Goal: Task Accomplishment & Management: Manage account settings

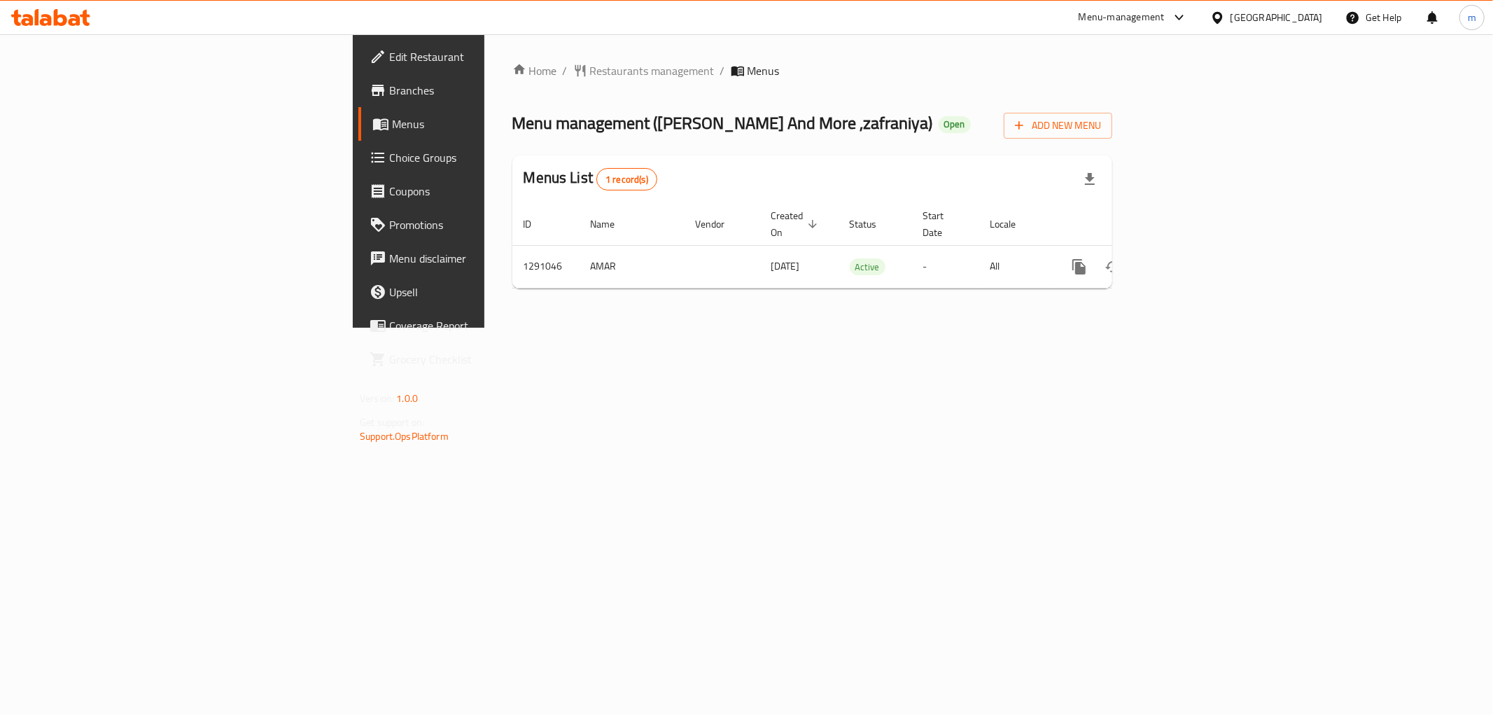
click at [903, 328] on div "Home / Restaurants management / Menus Menu management ( [PERSON_NAME] And More …" at bounding box center [812, 180] width 656 height 293
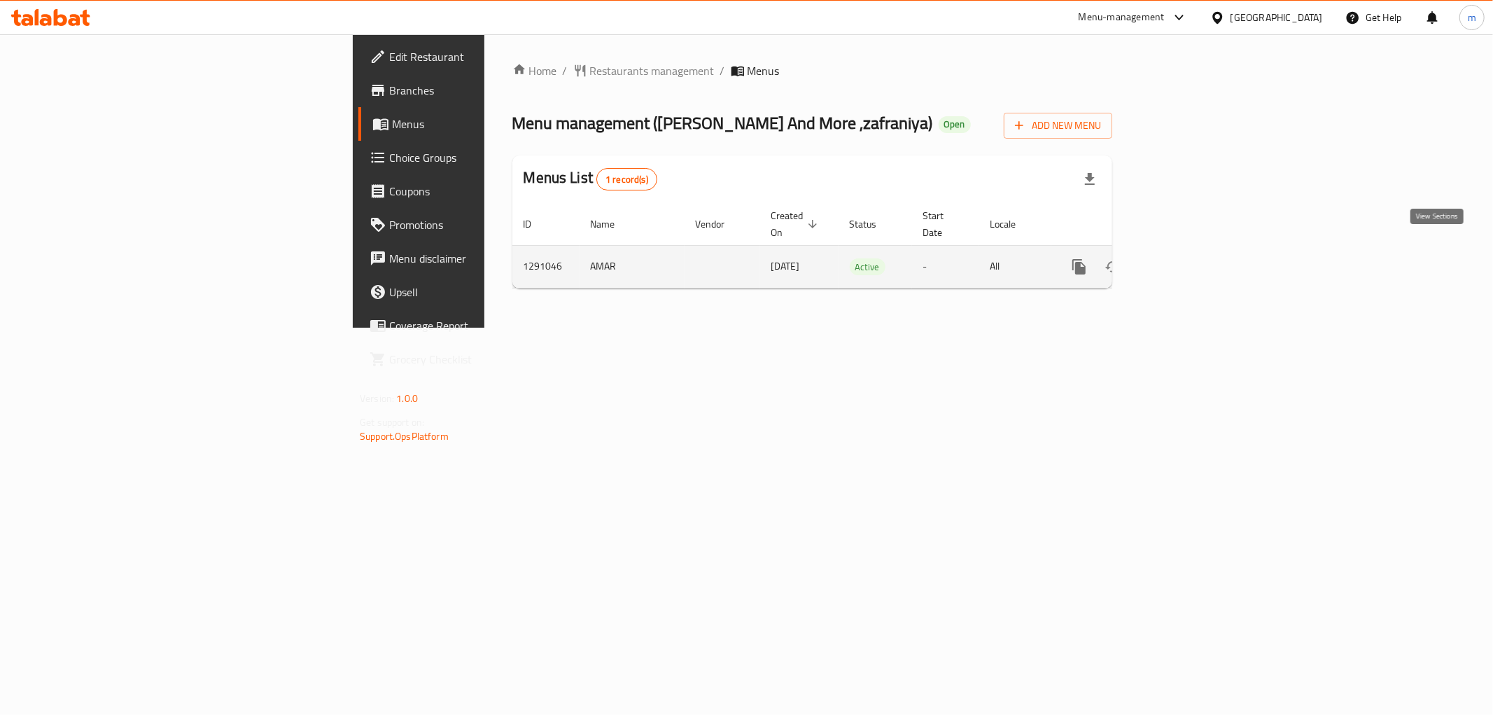
click at [1186, 260] on icon "enhanced table" at bounding box center [1180, 266] width 13 height 13
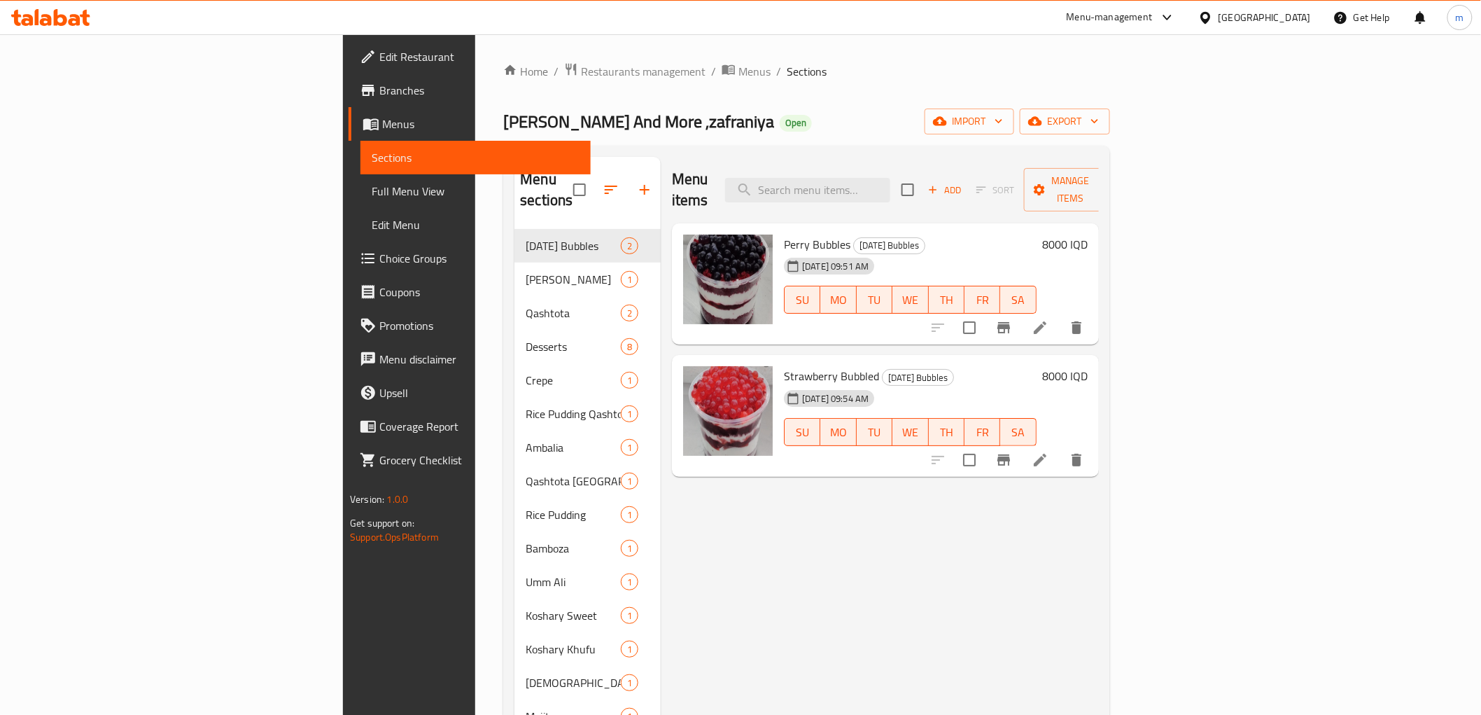
click at [943, 196] on div "Menu items Add Sort Manage items" at bounding box center [885, 190] width 427 height 66
click at [890, 183] on input "search" at bounding box center [807, 190] width 165 height 24
paste input "كشري وسط"
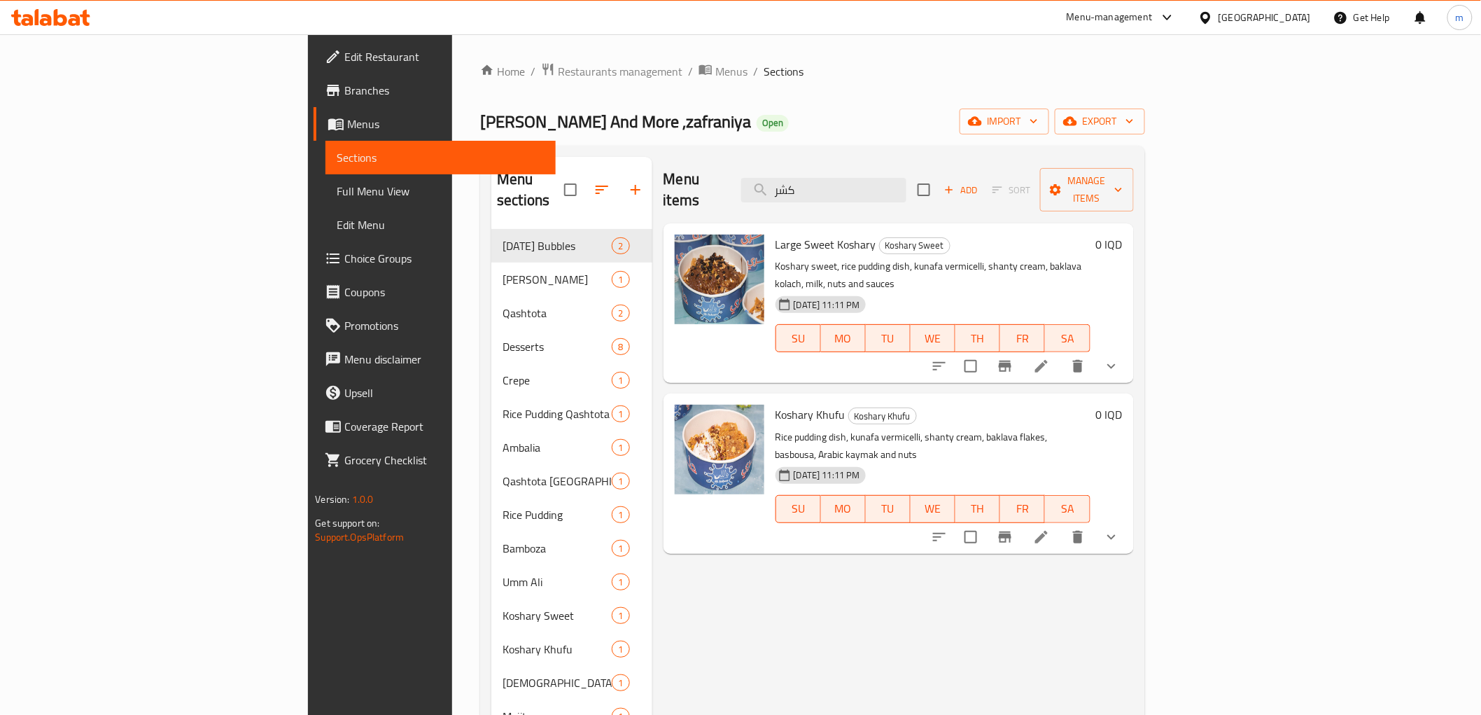
click at [785, 234] on span "Large Sweet Koshary" at bounding box center [825, 244] width 101 height 21
copy span "Koshary"
click at [901, 181] on input "كشر" at bounding box center [823, 190] width 165 height 24
paste input "Koshary"
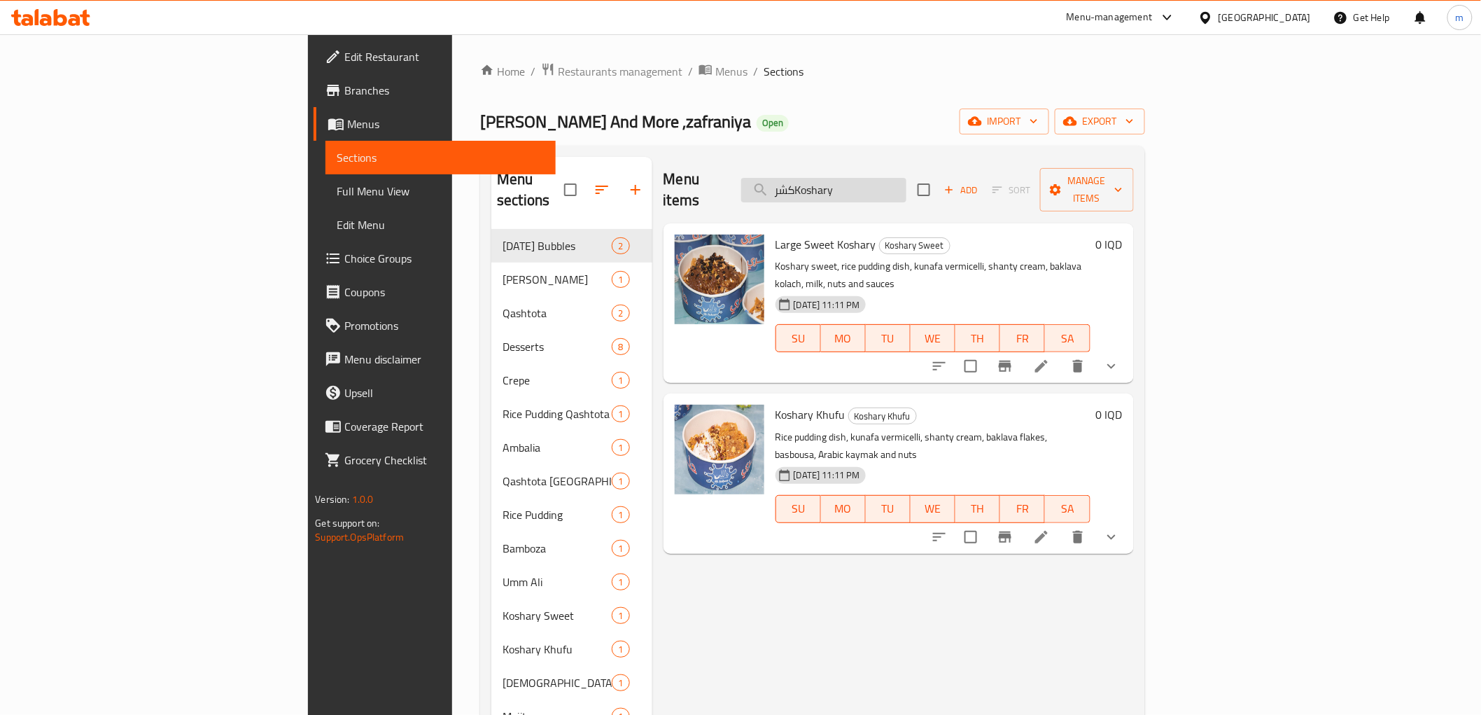
click at [901, 186] on input "كشرKoshary" at bounding box center [823, 190] width 165 height 24
paste input "Koshary"
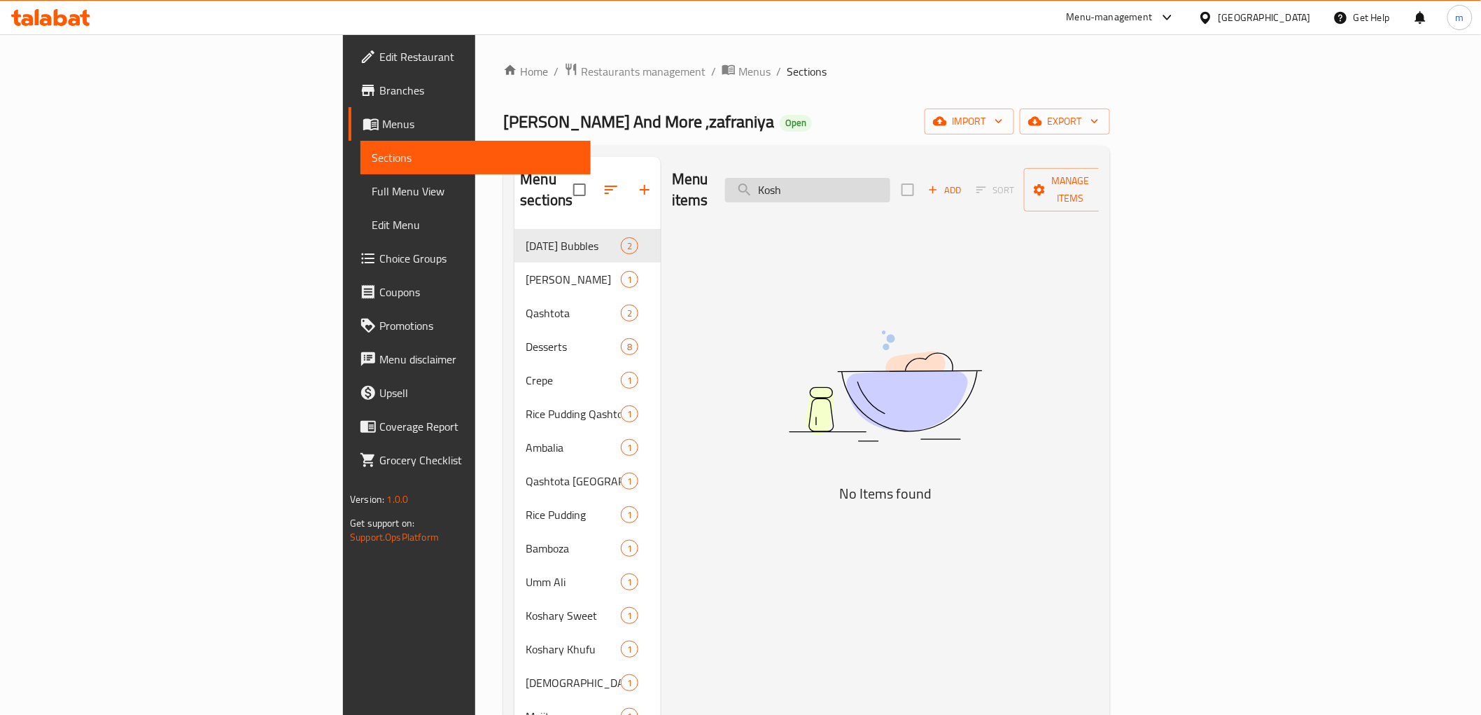
click at [877, 179] on input "Kosh" at bounding box center [807, 190] width 165 height 24
click at [890, 178] on input "Kosh" at bounding box center [807, 190] width 165 height 24
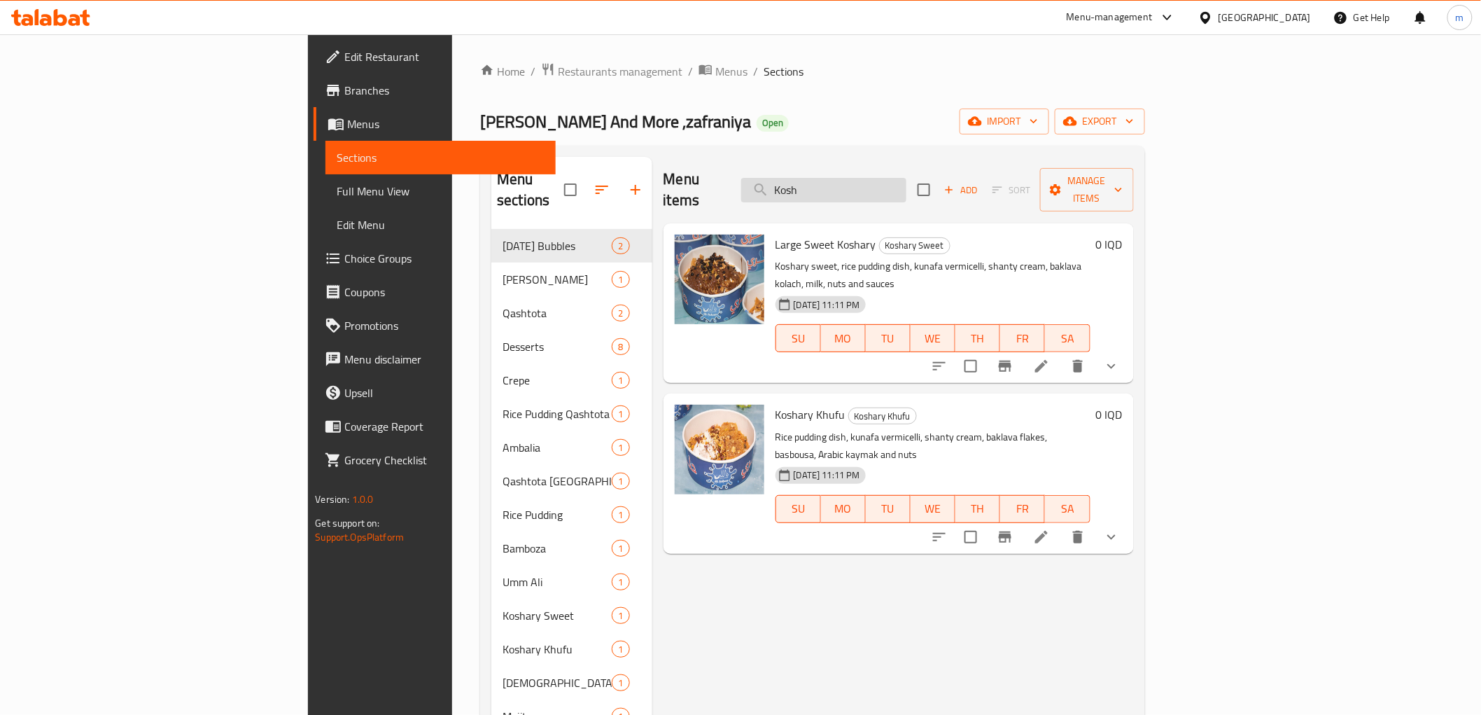
click at [906, 185] on input "Kosh" at bounding box center [823, 190] width 165 height 24
paste input "ary"
click at [906, 185] on input "Koshary" at bounding box center [823, 190] width 165 height 24
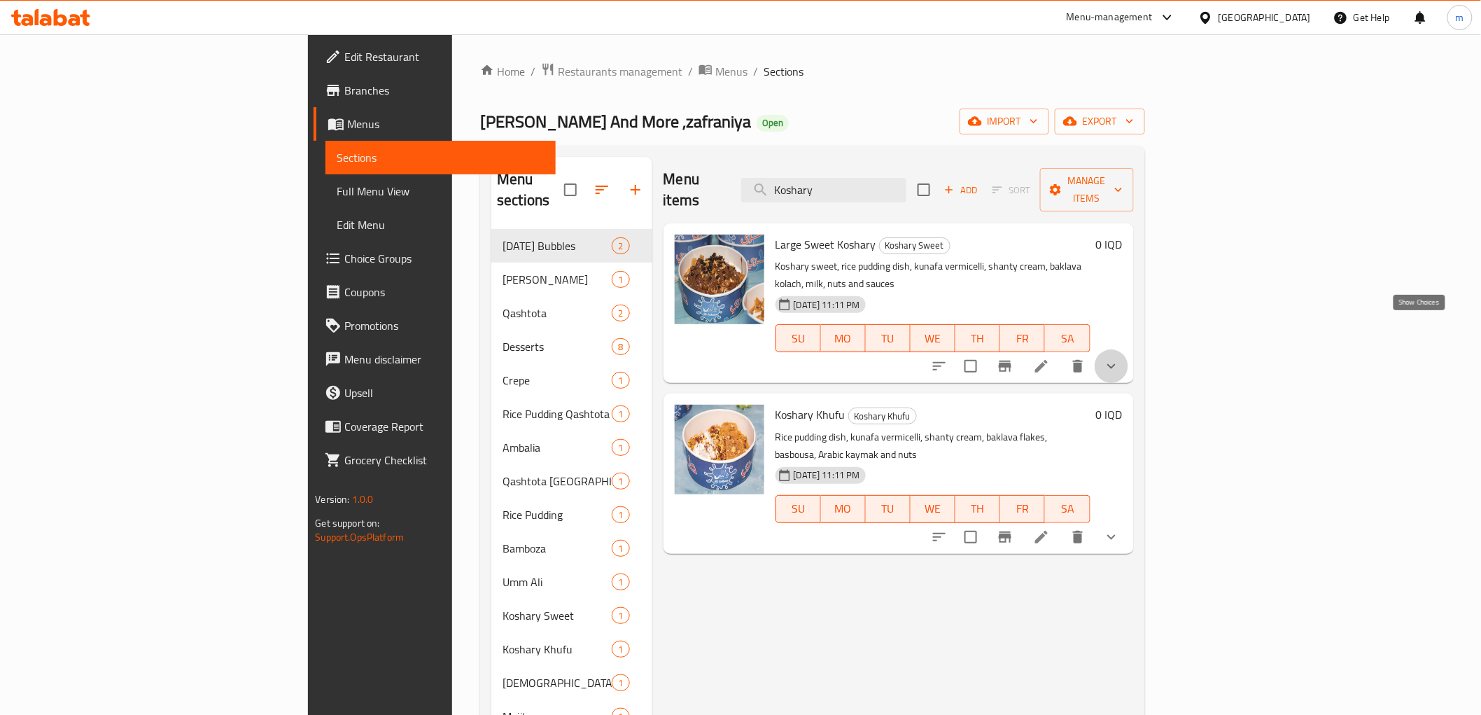
click at [1120, 358] on icon "show more" at bounding box center [1111, 366] width 17 height 17
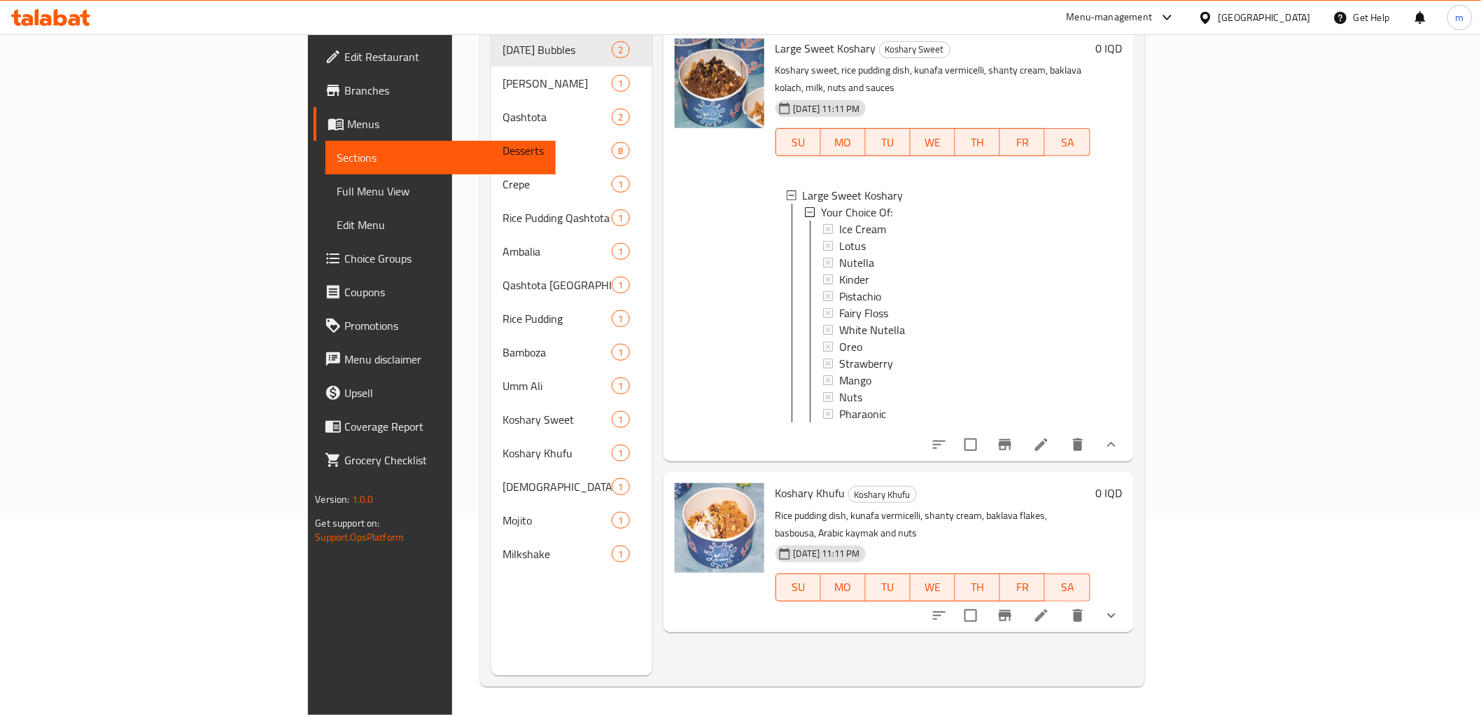
scroll to position [1, 0]
click at [1116, 612] on icon "show more" at bounding box center [1111, 614] width 8 height 5
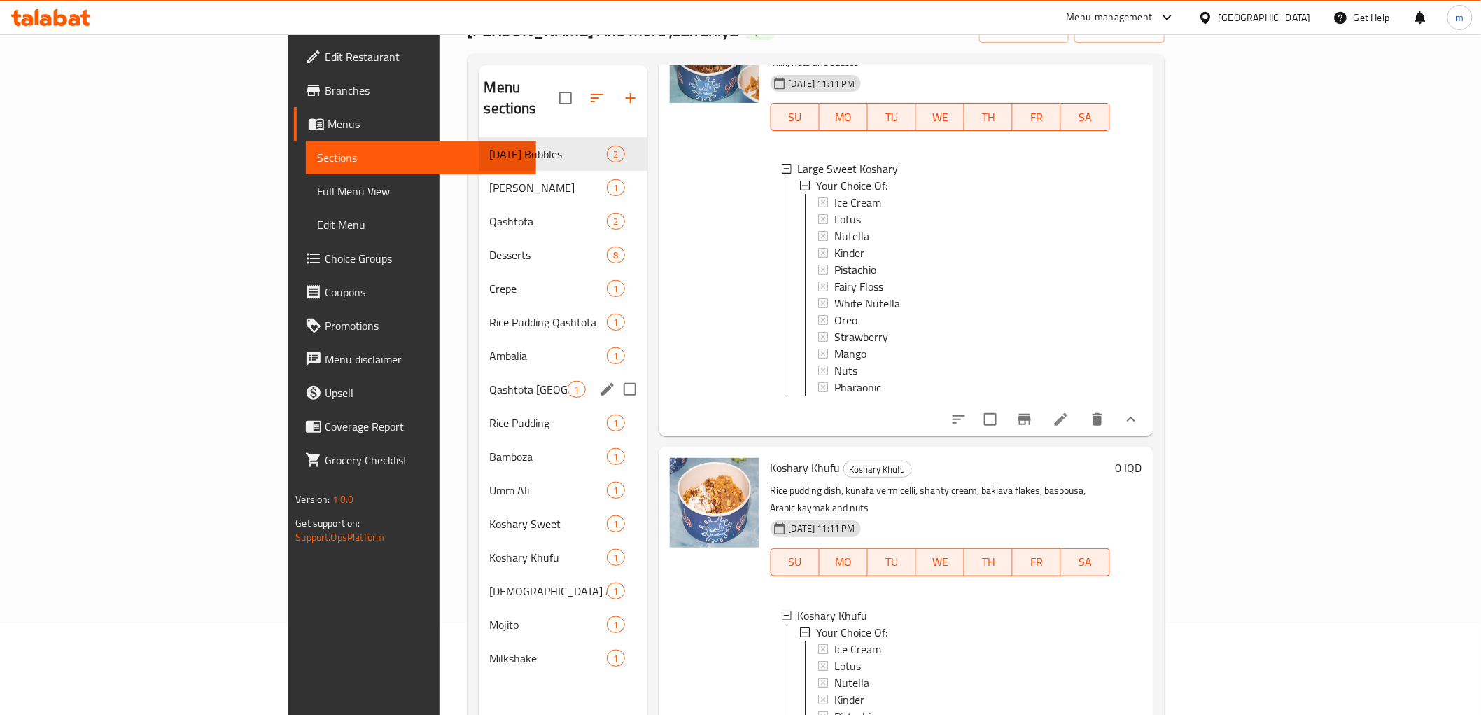
scroll to position [129, 0]
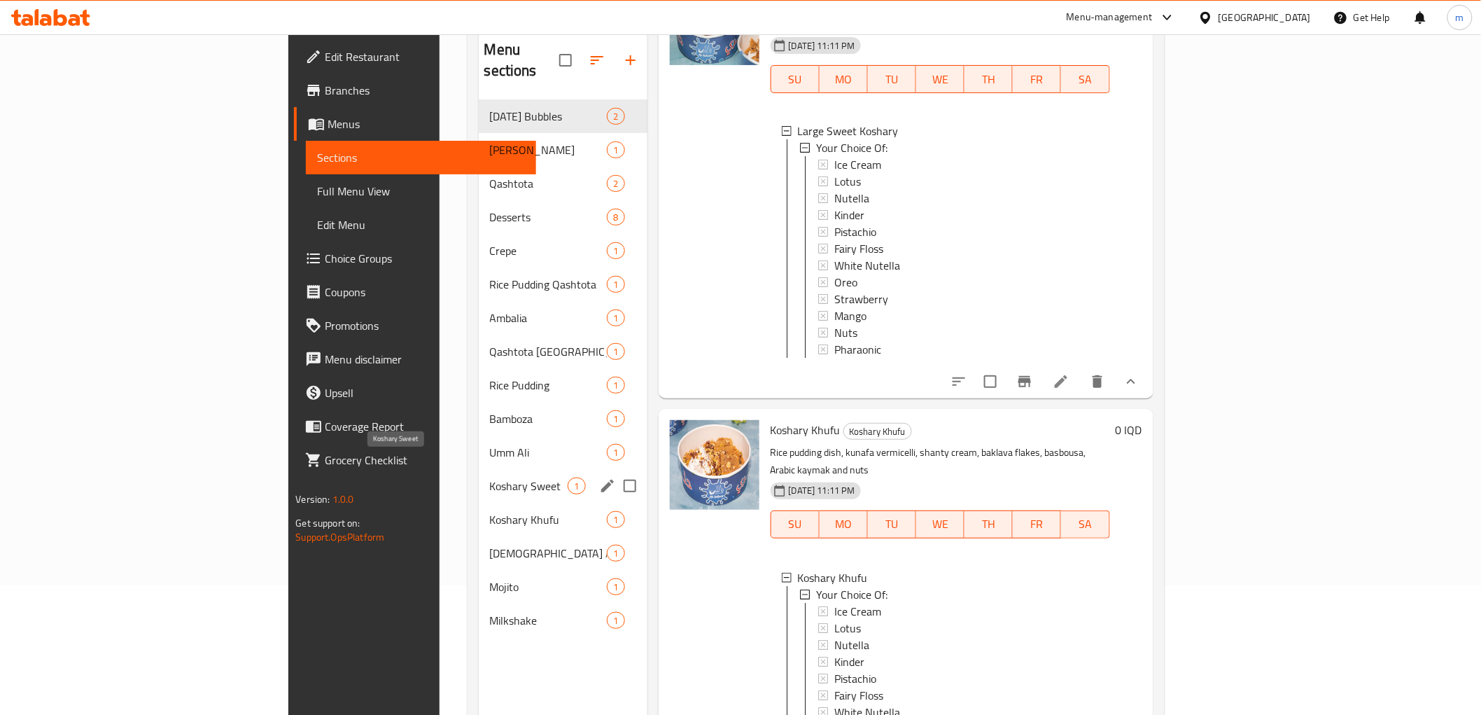
click at [490, 477] on span "Koshary Sweet" at bounding box center [529, 485] width 78 height 17
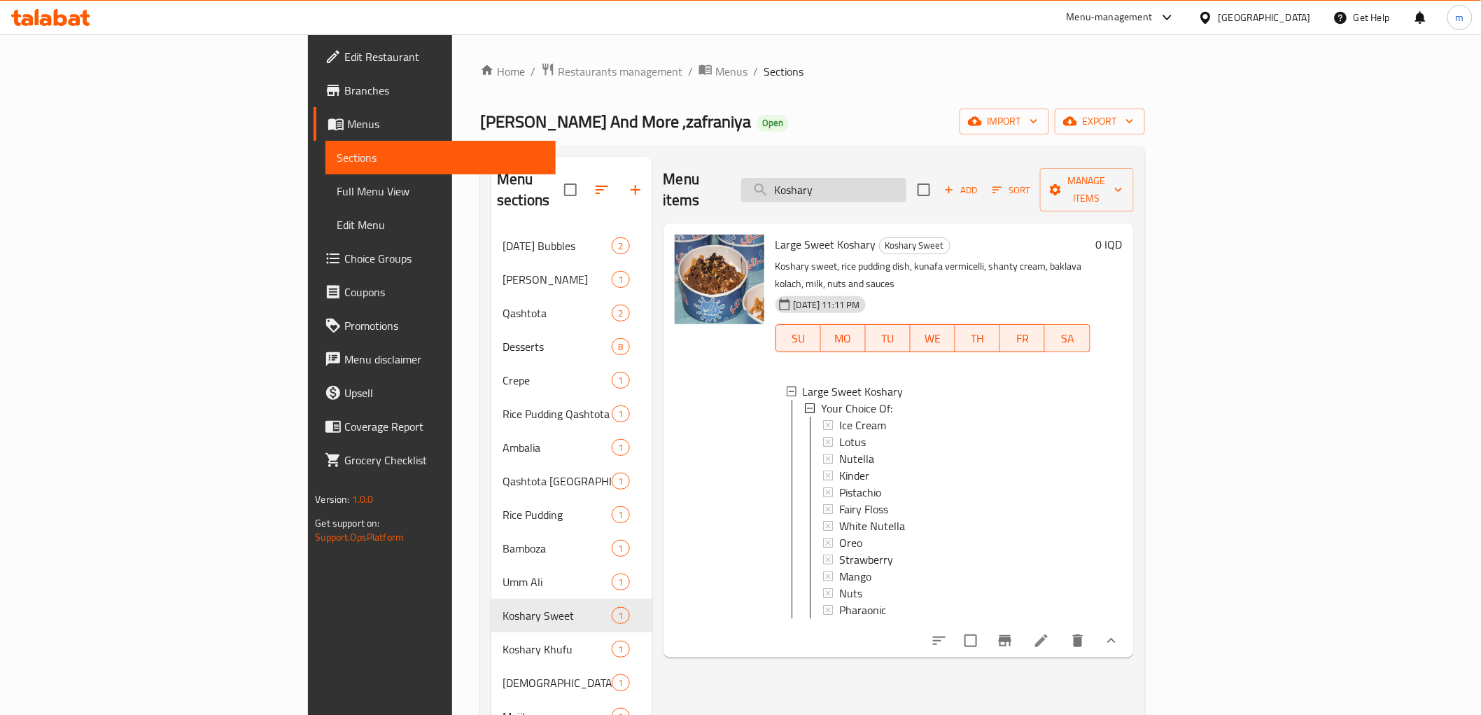
click at [906, 178] on input "Koshary" at bounding box center [823, 190] width 165 height 24
type input "Koshary"
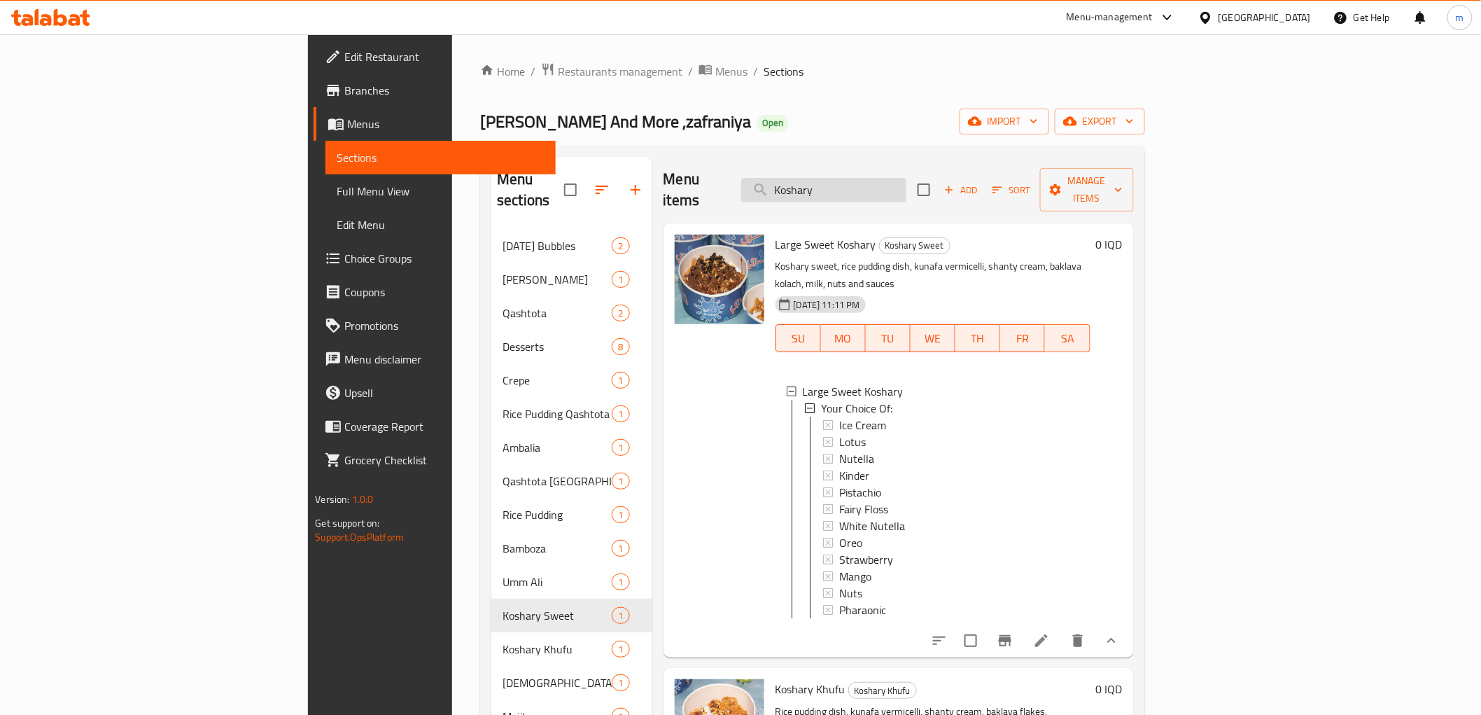
click at [906, 190] on input "Koshary" at bounding box center [823, 190] width 165 height 24
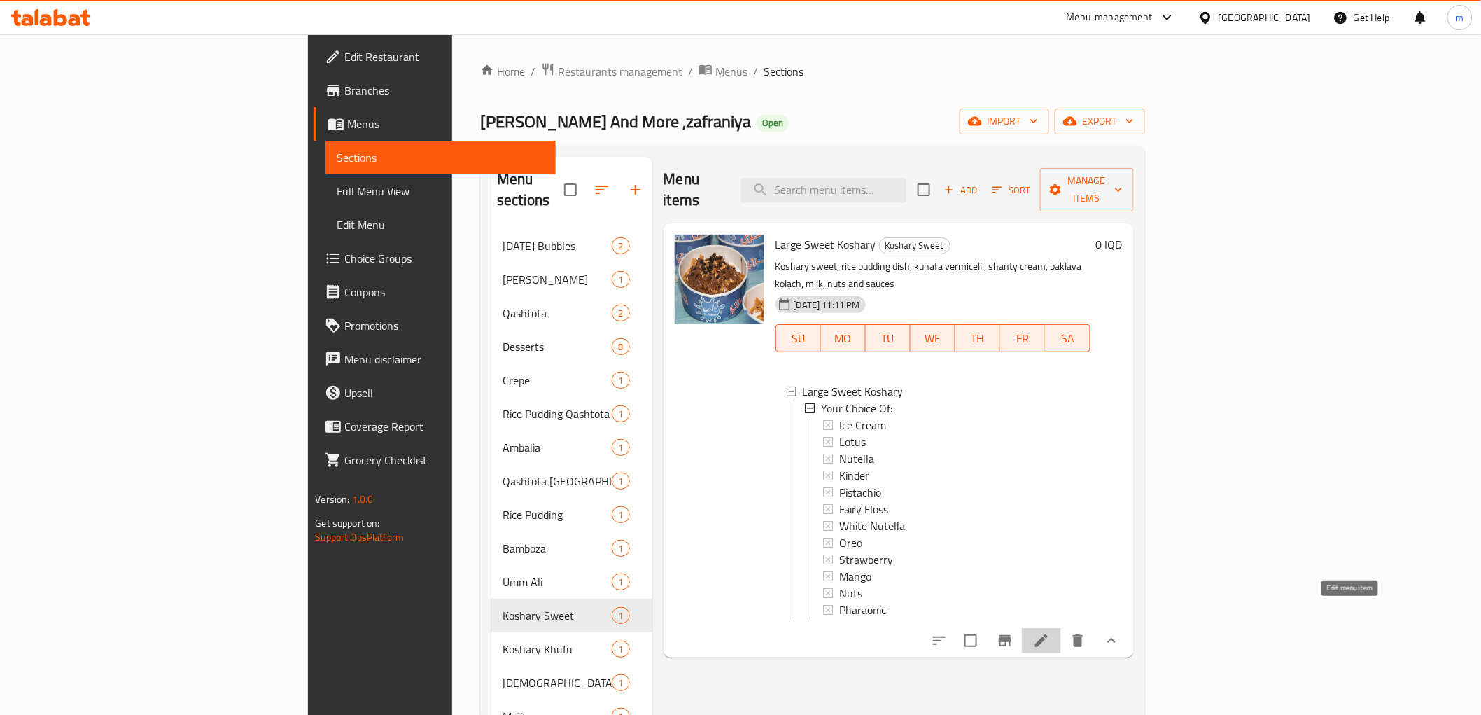
click at [1050, 632] on icon at bounding box center [1041, 640] width 17 height 17
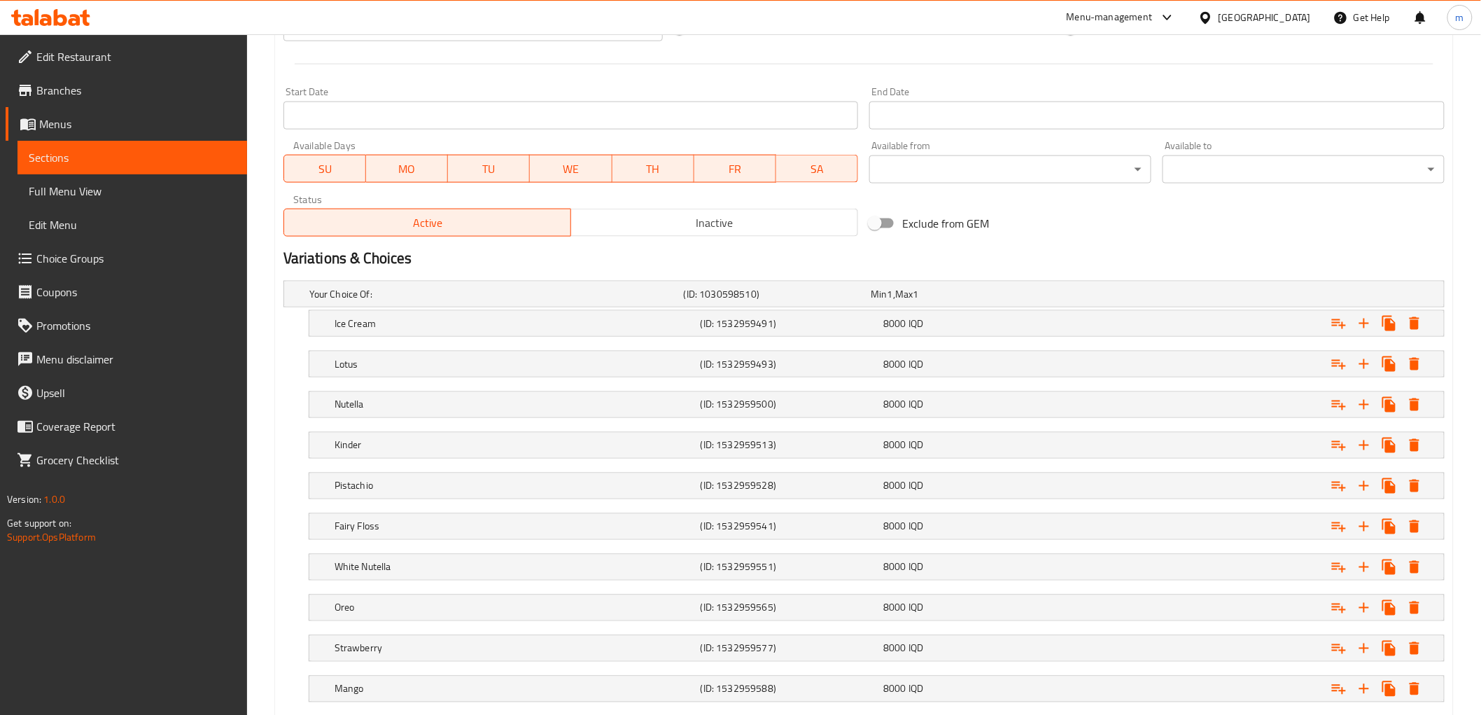
scroll to position [764, 0]
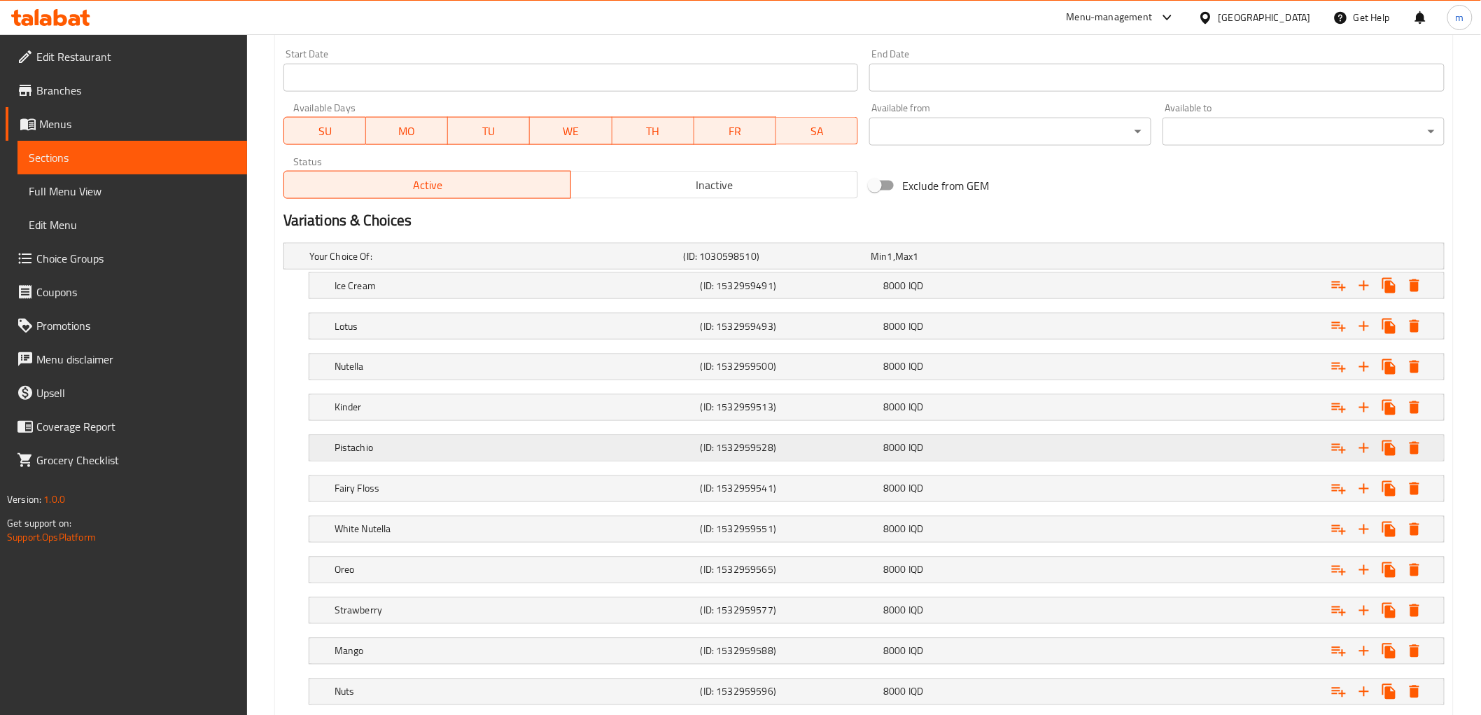
click at [386, 446] on h5 "Pistachio" at bounding box center [515, 448] width 360 height 14
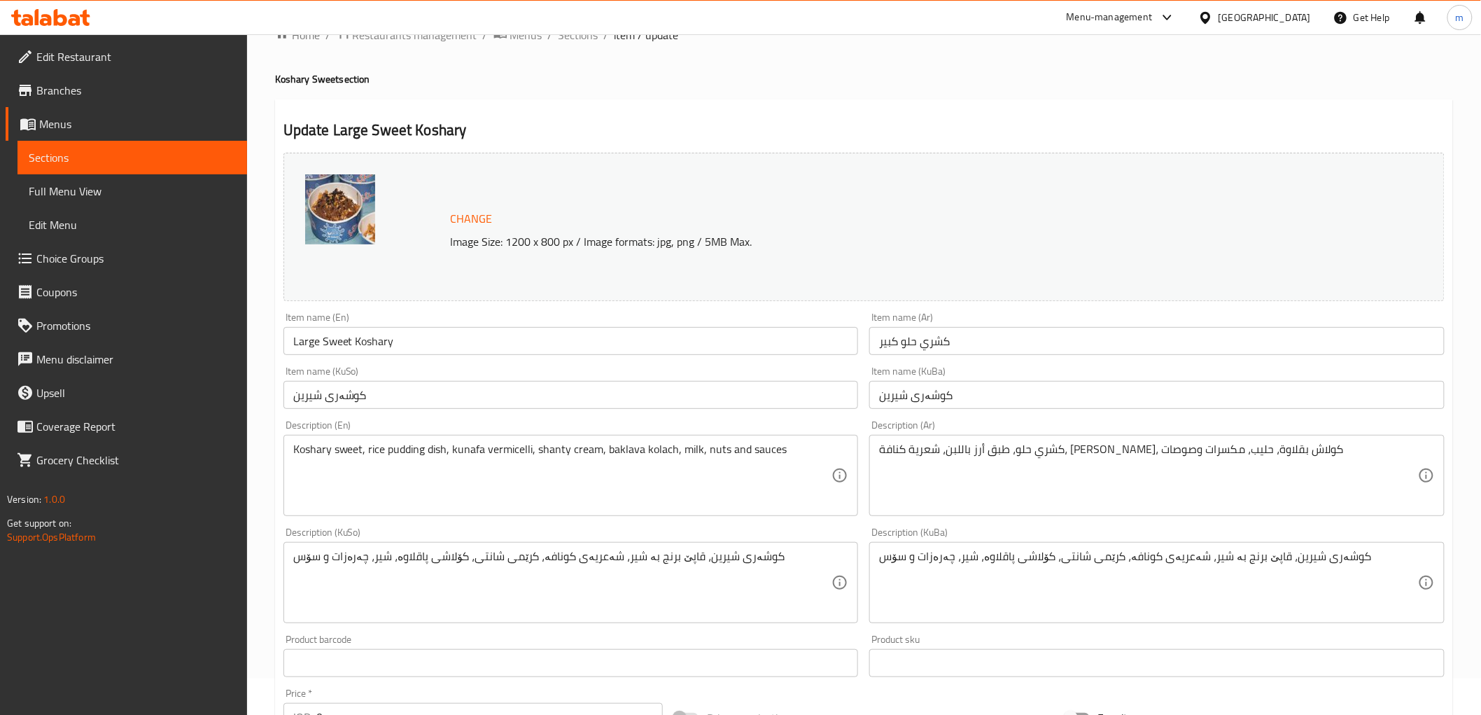
scroll to position [0, 0]
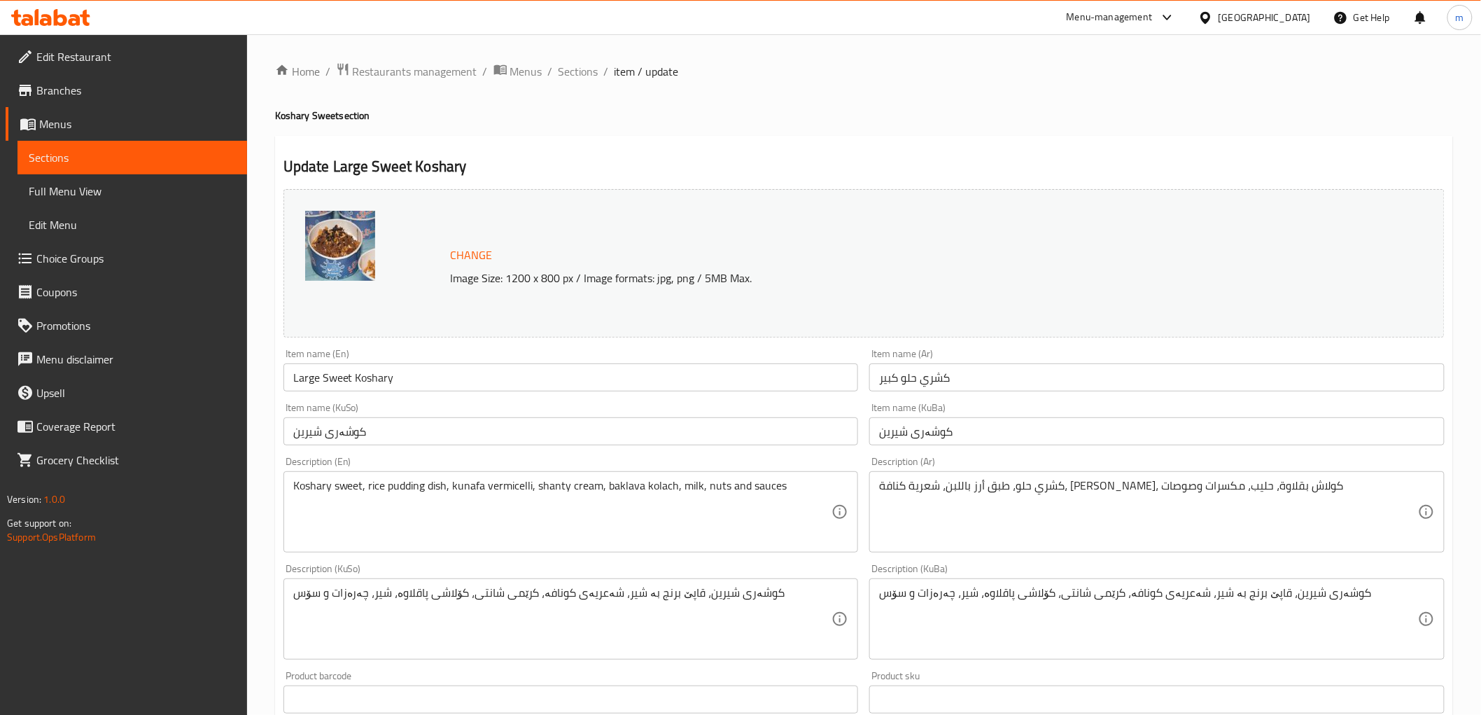
click at [578, 72] on span "Sections" at bounding box center [579, 71] width 40 height 17
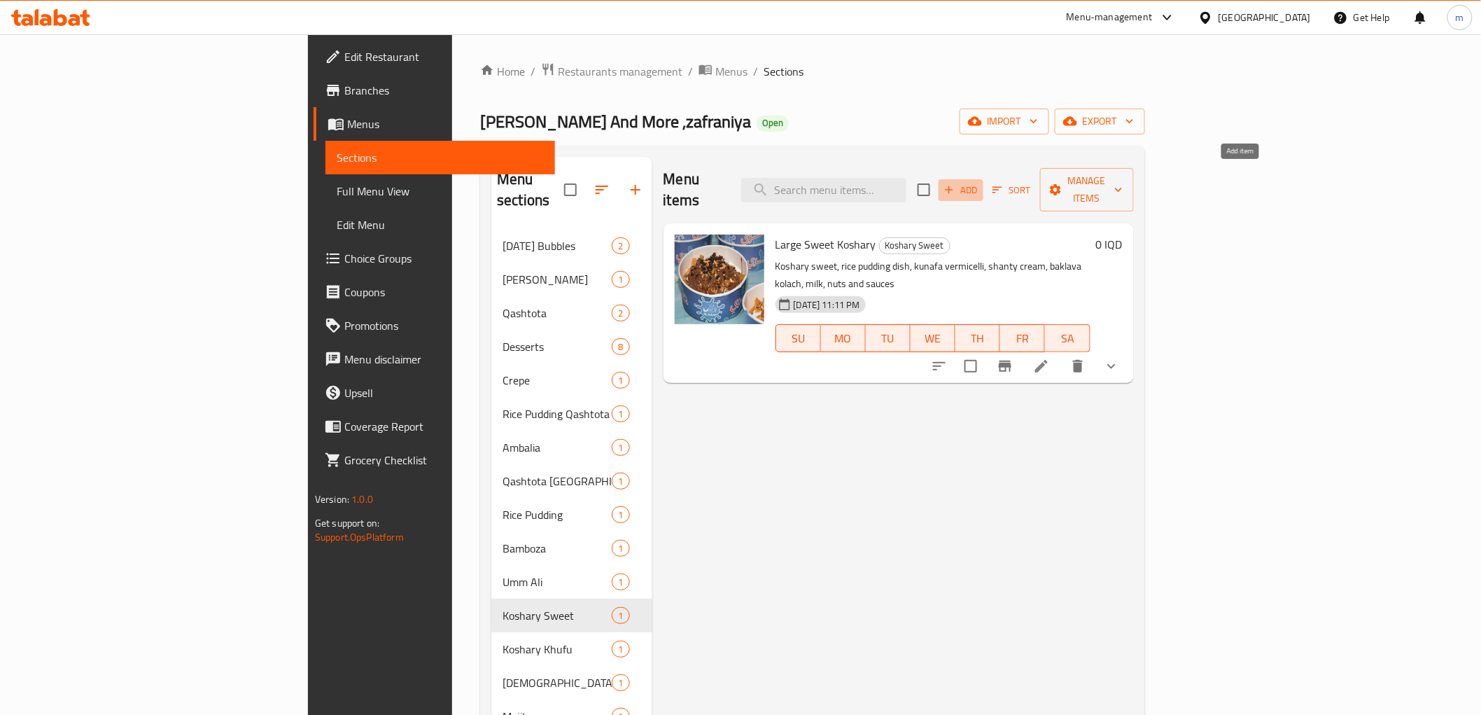
click at [980, 185] on span "Add" at bounding box center [961, 190] width 38 height 16
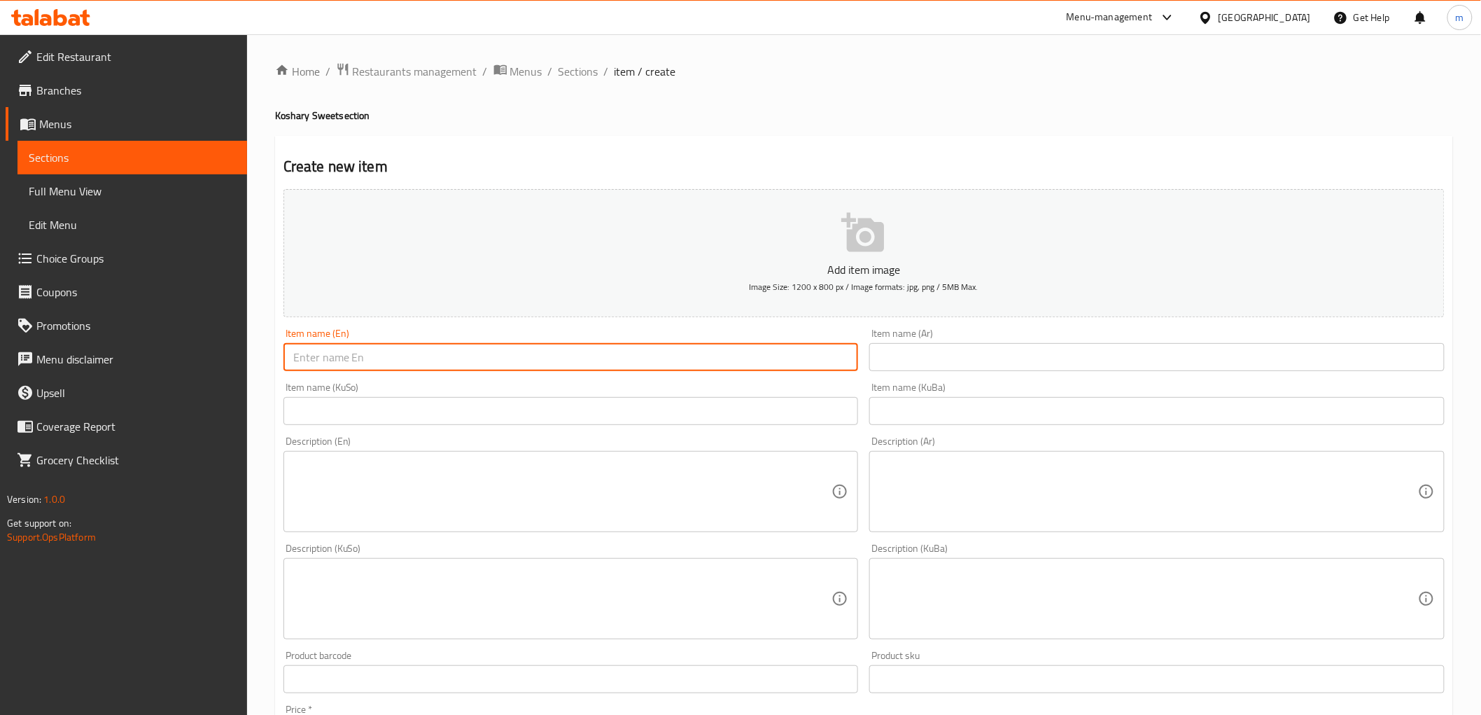
click at [652, 355] on input "text" at bounding box center [570, 357] width 575 height 28
click at [992, 360] on input "text" at bounding box center [1156, 357] width 575 height 28
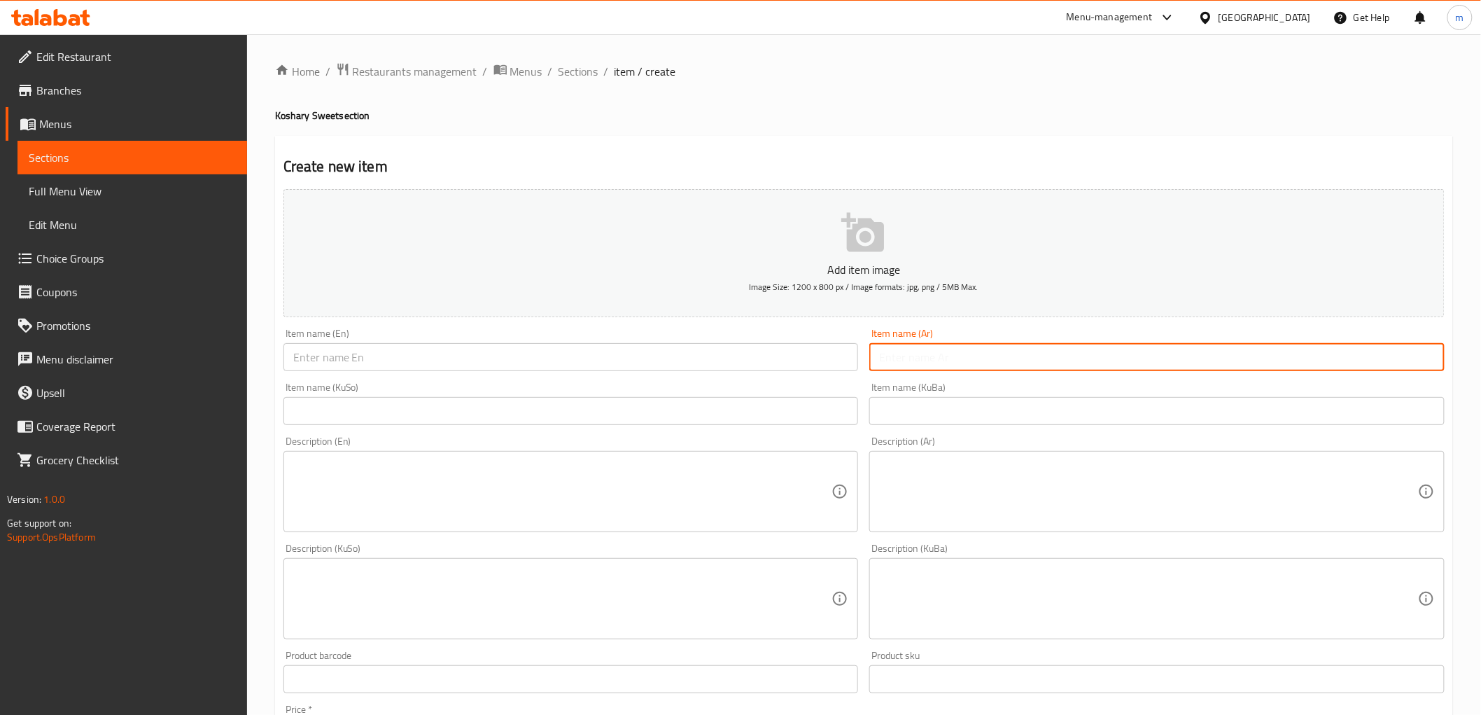
paste input "كشري وسط"
type input "كشري وسط"
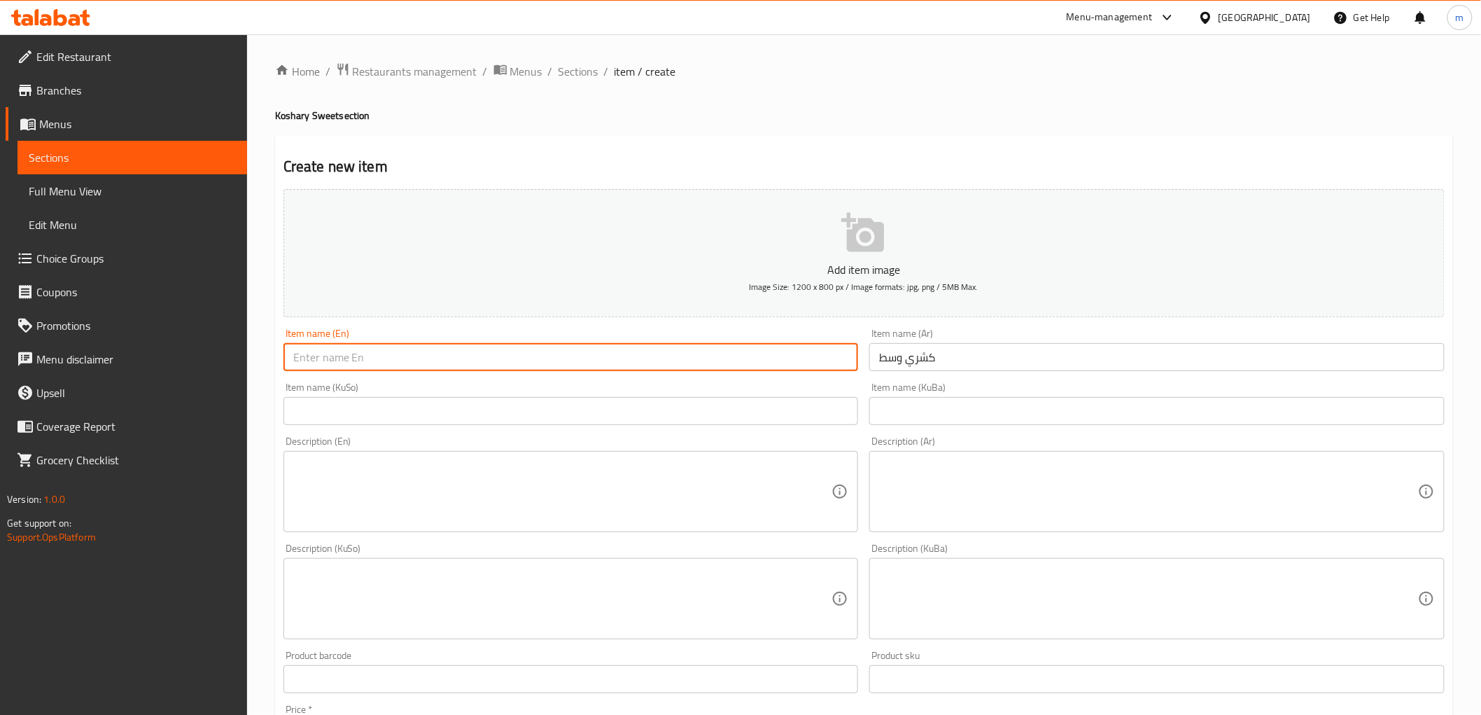
click at [458, 350] on input "text" at bounding box center [570, 357] width 575 height 28
paste input "Medium Koshary"
click at [347, 359] on input "Medium Koshary" at bounding box center [570, 357] width 575 height 28
paste input "text"
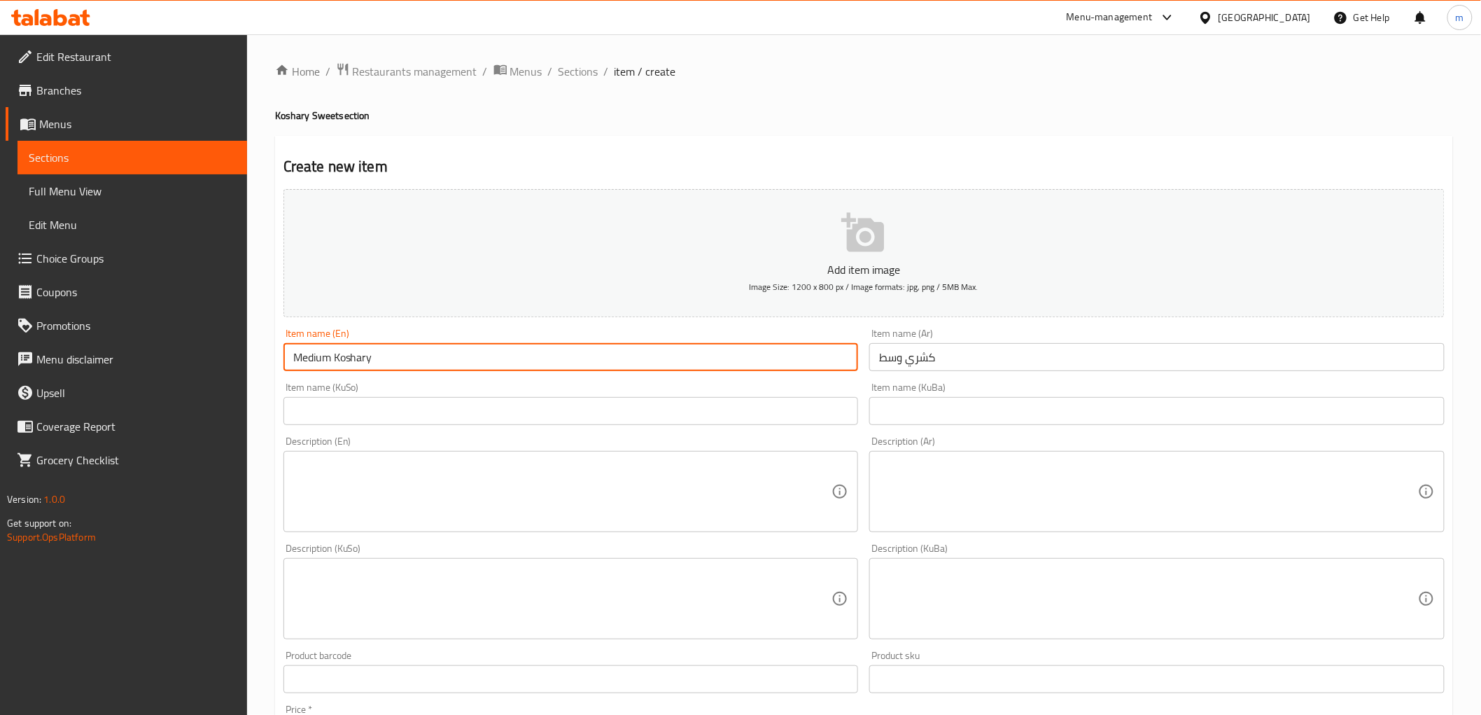
type input "Medium Koshary"
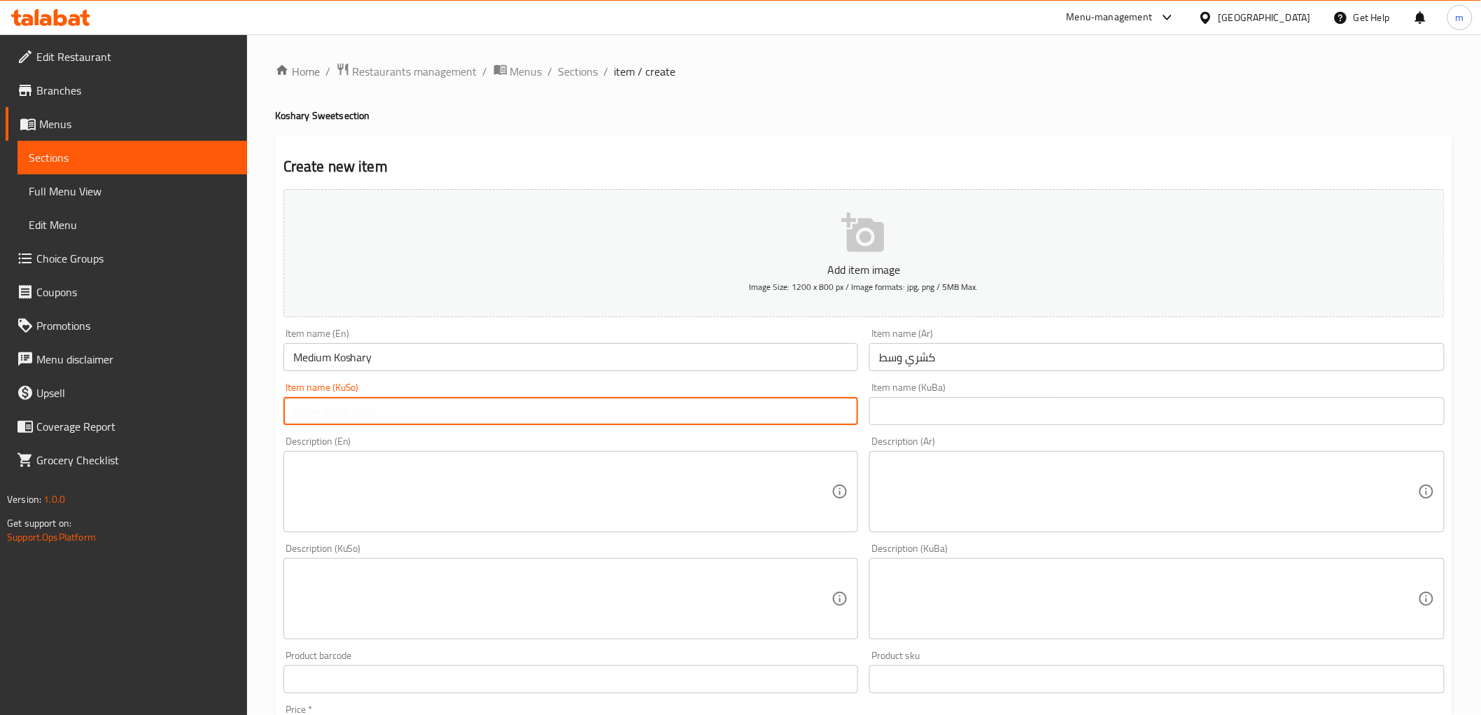
click at [838, 412] on input "text" at bounding box center [570, 411] width 575 height 28
drag, startPoint x: 893, startPoint y: 413, endPoint x: 813, endPoint y: 416, distance: 80.5
click at [893, 413] on input "text" at bounding box center [1156, 411] width 575 height 28
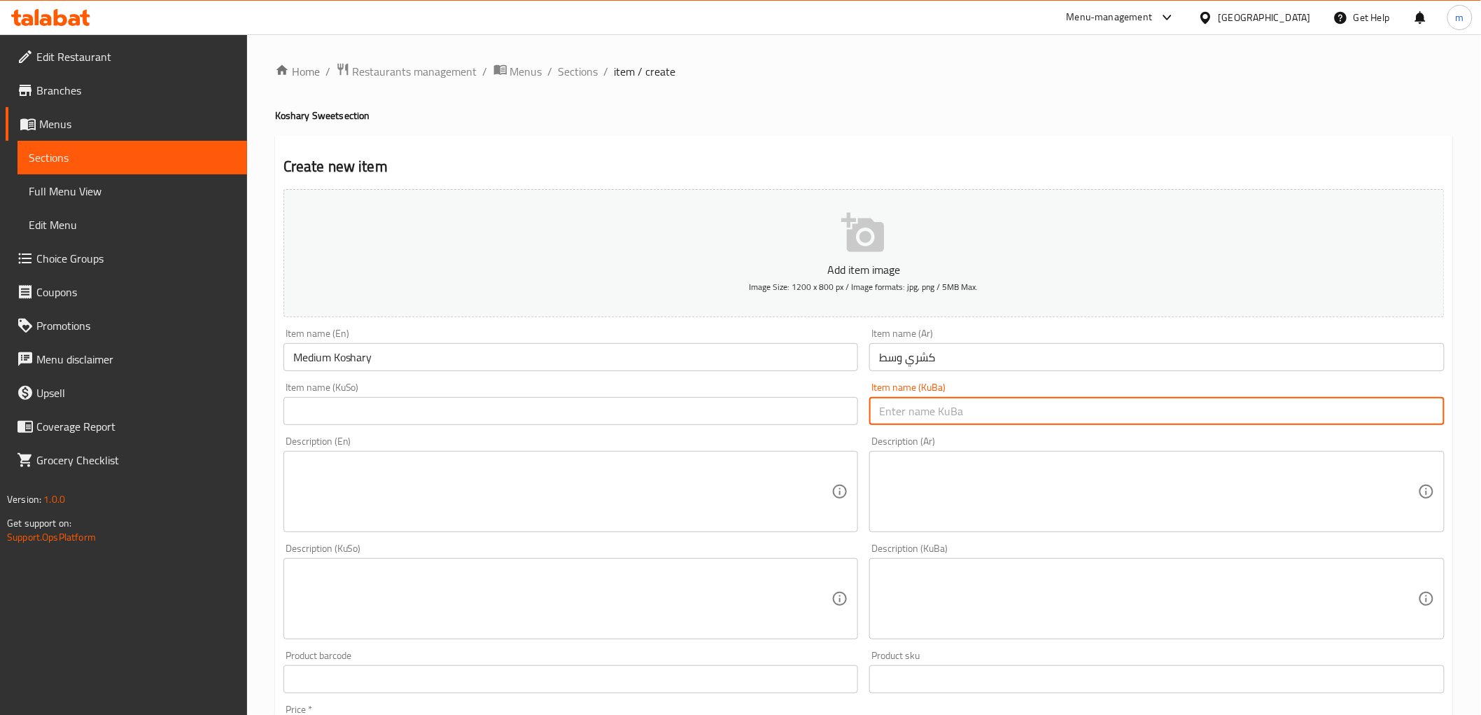
click at [801, 418] on input "text" at bounding box center [570, 411] width 575 height 28
paste input "کوشەری"
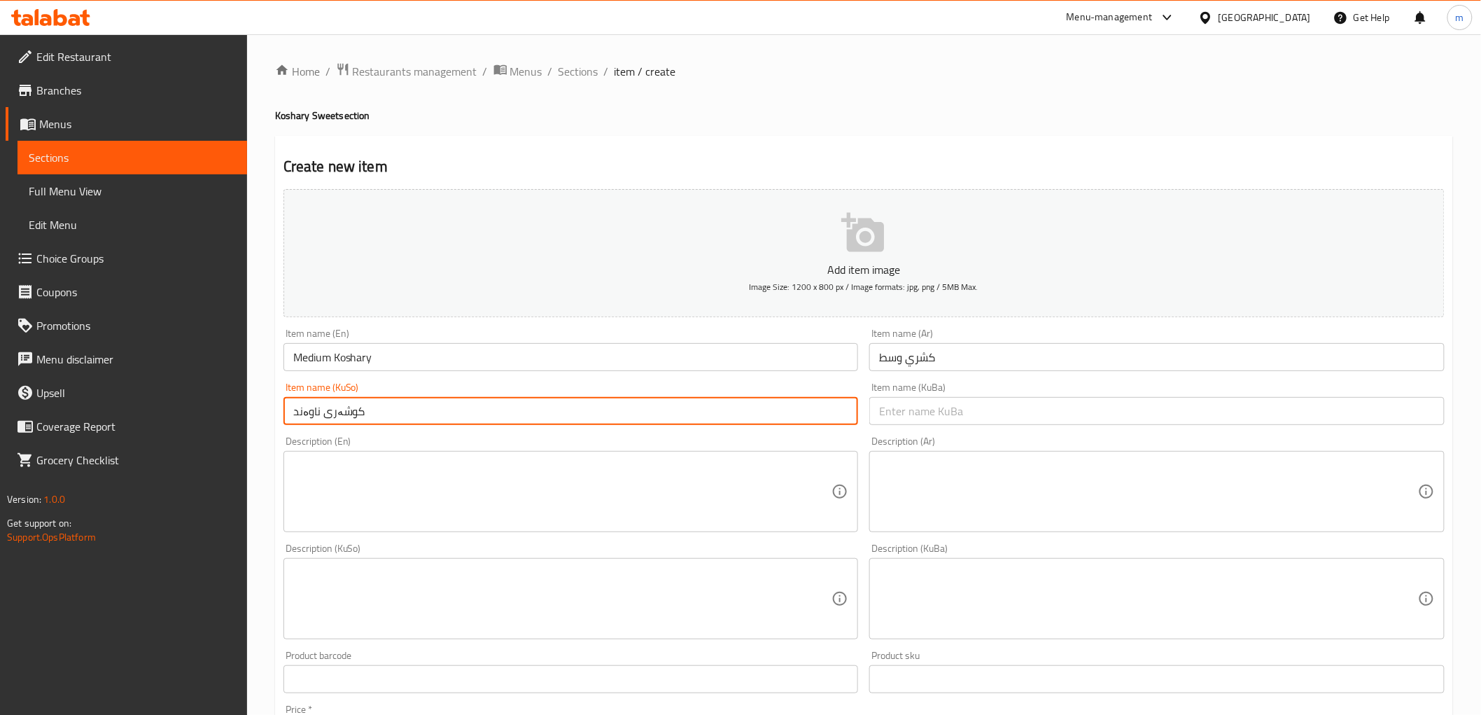
type input "کوشەری ناوەند"
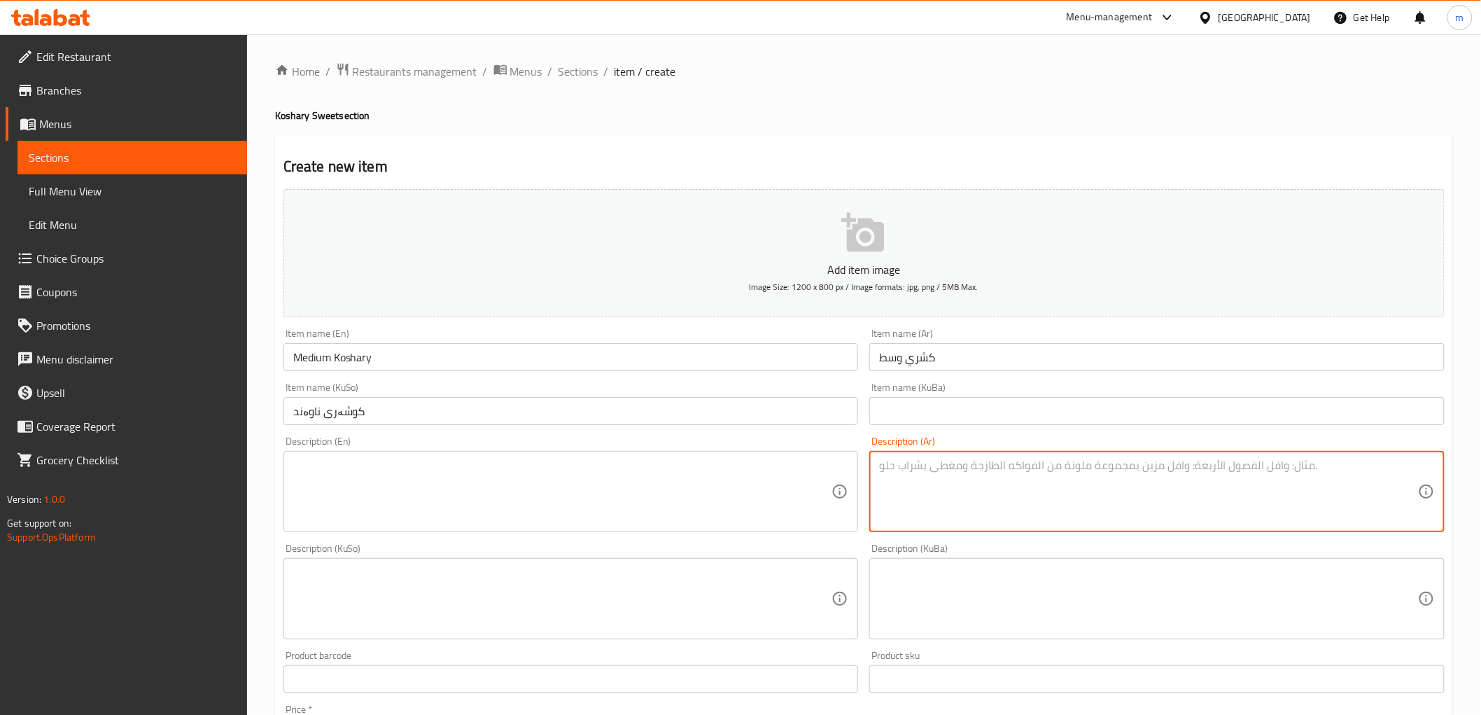
click at [971, 465] on textarea at bounding box center [1148, 491] width 539 height 66
paste textarea "رز بلبن محلى، شعرية كنافة، [PERSON_NAME] وكلاش بقلاوة"
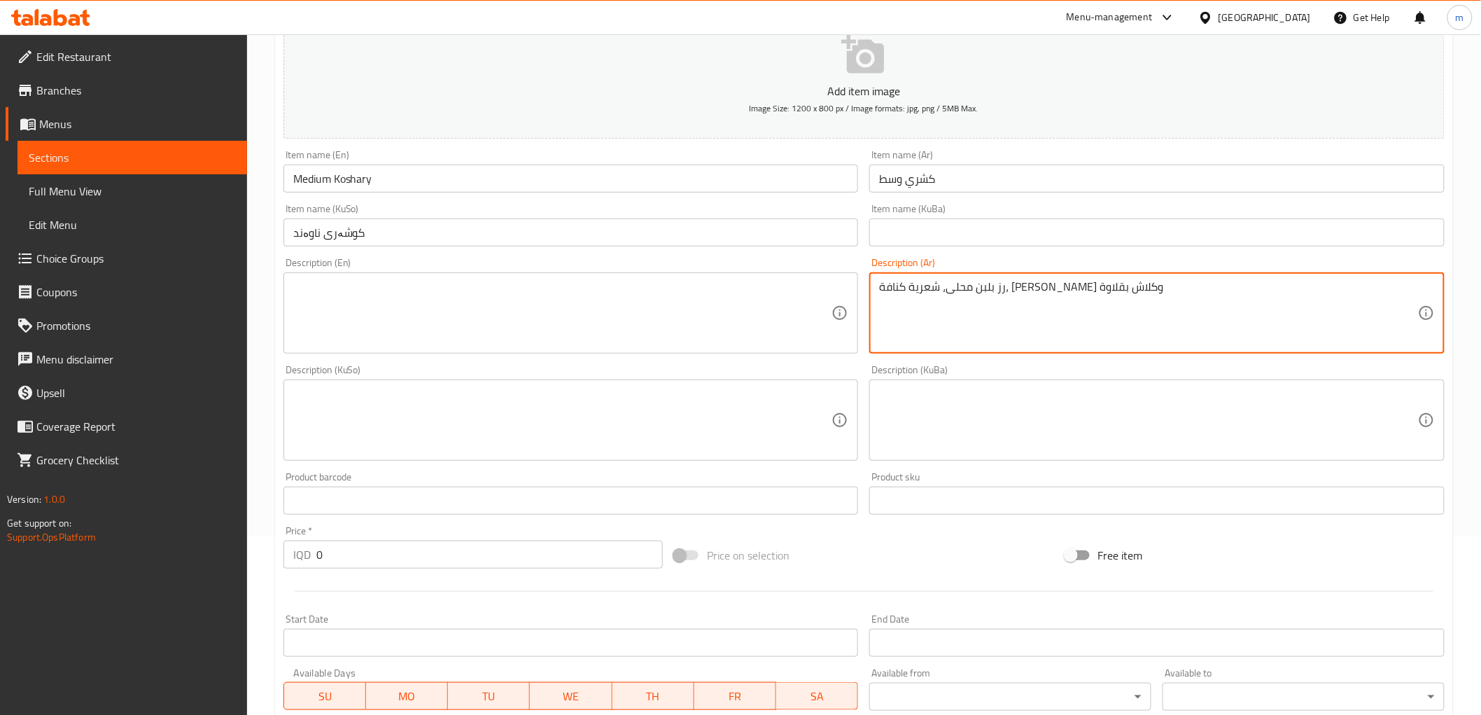
scroll to position [259, 0]
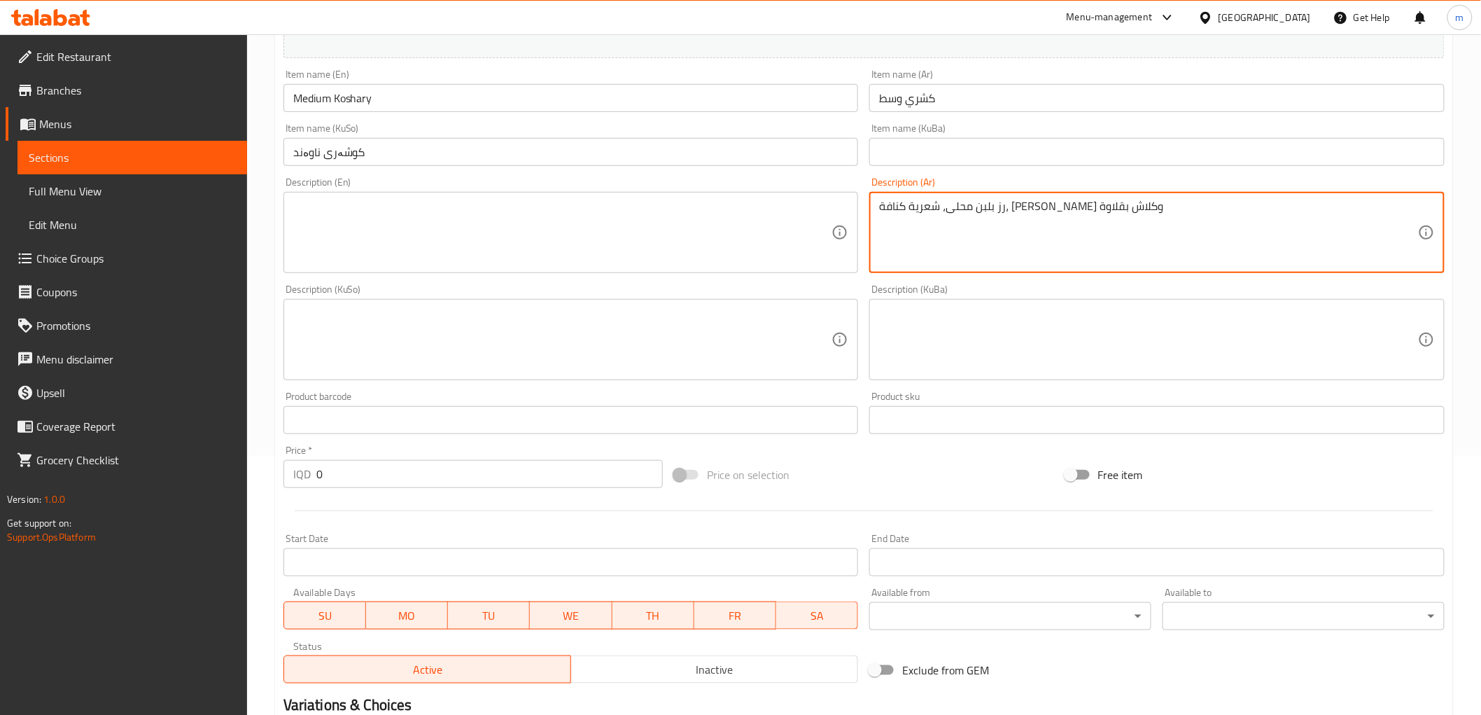
type textarea "رز بلبن محلى، شعرية كنافة، [PERSON_NAME] وكلاش بقلاوة"
click at [451, 227] on textarea at bounding box center [562, 232] width 539 height 66
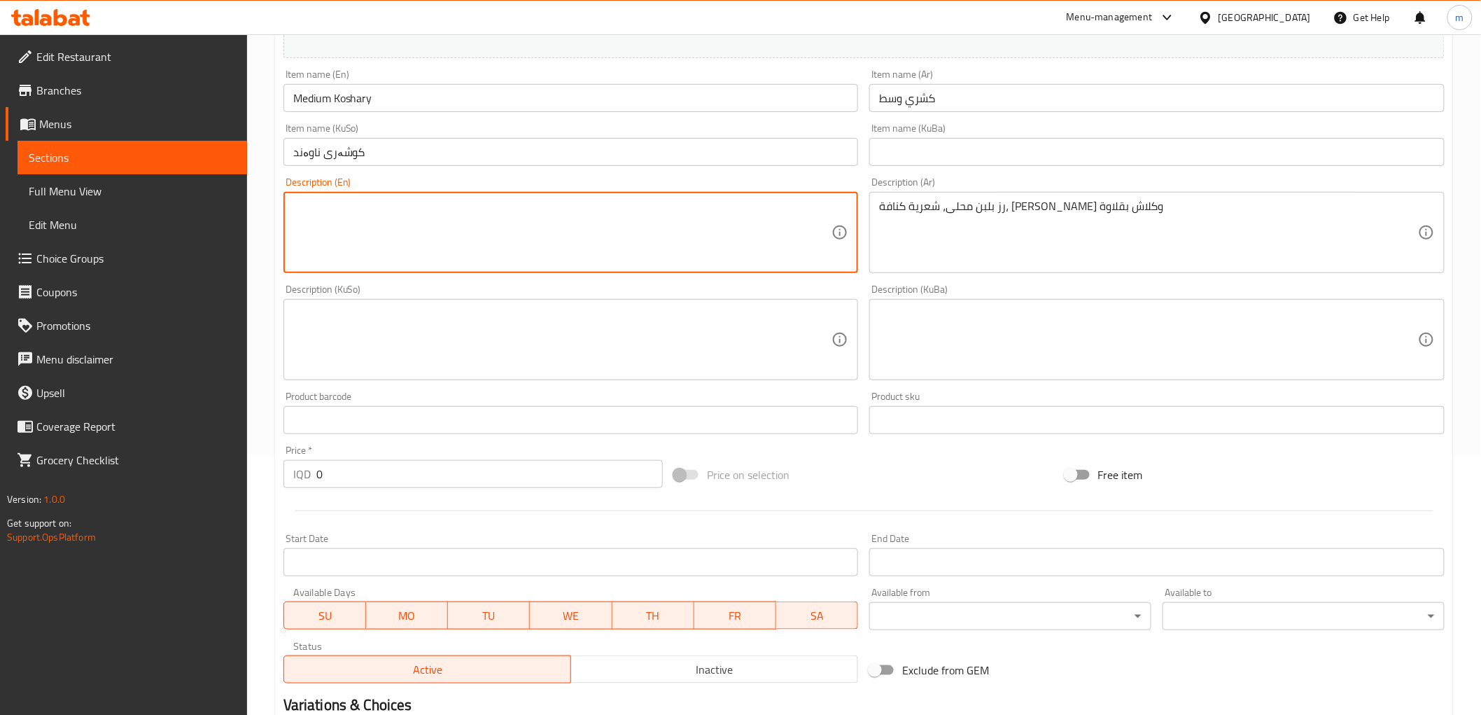
paste textarea "Sweetened rice pudding, kunafa vermicelli, Whipped Cream and Baklava Clash"
type textarea "Sweetened rice pudding, kunafa vermicelli, Whipped Cream and Baklava Clash"
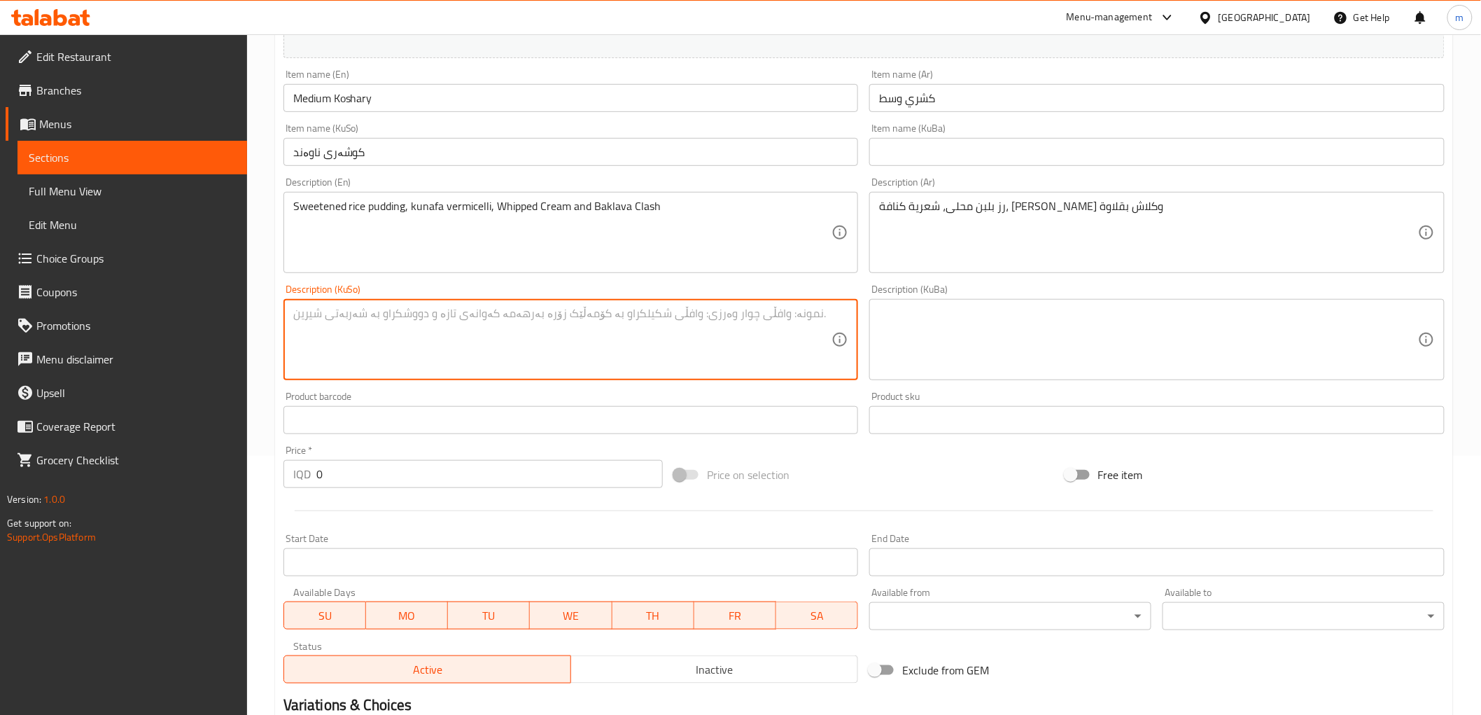
click at [764, 337] on textarea at bounding box center [562, 340] width 539 height 66
paste textarea "برنج بە شیری شیرینکراو، شەعریەی کونافە، کرێمی شانتی و کلاشی پاقلاوە"
type textarea "برنج بە شیری شیرینکراو، شەعریەی کونافە، کرێمی شانتی و کلاشی پاقلاوە"
drag, startPoint x: 369, startPoint y: 19, endPoint x: 529, endPoint y: 346, distance: 364.0
click at [529, 346] on textarea "برنج بە شیری شیرینکراو، شەعریەی کونافە، کرێمی شانتی و کلاشی پاقلاوە" at bounding box center [562, 340] width 539 height 66
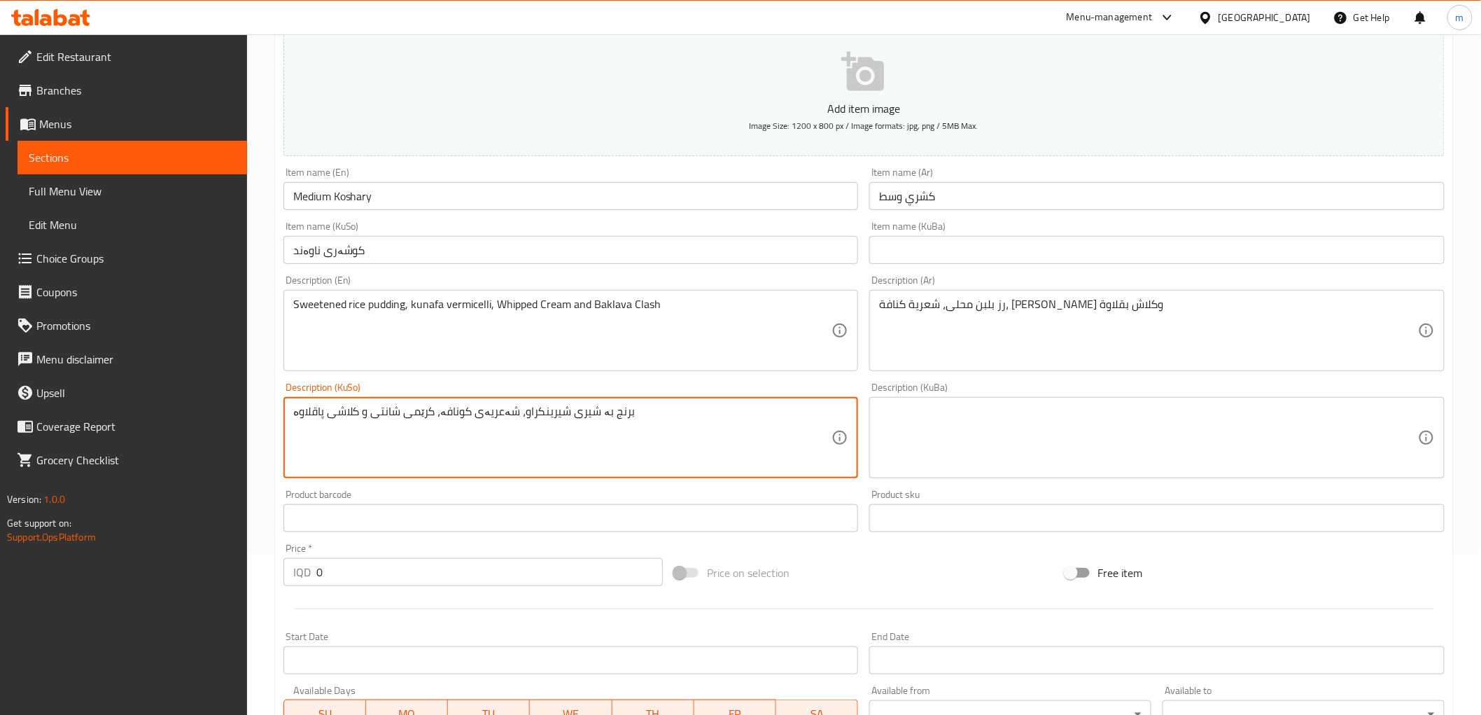
scroll to position [129, 0]
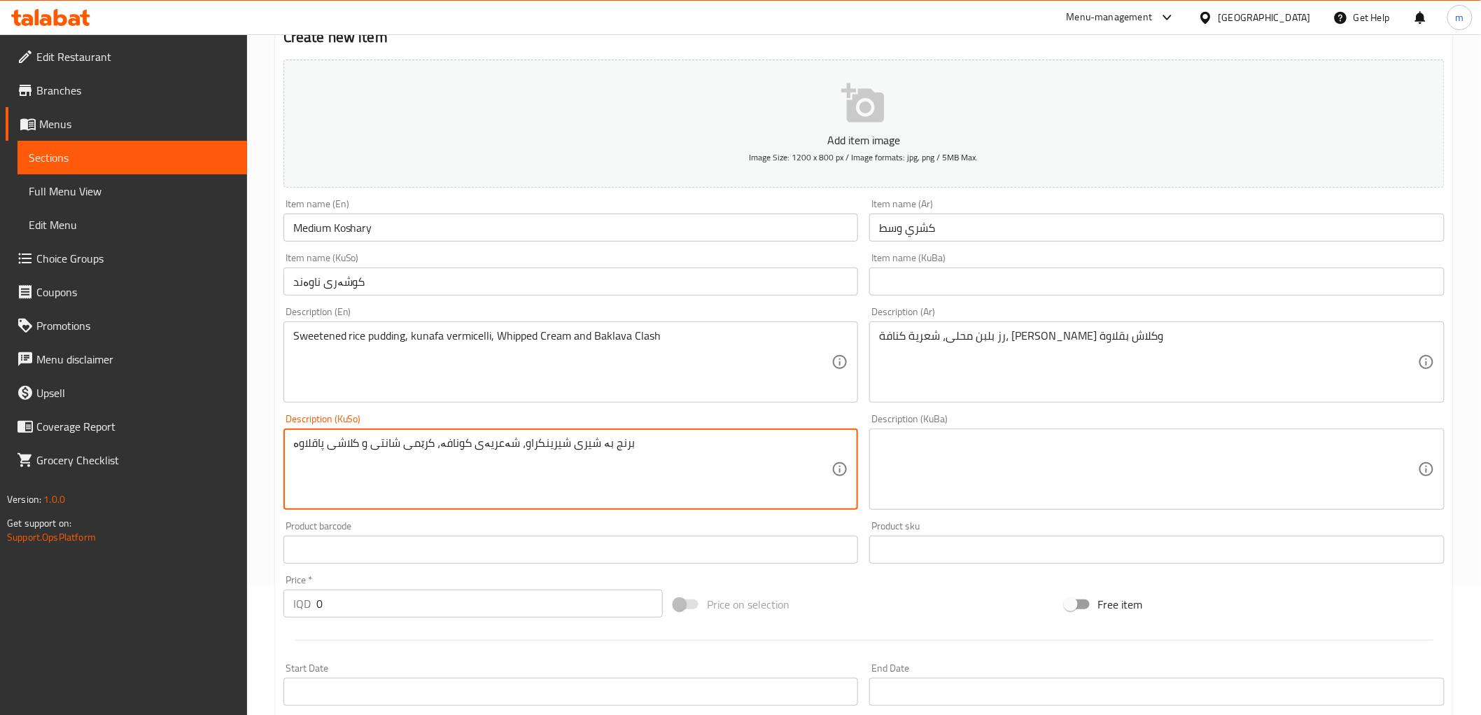
click at [360, 240] on input "Medium Koshary" at bounding box center [570, 227] width 575 height 28
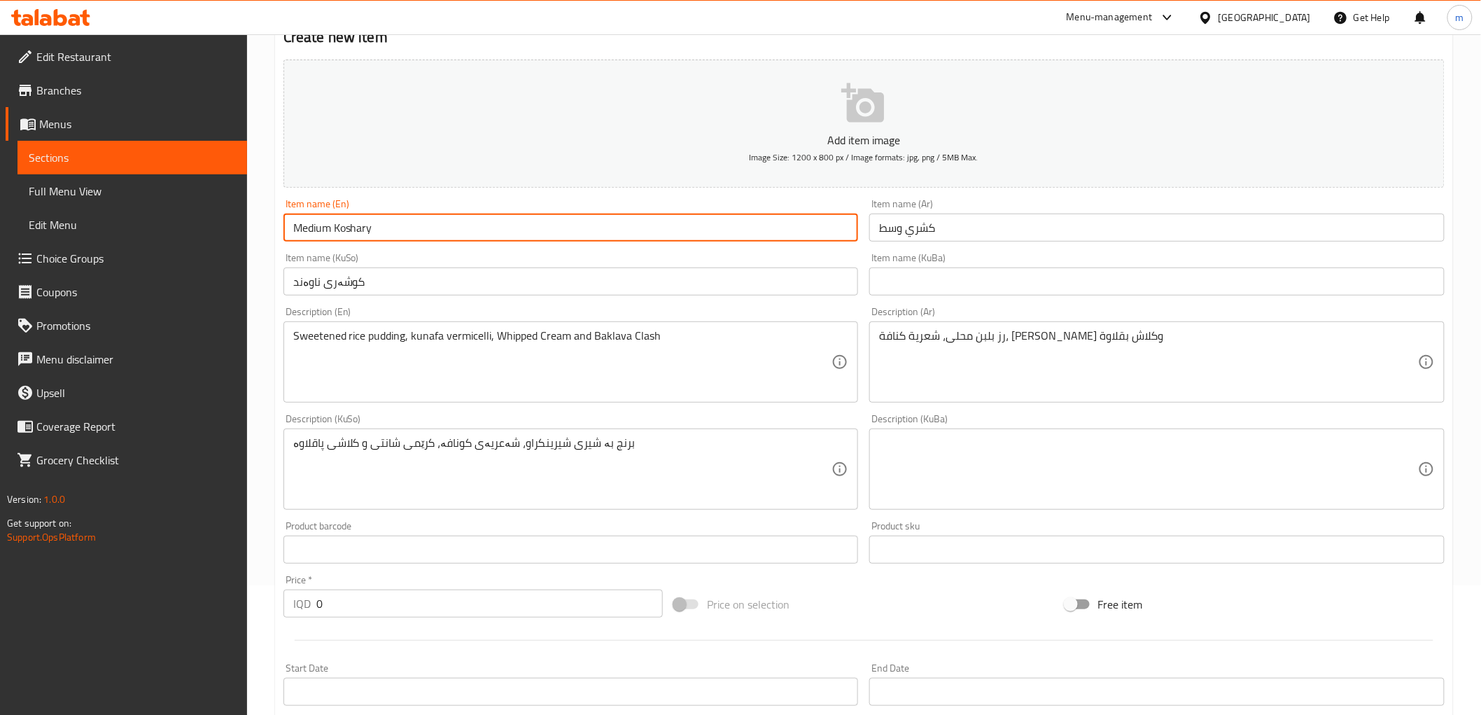
click at [363, 239] on input "Medium Koshary" at bounding box center [570, 227] width 575 height 28
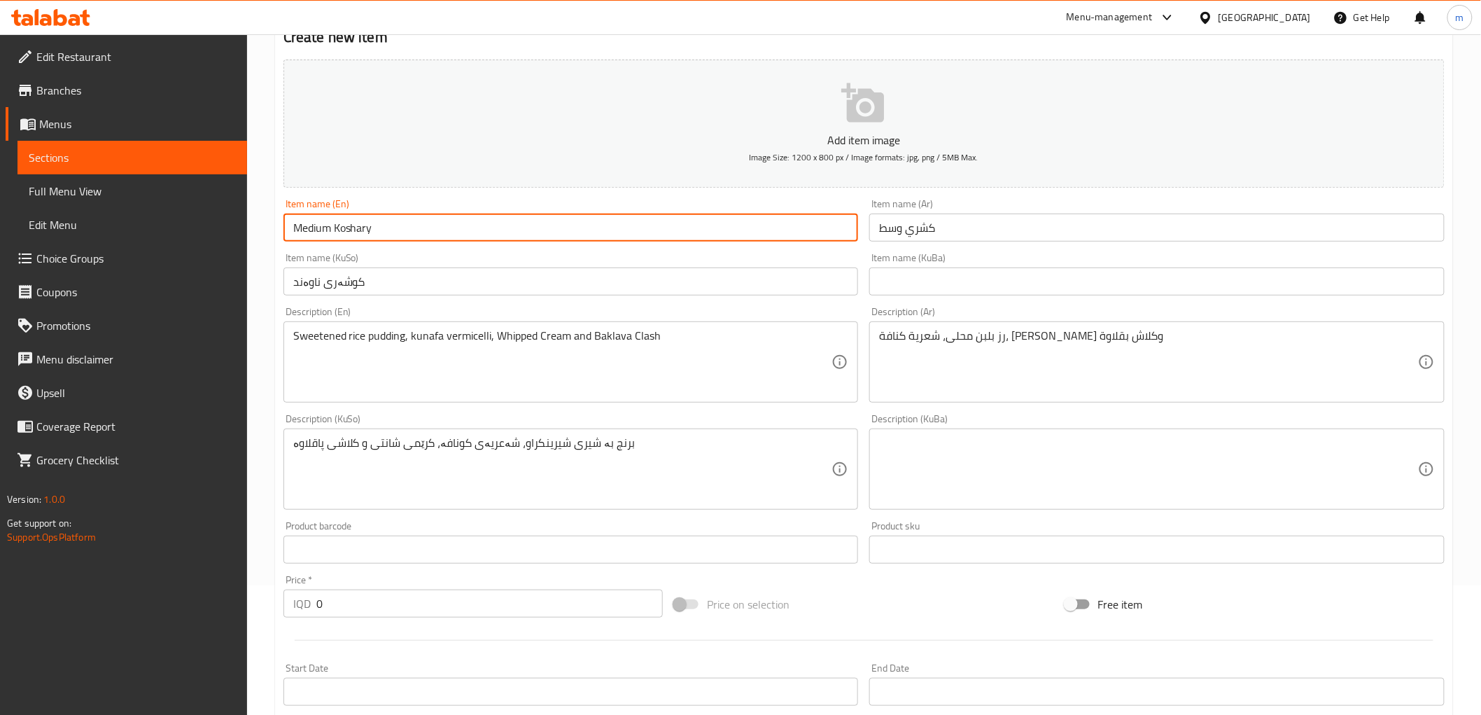
click at [363, 239] on input "Medium Koshary" at bounding box center [570, 227] width 575 height 28
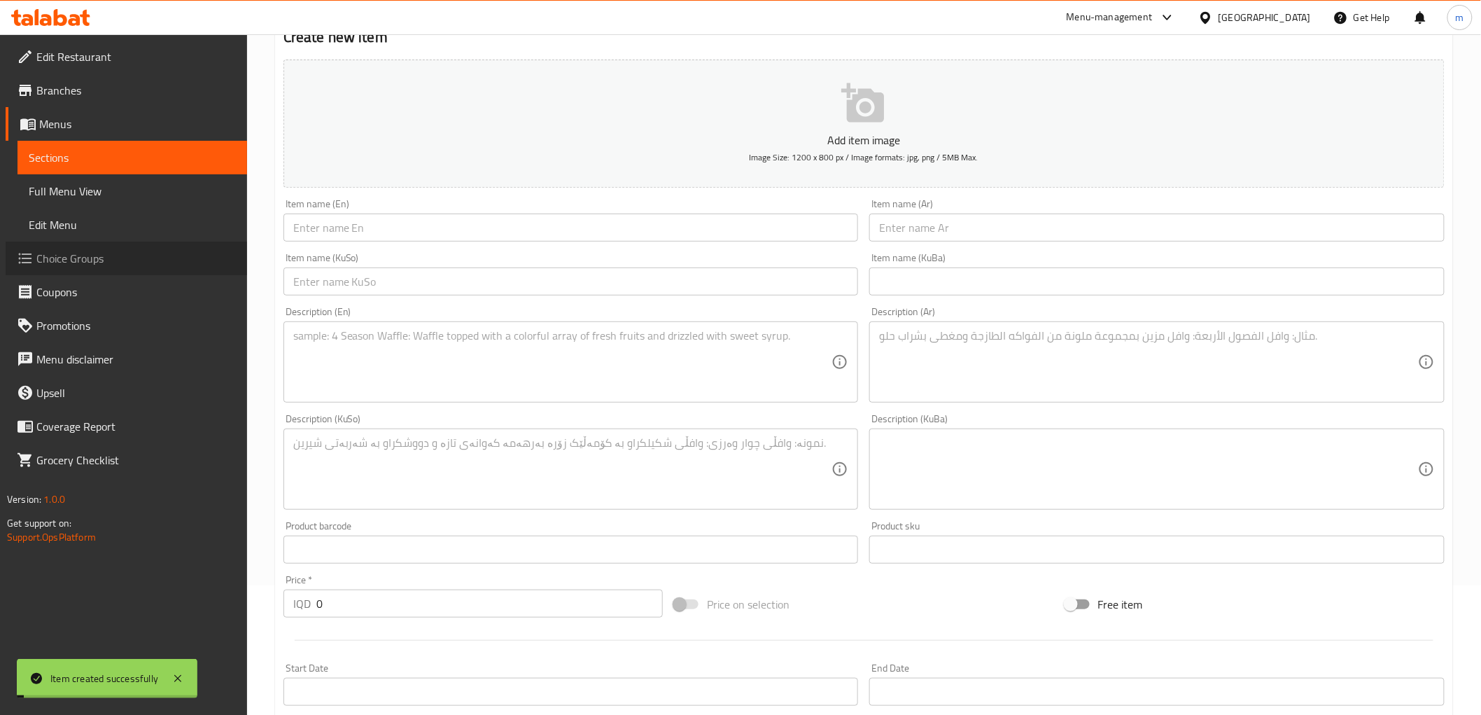
click at [122, 255] on span "Choice Groups" at bounding box center [135, 258] width 199 height 17
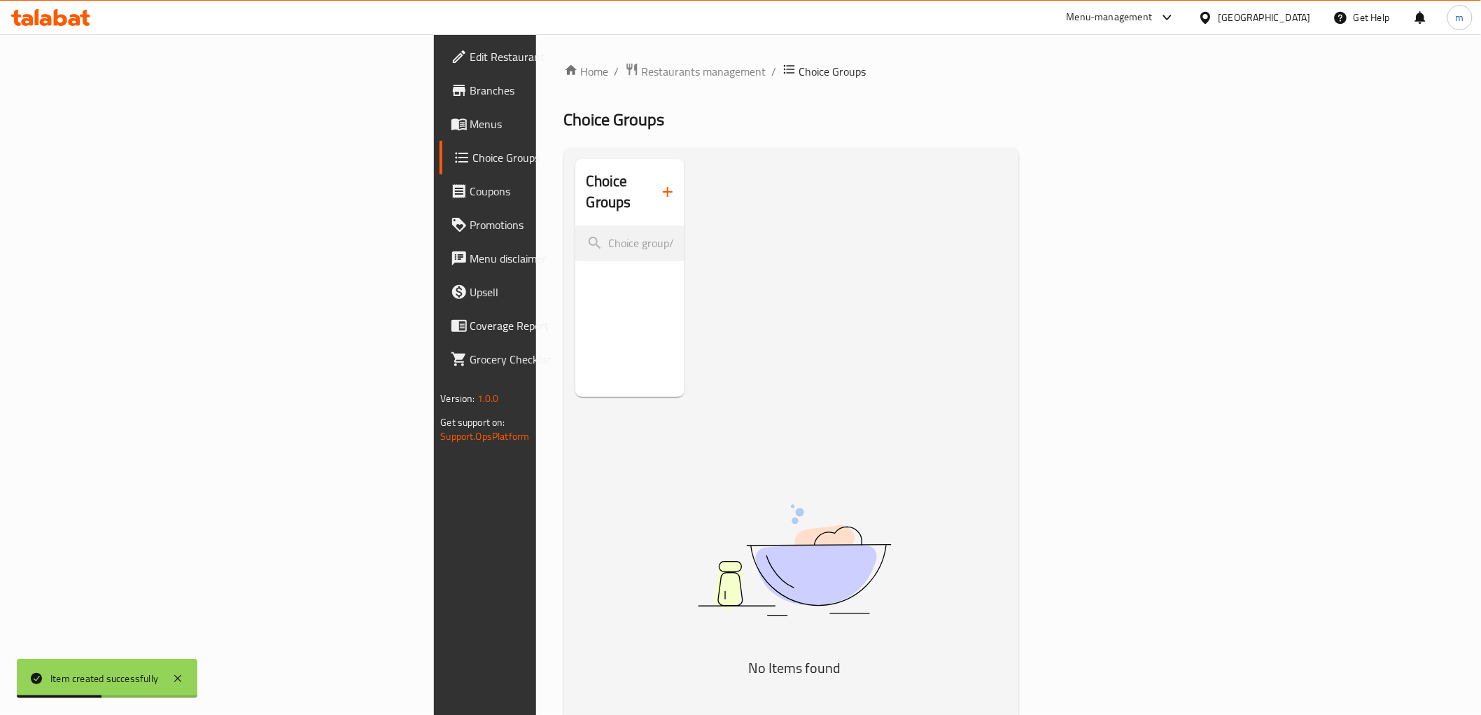
click at [659, 184] on icon "button" at bounding box center [667, 191] width 17 height 17
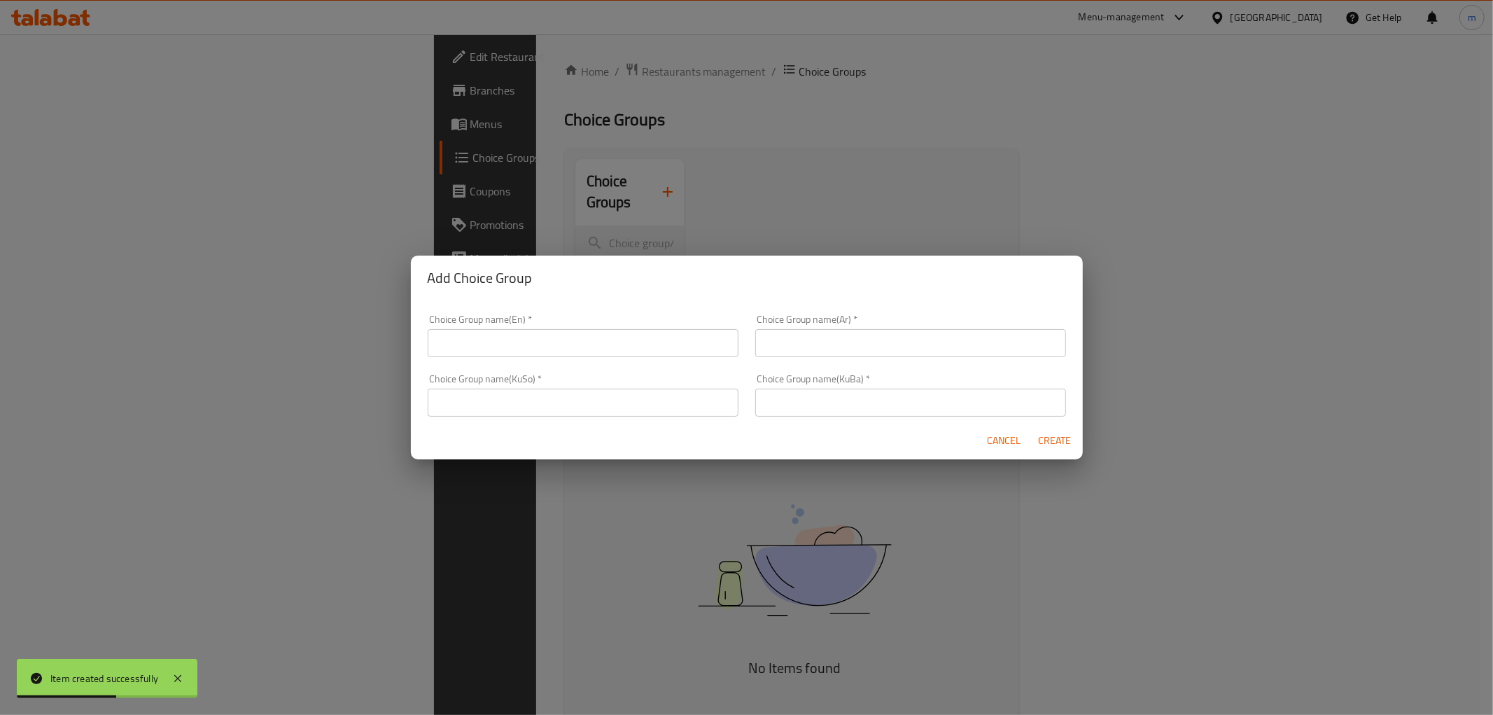
click at [584, 360] on div "Choice Group name(En)   * Choice Group name(En) *" at bounding box center [583, 335] width 328 height 59
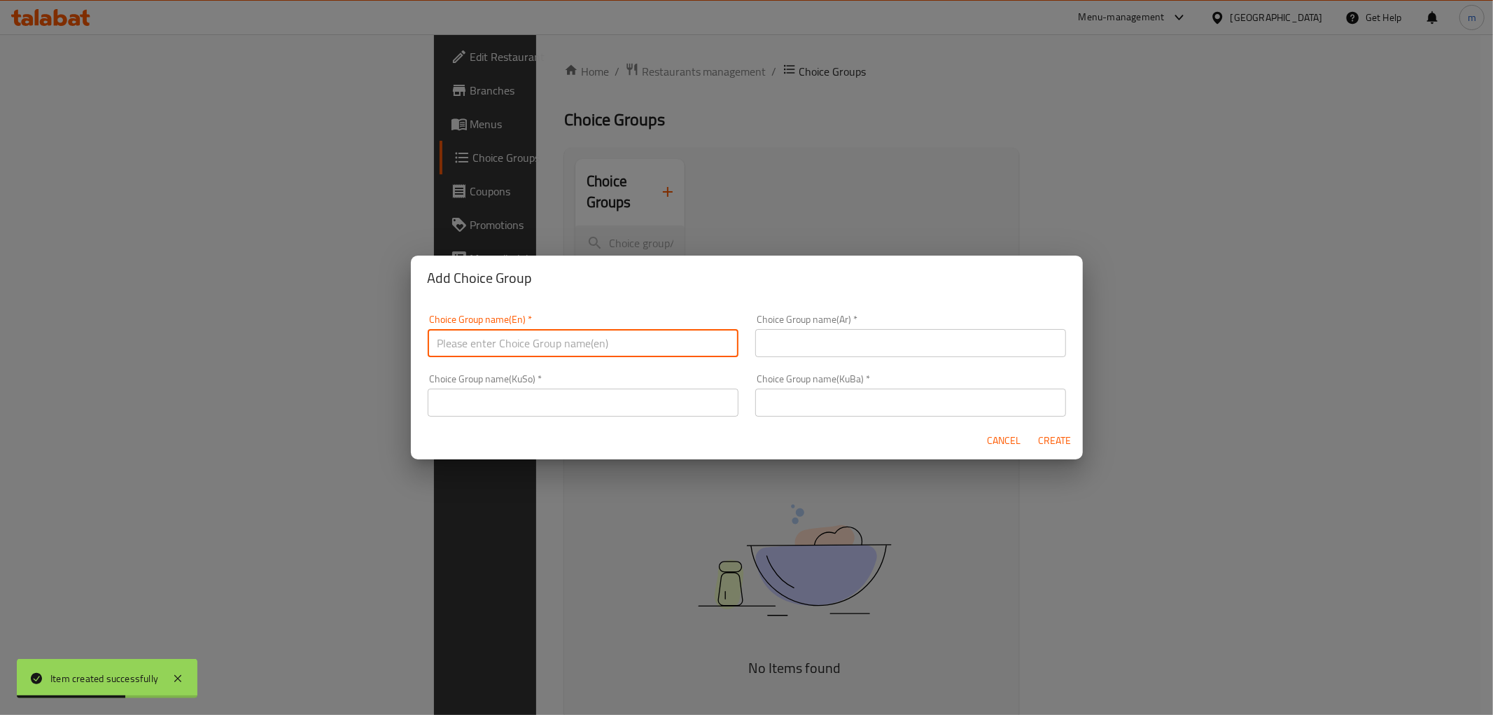
click at [580, 332] on input "text" at bounding box center [583, 343] width 311 height 28
paste input "Your Choice Of:"
type input "Your Choice Of:"
click at [815, 358] on div "Choice Group name(Ar)   * Choice Group name(Ar) *" at bounding box center [911, 335] width 328 height 59
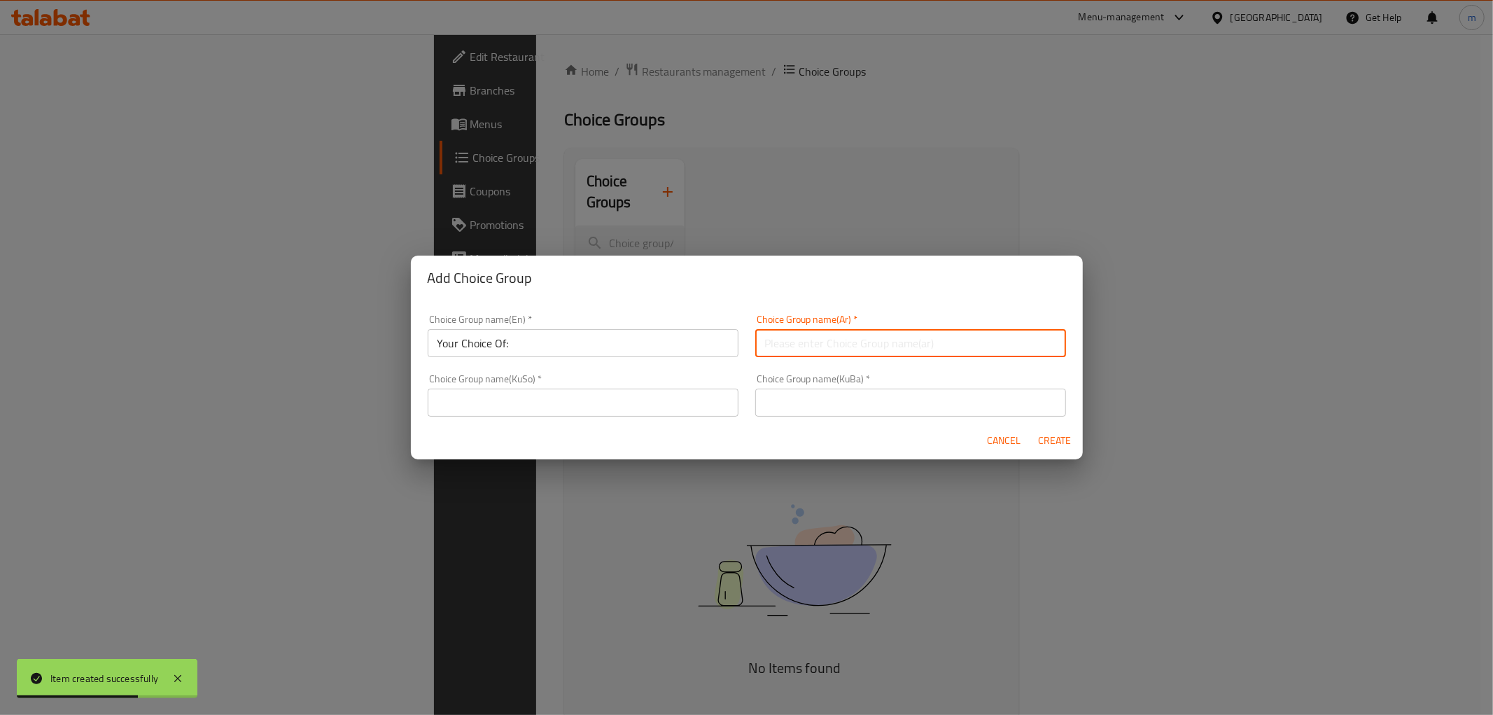
click at [815, 349] on input "text" at bounding box center [910, 343] width 311 height 28
paste input "إختيارك من:"
type input "إختيارك من:"
click at [772, 407] on input "text" at bounding box center [910, 402] width 311 height 28
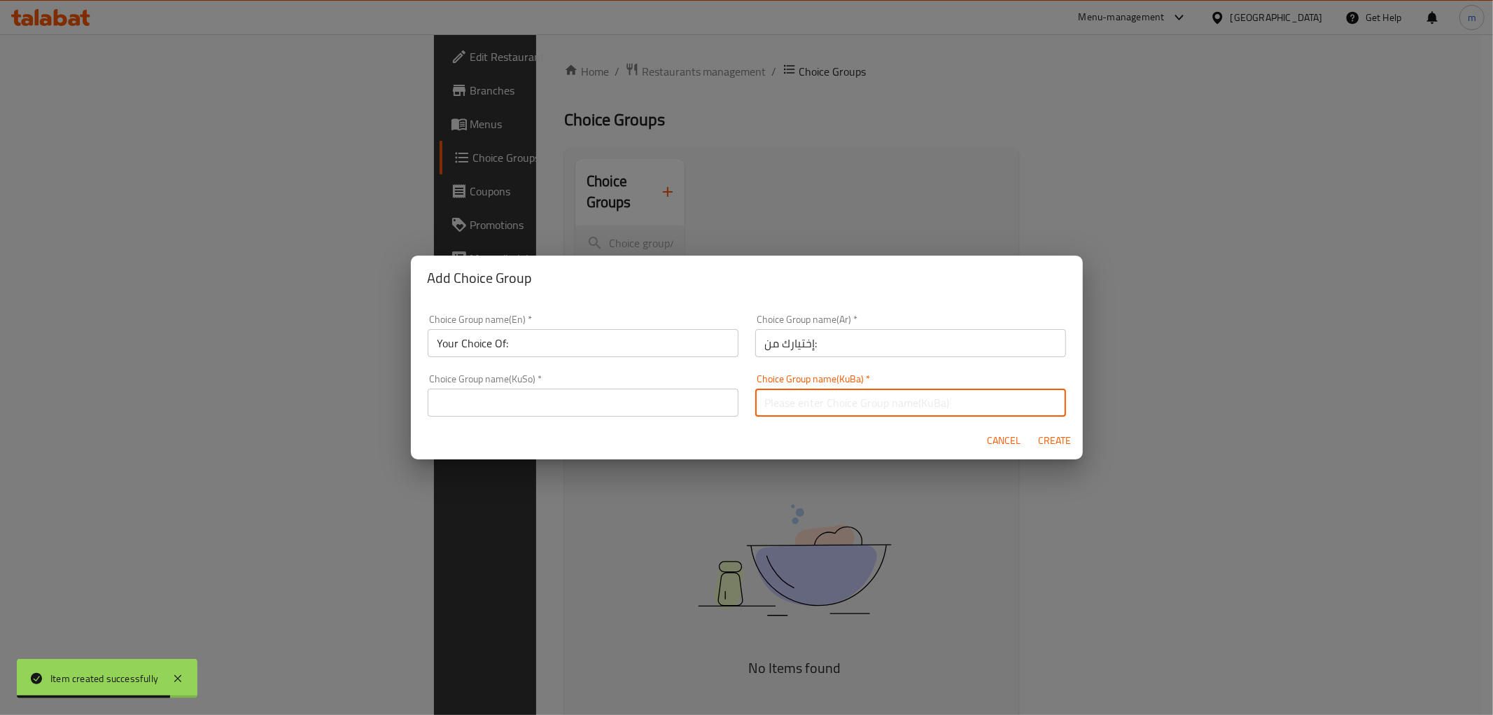
paste input "هەڵبژاردنت لە:"
type input "هەڵبژاردنت لە:"
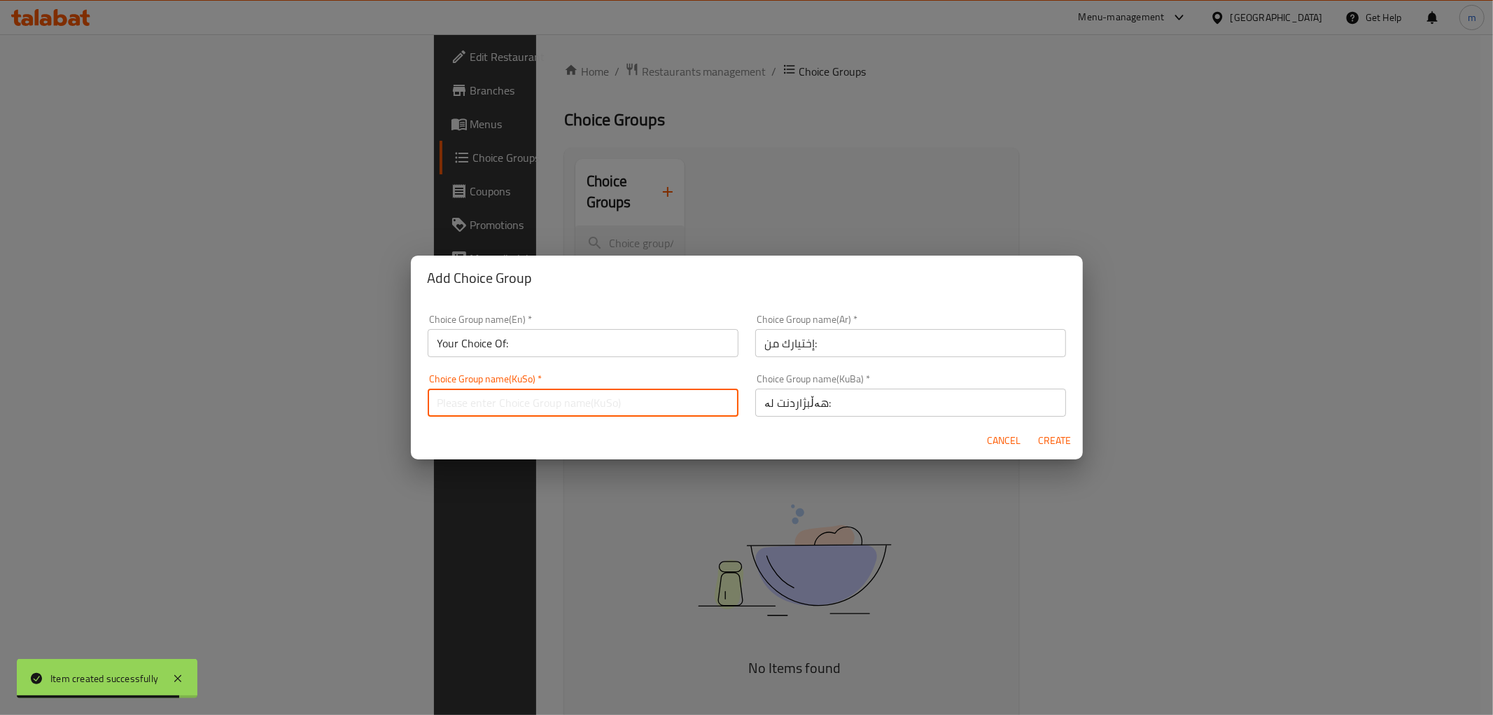
drag, startPoint x: 628, startPoint y: 391, endPoint x: 664, endPoint y: 416, distance: 44.1
click at [628, 391] on input "text" at bounding box center [583, 402] width 311 height 28
paste input "هەڵبژاردنت لە:"
type input "هەڵبژاردنت لە:"
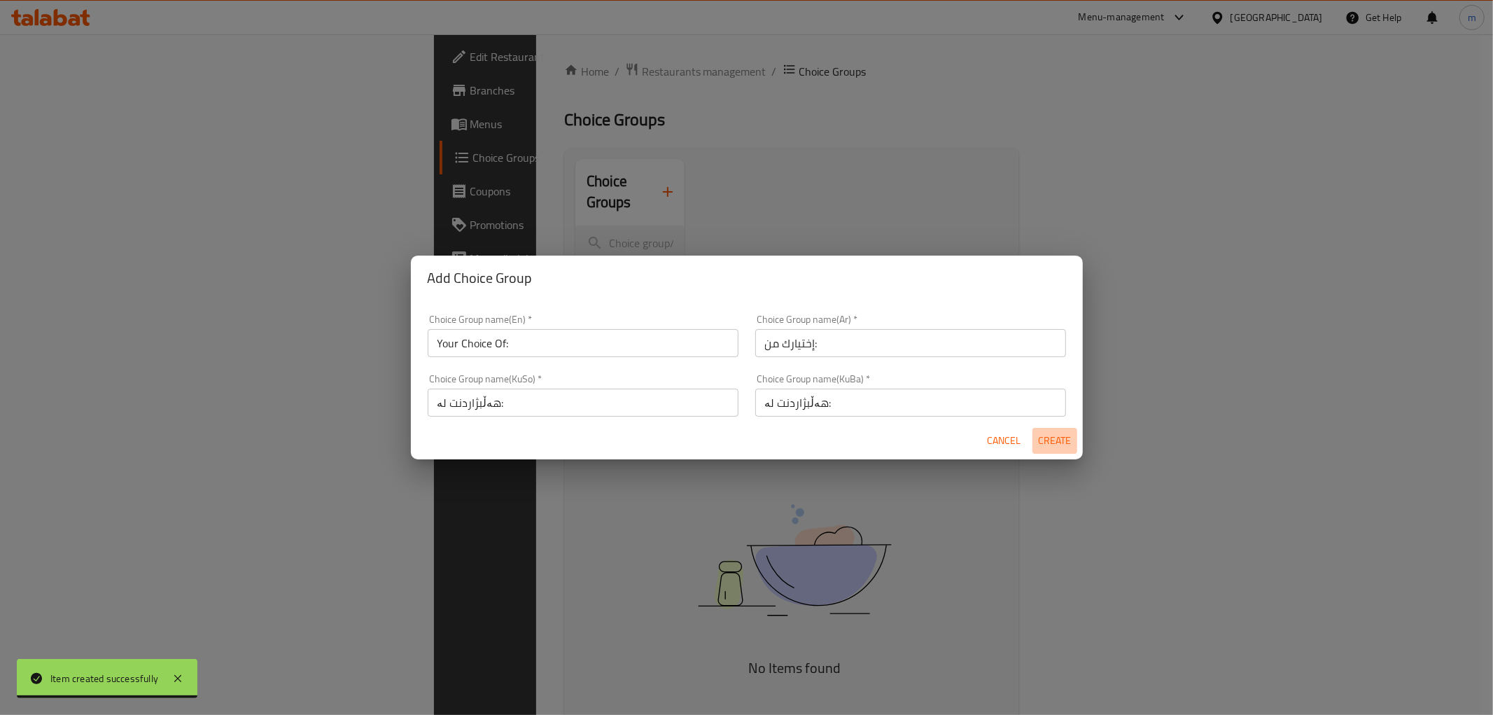
drag, startPoint x: 1040, startPoint y: 443, endPoint x: 969, endPoint y: 395, distance: 85.6
click at [1041, 442] on span "Create" at bounding box center [1055, 440] width 34 height 17
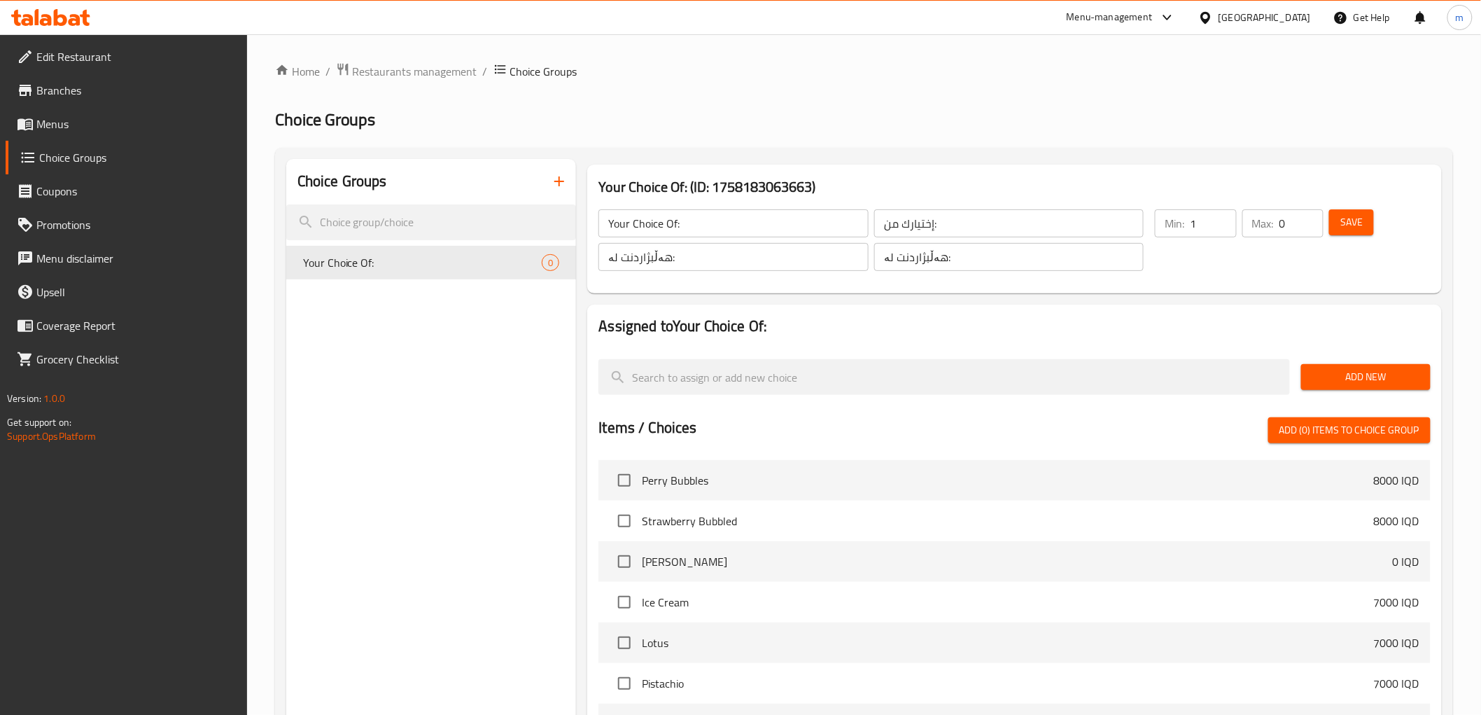
type input "1"
click at [1223, 222] on input "1" at bounding box center [1213, 223] width 46 height 28
type input "1"
click at [1307, 218] on input "1" at bounding box center [1301, 223] width 44 height 28
click at [1335, 219] on button "Save" at bounding box center [1351, 222] width 45 height 26
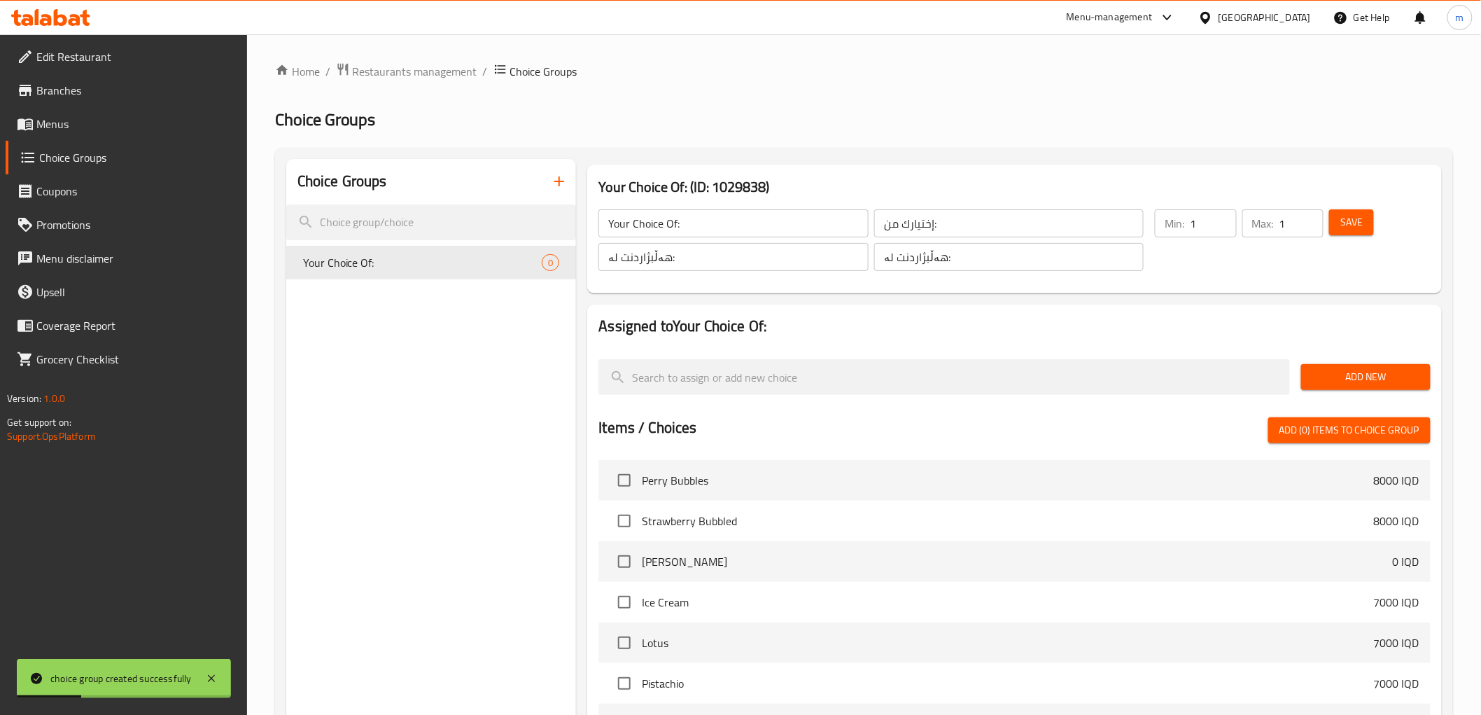
click at [1355, 379] on span "Add New" at bounding box center [1365, 376] width 107 height 17
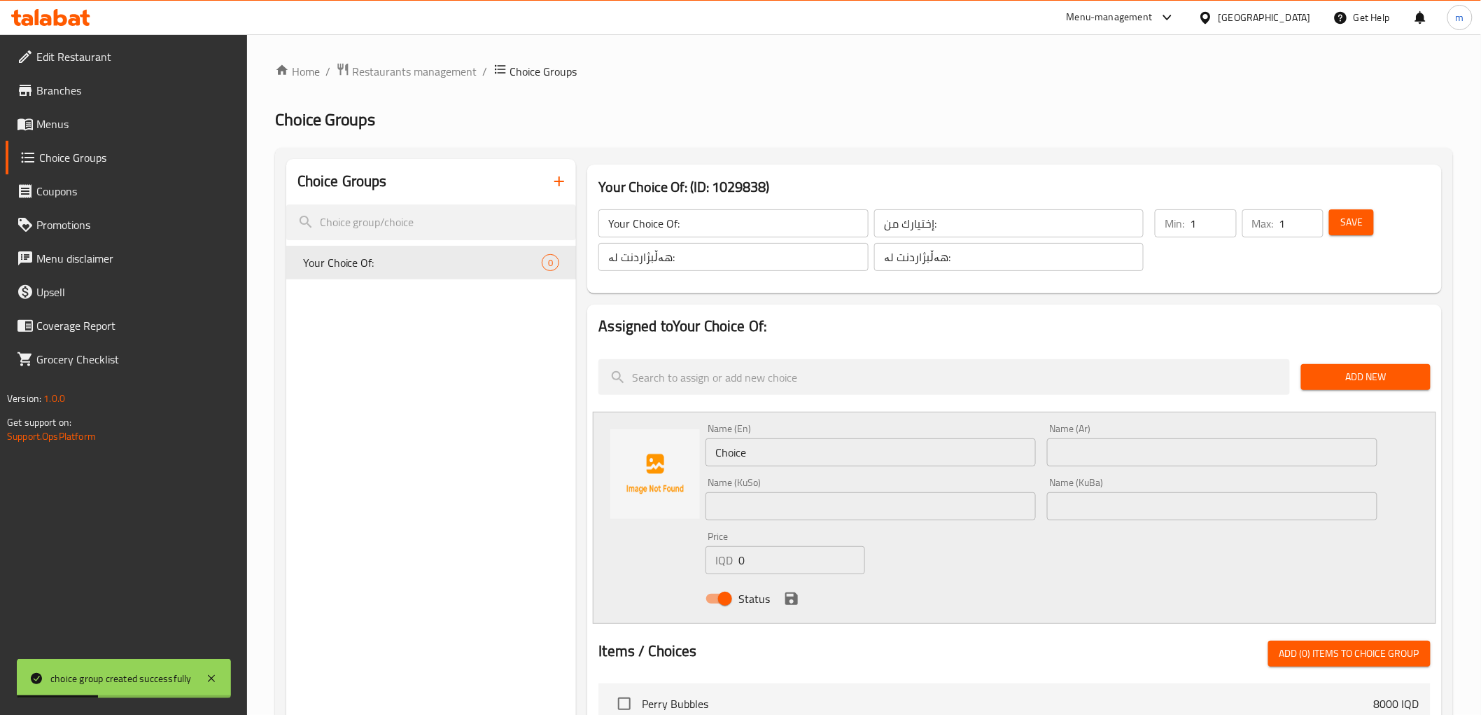
click at [887, 449] on input "Choice" at bounding box center [871, 452] width 330 height 28
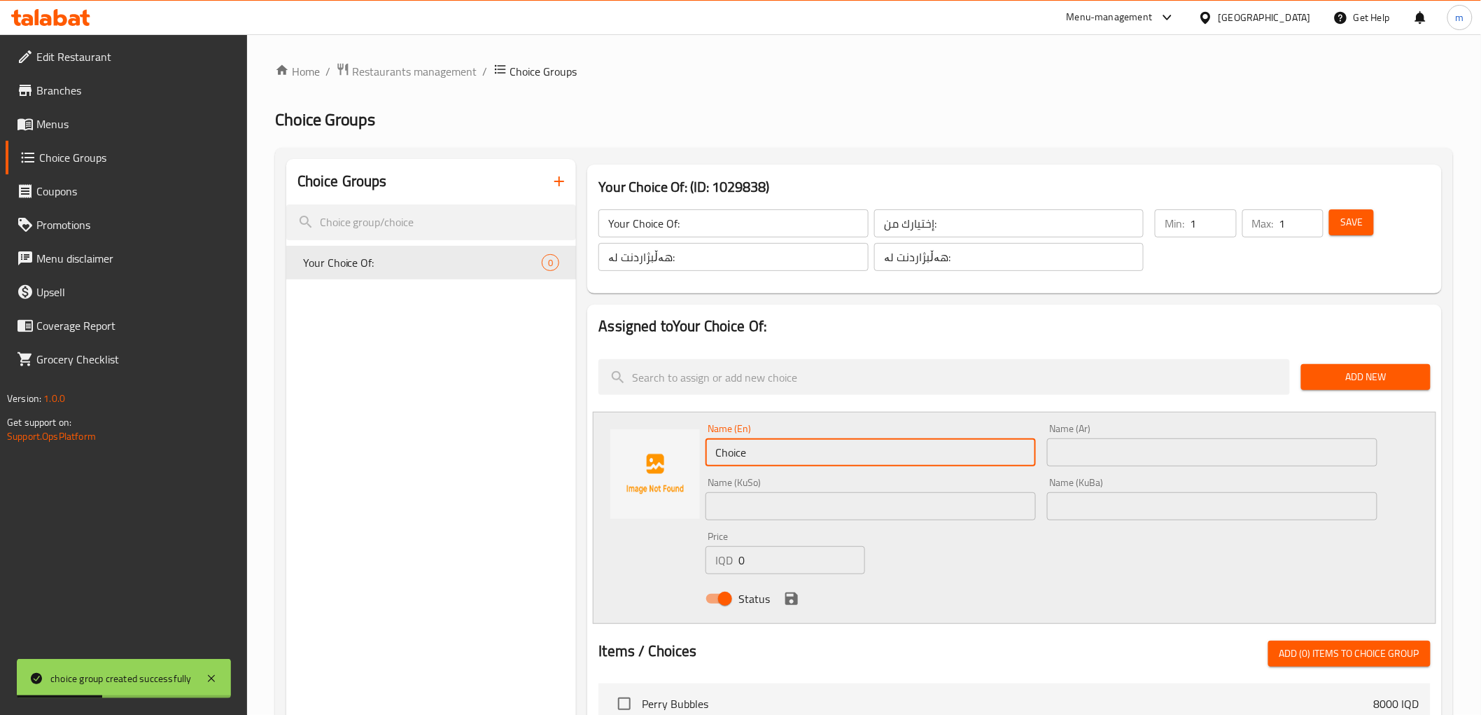
click at [887, 449] on input "Choice" at bounding box center [871, 452] width 330 height 28
paste input "Plain White R"
click at [822, 456] on input "Plain White Rice" at bounding box center [871, 452] width 330 height 28
click at [822, 456] on input "Plain White" at bounding box center [871, 452] width 330 height 28
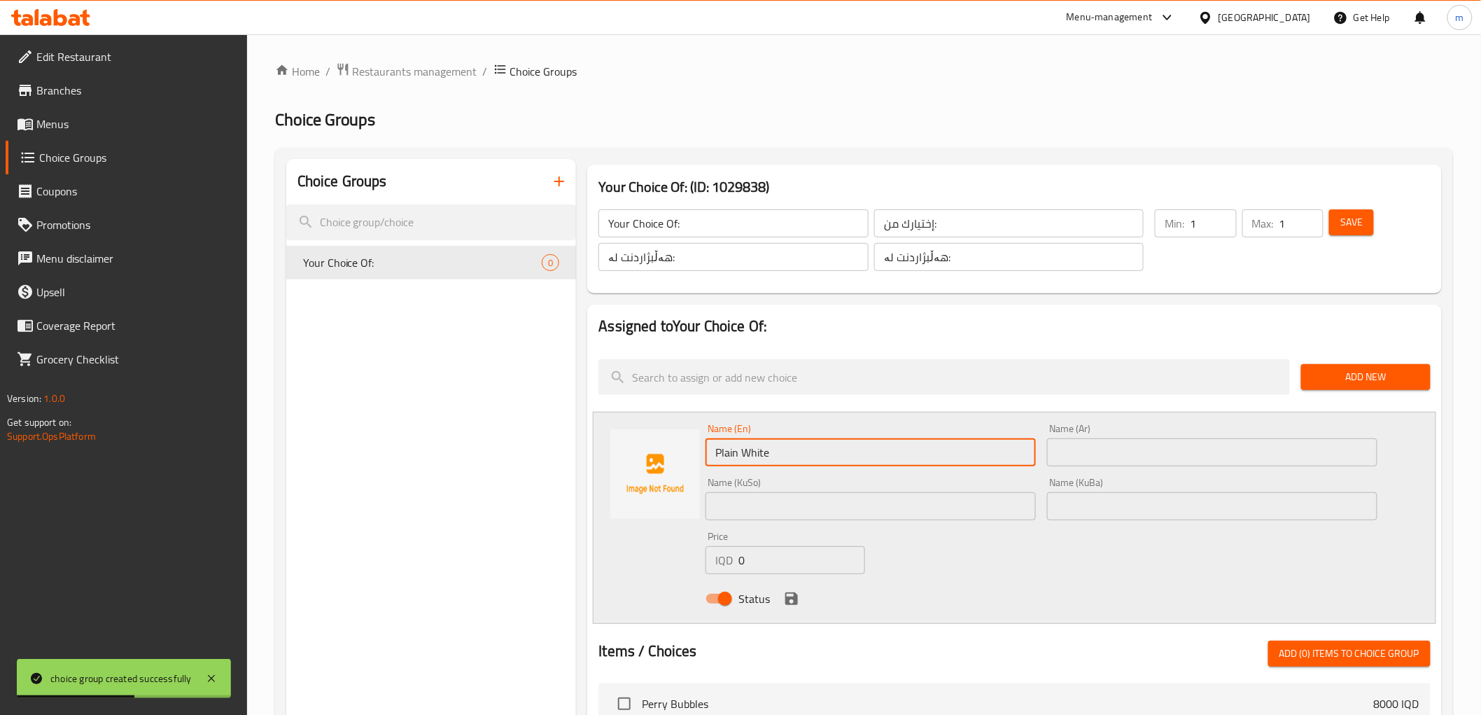
click at [822, 456] on input "Plain White" at bounding box center [871, 452] width 330 height 28
type input "Plain"
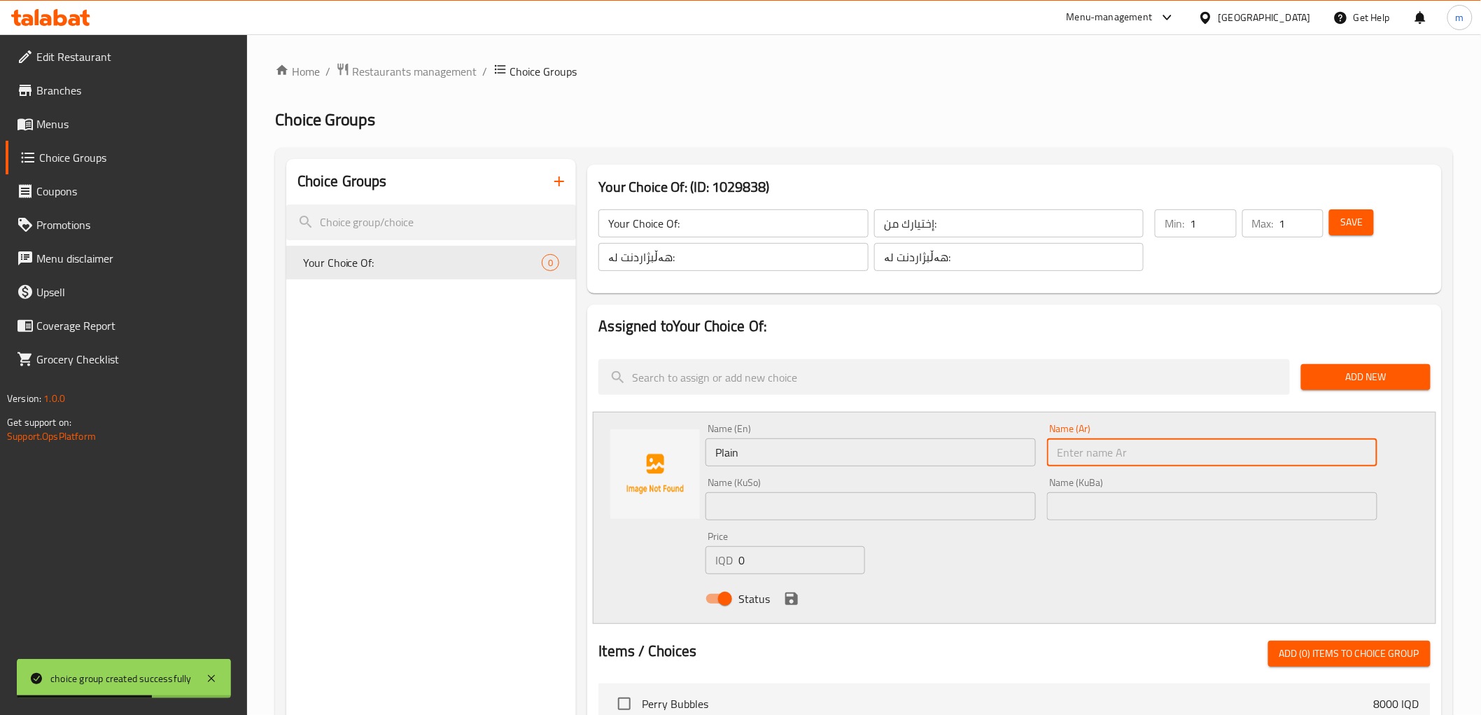
click at [1061, 459] on input "text" at bounding box center [1212, 452] width 330 height 28
paste input "أرز أبيض سادة"
drag, startPoint x: 1080, startPoint y: 452, endPoint x: 1142, endPoint y: 459, distance: 62.7
click at [1142, 459] on input "أرز أبيض سادة" at bounding box center [1212, 452] width 330 height 28
type input "سادة"
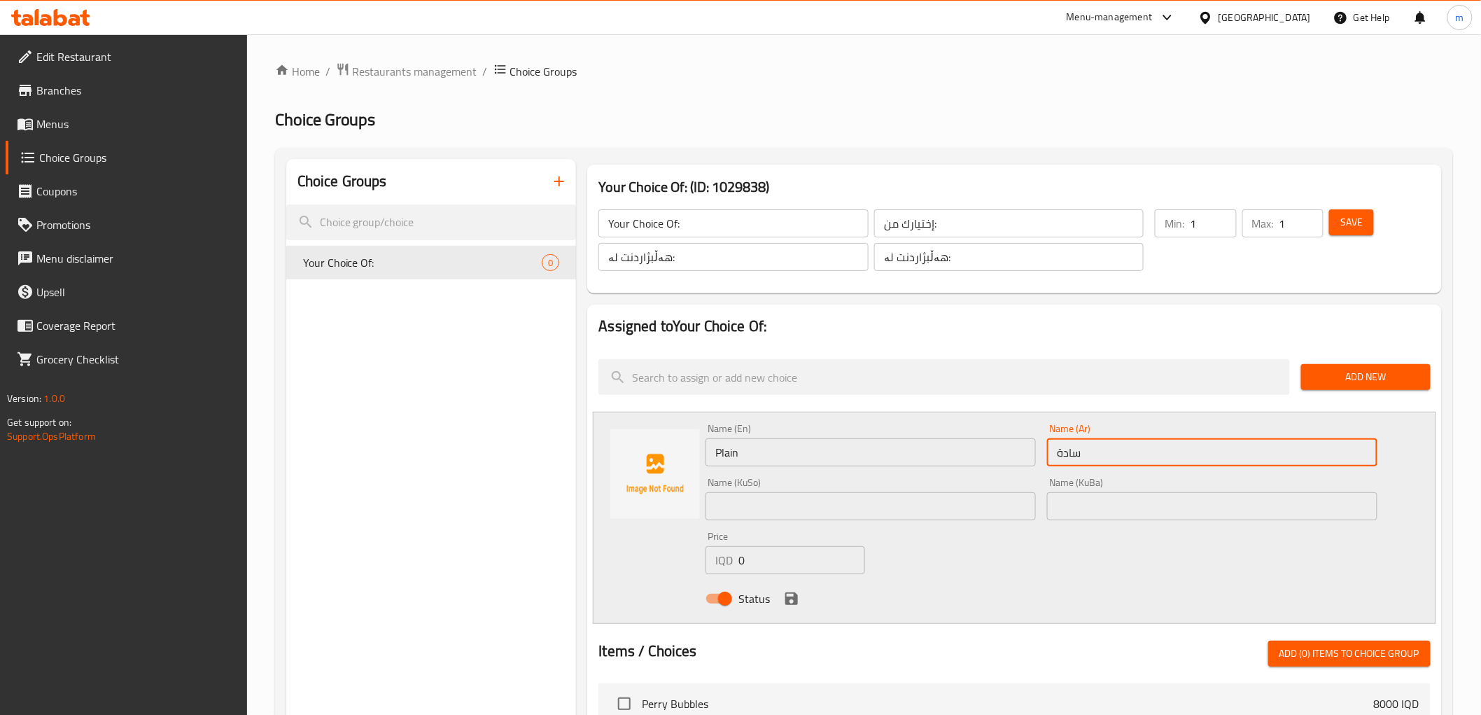
click at [1088, 500] on input "text" at bounding box center [1212, 506] width 330 height 28
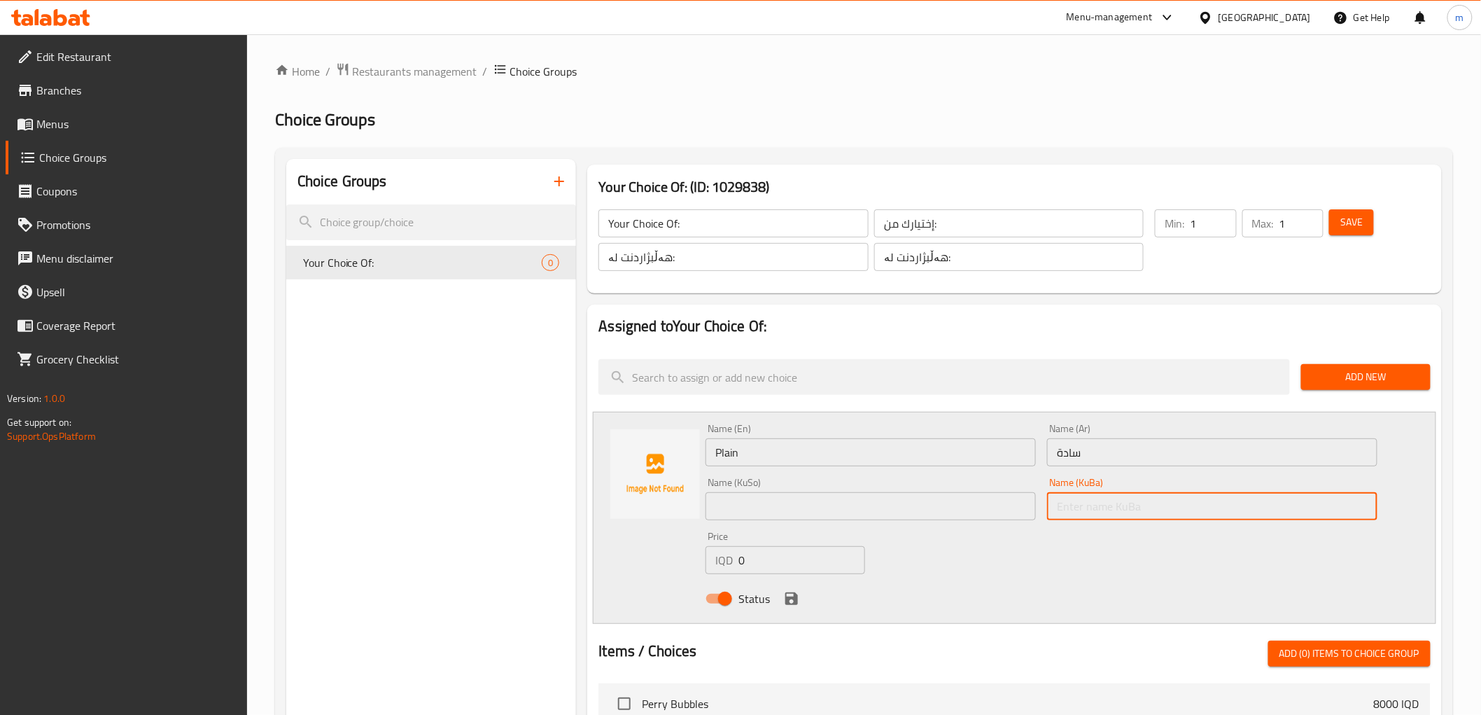
paste input "برنجی سپیی سادە"
drag, startPoint x: 1076, startPoint y: 507, endPoint x: 1163, endPoint y: 510, distance: 87.5
click at [1163, 510] on input "برنجی سپیی سادە" at bounding box center [1212, 506] width 330 height 28
click at [1116, 505] on input "سادە" at bounding box center [1212, 506] width 330 height 28
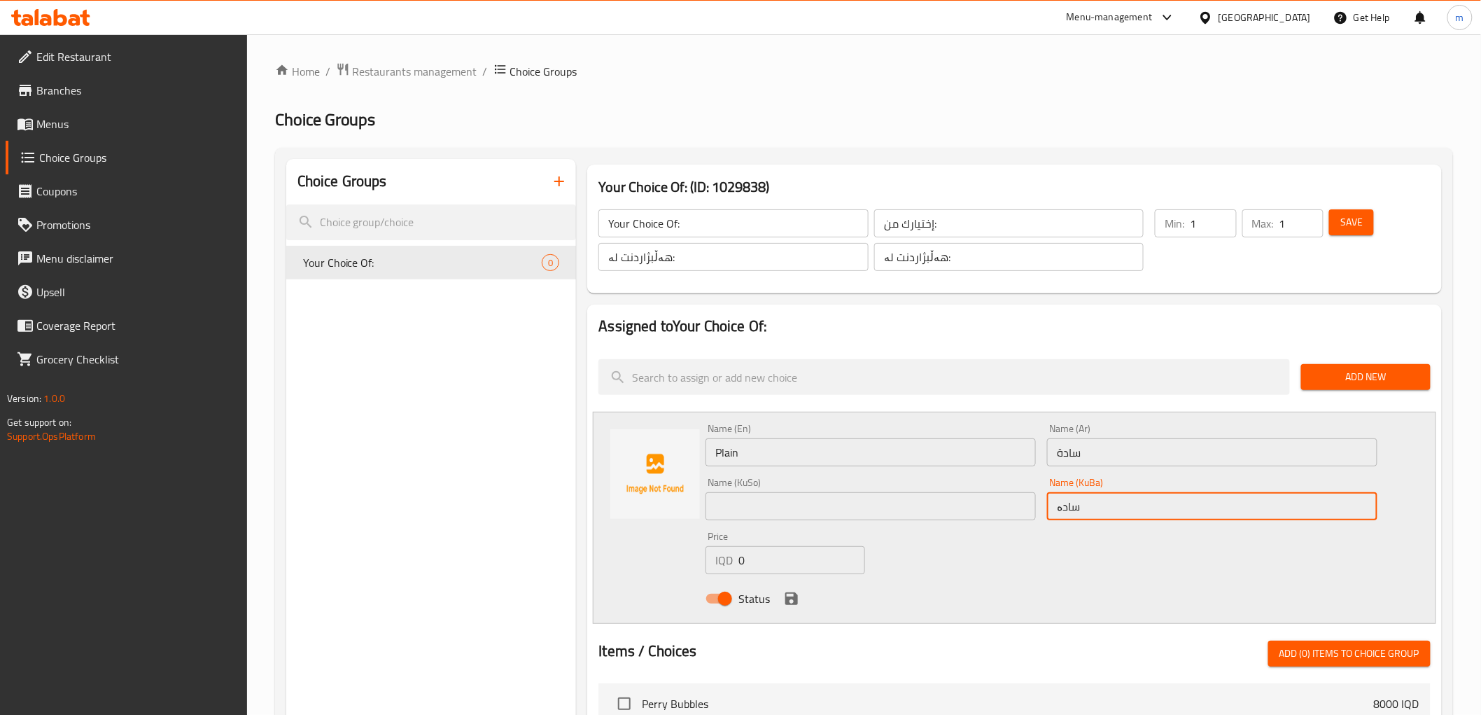
type input "سادە"
click at [970, 509] on input "text" at bounding box center [871, 506] width 330 height 28
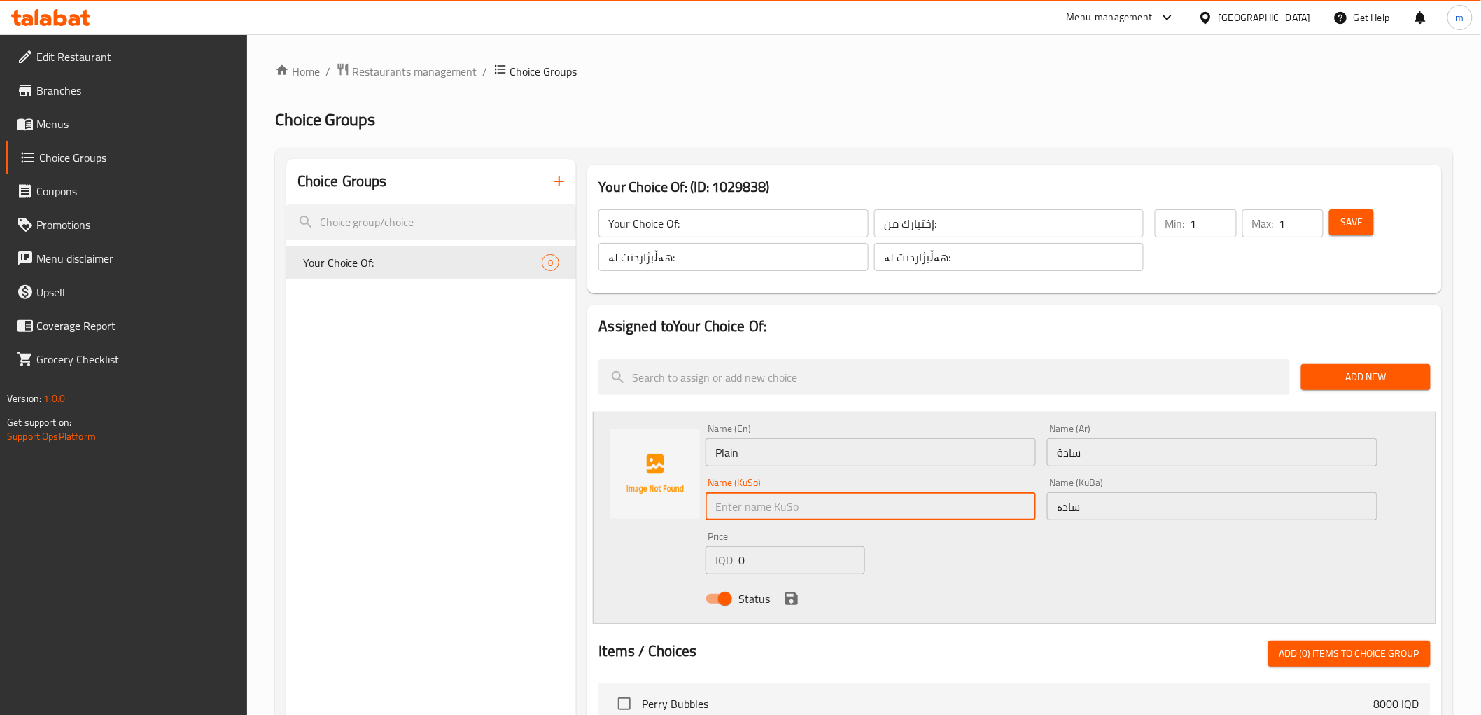
paste input "سادە"
type input "سادە"
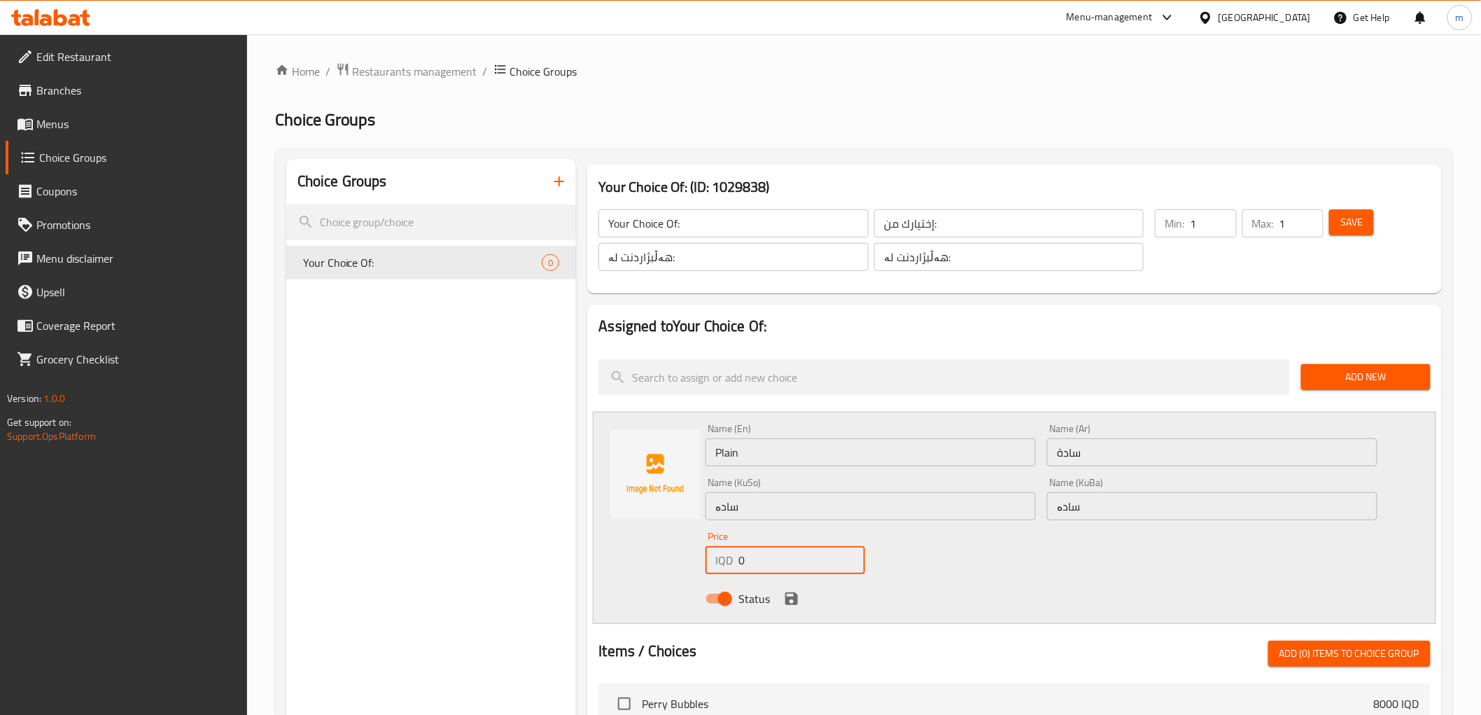
drag, startPoint x: 740, startPoint y: 557, endPoint x: 723, endPoint y: 560, distance: 17.0
click at [723, 560] on div "IQD 0 Price" at bounding box center [786, 560] width 160 height 28
type input "5000"
click at [783, 594] on icon "save" at bounding box center [791, 598] width 17 height 17
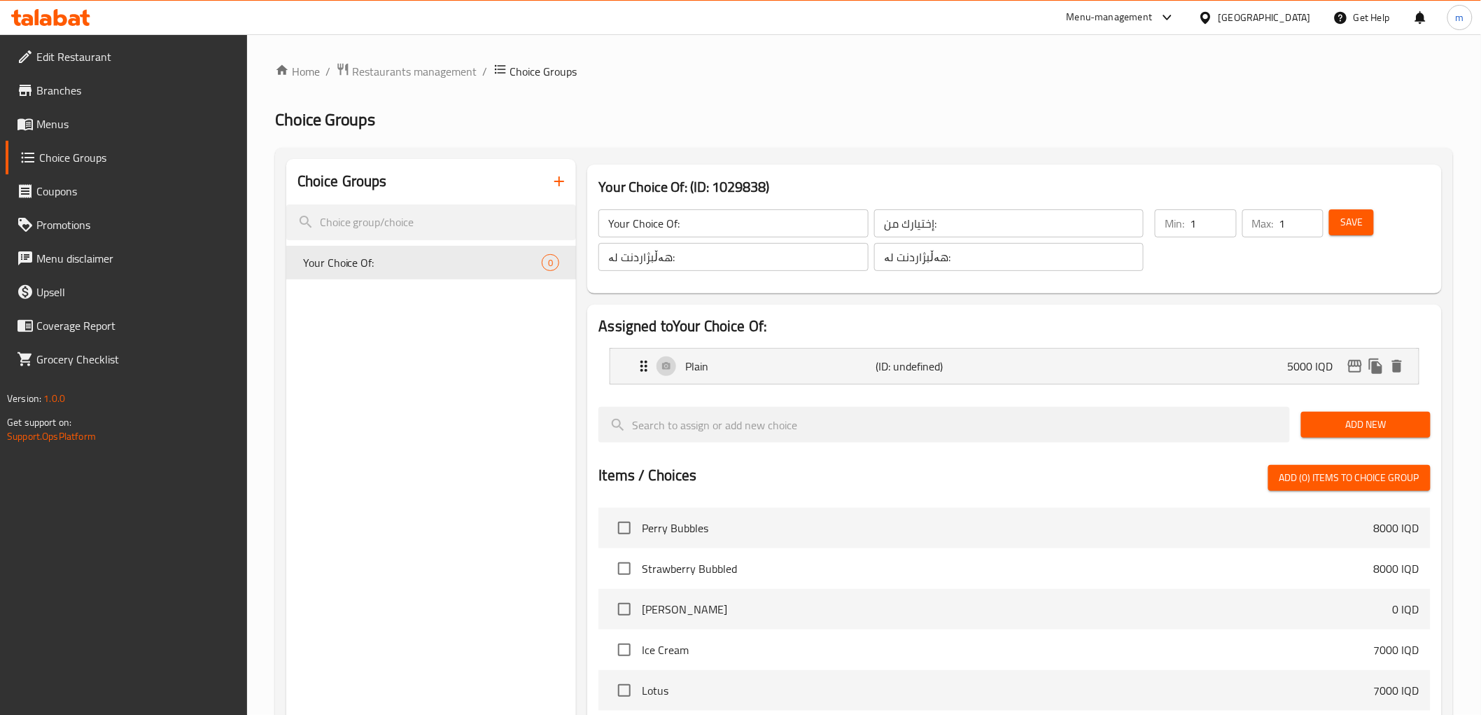
click at [1352, 225] on span "Save" at bounding box center [1351, 221] width 22 height 17
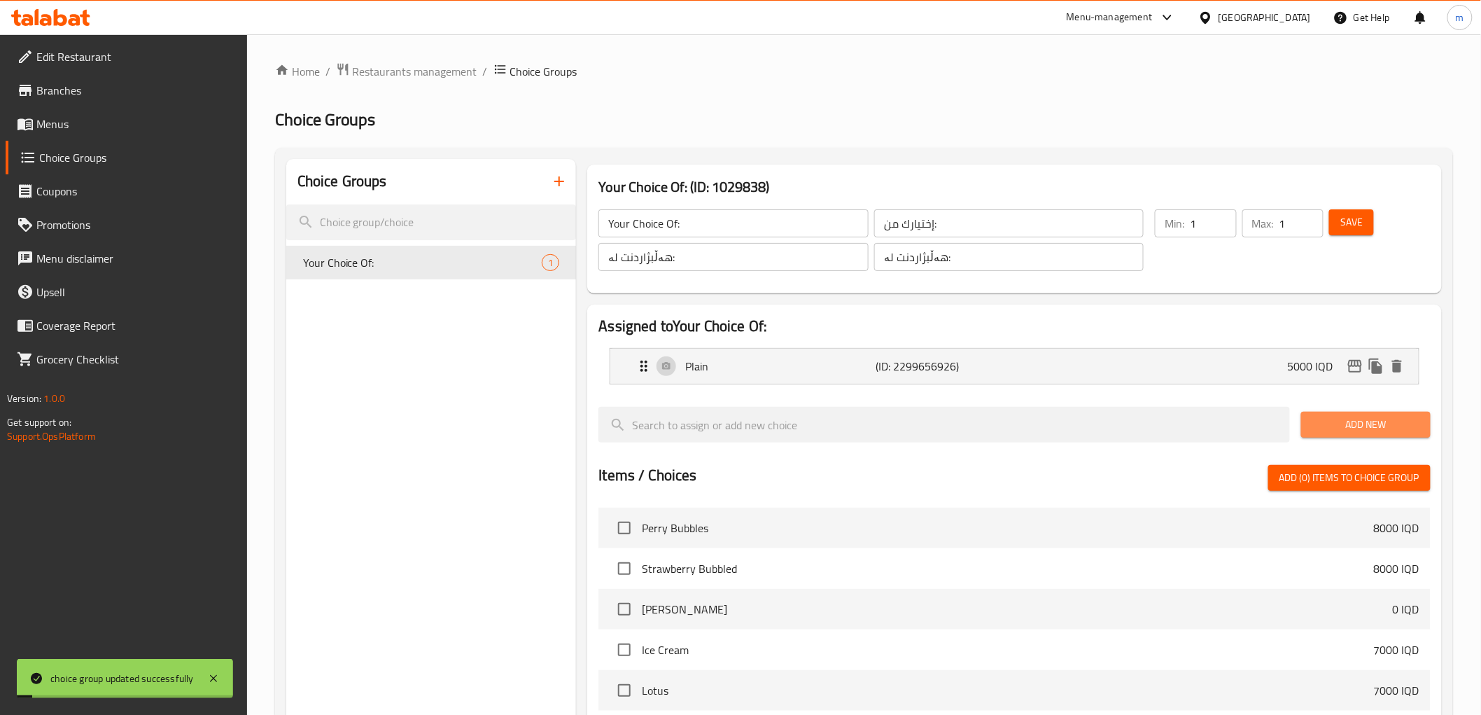
click at [1363, 423] on span "Add New" at bounding box center [1365, 424] width 107 height 17
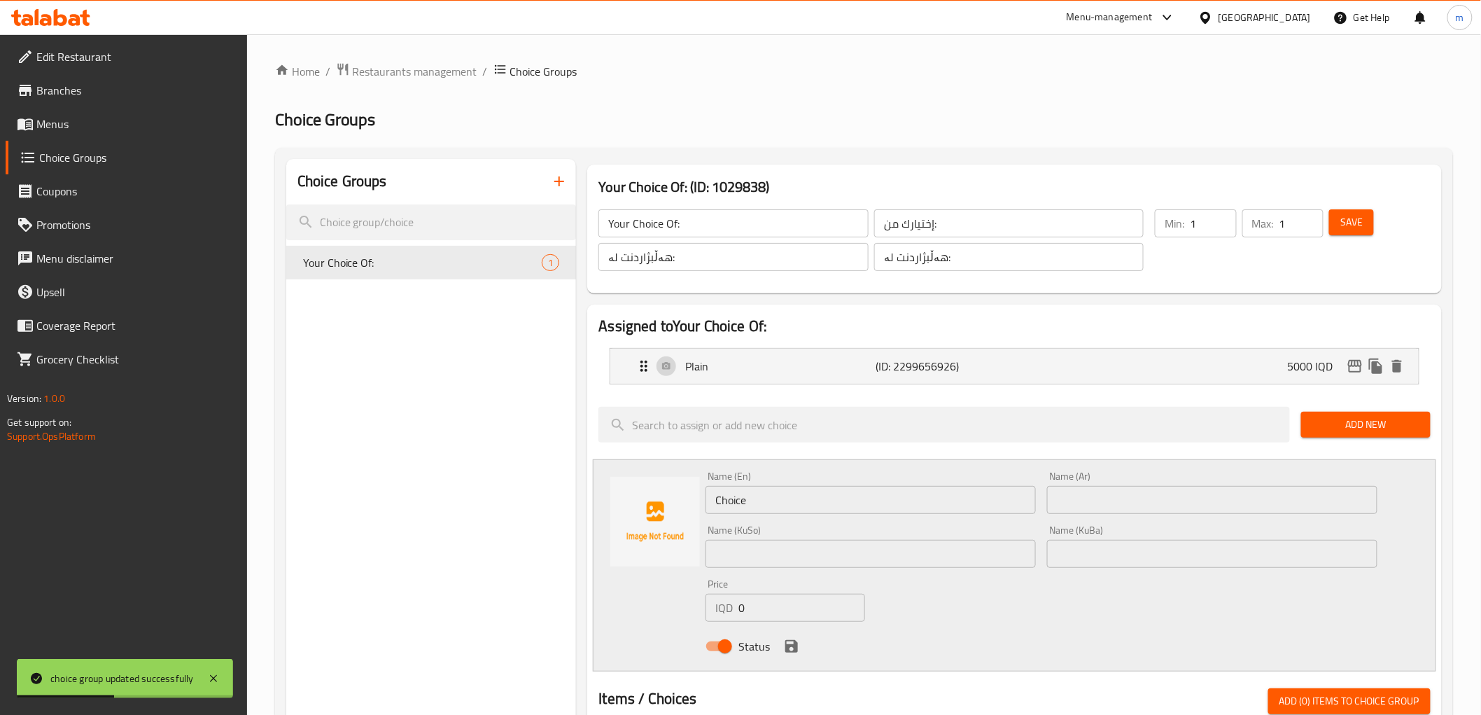
click at [1219, 508] on input "text" at bounding box center [1212, 500] width 330 height 28
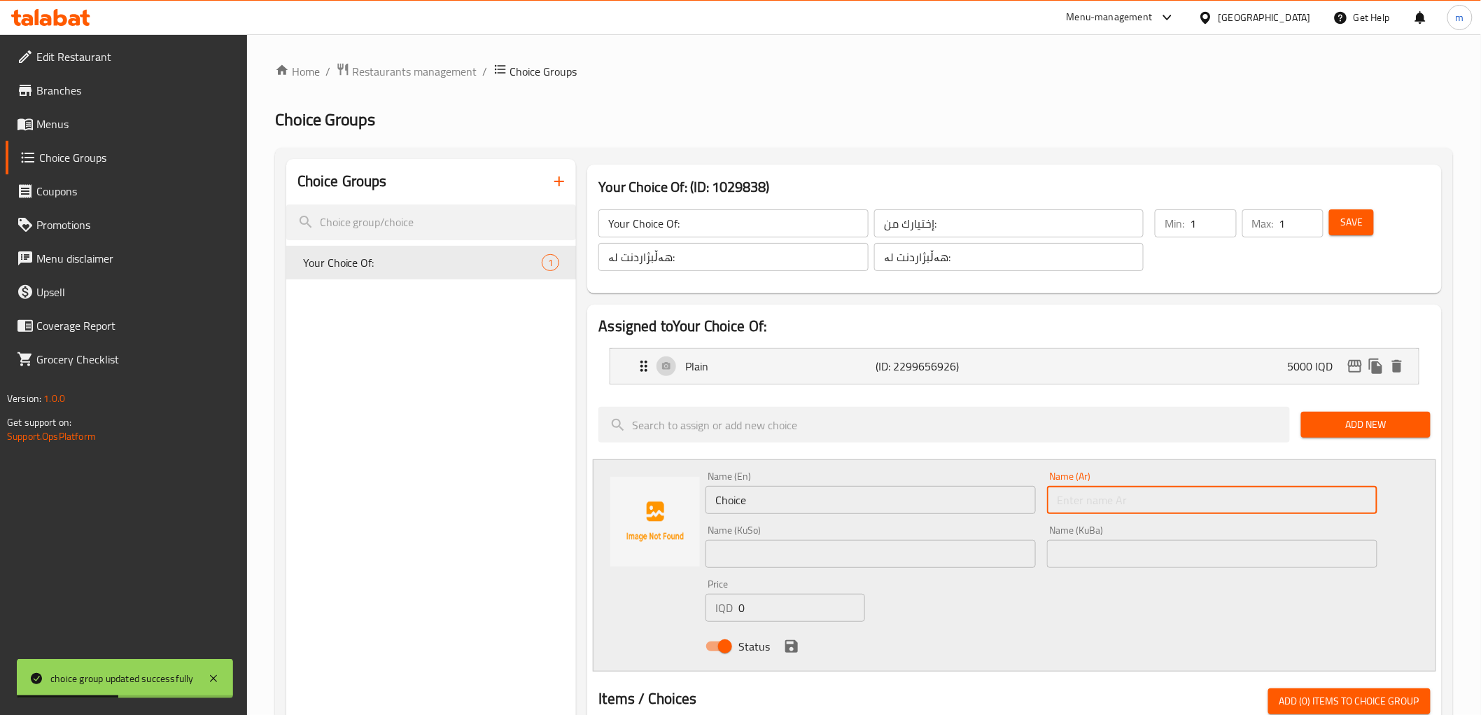
paste input "ويه الصوصات"
type input "ويه الصوصات"
click at [976, 505] on input "Choice" at bounding box center [871, 500] width 330 height 28
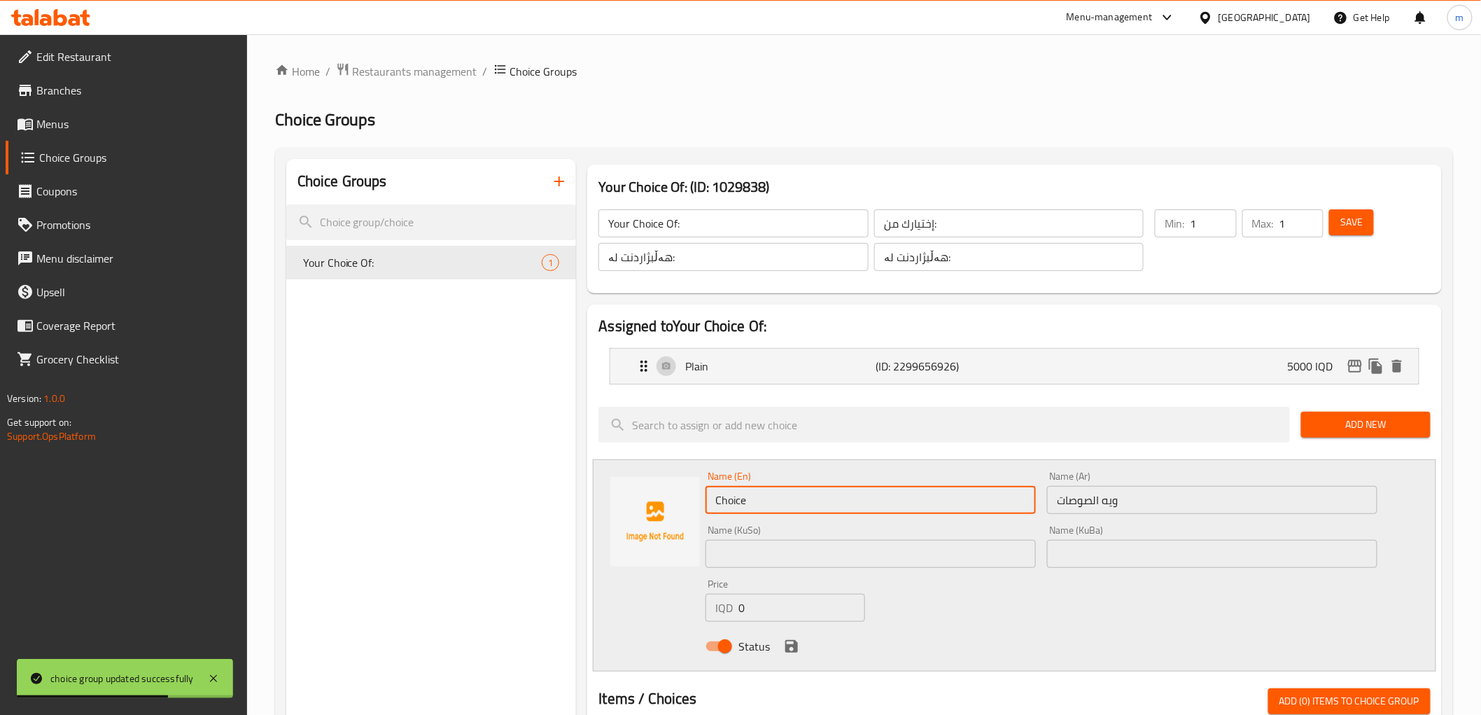
click at [970, 505] on input "Choice" at bounding box center [871, 500] width 330 height 28
type input "With sauces"
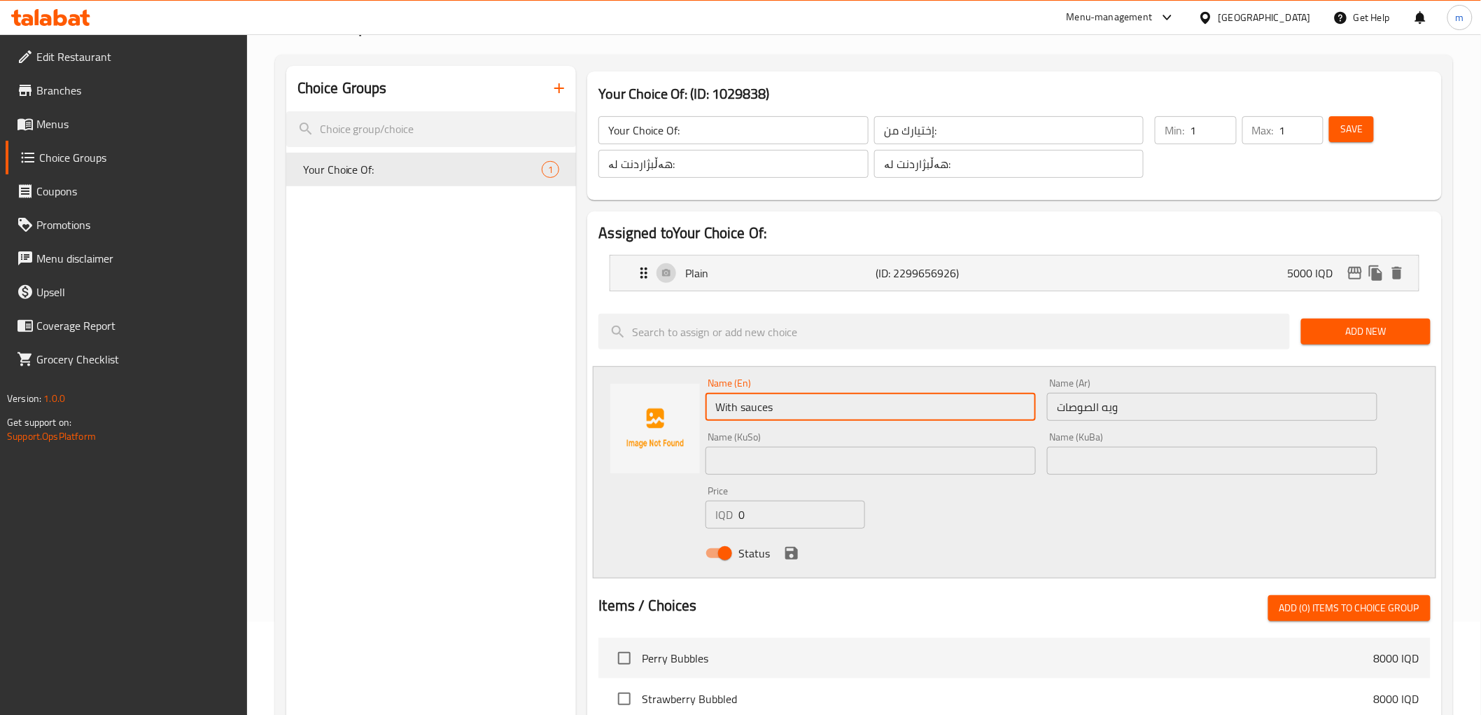
scroll to position [129, 0]
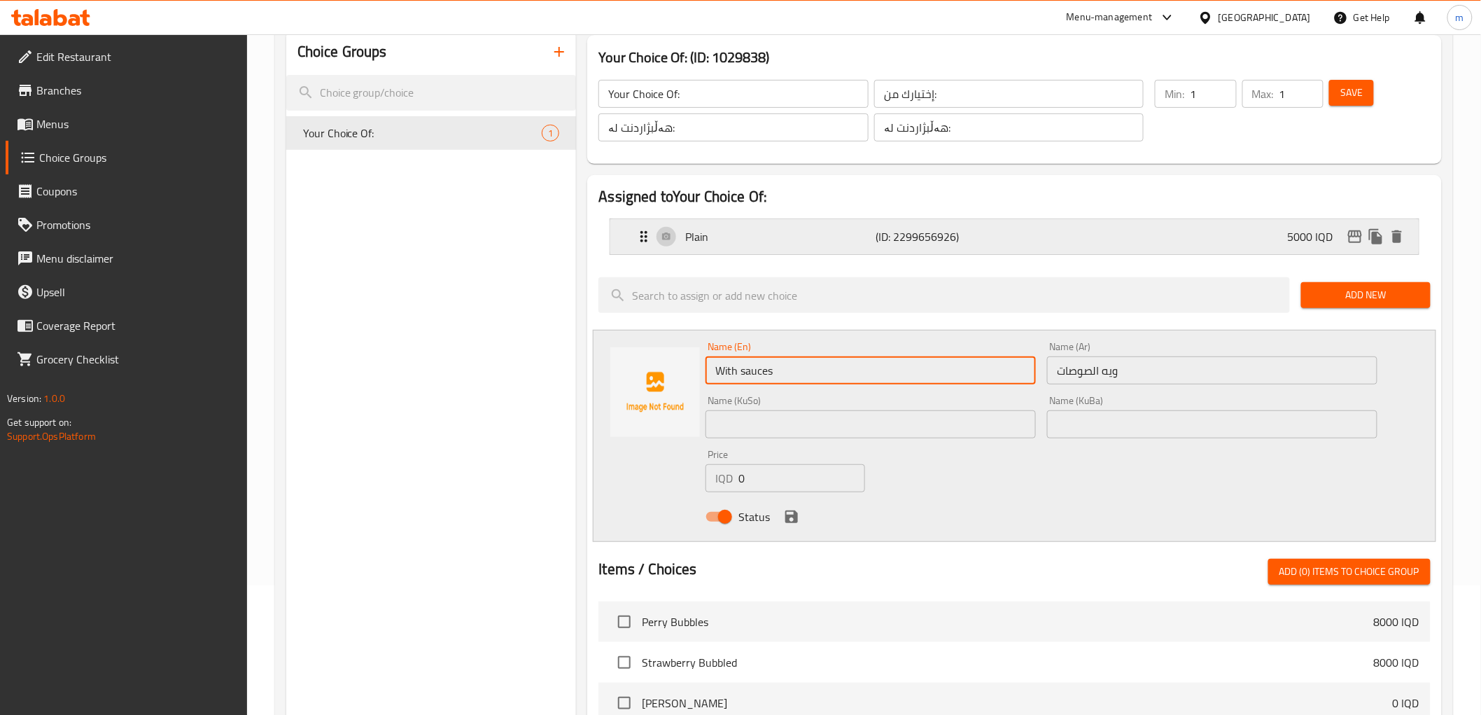
click at [890, 240] on p "(ID: 2299656926)" at bounding box center [939, 236] width 127 height 17
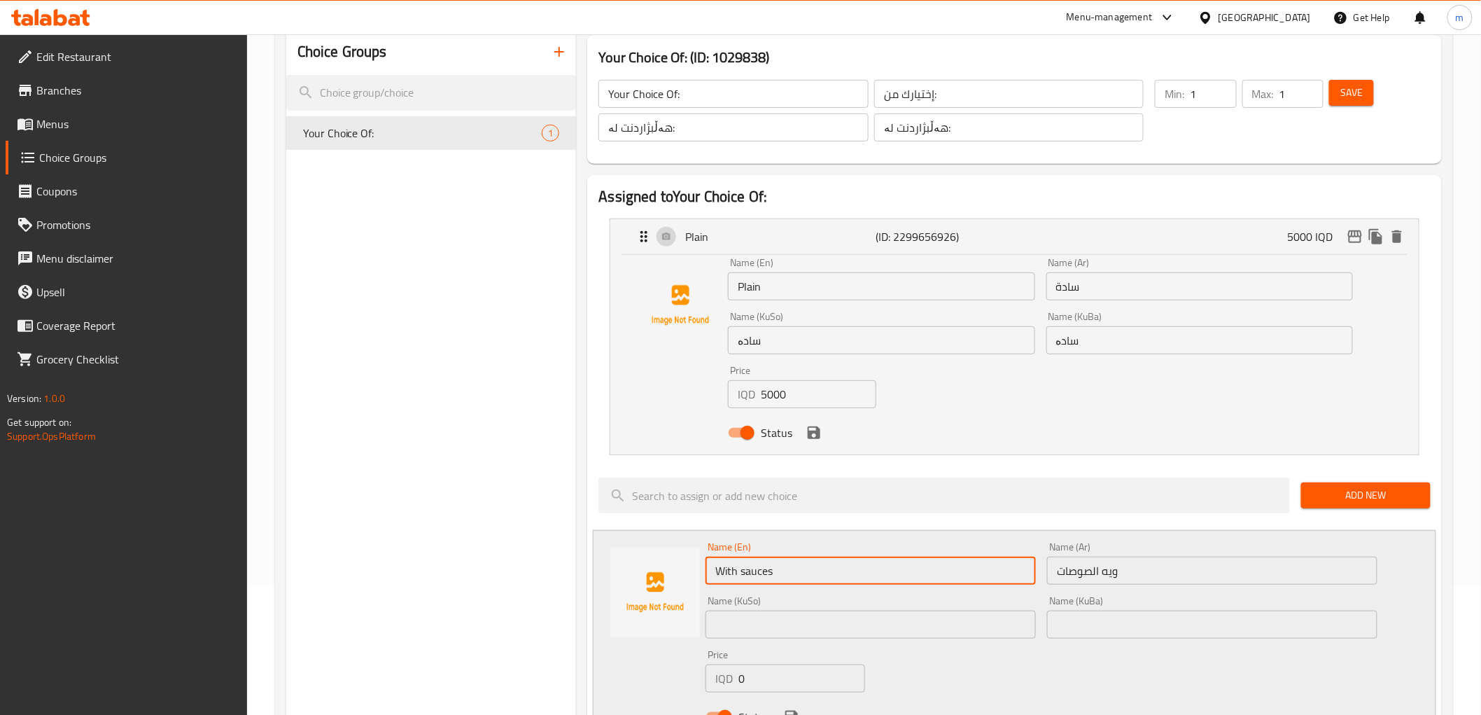
click at [1074, 357] on div "Name (KuBa) سادە Name (KuBa)" at bounding box center [1200, 333] width 318 height 54
click at [1071, 340] on input "سادە" at bounding box center [1199, 340] width 307 height 28
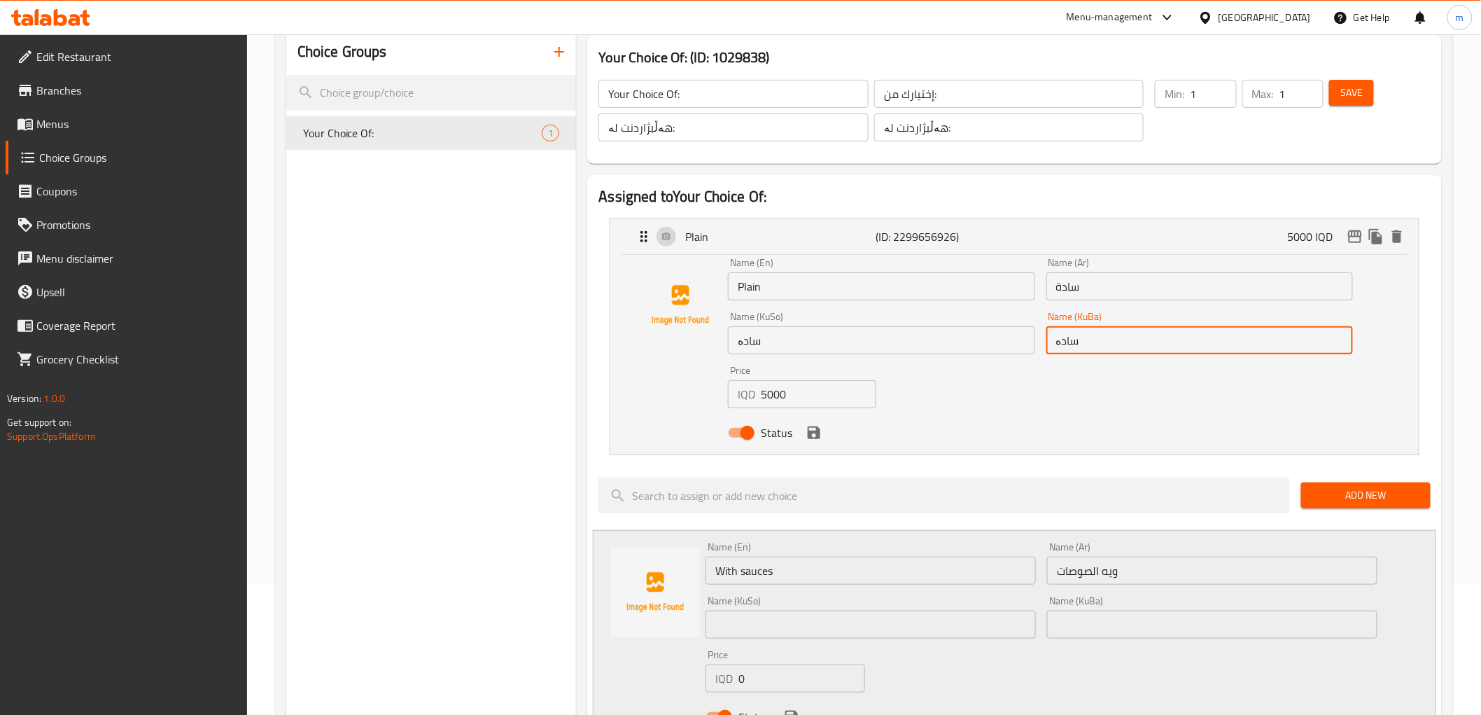
click at [1071, 340] on input "سادە" at bounding box center [1199, 340] width 307 height 28
click at [1076, 286] on input "سادة" at bounding box center [1199, 286] width 307 height 28
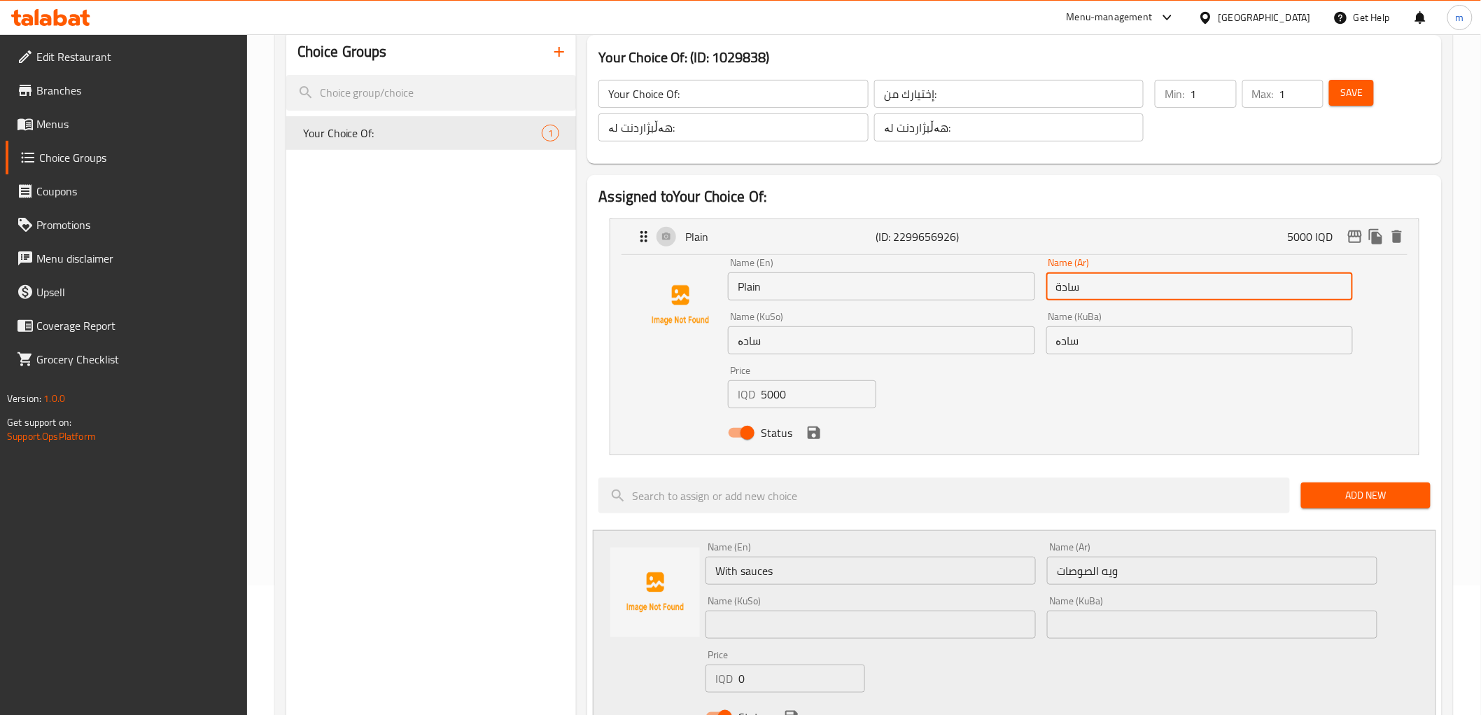
click at [1076, 286] on input "سادة" at bounding box center [1199, 286] width 307 height 28
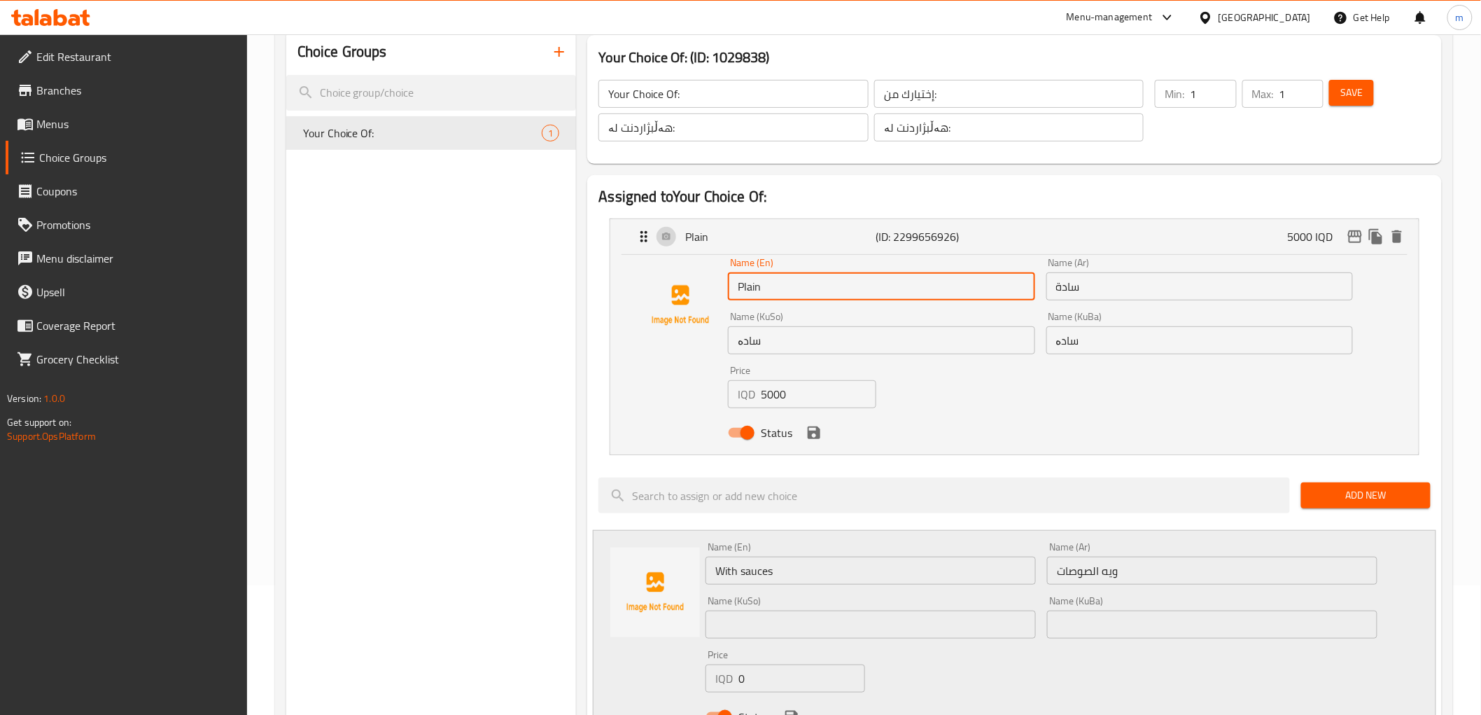
click at [806, 284] on input "Plain" at bounding box center [881, 286] width 307 height 28
click at [770, 401] on input "5000" at bounding box center [818, 394] width 115 height 28
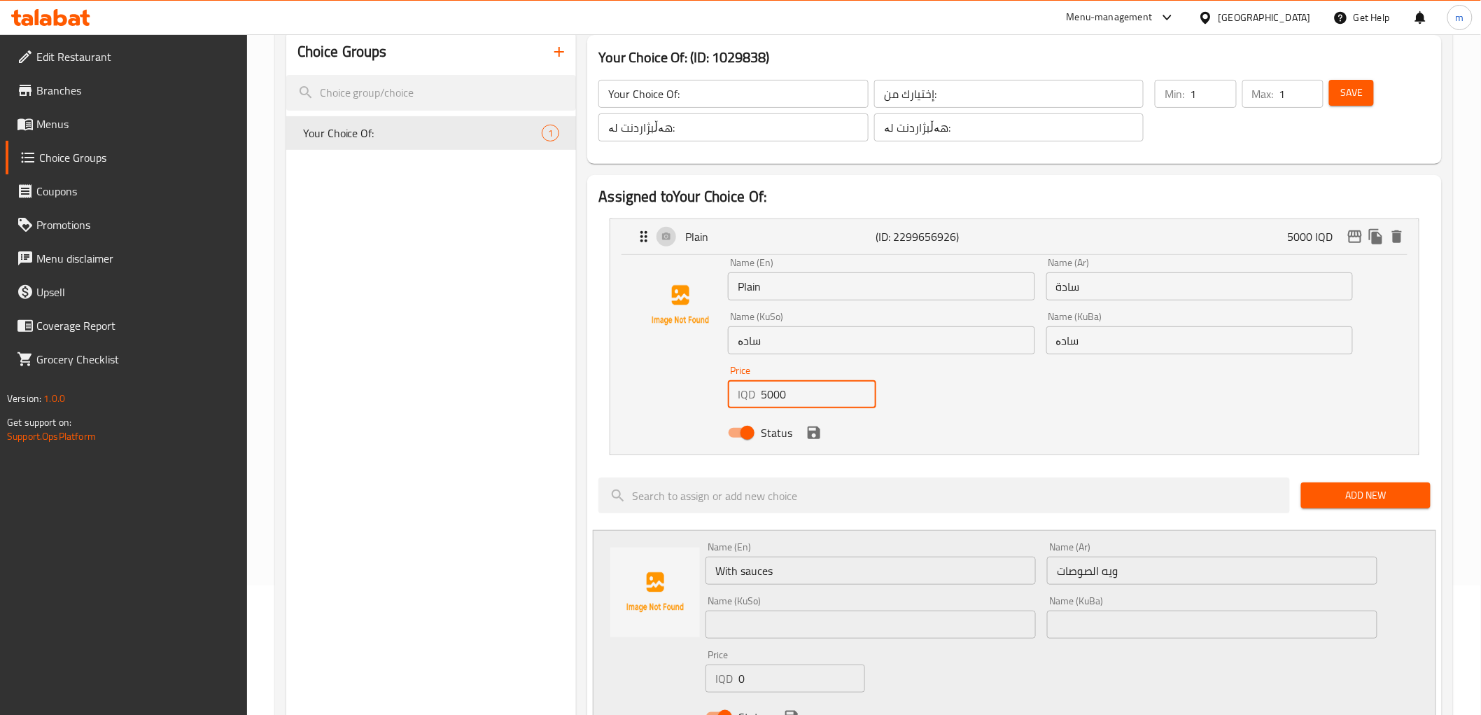
click at [770, 401] on input "5000" at bounding box center [818, 394] width 115 height 28
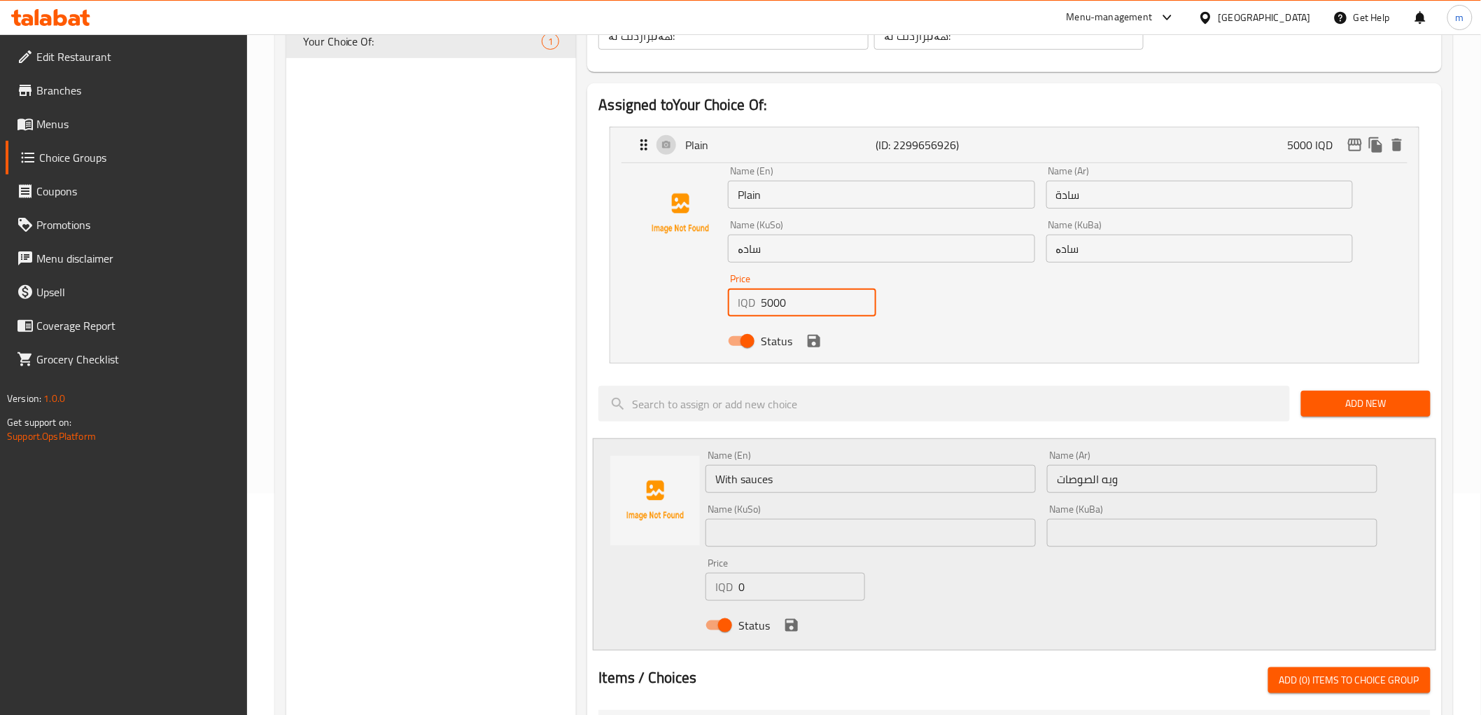
scroll to position [259, 0]
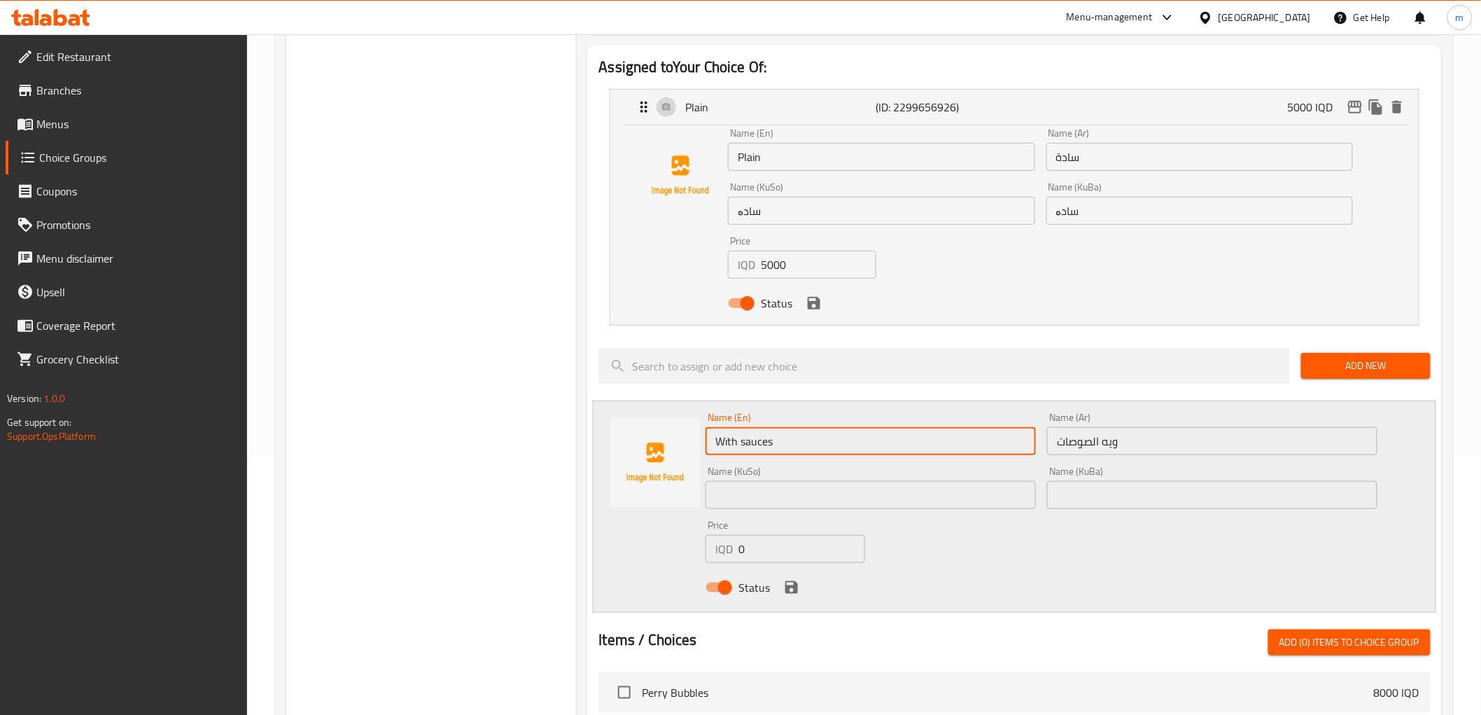
click at [780, 449] on input "With sauces" at bounding box center [871, 441] width 330 height 28
click at [1097, 441] on input "ويه الصوصات" at bounding box center [1212, 441] width 330 height 28
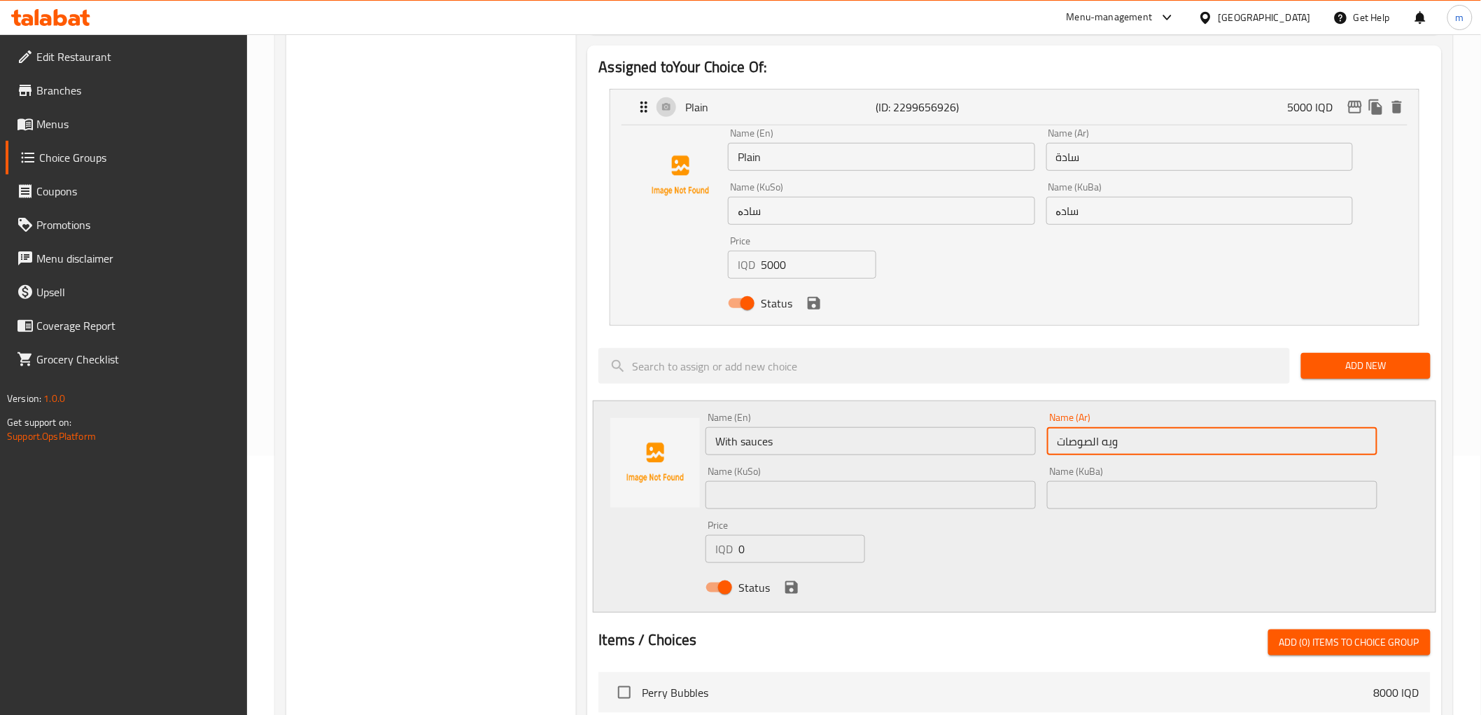
click at [1097, 441] on input "ويه الصوصات" at bounding box center [1212, 441] width 330 height 28
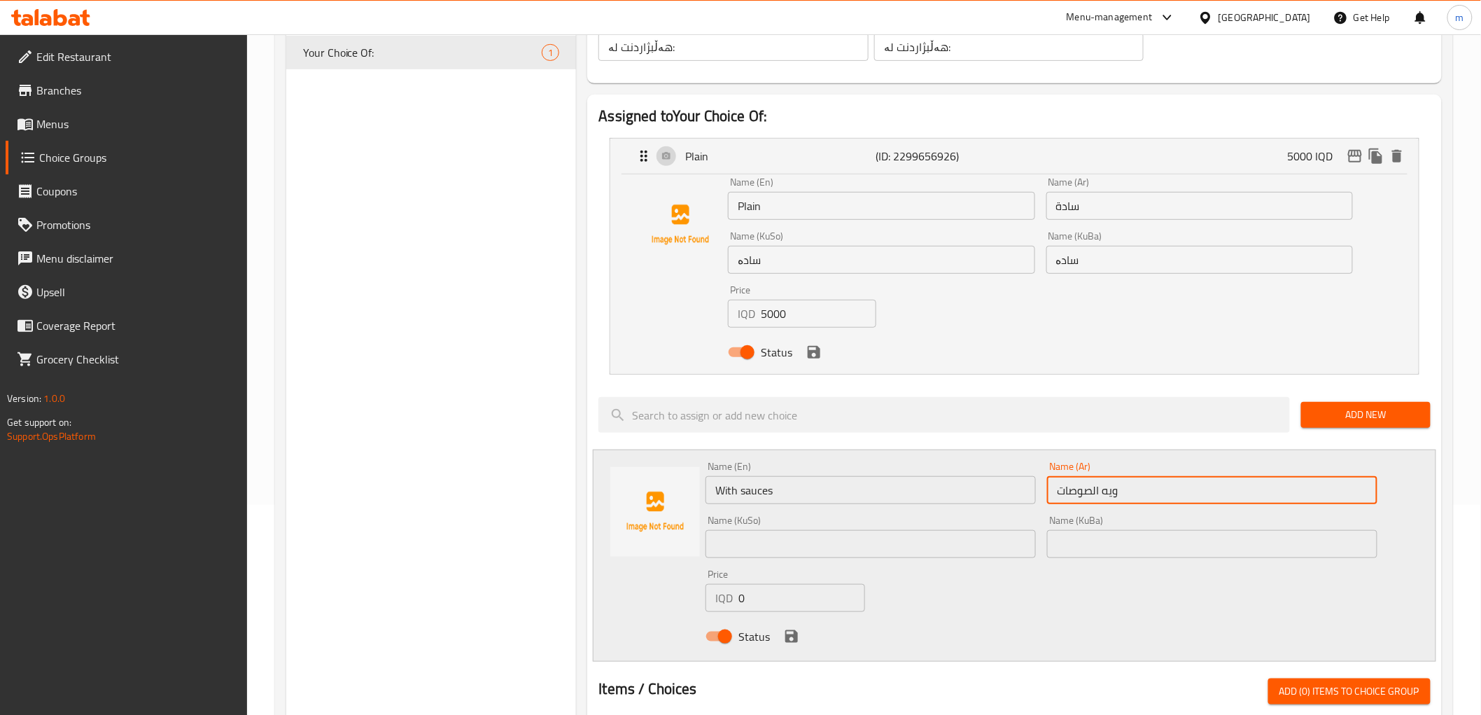
scroll to position [129, 0]
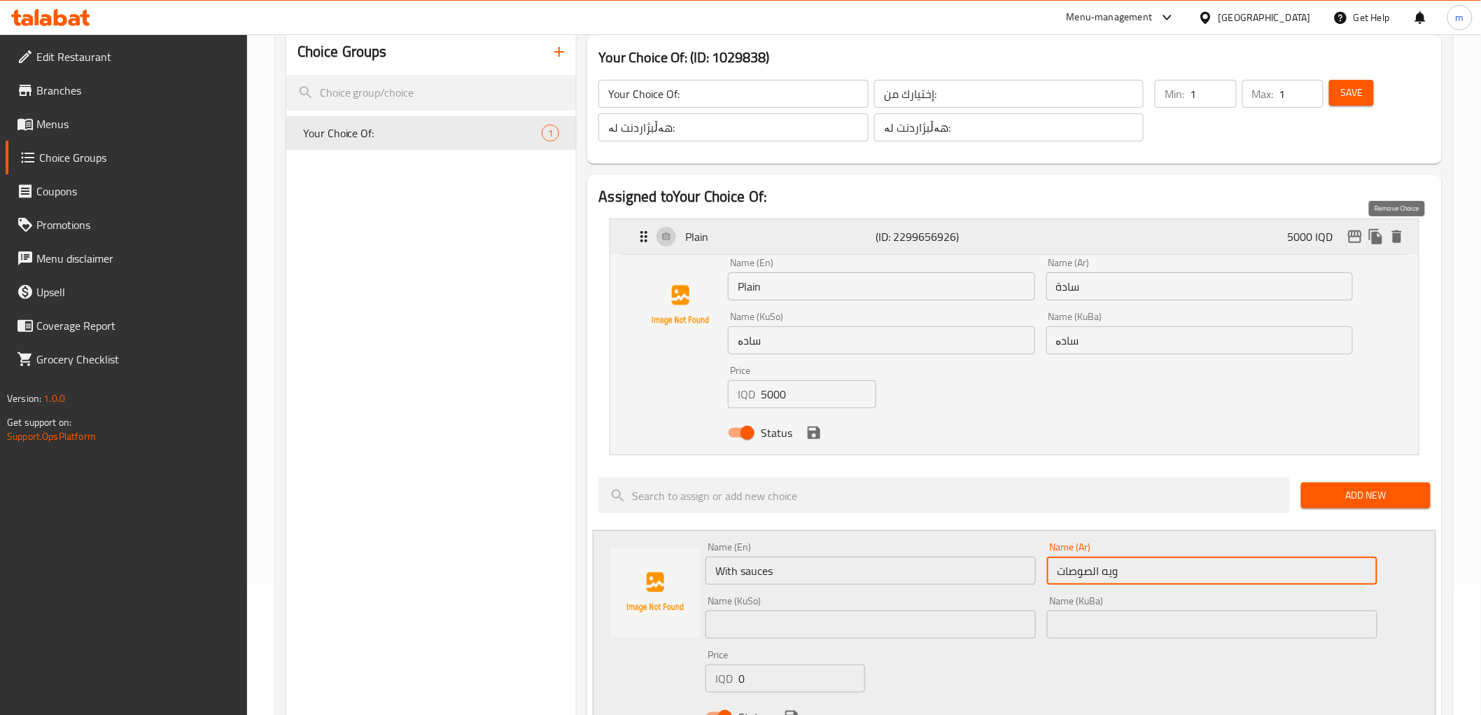
click at [1393, 243] on icon "delete" at bounding box center [1397, 236] width 17 height 17
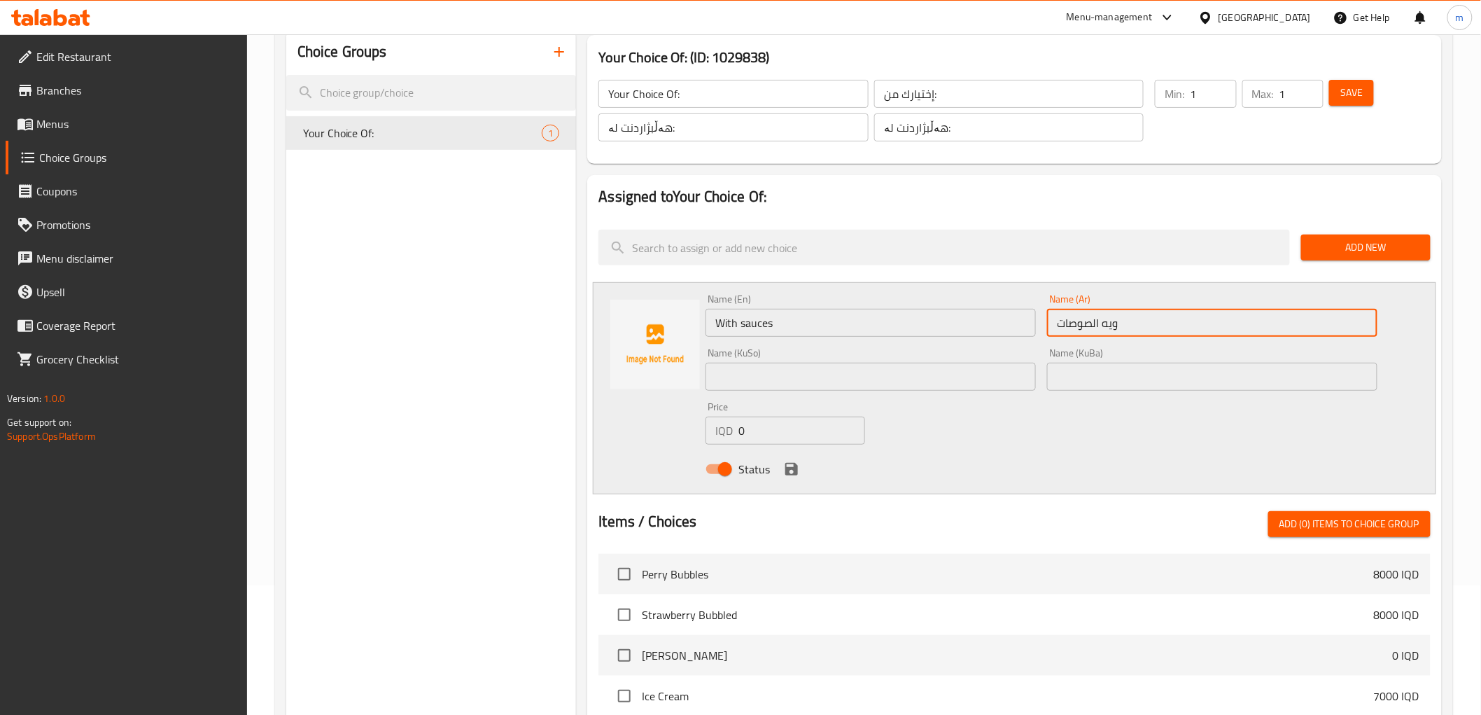
click at [736, 92] on input "Your Choice Of:" at bounding box center [732, 94] width 269 height 28
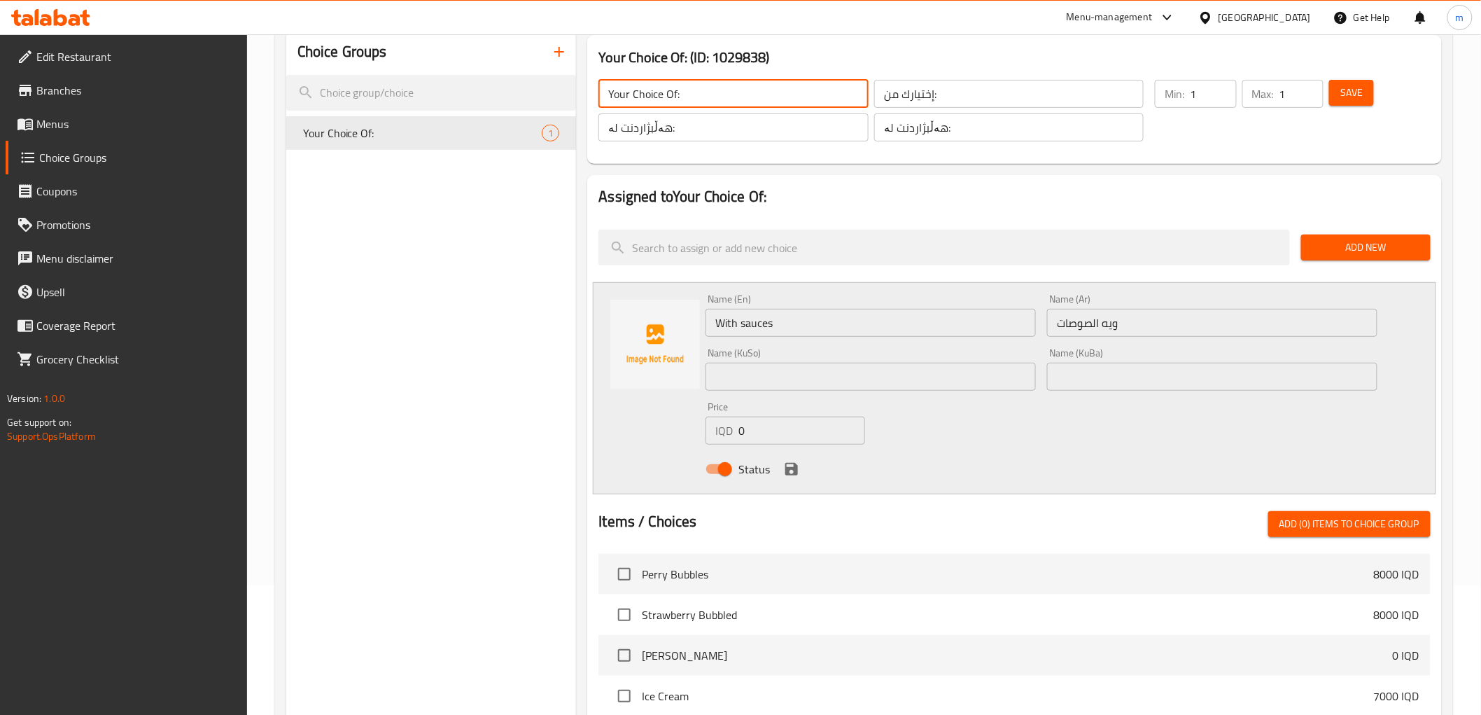
click at [981, 318] on input "With sauces" at bounding box center [871, 323] width 330 height 28
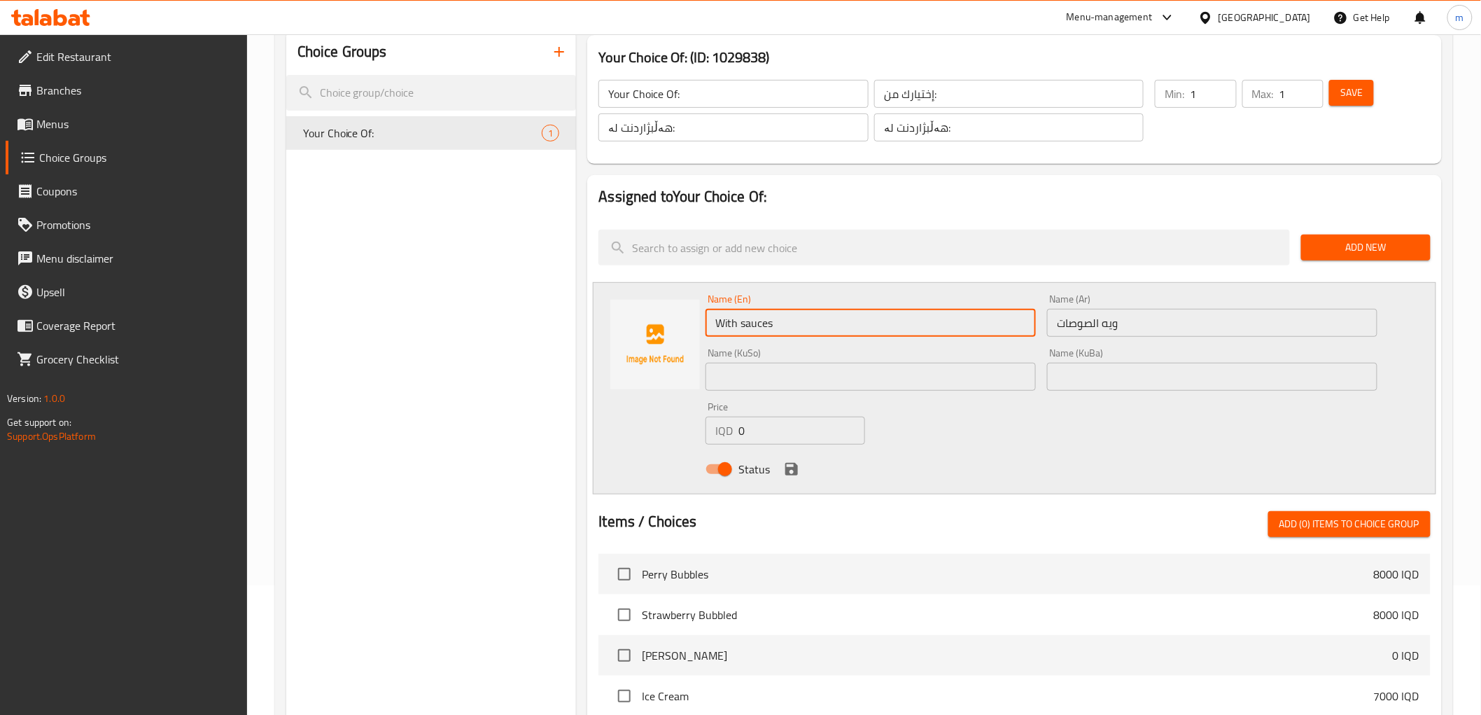
click at [981, 318] on input "With sauces" at bounding box center [871, 323] width 330 height 28
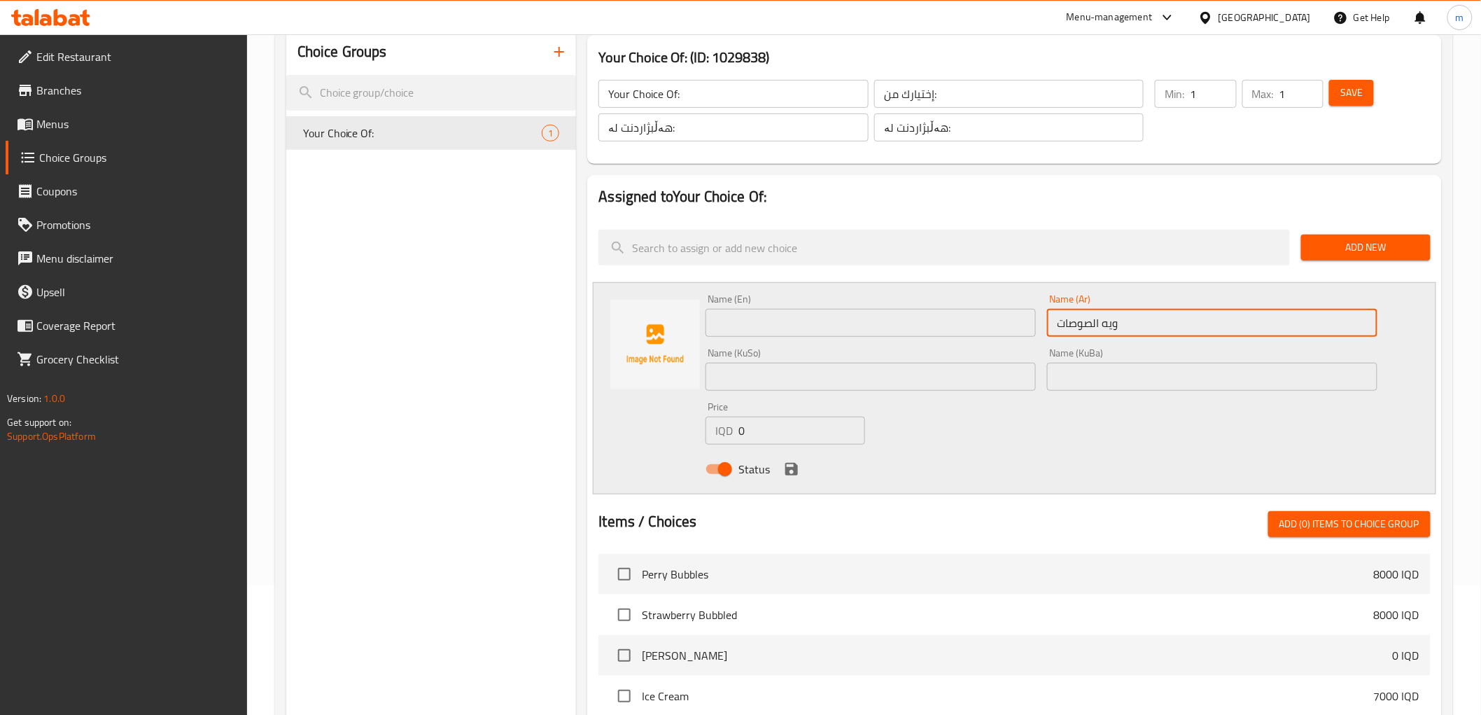
click at [1122, 316] on input "ويه الصوصات" at bounding box center [1212, 323] width 330 height 28
click at [1123, 315] on input "ويه الصوصات" at bounding box center [1212, 323] width 330 height 28
drag, startPoint x: 793, startPoint y: 313, endPoint x: 824, endPoint y: 328, distance: 34.1
click at [794, 312] on input "text" at bounding box center [871, 323] width 330 height 28
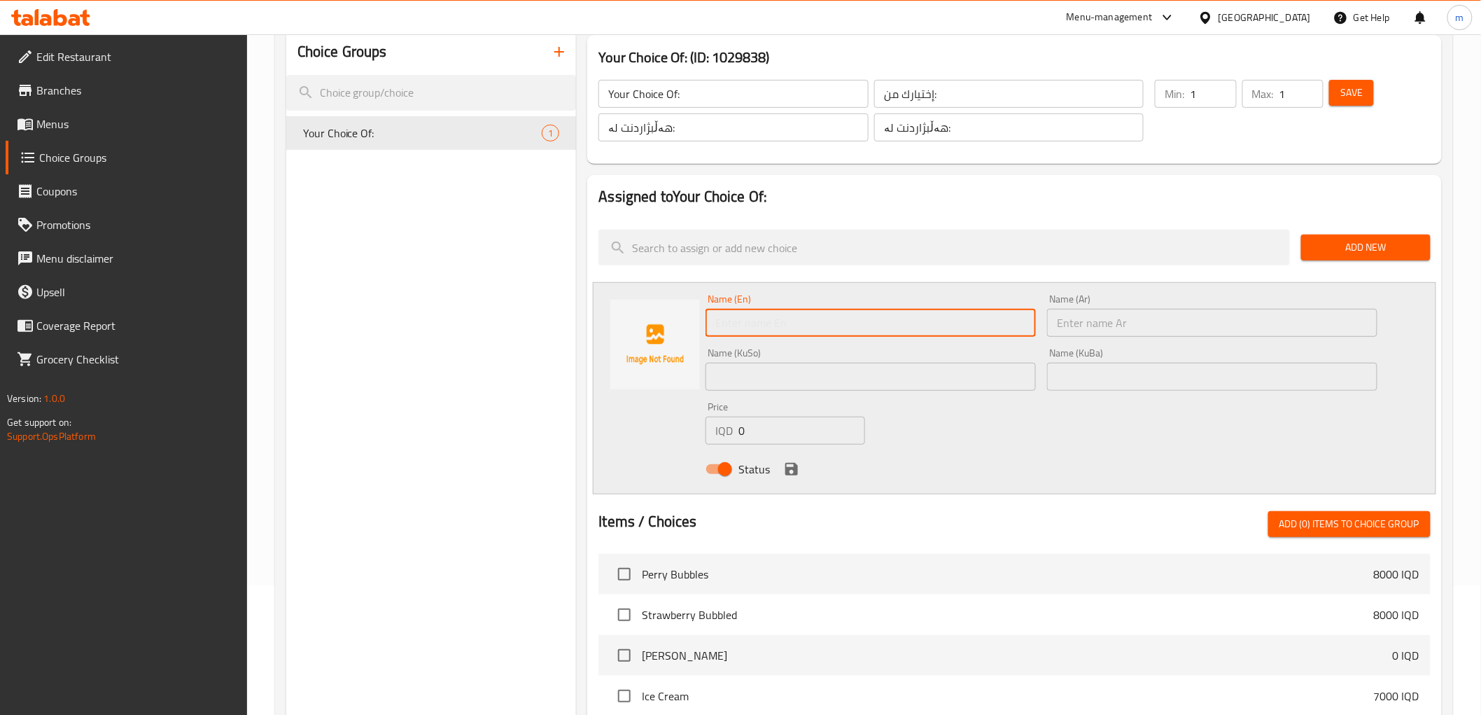
paste input "Ice Cream"
type input "Ice Cream"
click at [1188, 337] on div "Name (Ar) Name (Ar)" at bounding box center [1212, 315] width 342 height 54
drag, startPoint x: 1162, startPoint y: 318, endPoint x: 1157, endPoint y: 329, distance: 12.2
click at [1162, 318] on input "text" at bounding box center [1212, 323] width 330 height 28
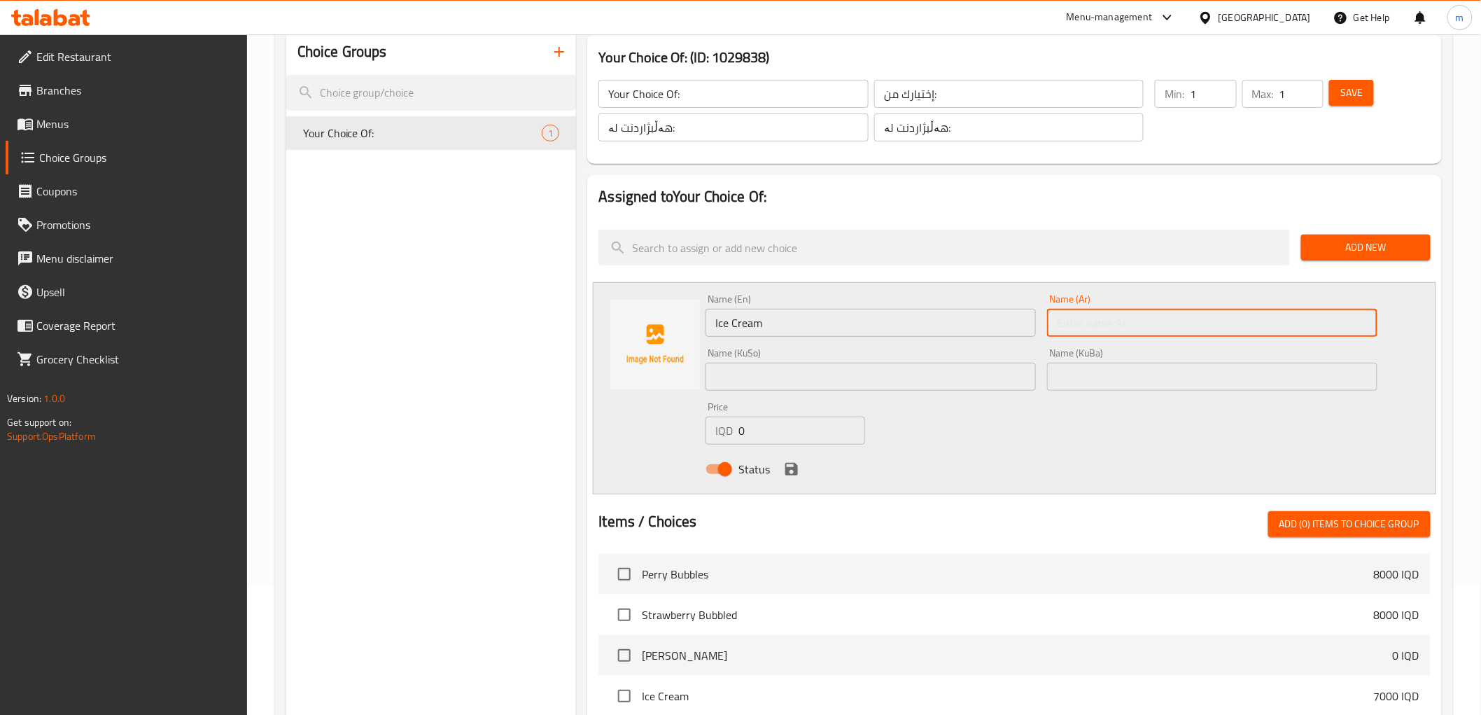
paste input "ايس كريم"
type input "ايس كريم"
click at [931, 363] on input "text" at bounding box center [871, 377] width 330 height 28
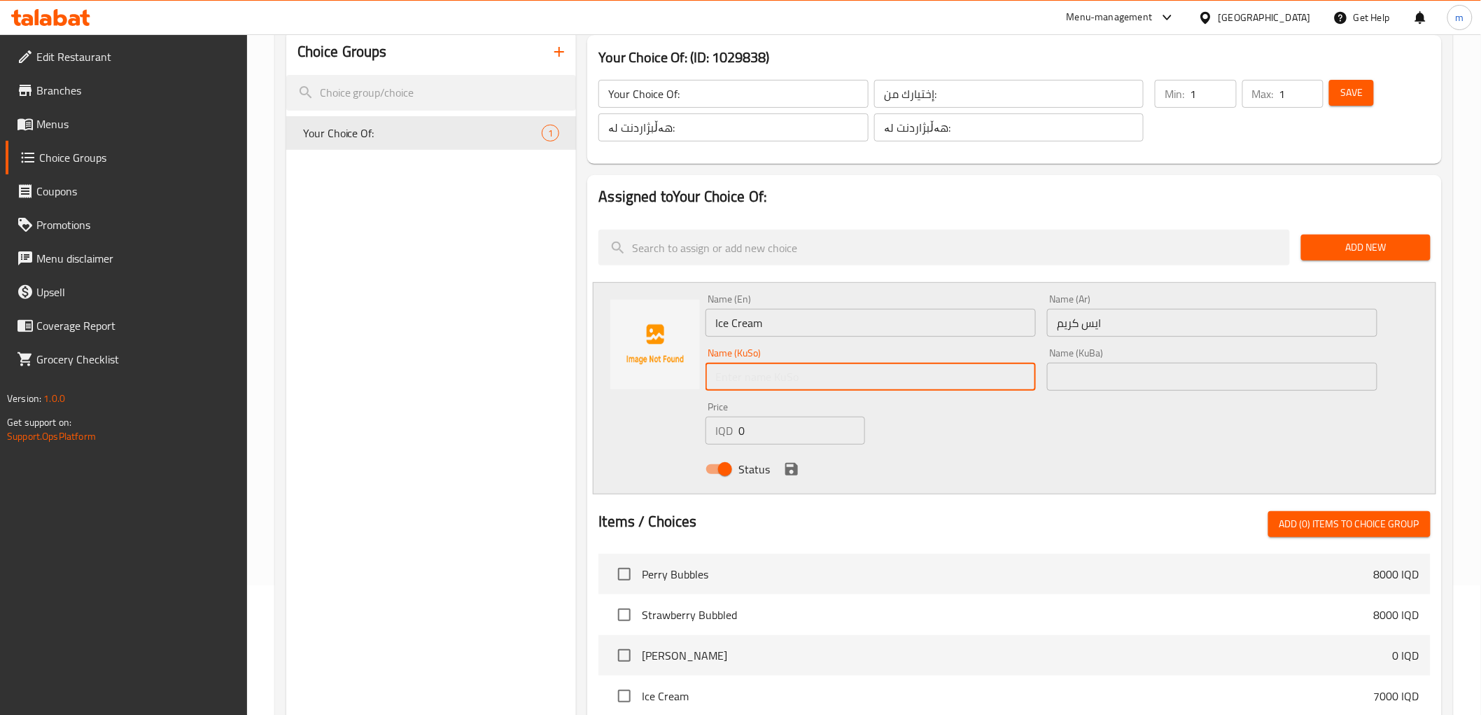
paste input "ئایس کرێم"
type input "ئایس کرێم"
click at [1156, 379] on input "text" at bounding box center [1212, 377] width 330 height 28
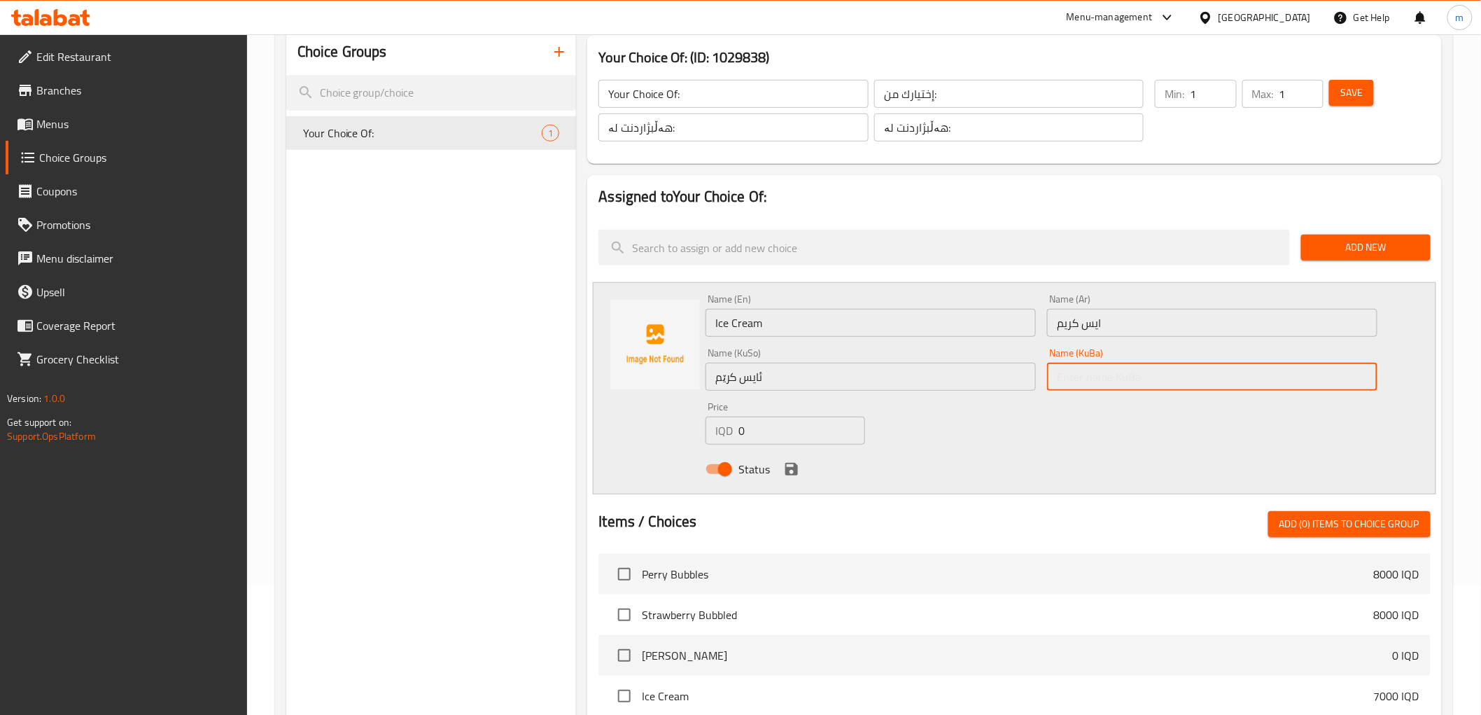
paste input "ئایس کرێم"
type input "ئایس کرێم"
click at [792, 461] on icon "save" at bounding box center [791, 469] width 17 height 17
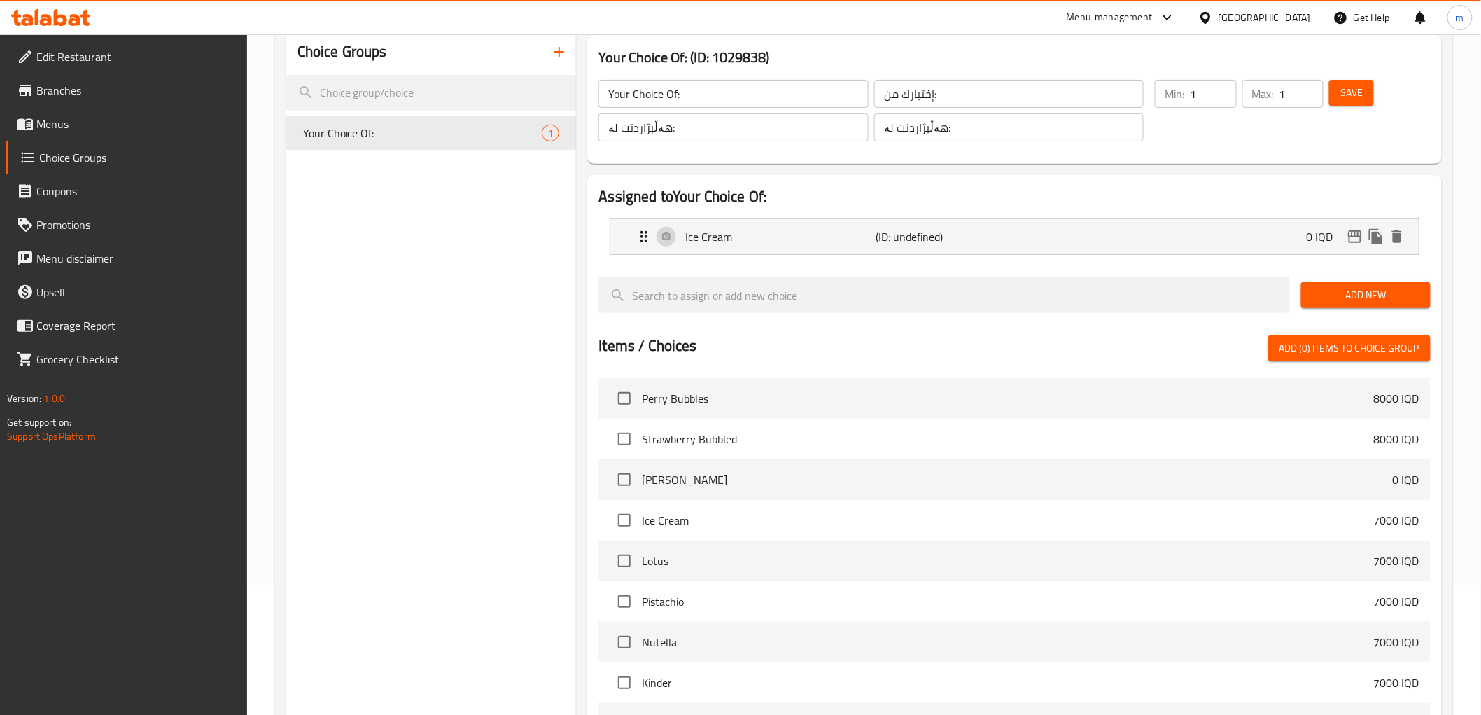
click at [1375, 86] on div "Save" at bounding box center [1371, 110] width 90 height 67
click at [1341, 95] on span "Save" at bounding box center [1351, 92] width 22 height 17
click at [1349, 293] on span "Add New" at bounding box center [1365, 294] width 107 height 17
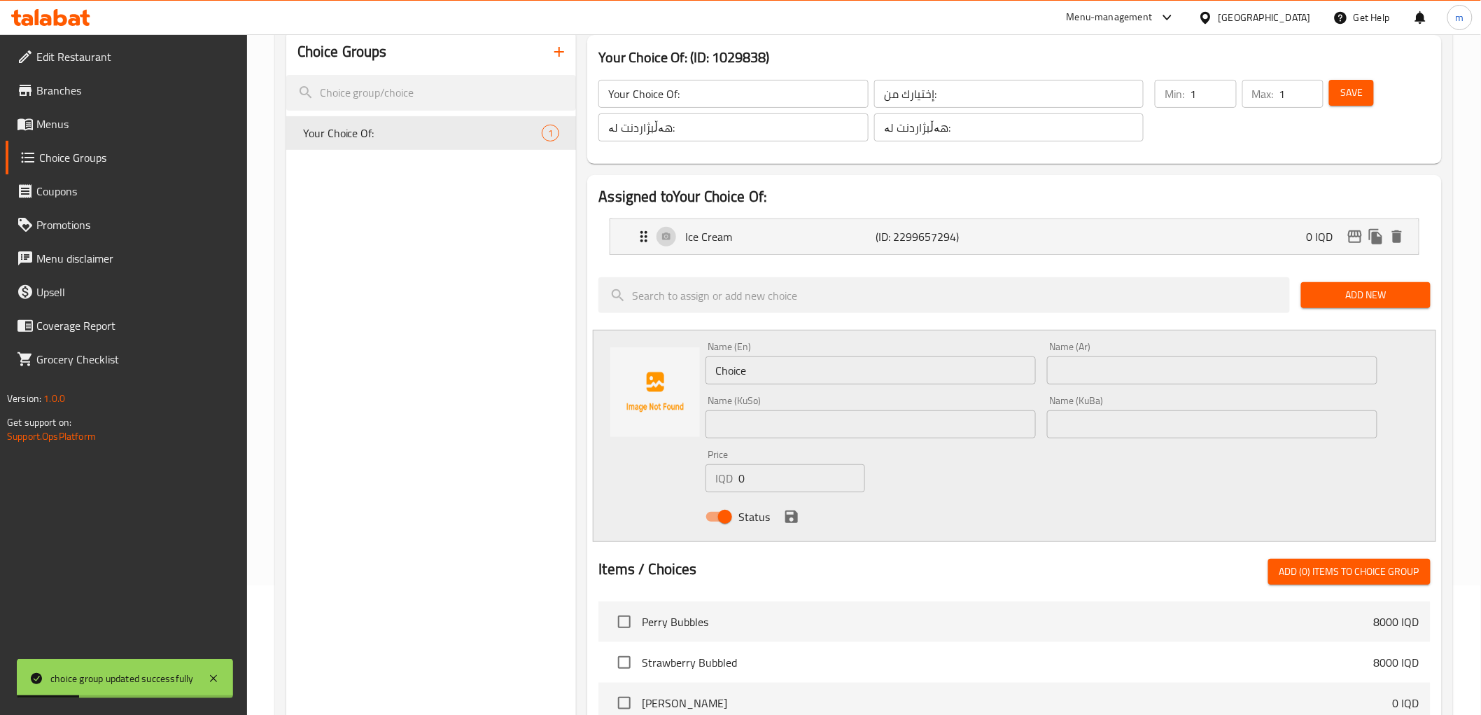
click at [808, 375] on input "Choice" at bounding box center [871, 370] width 330 height 28
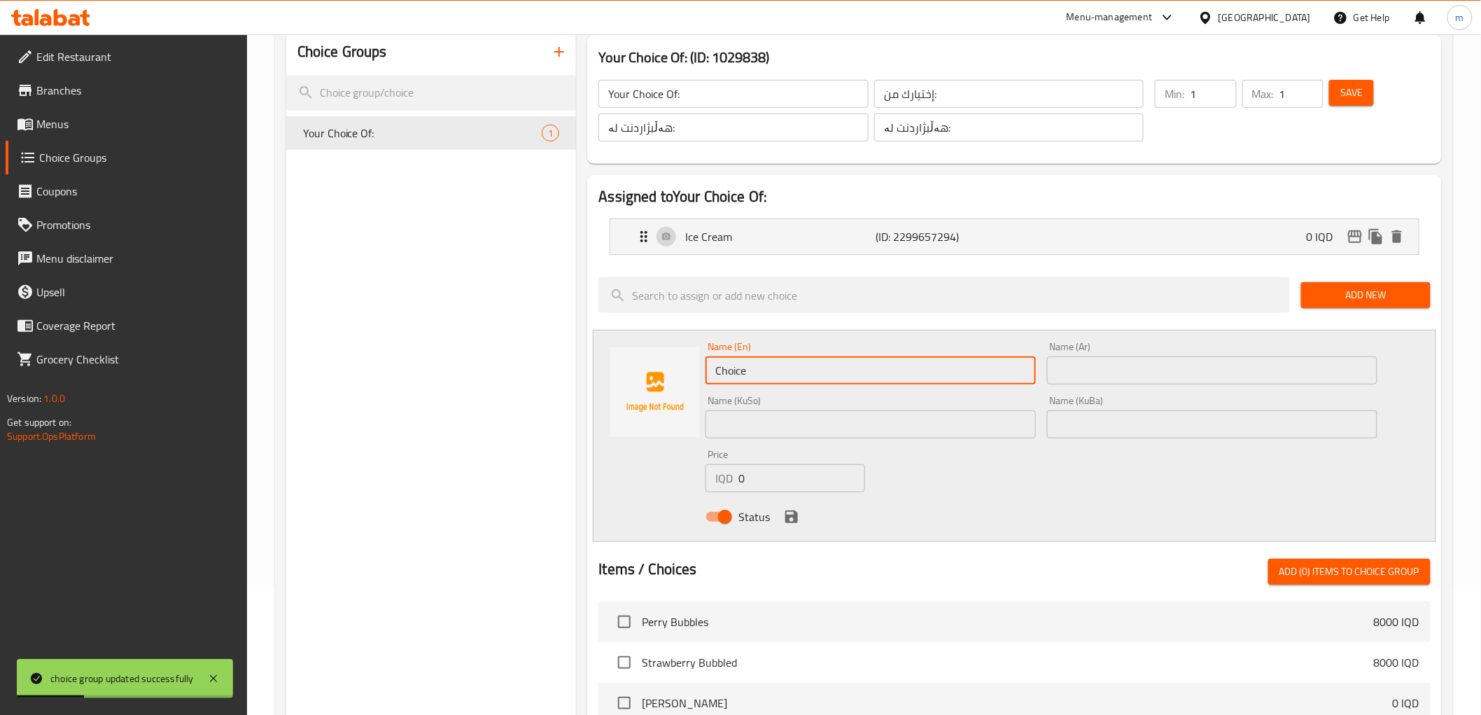
click at [808, 375] on input "Choice" at bounding box center [871, 370] width 330 height 28
paste input "Lotus"
type input "Lotus"
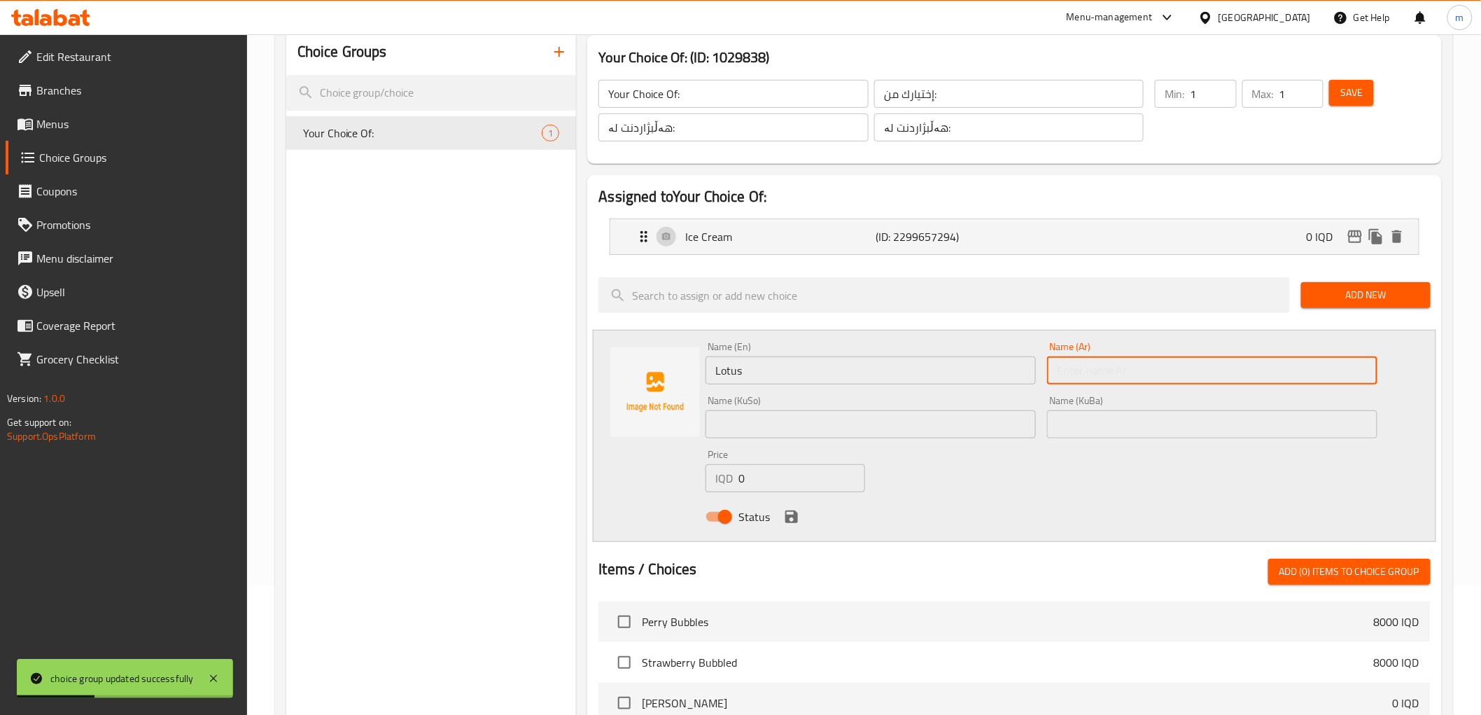
click at [1123, 374] on input "text" at bounding box center [1212, 370] width 330 height 28
paste input "لوتس"
type input "لوتس"
click at [1020, 426] on input "text" at bounding box center [871, 424] width 330 height 28
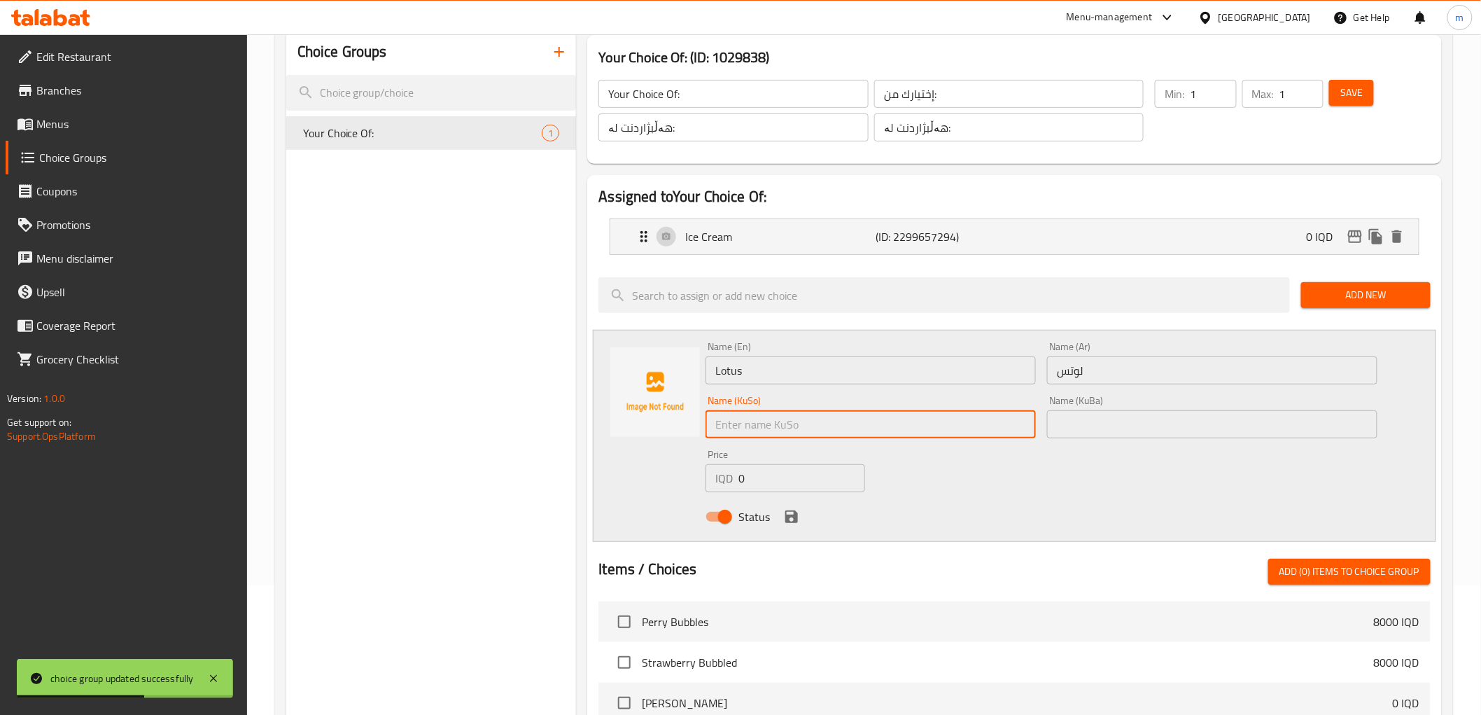
paste input "لۆتس"
type input "لۆتس"
click at [1166, 417] on input "text" at bounding box center [1212, 424] width 330 height 28
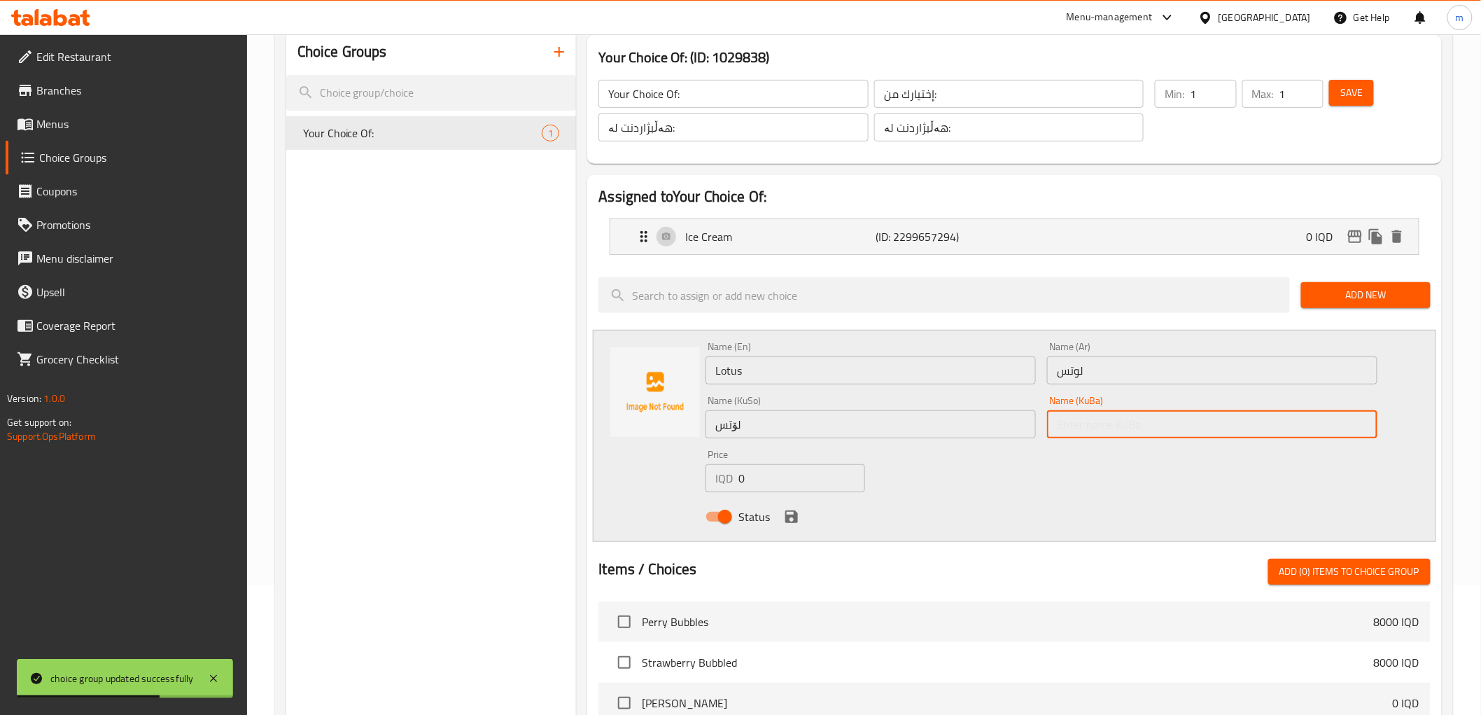
paste input "لۆتس"
type input "لۆتس"
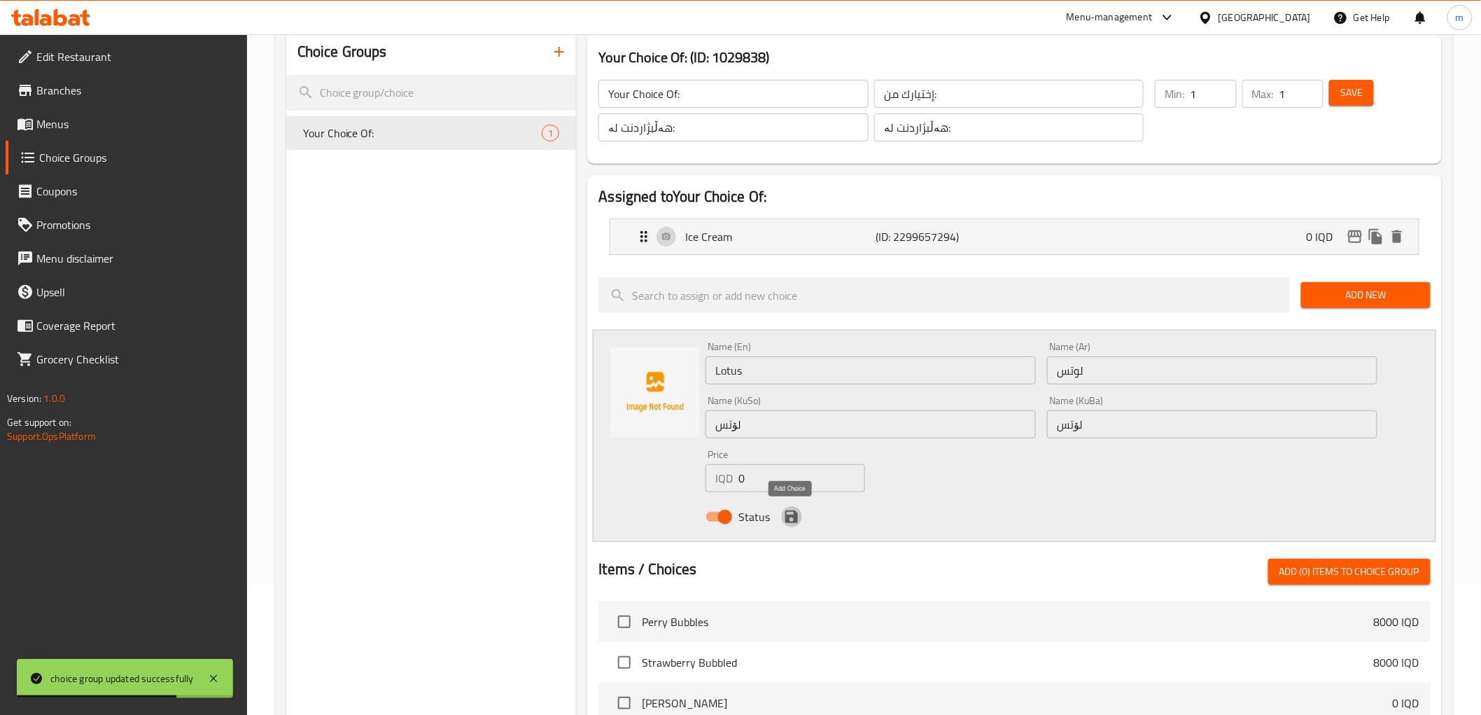
click at [789, 509] on icon "save" at bounding box center [791, 516] width 17 height 17
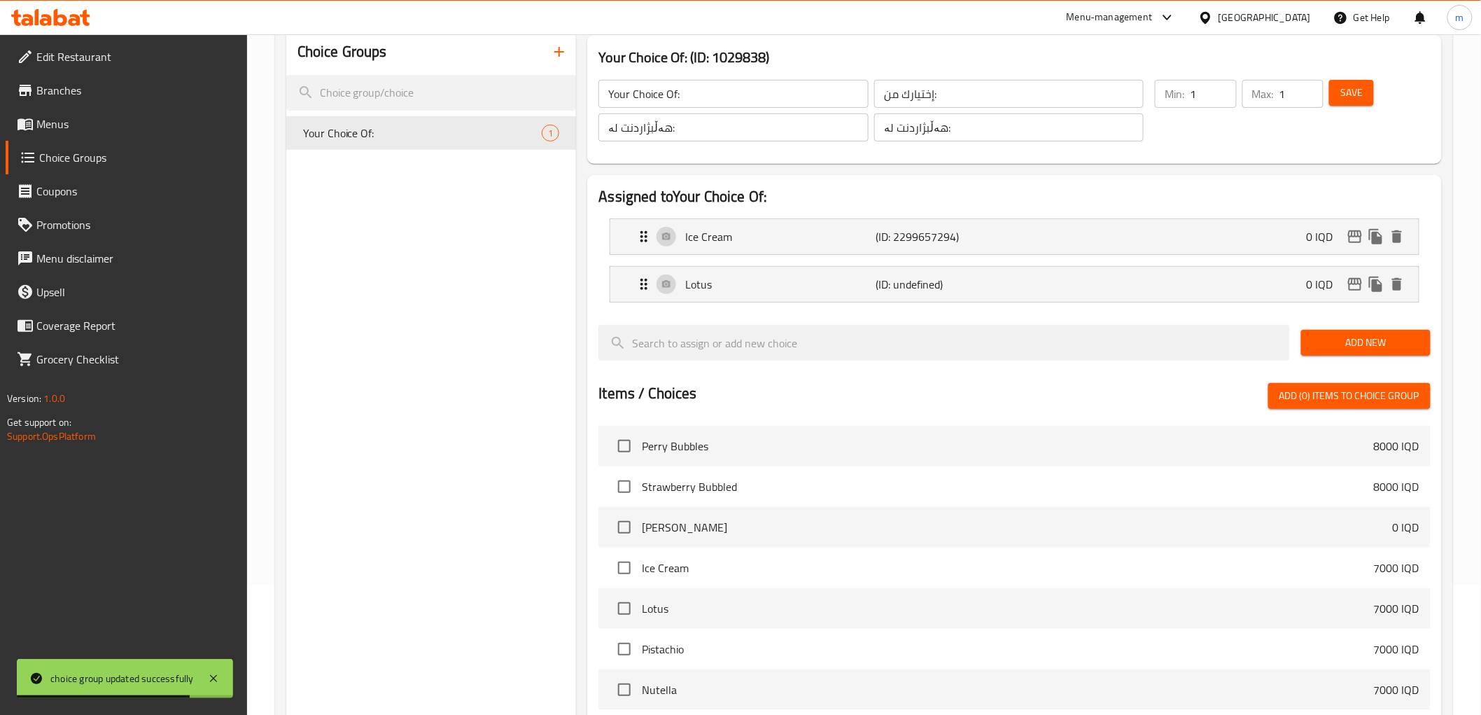
click at [1361, 90] on span "Save" at bounding box center [1351, 92] width 22 height 17
click at [1370, 341] on span "Add New" at bounding box center [1365, 342] width 107 height 17
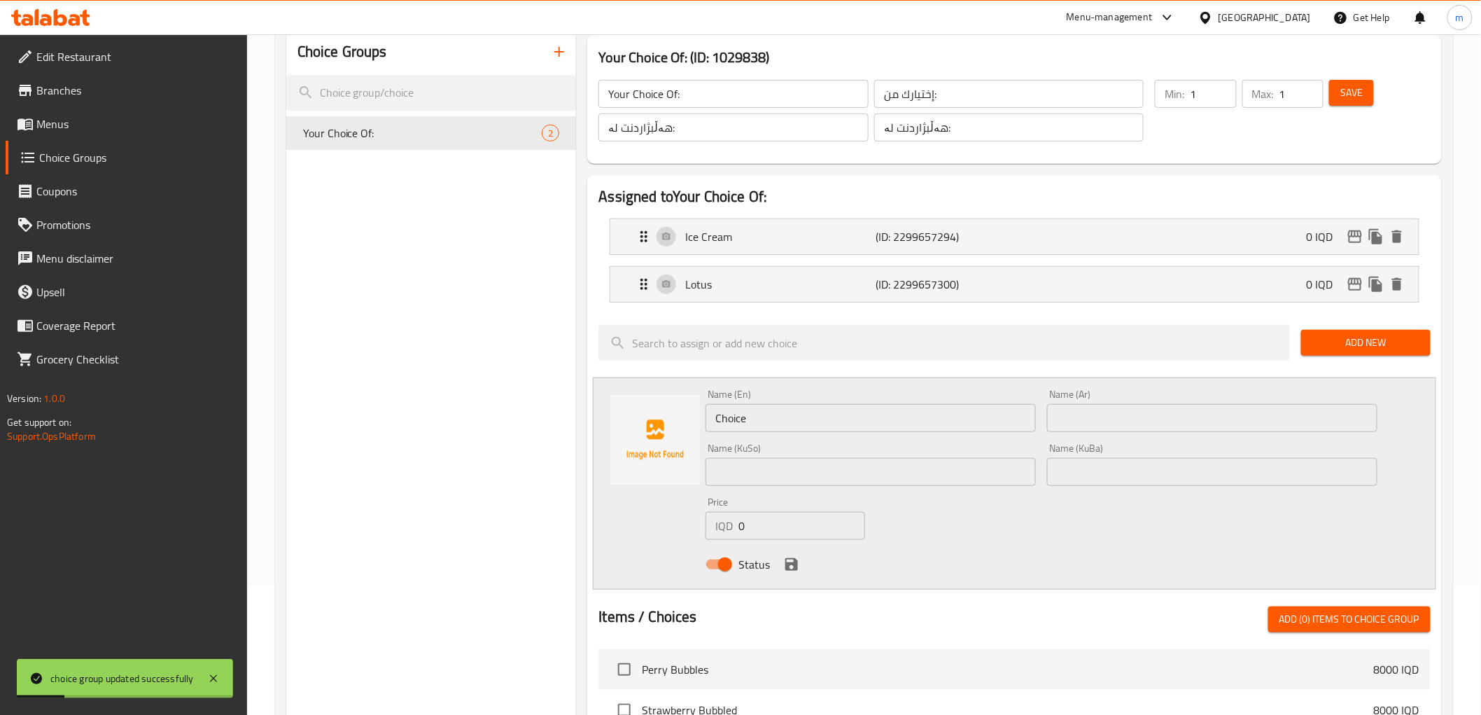
click at [900, 428] on input "Choice" at bounding box center [871, 418] width 330 height 28
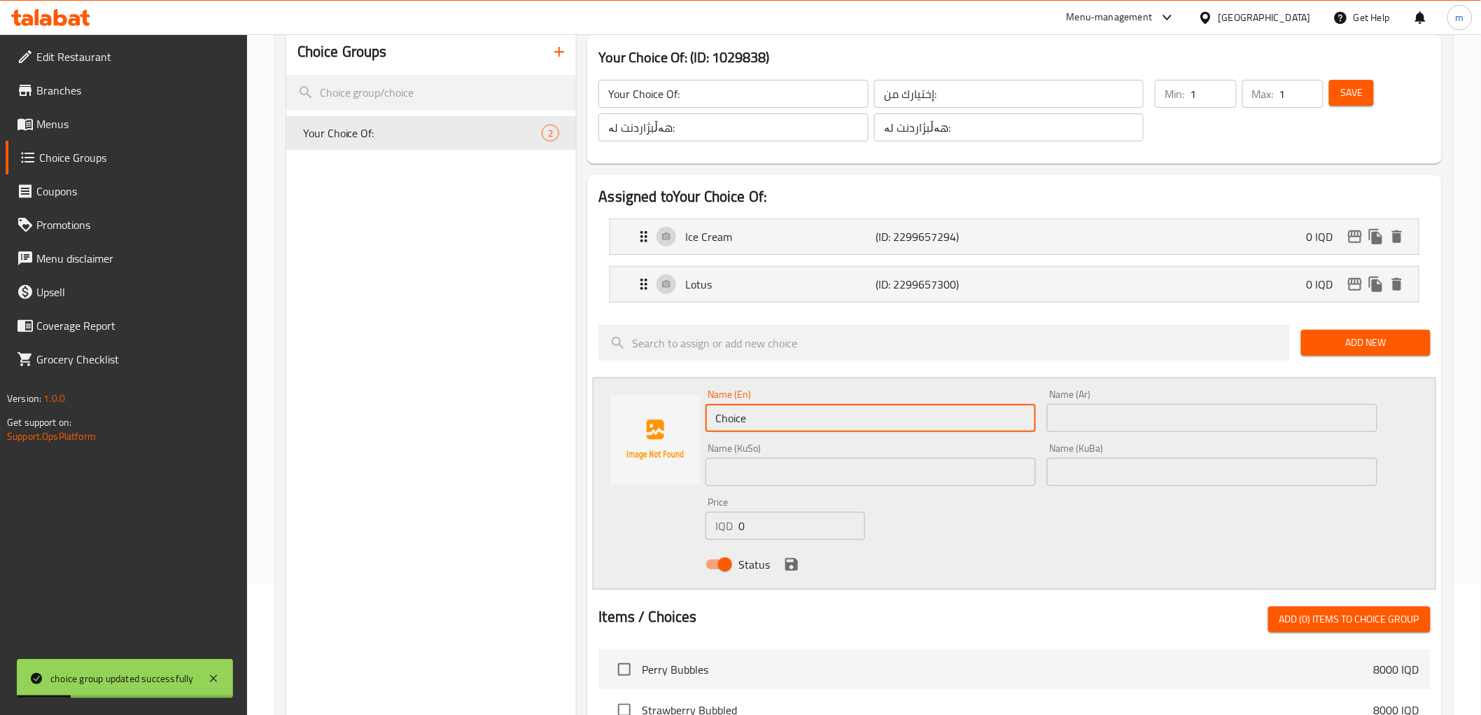
paste input "Nutella"
drag, startPoint x: 900, startPoint y: 428, endPoint x: 1026, endPoint y: 421, distance: 126.1
click at [900, 428] on input "Nutella" at bounding box center [871, 418] width 330 height 28
type input "Nutella"
drag, startPoint x: 1072, startPoint y: 416, endPoint x: 1083, endPoint y: 417, distance: 11.2
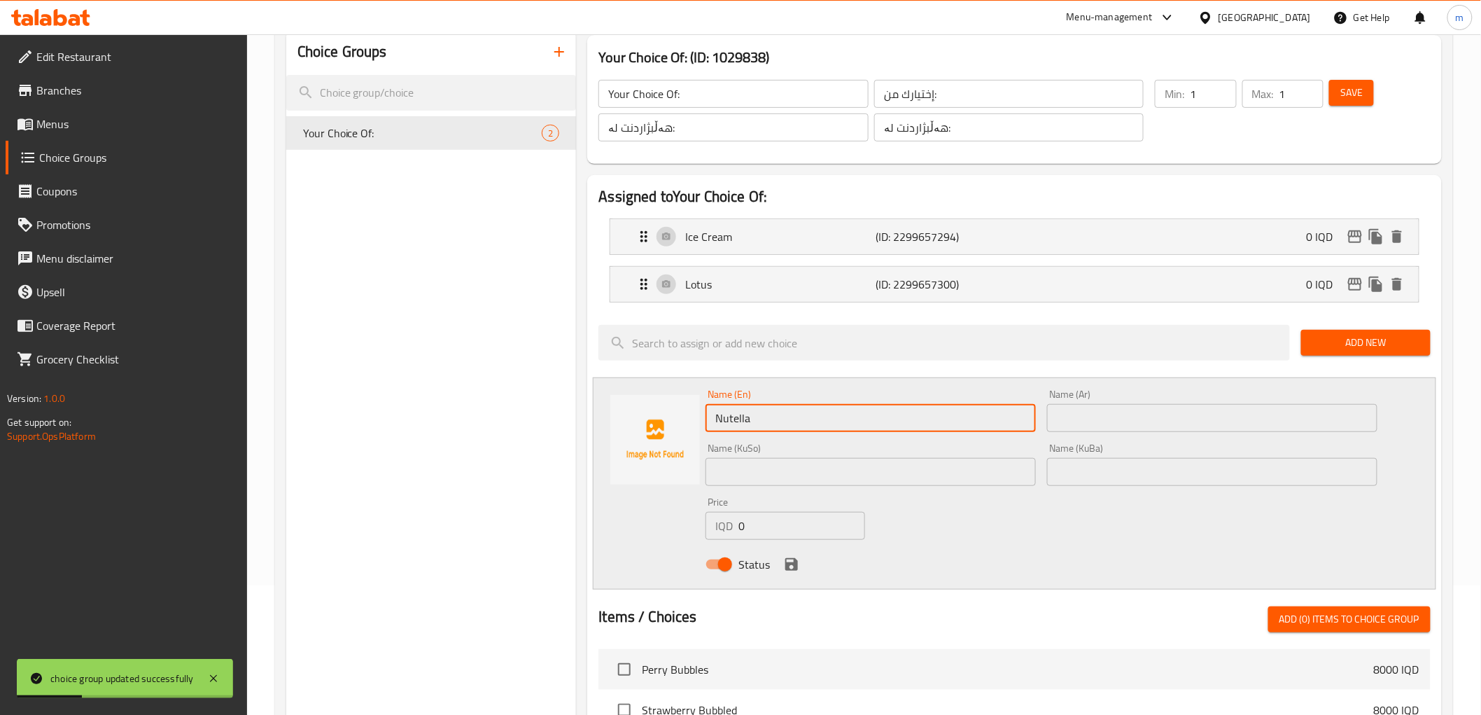
click at [1074, 416] on input "text" at bounding box center [1212, 418] width 330 height 28
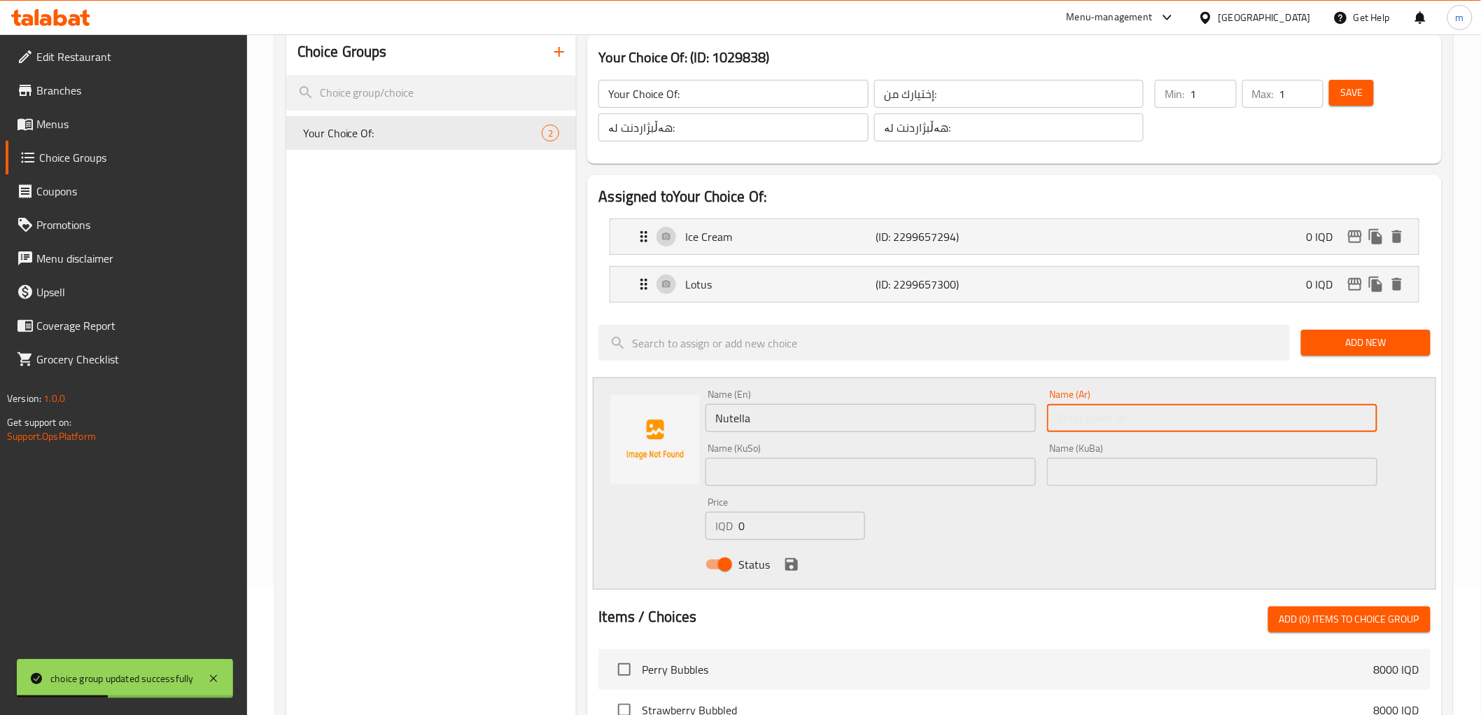
paste input "نوتيلا"
type input "نوتيلا"
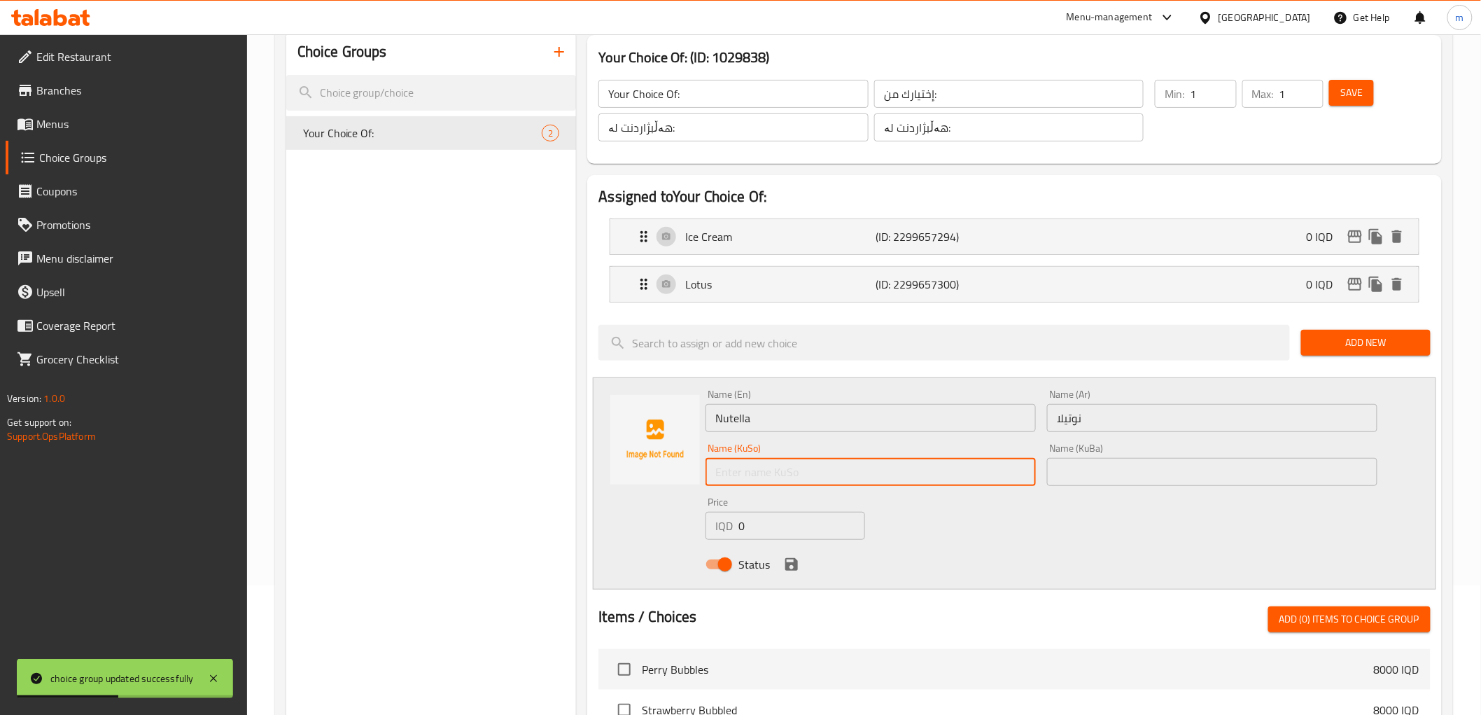
click at [949, 469] on input "text" at bounding box center [871, 472] width 330 height 28
paste input "نوتێلا"
type input "نوتێلا"
click at [1174, 482] on input "text" at bounding box center [1212, 472] width 330 height 28
paste input "نوتێلا"
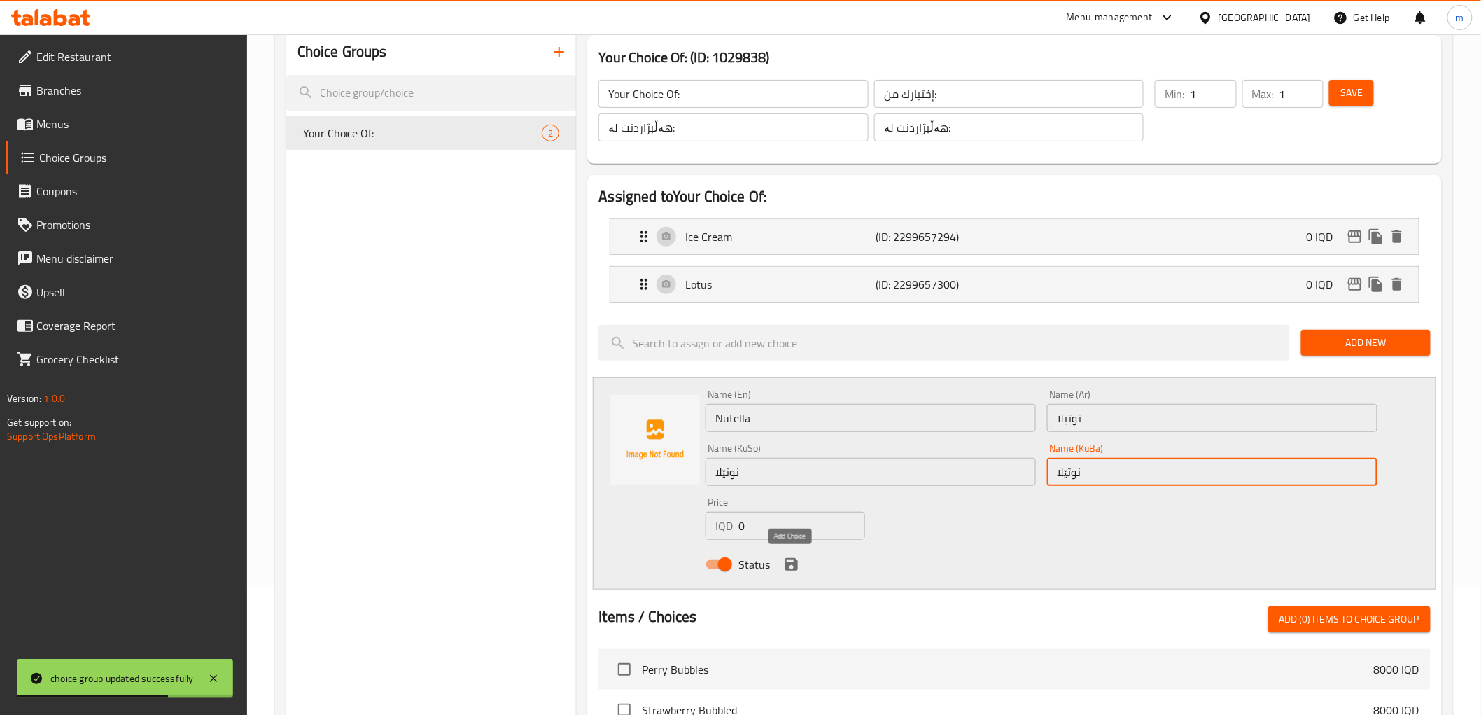
type input "نوتێلا"
click at [787, 561] on icon "save" at bounding box center [791, 564] width 17 height 17
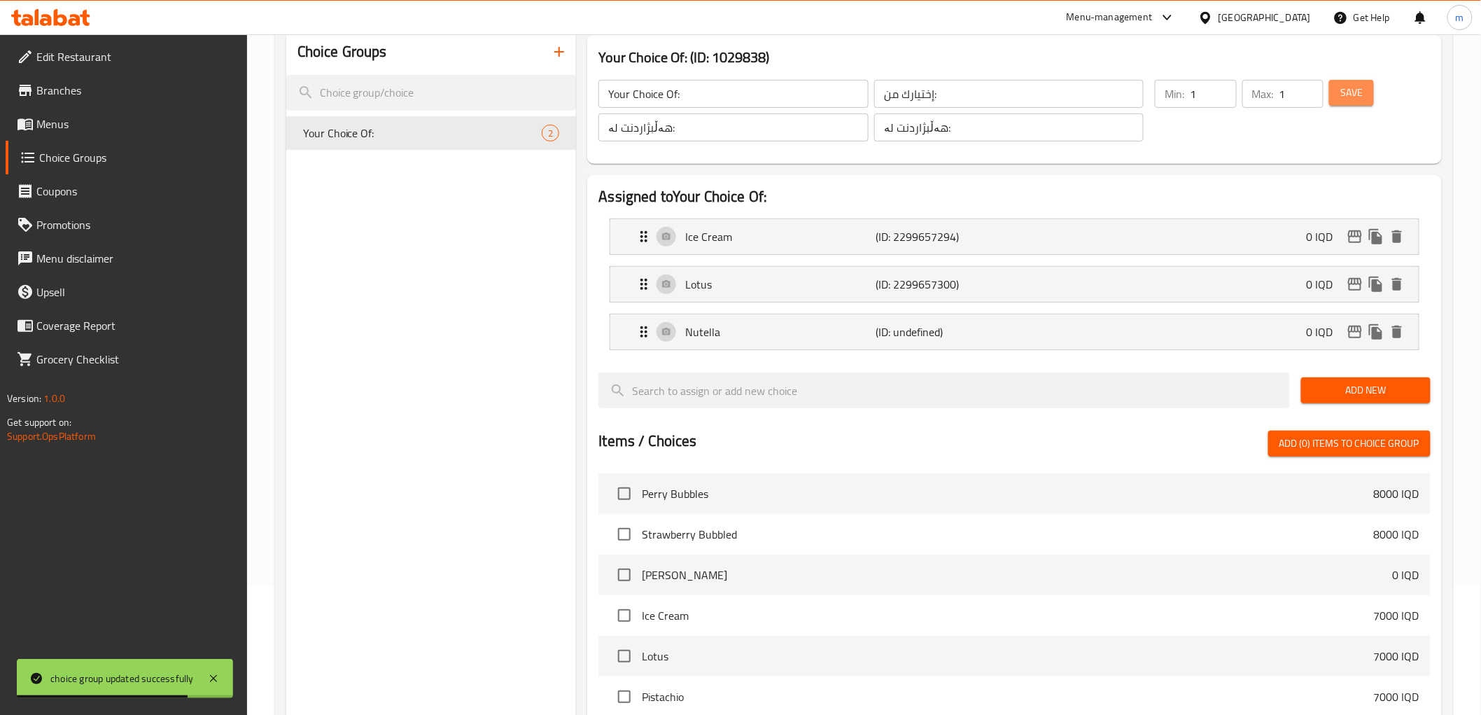
click at [1334, 90] on button "Save" at bounding box center [1351, 93] width 45 height 26
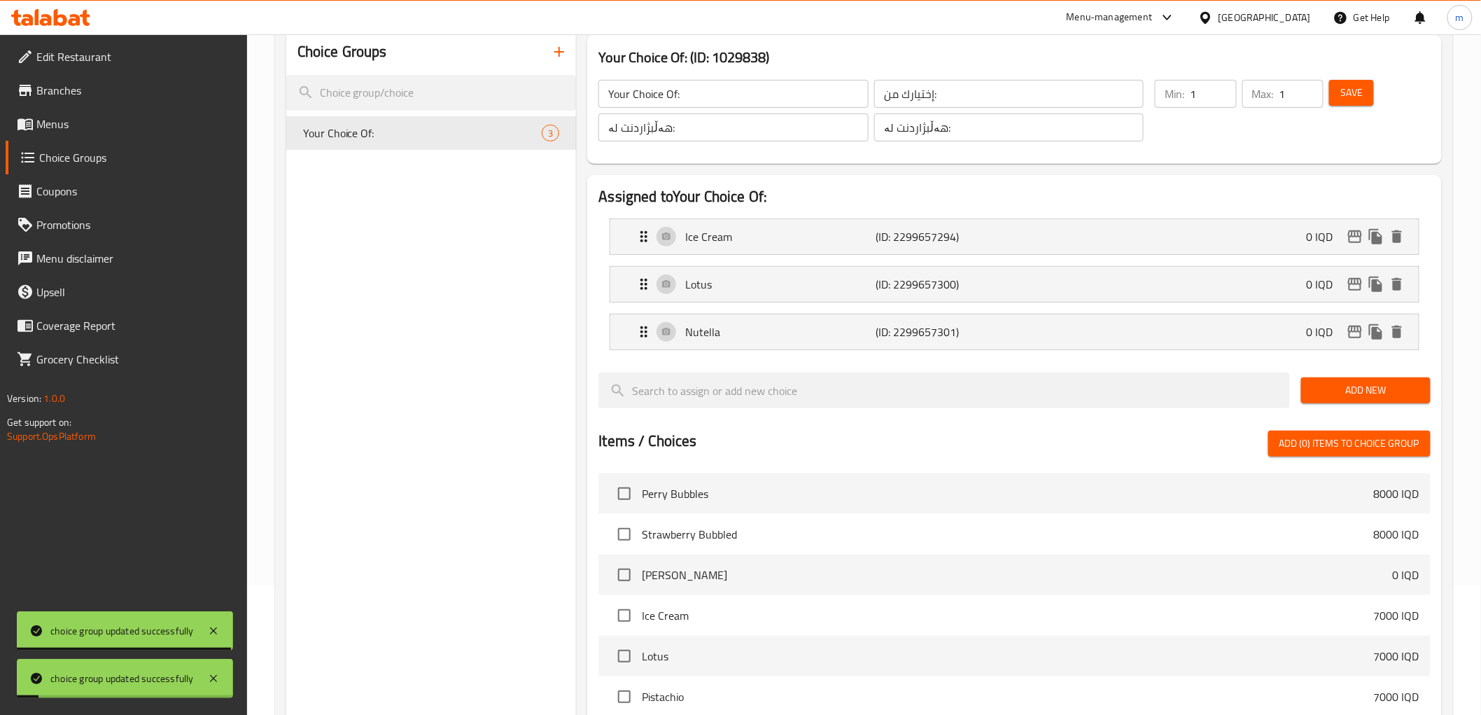
click at [1369, 393] on span "Add New" at bounding box center [1365, 389] width 107 height 17
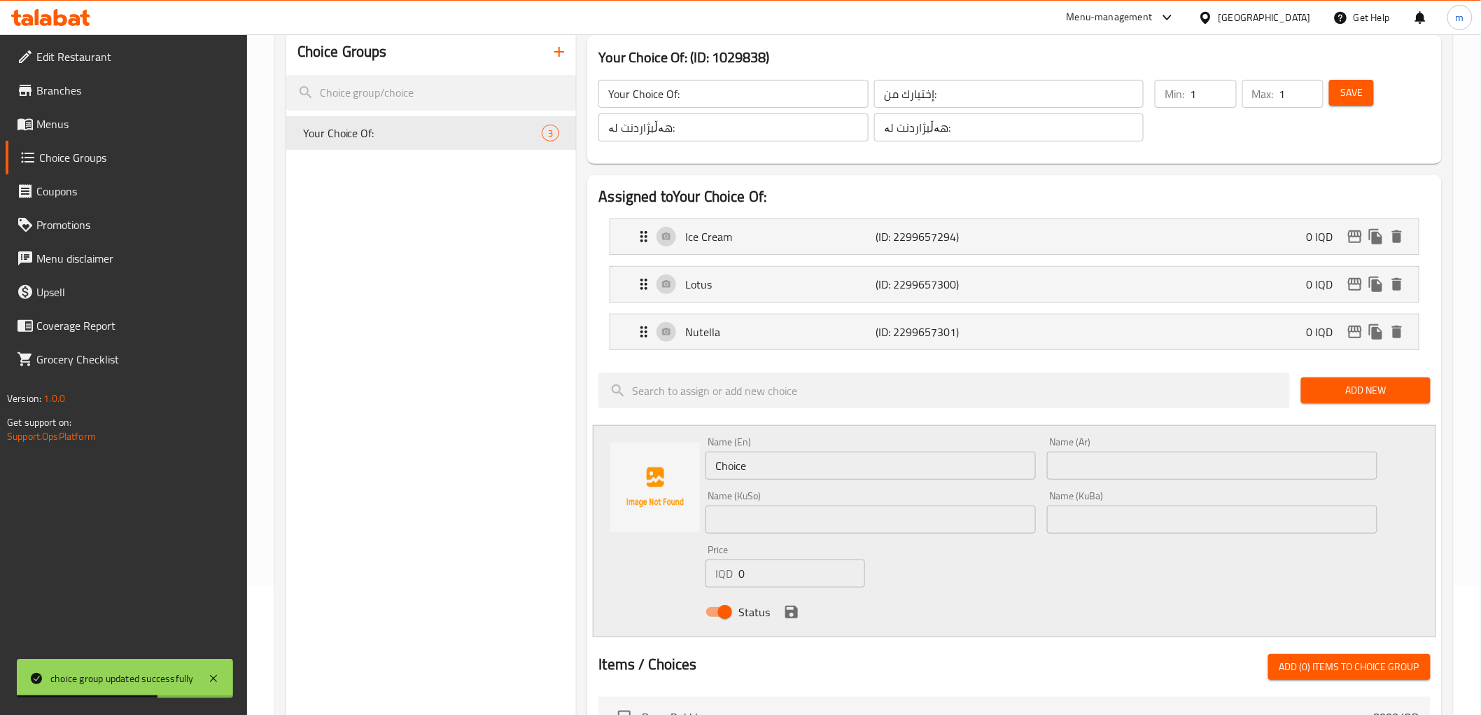
click at [782, 463] on input "Choice" at bounding box center [871, 465] width 330 height 28
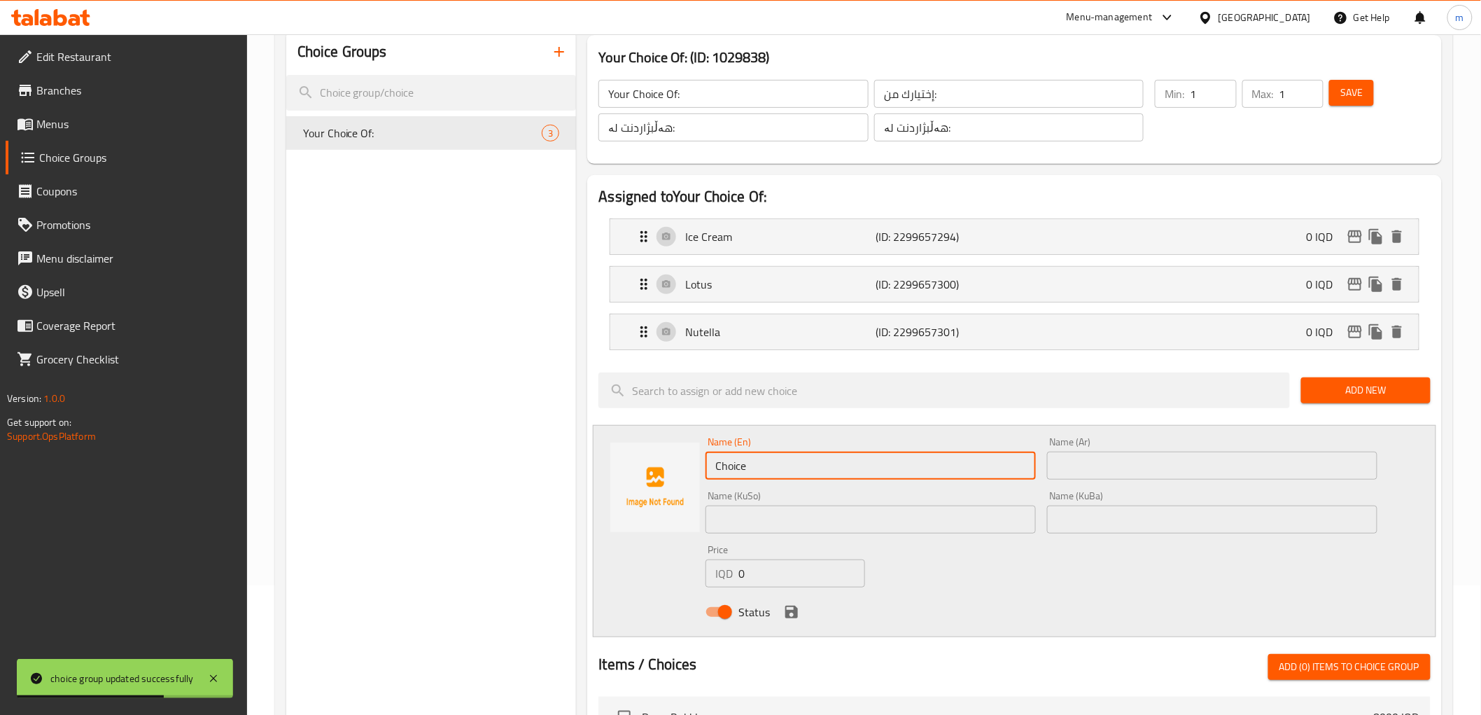
click at [782, 463] on input "Choice" at bounding box center [871, 465] width 330 height 28
paste input "Kinder"
type input "Kinder"
click at [1079, 463] on input "text" at bounding box center [1212, 465] width 330 height 28
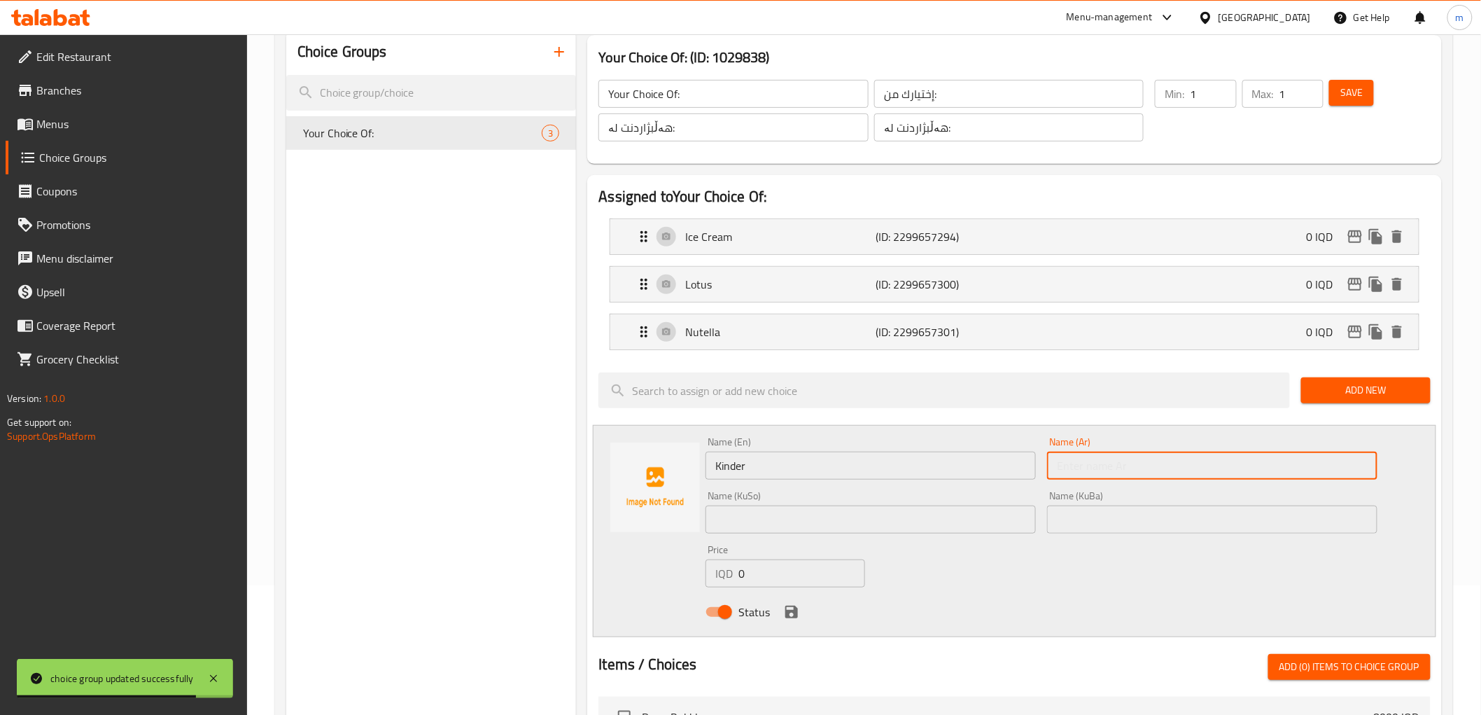
paste input "كندر"
type input "كندر"
click at [945, 529] on input "text" at bounding box center [871, 519] width 330 height 28
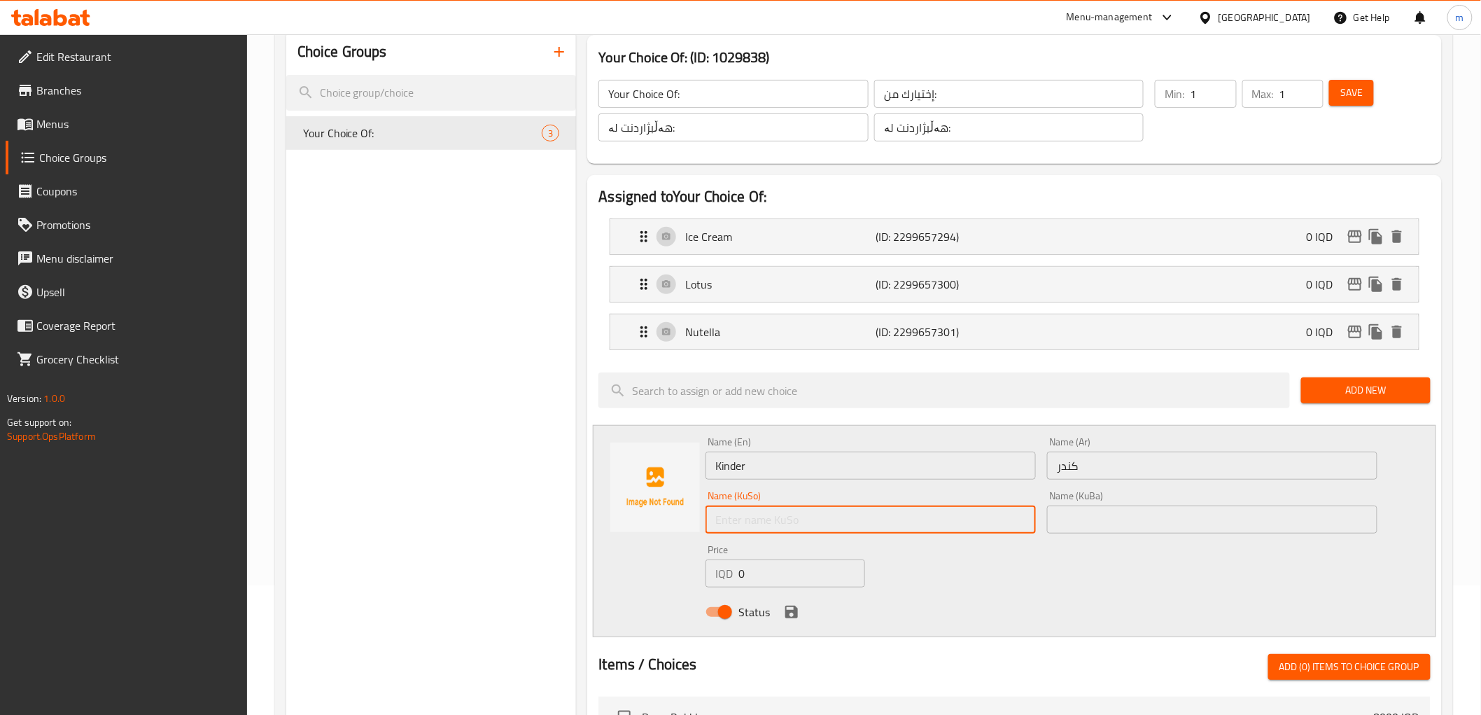
paste input "کیندەر"
type input "کیندەر"
paste input "کیندەر"
click at [1177, 522] on input "text" at bounding box center [1212, 519] width 330 height 28
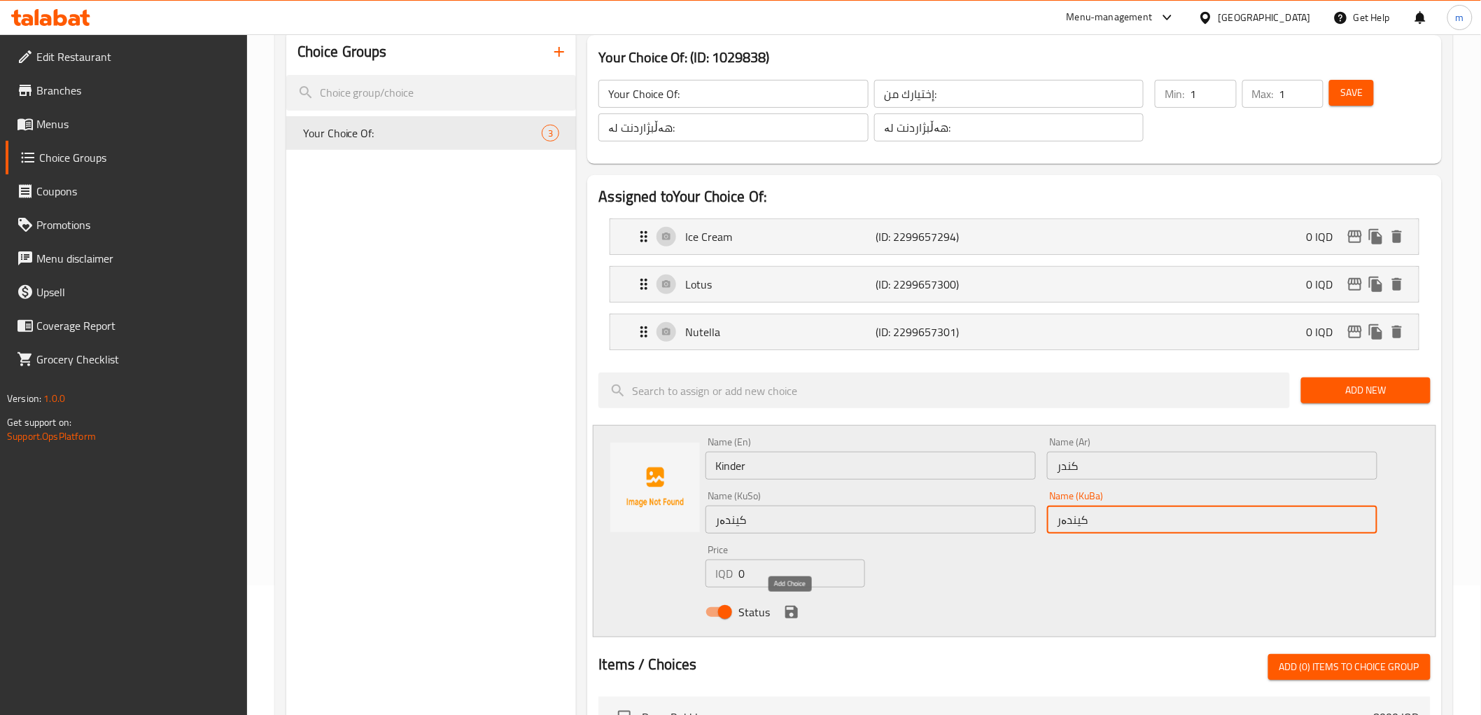
type input "کیندەر"
drag, startPoint x: 794, startPoint y: 609, endPoint x: 1289, endPoint y: 263, distance: 603.7
click at [794, 609] on icon "save" at bounding box center [791, 611] width 13 height 13
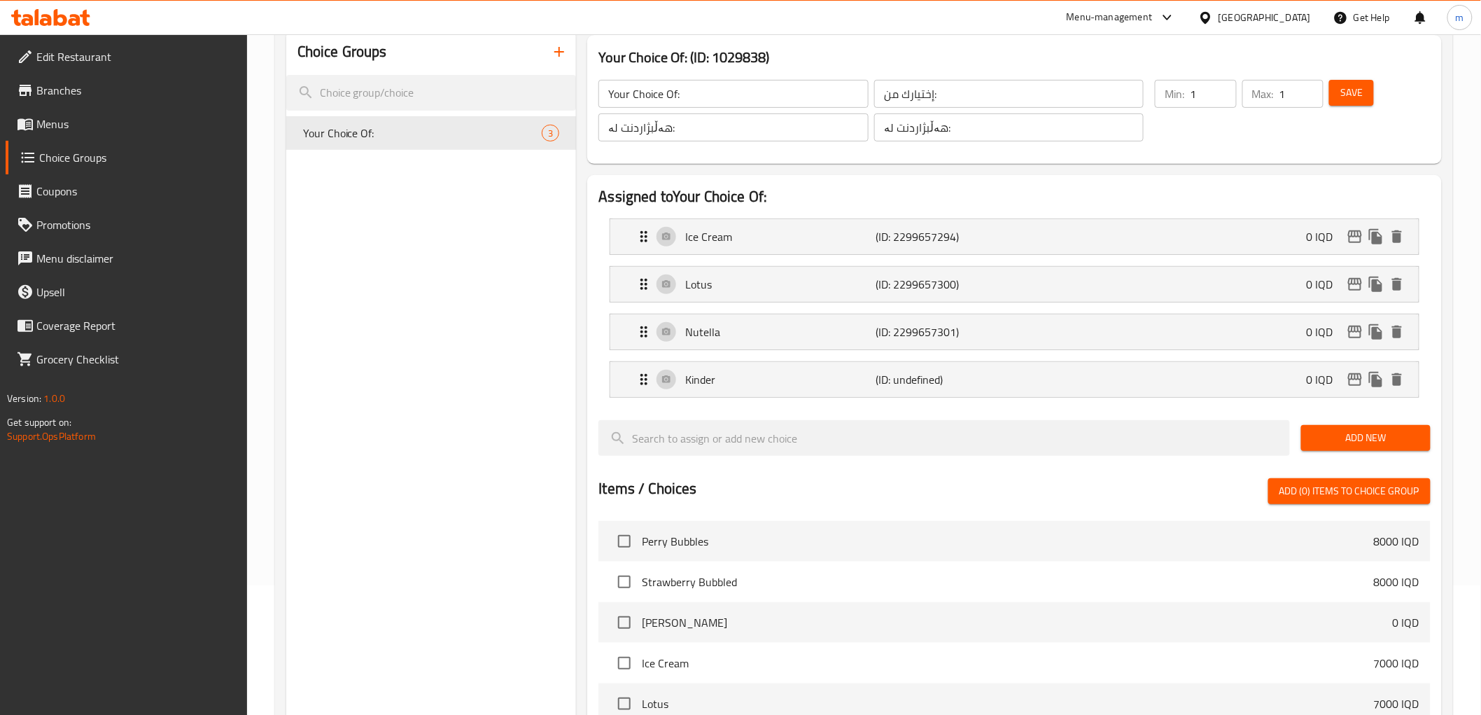
click at [1358, 101] on button "Save" at bounding box center [1351, 93] width 45 height 26
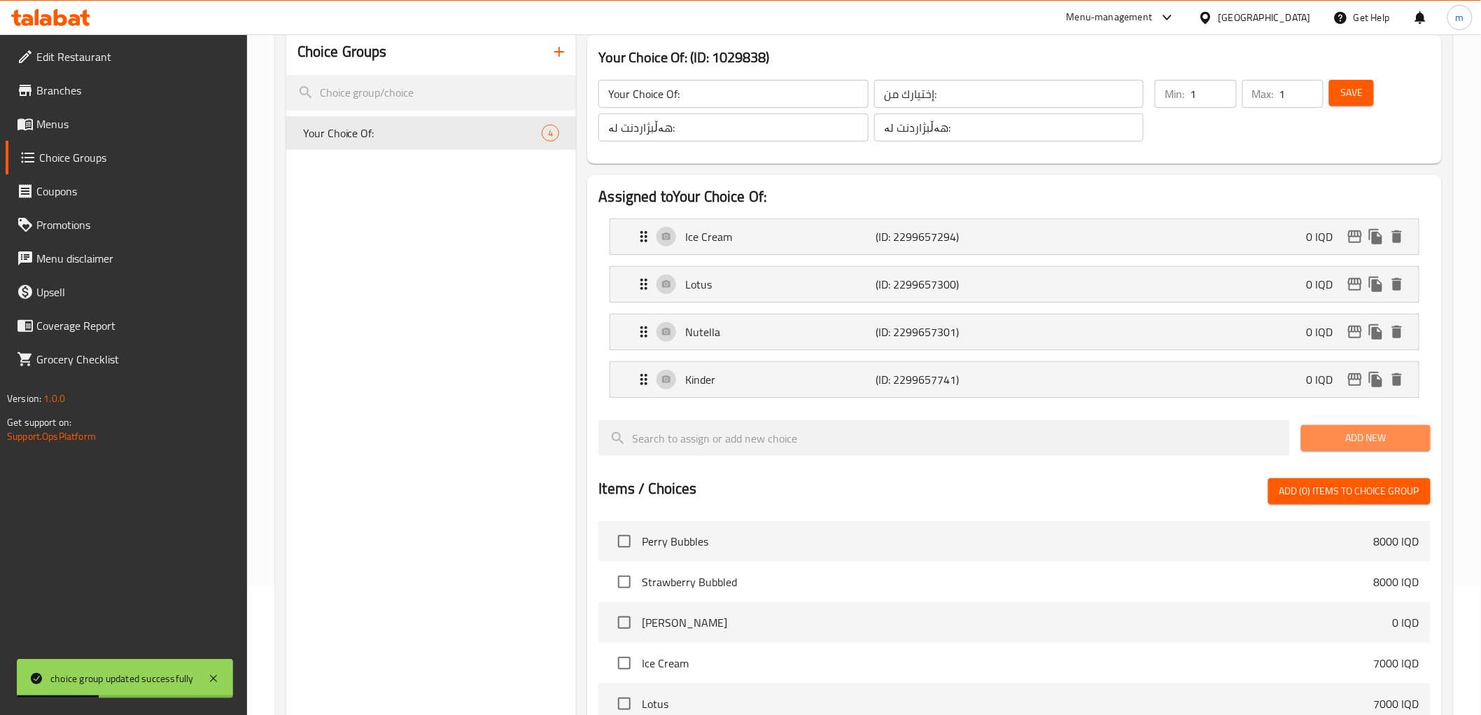
click at [1312, 428] on button "Add New" at bounding box center [1365, 438] width 129 height 26
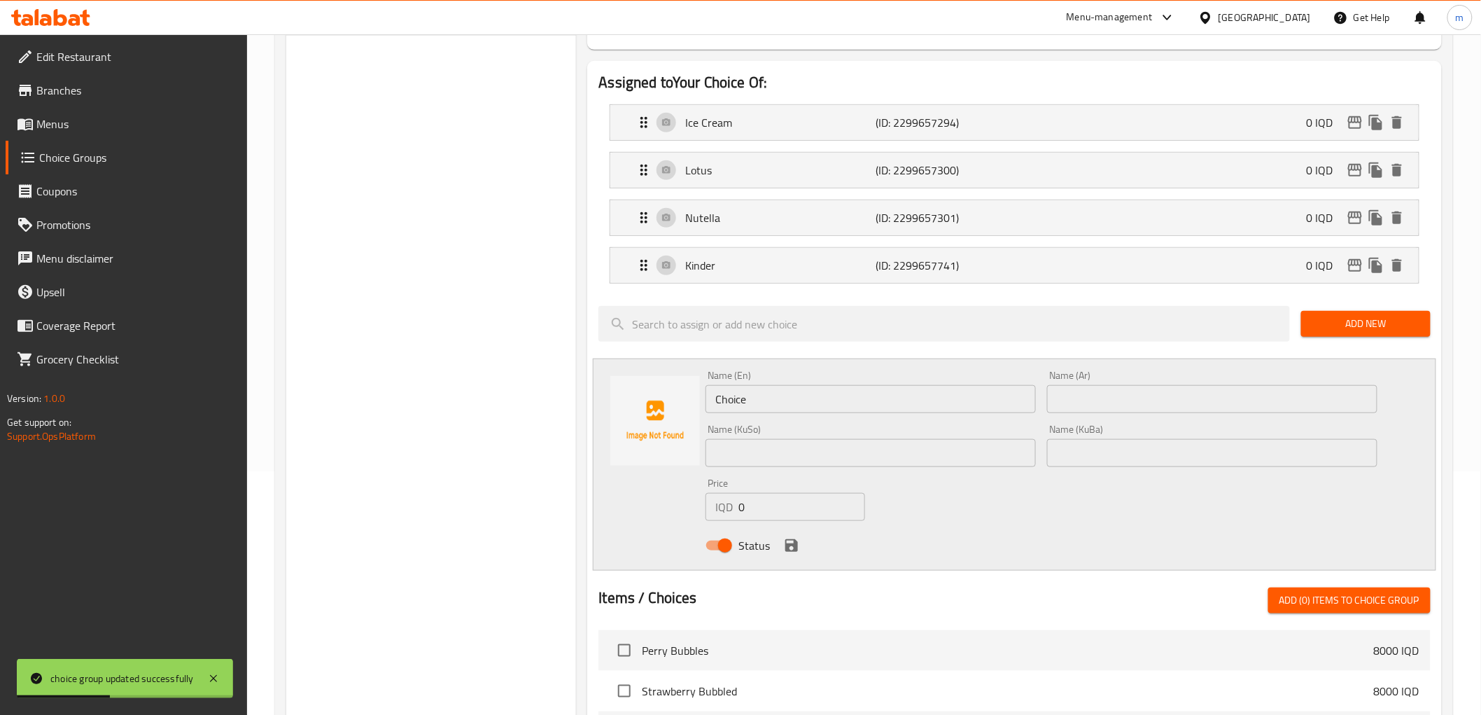
scroll to position [388, 0]
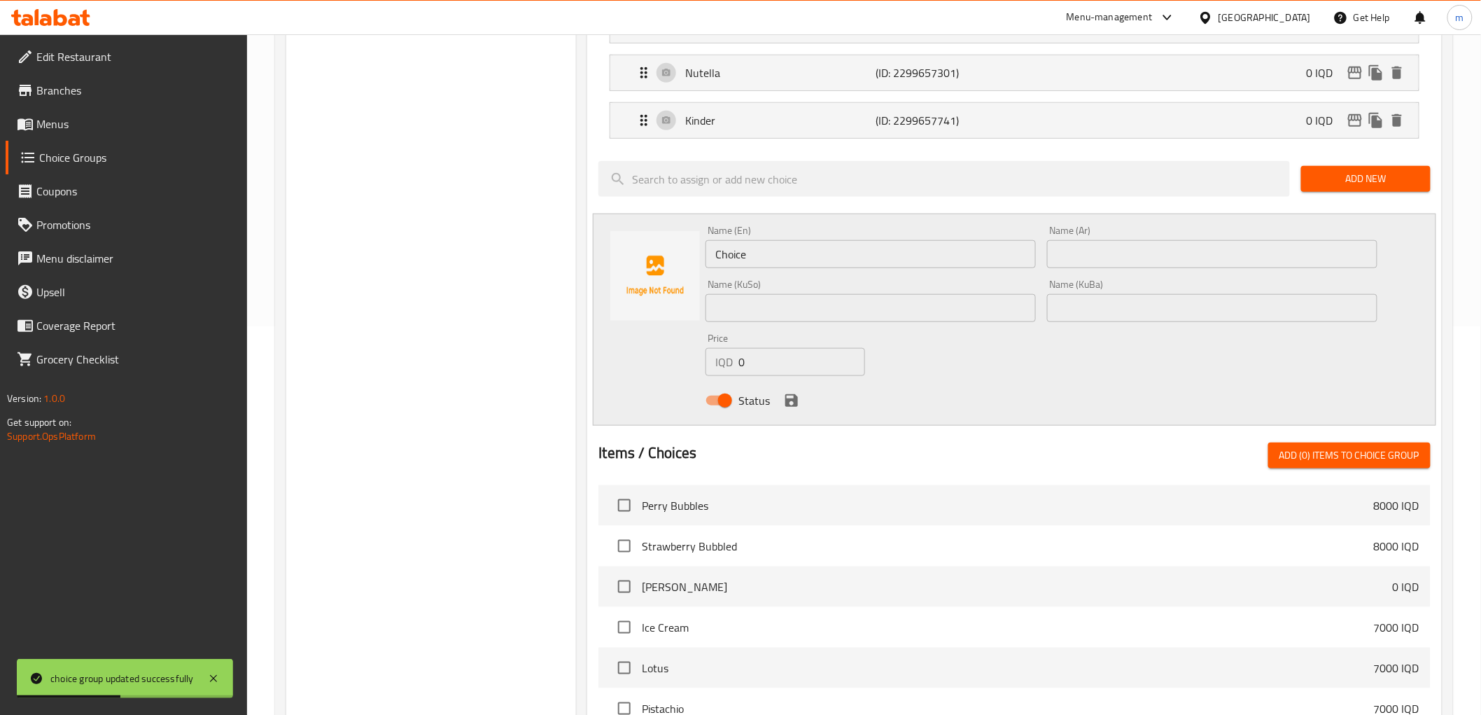
click at [817, 260] on input "Choice" at bounding box center [871, 254] width 330 height 28
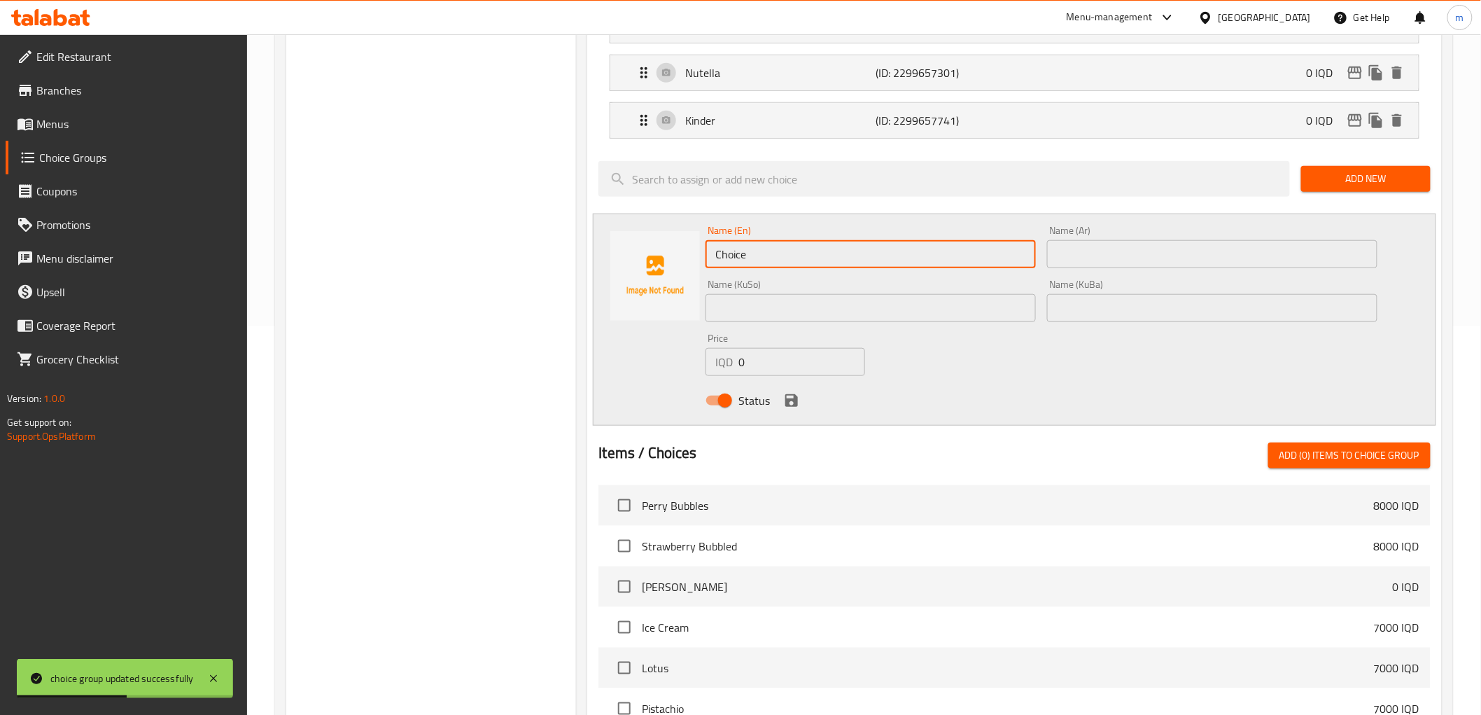
click at [817, 260] on input "Choice" at bounding box center [871, 254] width 330 height 28
paste input "Pistachio"
drag, startPoint x: 1013, startPoint y: 267, endPoint x: 1135, endPoint y: 267, distance: 121.8
click at [1046, 267] on div "Name (En) Pistachio Name (En) Name (Ar) Name (Ar) Name (KuSo) Name (KuSo) Name …" at bounding box center [1041, 319] width 682 height 199
type input "Pistachio"
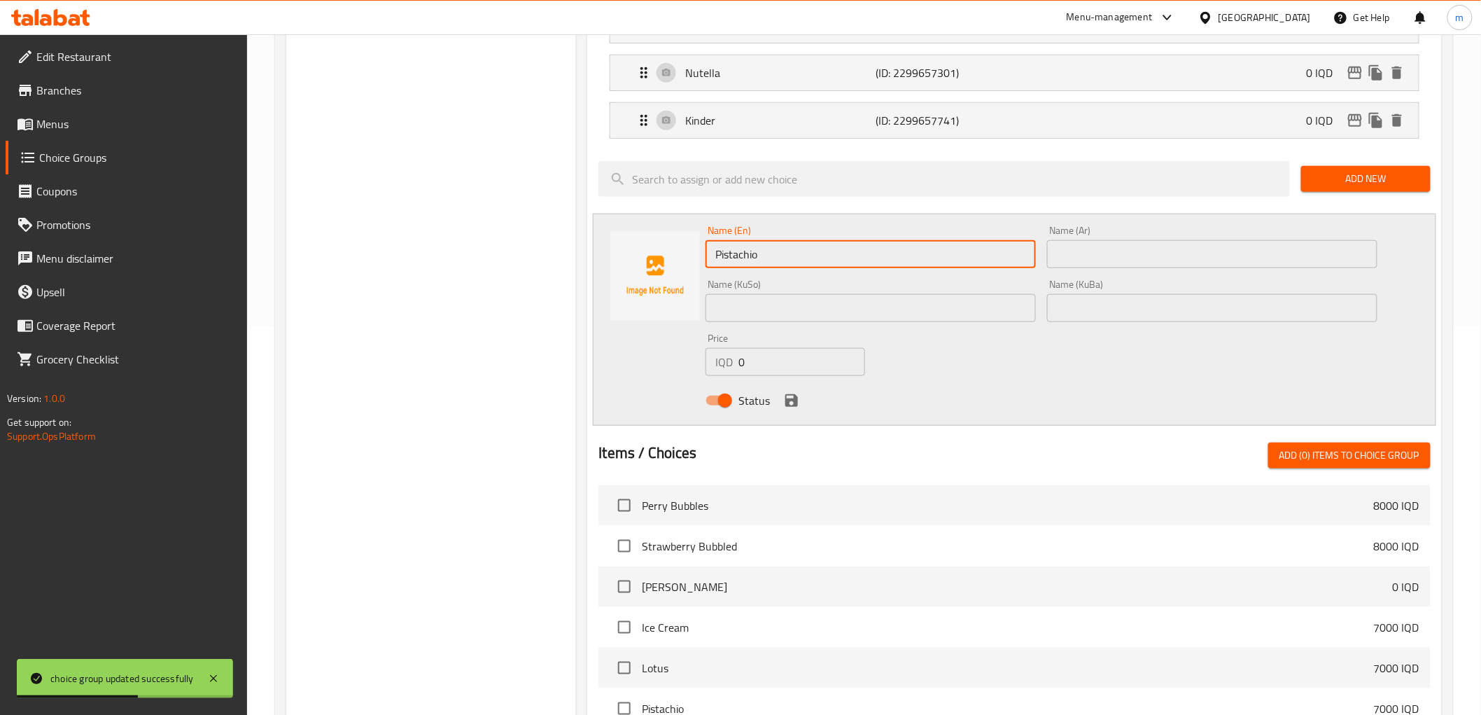
click at [1135, 267] on input "text" at bounding box center [1212, 254] width 330 height 28
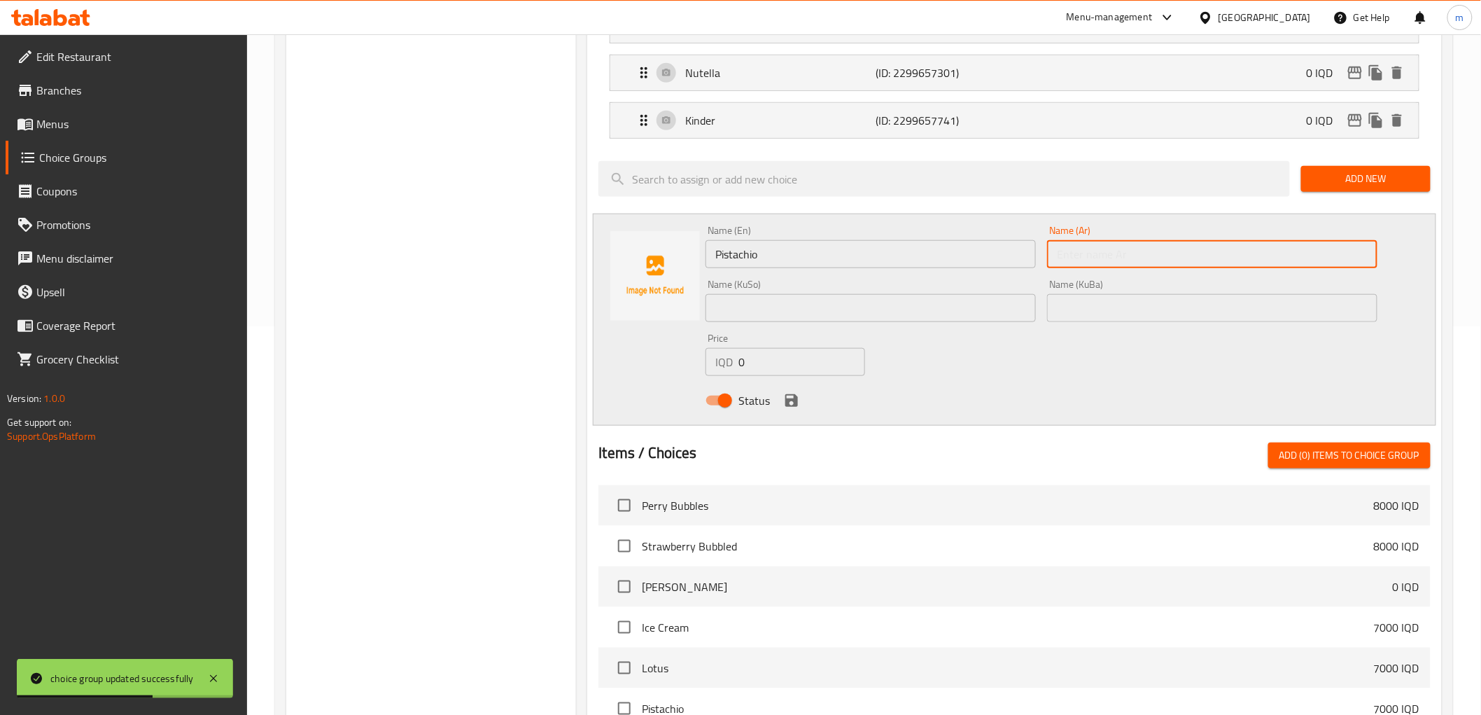
paste input "بستاشيو"
type input "بستاشيو"
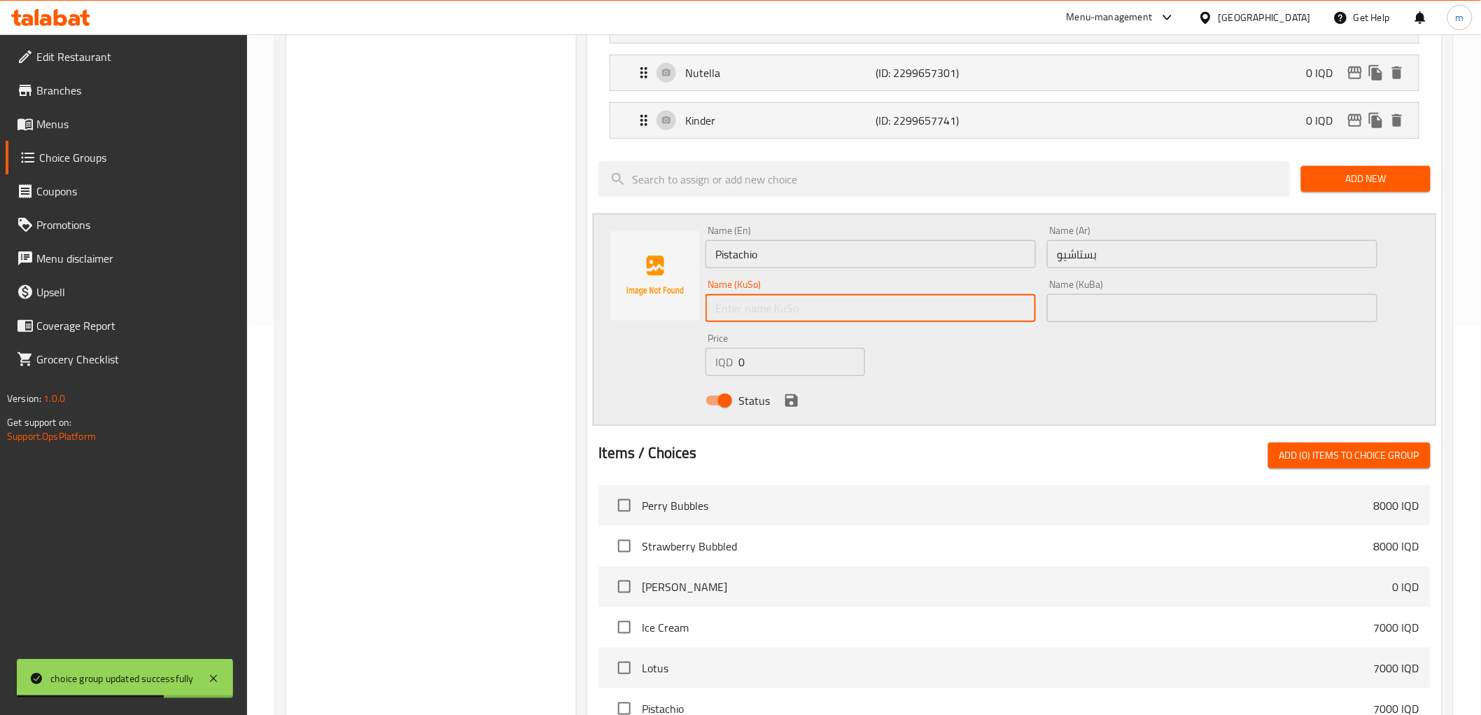
click at [988, 298] on input "text" at bounding box center [871, 308] width 330 height 28
paste input "فستق"
type input "فستق"
click at [1083, 312] on input "text" at bounding box center [1212, 308] width 330 height 28
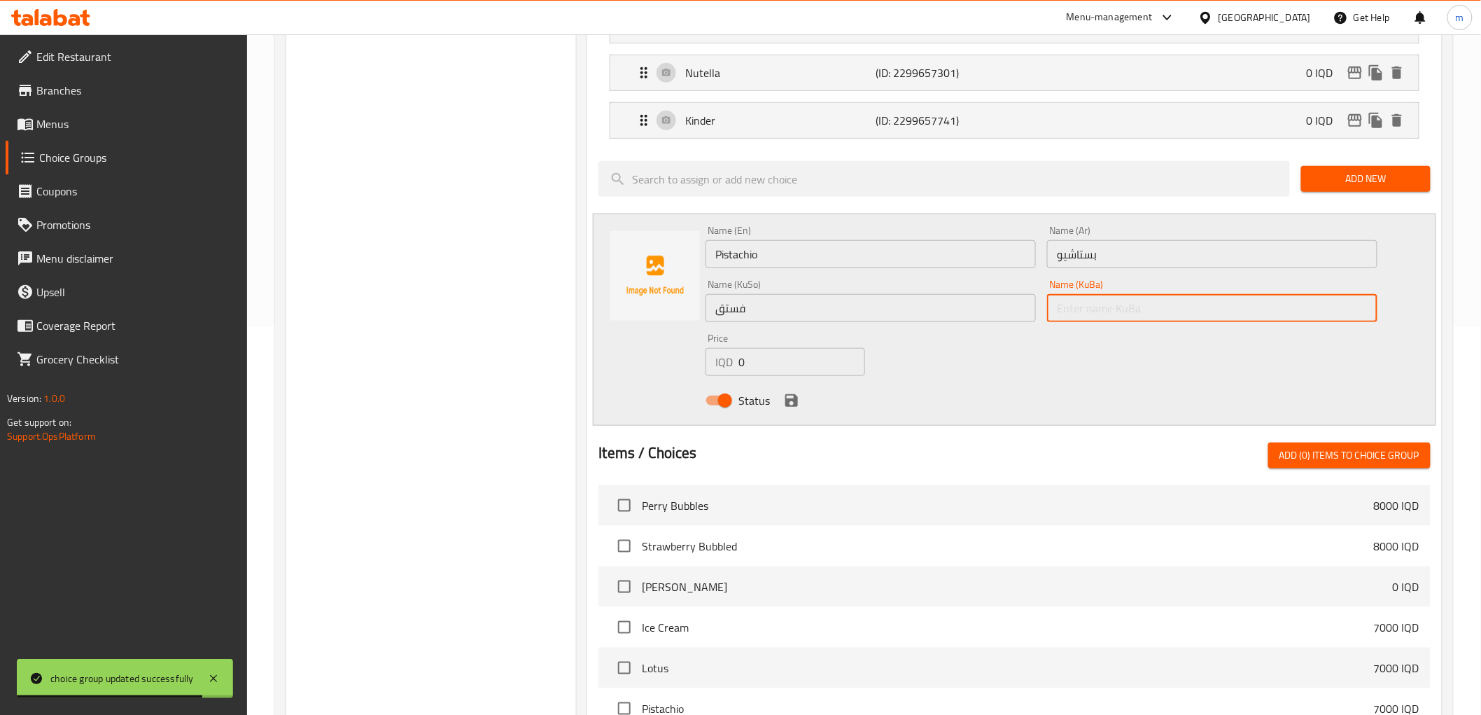
paste input "فستق"
type input "فستق"
click at [783, 405] on icon "save" at bounding box center [791, 400] width 17 height 17
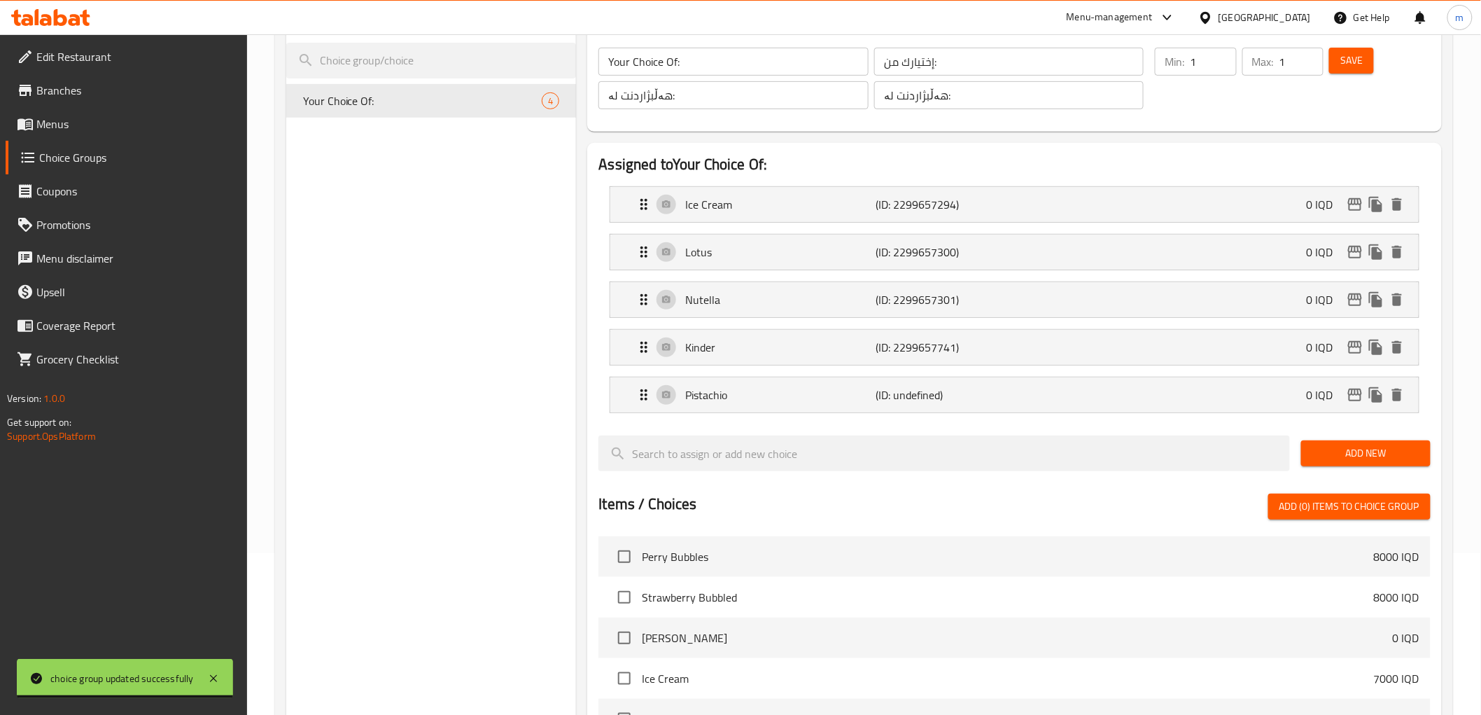
scroll to position [0, 0]
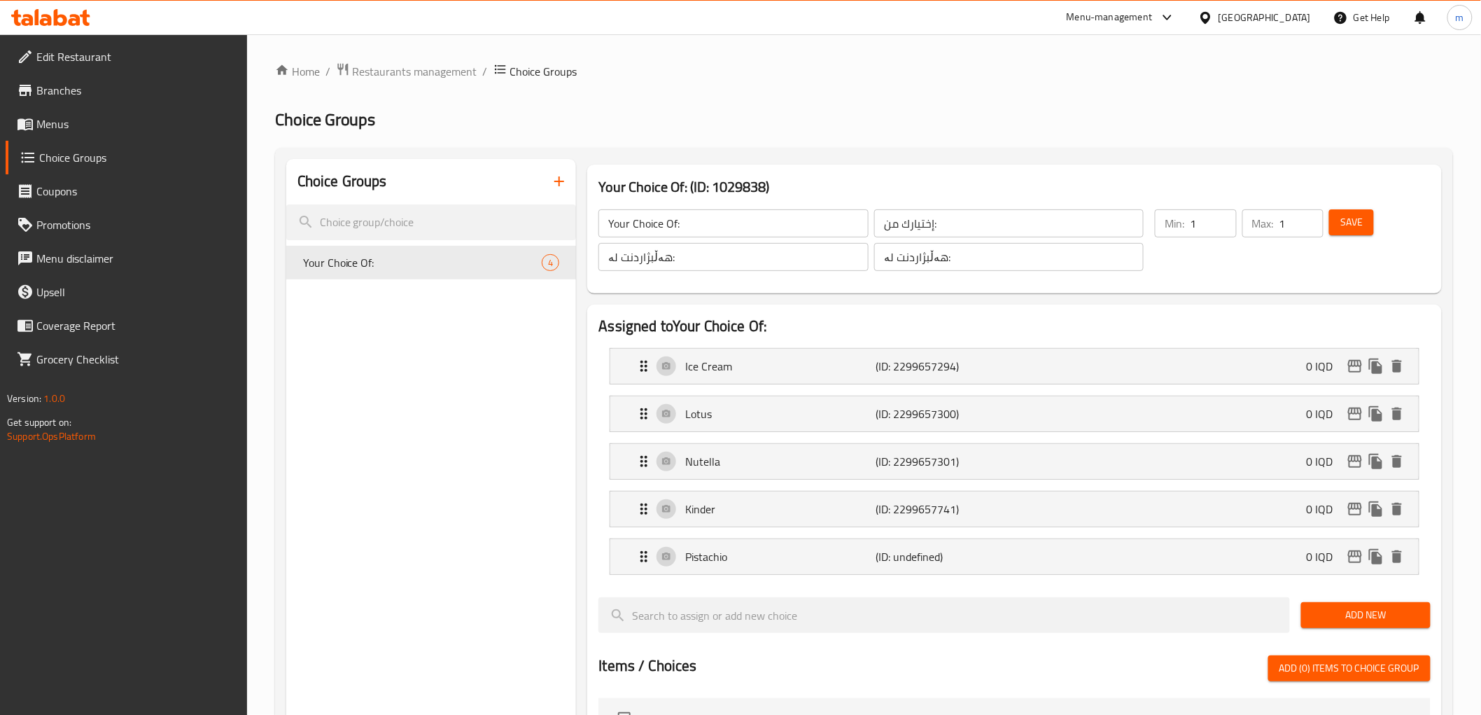
click at [1358, 205] on div "Min: 1 ​ Max: 1 ​ Save" at bounding box center [1286, 240] width 281 height 78
click at [1358, 220] on span "Save" at bounding box center [1351, 221] width 22 height 17
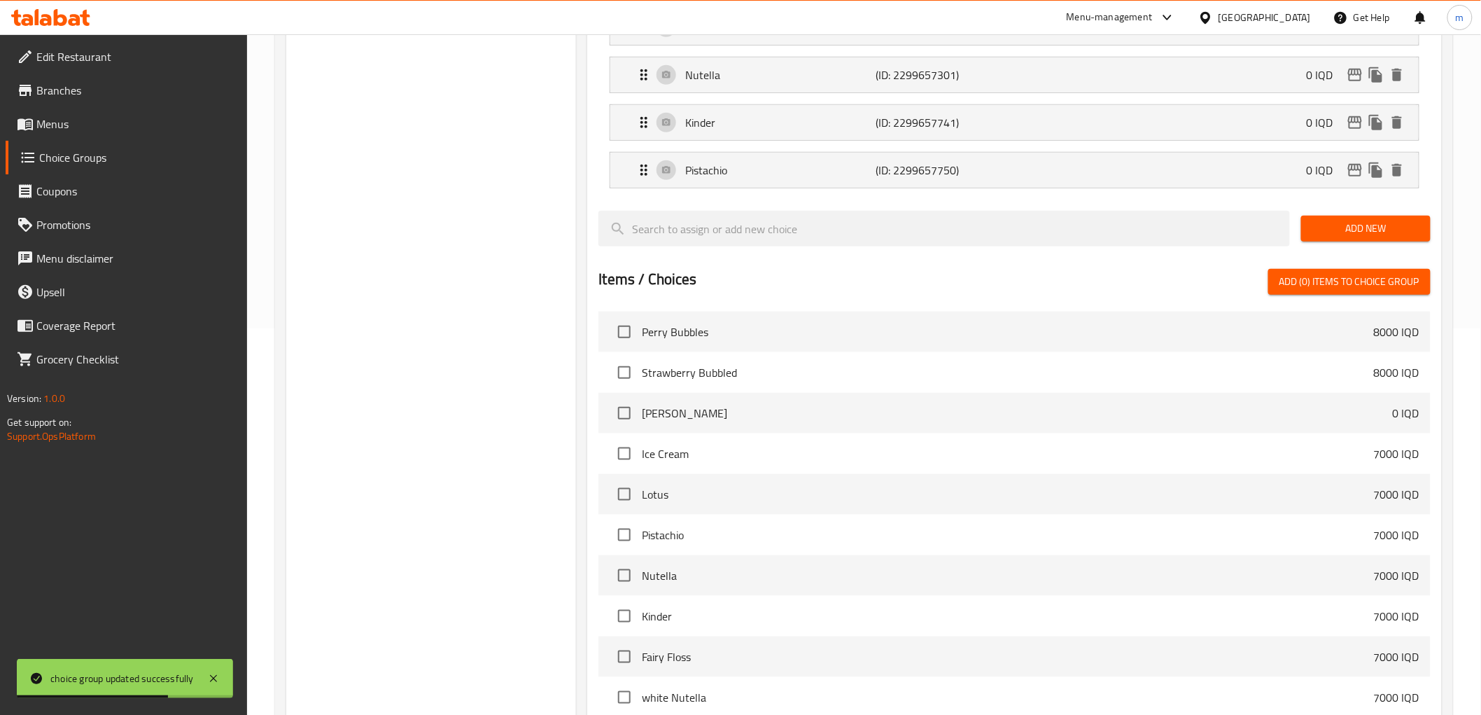
scroll to position [388, 0]
click at [1348, 212] on div "Add New" at bounding box center [1366, 226] width 141 height 47
click at [1349, 235] on button "Add New" at bounding box center [1365, 226] width 129 height 26
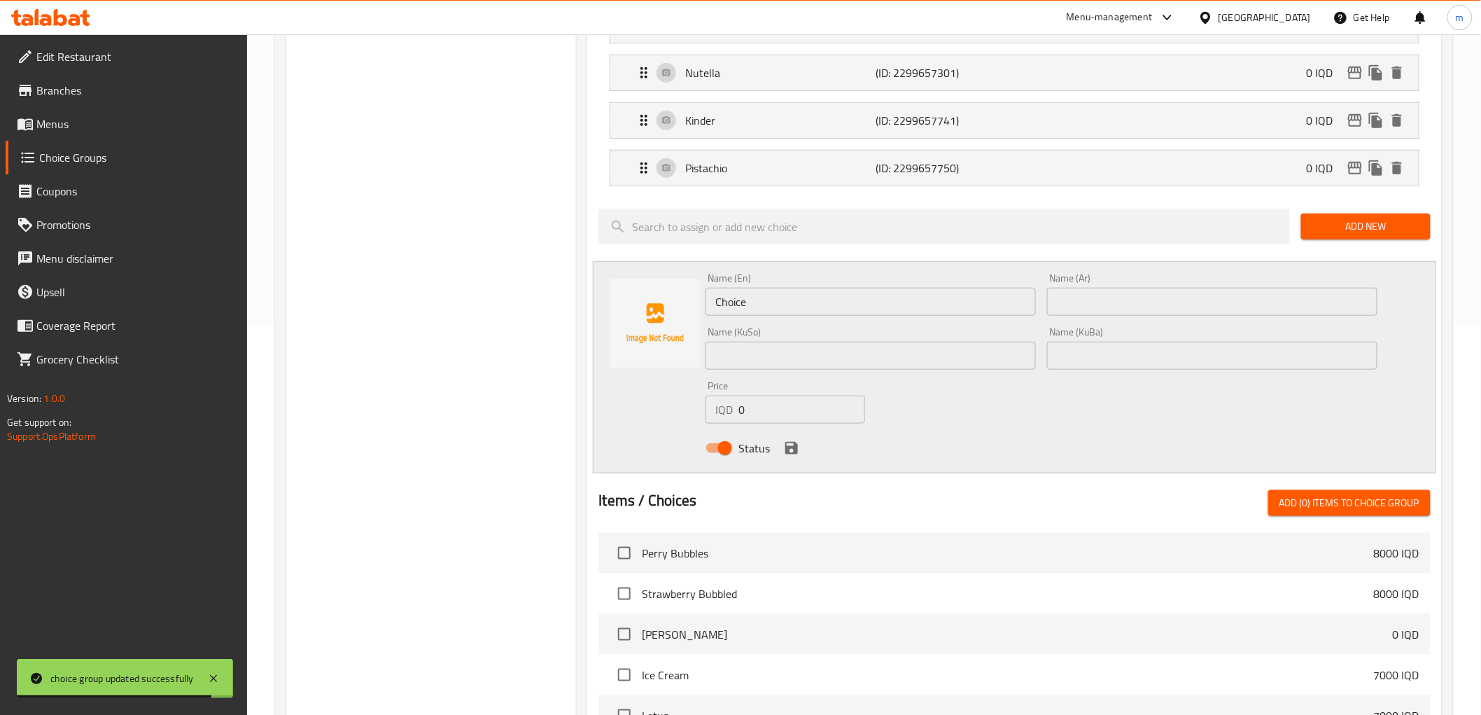
click at [864, 311] on input "Choice" at bounding box center [871, 302] width 330 height 28
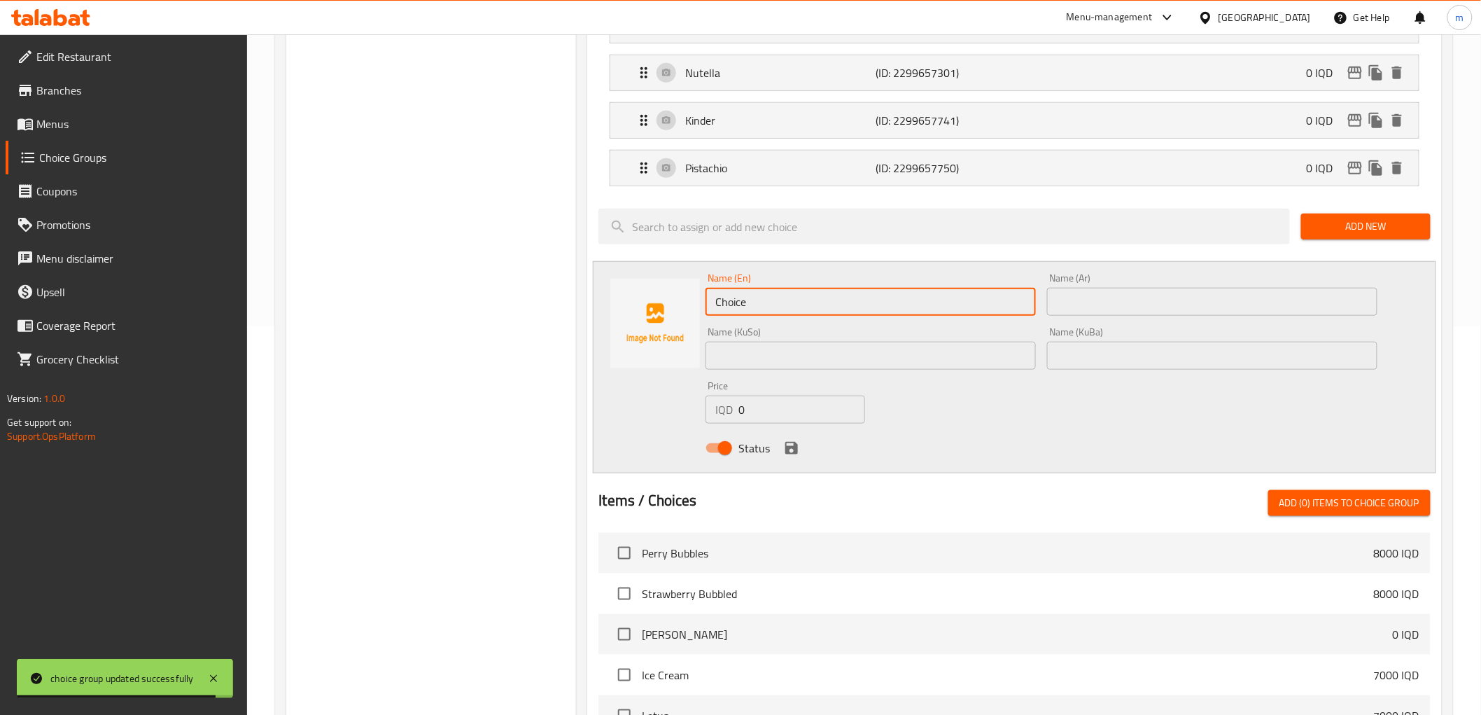
click at [864, 311] on input "Choice" at bounding box center [871, 302] width 330 height 28
paste input "Fairy Floss"
type input "Fairy Floss"
click at [1010, 354] on input "text" at bounding box center [871, 356] width 330 height 28
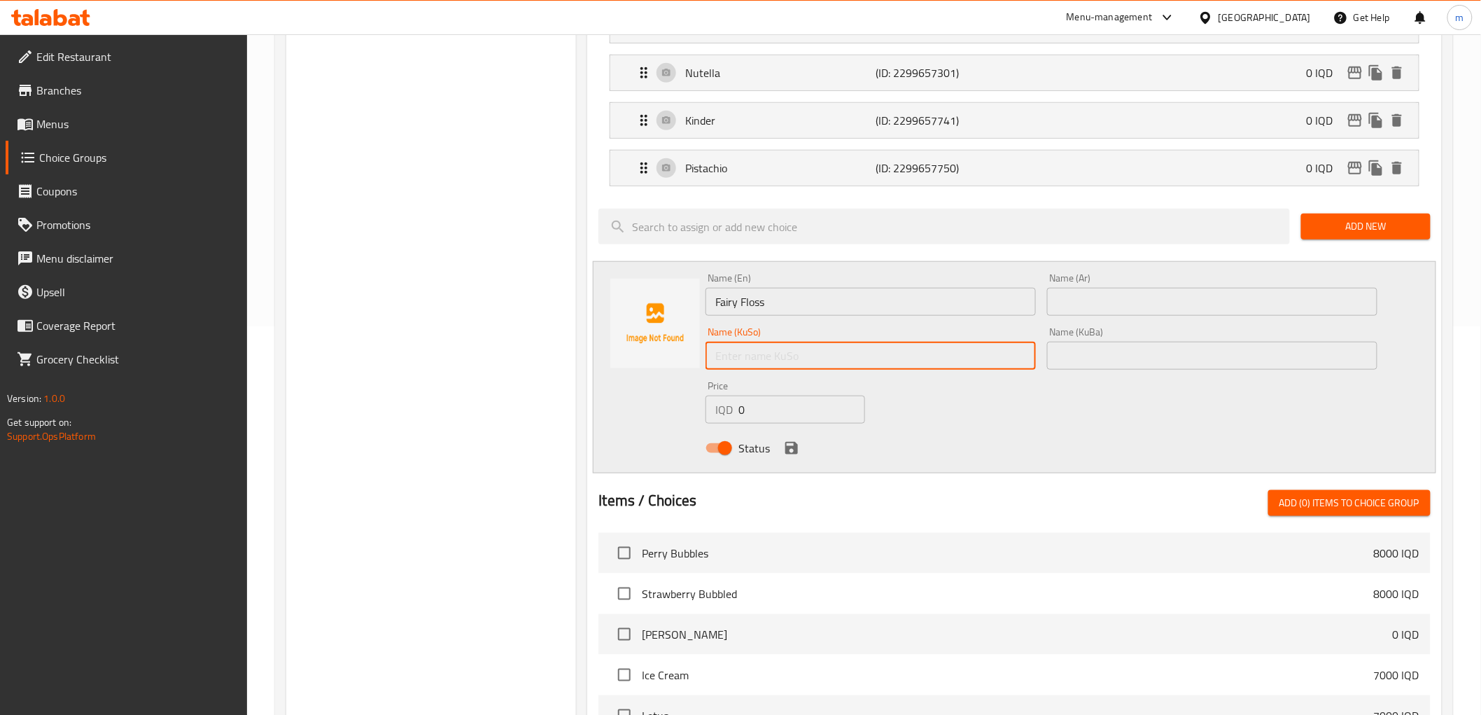
paste input "پەشمەک"
type input "پەشمەک"
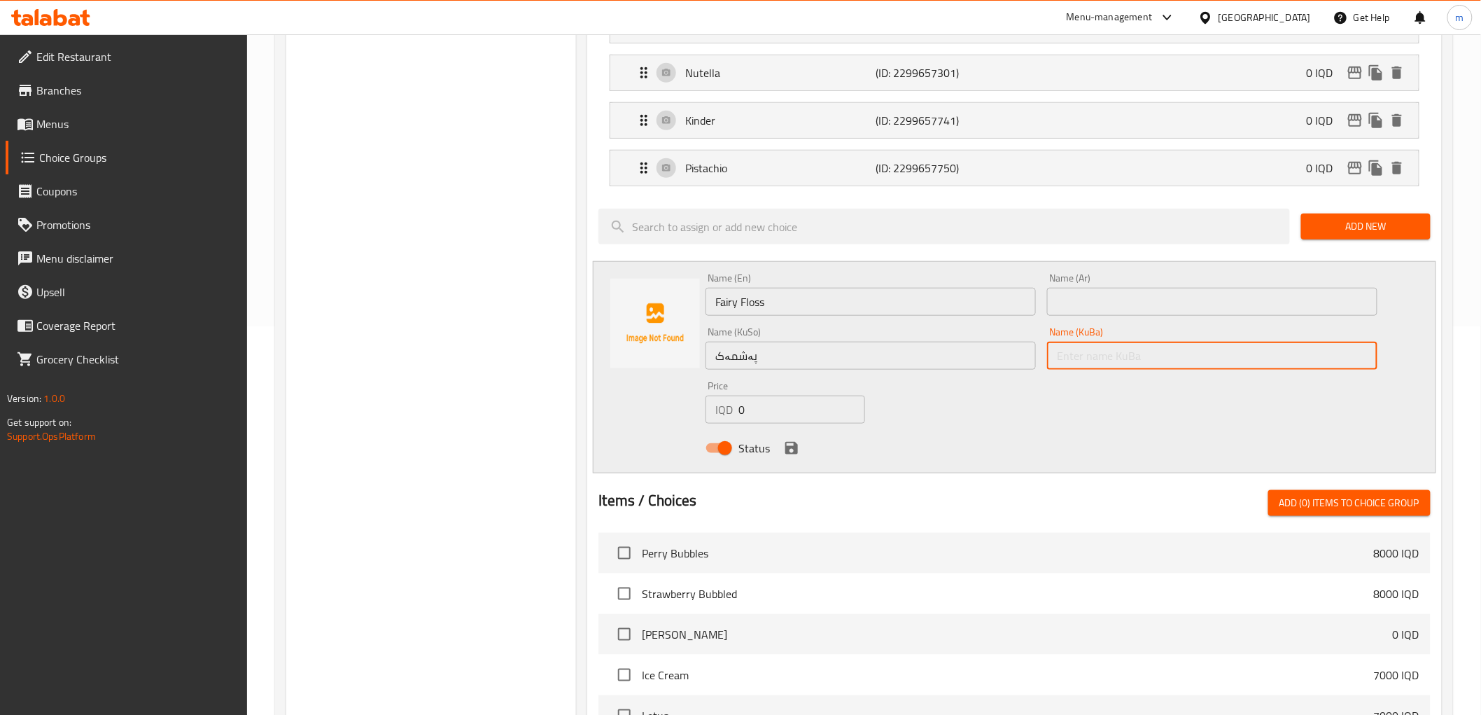
click at [1113, 352] on input "text" at bounding box center [1212, 356] width 330 height 28
paste input "پەشمەک"
type input "پەشمەک"
click at [1093, 286] on div "Name (Ar) Name (Ar)" at bounding box center [1212, 294] width 330 height 43
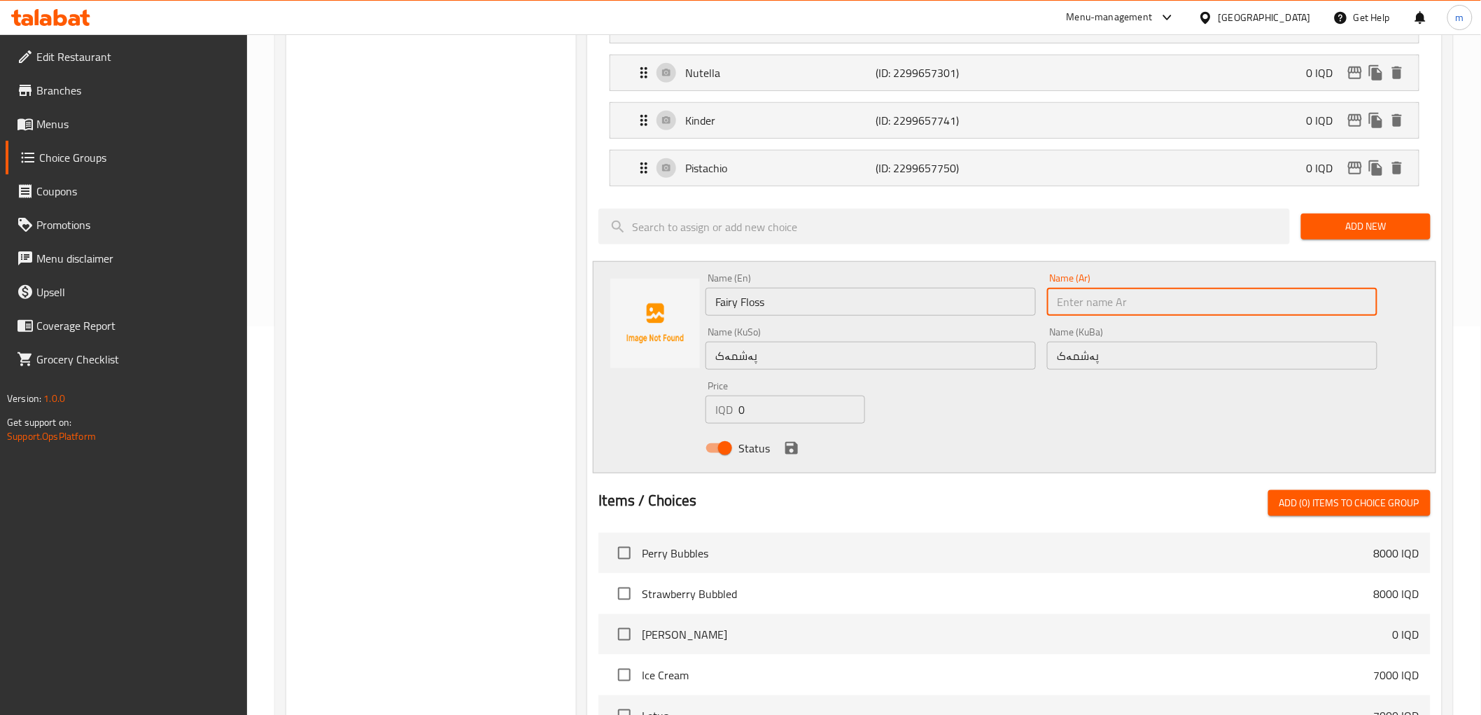
click at [1093, 294] on input "text" at bounding box center [1212, 302] width 330 height 28
paste input "شعر بنات"
type input "شعر بنات"
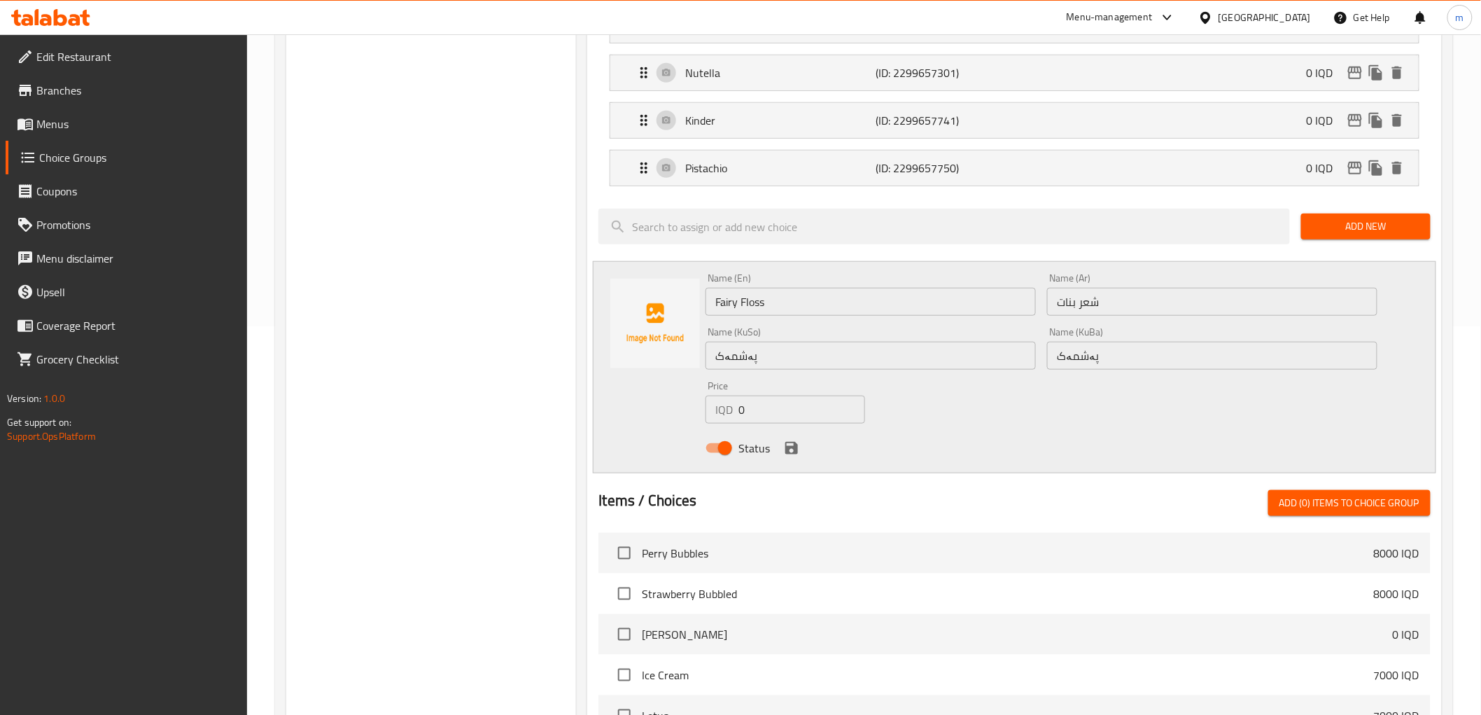
click at [802, 446] on div "Status" at bounding box center [1041, 448] width 682 height 38
click at [798, 446] on icon "save" at bounding box center [791, 448] width 17 height 17
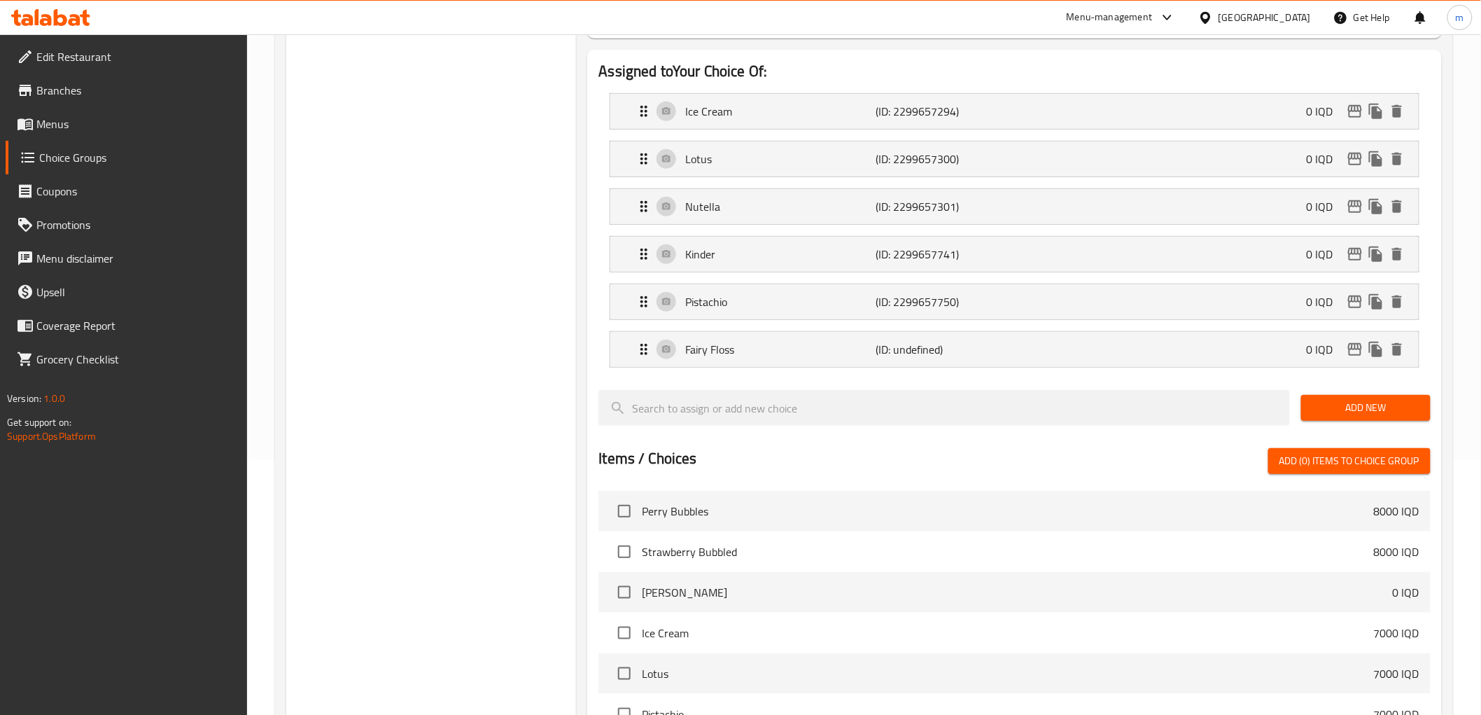
scroll to position [0, 0]
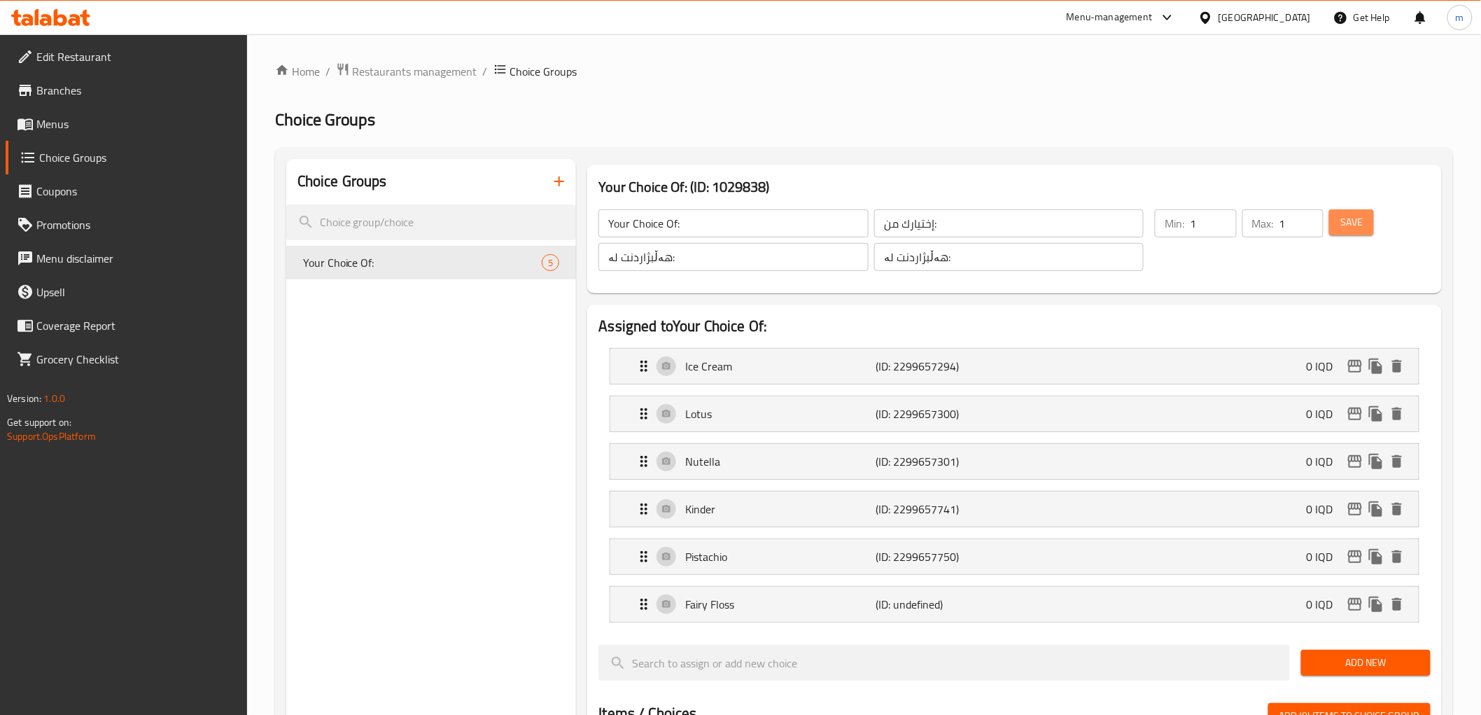
click at [1351, 226] on span "Save" at bounding box center [1351, 221] width 22 height 17
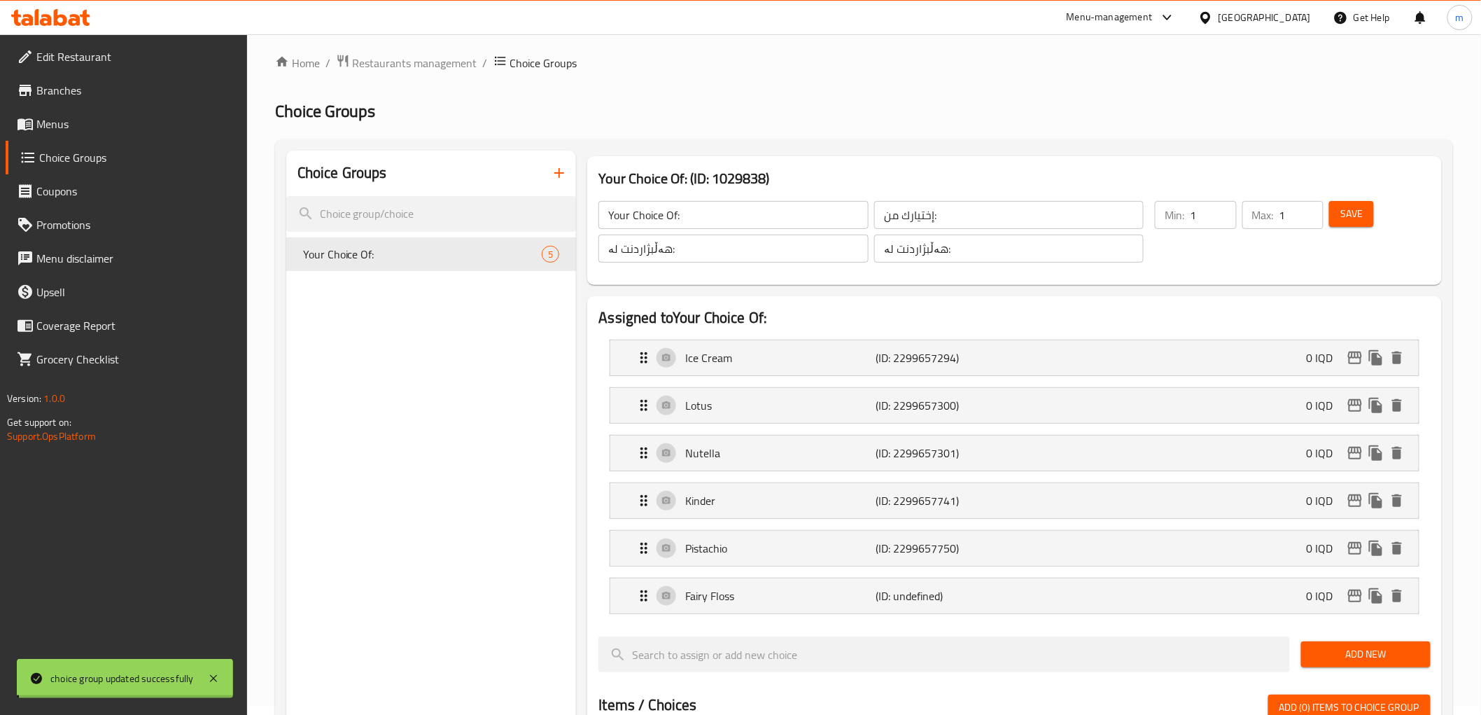
scroll to position [259, 0]
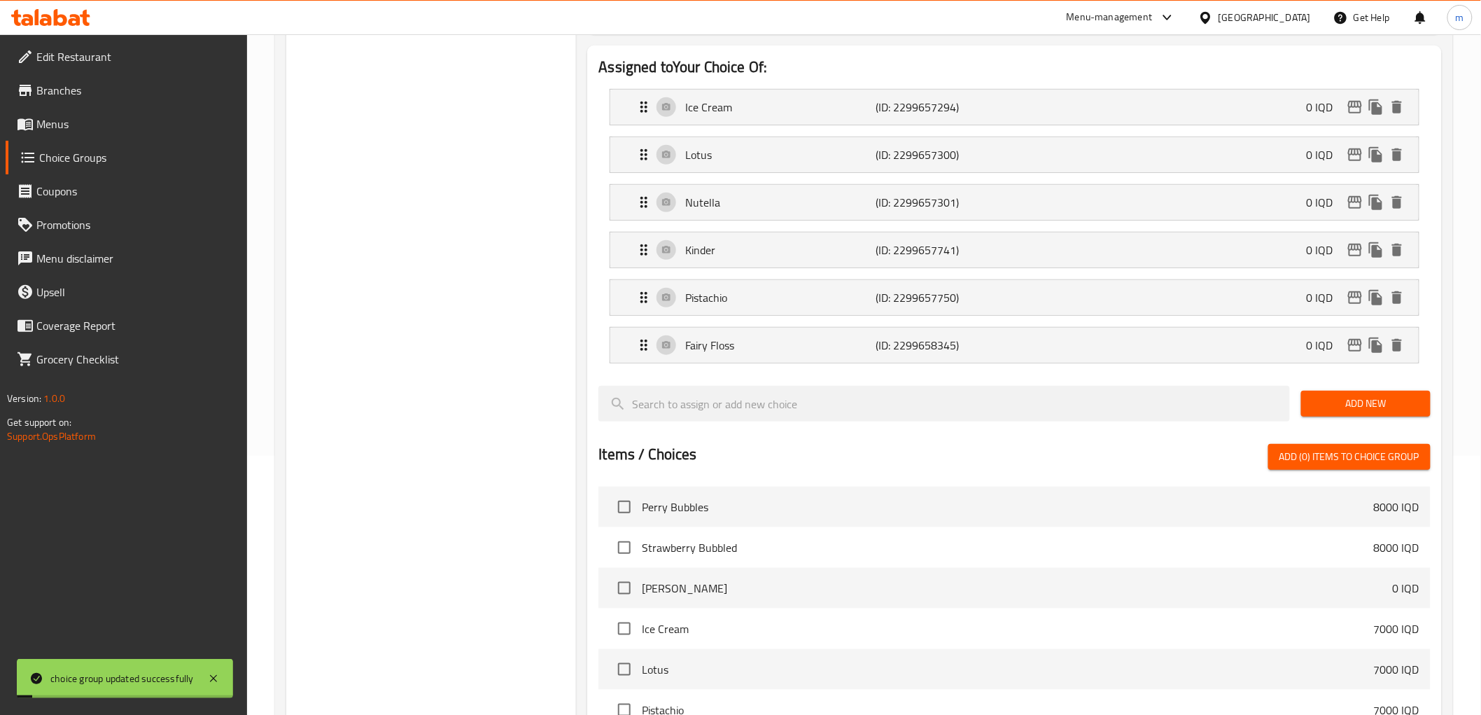
click at [1367, 396] on span "Add New" at bounding box center [1365, 403] width 107 height 17
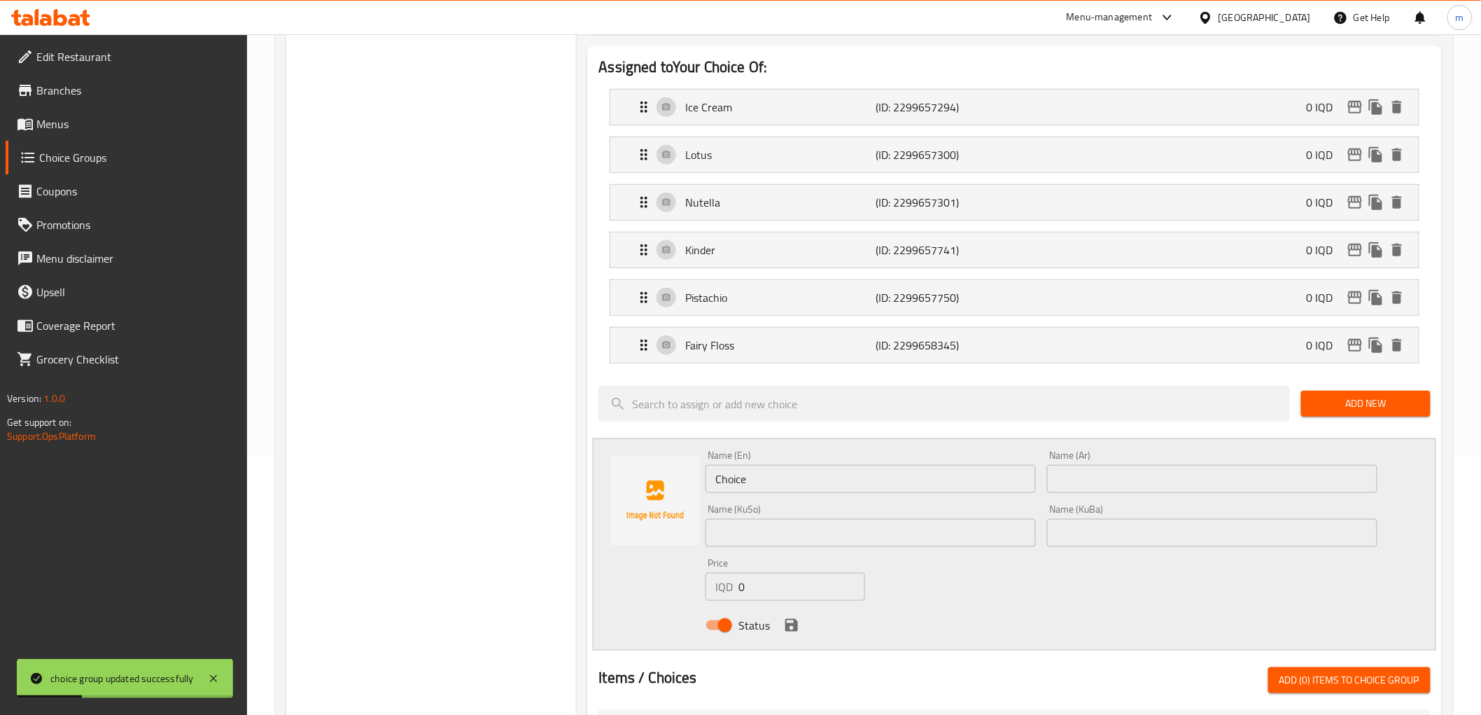
click at [932, 472] on input "Choice" at bounding box center [871, 479] width 330 height 28
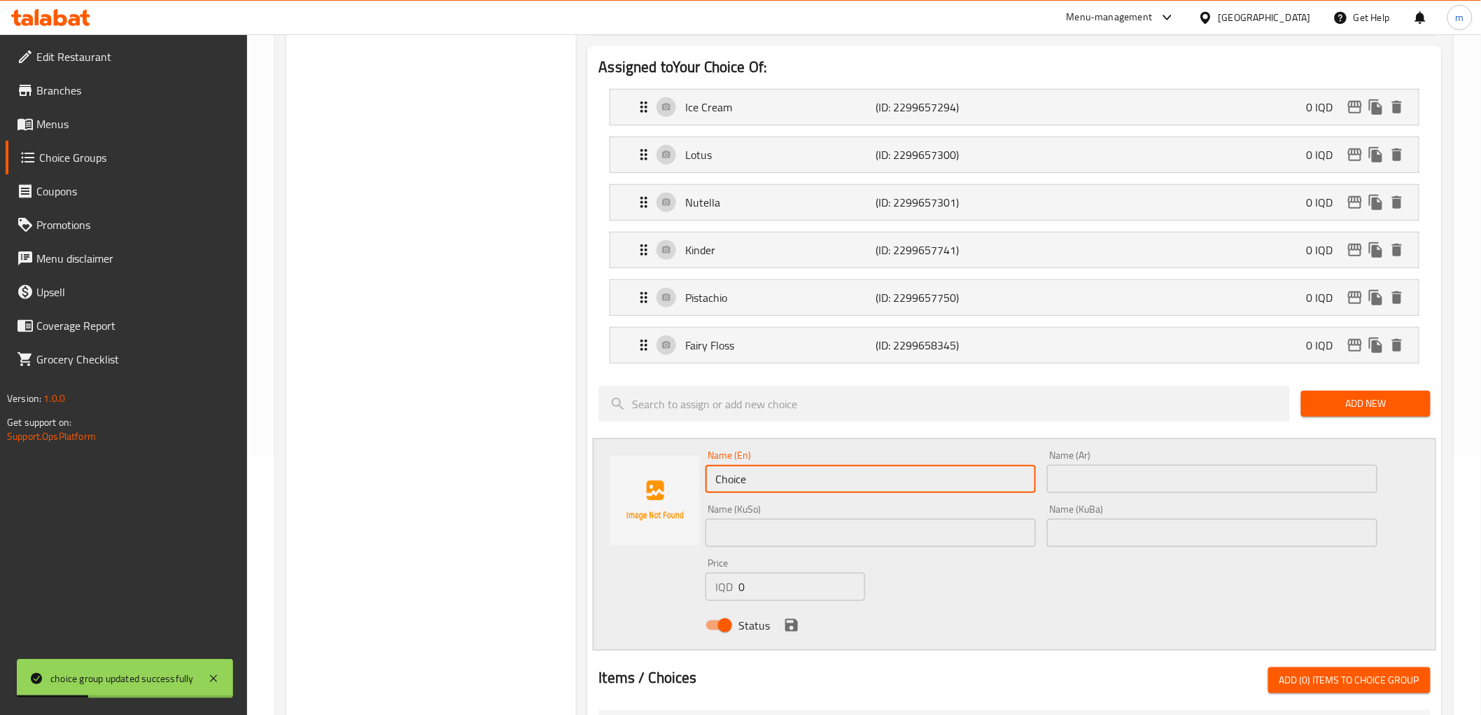
click at [932, 472] on input "Choice" at bounding box center [871, 479] width 330 height 28
paste input "White Nutella"
type input "White Nutella"
click at [1069, 481] on input "text" at bounding box center [1212, 479] width 330 height 28
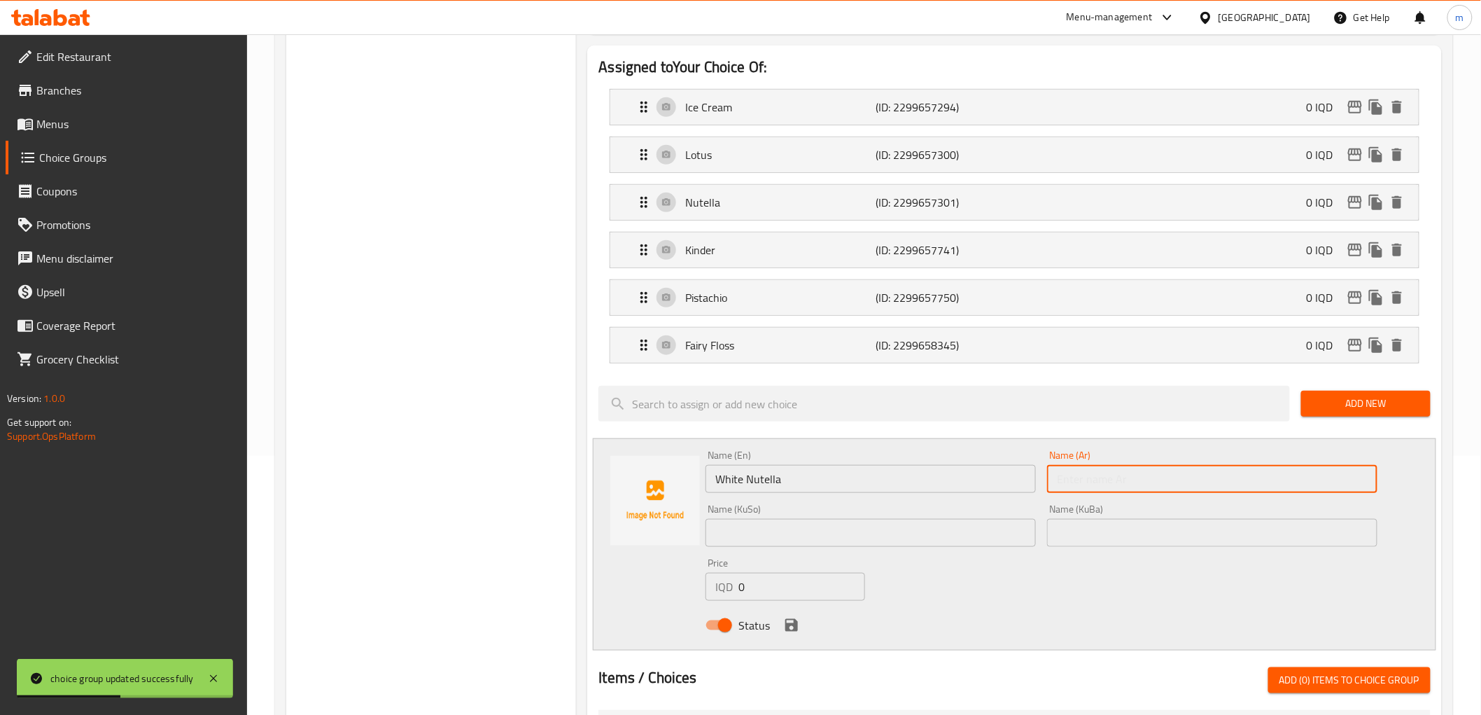
paste input "نوتيلا بيضاء"
type input "نوتيلا بيضاء"
click at [1101, 535] on input "text" at bounding box center [1212, 533] width 330 height 28
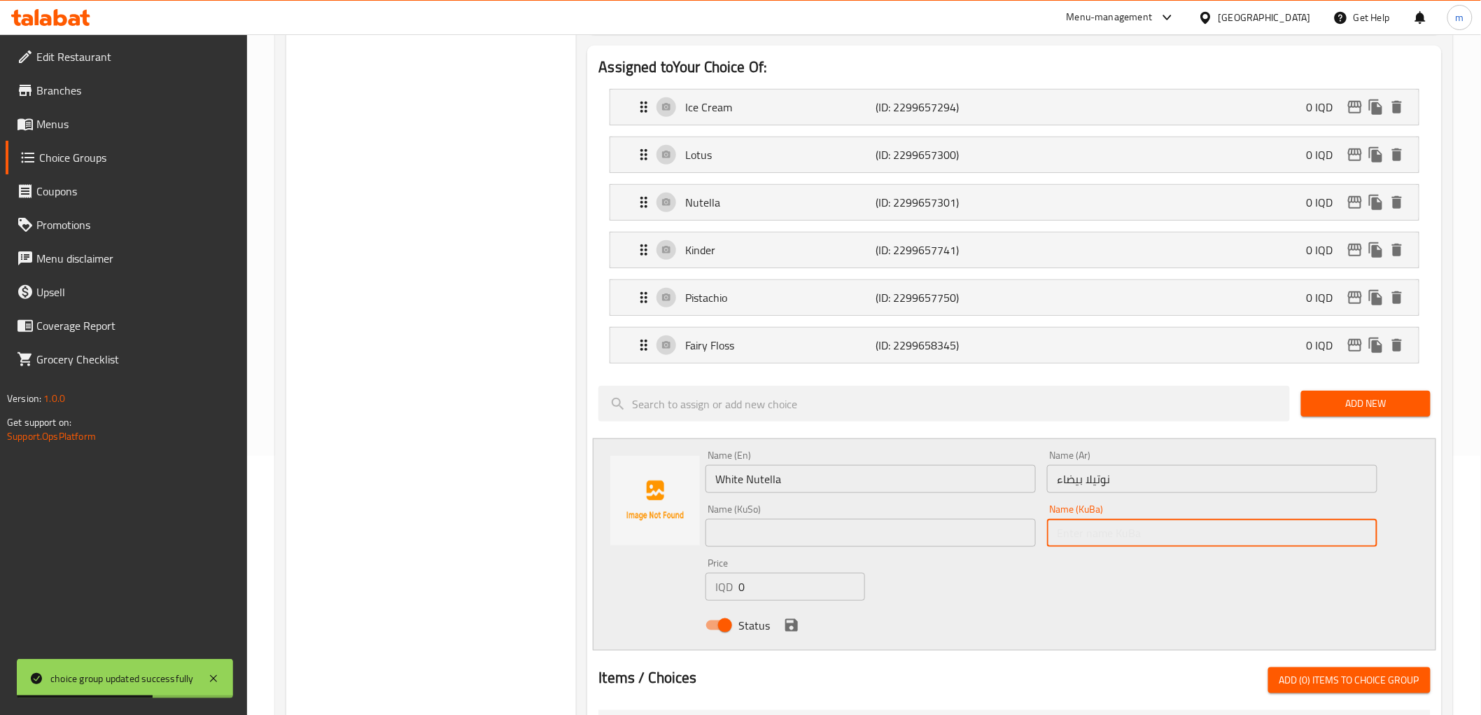
paste input "نۆتێلای سپی"
type input "نۆتێلای سپی"
click at [1001, 529] on input "text" at bounding box center [871, 533] width 330 height 28
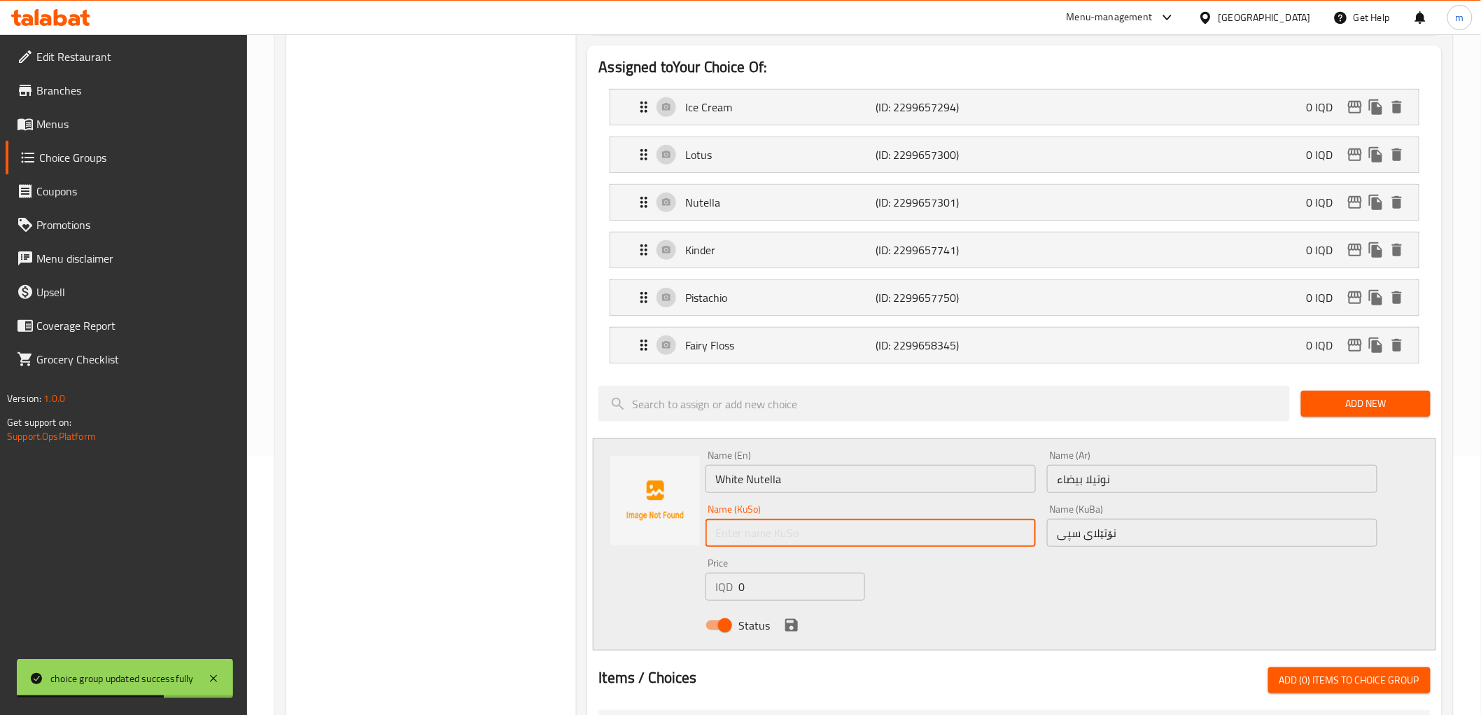
paste input "نۆتێلای سپی"
type input "نۆتێلای سپی"
click at [791, 623] on icon "save" at bounding box center [791, 625] width 17 height 17
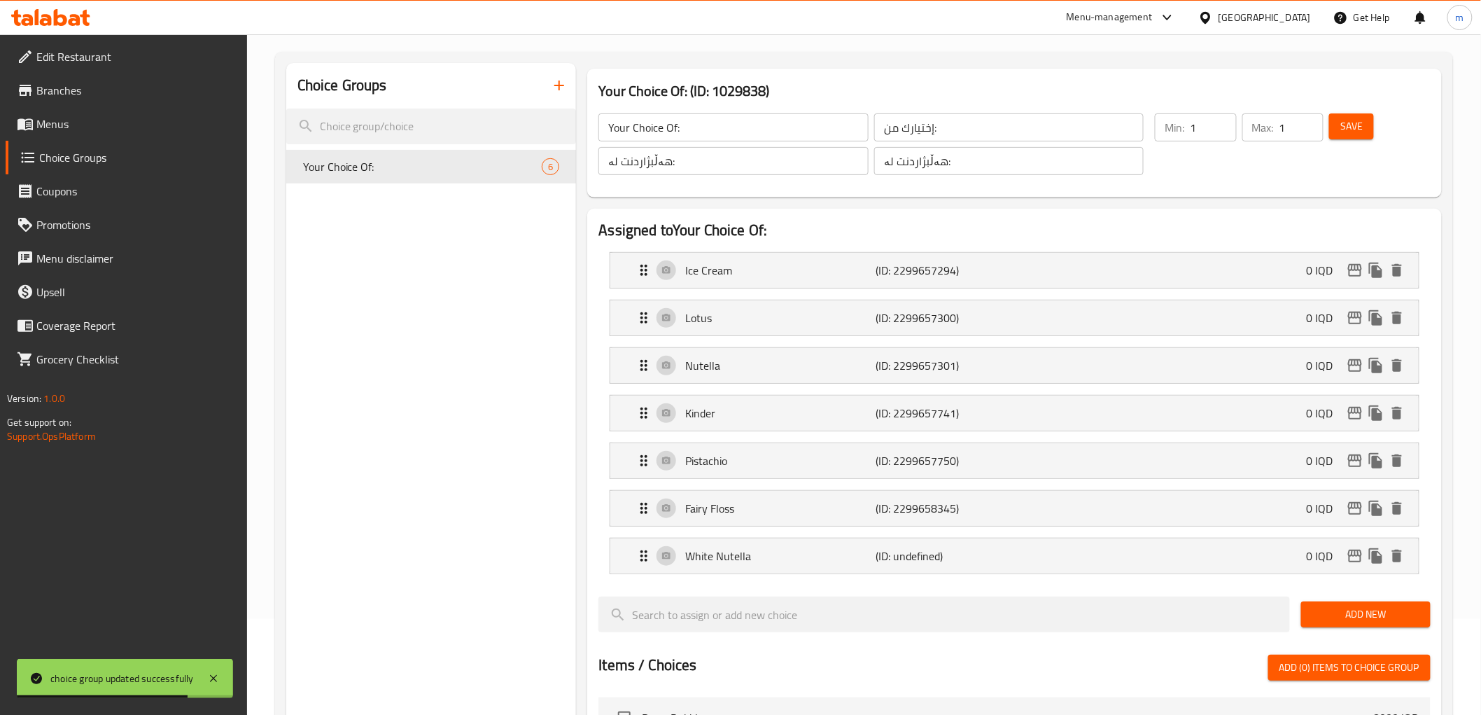
scroll to position [0, 0]
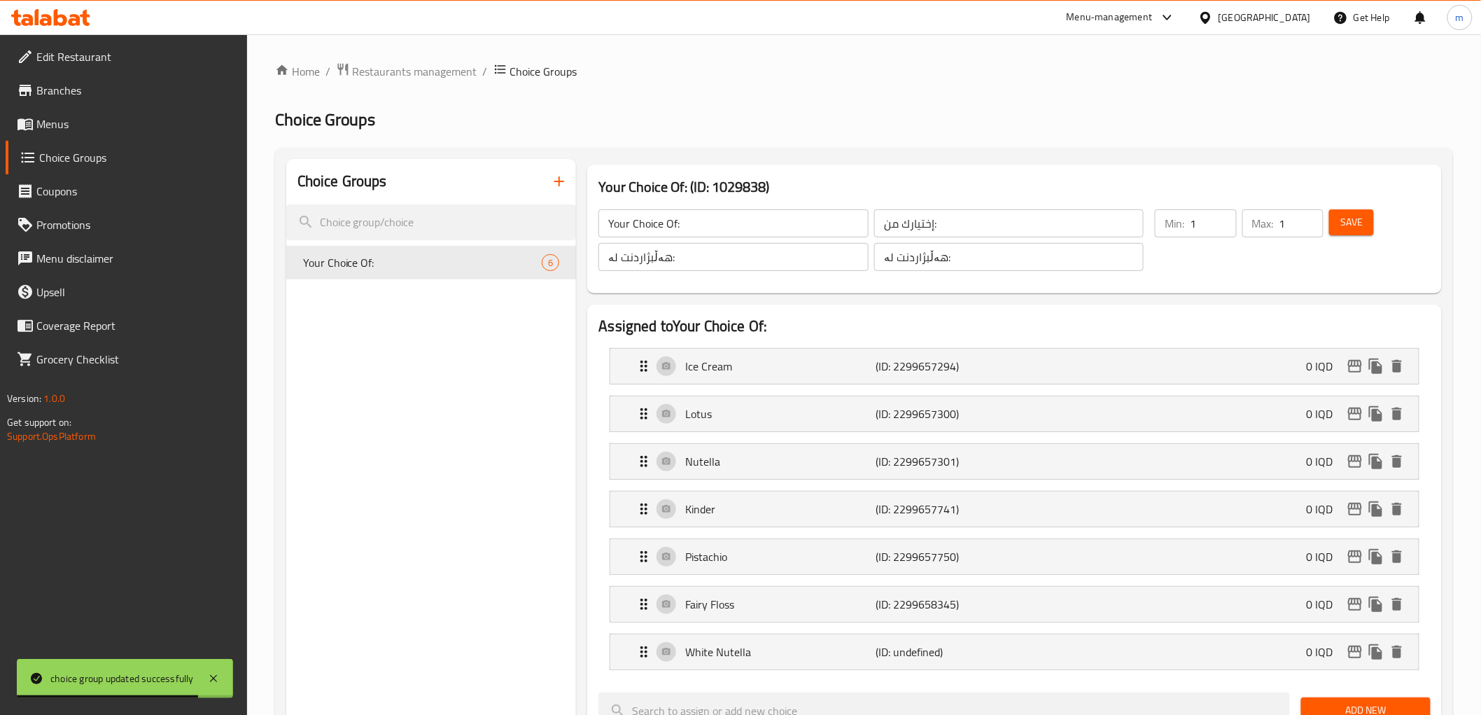
click at [1352, 215] on span "Save" at bounding box center [1351, 221] width 22 height 17
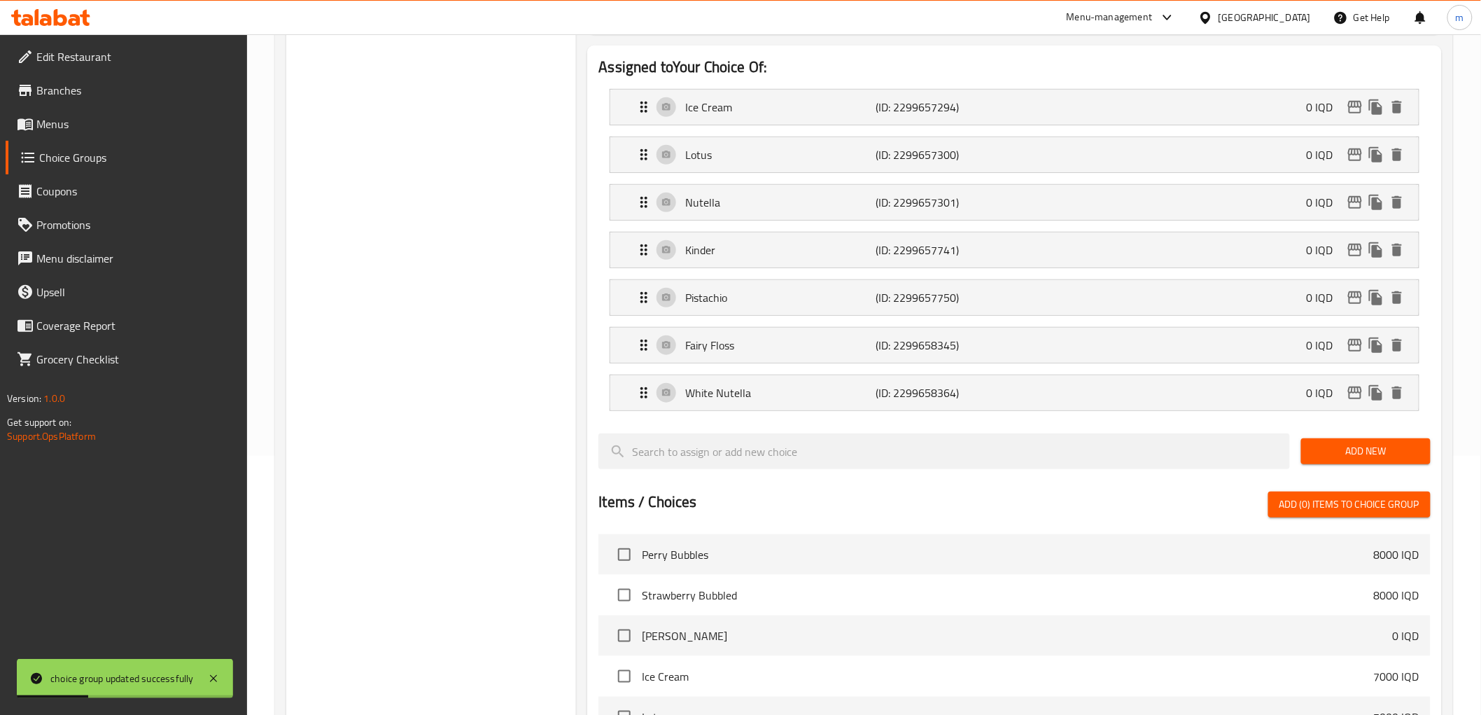
click at [1376, 437] on div "Add New" at bounding box center [1366, 451] width 141 height 47
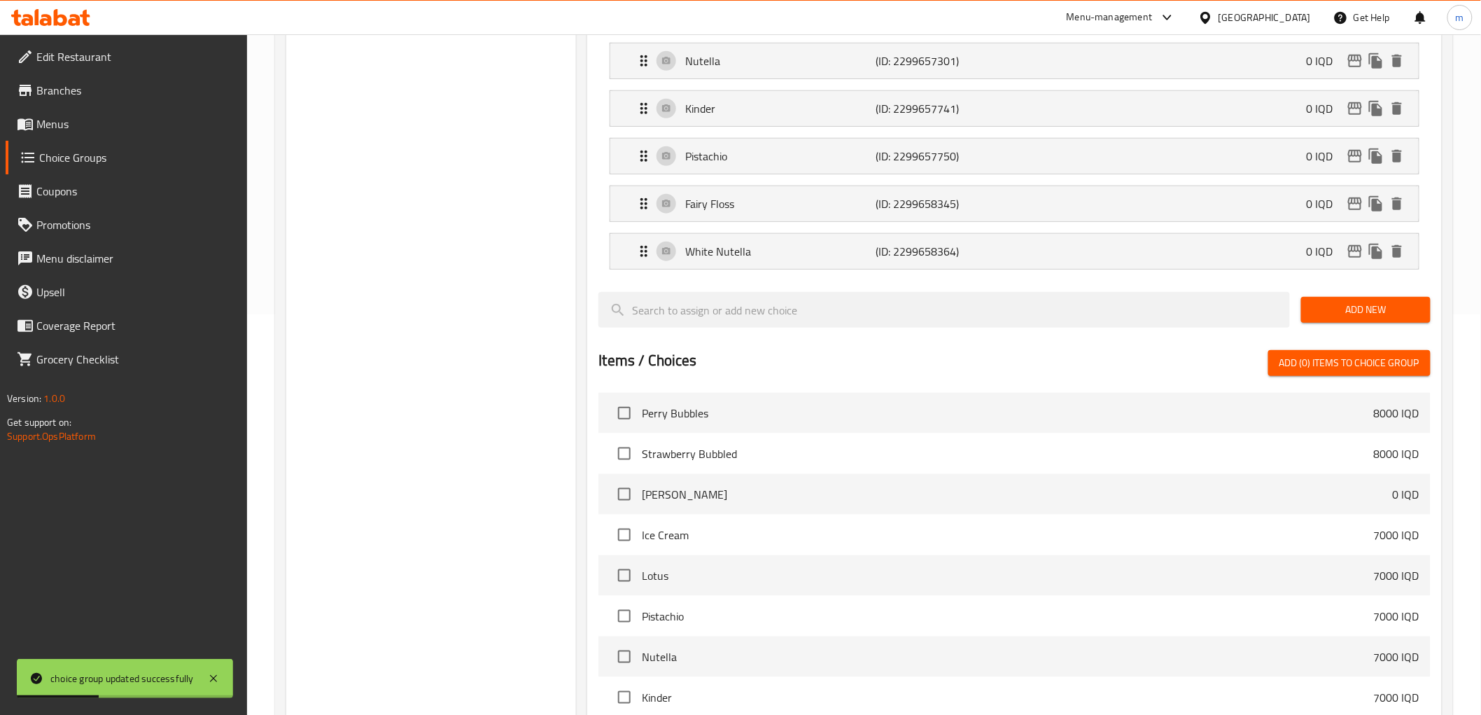
scroll to position [519, 0]
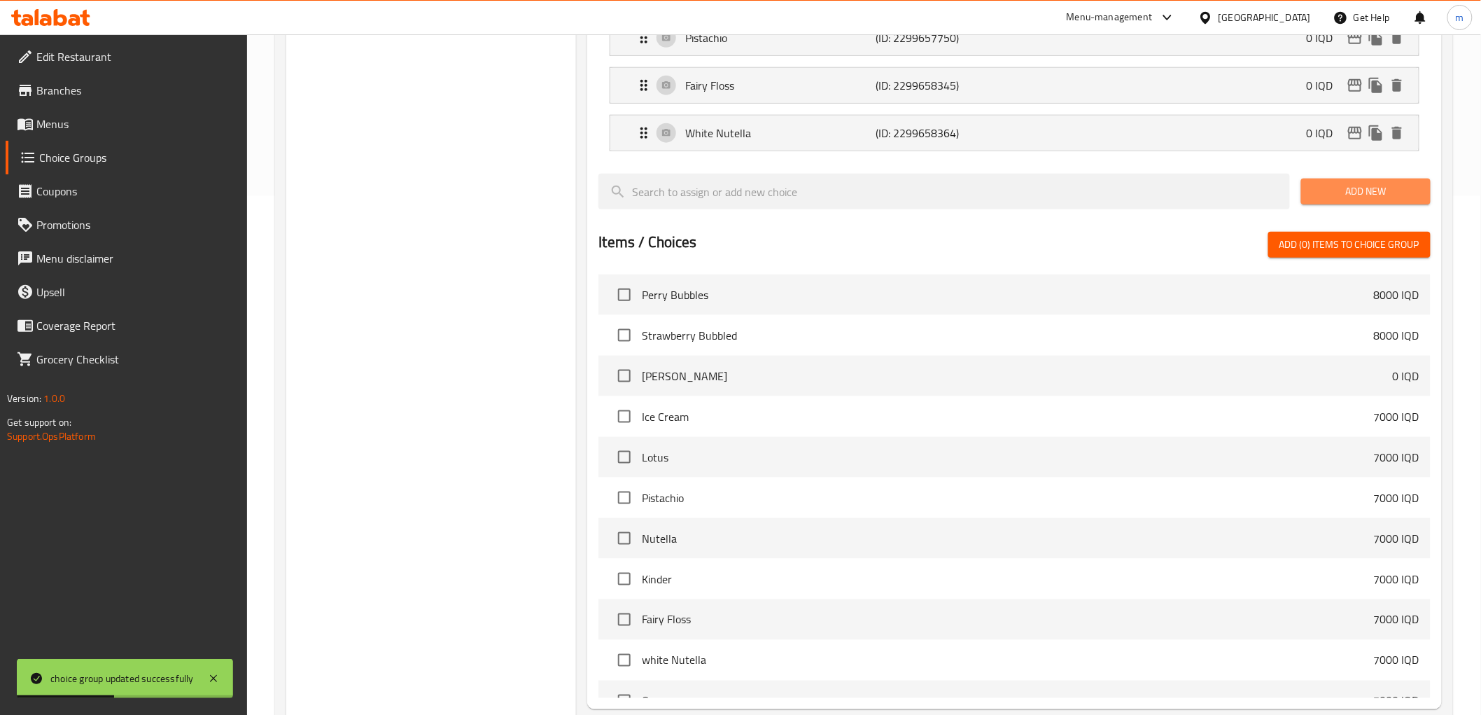
click at [1328, 197] on span "Add New" at bounding box center [1365, 191] width 107 height 17
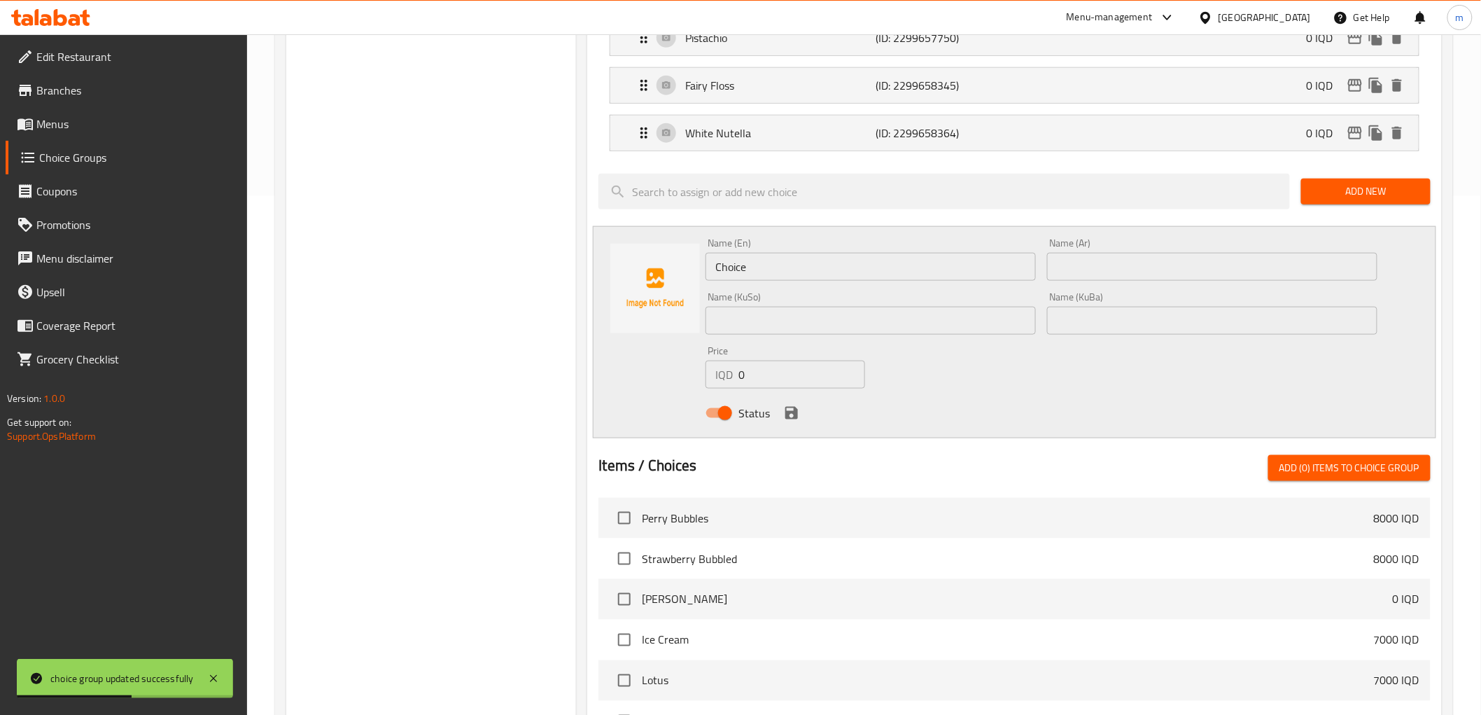
click at [829, 271] on input "Choice" at bounding box center [871, 267] width 330 height 28
paste input "Oreo"
type input "Oreo"
click at [1085, 274] on input "text" at bounding box center [1212, 267] width 330 height 28
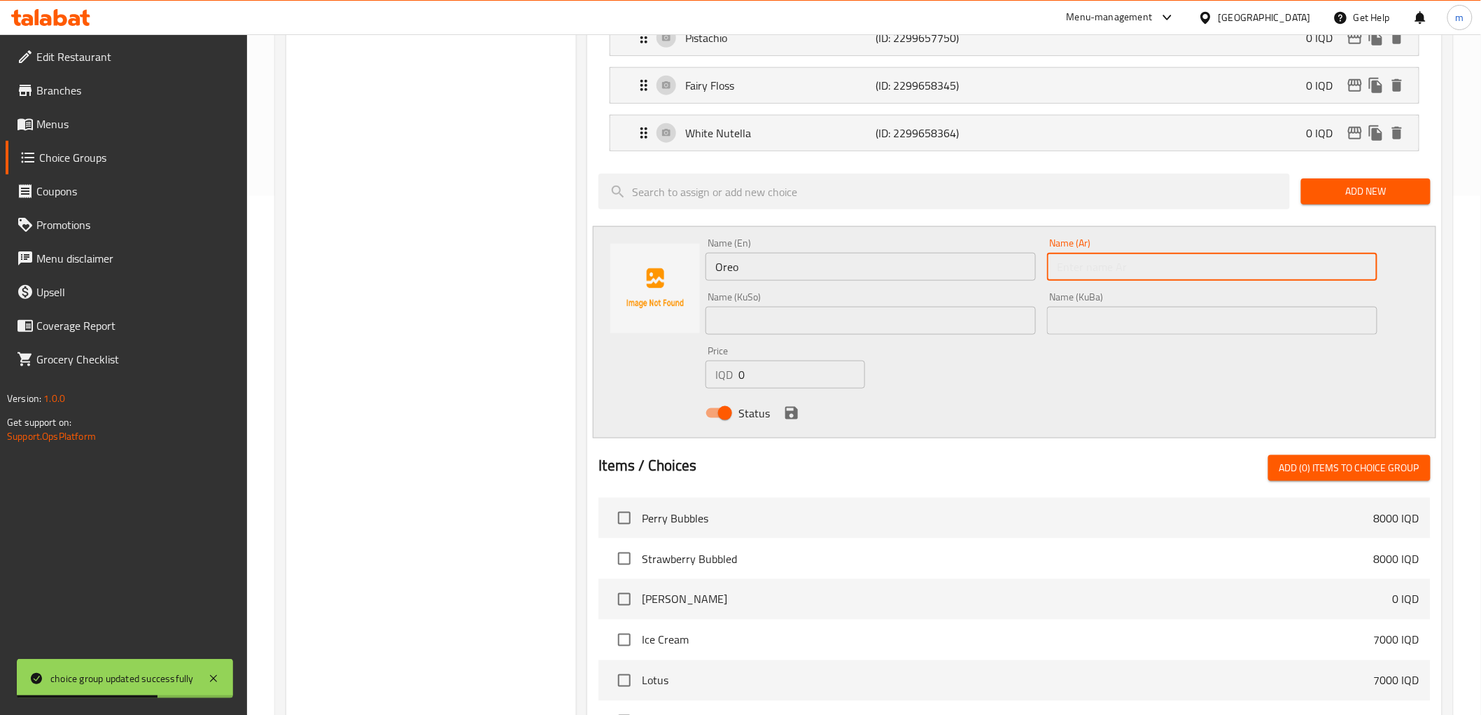
paste input "أوريو"
type input "أوريو"
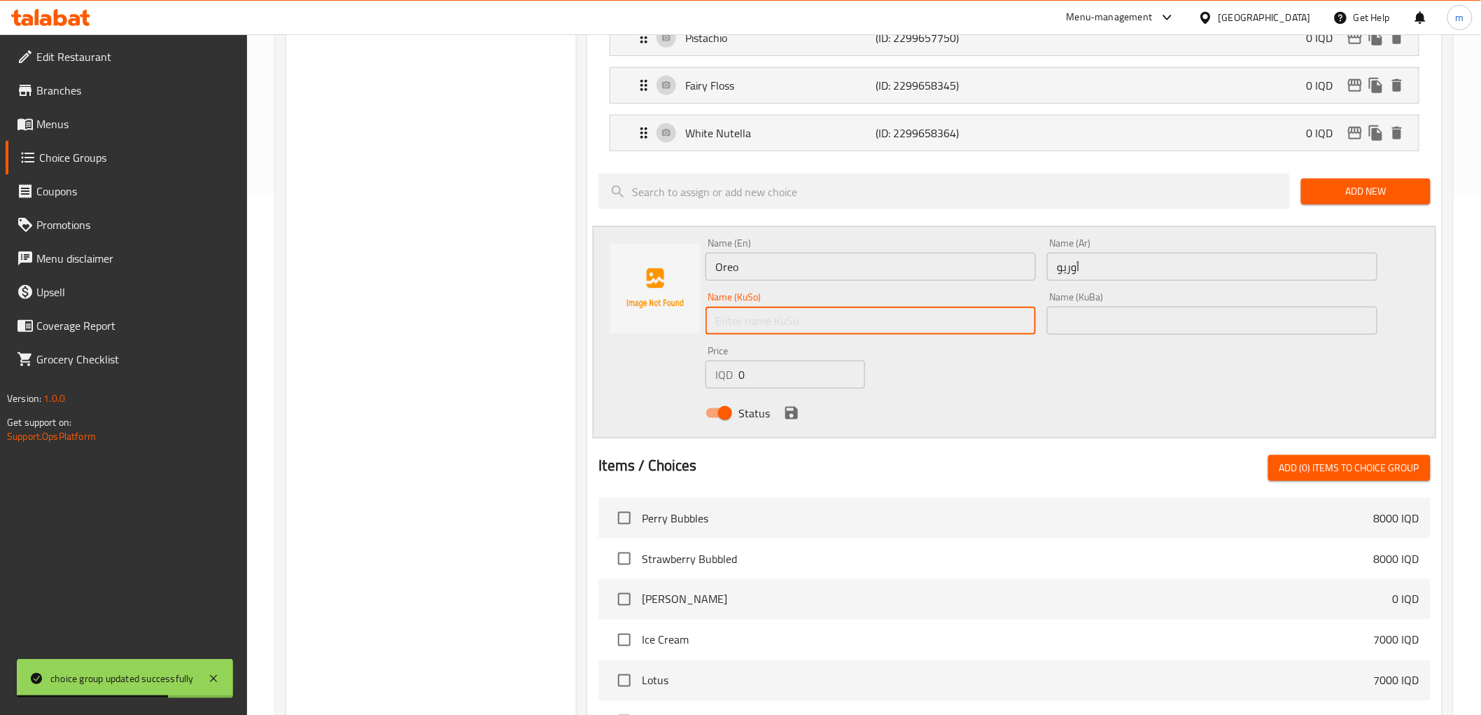
click at [999, 325] on input "text" at bounding box center [871, 321] width 330 height 28
paste input "ئۆریۆ"
type input "ئۆریۆ"
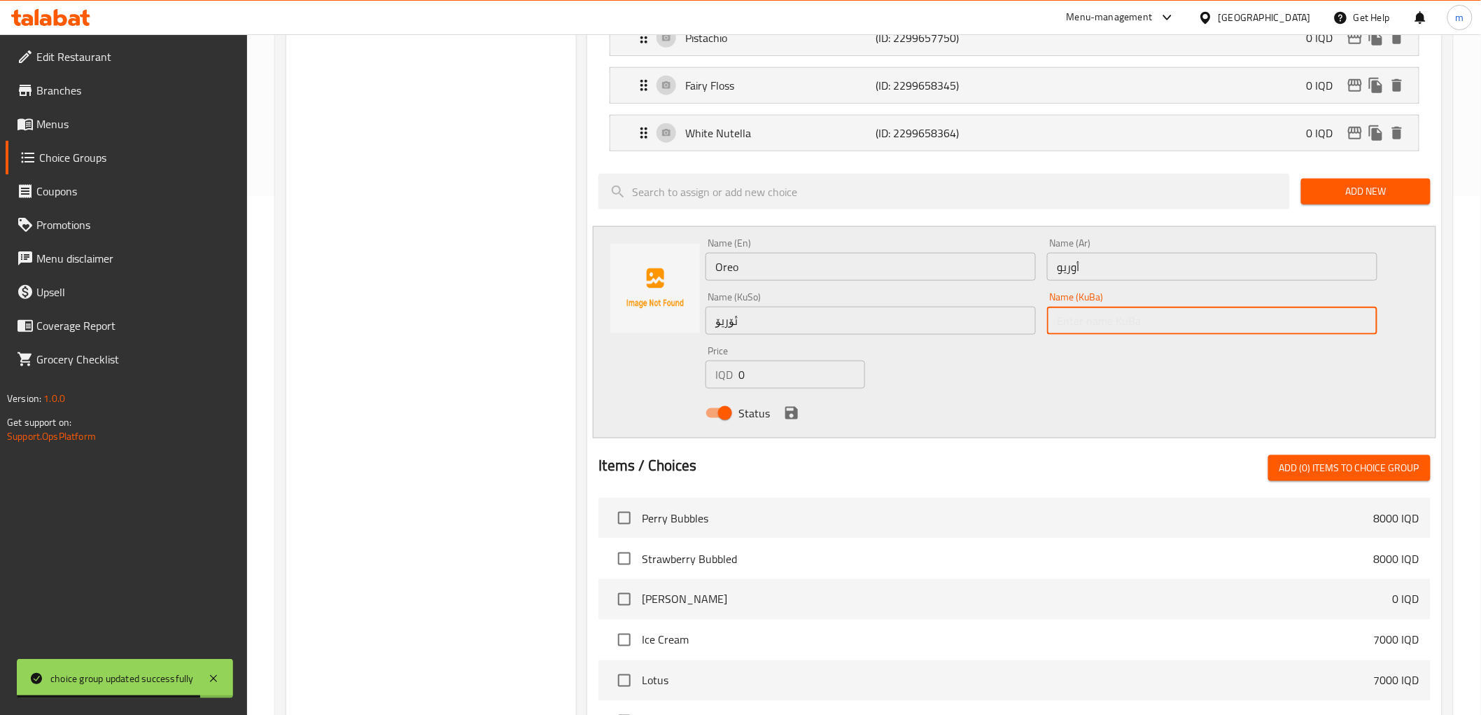
click at [1067, 315] on input "text" at bounding box center [1212, 321] width 330 height 28
paste input "ئۆریۆ"
type input "ئۆریۆ"
click at [793, 413] on icon "save" at bounding box center [791, 413] width 13 height 13
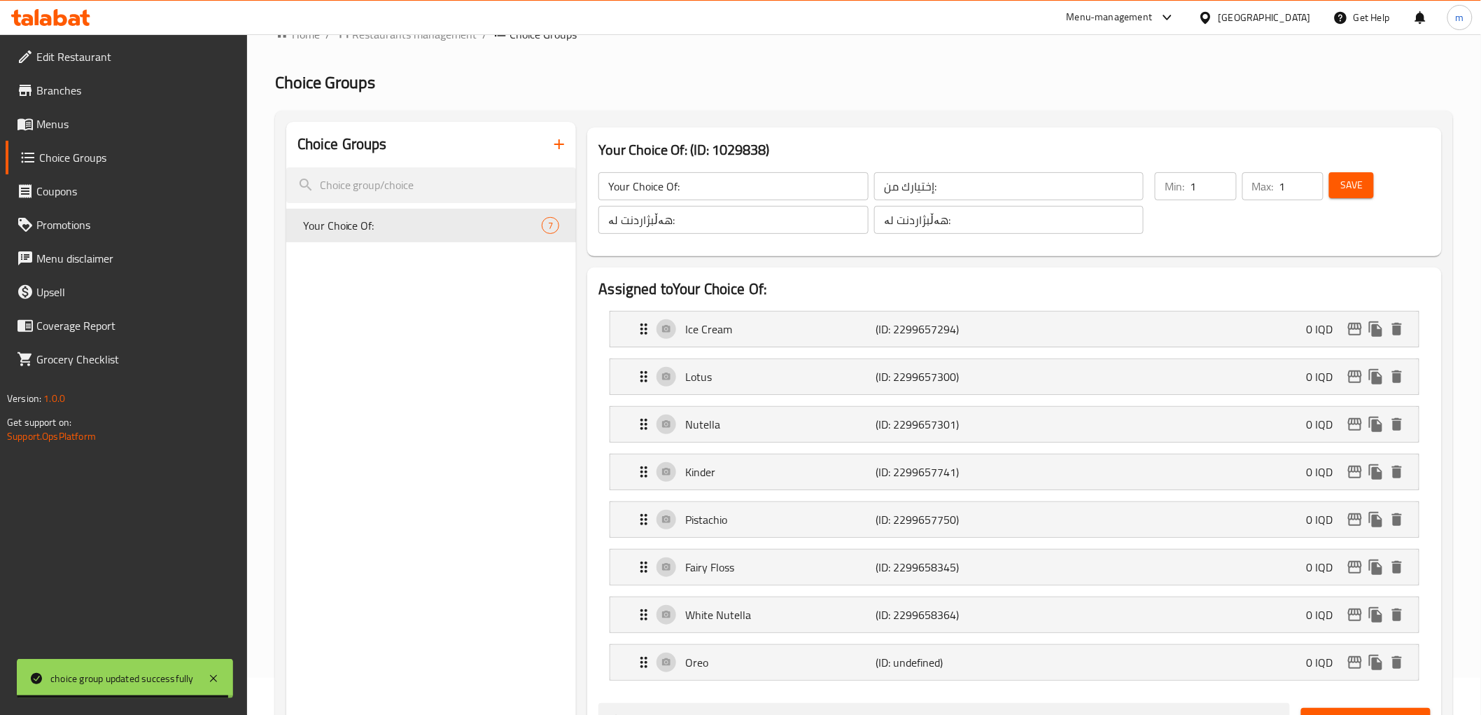
scroll to position [0, 0]
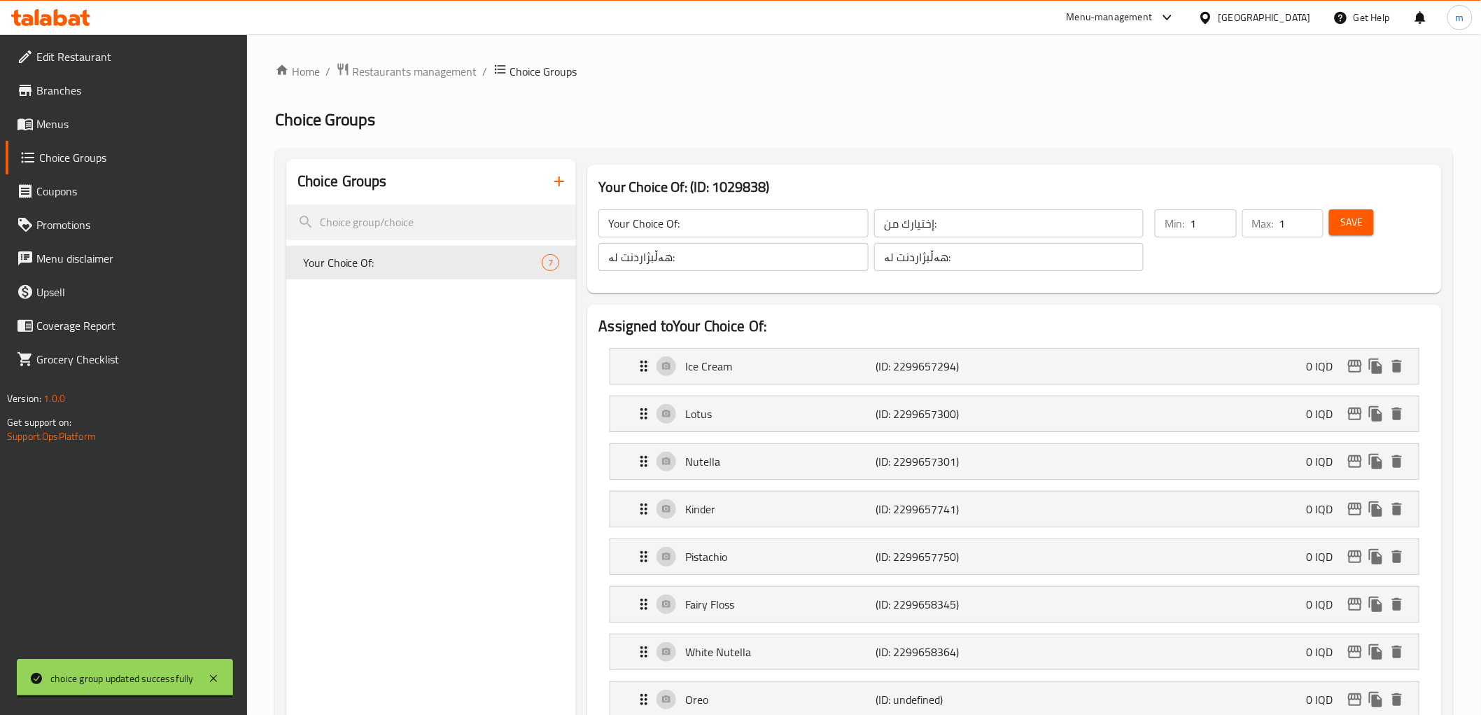
click at [1361, 228] on span "Save" at bounding box center [1351, 221] width 22 height 17
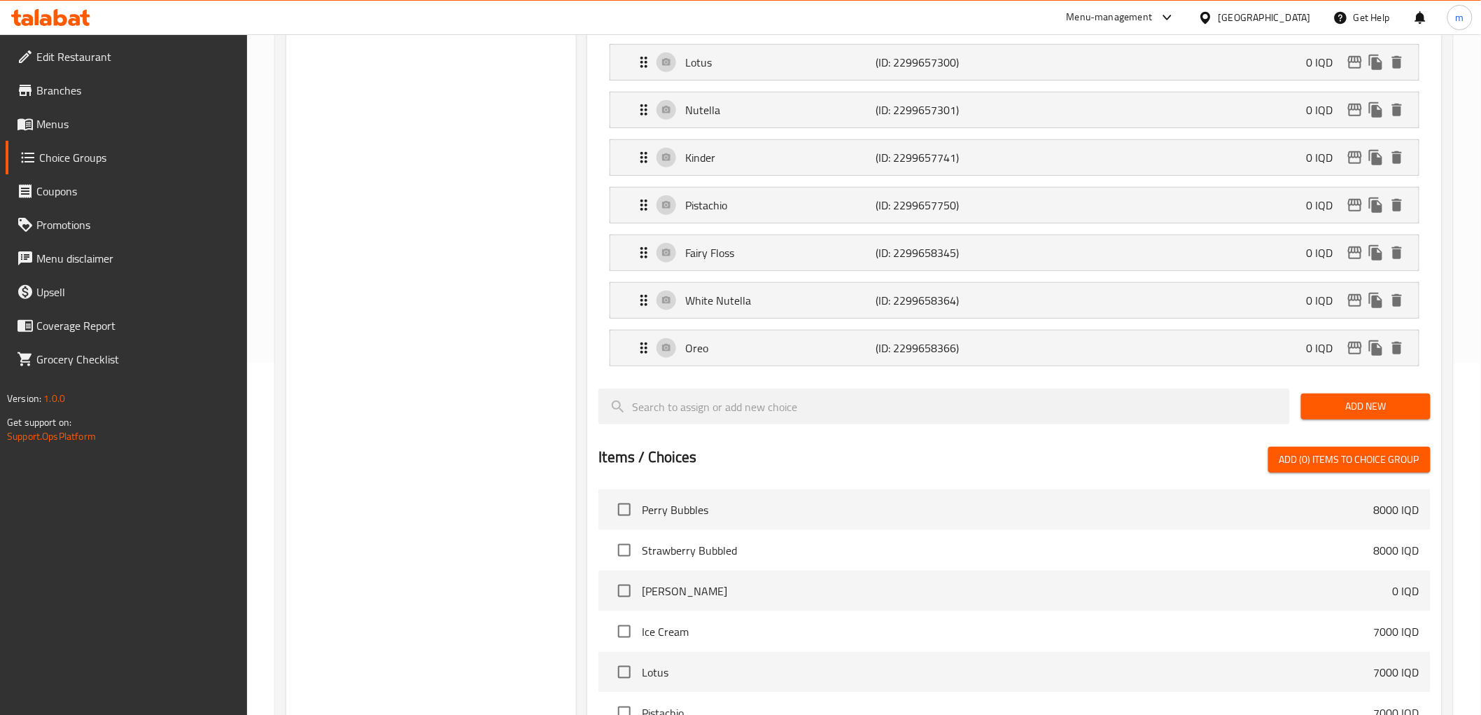
scroll to position [388, 0]
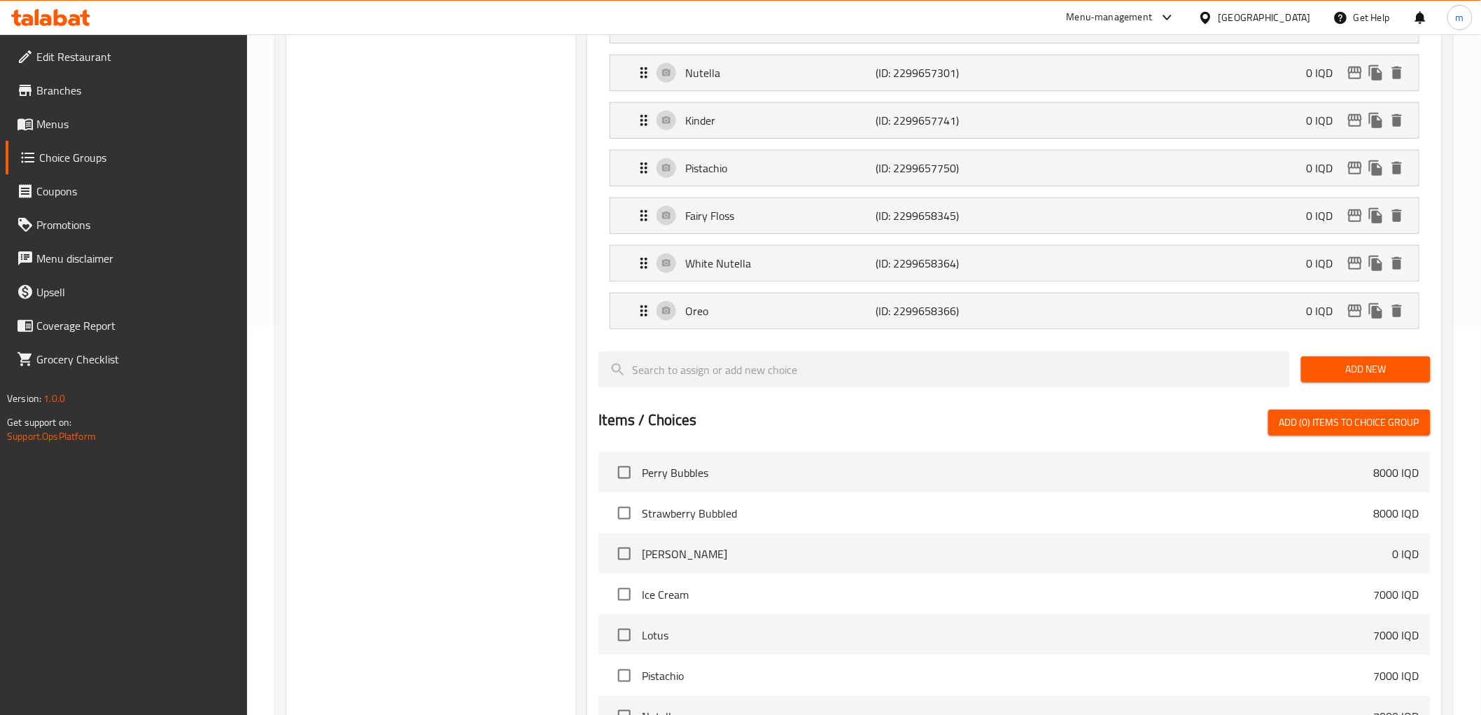
click at [1340, 370] on span "Add New" at bounding box center [1365, 368] width 107 height 17
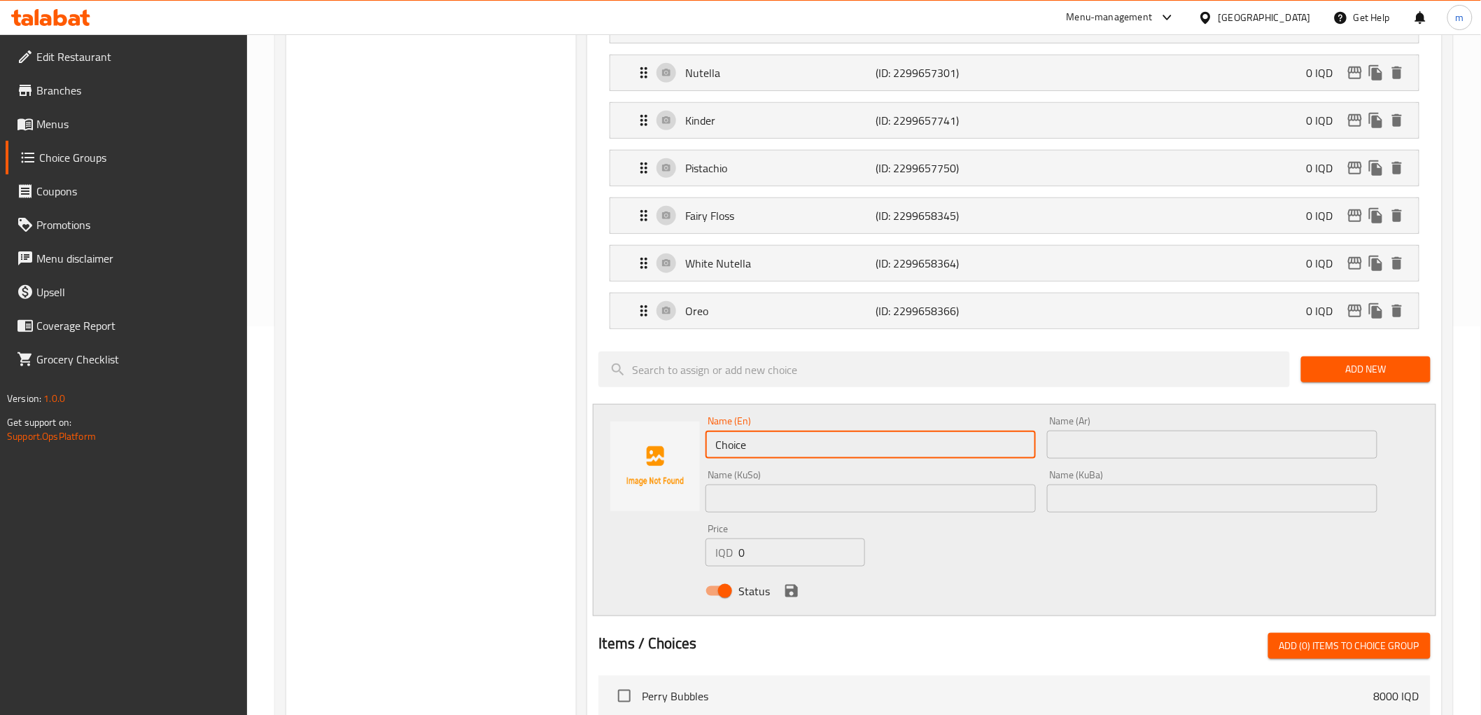
click at [845, 448] on input "Choice" at bounding box center [871, 444] width 330 height 28
paste input "Strawberry"
type input "Strawberry"
click at [1134, 472] on div "Name (KuBa) Name (KuBa)" at bounding box center [1212, 491] width 330 height 43
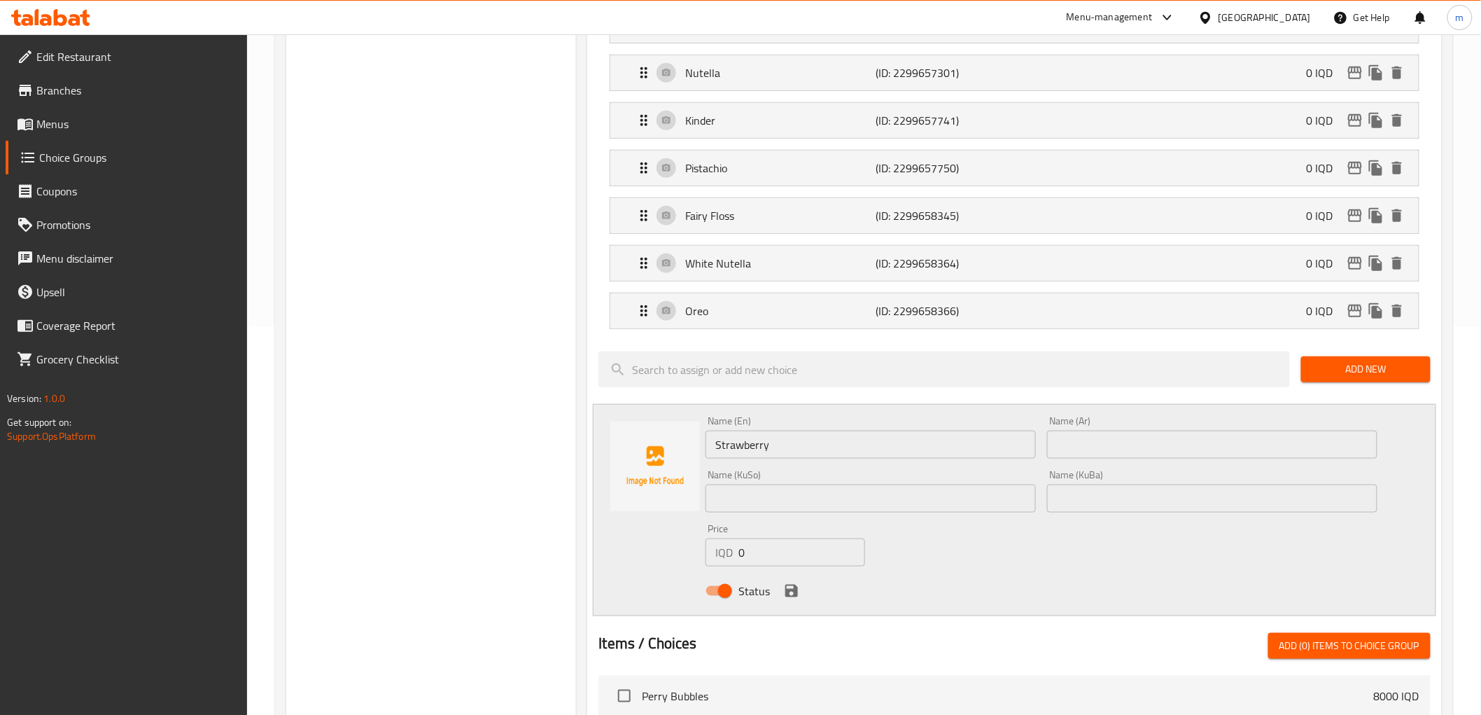
click at [1134, 448] on input "text" at bounding box center [1212, 444] width 330 height 28
paste input "فراولة"
type input "فراولة"
click at [910, 516] on div "Name (KuSo) Name (KuSo)" at bounding box center [871, 491] width 342 height 54
click at [1074, 507] on input "text" at bounding box center [1212, 498] width 330 height 28
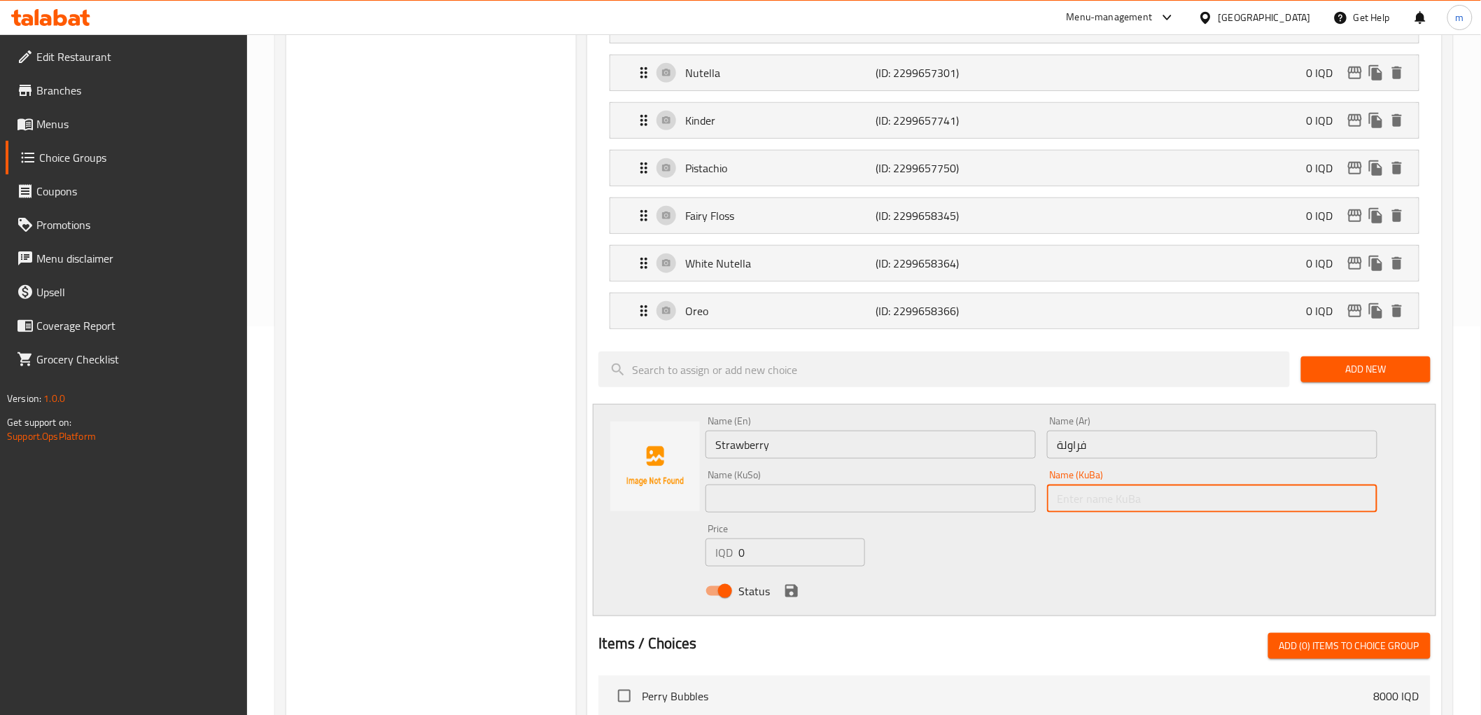
paste input "فەراولە"
type input "فەراولە"
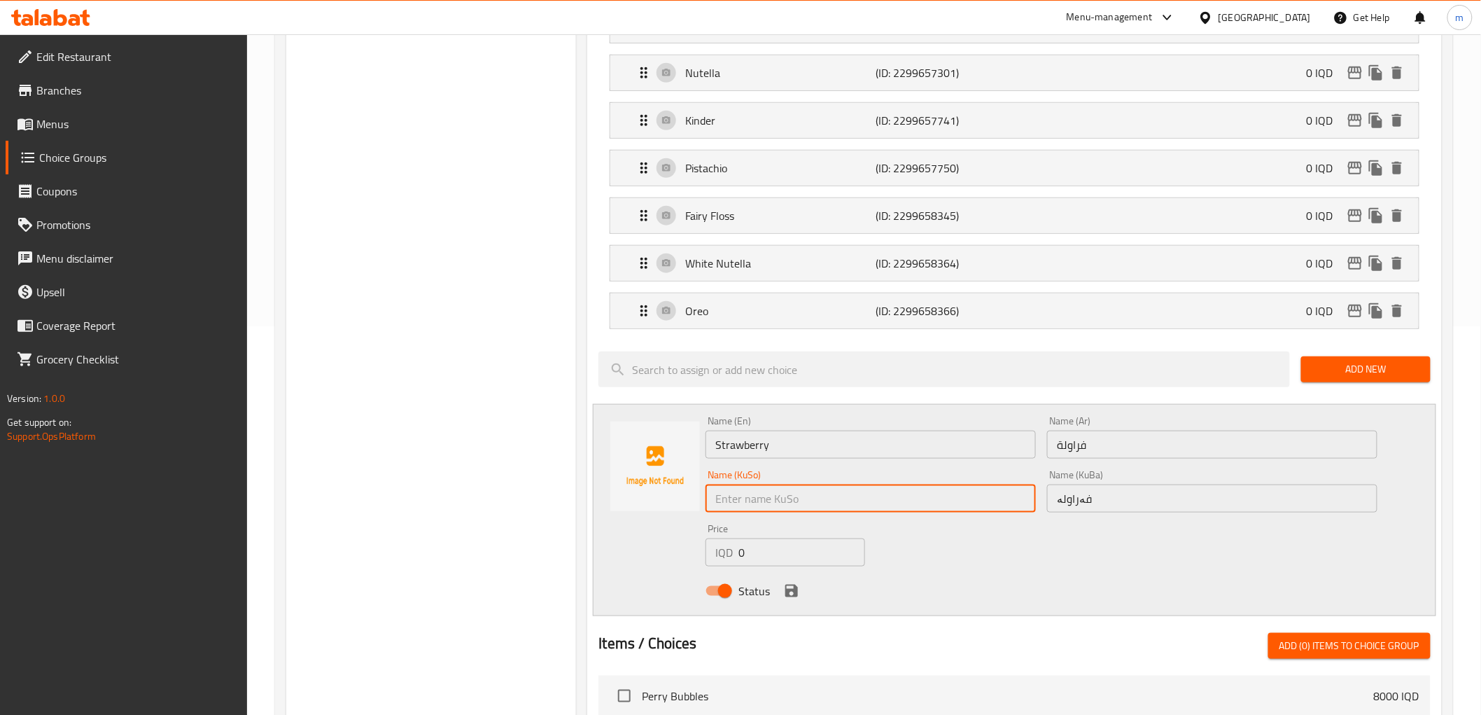
click at [981, 508] on input "text" at bounding box center [871, 498] width 330 height 28
paste input "فەراولە"
type input "فەراولە"
click at [628, 572] on div at bounding box center [655, 510] width 101 height 188
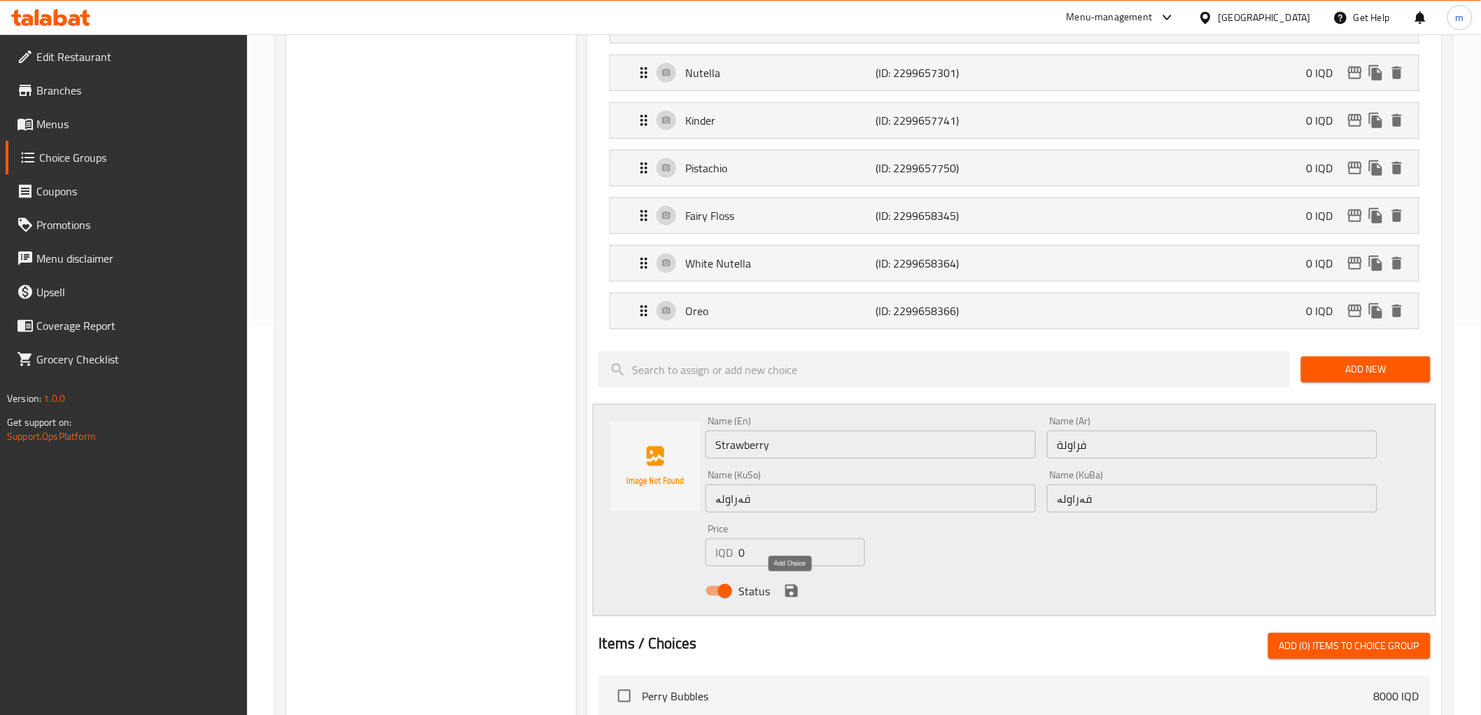
click at [787, 592] on icon "save" at bounding box center [791, 590] width 13 height 13
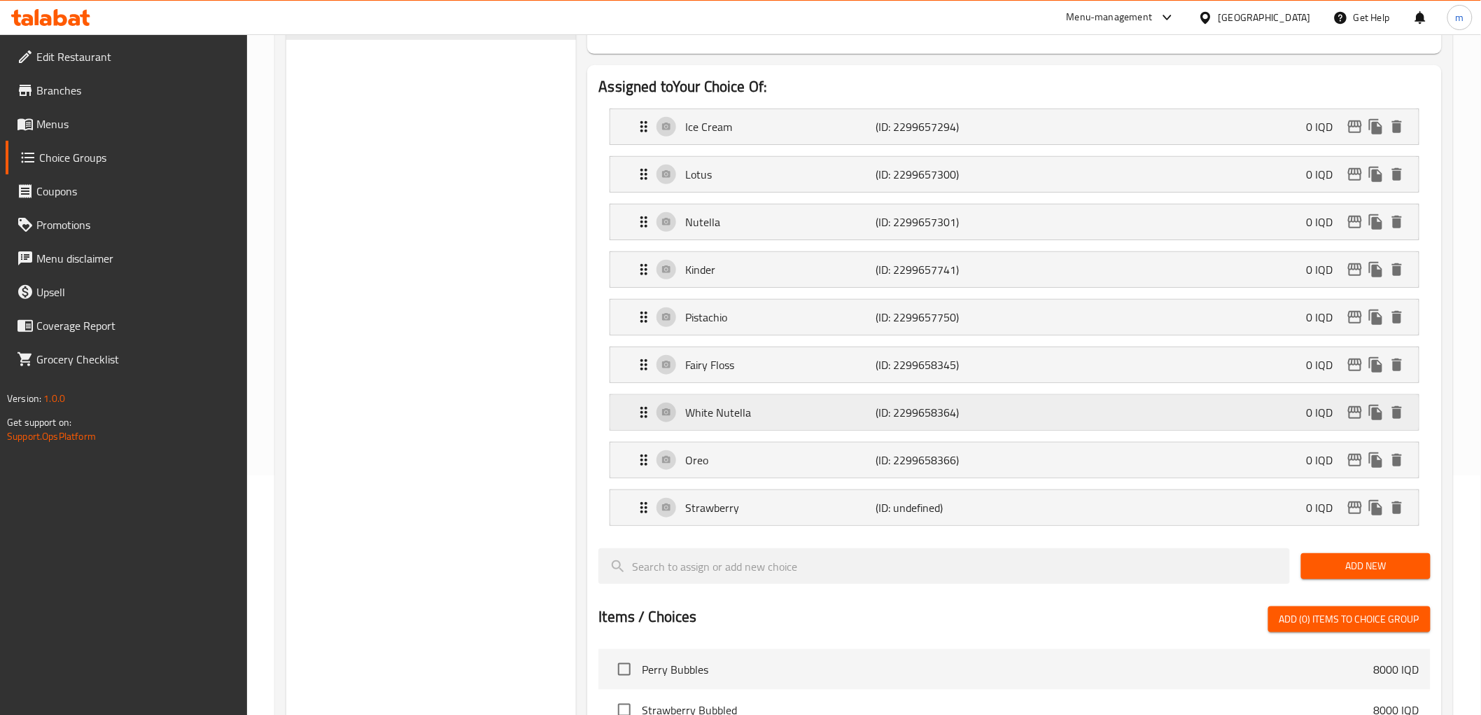
scroll to position [0, 0]
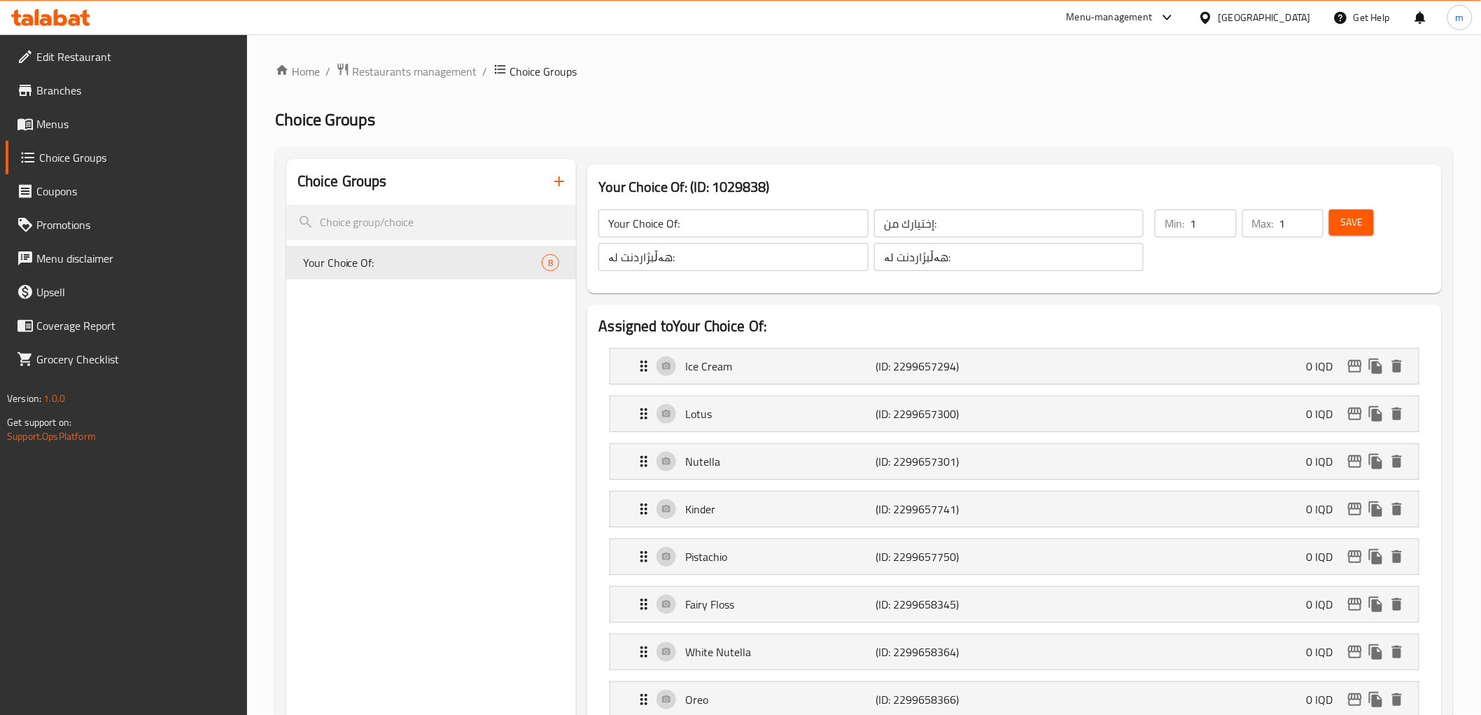
click at [1331, 232] on button "Save" at bounding box center [1351, 222] width 45 height 26
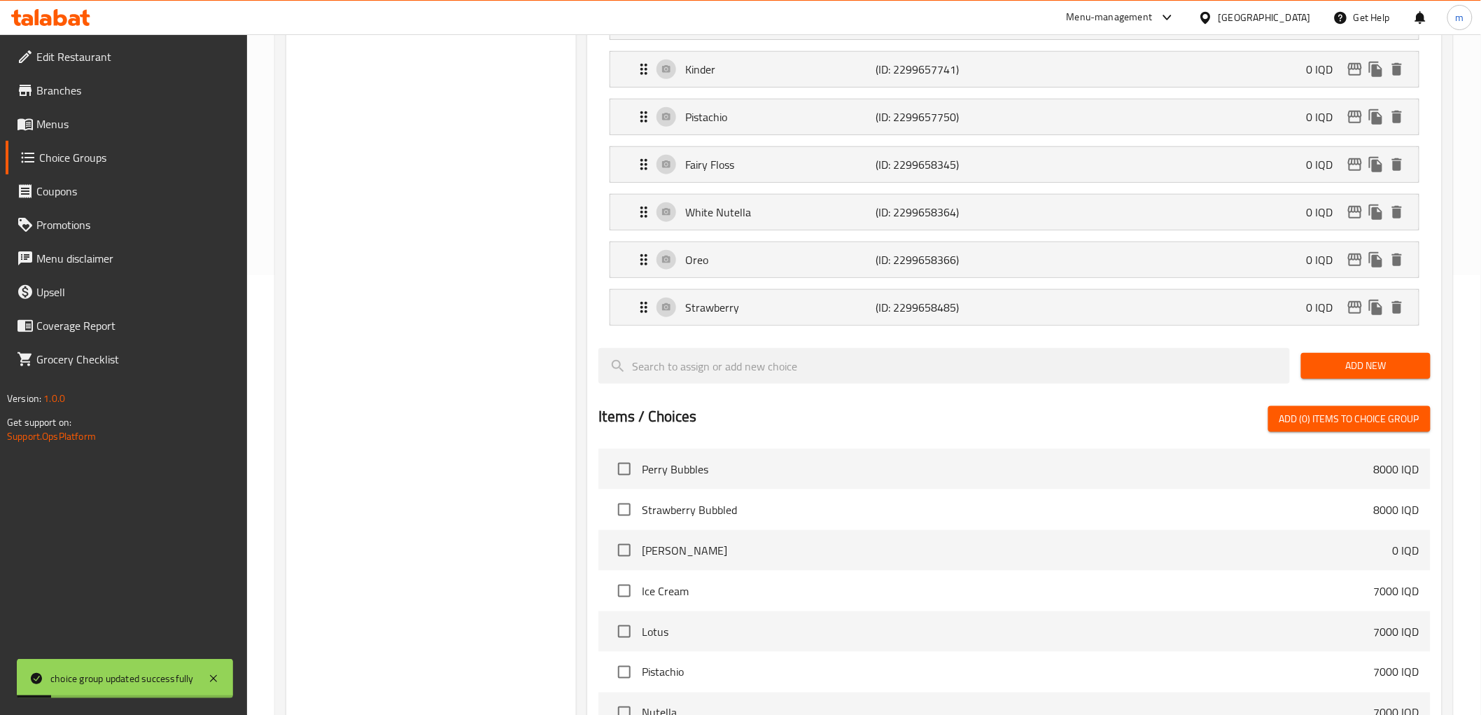
scroll to position [519, 0]
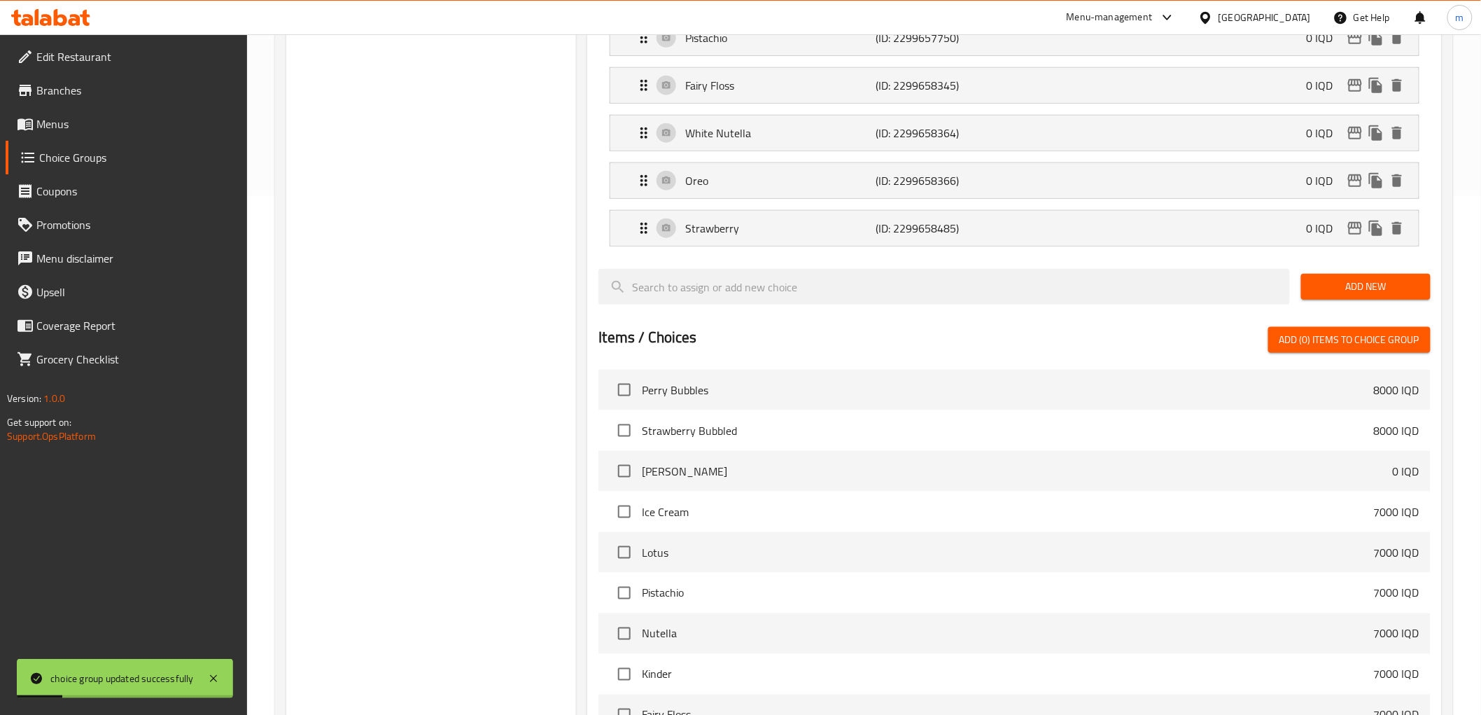
click at [1375, 286] on span "Add New" at bounding box center [1365, 286] width 107 height 17
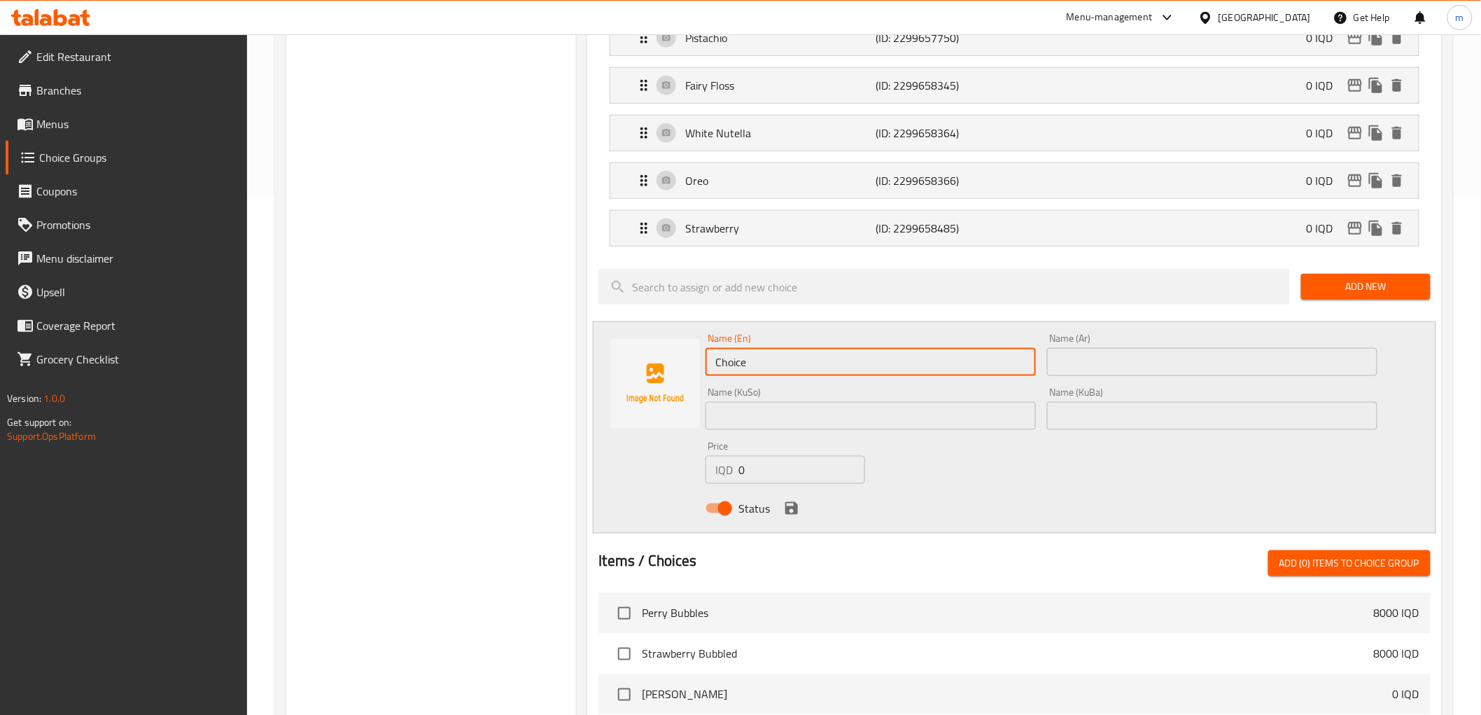
click at [795, 373] on input "Choice" at bounding box center [871, 362] width 330 height 28
paste input "Mango"
type input "Mango"
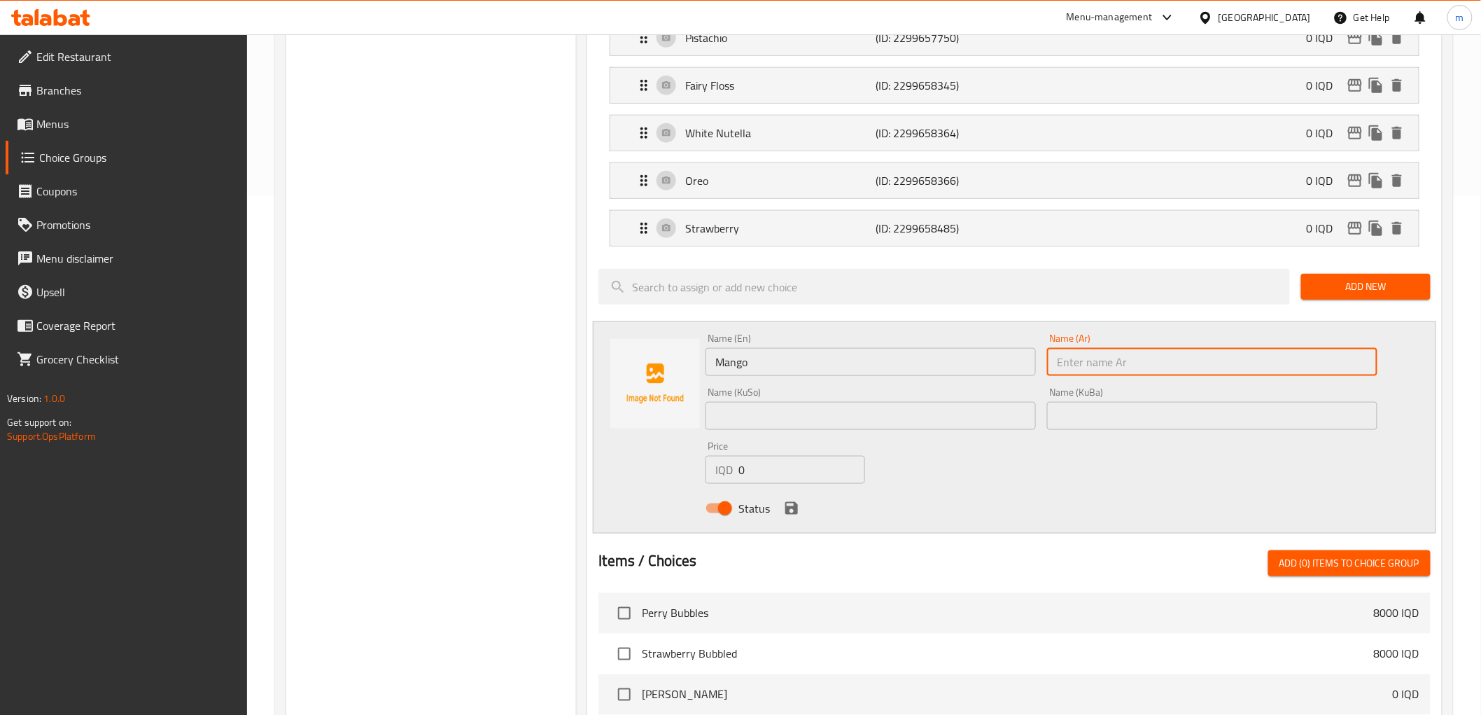
click at [1072, 363] on input "text" at bounding box center [1212, 362] width 330 height 28
paste input "مانجو"
type input "مانجو"
click at [945, 414] on input "text" at bounding box center [871, 416] width 330 height 28
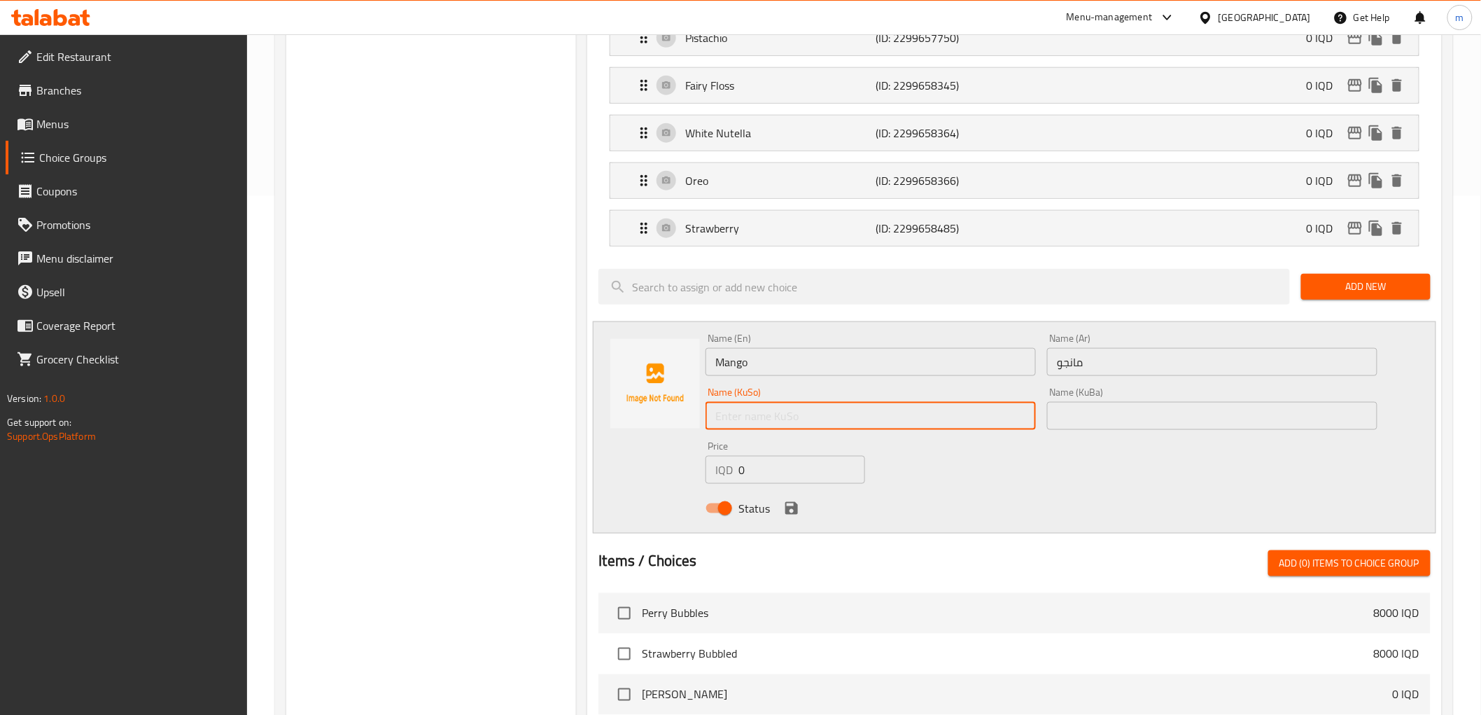
paste input "مانگۆ"
type input "مانگۆ"
click at [1083, 407] on input "text" at bounding box center [1212, 416] width 330 height 28
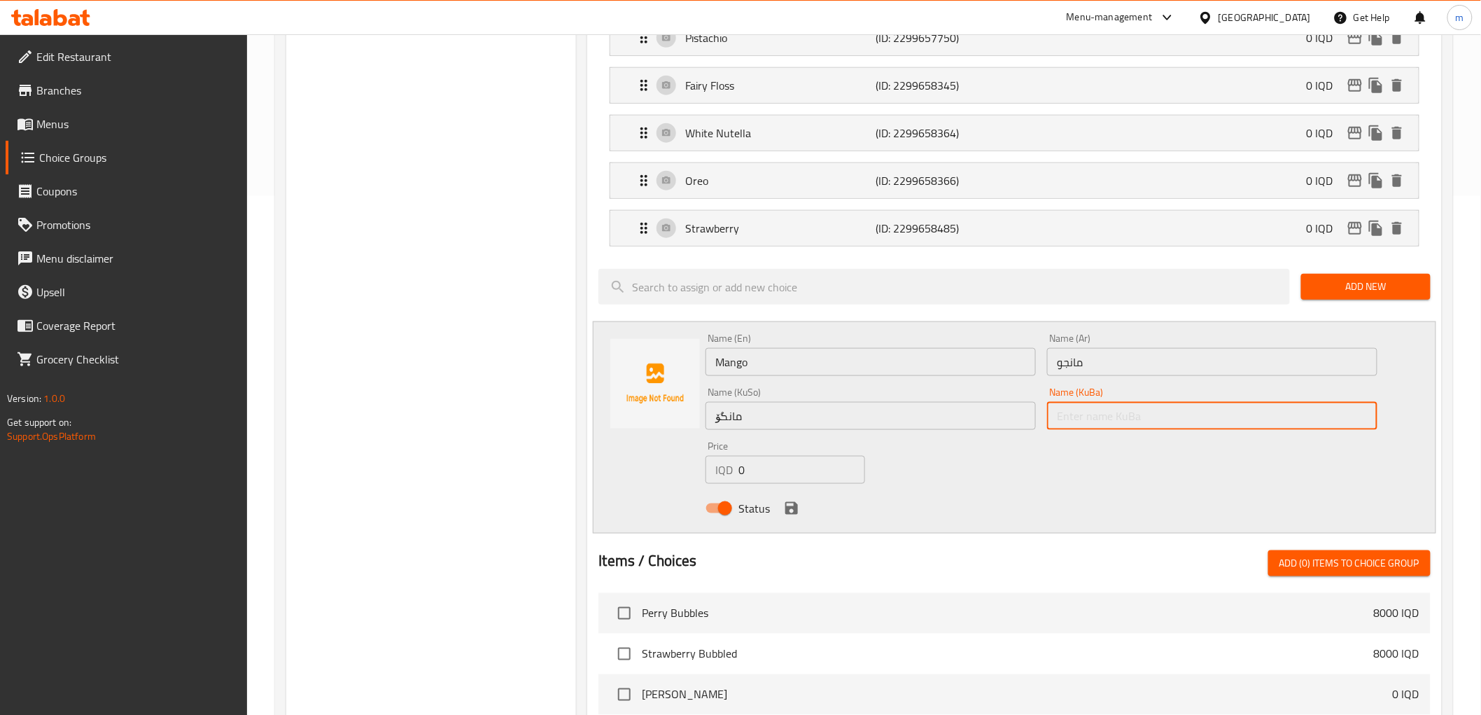
paste input "مانگۆ"
type input "مانگۆ"
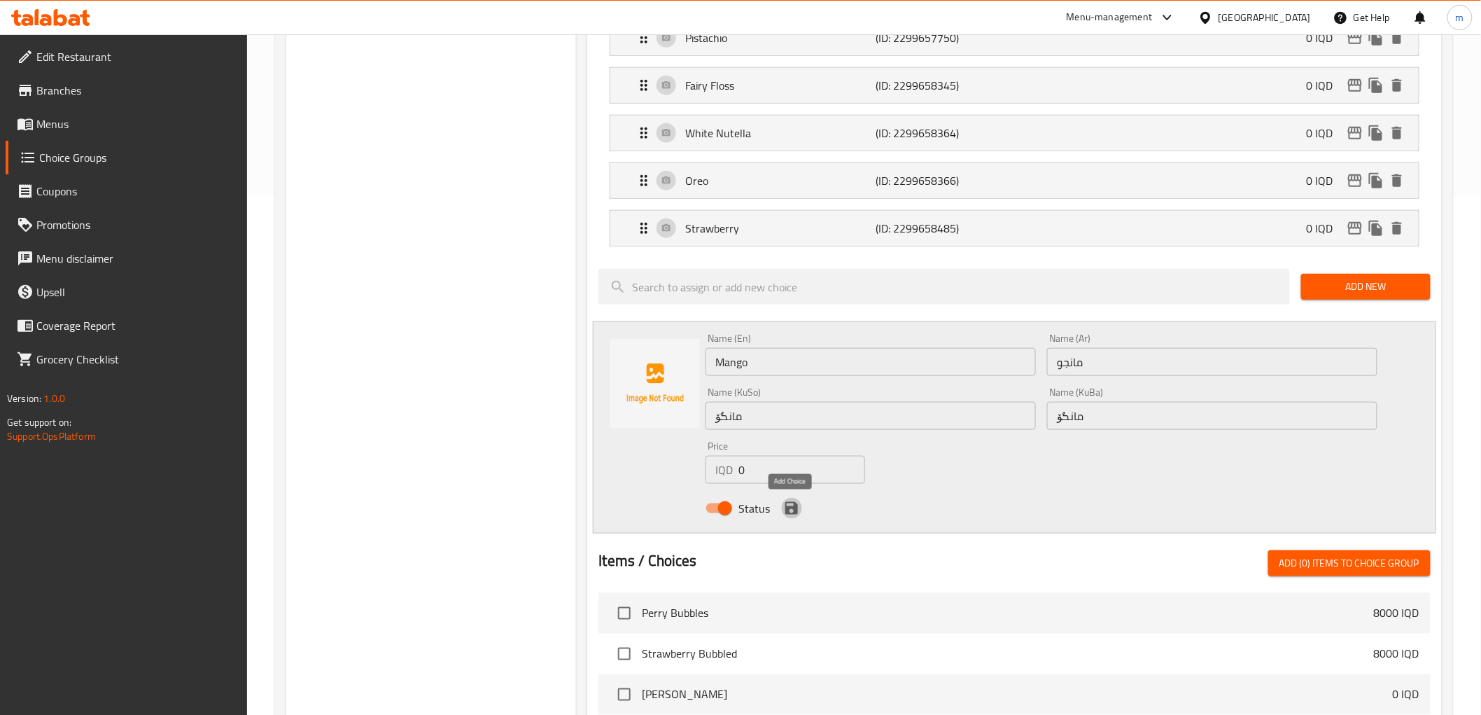
click at [786, 506] on icon "save" at bounding box center [791, 508] width 13 height 13
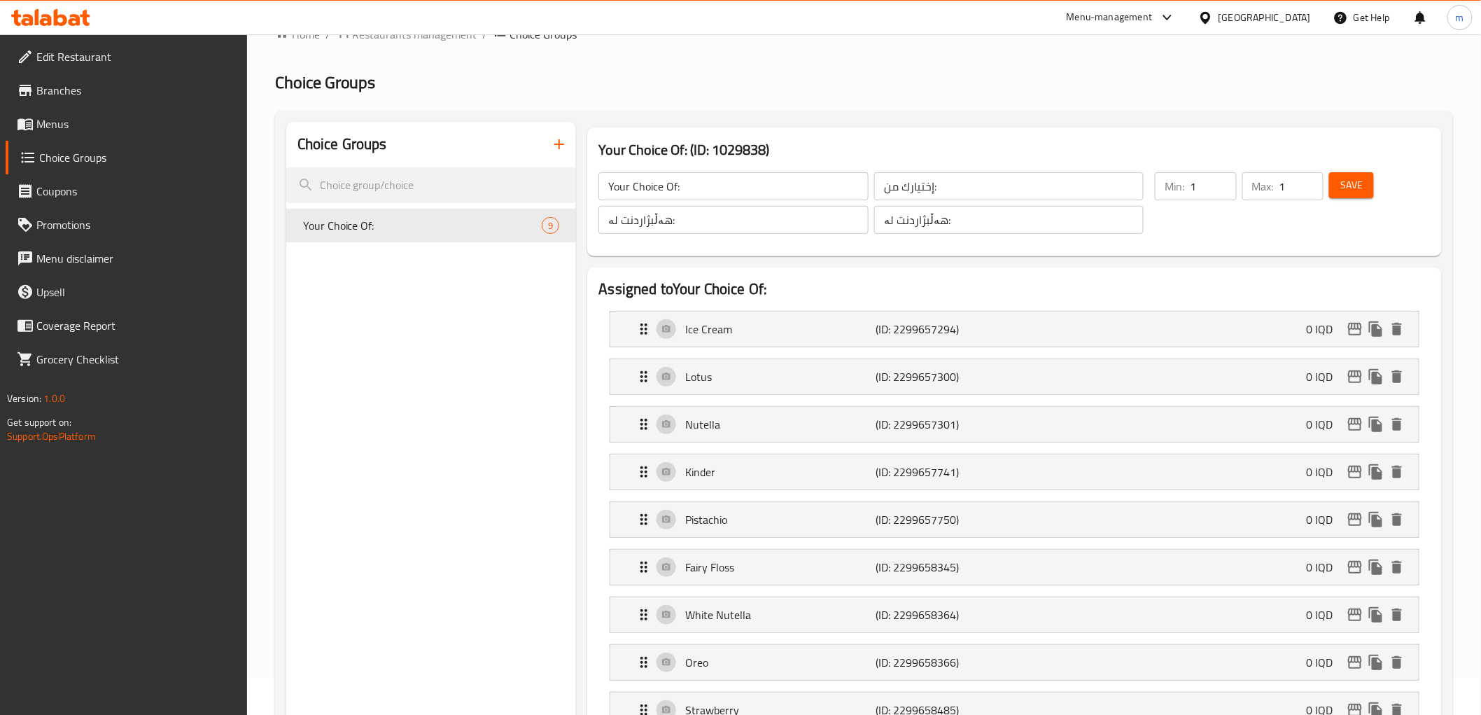
scroll to position [0, 0]
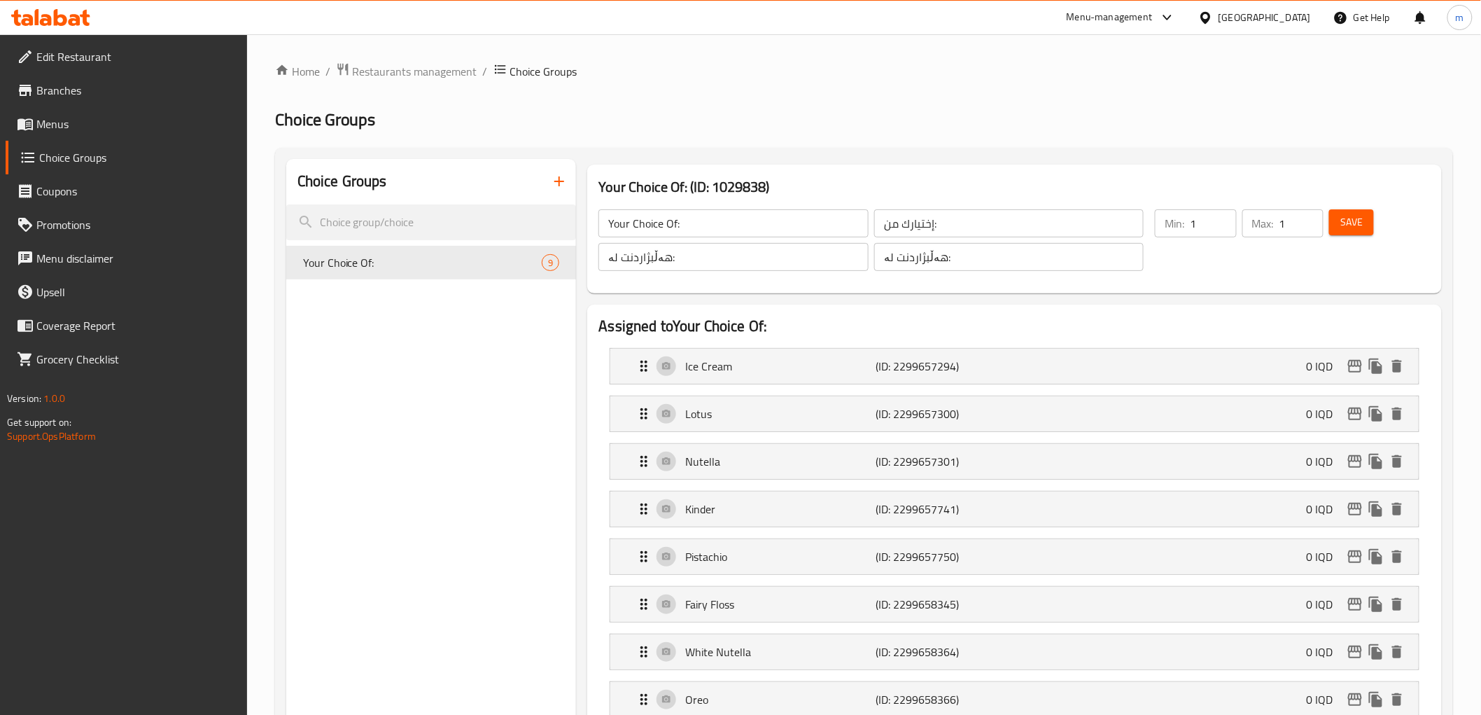
click at [1349, 205] on div "Min: 1 ​ Max: 1 ​ Save" at bounding box center [1286, 240] width 281 height 78
click at [1351, 213] on span "Save" at bounding box center [1351, 221] width 22 height 17
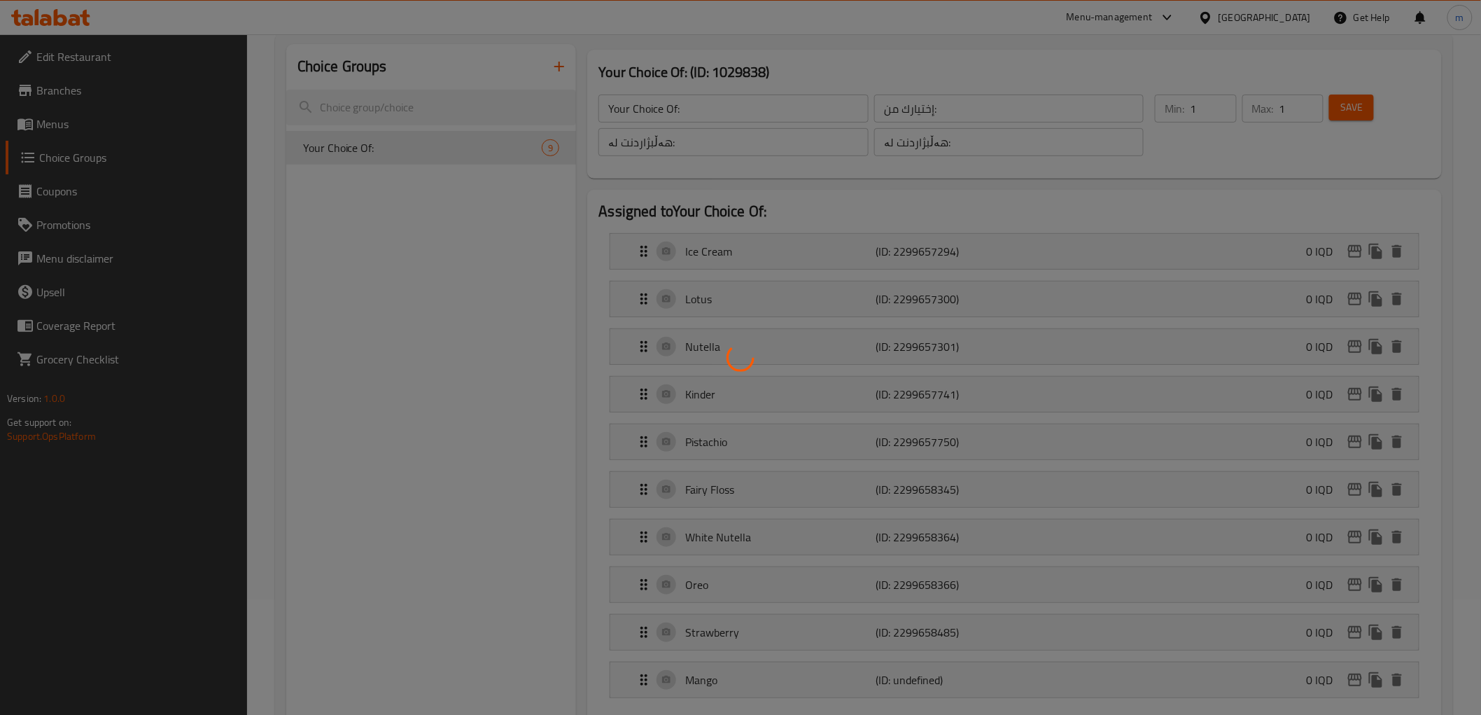
scroll to position [259, 0]
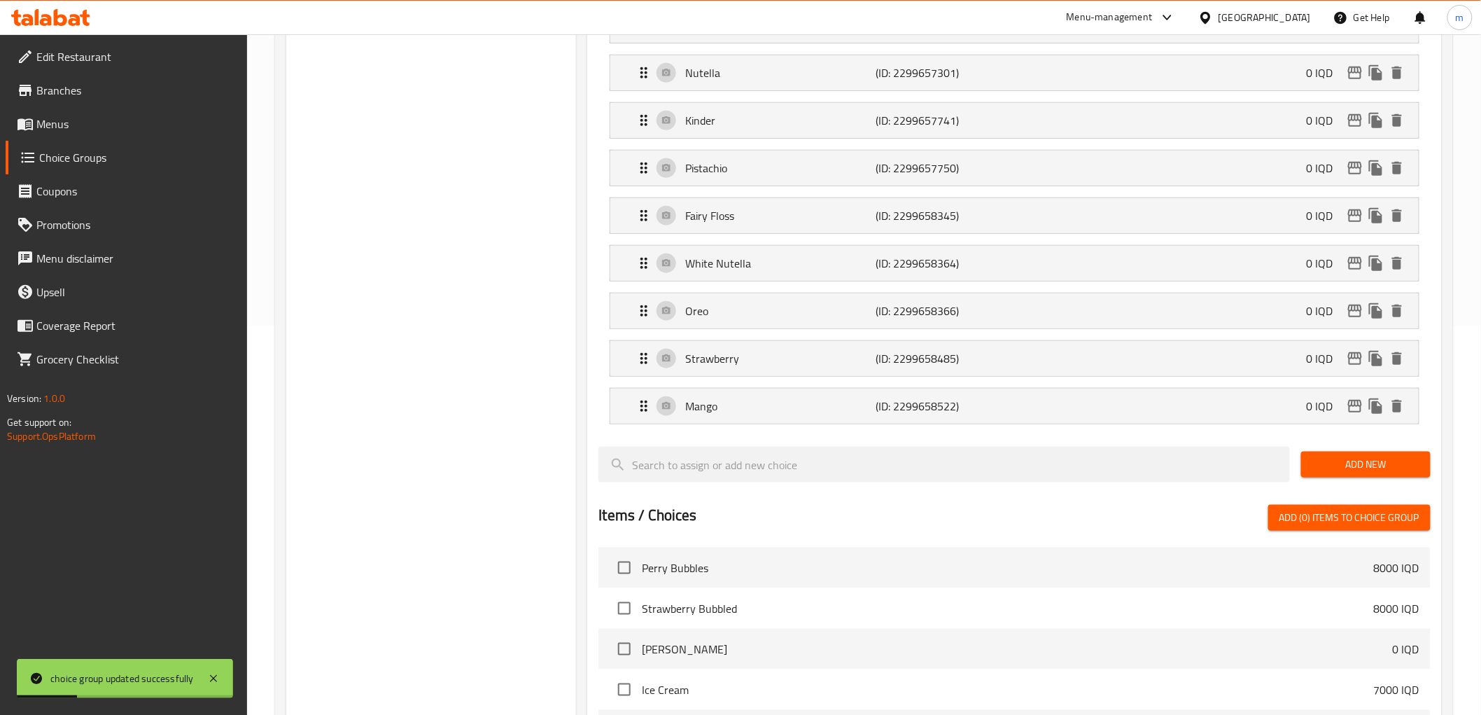
click at [1354, 458] on span "Add New" at bounding box center [1365, 464] width 107 height 17
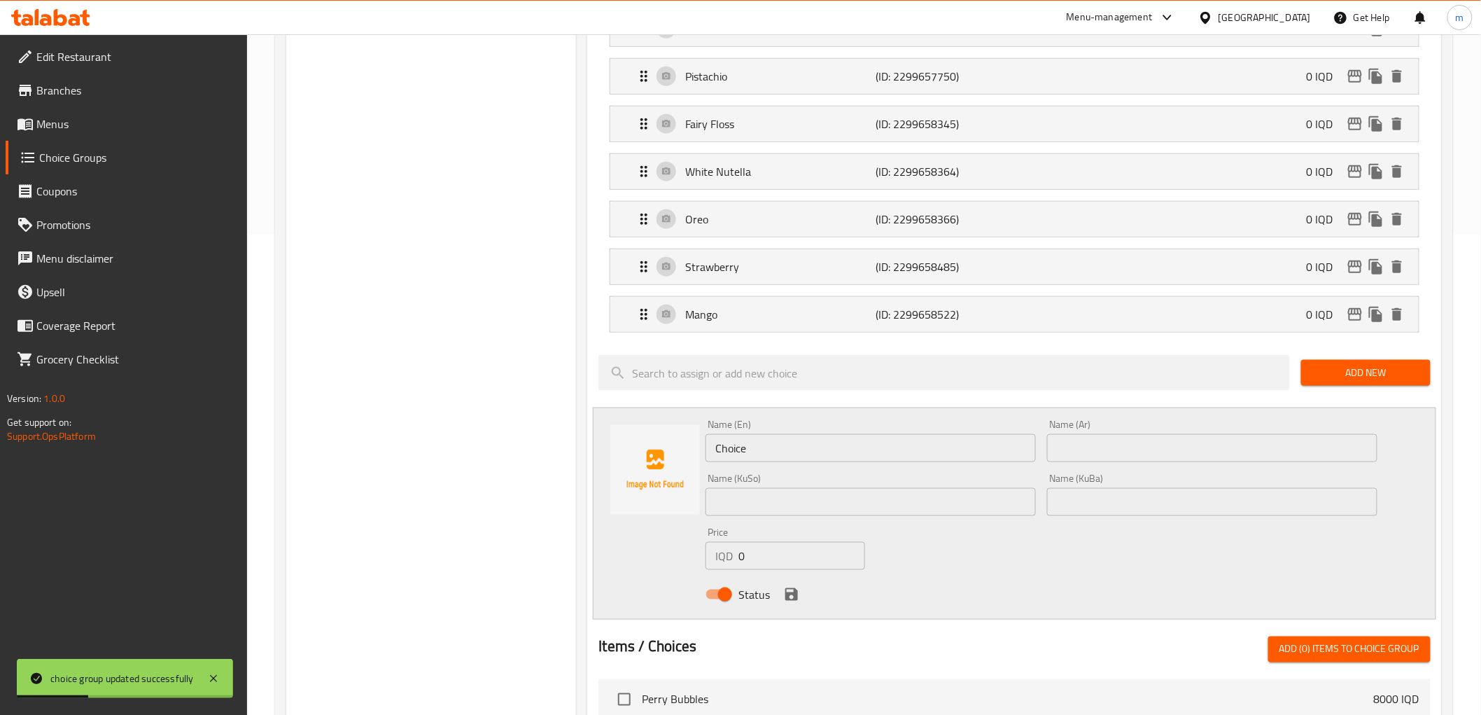
scroll to position [519, 0]
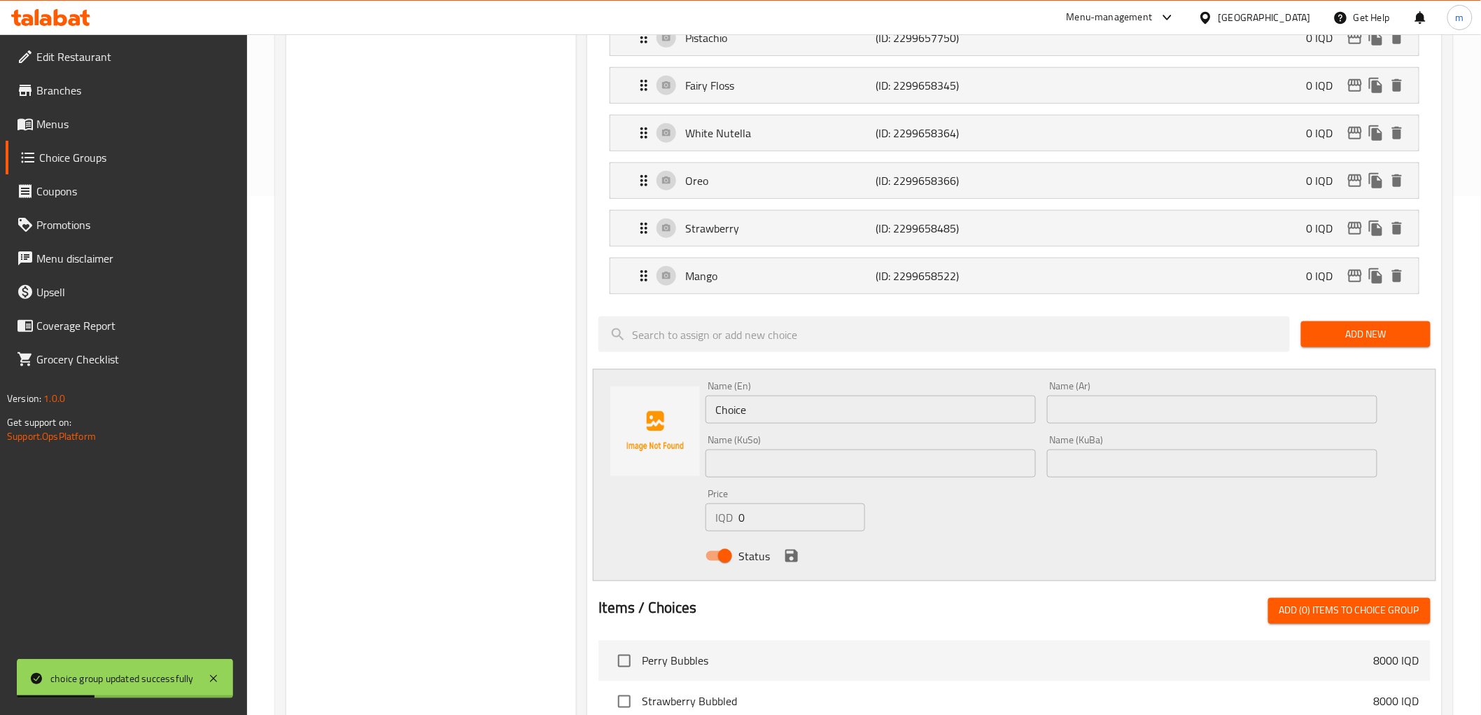
click at [827, 403] on input "Choice" at bounding box center [871, 409] width 330 height 28
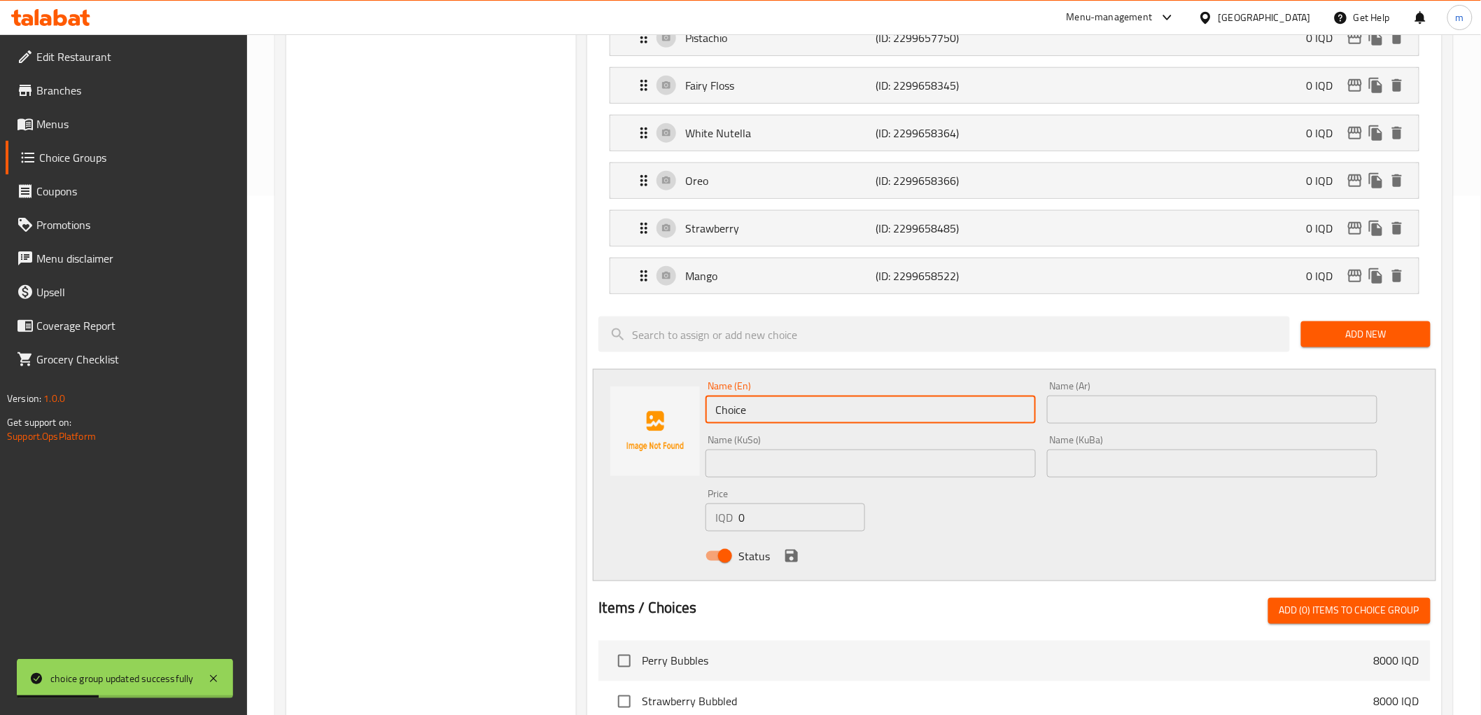
click at [827, 403] on input "Choice" at bounding box center [871, 409] width 330 height 28
paste input "Nuts"
type input "Nuts"
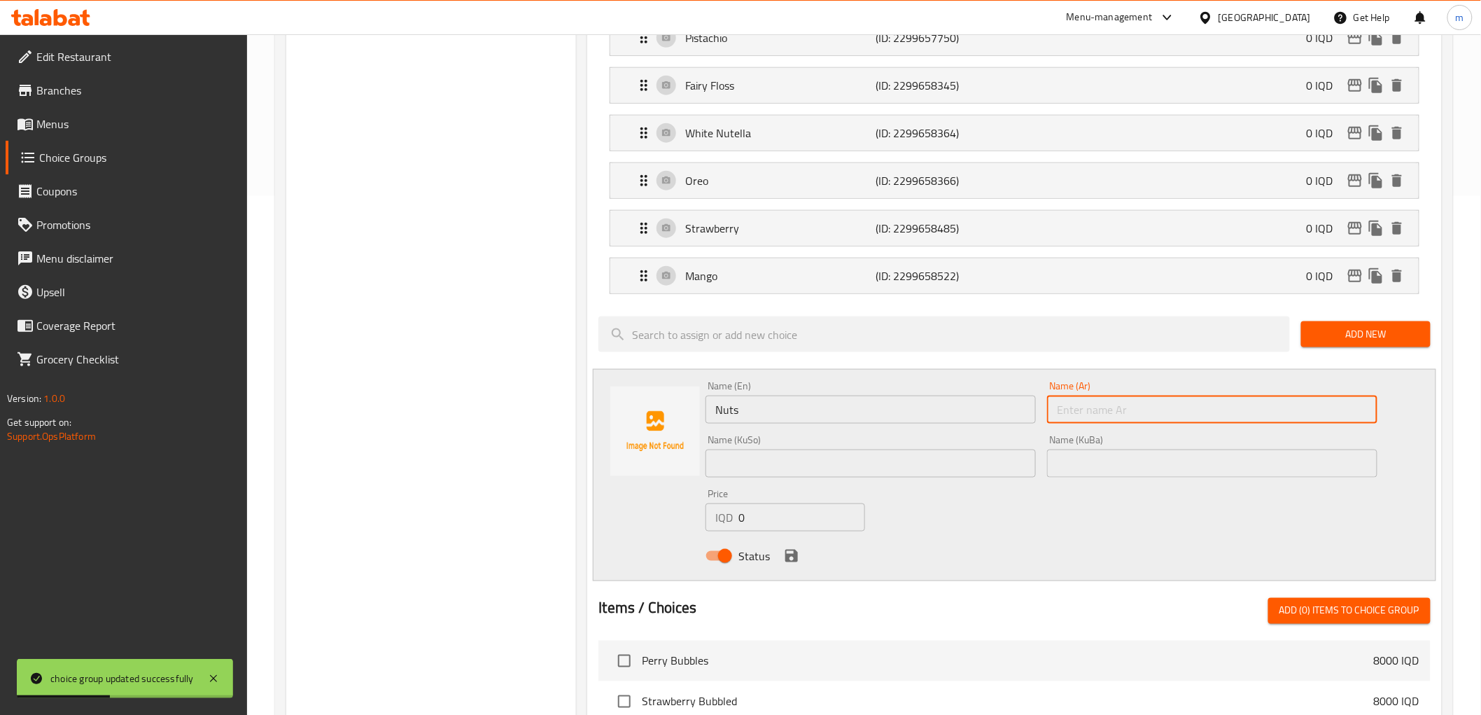
click at [1064, 416] on input "text" at bounding box center [1212, 409] width 330 height 28
paste input "مكسرات"
type input "مكسرات"
click at [995, 484] on div "Name (En) Nuts Name (En) Name (Ar) مكسرات Name (Ar) Name (KuSo) Name (KuSo) Nam…" at bounding box center [1041, 474] width 682 height 199
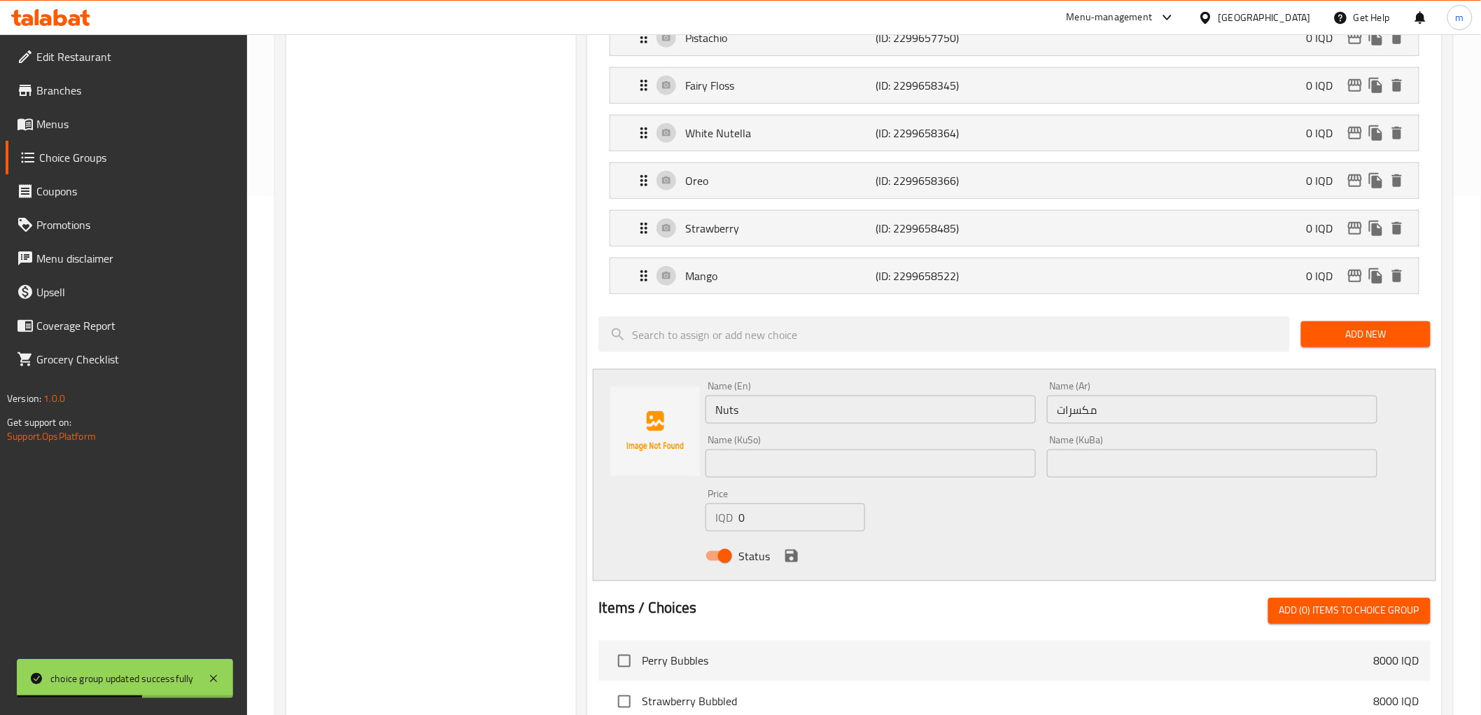
click at [983, 472] on input "text" at bounding box center [871, 463] width 330 height 28
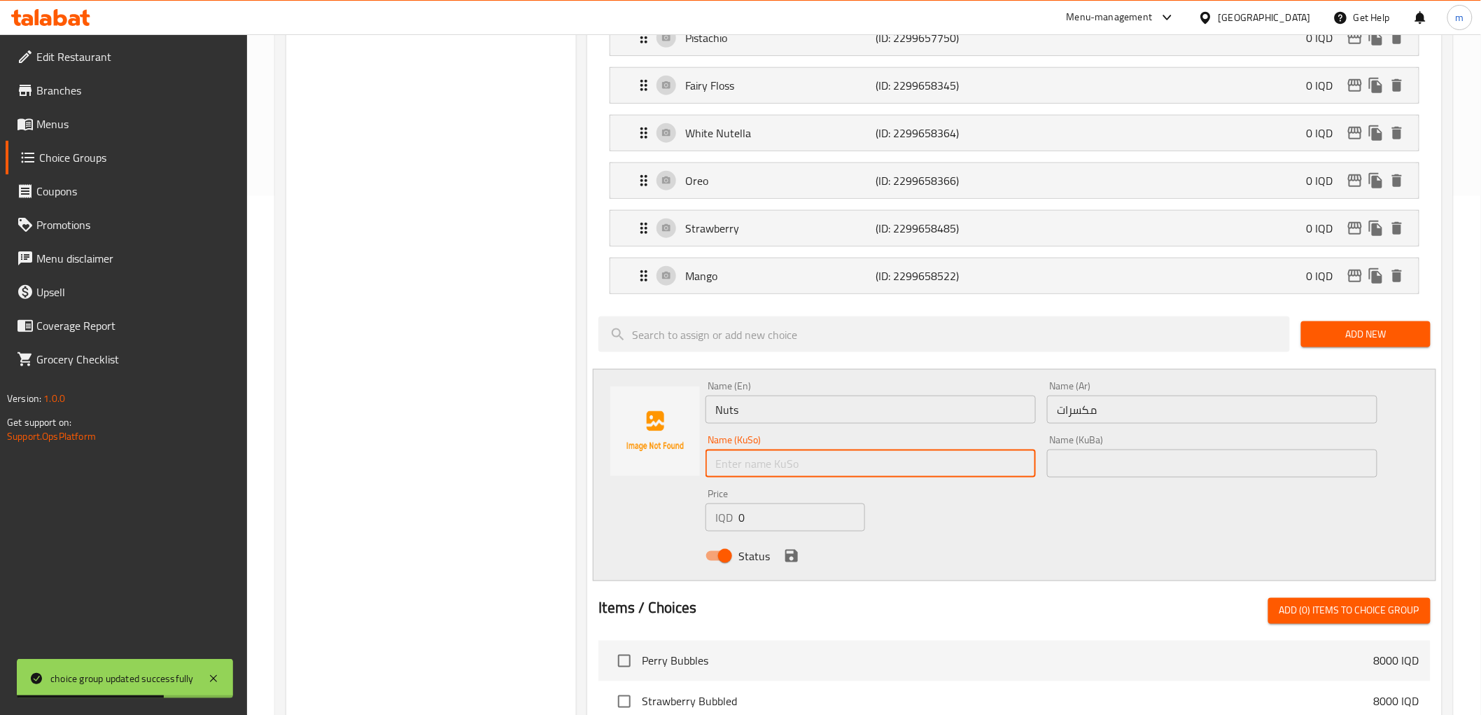
paste input "چەرەزات"
type input "چەرەزات"
click at [1116, 467] on input "text" at bounding box center [1212, 463] width 330 height 28
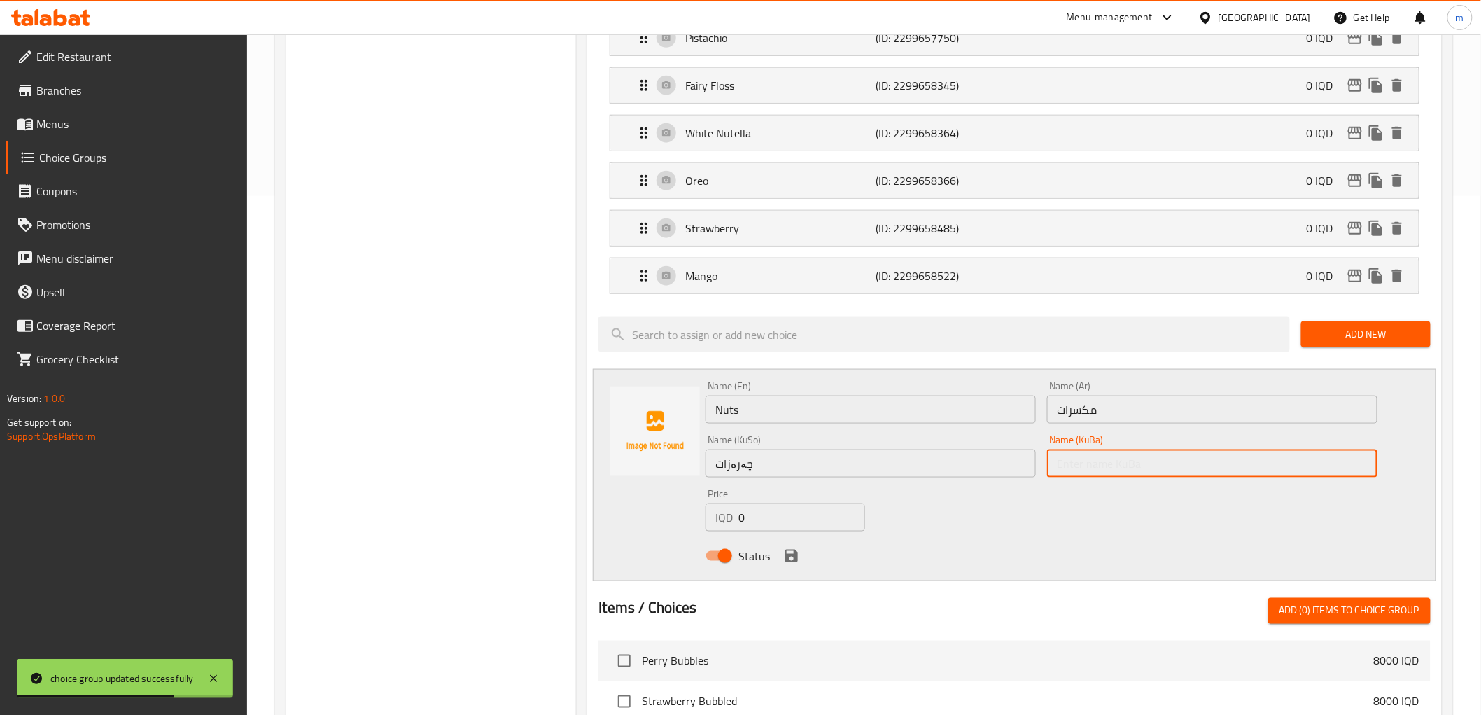
paste input "چەرەزات"
type input "چەرەزات"
click at [787, 551] on icon "save" at bounding box center [791, 555] width 13 height 13
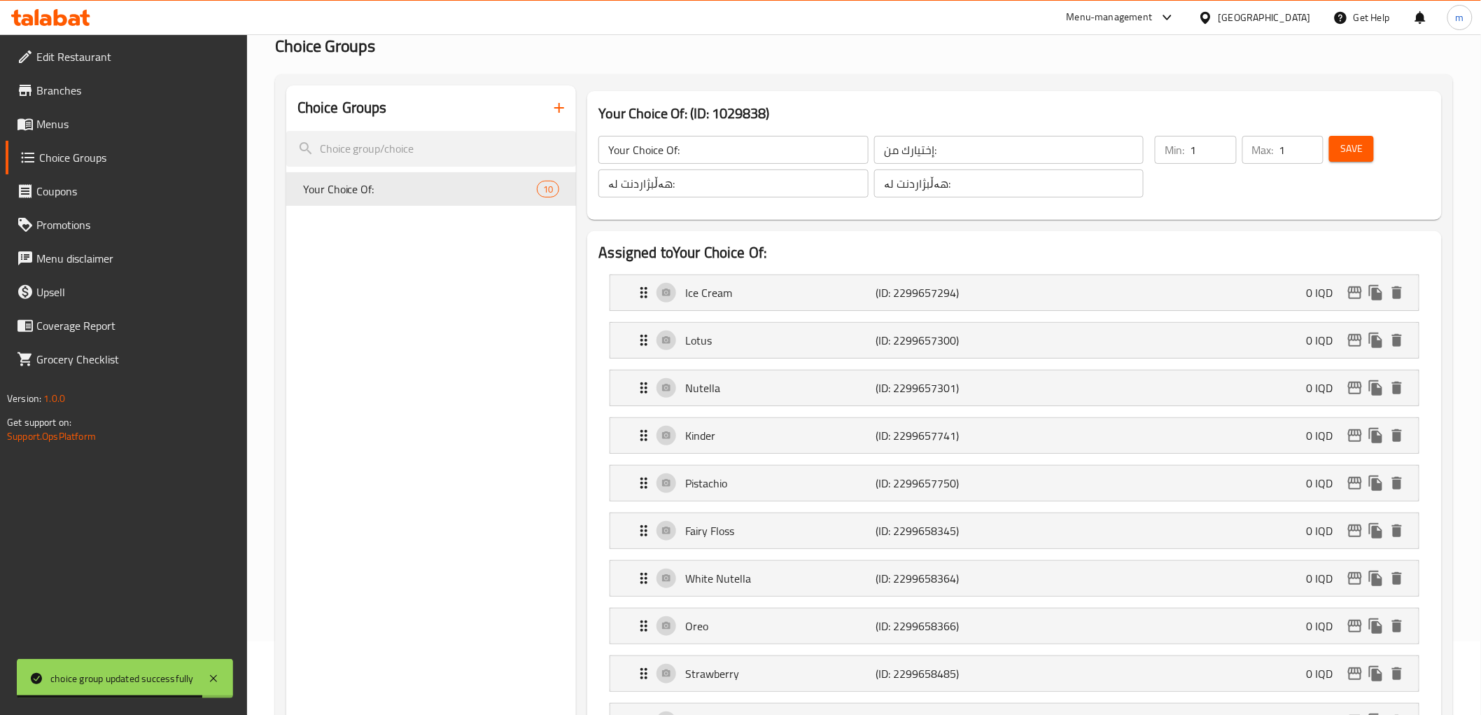
scroll to position [0, 0]
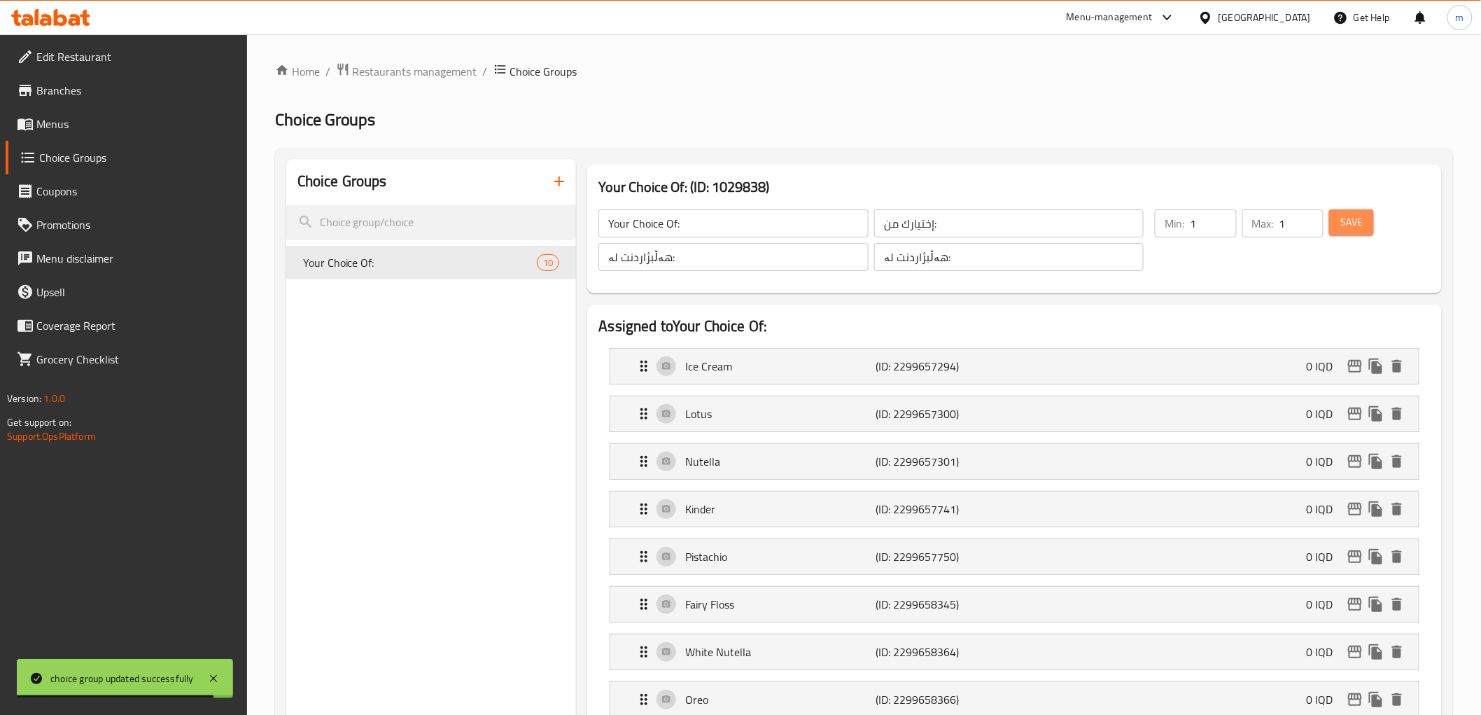
click at [1361, 227] on span "Save" at bounding box center [1351, 221] width 22 height 17
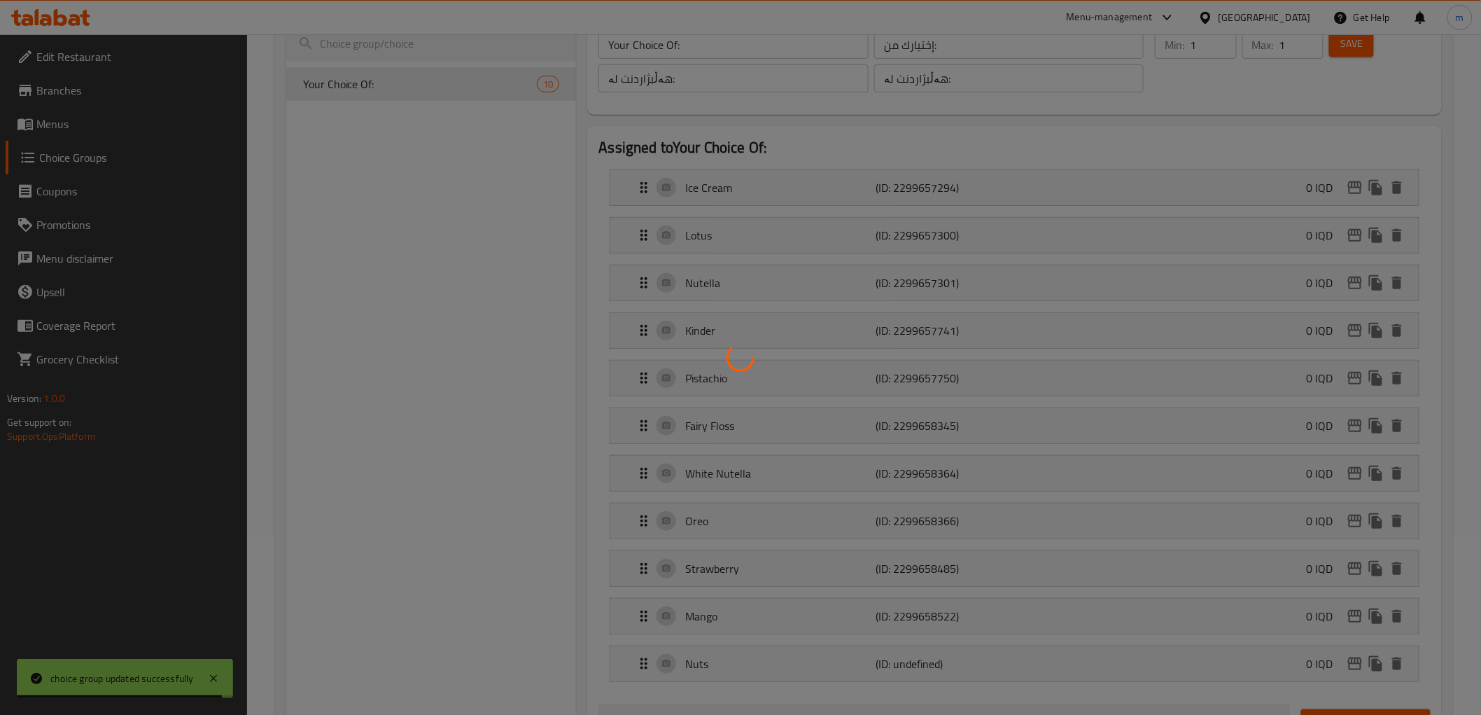
scroll to position [259, 0]
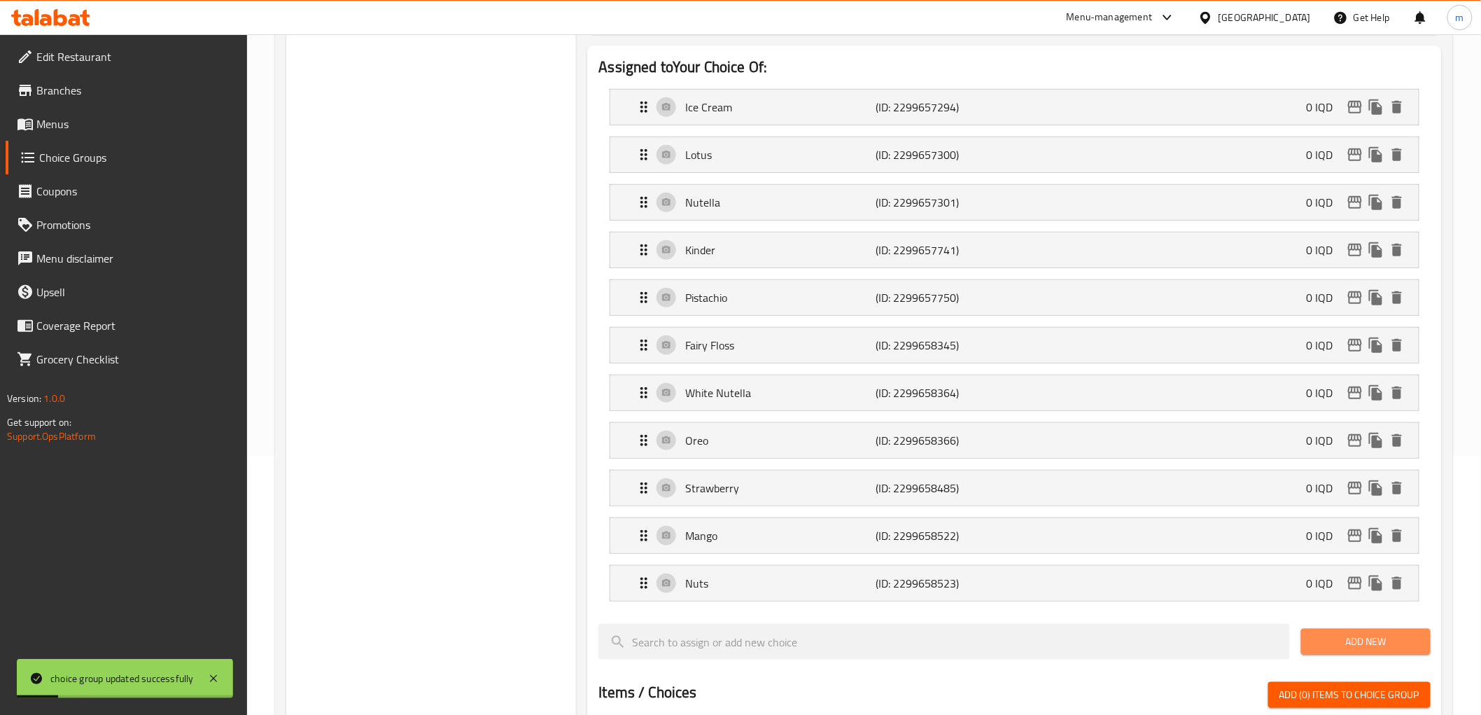
click at [1415, 637] on span "Add New" at bounding box center [1365, 641] width 107 height 17
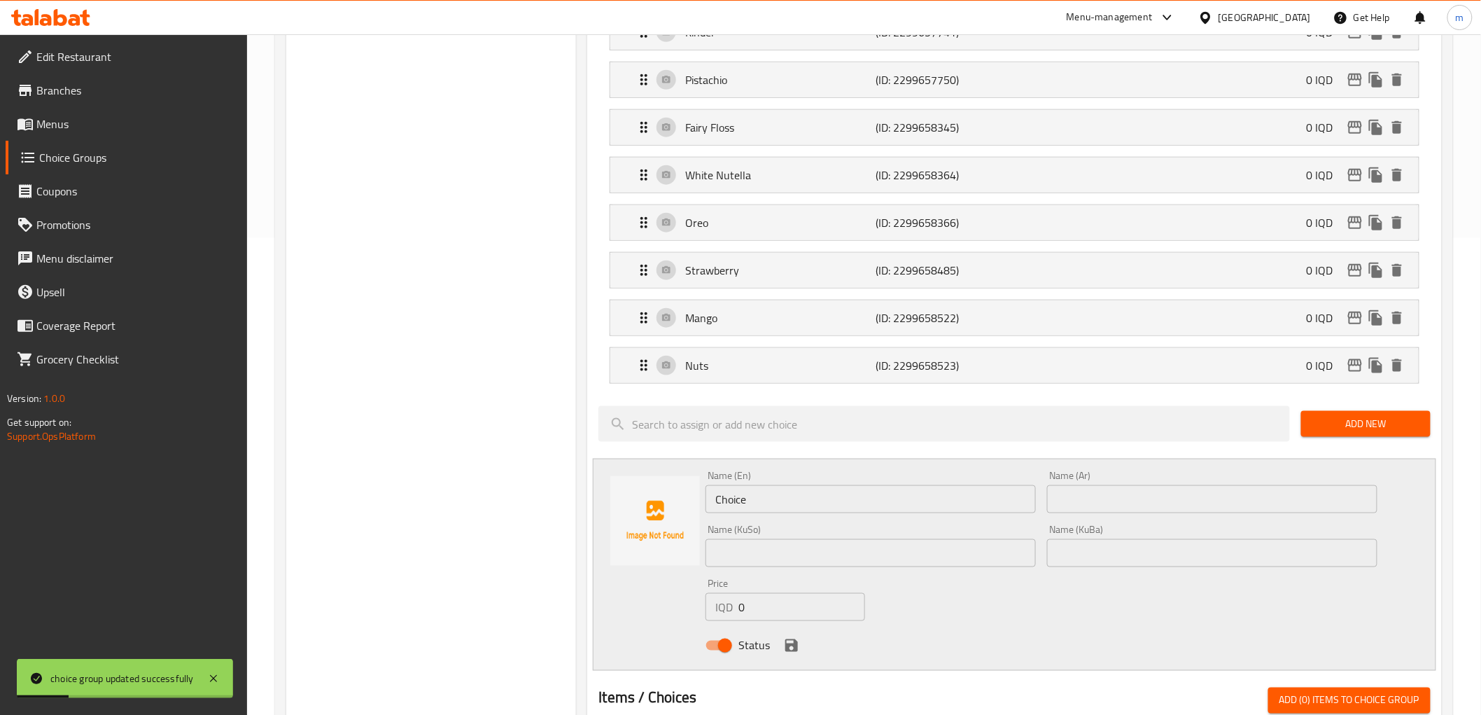
scroll to position [519, 0]
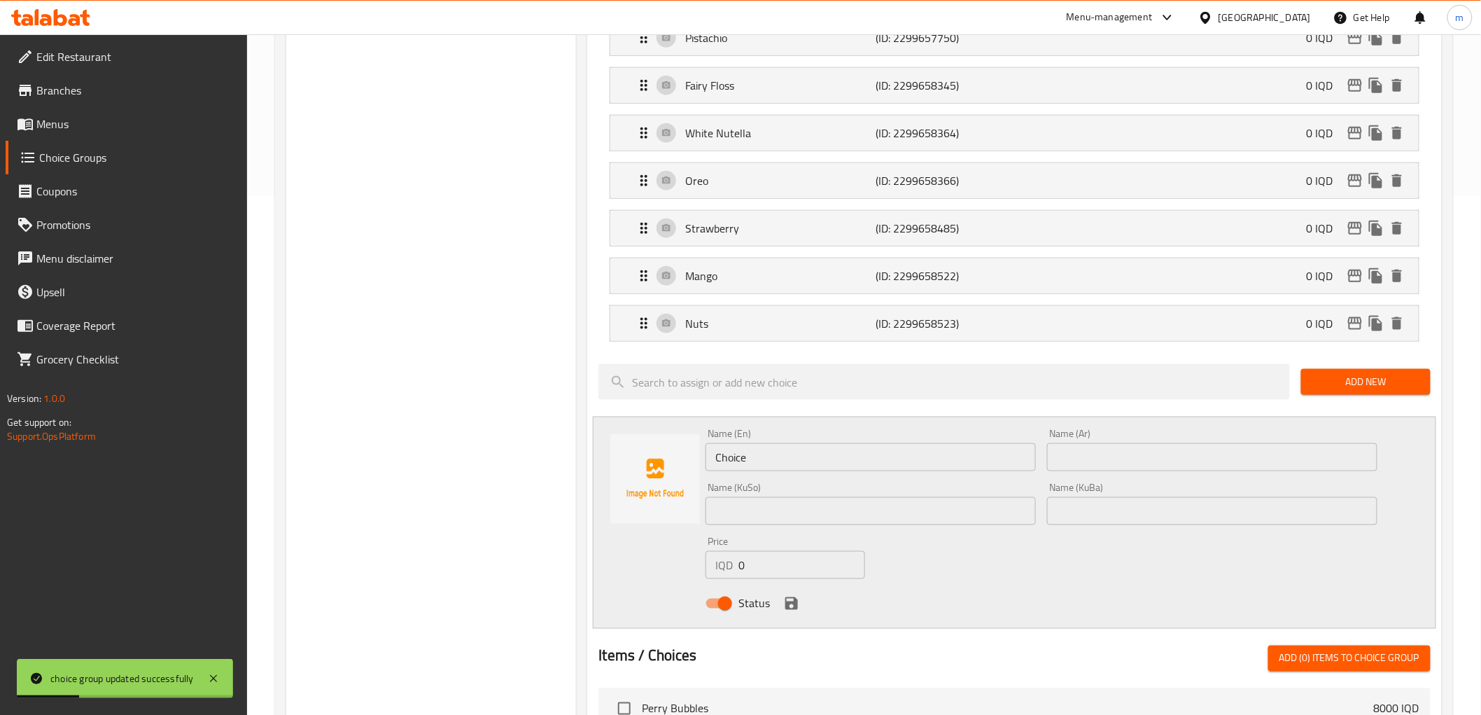
click at [781, 446] on input "Choice" at bounding box center [871, 457] width 330 height 28
paste input "Pharaonic"
type input "Pharaonic"
click at [1095, 457] on input "text" at bounding box center [1212, 457] width 330 height 28
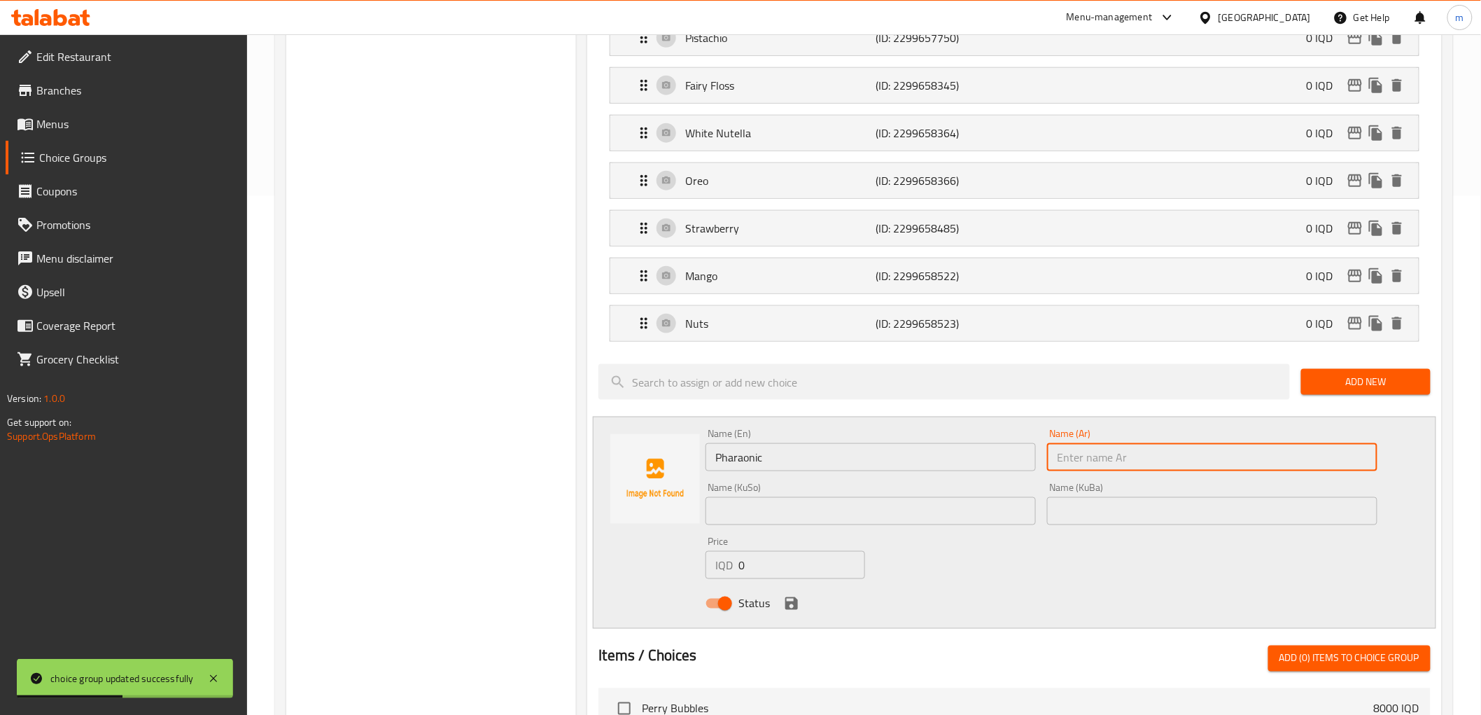
paste input "فرعونية"
type input "فرعونية"
click at [1078, 517] on input "text" at bounding box center [1212, 511] width 330 height 28
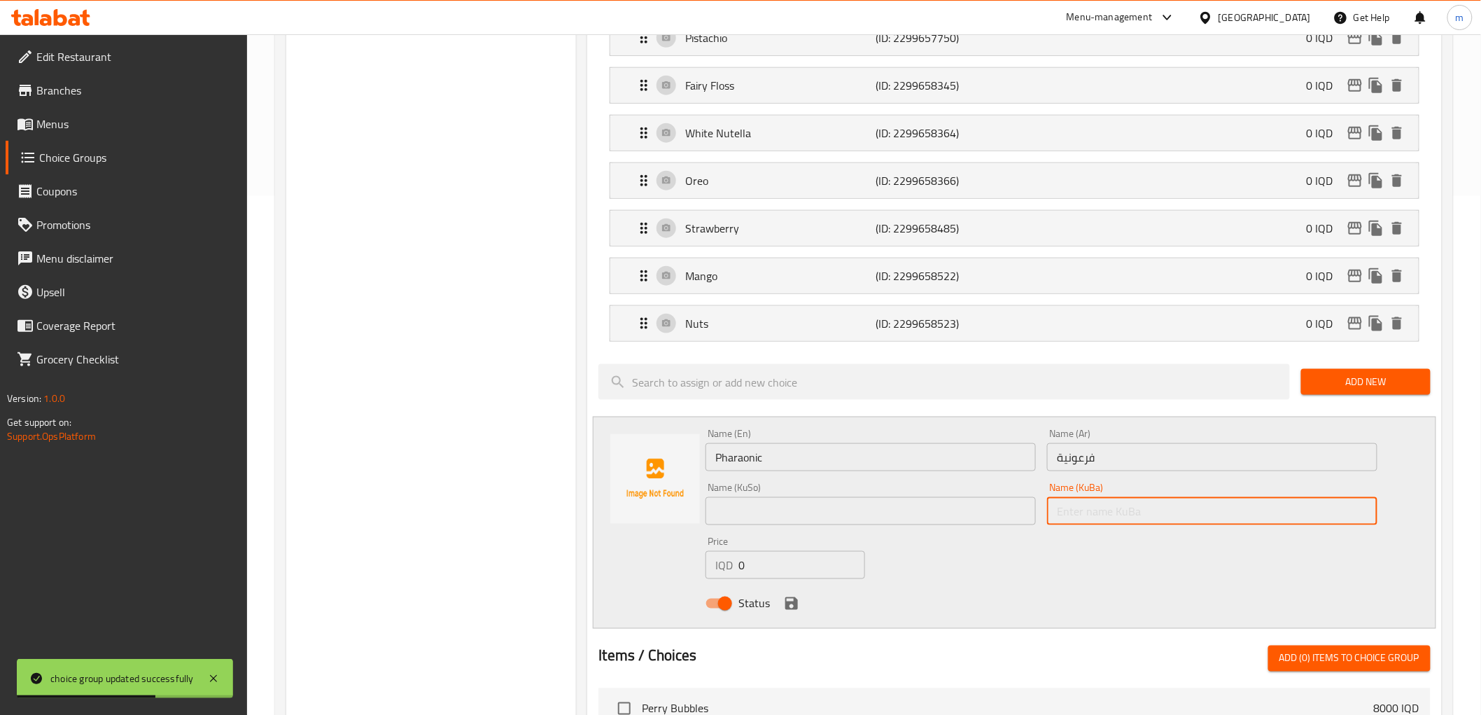
paste input "فیرعەونی"
type input "فیرعەونی"
click at [983, 510] on input "text" at bounding box center [871, 511] width 330 height 28
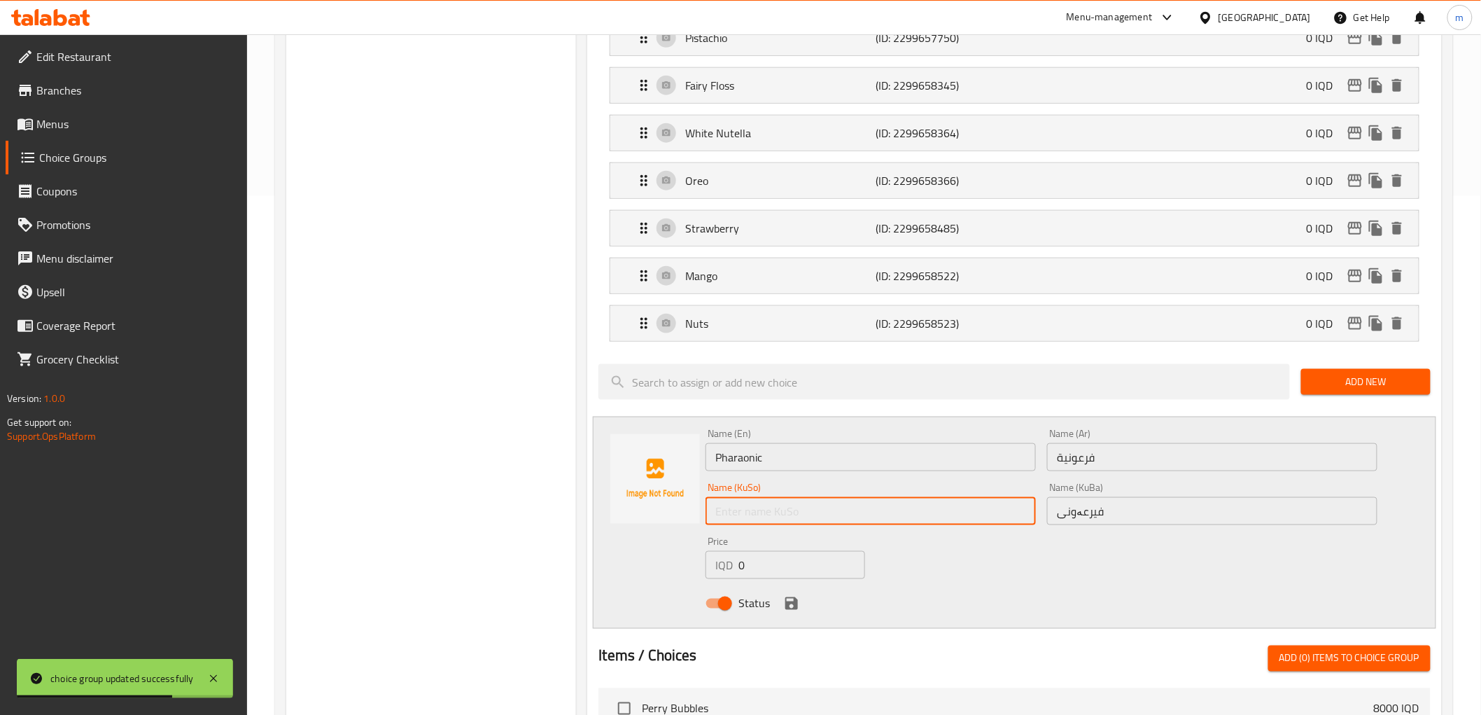
paste input "فیرعەونی"
type input "فیرعەونی"
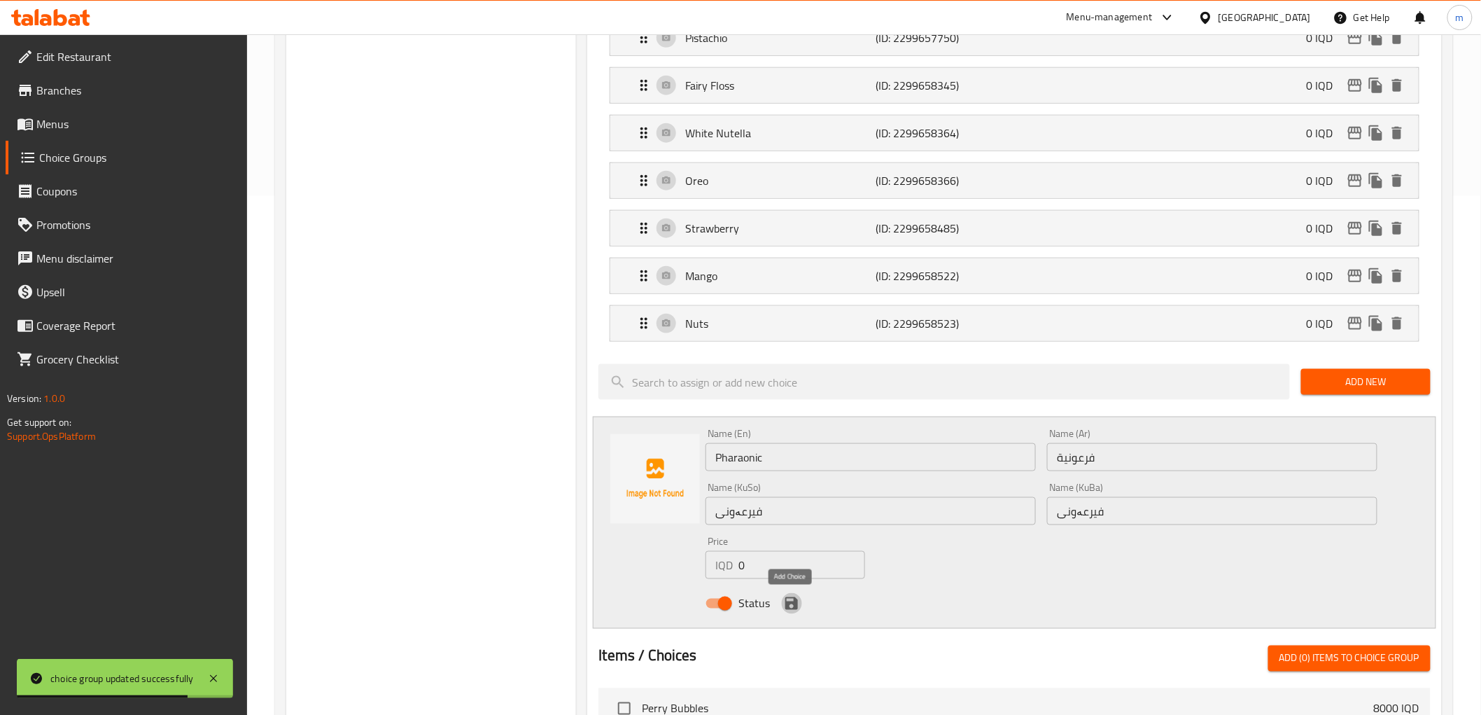
click at [795, 604] on icon "save" at bounding box center [791, 603] width 13 height 13
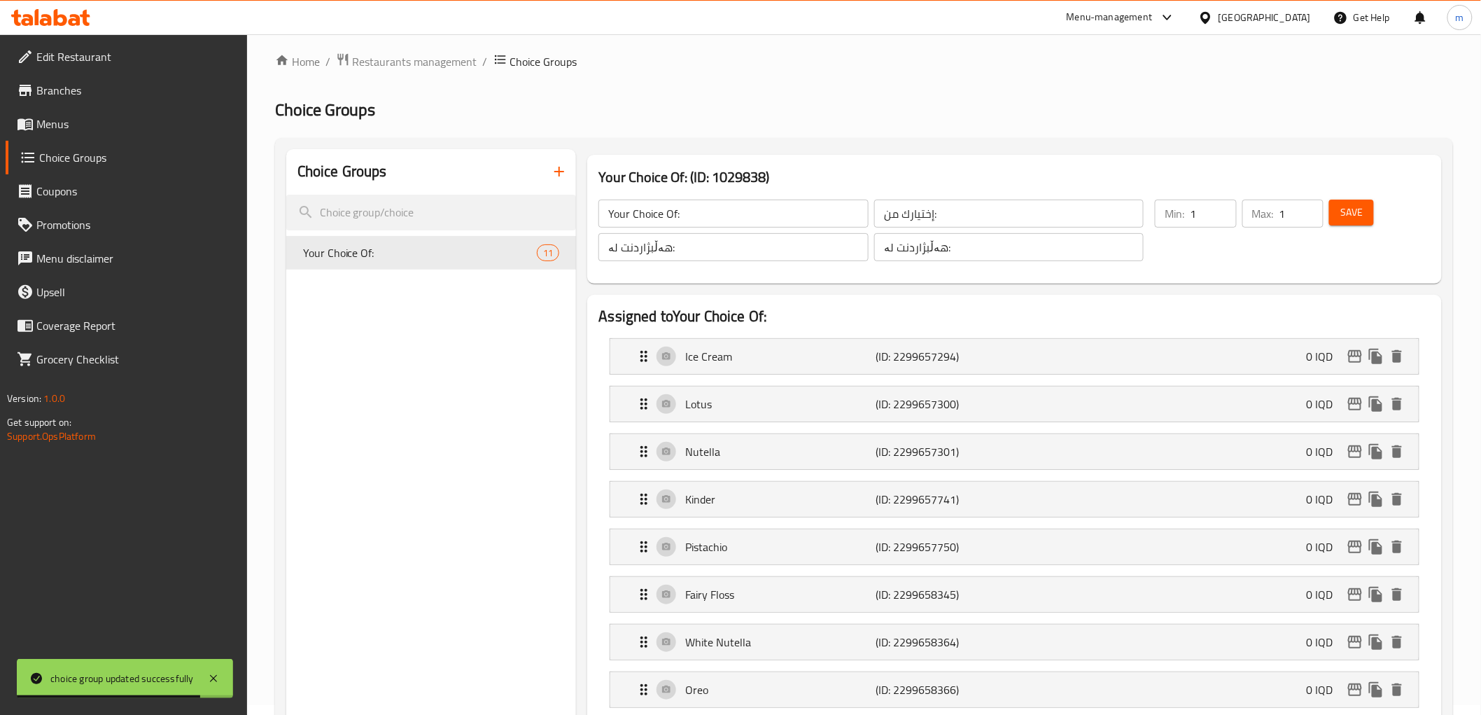
scroll to position [0, 0]
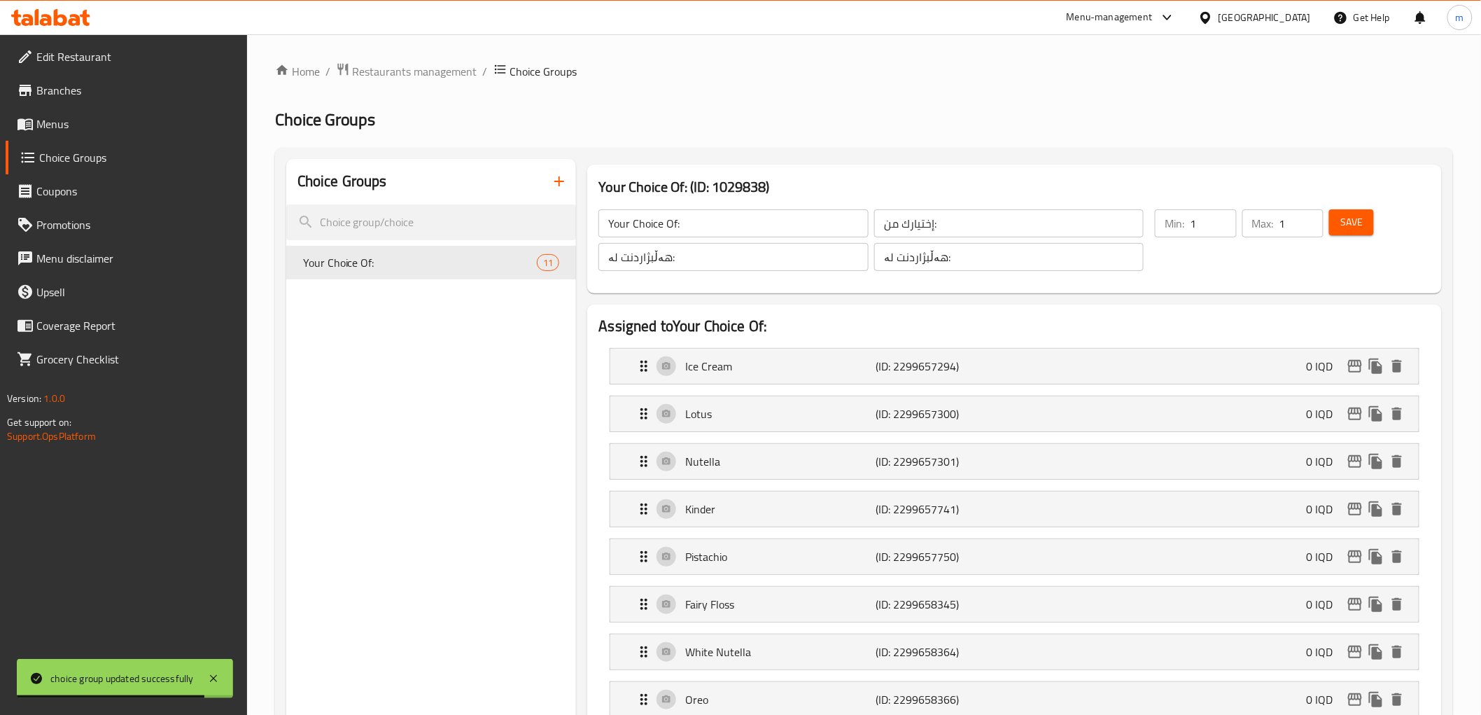
click at [1358, 233] on button "Save" at bounding box center [1351, 222] width 45 height 26
click at [101, 124] on span "Menus" at bounding box center [135, 123] width 199 height 17
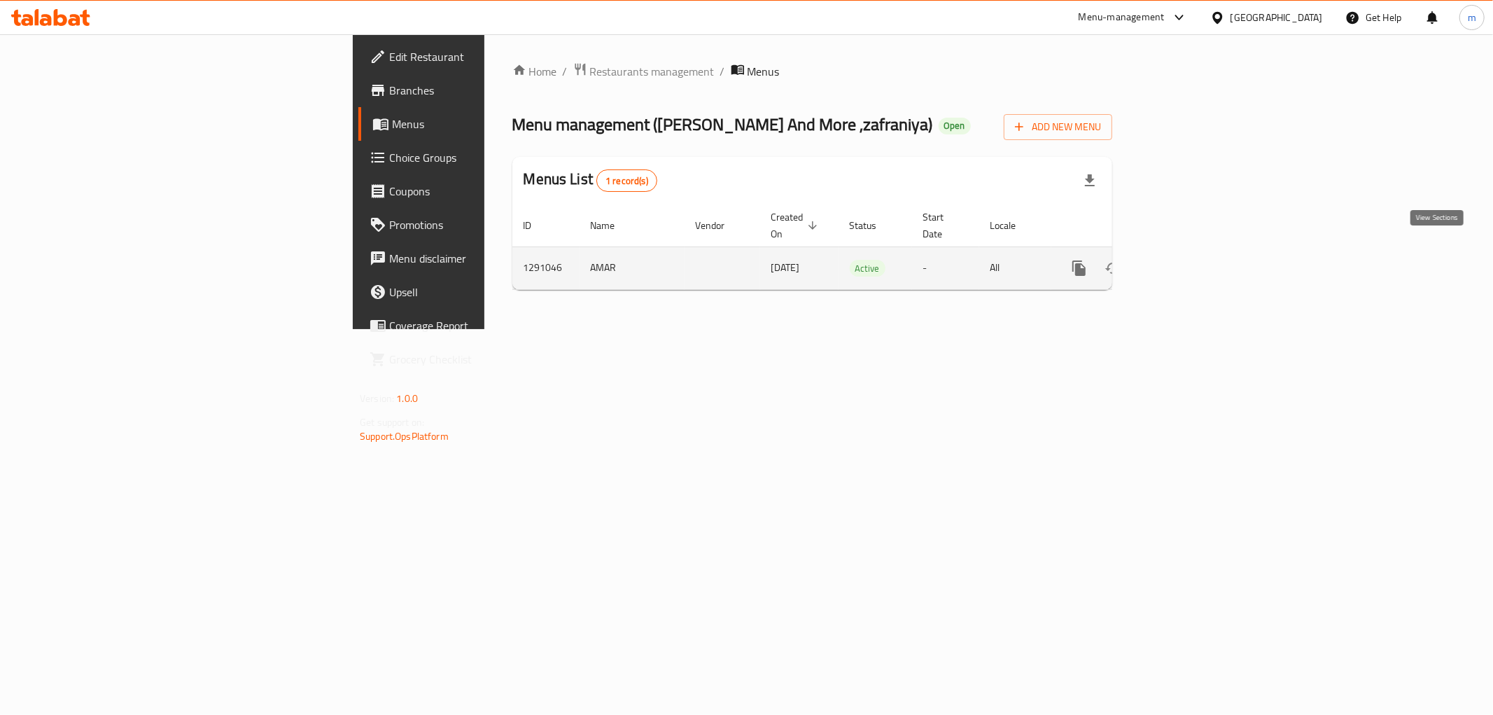
click at [1197, 254] on link "enhanced table" at bounding box center [1180, 268] width 34 height 34
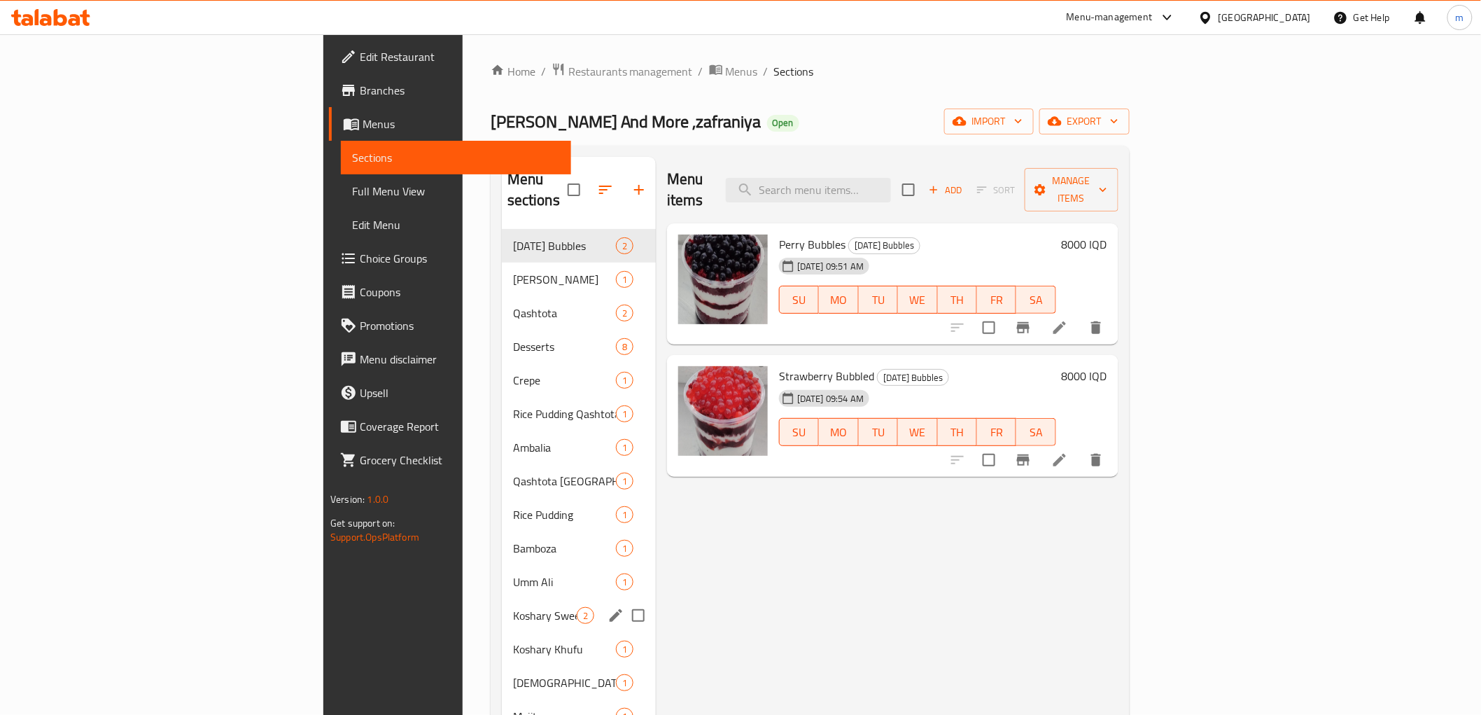
click at [502, 605] on div "Koshary Sweet 2" at bounding box center [579, 615] width 154 height 34
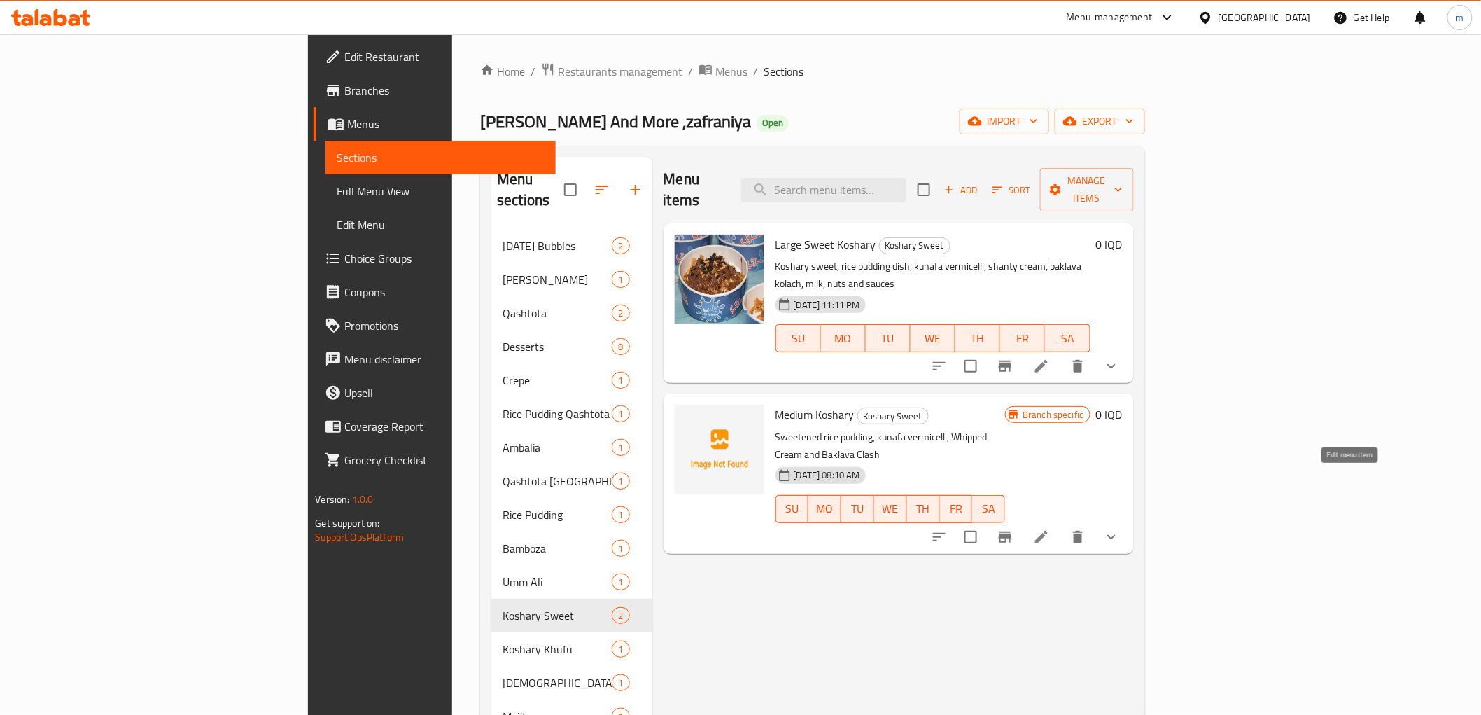
click at [1048, 531] on icon at bounding box center [1041, 537] width 13 height 13
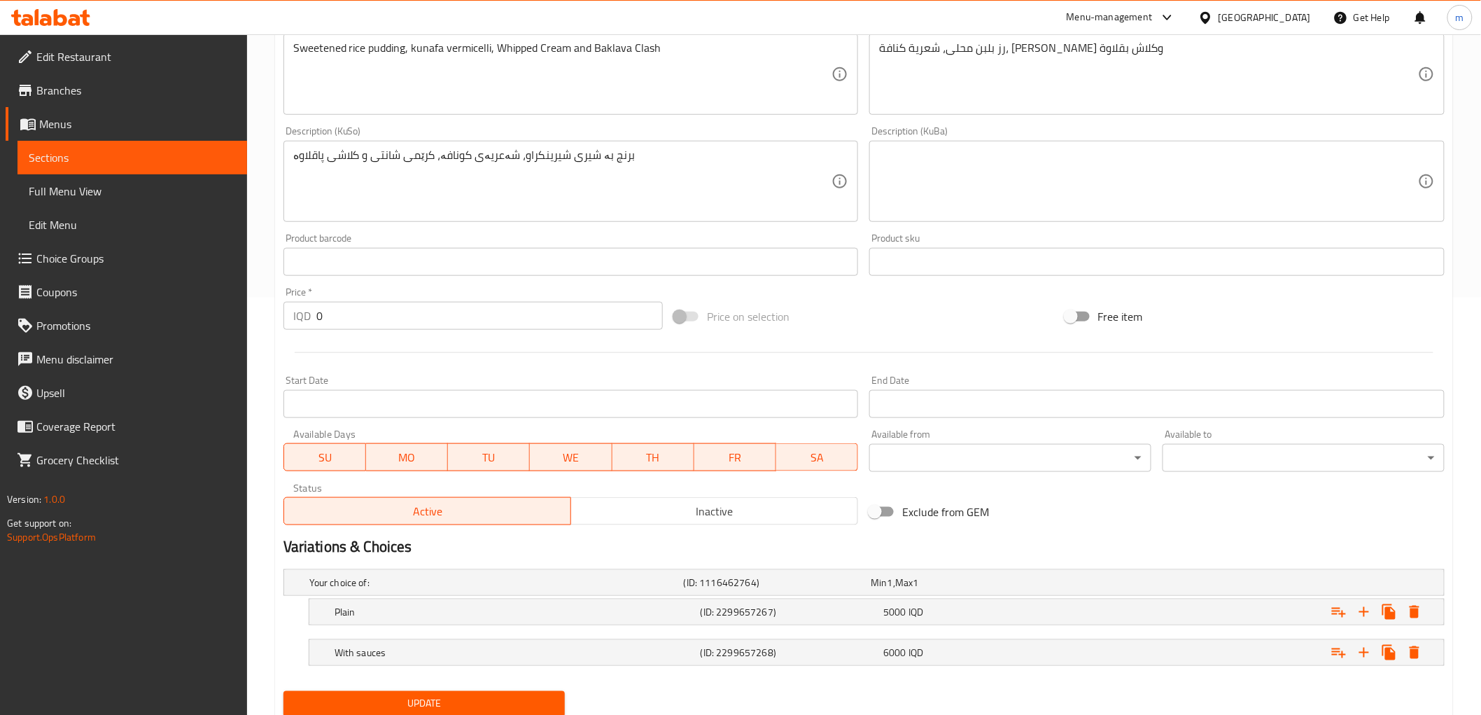
scroll to position [466, 0]
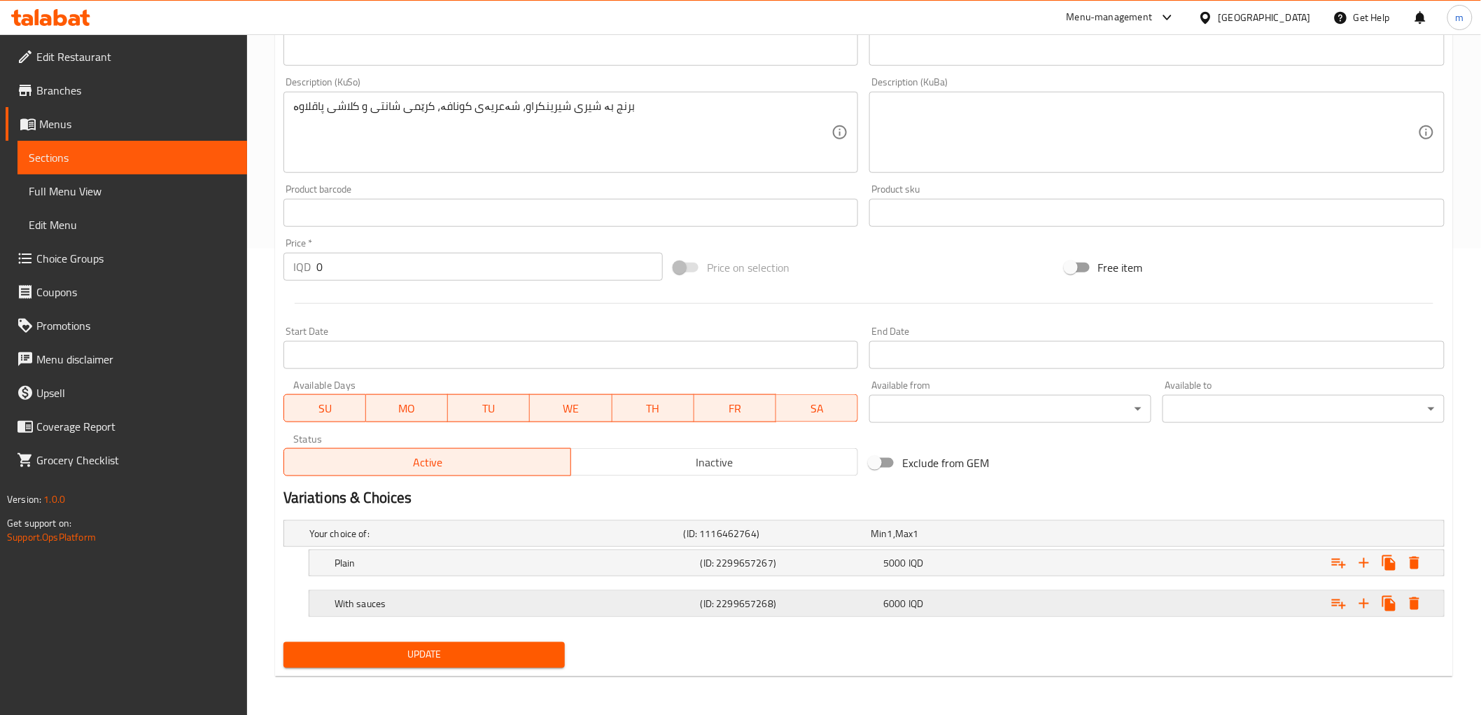
click at [927, 605] on div "6000 IQD" at bounding box center [972, 603] width 178 height 14
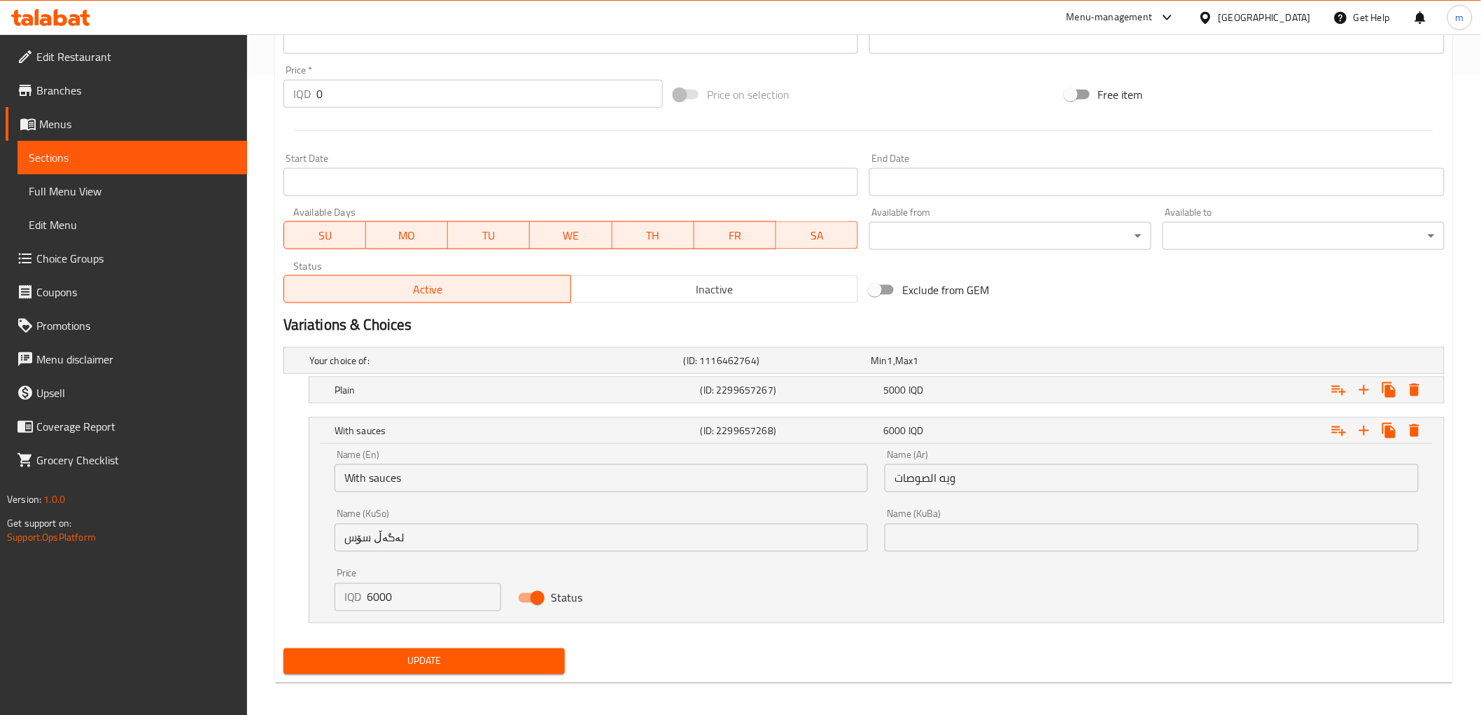
scroll to position [645, 0]
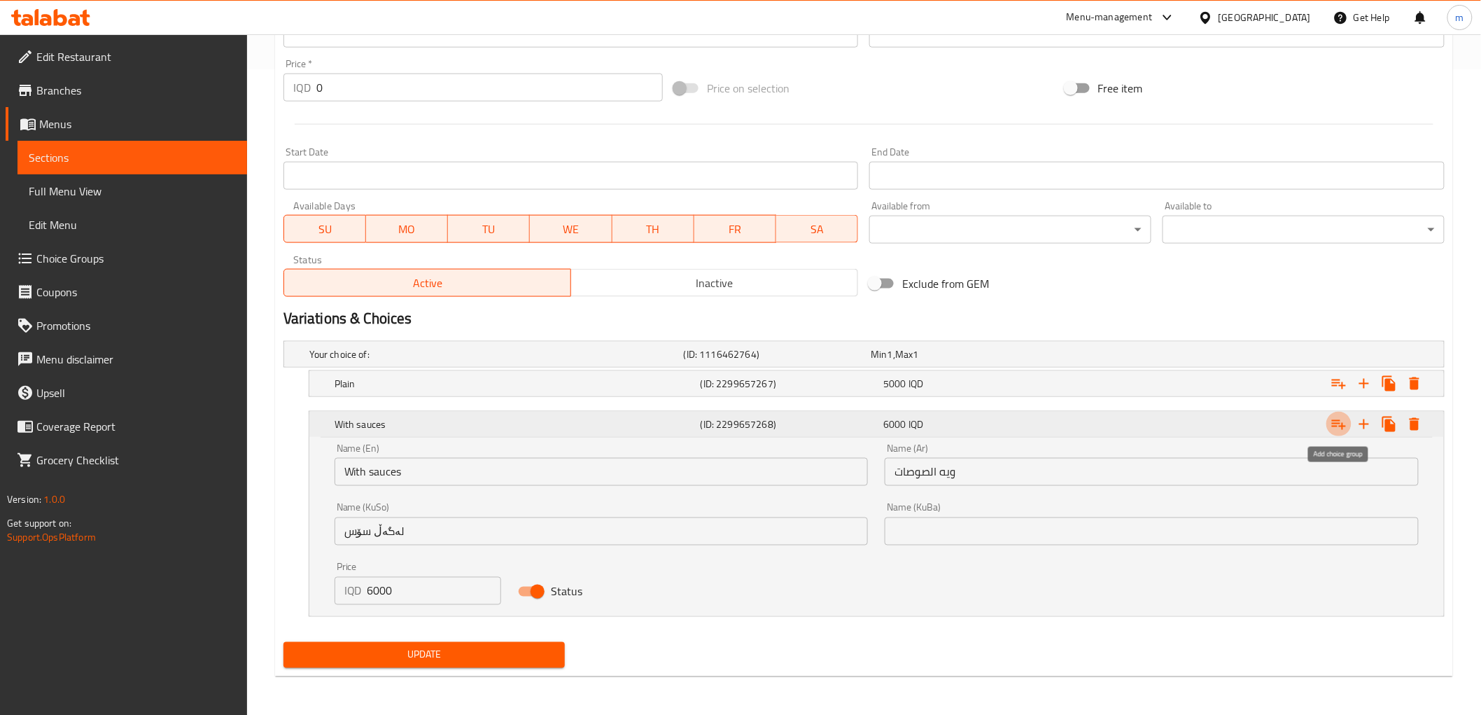
click at [1333, 429] on icon "Expand" at bounding box center [1339, 424] width 17 height 17
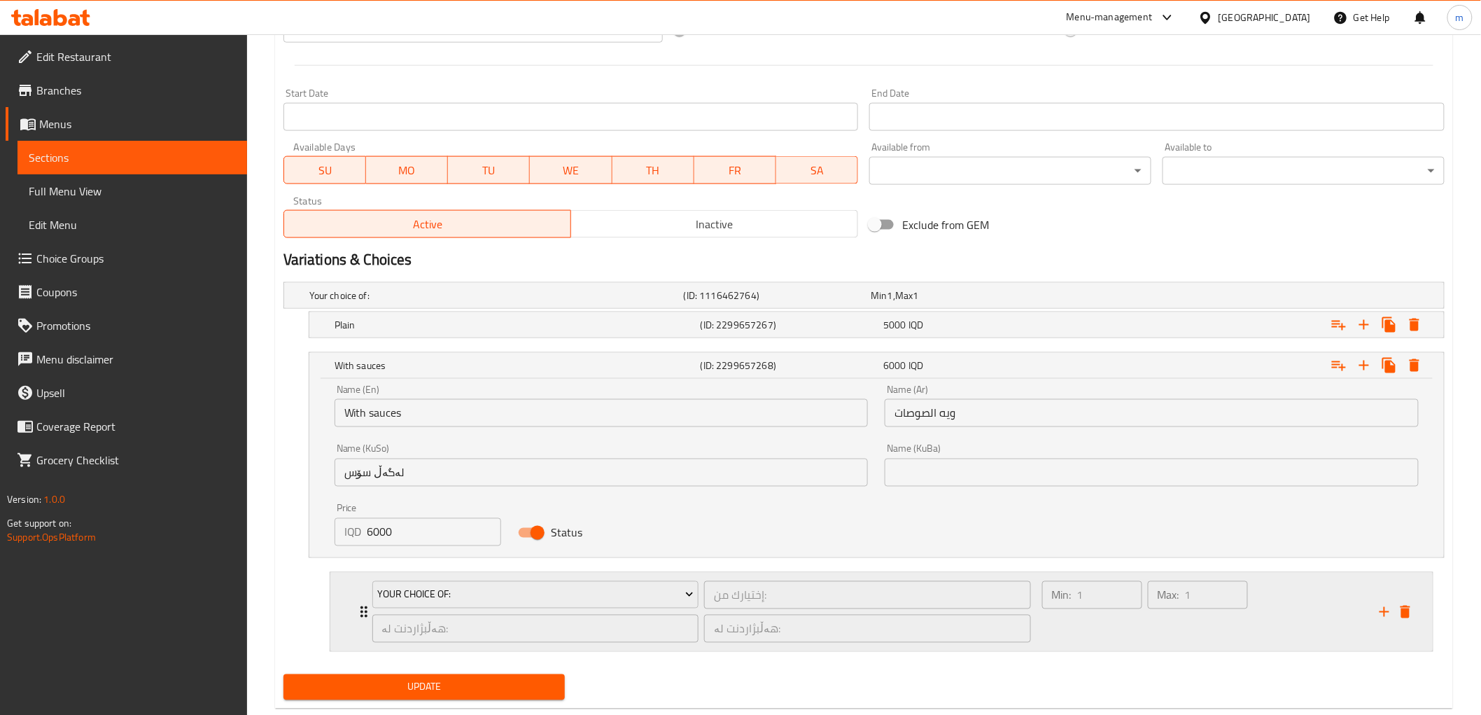
scroll to position [736, 0]
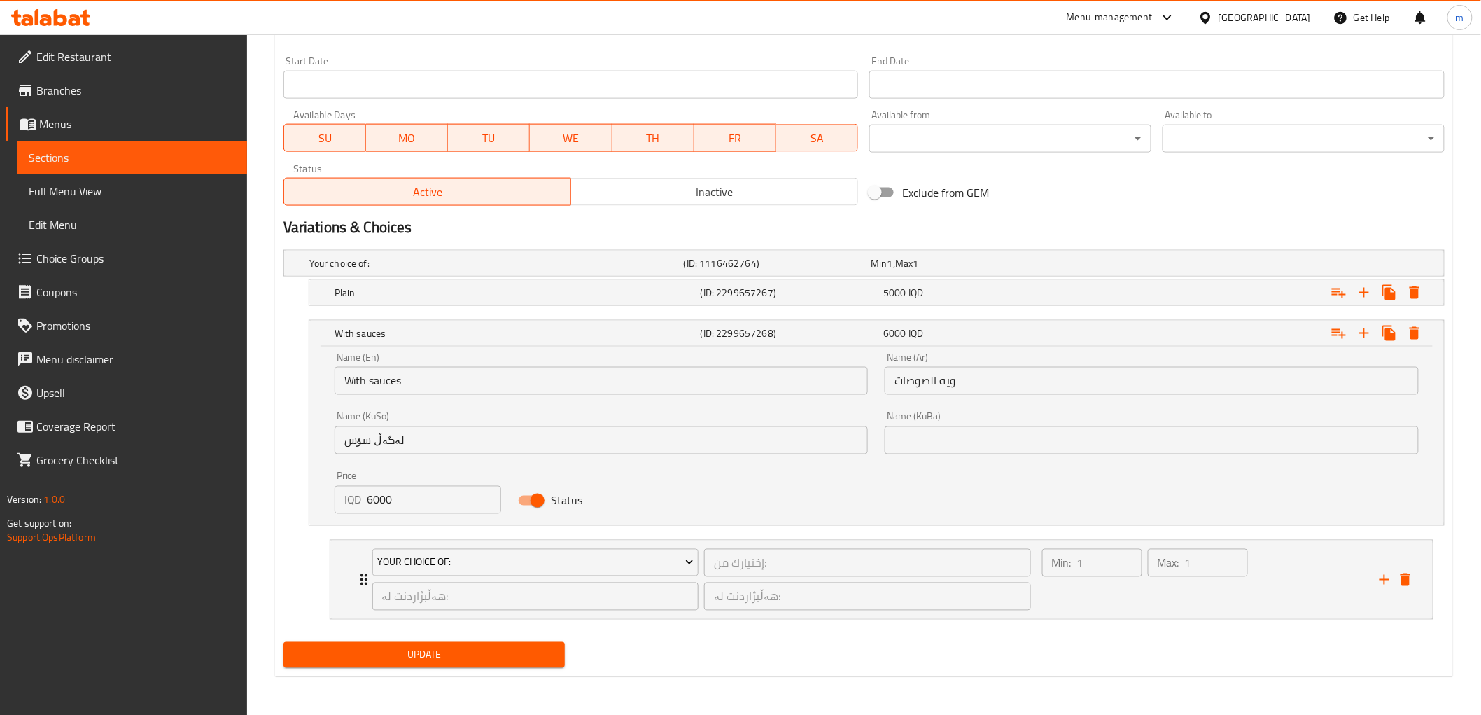
click at [547, 644] on button "Update" at bounding box center [424, 655] width 282 height 26
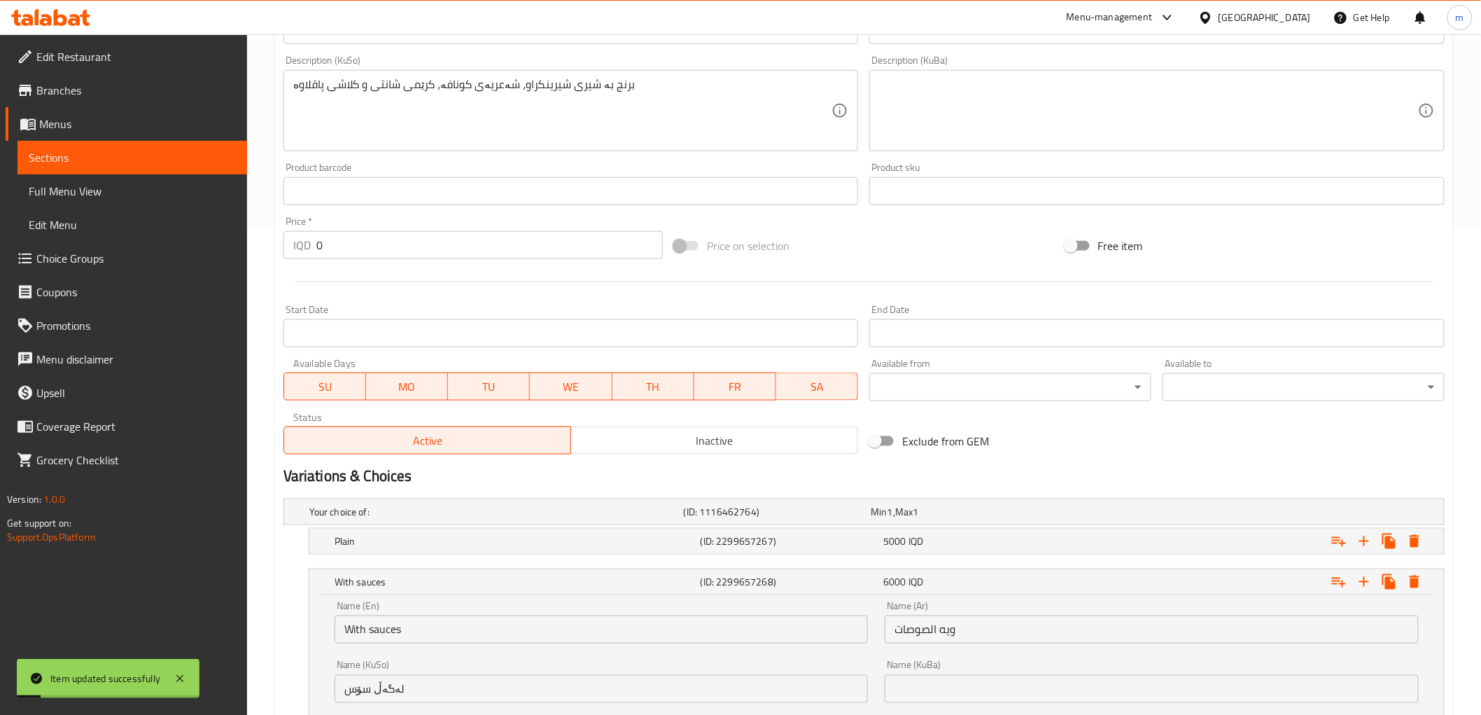
scroll to position [347, 0]
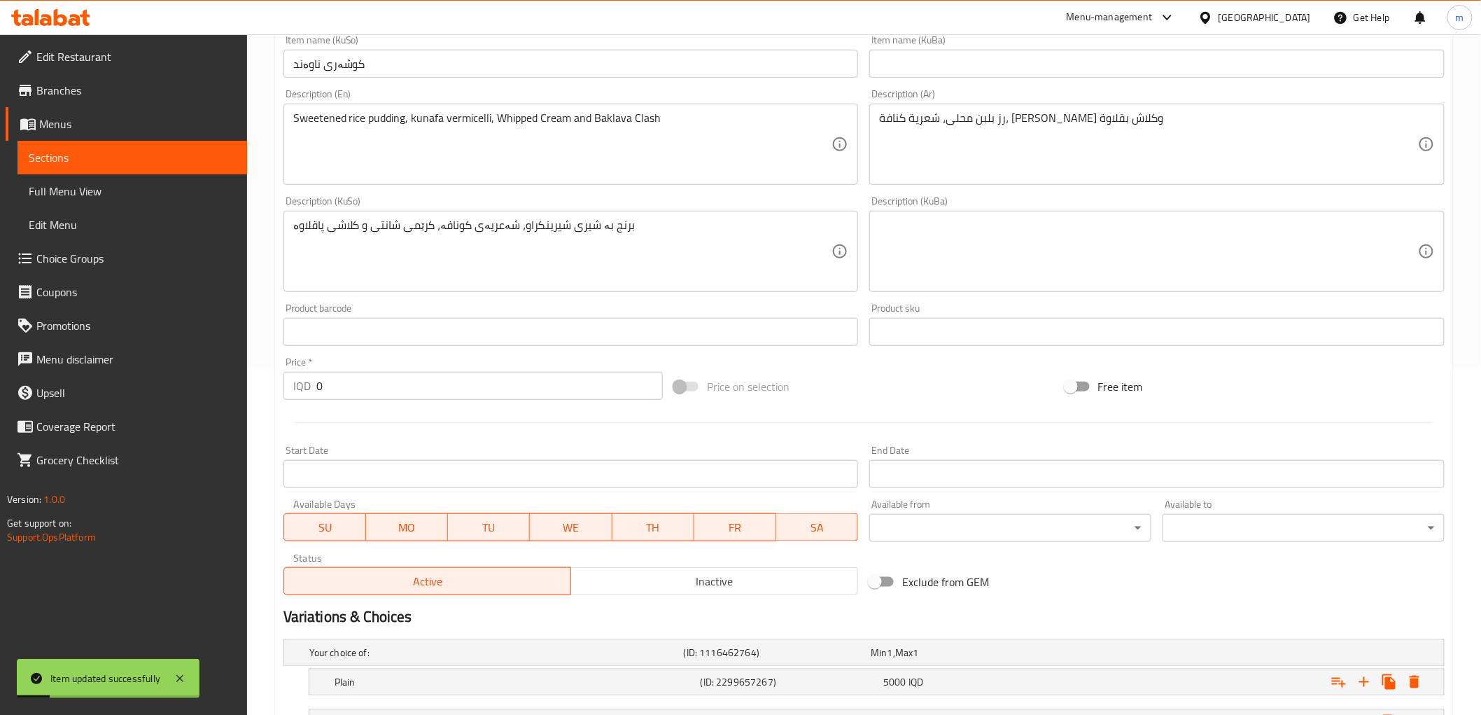
click at [87, 190] on span "Full Menu View" at bounding box center [132, 191] width 207 height 17
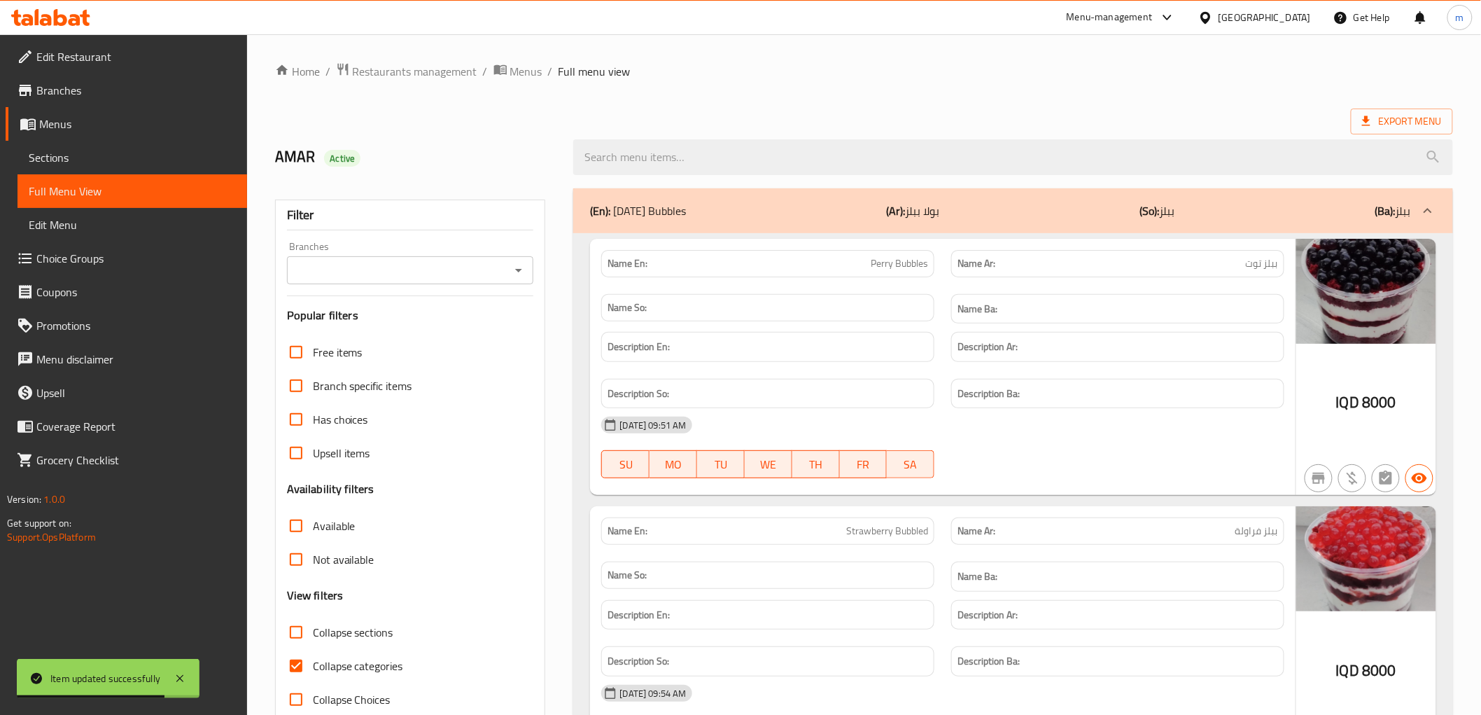
click at [360, 661] on span "Collapse categories" at bounding box center [358, 665] width 90 height 17
click at [313, 661] on input "Collapse categories" at bounding box center [296, 666] width 34 height 34
checkbox input "false"
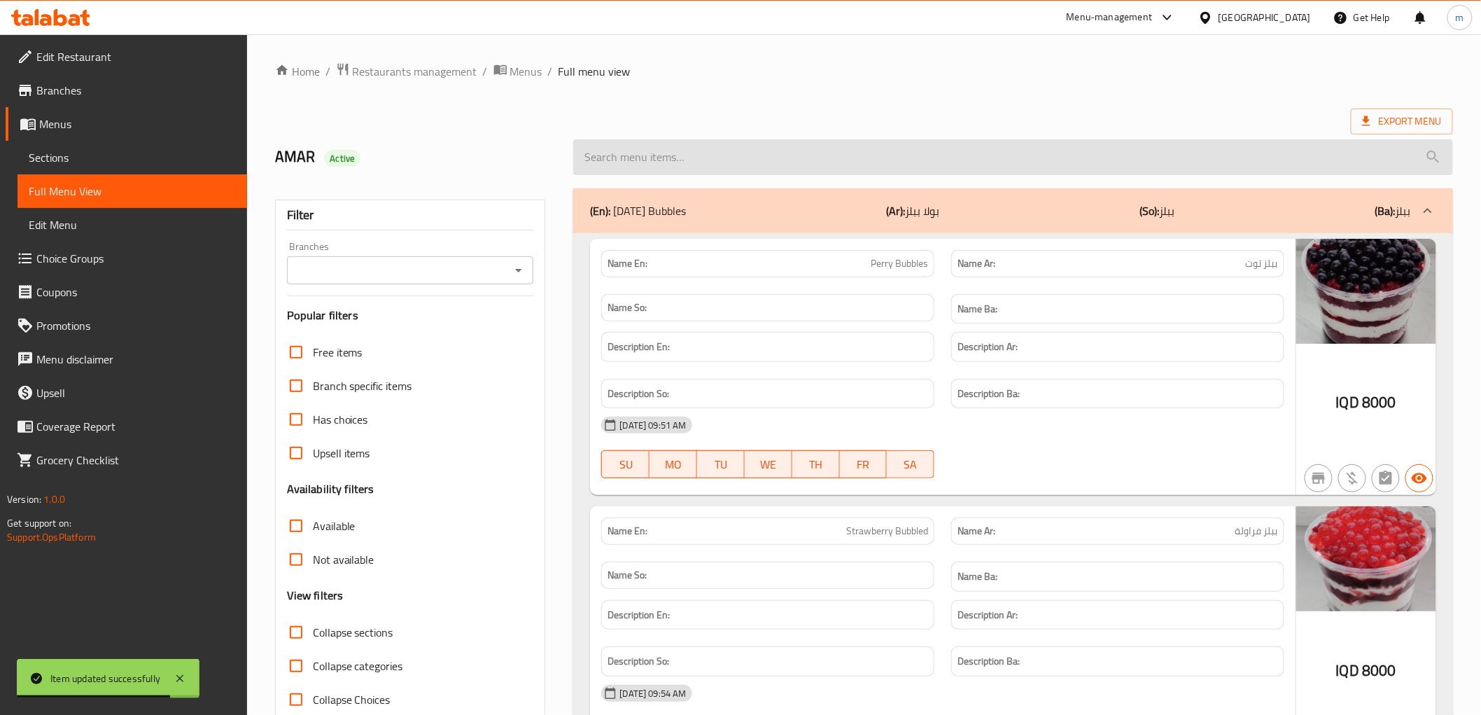
click at [678, 162] on input "search" at bounding box center [1012, 157] width 879 height 36
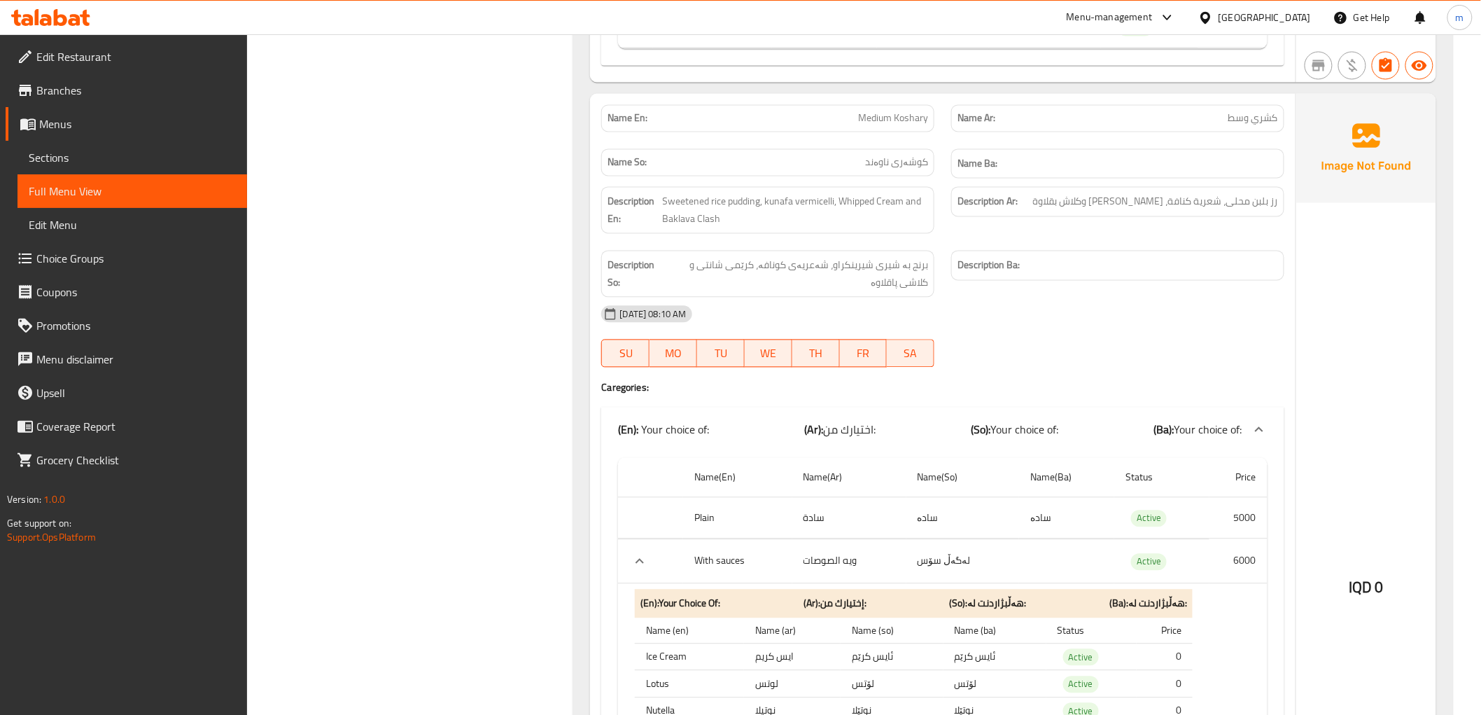
scroll to position [907, 0]
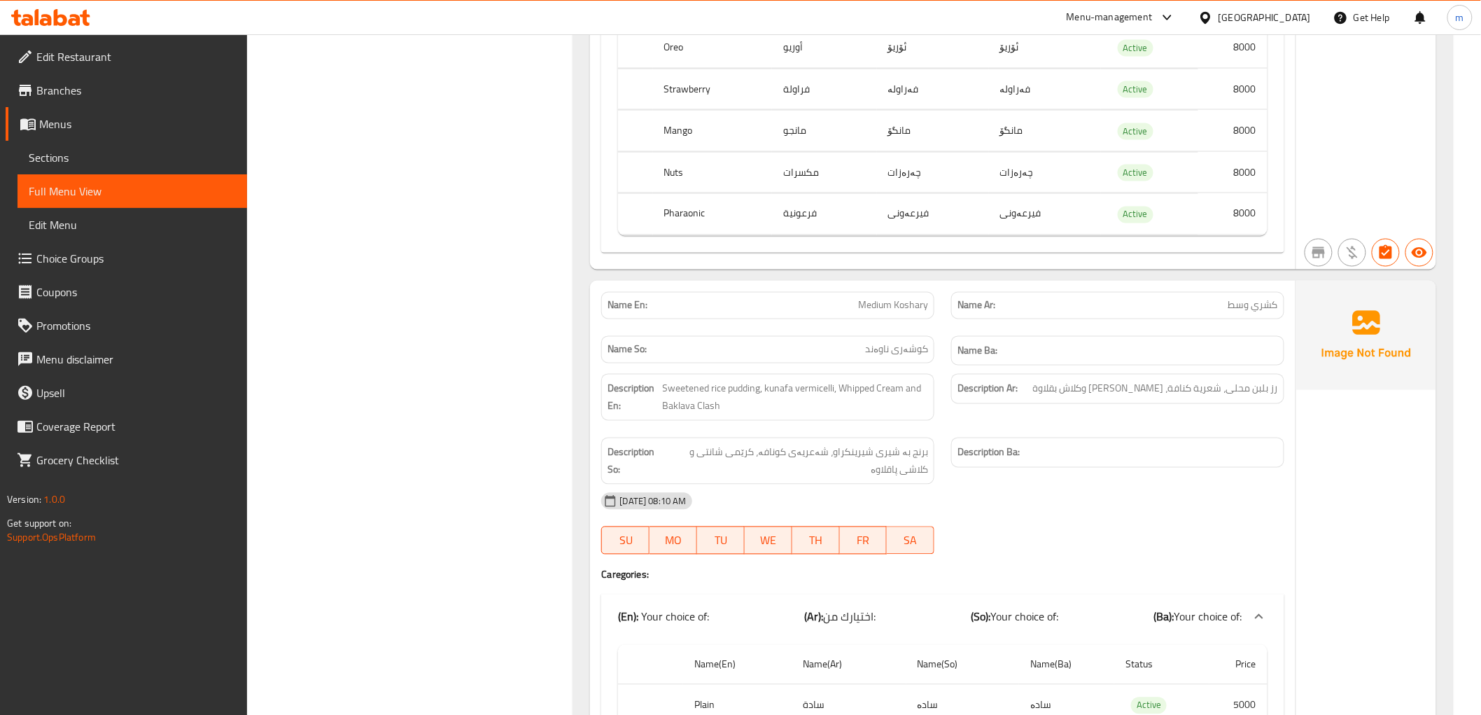
click at [900, 308] on span "Medium Koshary" at bounding box center [893, 305] width 70 height 15
copy span "Medium Koshary"
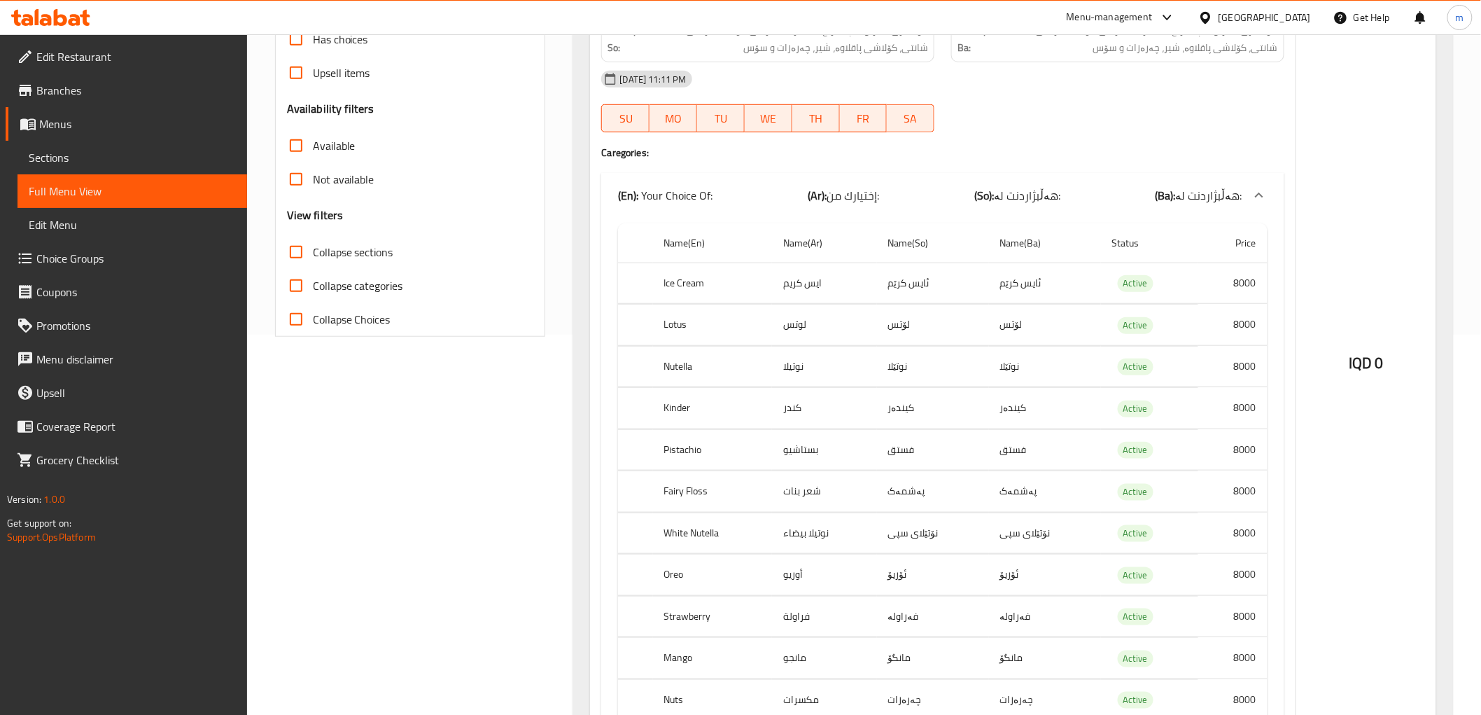
scroll to position [0, 0]
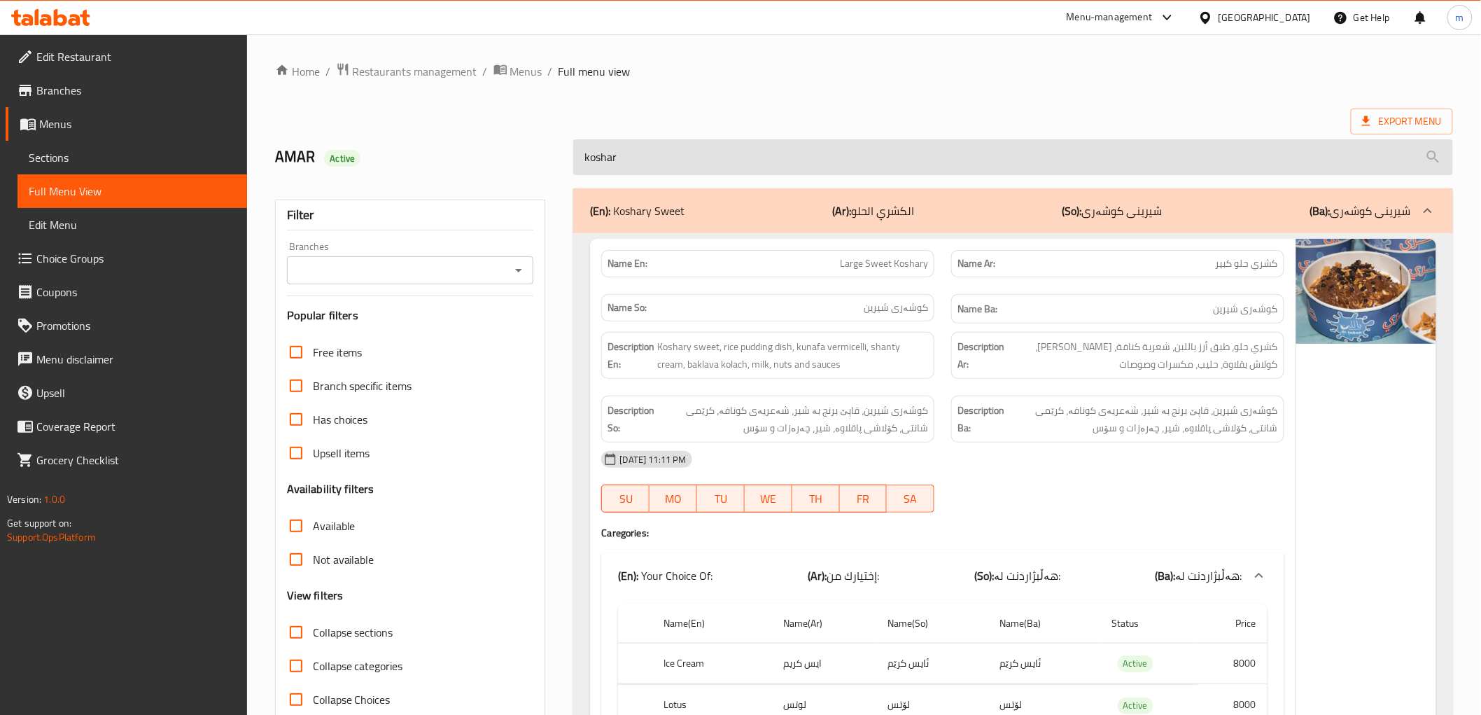
click at [694, 155] on input "koshar" at bounding box center [1012, 157] width 879 height 36
paste input "Medium Koshary"
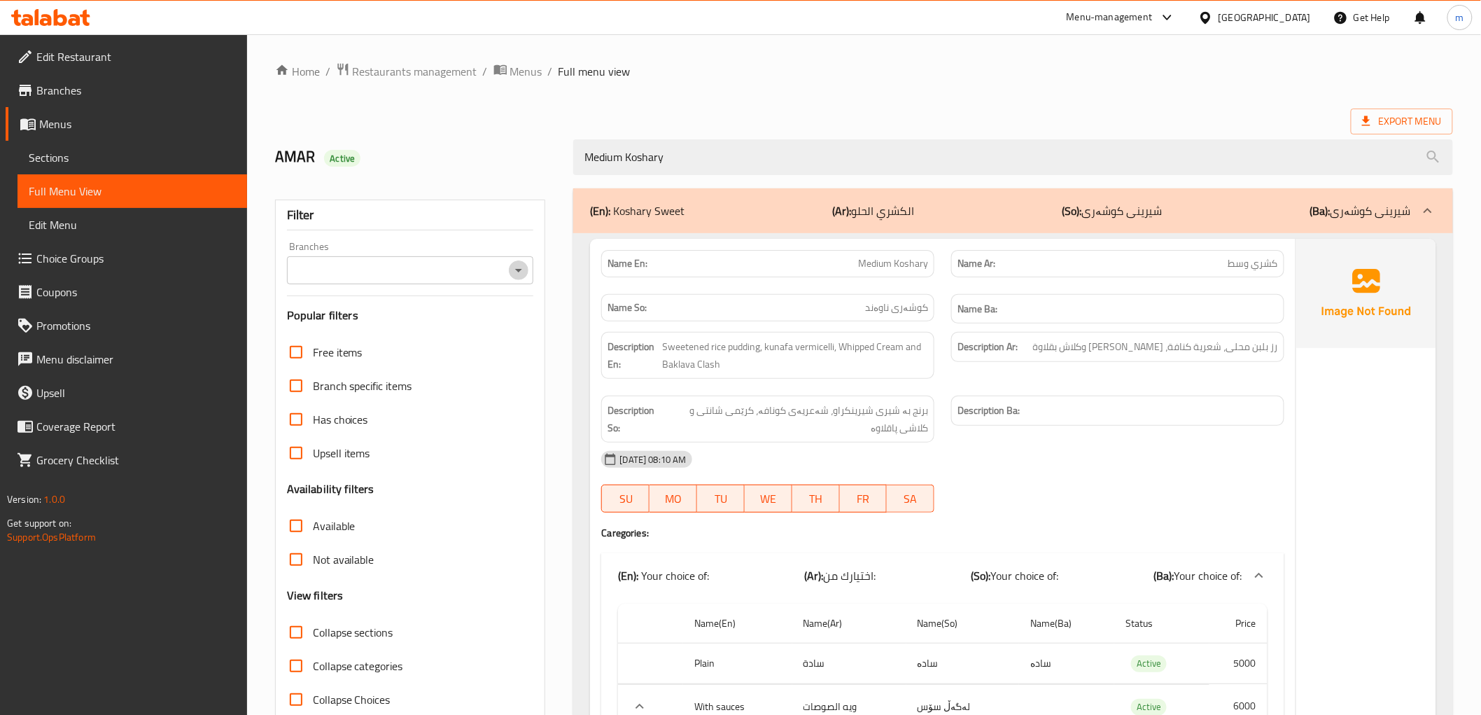
click at [519, 269] on icon "Open" at bounding box center [518, 270] width 7 height 3
type input "Medium Koshary"
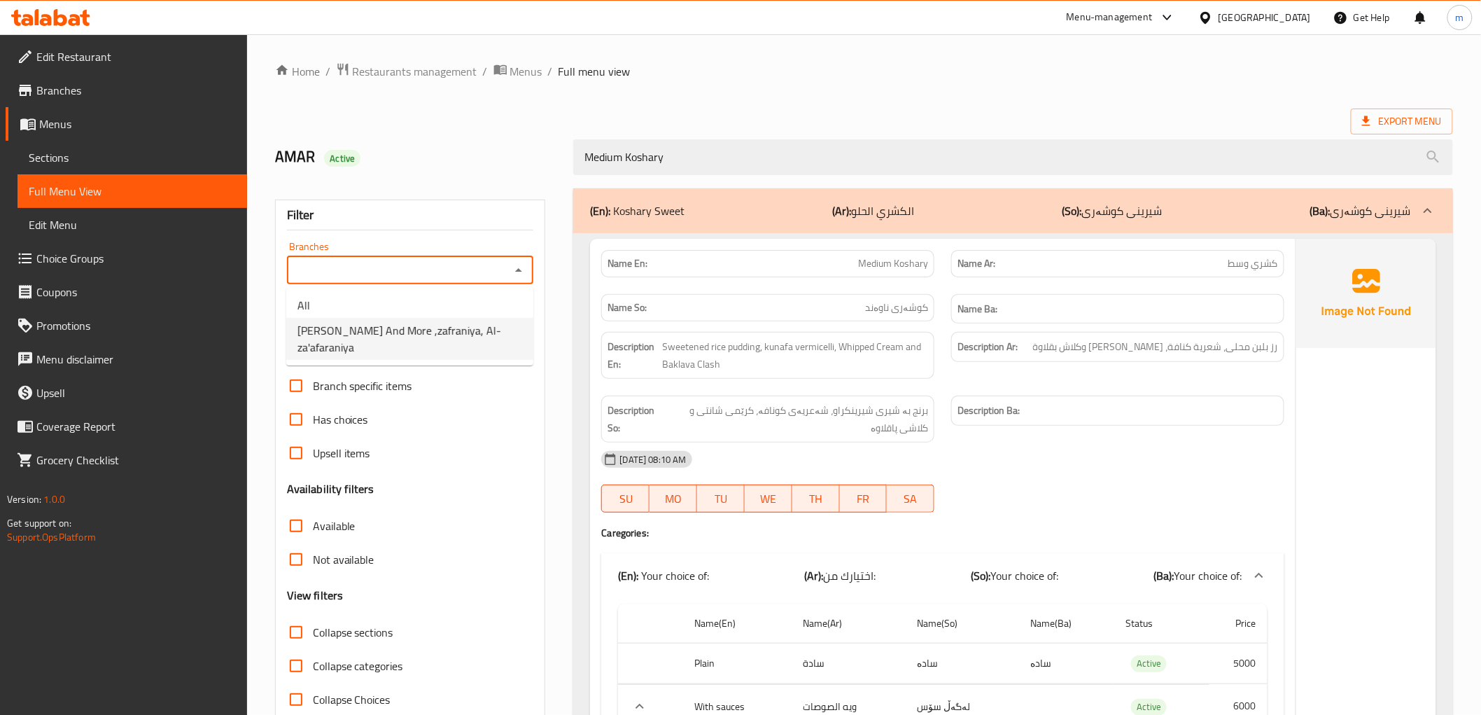
click at [472, 329] on span "Bil Laban And More ,zafraniya, Al-za'afaraniya" at bounding box center [409, 339] width 225 height 34
type input "Bil Laban And More ,zafraniya, Al-za'afaraniya"
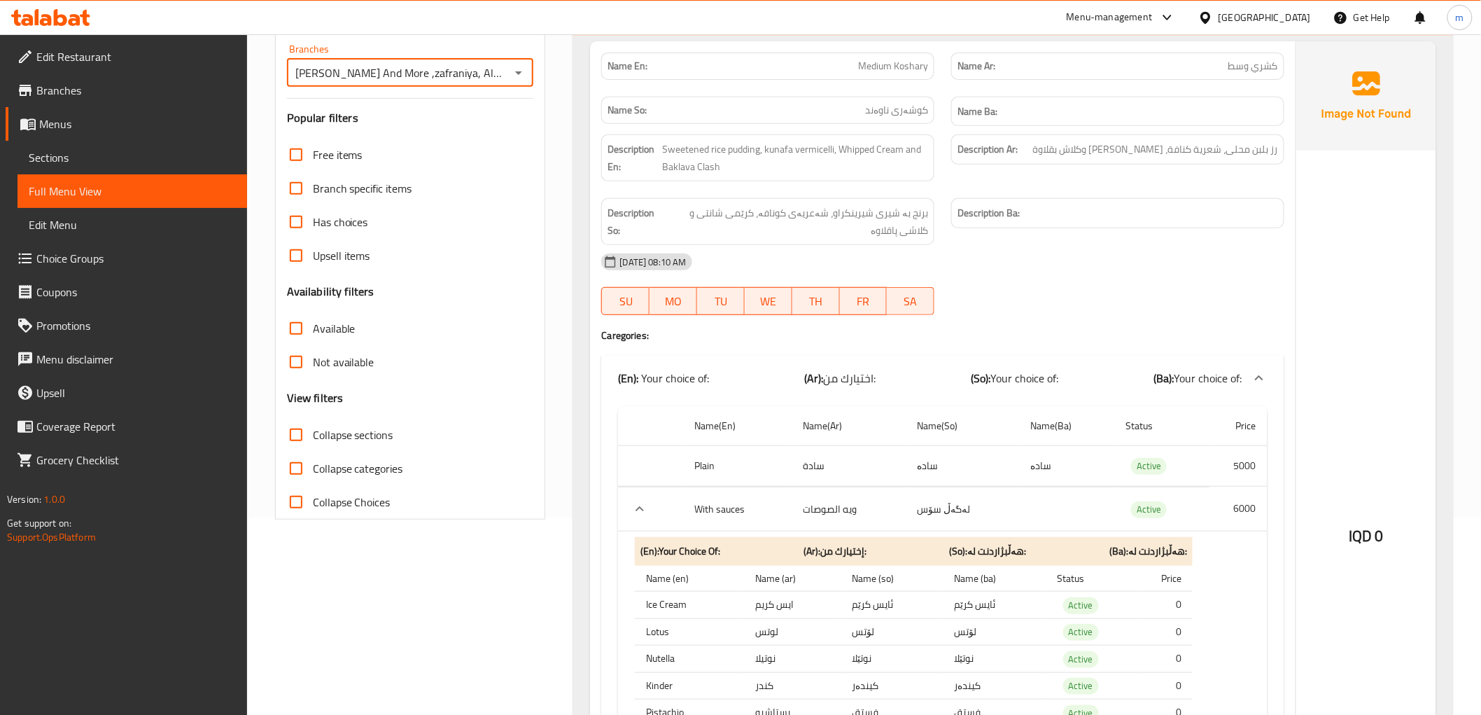
scroll to position [160, 0]
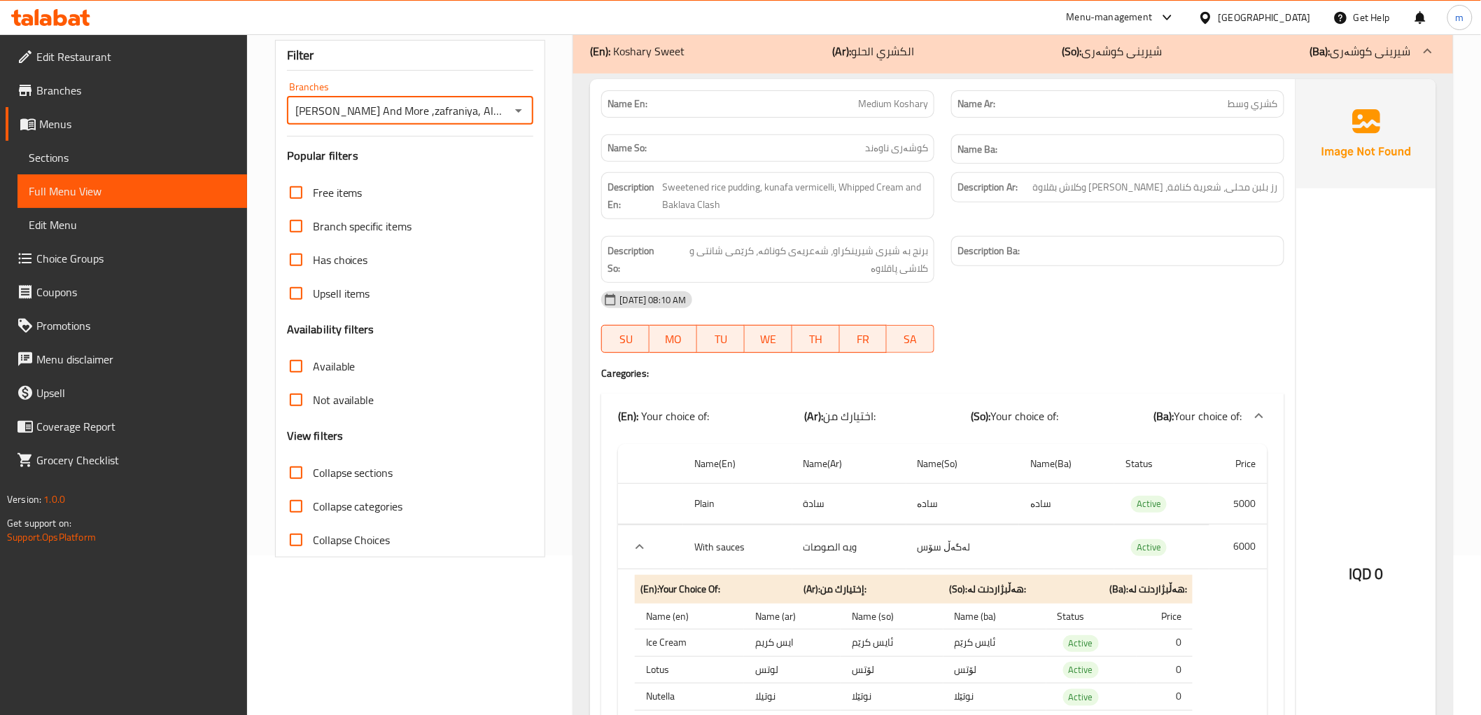
click at [80, 149] on span "Sections" at bounding box center [132, 157] width 207 height 17
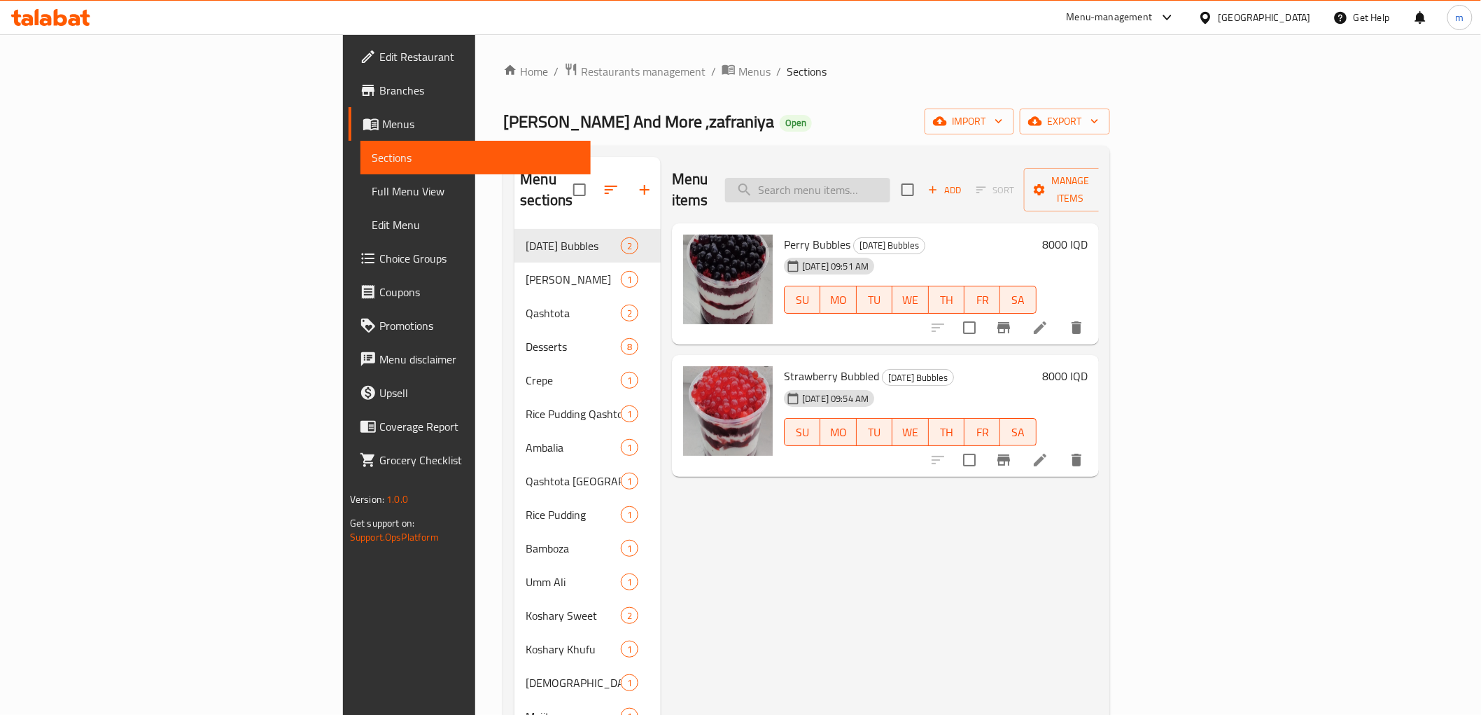
click at [890, 183] on input "search" at bounding box center [807, 190] width 165 height 24
paste input "Medium Koshary"
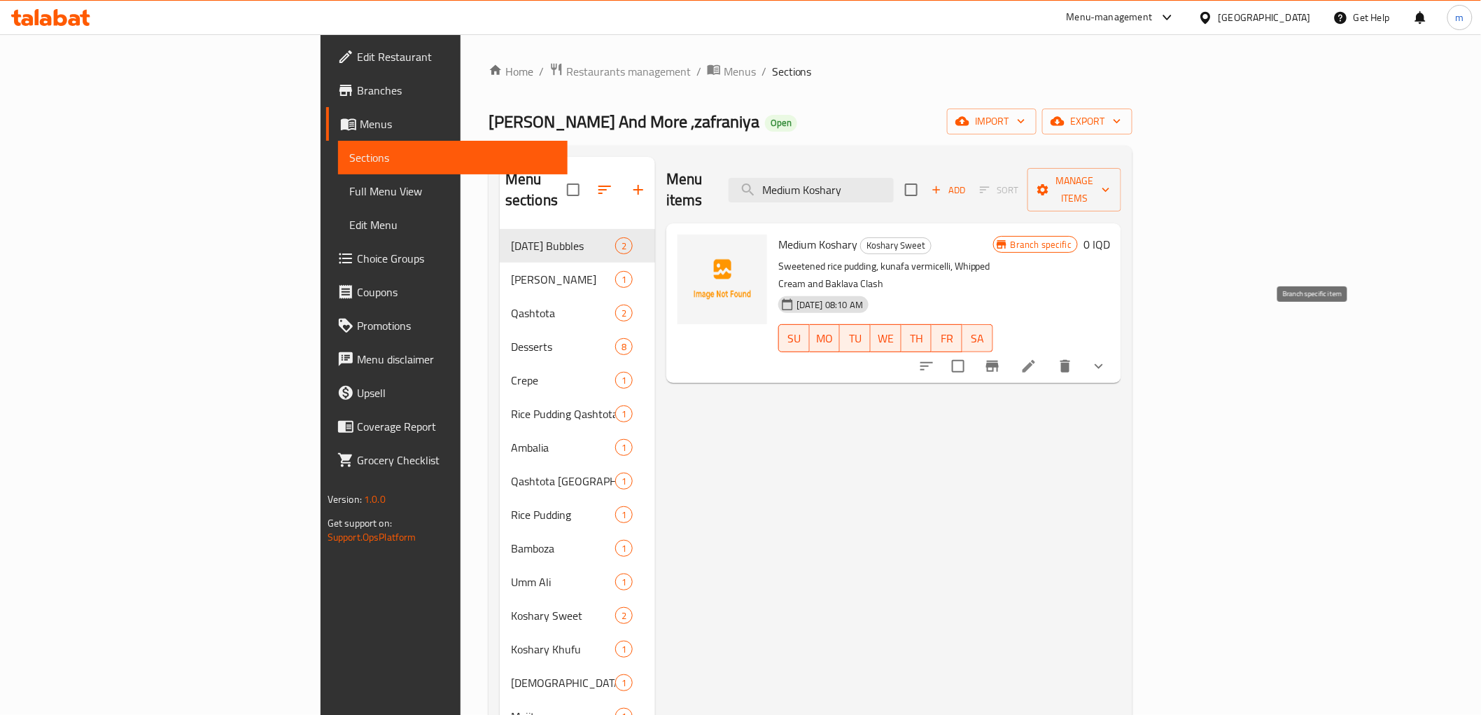
type input "Medium Koshary"
click at [999, 360] on icon "Branch-specific-item" at bounding box center [992, 365] width 13 height 11
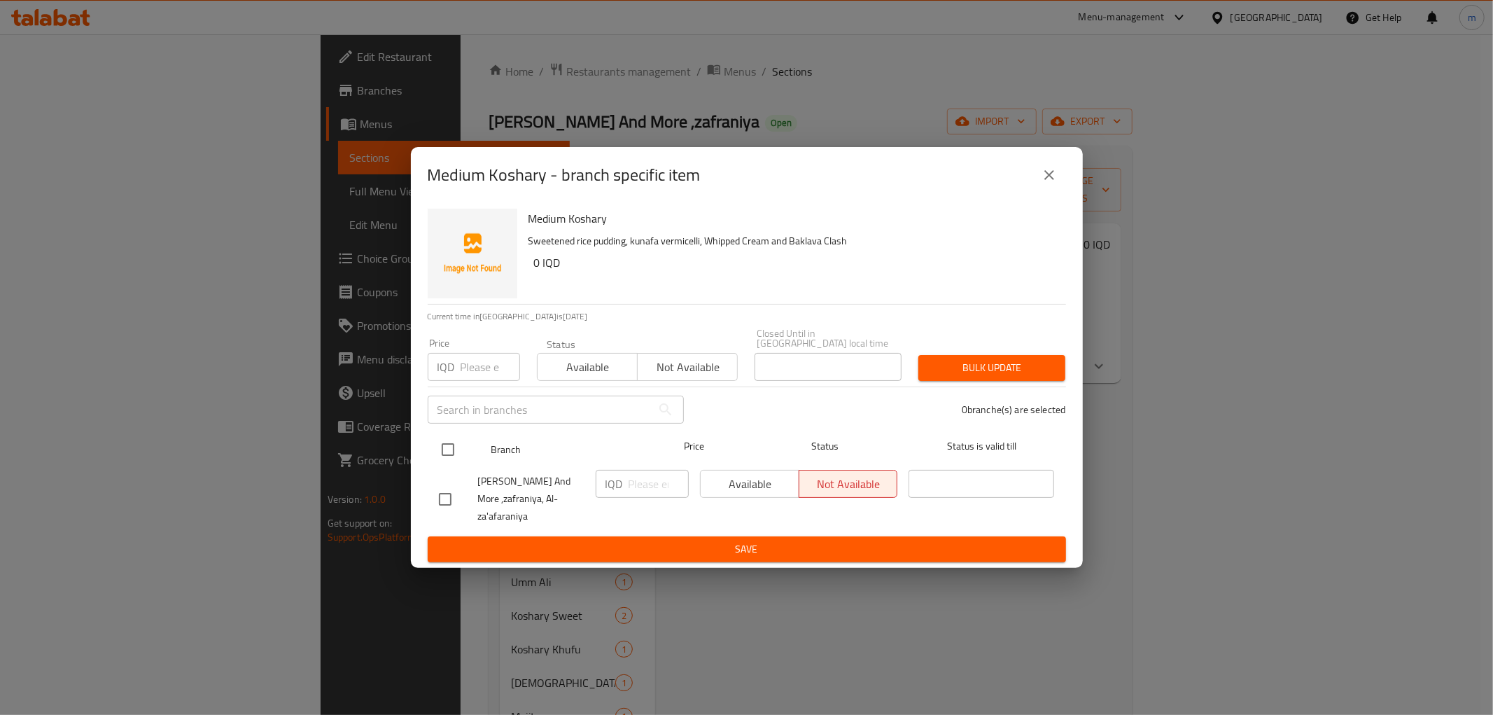
click at [429, 447] on div "Medium Koshary Sweetened rice pudding, kunafa vermicelli, Whipped Cream and Bak…" at bounding box center [747, 385] width 672 height 365
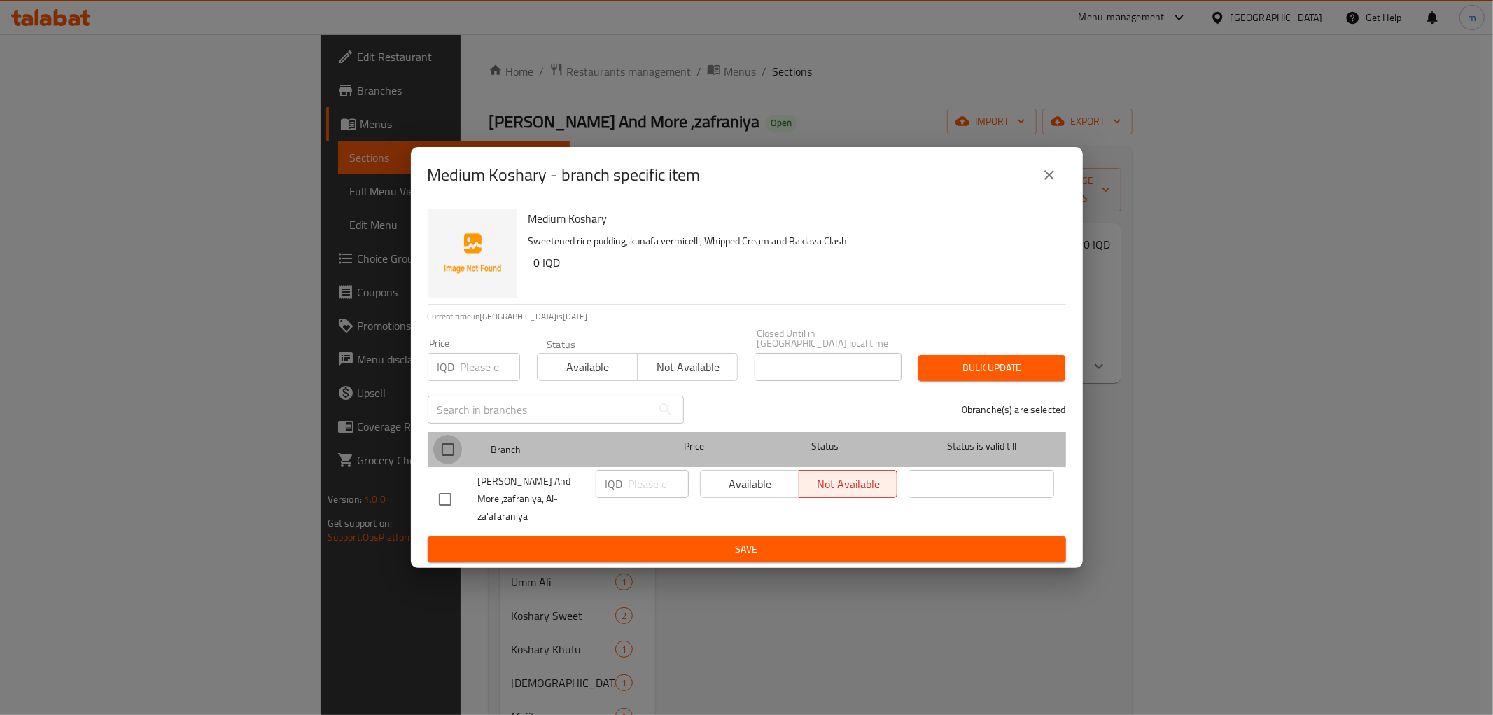
click at [447, 451] on input "checkbox" at bounding box center [447, 449] width 29 height 29
checkbox input "true"
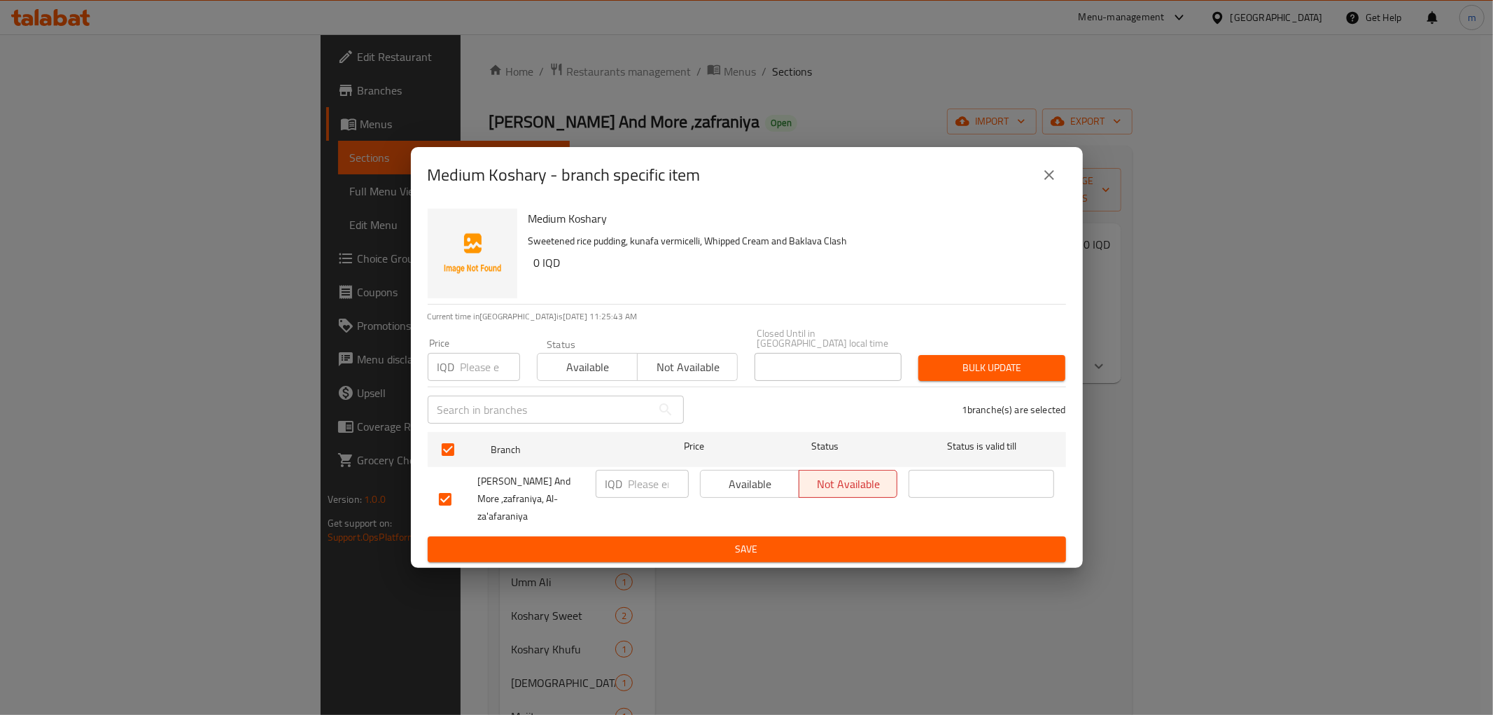
click at [738, 485] on span "Available" at bounding box center [749, 484] width 87 height 20
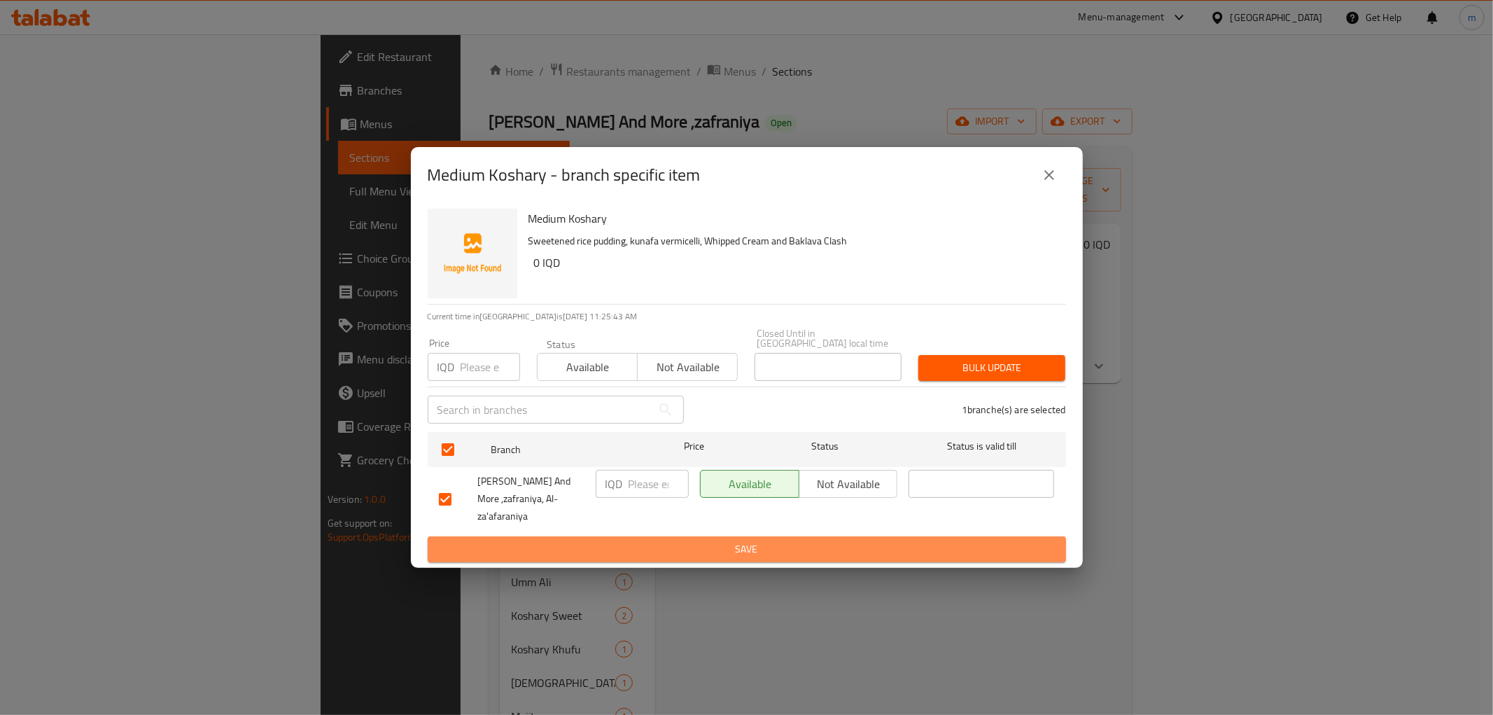
click at [738, 540] on span "Save" at bounding box center [747, 548] width 616 height 17
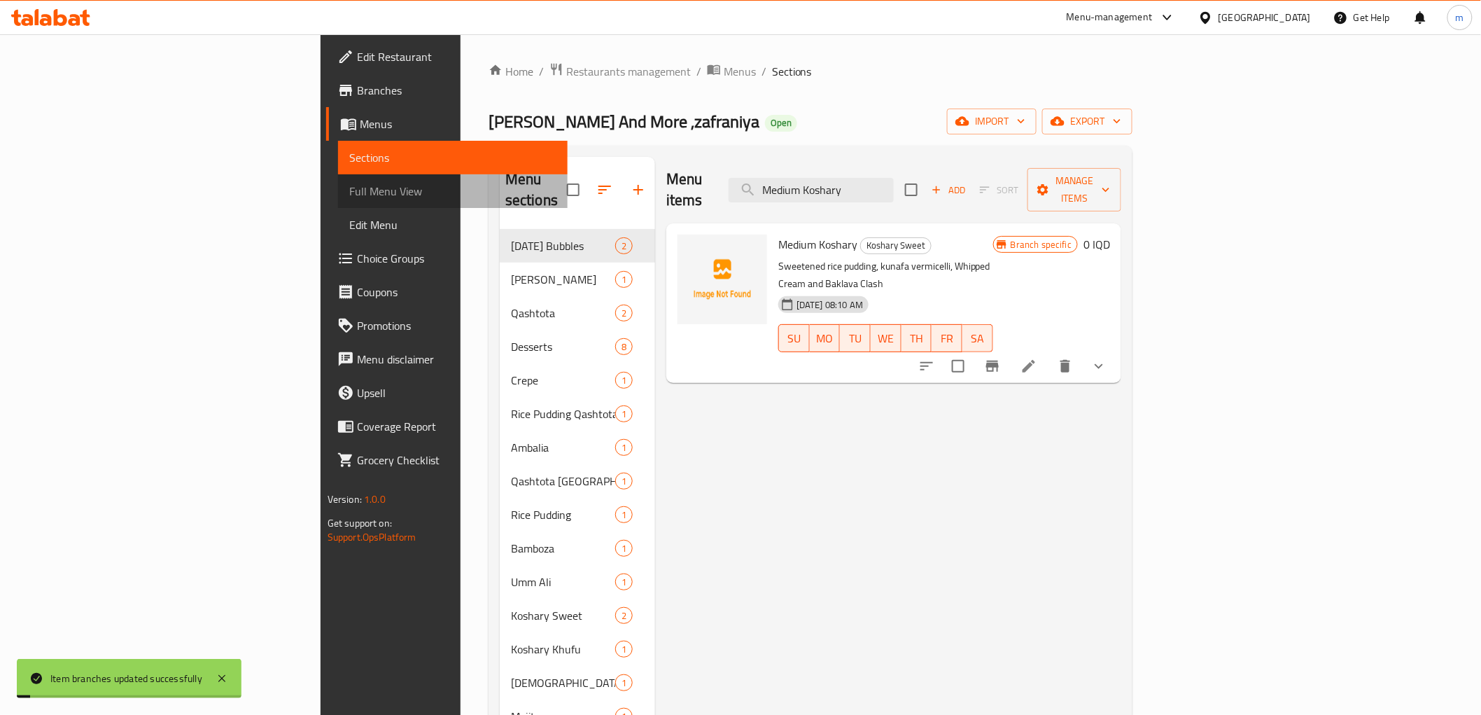
click at [349, 197] on span "Full Menu View" at bounding box center [452, 191] width 207 height 17
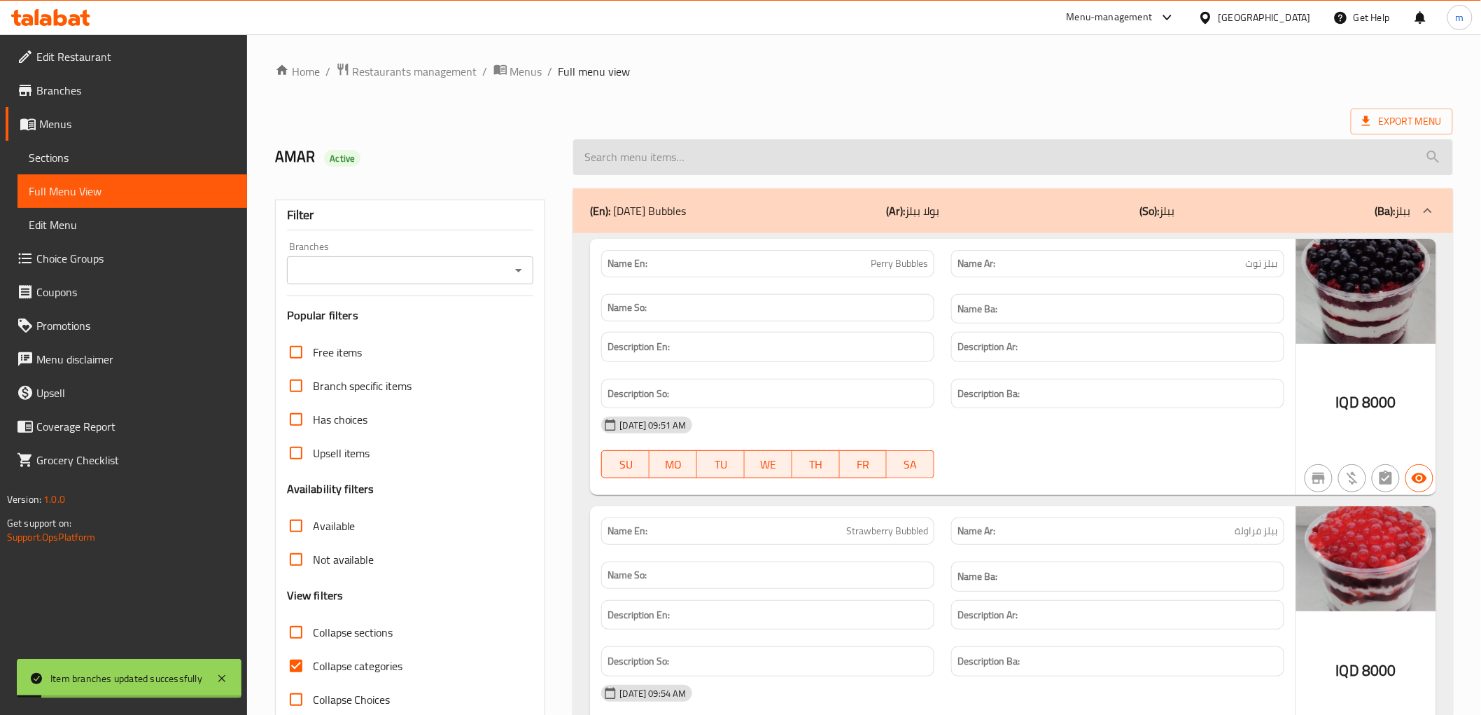
click at [750, 154] on input "search" at bounding box center [1012, 157] width 879 height 36
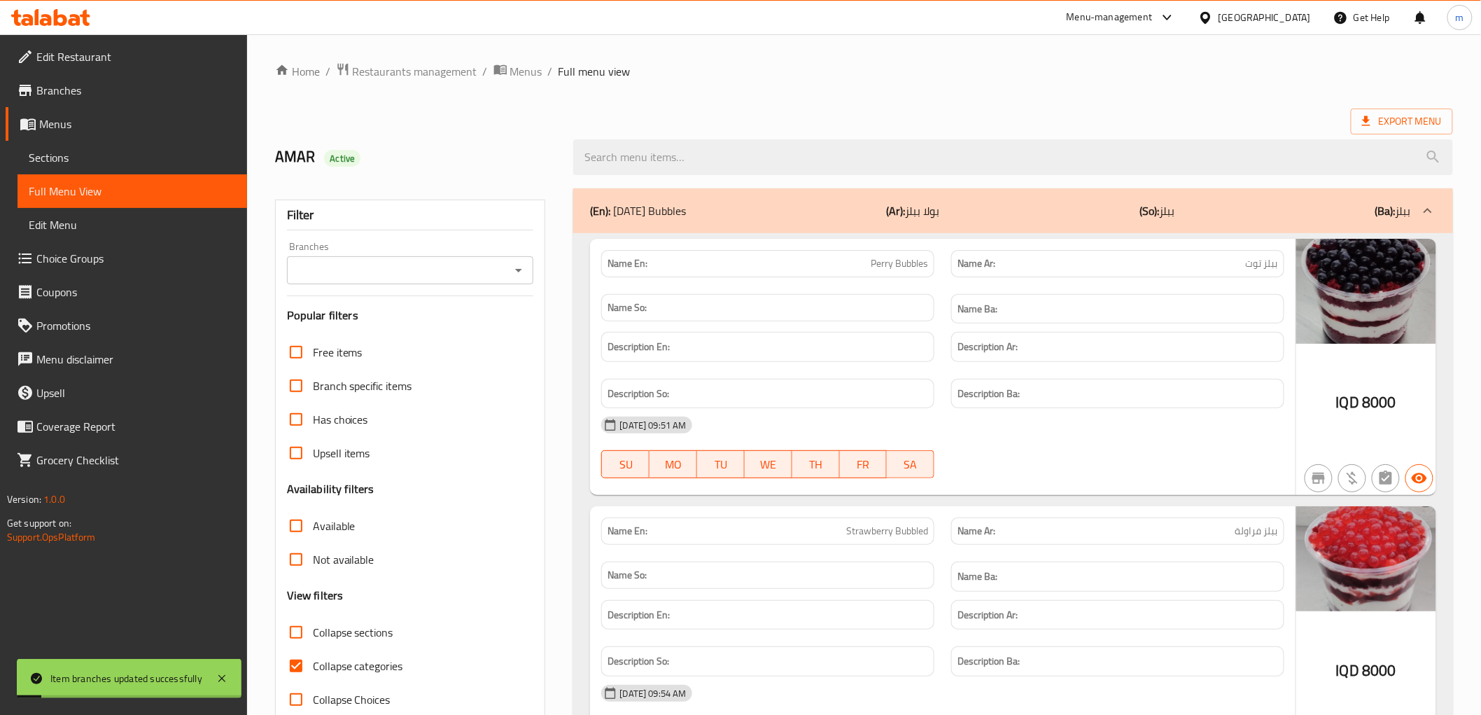
paste input "Medium Koshary"
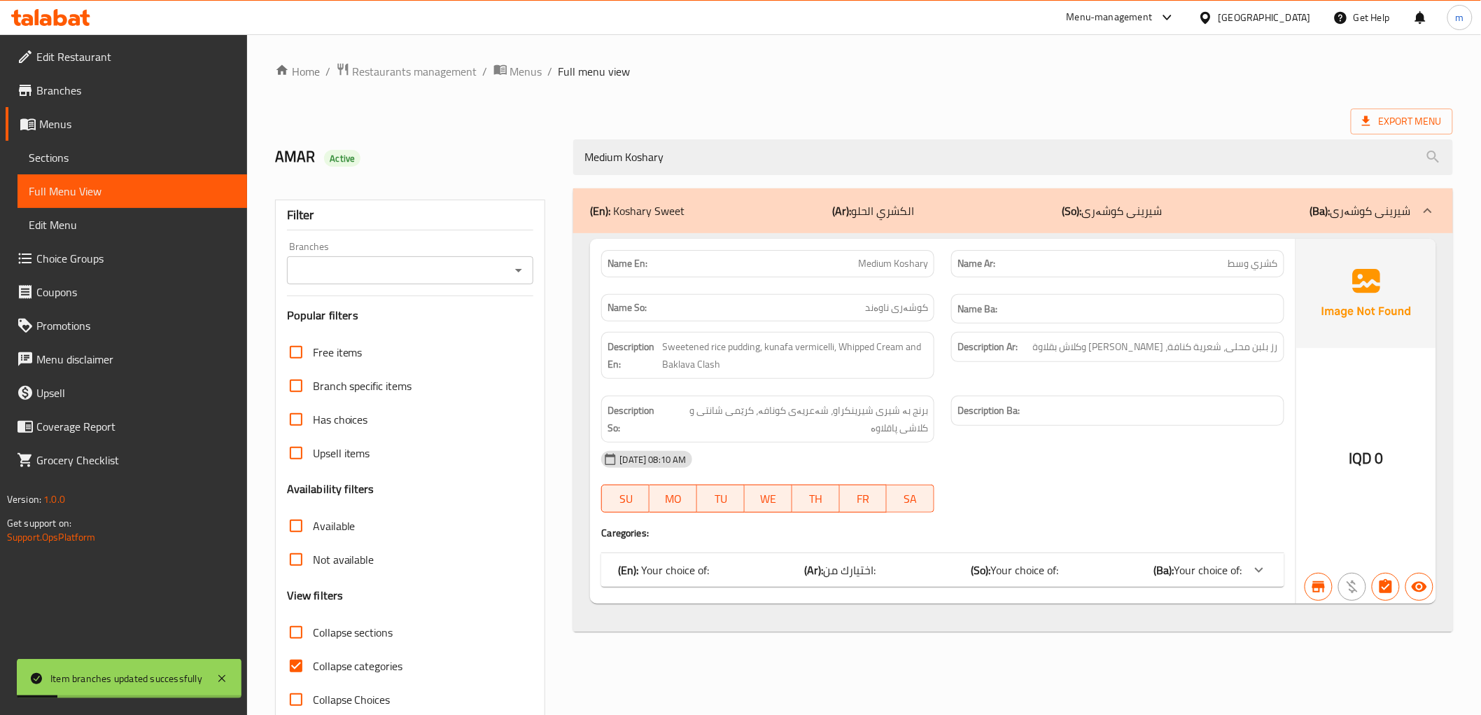
click at [518, 272] on icon "Open" at bounding box center [518, 270] width 17 height 17
type input "Medium Koshary"
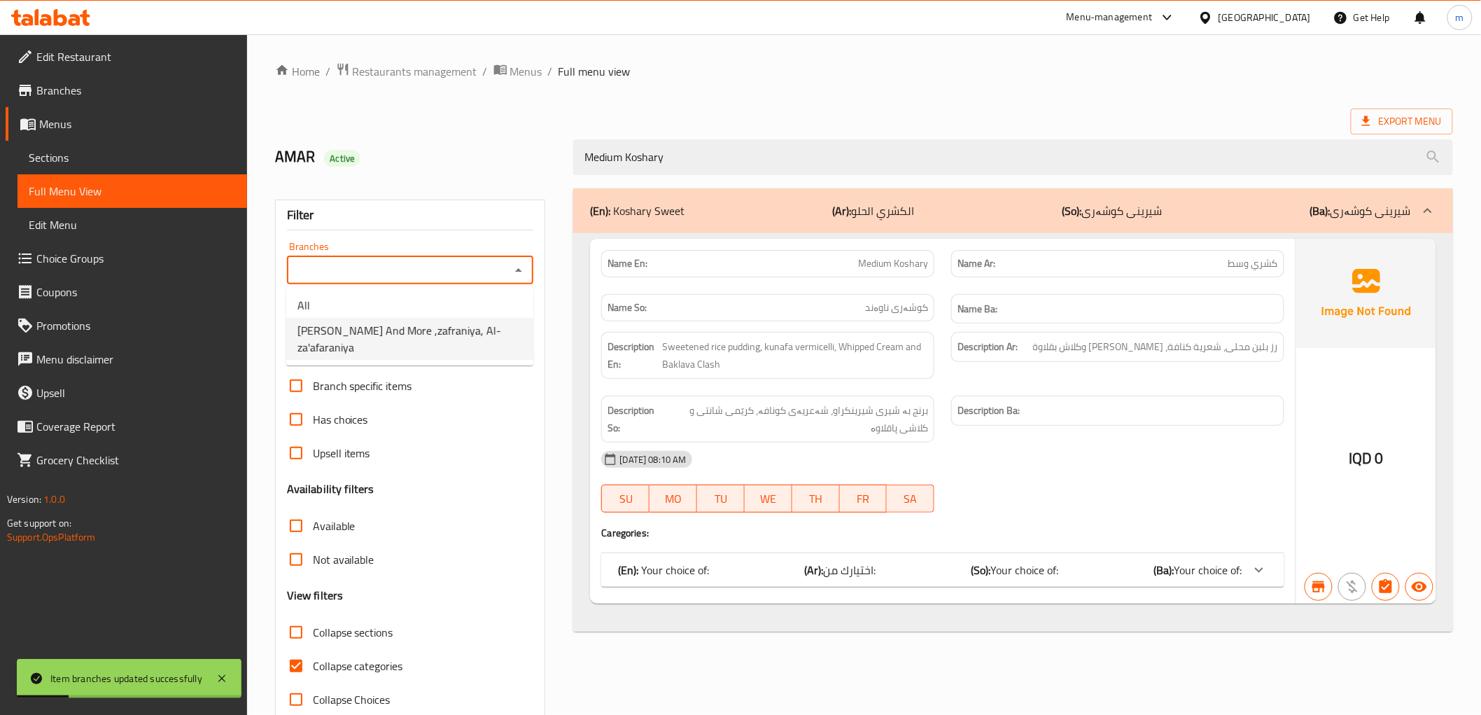
click at [449, 330] on span "Bil Laban And More ,zafraniya, Al-za'afaraniya" at bounding box center [409, 339] width 225 height 34
type input "Bil Laban And More ,zafraniya, Al-za'afaraniya"
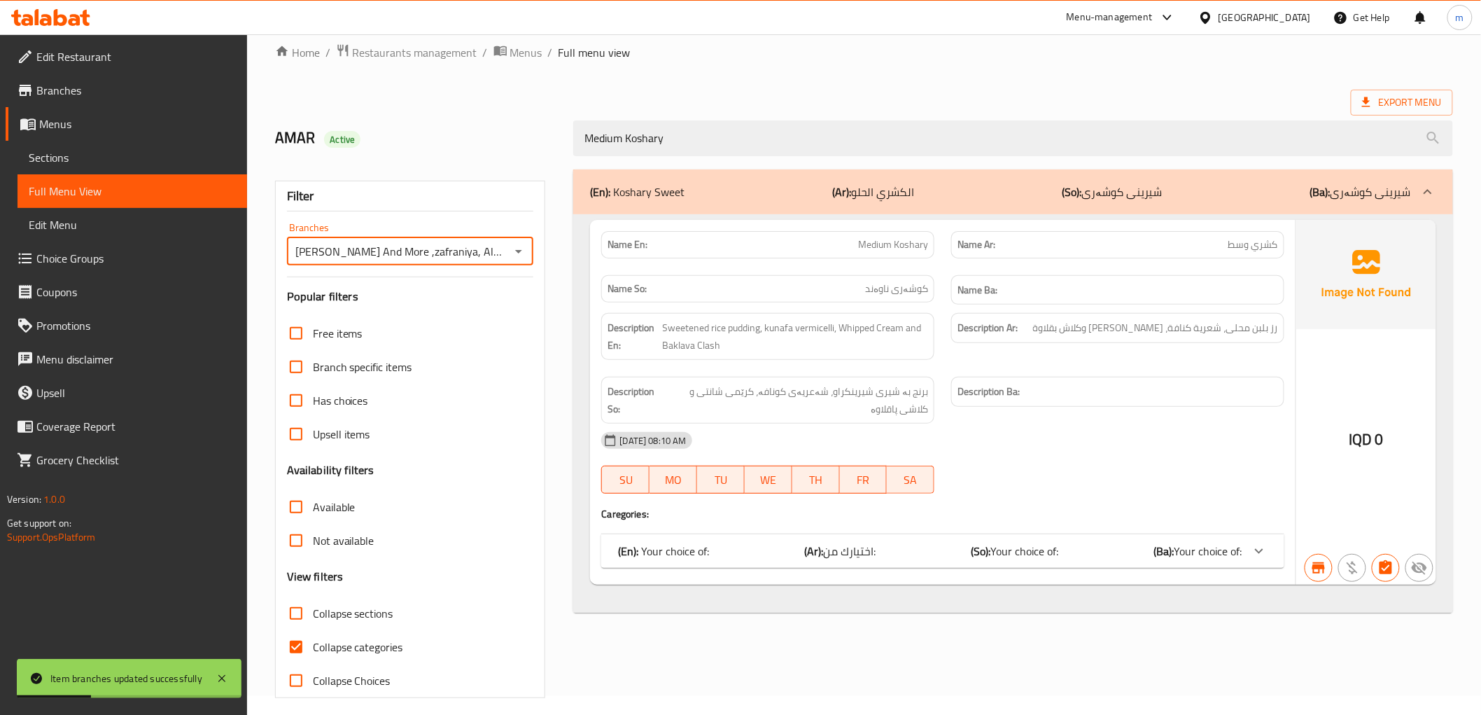
scroll to position [30, 0]
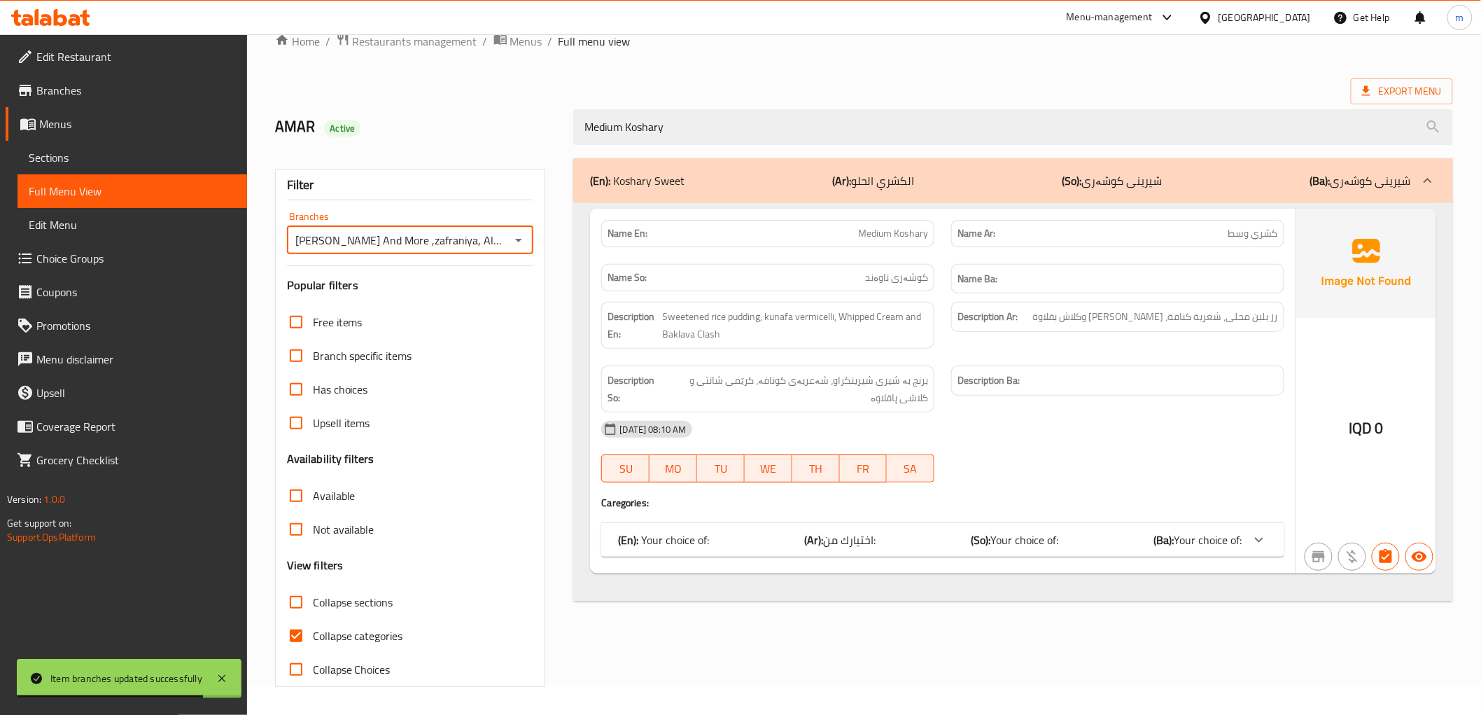
click at [331, 644] on span "Collapse categories" at bounding box center [358, 635] width 90 height 17
click at [313, 644] on input "Collapse categories" at bounding box center [296, 636] width 34 height 34
checkbox input "false"
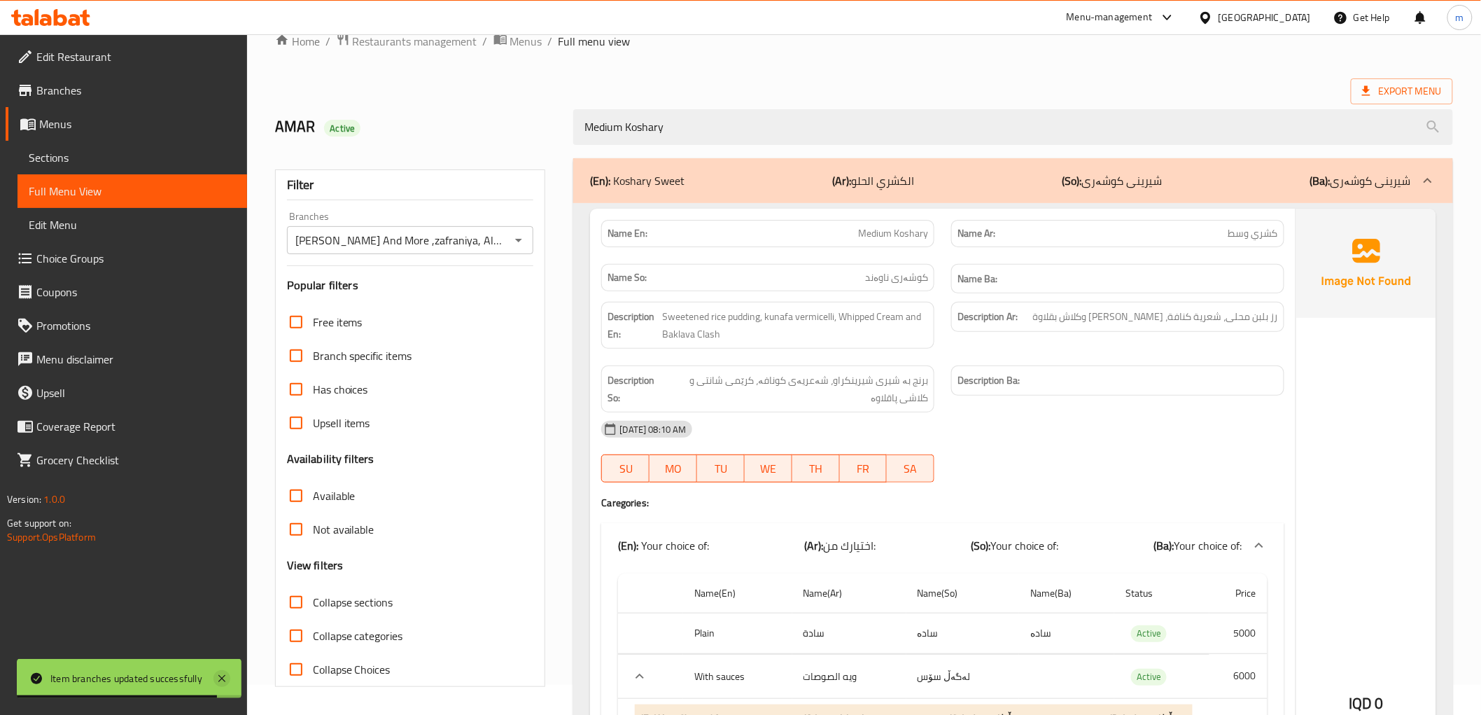
click at [218, 682] on icon at bounding box center [221, 678] width 17 height 17
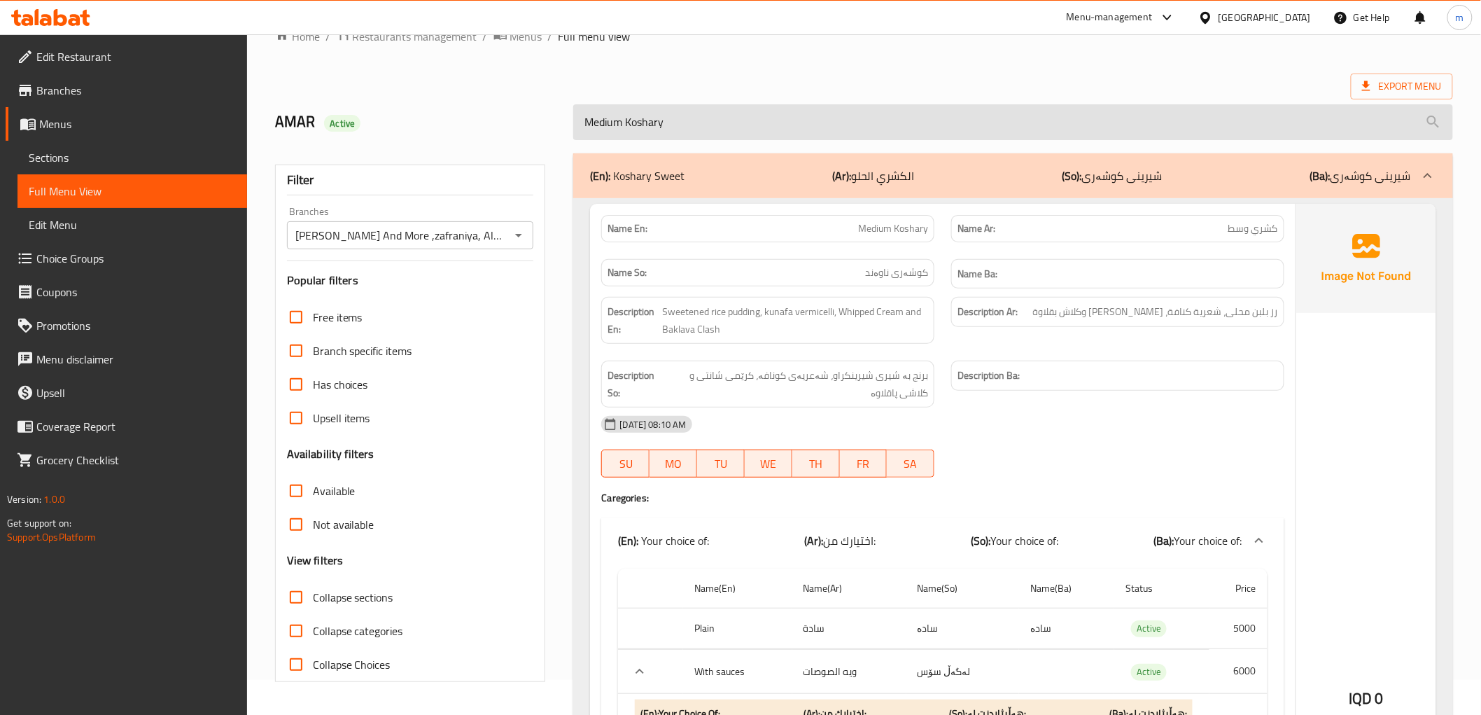
scroll to position [0, 0]
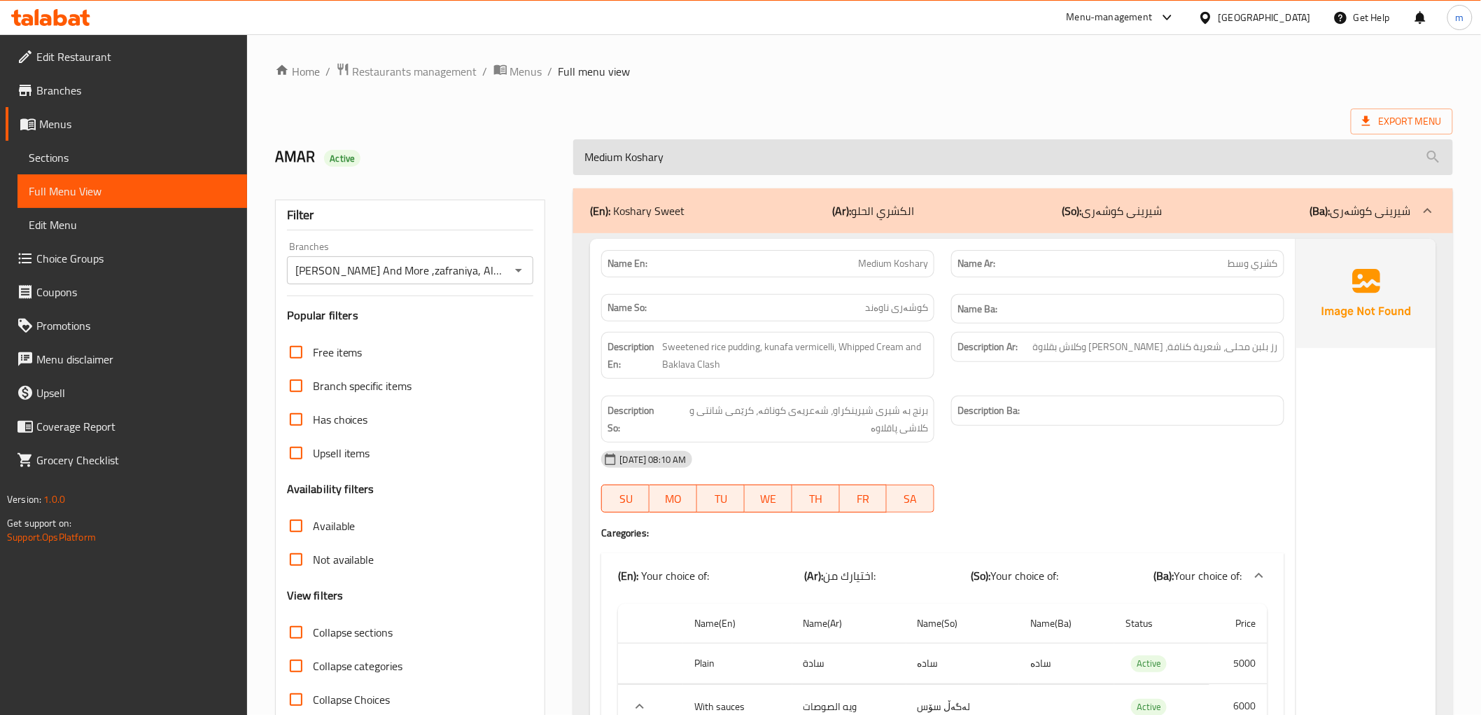
click at [662, 157] on input "Medium Koshary" at bounding box center [1012, 157] width 879 height 36
click at [624, 156] on input "Medium Koshary" at bounding box center [1012, 157] width 879 height 36
click at [615, 156] on input "Medium Koshary" at bounding box center [1012, 157] width 879 height 36
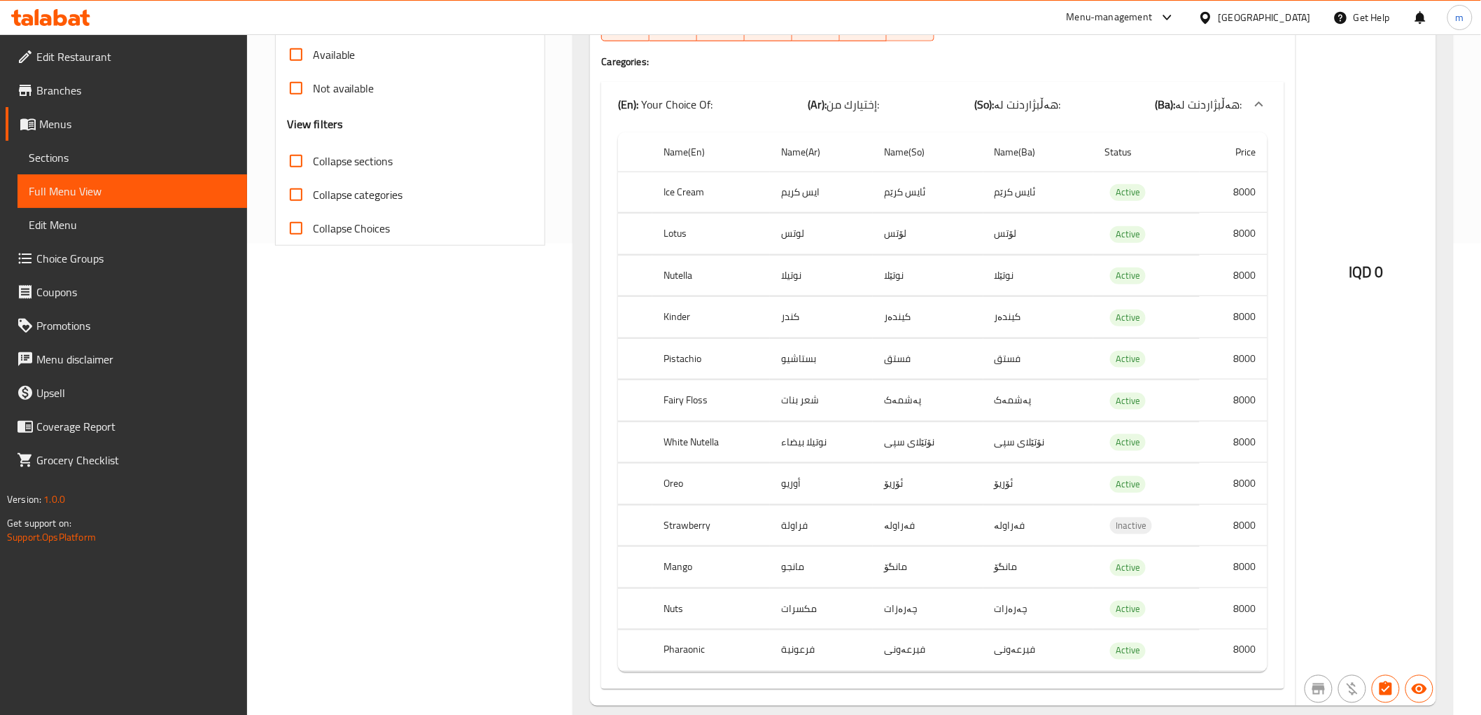
scroll to position [457, 0]
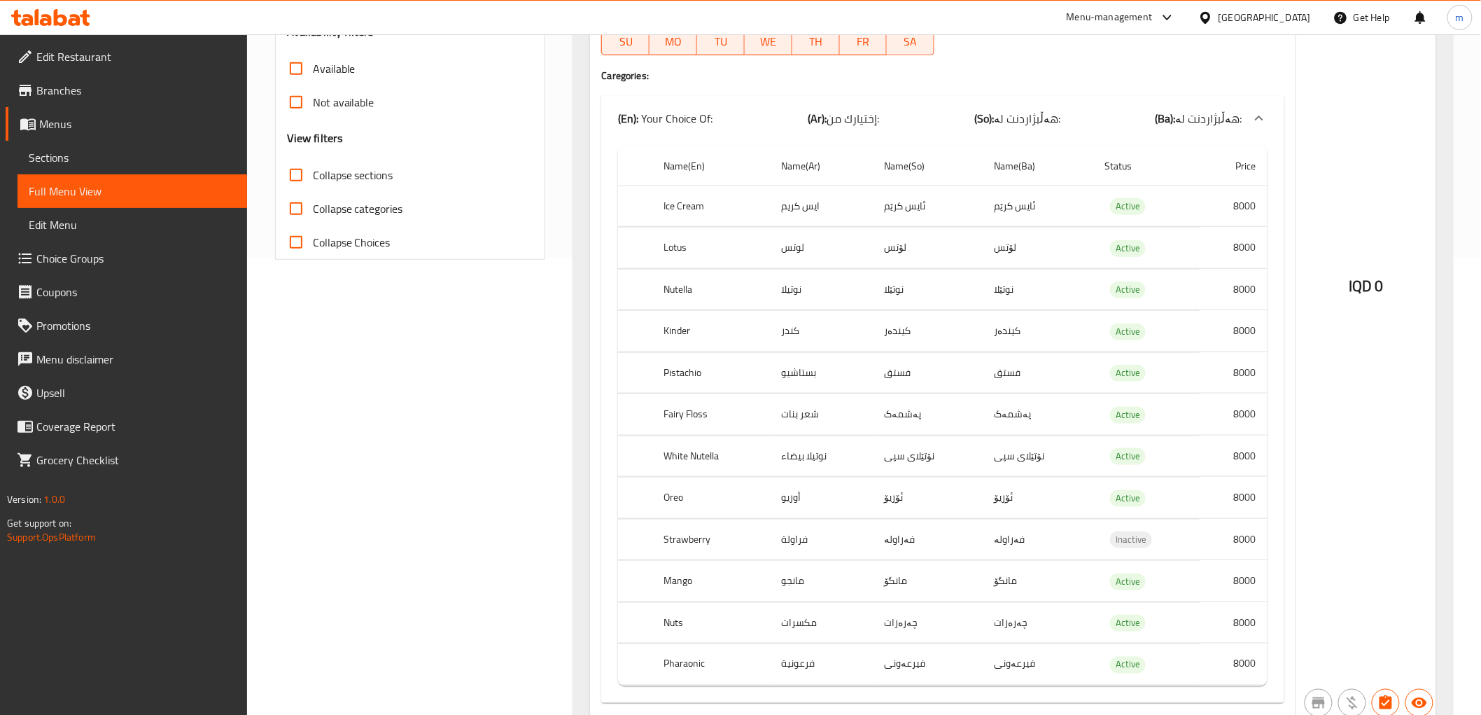
type input "Koshary"
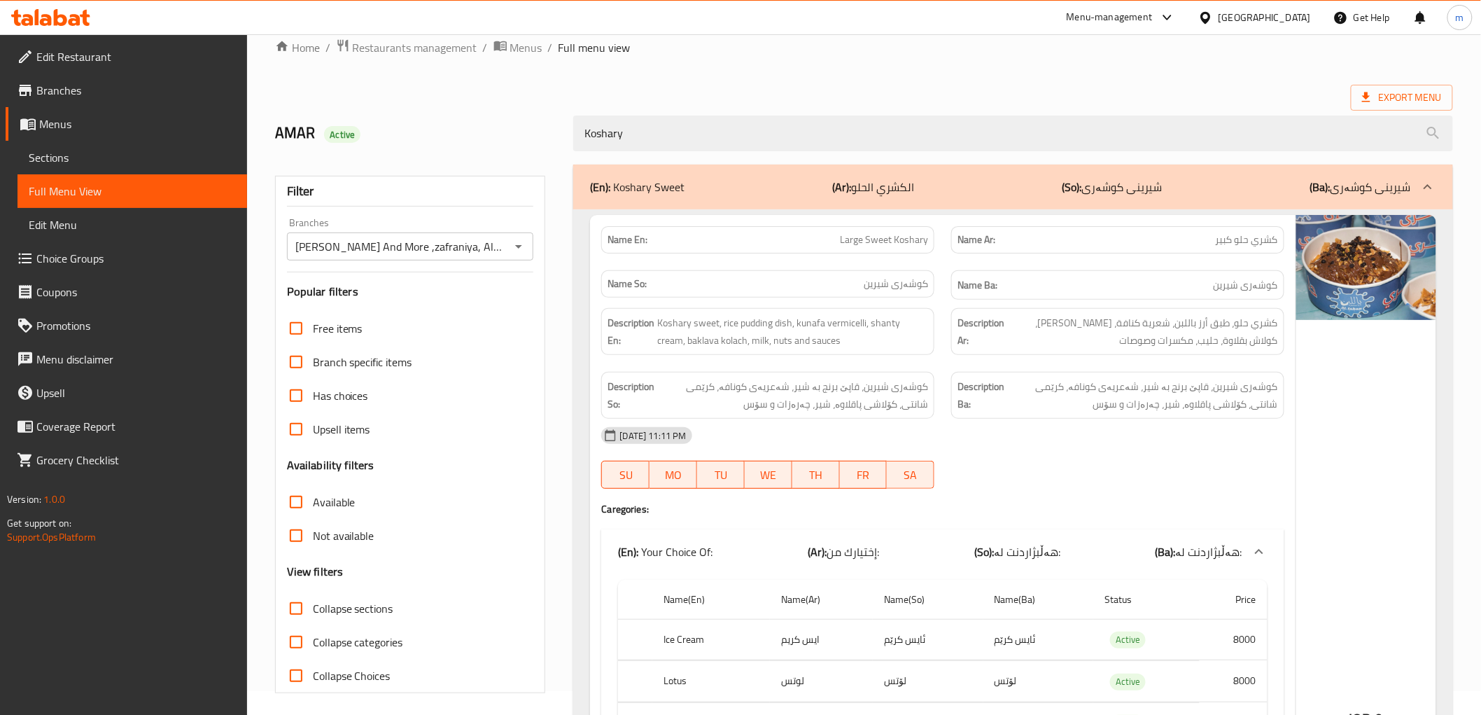
scroll to position [0, 0]
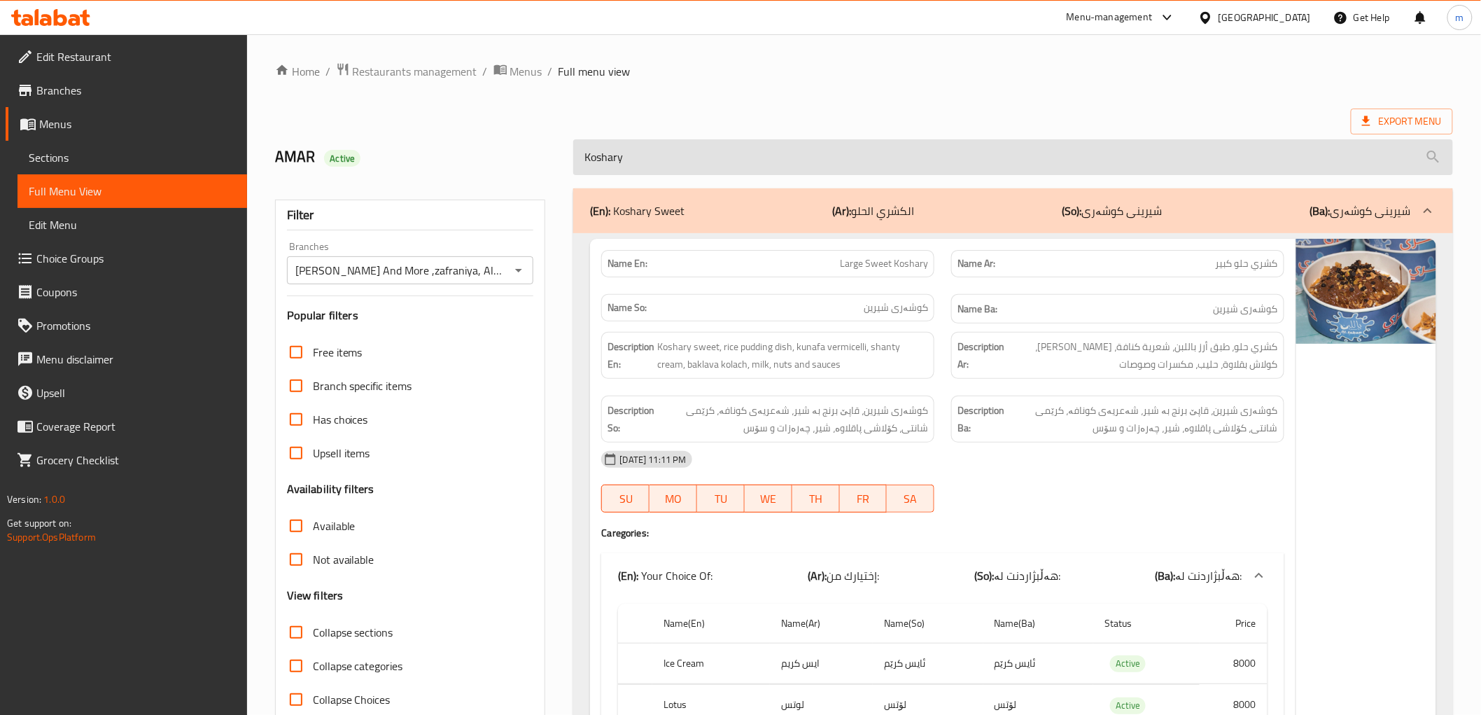
click at [630, 157] on input "Koshary" at bounding box center [1012, 157] width 879 height 36
click at [630, 158] on input "Koshary" at bounding box center [1012, 157] width 879 height 36
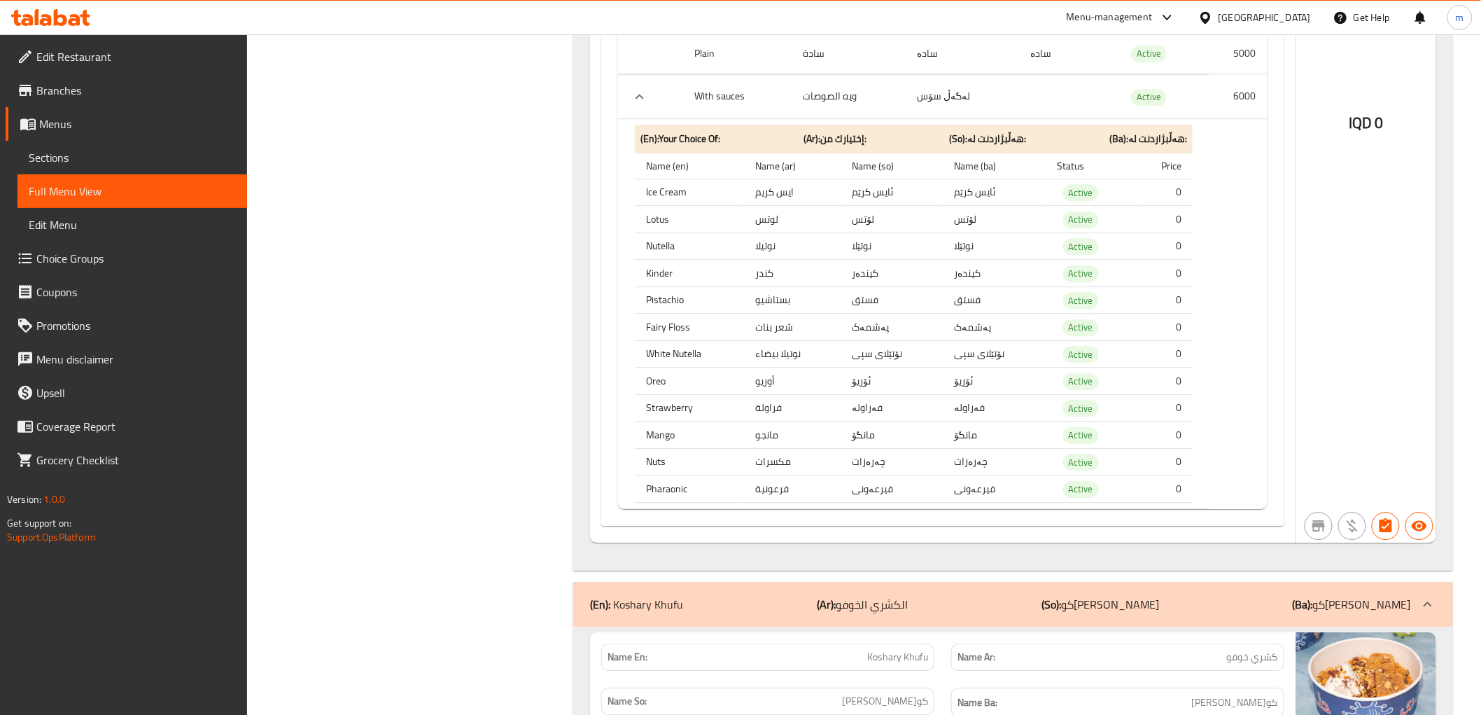
scroll to position [1430, 0]
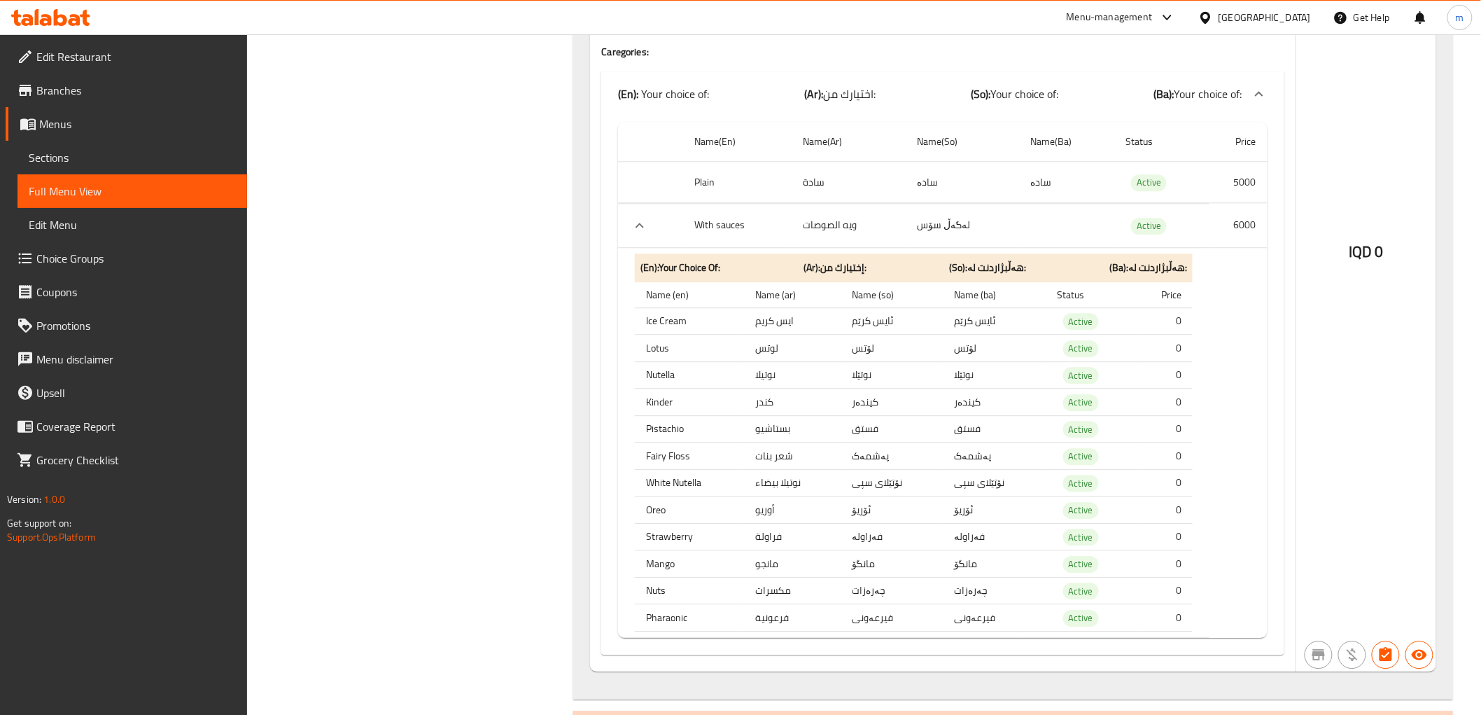
click at [674, 323] on th "Ice Cream" at bounding box center [689, 320] width 109 height 27
click at [689, 614] on th "Pharaonic" at bounding box center [689, 617] width 109 height 27
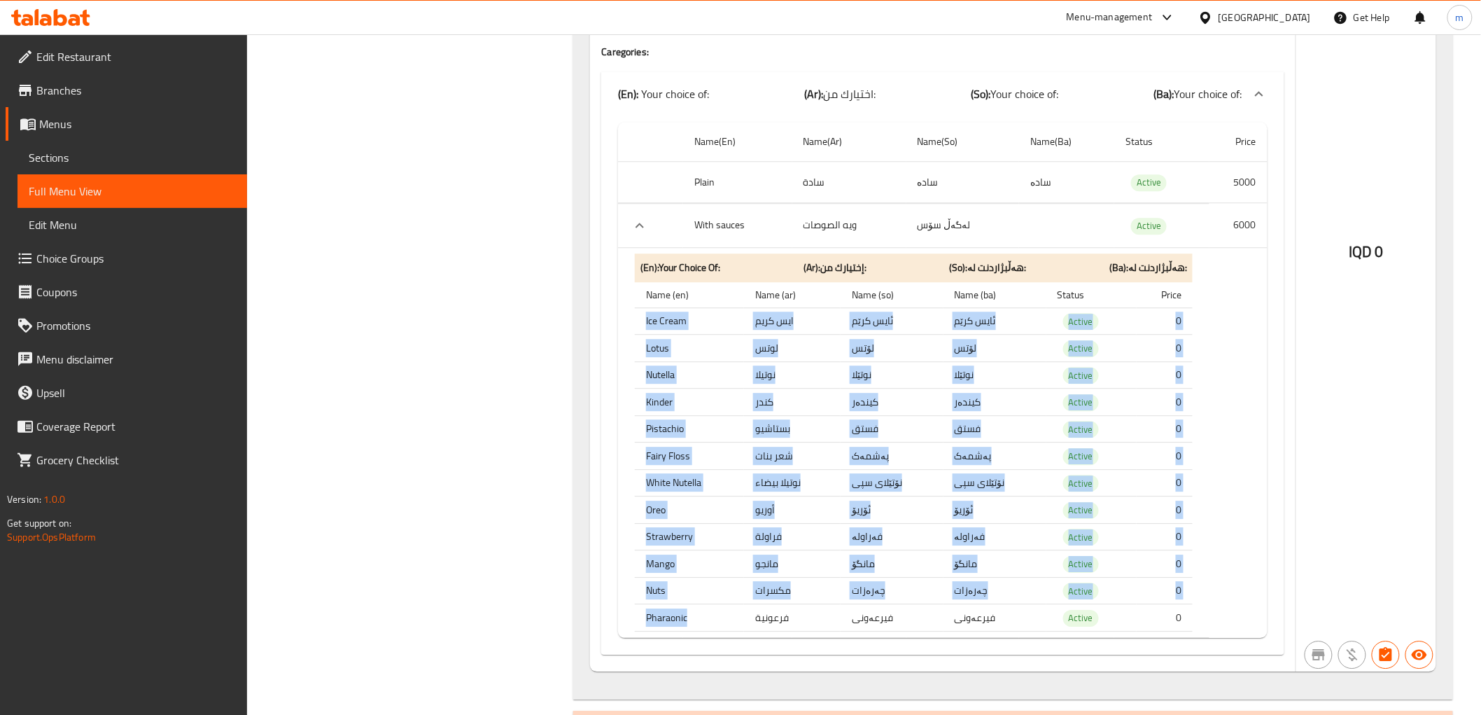
drag, startPoint x: 689, startPoint y: 614, endPoint x: 641, endPoint y: 318, distance: 299.2
click at [641, 318] on tbody "Ice Cream ايس كريم ئایس کرێم ئایس کرێم Active 0 Lotus لوتس لۆتس لۆتس Active 0 N…" at bounding box center [914, 468] width 558 height 323
copy tbody "Ice Cream ايس كريم ئایس کرێم ئایس کرێم Active 0 Lotus لوتس لۆتس لۆتس Active 0 N…"
click at [672, 330] on th "Ice Cream" at bounding box center [689, 320] width 109 height 27
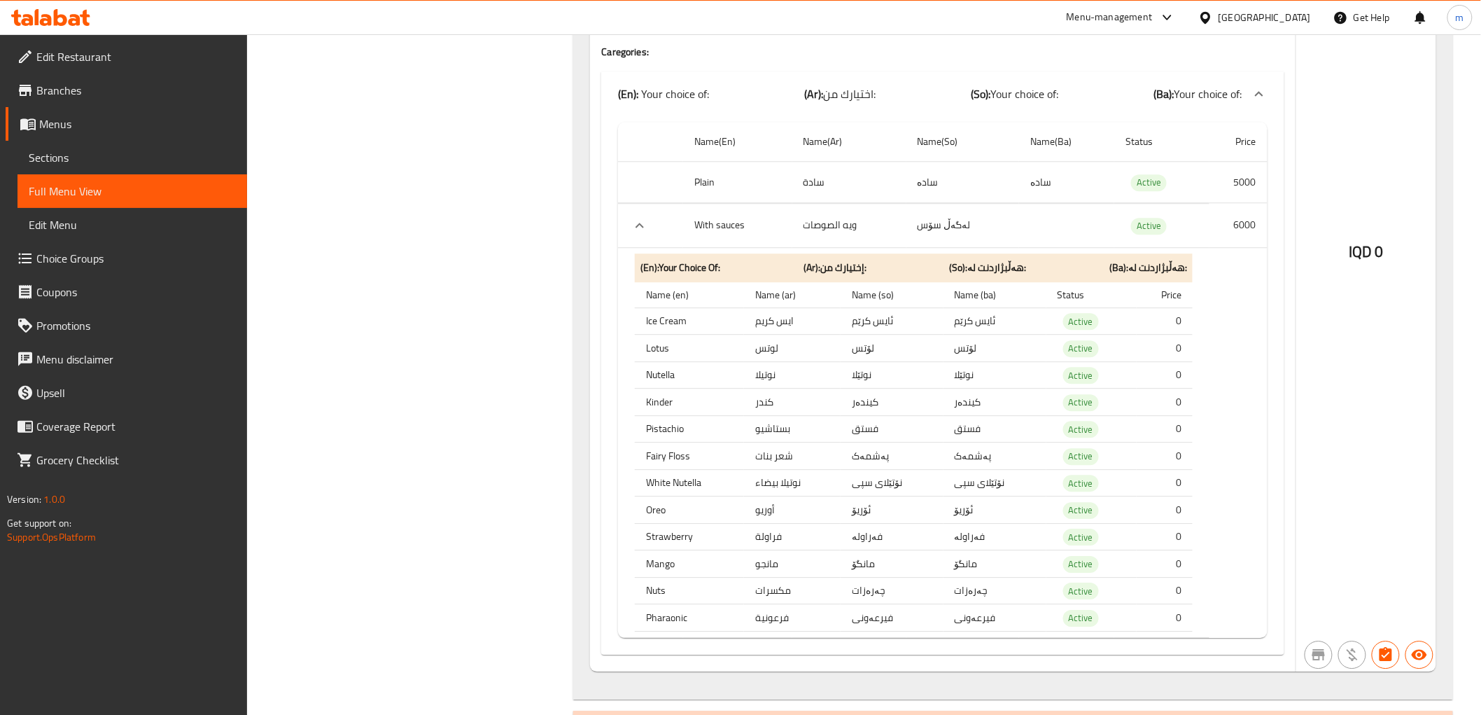
click at [672, 318] on th "Ice Cream" at bounding box center [689, 320] width 109 height 27
copy th "Ice Cream"
click at [647, 318] on th "Ice Cream" at bounding box center [689, 320] width 109 height 27
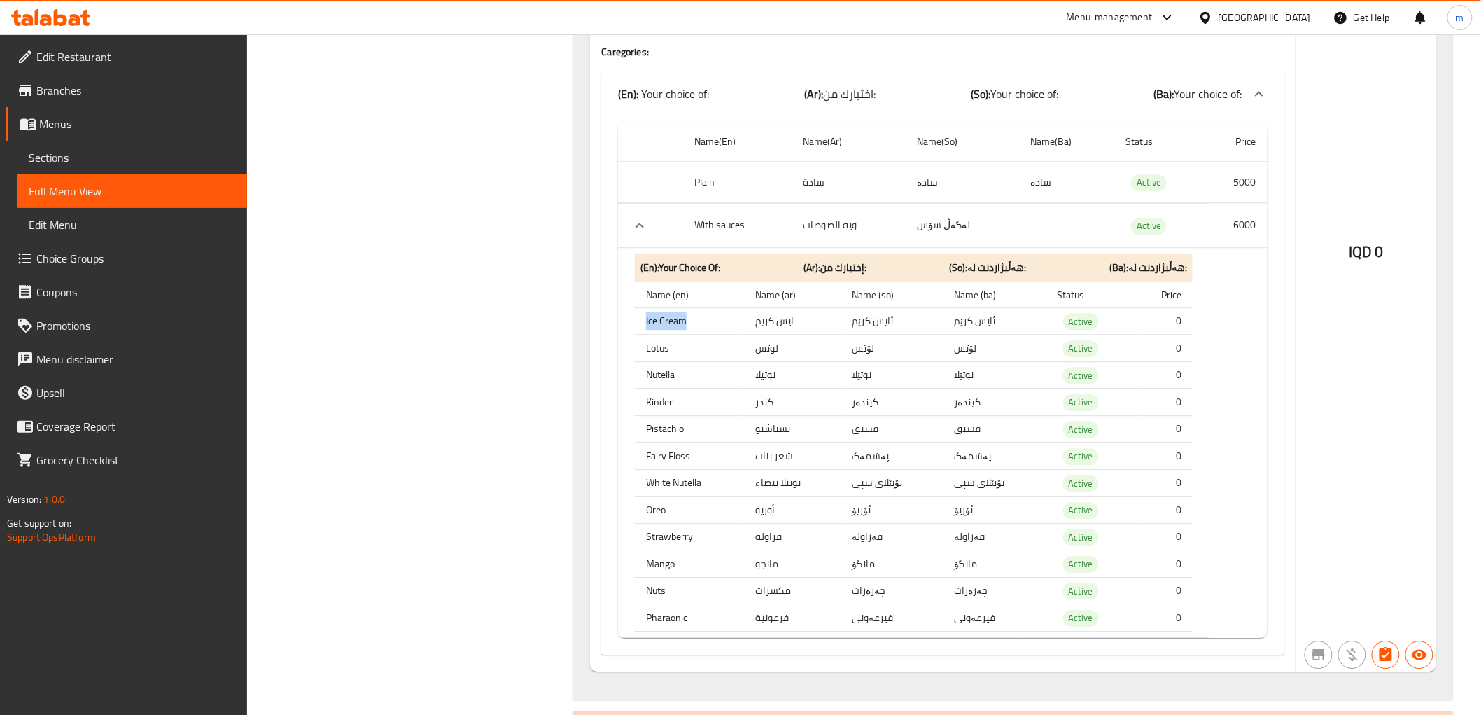
drag, startPoint x: 689, startPoint y: 319, endPoint x: 646, endPoint y: 318, distance: 42.7
click at [646, 318] on th "Ice Cream" at bounding box center [689, 320] width 109 height 27
copy th "Ice Cream"
click at [662, 369] on th "Nutella" at bounding box center [689, 374] width 109 height 27
drag, startPoint x: 671, startPoint y: 348, endPoint x: 647, endPoint y: 349, distance: 23.1
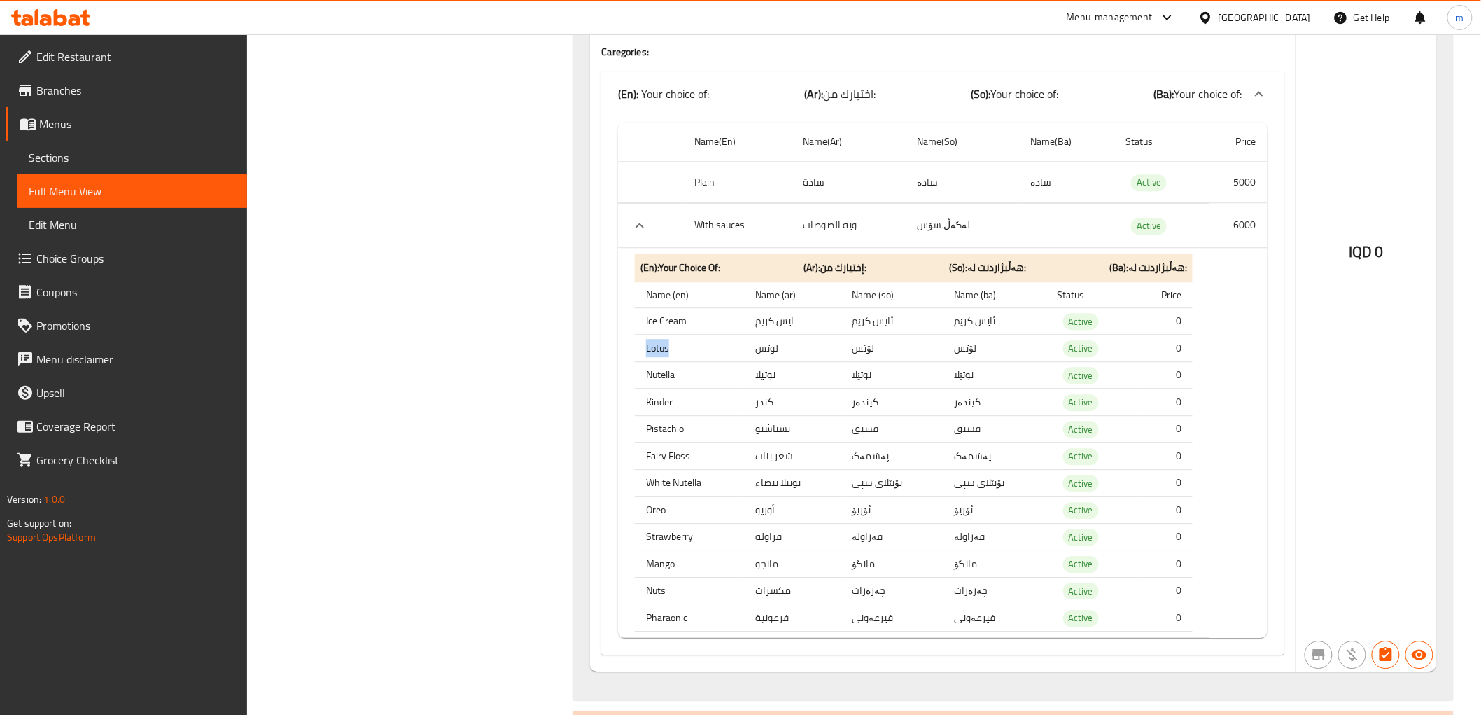
click at [647, 349] on th "Lotus" at bounding box center [689, 348] width 109 height 27
copy th "Lotus"
drag, startPoint x: 680, startPoint y: 372, endPoint x: 640, endPoint y: 372, distance: 40.6
click at [640, 372] on th "Nutella" at bounding box center [689, 374] width 109 height 27
copy th "Nutella"
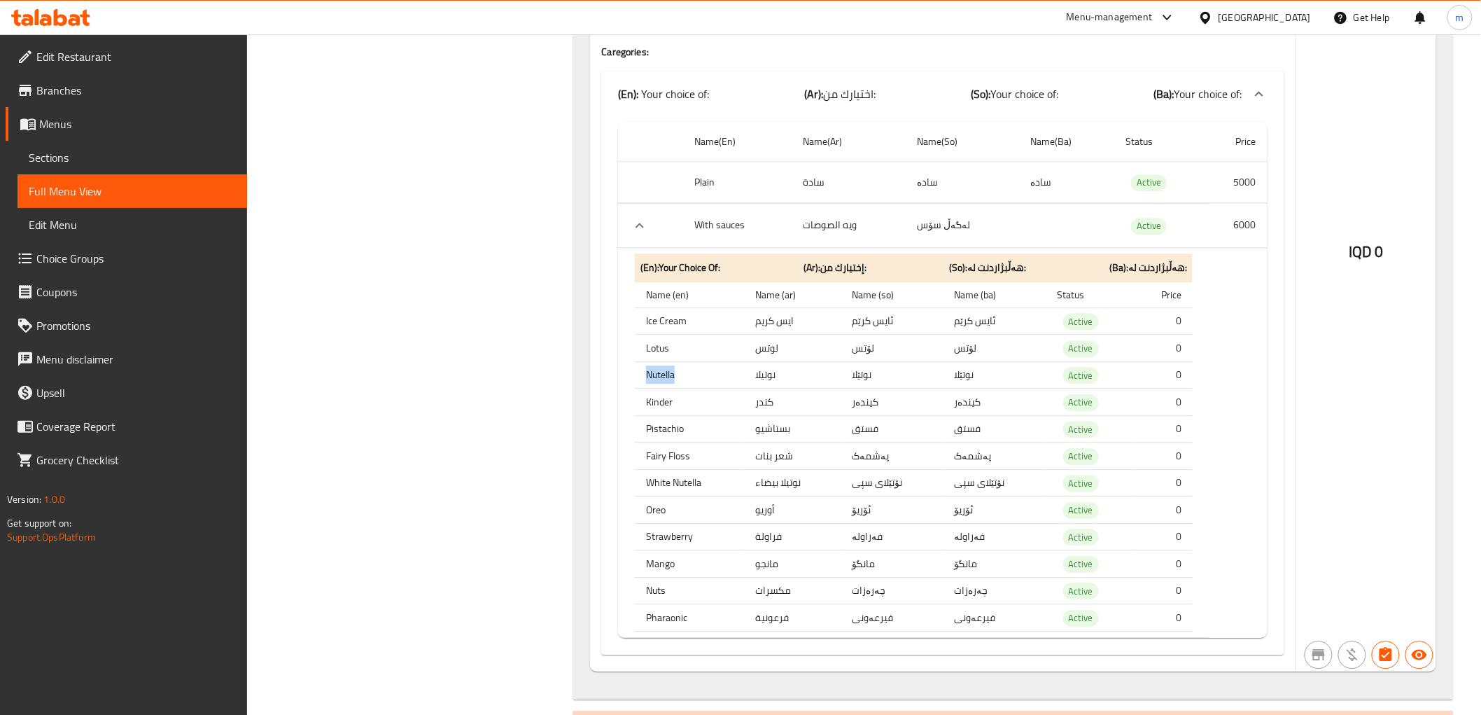
drag, startPoint x: 661, startPoint y: 386, endPoint x: 666, endPoint y: 395, distance: 10.7
click at [661, 388] on tbody "Ice Cream ايس كريم ئایس کرێم ئایس کرێم Active 0 Lotus لوتس لۆتس لۆتس Active 0 N…" at bounding box center [914, 468] width 558 height 323
drag, startPoint x: 673, startPoint y: 396, endPoint x: 645, endPoint y: 402, distance: 28.6
click at [645, 402] on th "Kinder" at bounding box center [689, 401] width 109 height 27
copy th "Kinder"
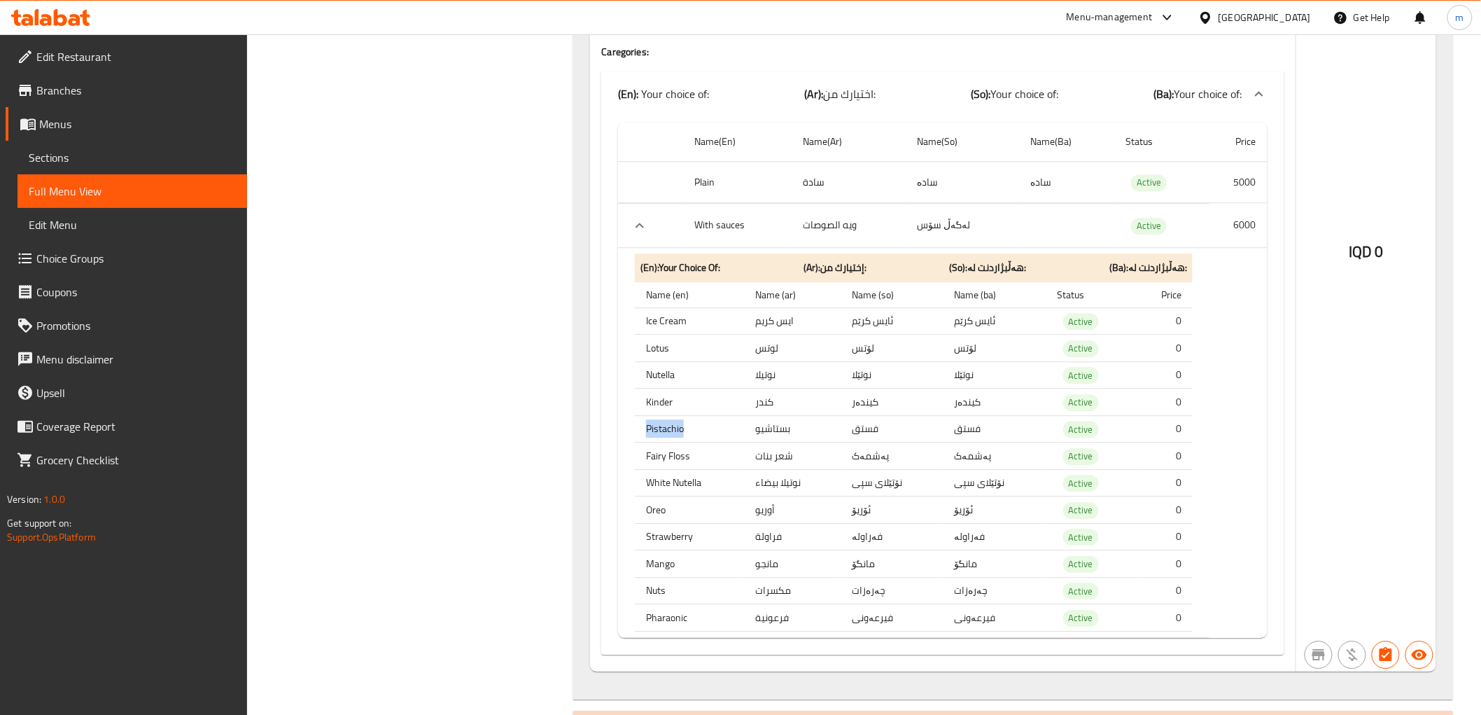
drag, startPoint x: 693, startPoint y: 427, endPoint x: 640, endPoint y: 427, distance: 53.2
click at [640, 427] on th "Pistachio" at bounding box center [689, 428] width 109 height 27
copy th "Pistachio"
drag, startPoint x: 692, startPoint y: 456, endPoint x: 637, endPoint y: 451, distance: 54.8
click at [637, 451] on th "Fairy Floss" at bounding box center [689, 455] width 109 height 27
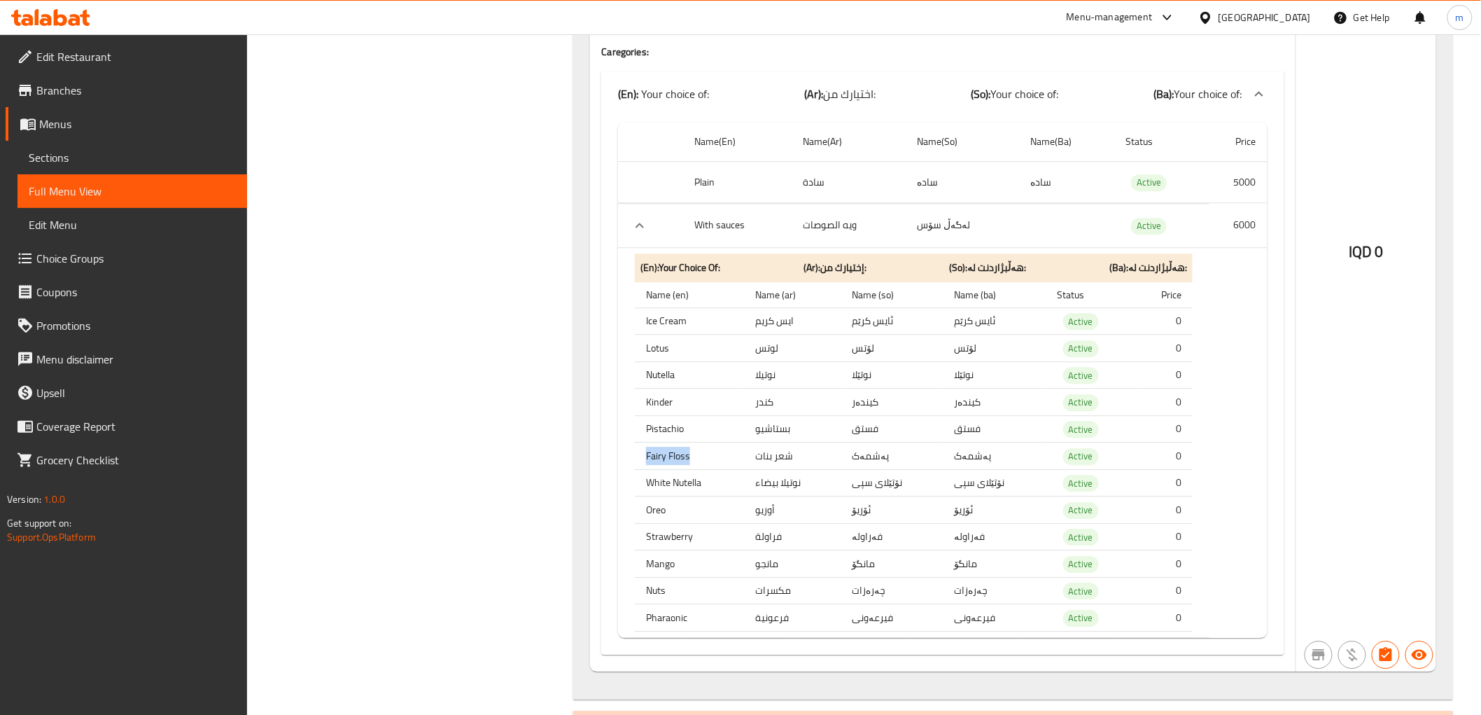
copy th "Fairy Floss"
click at [696, 473] on th "White Nutella" at bounding box center [689, 482] width 109 height 27
drag, startPoint x: 703, startPoint y: 485, endPoint x: 647, endPoint y: 485, distance: 56.0
click at [647, 485] on th "White Nutella" at bounding box center [689, 482] width 109 height 27
drag, startPoint x: 673, startPoint y: 507, endPoint x: 645, endPoint y: 509, distance: 27.4
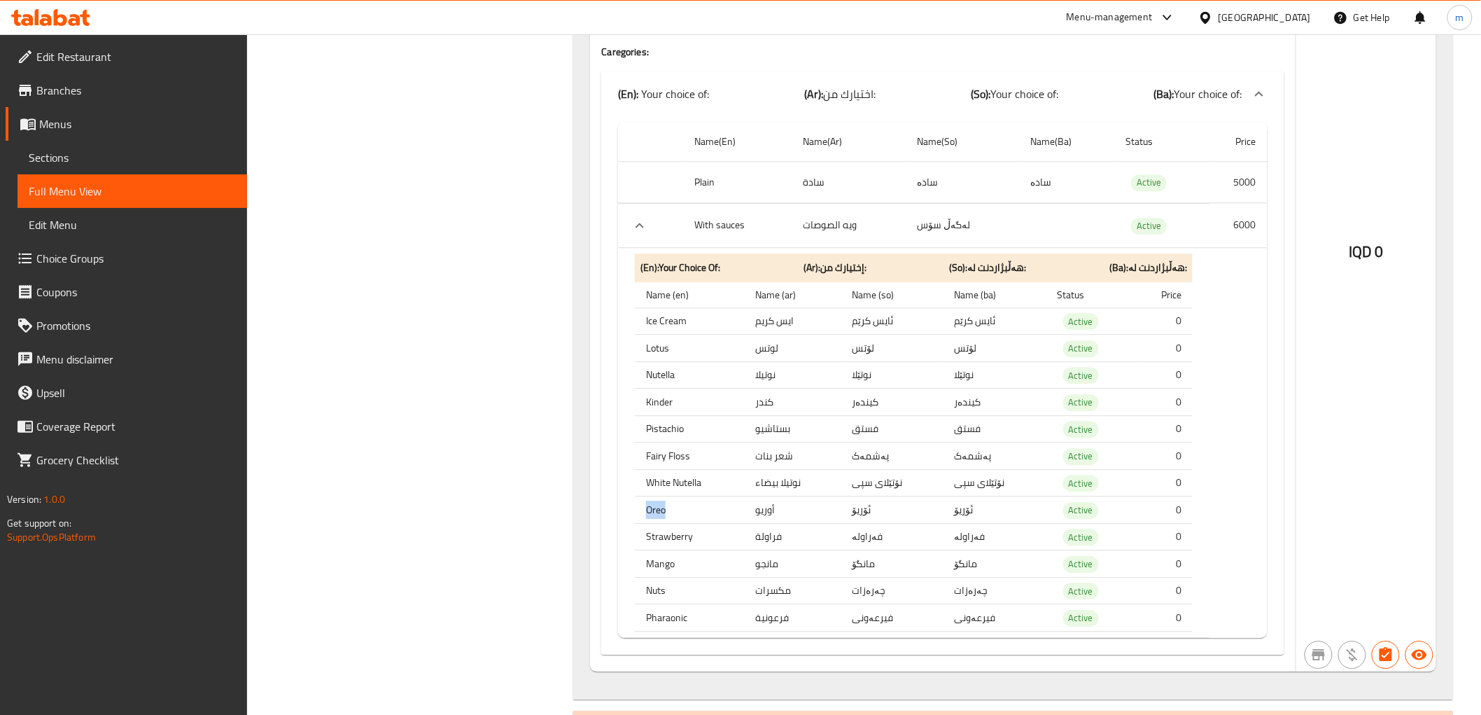
click at [645, 509] on th "Oreo" at bounding box center [689, 509] width 109 height 27
drag, startPoint x: 695, startPoint y: 535, endPoint x: 645, endPoint y: 537, distance: 49.7
click at [645, 537] on th "Strawberry" at bounding box center [689, 536] width 109 height 27
drag, startPoint x: 673, startPoint y: 559, endPoint x: 631, endPoint y: 555, distance: 42.8
click at [636, 561] on th "Mango" at bounding box center [689, 563] width 109 height 27
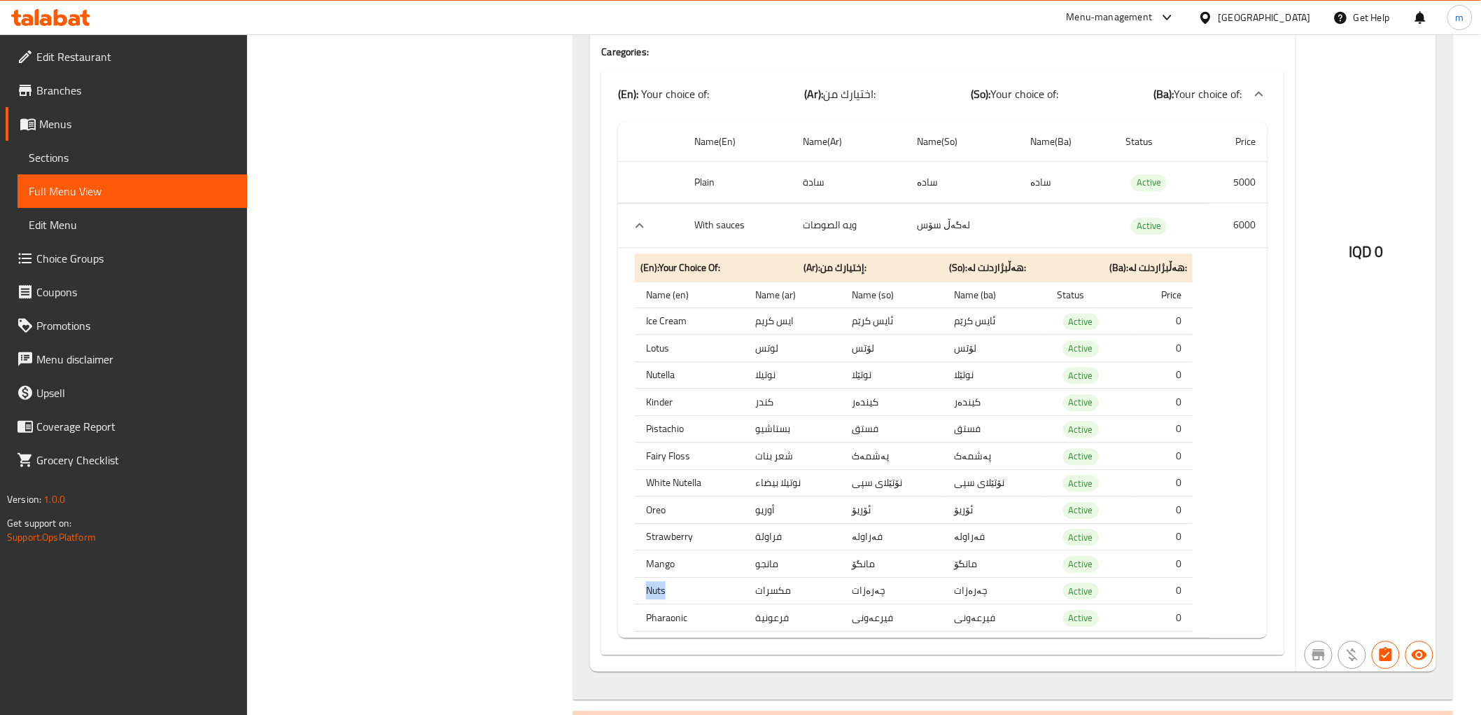
drag, startPoint x: 670, startPoint y: 584, endPoint x: 645, endPoint y: 584, distance: 24.5
click at [645, 584] on th "Nuts" at bounding box center [689, 590] width 109 height 27
drag, startPoint x: 687, startPoint y: 614, endPoint x: 644, endPoint y: 614, distance: 42.7
click at [644, 614] on th "Pharaonic" at bounding box center [689, 617] width 109 height 27
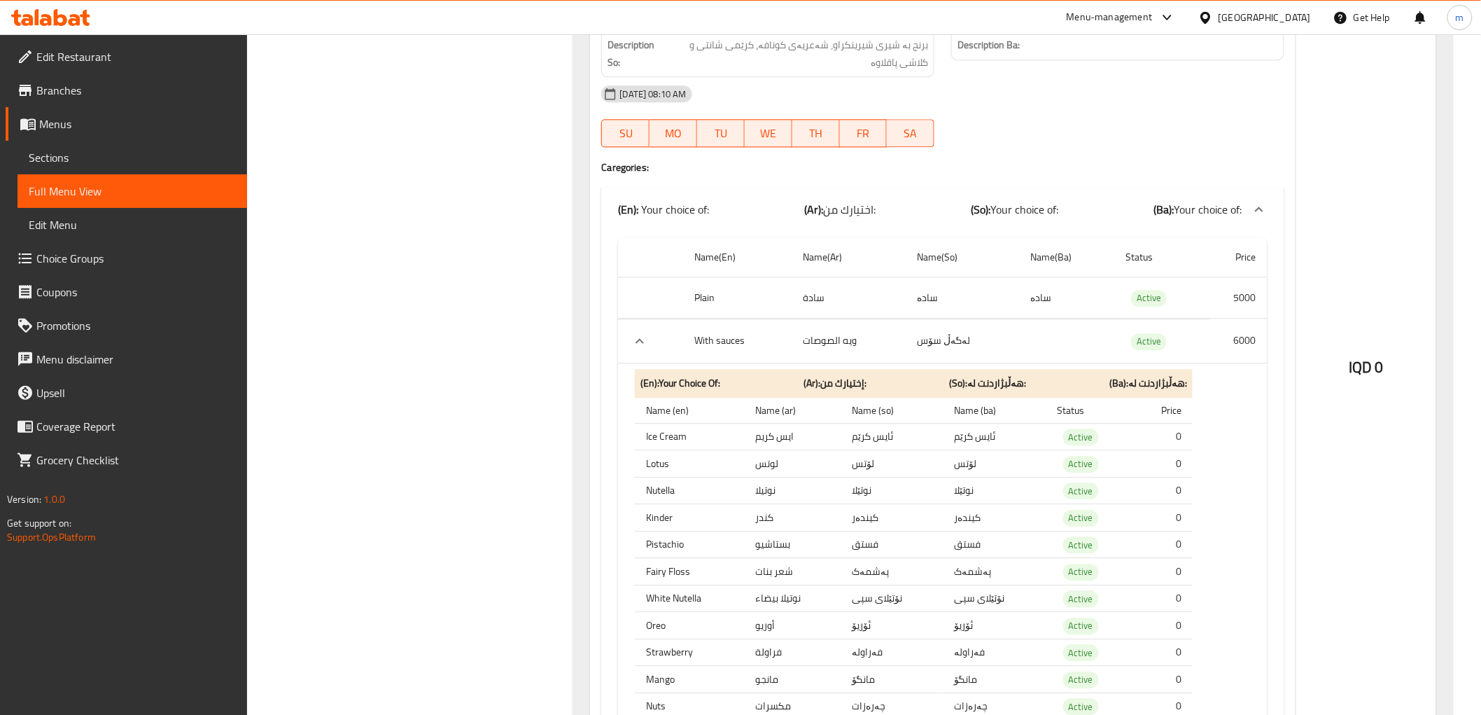
scroll to position [1166, 0]
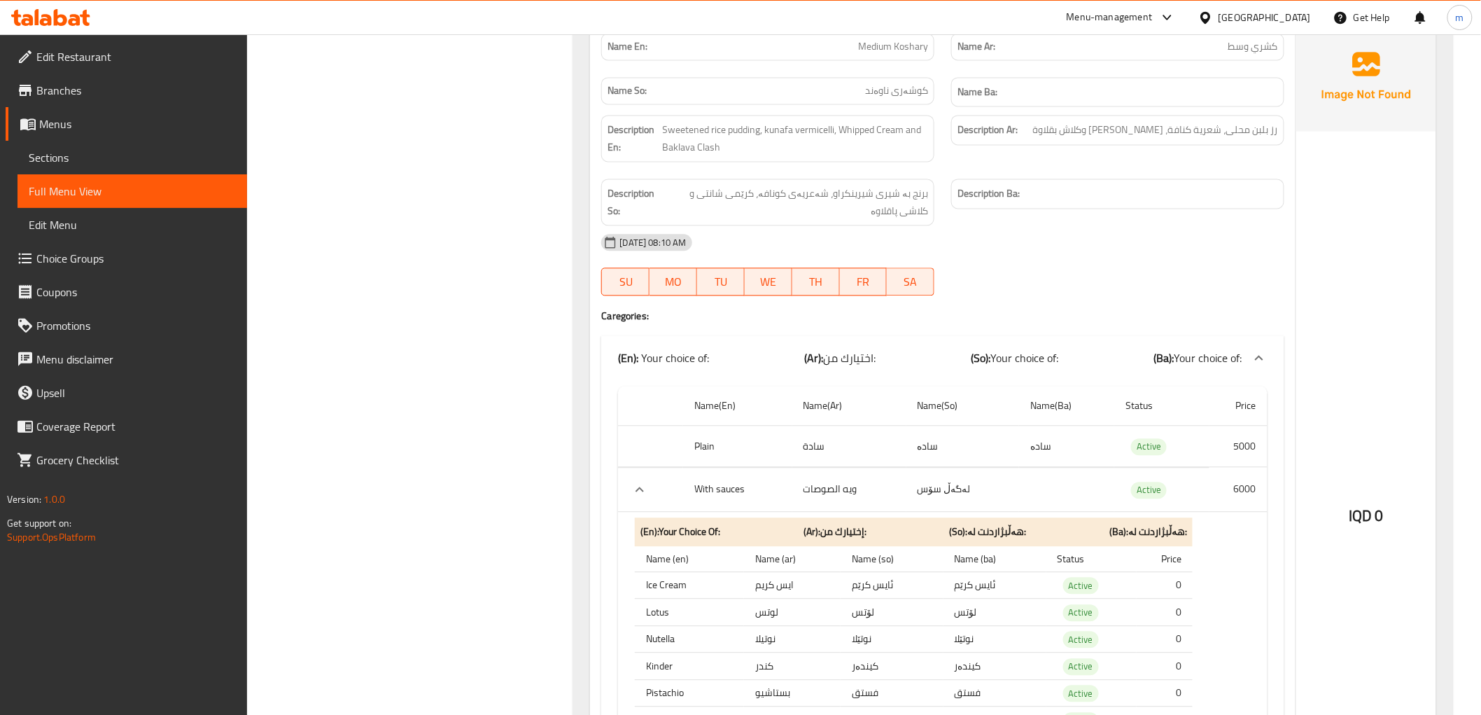
click at [39, 15] on icon at bounding box center [50, 17] width 79 height 17
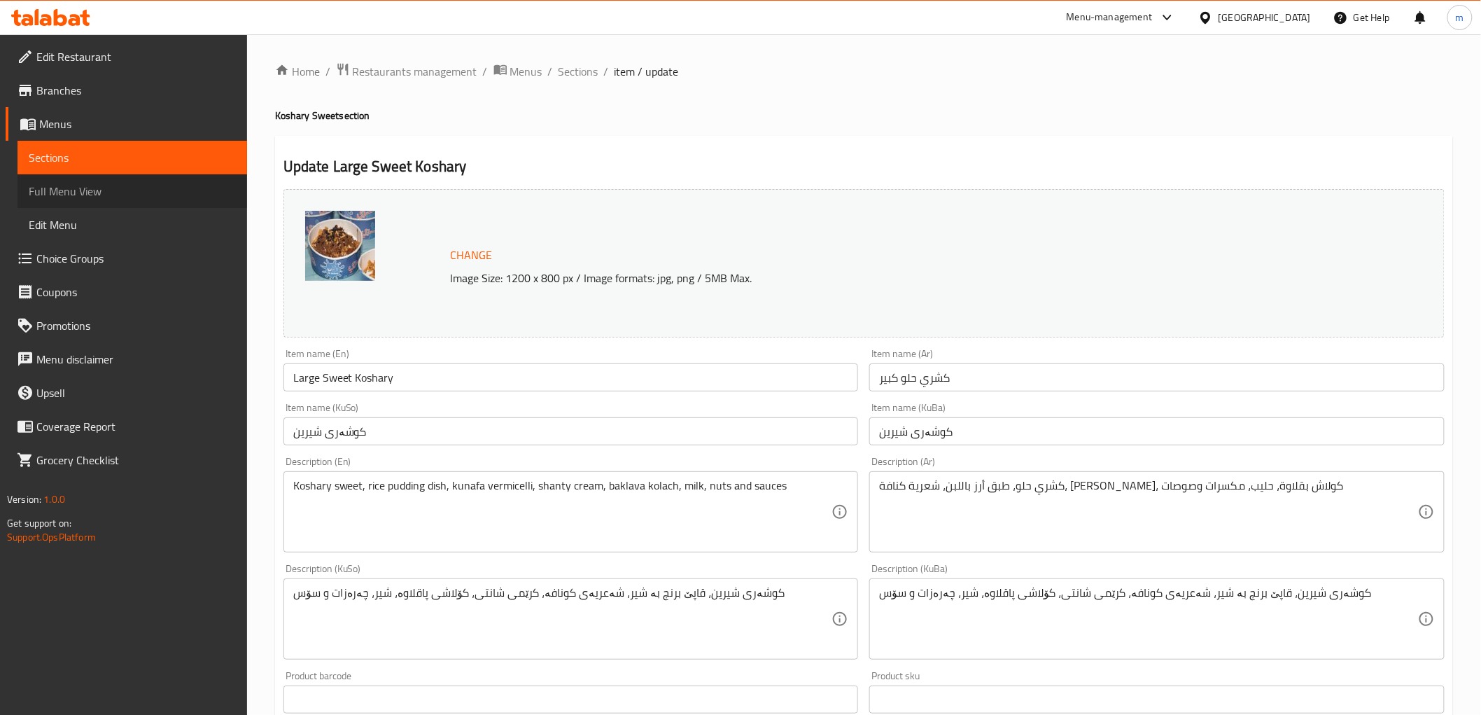
drag, startPoint x: 0, startPoint y: 0, endPoint x: 94, endPoint y: 190, distance: 212.5
click at [94, 190] on span "Full Menu View" at bounding box center [132, 191] width 207 height 17
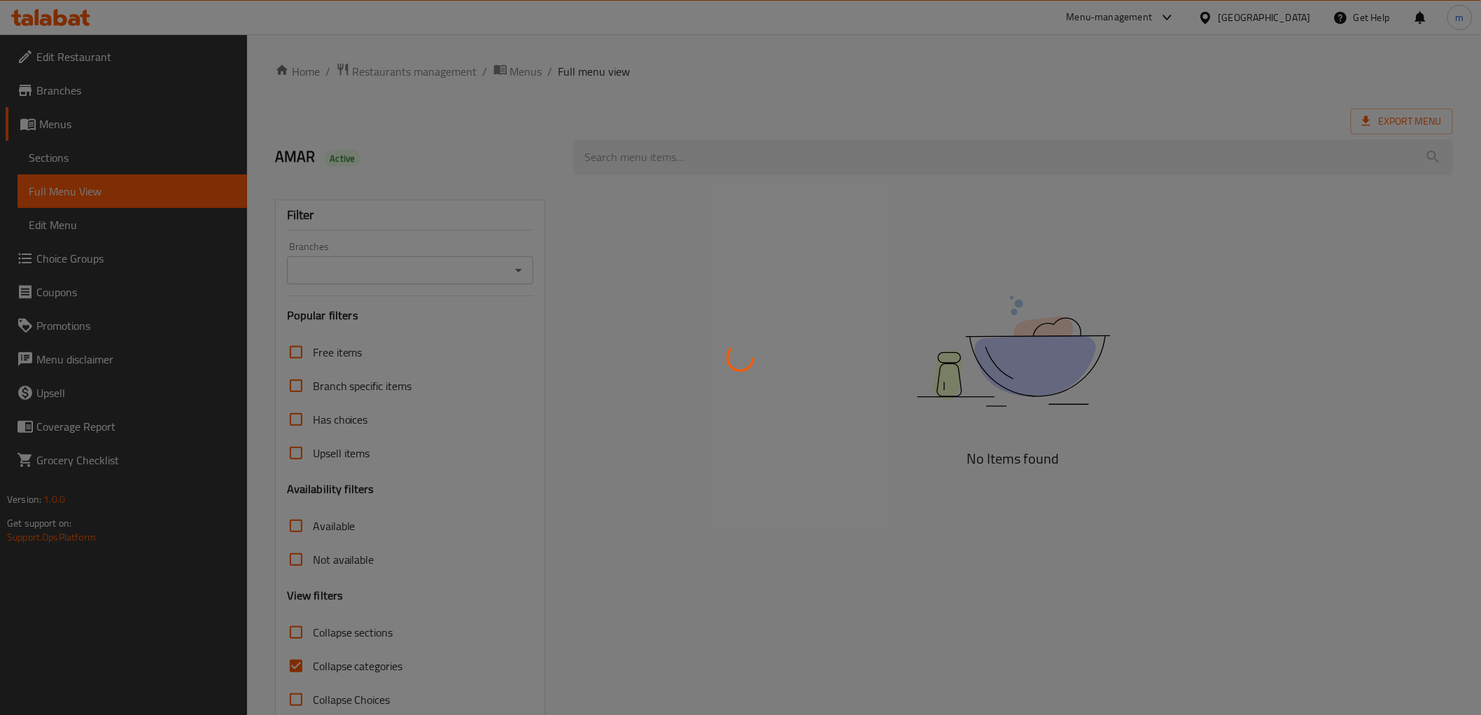
click at [512, 271] on div at bounding box center [740, 357] width 1481 height 715
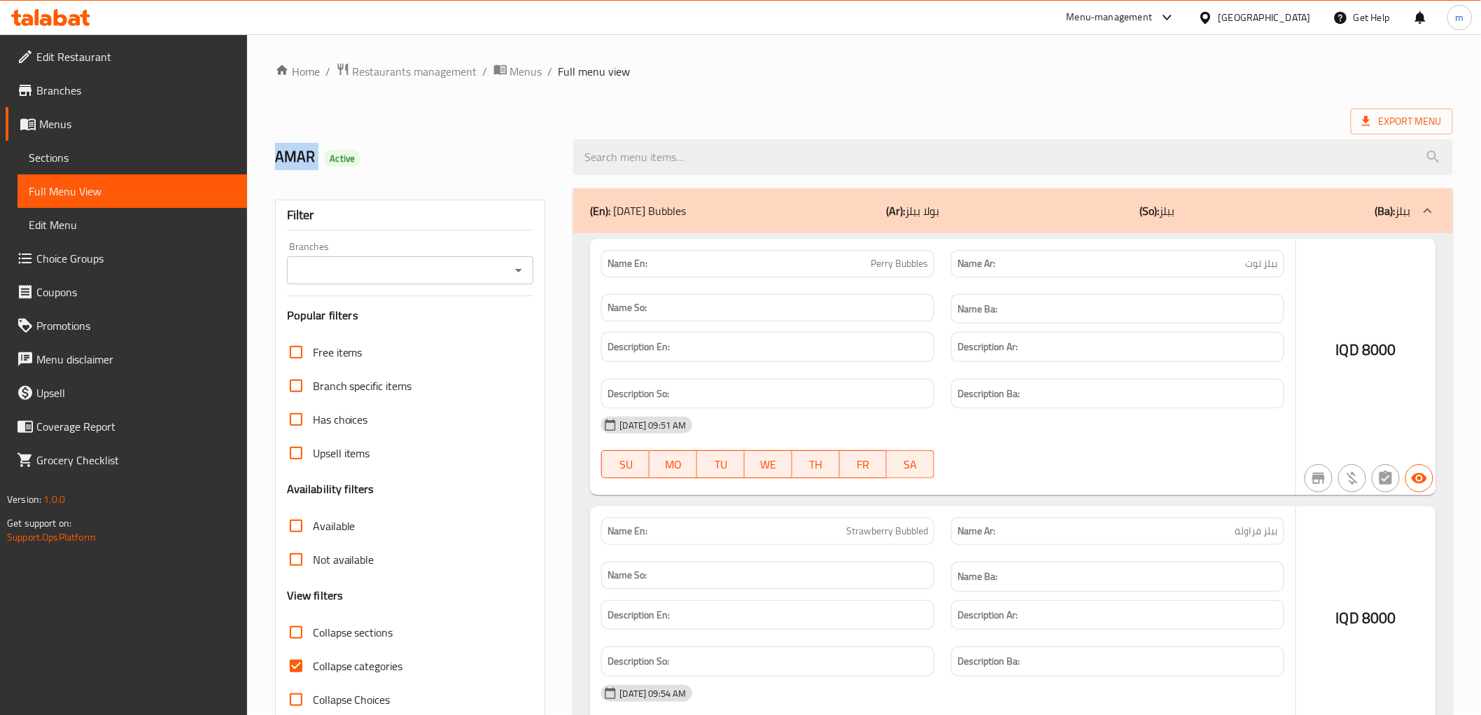
click at [522, 269] on div at bounding box center [740, 357] width 1481 height 715
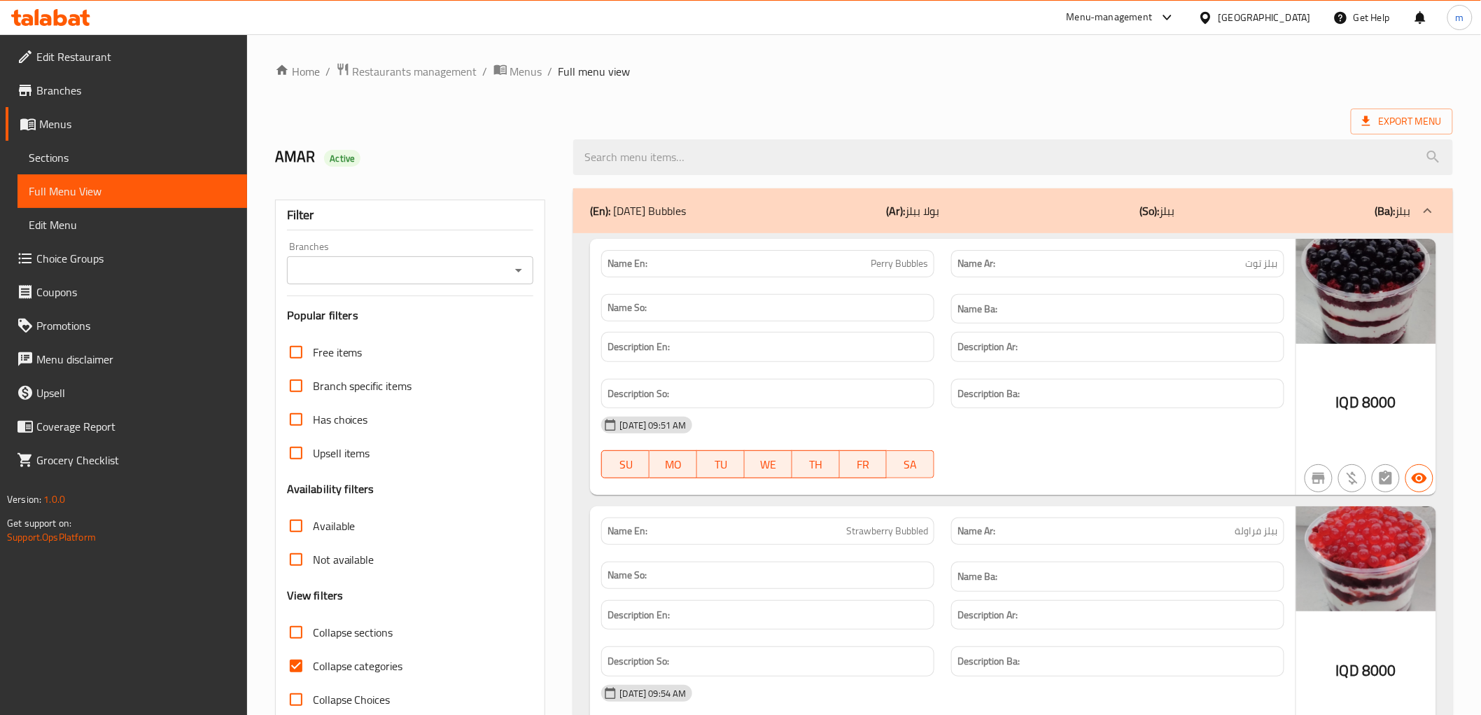
click at [522, 269] on icon "Open" at bounding box center [518, 270] width 17 height 17
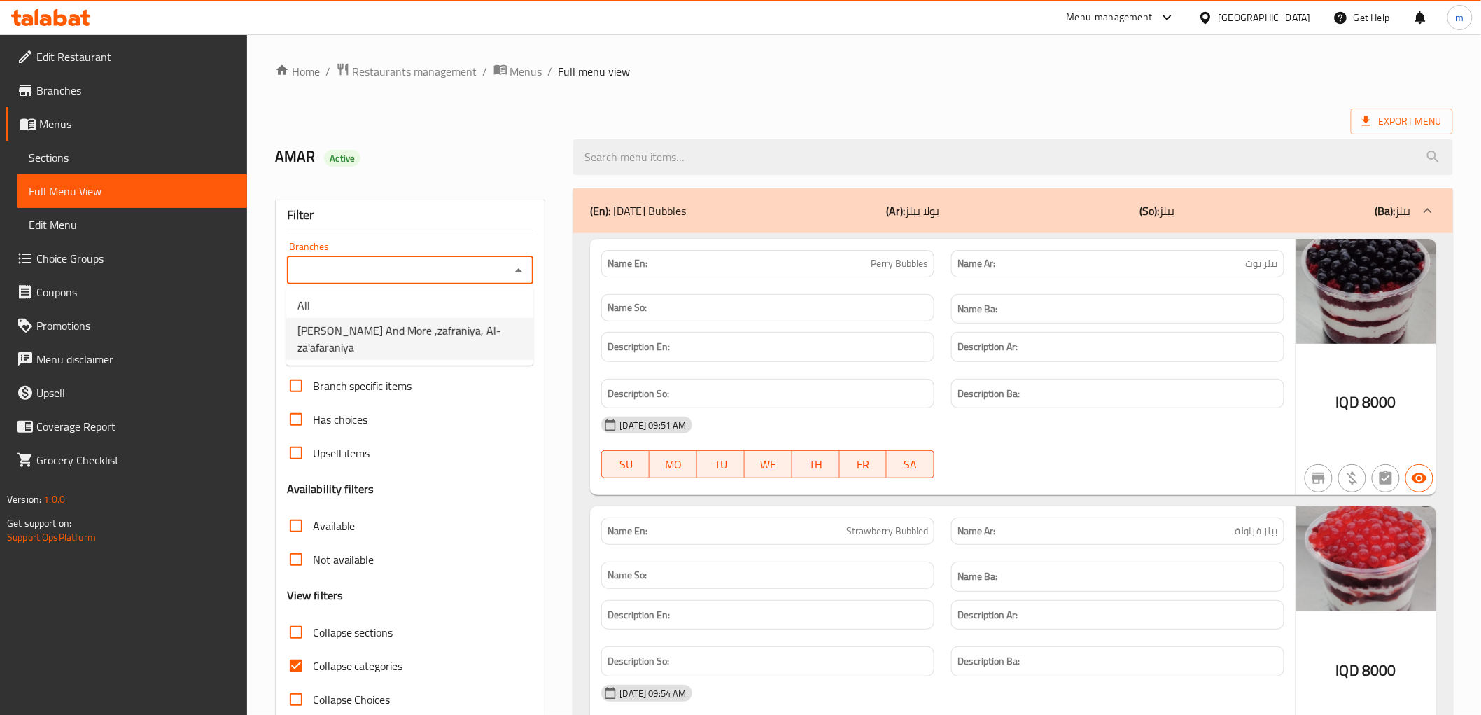
click at [453, 332] on span "[PERSON_NAME] And More ,zafraniya, Al-za'afaraniya" at bounding box center [409, 339] width 225 height 34
type input "[PERSON_NAME] And More ,zafraniya, Al-za'afaraniya"
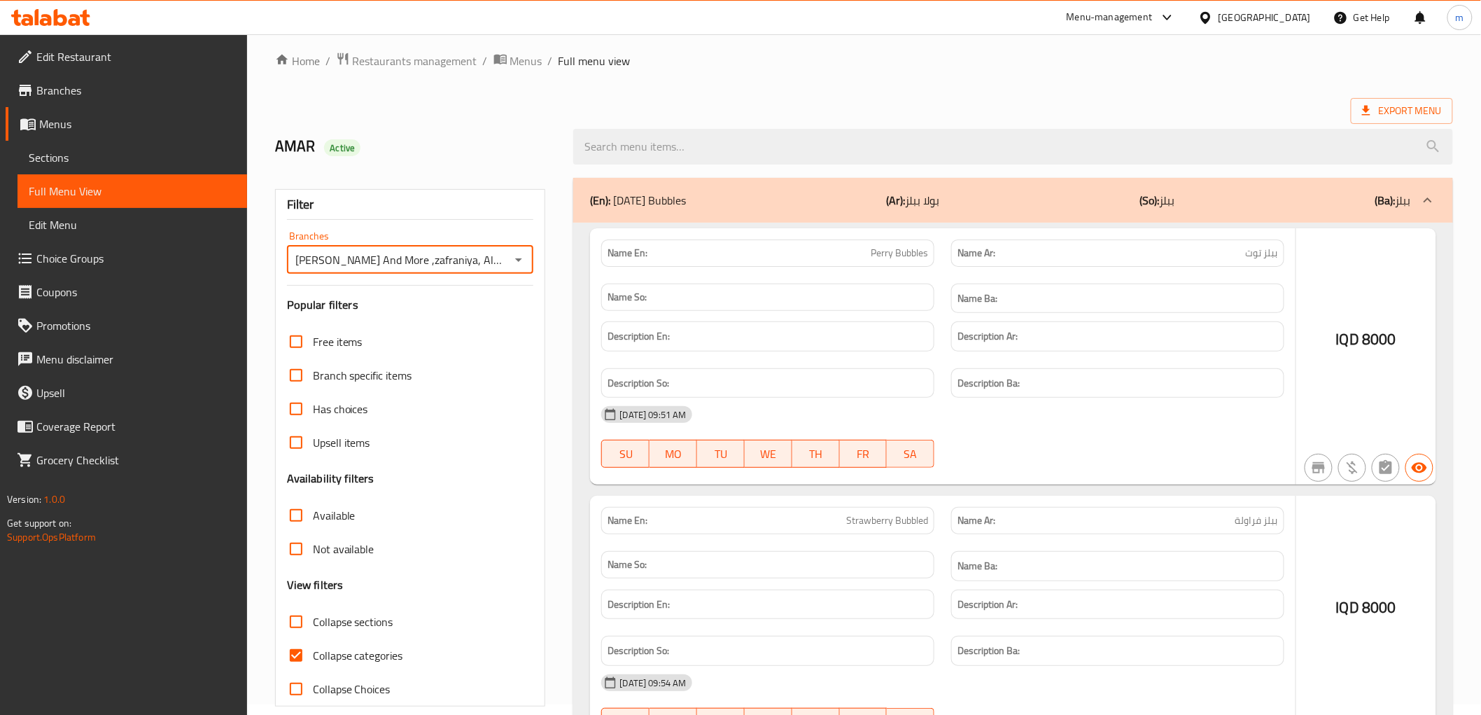
scroll to position [30, 0]
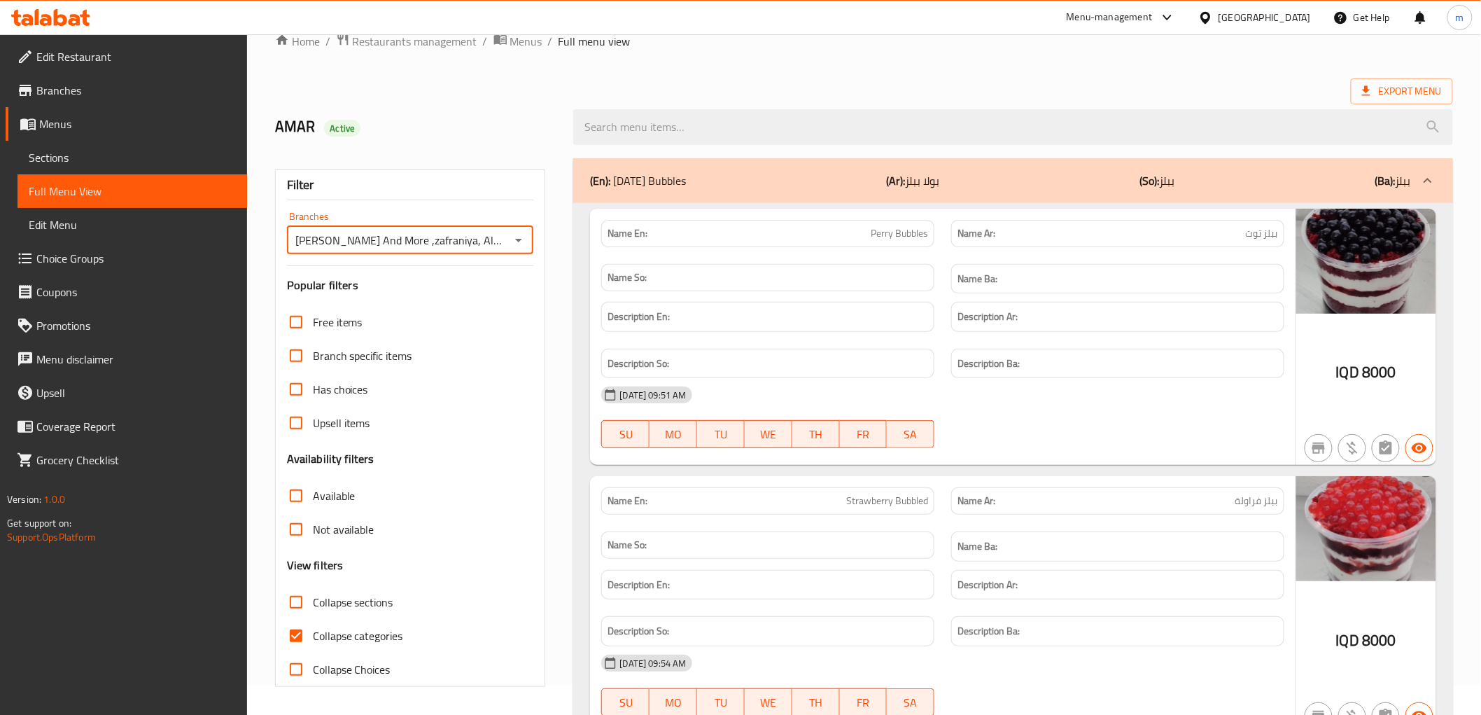
click at [285, 642] on input "Collapse categories" at bounding box center [296, 636] width 34 height 34
checkbox input "false"
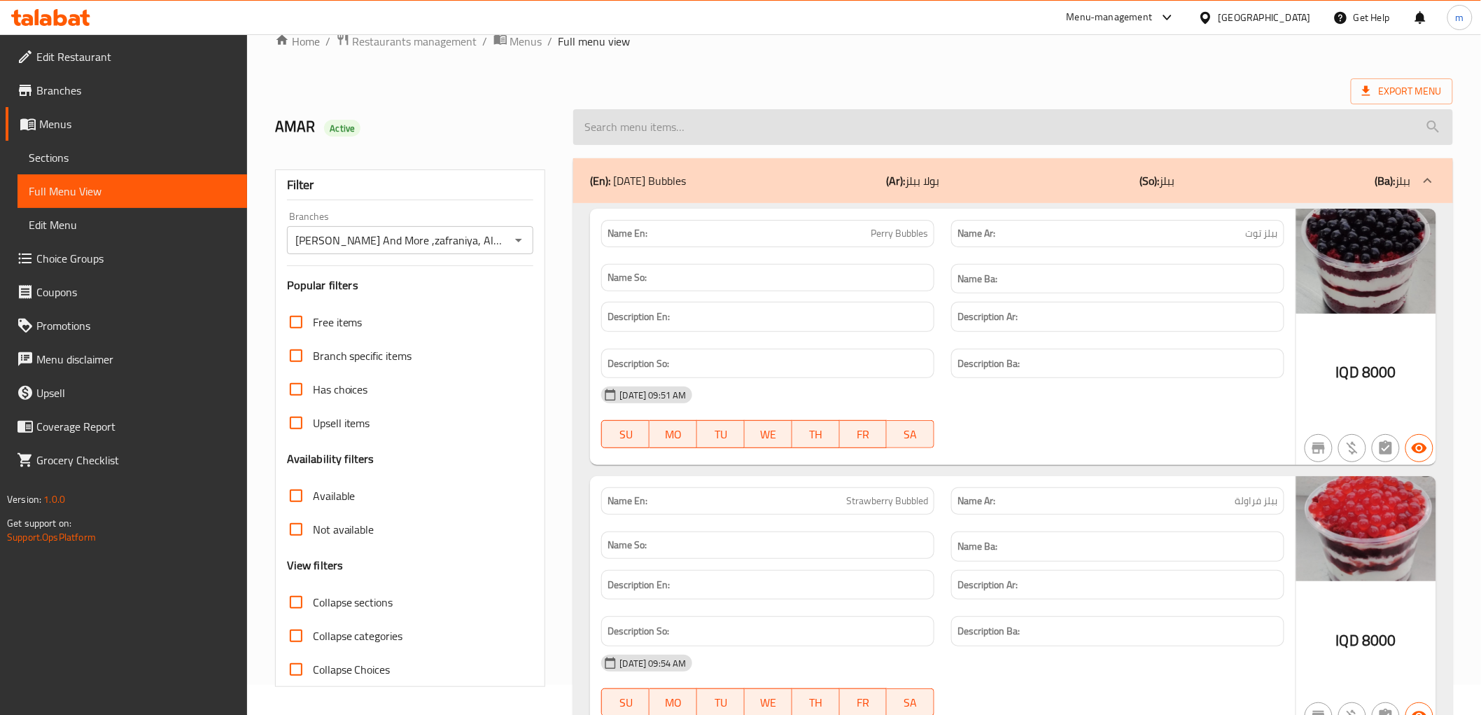
click at [670, 118] on input "search" at bounding box center [1012, 127] width 879 height 36
paste input "Koshary"
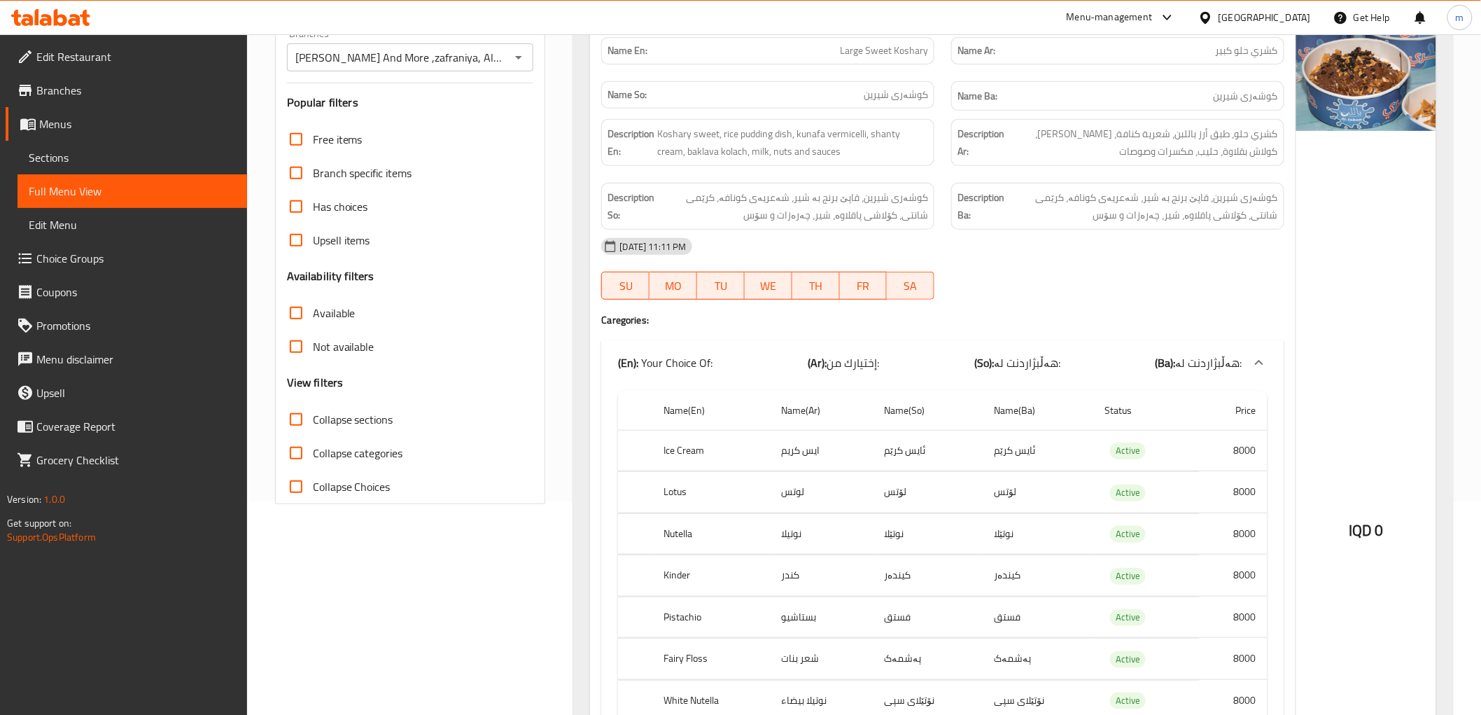
scroll to position [289, 0]
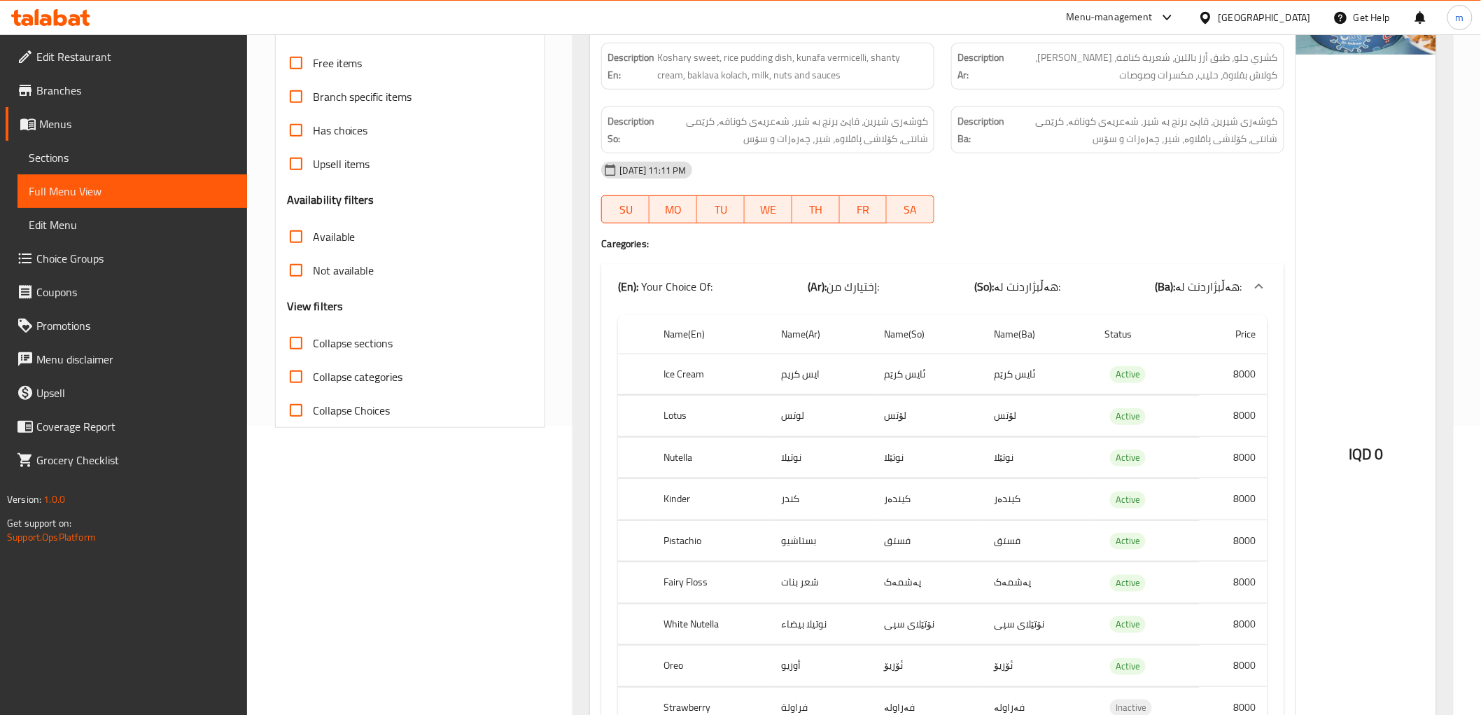
type input "Koshary"
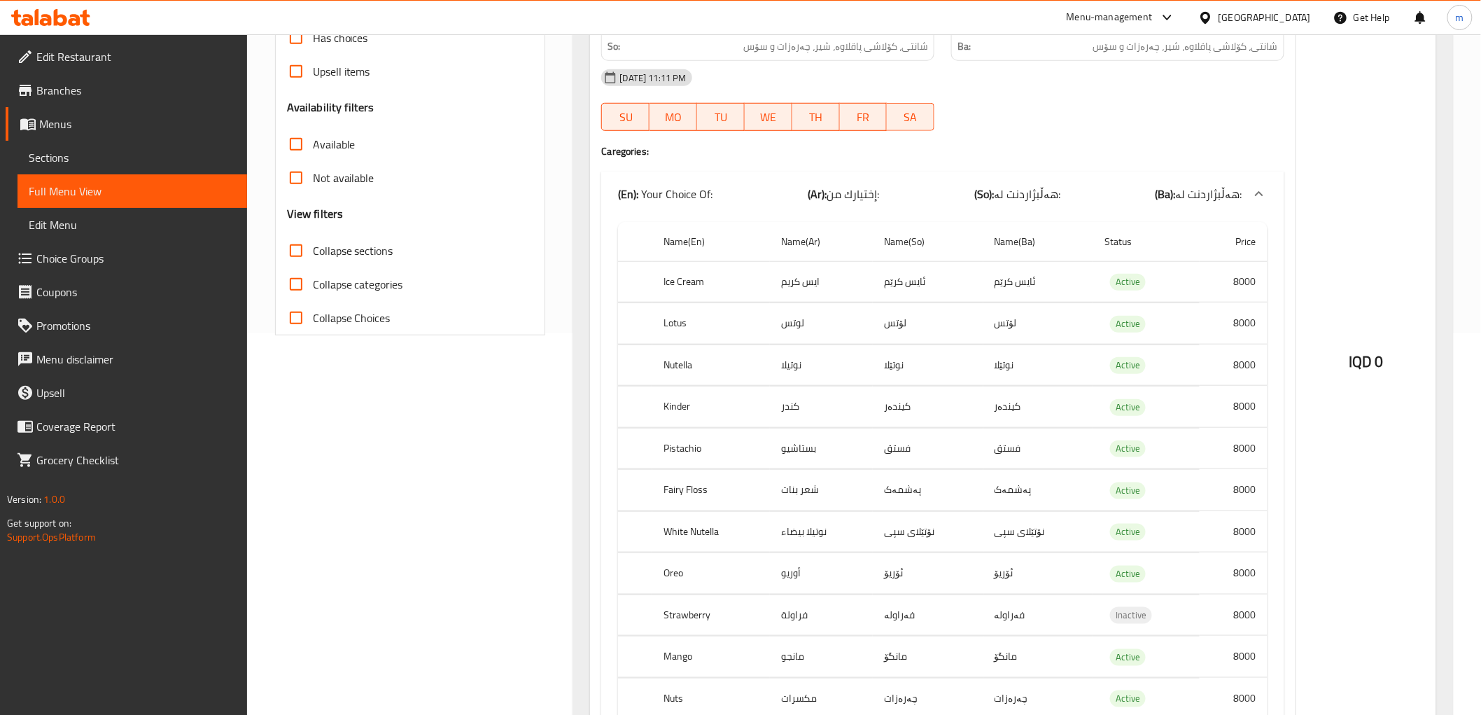
scroll to position [419, 0]
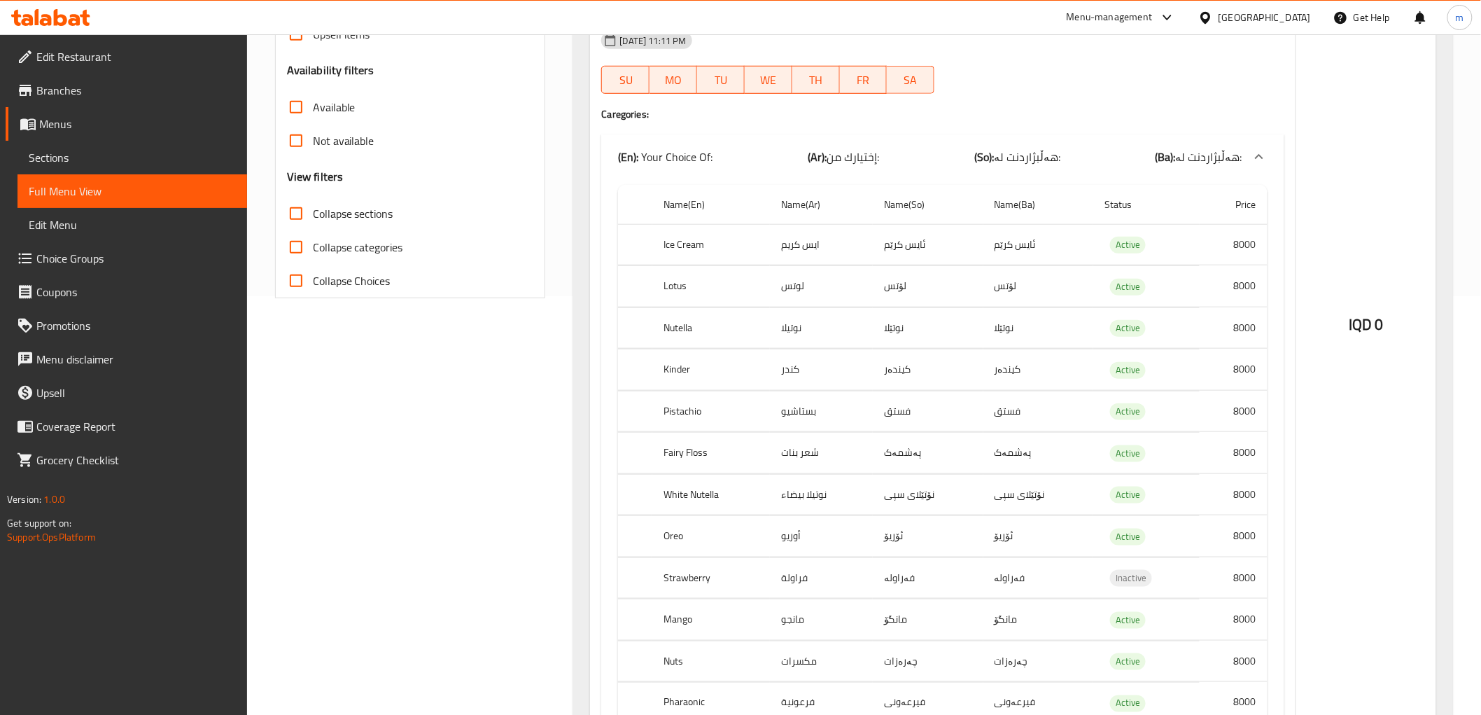
click at [912, 245] on td "ئایس کرێم" at bounding box center [928, 244] width 111 height 41
copy td "ئایس کرێم"
click at [782, 246] on td "ايس كريم" at bounding box center [821, 244] width 103 height 41
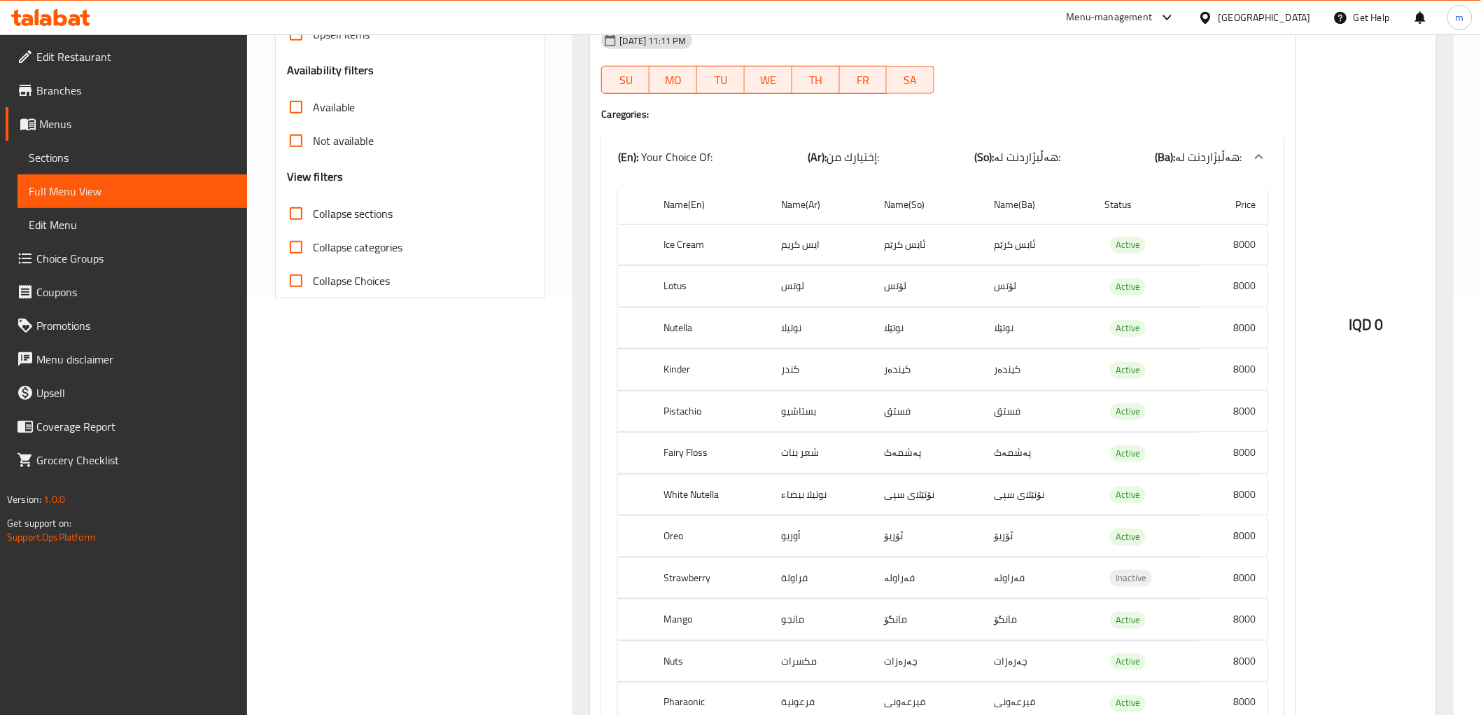
click at [782, 246] on td "ايس كريم" at bounding box center [821, 244] width 103 height 41
copy td "ايس كريم"
click at [703, 236] on th "Ice Cream" at bounding box center [711, 244] width 118 height 41
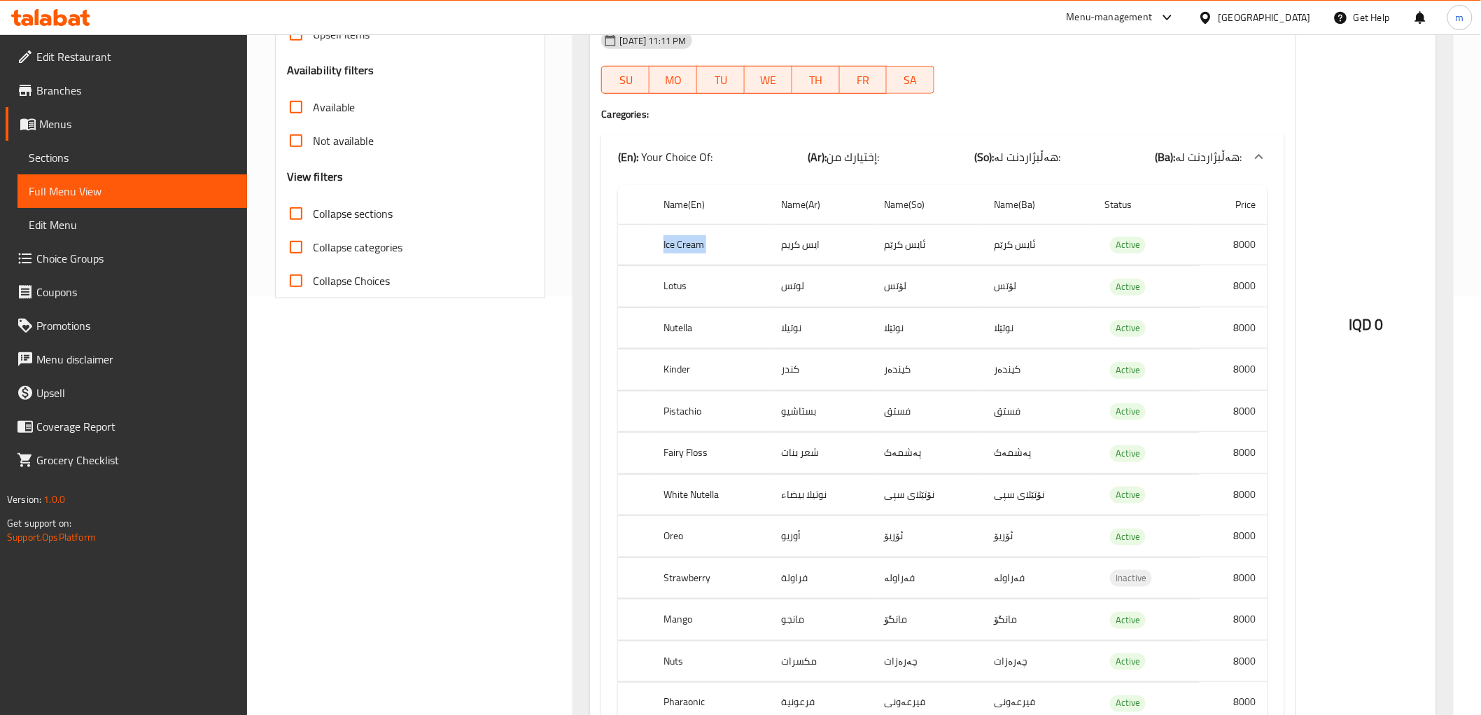
click at [703, 236] on th "Ice Cream" at bounding box center [711, 244] width 118 height 41
copy th "Ice Cream"
click at [903, 289] on td "لۆتس" at bounding box center [928, 286] width 111 height 41
copy td "لۆتس"
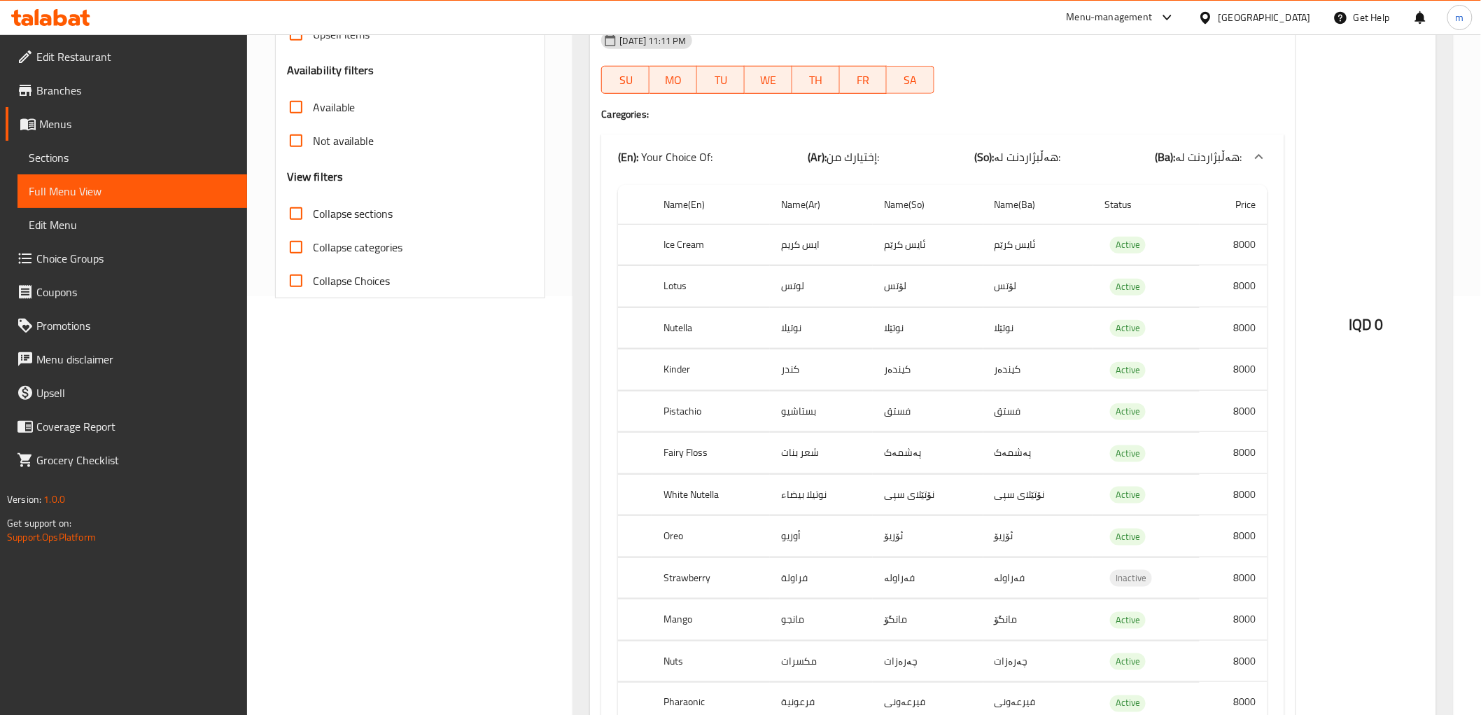
click at [788, 282] on td "لوتس" at bounding box center [821, 286] width 103 height 41
click at [803, 282] on td "لوتس" at bounding box center [821, 286] width 103 height 41
copy td "لوتس"
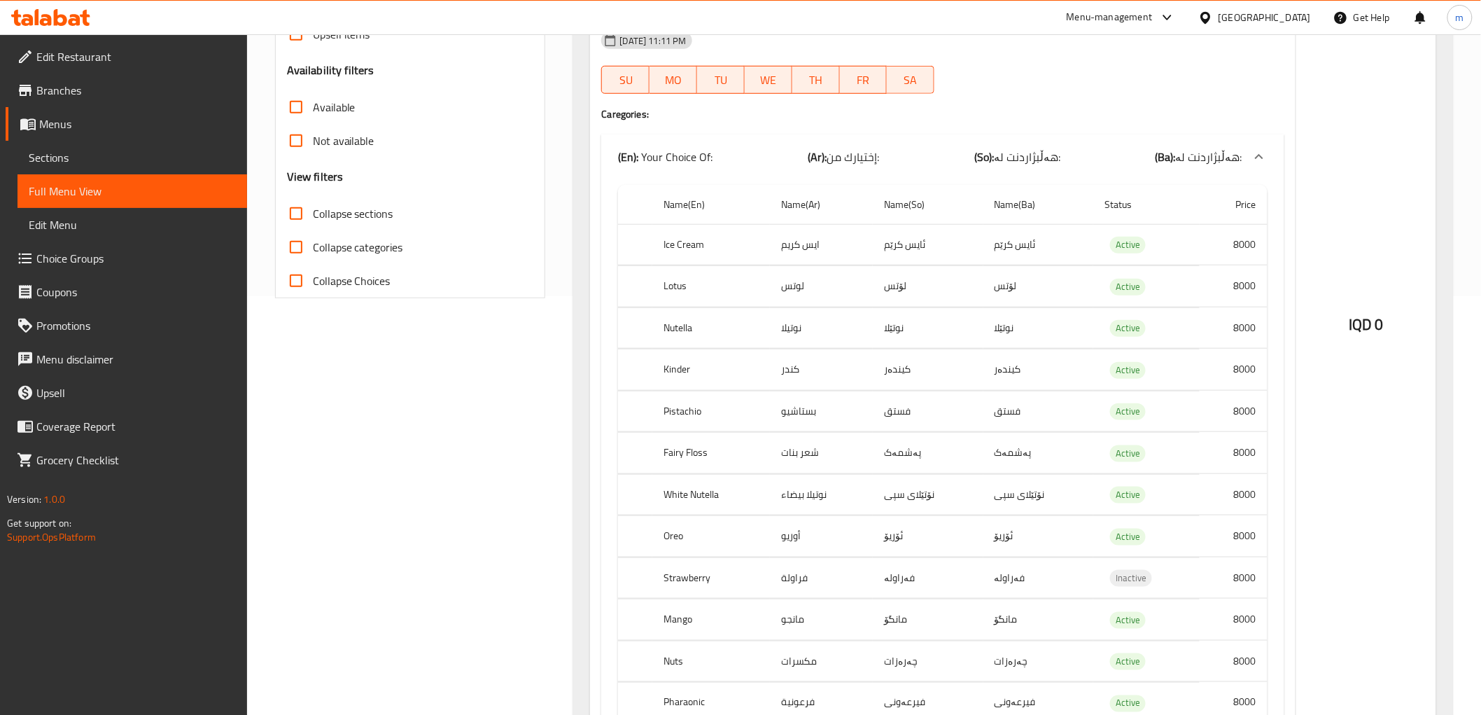
click at [691, 281] on th "Lotus" at bounding box center [711, 286] width 118 height 41
click at [684, 282] on th "Lotus" at bounding box center [711, 286] width 118 height 41
copy th "Lotus"
click at [787, 330] on td "نوتيلا" at bounding box center [821, 327] width 103 height 41
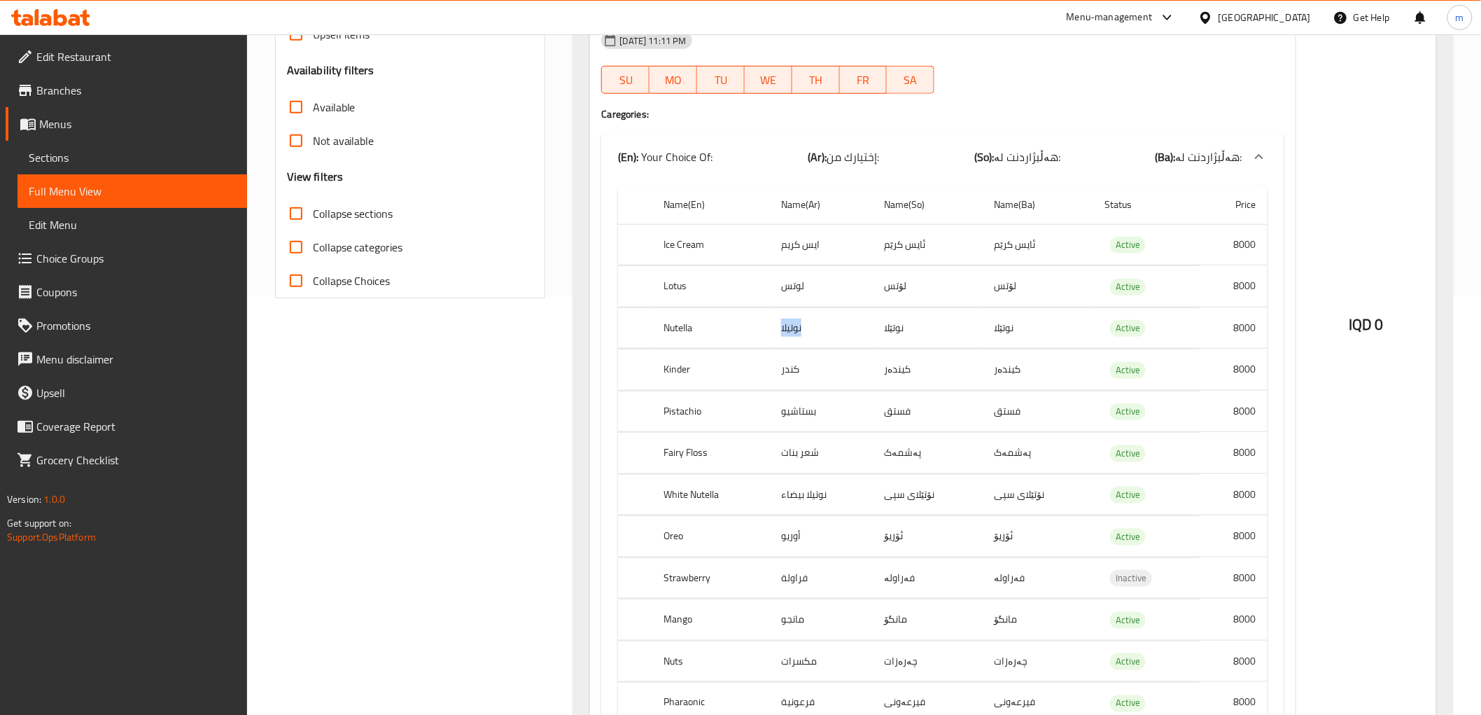
click at [787, 330] on td "نوتيلا" at bounding box center [821, 327] width 103 height 41
copy td "نوتيلا"
click at [903, 329] on td "نوتێلا" at bounding box center [928, 327] width 111 height 41
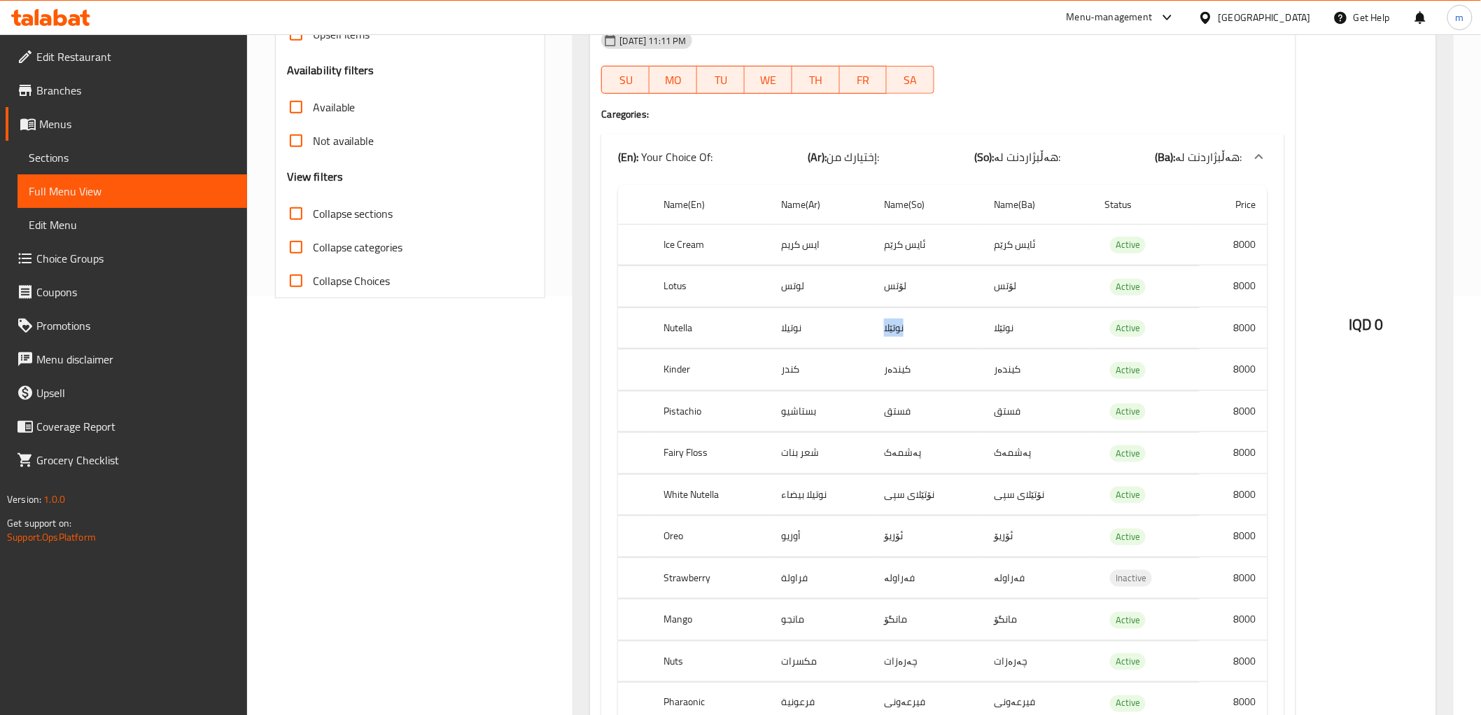
copy td "نوتێلا"
click at [668, 327] on th "Nutella" at bounding box center [711, 327] width 118 height 41
copy th "Nutella"
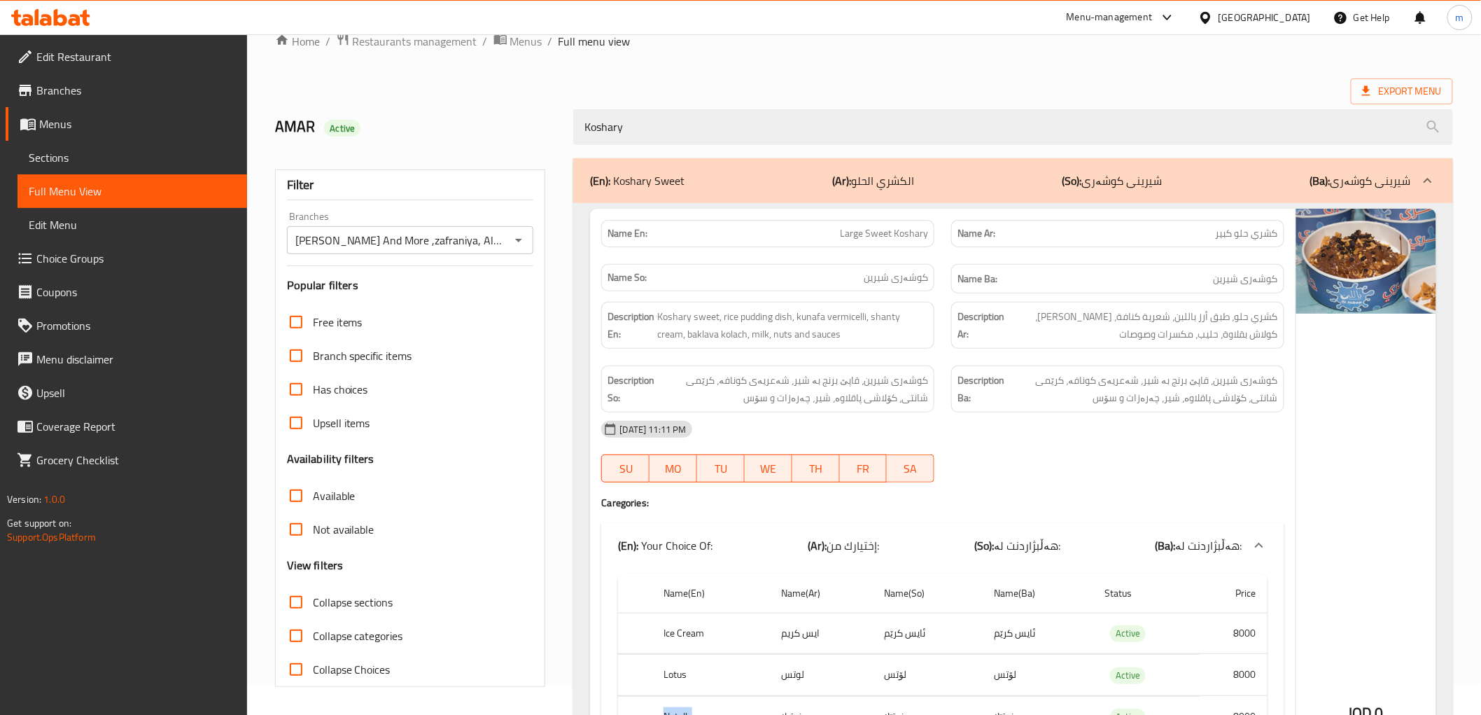
scroll to position [0, 0]
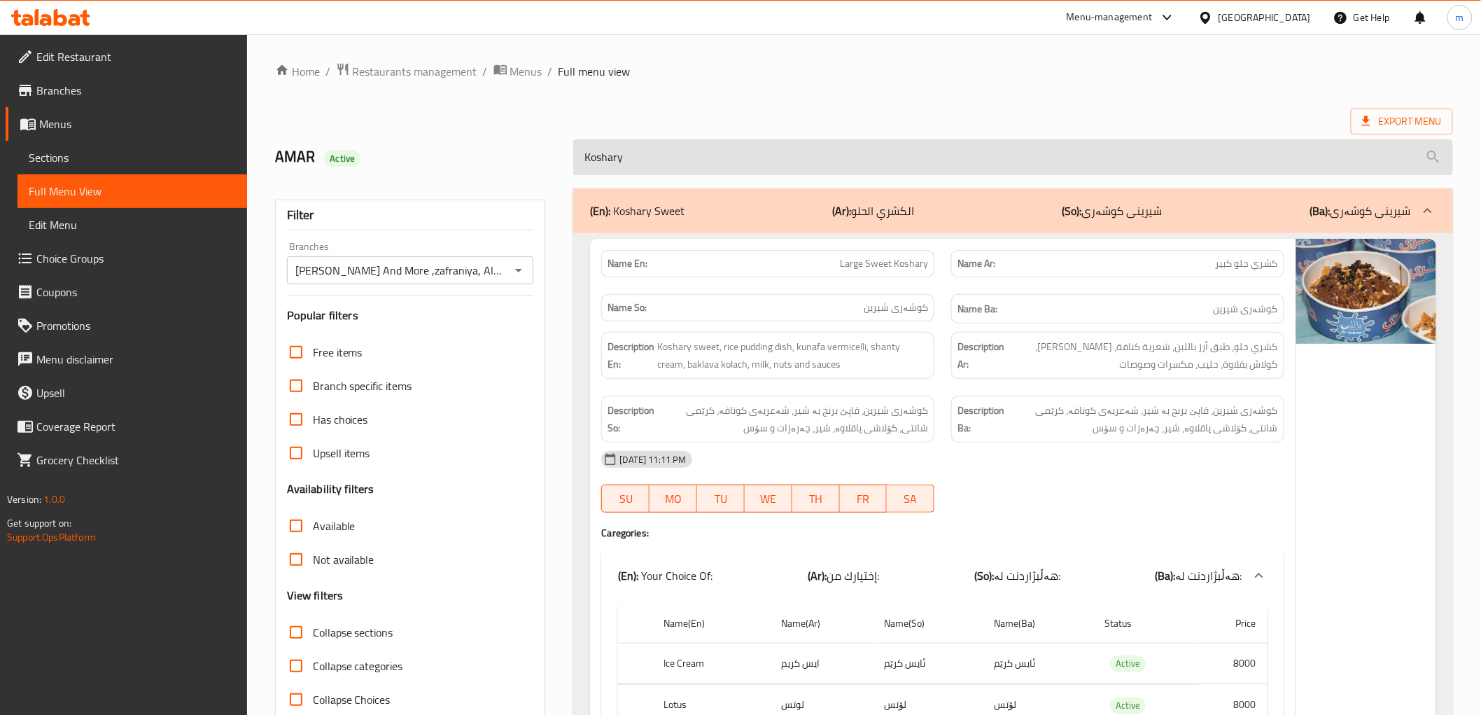
click at [663, 165] on input "Koshary" at bounding box center [1012, 157] width 879 height 36
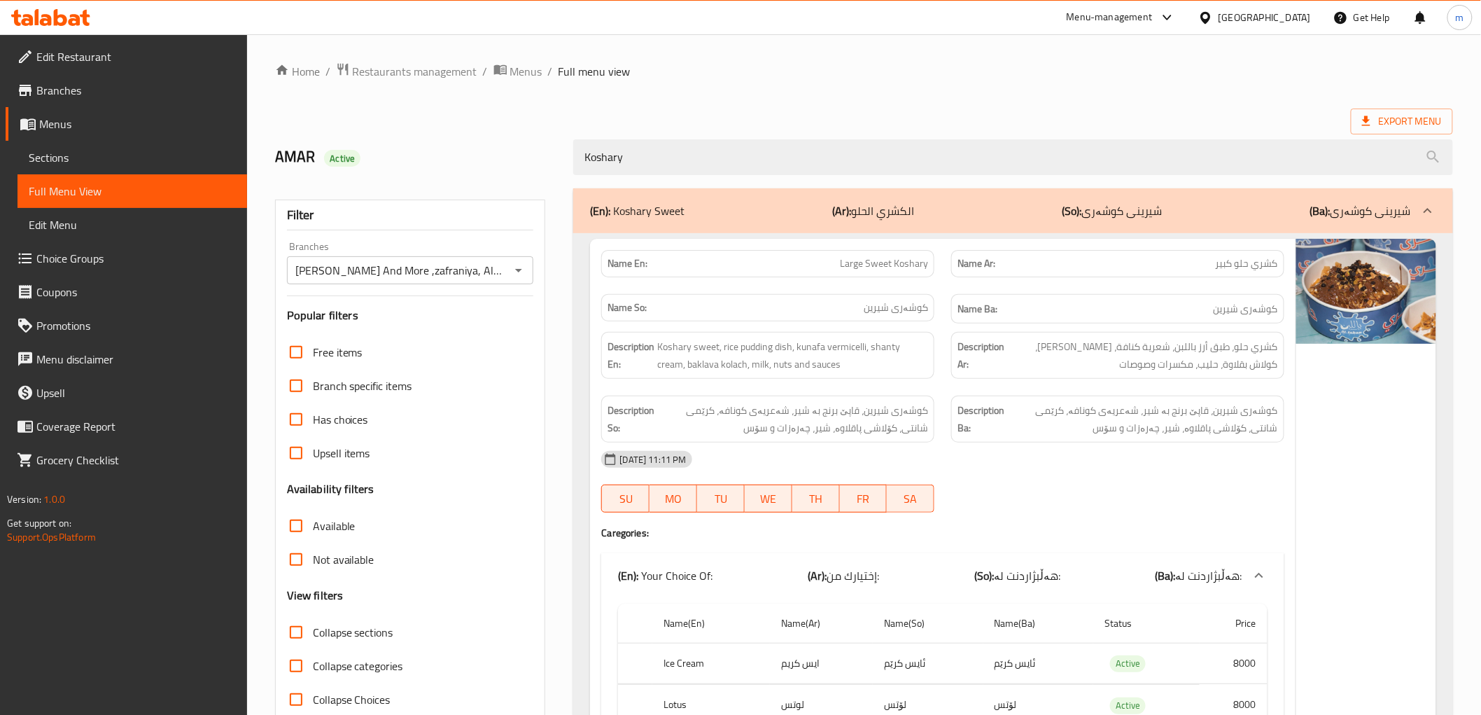
click at [875, 270] on span "Large Sweet Koshary" at bounding box center [884, 263] width 88 height 15
copy span "Large Sweet Koshary"
click at [176, 165] on span "Sections" at bounding box center [132, 157] width 207 height 17
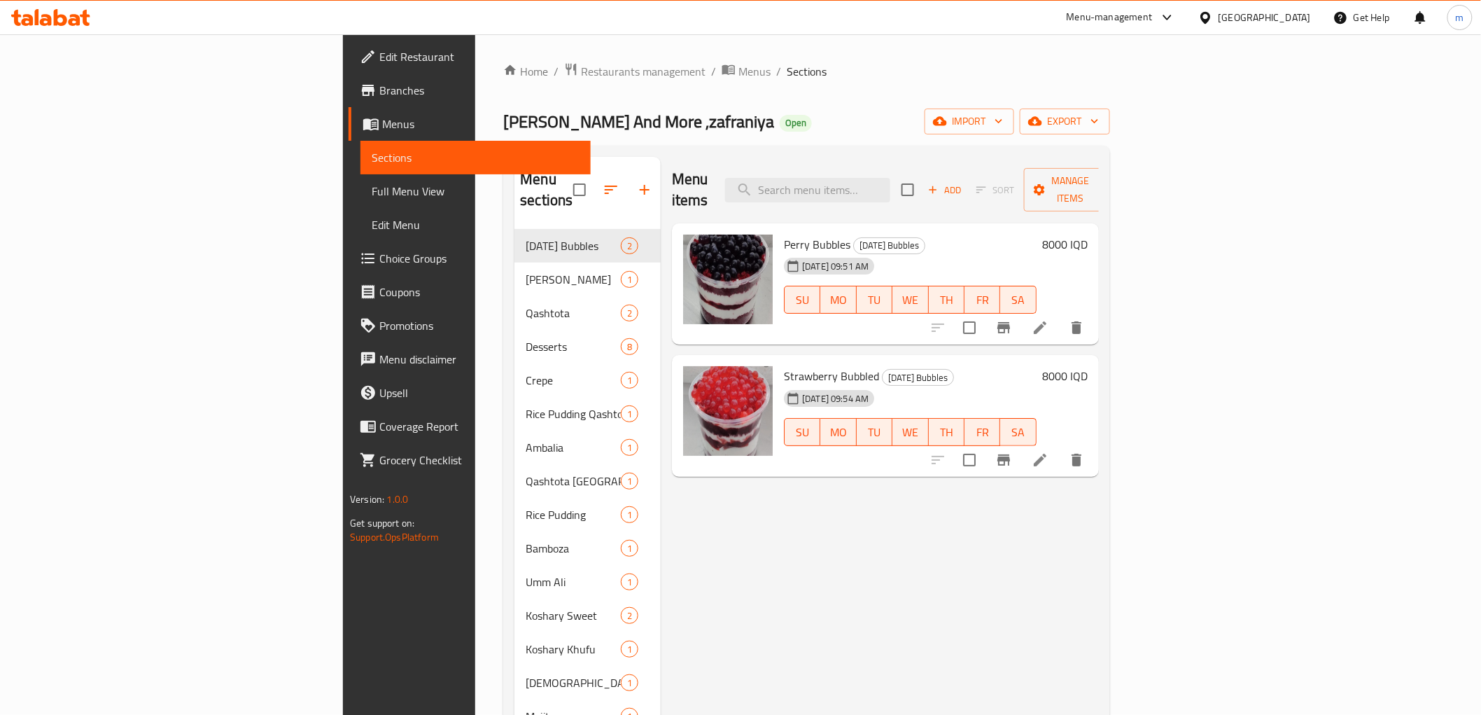
click at [911, 194] on div "Menu items Add Sort Manage items" at bounding box center [885, 190] width 427 height 66
click at [890, 182] on input "search" at bounding box center [807, 190] width 165 height 24
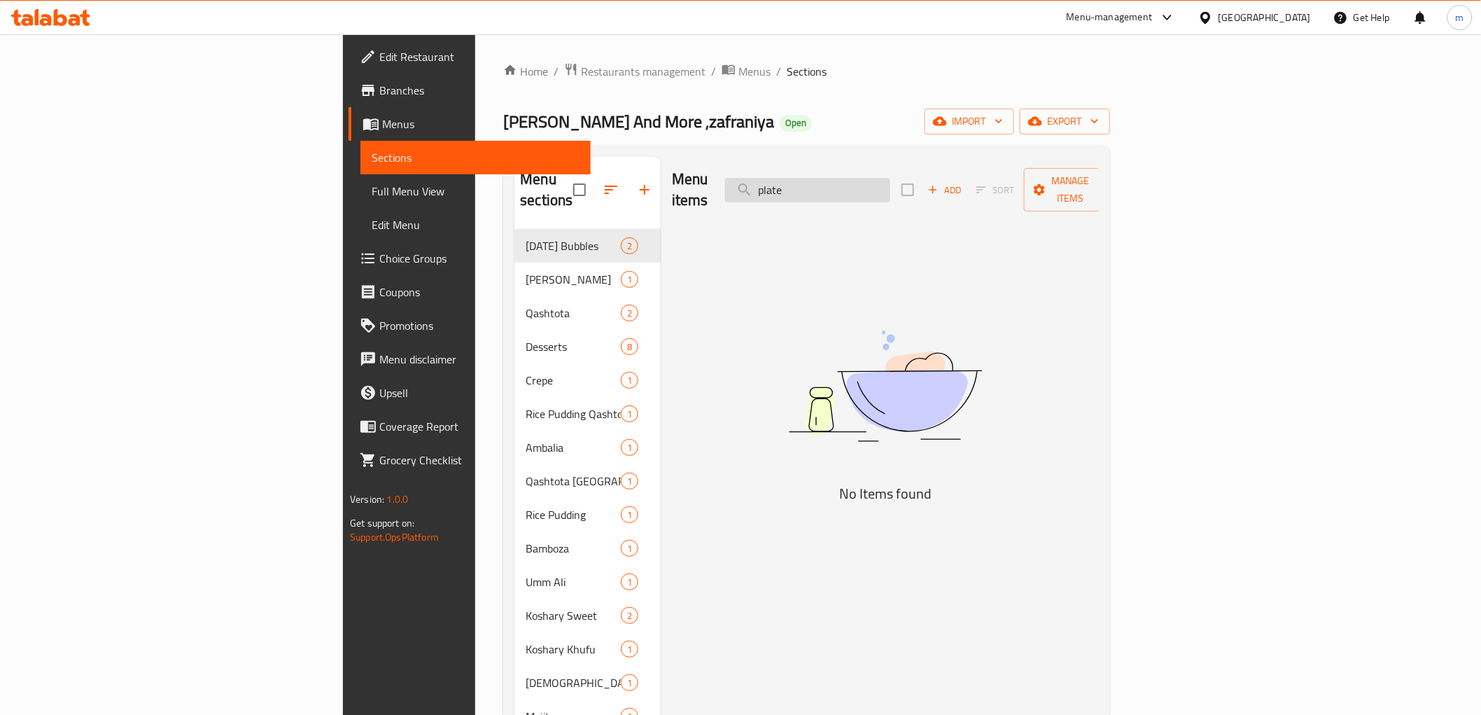
click at [890, 178] on input "plate" at bounding box center [807, 190] width 165 height 24
type input "plate"
click at [372, 192] on span "Full Menu View" at bounding box center [475, 191] width 207 height 17
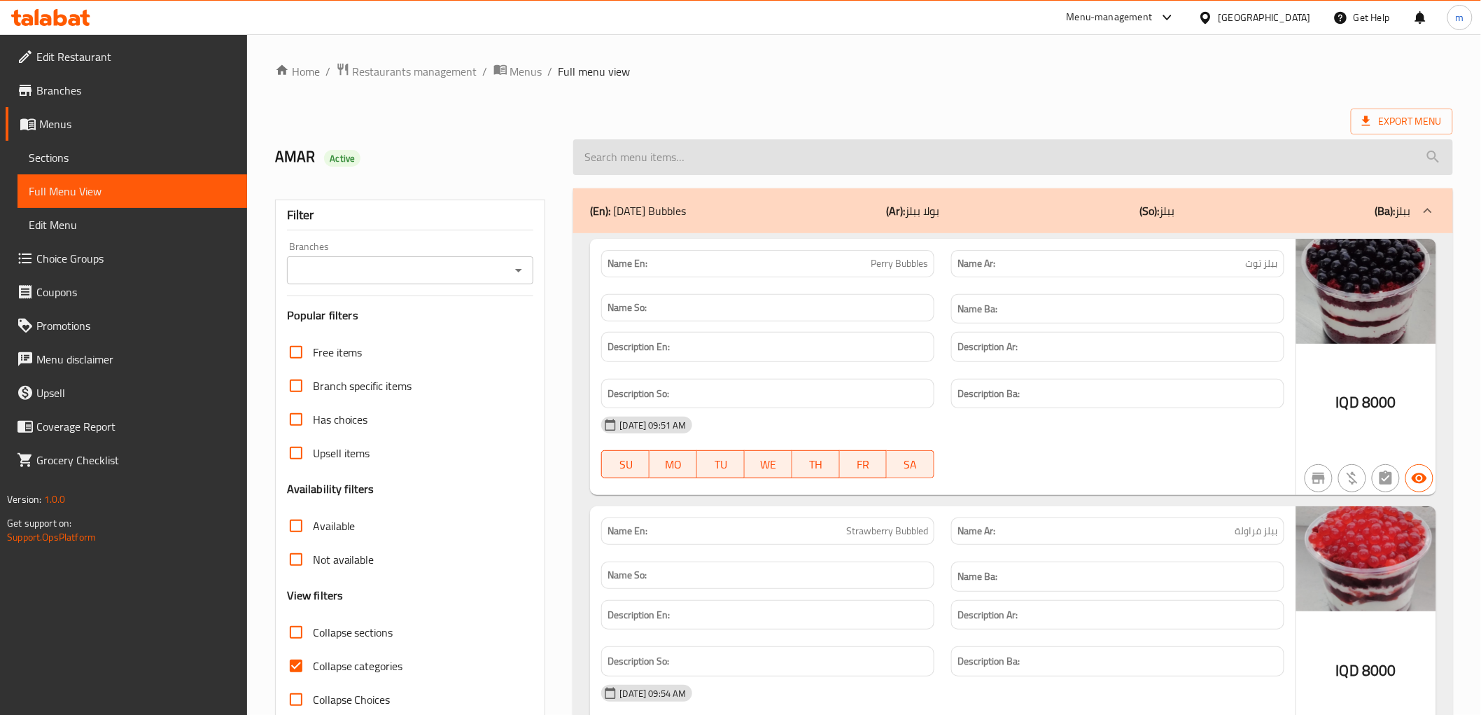
click at [778, 157] on input "search" at bounding box center [1012, 157] width 879 height 36
paste input "Large Sweet Koshary"
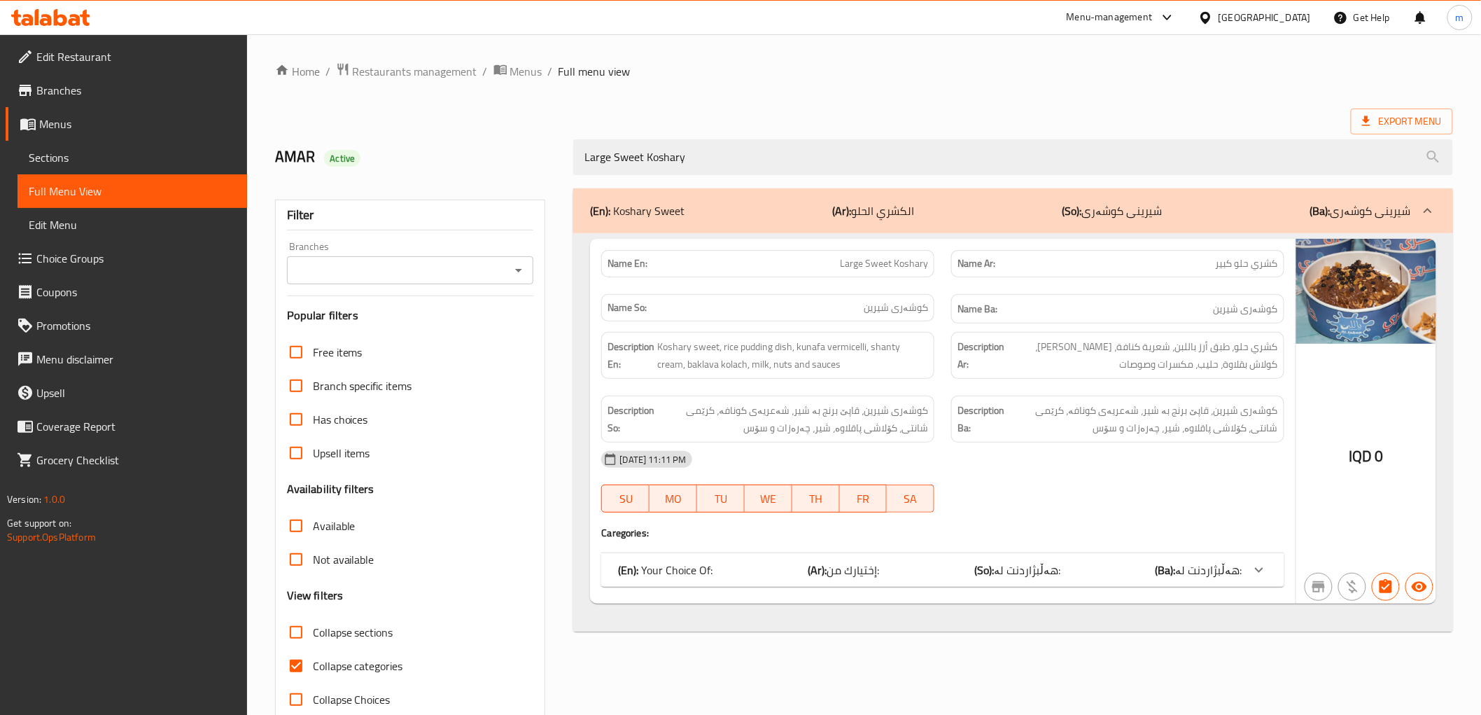
click at [519, 269] on icon "Open" at bounding box center [518, 270] width 7 height 3
type input "Large Sweet Koshary"
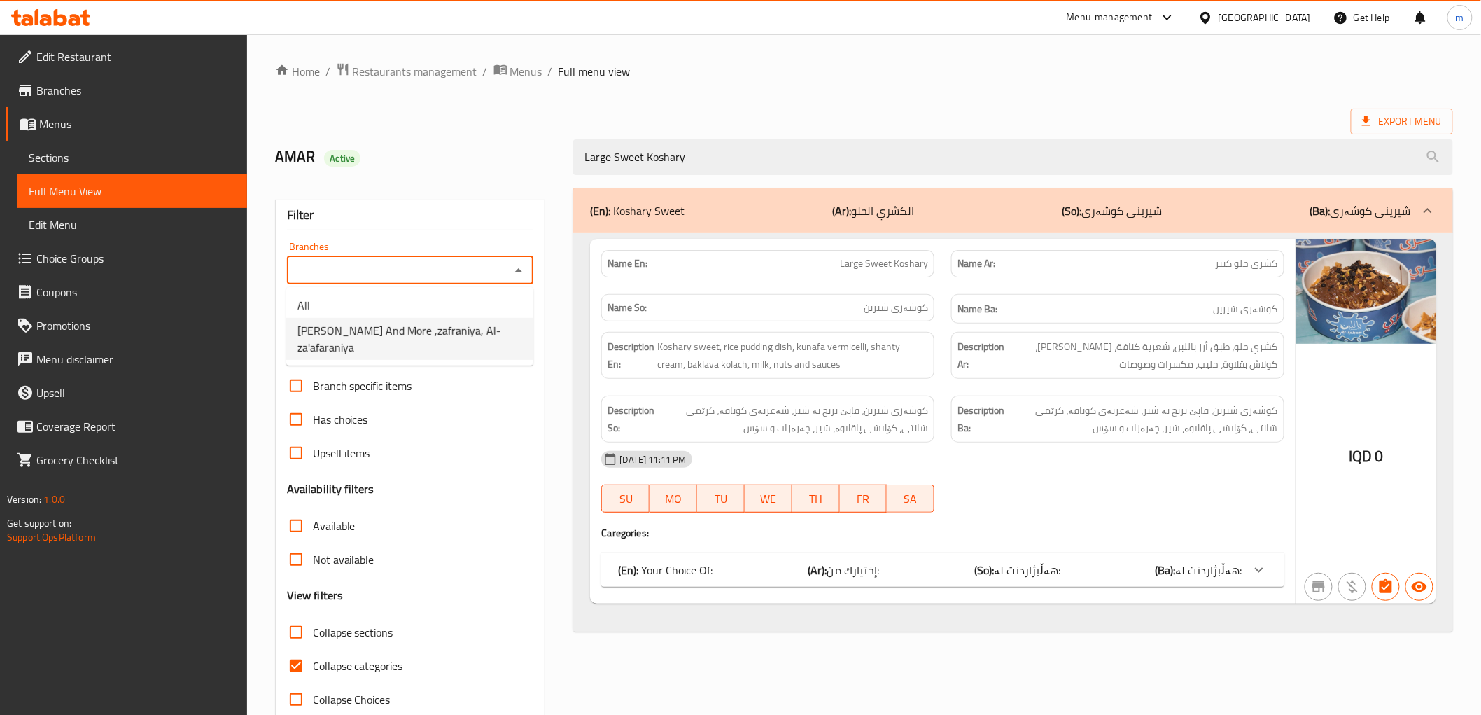
click at [476, 326] on span "[PERSON_NAME] And More ,zafraniya, Al-za'afaraniya" at bounding box center [409, 339] width 225 height 34
type input "[PERSON_NAME] And More ,zafraniya, Al-za'afaraniya"
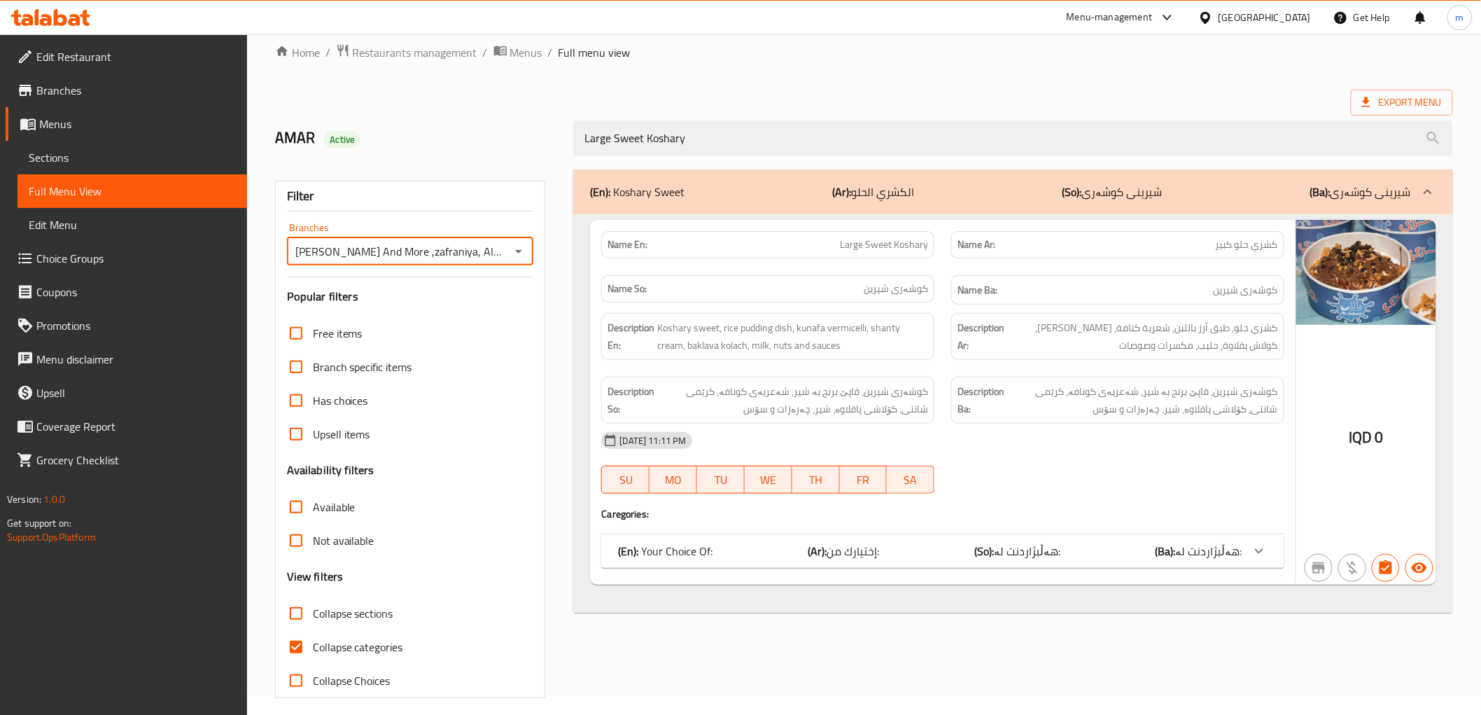
scroll to position [30, 0]
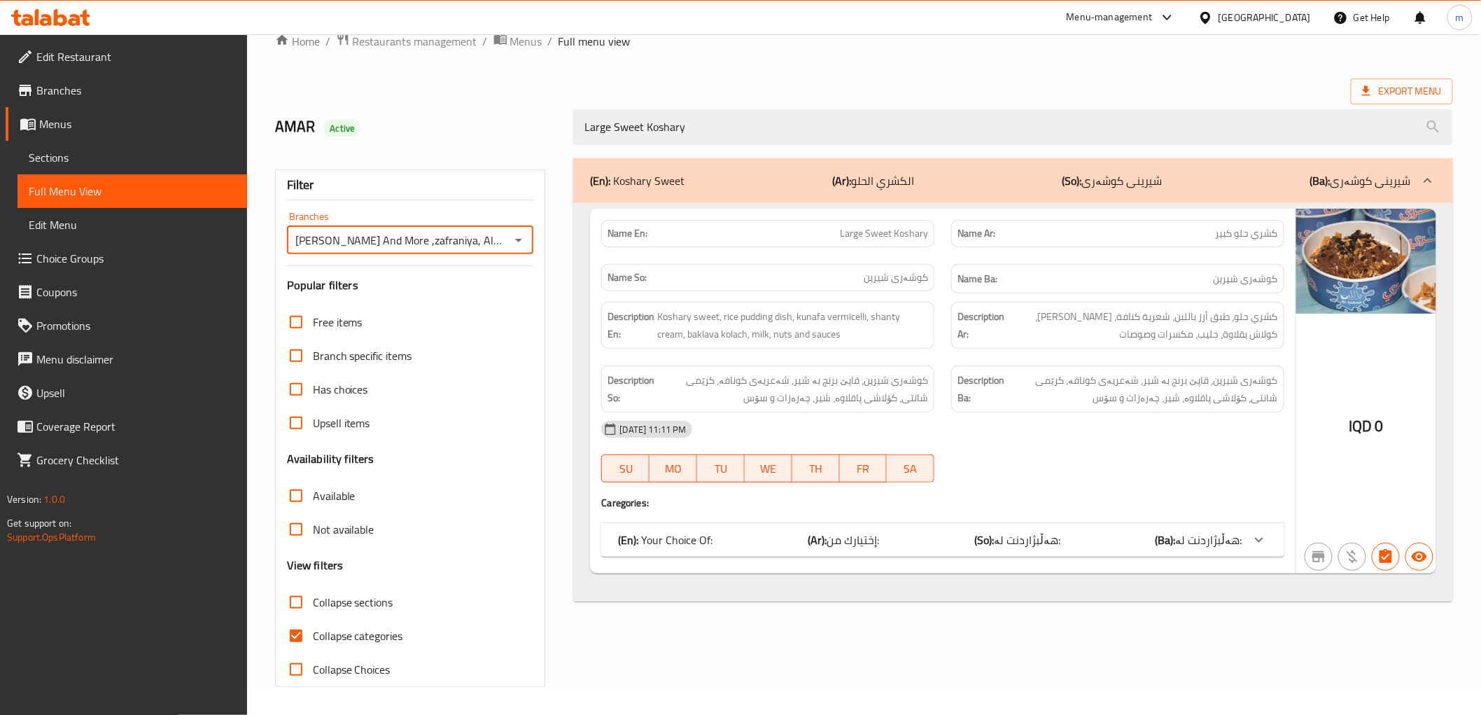
click at [374, 630] on span "Collapse categories" at bounding box center [358, 635] width 90 height 17
click at [313, 630] on input "Collapse categories" at bounding box center [296, 636] width 34 height 34
checkbox input "false"
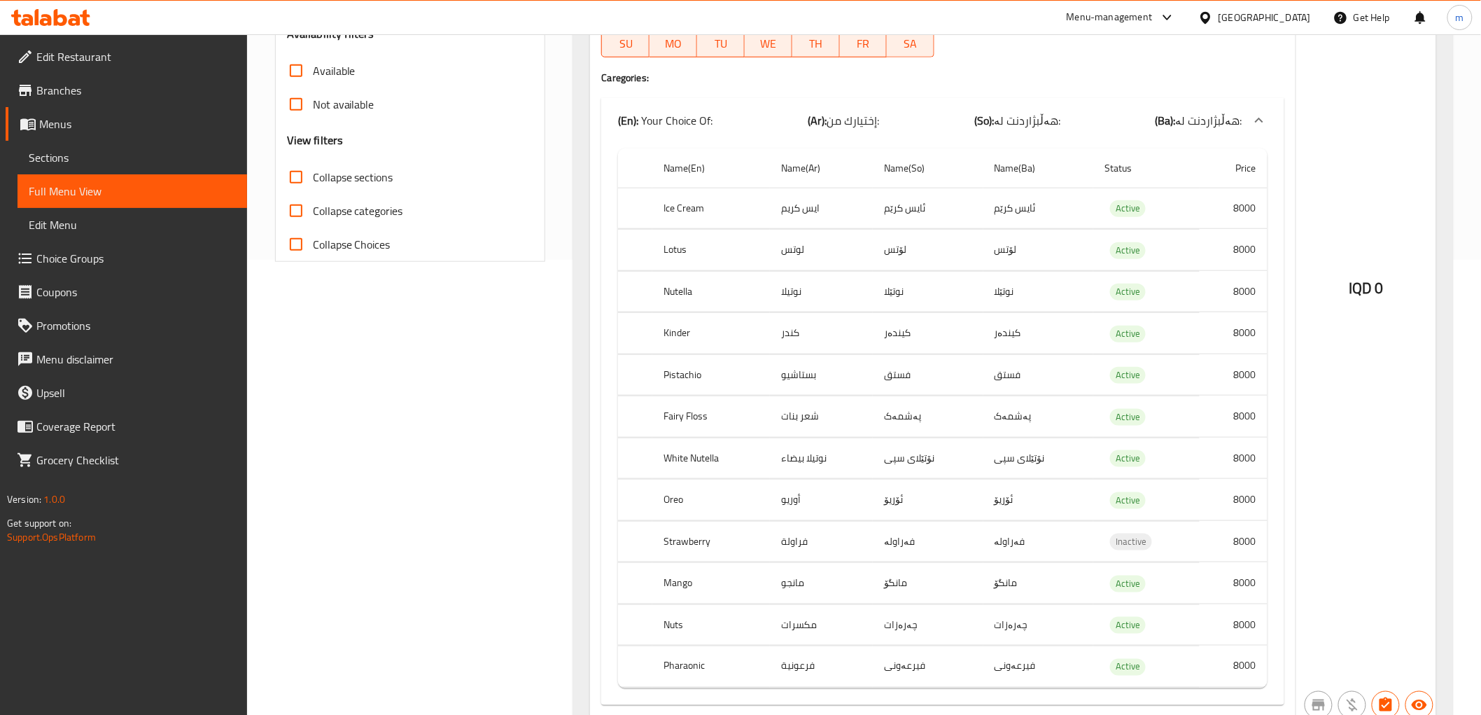
scroll to position [517, 0]
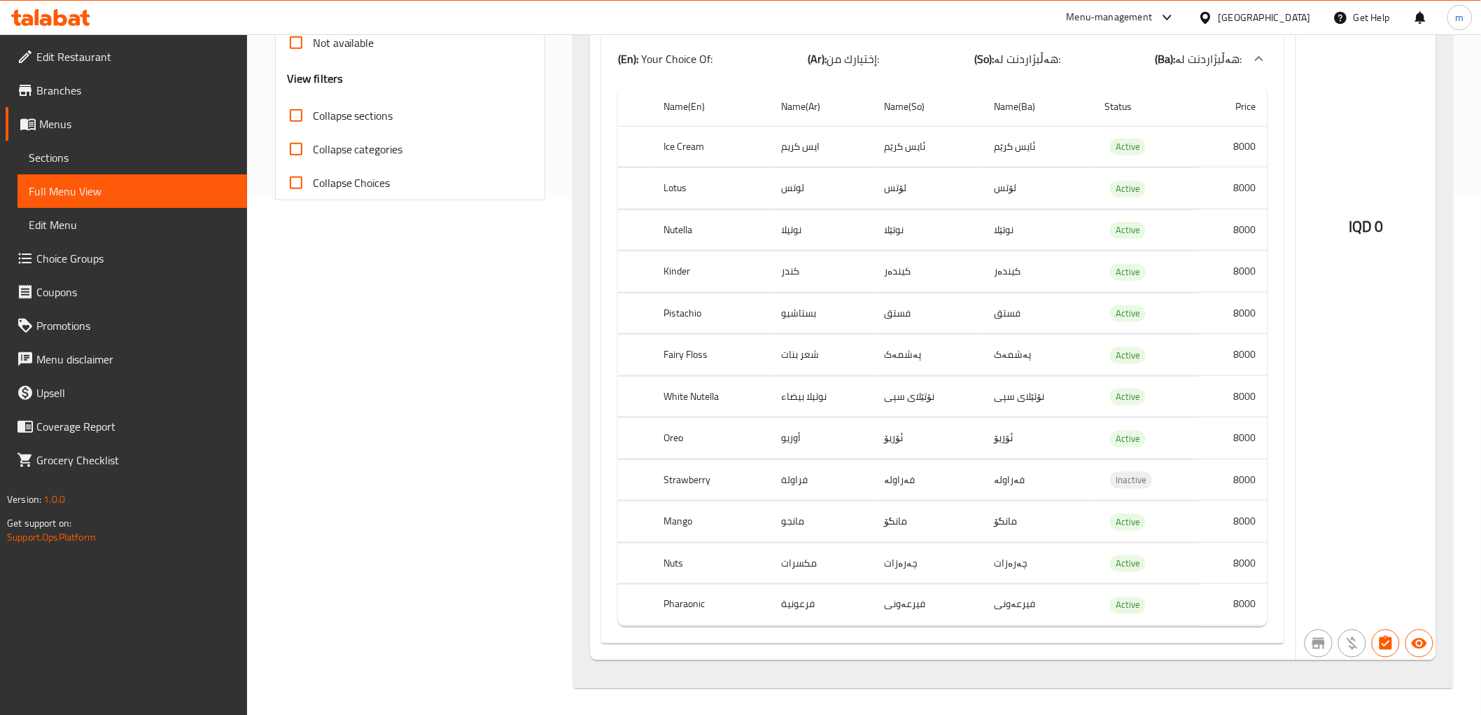
click at [901, 277] on td "کیندەر" at bounding box center [928, 271] width 111 height 41
click at [901, 275] on td "کیندەر" at bounding box center [928, 271] width 111 height 41
click at [899, 274] on td "کیندەر" at bounding box center [928, 271] width 111 height 41
click at [788, 270] on td "كندر" at bounding box center [821, 271] width 103 height 41
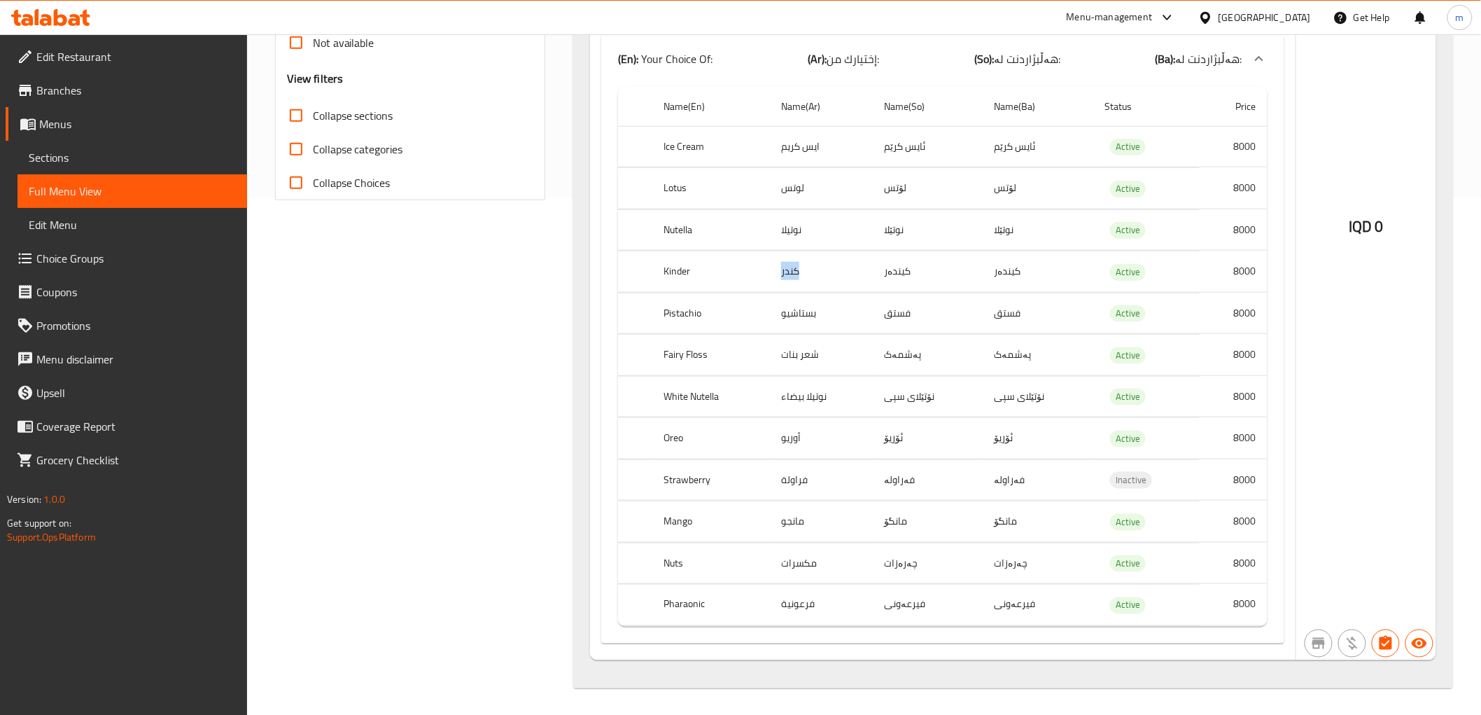
click at [788, 270] on td "كندر" at bounding box center [821, 271] width 103 height 41
click at [663, 271] on th "Kinder" at bounding box center [711, 271] width 118 height 41
click at [905, 313] on td "فستق" at bounding box center [928, 313] width 111 height 41
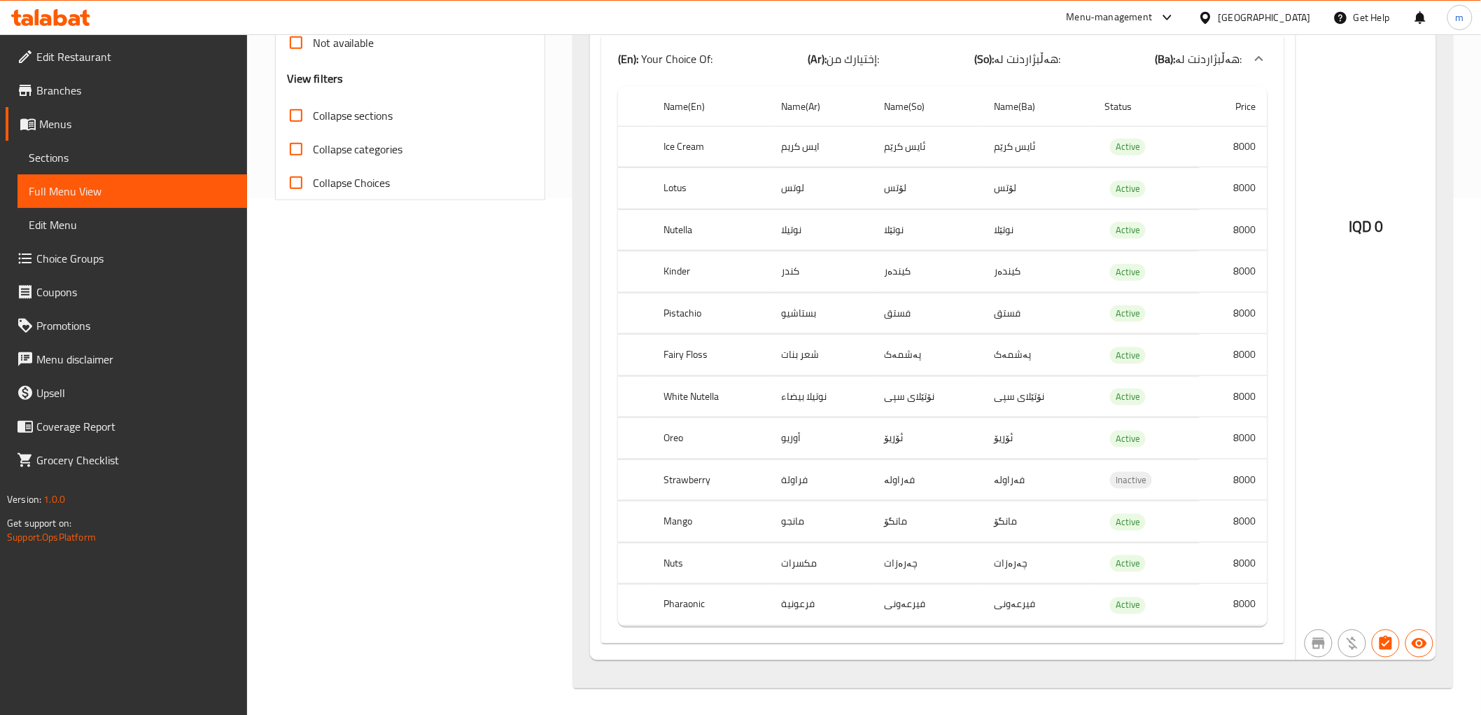
click at [801, 304] on td "بستاشيو" at bounding box center [821, 313] width 103 height 41
click at [687, 312] on th "Pistachio" at bounding box center [711, 313] width 118 height 41
click at [801, 346] on td "شعر بنات" at bounding box center [821, 355] width 103 height 41
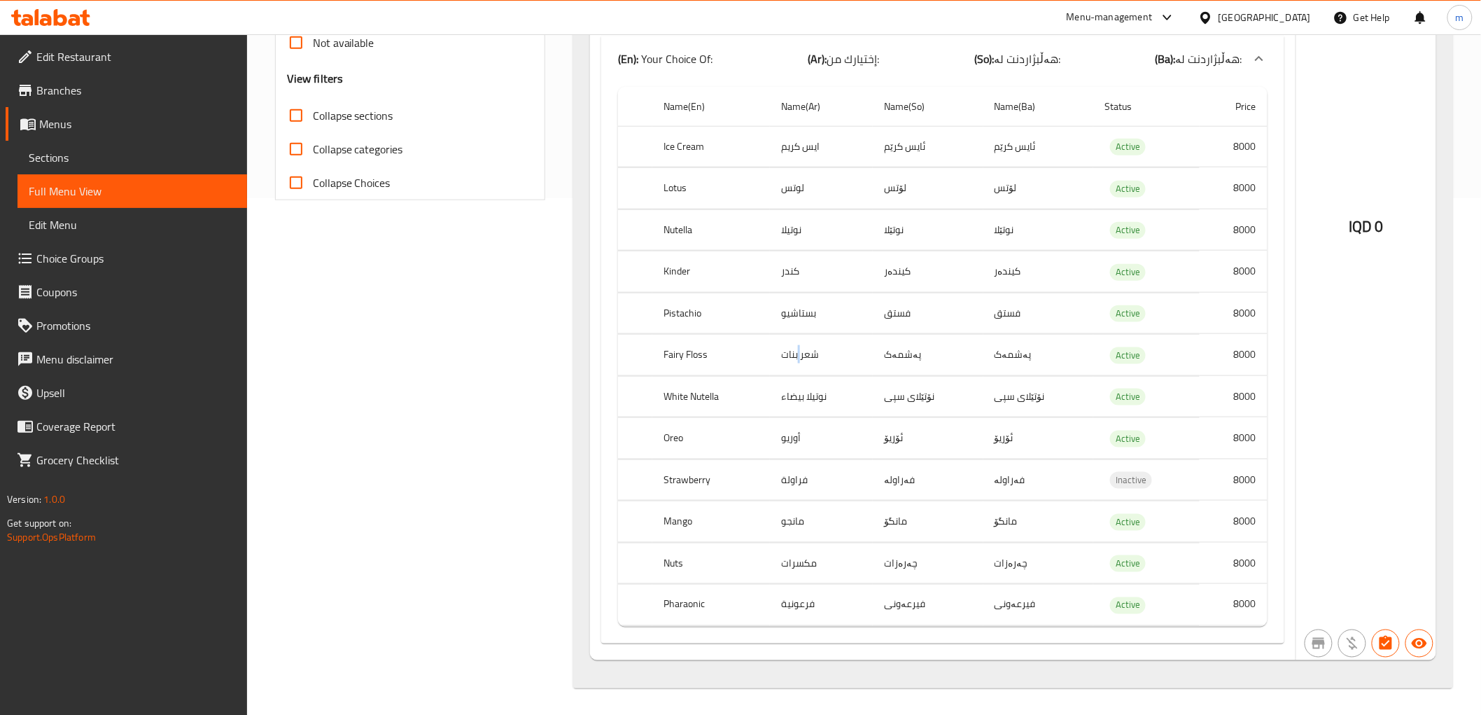
click at [801, 346] on td "شعر بنات" at bounding box center [821, 355] width 103 height 41
click at [913, 351] on td "پەشمەک" at bounding box center [928, 355] width 111 height 41
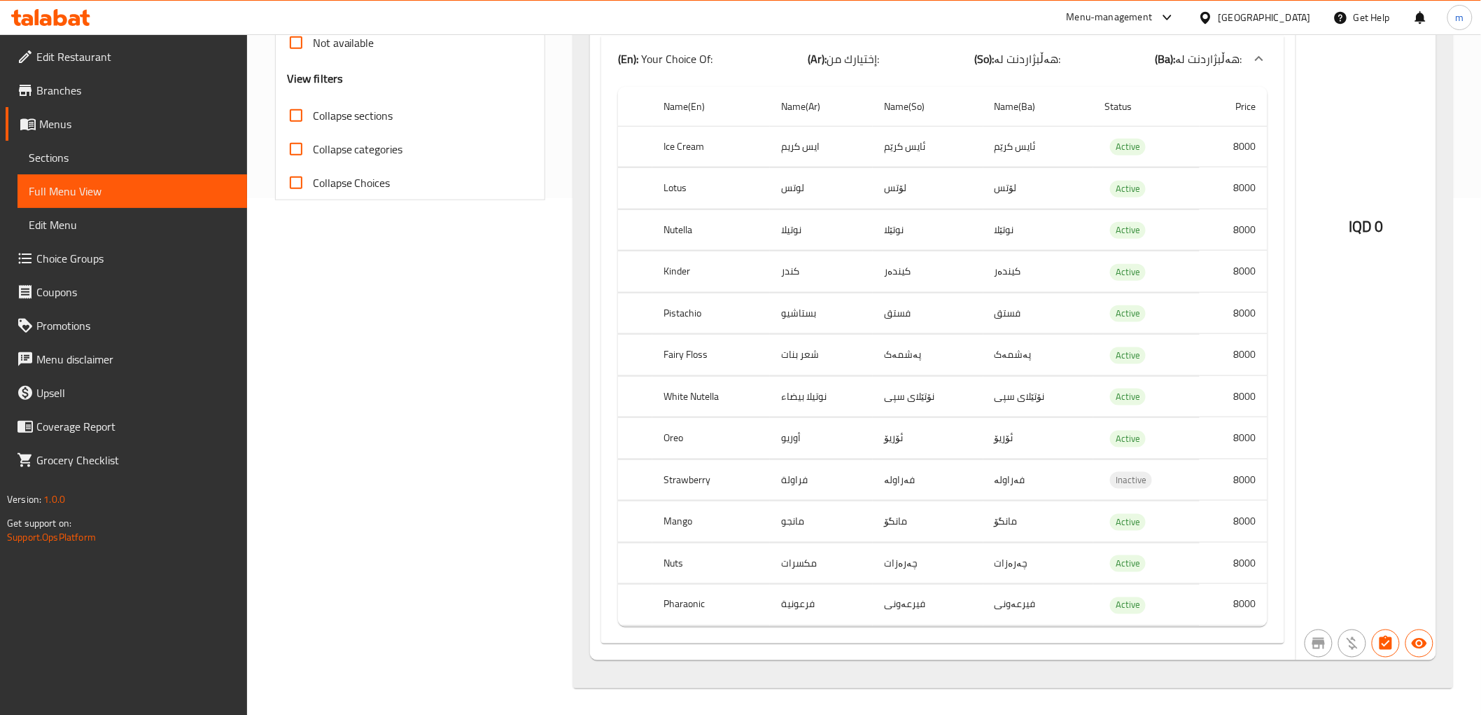
click at [702, 360] on th "Fairy Floss" at bounding box center [711, 355] width 118 height 41
click at [915, 392] on td "نۆتێلای سپی" at bounding box center [928, 396] width 111 height 41
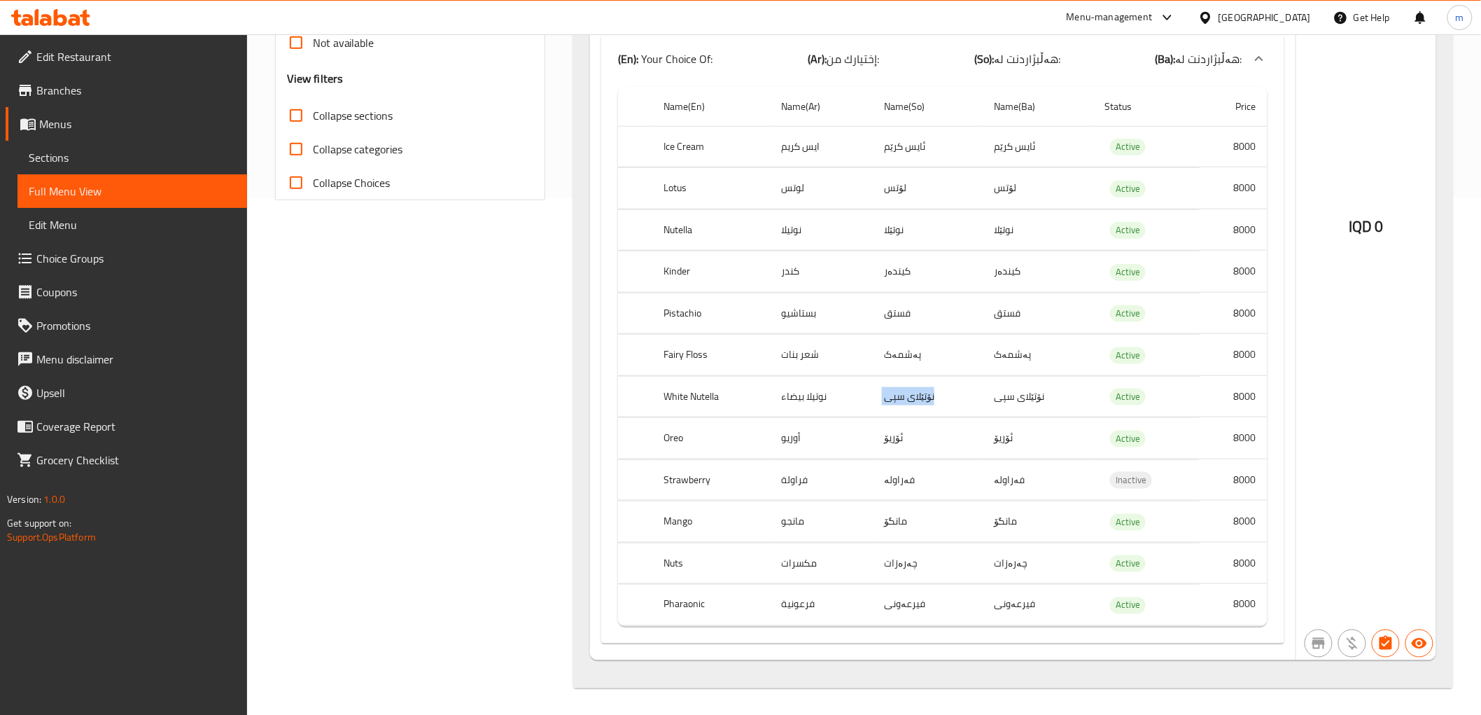
click at [915, 392] on td "نۆتێلای سپی" at bounding box center [928, 396] width 111 height 41
click at [795, 401] on td "نوتيلا بيضاء" at bounding box center [821, 396] width 103 height 41
click at [699, 398] on th "White Nutella" at bounding box center [711, 396] width 118 height 41
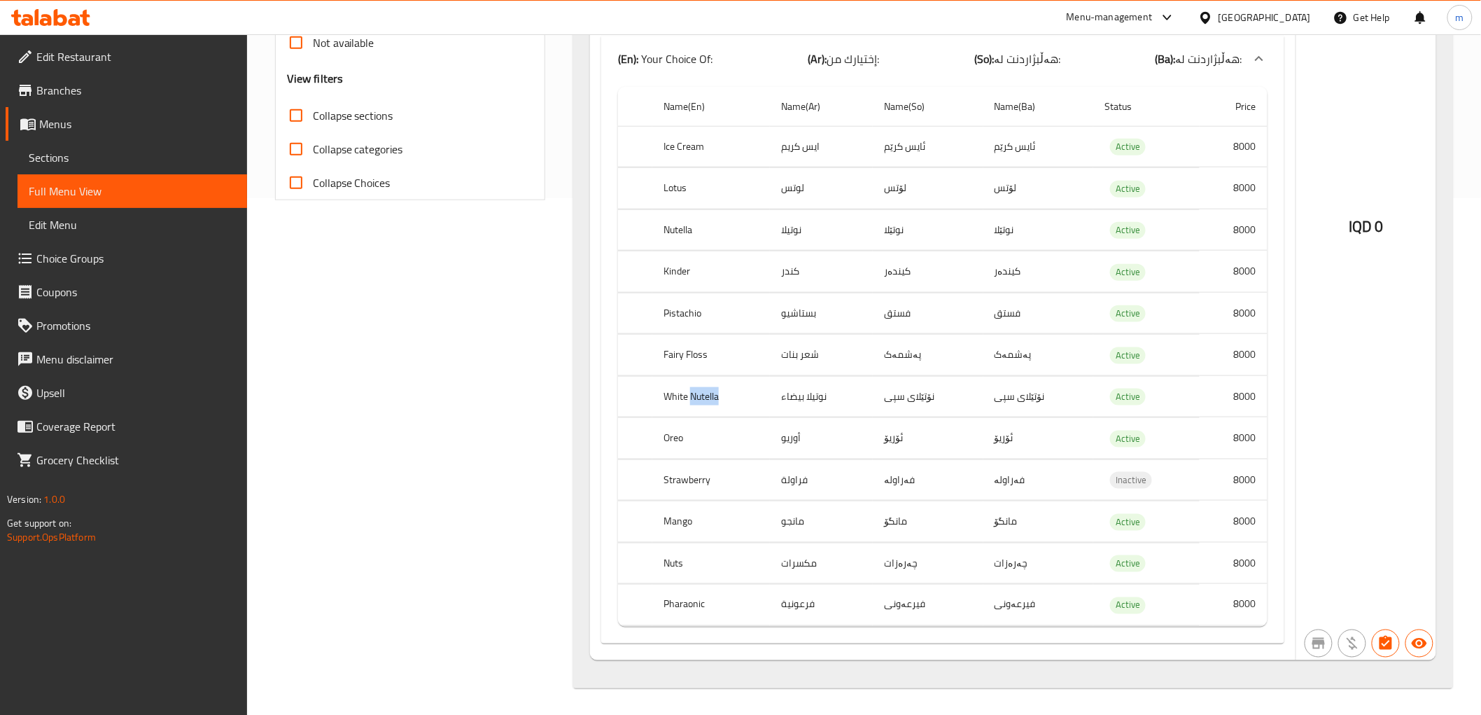
click at [699, 398] on th "White Nutella" at bounding box center [711, 396] width 118 height 41
click at [897, 431] on td "ئۆریۆ" at bounding box center [928, 438] width 111 height 41
click at [796, 435] on td "أوريو" at bounding box center [821, 438] width 103 height 41
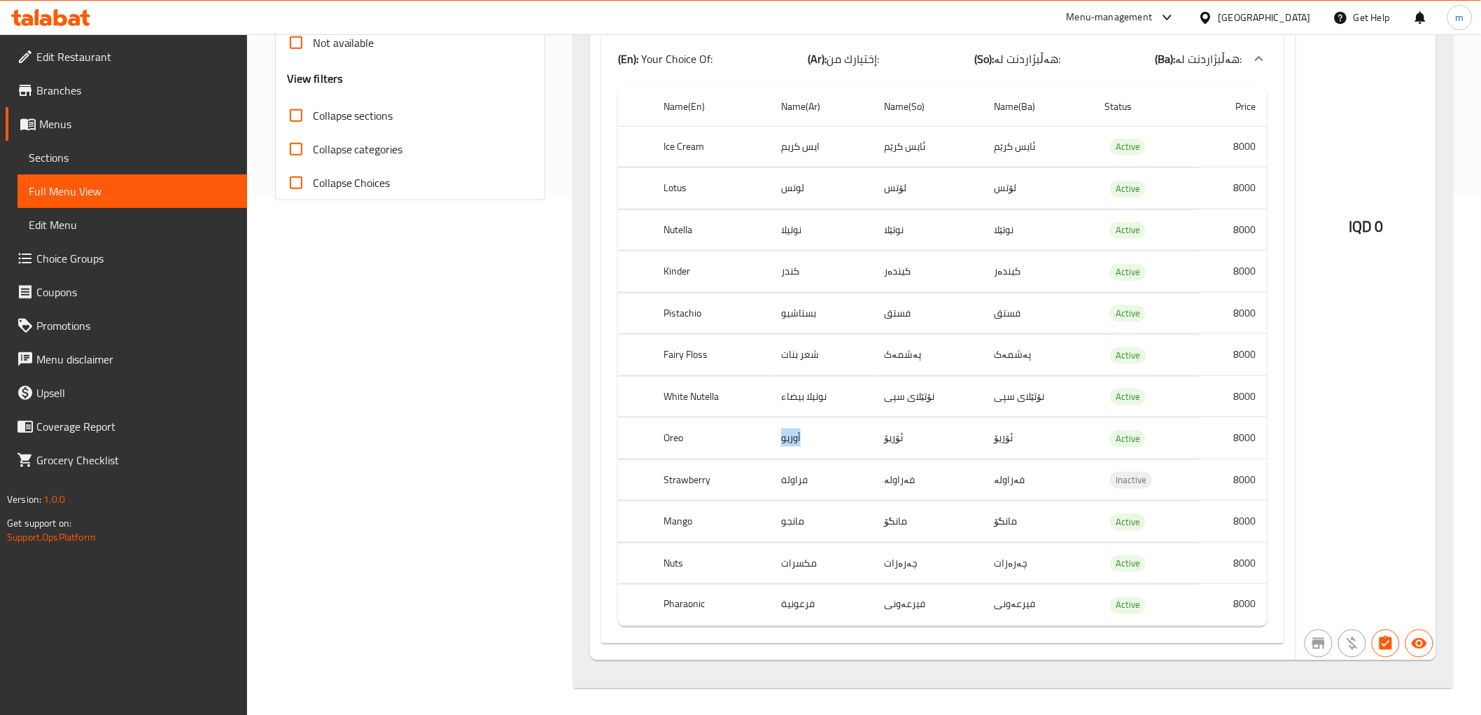
click at [796, 435] on td "أوريو" at bounding box center [821, 438] width 103 height 41
click at [676, 436] on th "Oreo" at bounding box center [711, 438] width 118 height 41
click at [675, 436] on th "Oreo" at bounding box center [711, 438] width 118 height 41
click at [900, 475] on td "فەراولە" at bounding box center [928, 479] width 111 height 41
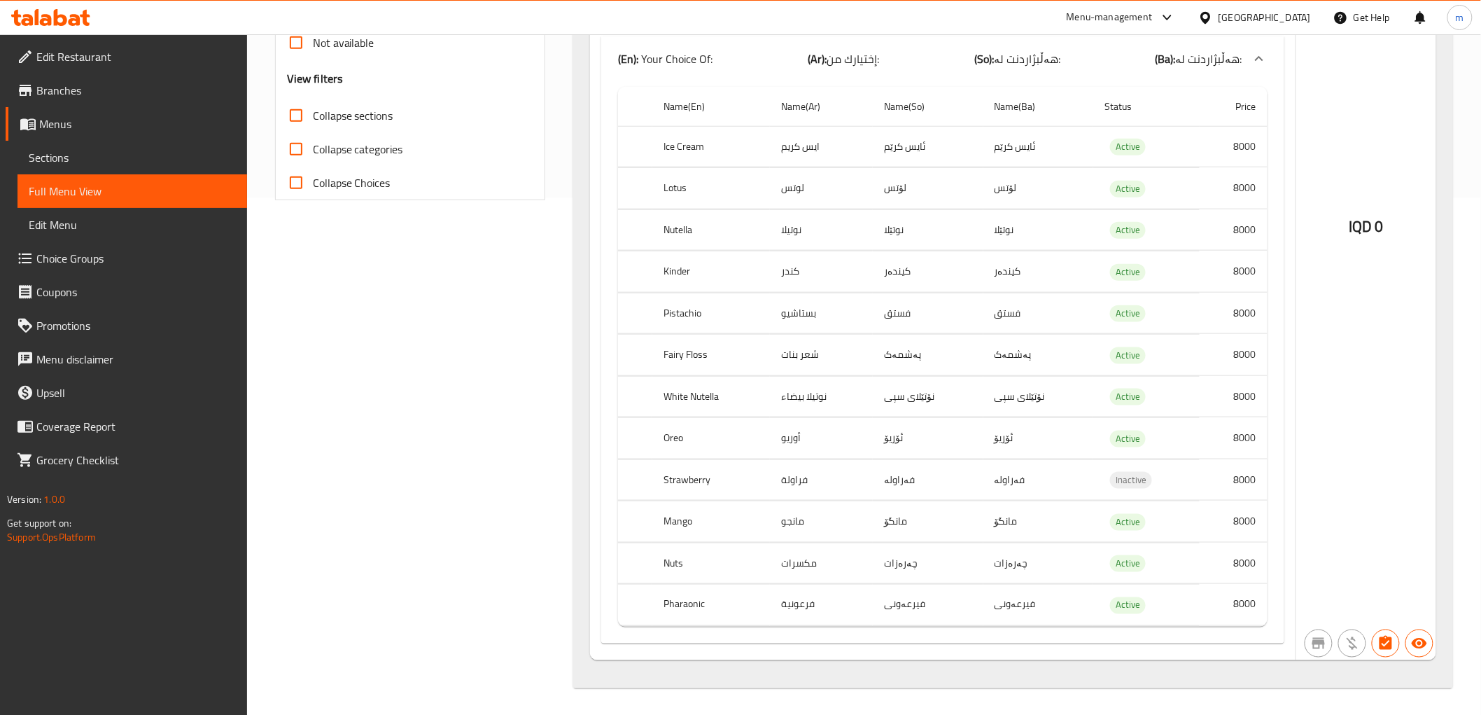
click at [808, 481] on td "فراولة" at bounding box center [821, 479] width 103 height 41
click at [689, 469] on th "Strawberry" at bounding box center [711, 479] width 118 height 41
click at [894, 513] on td "مانگۆ" at bounding box center [928, 521] width 111 height 41
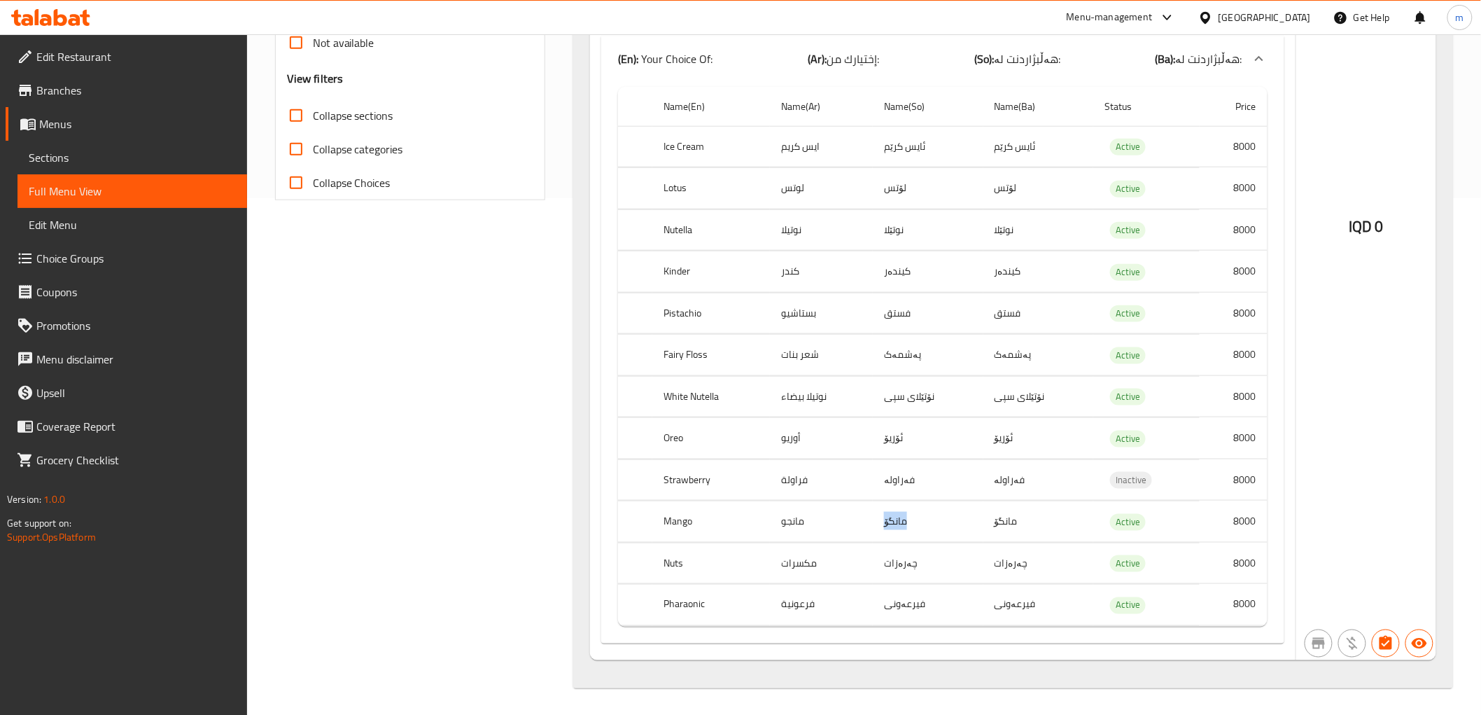
click at [894, 513] on td "مانگۆ" at bounding box center [928, 521] width 111 height 41
click at [785, 524] on td "مانجو" at bounding box center [821, 521] width 103 height 41
click at [794, 514] on td "مانجو" at bounding box center [821, 521] width 103 height 41
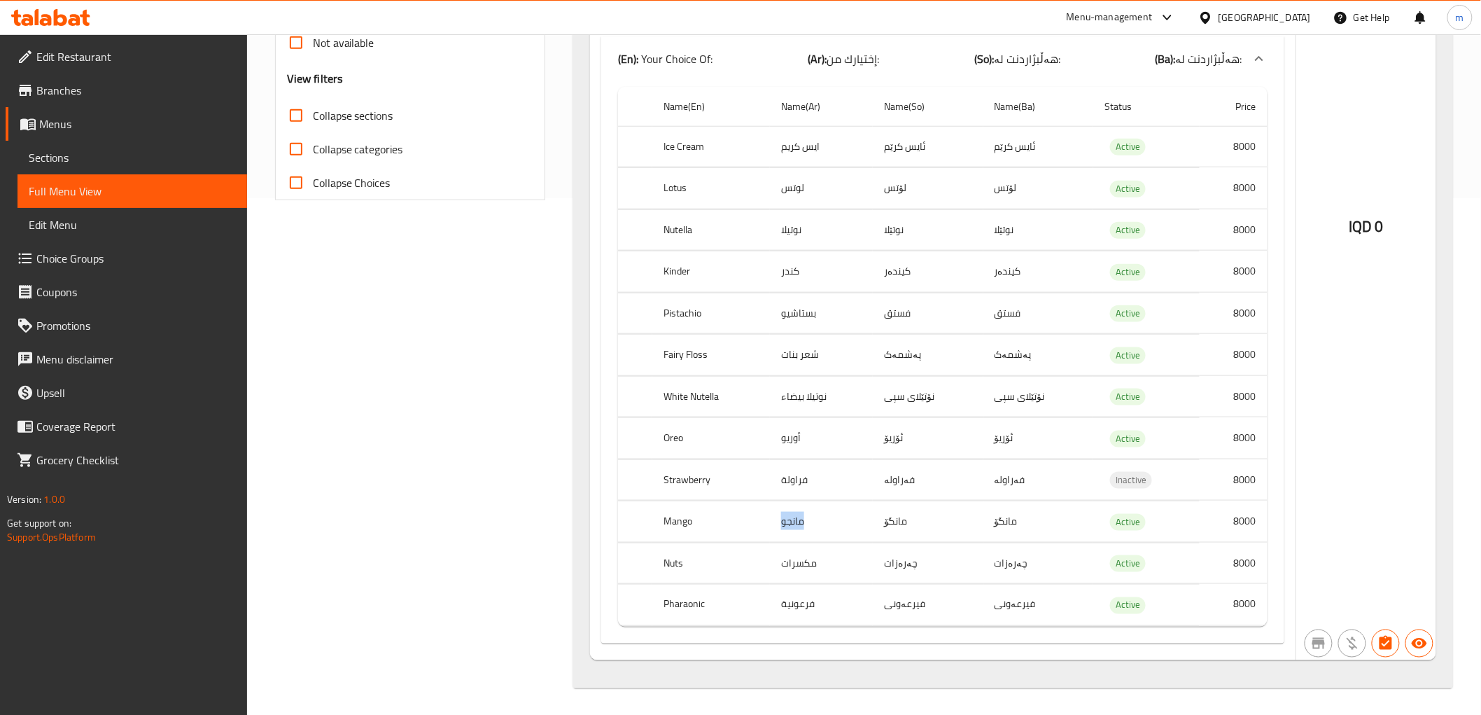
click at [794, 514] on td "مانجو" at bounding box center [821, 521] width 103 height 41
click at [675, 519] on th "Mango" at bounding box center [711, 521] width 118 height 41
click at [897, 563] on td "چەرەزات" at bounding box center [928, 562] width 111 height 41
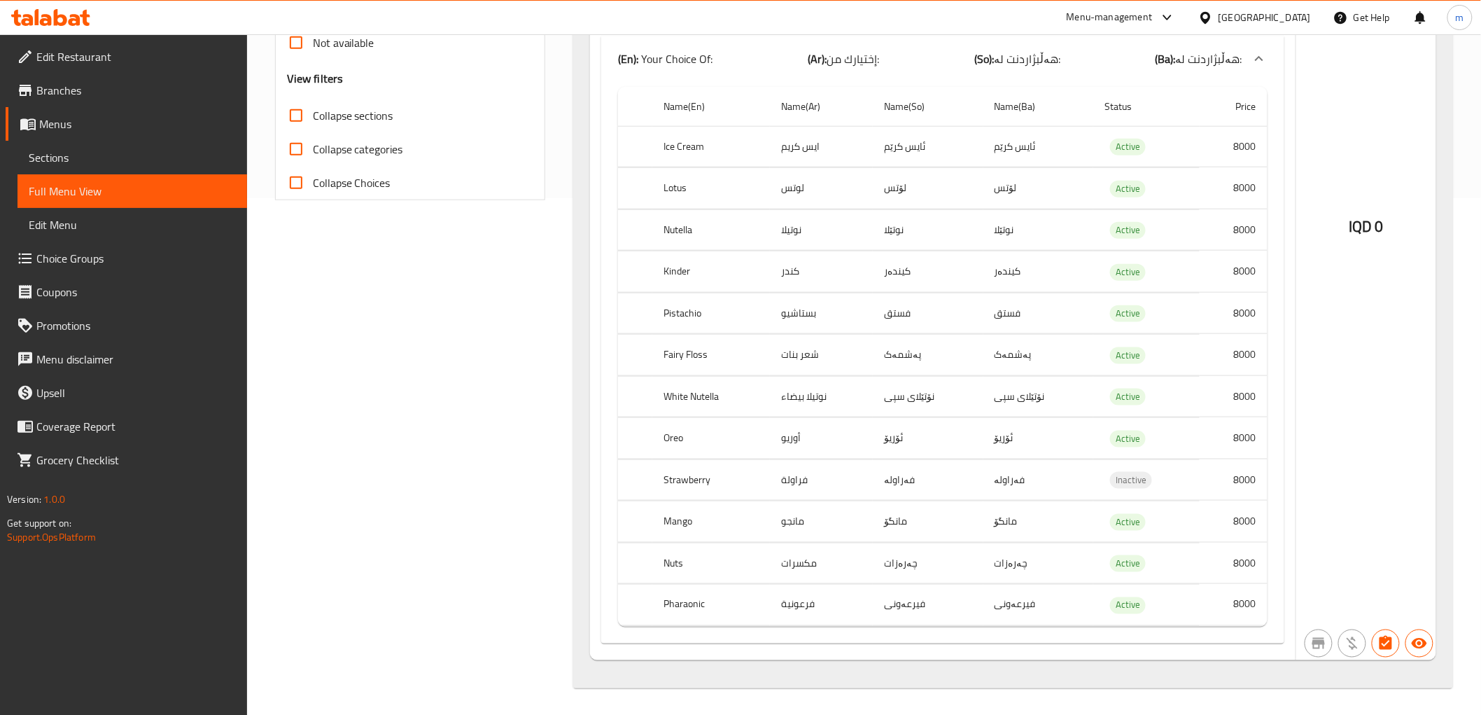
click at [810, 562] on td "مكسرات" at bounding box center [821, 562] width 103 height 41
click at [669, 559] on th "Nuts" at bounding box center [711, 562] width 118 height 41
click at [906, 605] on td "فیرعەونی" at bounding box center [928, 604] width 111 height 41
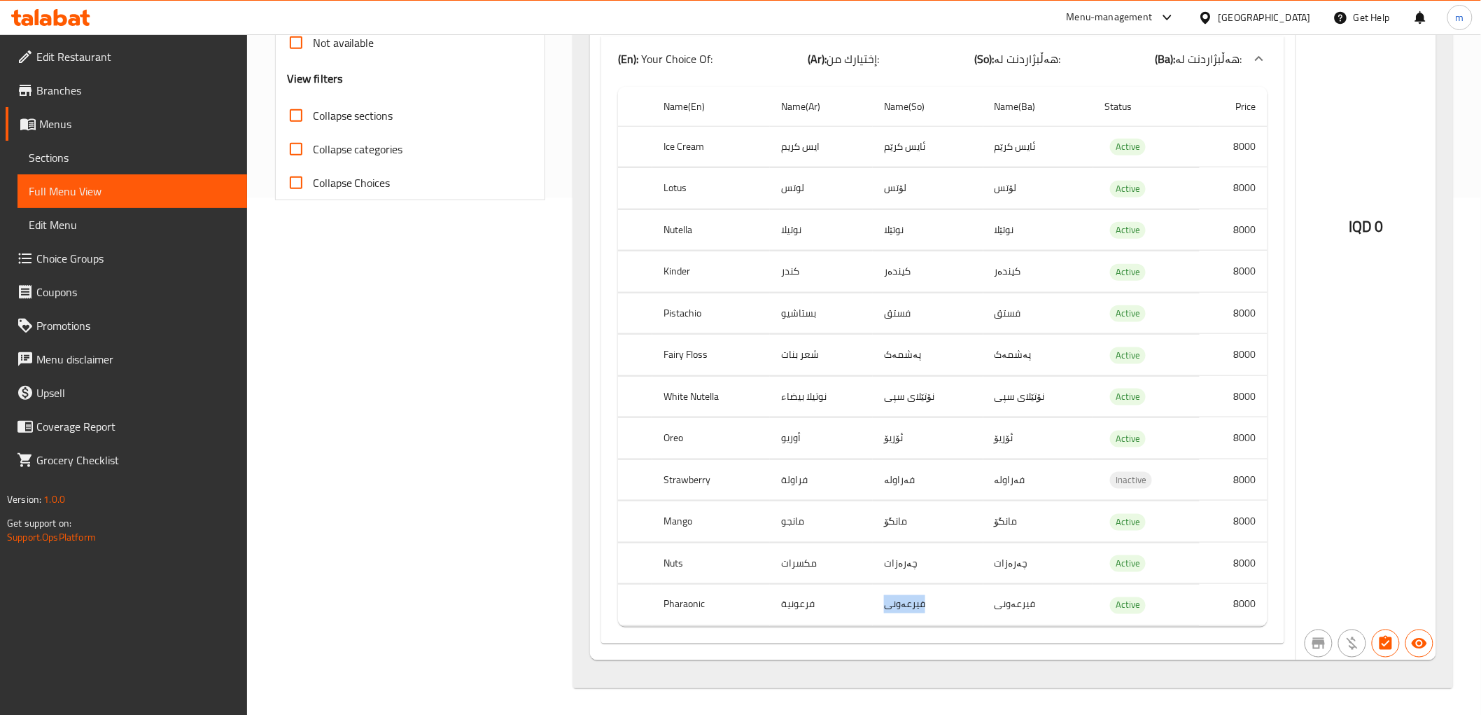
click at [906, 605] on td "فیرعەونی" at bounding box center [928, 604] width 111 height 41
click at [794, 605] on td "فرعونية" at bounding box center [821, 604] width 103 height 41
click at [690, 598] on th "Pharaonic" at bounding box center [711, 604] width 118 height 41
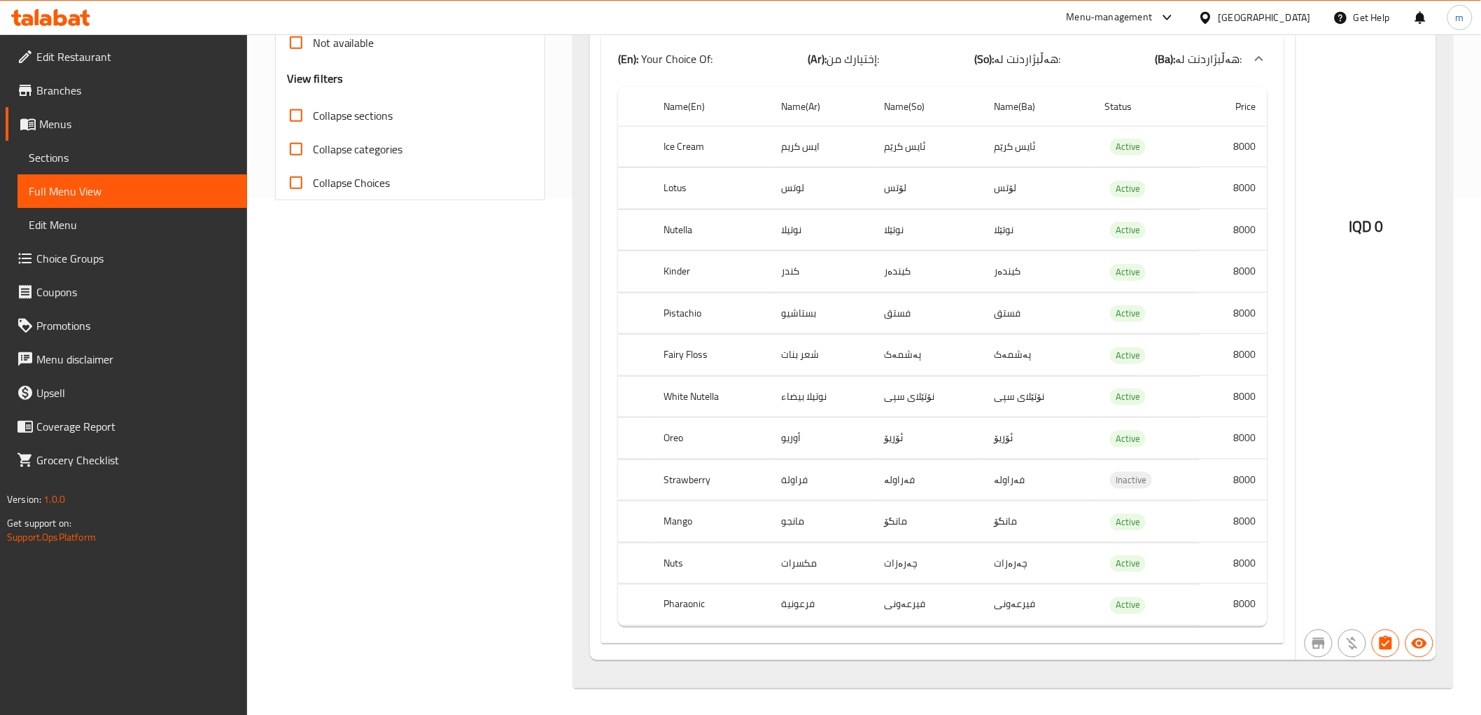
click at [674, 141] on th "Ice Cream" at bounding box center [711, 146] width 118 height 41
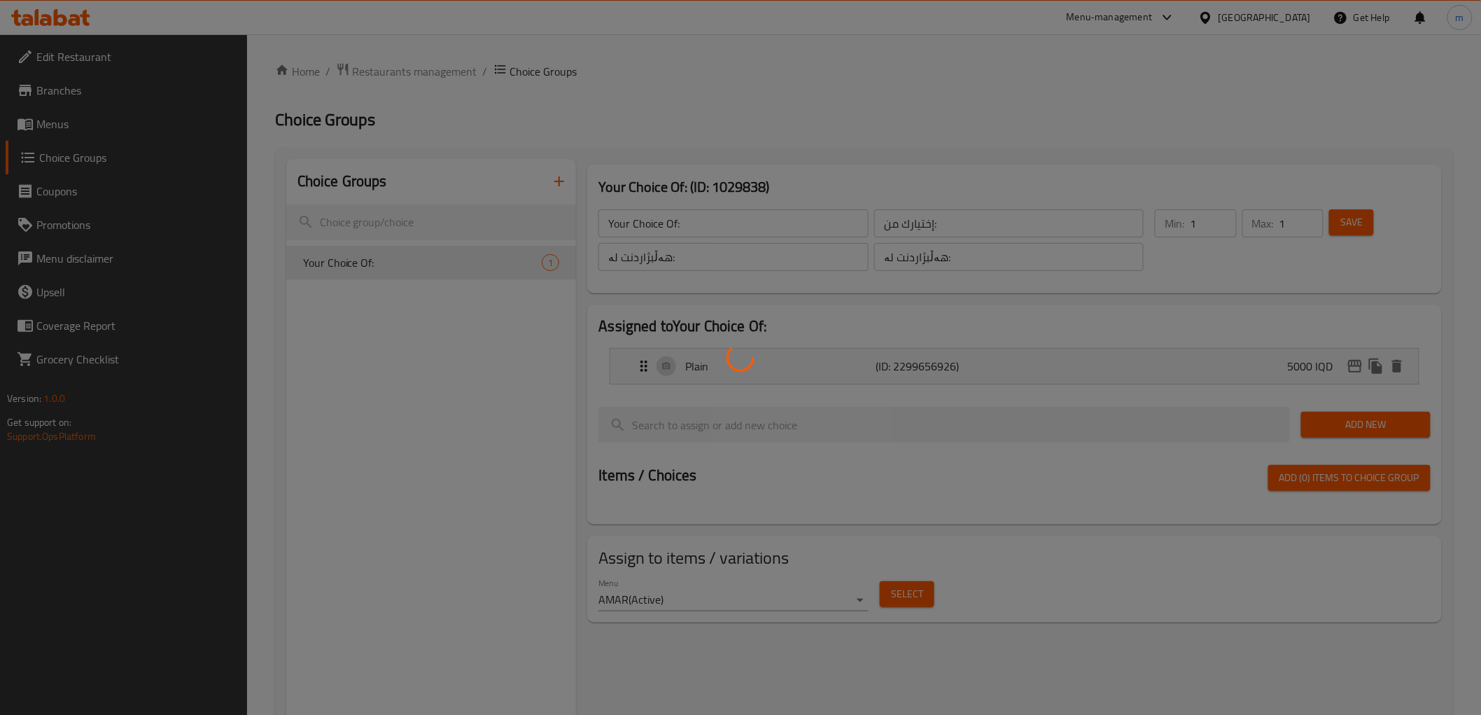
click at [85, 129] on div at bounding box center [740, 357] width 1481 height 715
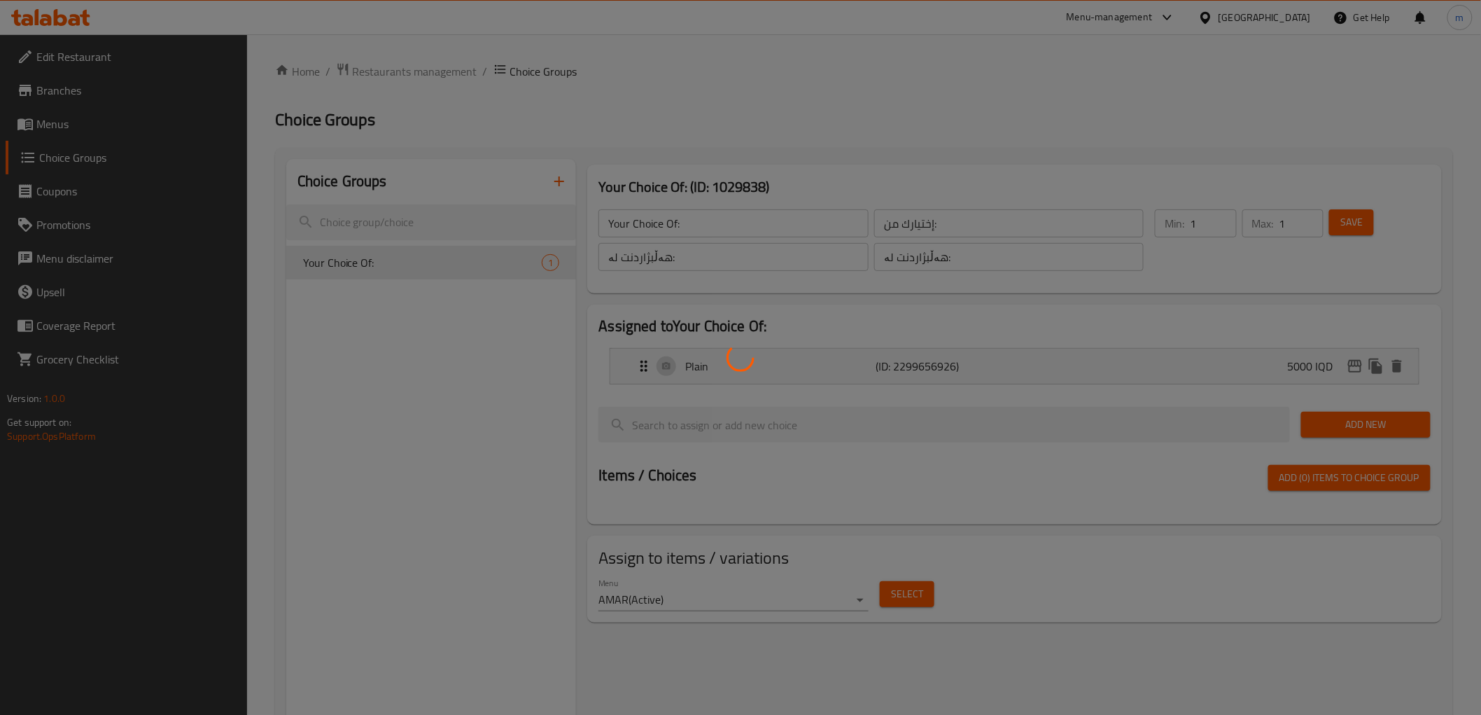
click at [85, 129] on div at bounding box center [740, 357] width 1481 height 715
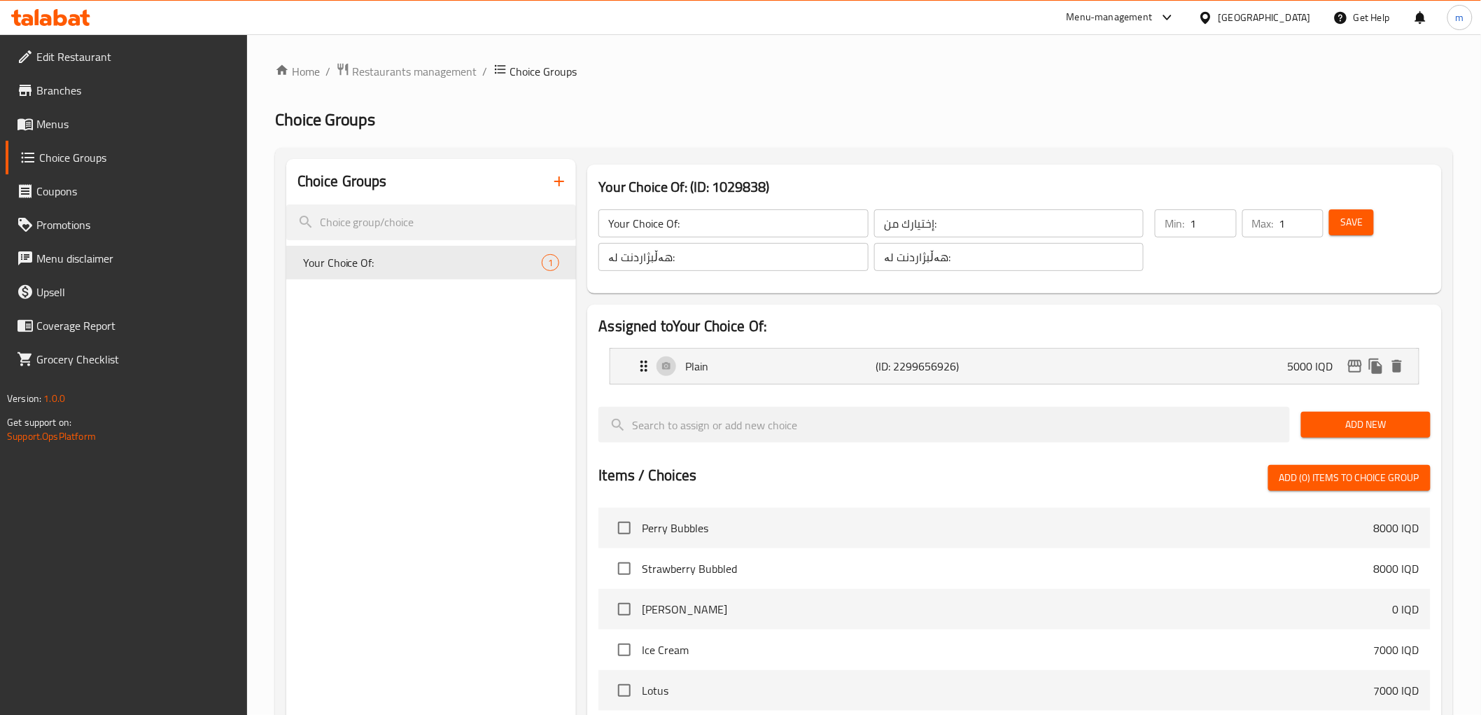
click at [152, 120] on span "Menus" at bounding box center [135, 123] width 199 height 17
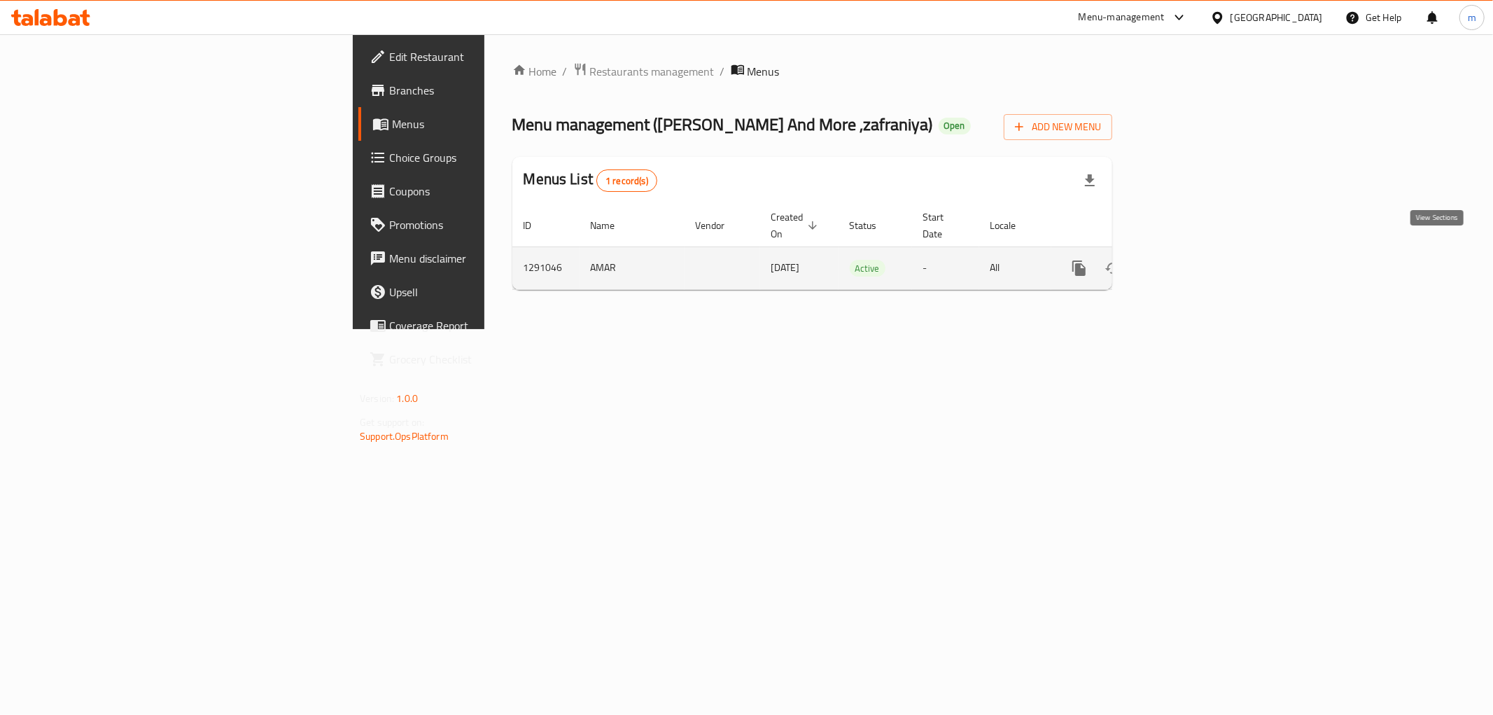
click at [1197, 251] on link "enhanced table" at bounding box center [1180, 268] width 34 height 34
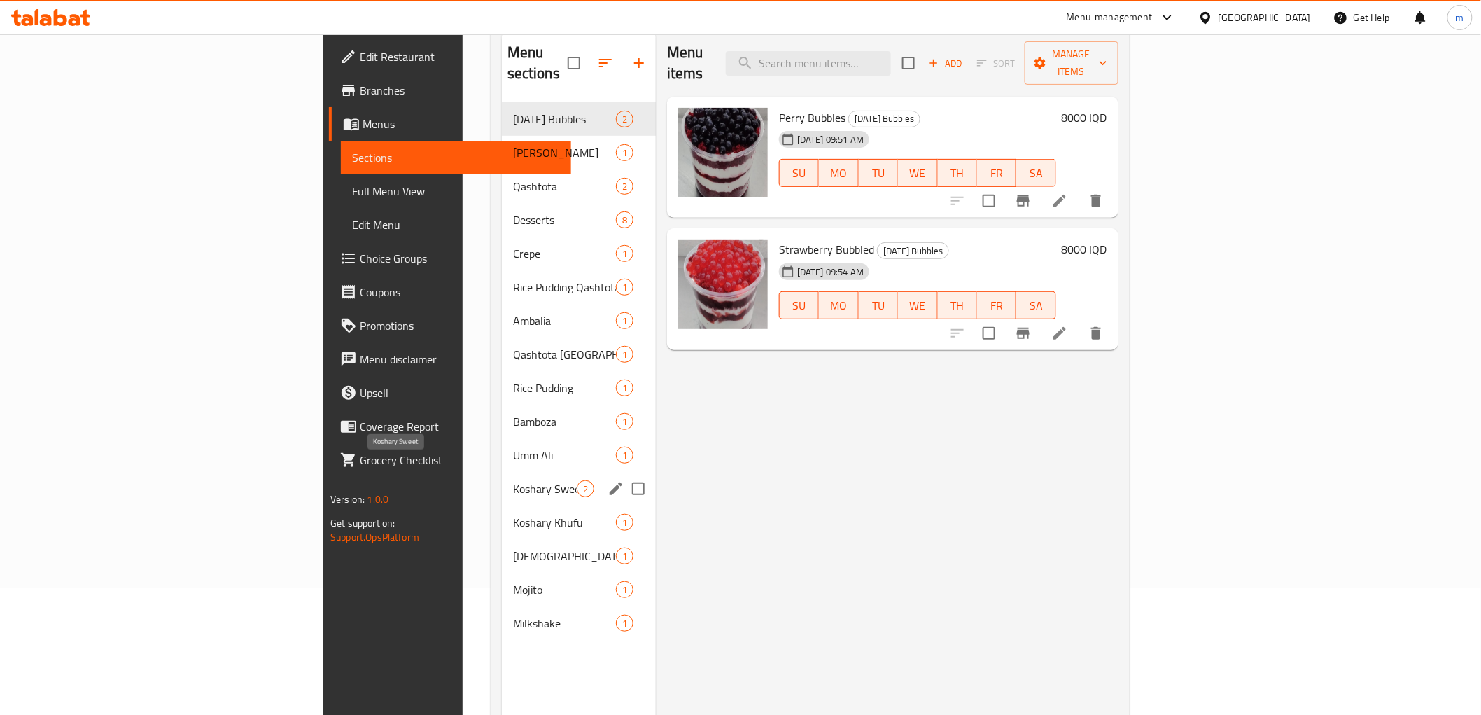
scroll to position [196, 0]
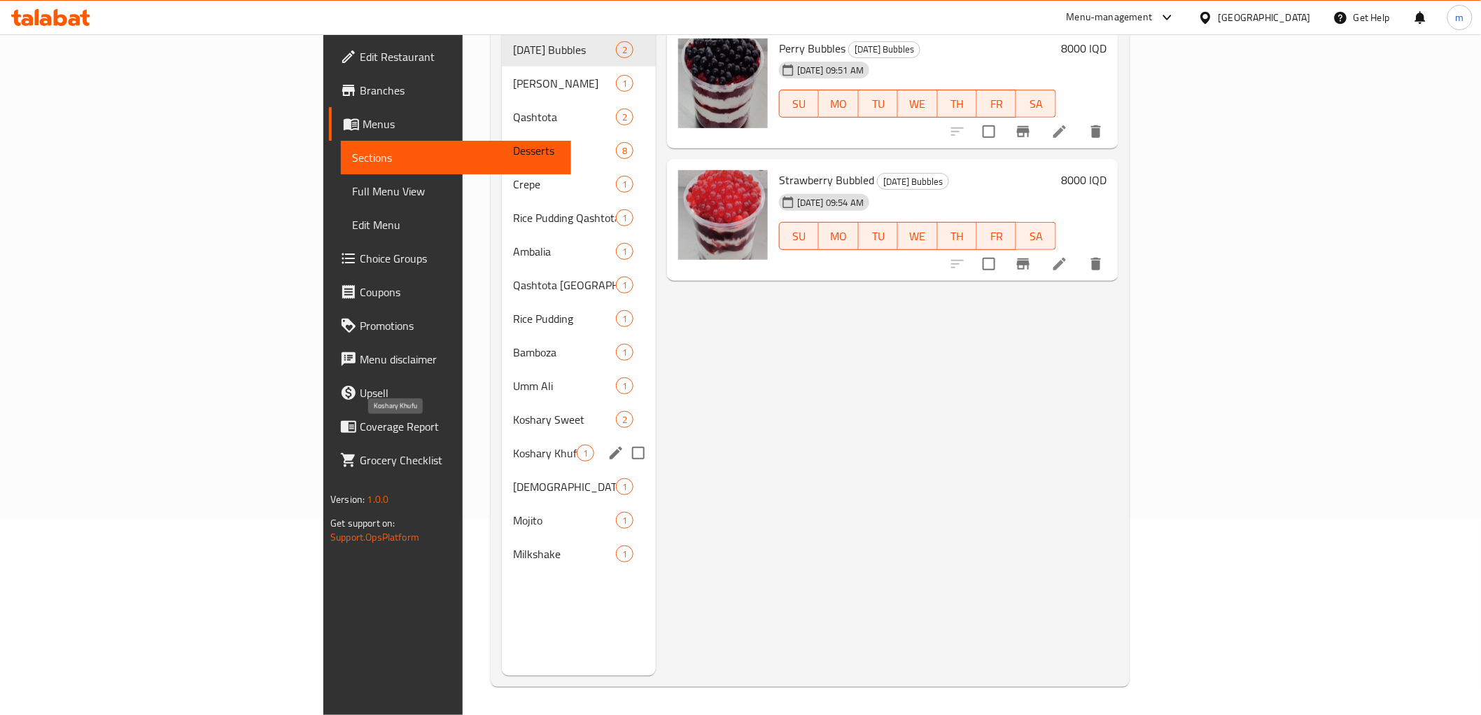
click at [513, 444] on span "Koshary Khufu" at bounding box center [545, 452] width 64 height 17
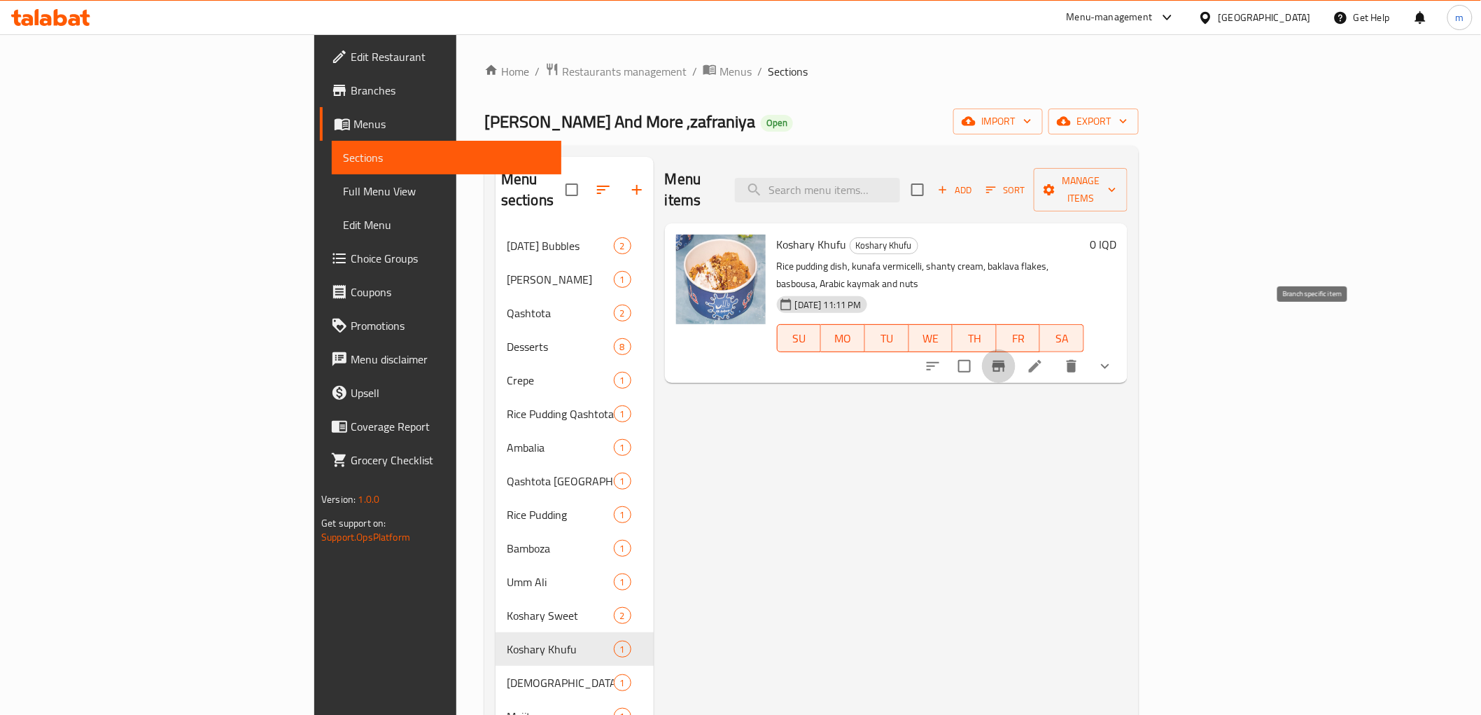
click at [1007, 358] on icon "Branch-specific-item" at bounding box center [998, 366] width 17 height 17
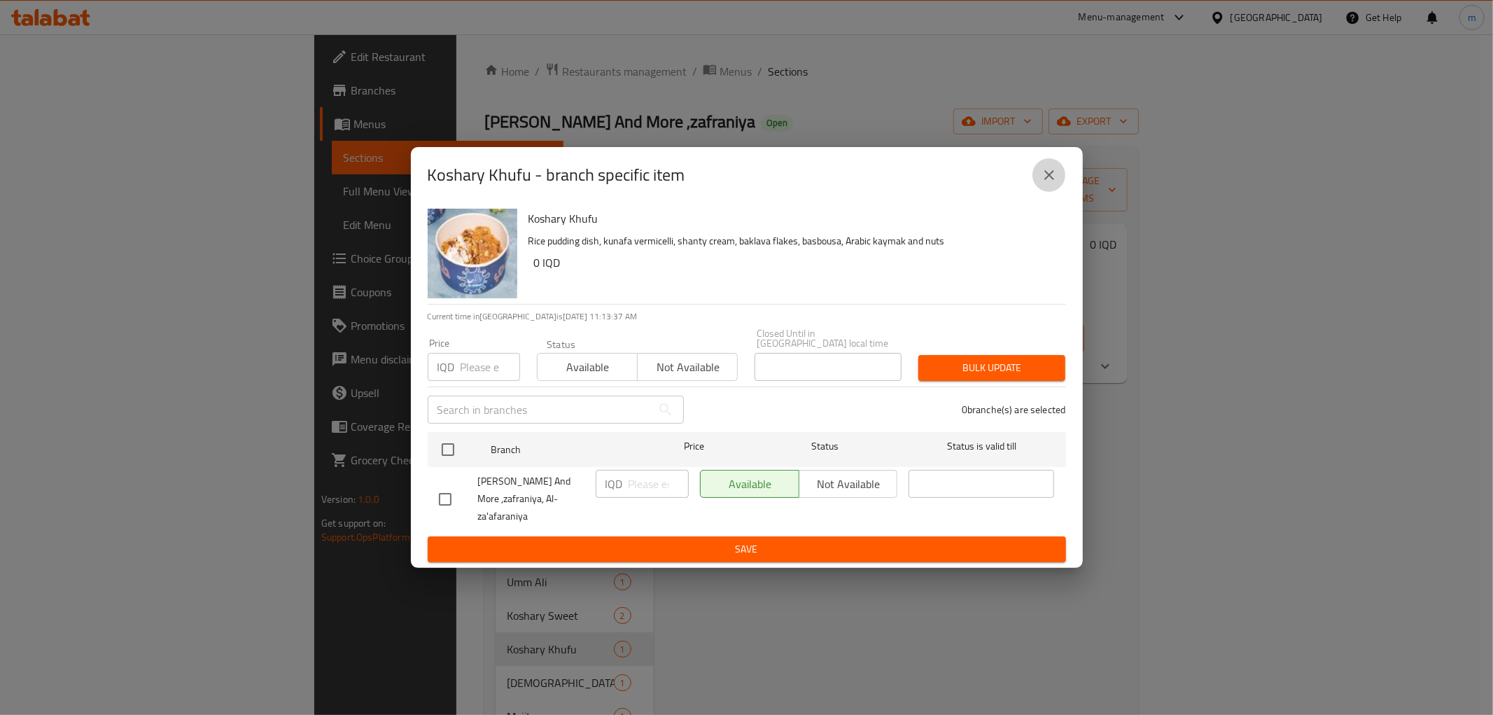
click at [1060, 190] on button "close" at bounding box center [1049, 175] width 34 height 34
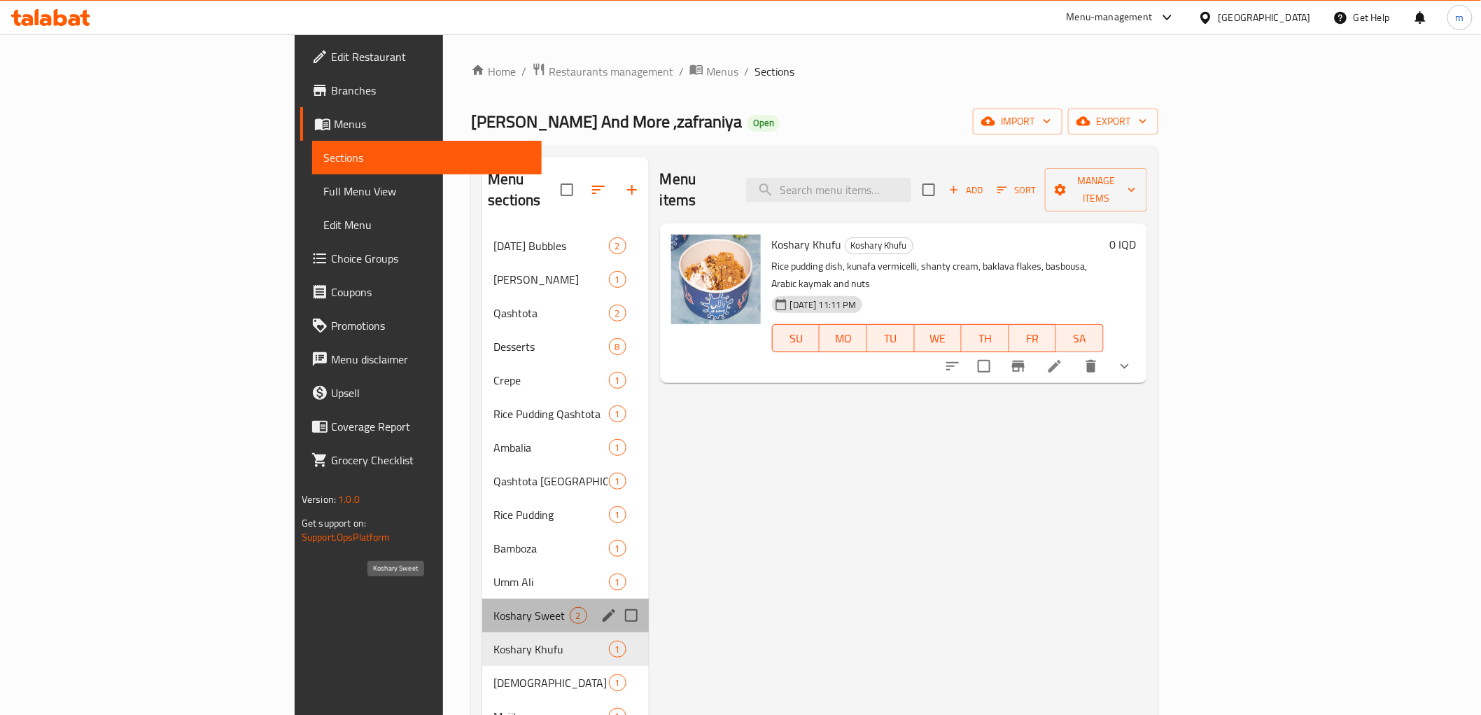
click at [493, 607] on span "Koshary Sweet" at bounding box center [531, 615] width 76 height 17
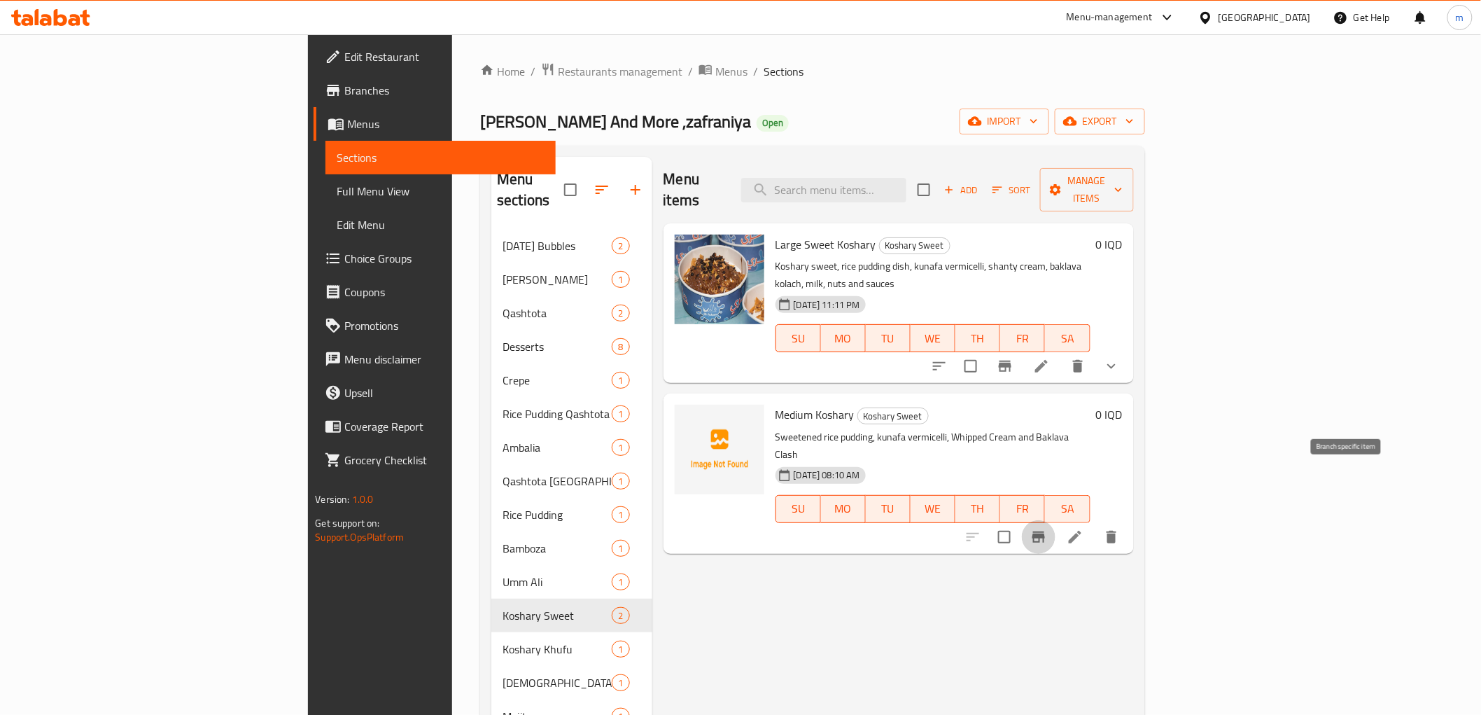
click at [1055, 520] on button "Branch-specific-item" at bounding box center [1039, 537] width 34 height 34
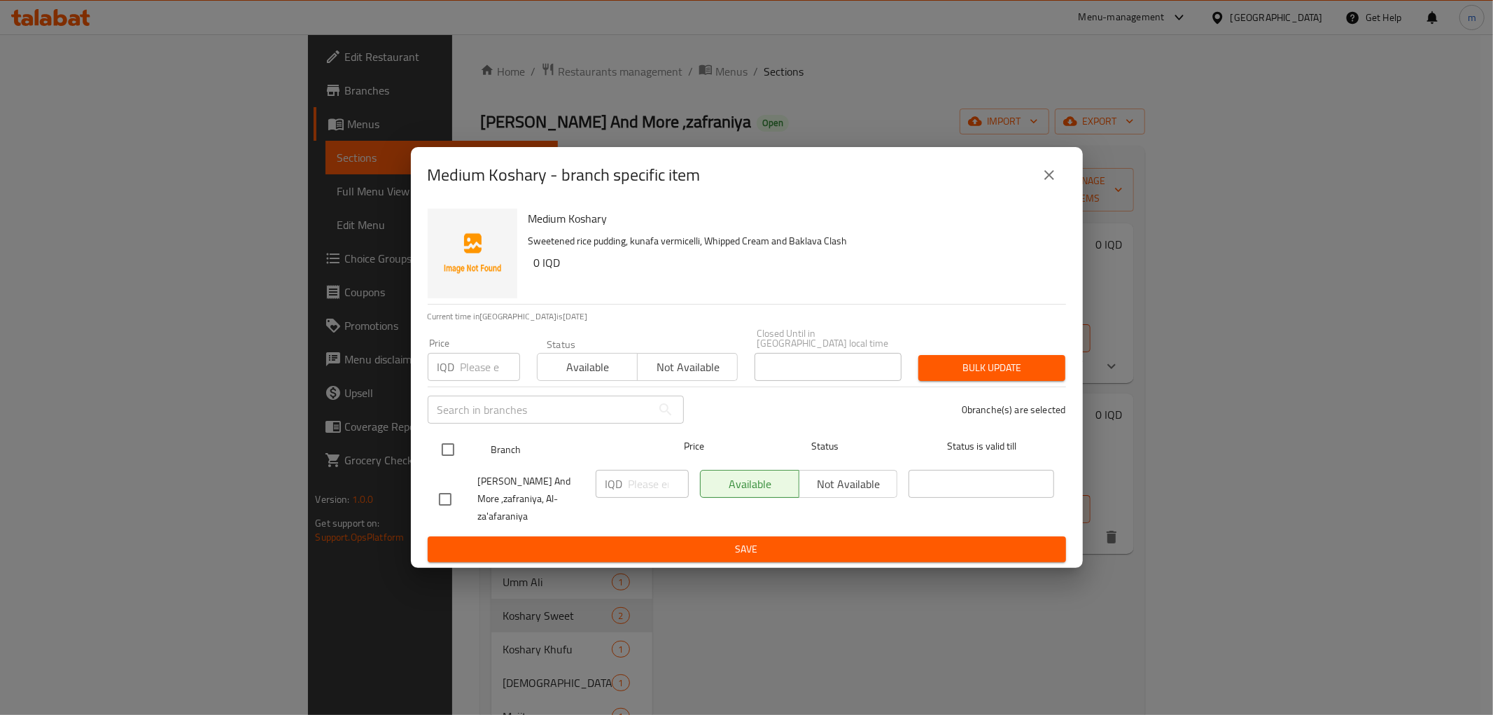
drag, startPoint x: 437, startPoint y: 446, endPoint x: 468, endPoint y: 461, distance: 34.1
click at [442, 449] on input "checkbox" at bounding box center [447, 449] width 29 height 29
checkbox input "true"
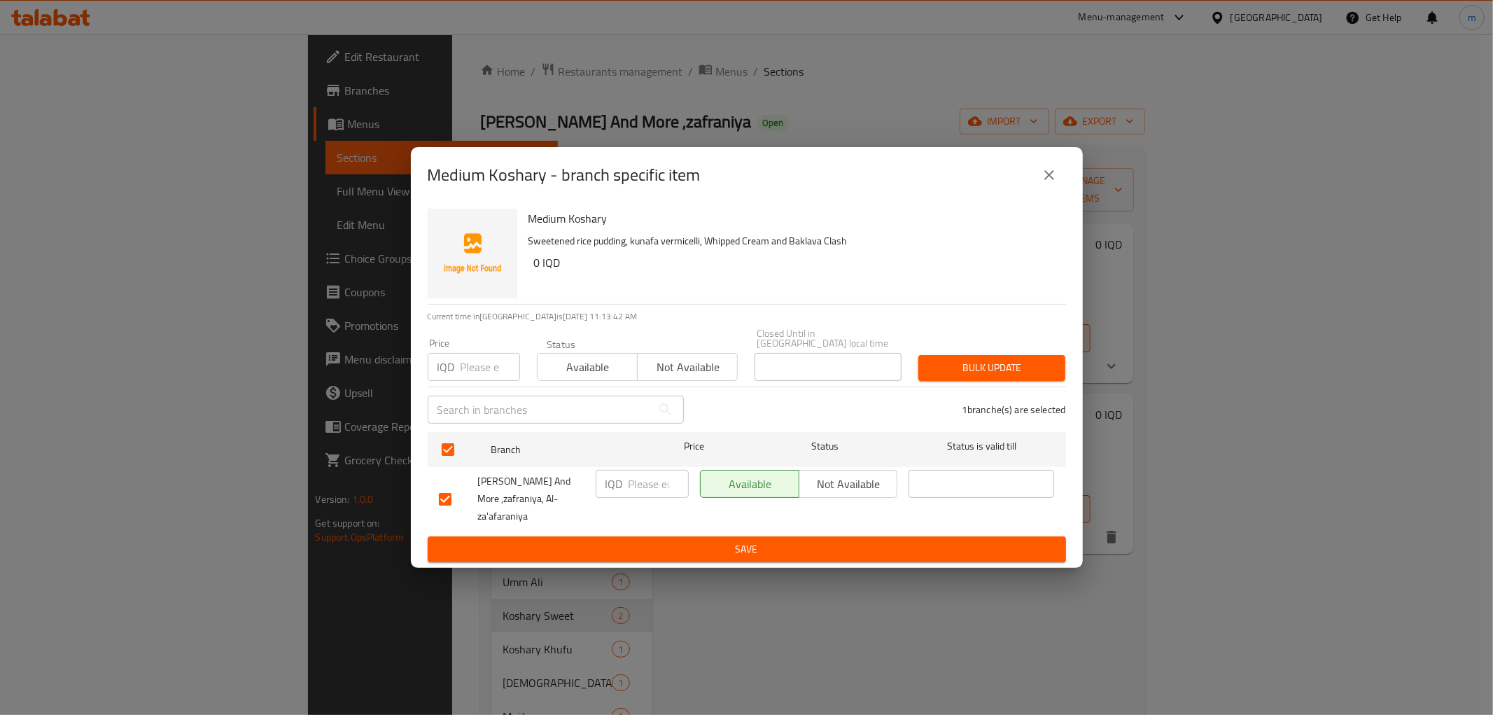
click at [866, 493] on span "Not available" at bounding box center [848, 484] width 87 height 20
click at [865, 540] on span "Save" at bounding box center [747, 548] width 616 height 17
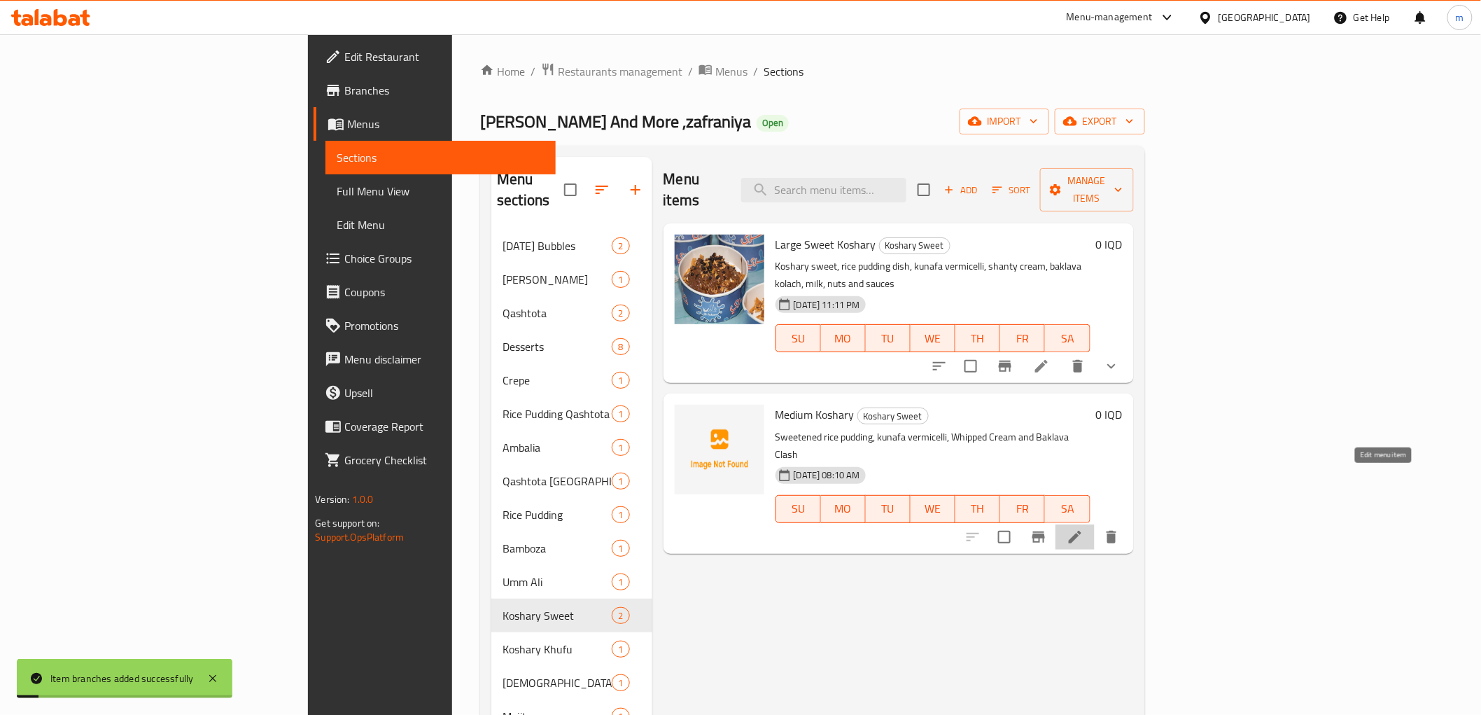
click at [1083, 528] on icon at bounding box center [1075, 536] width 17 height 17
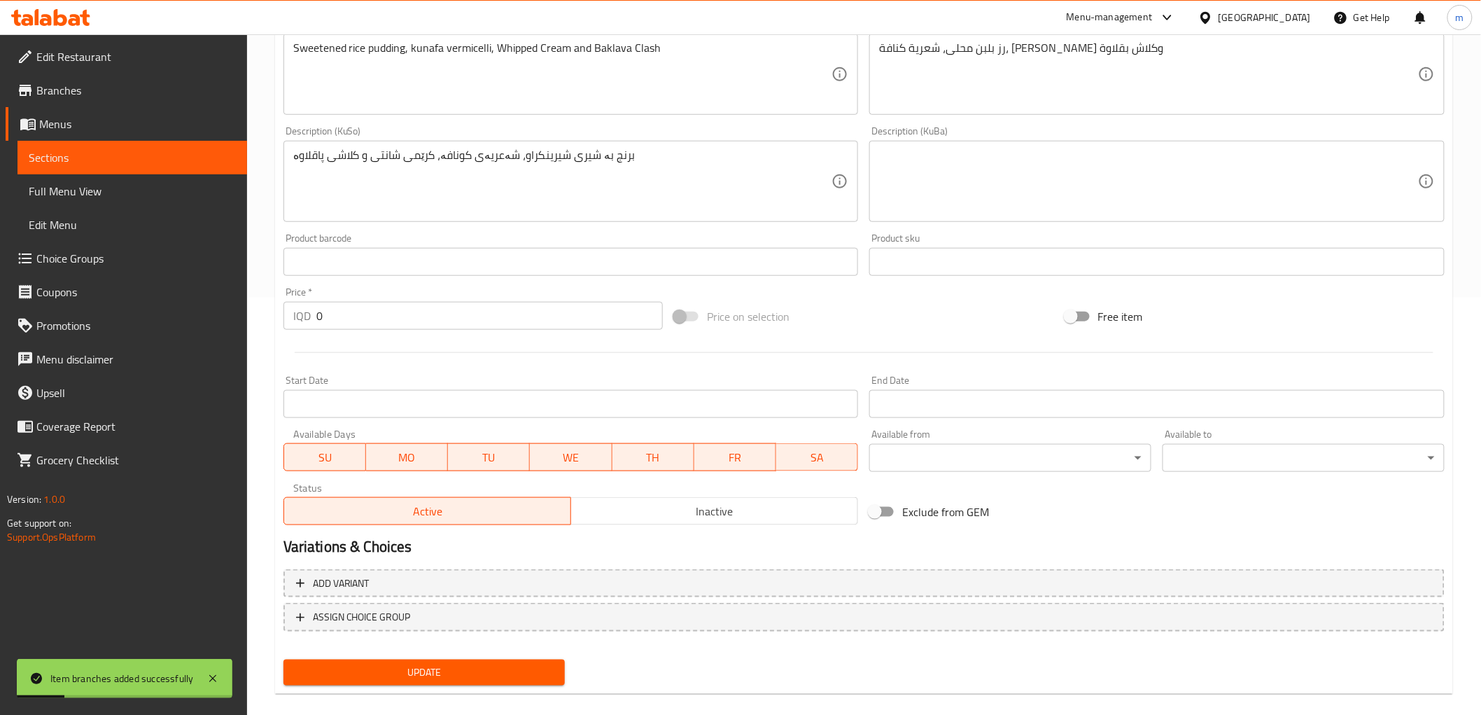
scroll to position [433, 0]
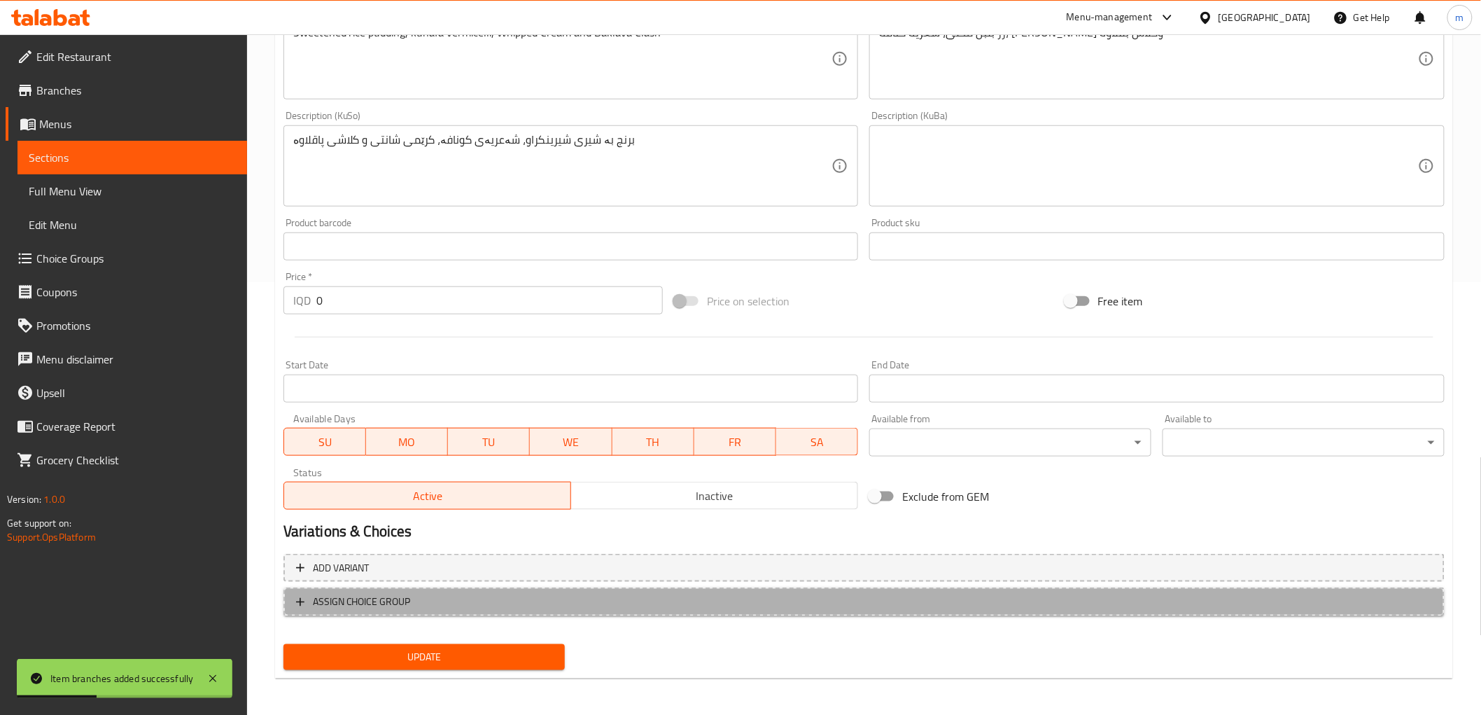
click at [501, 594] on span "ASSIGN CHOICE GROUP" at bounding box center [864, 601] width 1136 height 17
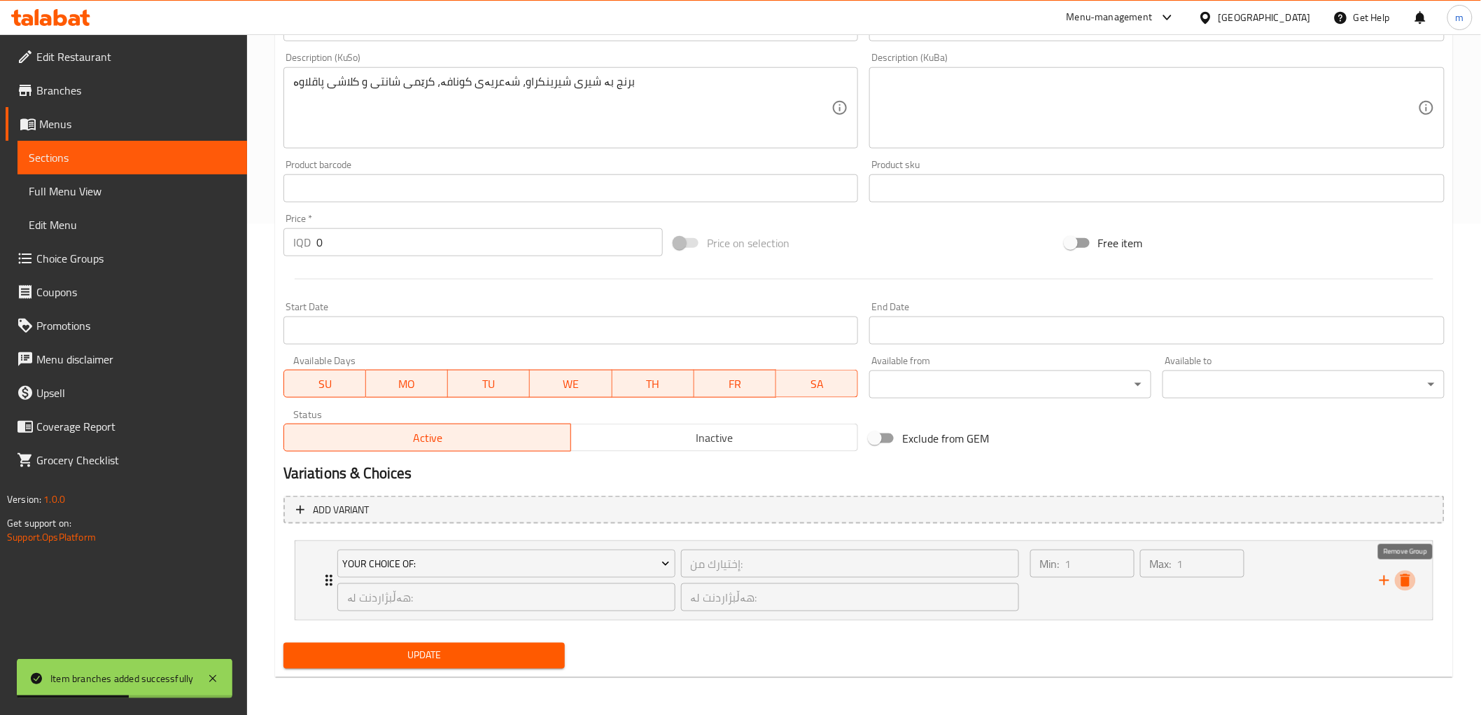
drag, startPoint x: 1408, startPoint y: 573, endPoint x: 1172, endPoint y: 581, distance: 236.0
click at [1409, 574] on icon "delete" at bounding box center [1405, 580] width 17 height 17
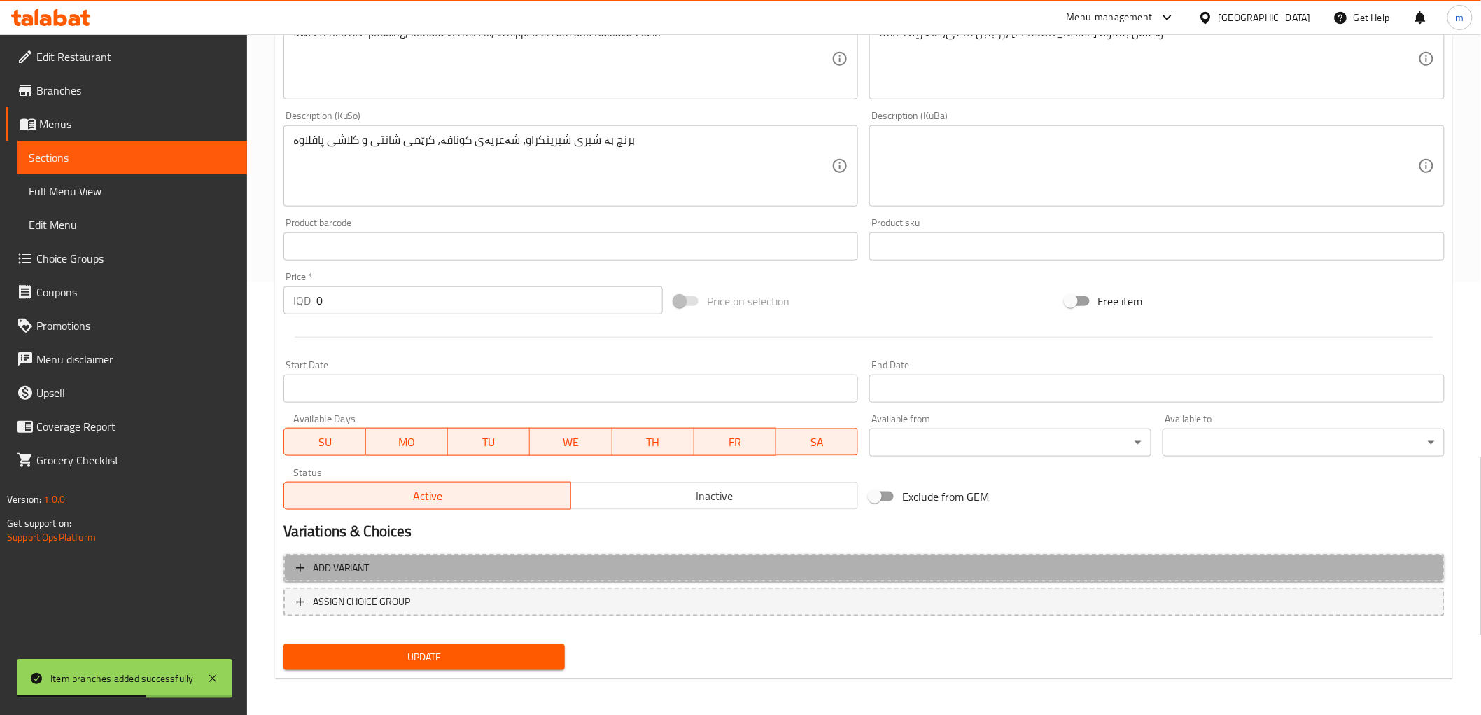
click at [708, 563] on span "Add variant" at bounding box center [864, 567] width 1136 height 17
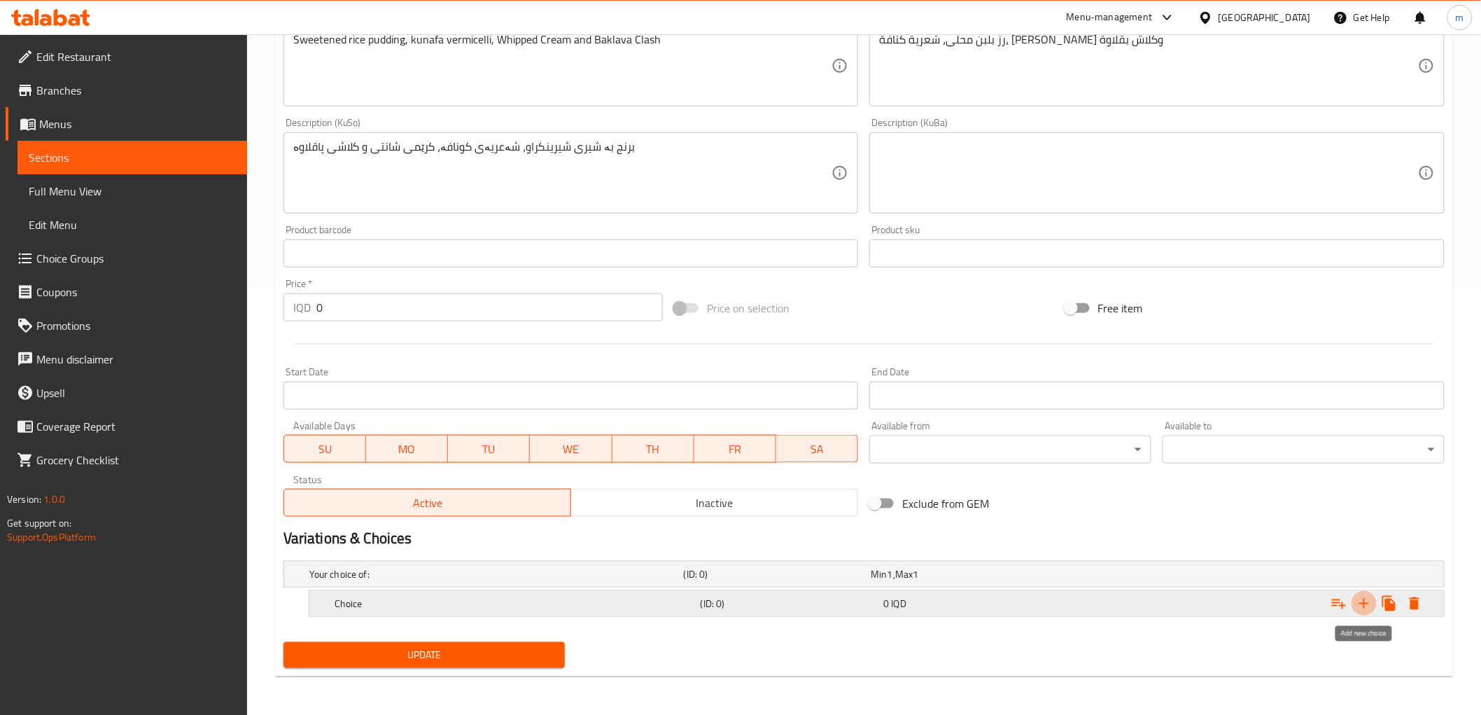
click at [1366, 603] on icon "Expand" at bounding box center [1364, 603] width 17 height 17
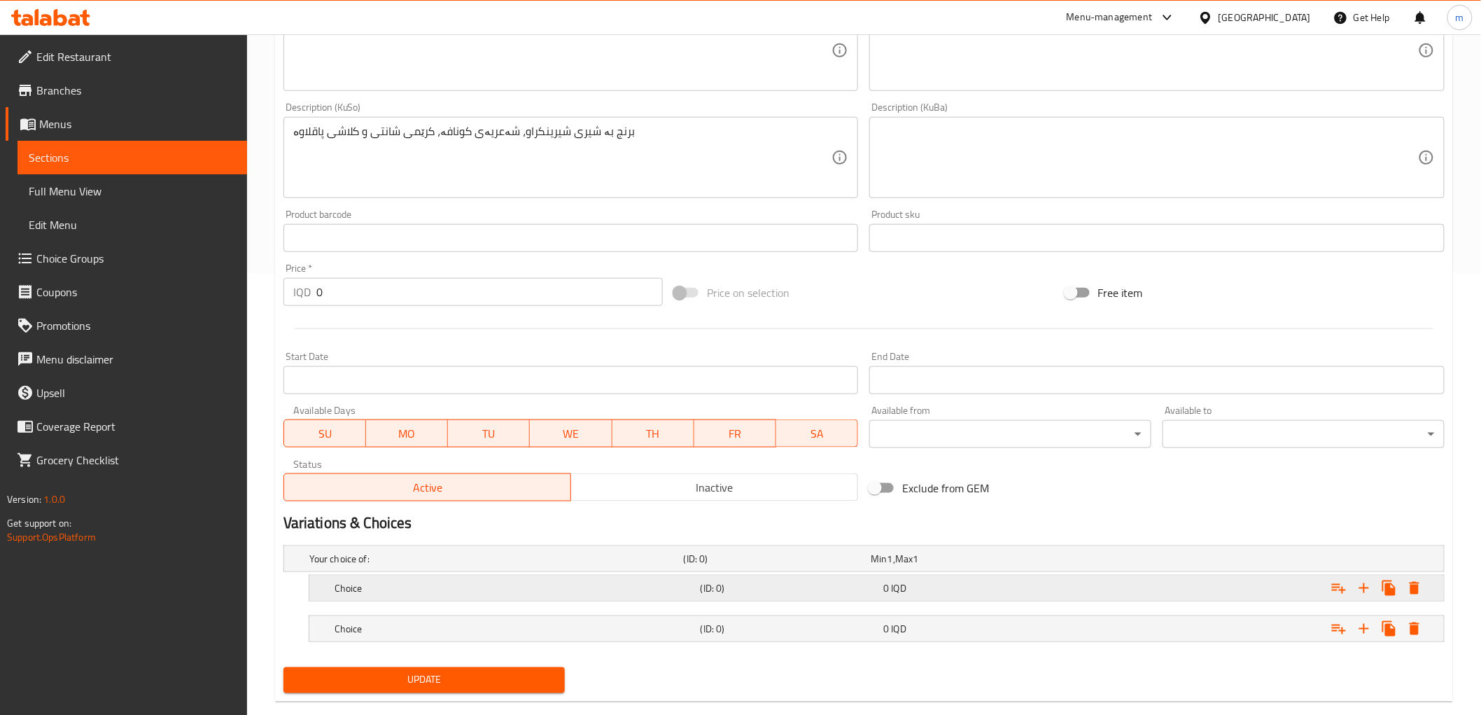
scroll to position [466, 0]
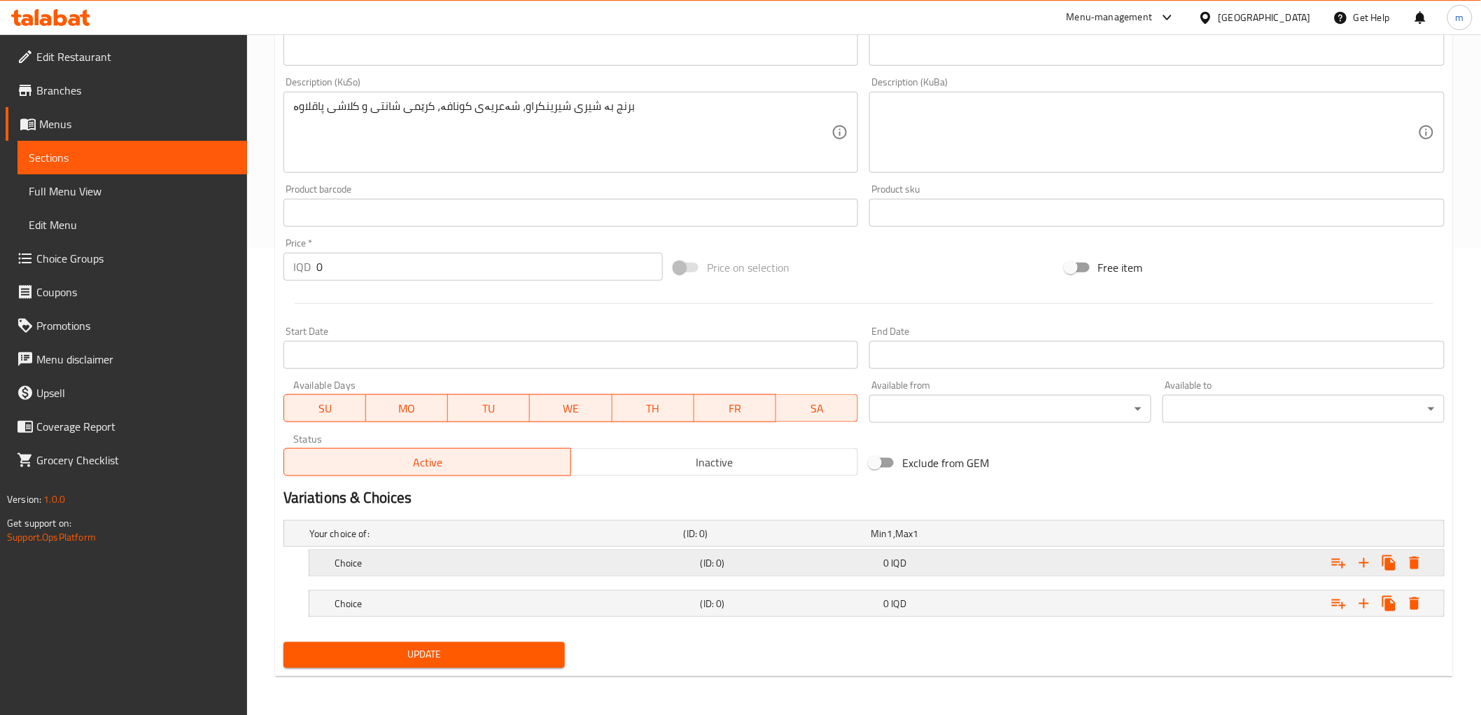
click at [862, 568] on h5 "(ID: 0)" at bounding box center [790, 563] width 178 height 14
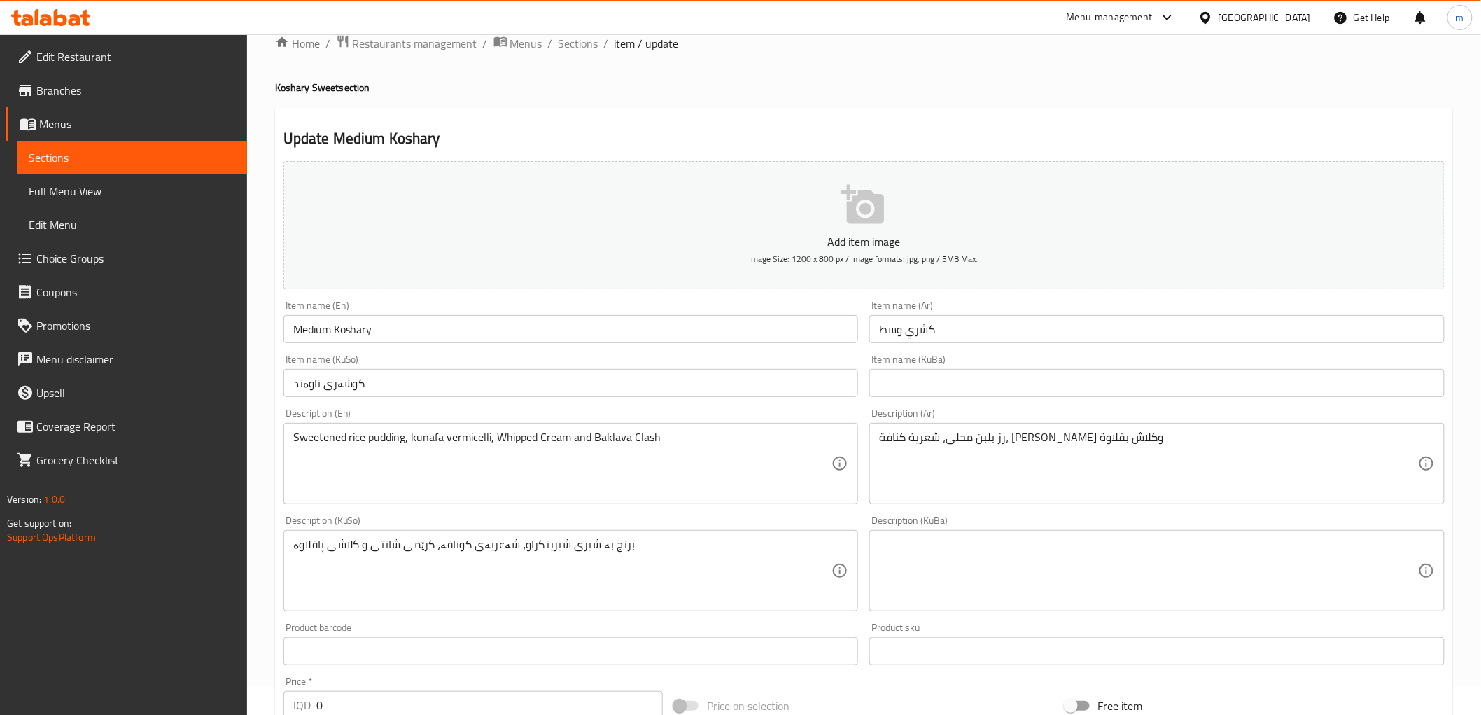
scroll to position [0, 0]
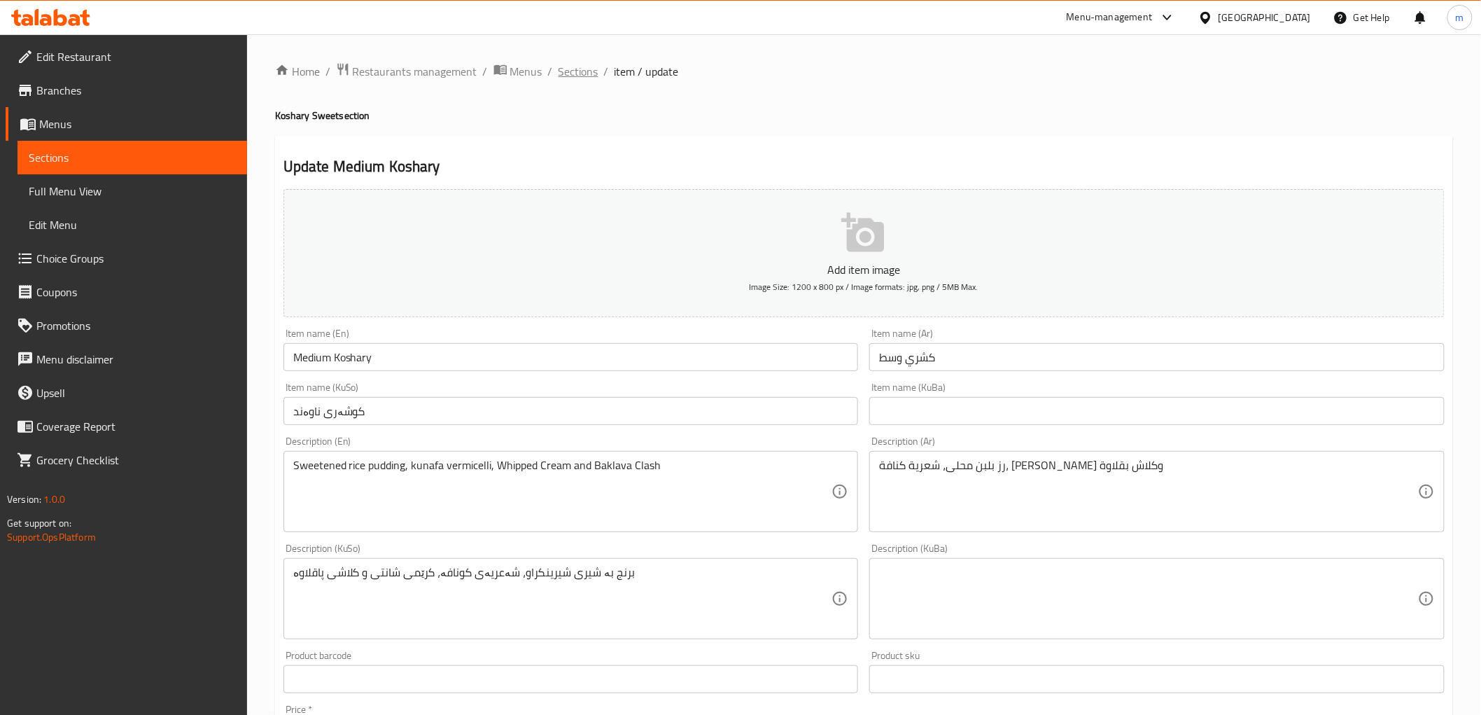
click at [568, 63] on span "Sections" at bounding box center [579, 71] width 40 height 17
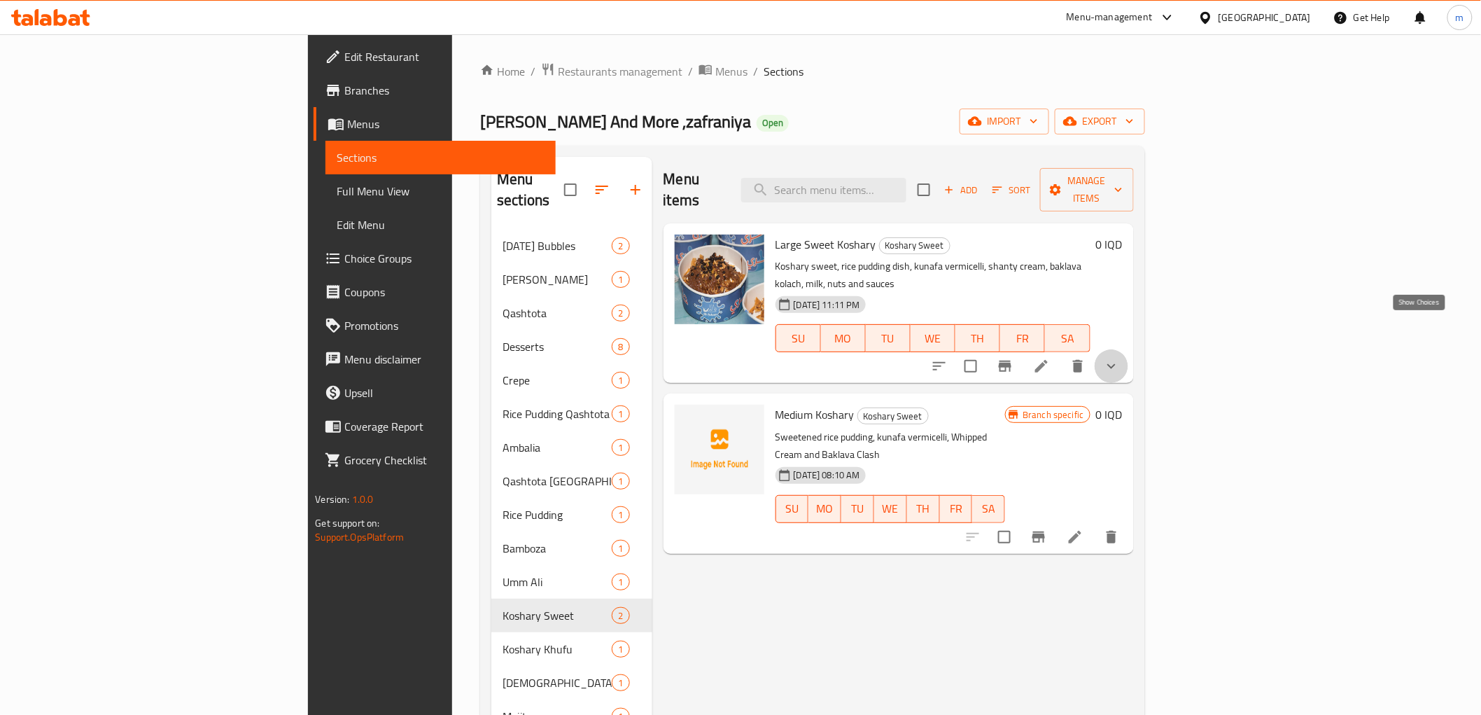
click at [1120, 358] on icon "show more" at bounding box center [1111, 366] width 17 height 17
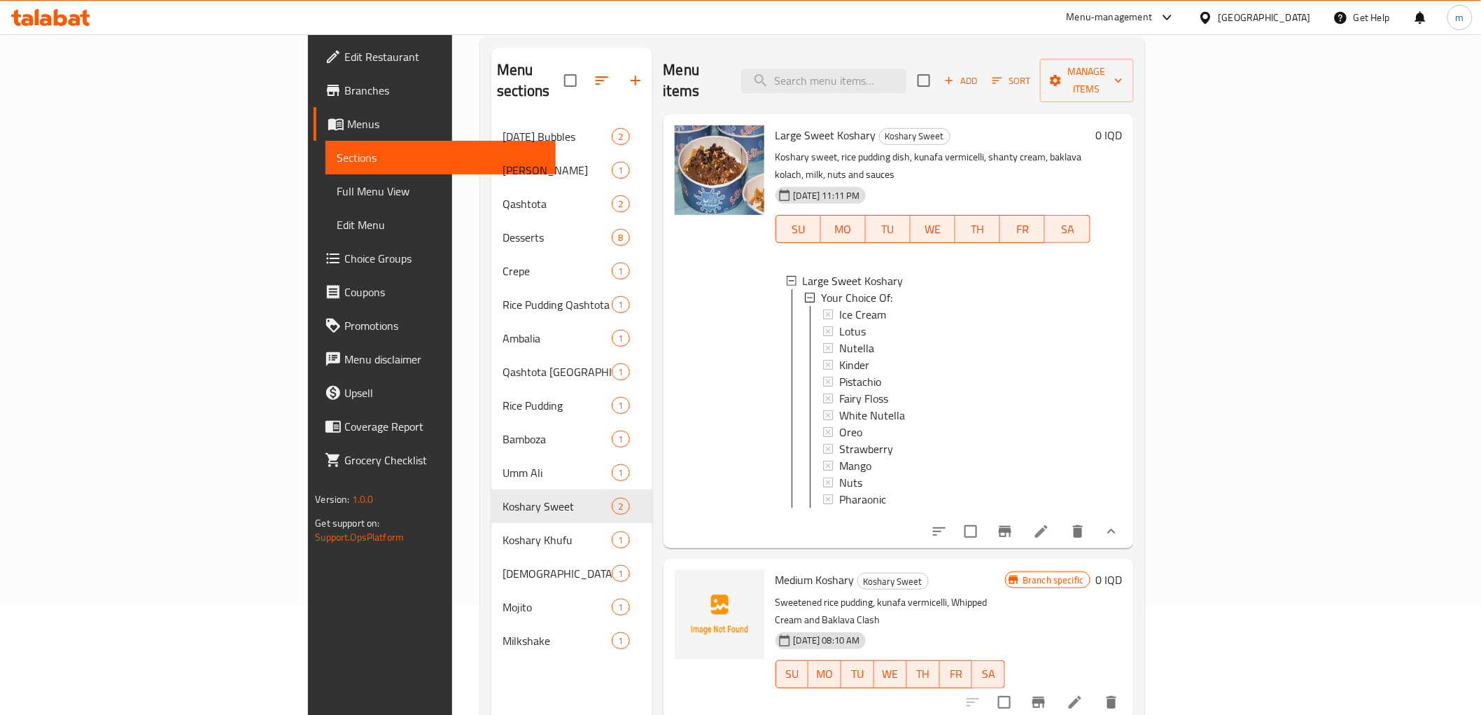
scroll to position [196, 0]
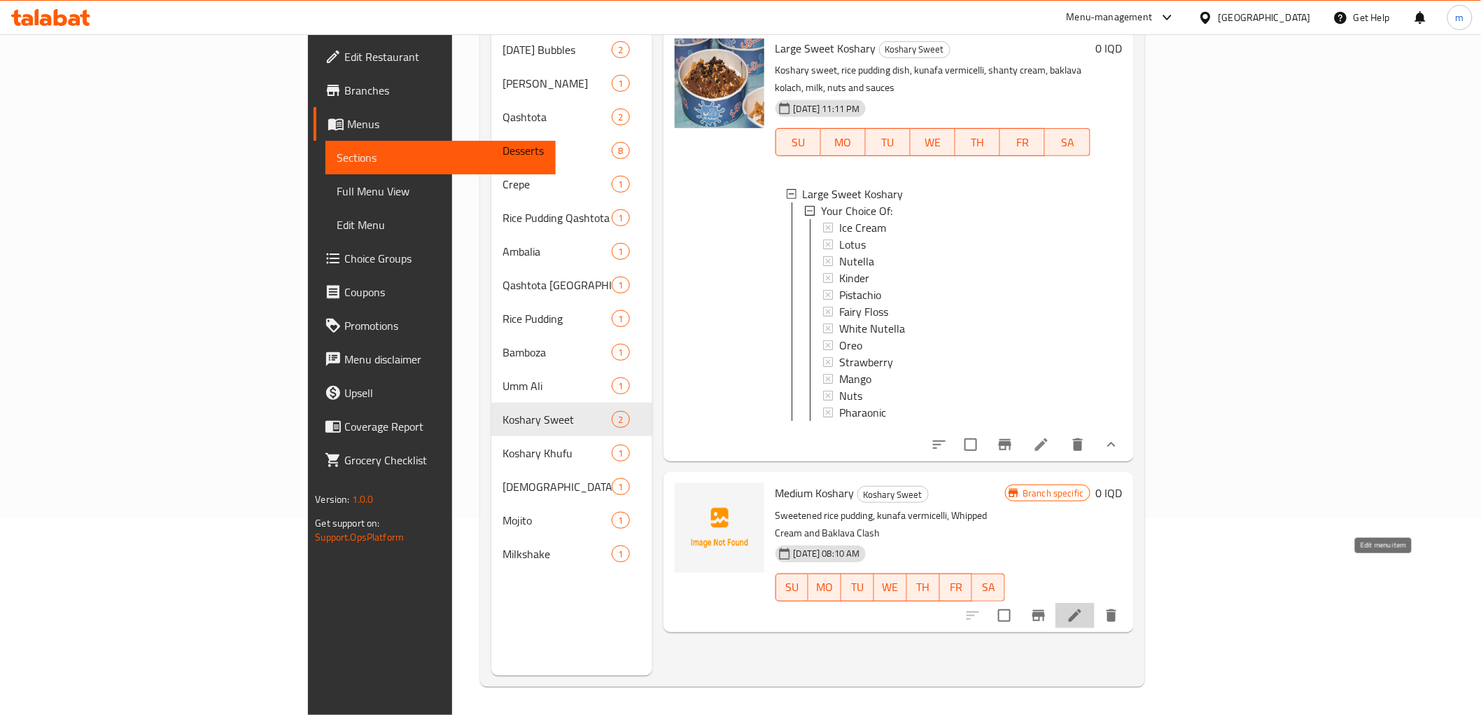
click at [1083, 607] on icon at bounding box center [1075, 615] width 17 height 17
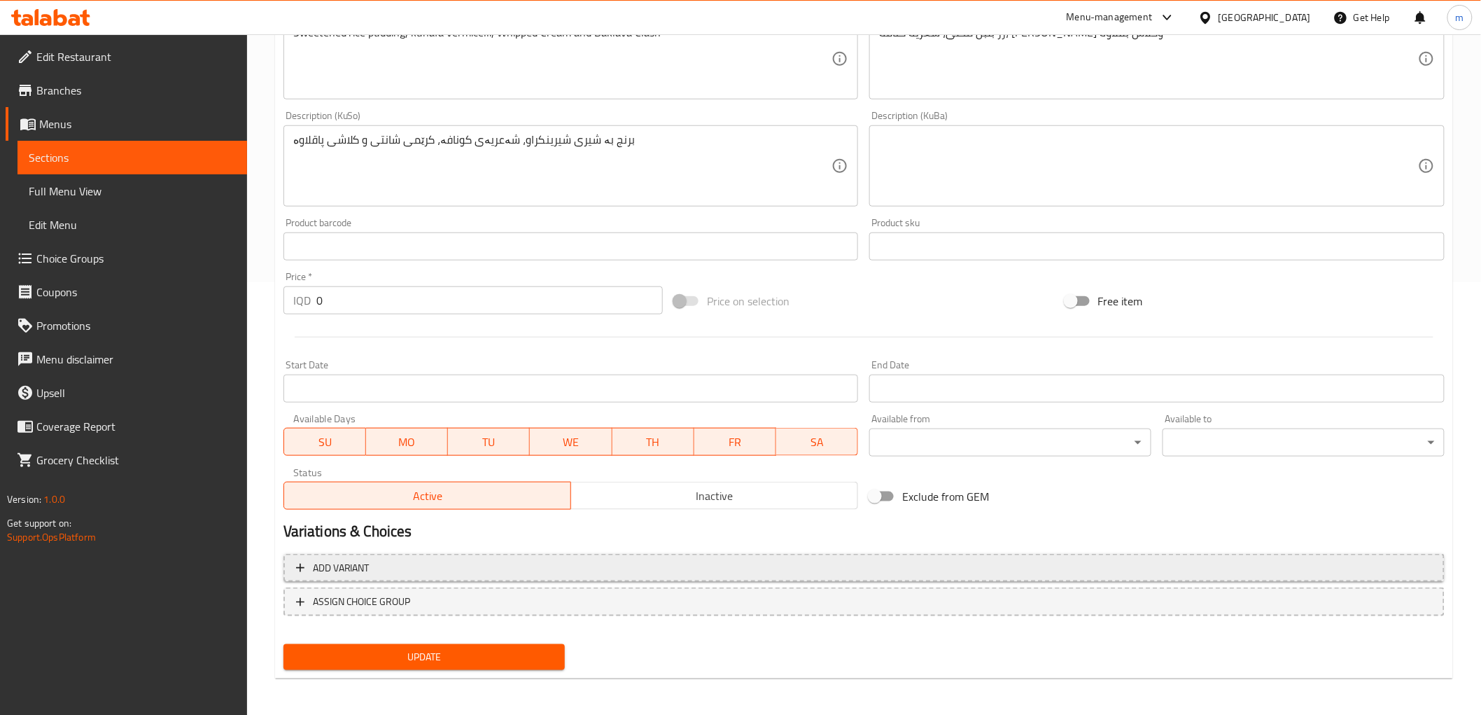
click at [845, 559] on span "Add variant" at bounding box center [864, 567] width 1136 height 17
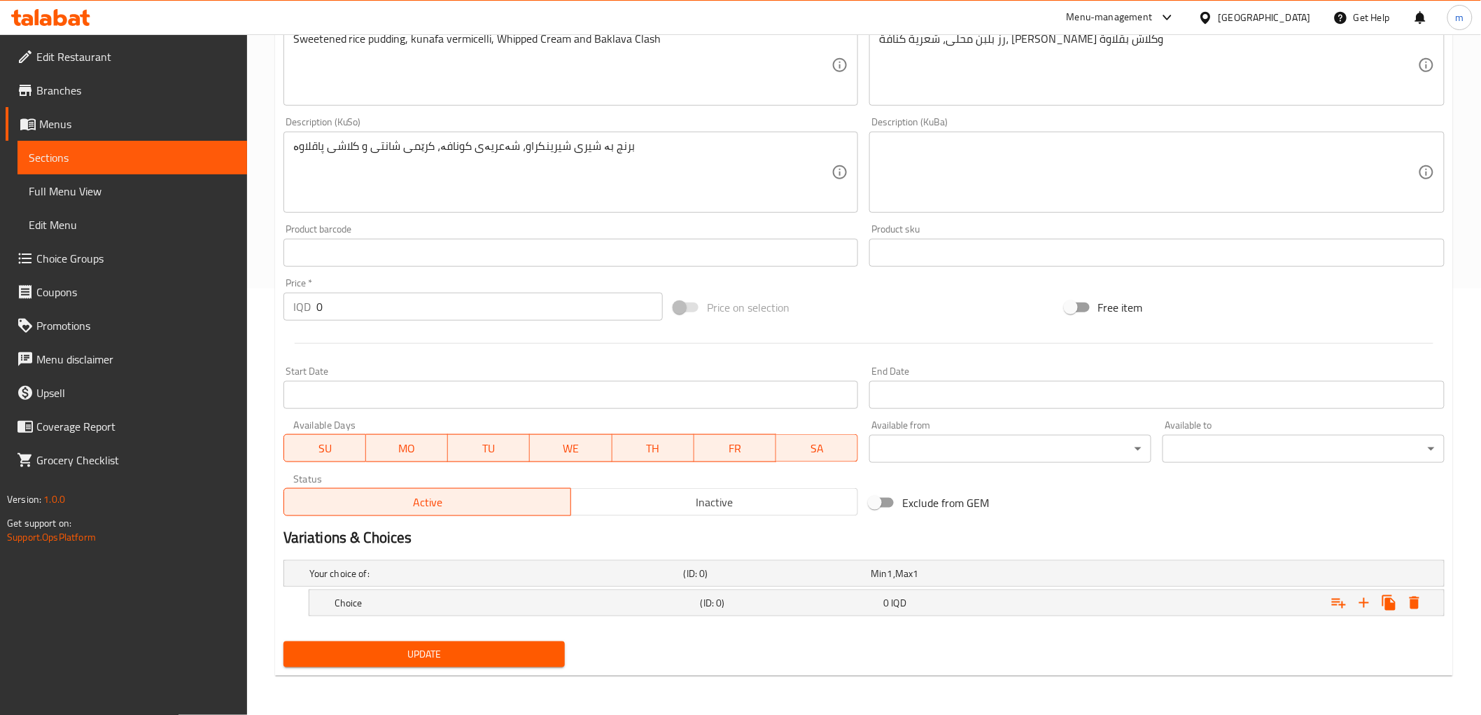
scroll to position [426, 0]
click at [1361, 600] on icon "Expand" at bounding box center [1364, 603] width 17 height 17
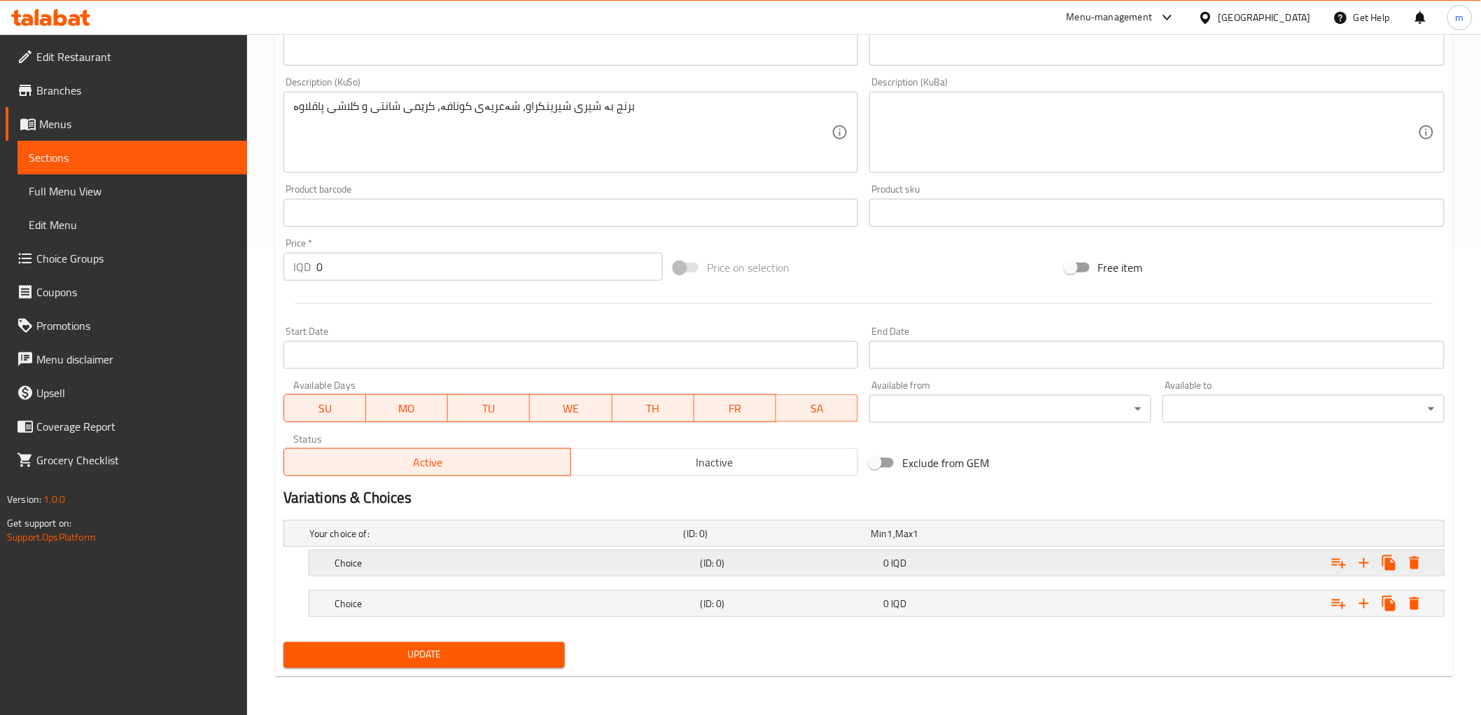
click at [759, 560] on h5 "(ID: 0)" at bounding box center [790, 563] width 178 height 14
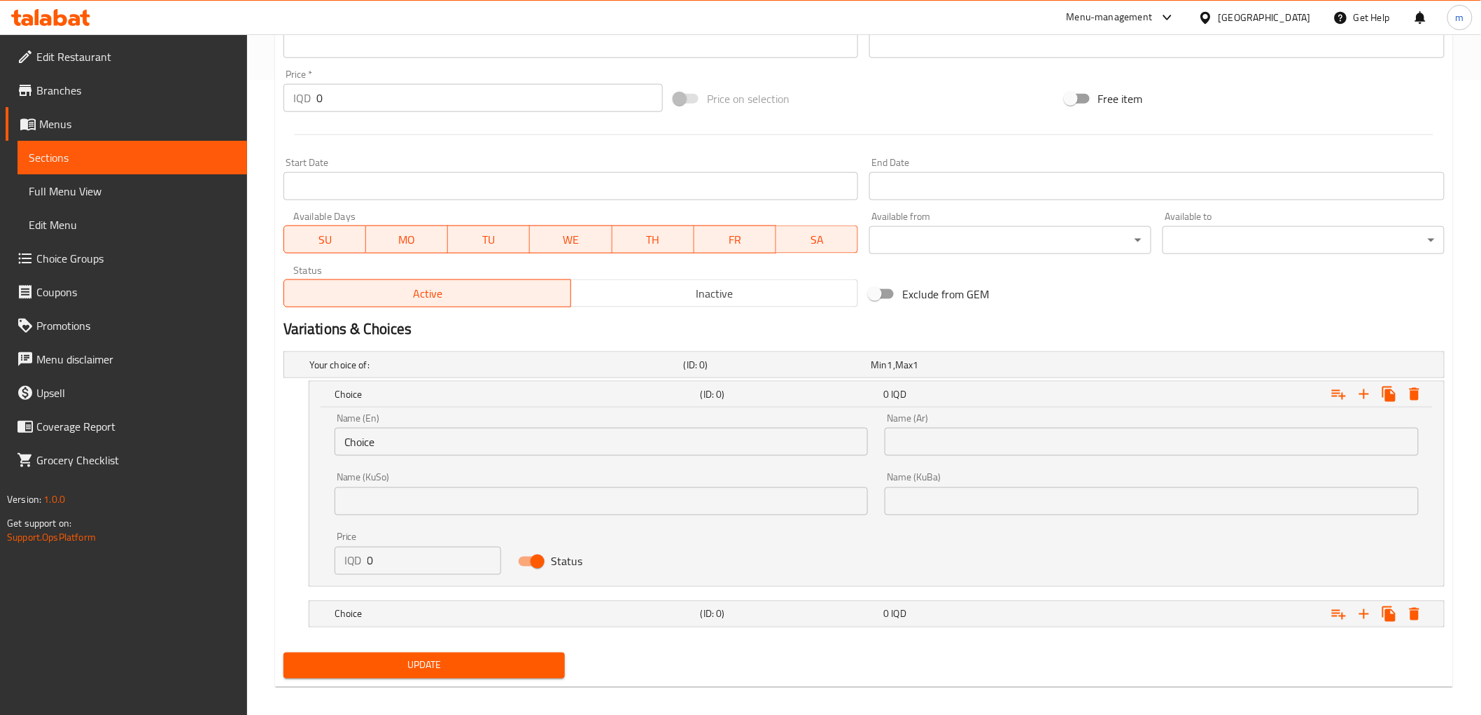
scroll to position [637, 0]
click at [466, 447] on input "Choice" at bounding box center [602, 440] width 534 height 28
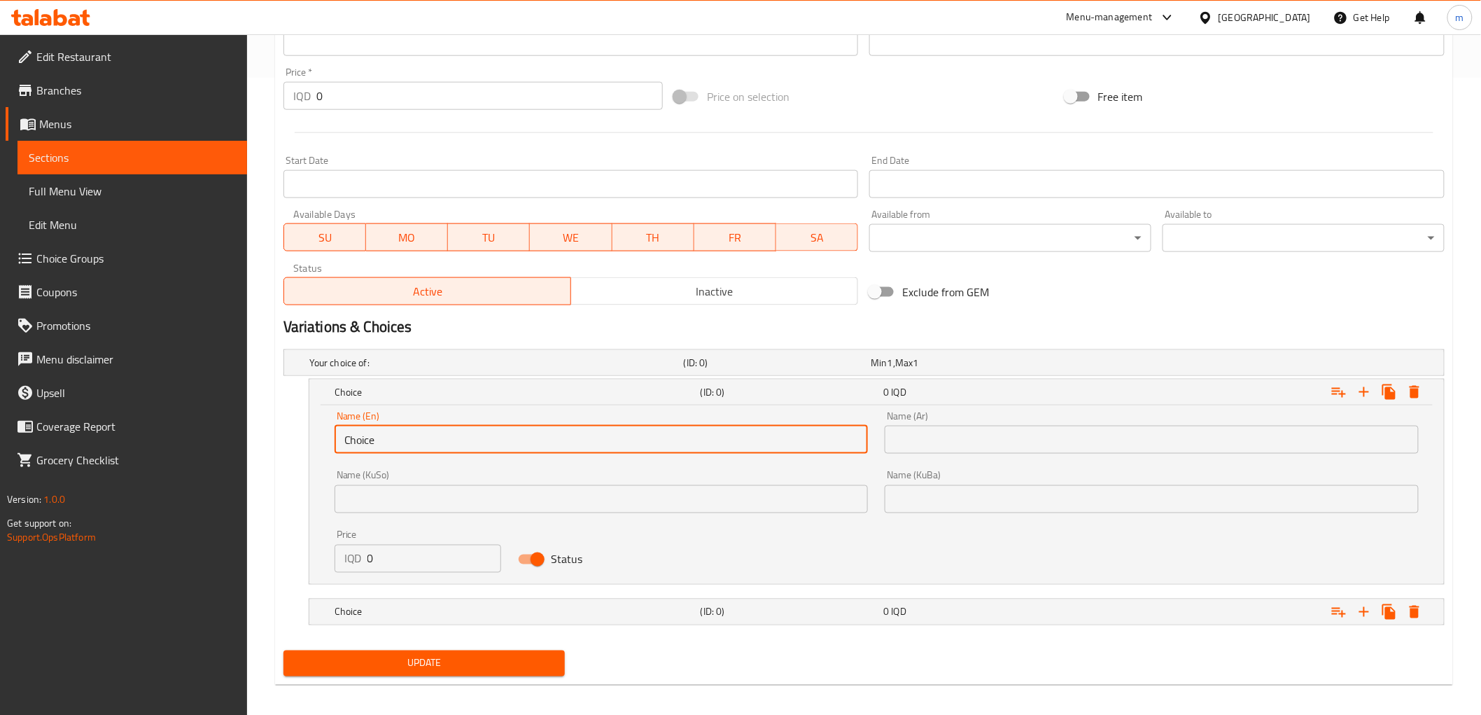
click at [466, 447] on input "Choice" at bounding box center [602, 440] width 534 height 28
paste input "Plain"
type input "Plain"
click at [976, 441] on input "text" at bounding box center [1152, 440] width 534 height 28
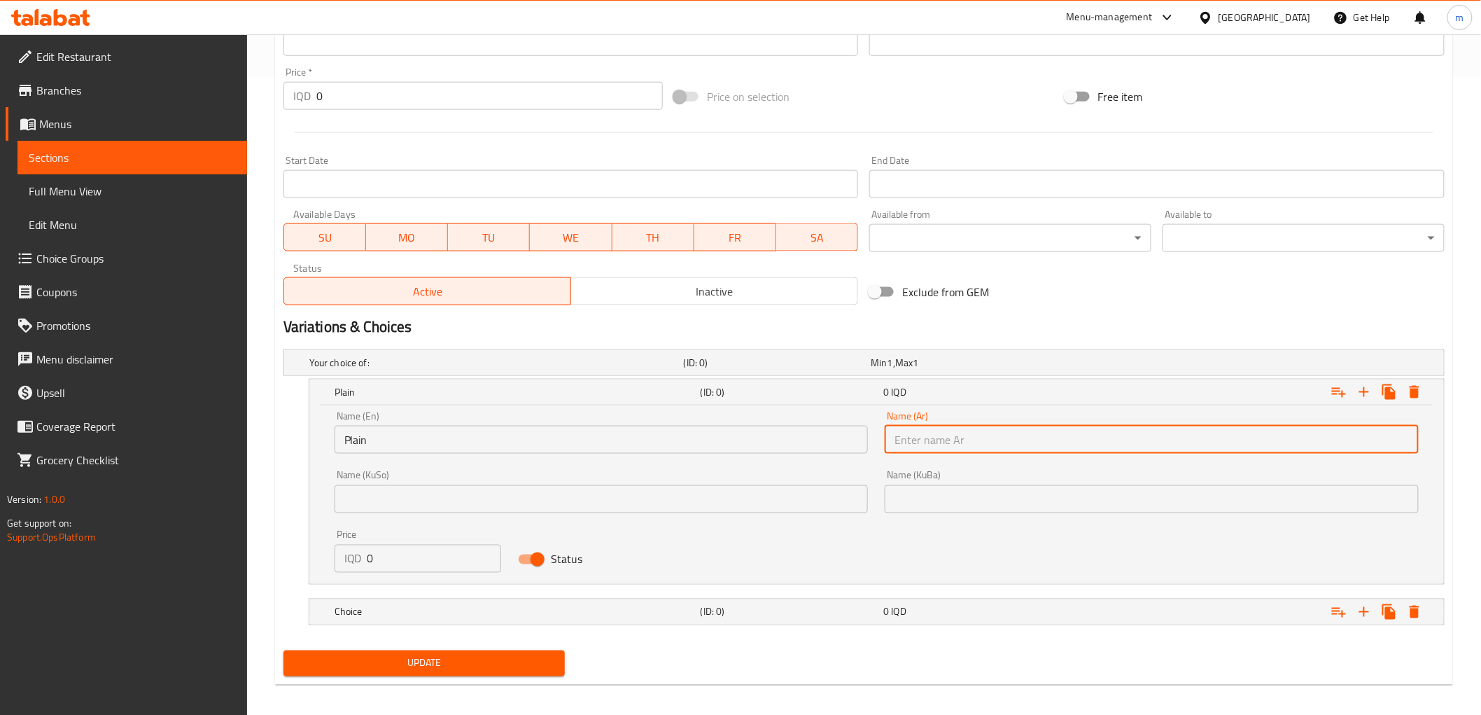
paste input "سادة"
type input "سادة"
click at [794, 489] on input "text" at bounding box center [602, 499] width 534 height 28
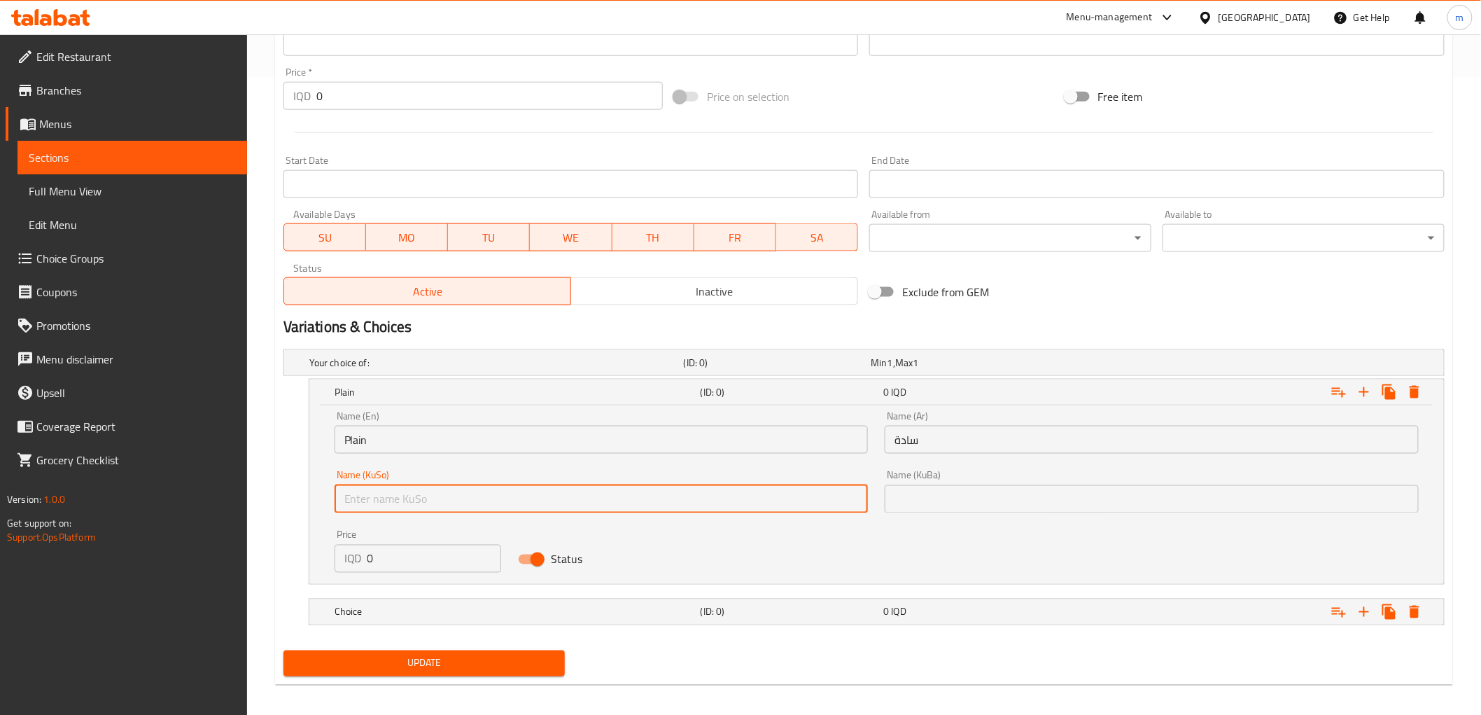
paste input "سادە"
type input "سادە"
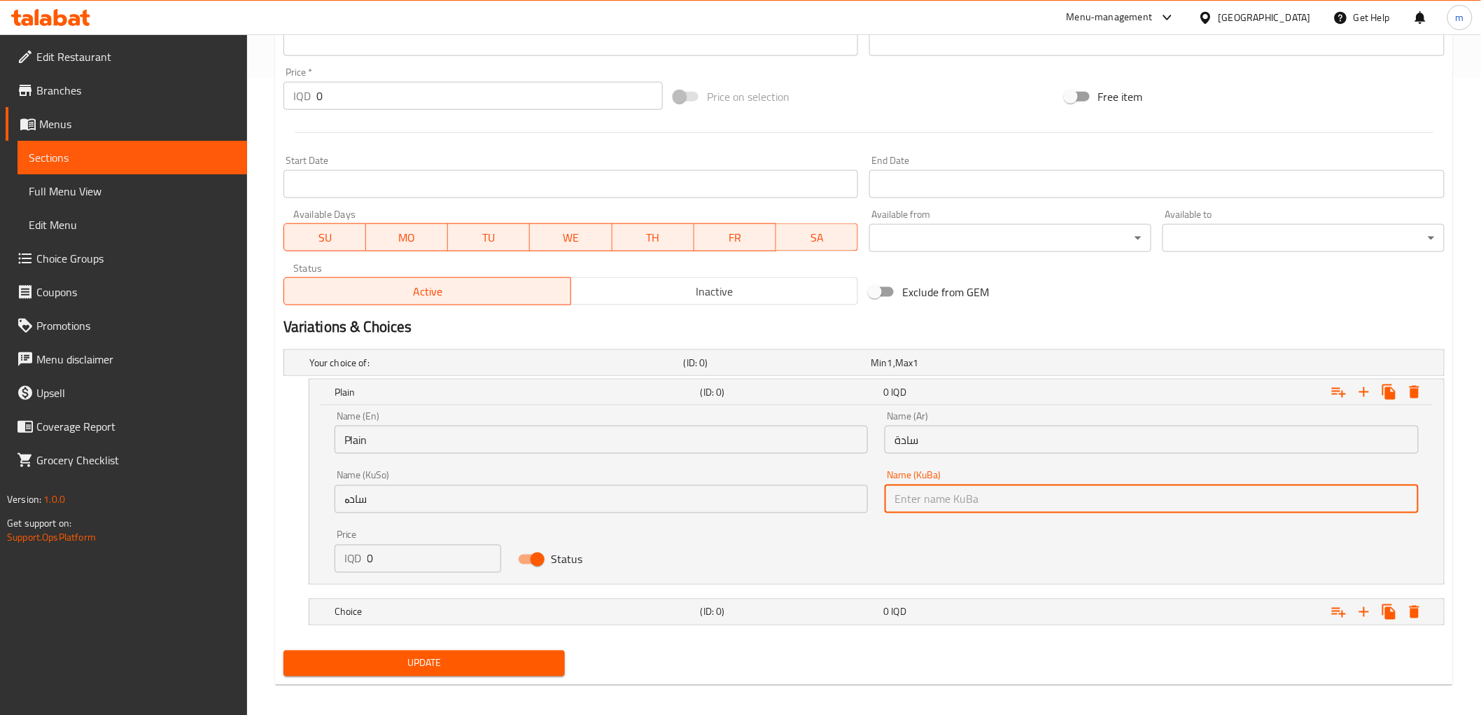
click at [952, 500] on input "text" at bounding box center [1152, 499] width 534 height 28
paste input "سادە"
type input "سادە"
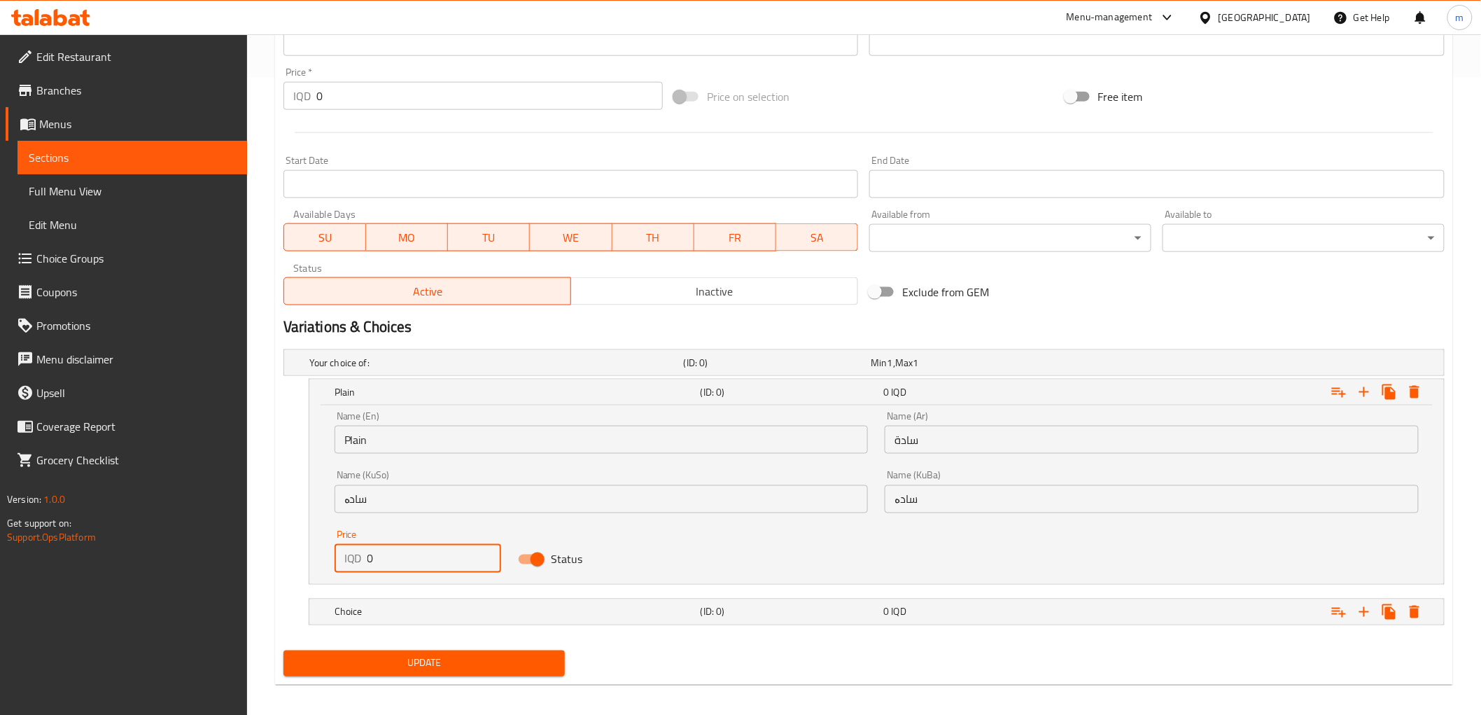
paste input "500"
drag, startPoint x: 364, startPoint y: 555, endPoint x: 344, endPoint y: 562, distance: 20.8
click at [344, 562] on div "IQD 0 Price" at bounding box center [418, 559] width 167 height 28
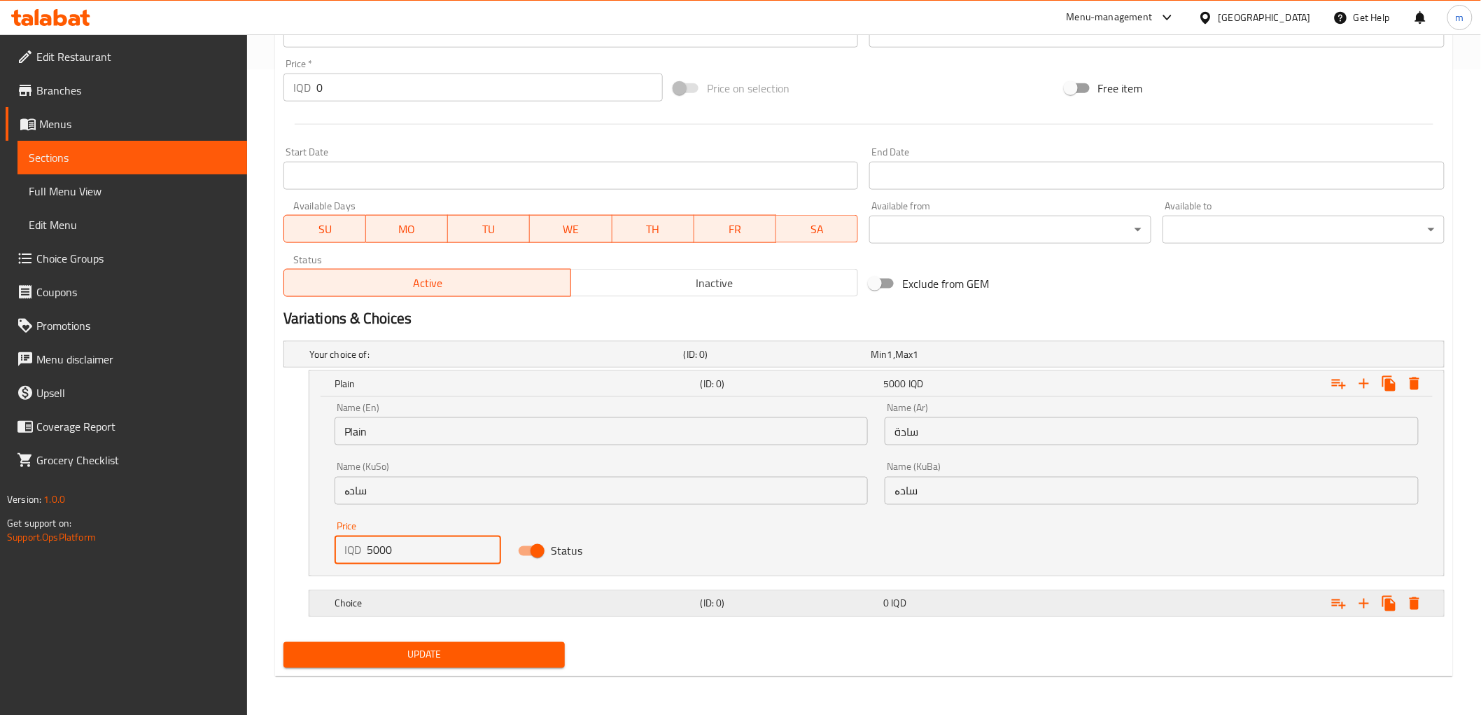
type input "5000"
click at [910, 612] on div "0 IQD" at bounding box center [971, 604] width 183 height 20
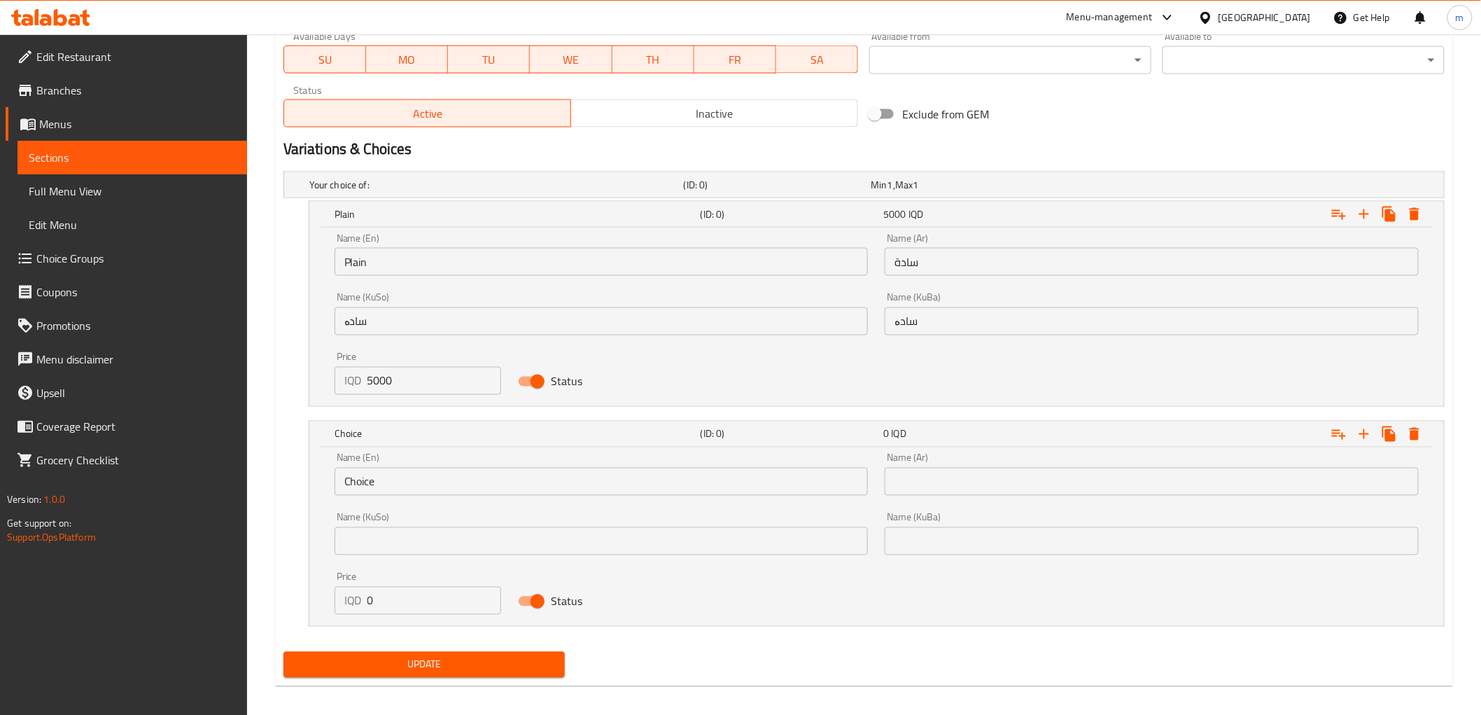
scroll to position [824, 0]
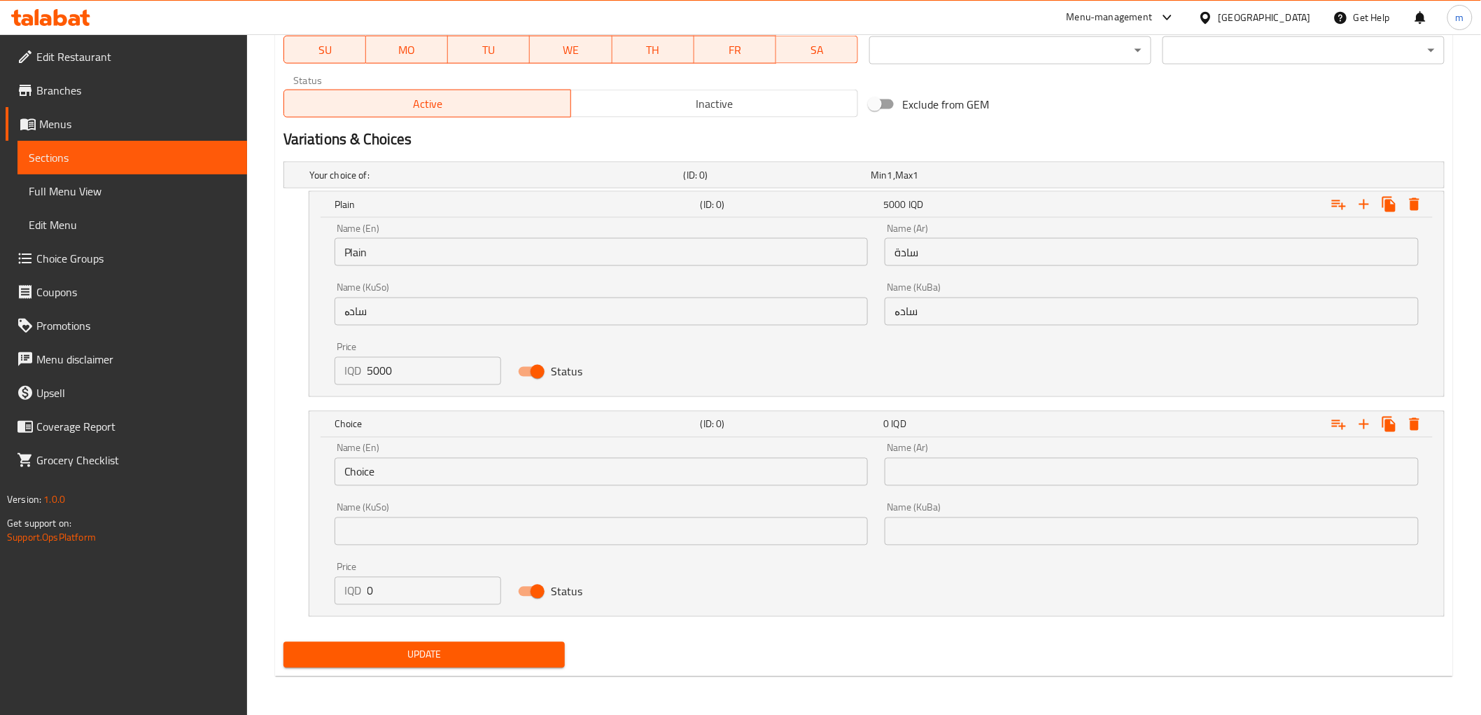
click at [934, 473] on input "text" at bounding box center [1152, 472] width 534 height 28
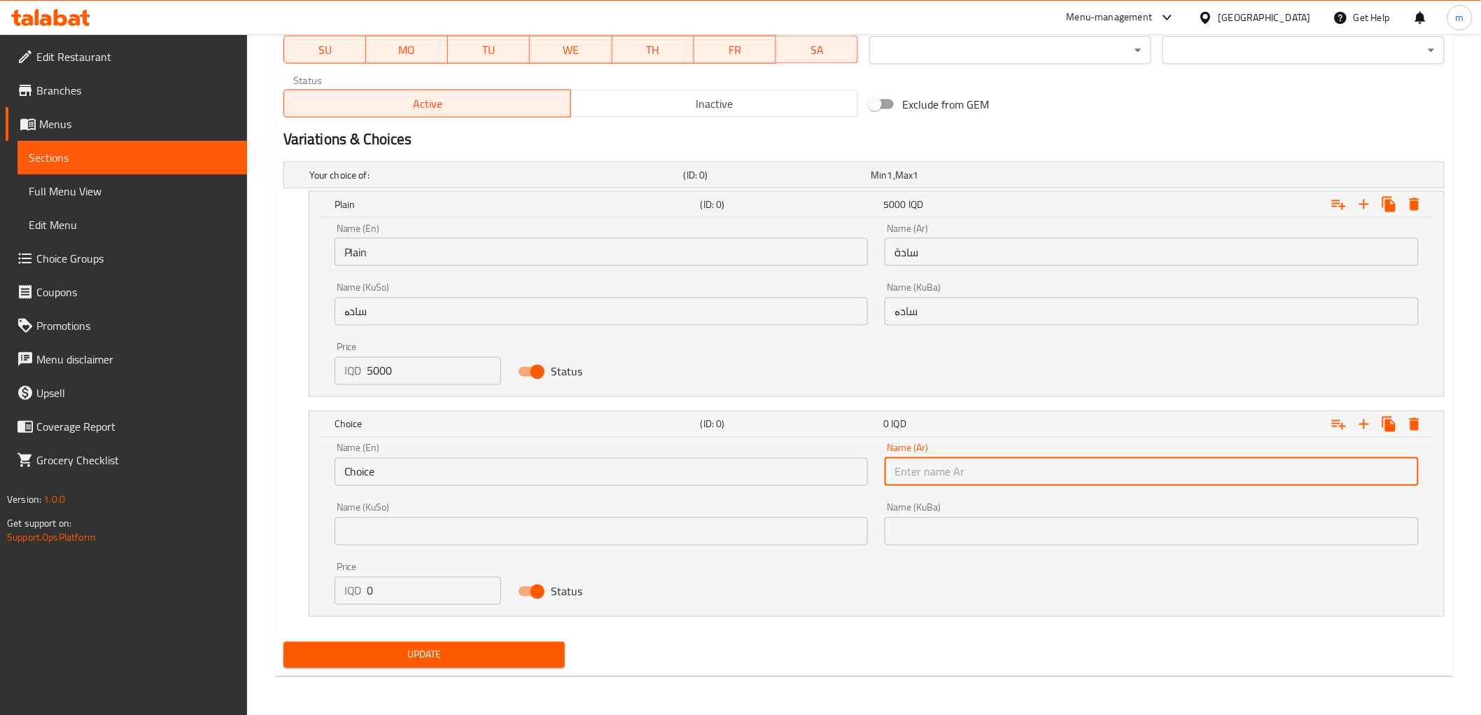
paste input "ويه الصوصات"
type input "ويه الصوصات"
click at [800, 480] on input "Choice" at bounding box center [602, 472] width 534 height 28
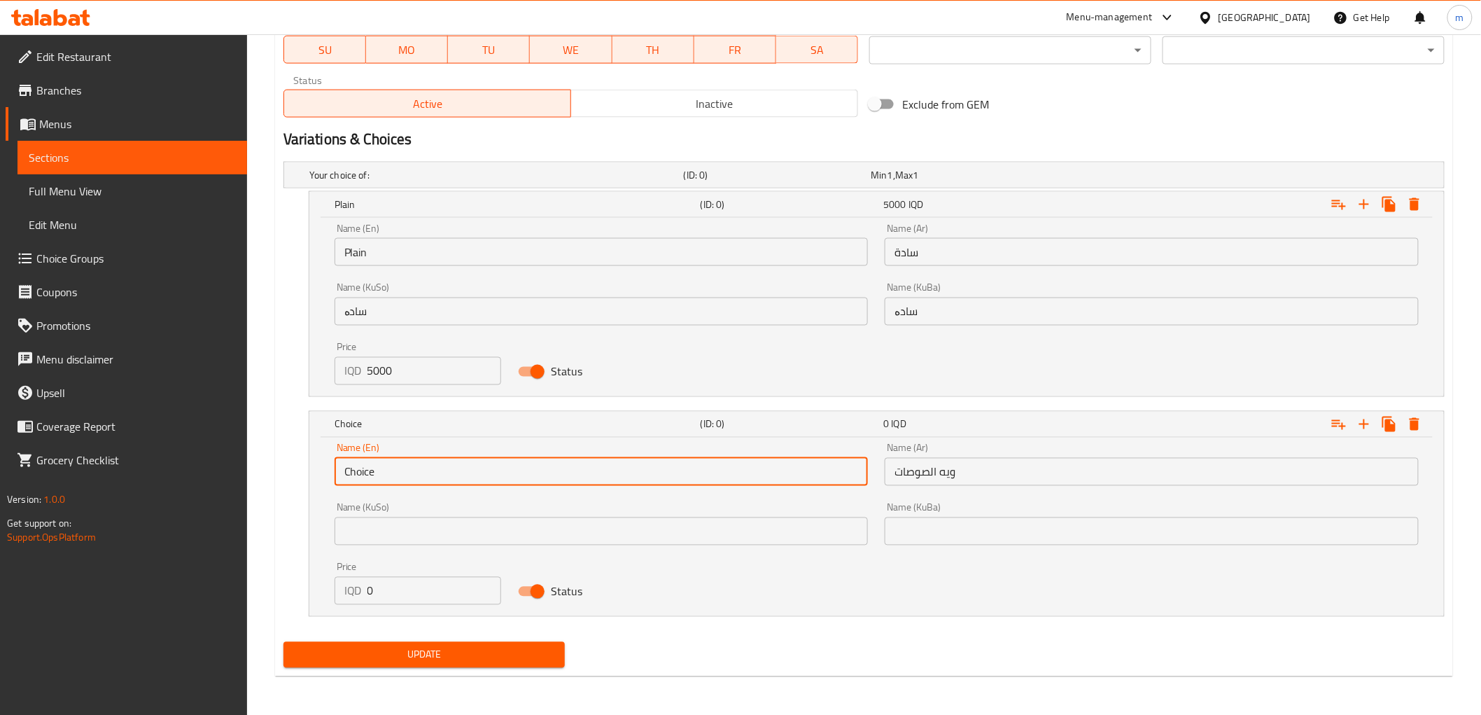
click at [800, 480] on input "Choice" at bounding box center [602, 472] width 534 height 28
paste input "With sauces"
type input "With sauces"
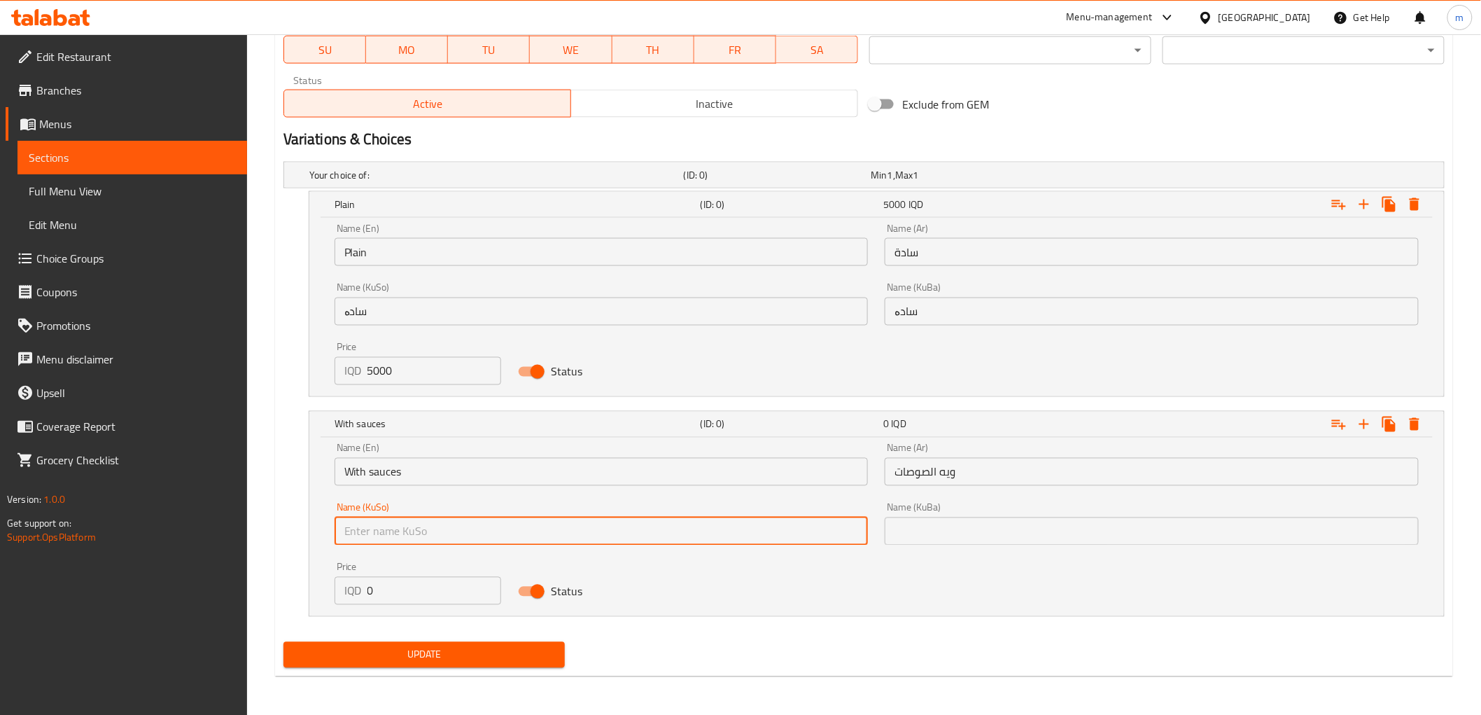
click at [498, 530] on input "text" at bounding box center [602, 531] width 534 height 28
type input "لەگەڵ سۆس"
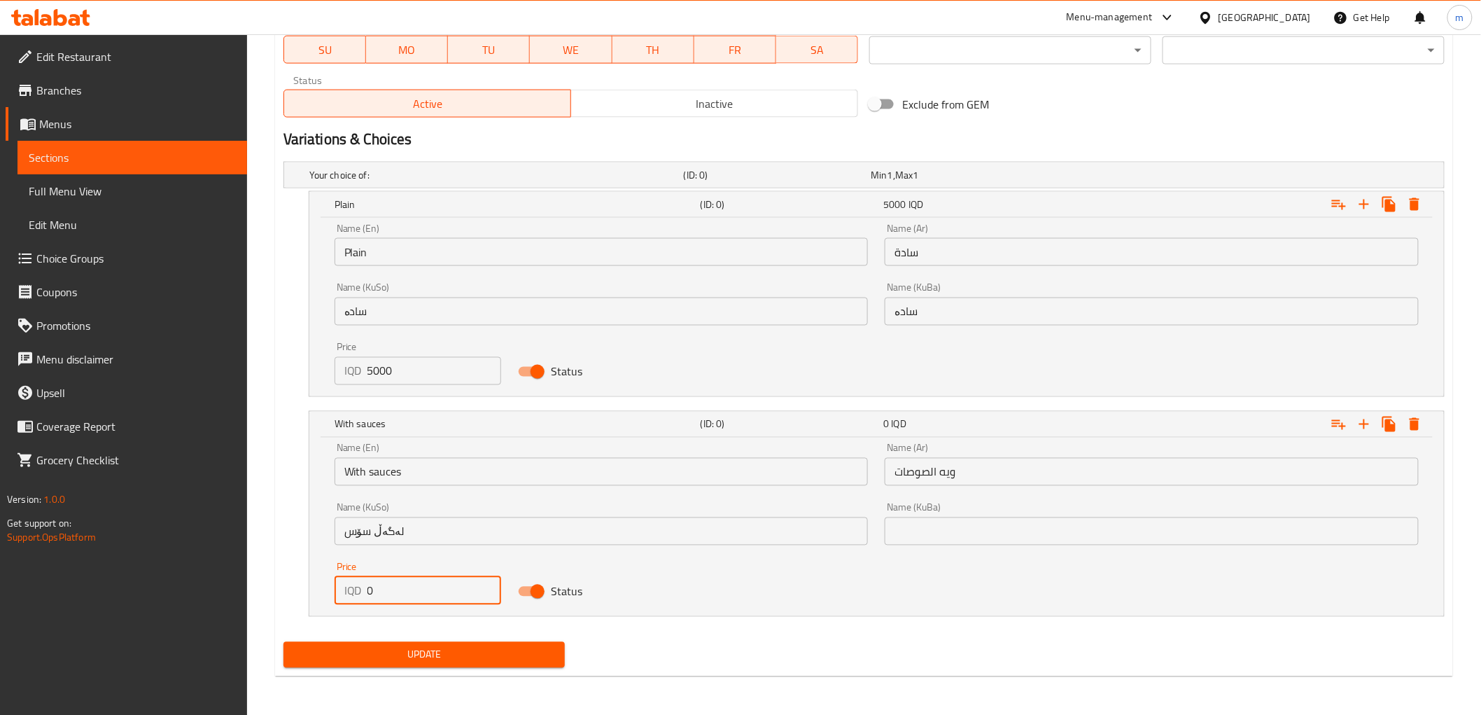
drag, startPoint x: 387, startPoint y: 589, endPoint x: 361, endPoint y: 591, distance: 26.0
click at [361, 591] on div "IQD 0 Price" at bounding box center [418, 591] width 167 height 28
type input "6000"
click at [454, 654] on span "Update" at bounding box center [425, 654] width 260 height 17
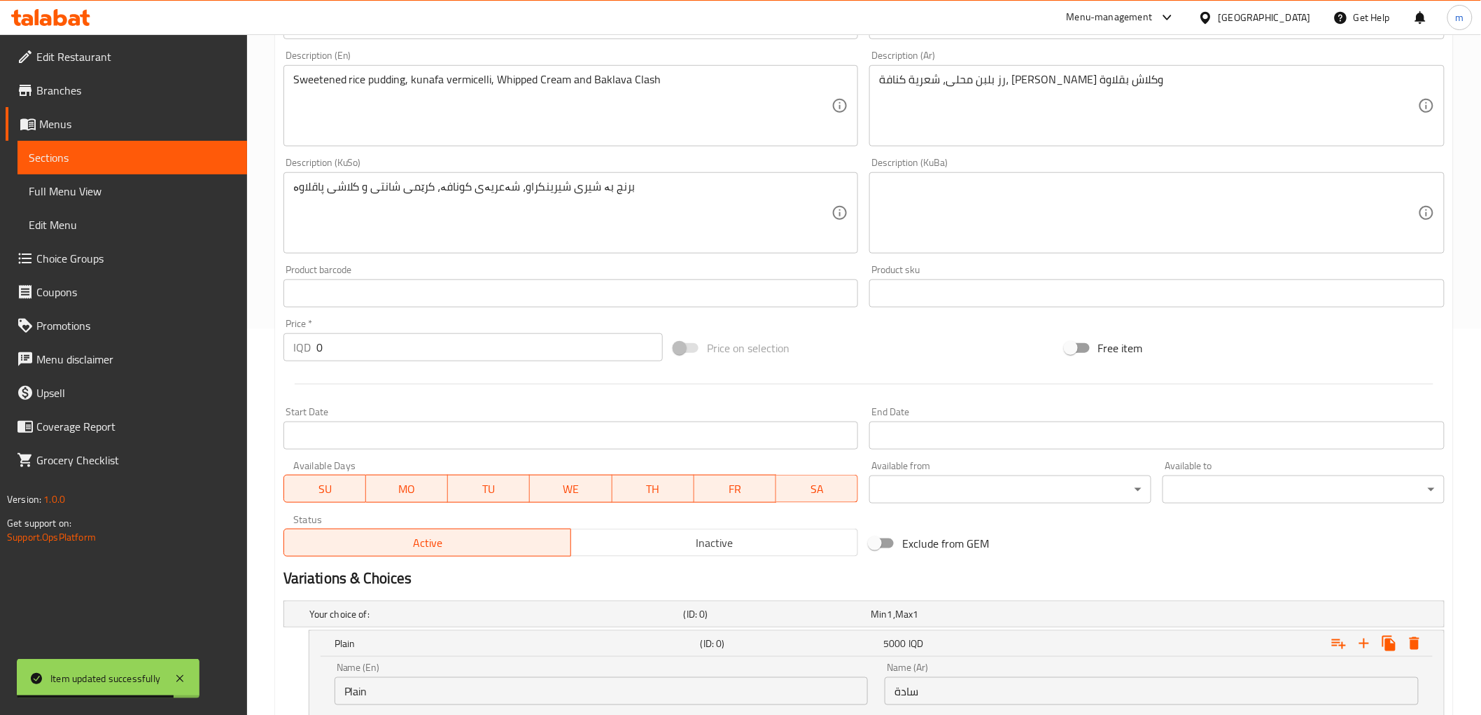
scroll to position [306, 0]
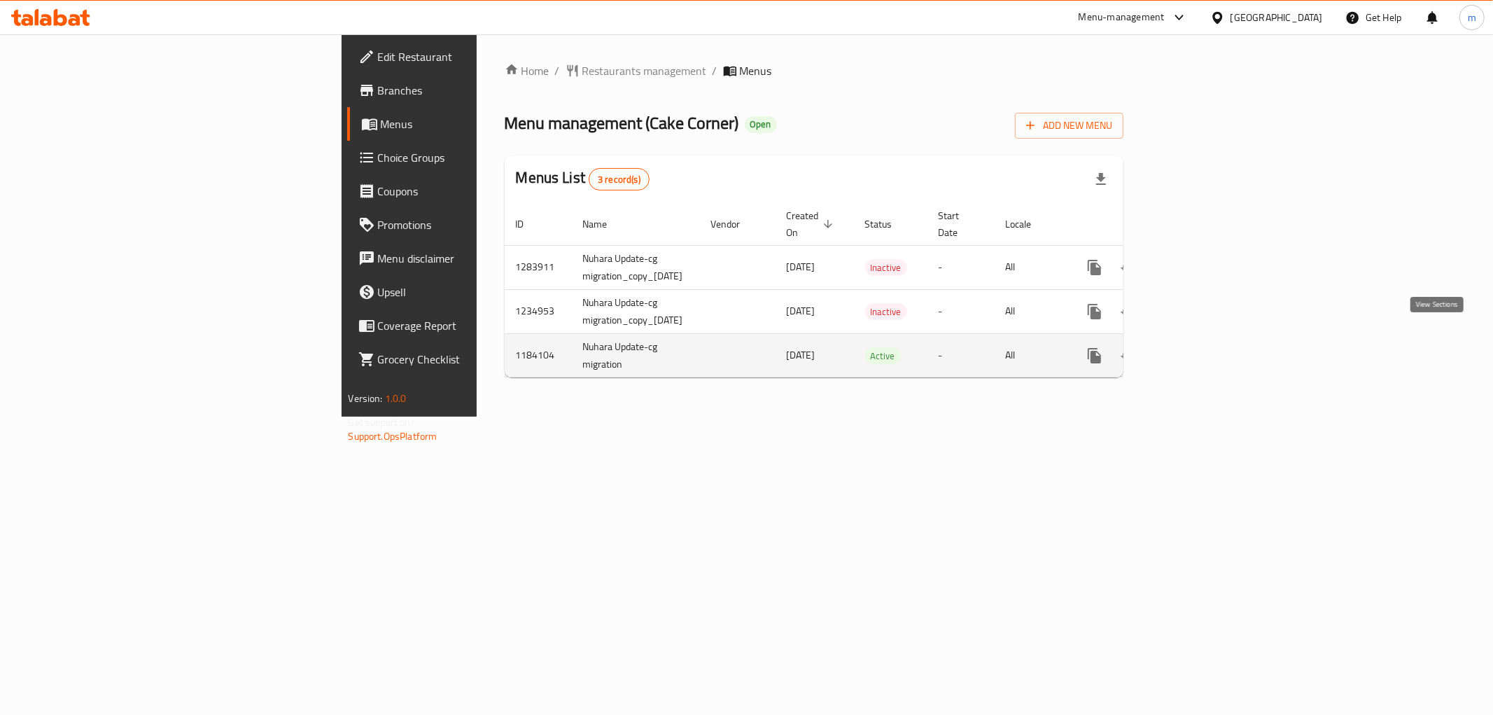
click at [1204, 347] on icon "enhanced table" at bounding box center [1195, 355] width 17 height 17
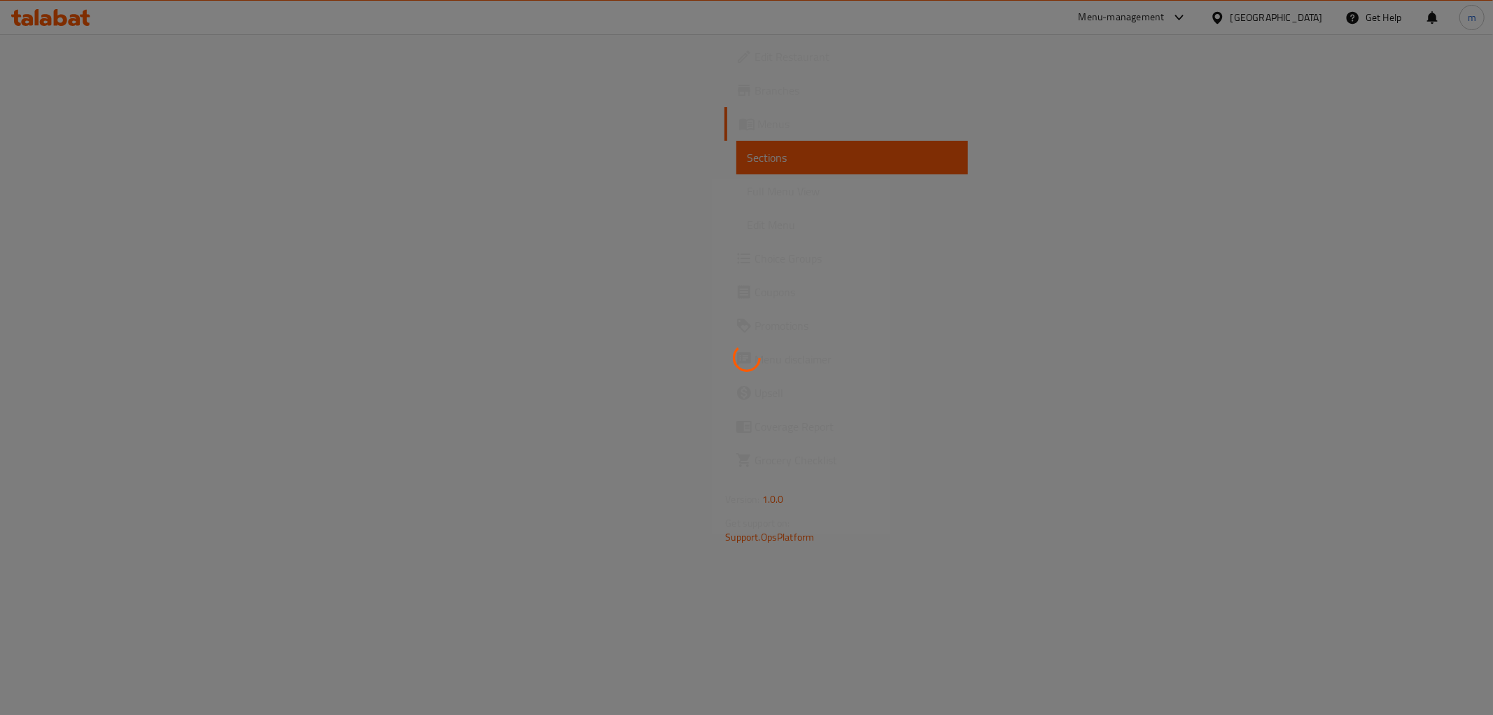
click at [135, 201] on div at bounding box center [746, 357] width 1493 height 715
click at [736, 201] on link "Full Menu View" at bounding box center [852, 191] width 232 height 34
click at [748, 194] on span "Full Menu View" at bounding box center [852, 191] width 209 height 17
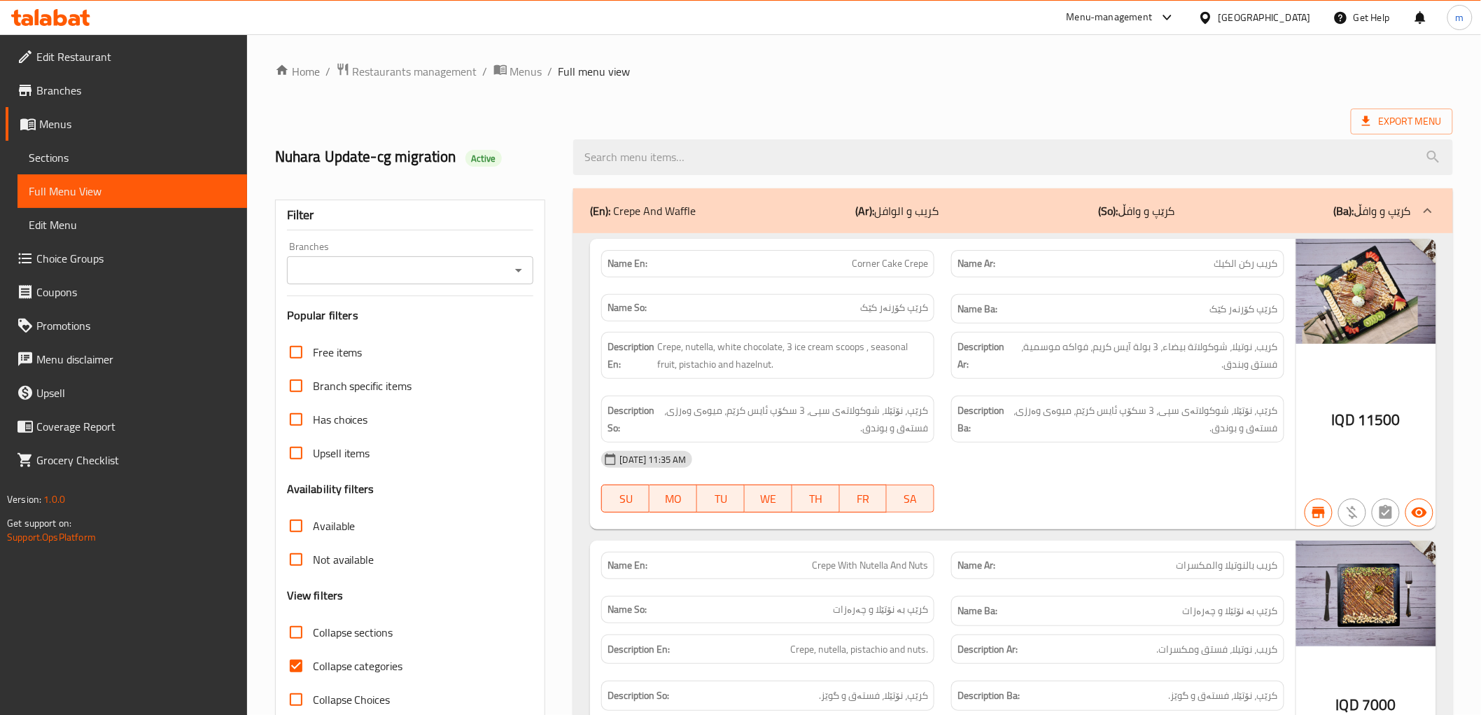
drag, startPoint x: 520, startPoint y: 263, endPoint x: 512, endPoint y: 282, distance: 20.7
click at [519, 265] on icon "Open" at bounding box center [518, 270] width 17 height 17
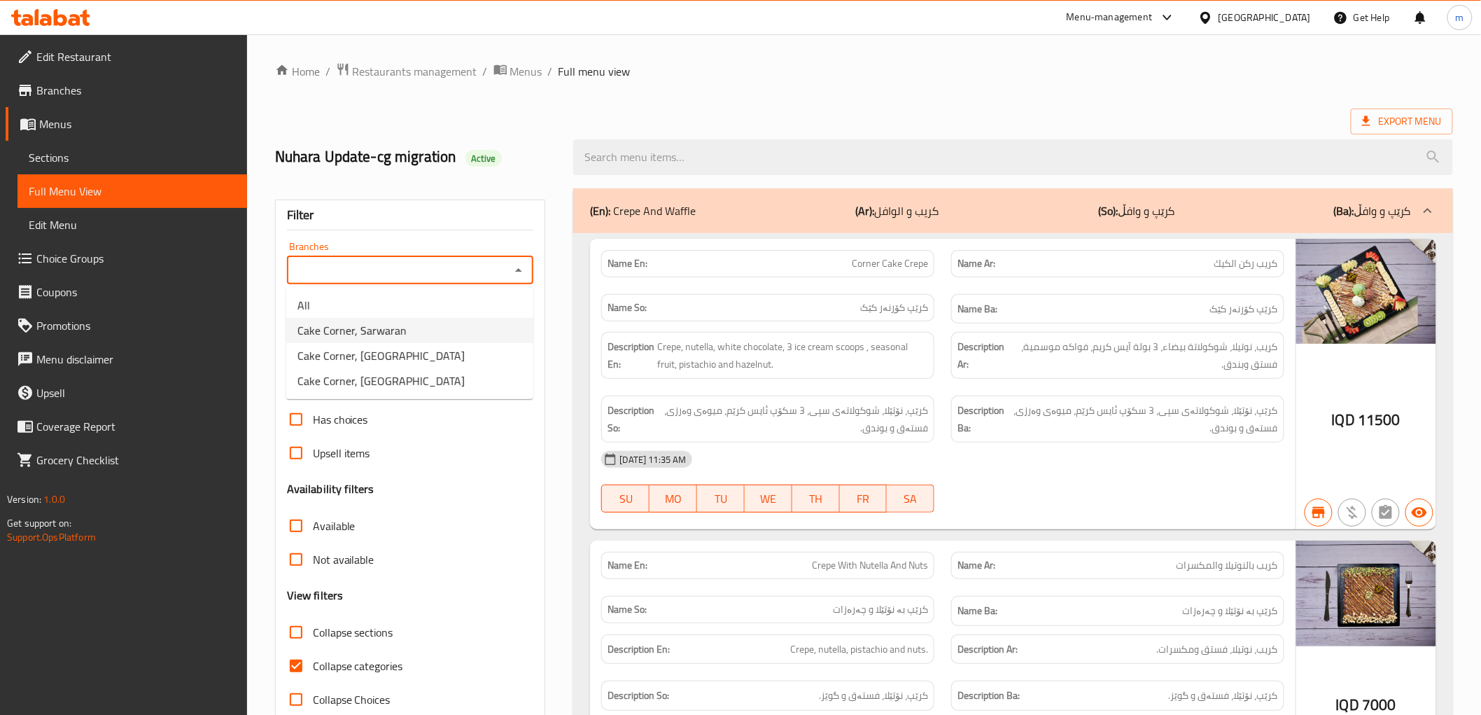
click at [456, 334] on li "Cake Corner, Sarwaran" at bounding box center [409, 330] width 247 height 25
type input "Cake Corner, Sarwaran"
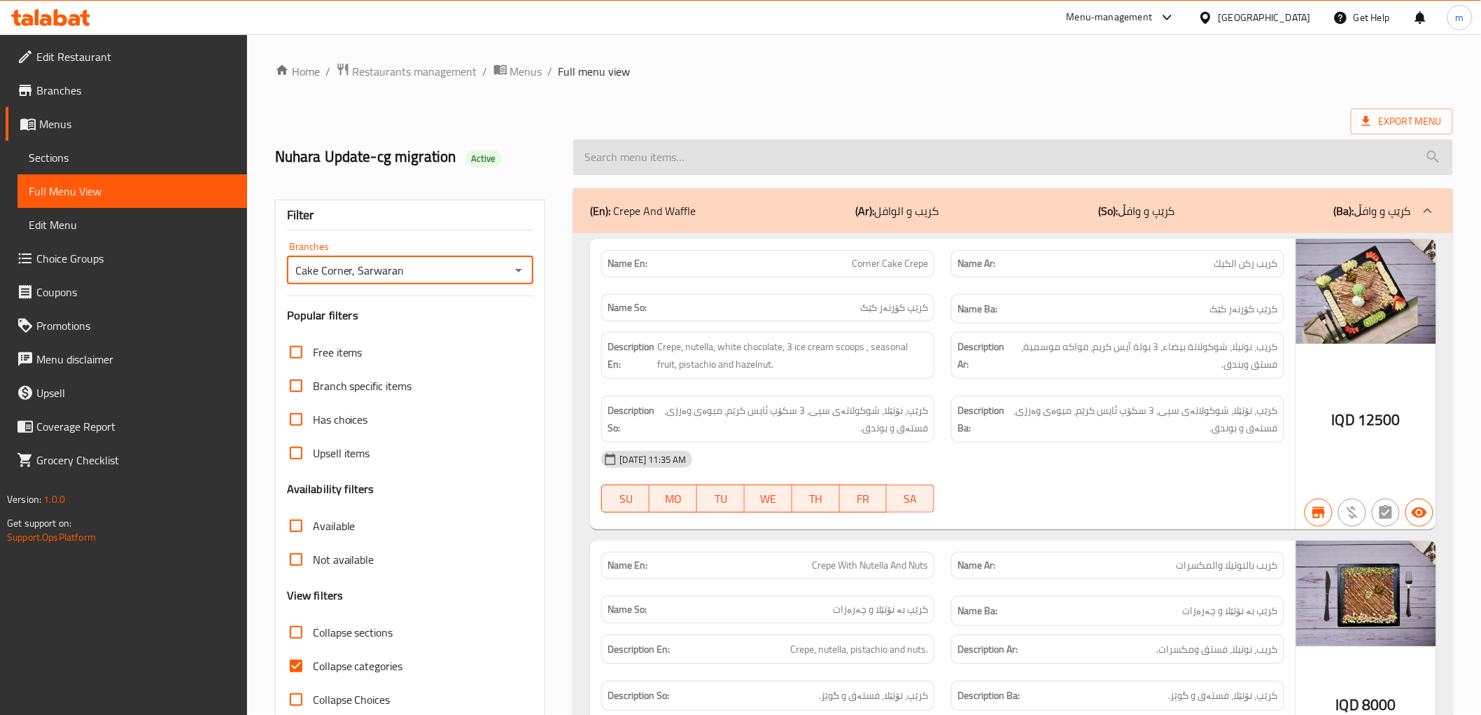
click at [664, 153] on input "search" at bounding box center [1012, 157] width 879 height 36
paste input "Nuts Petit Four Plate"
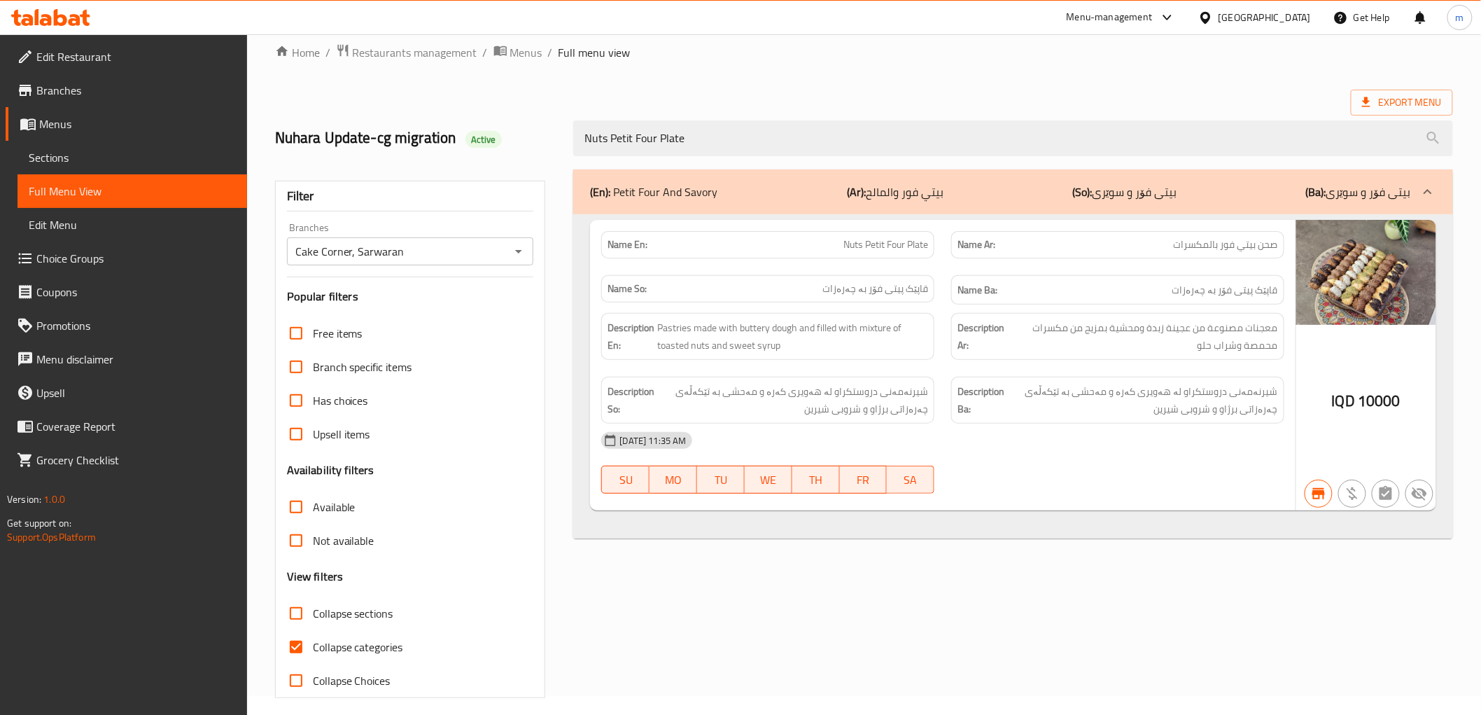
scroll to position [30, 0]
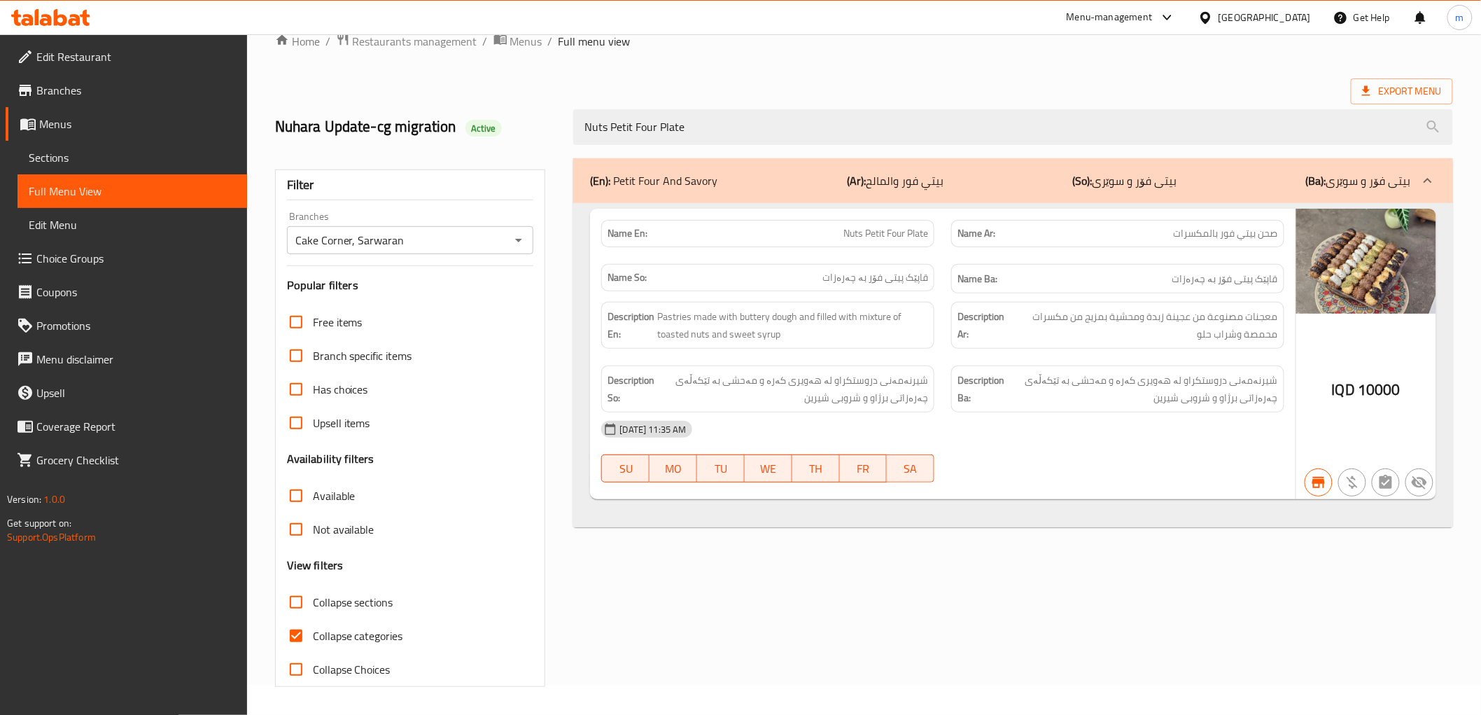
type input "Nuts Petit Four Plate"
click at [37, 27] on div at bounding box center [50, 17] width 101 height 28
click at [56, 19] on icon at bounding box center [60, 17] width 13 height 17
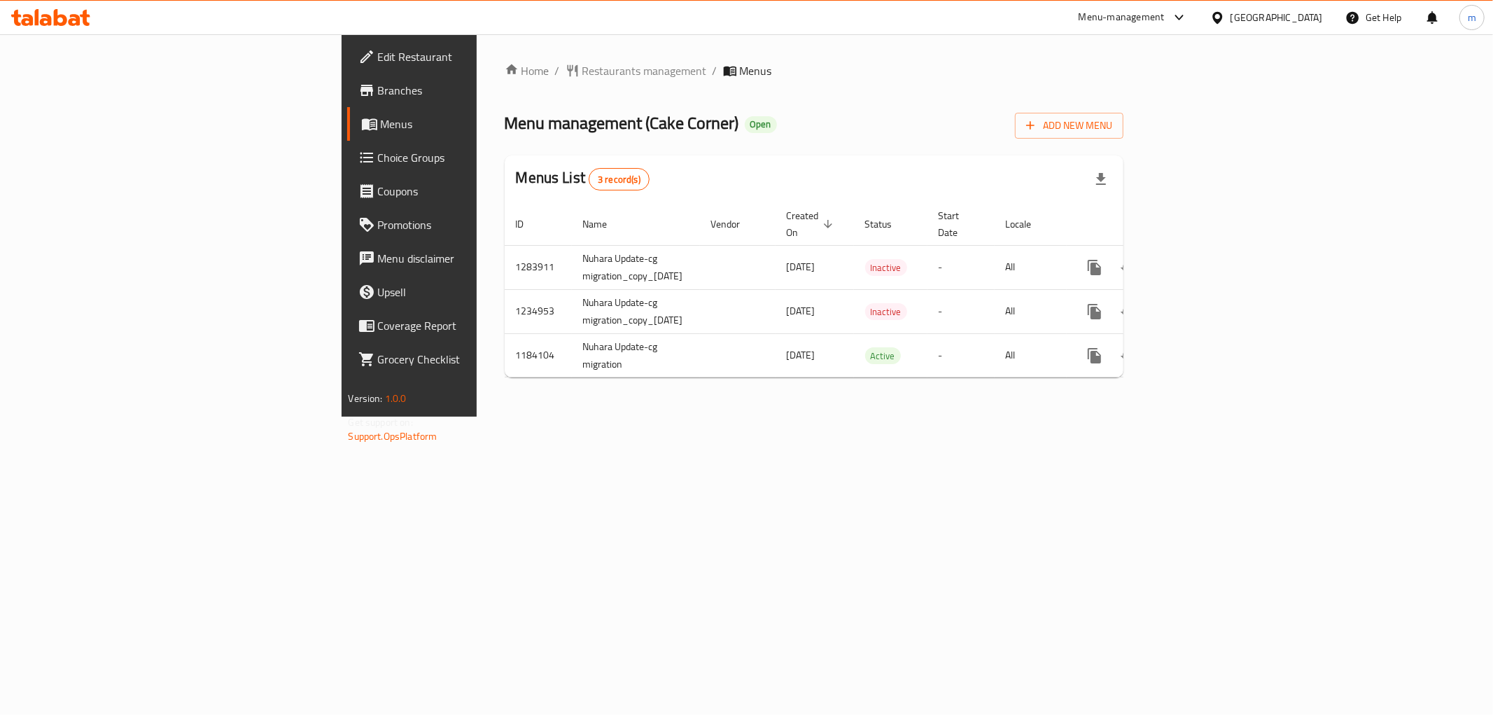
click at [864, 416] on div "Home / Restaurants management / Menus Menu management ( Cake Corner ) Open Add …" at bounding box center [814, 225] width 675 height 382
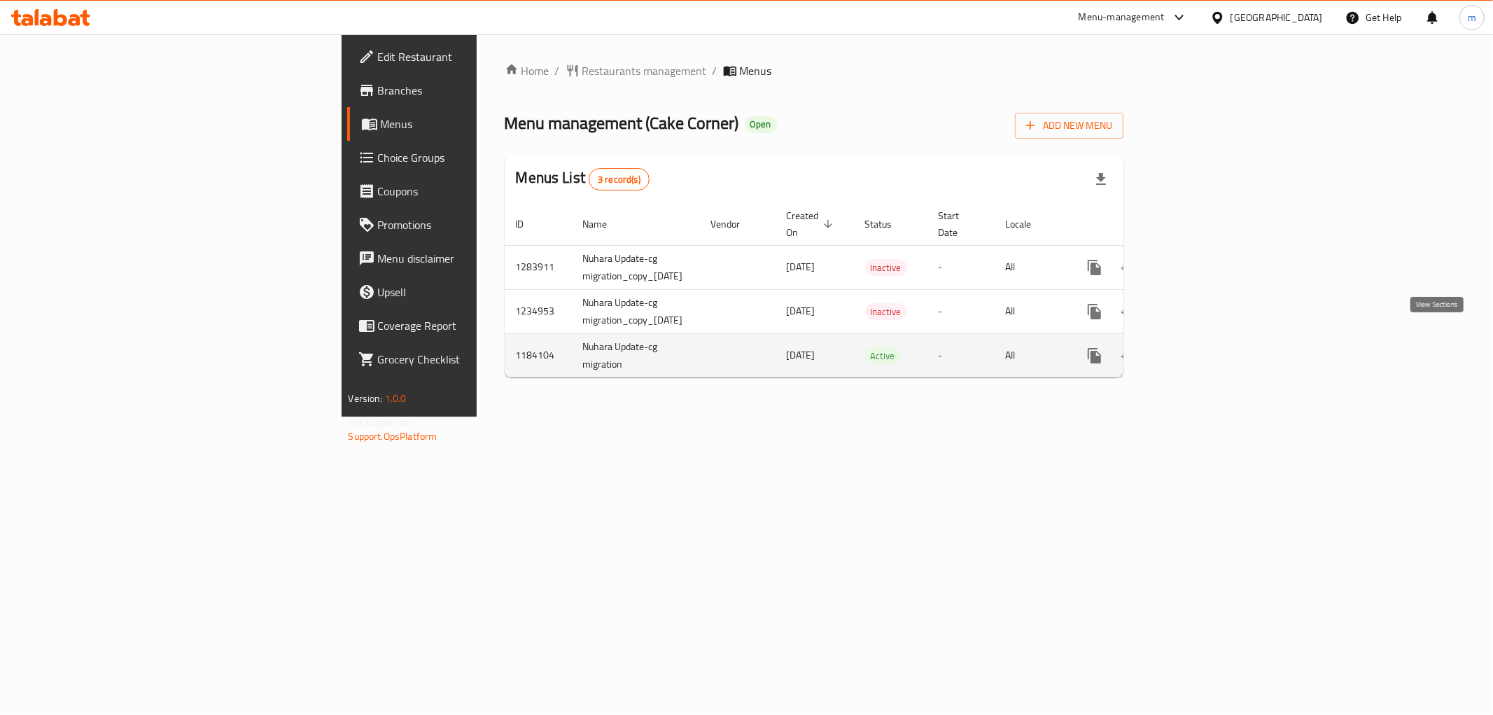
click at [1204, 347] on icon "enhanced table" at bounding box center [1195, 355] width 17 height 17
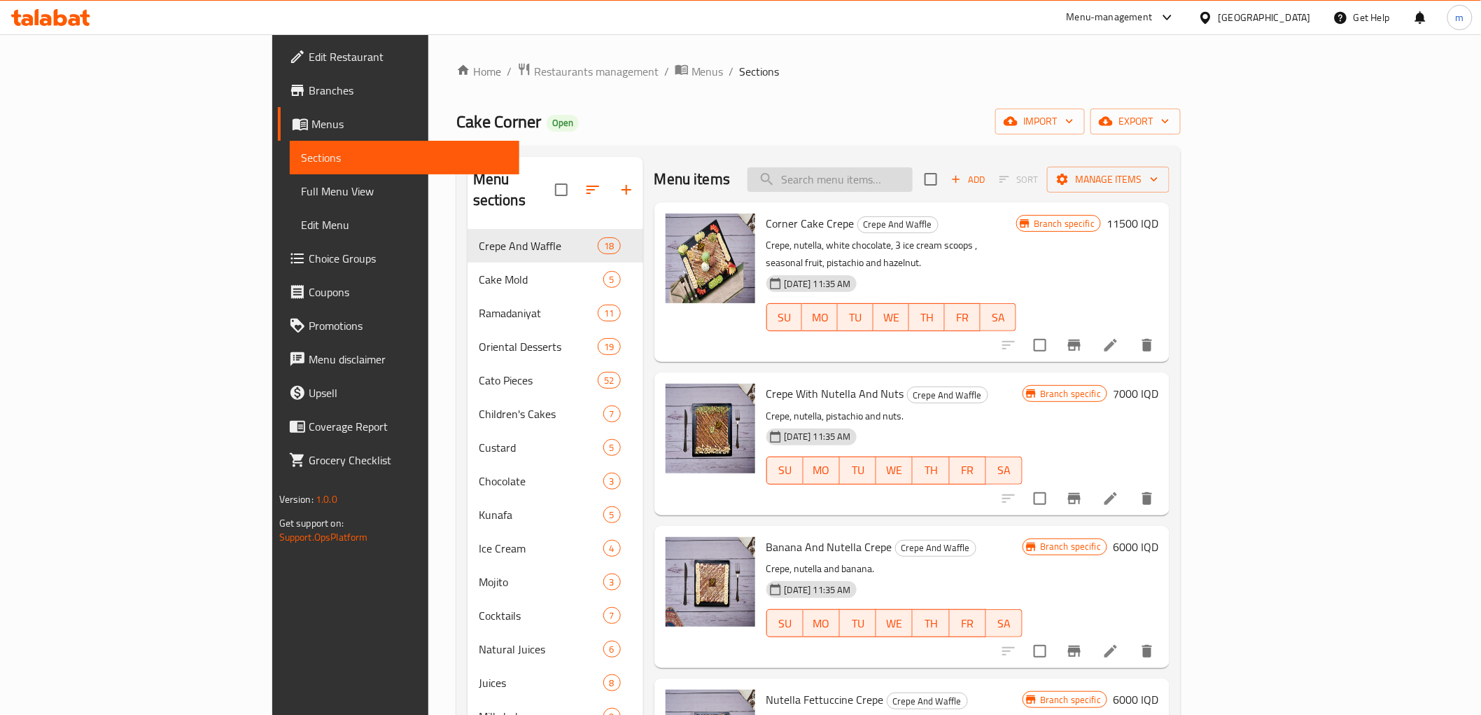
click at [913, 178] on input "search" at bounding box center [830, 179] width 165 height 24
paste input "Cake Corner"
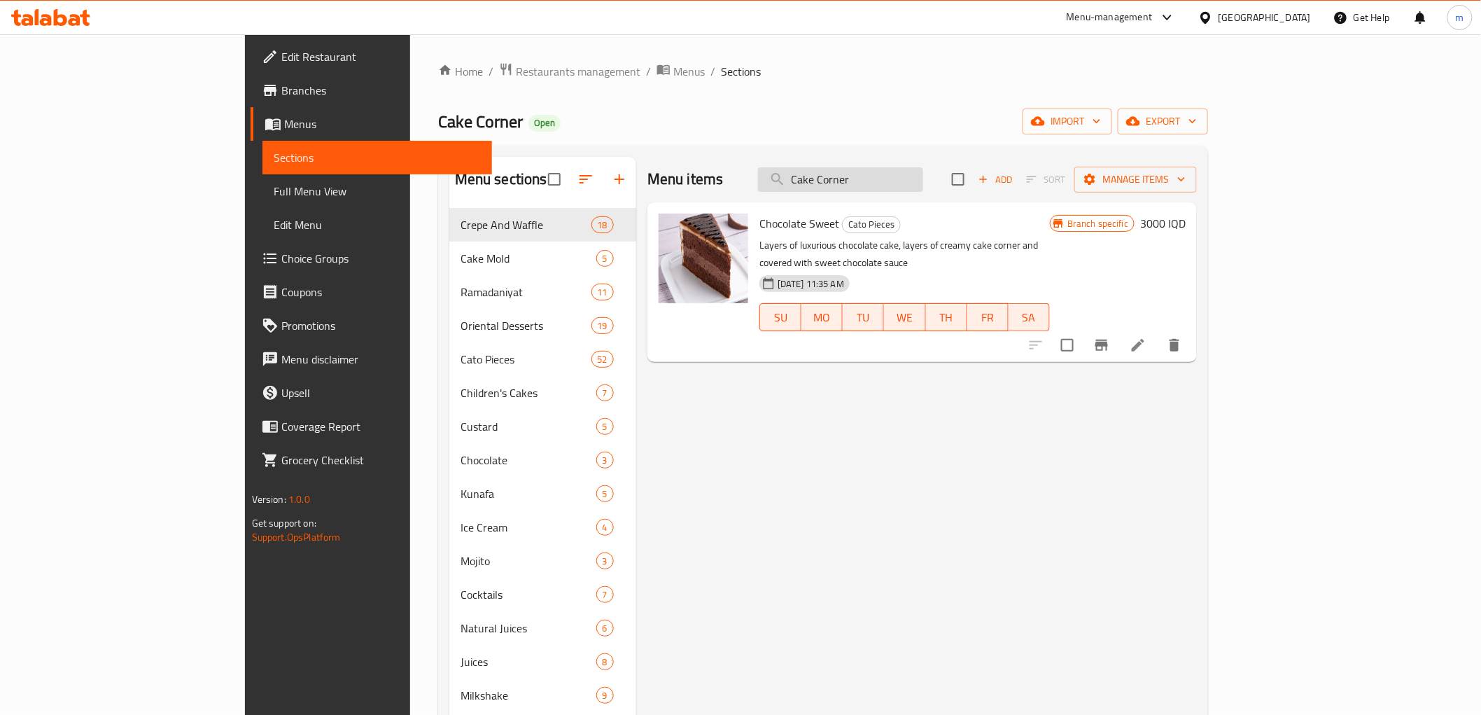
click at [921, 178] on input "Cake Corner" at bounding box center [840, 179] width 165 height 24
paste input "Local Betfou"
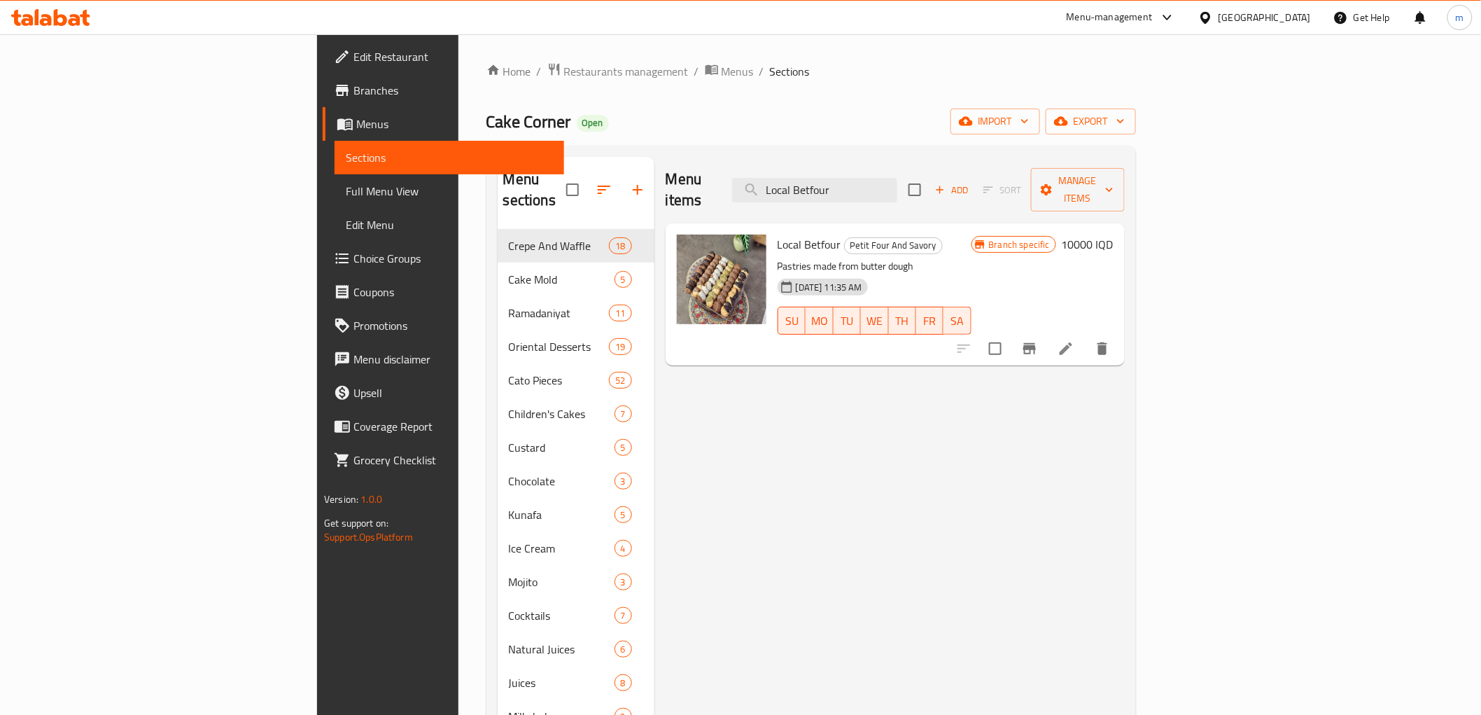
type input "Local Betfour"
click at [1086, 336] on li at bounding box center [1065, 348] width 39 height 25
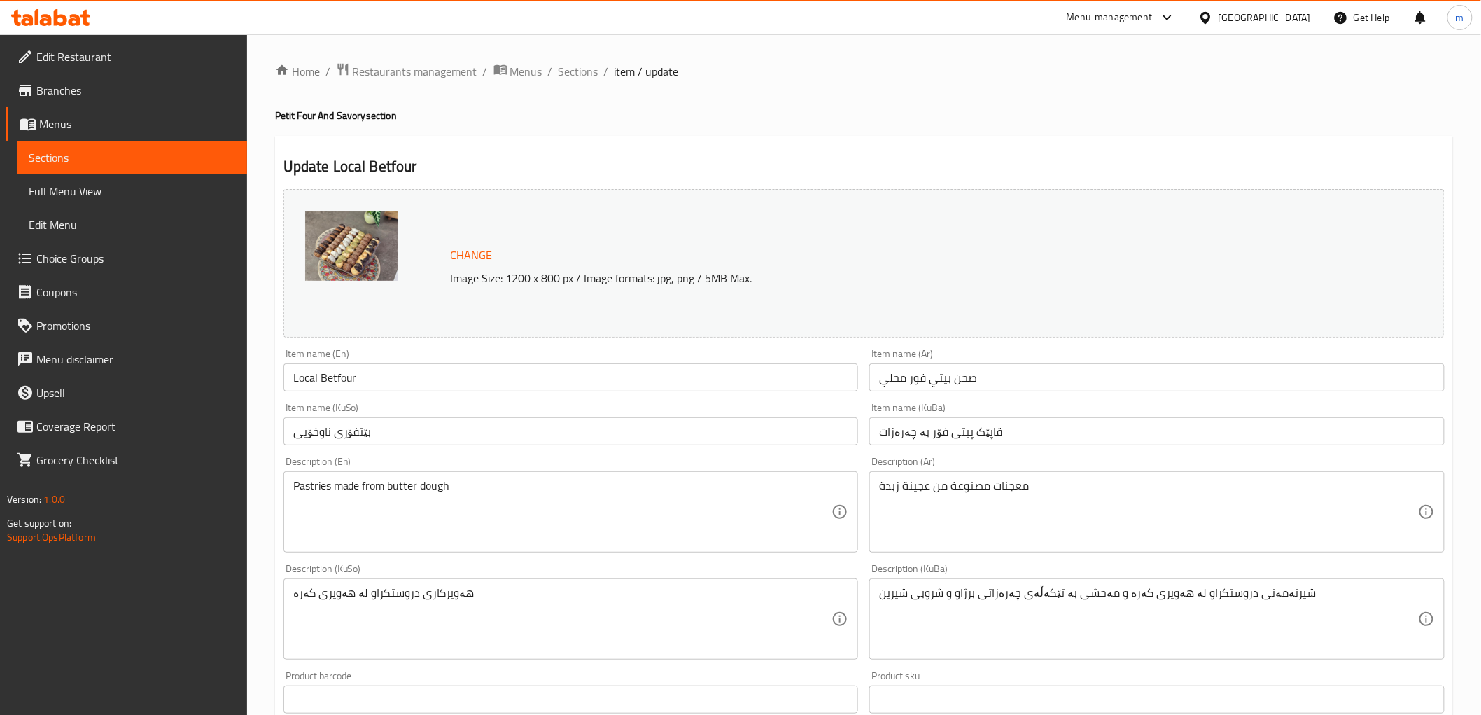
scroll to position [129, 0]
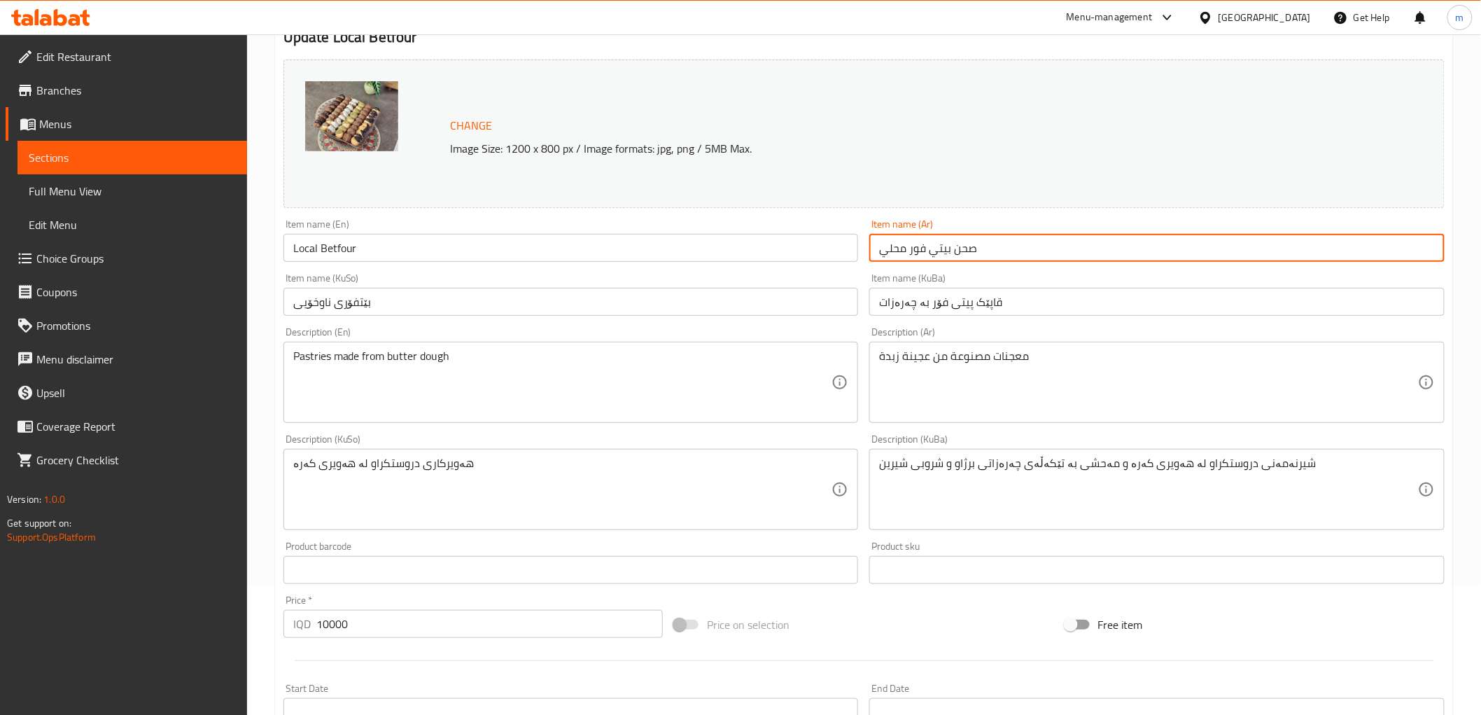
click at [999, 260] on input "صحن بيتي فور محلي" at bounding box center [1156, 248] width 575 height 28
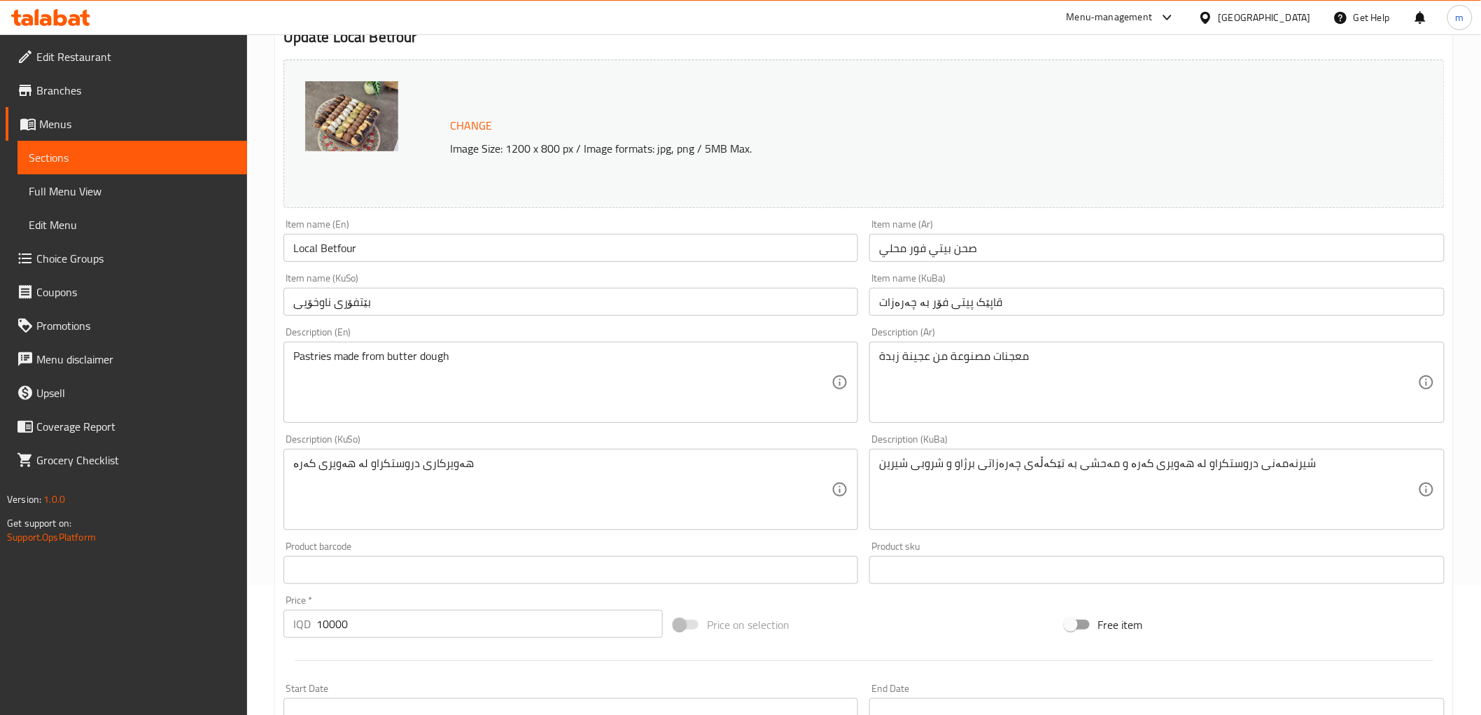
drag, startPoint x: 1027, startPoint y: 262, endPoint x: 1017, endPoint y: 263, distance: 10.6
click at [1027, 262] on div "Item name (Ar) صحن بيتي فور محلي Item name (Ar)" at bounding box center [1157, 240] width 587 height 54
click at [873, 253] on input "صحن بيتي فور محلي" at bounding box center [1156, 248] width 575 height 28
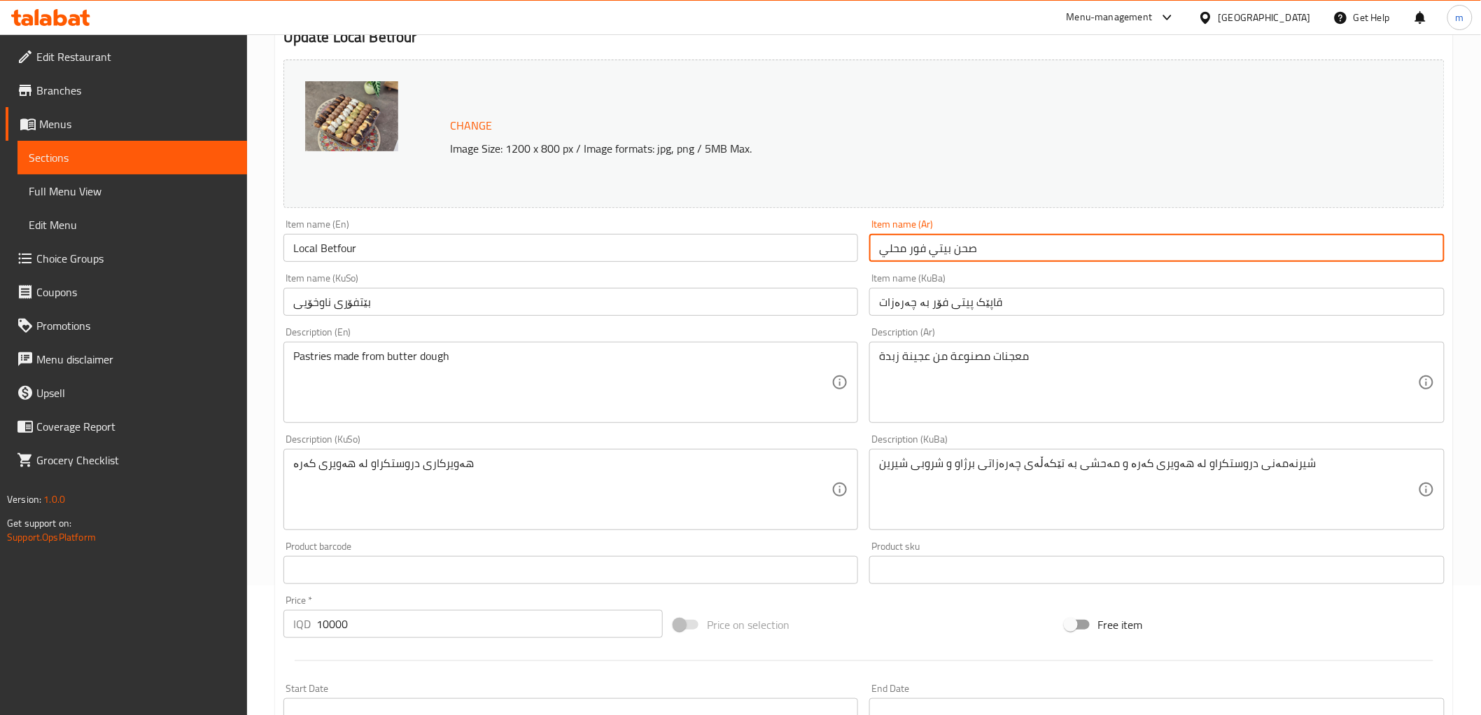
click at [873, 253] on input "صحن بيتي فور محلي" at bounding box center [1156, 248] width 575 height 28
click at [910, 252] on input "صحن بيتي فور محلي" at bounding box center [1156, 248] width 575 height 28
click at [330, 253] on input "Local Betfour" at bounding box center [570, 248] width 575 height 28
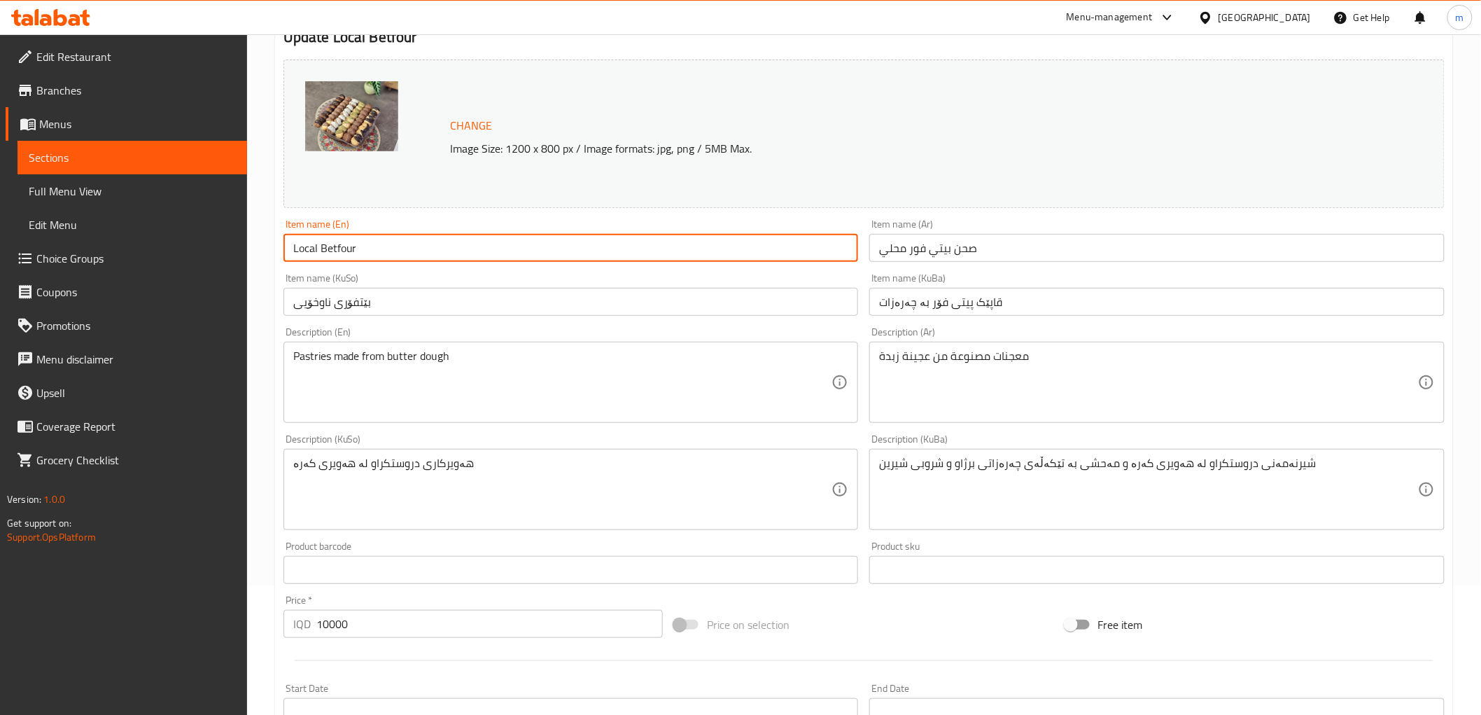
click at [330, 253] on input "Local Betfour" at bounding box center [570, 248] width 575 height 28
click at [418, 245] on input "Local Betfour" at bounding box center [570, 248] width 575 height 28
paste input "Local petit four plate"
click at [377, 252] on input "Local Betfour Local petit four plate" at bounding box center [570, 248] width 575 height 28
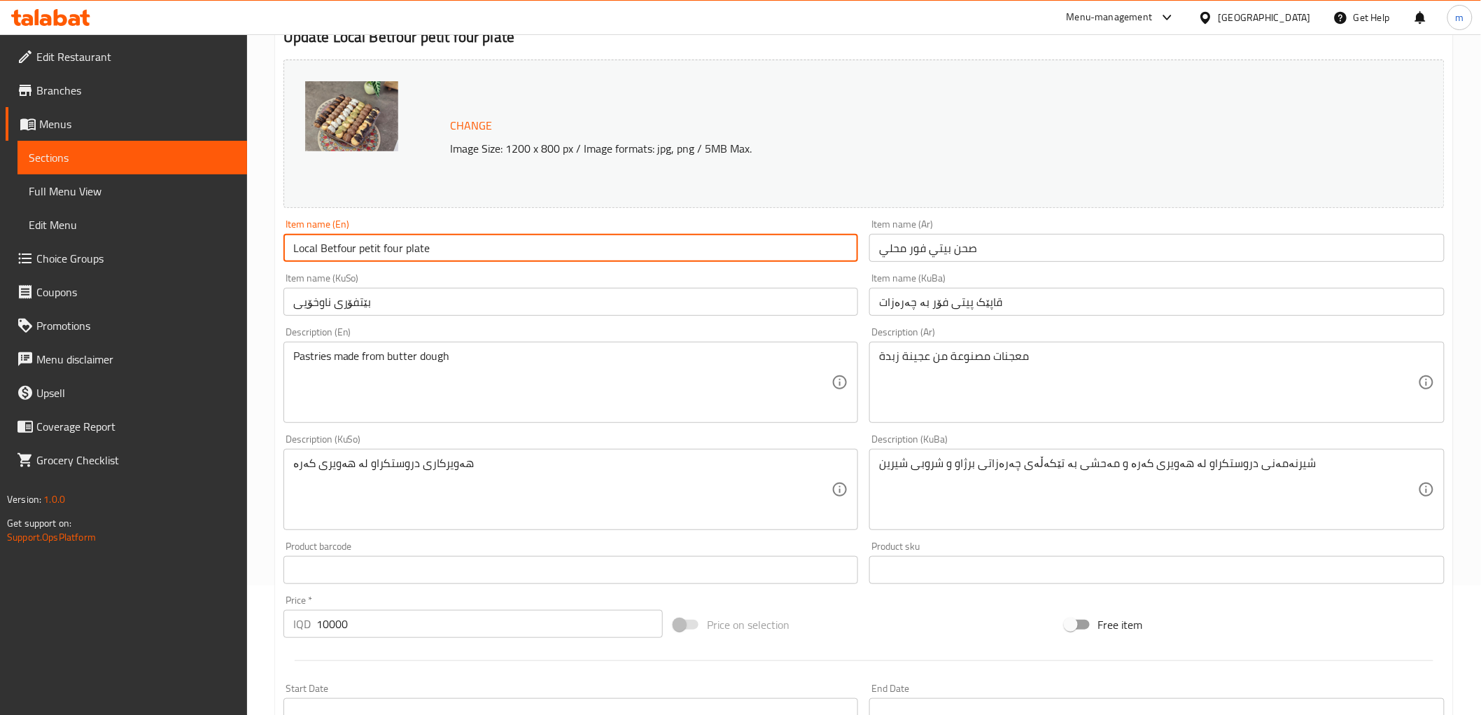
click at [365, 251] on input "Local Betfour petit four plate" at bounding box center [570, 248] width 575 height 28
click at [372, 252] on input "Local Betfour four plate" at bounding box center [570, 248] width 575 height 28
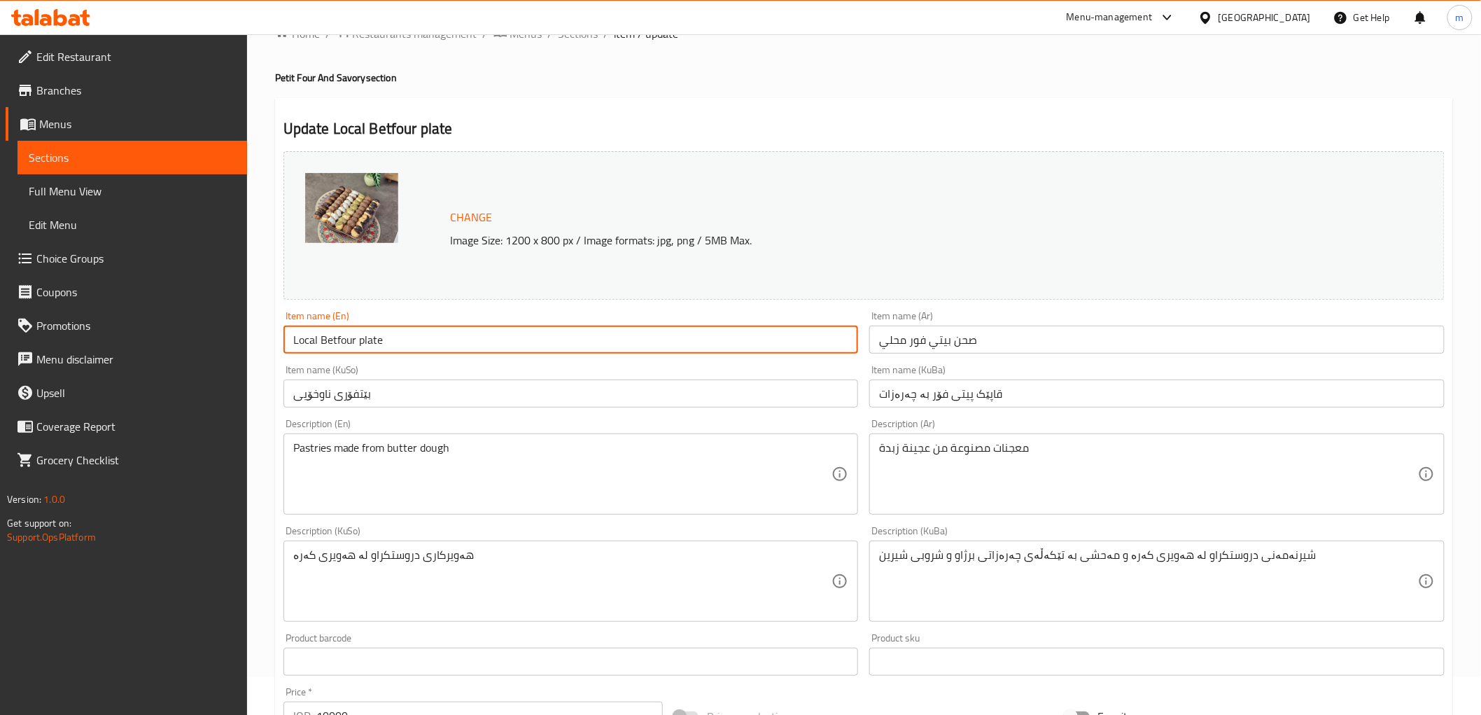
scroll to position [0, 0]
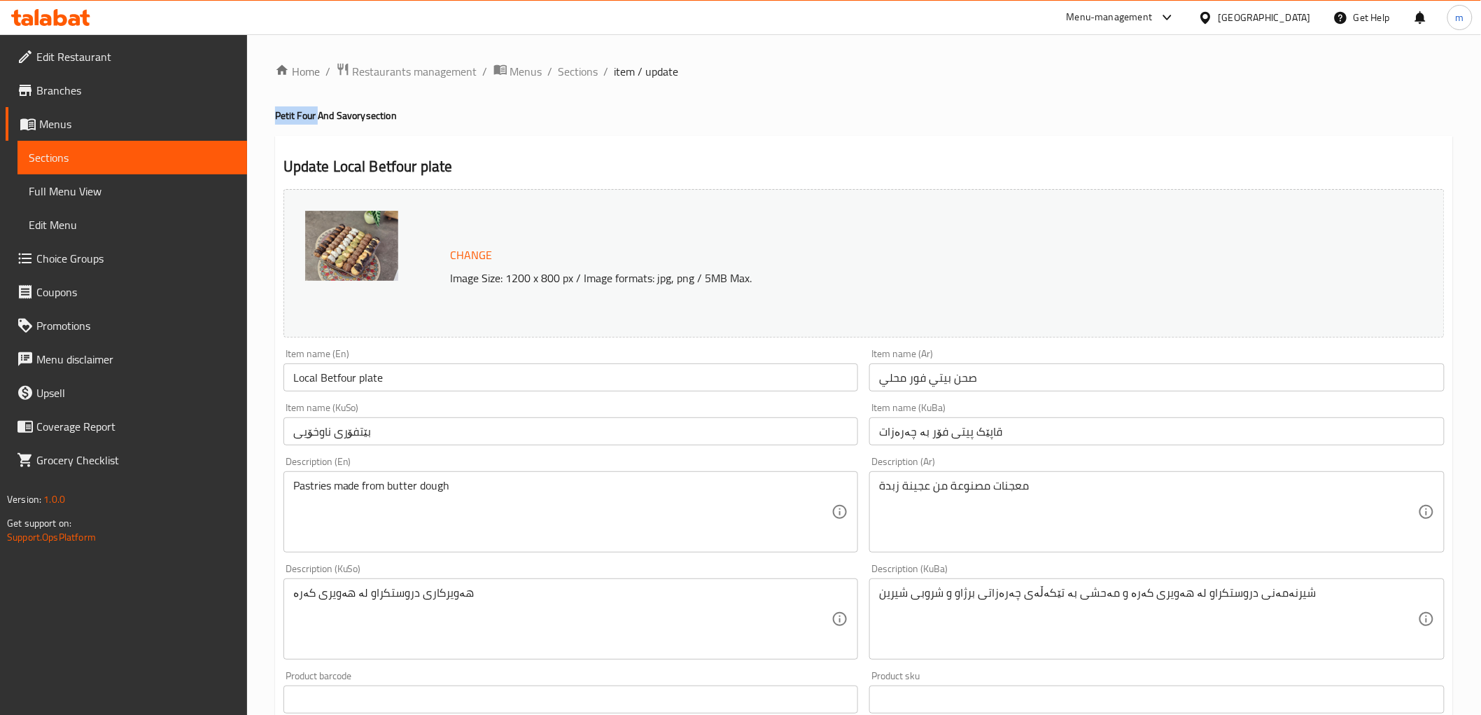
drag, startPoint x: 318, startPoint y: 117, endPoint x: 272, endPoint y: 113, distance: 47.0
click at [272, 113] on div "Home / Restaurants management / Menus / Sections / item / update Petit Four And…" at bounding box center [864, 602] width 1234 height 1136
copy h4 "Petit Four"
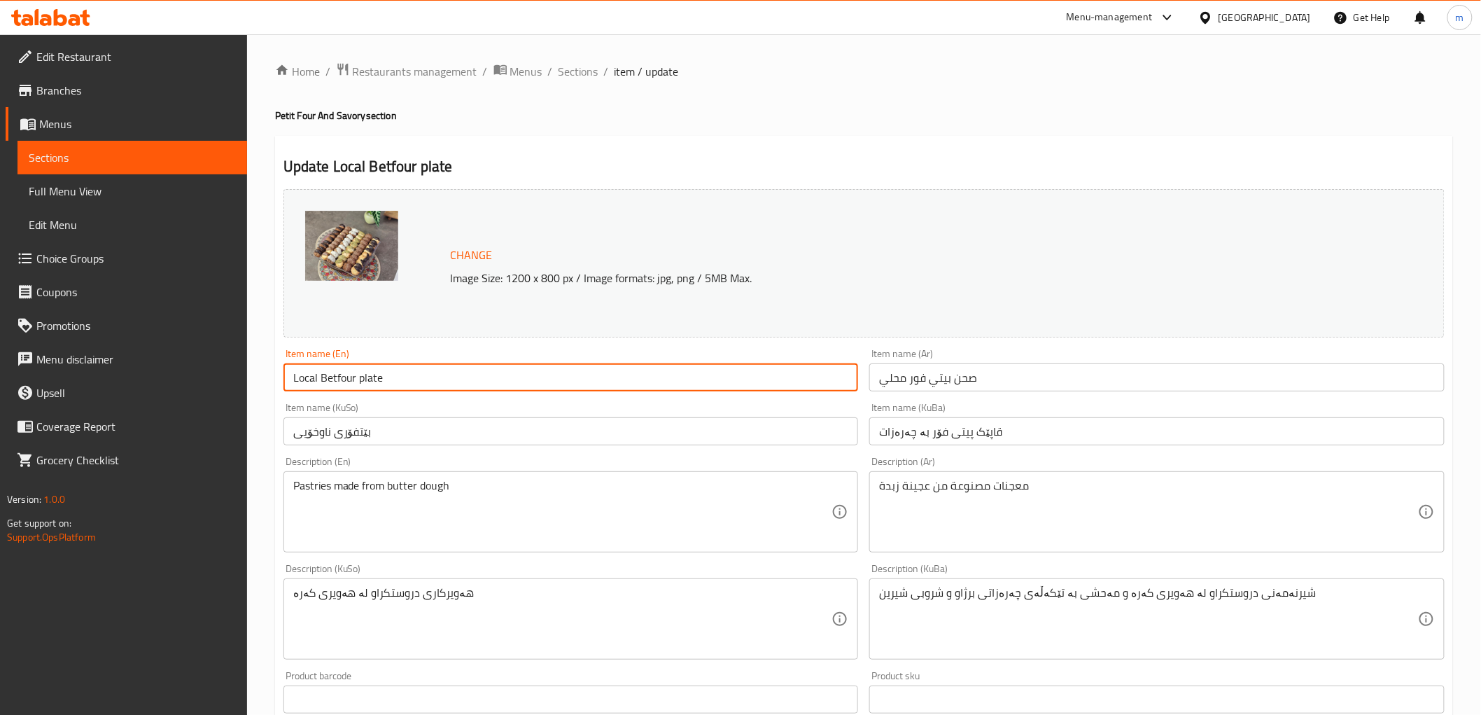
click at [341, 378] on input "Local Betfour plate" at bounding box center [570, 377] width 575 height 28
paste input "Petit F"
type input "Local Petit Four plate"
click at [533, 432] on input "بێتفۆری ناوخۆیی" at bounding box center [570, 431] width 575 height 28
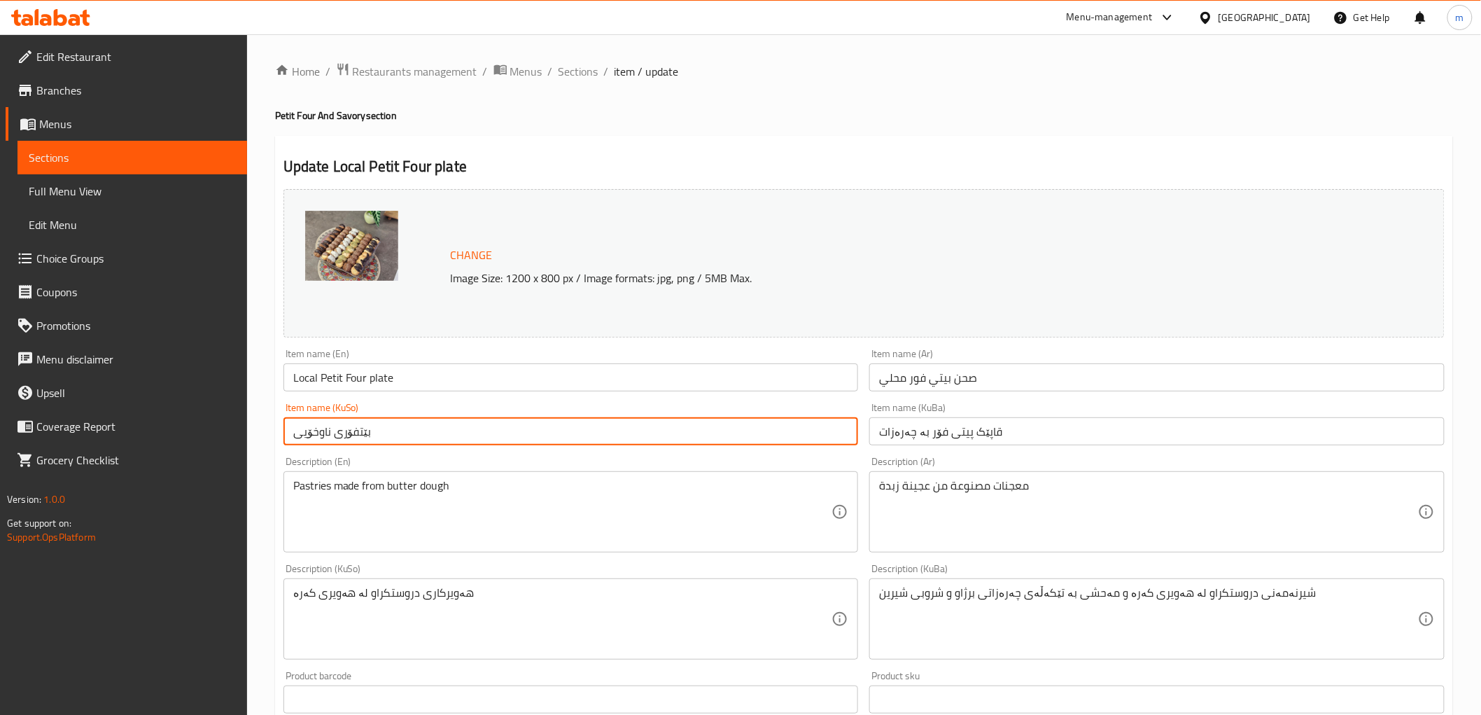
click at [720, 431] on input "بێتفۆری ناوخۆیی" at bounding box center [570, 431] width 575 height 28
click at [1018, 442] on input "قاپێک پیتی فۆر بە چەرەزات" at bounding box center [1156, 431] width 575 height 28
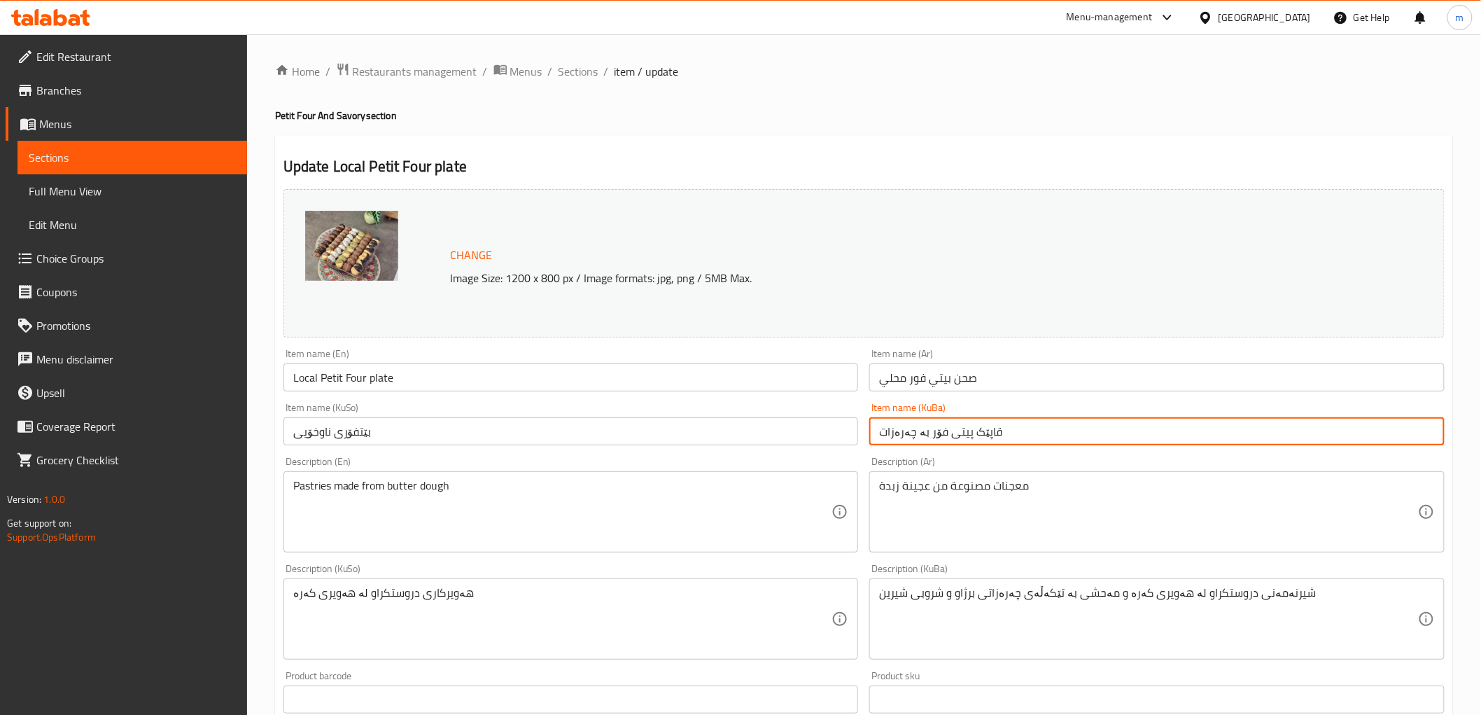
drag, startPoint x: 920, startPoint y: 432, endPoint x: 864, endPoint y: 435, distance: 56.8
click at [864, 435] on div "Item name (KuBa) قاپێک پیتی فۆر بە چەرەزات Item name (KuBa)" at bounding box center [1157, 424] width 587 height 54
paste input "پیتی فۆر"
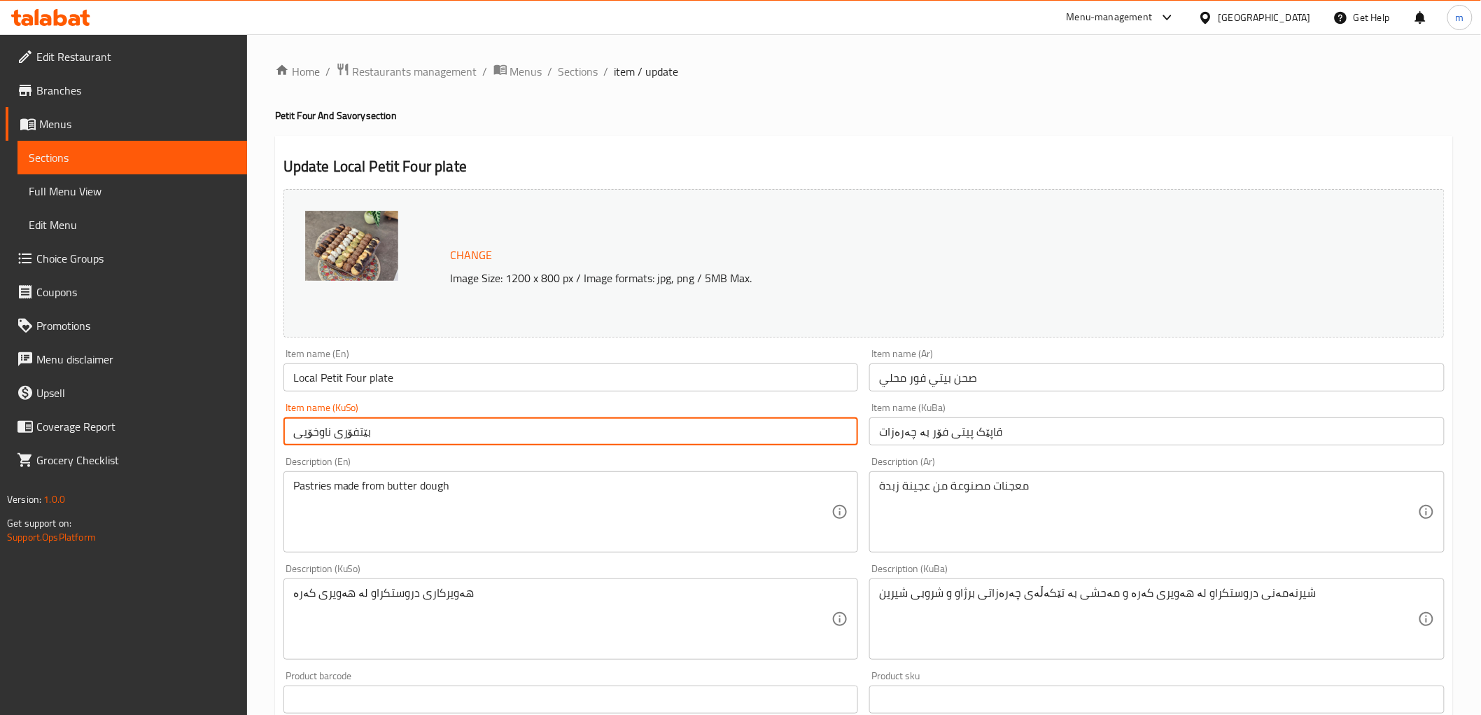
click at [310, 430] on input "بێتفۆری ناوخۆیی" at bounding box center [570, 431] width 575 height 28
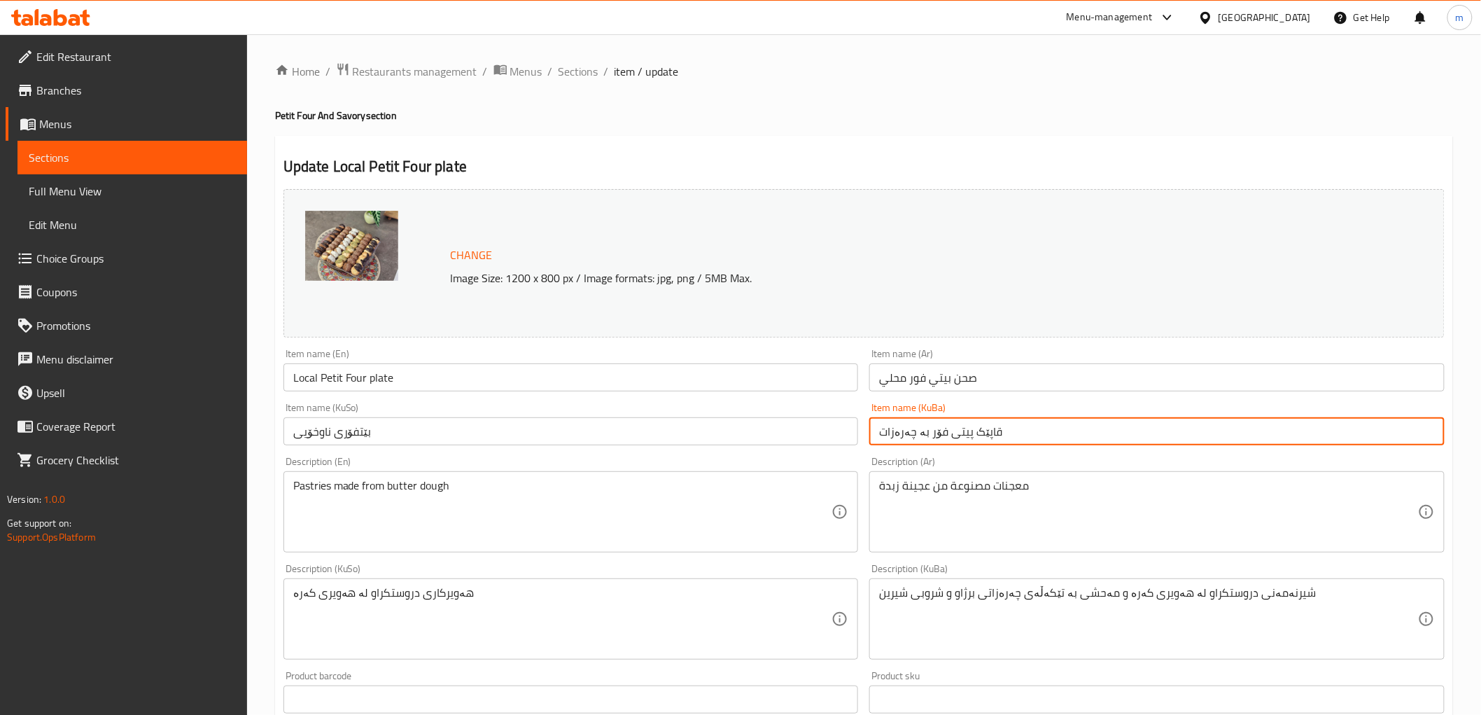
drag, startPoint x: 925, startPoint y: 437, endPoint x: 861, endPoint y: 436, distance: 63.7
click at [861, 436] on div "Change Image Size: 1200 x 800 px / Image formats: jpg, png / 5MB Max. Item name…" at bounding box center [864, 575] width 1172 height 785
paste input "ناوخۆیی"
click at [893, 428] on input "قاپێک پیتی فۆری ناوخۆیی" at bounding box center [1156, 431] width 575 height 28
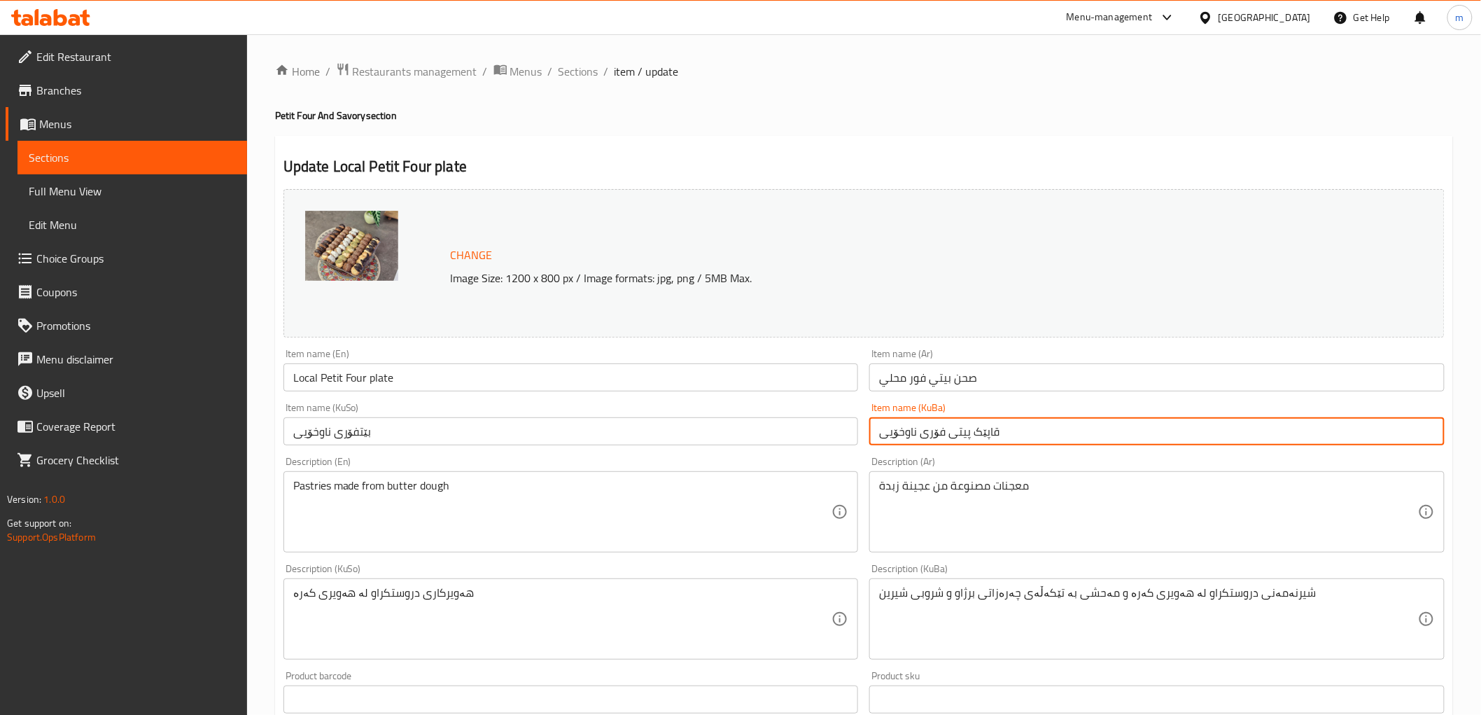
click at [893, 428] on input "قاپێک پیتی فۆری ناوخۆیی" at bounding box center [1156, 431] width 575 height 28
type input "قاپێک پیتی فۆری ناوخۆیی"
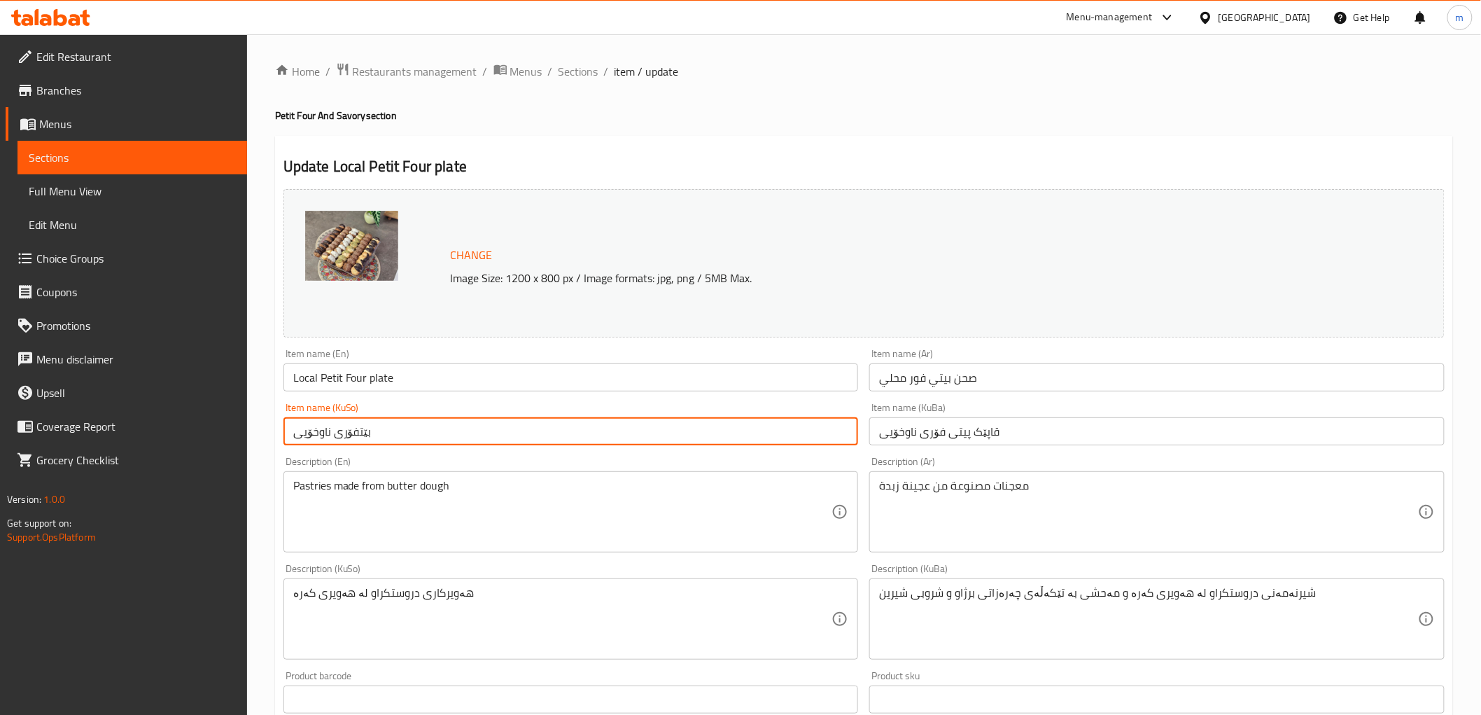
click at [765, 427] on input "بێتفۆری ناوخۆیی" at bounding box center [570, 431] width 575 height 28
paste input "قاپێک پیتی"
click at [765, 427] on input "بێتفۆری ناوخۆیی" at bounding box center [570, 431] width 575 height 28
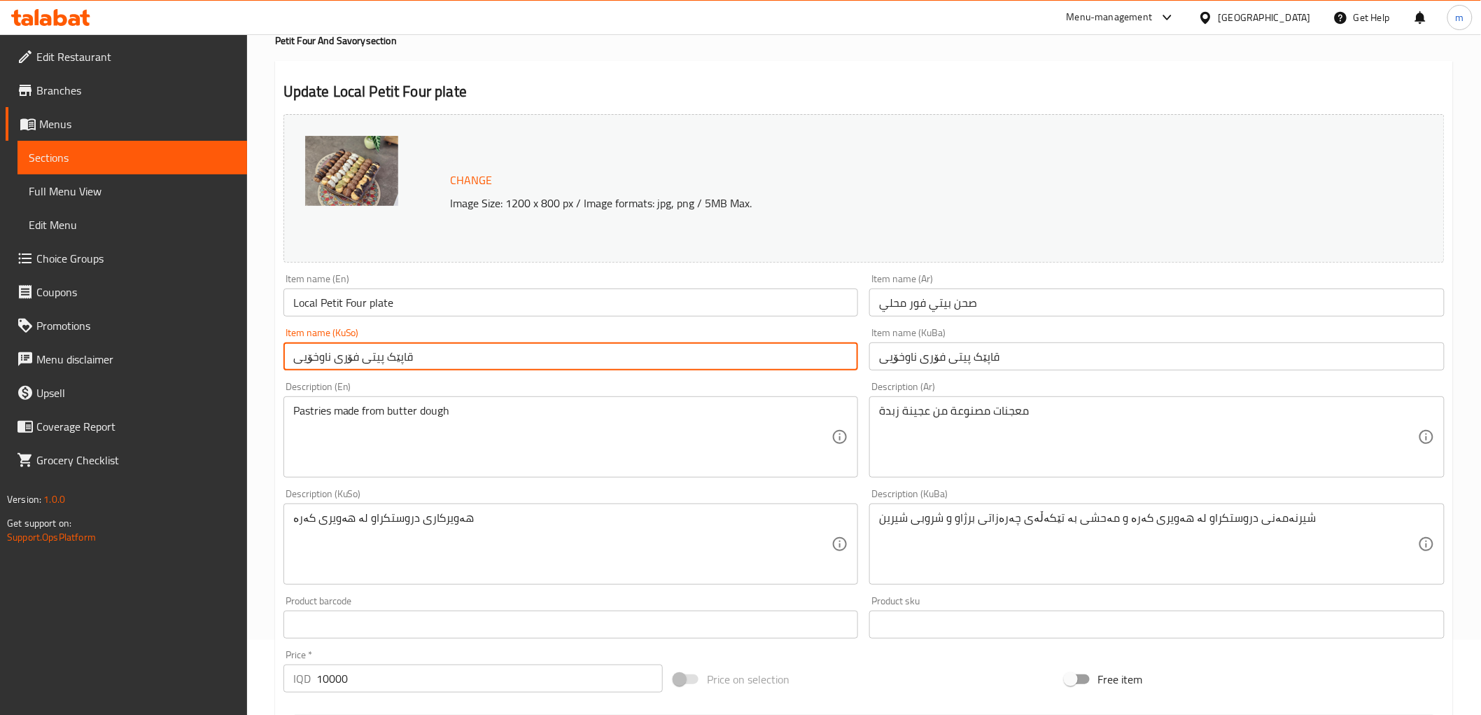
scroll to position [259, 0]
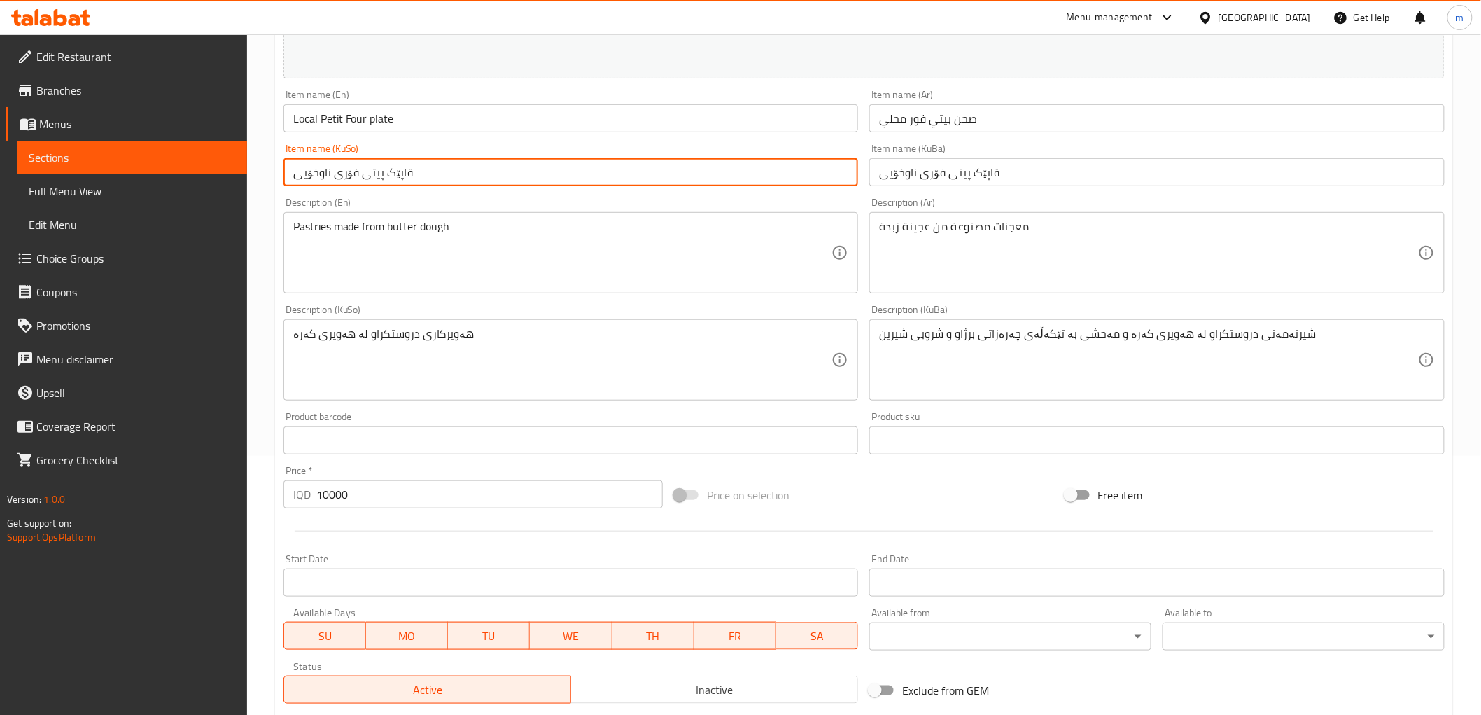
type input "قاپێک پیتی فۆری ناوخۆیی"
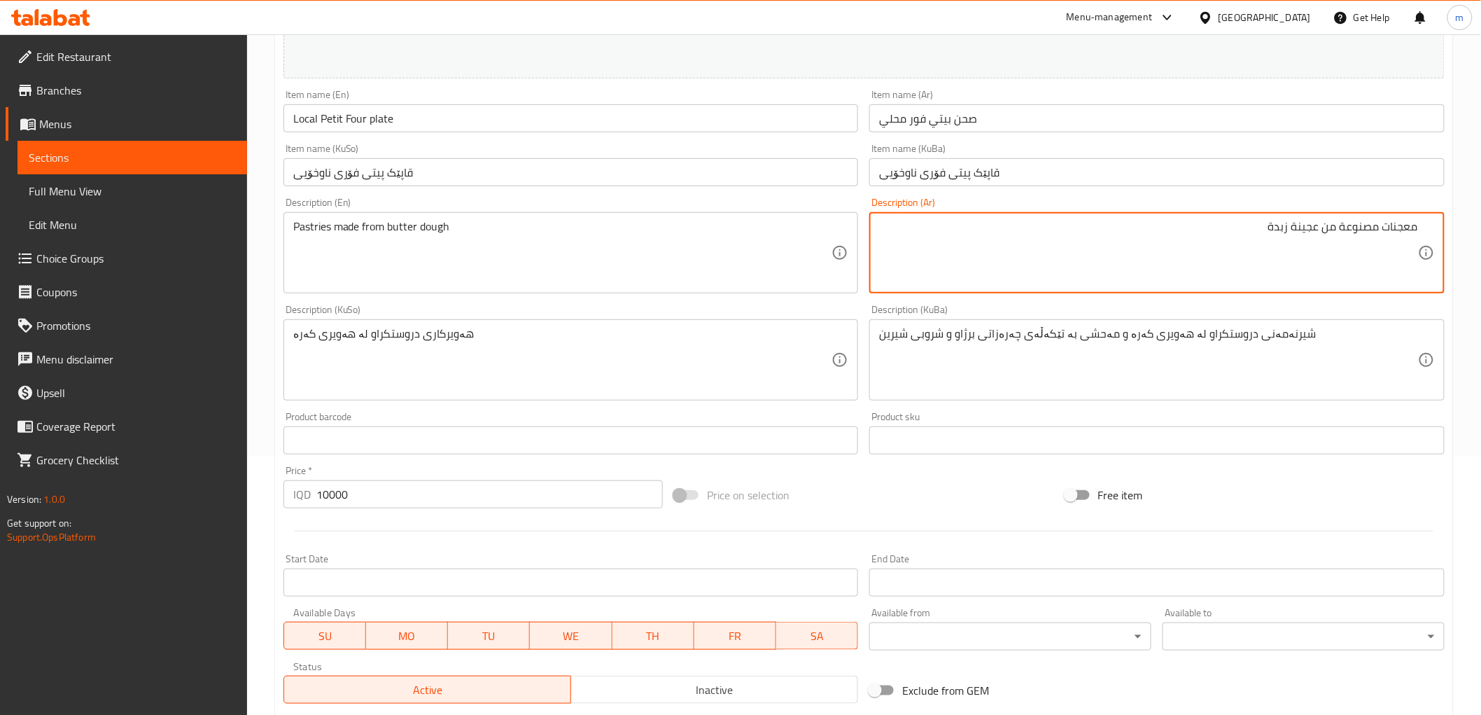
type textarea "معجنات مصنوعة من عجينة زبدة"
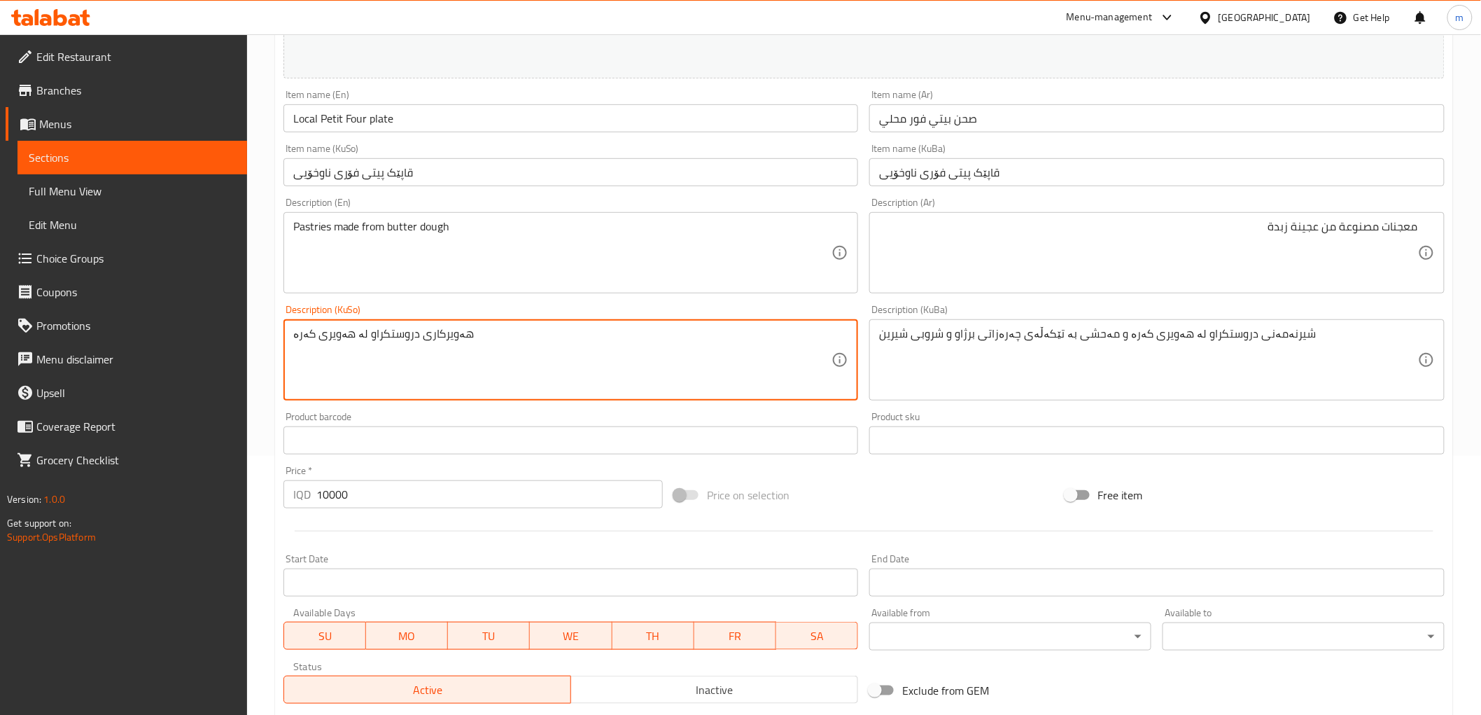
click at [705, 372] on textarea "هەویرکاری دروستکراو لە هەویری کەرە" at bounding box center [562, 360] width 539 height 66
drag, startPoint x: 705, startPoint y: 372, endPoint x: 991, endPoint y: 365, distance: 286.4
click at [731, 372] on textarea "هەویرکاری دروستکراو لە هەویری کەرە" at bounding box center [562, 360] width 539 height 66
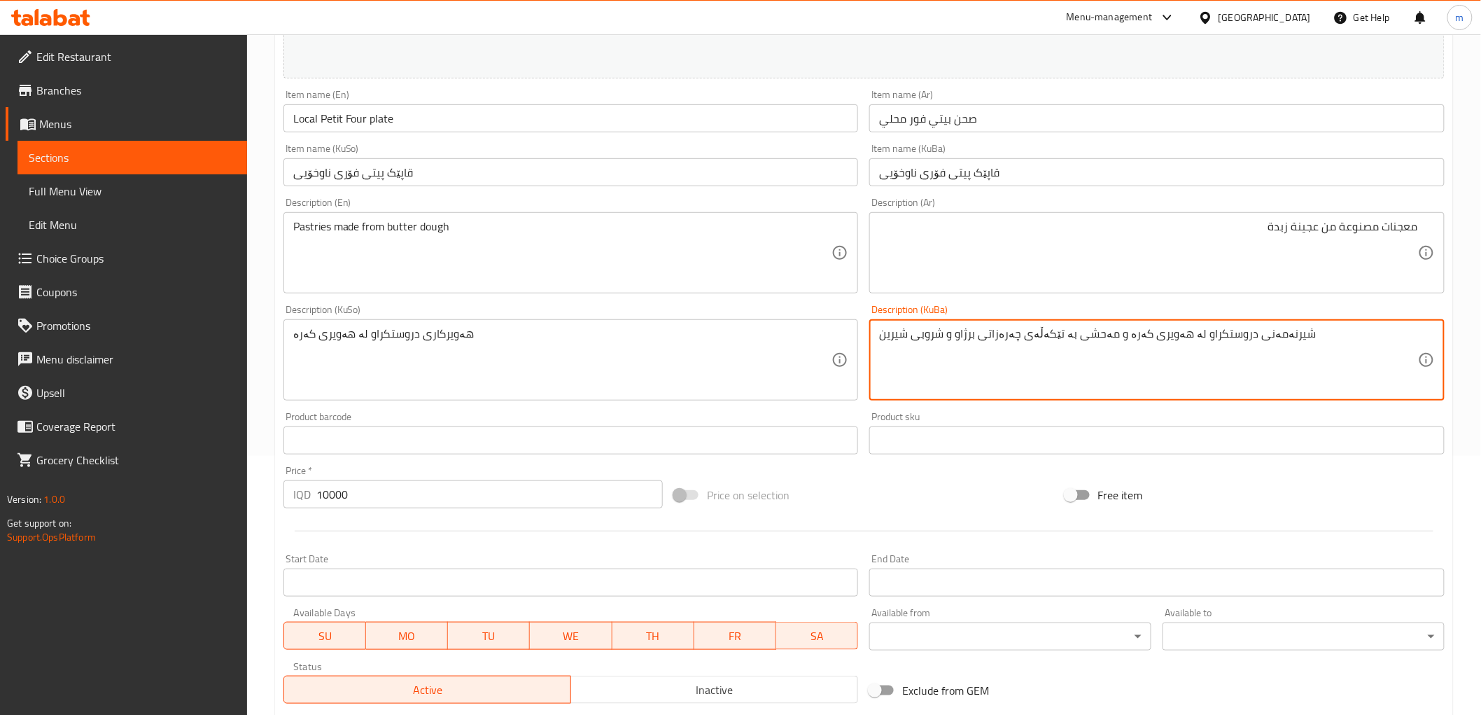
click at [991, 365] on textarea "شیرنەمەنی دروستکراو لە هەویری کەرە و مەحشی بە تێکەڵەی چەرەزاتی برژاو و شروبی شی…" at bounding box center [1148, 360] width 539 height 66
paste textarea "هەویرکاری دروستکراو لە هەویری کەرە"
type textarea "هەویرکاری دروستکراو لە هەویری کەرە"
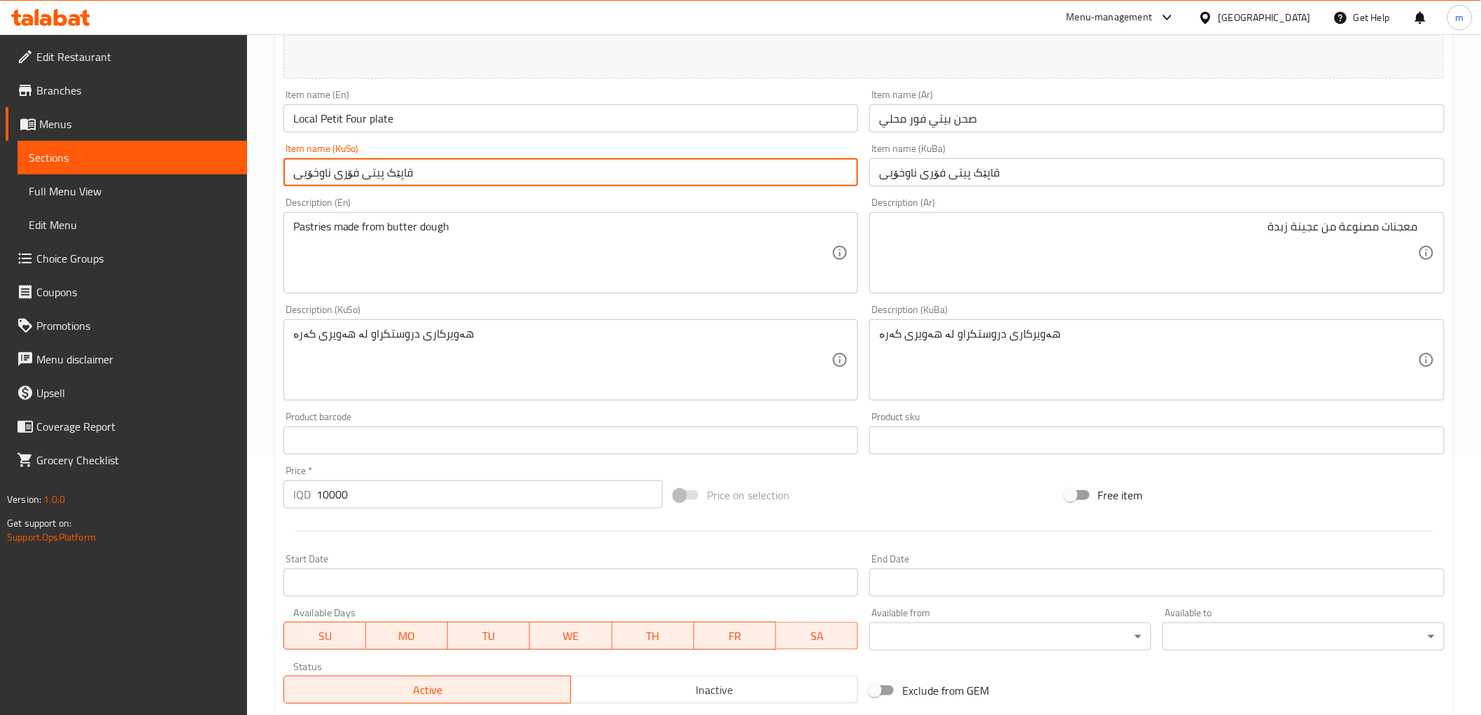
click at [655, 177] on input "قاپێک پیتی فۆری ناوخۆیی" at bounding box center [570, 172] width 575 height 28
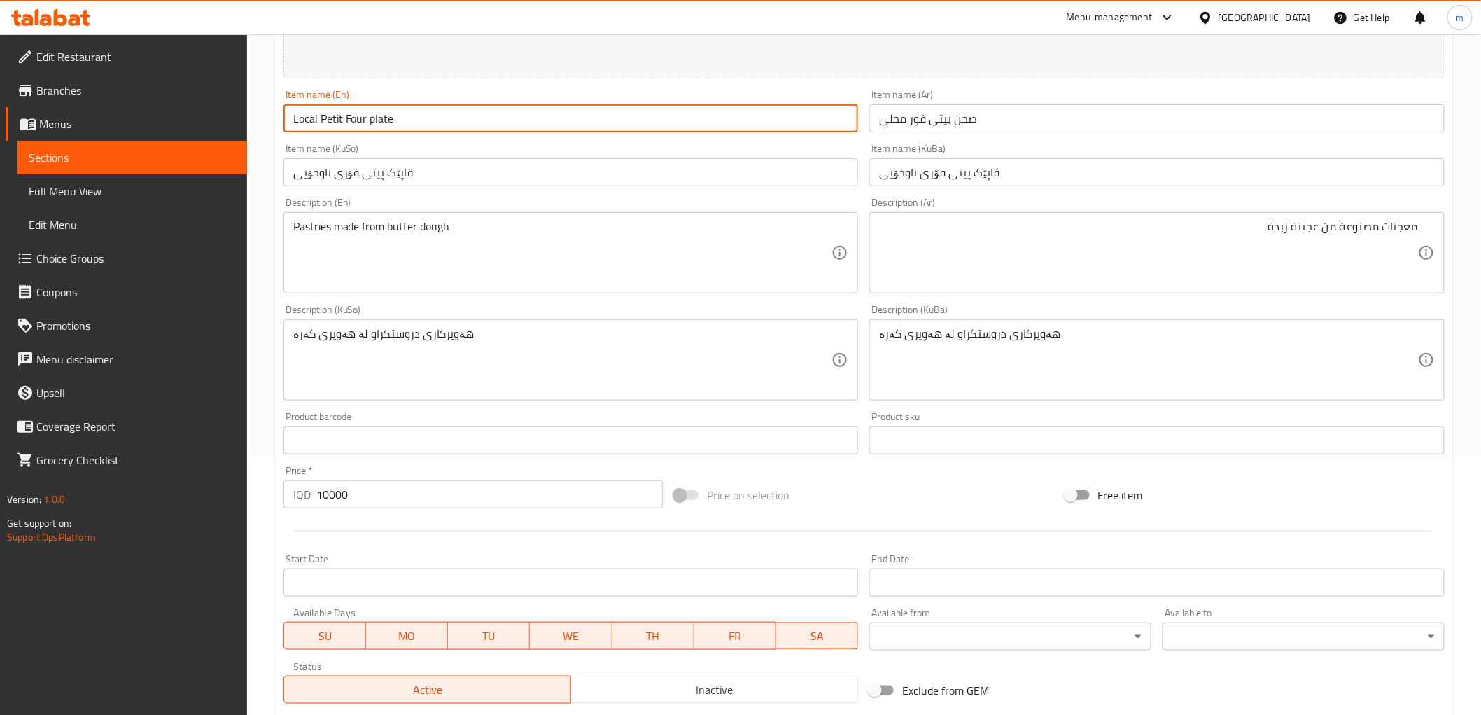
click at [596, 127] on input "Local Petit Four plate" at bounding box center [570, 118] width 575 height 28
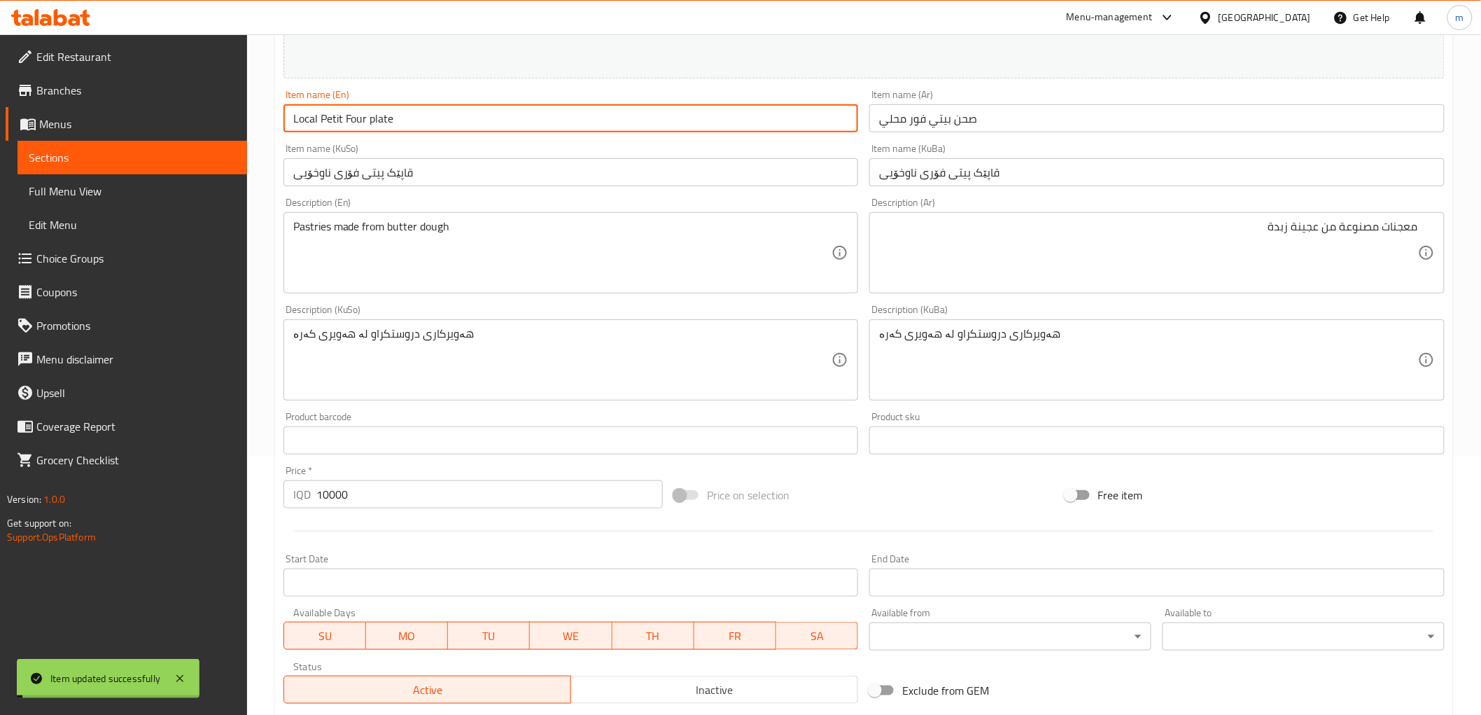
click at [70, 197] on span "Full Menu View" at bounding box center [132, 191] width 207 height 17
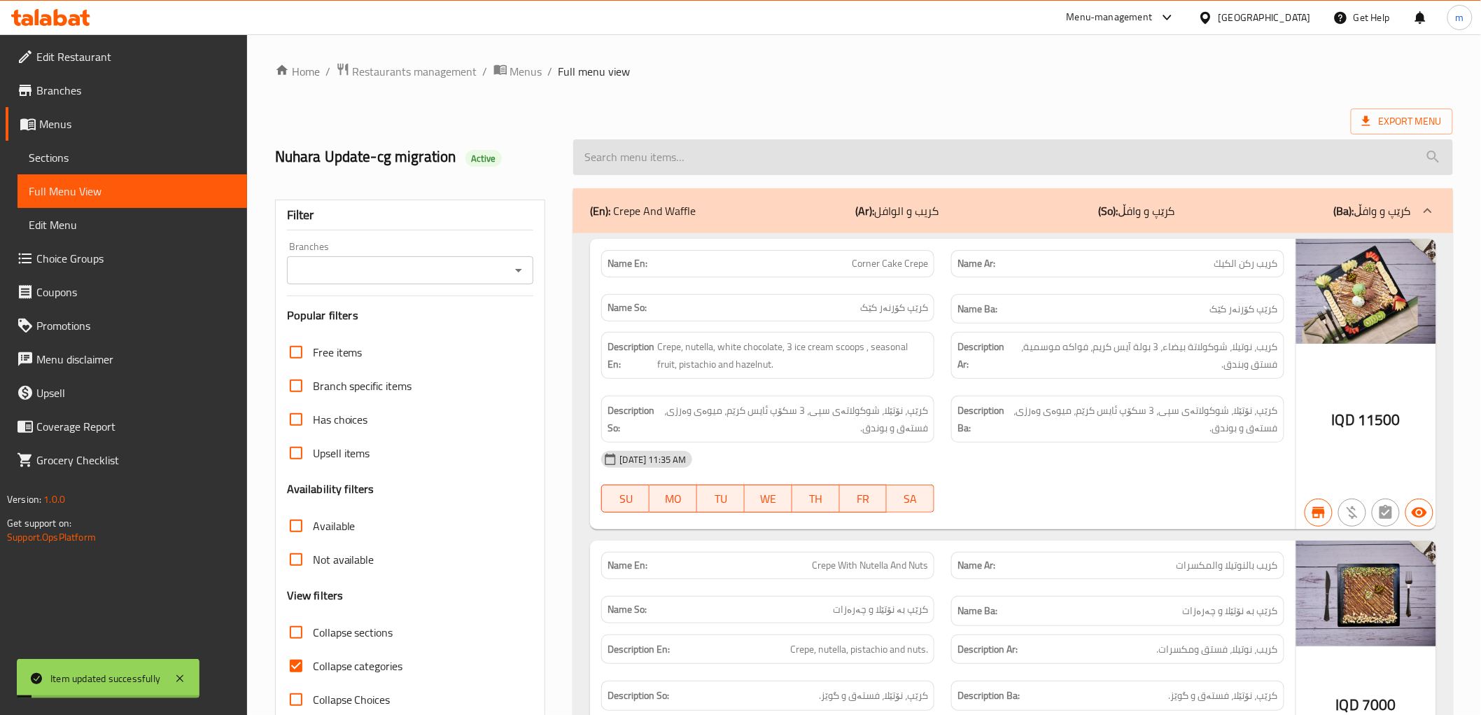
click at [729, 165] on input "search" at bounding box center [1012, 157] width 879 height 36
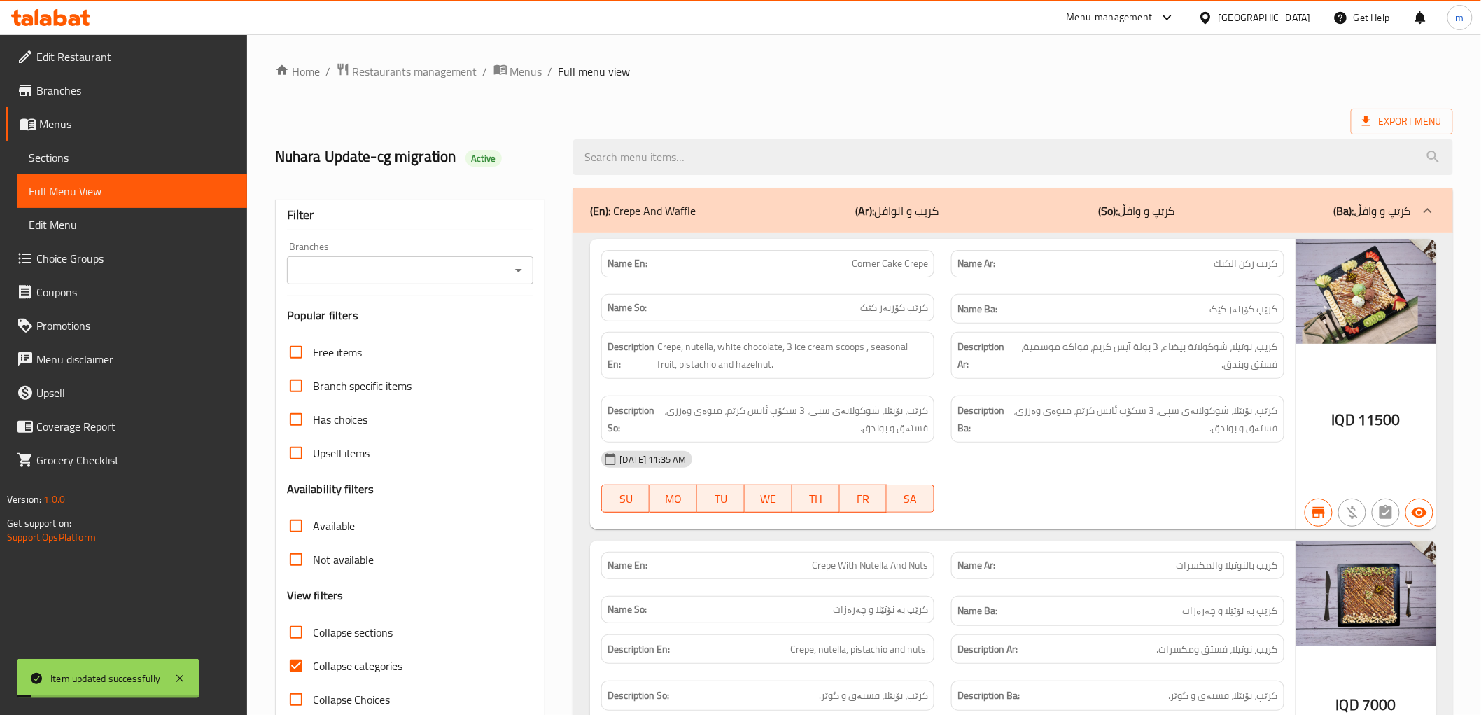
paste input "Local Petit Four plate"
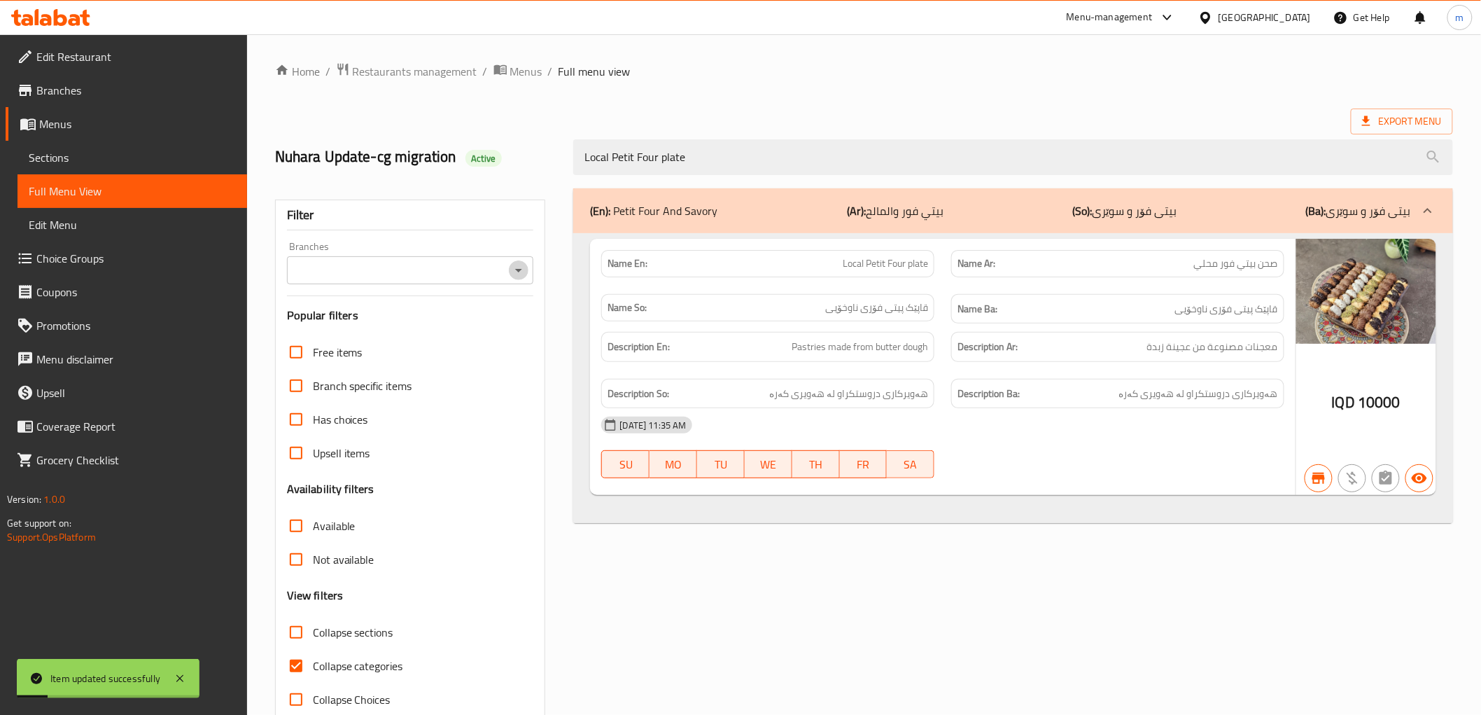
click at [514, 278] on icon "Open" at bounding box center [518, 270] width 17 height 17
type input "Local Petit Four plate"
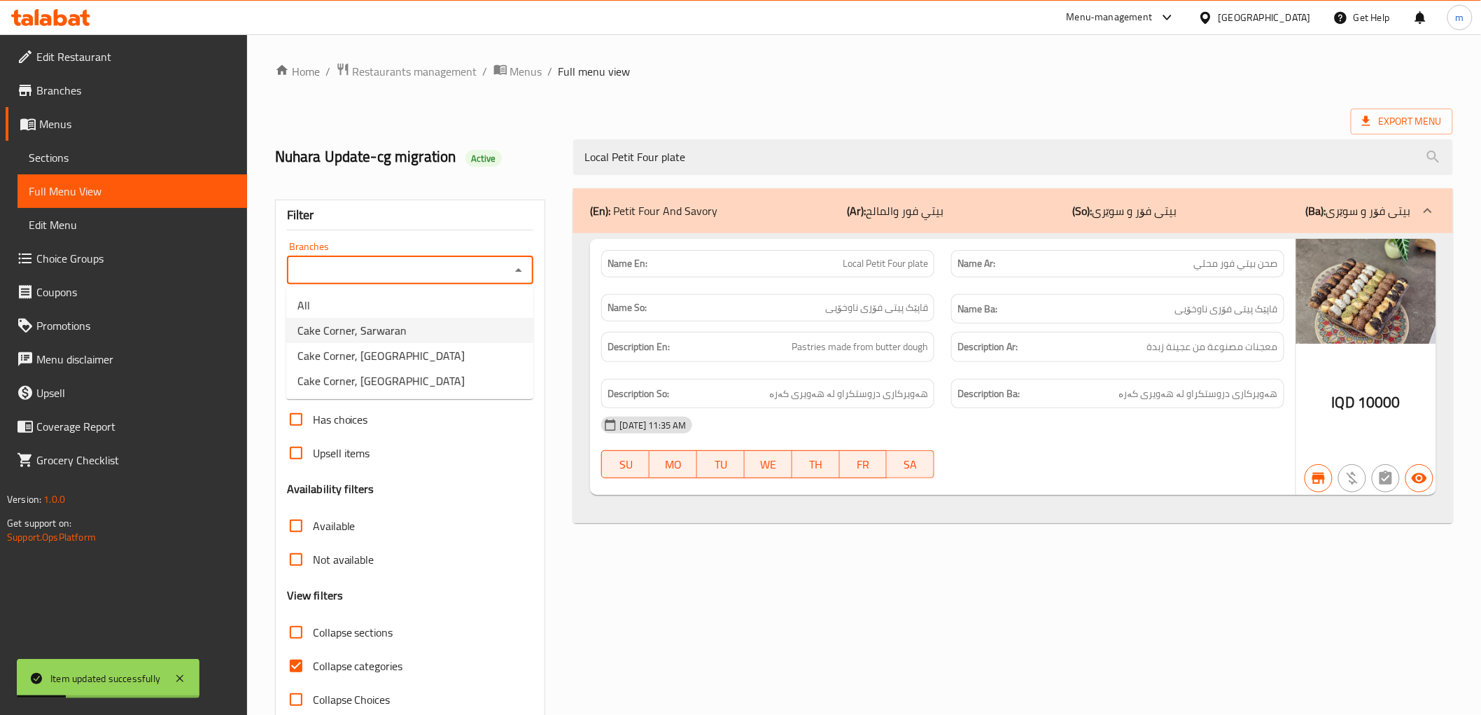
click at [458, 332] on li "Cake Corner, Sarwaran" at bounding box center [409, 330] width 247 height 25
type input "Cake Corner, Sarwaran"
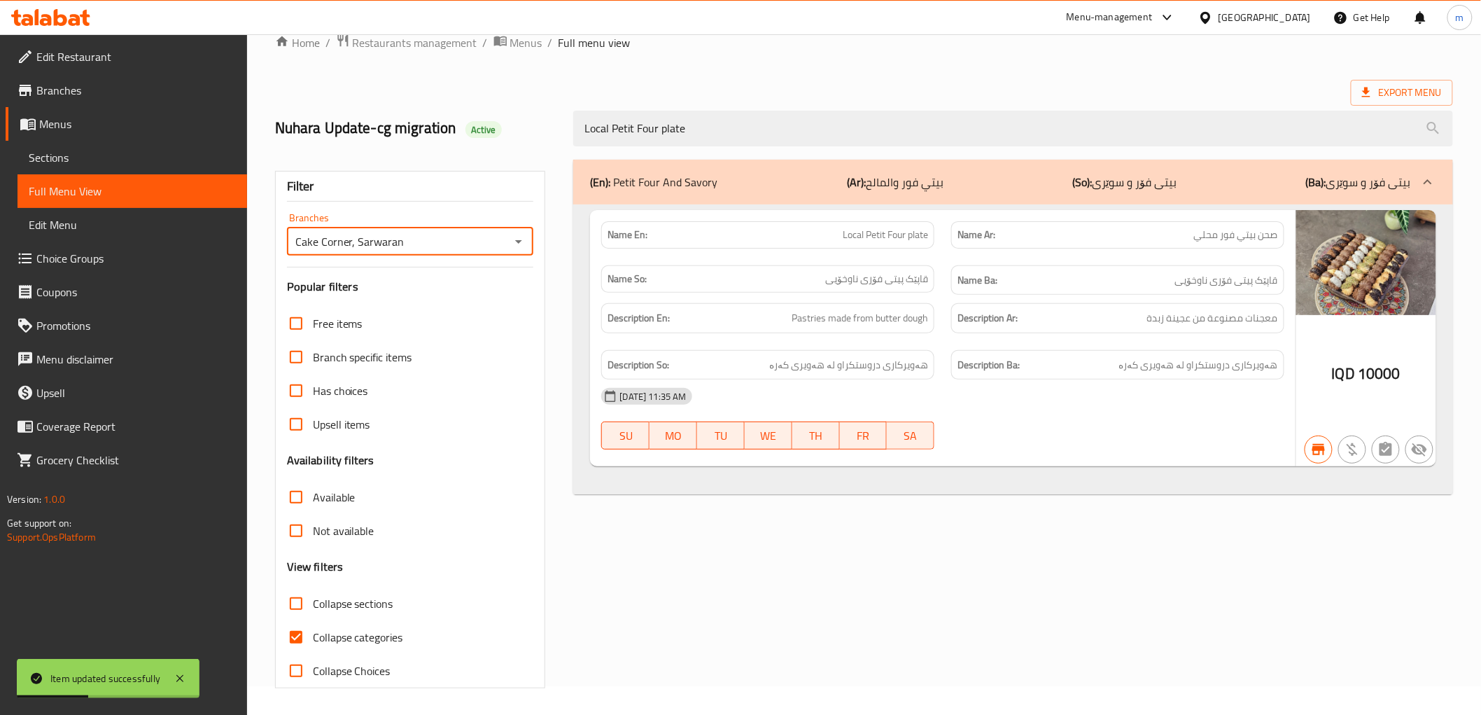
scroll to position [30, 0]
click at [302, 634] on input "Collapse categories" at bounding box center [296, 636] width 34 height 34
checkbox input "false"
click at [176, 678] on icon at bounding box center [179, 678] width 17 height 17
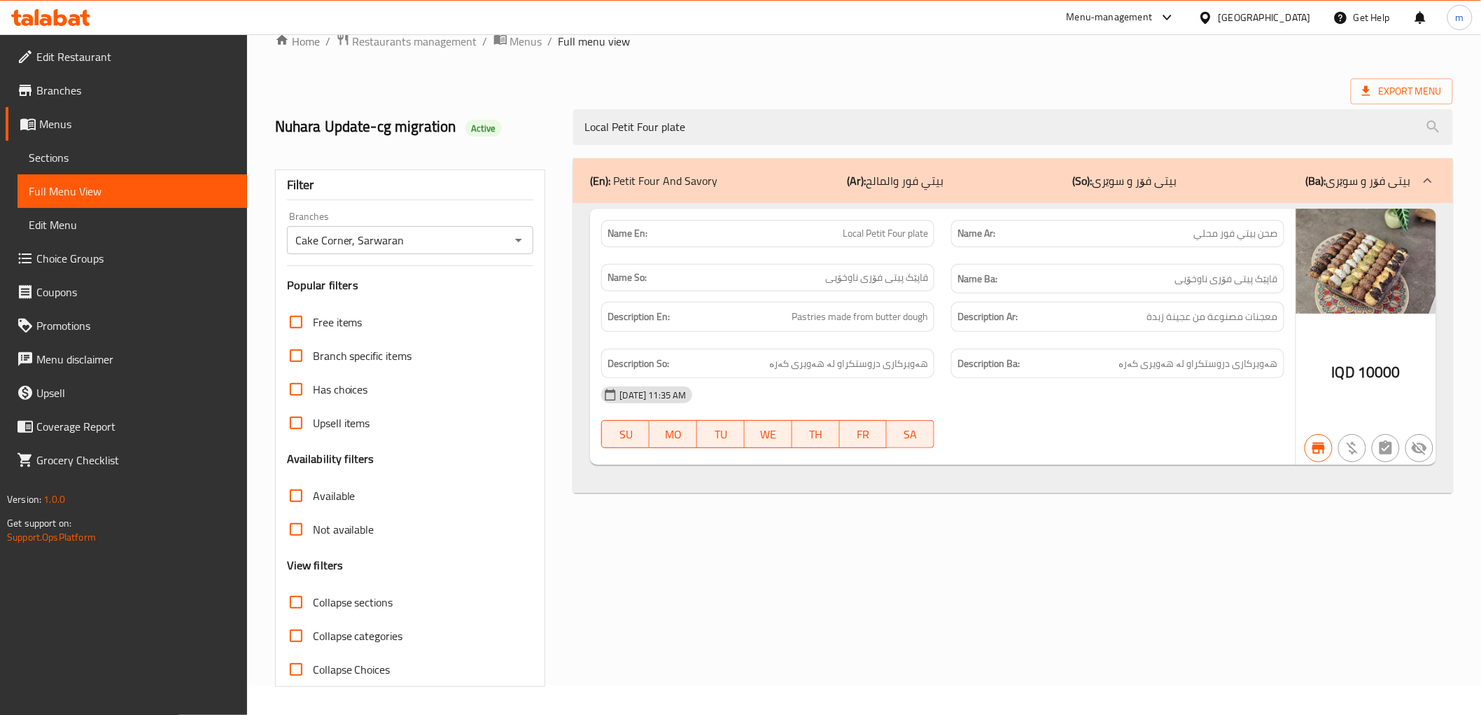
click at [80, 22] on icon at bounding box center [50, 17] width 79 height 17
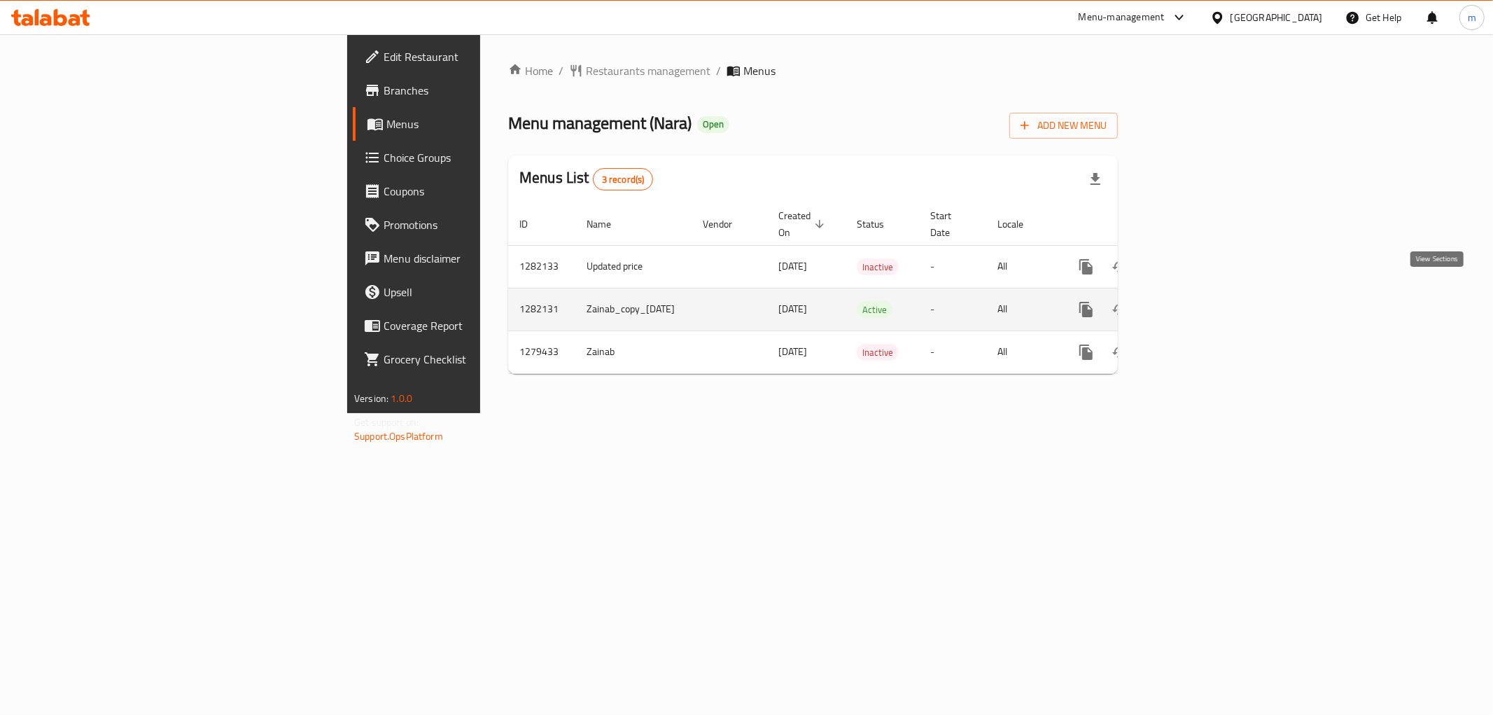
click at [1195, 301] on icon "enhanced table" at bounding box center [1187, 309] width 17 height 17
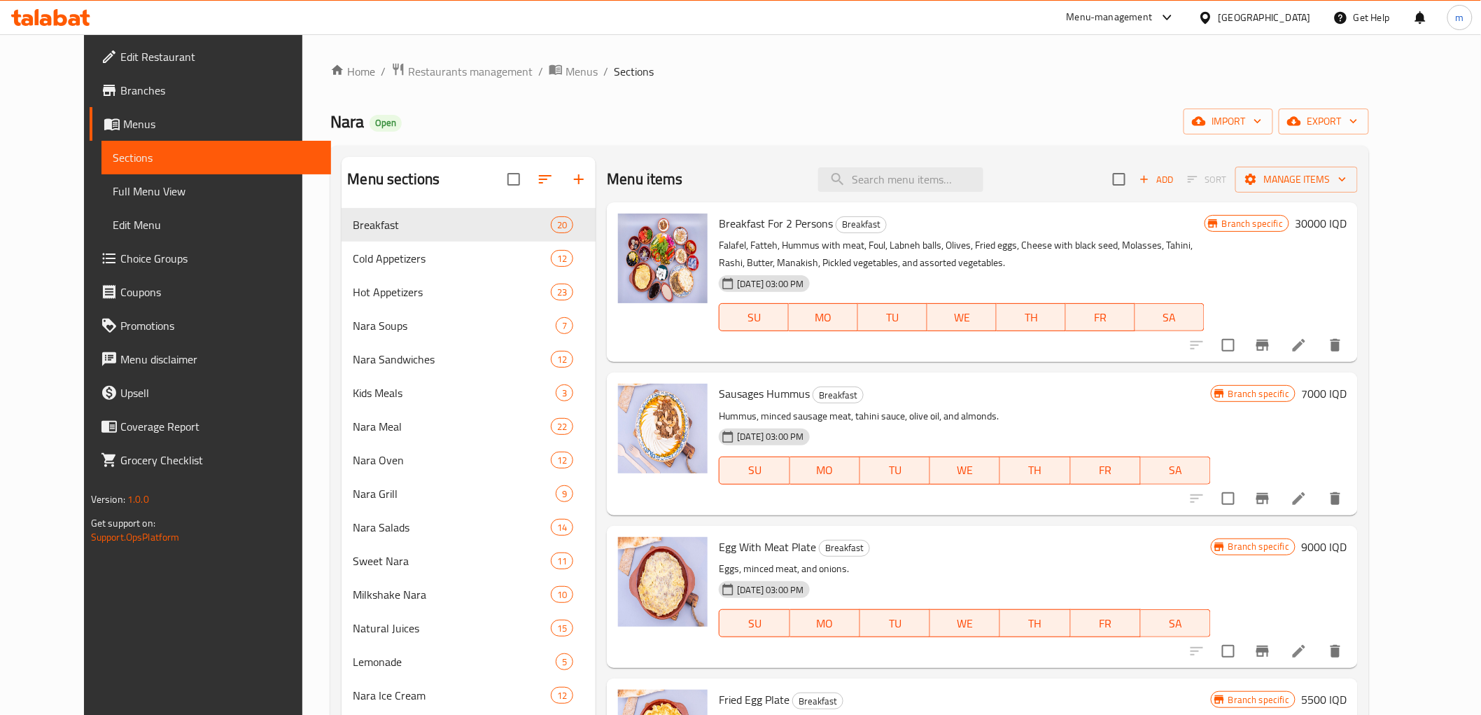
click at [113, 198] on span "Full Menu View" at bounding box center [216, 191] width 207 height 17
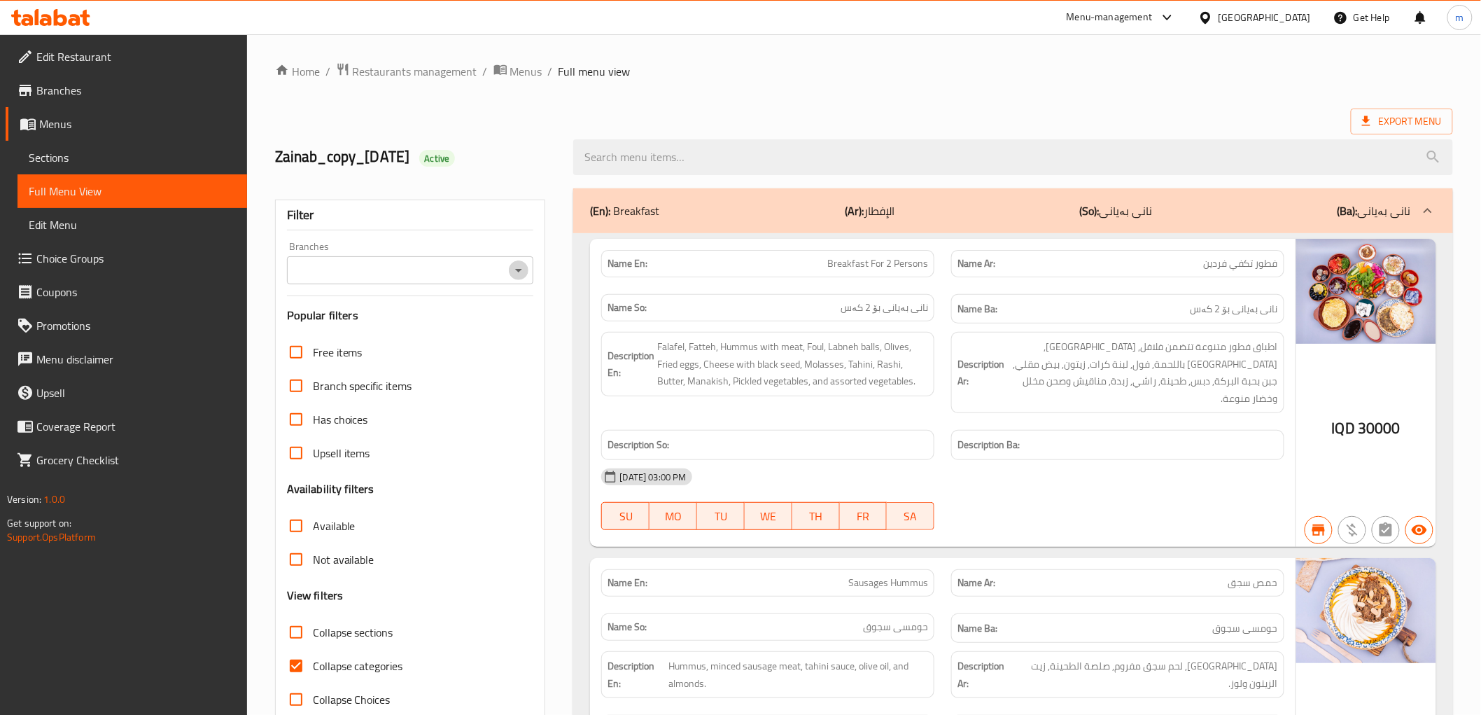
click at [515, 269] on icon "Open" at bounding box center [518, 270] width 17 height 17
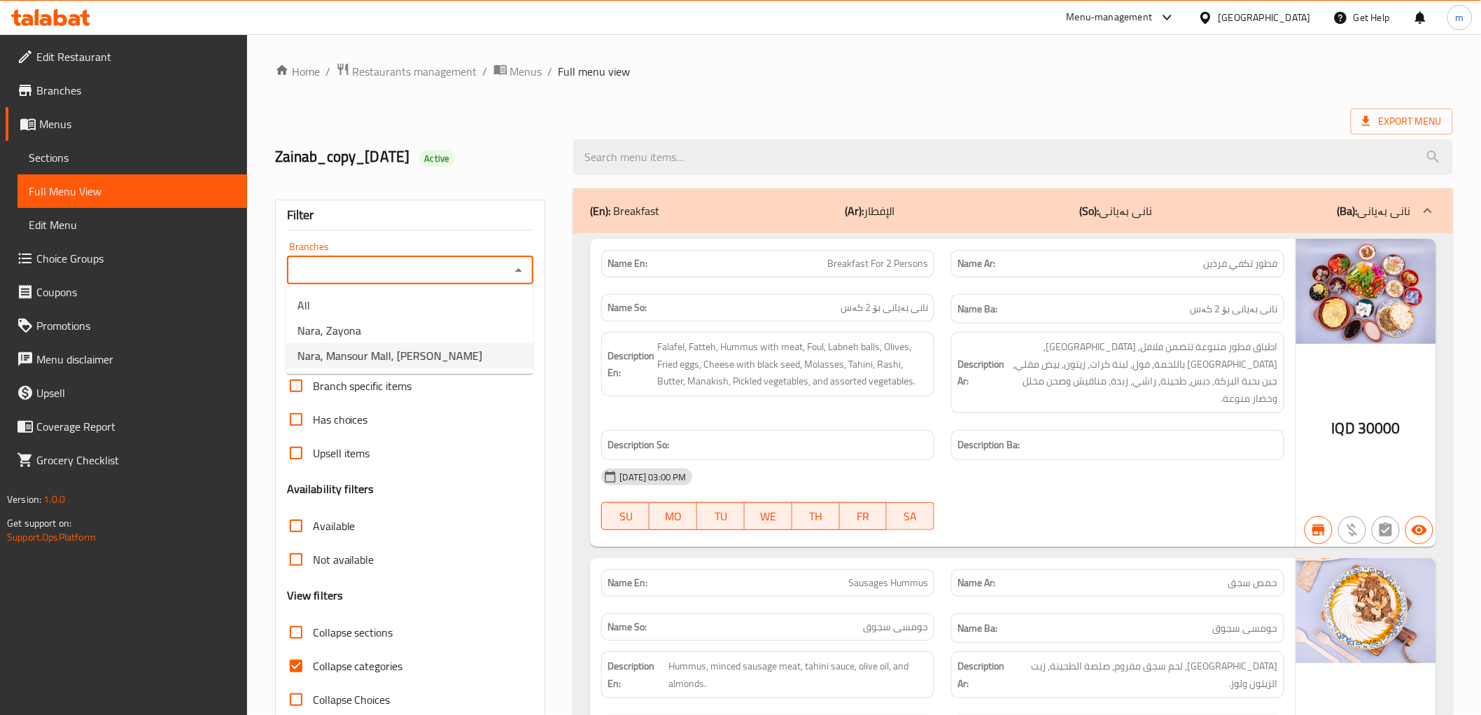
click at [404, 351] on span "Nara, Mansour Mall, [PERSON_NAME]" at bounding box center [389, 355] width 185 height 17
type input "Nara, Mansour Mall, [PERSON_NAME]"
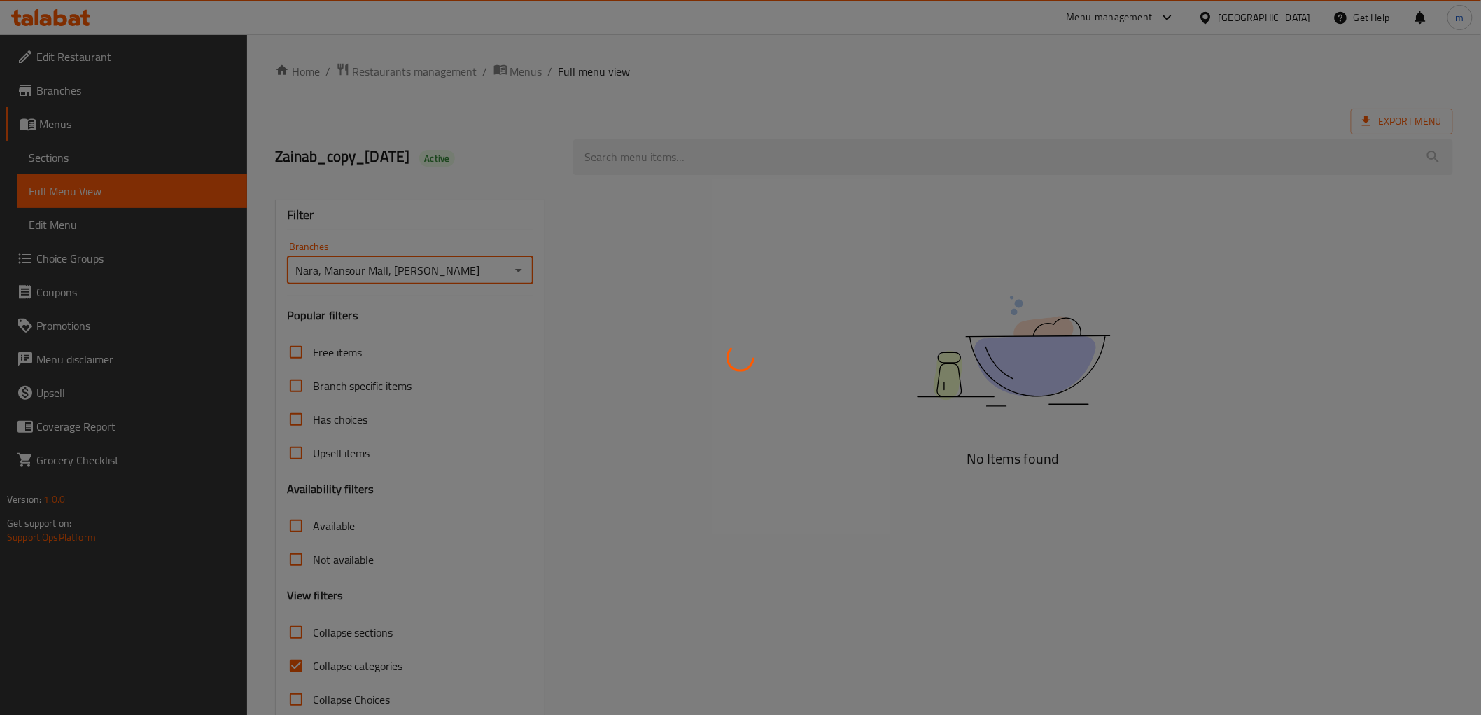
click at [80, 9] on div at bounding box center [740, 357] width 1481 height 715
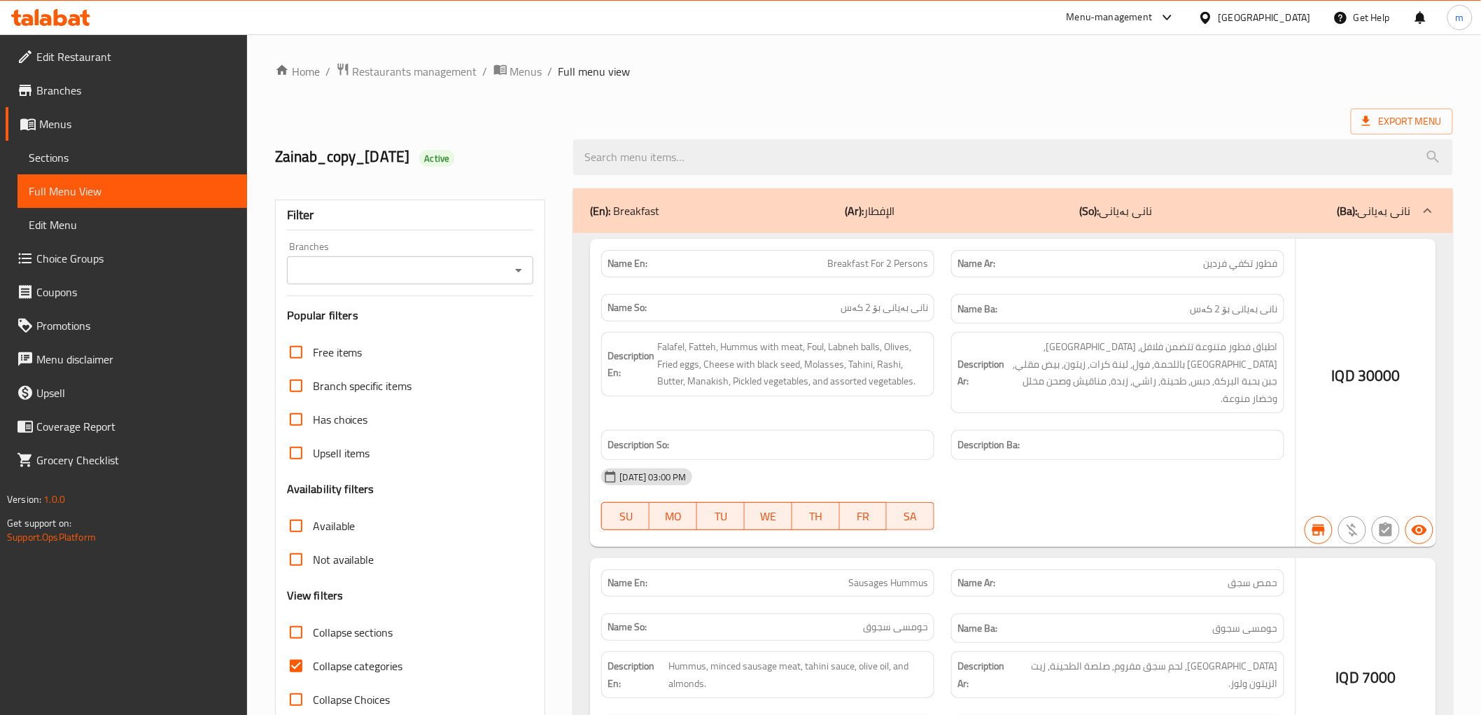
click at [61, 35] on div at bounding box center [740, 357] width 1481 height 715
click at [73, 8] on div at bounding box center [740, 357] width 1481 height 715
click at [77, 11] on div at bounding box center [740, 357] width 1481 height 715
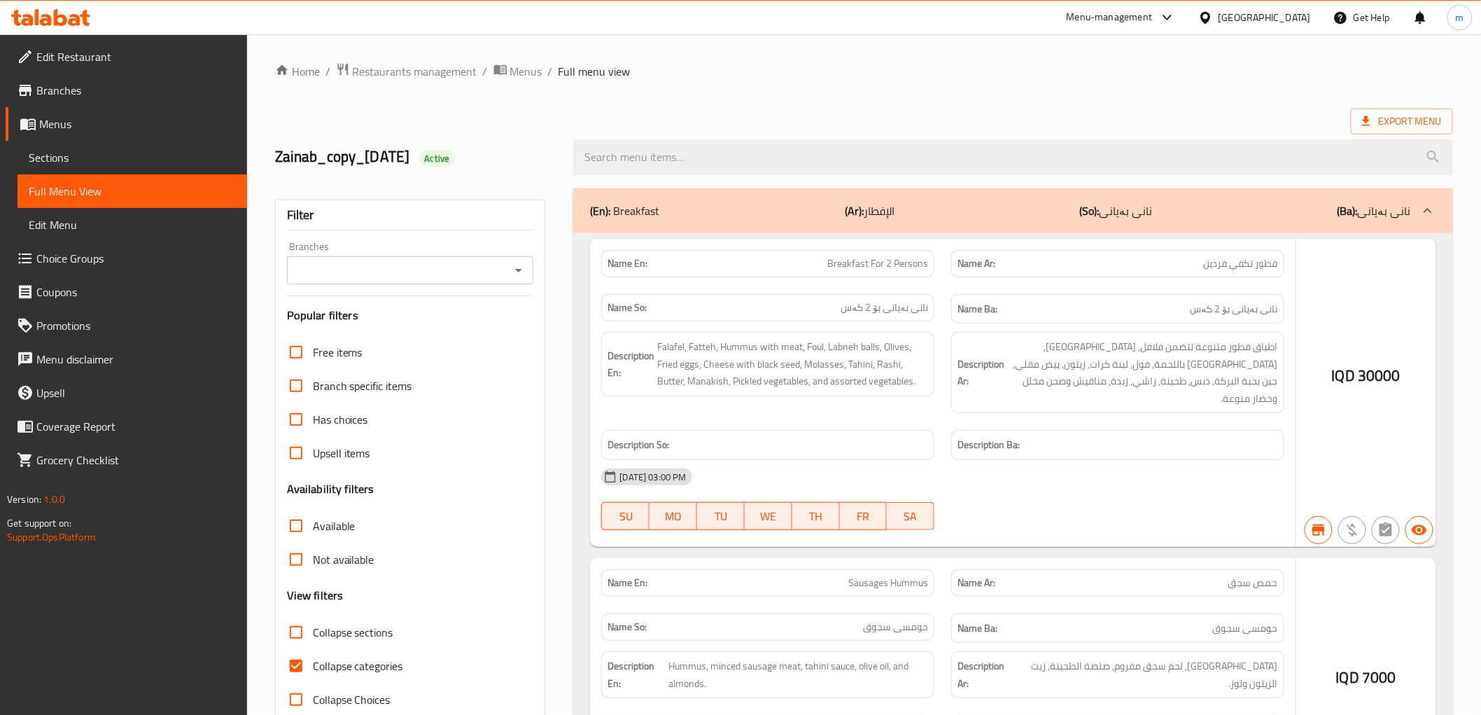
click at [77, 13] on div at bounding box center [740, 357] width 1481 height 715
click at [80, 17] on div at bounding box center [740, 357] width 1481 height 715
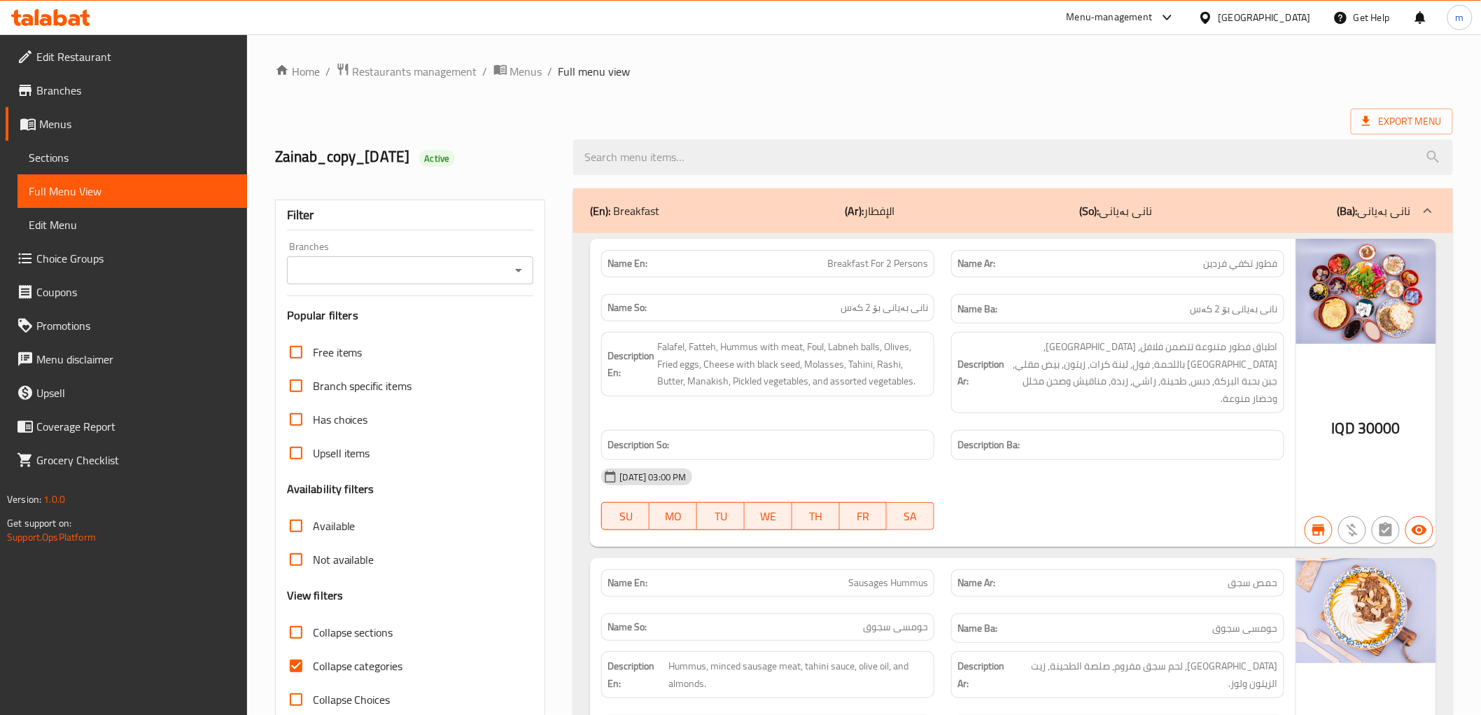
click at [85, 22] on icon at bounding box center [85, 18] width 10 height 16
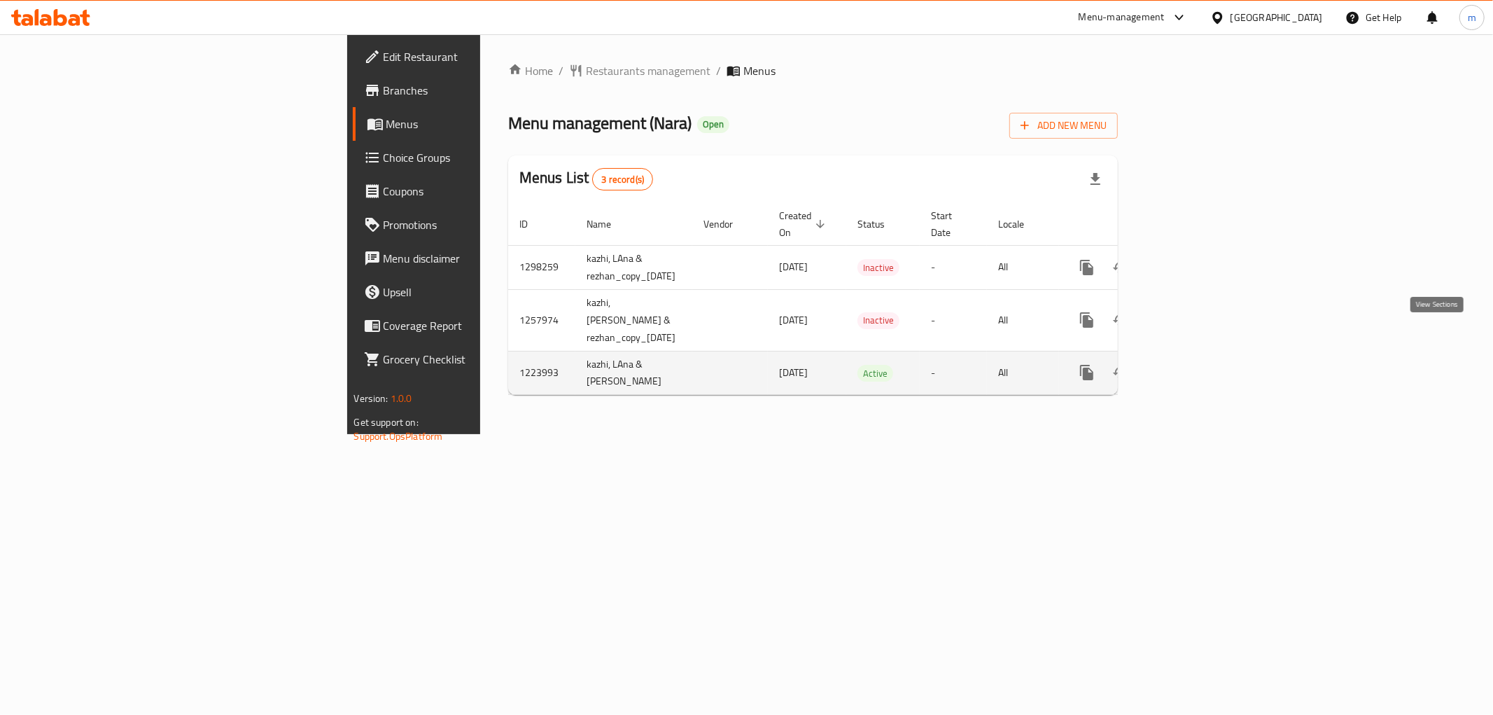
click at [1194, 366] on icon "enhanced table" at bounding box center [1187, 372] width 13 height 13
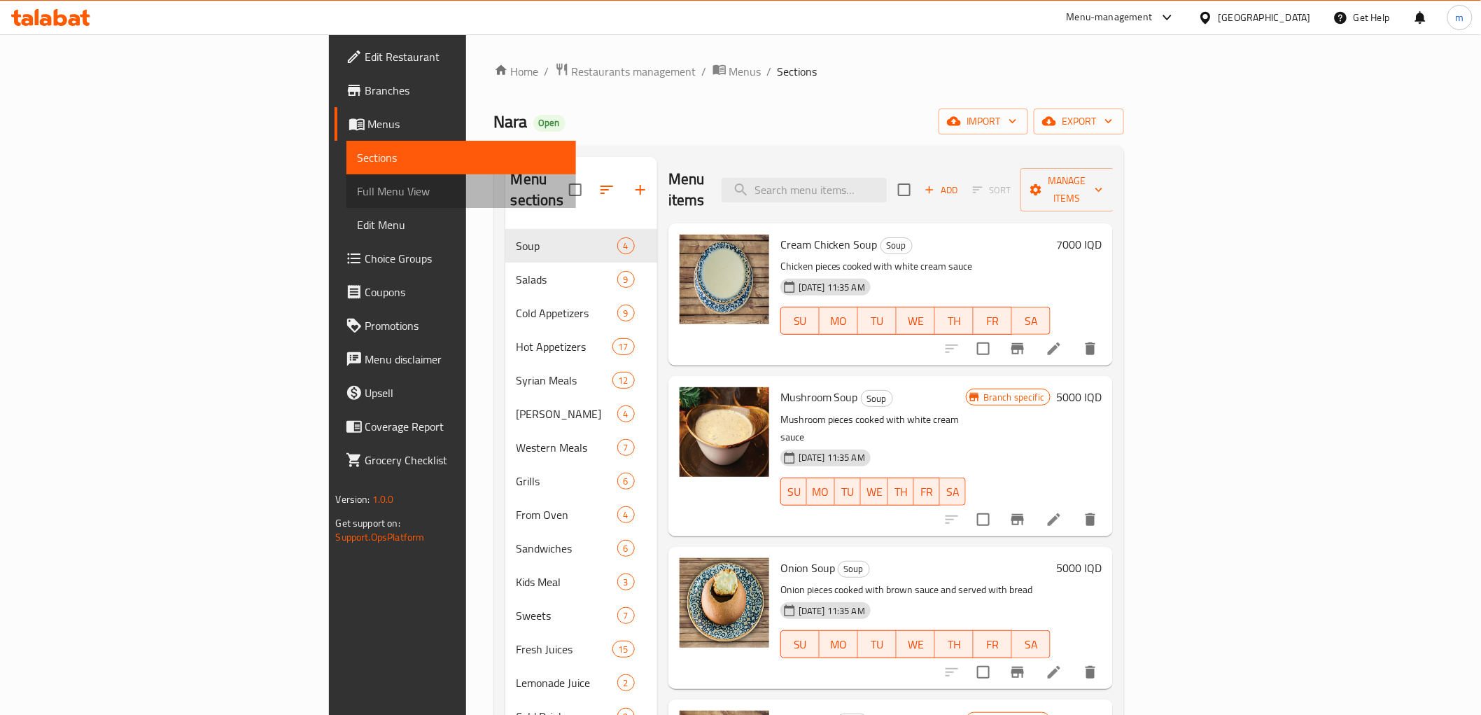
click at [358, 190] on span "Full Menu View" at bounding box center [461, 191] width 207 height 17
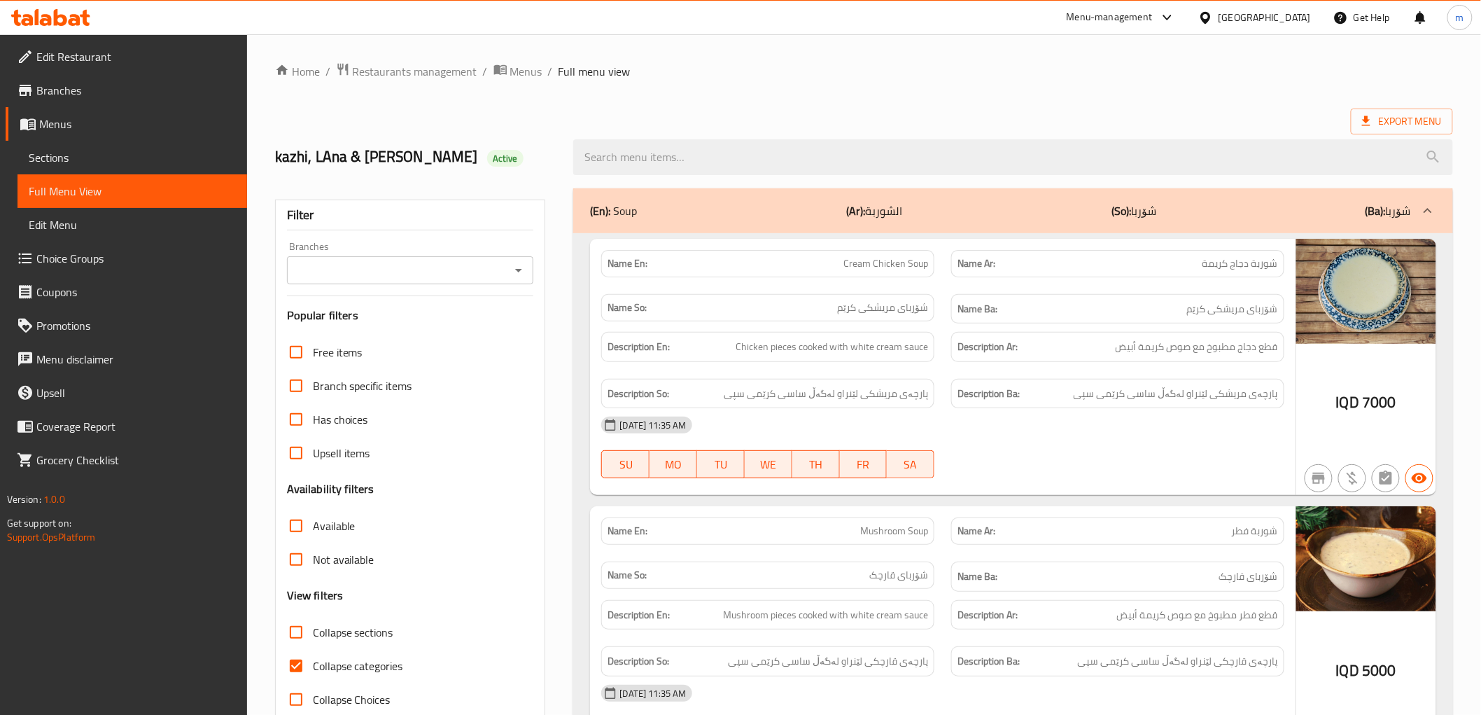
click at [525, 270] on icon "Open" at bounding box center [518, 270] width 17 height 17
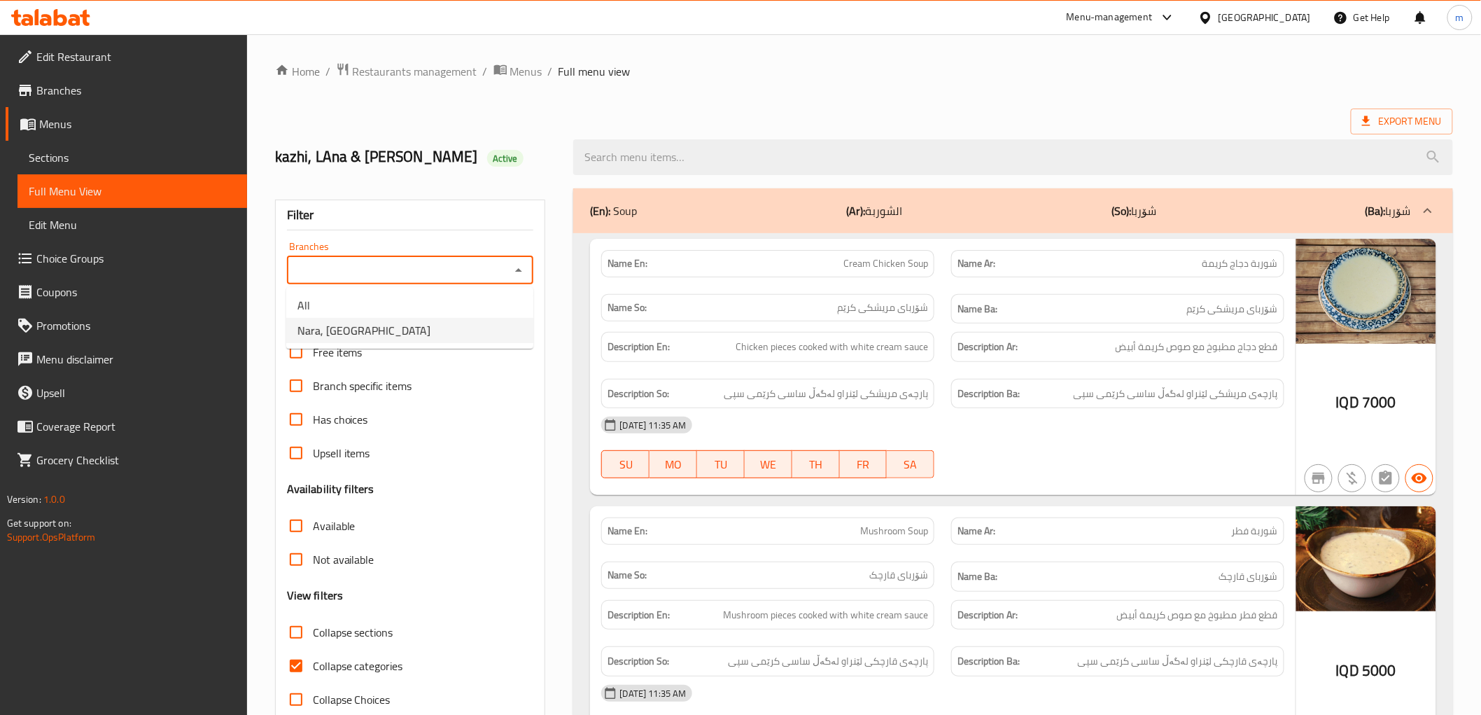
click at [427, 323] on li "Nara, [GEOGRAPHIC_DATA]" at bounding box center [409, 330] width 247 height 25
type input "Nara, [GEOGRAPHIC_DATA]"
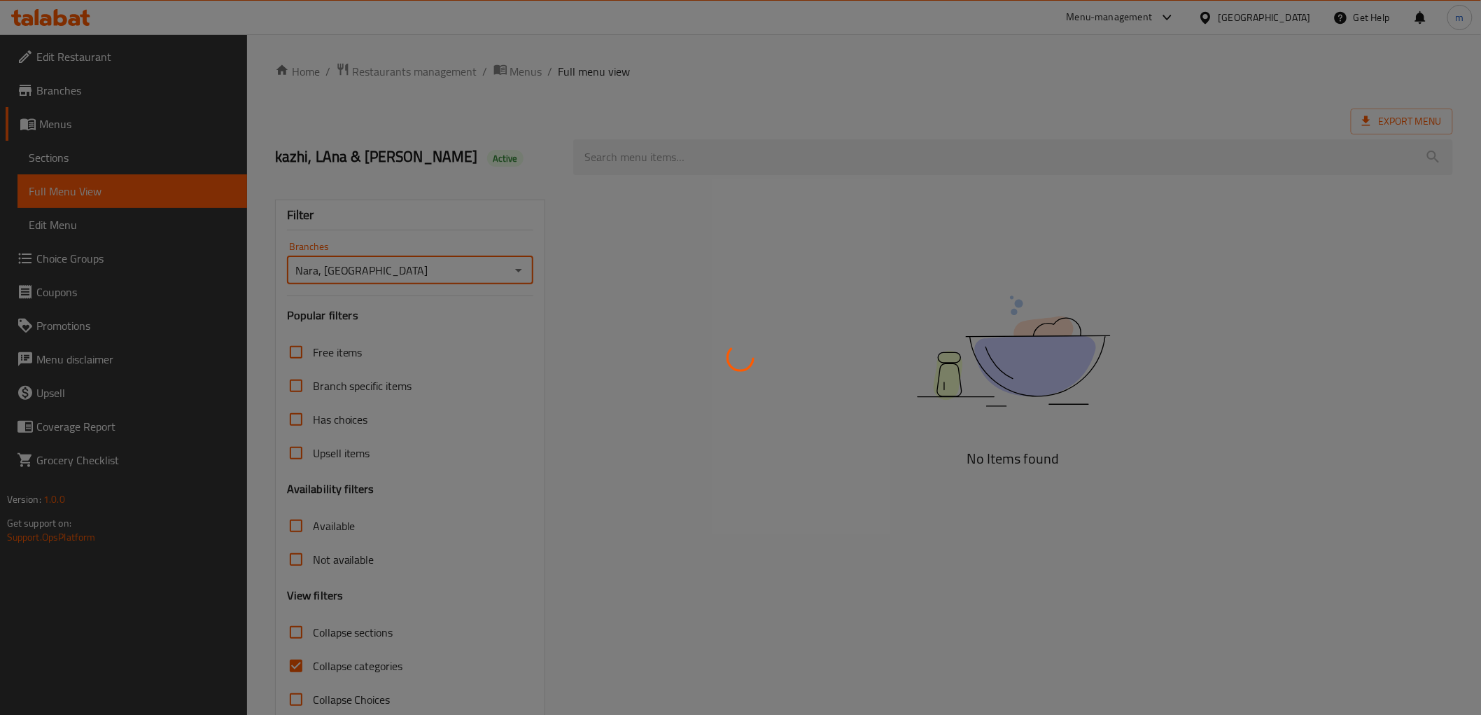
click at [682, 164] on div at bounding box center [740, 357] width 1481 height 715
click at [673, 155] on div at bounding box center [740, 357] width 1481 height 715
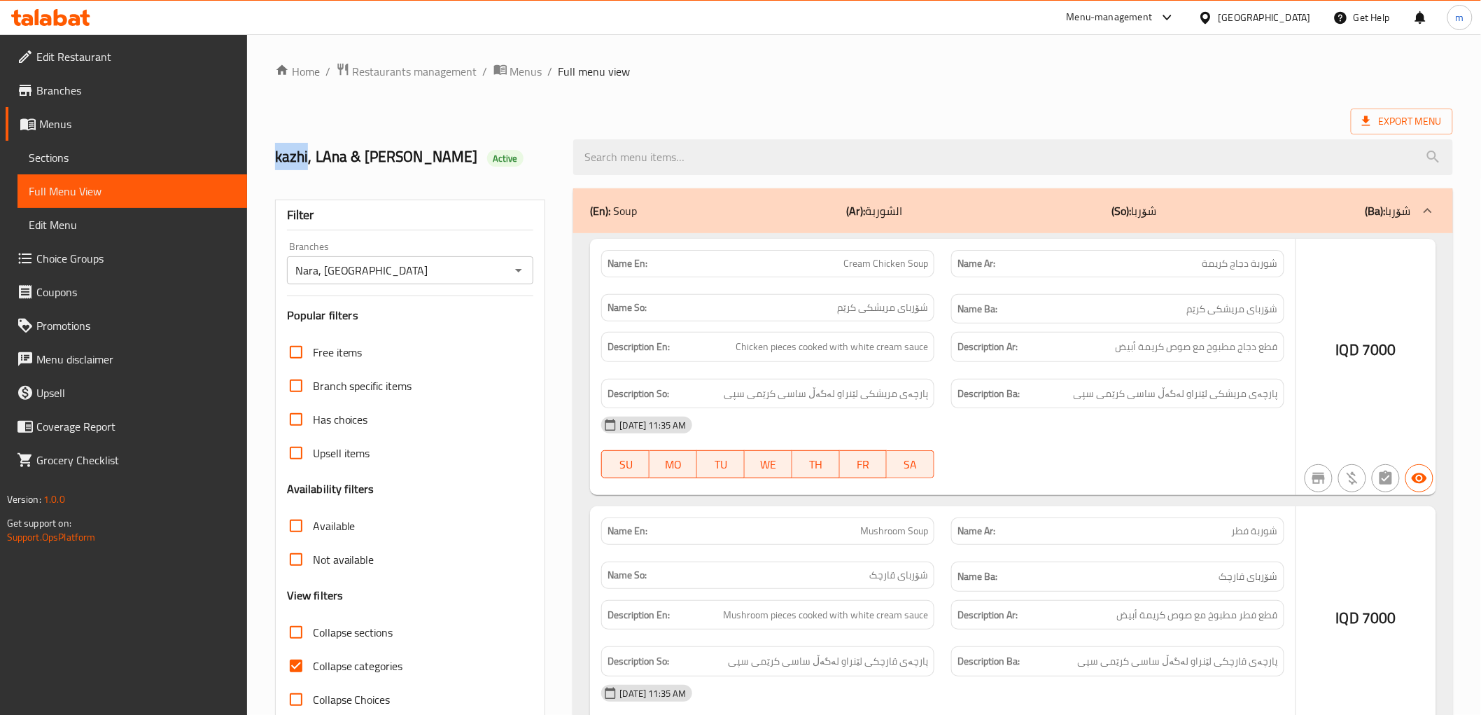
click at [673, 155] on div at bounding box center [740, 357] width 1481 height 715
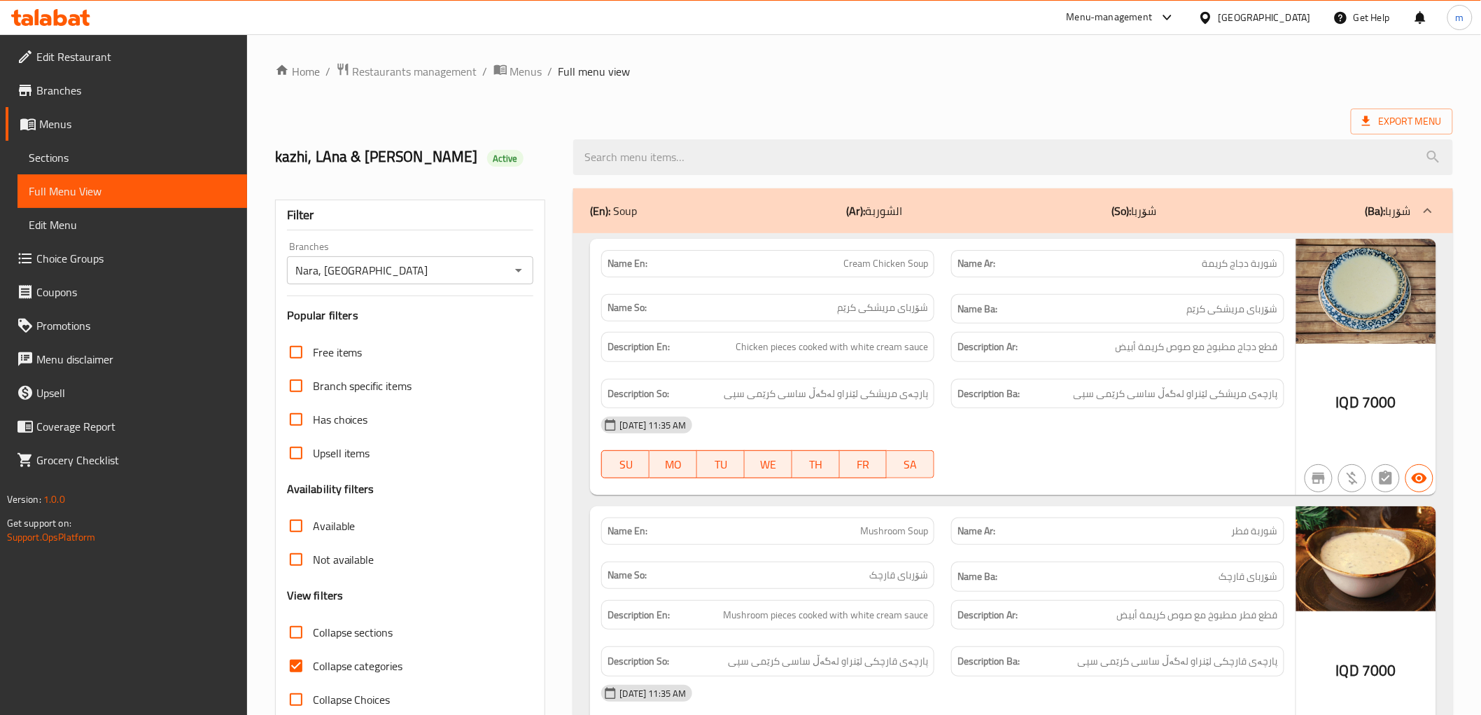
click at [672, 154] on input "search" at bounding box center [1012, 157] width 879 height 36
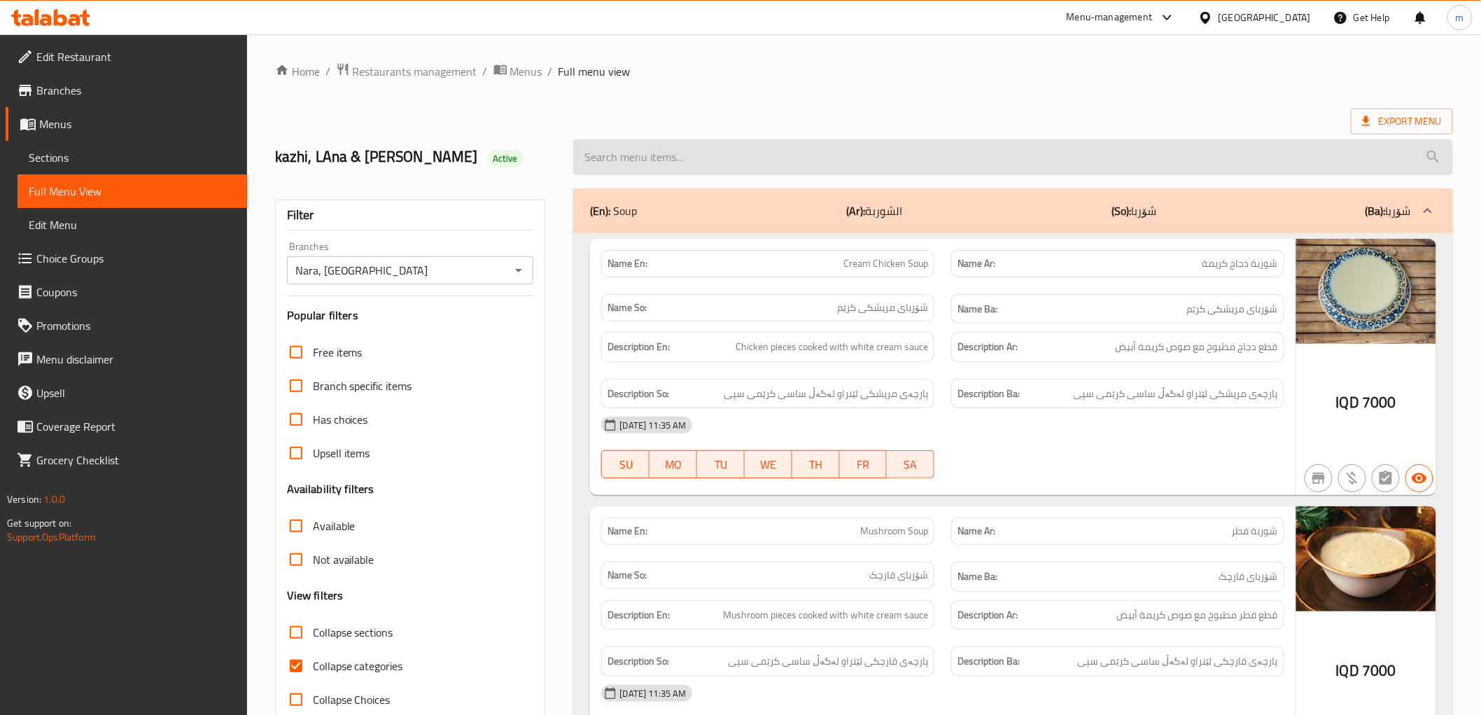
paste input "Lamb Leg In Oil"
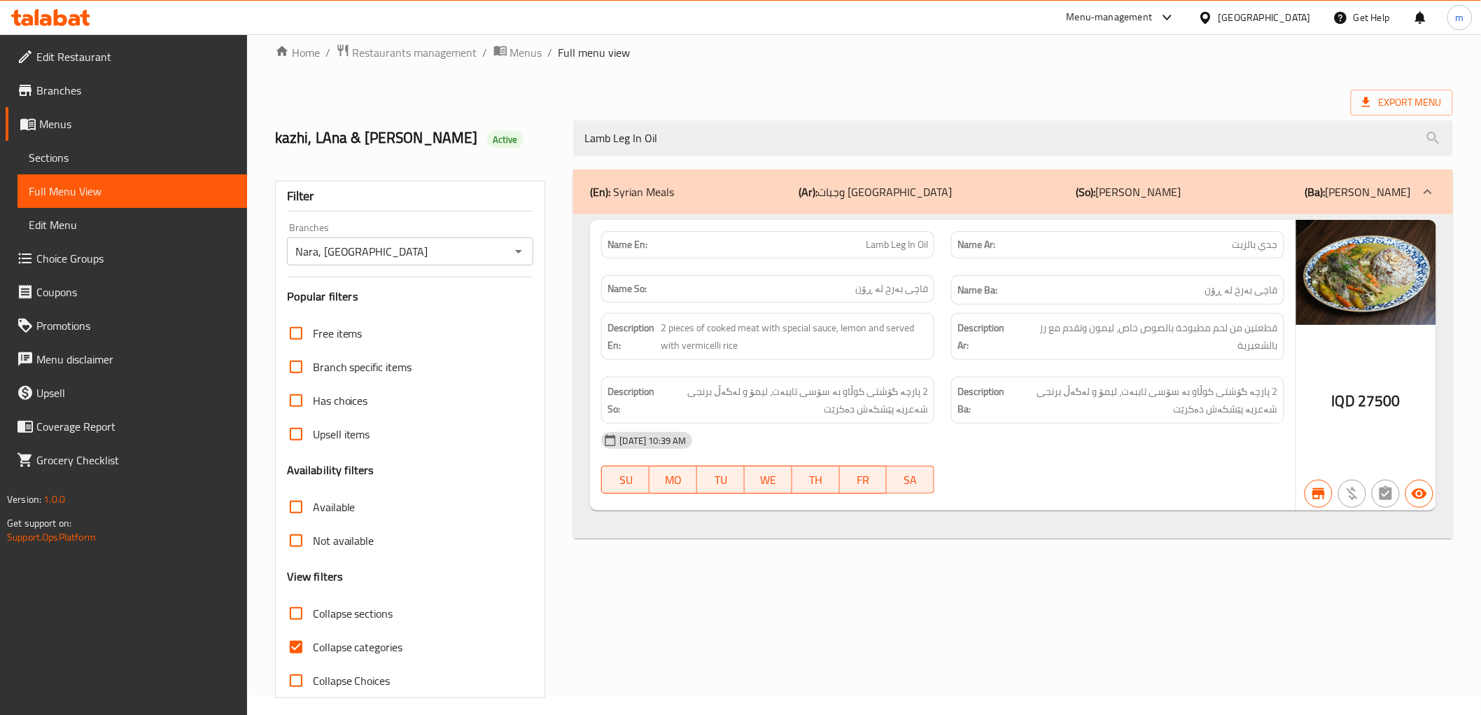
scroll to position [30, 0]
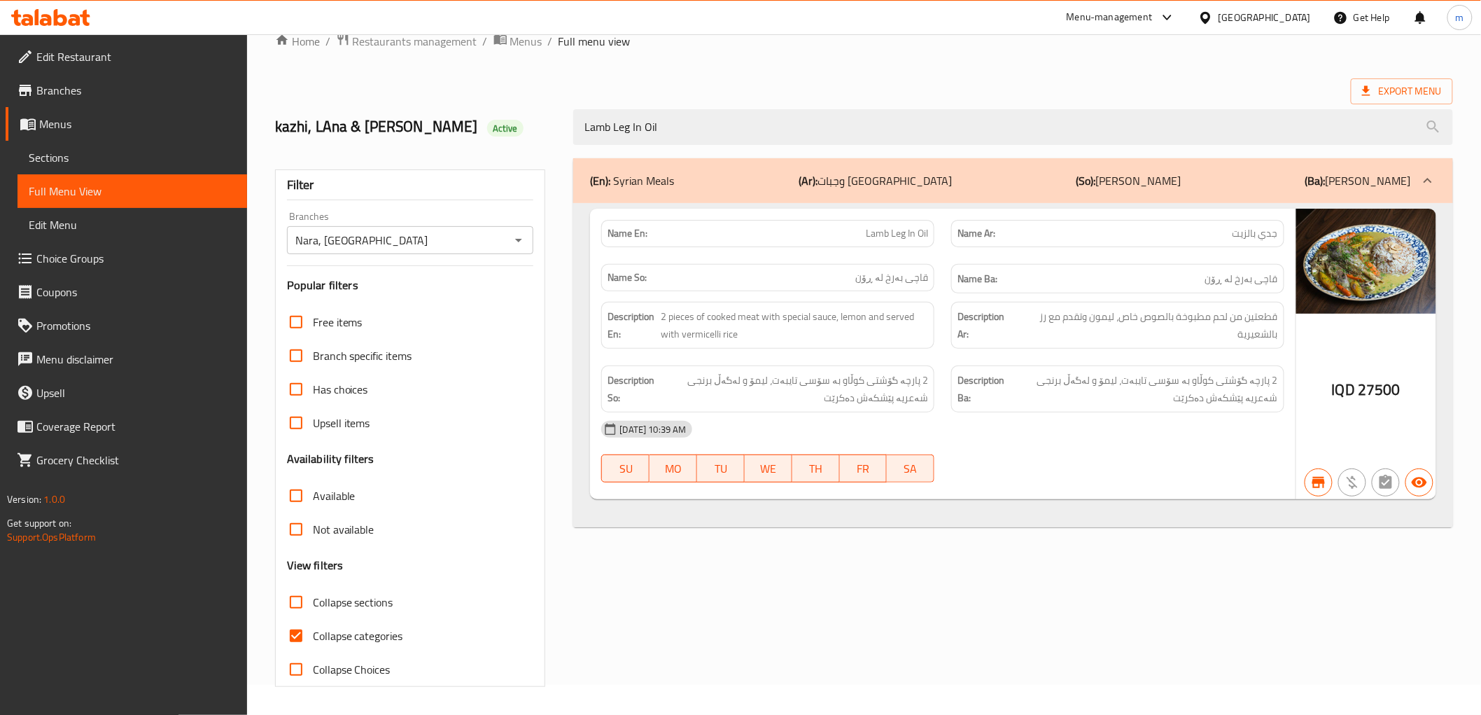
type input "Lamb Leg In Oil"
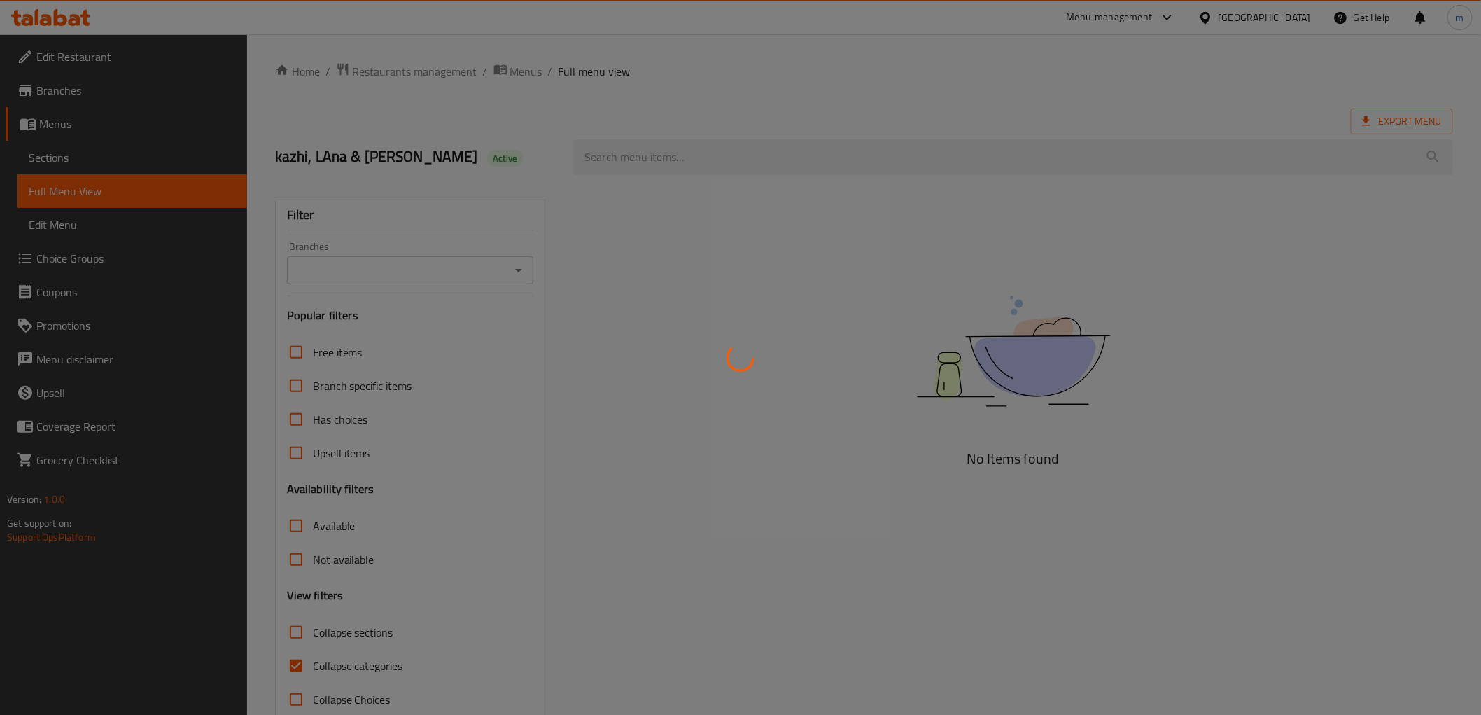
click at [626, 157] on div at bounding box center [740, 357] width 1481 height 715
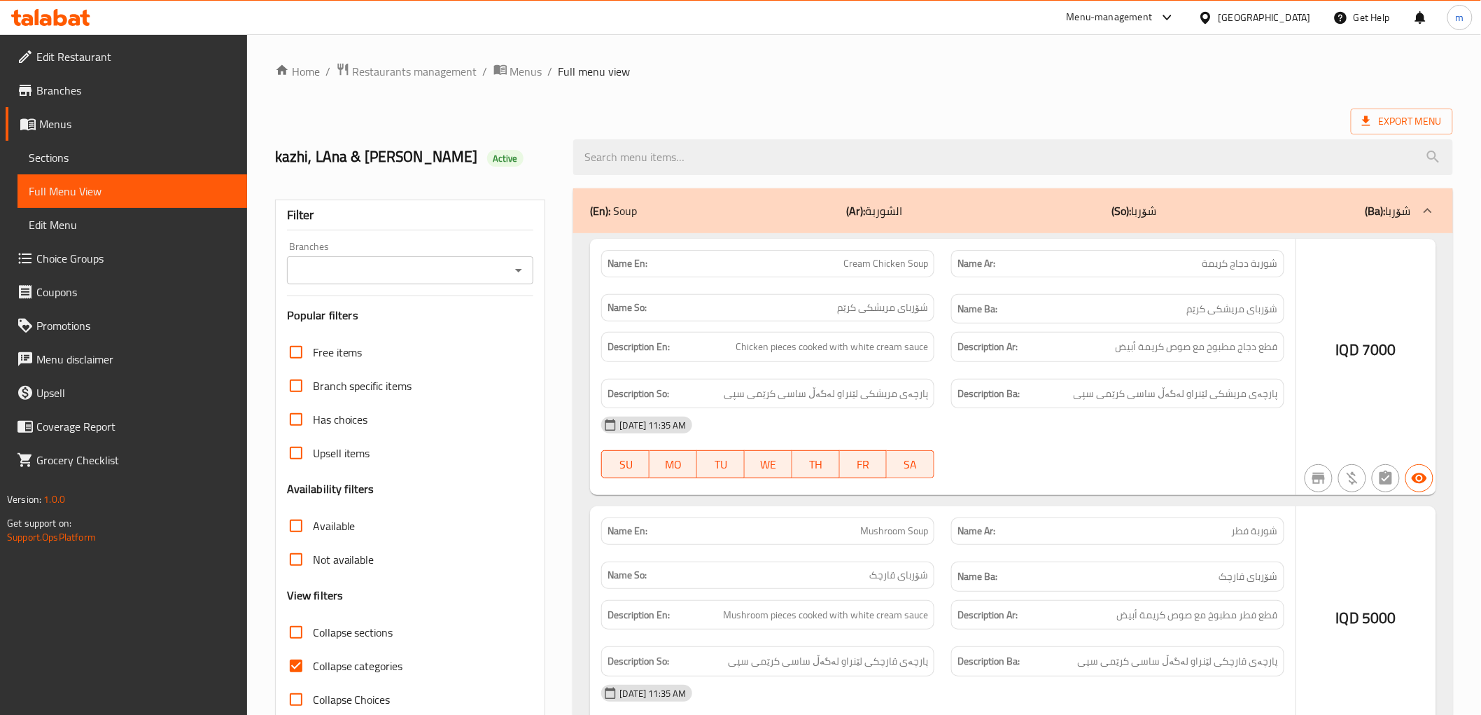
click at [626, 157] on div at bounding box center [740, 357] width 1481 height 715
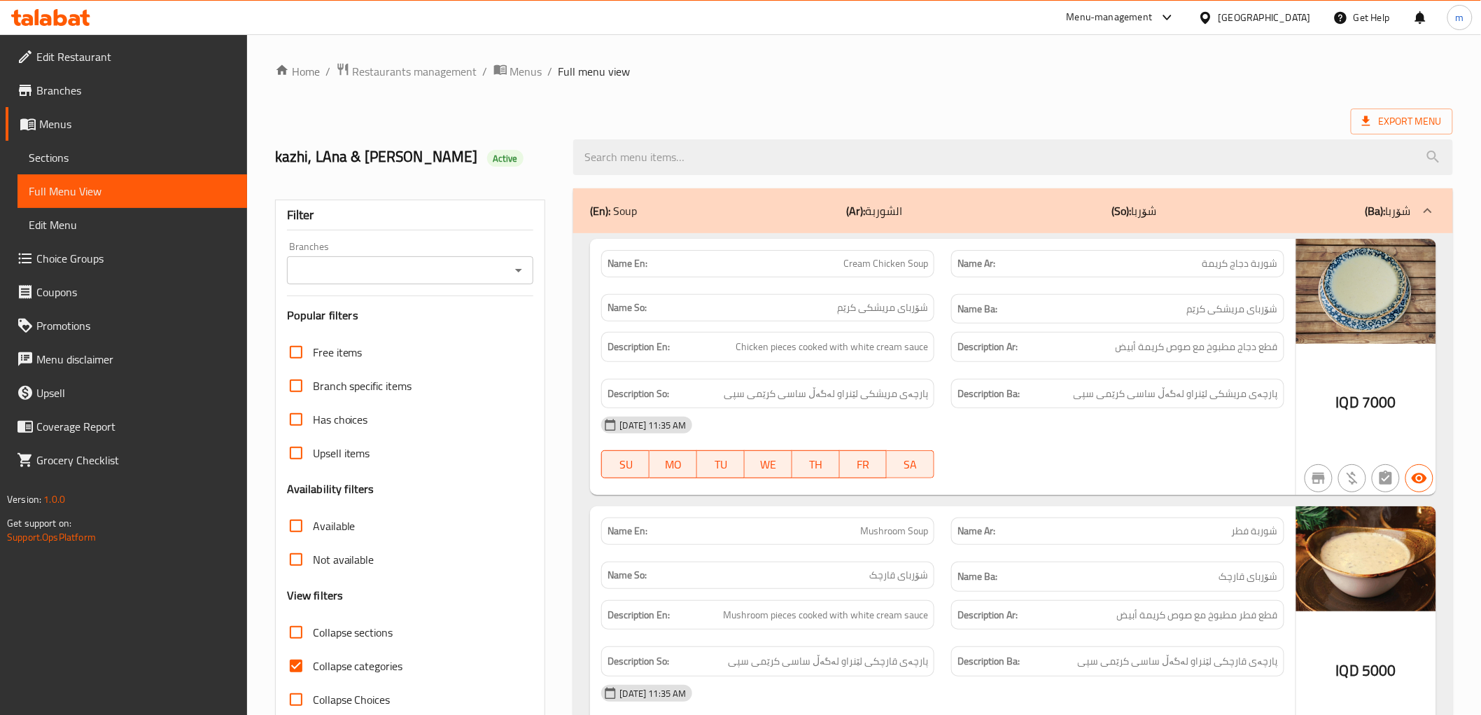
click at [626, 157] on input "search" at bounding box center [1012, 157] width 879 height 36
paste input "Tomatoes Bulgur And Meat"
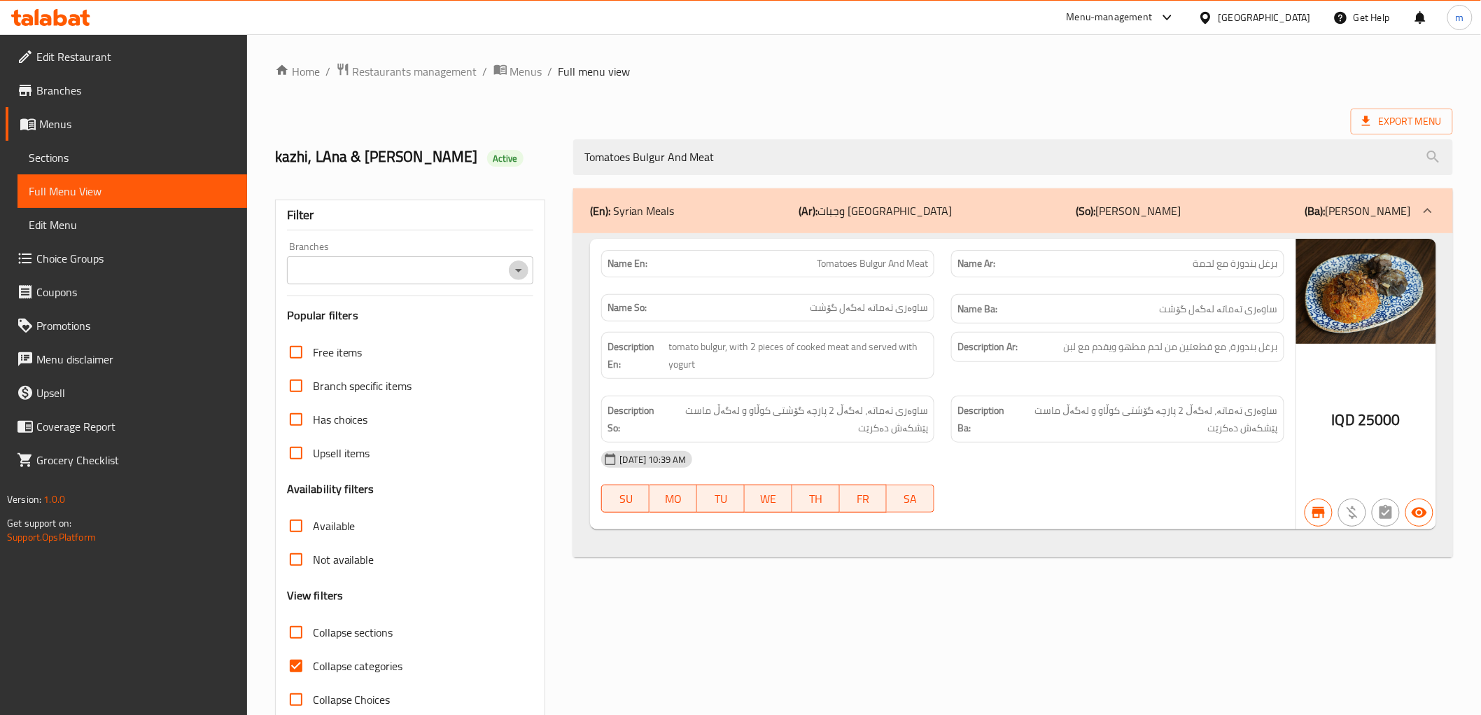
drag, startPoint x: 519, startPoint y: 269, endPoint x: 508, endPoint y: 281, distance: 16.3
click at [517, 269] on icon "Open" at bounding box center [518, 270] width 7 height 3
type input "Tomatoes Bulgur And Meat"
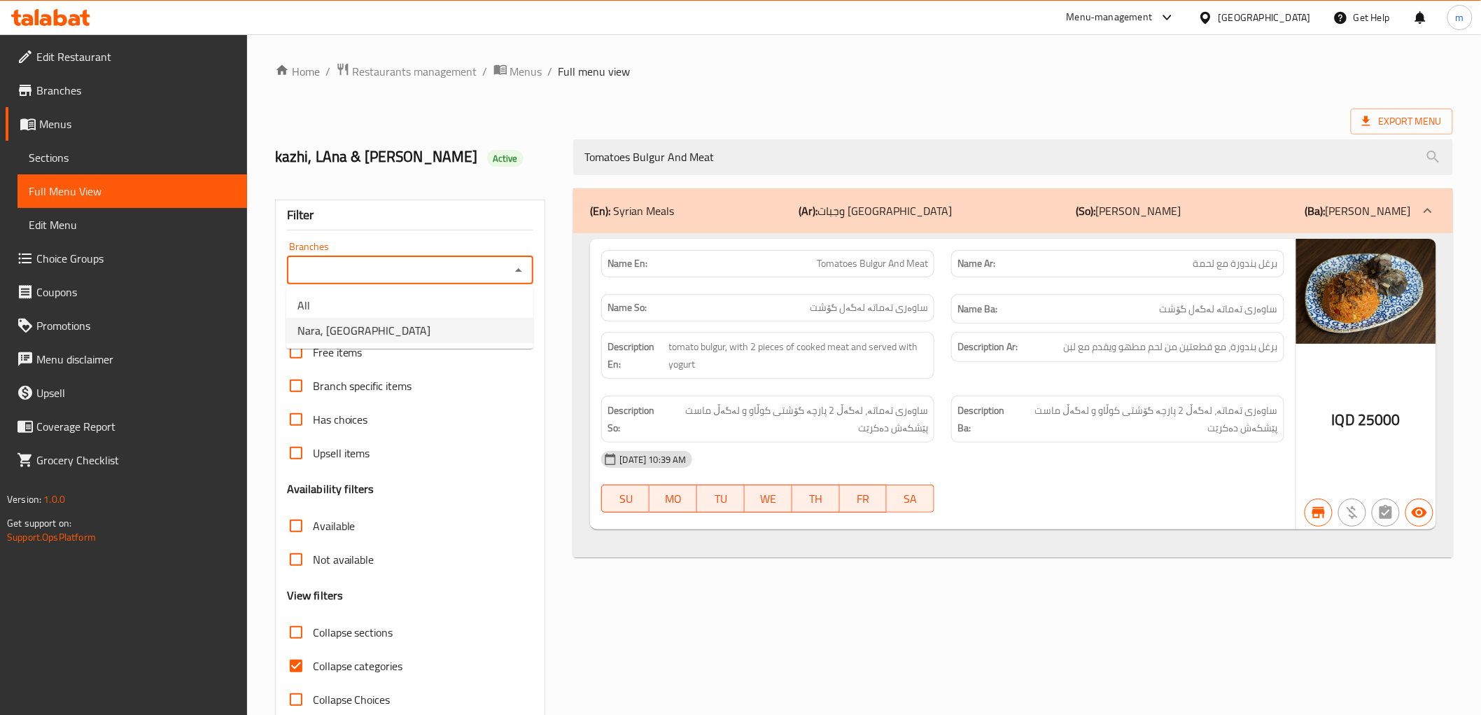
click at [463, 334] on li "Nara, [GEOGRAPHIC_DATA]" at bounding box center [409, 330] width 247 height 25
type input "Nara, [GEOGRAPHIC_DATA]"
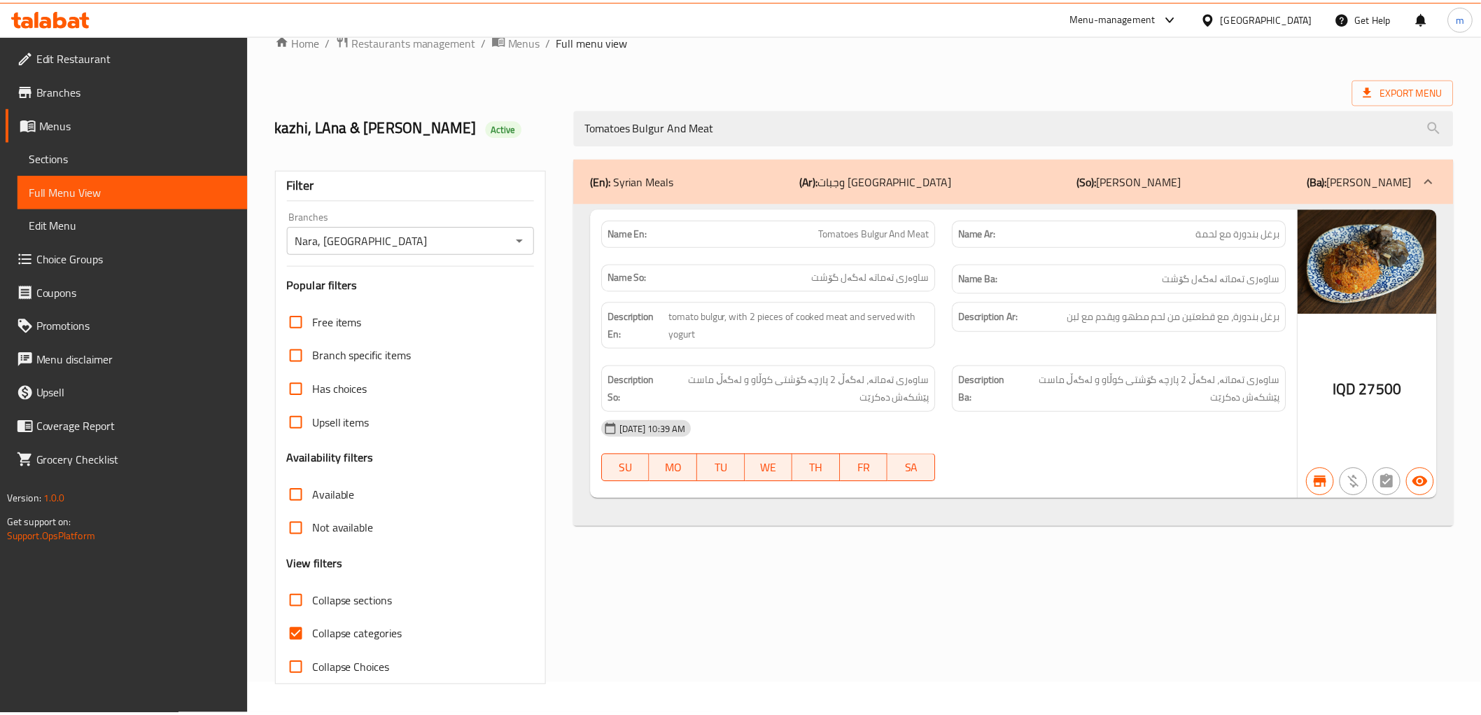
scroll to position [30, 0]
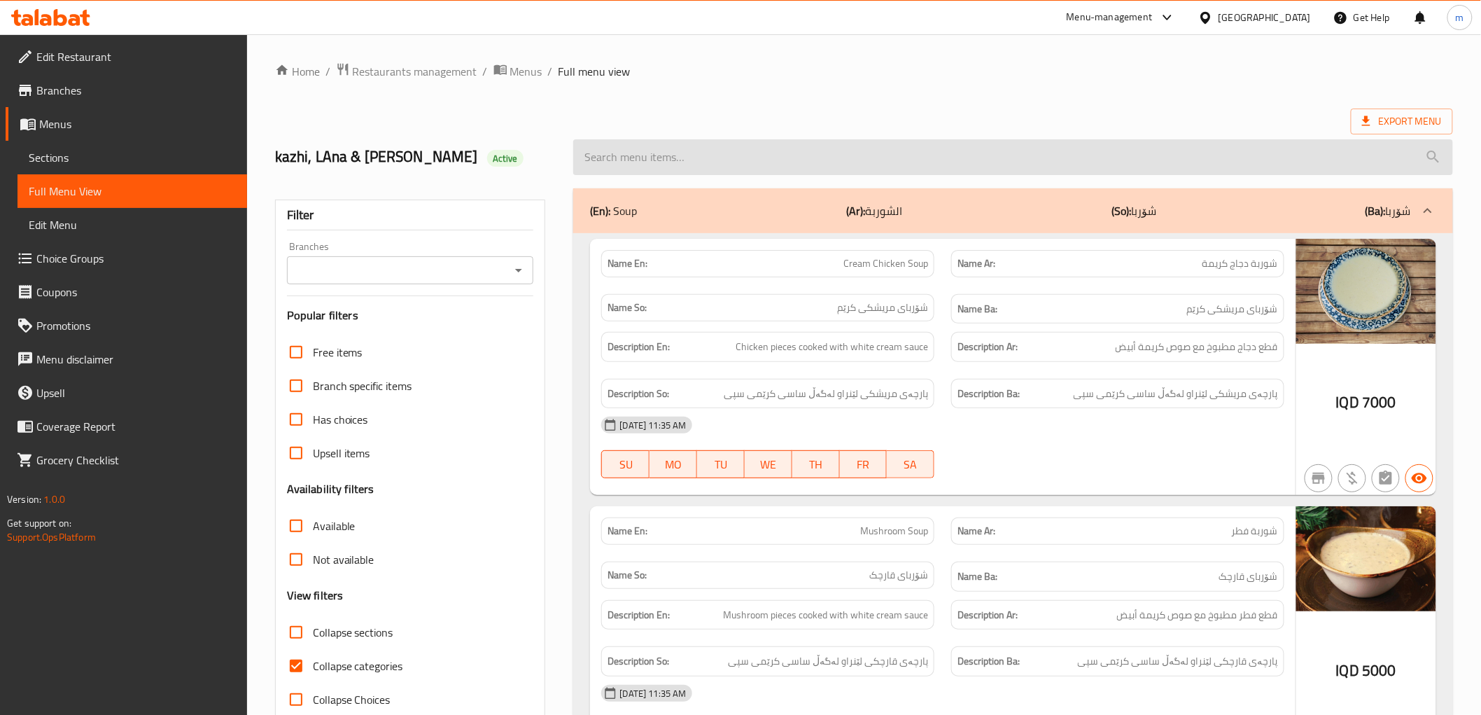
click at [707, 157] on input "search" at bounding box center [1012, 157] width 879 height 36
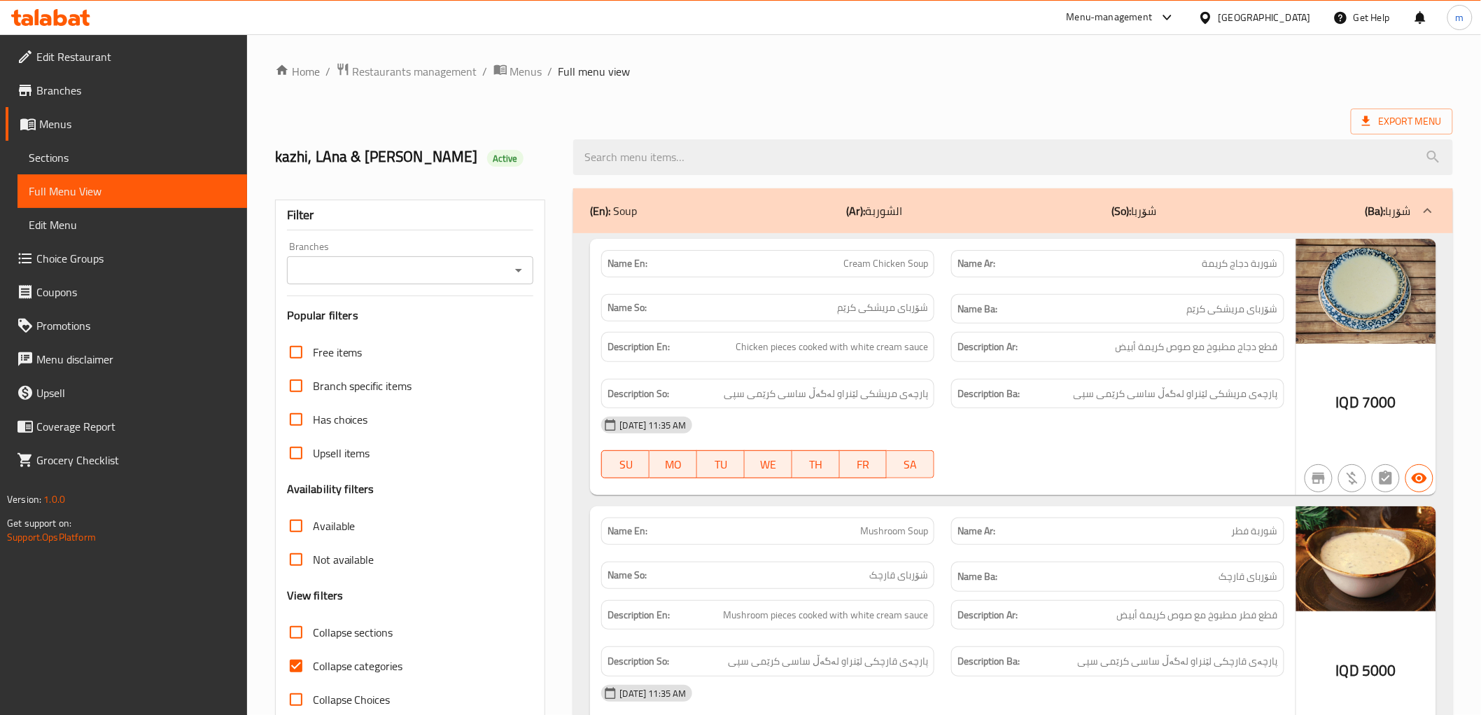
paste input "Ozi Shami"
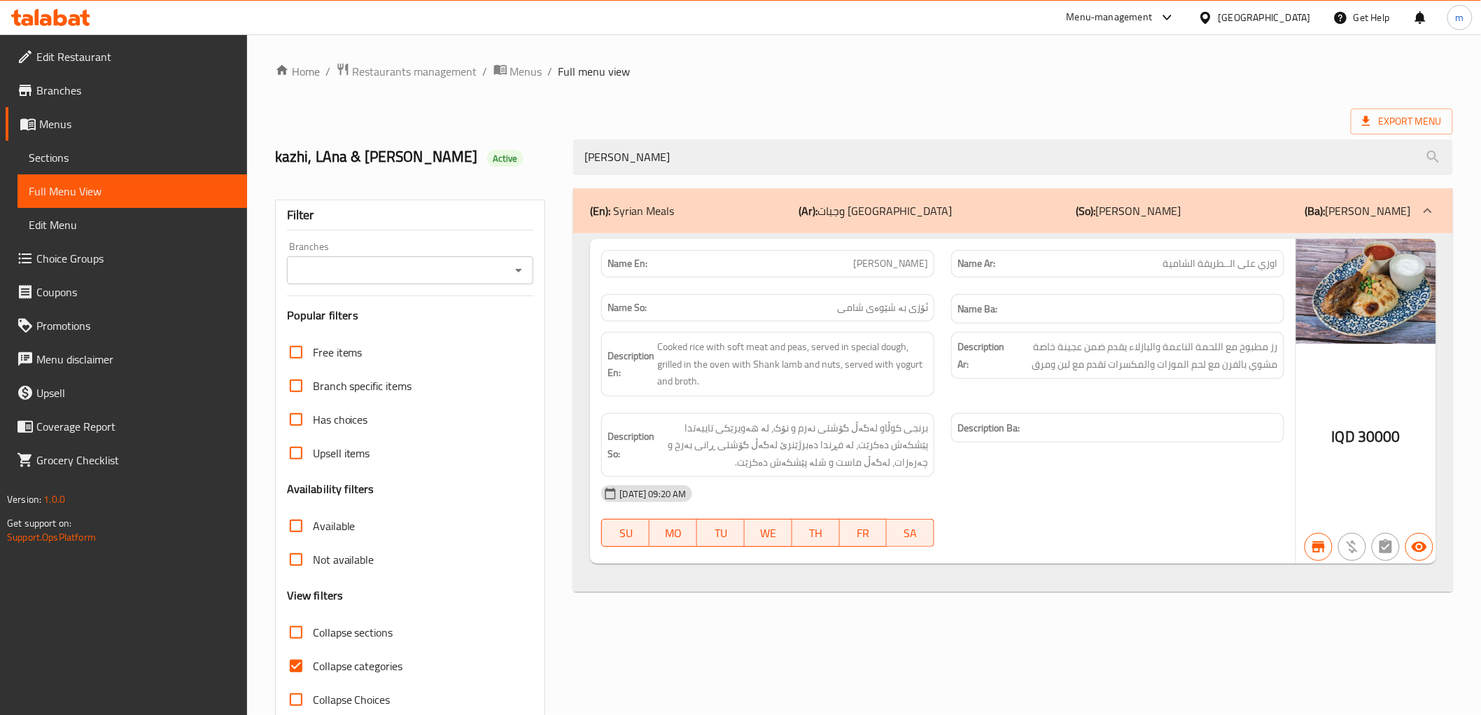
click at [512, 273] on icon "Open" at bounding box center [518, 270] width 17 height 17
type input "Ozi Shami"
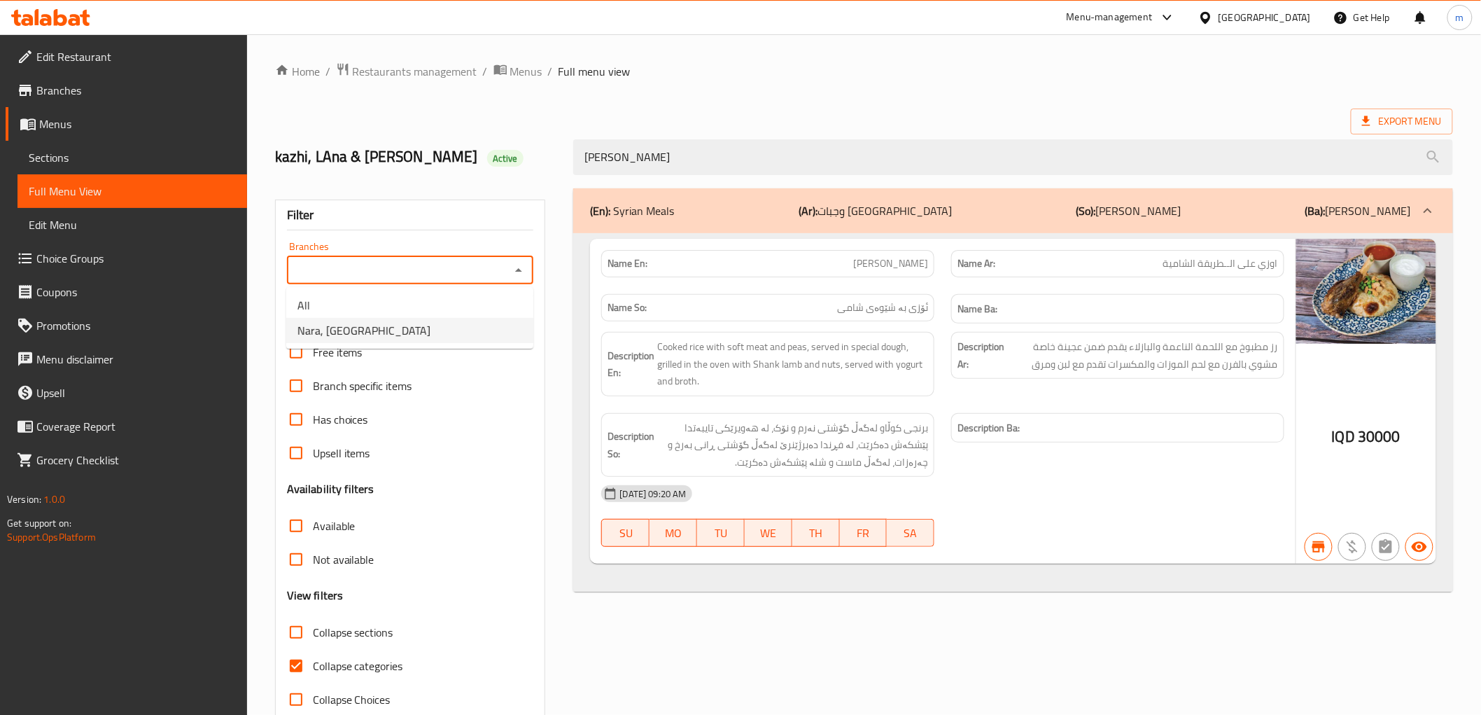
click at [477, 327] on li "Nara, Kwestan" at bounding box center [409, 330] width 247 height 25
type input "Nara, Kwestan"
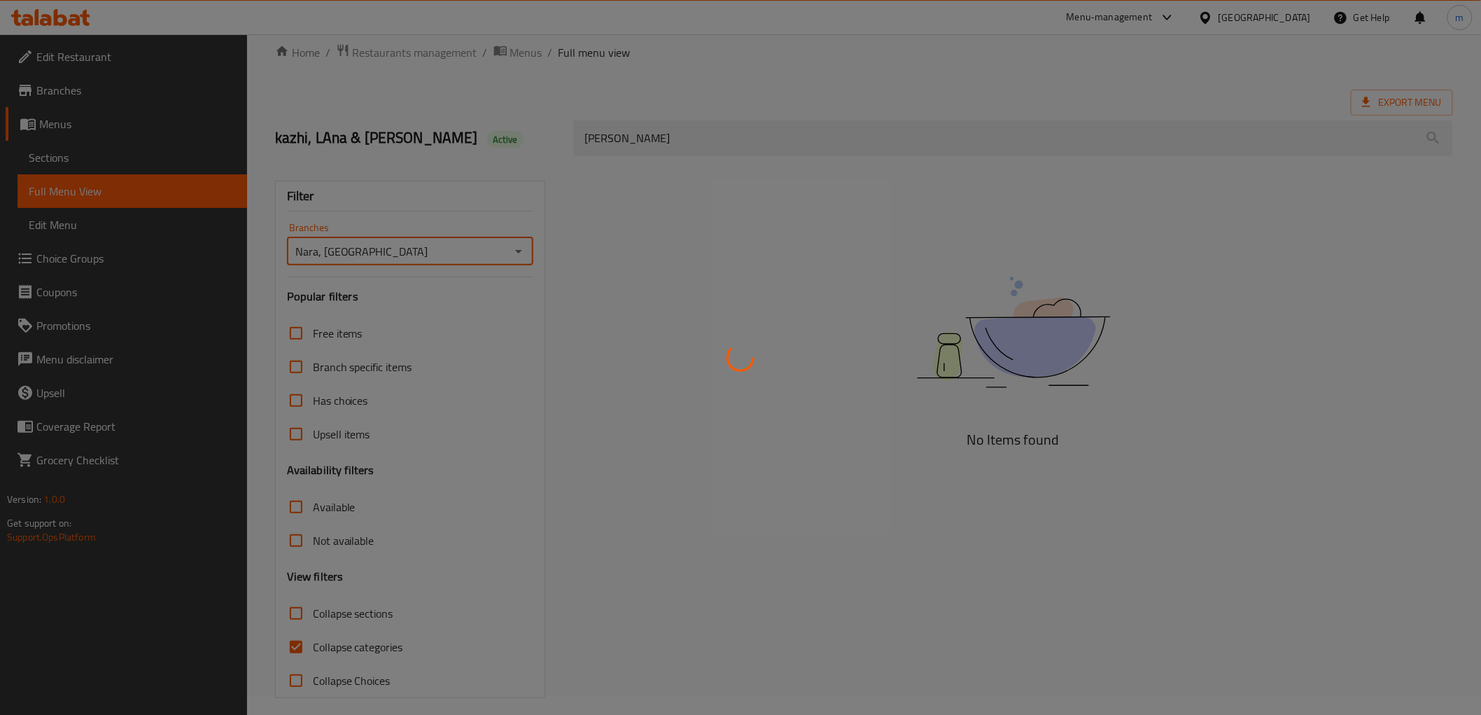
scroll to position [30, 0]
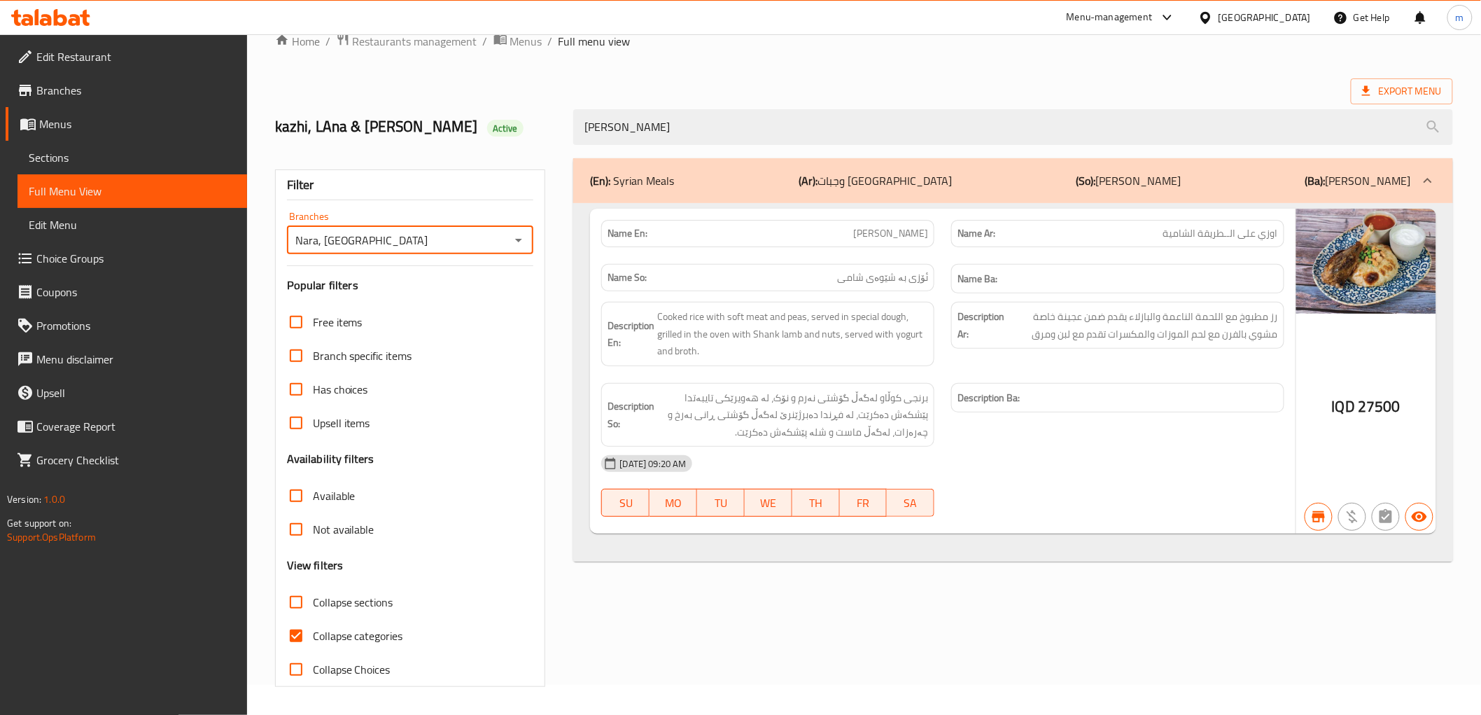
click at [298, 640] on input "Collapse categories" at bounding box center [296, 636] width 34 height 34
checkbox input "false"
click at [70, 21] on icon at bounding box center [75, 20] width 12 height 12
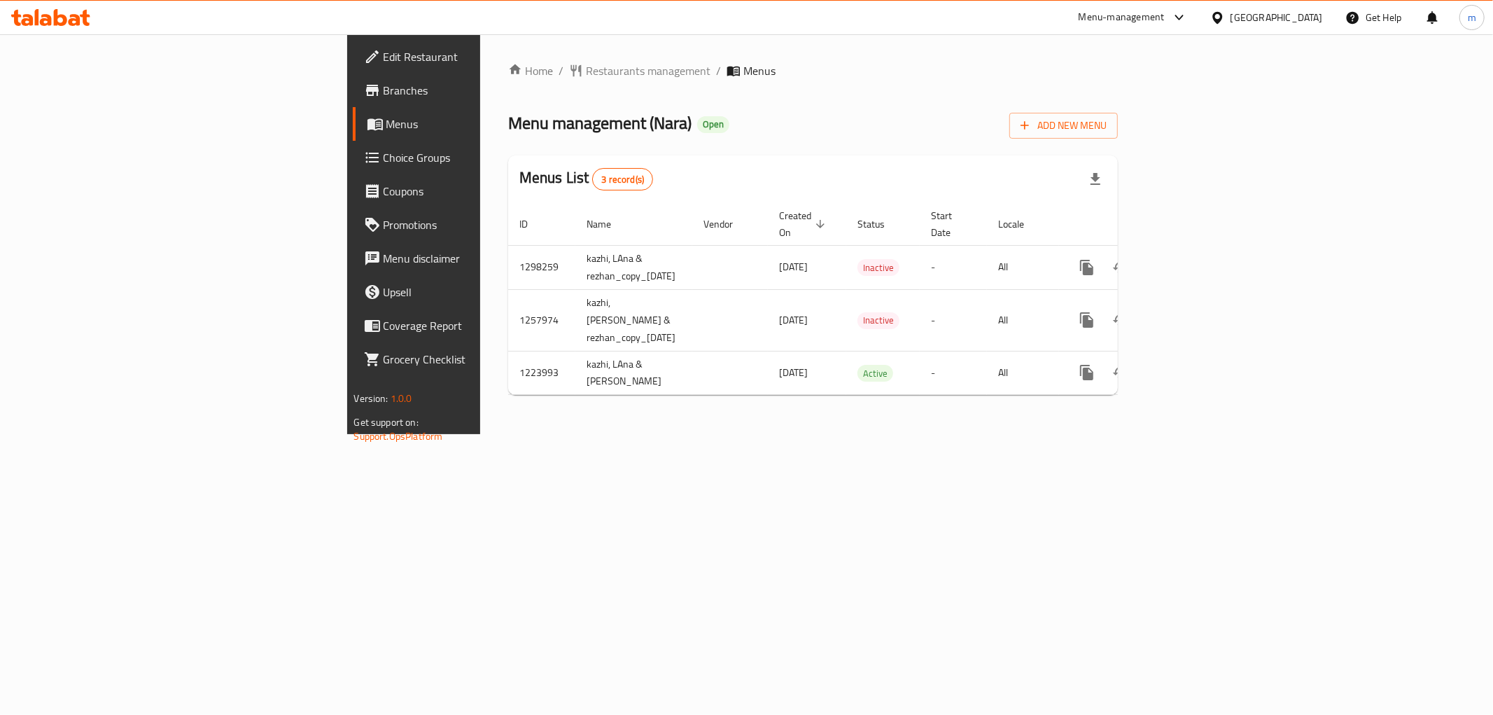
click at [981, 434] on div "Home / Restaurants management / Menus Menu management ( [GEOGRAPHIC_DATA] ) Ope…" at bounding box center [813, 234] width 666 height 400
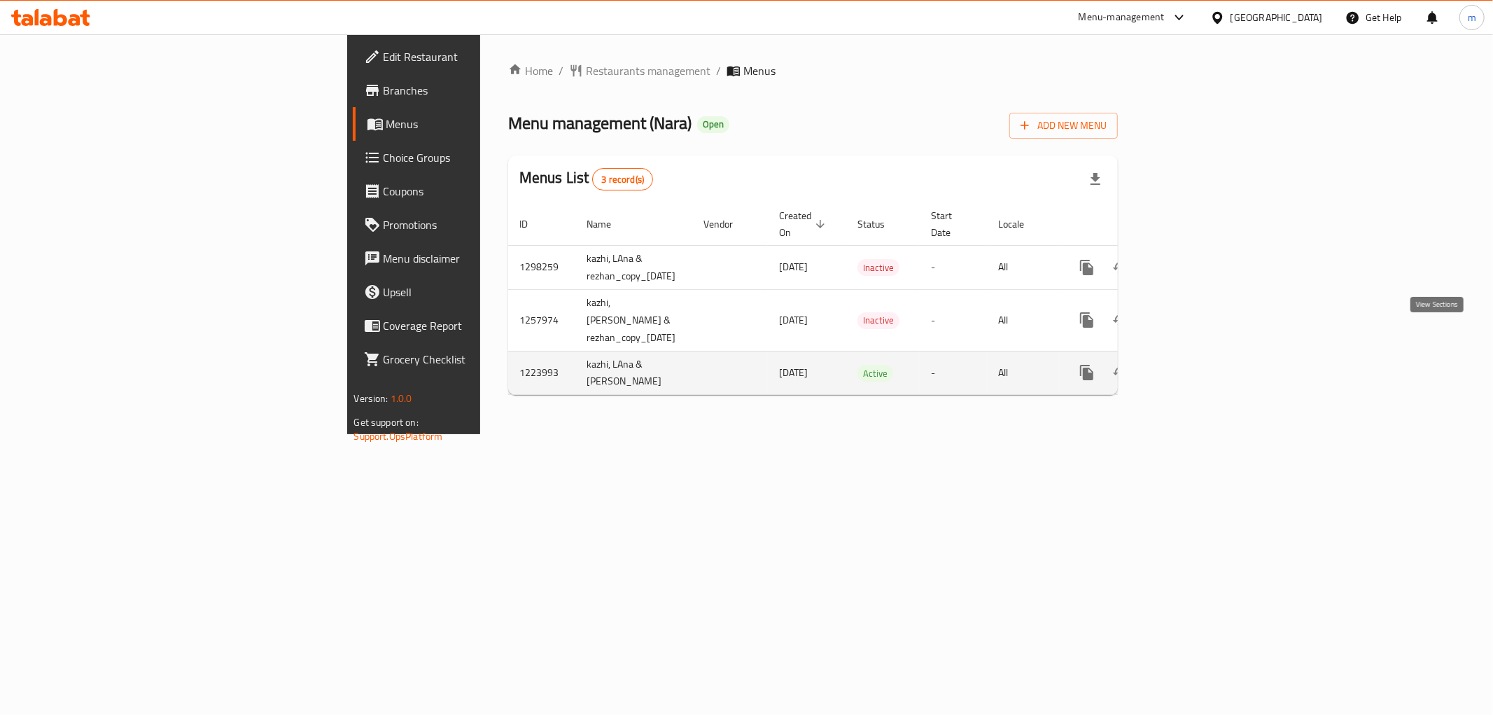
click at [1196, 364] on icon "enhanced table" at bounding box center [1187, 372] width 17 height 17
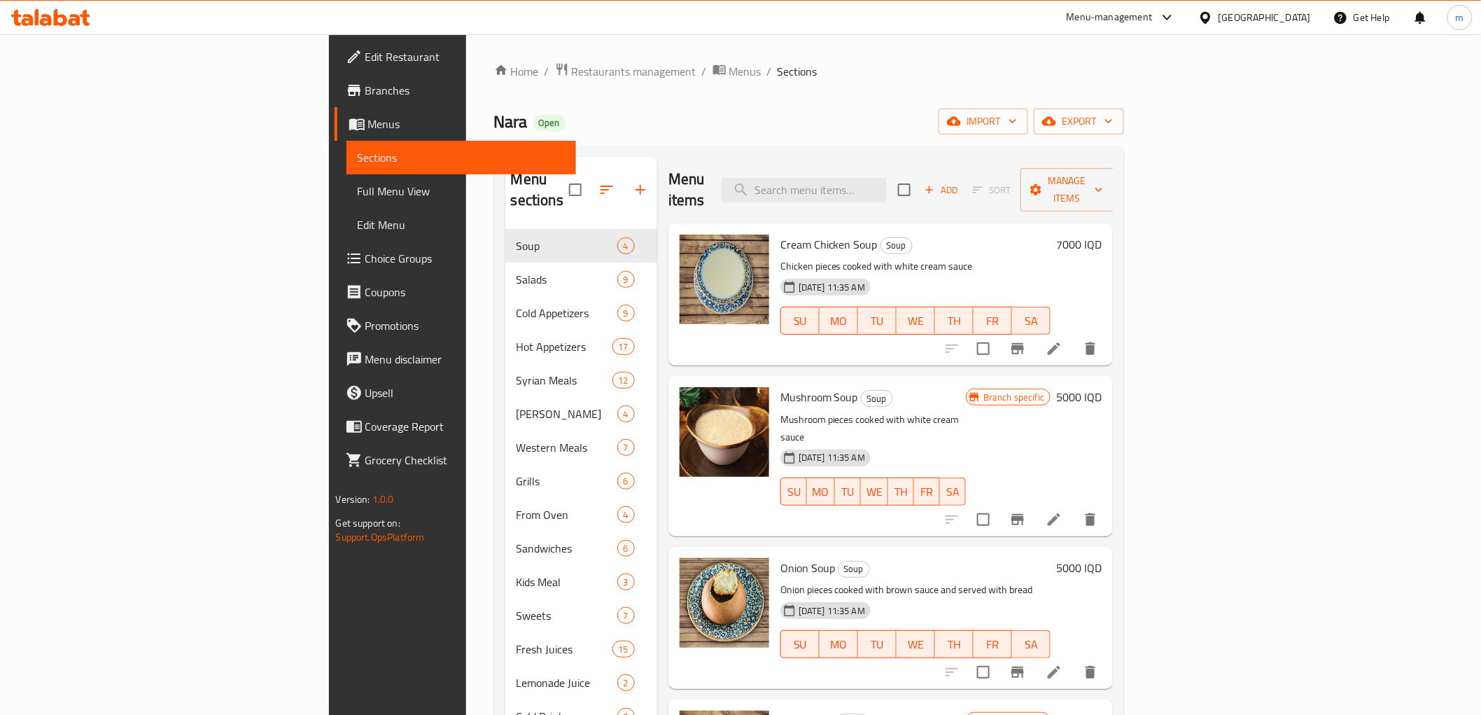
click at [358, 189] on span "Full Menu View" at bounding box center [461, 191] width 207 height 17
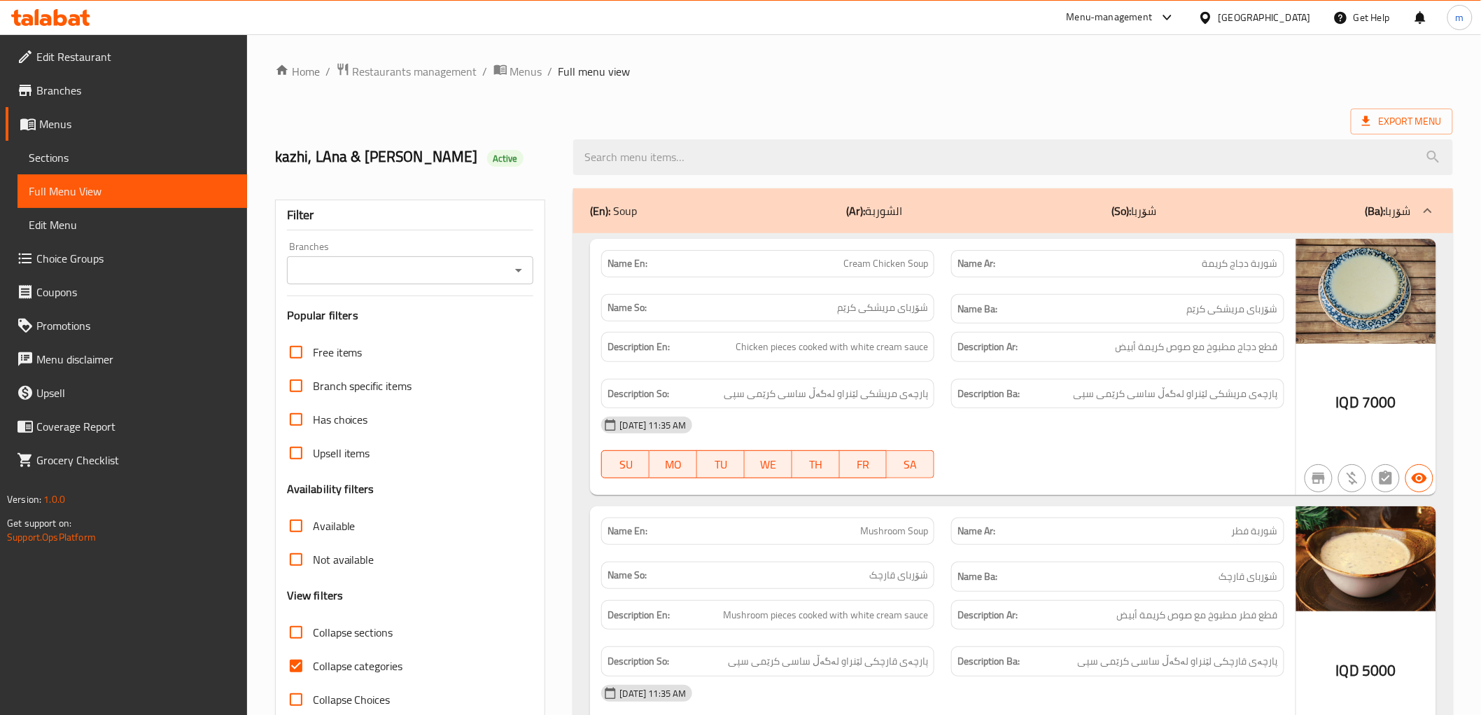
click at [521, 272] on icon "Open" at bounding box center [518, 270] width 17 height 17
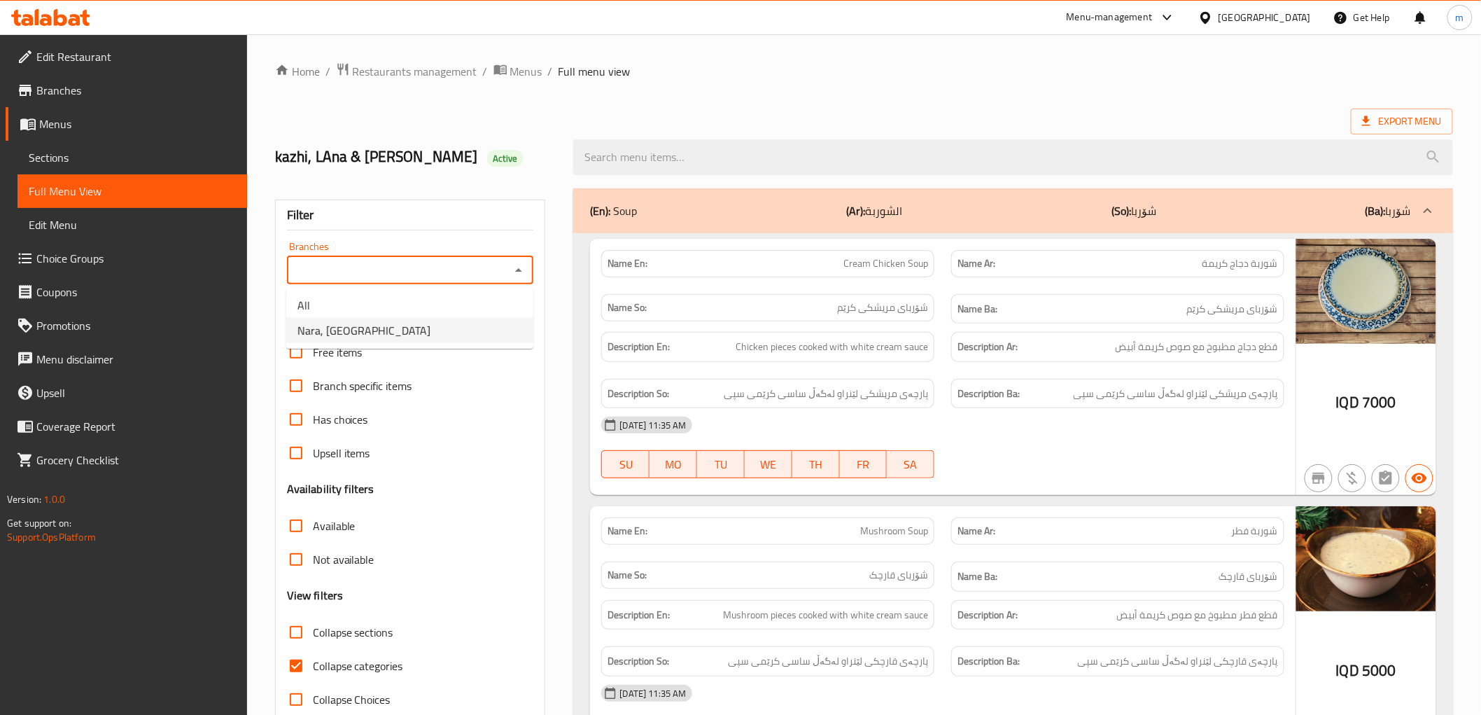
click at [470, 331] on li "Nara, [GEOGRAPHIC_DATA]" at bounding box center [409, 330] width 247 height 25
type input "Nara, [GEOGRAPHIC_DATA]"
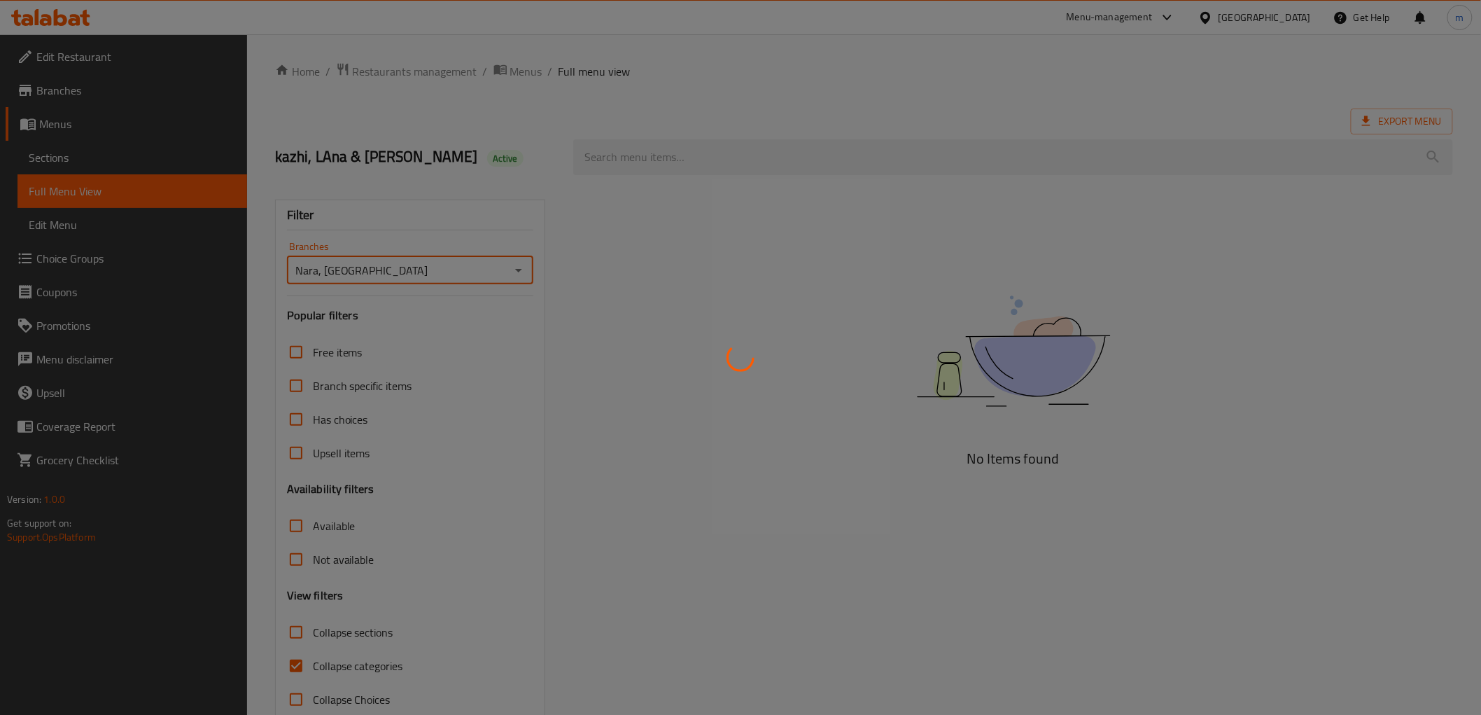
click at [666, 162] on div at bounding box center [740, 357] width 1481 height 715
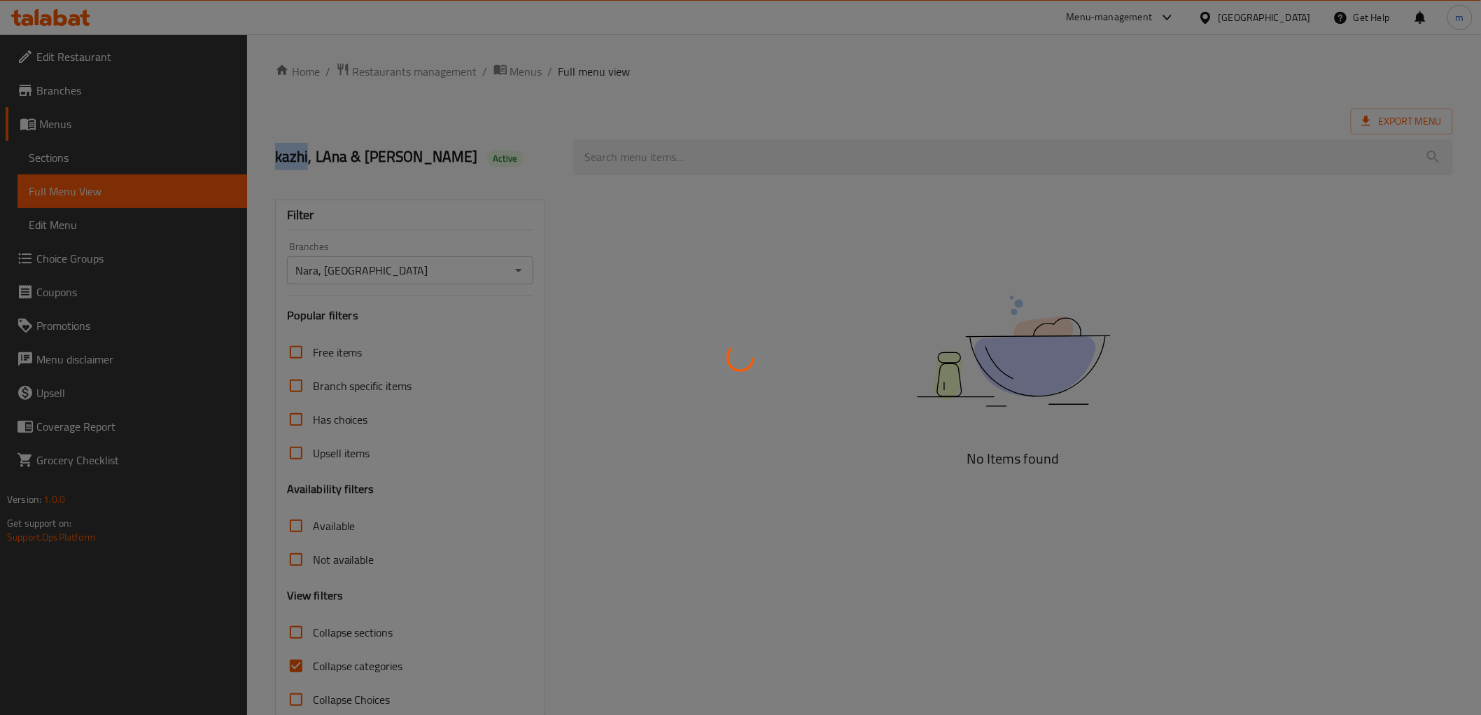
click at [666, 162] on div at bounding box center [740, 357] width 1481 height 715
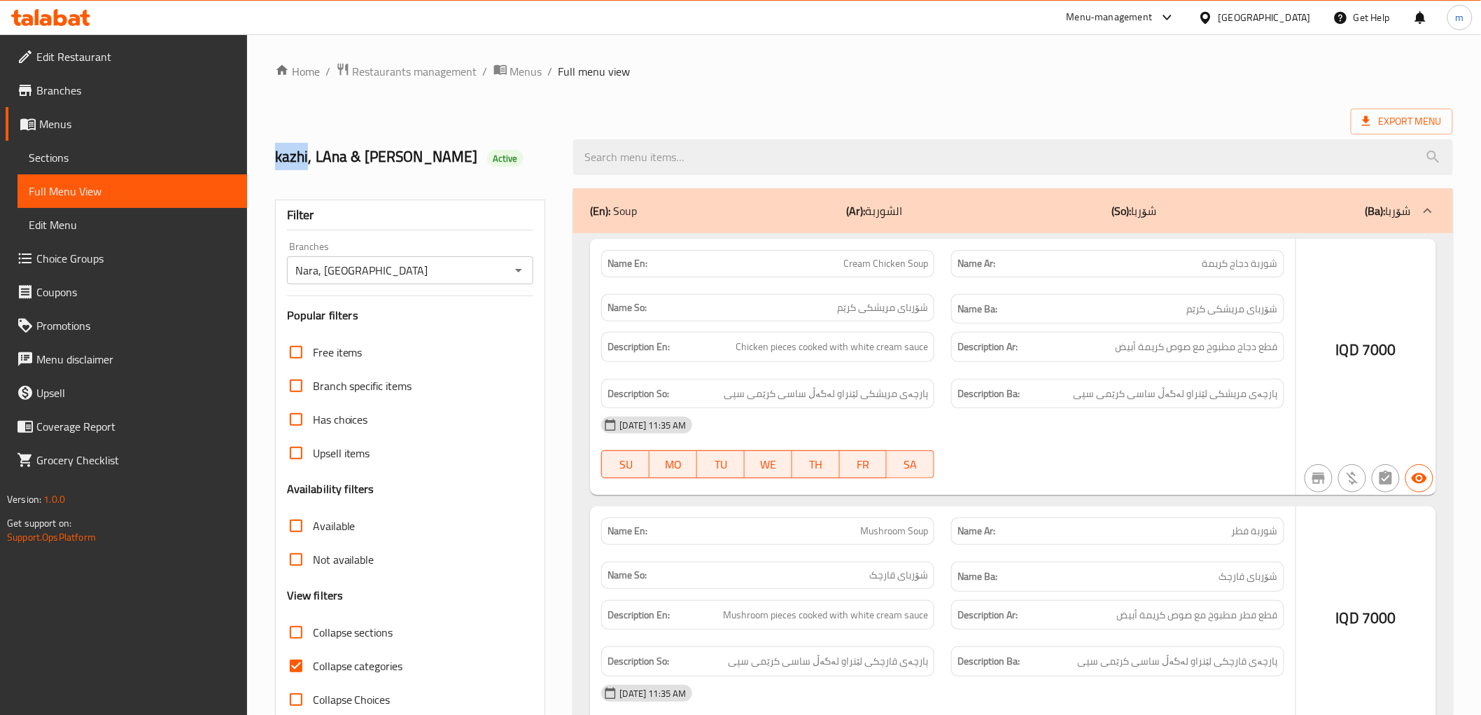
click at [666, 162] on div at bounding box center [740, 357] width 1481 height 715
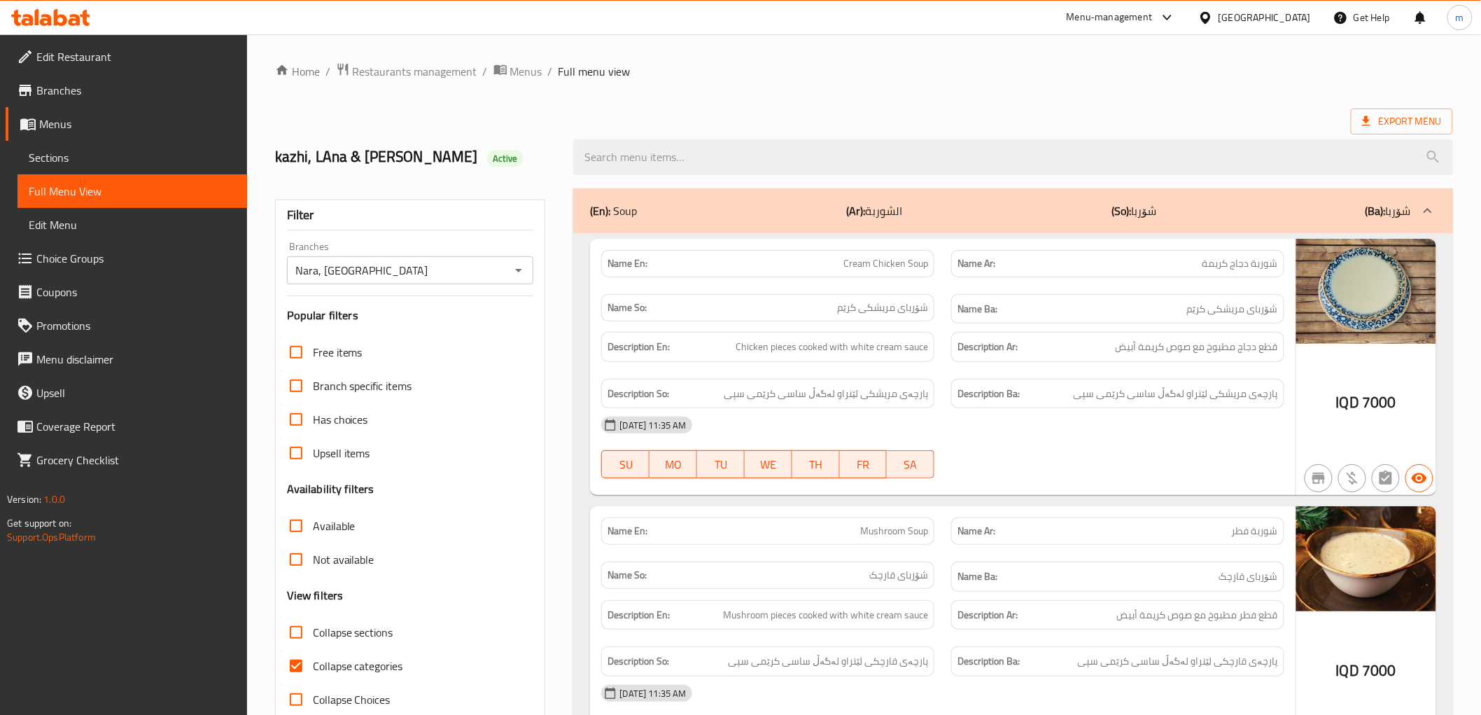
click at [666, 162] on input "search" at bounding box center [1012, 157] width 879 height 36
paste input "Makloba"
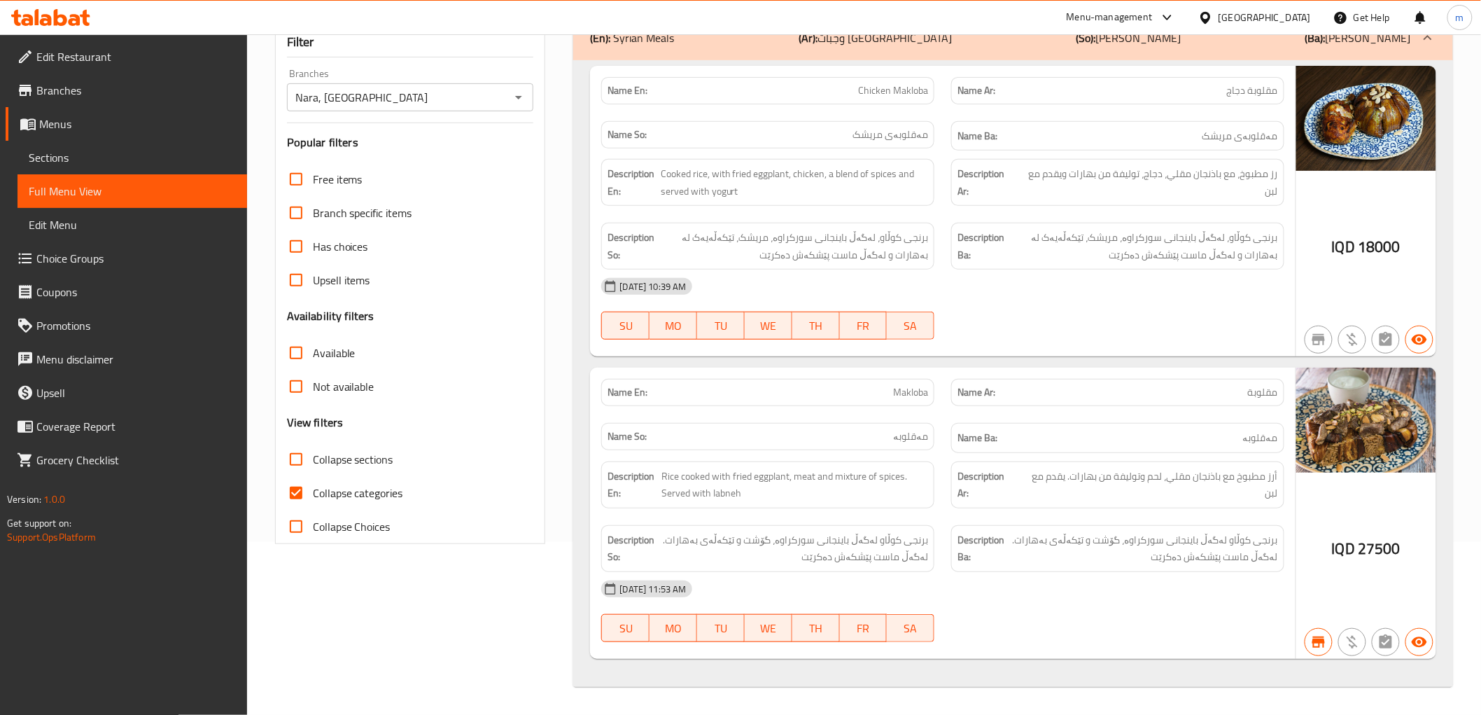
scroll to position [174, 0]
type input "Makloba"
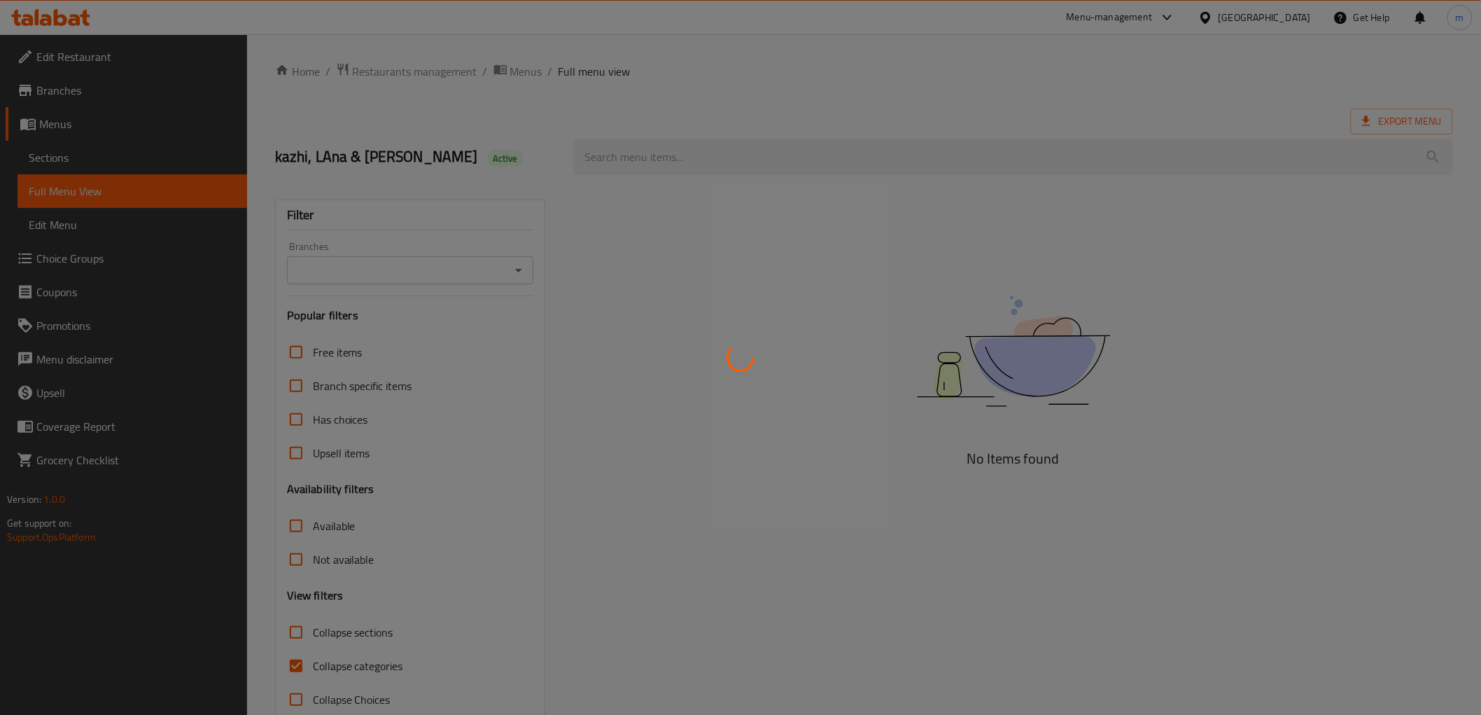
click at [623, 158] on div at bounding box center [740, 357] width 1481 height 715
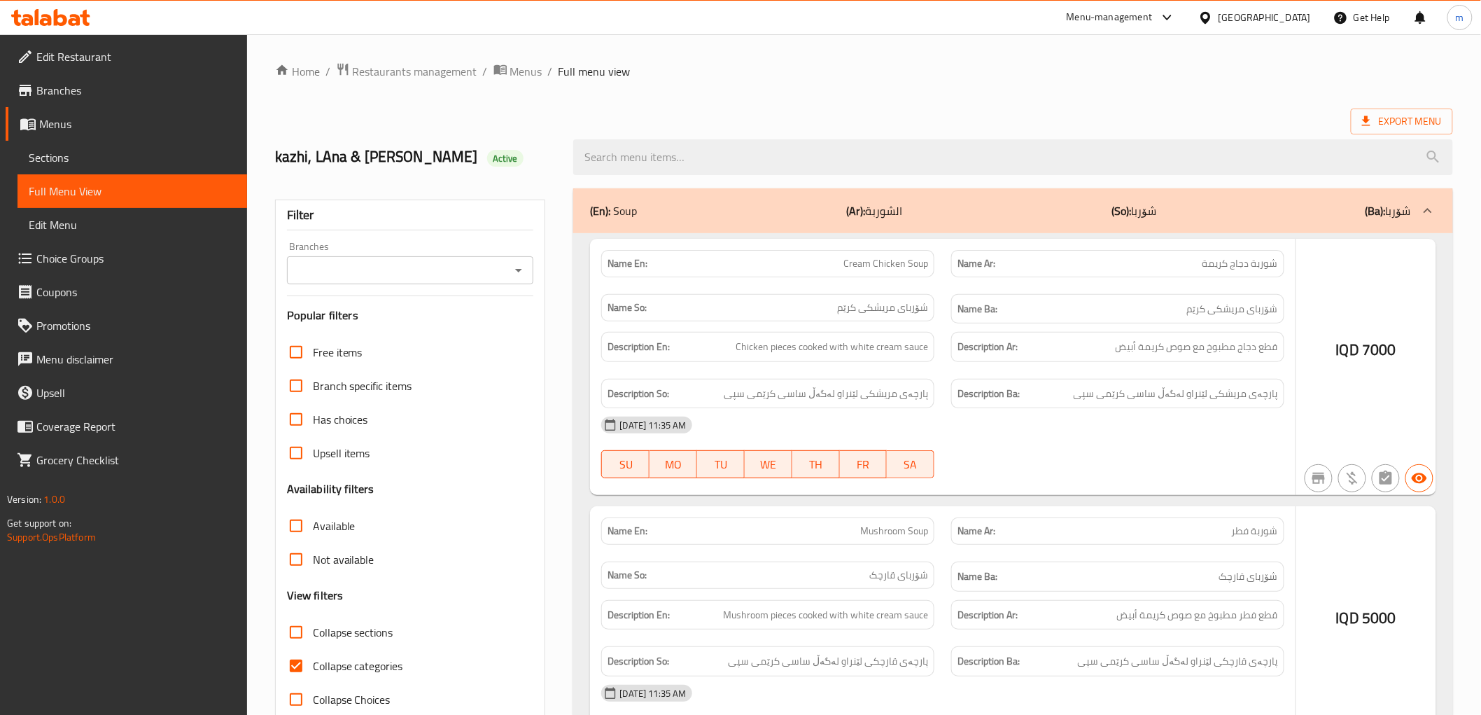
click at [623, 158] on div at bounding box center [740, 357] width 1481 height 715
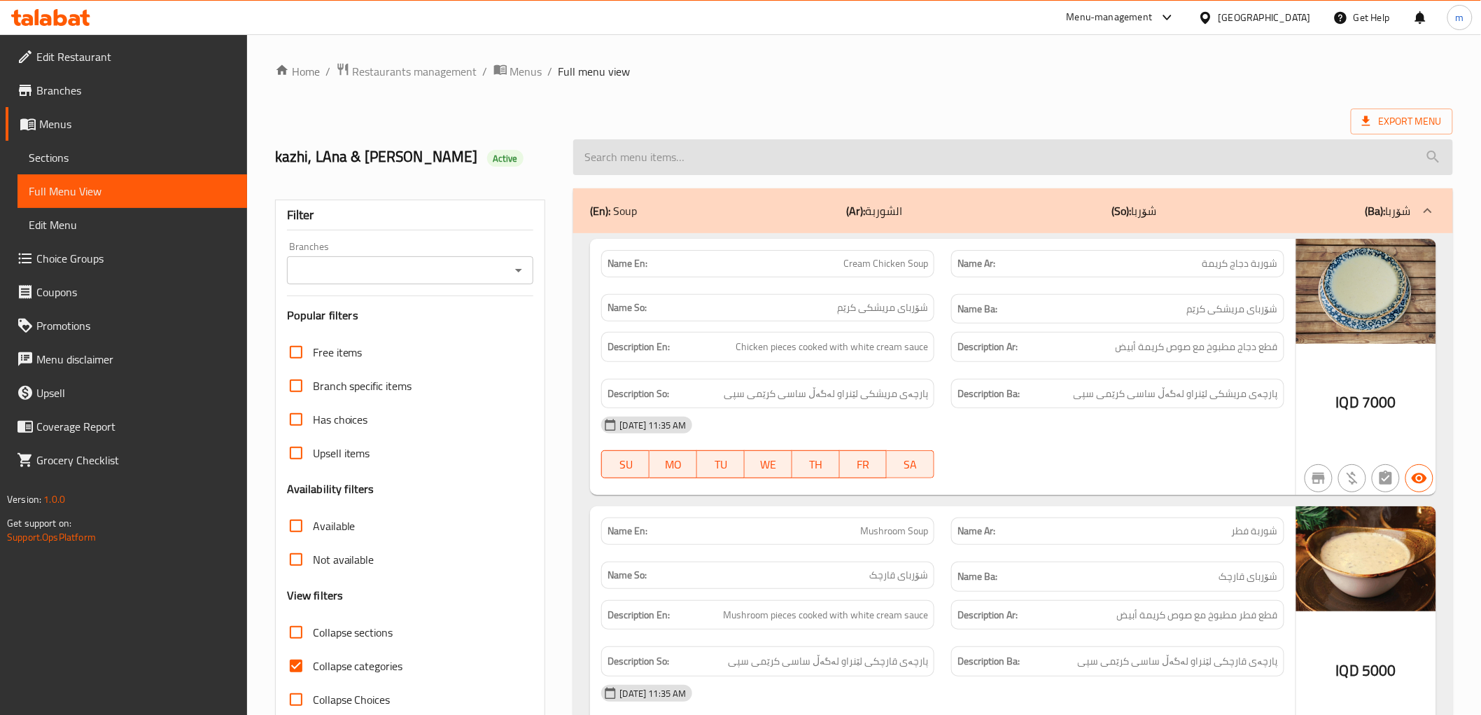
click at [631, 158] on input "search" at bounding box center [1012, 157] width 879 height 36
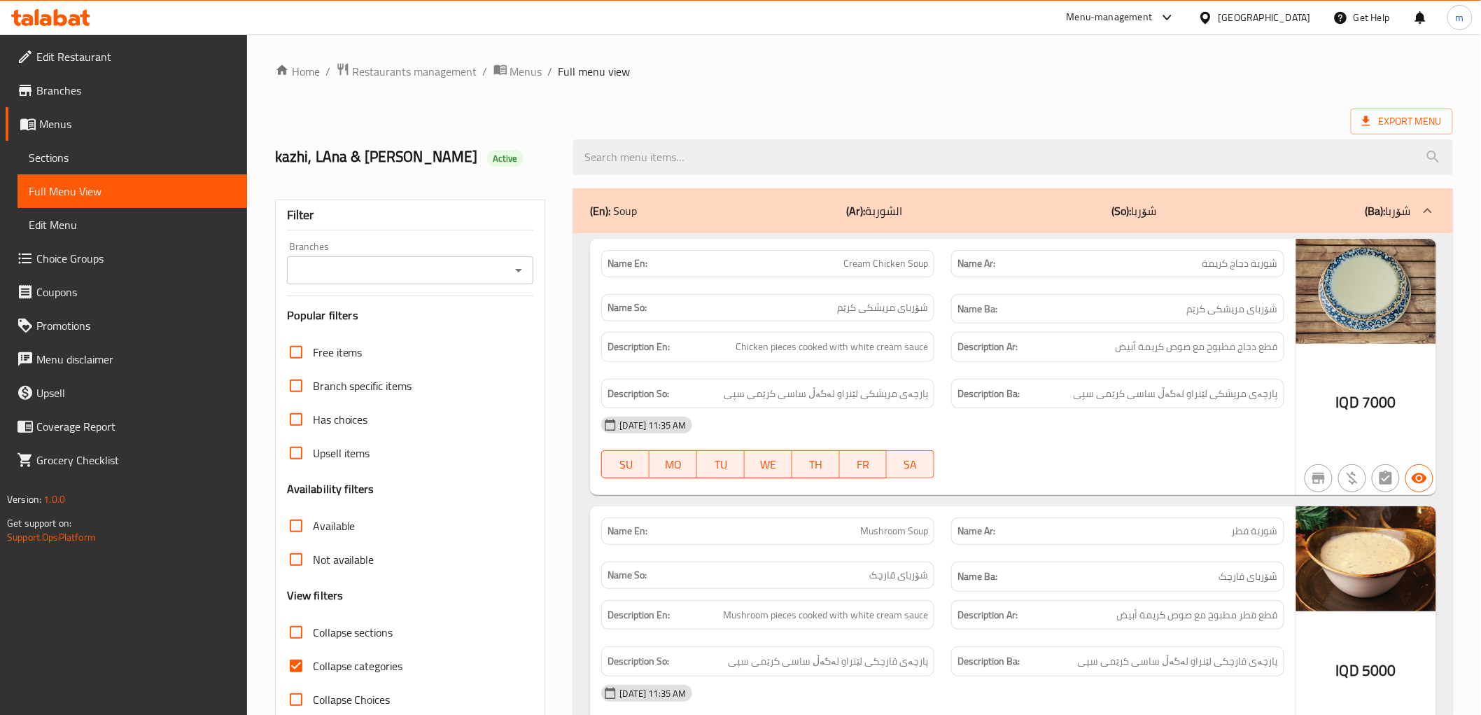
paste input "Meat Mandi"
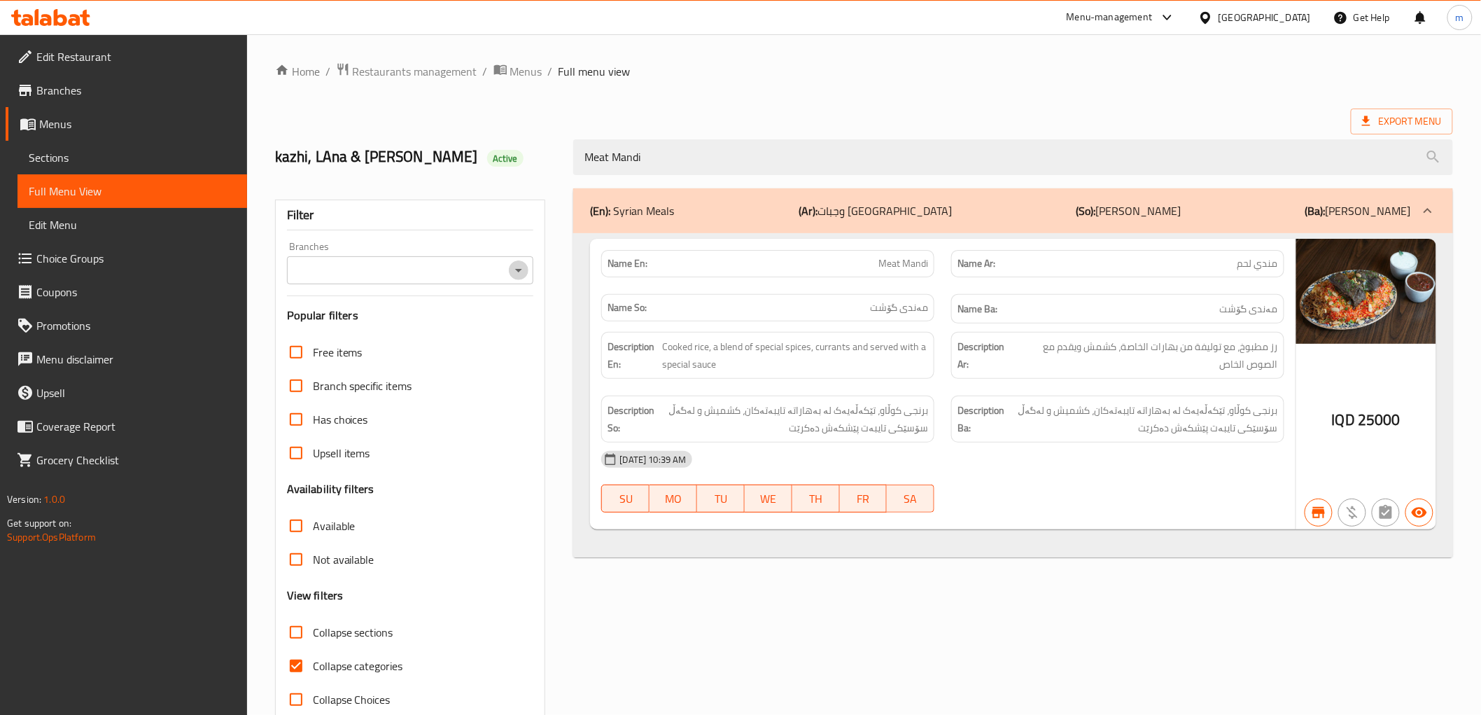
click at [521, 265] on icon "Open" at bounding box center [518, 270] width 17 height 17
type input "Meat Mandi"
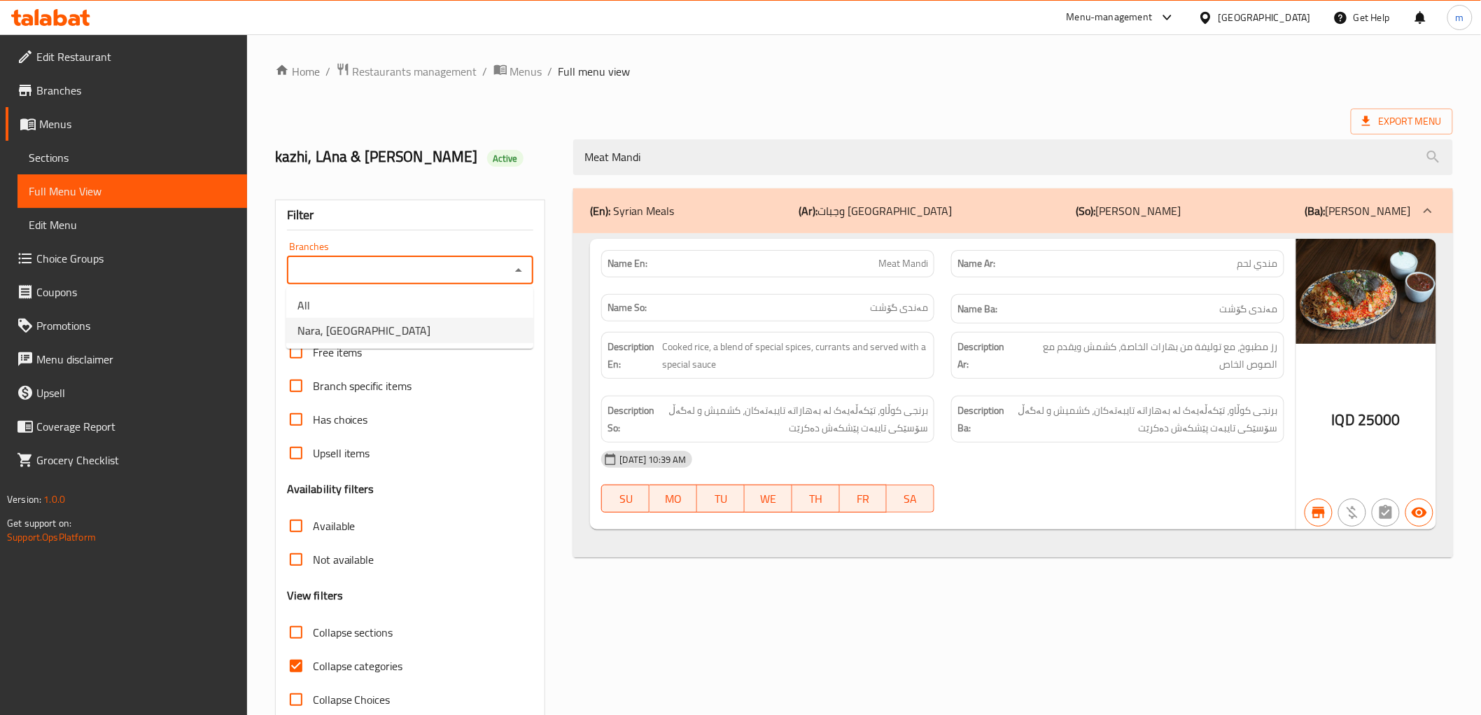
click at [463, 333] on li "Nara, [GEOGRAPHIC_DATA]" at bounding box center [409, 330] width 247 height 25
type input "Nara, [GEOGRAPHIC_DATA]"
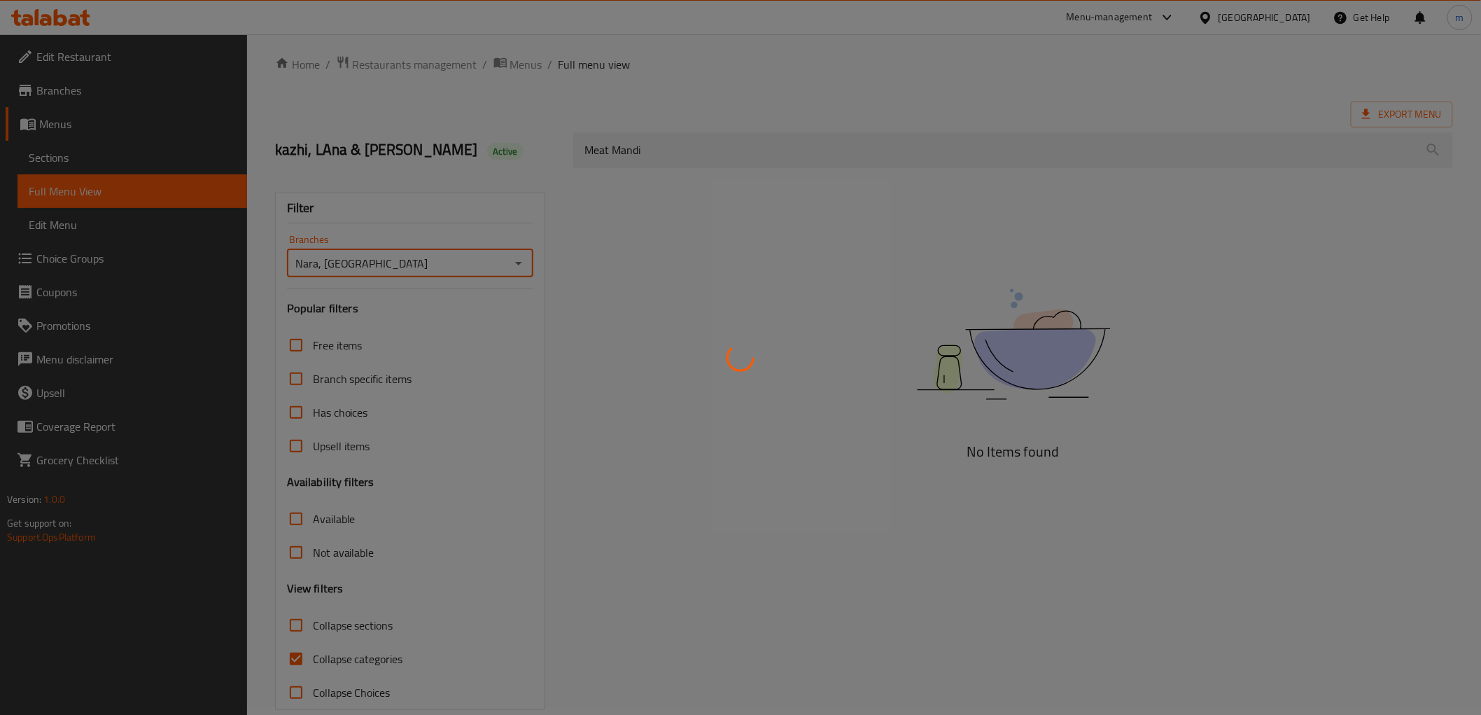
scroll to position [30, 0]
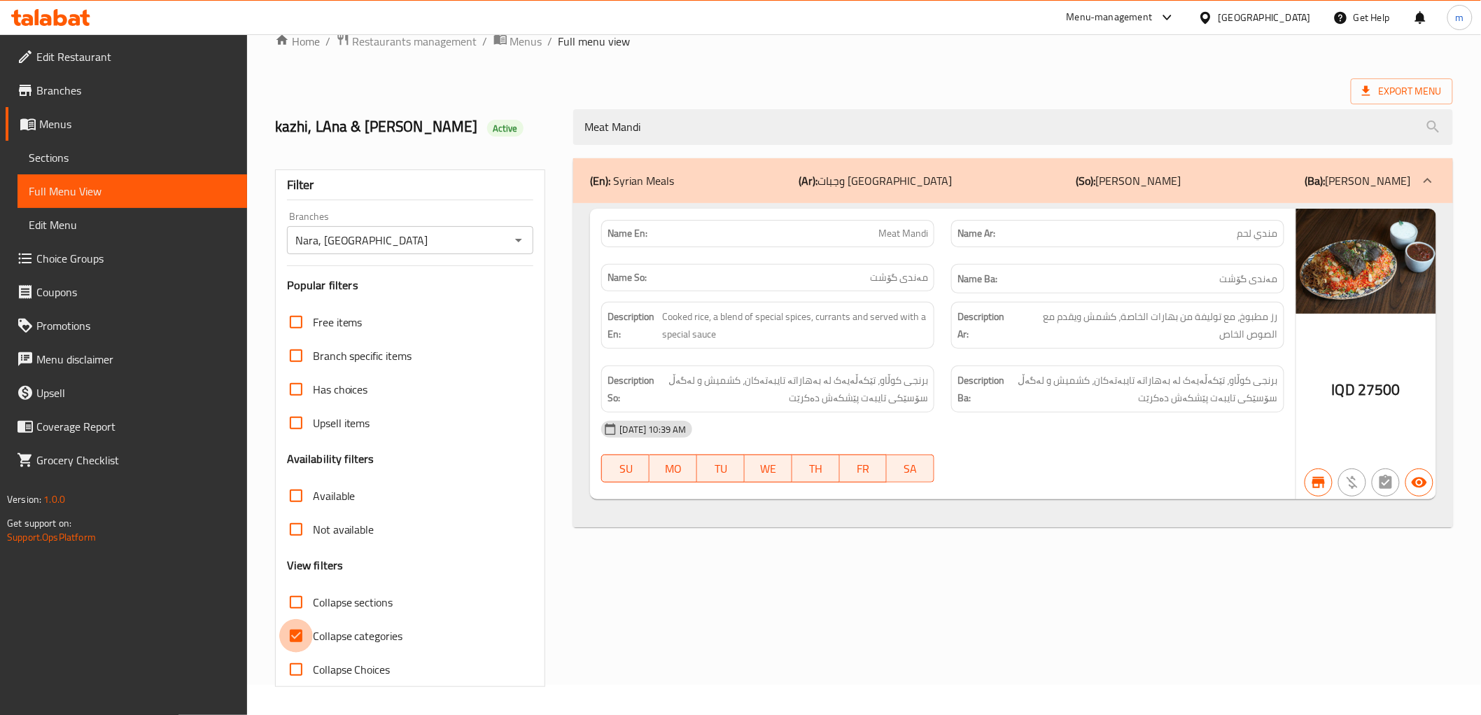
click at [294, 644] on input "Collapse categories" at bounding box center [296, 636] width 34 height 34
checkbox input "false"
click at [74, 17] on icon at bounding box center [50, 17] width 79 height 17
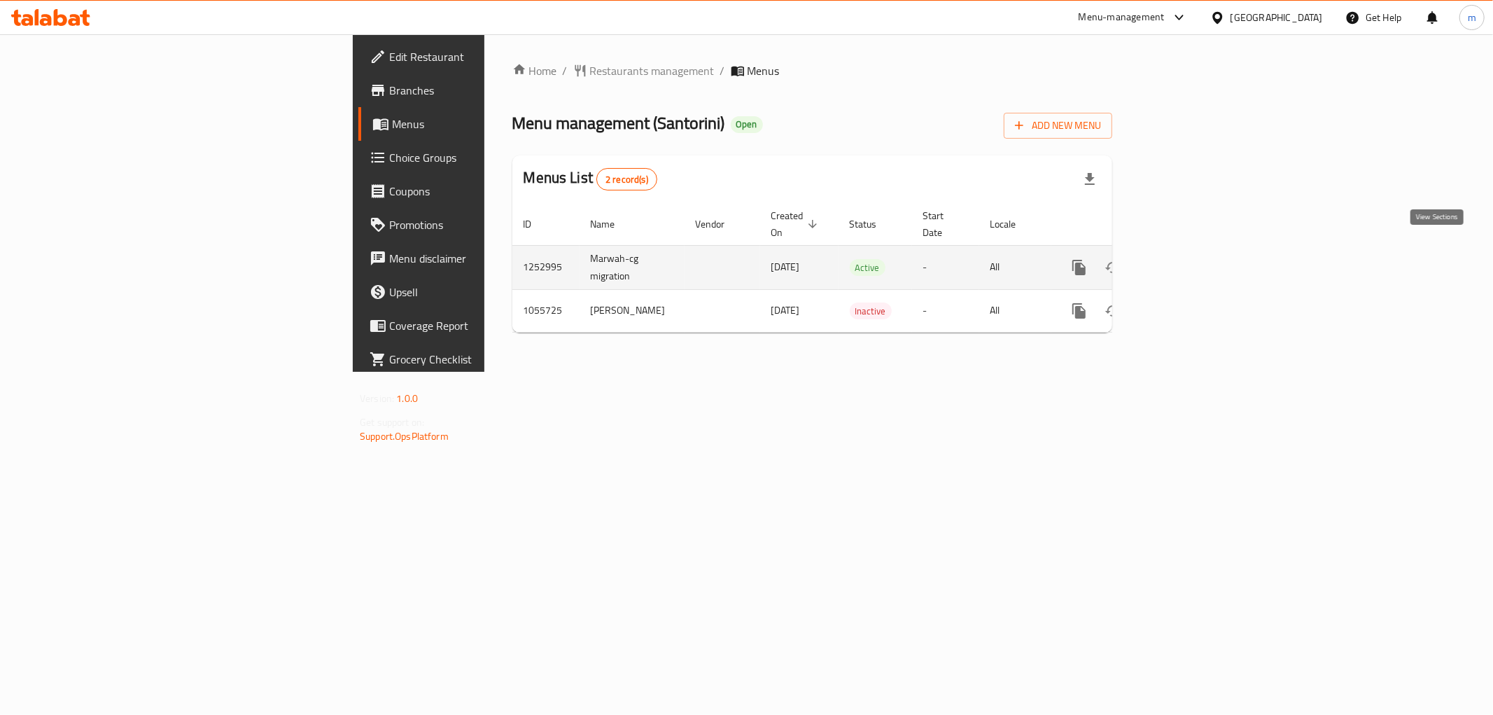
click at [1188, 260] on icon "enhanced table" at bounding box center [1180, 267] width 17 height 17
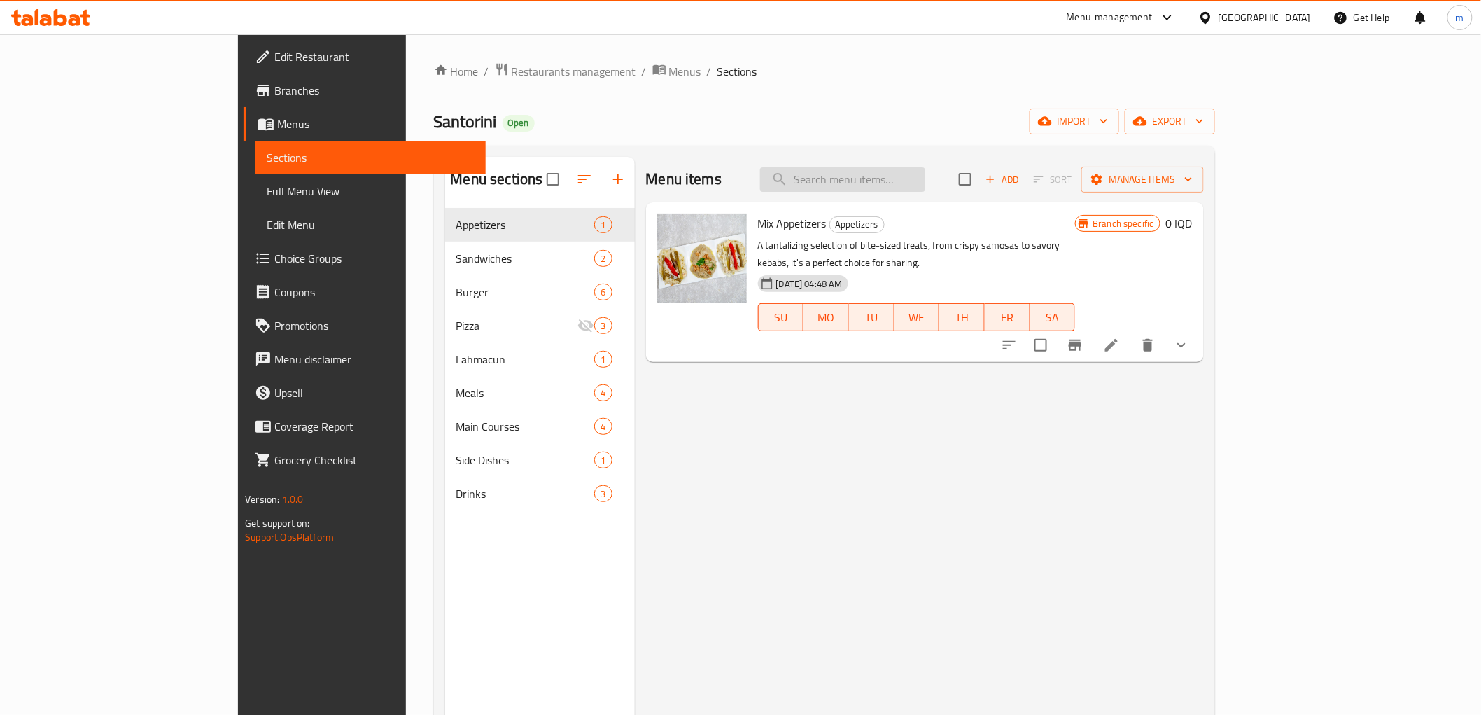
click at [925, 185] on input "search" at bounding box center [842, 179] width 165 height 24
paste input "Kebab"
type input "Kebab"
click at [925, 169] on input "Kebab" at bounding box center [842, 179] width 165 height 24
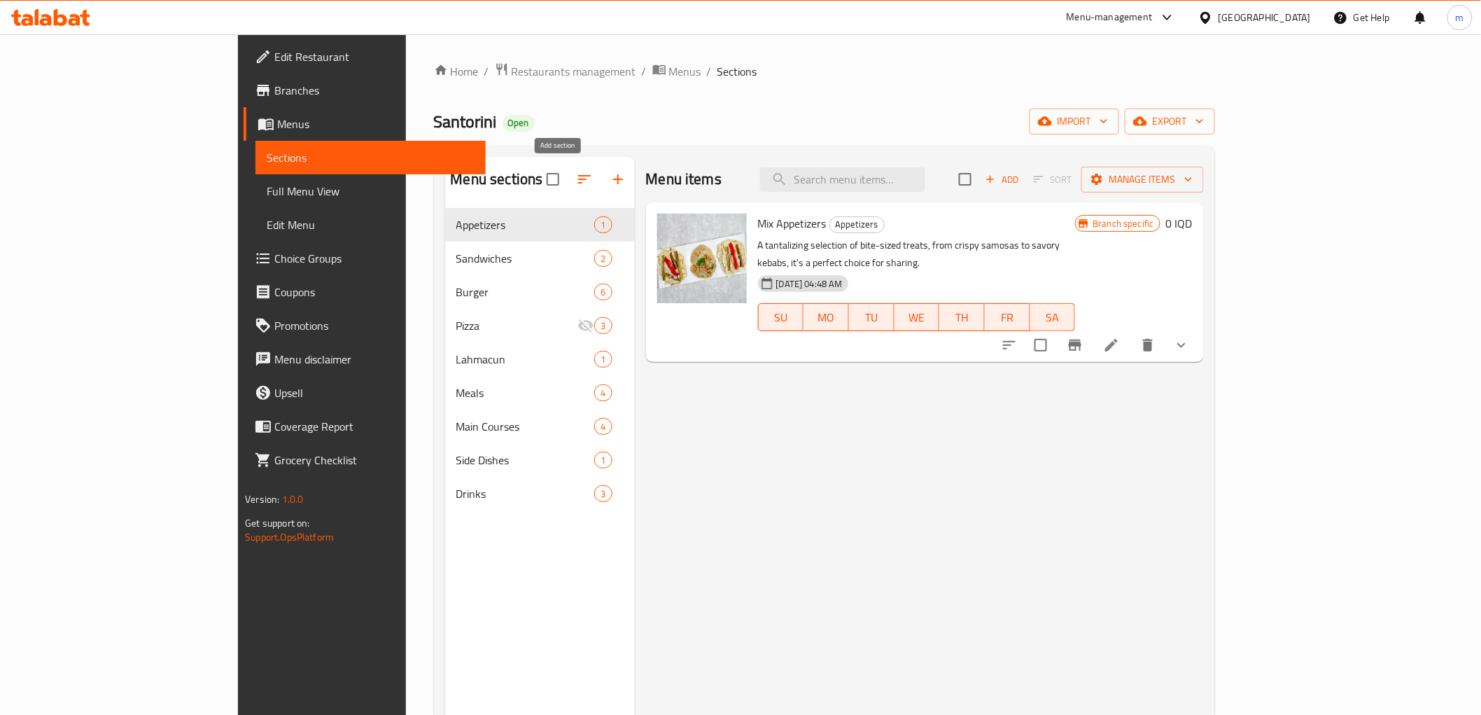
click at [601, 174] on button "button" at bounding box center [618, 179] width 34 height 34
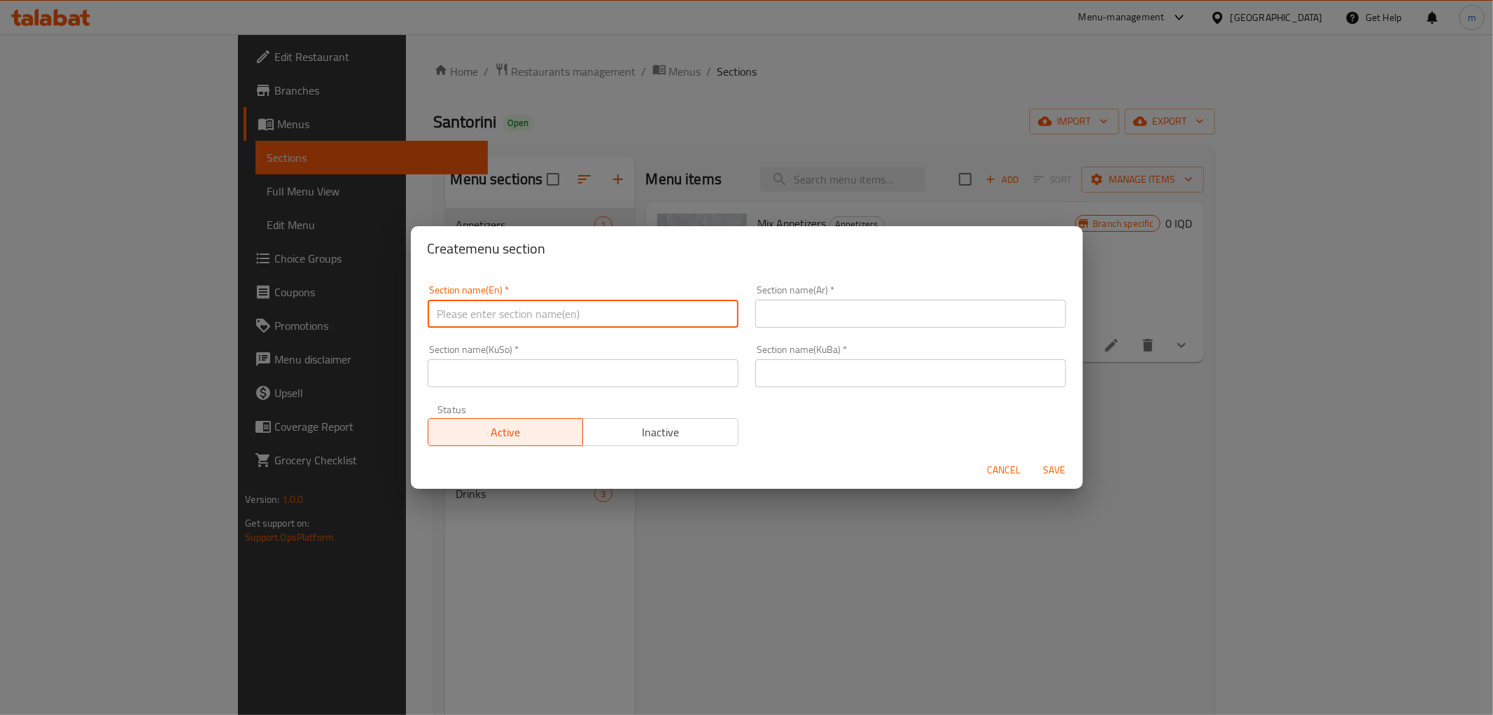
click at [557, 325] on input "text" at bounding box center [583, 314] width 311 height 28
paste input "Mixed Grills"
click at [459, 314] on input "Mixed Grills" at bounding box center [583, 314] width 311 height 28
type input "Grills"
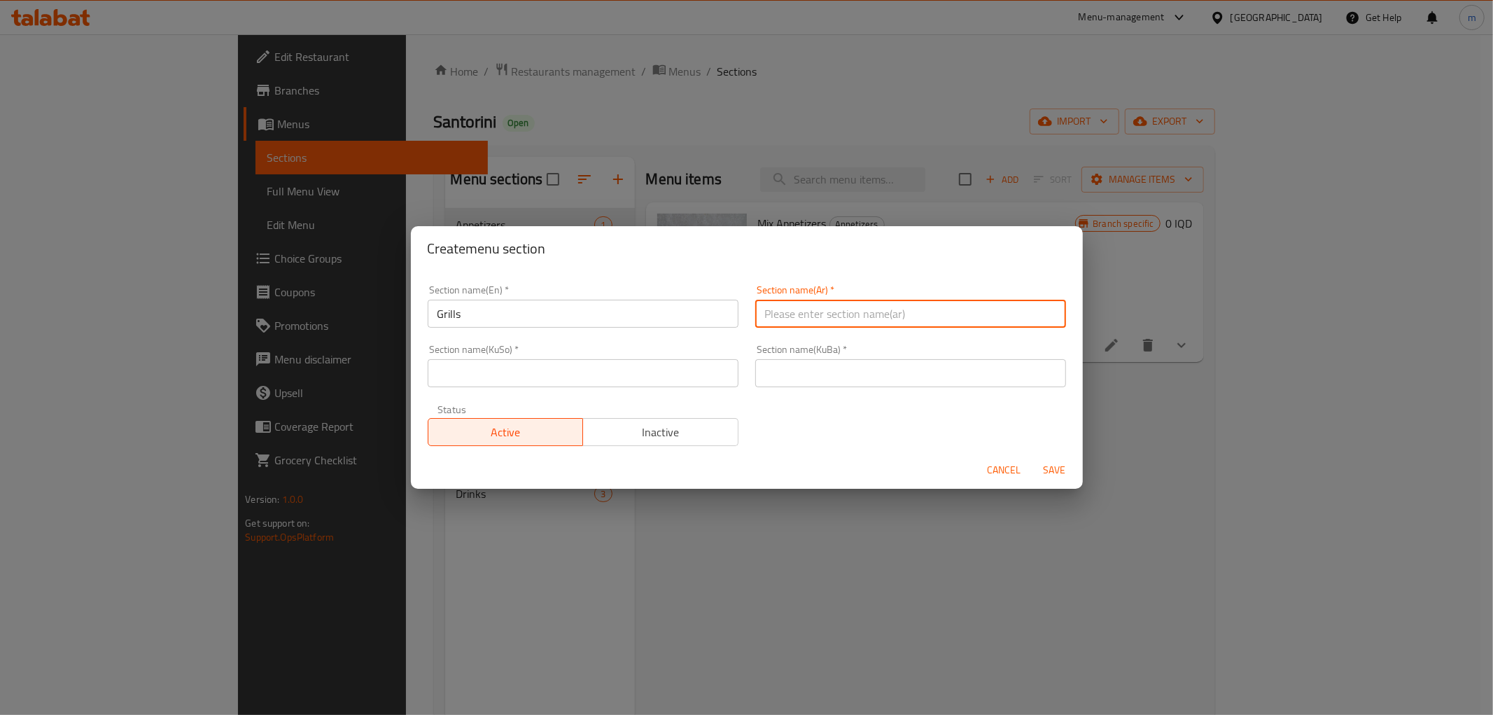
click at [787, 311] on input "text" at bounding box center [910, 314] width 311 height 28
paste input "المشويات المشكلة"
click at [785, 312] on input "المشويات المشكلة" at bounding box center [910, 314] width 311 height 28
type input "المشويات"
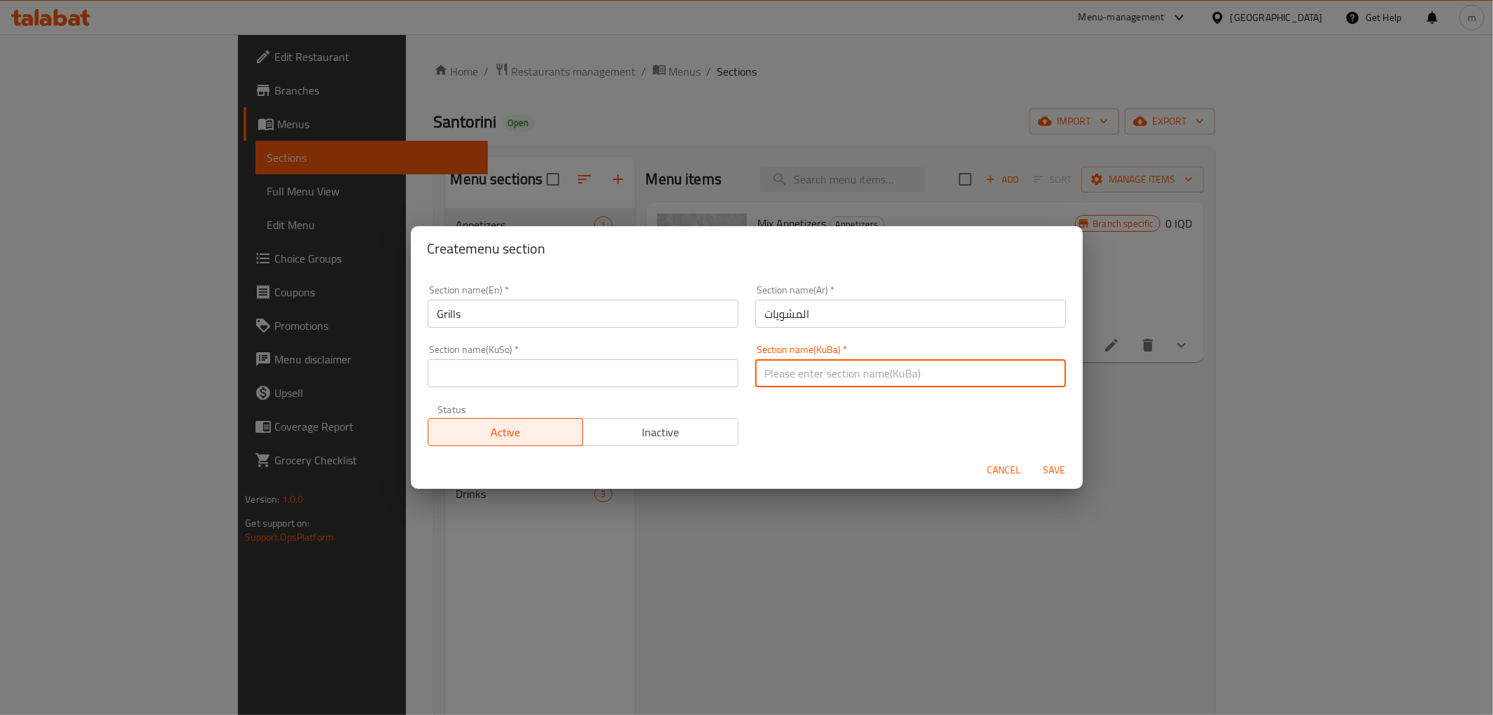
click at [781, 378] on input "text" at bounding box center [910, 373] width 311 height 28
paste input "برژاوە موشەکەلەکان"
drag, startPoint x: 775, startPoint y: 371, endPoint x: 824, endPoint y: 380, distance: 50.5
click at [824, 380] on input "برژاوە موشەکەلەکان" at bounding box center [910, 373] width 311 height 28
click at [806, 379] on input "برژاوەکان" at bounding box center [910, 373] width 311 height 28
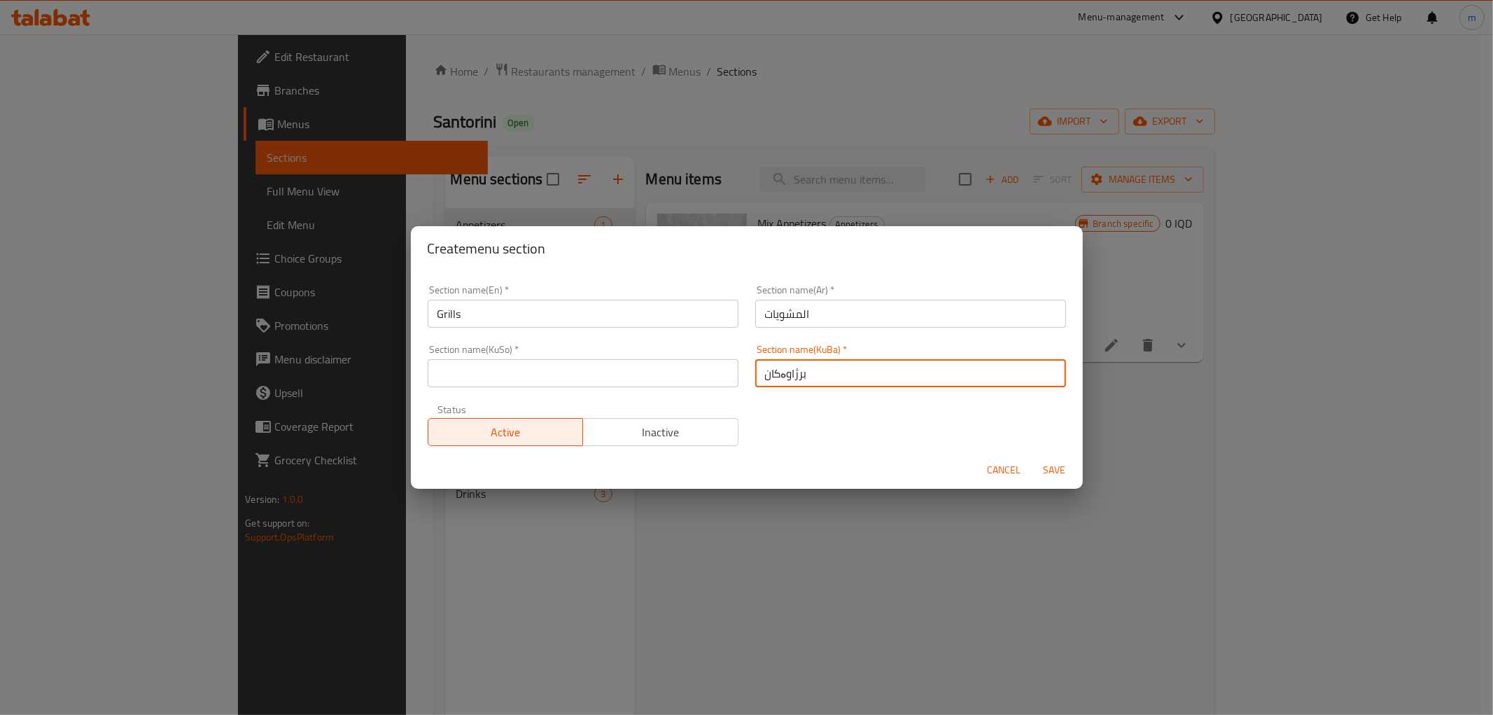
click at [806, 379] on input "برژاوەکان" at bounding box center [910, 373] width 311 height 28
type input "برژاوەکان"
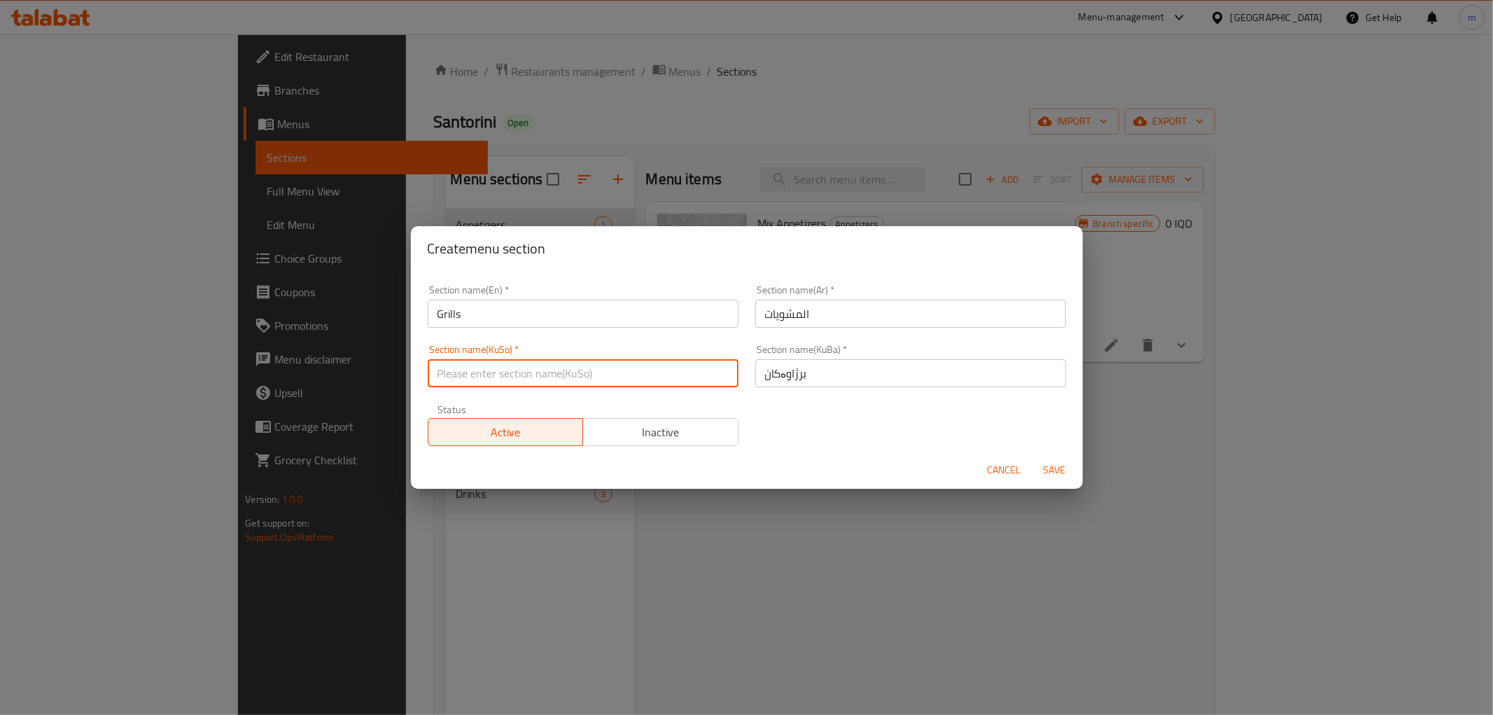
click at [708, 371] on input "text" at bounding box center [583, 373] width 311 height 28
paste input "برژاوەکان"
type input "برژاوەکان"
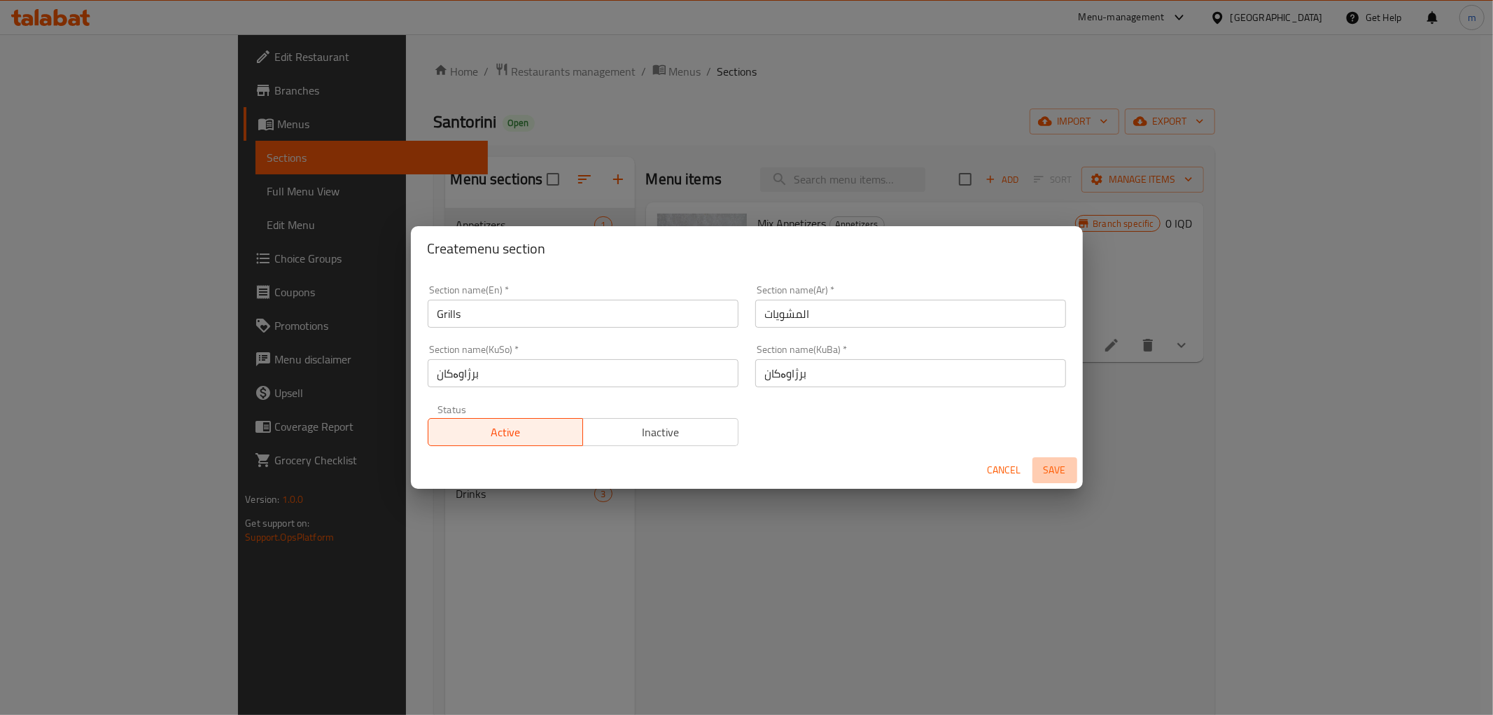
click at [1071, 462] on span "Save" at bounding box center [1055, 469] width 34 height 17
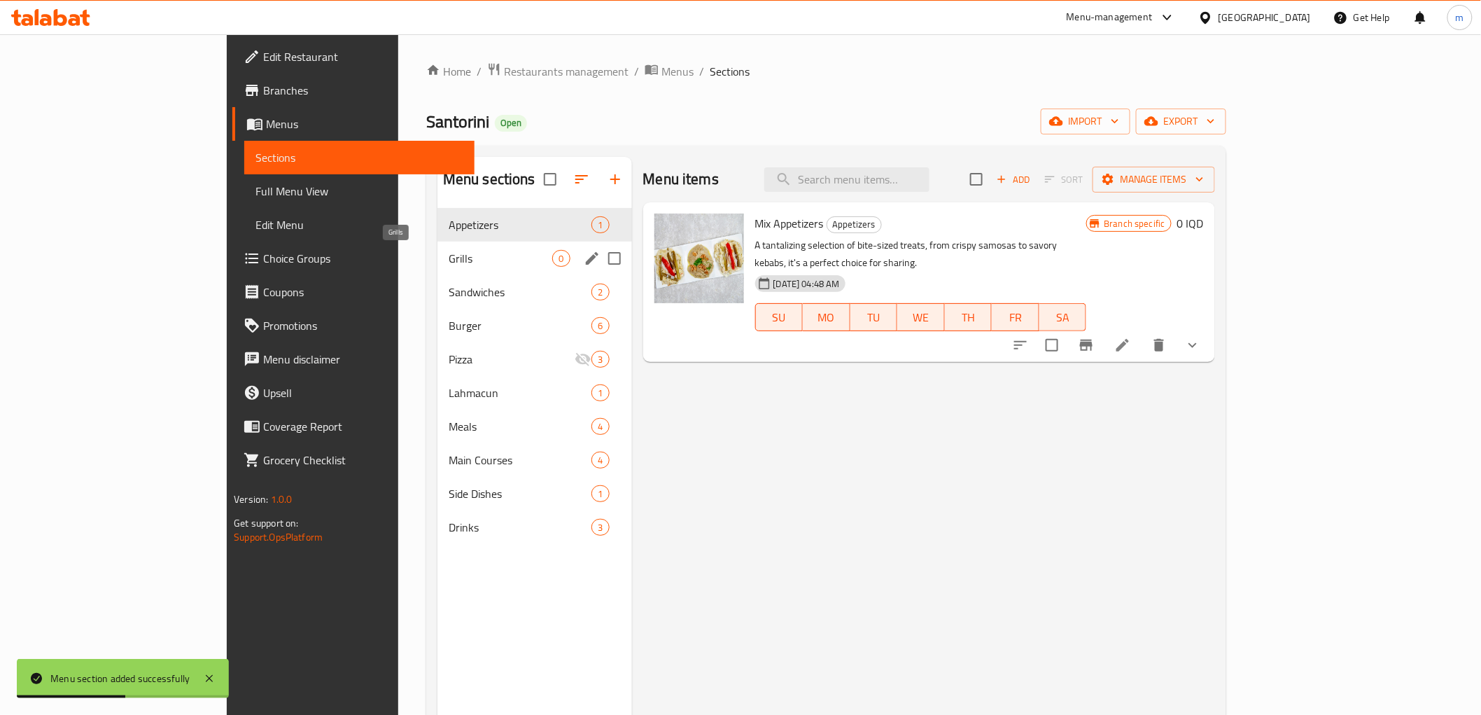
drag, startPoint x: 345, startPoint y: 265, endPoint x: 750, endPoint y: 349, distance: 413.2
click at [449, 265] on span "Grills" at bounding box center [501, 258] width 104 height 17
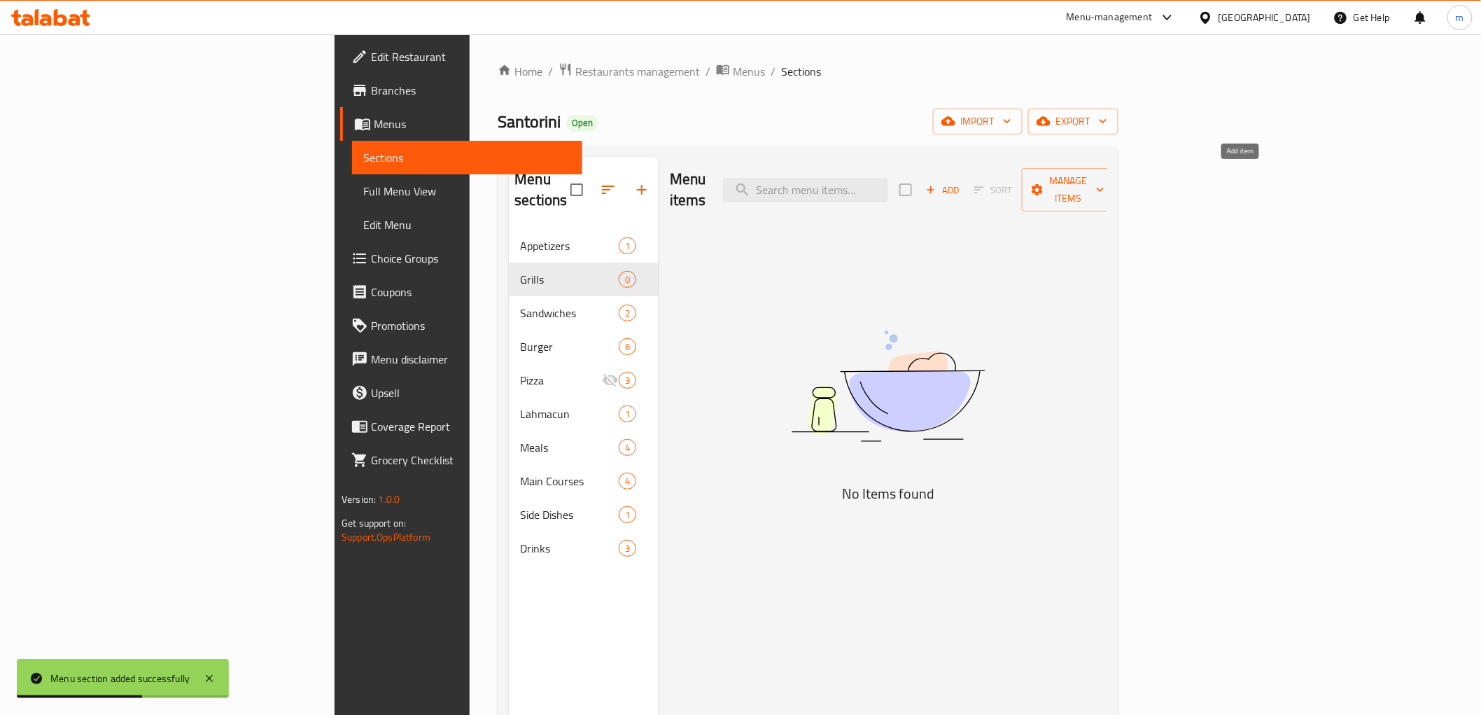
click at [962, 182] on span "Add" at bounding box center [943, 190] width 38 height 16
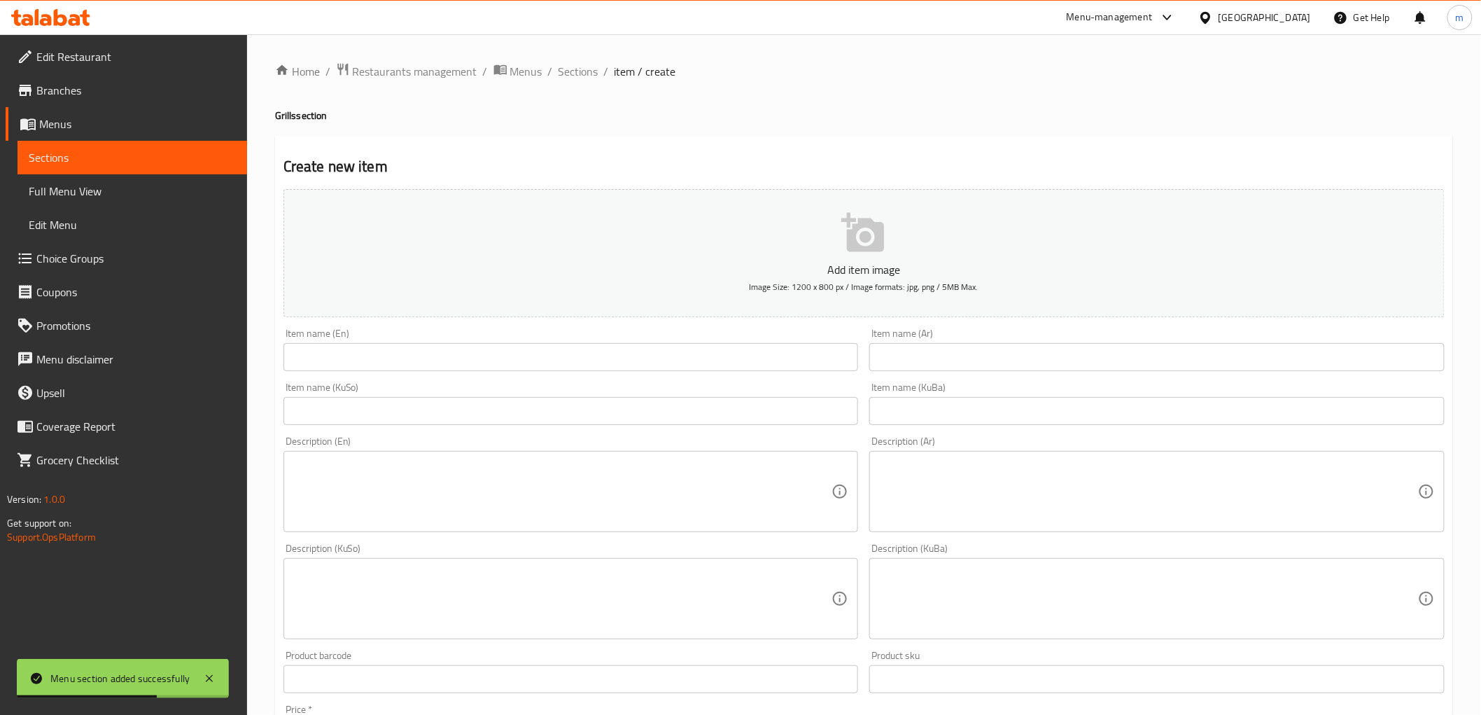
click at [693, 352] on input "text" at bounding box center [570, 357] width 575 height 28
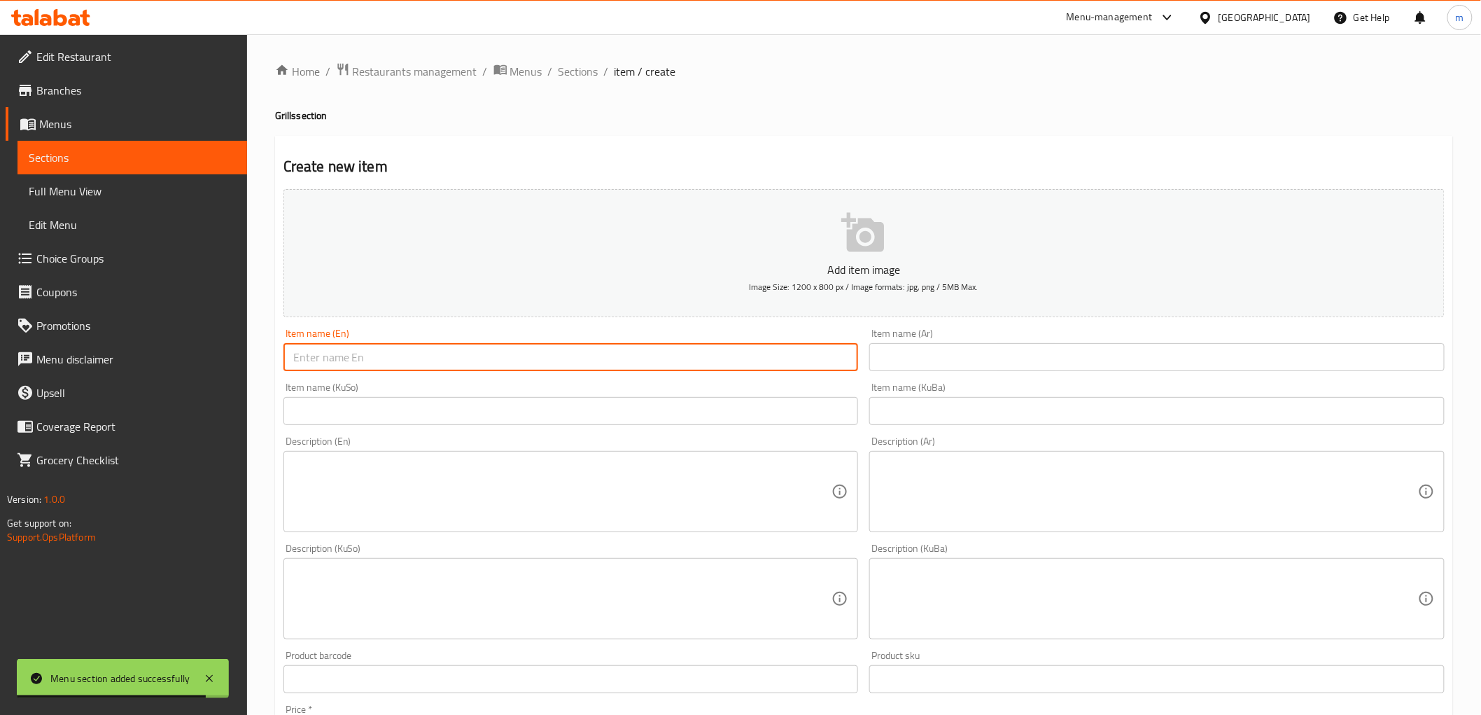
paste input "Kebab"
type input "Kebab"
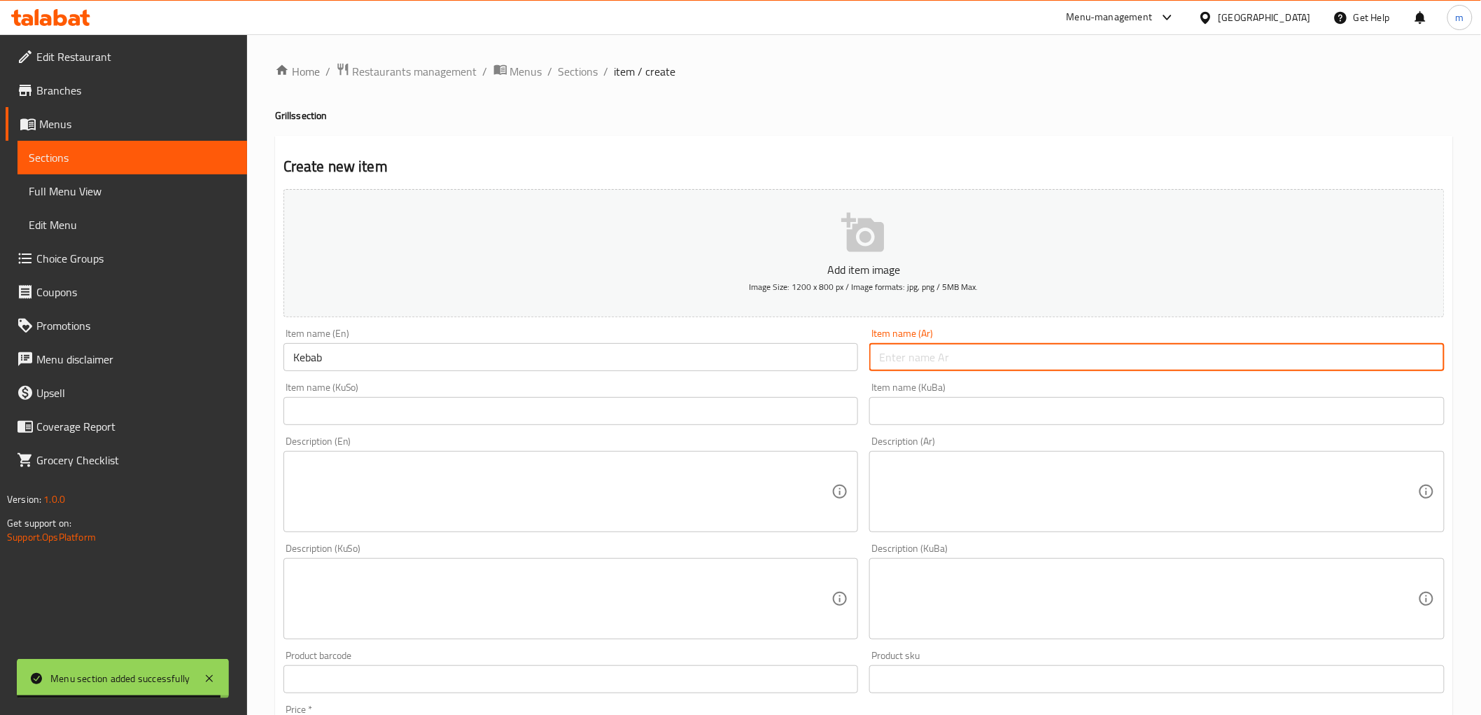
click at [915, 353] on input "text" at bounding box center [1156, 357] width 575 height 28
type input "كباب"
click at [898, 423] on input "text" at bounding box center [1156, 411] width 575 height 28
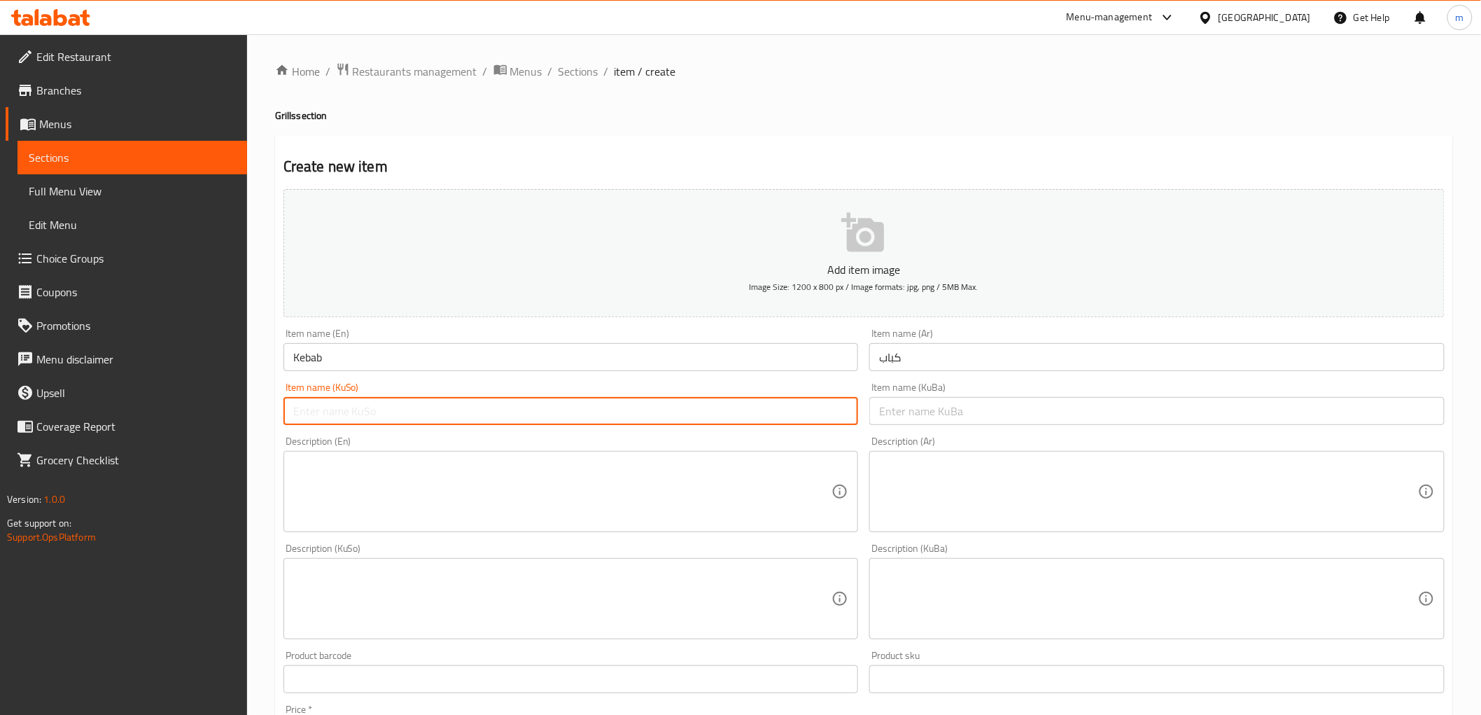
click at [795, 416] on input "text" at bounding box center [570, 411] width 575 height 28
type input "کەباب"
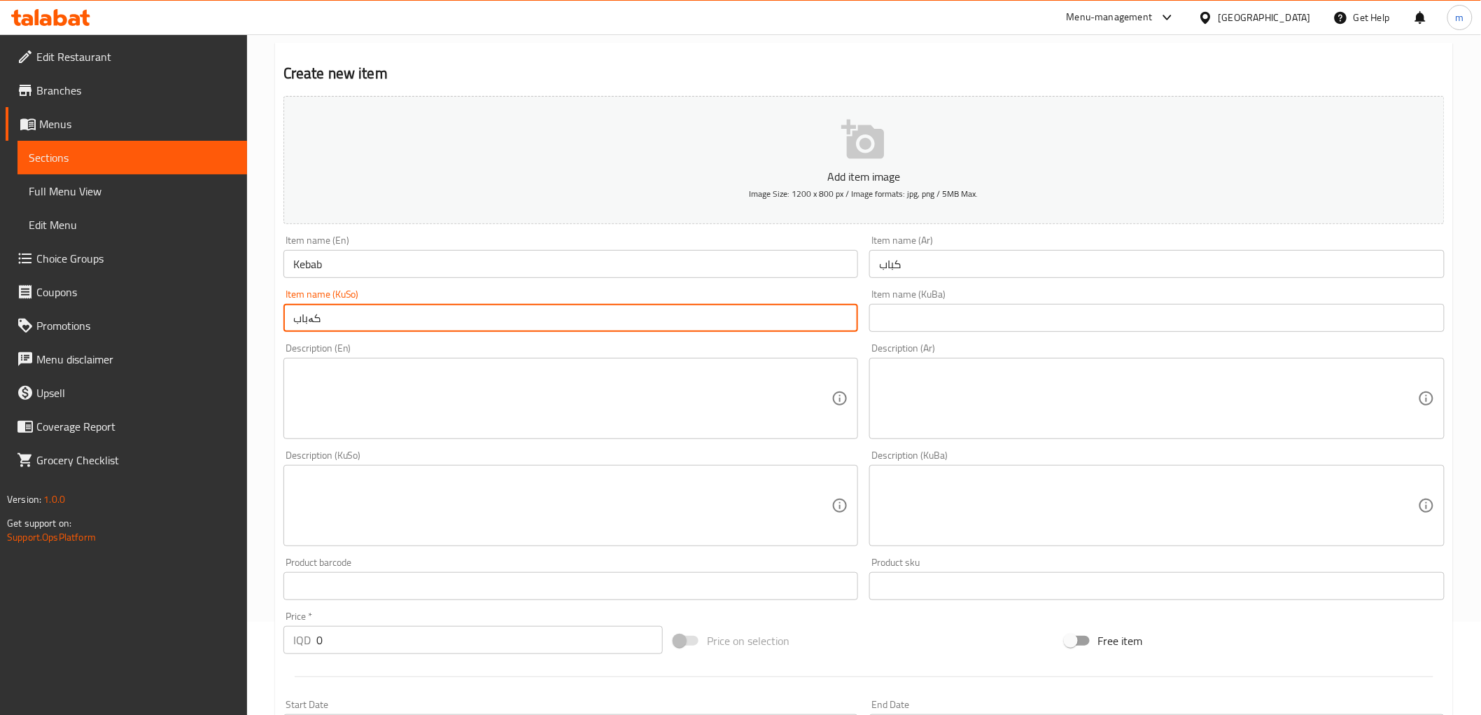
scroll to position [129, 0]
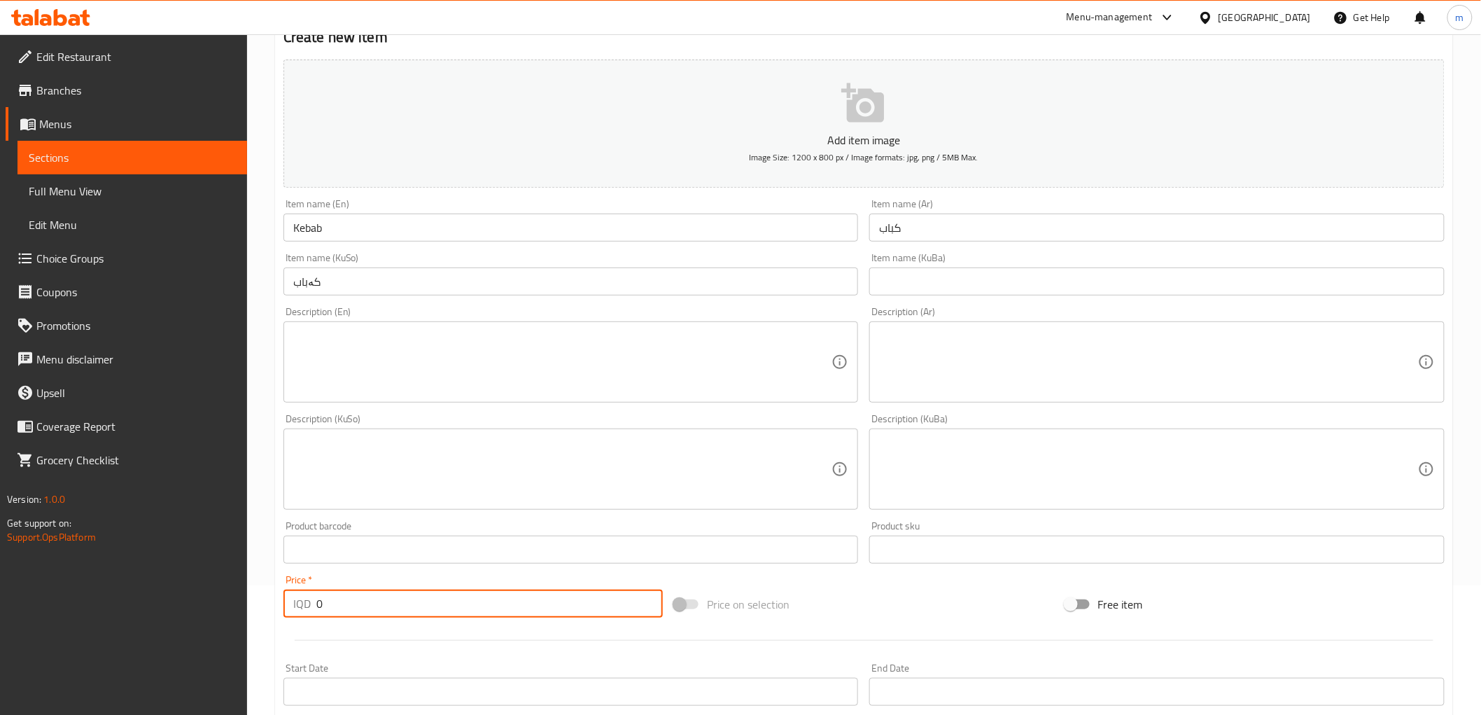
paste input "450"
drag, startPoint x: 325, startPoint y: 596, endPoint x: 302, endPoint y: 598, distance: 23.3
click at [302, 598] on div "IQD 0 Price *" at bounding box center [472, 603] width 379 height 28
type input "4500"
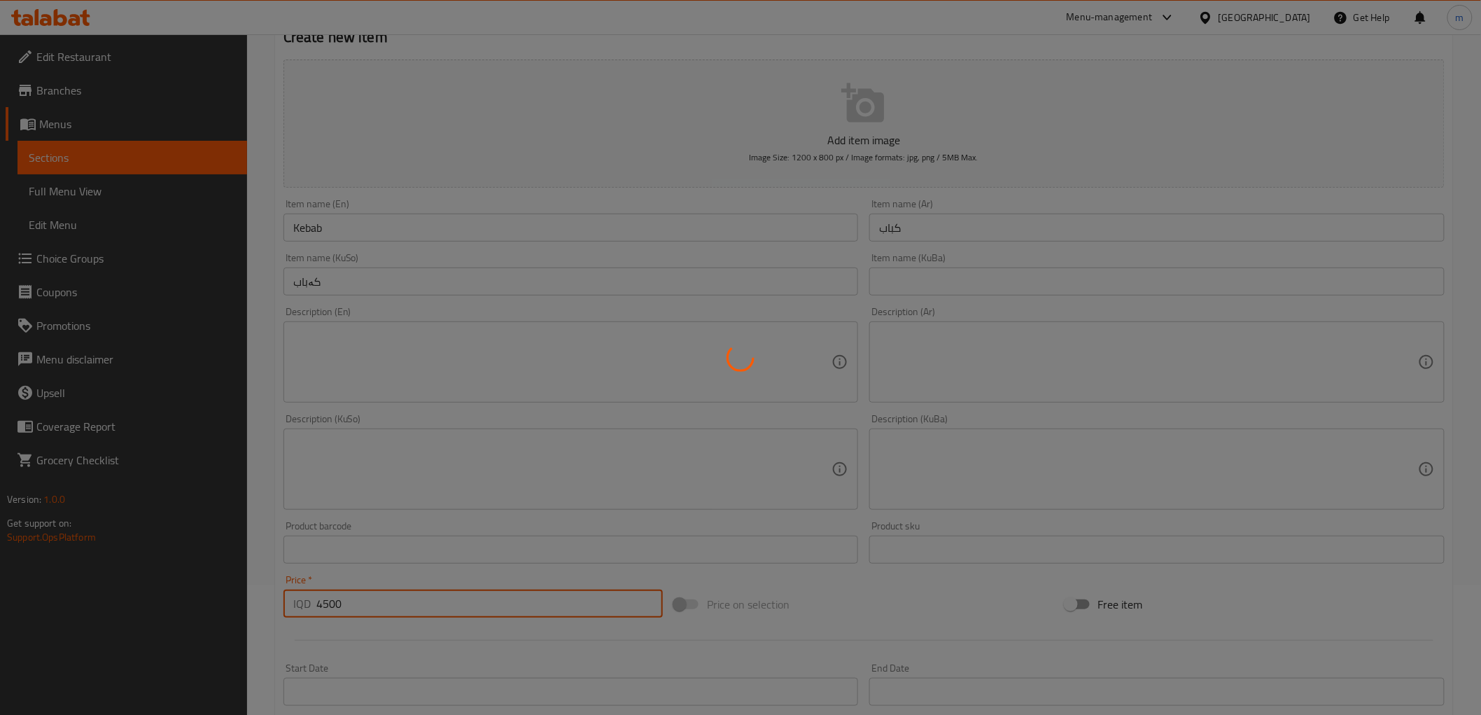
type input "0"
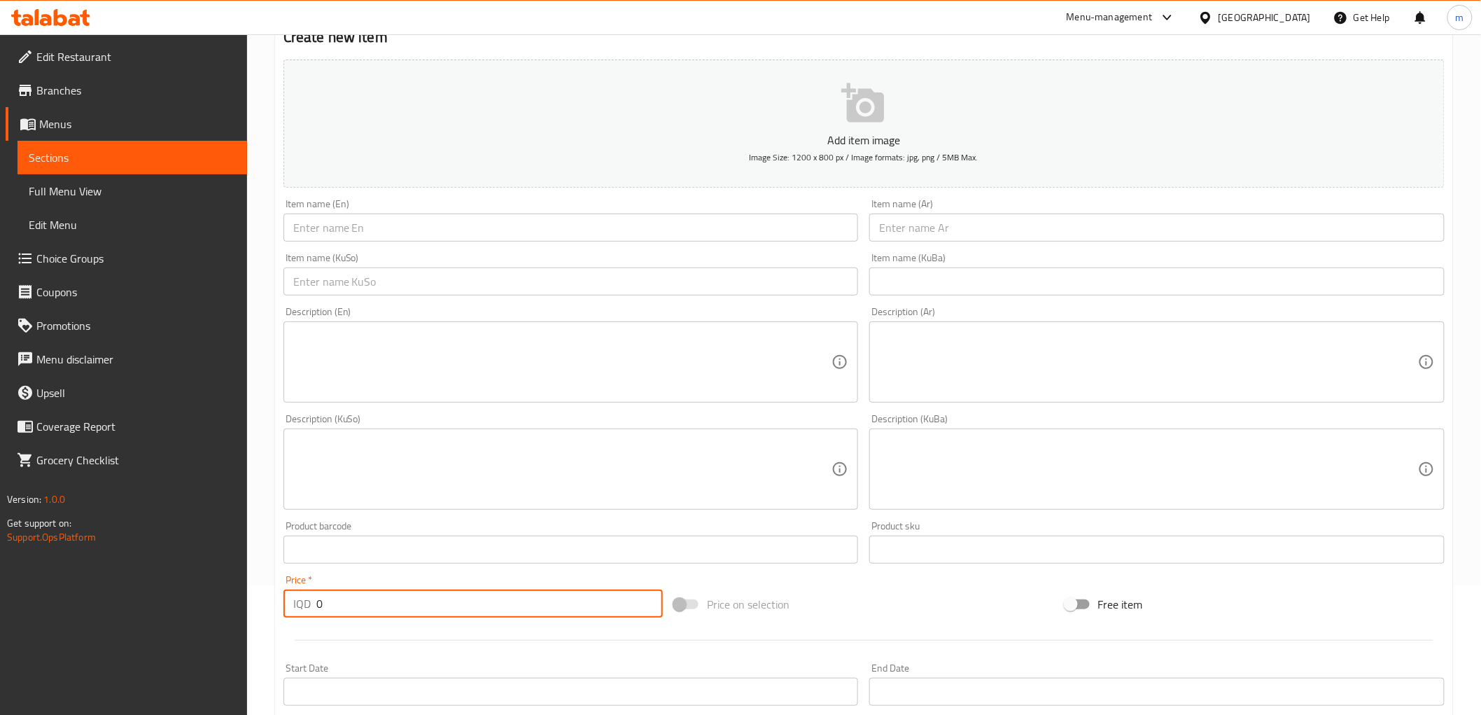
click at [499, 246] on div "Item name (En) Item name (En)" at bounding box center [571, 220] width 587 height 54
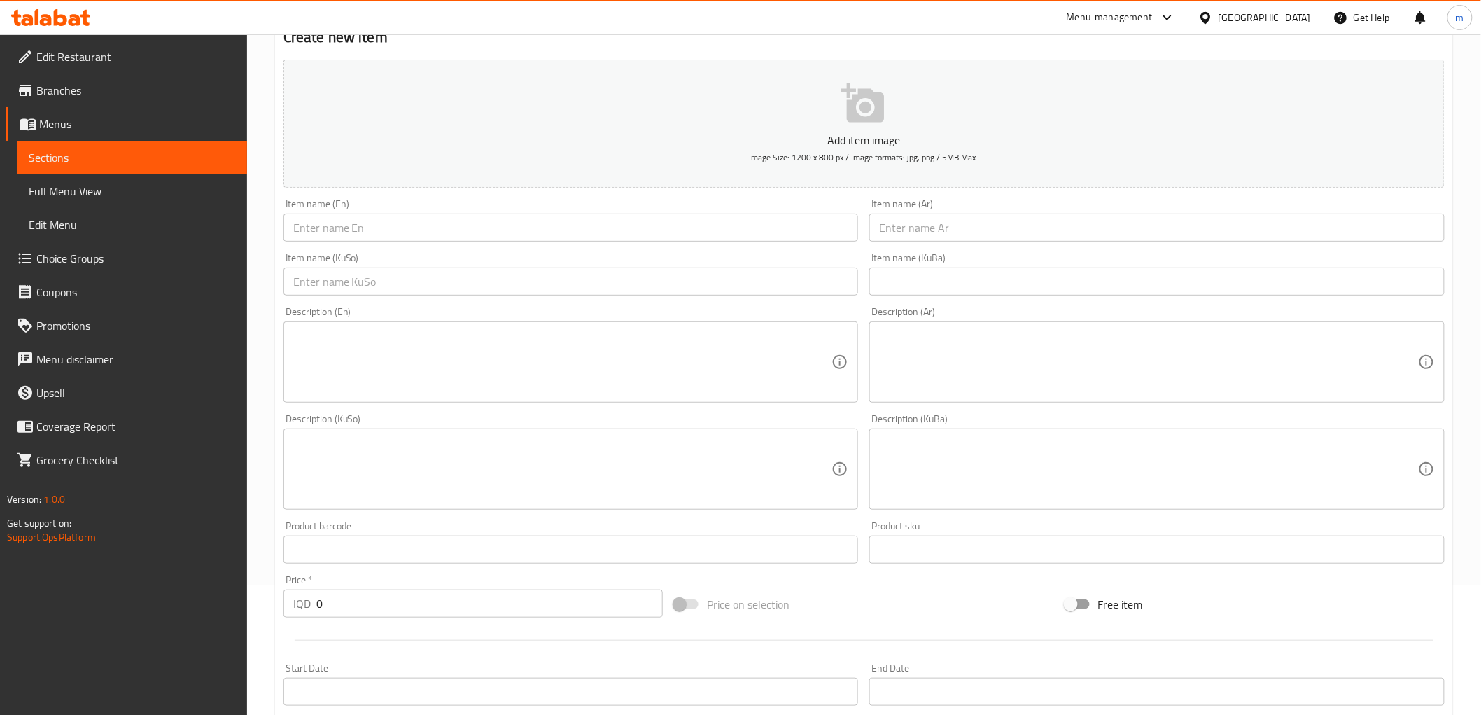
click at [500, 244] on div "Item name (En) Item name (En)" at bounding box center [571, 220] width 587 height 54
paste input "1 kilo kebab"
click at [506, 232] on input "1 kilo kebab" at bounding box center [570, 227] width 575 height 28
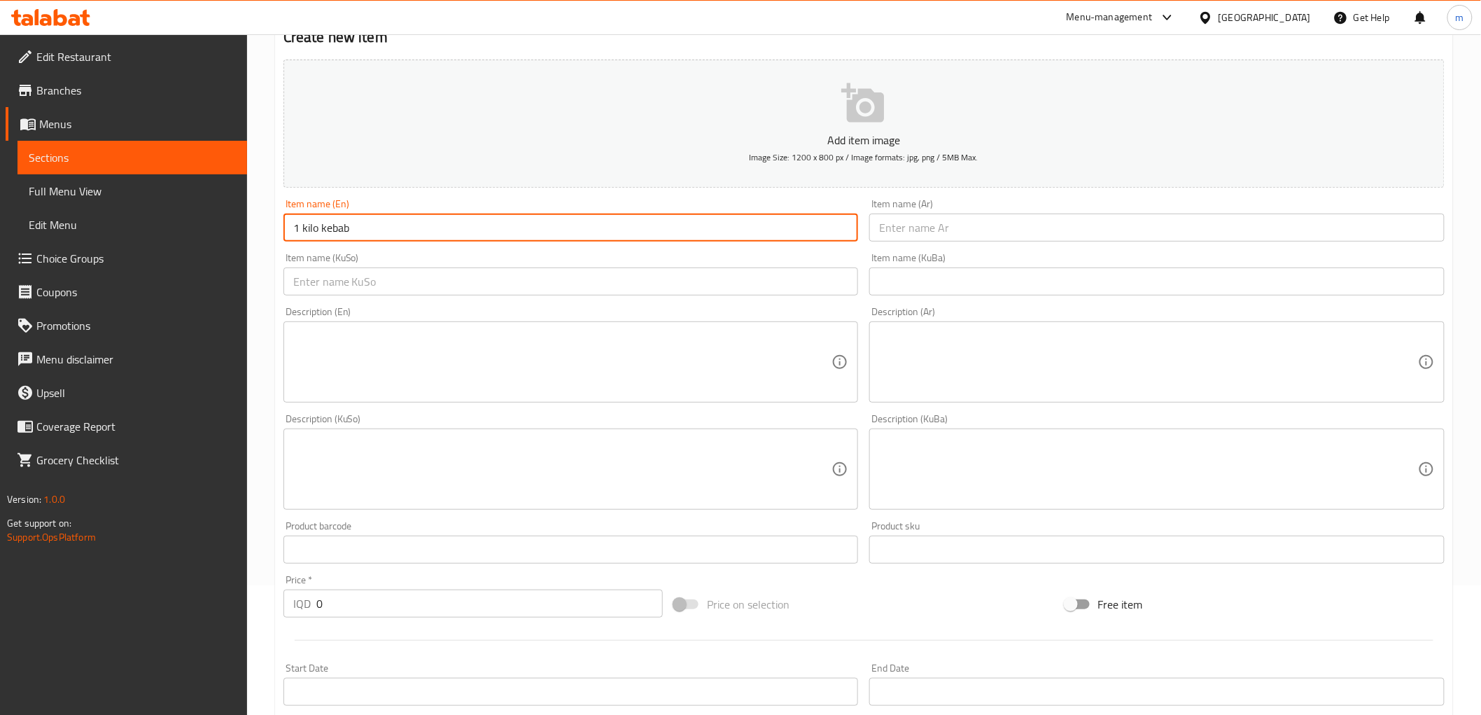
type input "1 kilo kebab"
drag, startPoint x: 943, startPoint y: 236, endPoint x: 893, endPoint y: 255, distance: 53.4
click at [943, 236] on input "text" at bounding box center [1156, 227] width 575 height 28
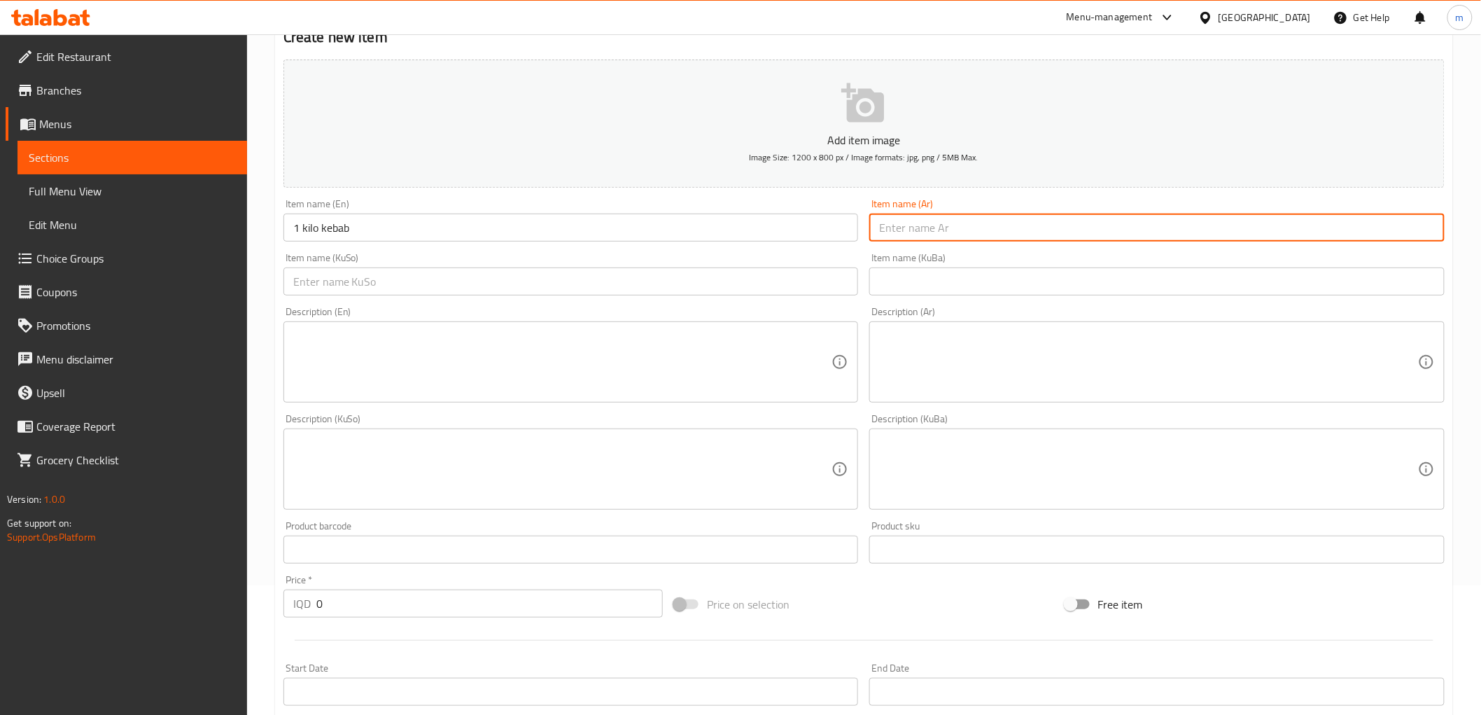
click at [831, 269] on input "text" at bounding box center [570, 281] width 575 height 28
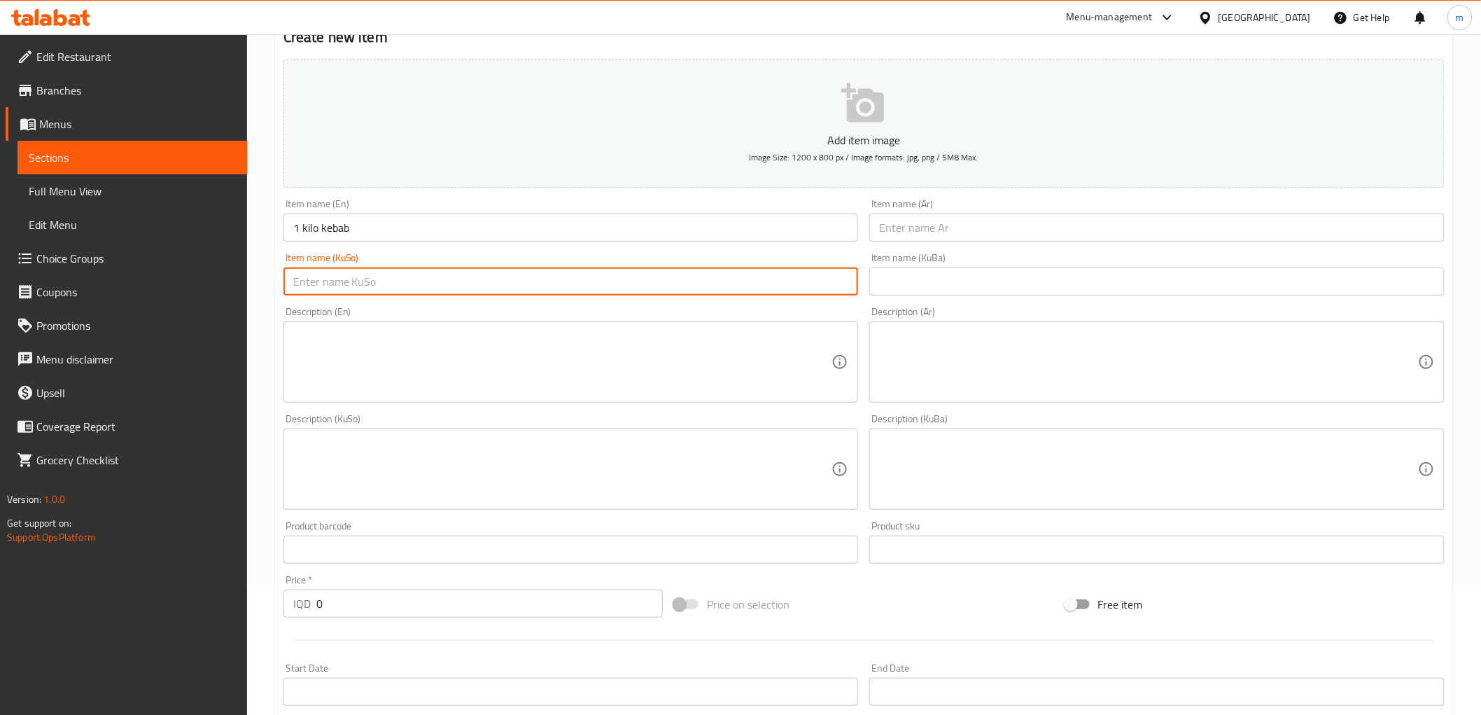
paste input "1 کیلۆ کەباب"
type input "1 کیلۆ کەباب"
click at [934, 227] on input "text" at bounding box center [1156, 227] width 575 height 28
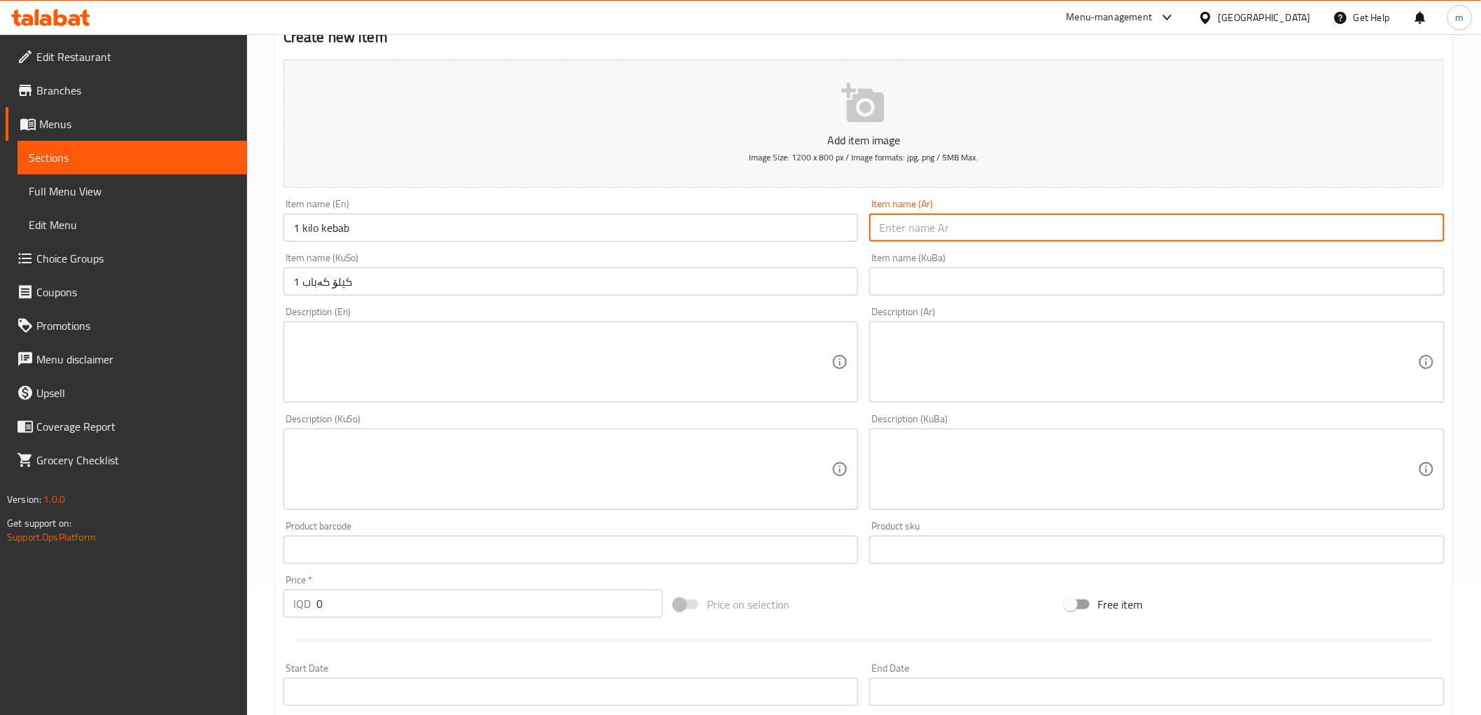
paste input "1 كيلو كباب"
type input "1 كيلو كباب"
paste input "2500"
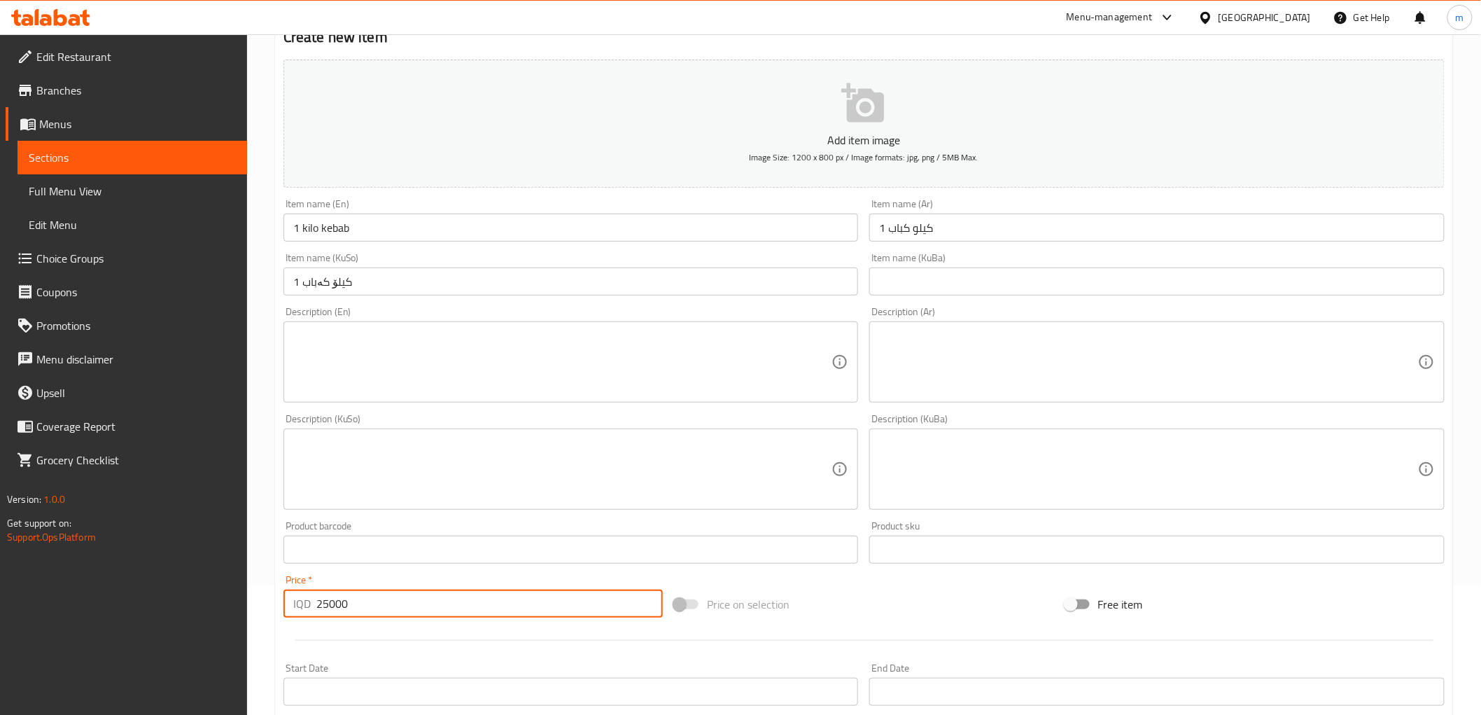
drag, startPoint x: 314, startPoint y: 605, endPoint x: 287, endPoint y: 603, distance: 26.7
click at [288, 603] on div "IQD 25000 Price *" at bounding box center [472, 603] width 379 height 28
type input "25000"
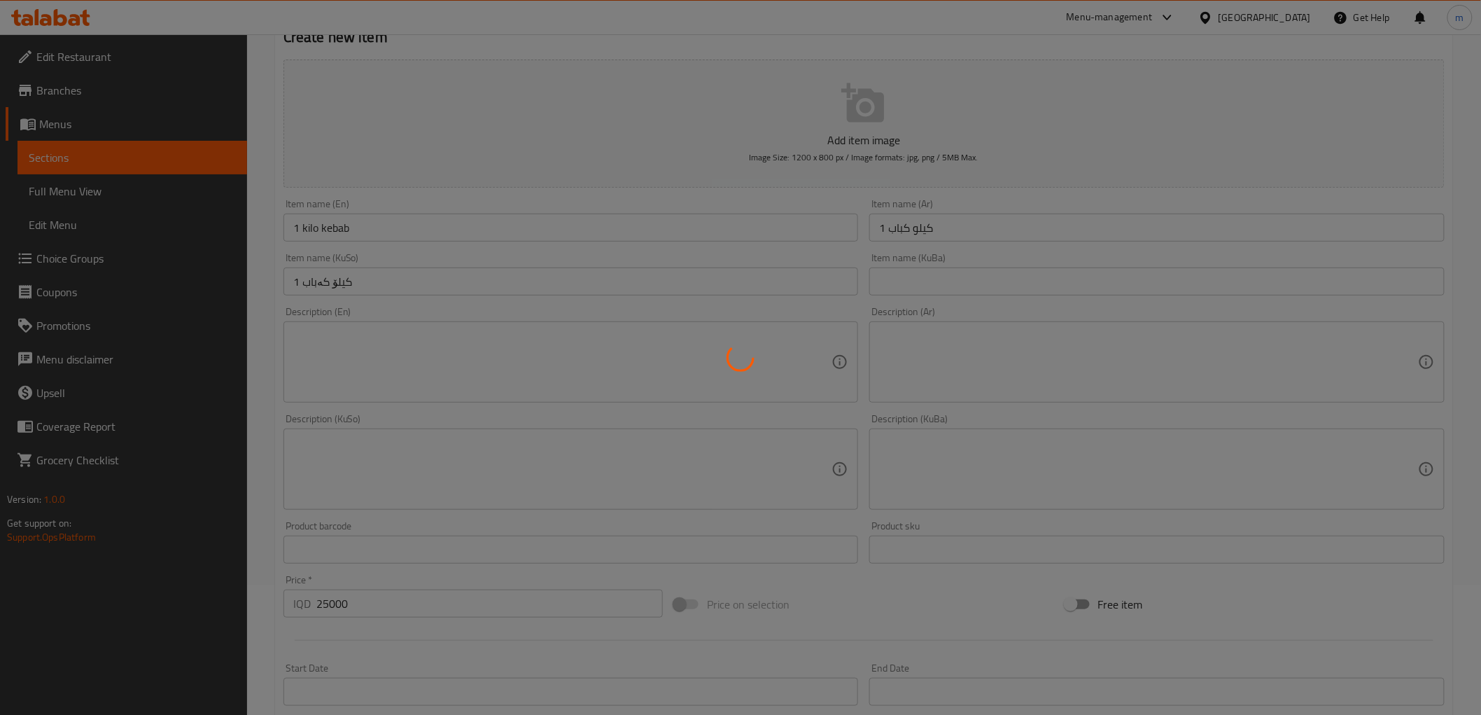
type input "0"
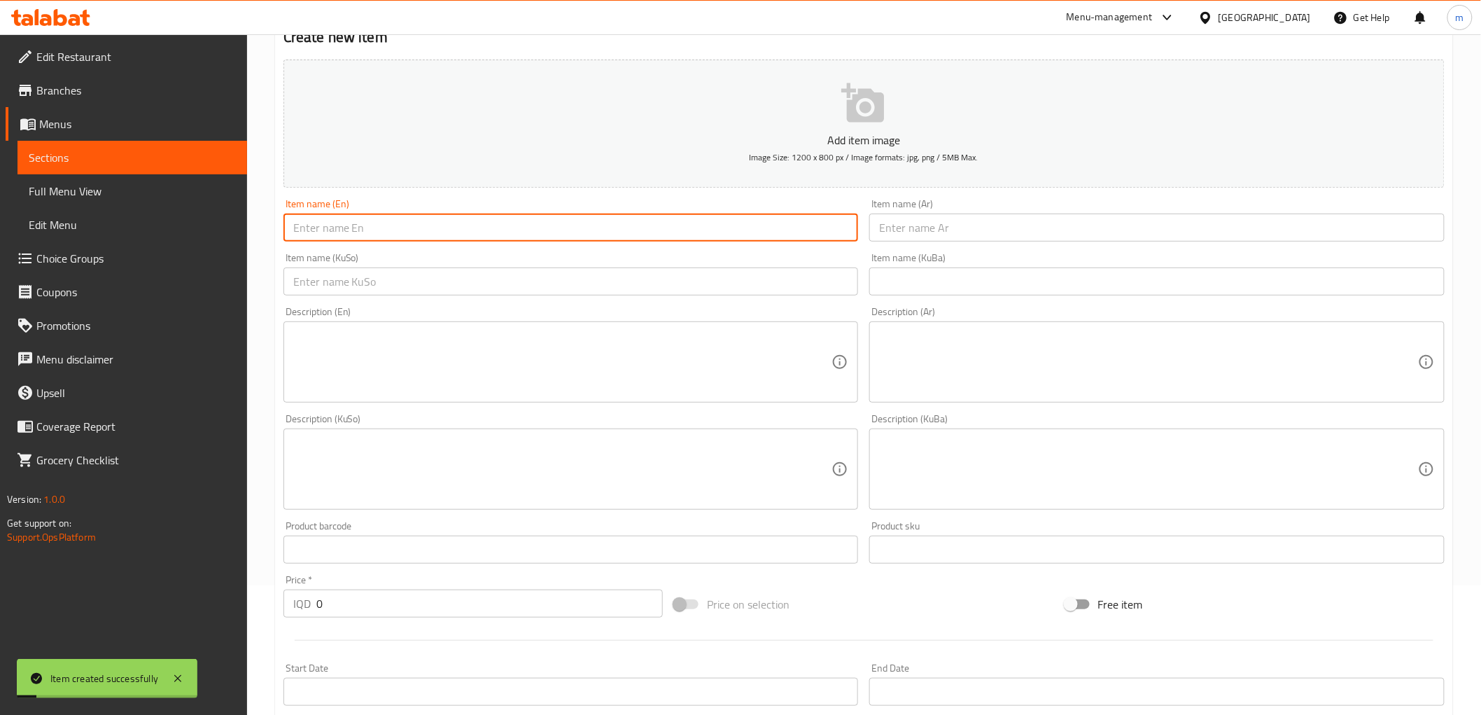
click at [523, 228] on input "text" at bounding box center [570, 227] width 575 height 28
paste input "Chicken breast"
type input "Chicken breast"
click at [927, 247] on div "Item name (KuBa) Item name (KuBa)" at bounding box center [1157, 274] width 587 height 54
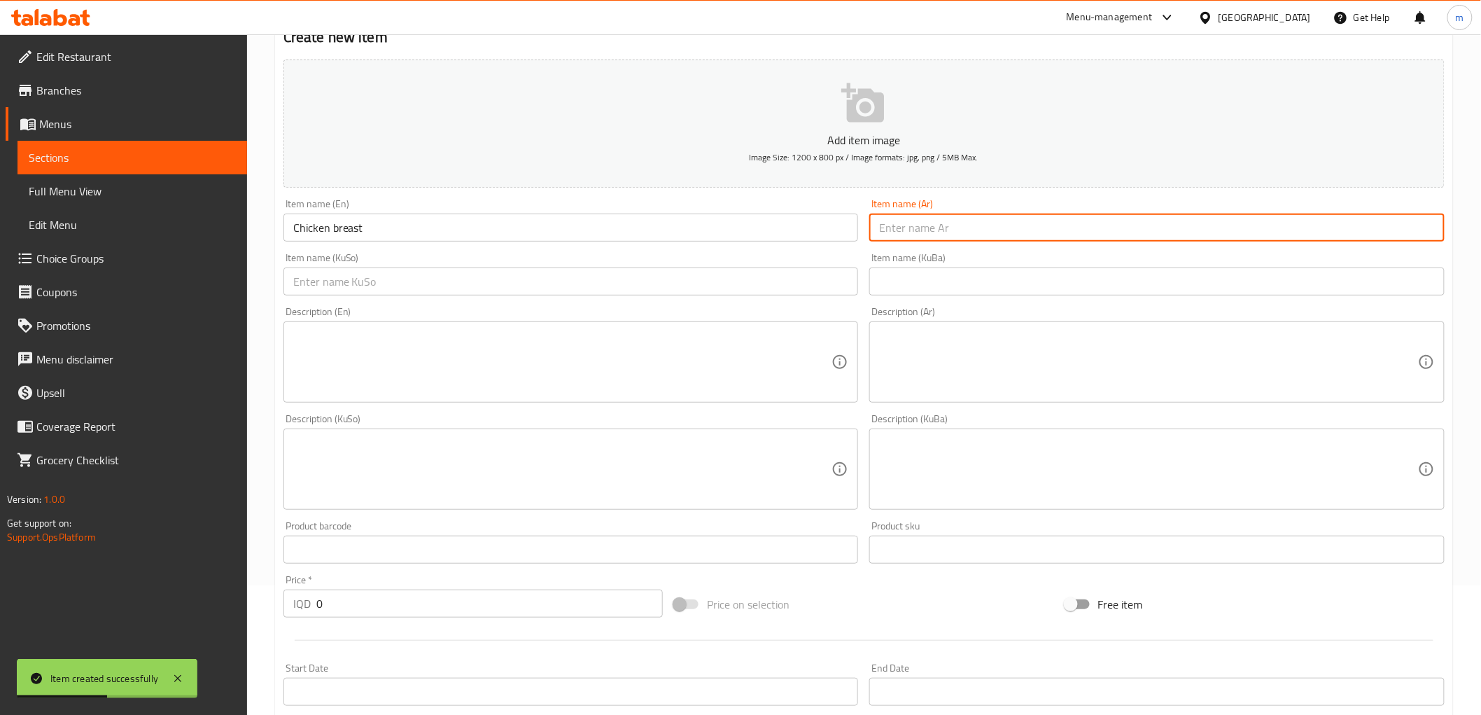
drag, startPoint x: 918, startPoint y: 232, endPoint x: 897, endPoint y: 243, distance: 23.8
click at [918, 232] on input "text" at bounding box center [1156, 227] width 575 height 28
paste input "صدر دجاج"
type input "صدر دجاج"
click at [802, 290] on input "text" at bounding box center [570, 281] width 575 height 28
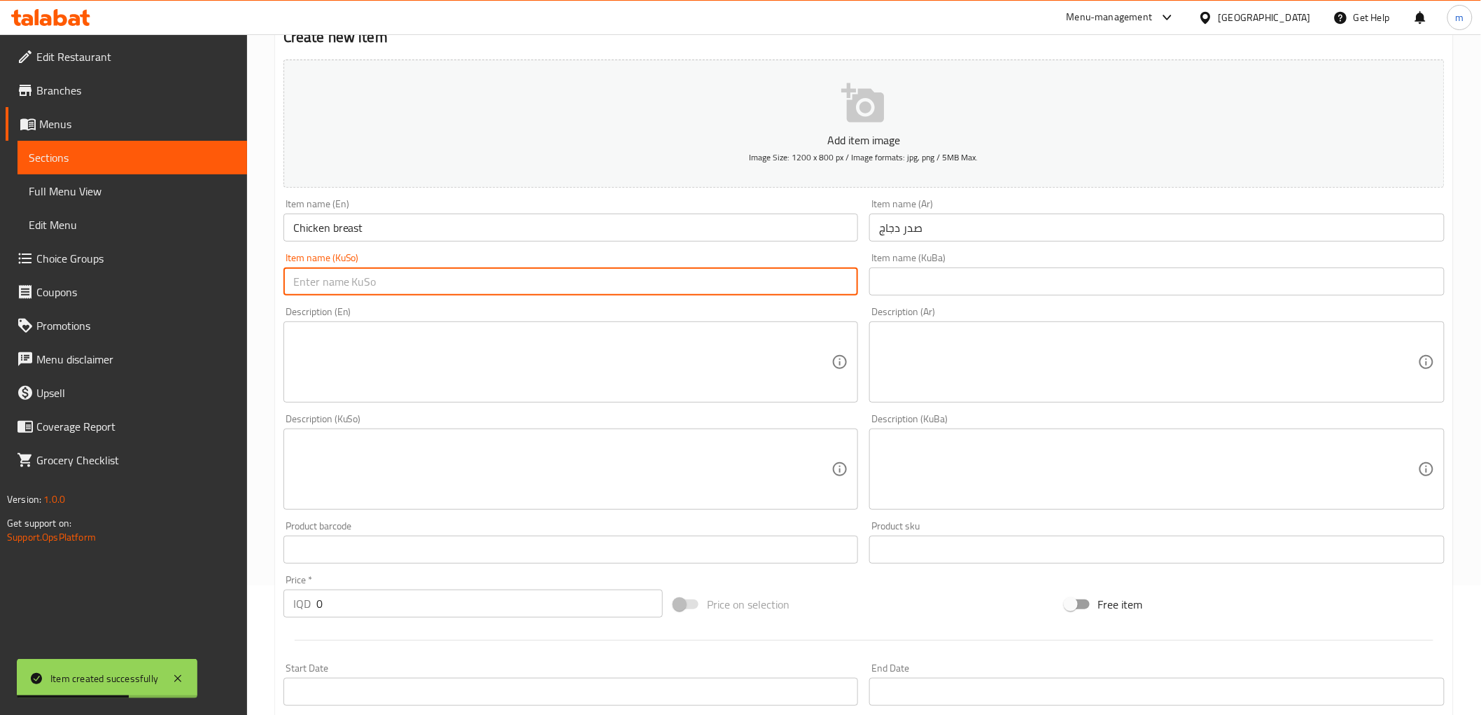
paste input "سنگی مریشک"
click at [351, 283] on input "سنگی مریشک" at bounding box center [570, 281] width 575 height 28
type input "سینگی مریشک"
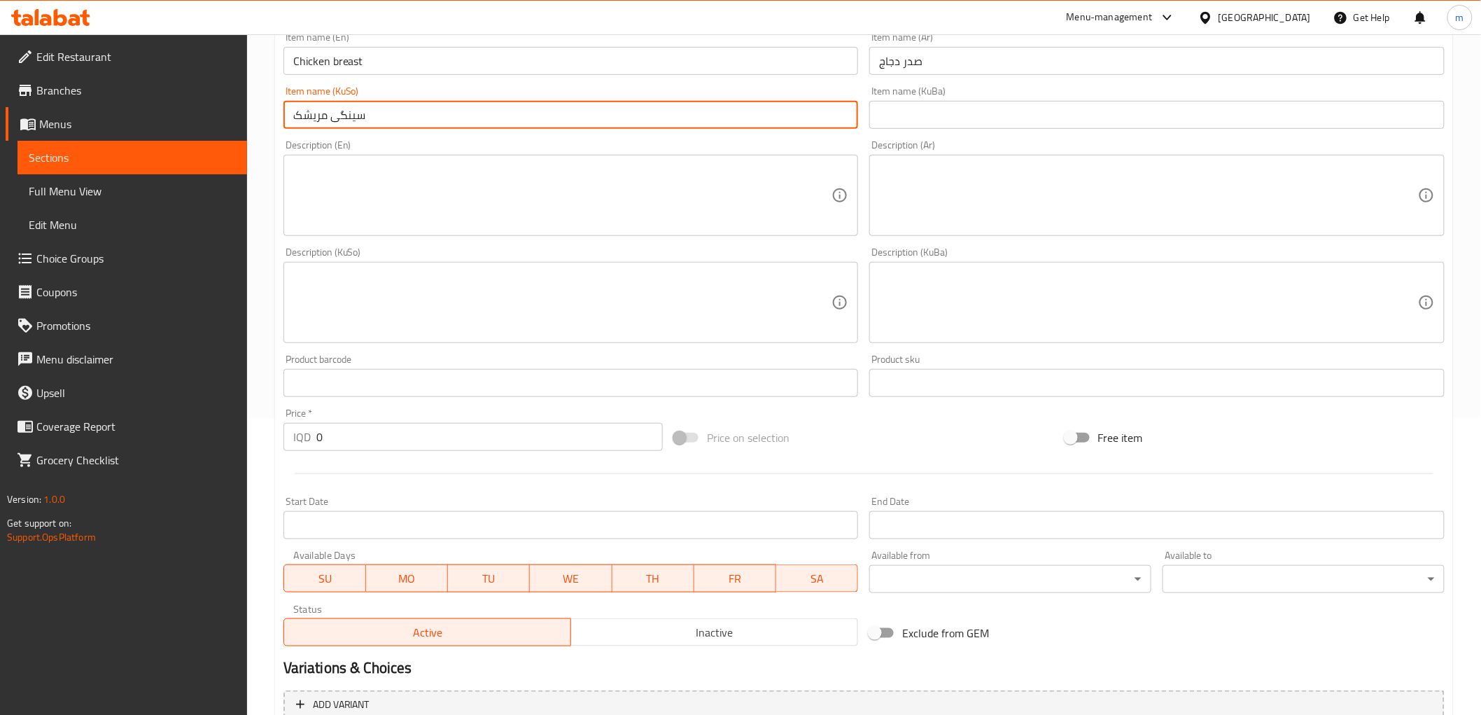
scroll to position [433, 0]
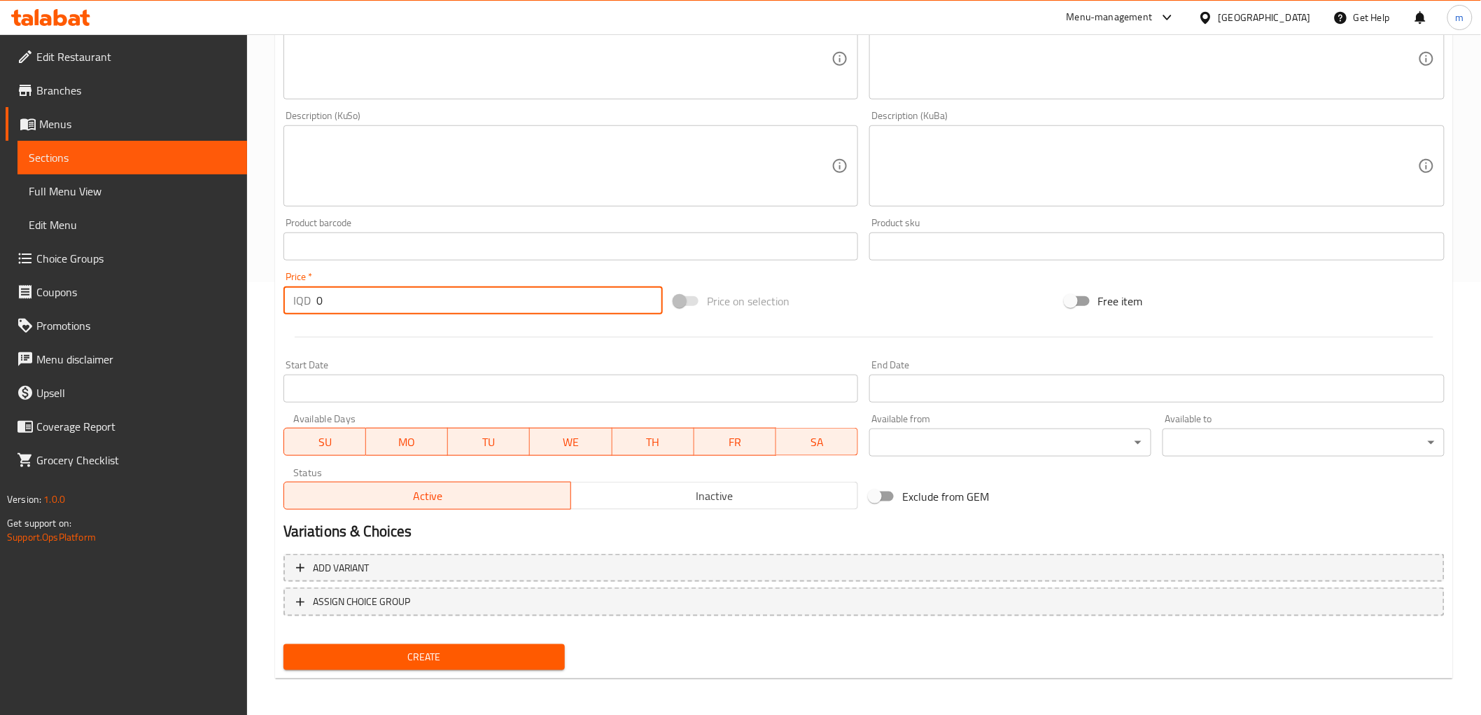
paste input "400"
drag, startPoint x: 348, startPoint y: 292, endPoint x: 269, endPoint y: 290, distance: 78.4
click at [269, 290] on div "Home / Restaurants management / Menus / Sections / item / create Grills section…" at bounding box center [864, 160] width 1234 height 1116
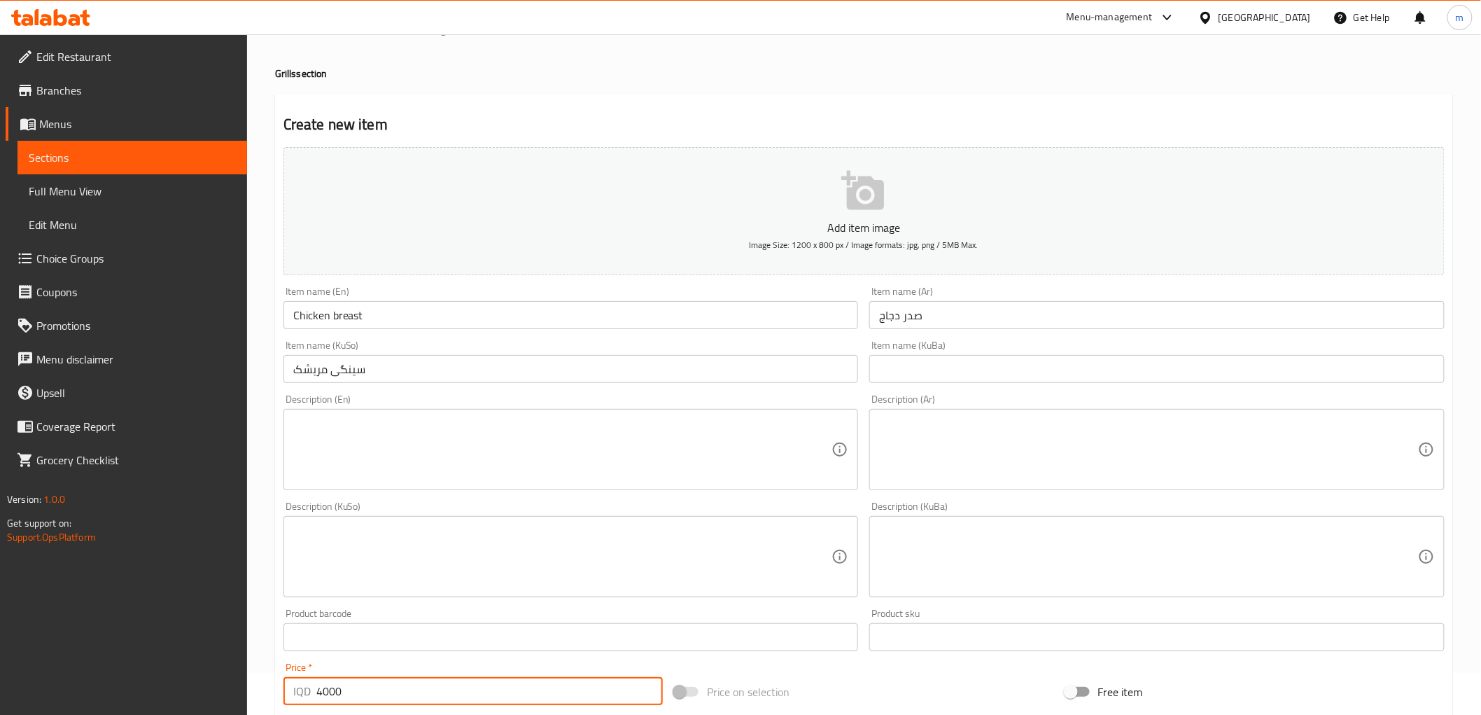
scroll to position [0, 0]
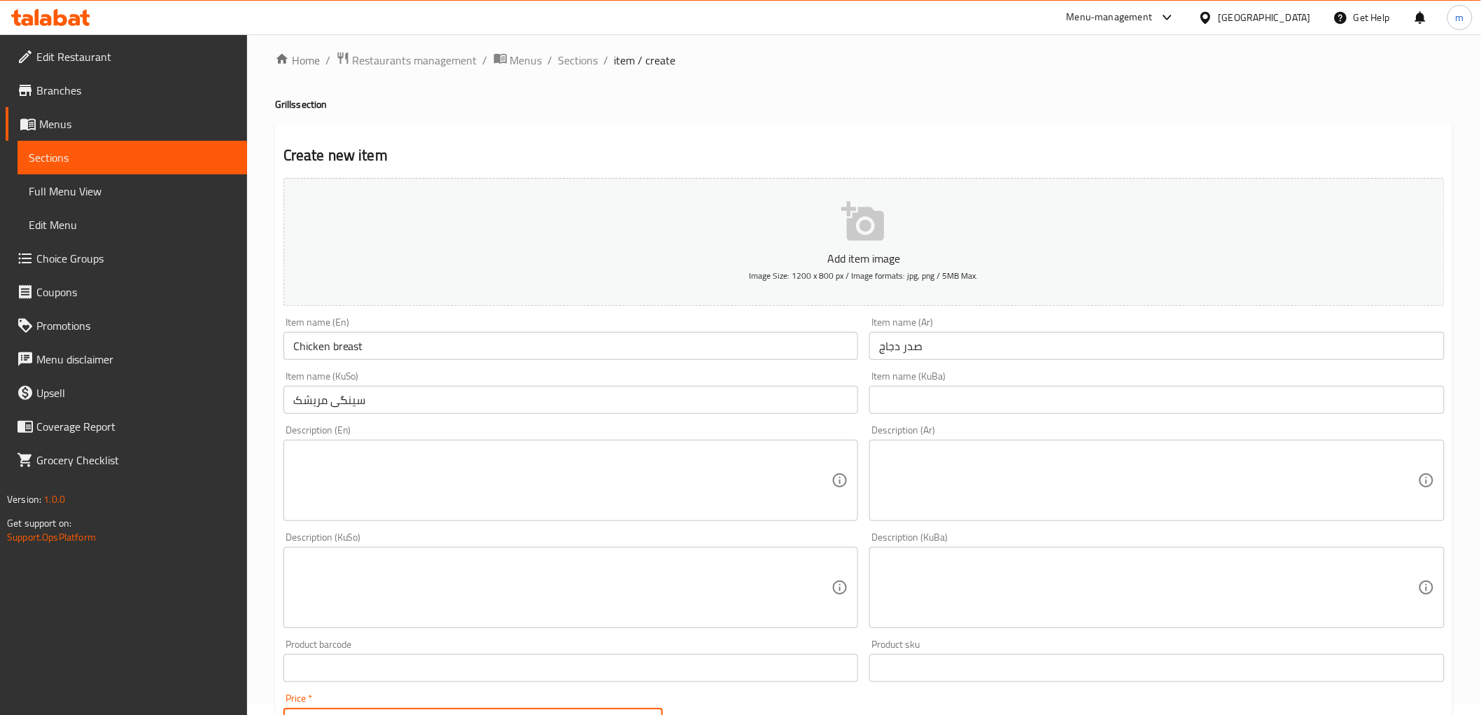
type input "4000"
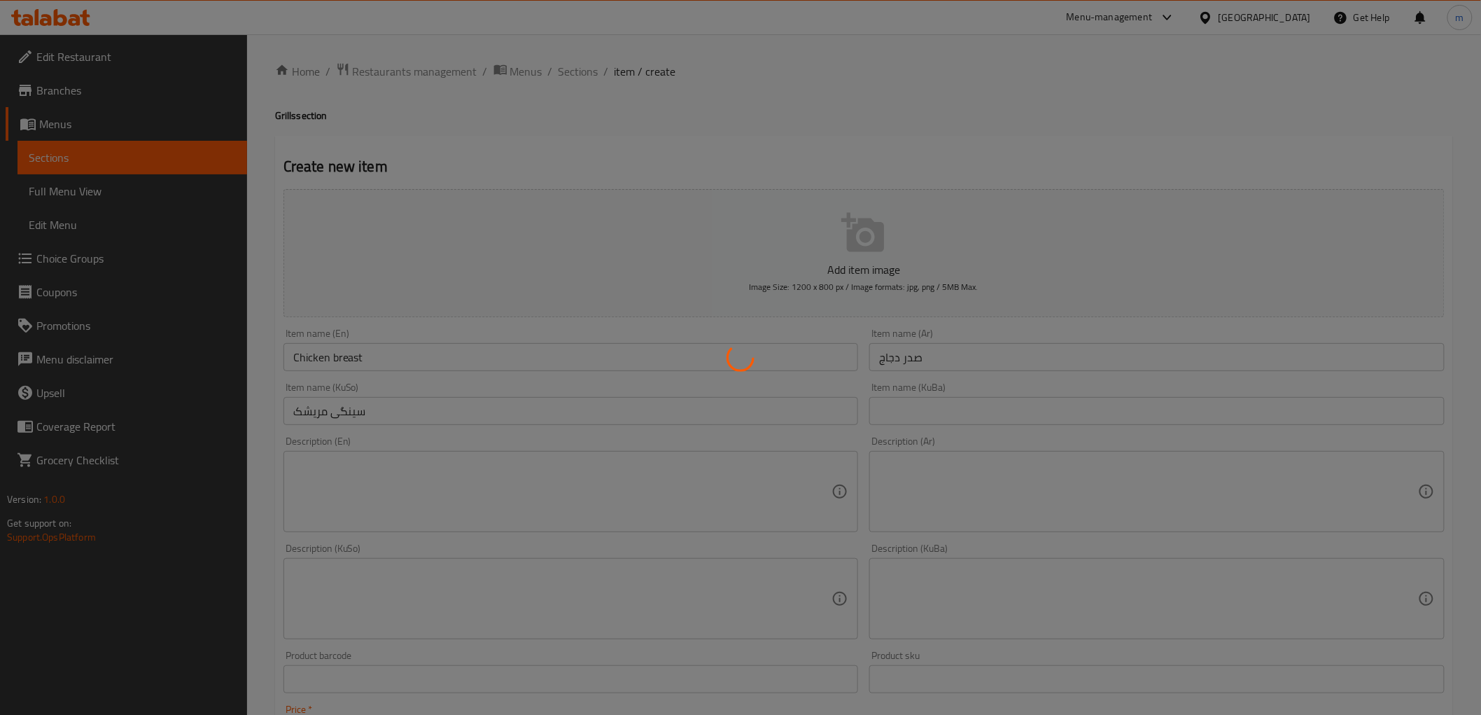
type input "0"
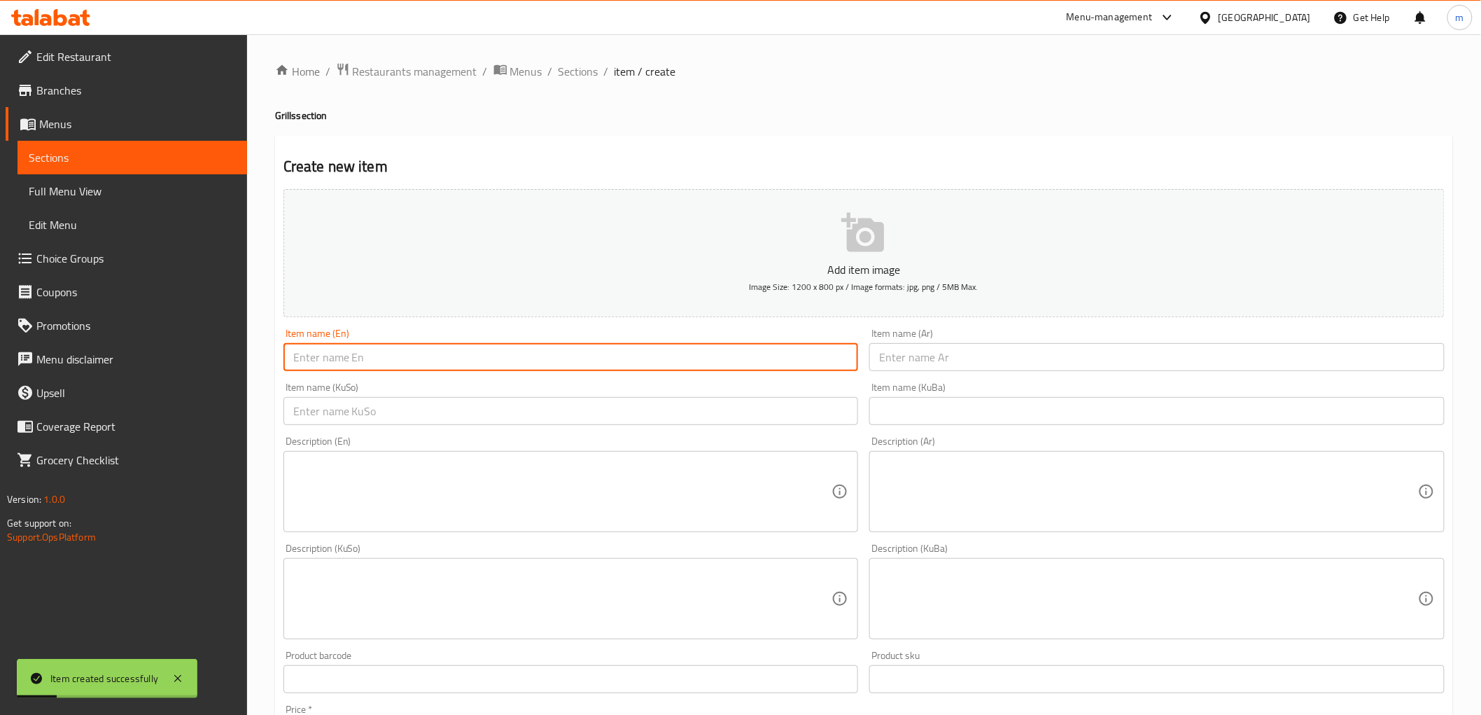
click at [478, 357] on input "text" at bounding box center [570, 357] width 575 height 28
paste input "Chicken Wings"
type input "Chicken Wings"
click at [956, 367] on input "text" at bounding box center [1156, 357] width 575 height 28
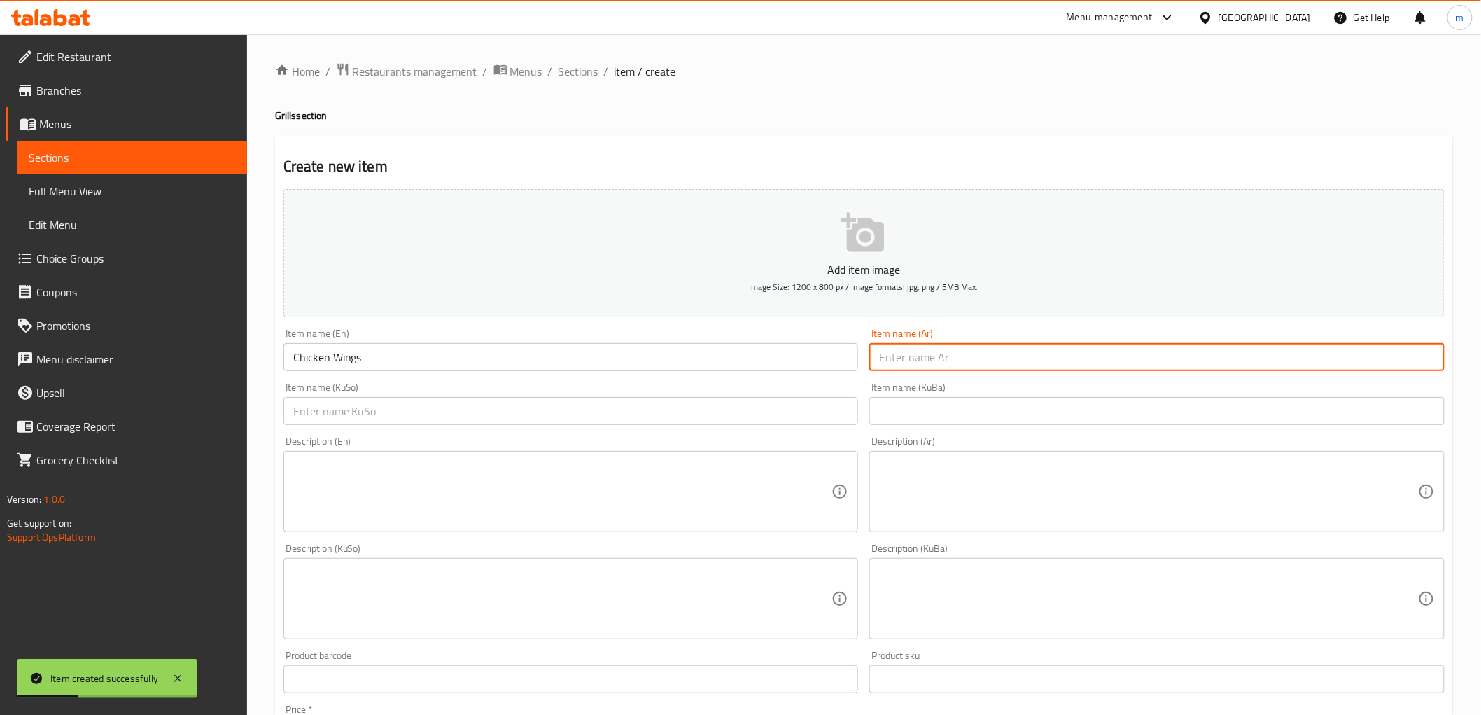
paste input "أجنحة دجاج"
type input "أجنحة دجاج"
click at [901, 427] on div "Item name (KuBa) Item name (KuBa)" at bounding box center [1157, 404] width 587 height 54
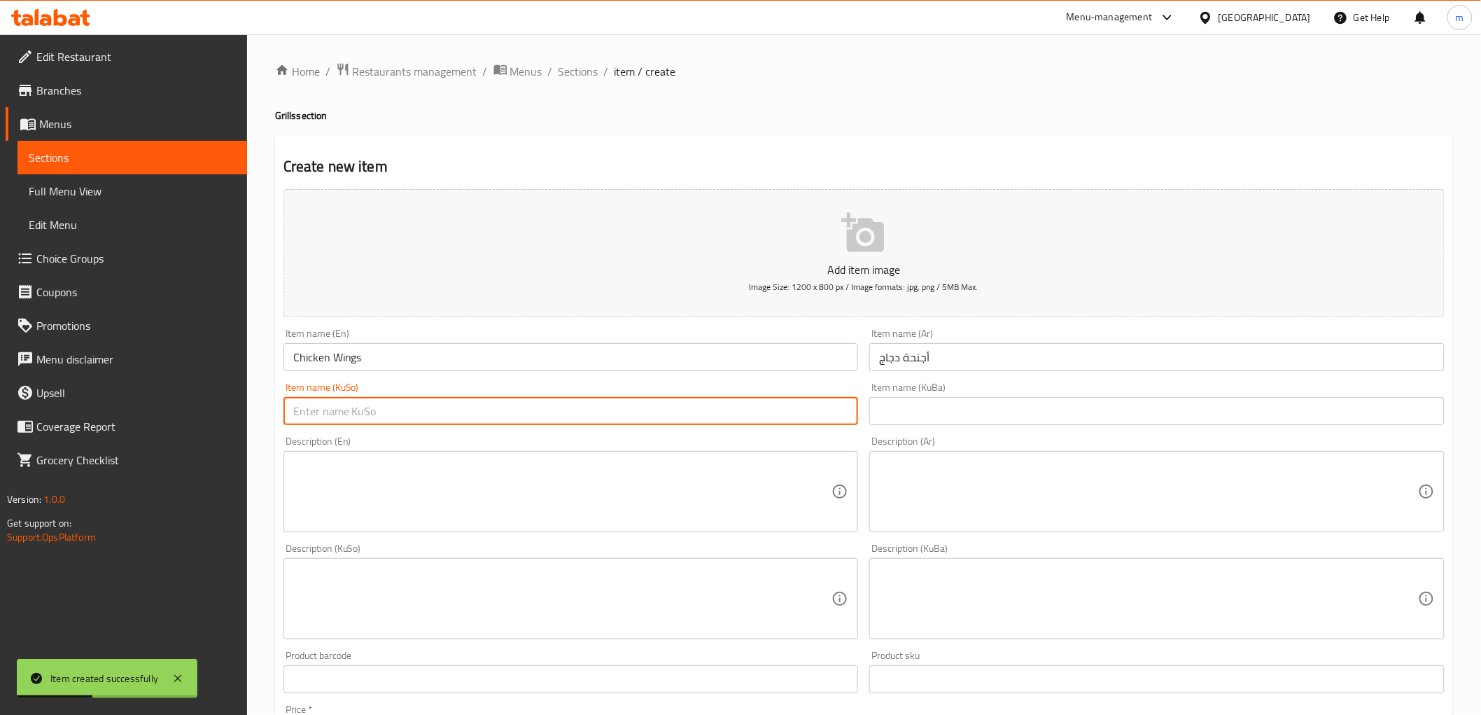
drag, startPoint x: 843, startPoint y: 416, endPoint x: 835, endPoint y: 420, distance: 8.8
click at [841, 417] on input "text" at bounding box center [570, 411] width 575 height 28
paste input "باڵی مریشک"
type input "باڵی مریشک"
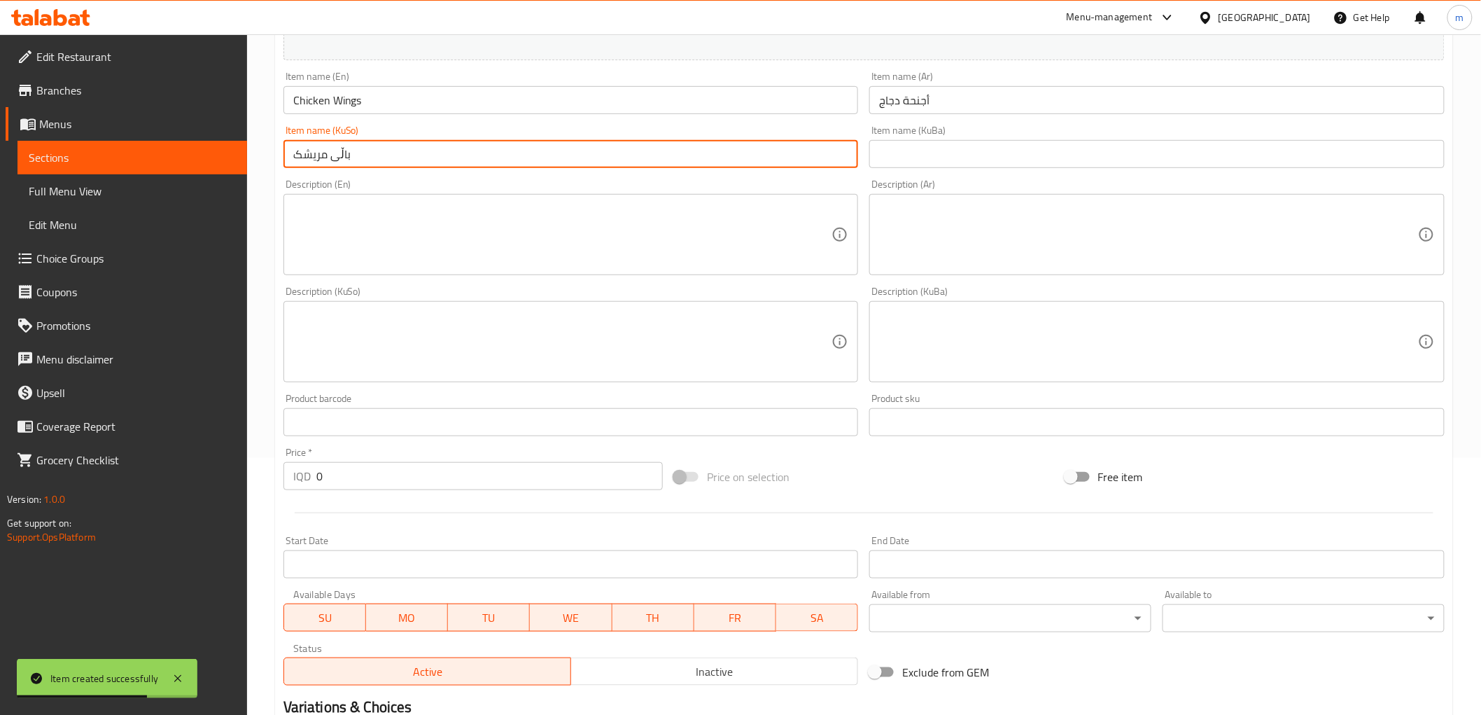
scroll to position [259, 0]
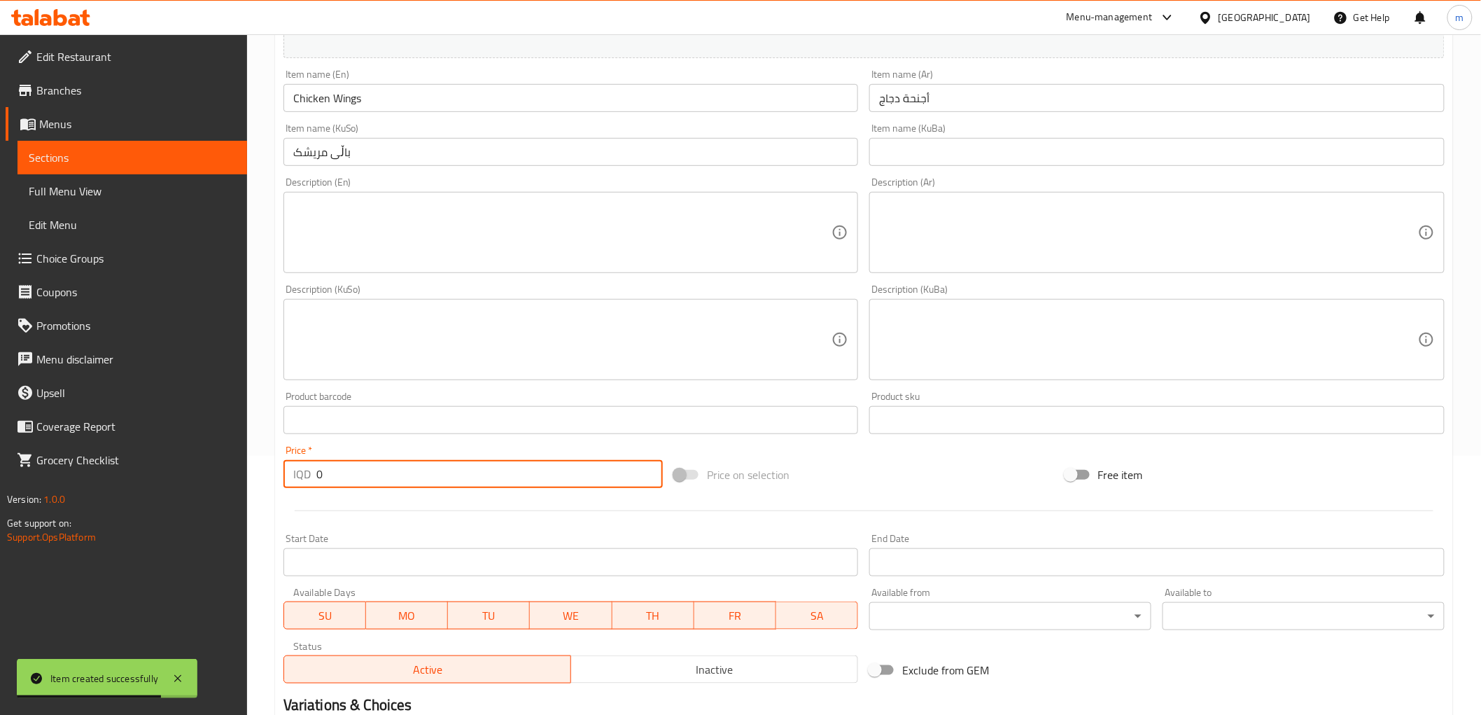
paste input "400"
drag, startPoint x: 310, startPoint y: 464, endPoint x: 278, endPoint y: 414, distance: 59.8
click at [283, 456] on div "Price   * IQD 0 Price *" at bounding box center [472, 466] width 379 height 43
type input "4000"
click at [466, 227] on textarea at bounding box center [562, 232] width 539 height 66
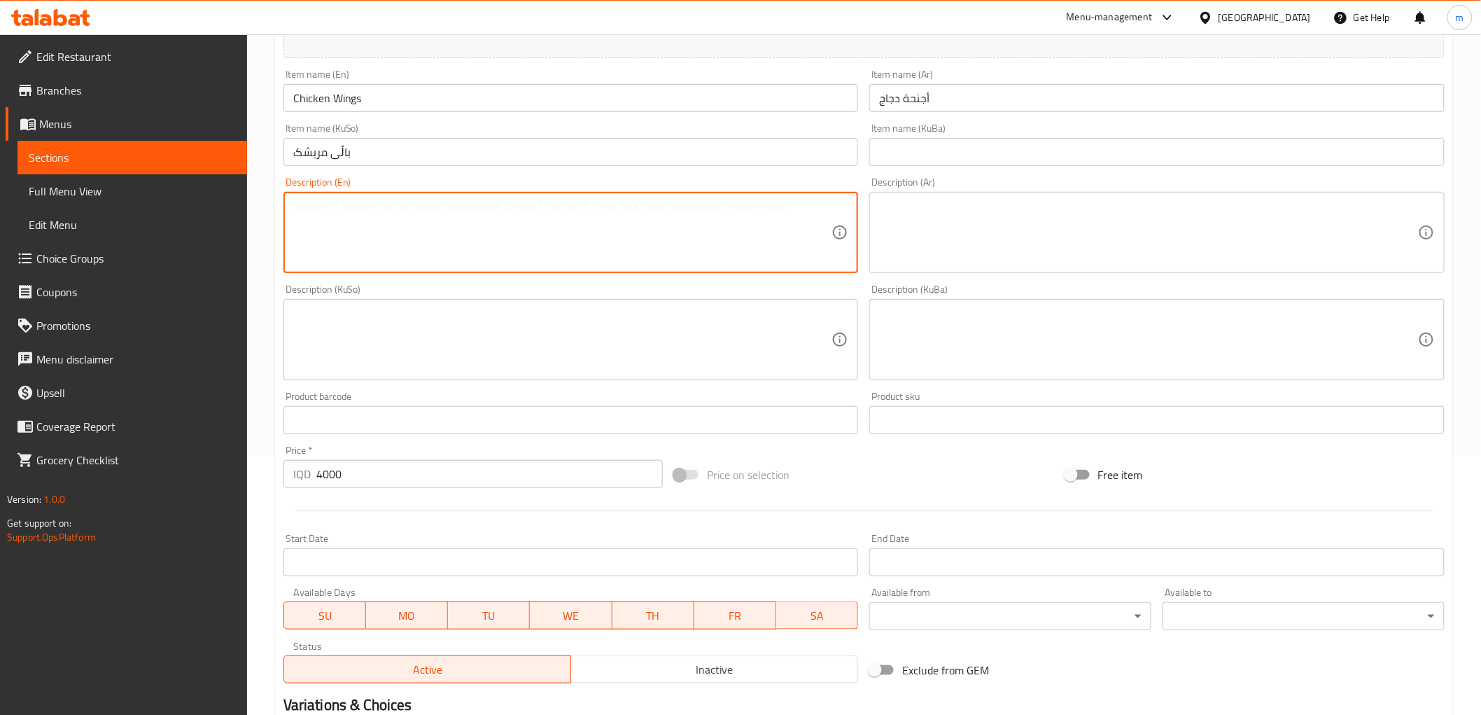
paste textarea "Served with bread, onion, parsley, grilled tomato and pepper"
type textarea "Served with bread, onion, parsley, grilled tomato and pepper"
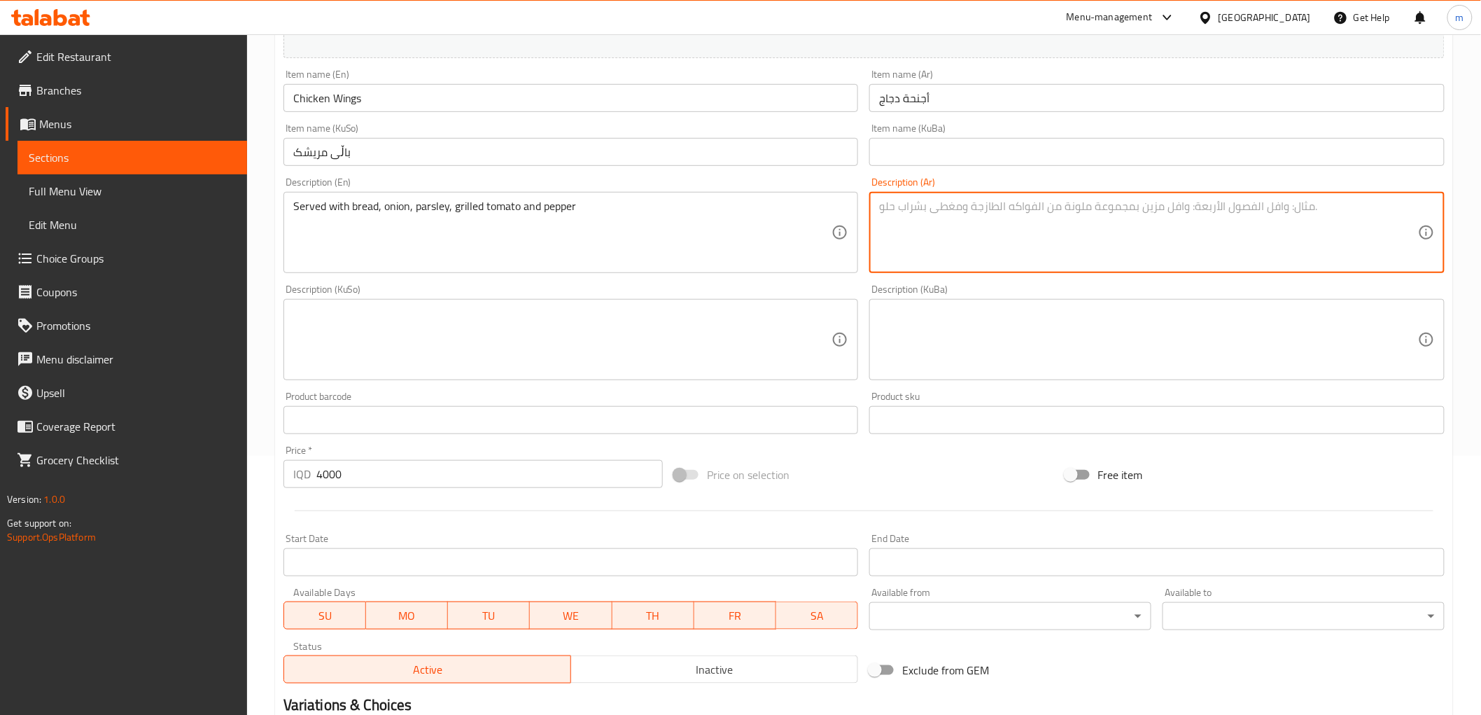
click at [1002, 229] on textarea at bounding box center [1148, 232] width 539 height 66
paste textarea "تقدم مع خبز، بصل، بقدونس، طماطم مشوية وفلفل"
type textarea "تقدم مع خبز، بصل، بقدونس، طماطم مشوية وفلفل"
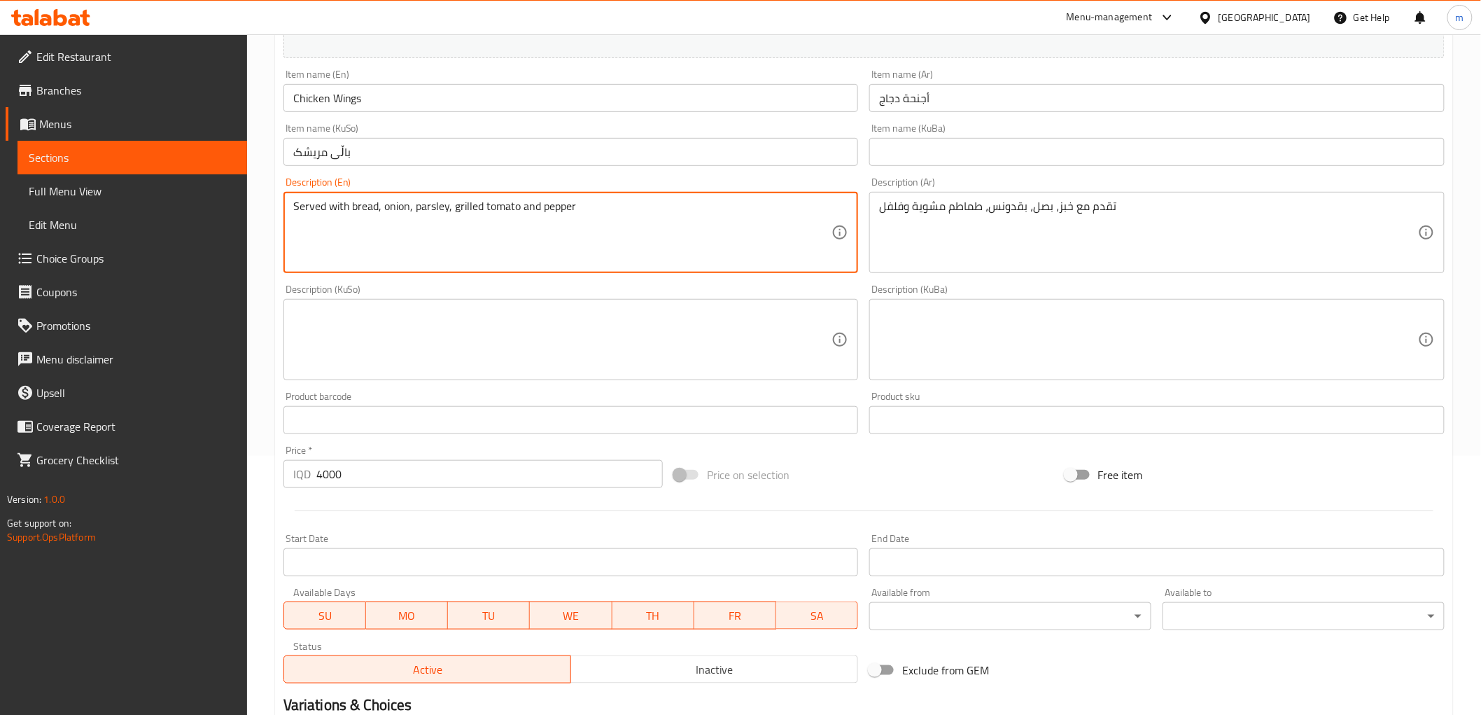
click at [417, 209] on textarea "Served with bread, onion, parsley, grilled tomato and pepper" at bounding box center [562, 232] width 539 height 66
click at [722, 355] on textarea at bounding box center [562, 340] width 539 height 66
paste textarea "پێشکەش دەکرێت لەگەڵ نان، پیاز، مەعدەنوس، تەماتەی برژاو و بیبەر"
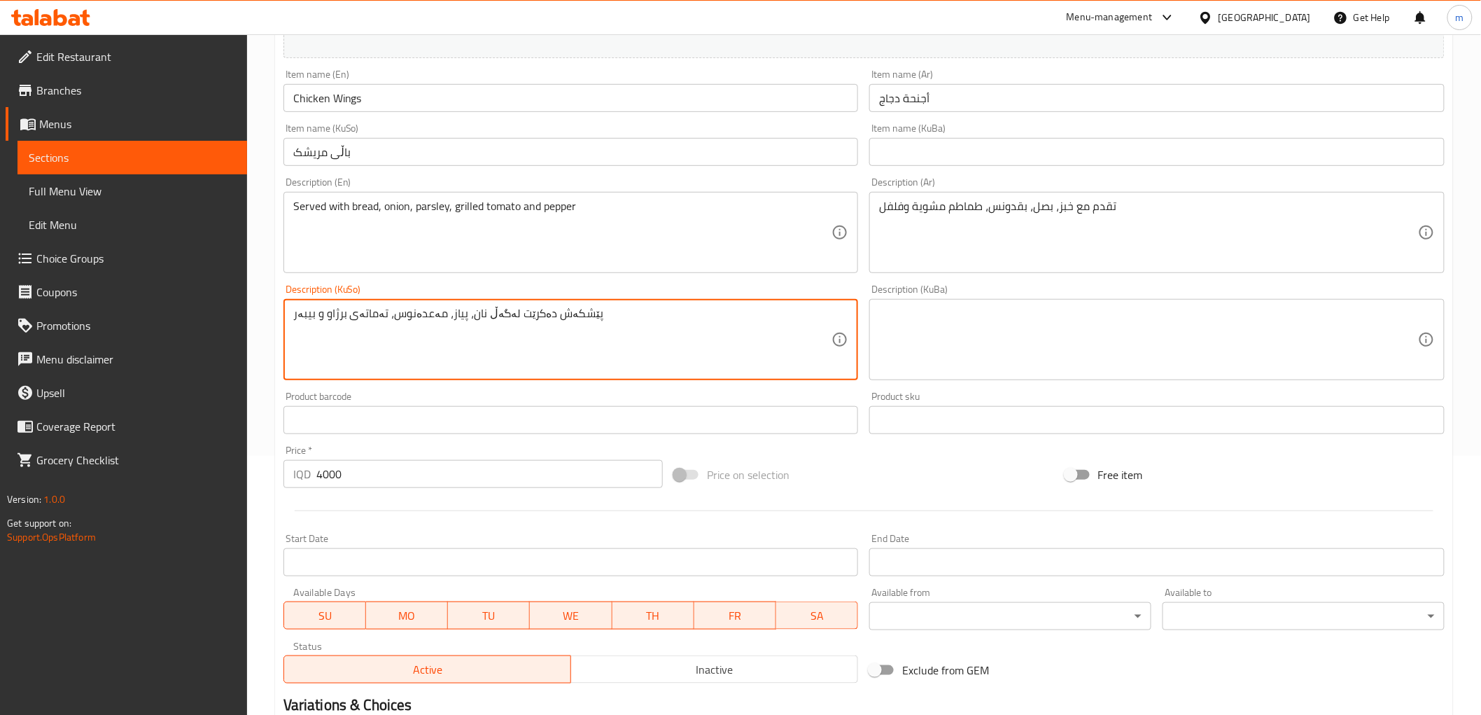
type textarea "پێشکەش دەکرێت لەگەڵ نان، پیاز، مەعدەنوس، تەماتەی برژاو و بیبەر"
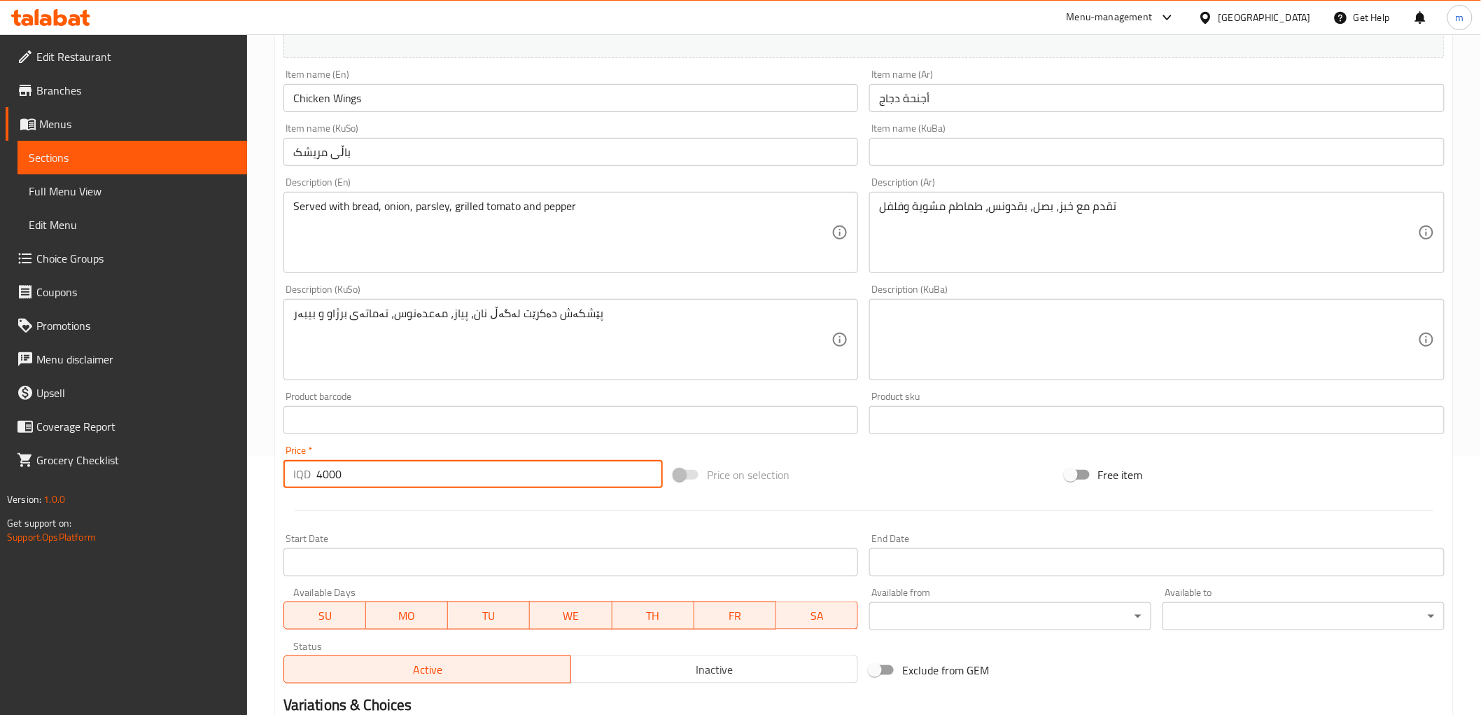
click at [515, 470] on input "4000" at bounding box center [489, 474] width 346 height 28
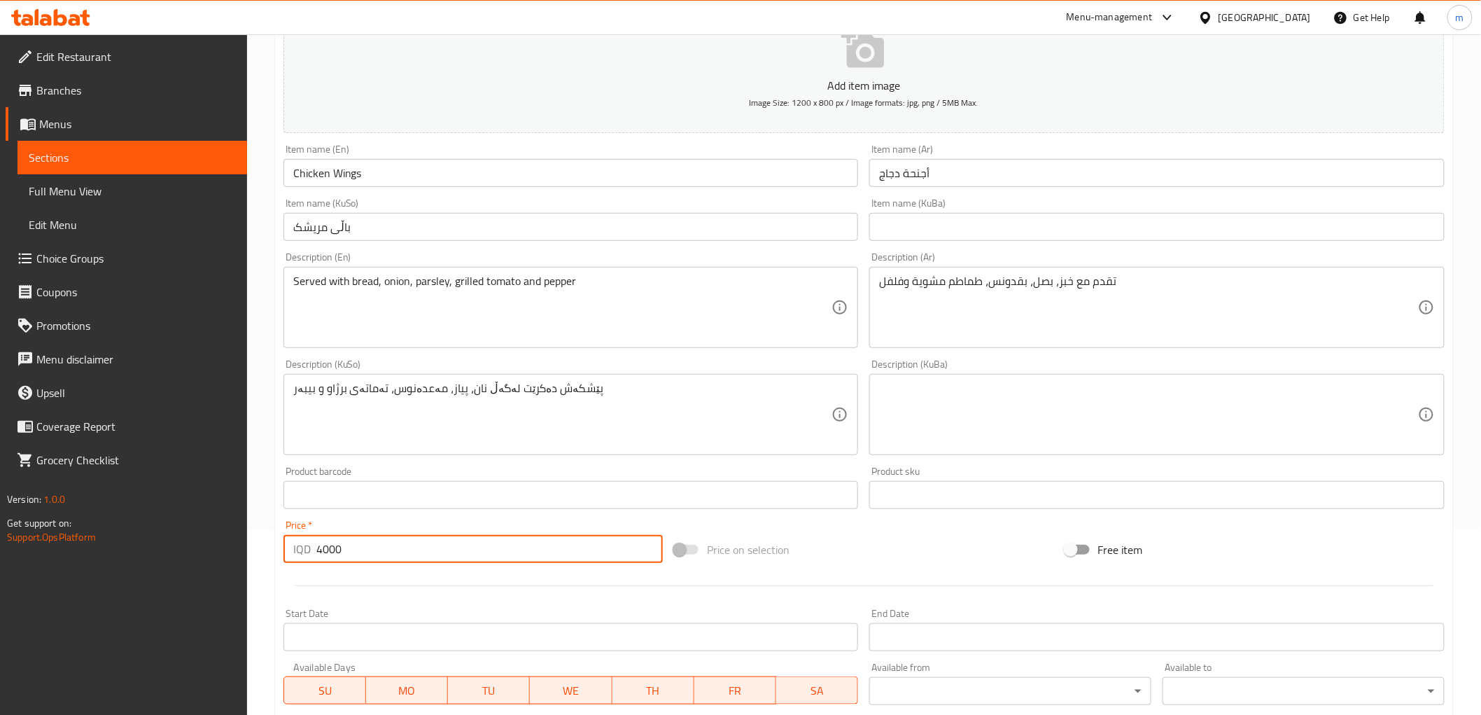
scroll to position [129, 0]
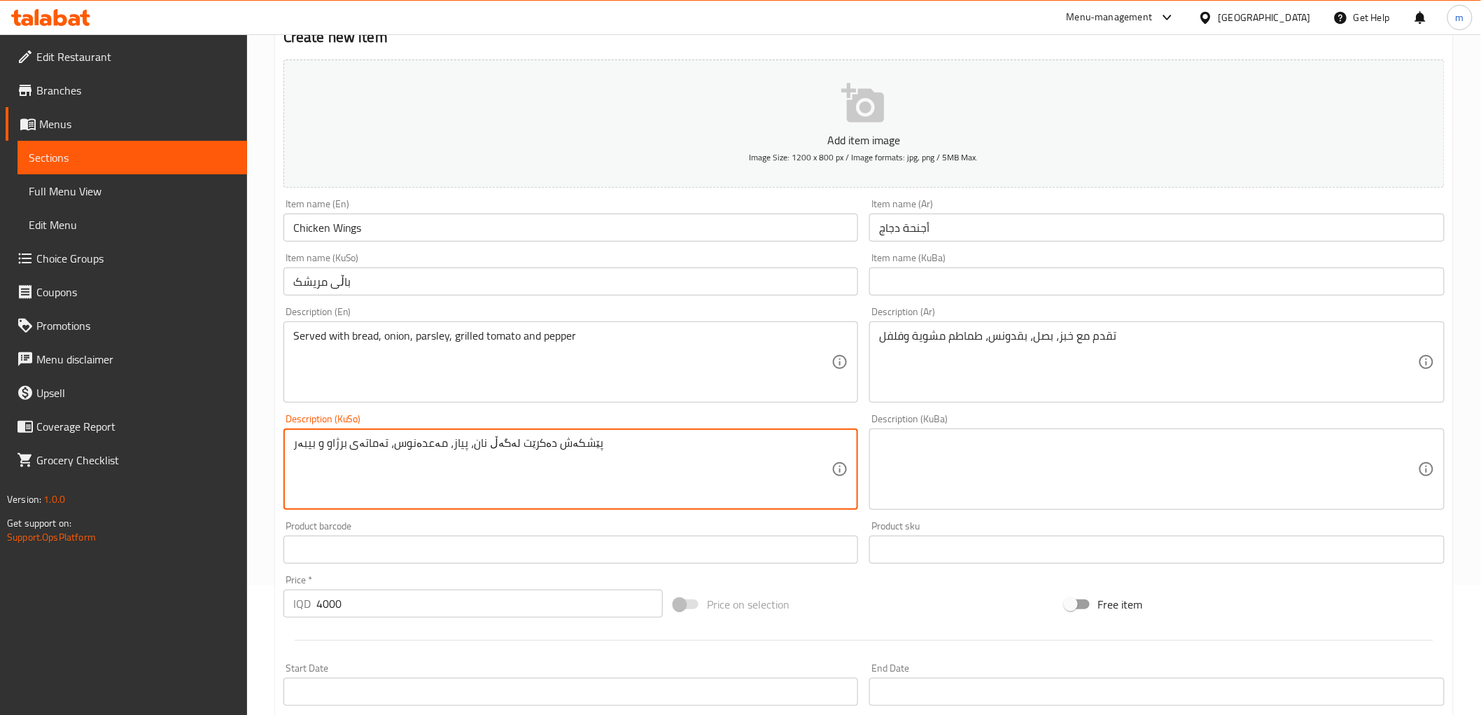
click at [479, 592] on input "4000" at bounding box center [489, 603] width 346 height 28
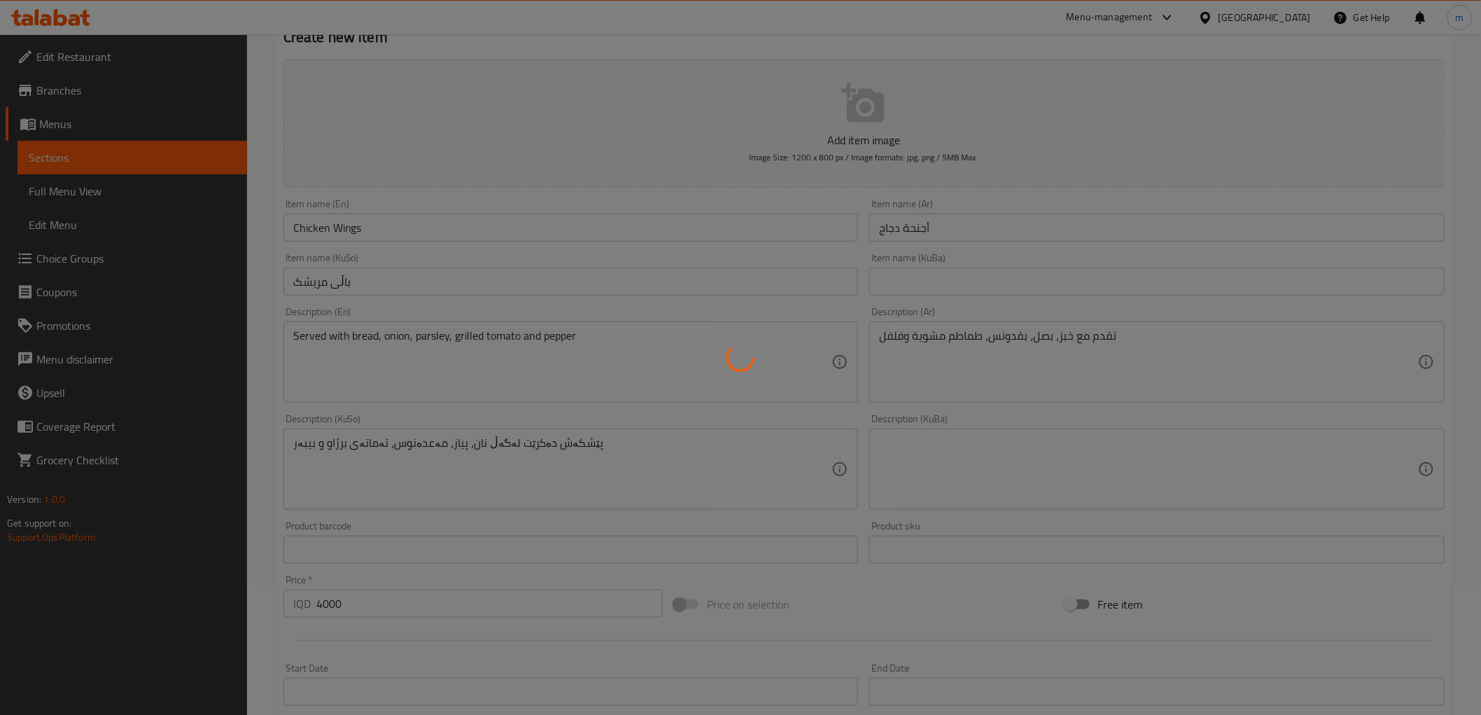
type input "0"
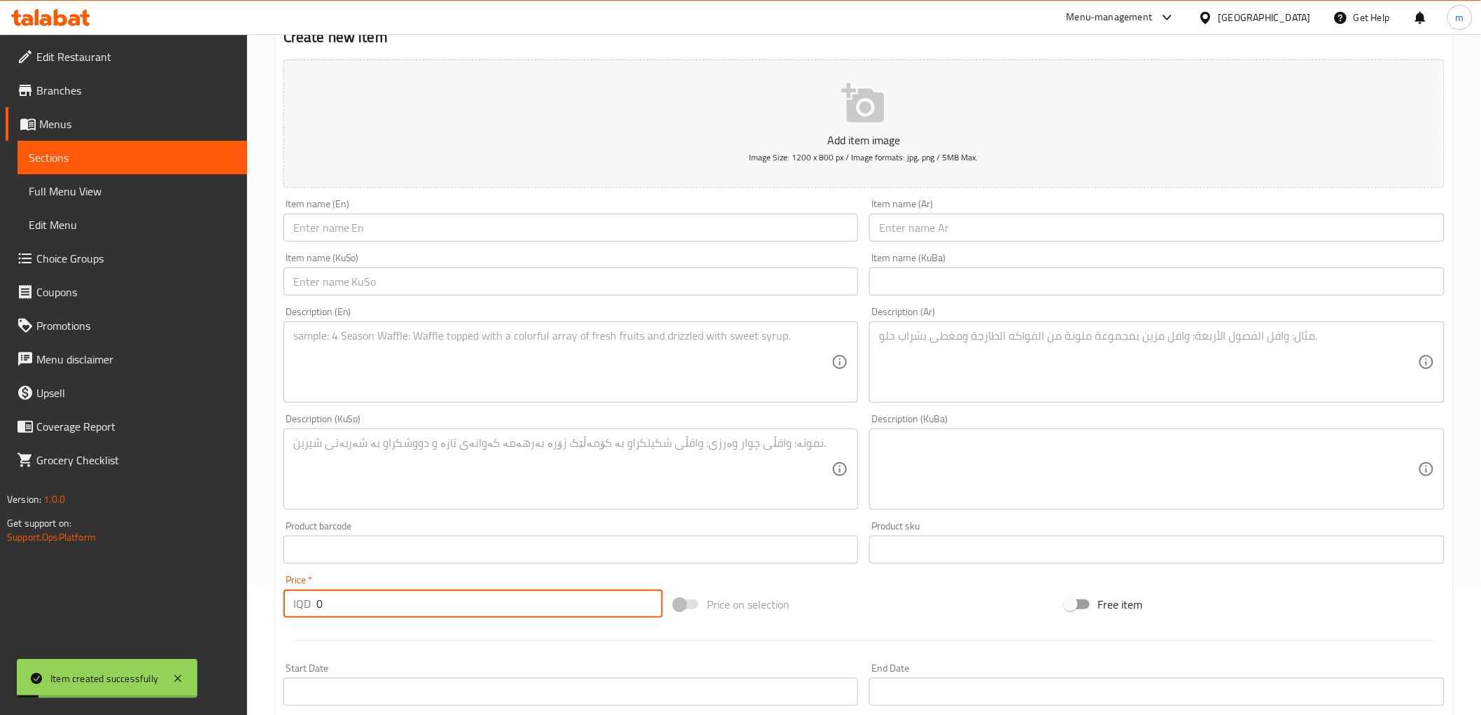
click at [484, 234] on input "text" at bounding box center [570, 227] width 575 height 28
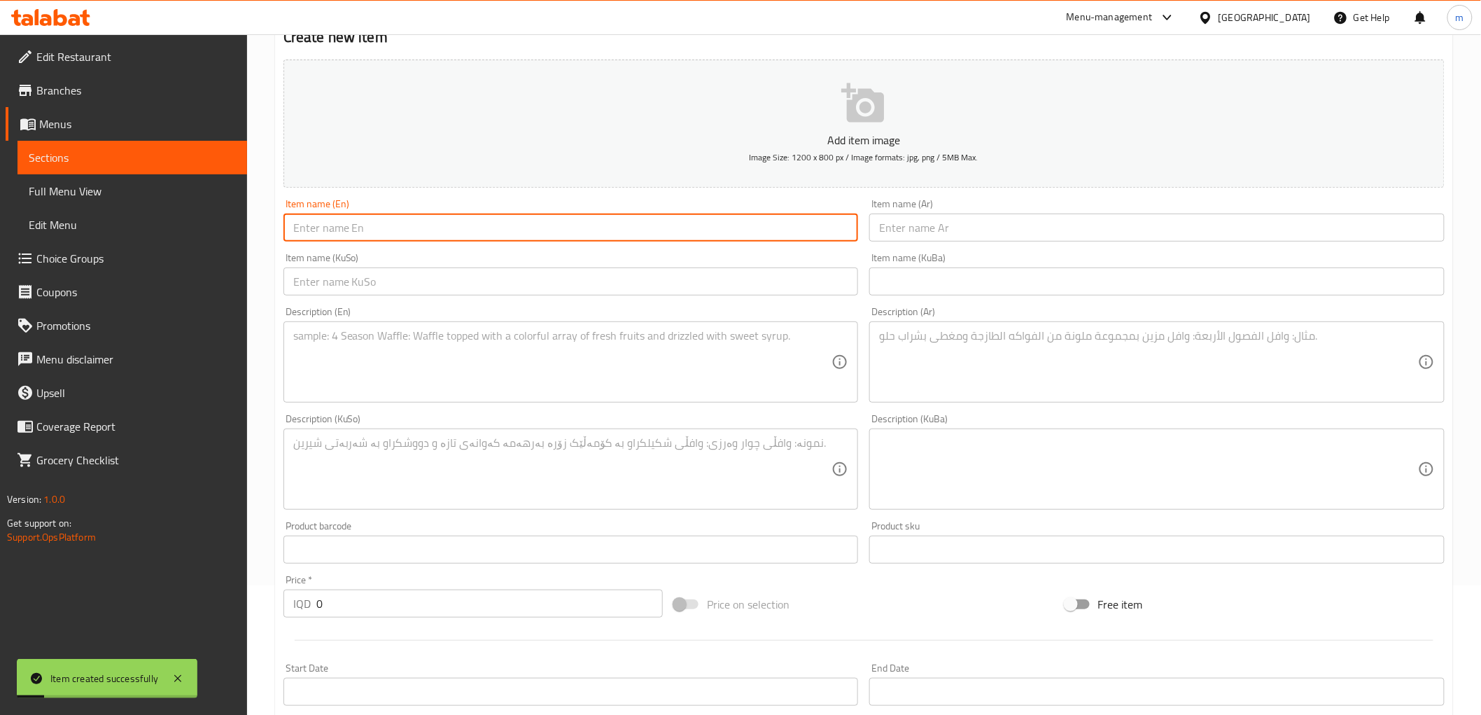
paste input "Liver tikka"
type input "Liver tikka"
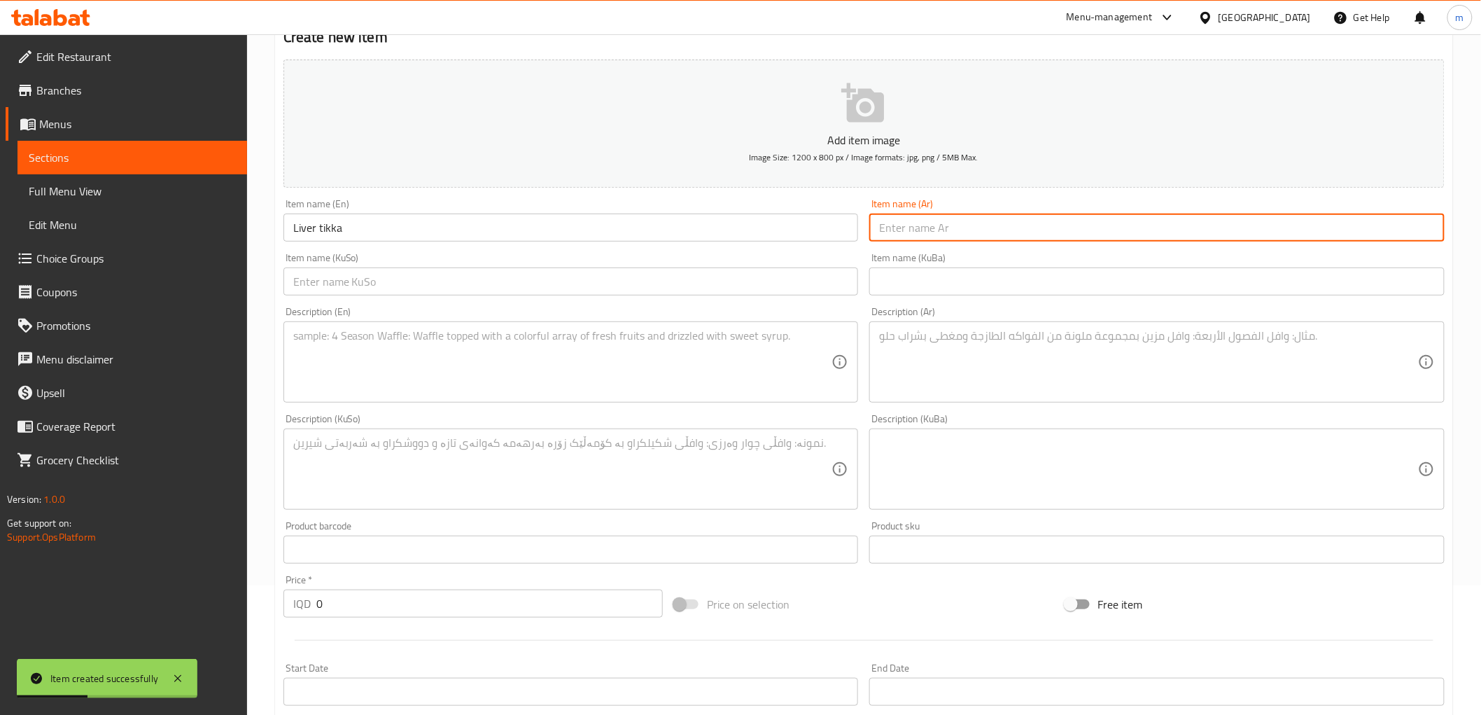
click at [977, 218] on input "text" at bounding box center [1156, 227] width 575 height 28
paste input "تيكا الكبد"
click at [919, 232] on input "تيكا الكبد" at bounding box center [1156, 227] width 575 height 28
drag, startPoint x: 897, startPoint y: 229, endPoint x: 903, endPoint y: 237, distance: 9.9
click at [903, 237] on input "تكا الكبد" at bounding box center [1156, 227] width 575 height 28
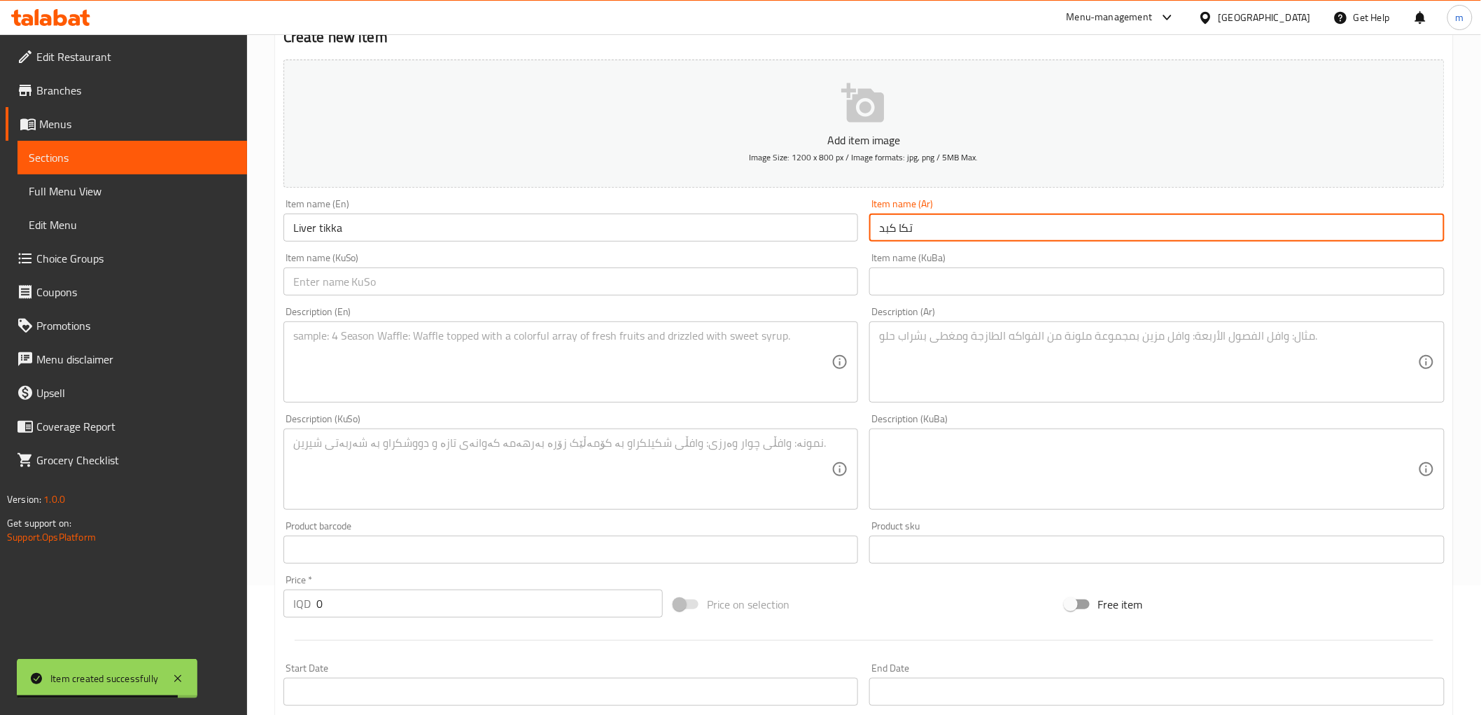
type input "تكا كبد"
click at [845, 287] on input "text" at bounding box center [570, 281] width 575 height 28
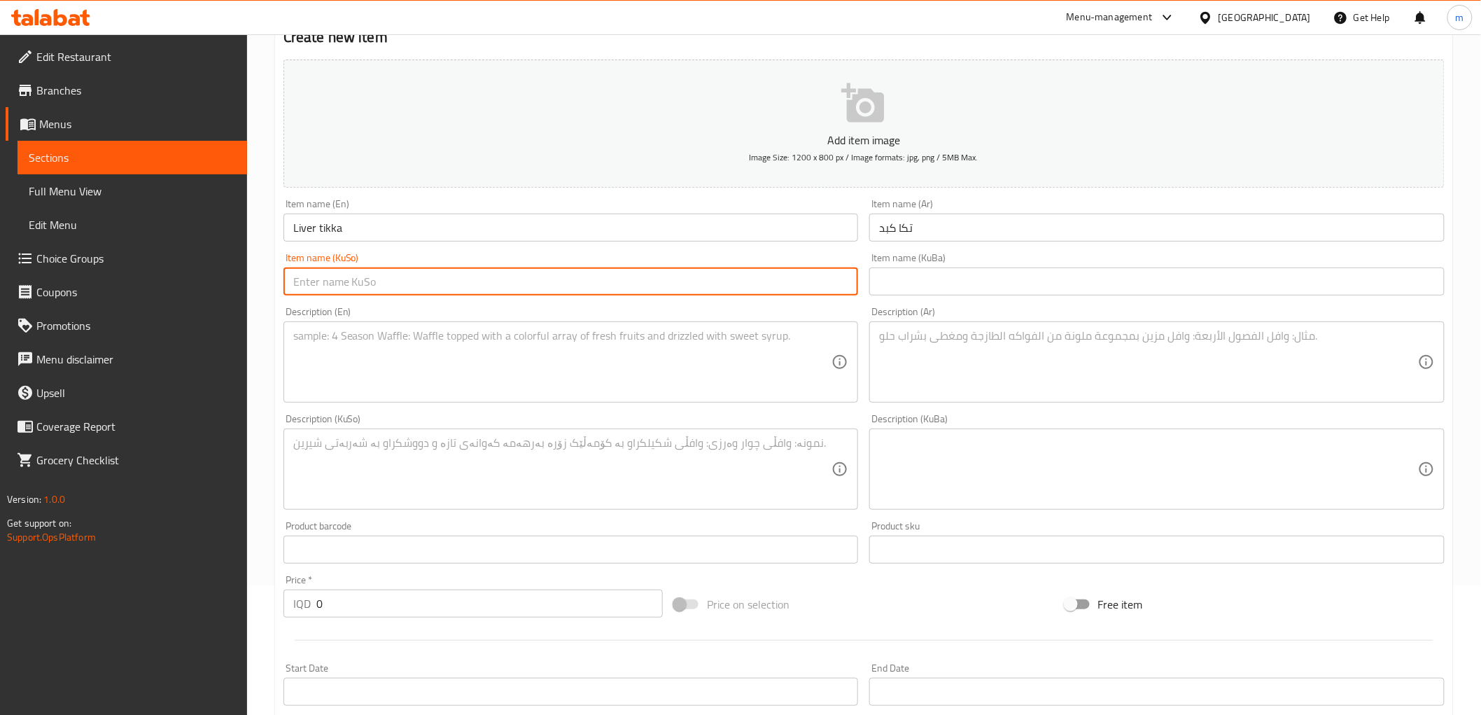
type input "ی"
paste input "جگەر"
type input "تکەی جگەر"
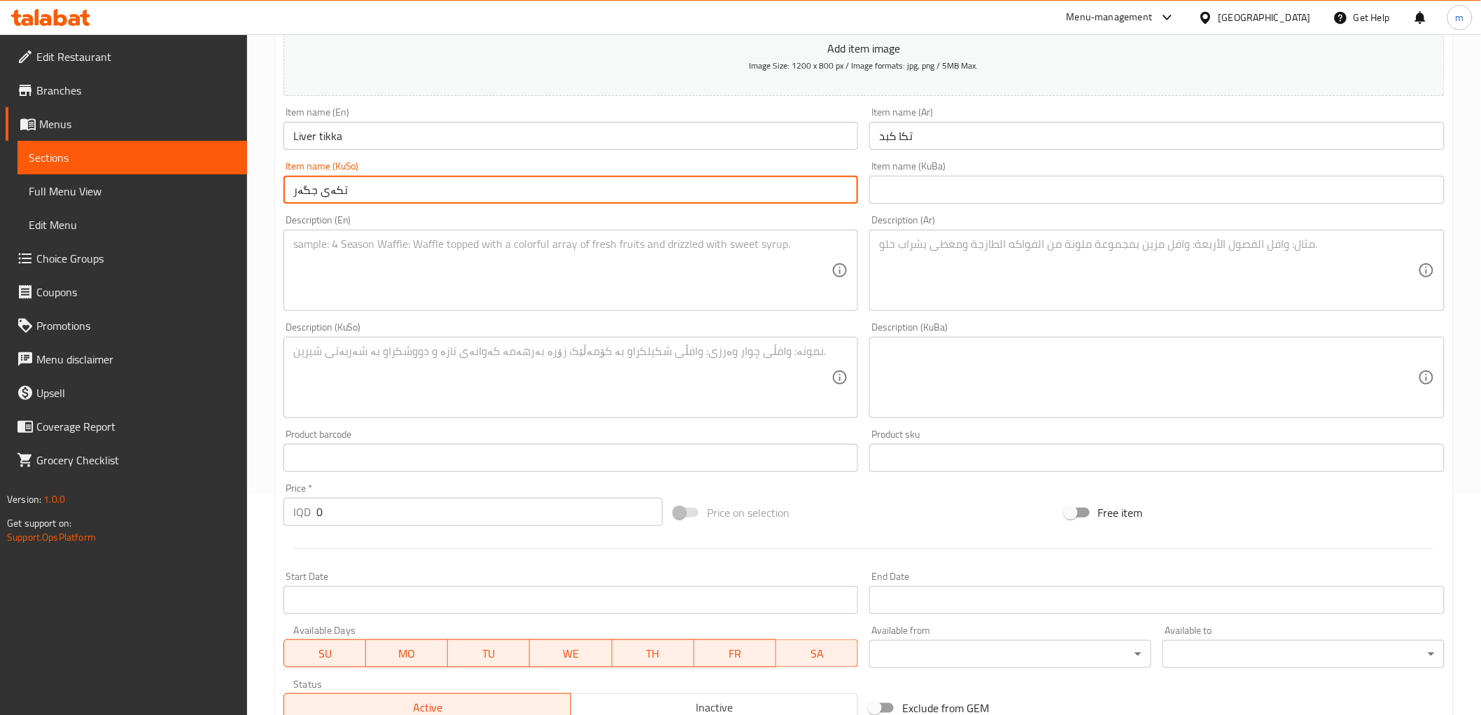
scroll to position [259, 0]
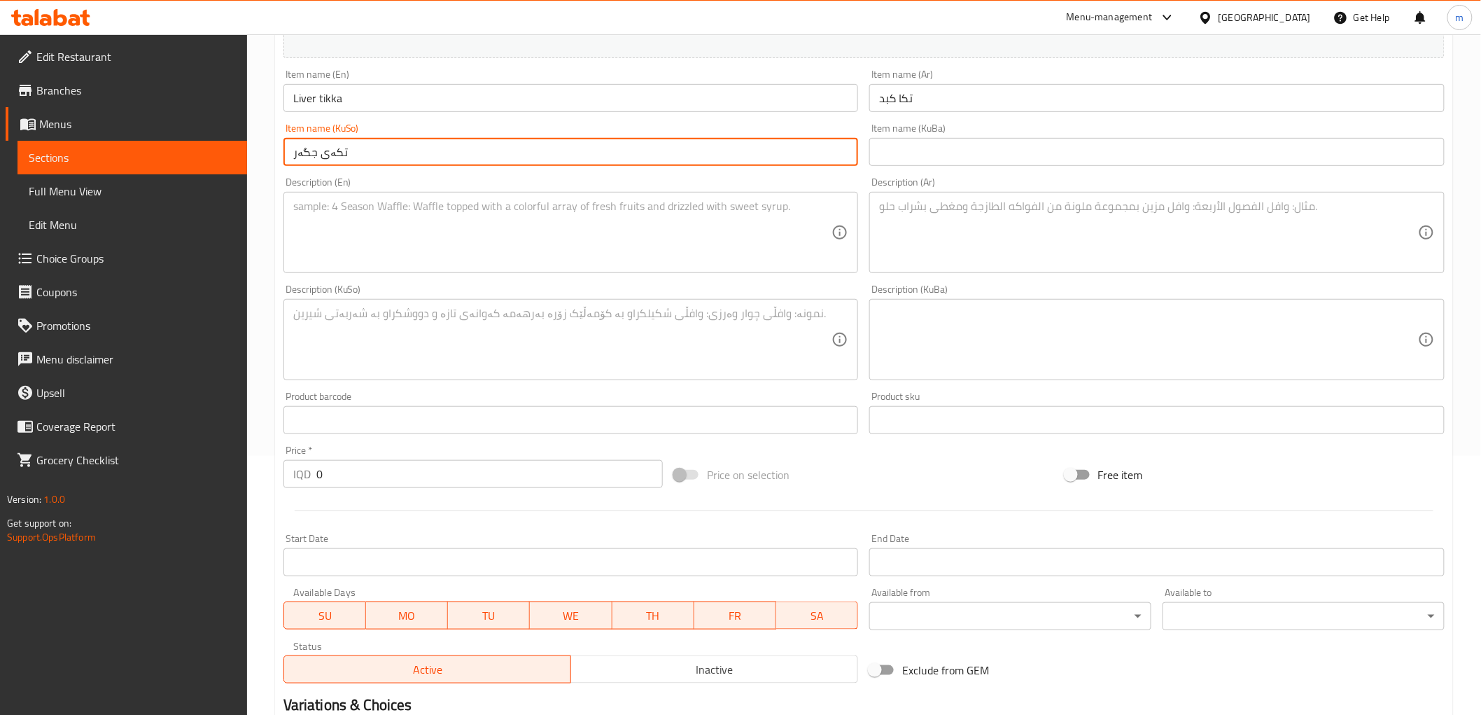
drag, startPoint x: 323, startPoint y: 477, endPoint x: 295, endPoint y: 468, distance: 28.8
click at [296, 472] on div "IQD 0 Price *" at bounding box center [472, 474] width 379 height 28
paste input "450"
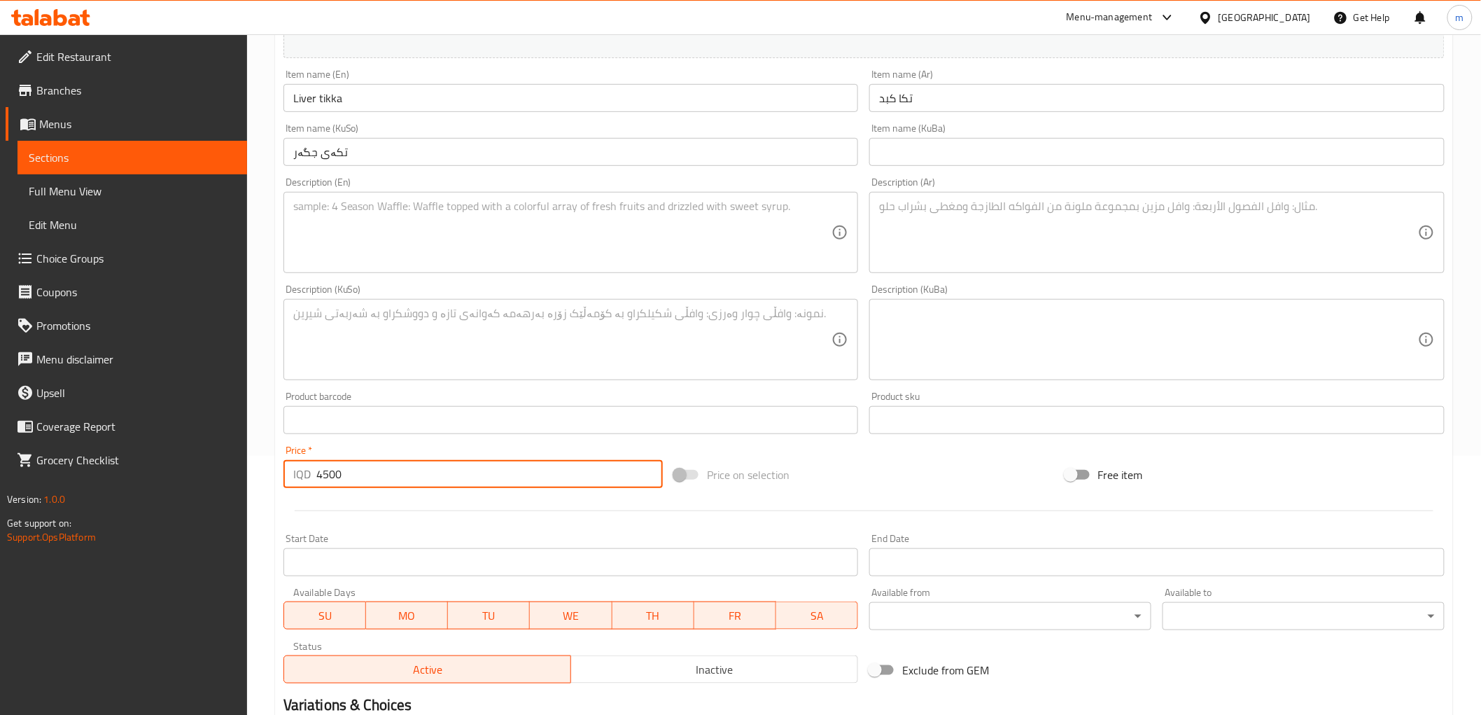
type input "4500"
click at [487, 239] on textarea at bounding box center [562, 232] width 539 height 66
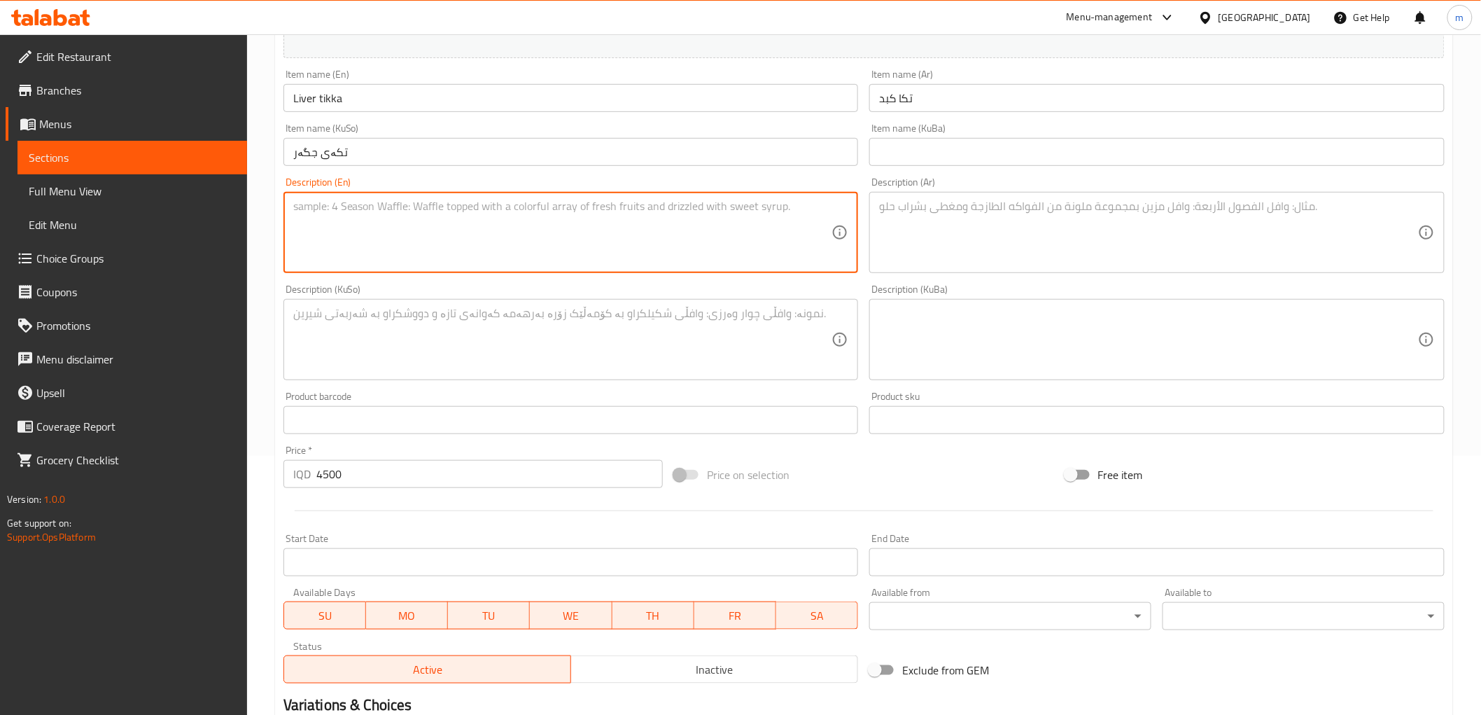
paste textarea "Served with bread, onion, parsley, grilled tomato and pepper"
type textarea "Served with bread, onion, parsley, grilled tomato and pepper"
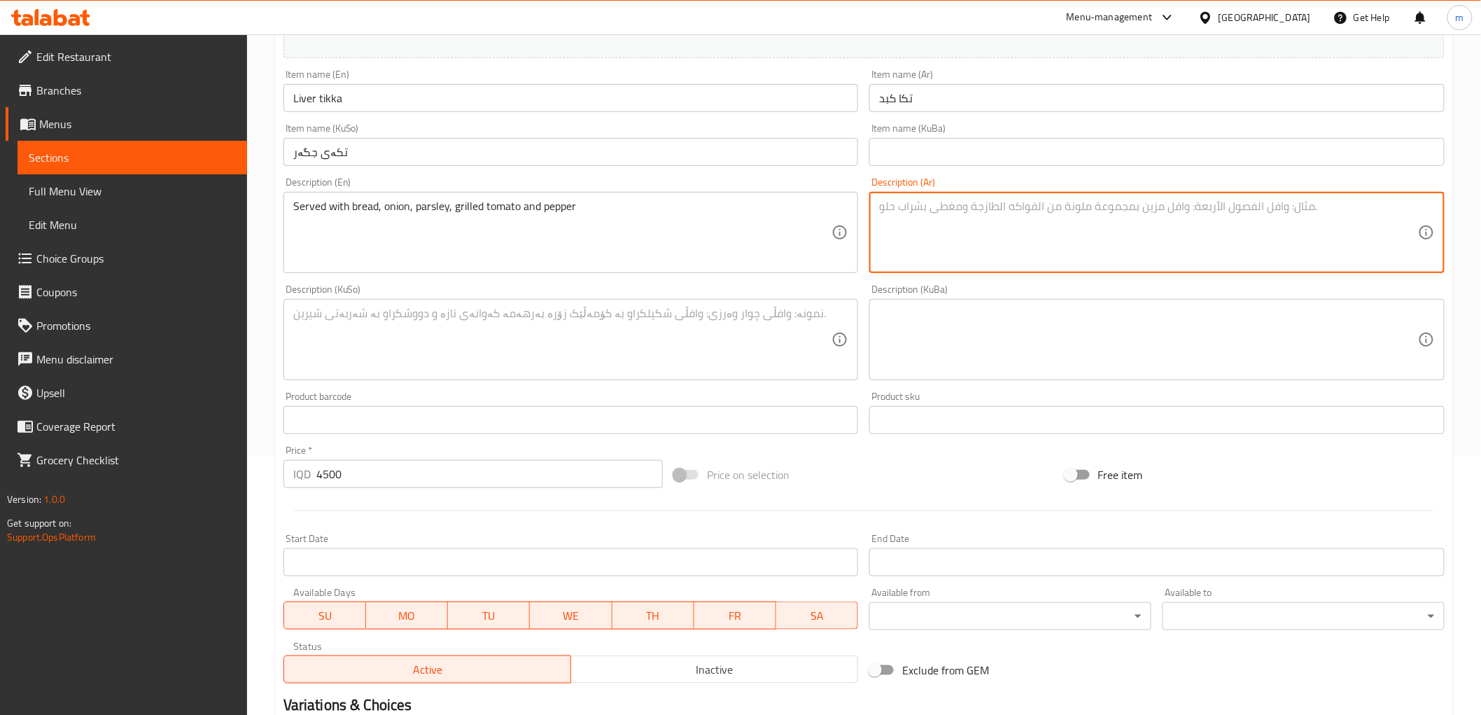
drag, startPoint x: 929, startPoint y: 248, endPoint x: 963, endPoint y: 292, distance: 55.4
click at [932, 248] on textarea at bounding box center [1148, 232] width 539 height 66
paste textarea "تقدم مع خبز، بصل، بقدونس، طماطم مشوية وفلفل"
type textarea "تقدم مع خبز، بصل، بقدونس، طماطم مشوية وفلفل"
click at [738, 338] on textarea at bounding box center [562, 340] width 539 height 66
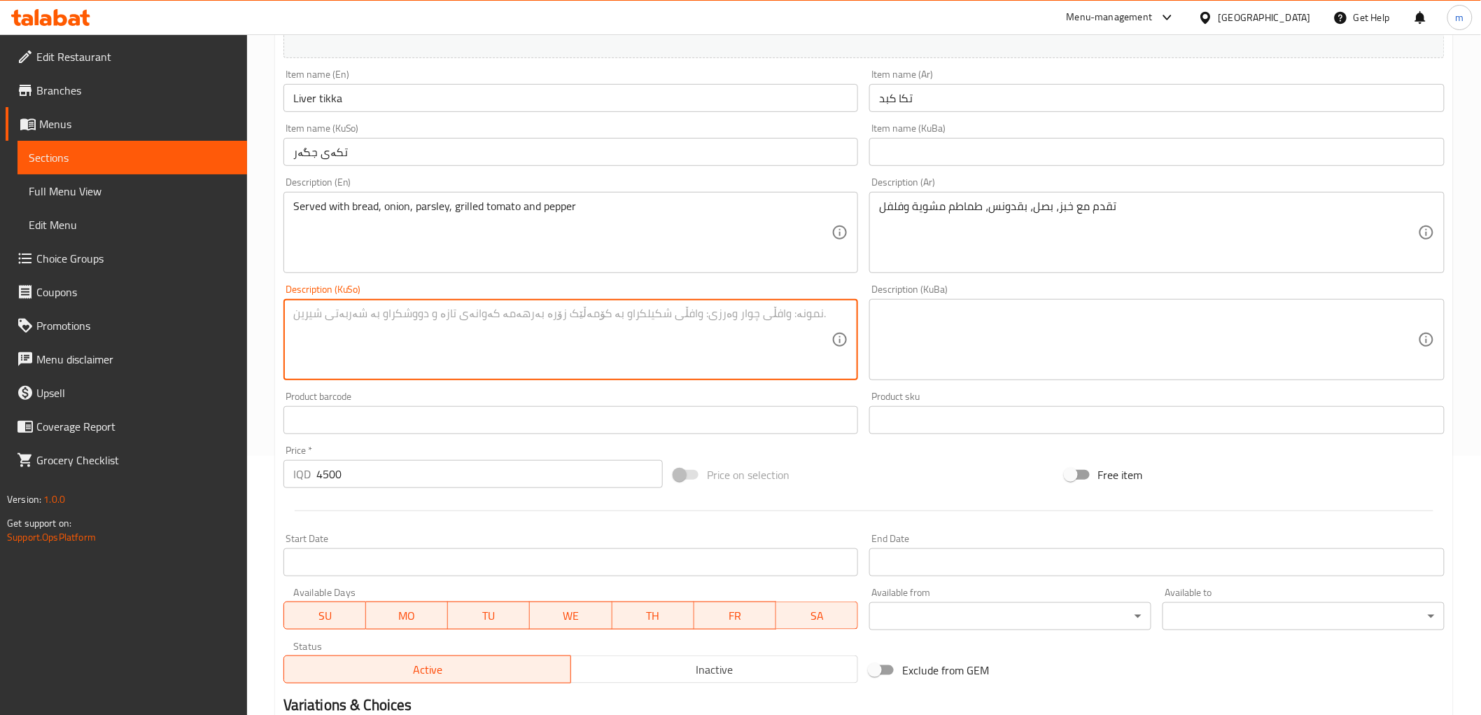
paste textarea "پێشکەش دەکرێت لەگەڵ نان، پیاز، مەعدەنوس، تەماتەی برژاو و بیبەر"
type textarea "پێشکەش دەکرێت لەگەڵ نان، پیاز، مەعدەنوس، تەماتەی برژاو و بیبەر"
click at [339, 505] on div at bounding box center [864, 510] width 1172 height 34
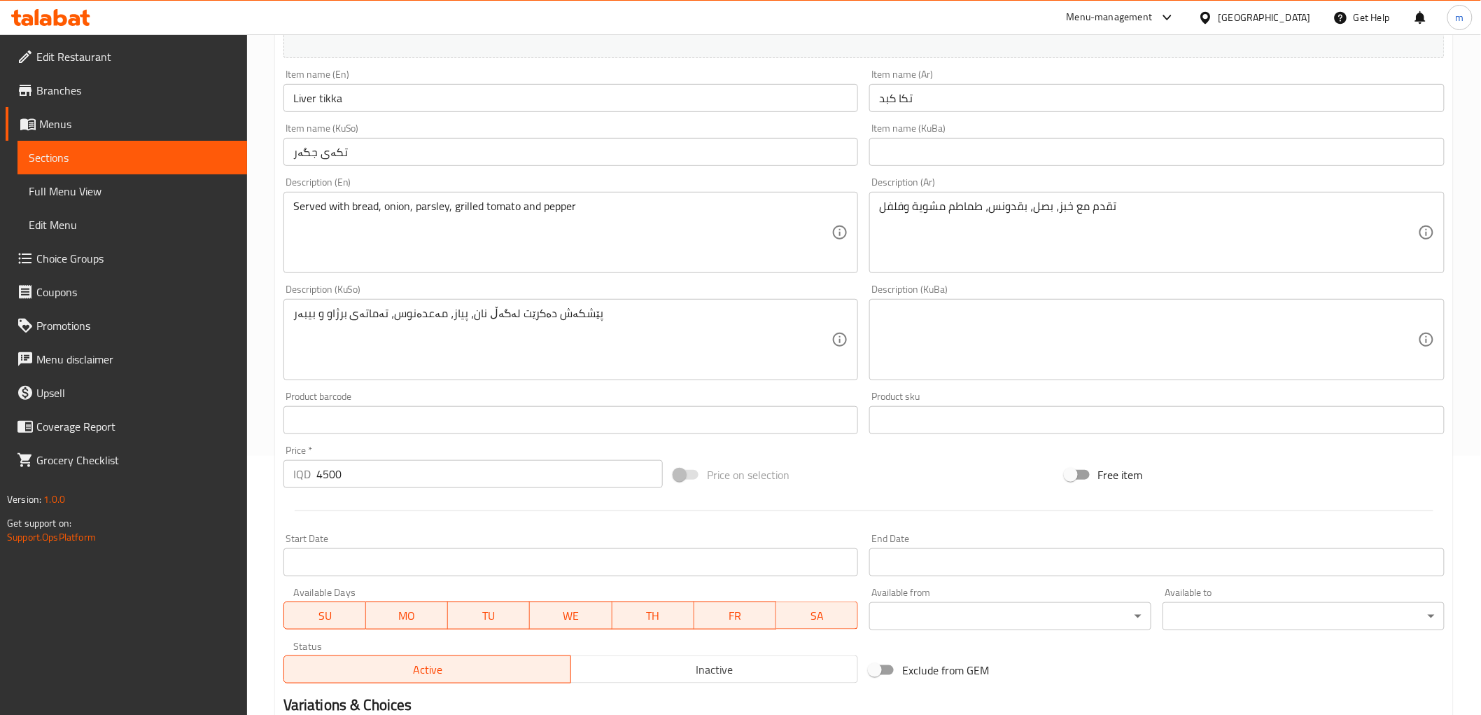
click at [359, 463] on input "4500" at bounding box center [489, 474] width 346 height 28
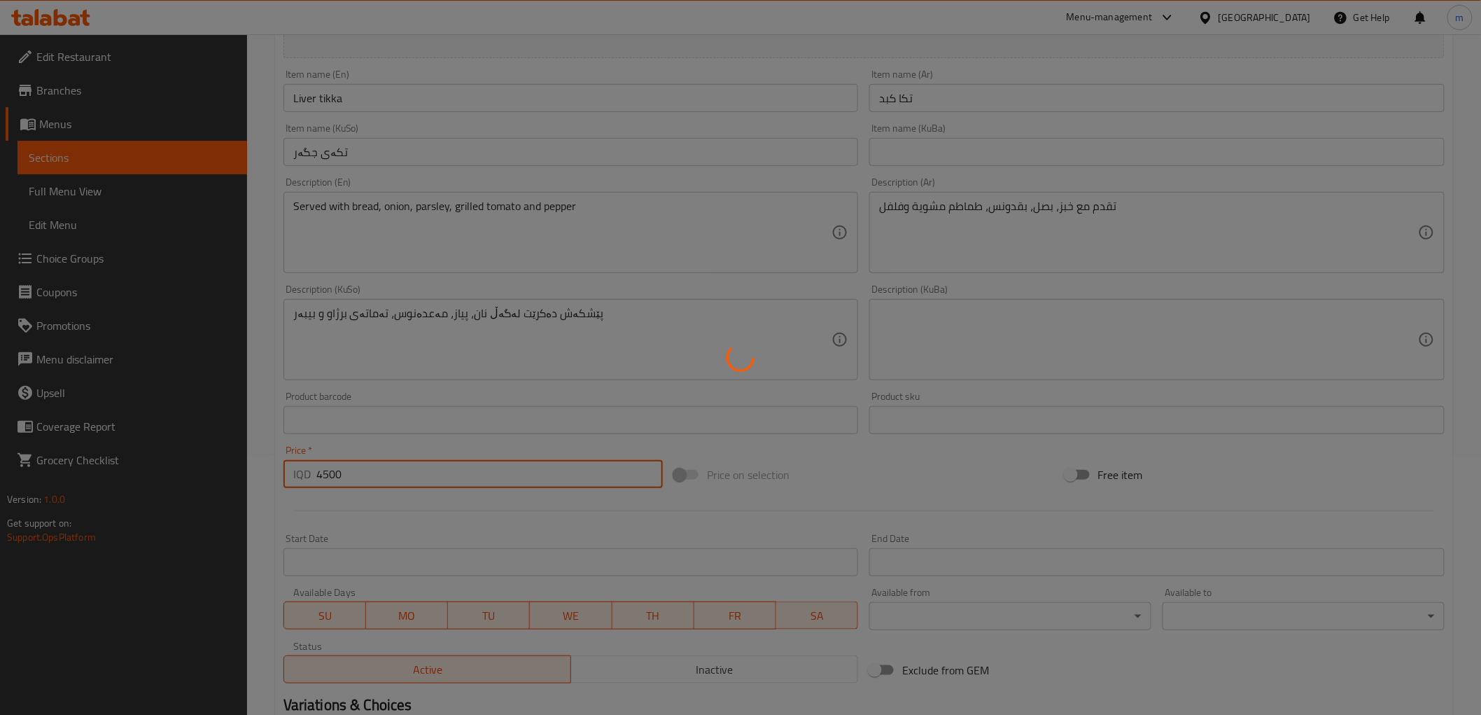
scroll to position [118, 0]
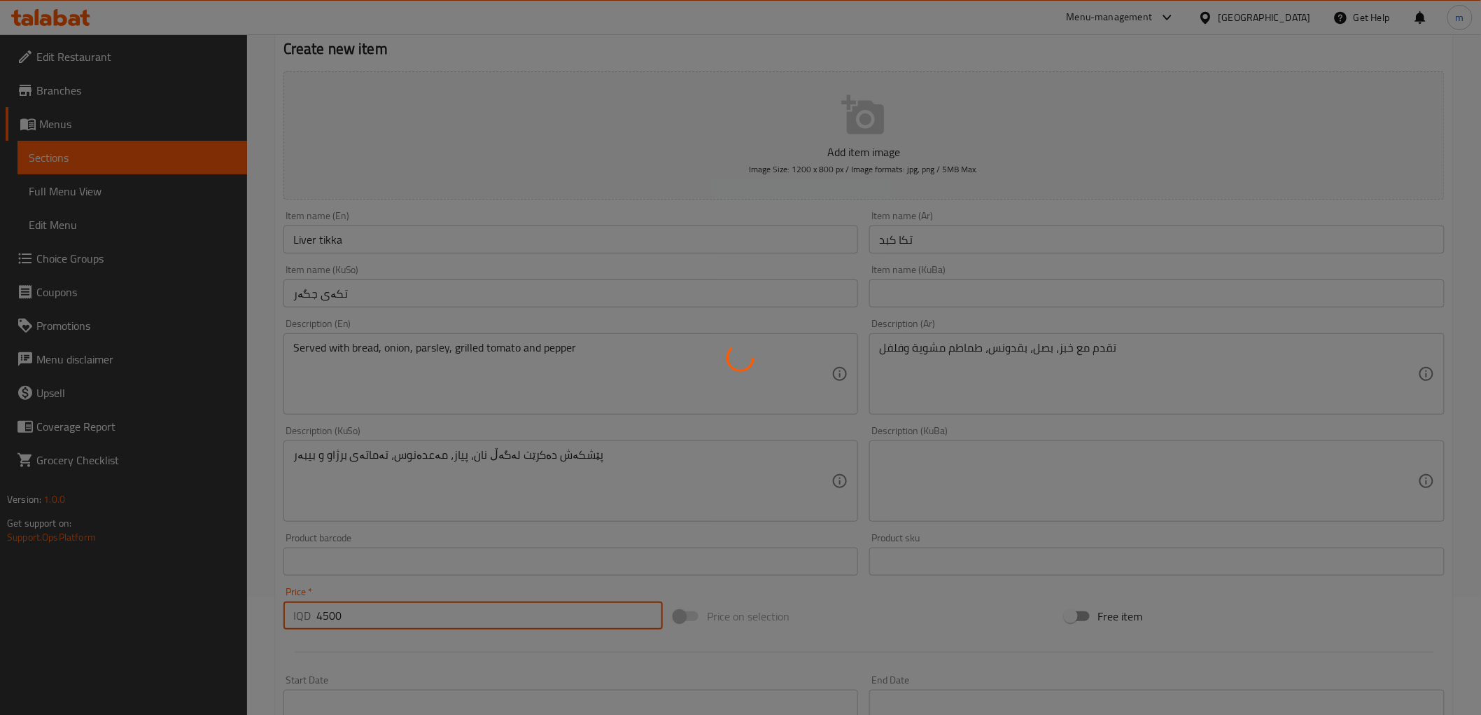
type input "0"
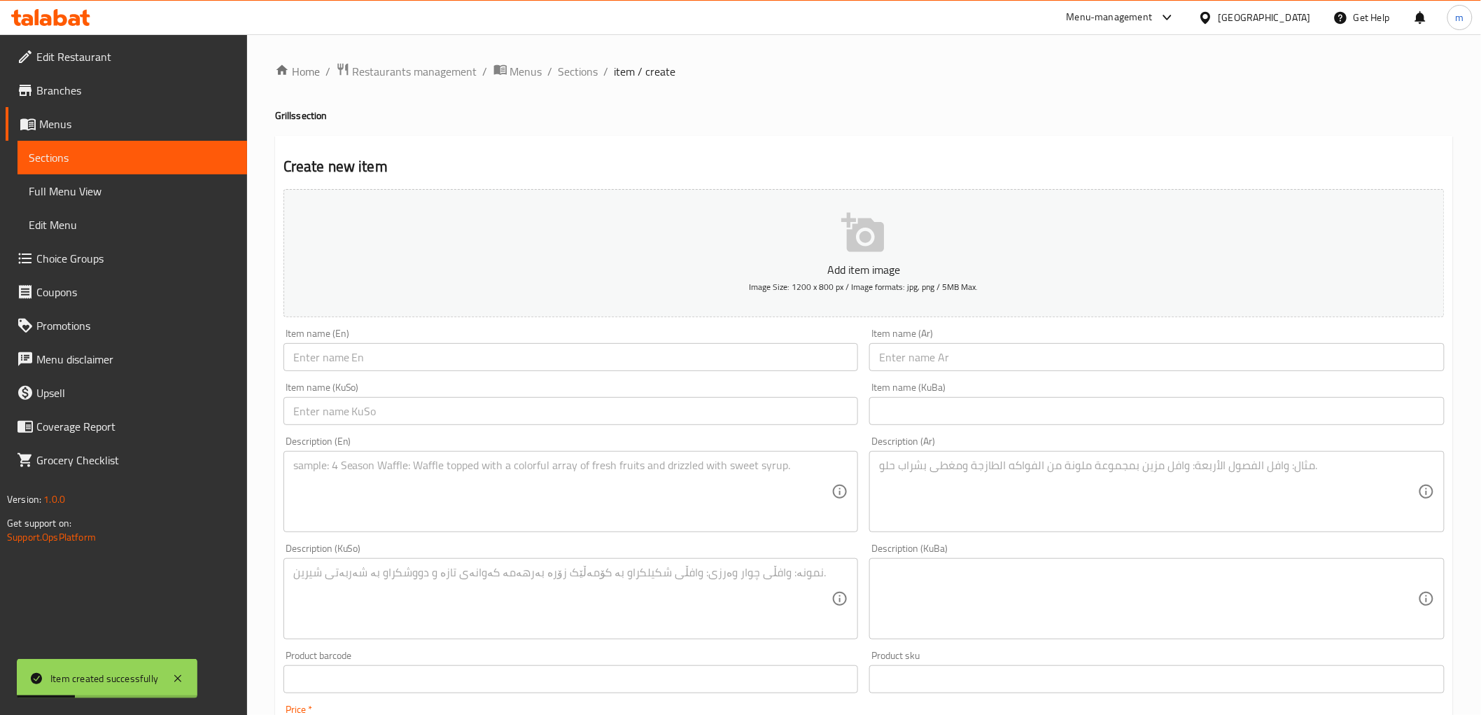
click at [491, 366] on input "text" at bounding box center [570, 357] width 575 height 28
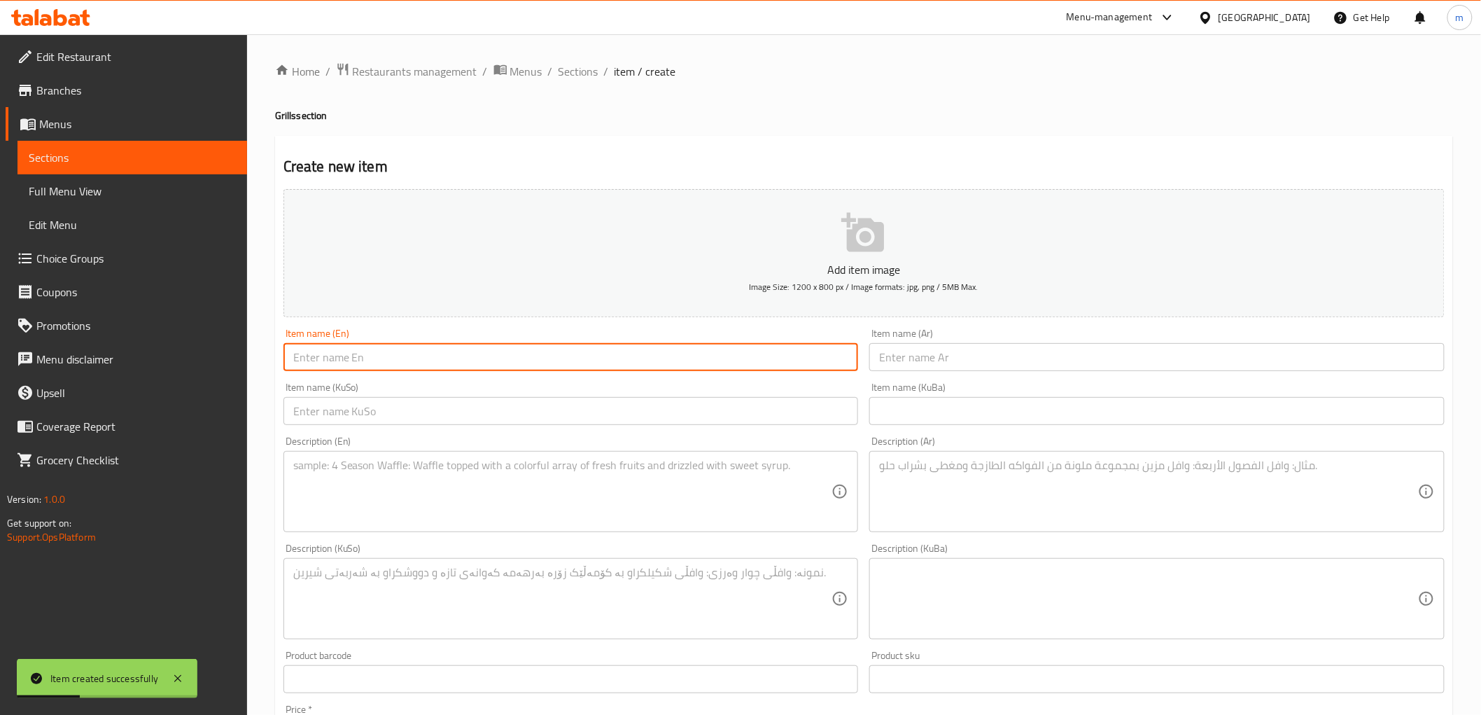
paste input "Meat tikka"
type input "Meat tikka"
click at [908, 360] on input "text" at bounding box center [1156, 357] width 575 height 28
paste input "لحم تيكا"
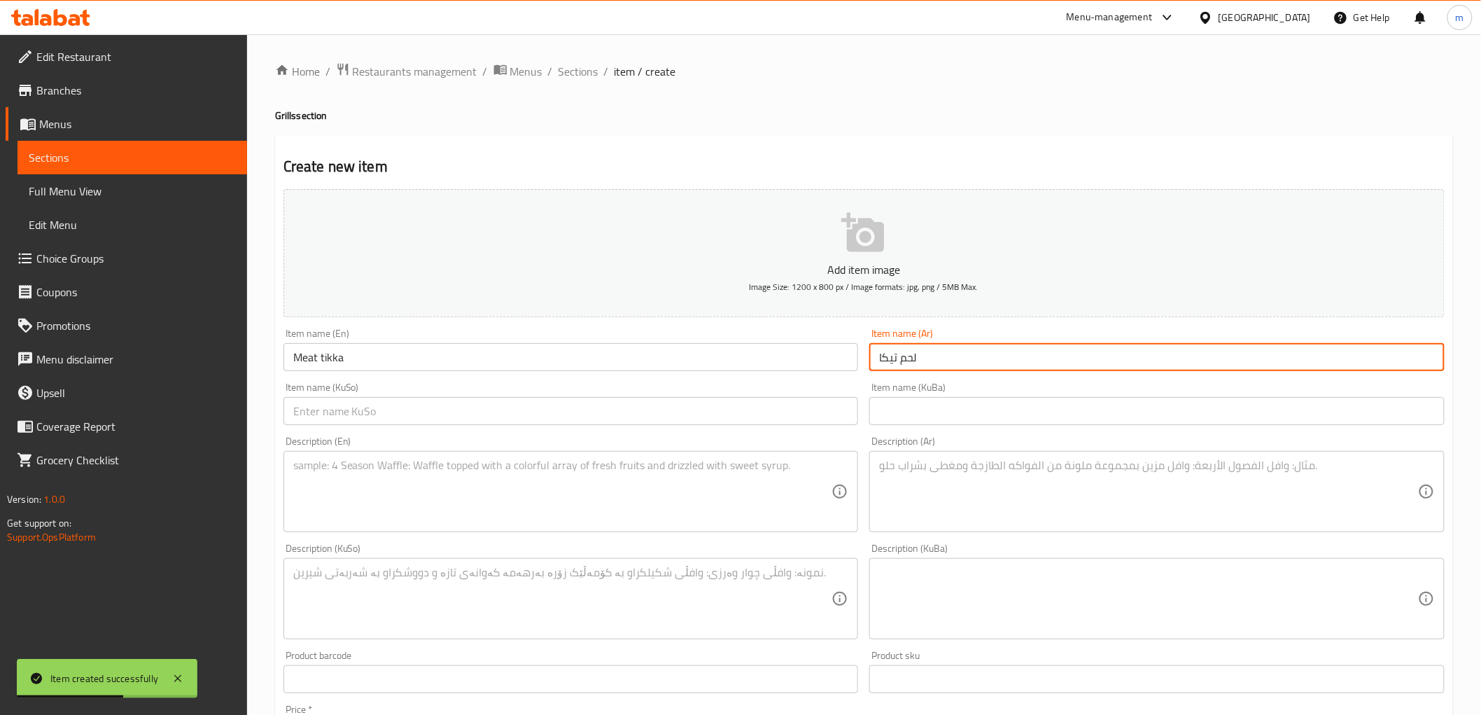
click at [889, 364] on input "لحم تيكا" at bounding box center [1156, 357] width 575 height 28
click at [922, 365] on input "لحم" at bounding box center [1156, 357] width 575 height 28
click at [884, 355] on input "لحم" at bounding box center [1156, 357] width 575 height 28
click at [880, 358] on input "لحم" at bounding box center [1156, 357] width 575 height 28
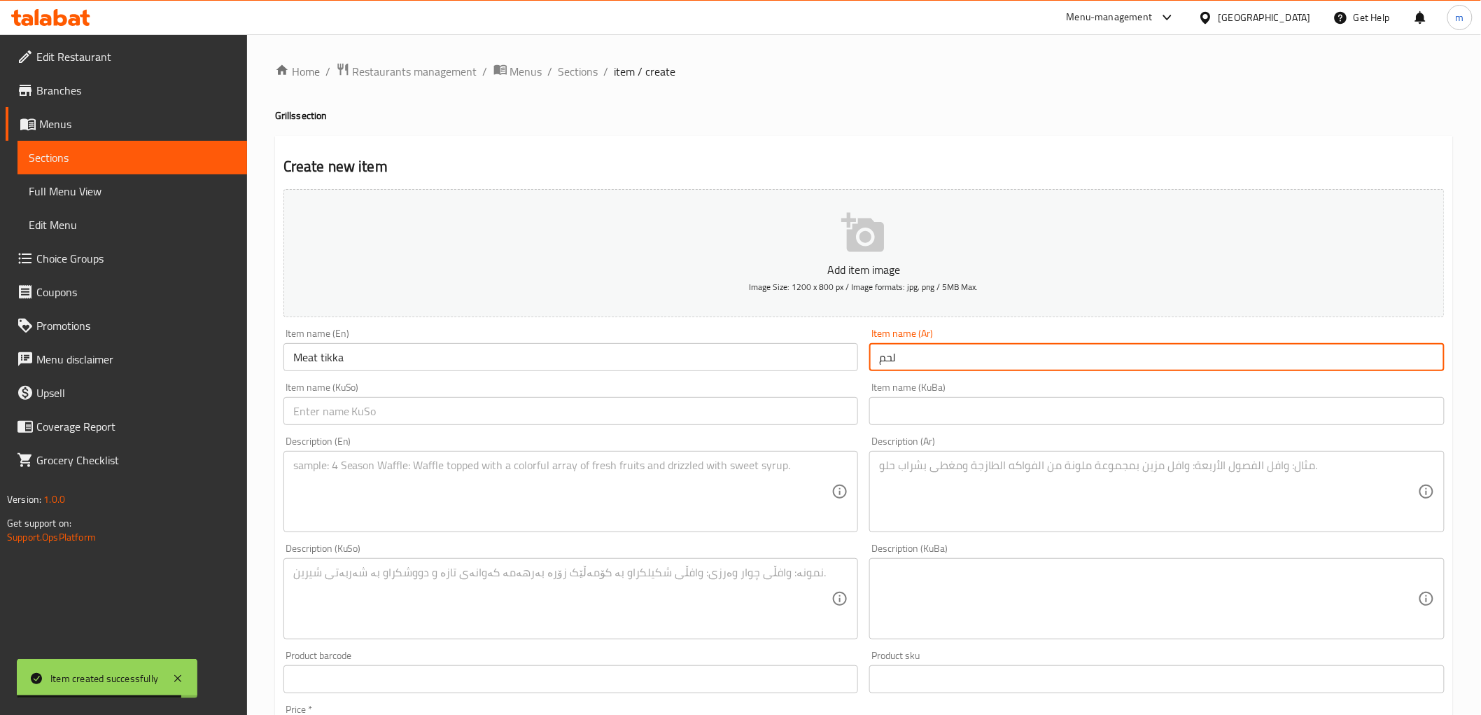
paste input "تيكا"
click at [908, 360] on input "تيكالحم" at bounding box center [1156, 357] width 575 height 28
click at [899, 367] on input "تكالحم" at bounding box center [1156, 357] width 575 height 28
click at [838, 408] on input "text" at bounding box center [570, 411] width 575 height 28
click at [893, 357] on input "تكالحم" at bounding box center [1156, 357] width 575 height 28
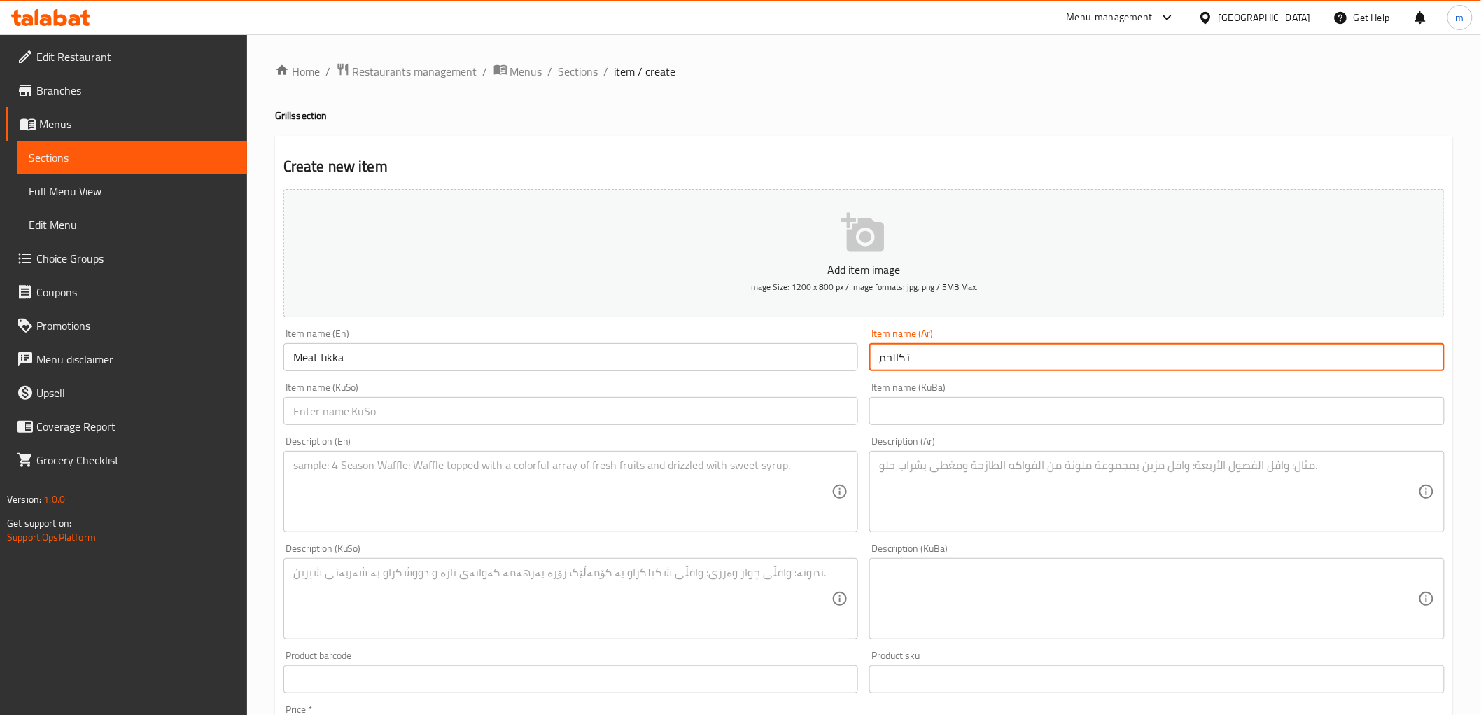
click at [894, 361] on input "تكالحم" at bounding box center [1156, 357] width 575 height 28
type input "تكا لحم"
click at [831, 400] on input "text" at bounding box center [570, 411] width 575 height 28
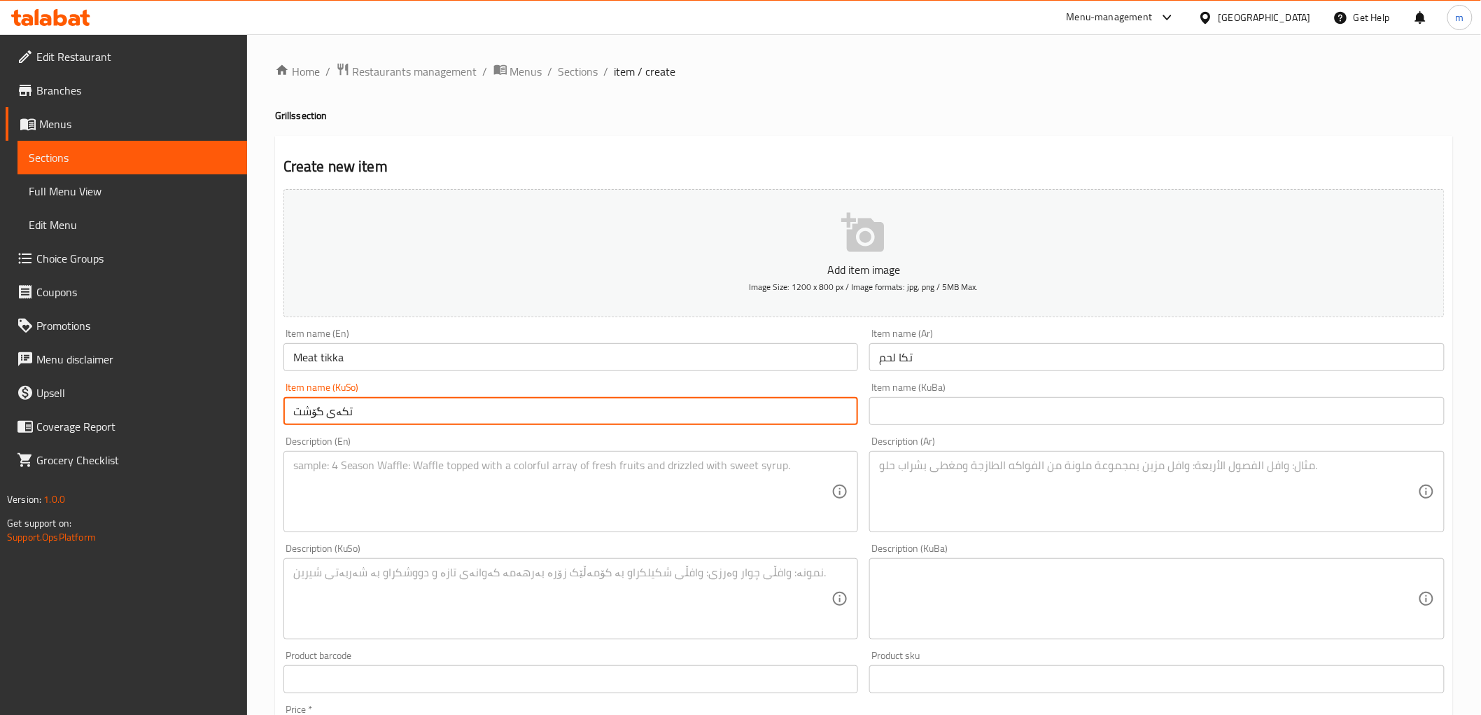
type input "تکەی گۆشت"
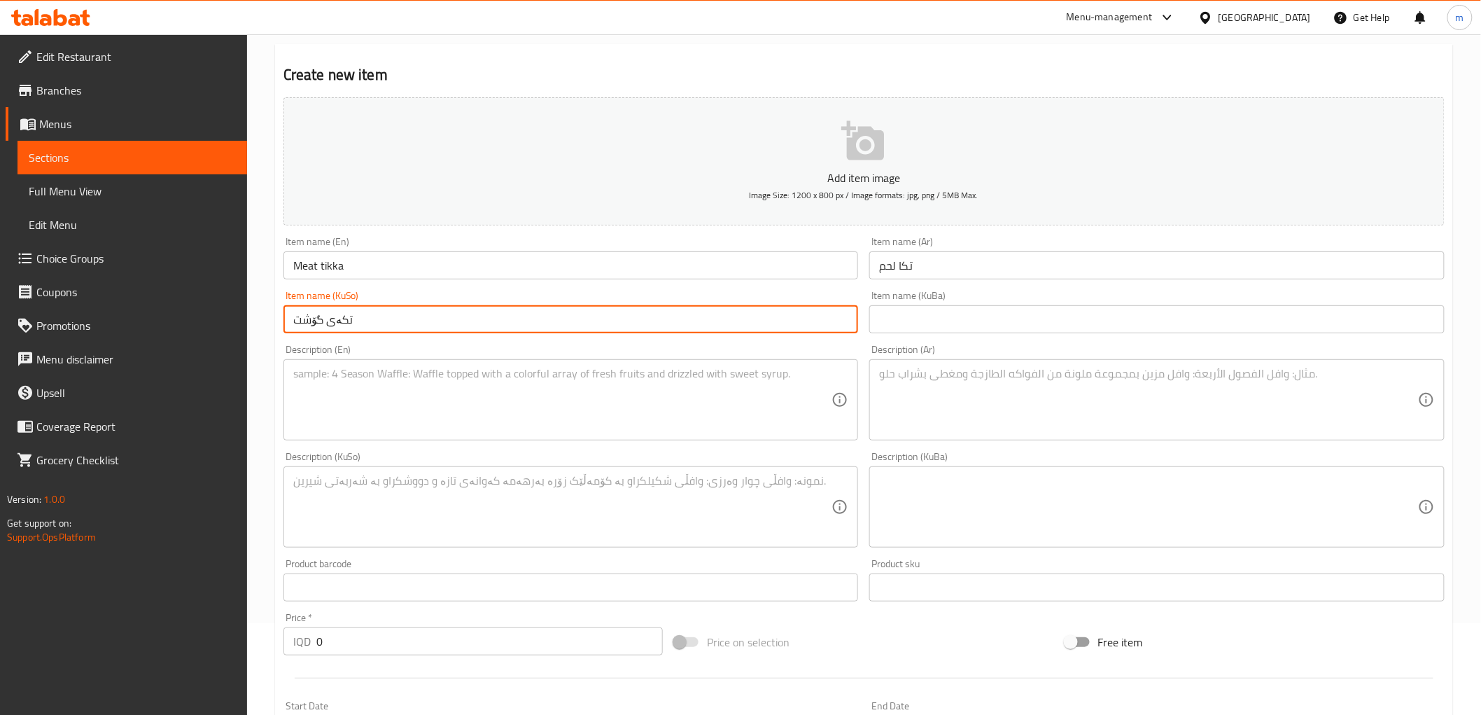
scroll to position [129, 0]
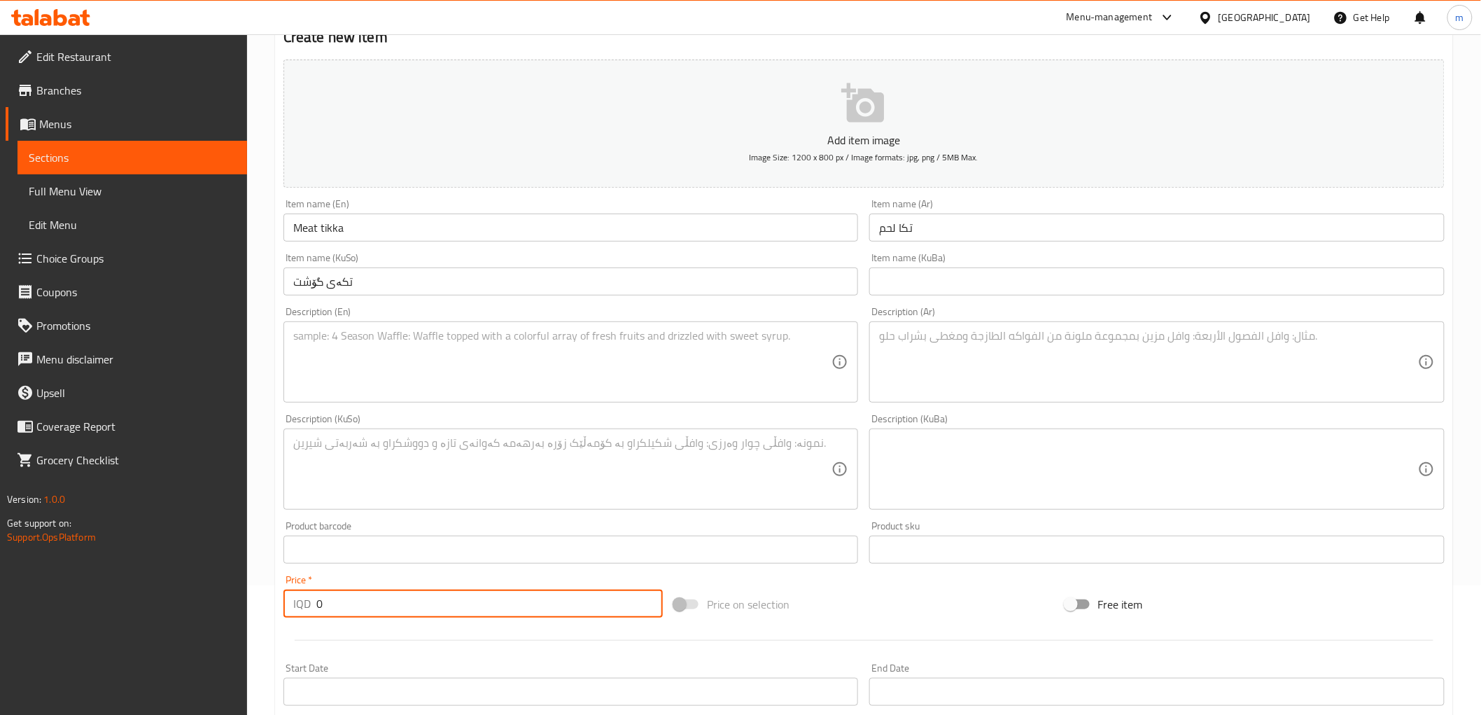
drag, startPoint x: 351, startPoint y: 605, endPoint x: 272, endPoint y: 603, distance: 79.8
click at [272, 603] on div "Home / Restaurants management / Menus / Sections / item / create Grills section…" at bounding box center [864, 463] width 1234 height 1116
paste input "500"
type input "5000"
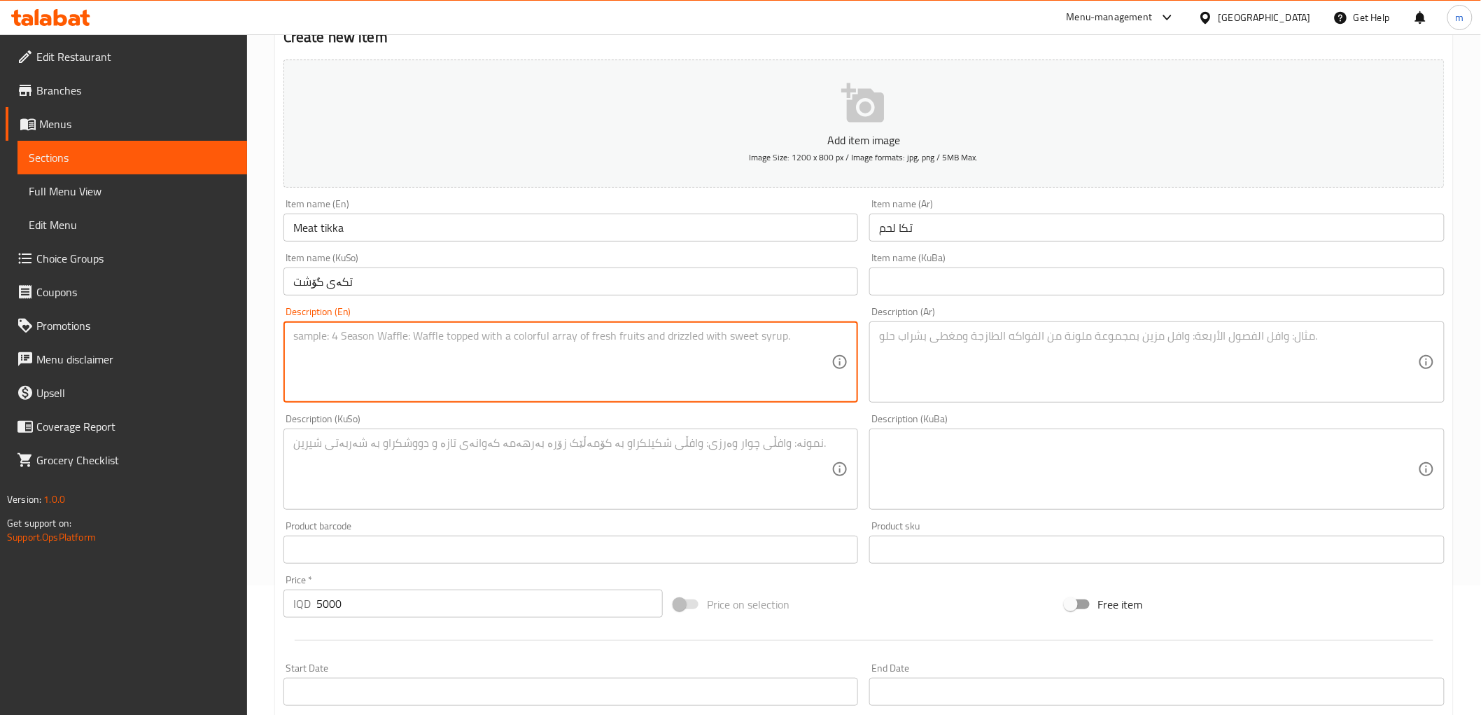
click at [480, 372] on textarea at bounding box center [562, 362] width 539 height 66
paste textarea "Served with bread, onion, parsley, grilled tomato and pepper"
type textarea "Served with bread, onion, parsley, grilled tomato and pepper"
click at [882, 388] on textarea at bounding box center [1148, 362] width 539 height 66
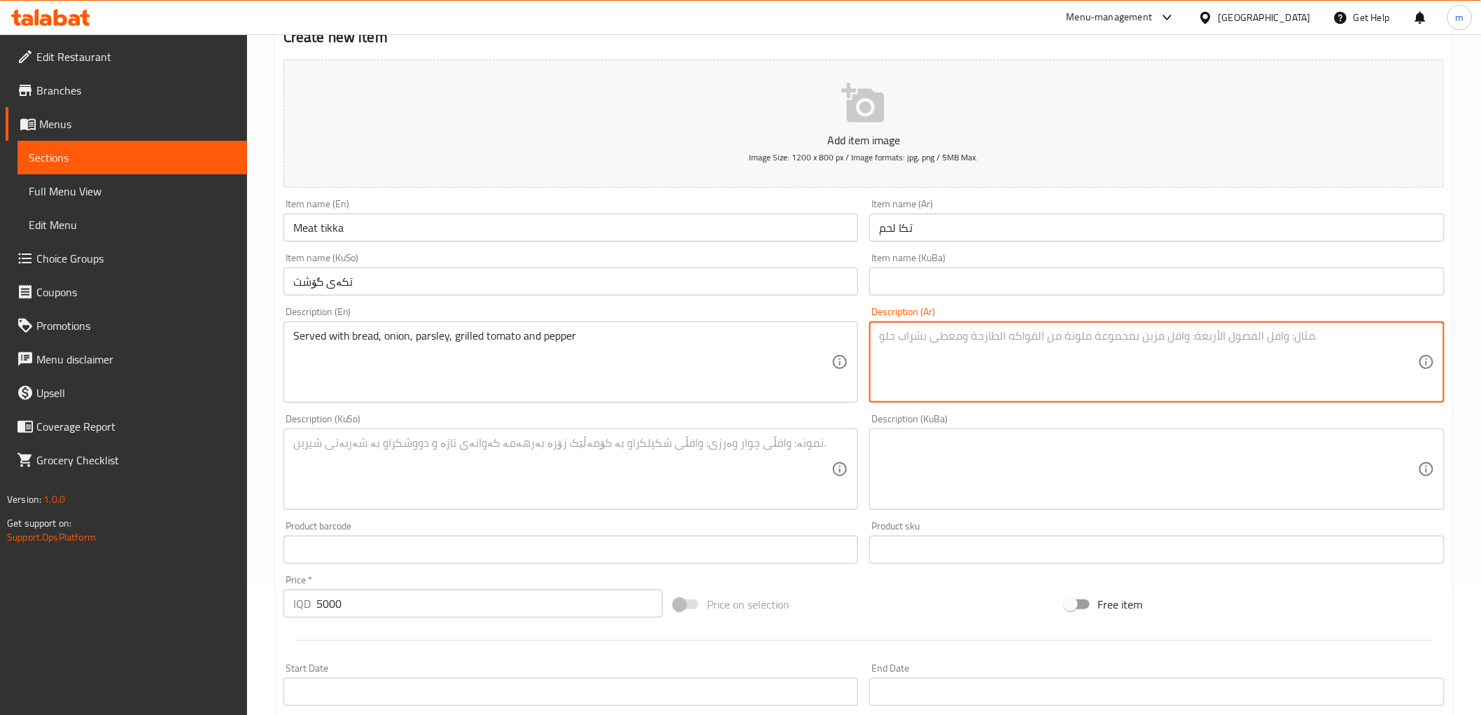
paste textarea "تقدم مع خبز، بصل، بقدونس، طماطم مشوية وفلفل"
type textarea "تقدم مع خبز، بصل، بقدونس، طماطم مشوية وفلفل"
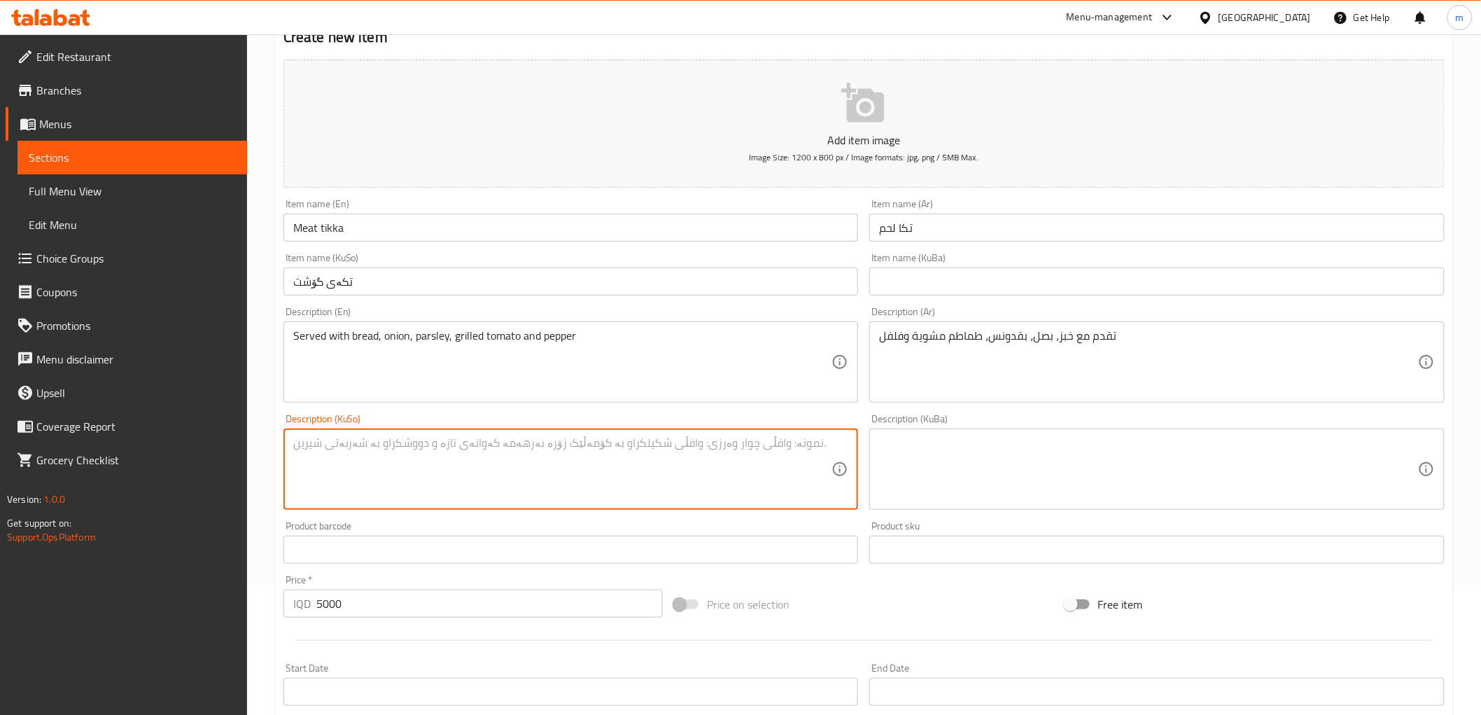
click at [702, 451] on textarea at bounding box center [562, 469] width 539 height 66
paste textarea "پێشکەش دەکرێت لەگەڵ نان، پیاز، مەعدەنوس، تەماتەی برژاو و بیبەر"
type textarea "پێشکەش دەکرێت لەگەڵ نان، پیاز، مەعدەنوس، تەماتەی برژاو و بیبەر"
click at [478, 608] on input "5000" at bounding box center [489, 603] width 346 height 28
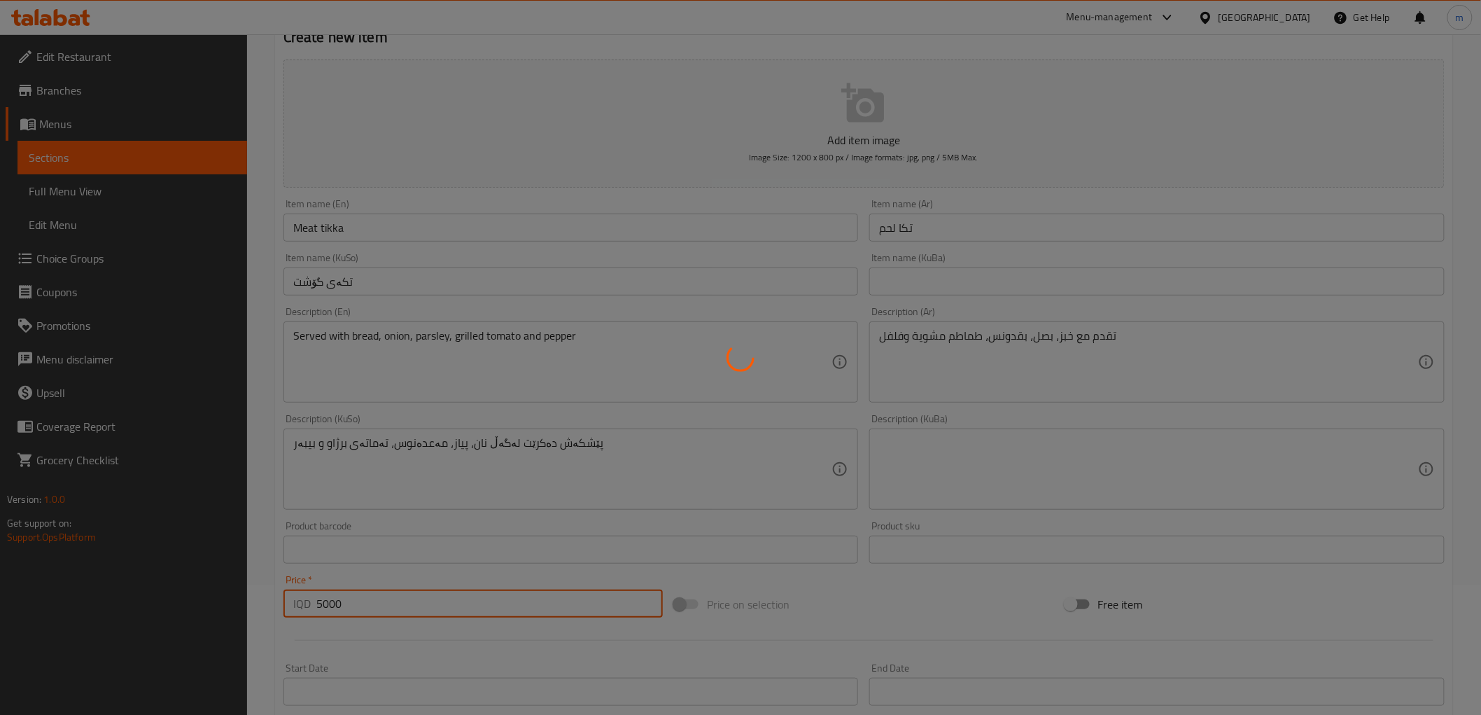
type input "0"
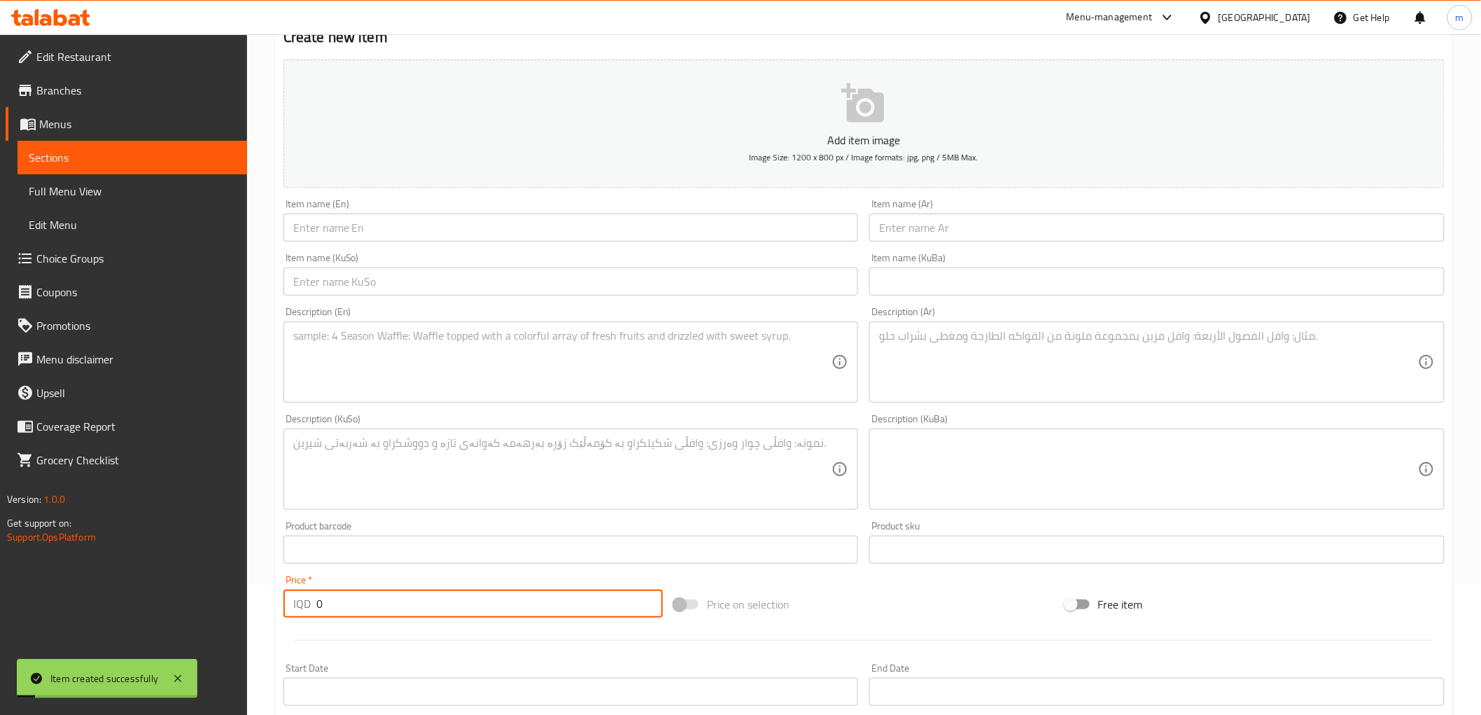
click at [578, 253] on div "Item name (KuSo) Item name (KuSo)" at bounding box center [570, 274] width 575 height 43
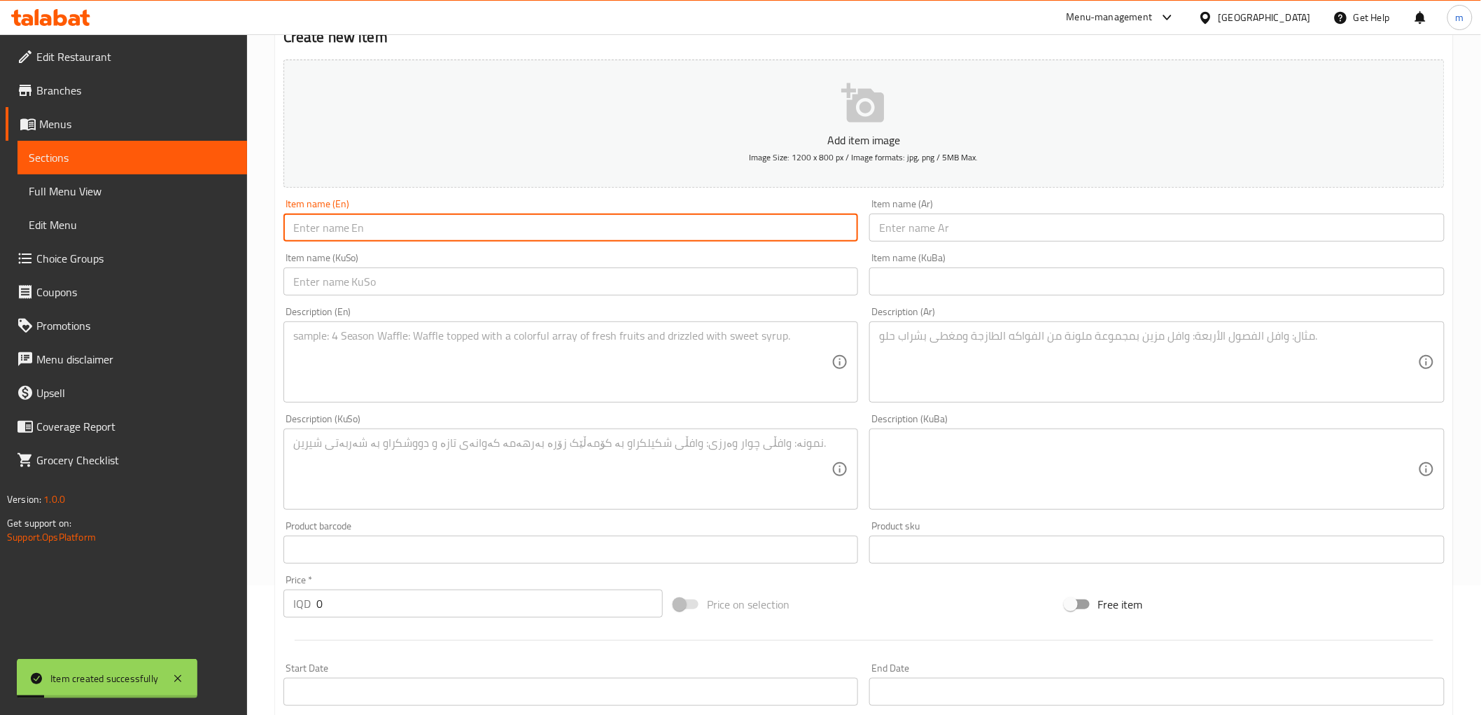
paste input "Tail fat tilka"
click at [583, 238] on input "text" at bounding box center [570, 227] width 575 height 28
type input "Tail fat tilka"
click at [939, 216] on input "text" at bounding box center [1156, 227] width 575 height 28
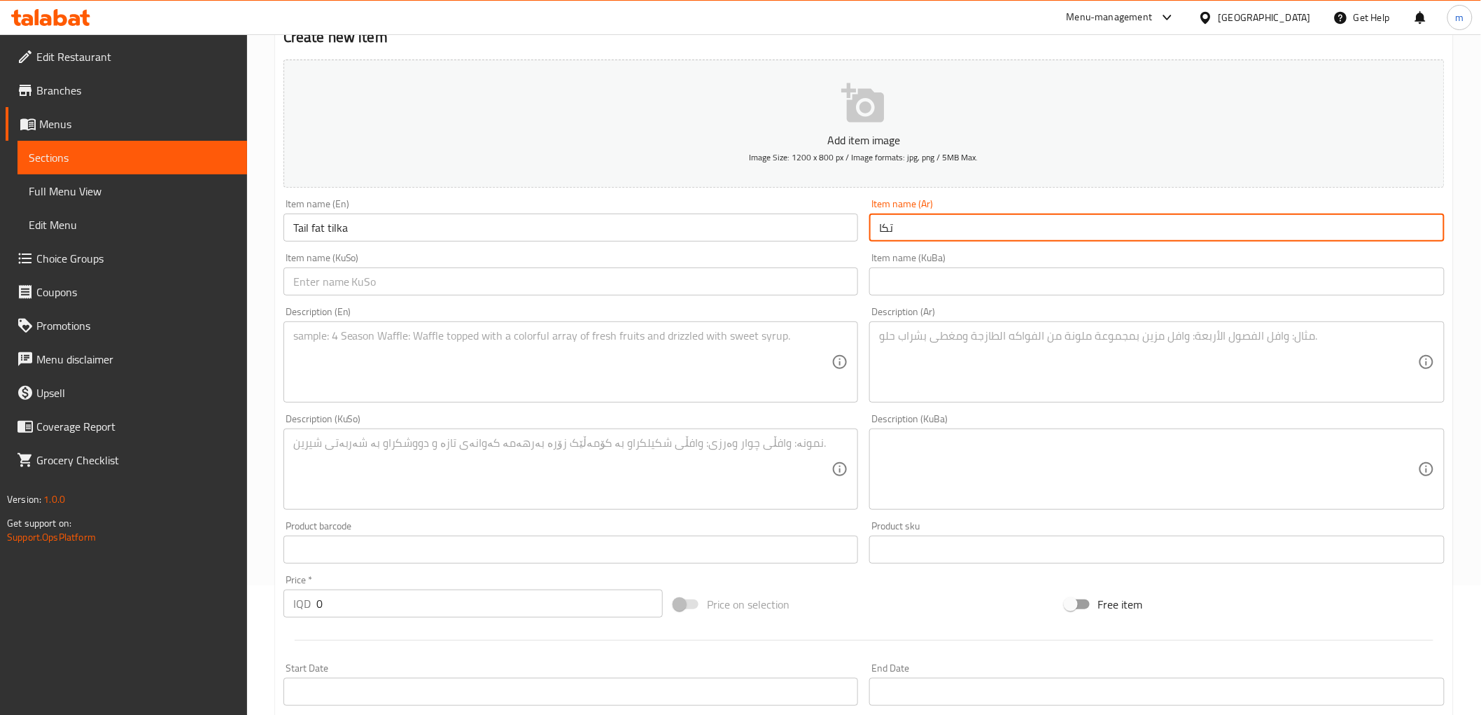
paste input "لية غنم"
type input "تكا لية غنم"
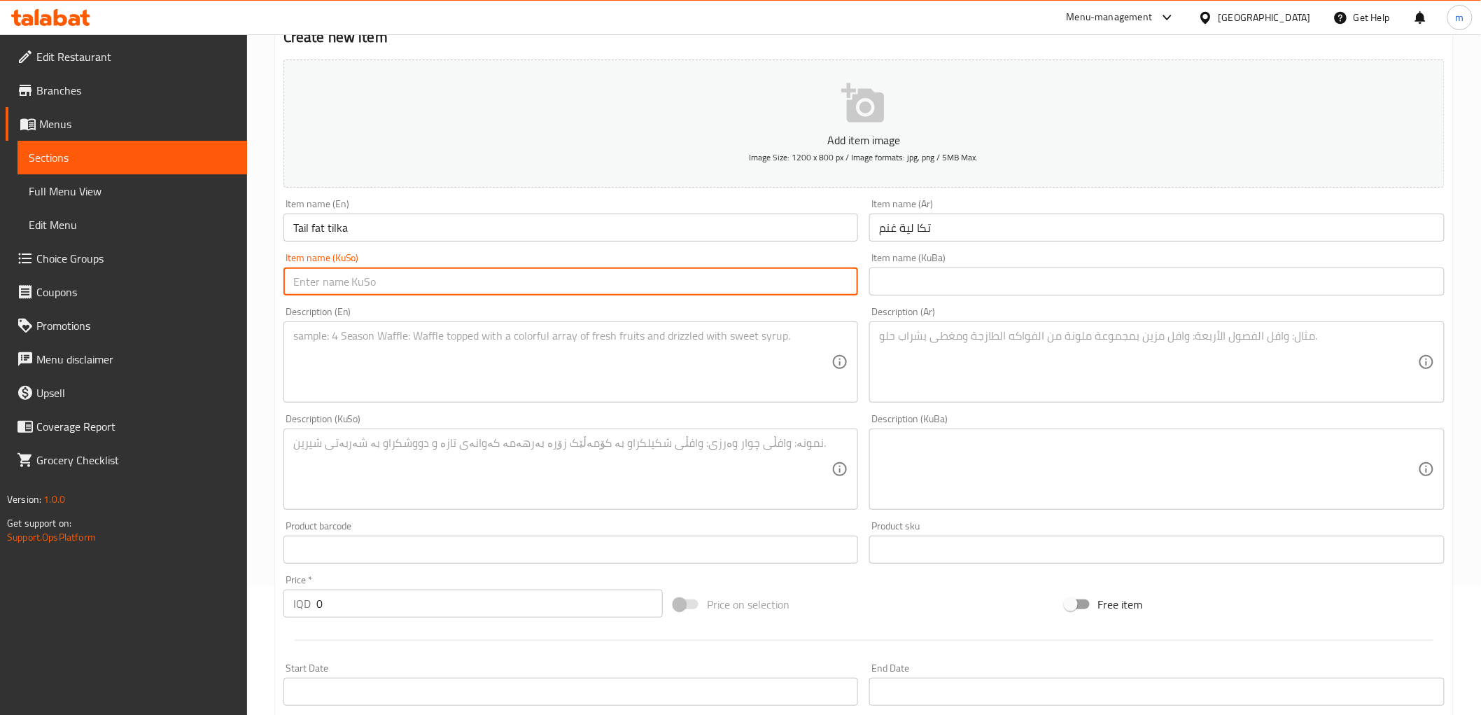
click at [834, 283] on input "text" at bounding box center [570, 281] width 575 height 28
click at [637, 293] on input "text" at bounding box center [570, 281] width 575 height 28
paste input "لیەی مەڕ/دونگی مەڕ"
drag, startPoint x: 343, startPoint y: 281, endPoint x: 394, endPoint y: 288, distance: 51.6
click at [394, 288] on input "تکەی لیەی مەڕ/دونگی مەڕ" at bounding box center [570, 281] width 575 height 28
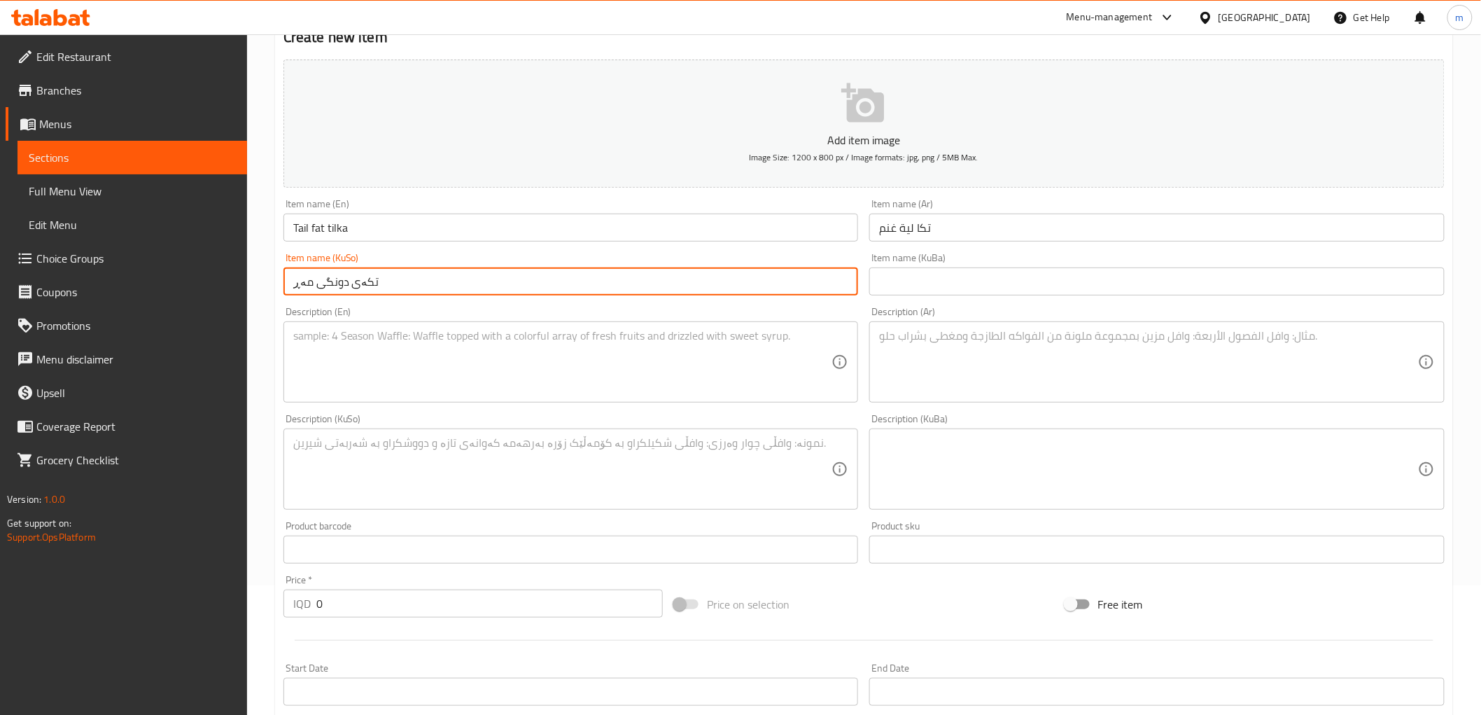
type input "تکەی دونگی مەڕ"
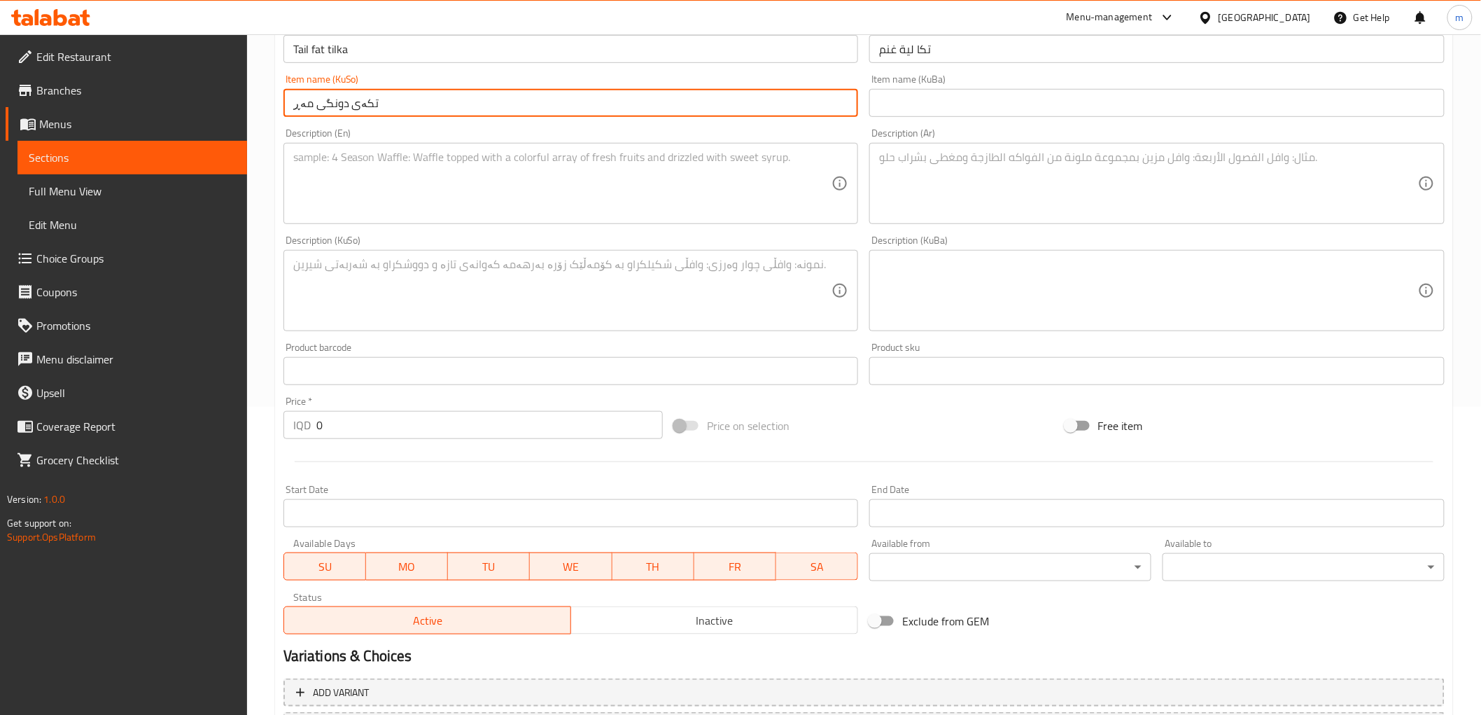
scroll to position [388, 0]
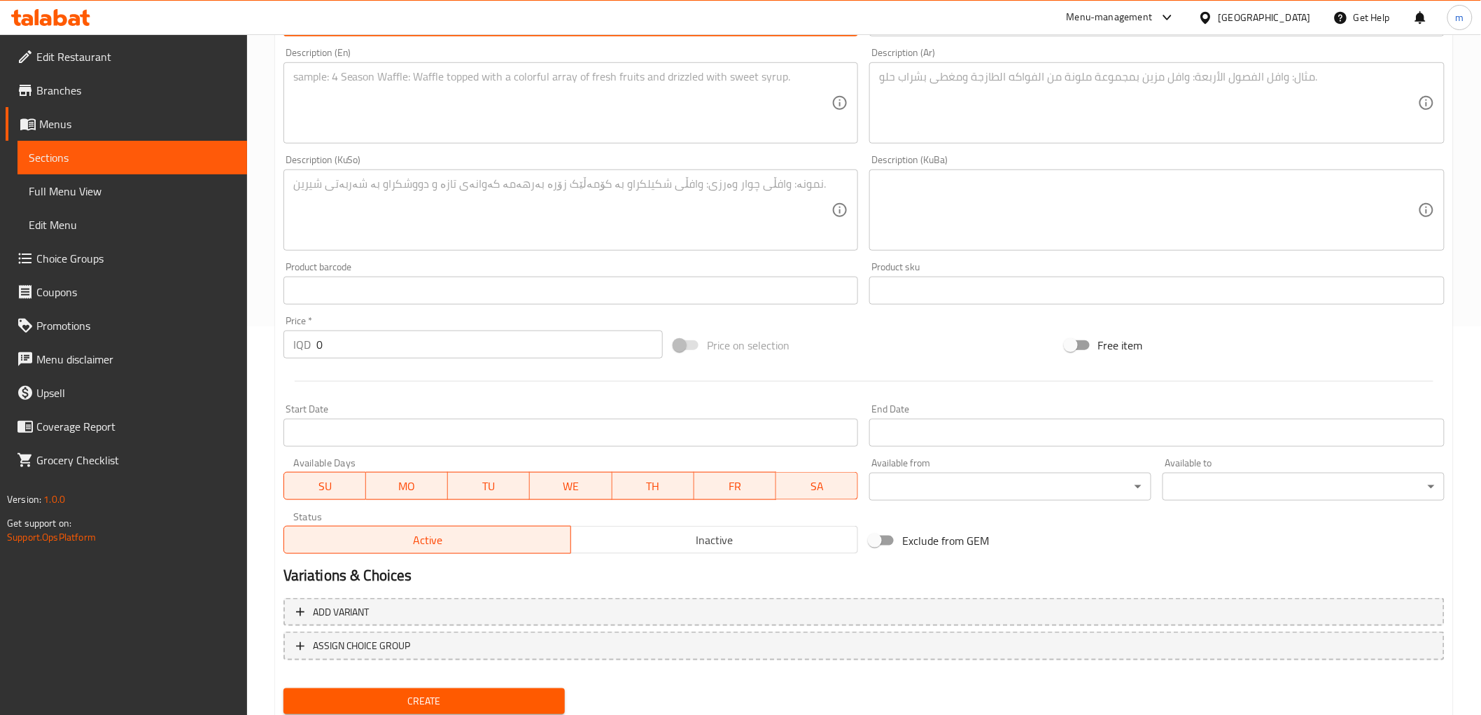
paste input "400"
click at [253, 334] on div "Home / Restaurants management / Menus / Sections / item / create Grills section…" at bounding box center [864, 204] width 1234 height 1116
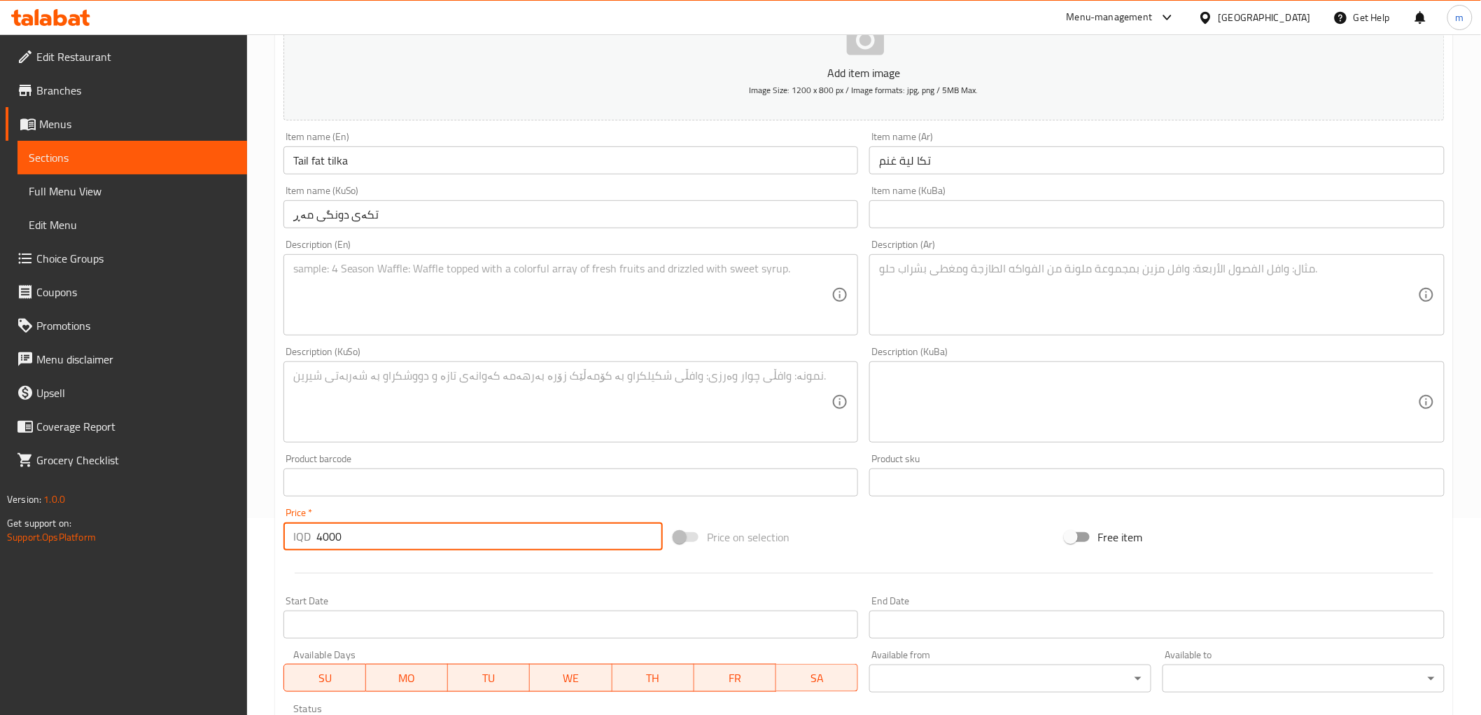
scroll to position [129, 0]
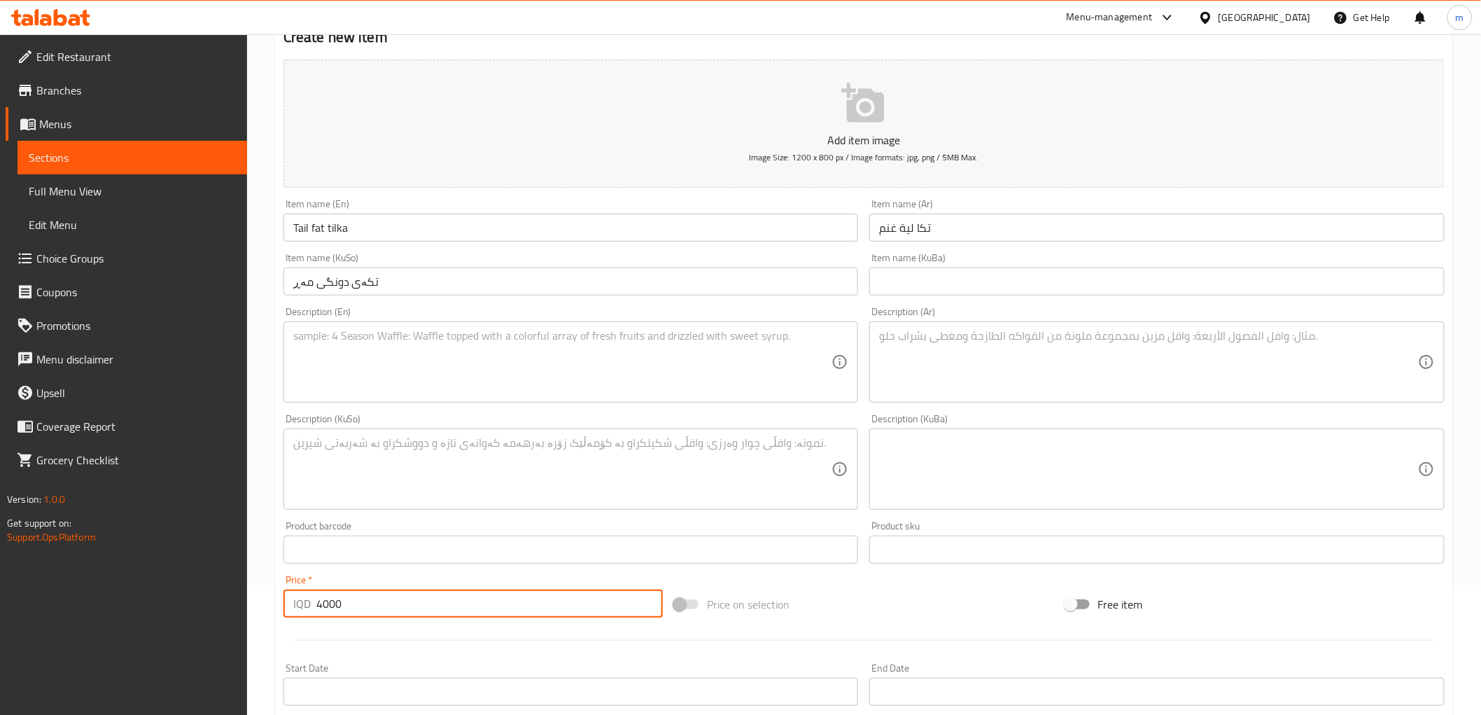
type input "4000"
click at [589, 377] on textarea at bounding box center [562, 362] width 539 height 66
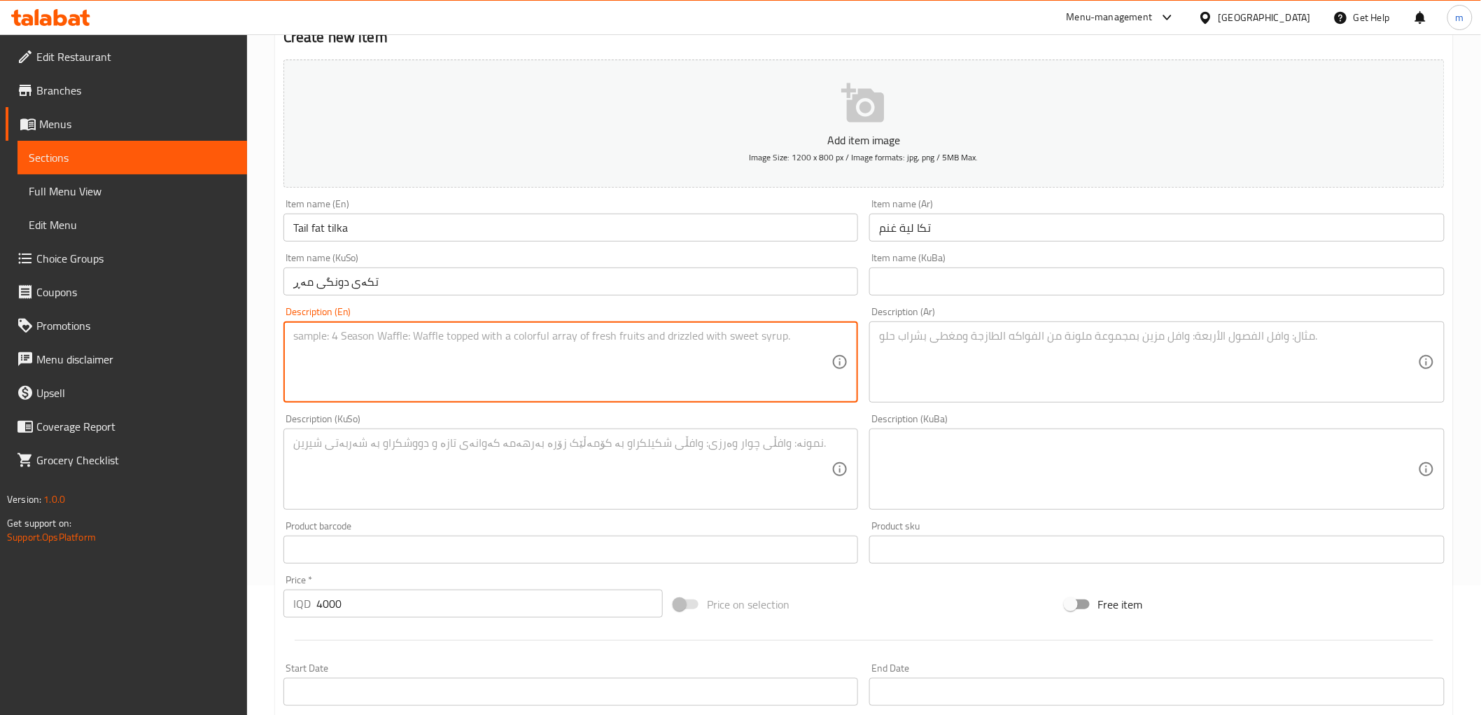
paste textarea "Served with bread, onion, parsley, grilled tomato and pepper"
type textarea "Served with bread, onion, parsley, grilled tomato and pepper"
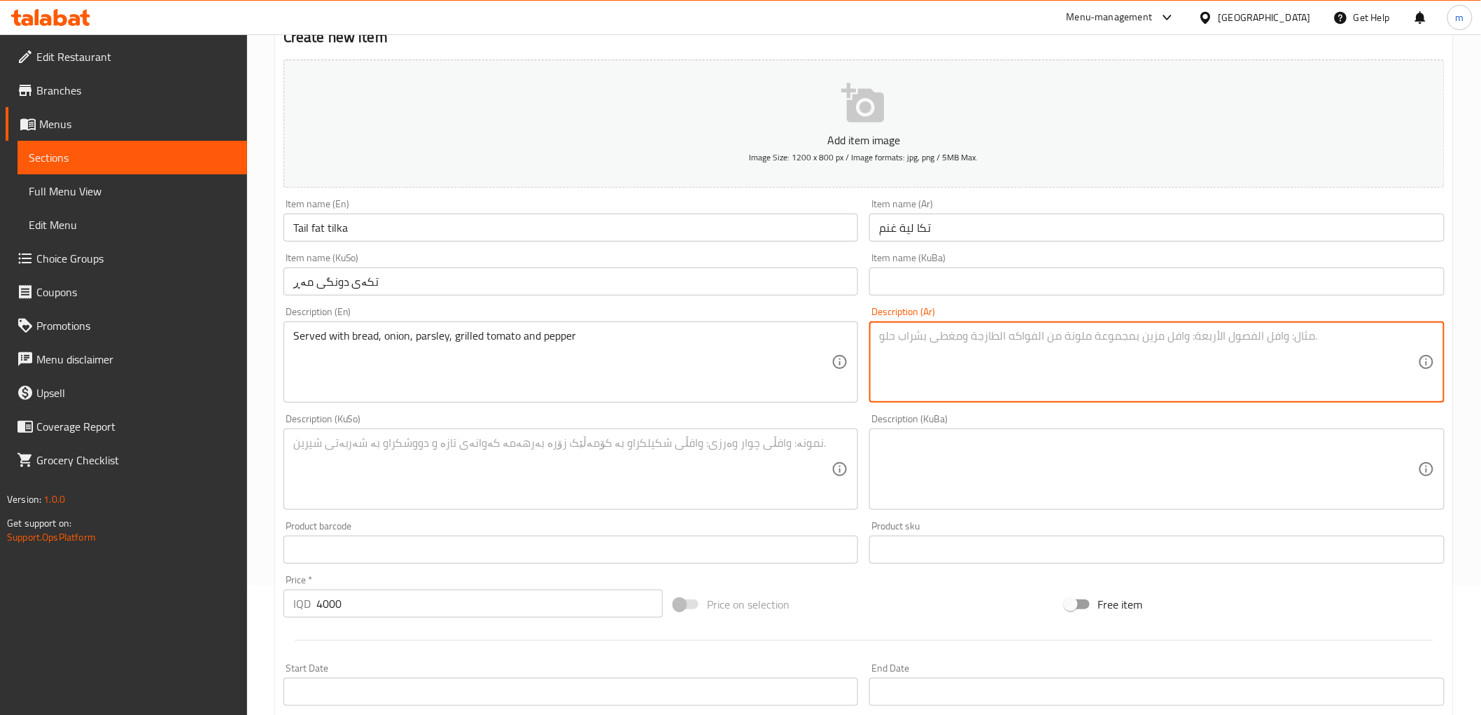
click at [919, 369] on textarea at bounding box center [1148, 362] width 539 height 66
paste textarea "تقدم مع خبز، بصل، بقدونس، طماطم مشوية وفلفل"
type textarea "تقدم مع خبز، بصل، بقدونس، طماطم مشوية وفلفل"
click at [722, 439] on textarea at bounding box center [562, 469] width 539 height 66
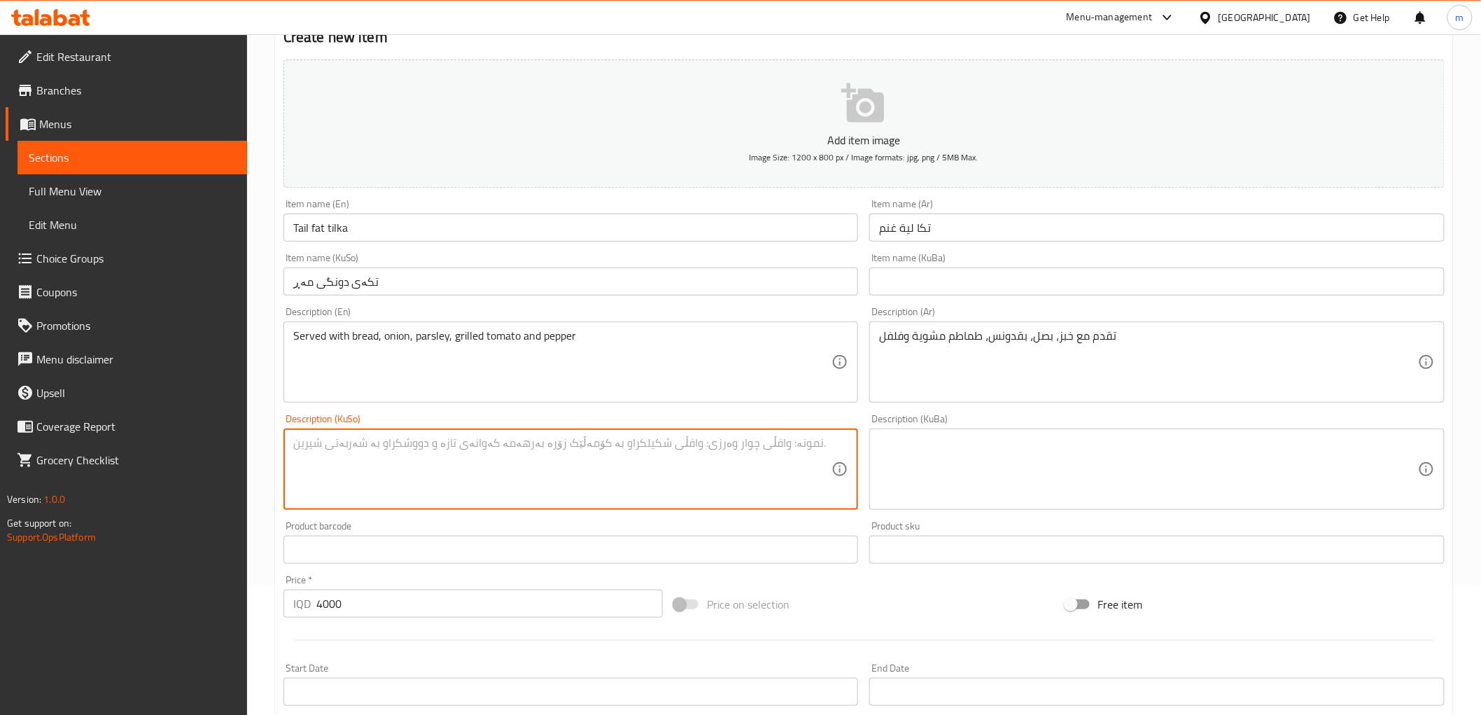
click at [648, 481] on textarea at bounding box center [562, 469] width 539 height 66
paste textarea "پێشکەش دەکرێت لەگەڵ نان، پیاز، مەعدەنوس، تەماتەی برژاو و بیبەر"
type textarea "پێشکەش دەکرێت لەگەڵ نان، پیاز، مەعدەنوس، تەماتەی برژاو و بیبەر"
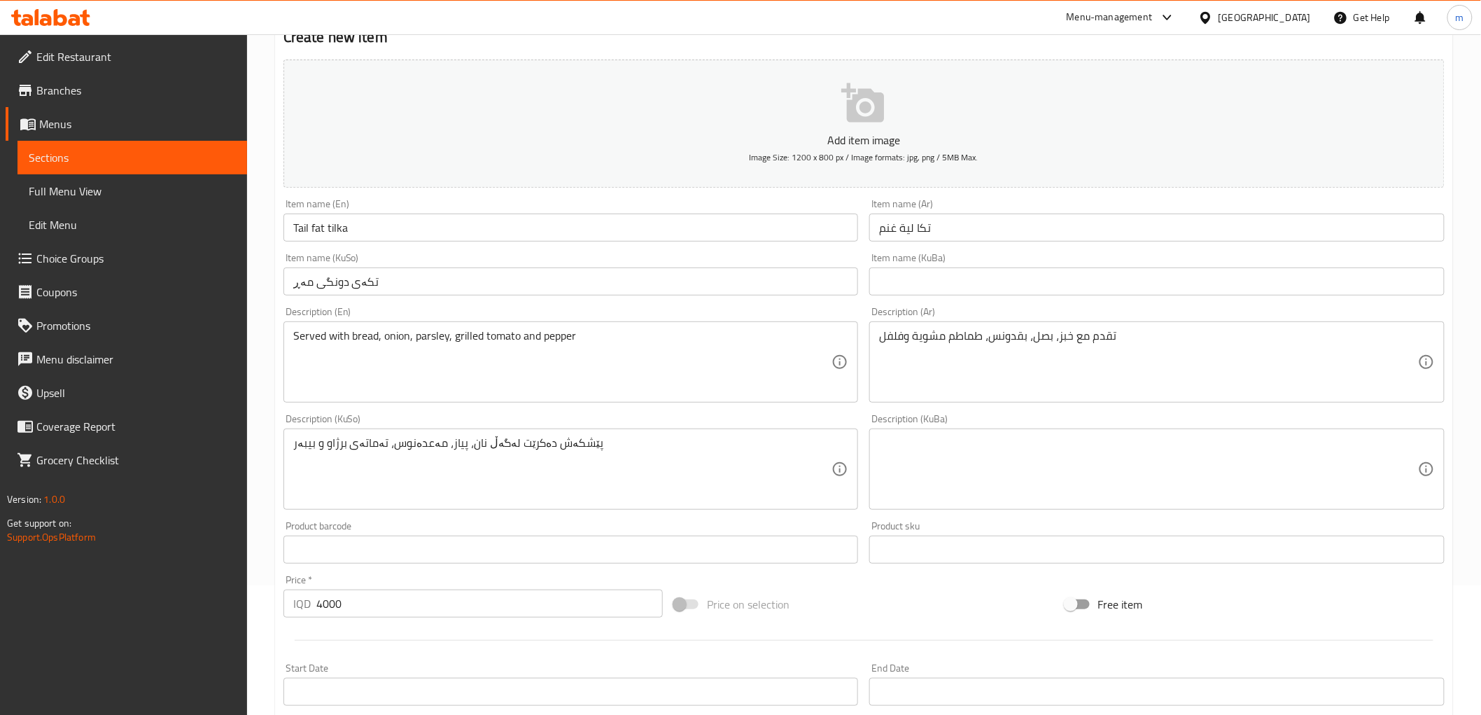
drag, startPoint x: 419, startPoint y: 568, endPoint x: 423, endPoint y: 619, distance: 51.3
click at [419, 575] on div "Add item image Image Size: 1200 x 800 px / Image formats: jpg, png / 5MB Max. I…" at bounding box center [864, 436] width 1172 height 764
click at [423, 619] on div "Price   * IQD 4000 Price *" at bounding box center [473, 596] width 391 height 54
click at [428, 605] on input "4000" at bounding box center [489, 603] width 346 height 28
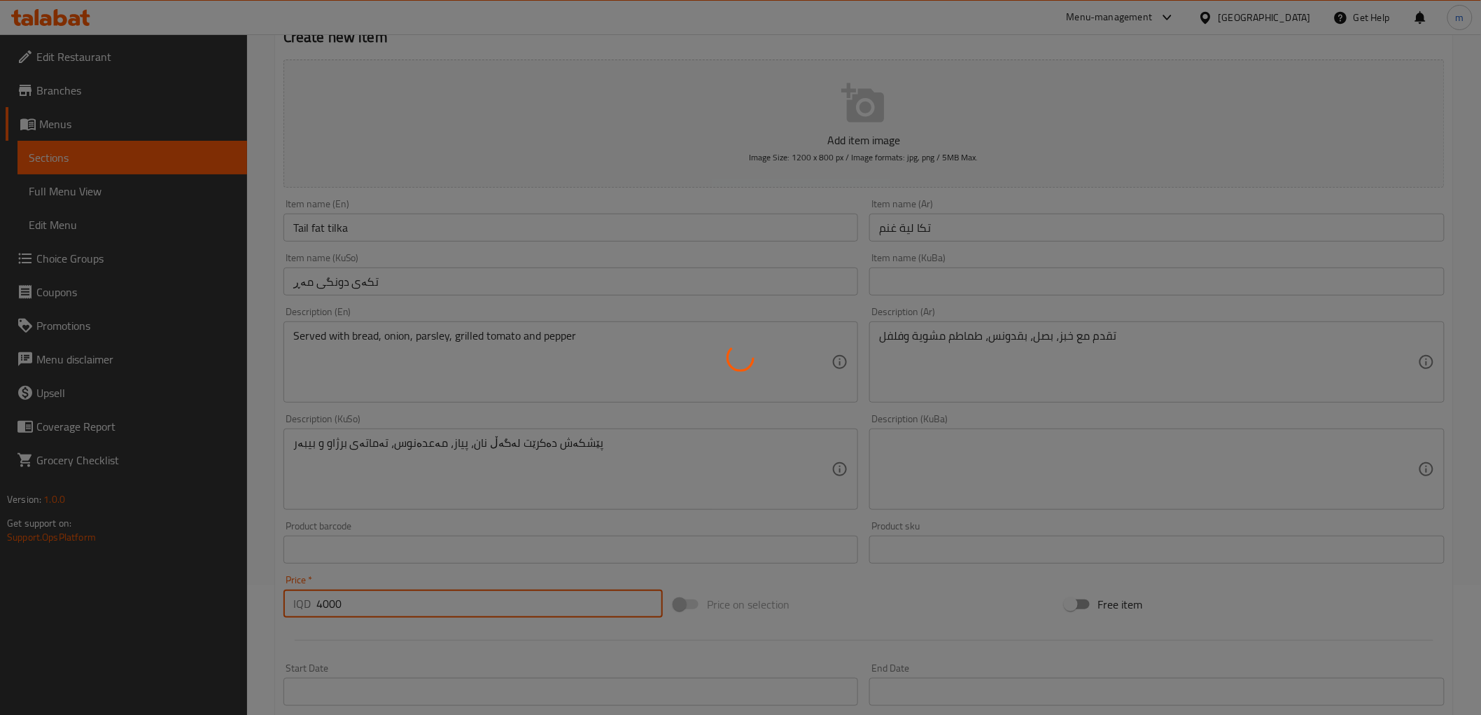
type input "0"
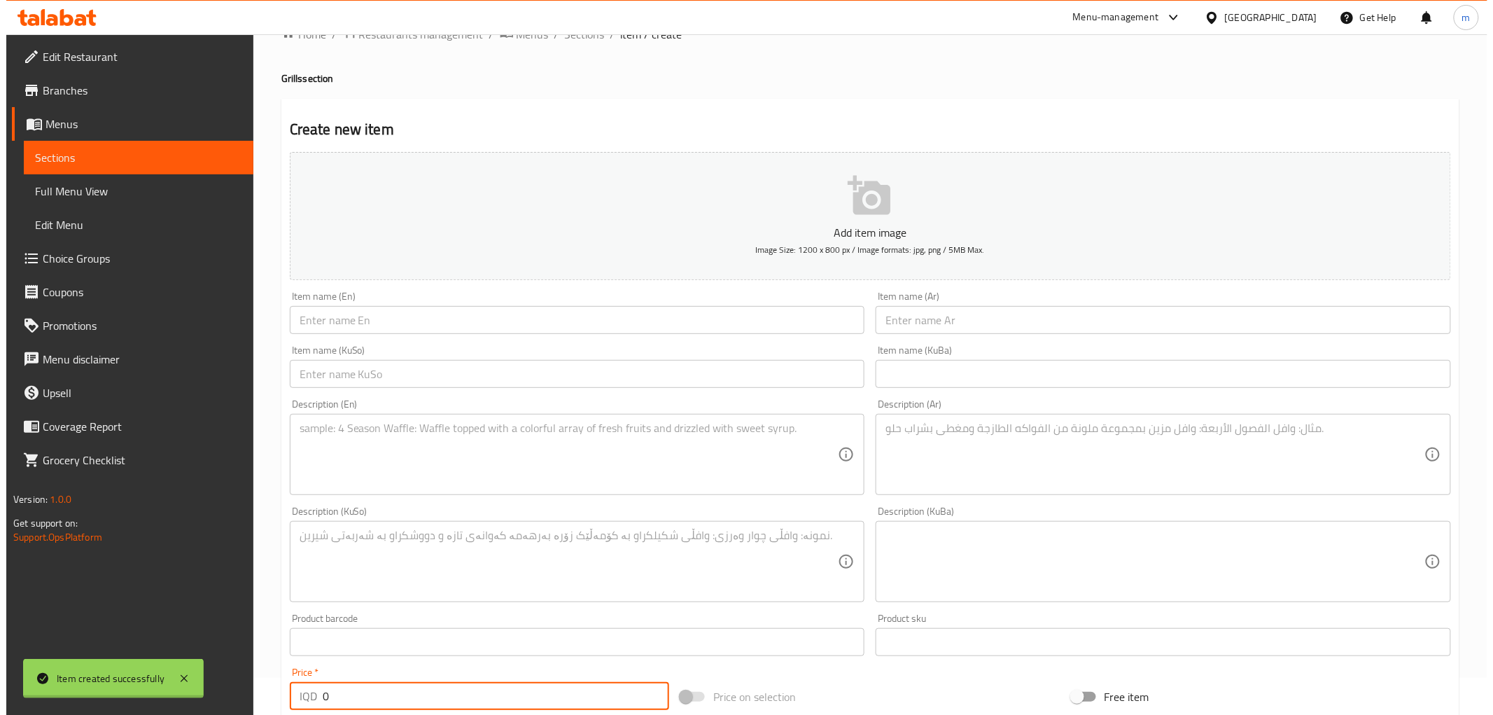
scroll to position [0, 0]
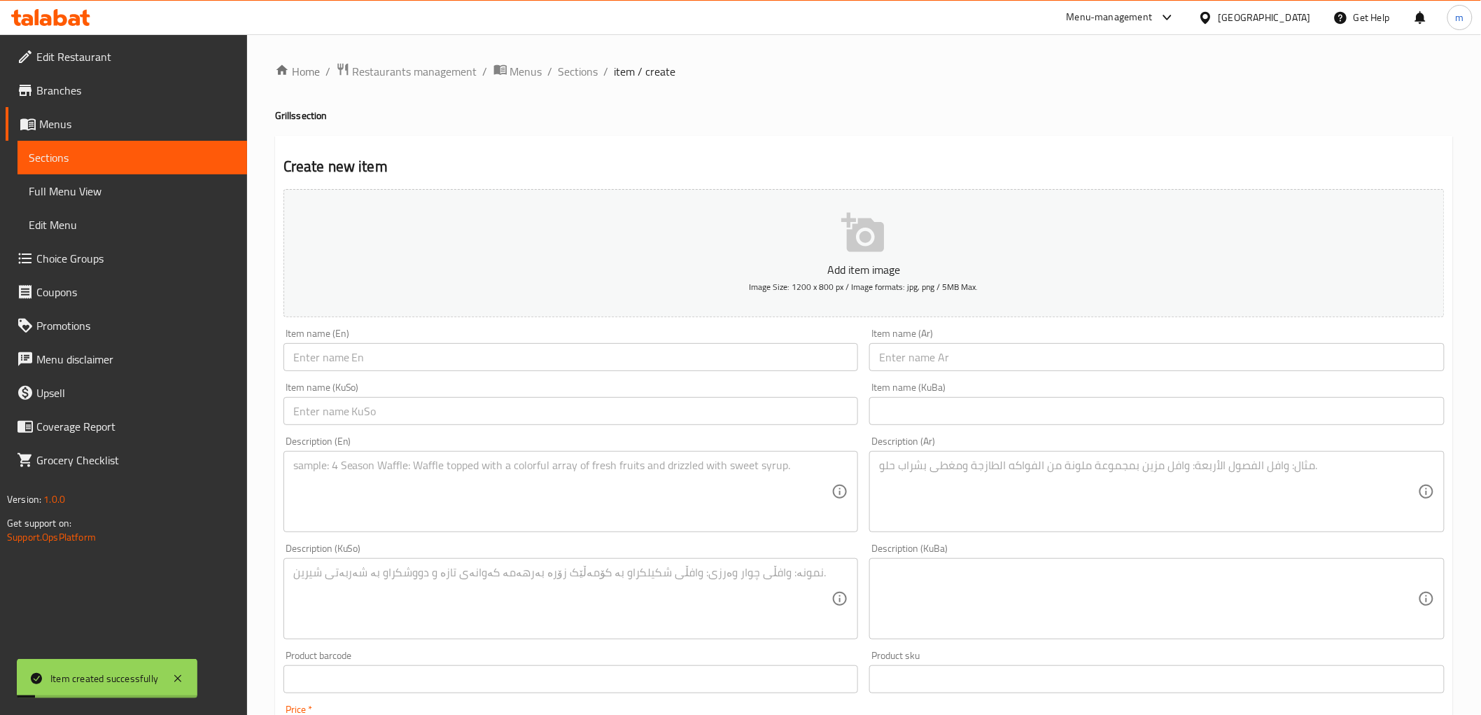
click at [570, 87] on div "Home / Restaurants management / Menus / Sections / item / create Grills section…" at bounding box center [864, 592] width 1178 height 1060
click at [571, 79] on span "Sections" at bounding box center [579, 71] width 40 height 17
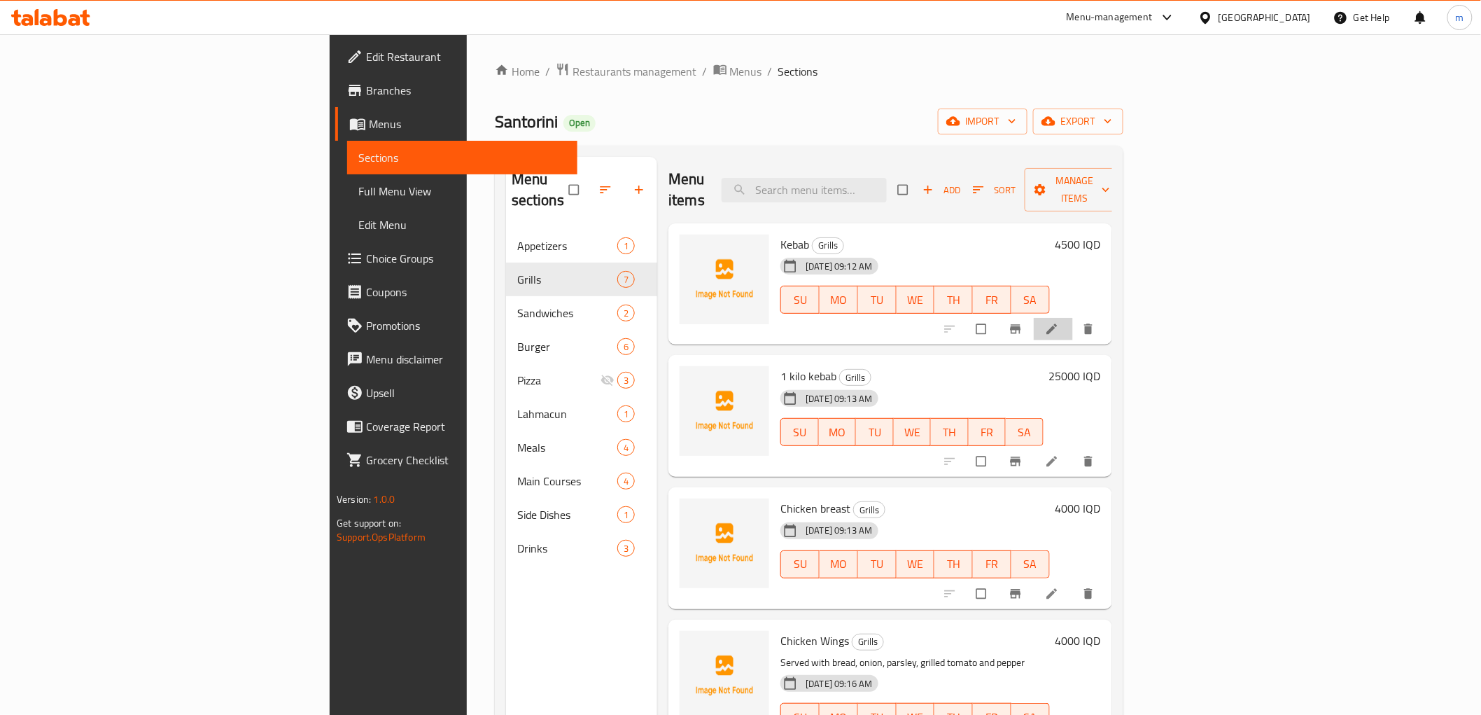
click at [1073, 318] on li at bounding box center [1053, 329] width 39 height 22
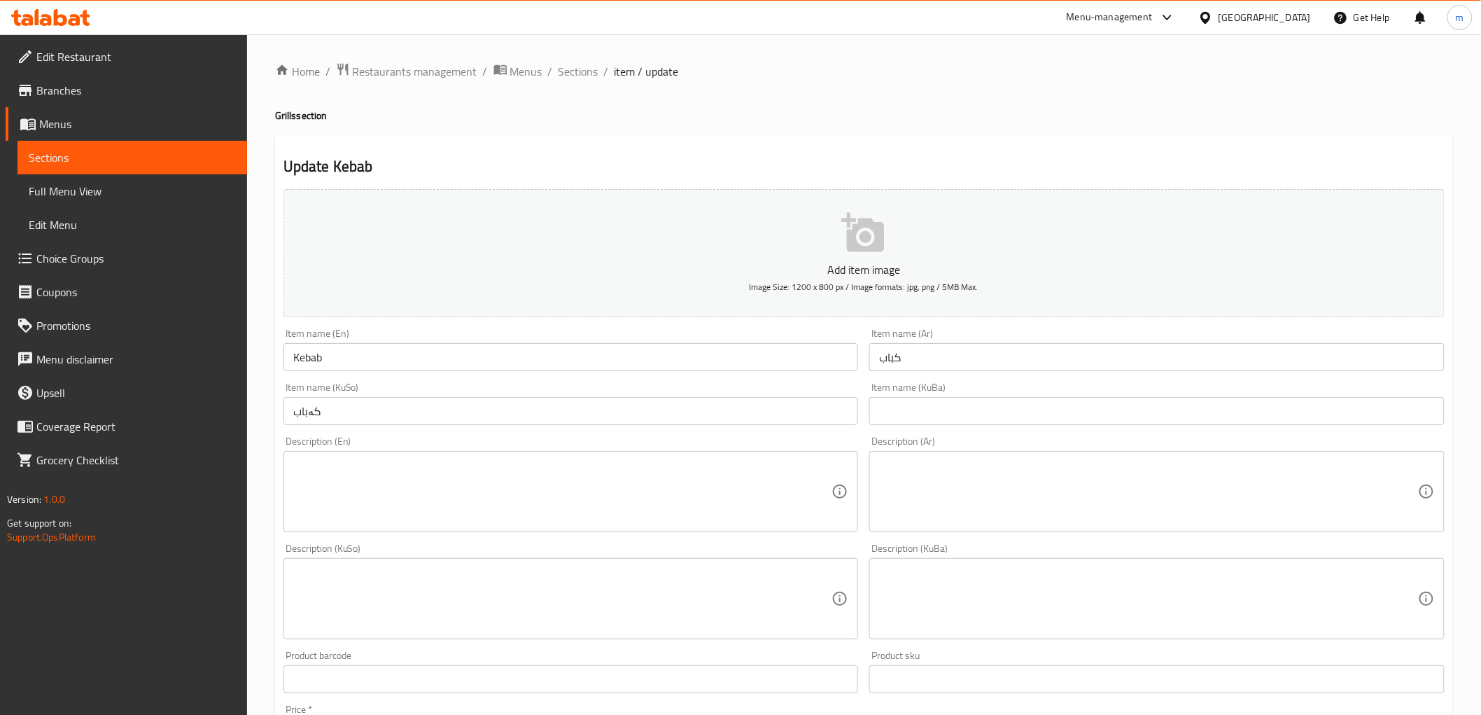
click at [394, 452] on div "Home / Restaurants management / Menus / Sections / item / update Grills section…" at bounding box center [864, 592] width 1178 height 1060
click at [399, 464] on textarea at bounding box center [562, 491] width 539 height 66
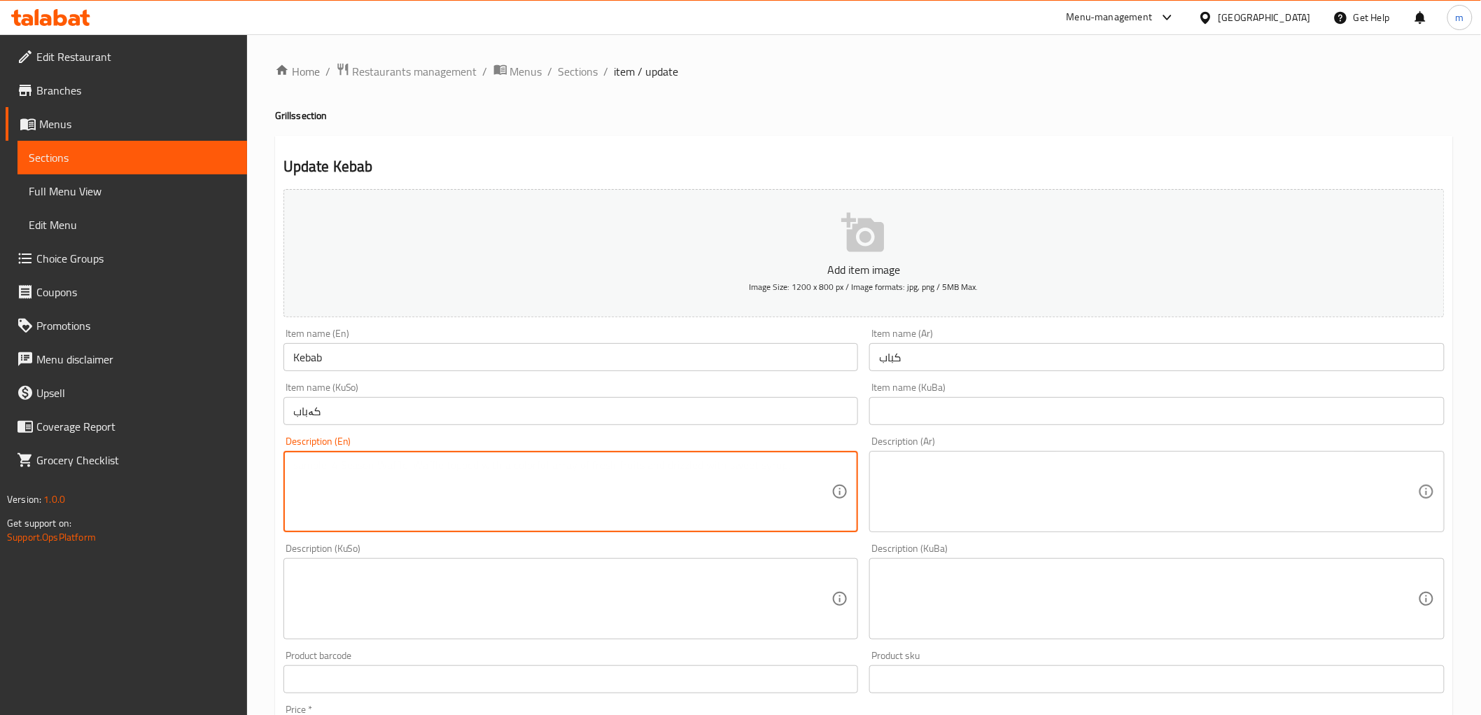
paste textarea "پێشکەش دەکرێت لەگەڵ نان، پیاز، مەعدەنوس، تەماتەی برژاو و بیبەر"
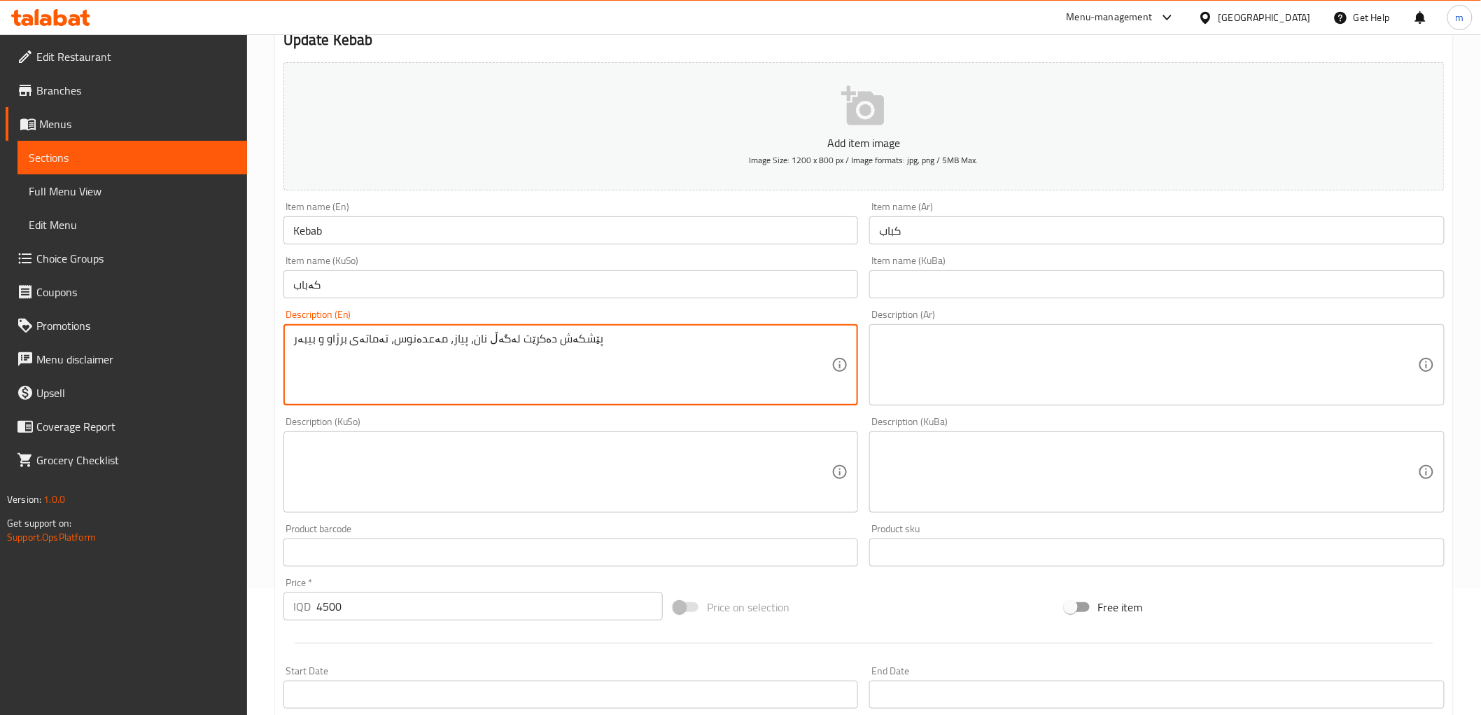
scroll to position [129, 0]
type textarea "پێشکەش دەکرێت لەگەڵ نان، پیاز، مەعدەنوس، تەماتەی برژاو و بیبەر"
click at [613, 437] on div "Description (KuSo) Description (KuSo)" at bounding box center [570, 462] width 575 height 96
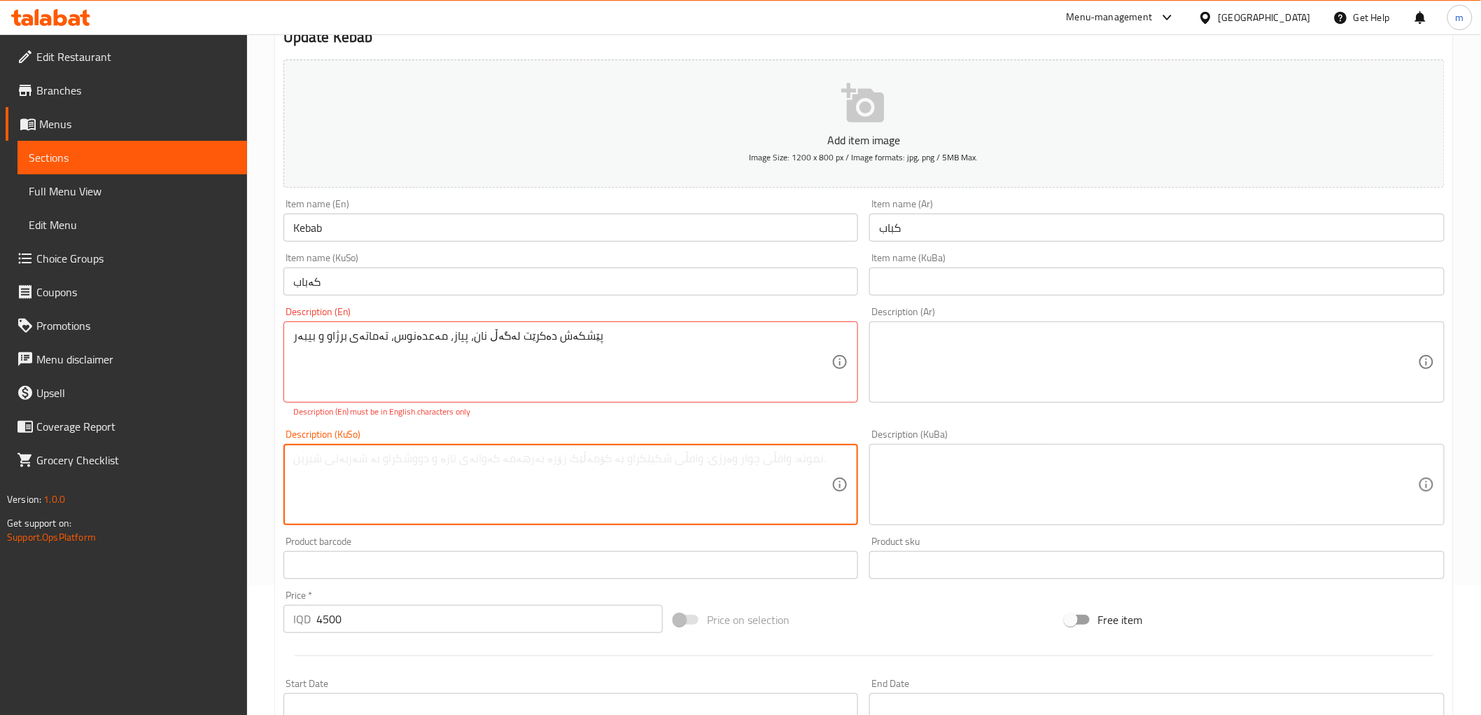
paste textarea "پێشکەش دەکرێت لەگەڵ نان، پیاز، مەعدەنوس، تەماتەی برژاو و بیبەر"
type textarea "پێشکەش دەکرێت لەگەڵ نان، پیاز، مەعدەنوس، تەماتەی برژاو و بیبەر"
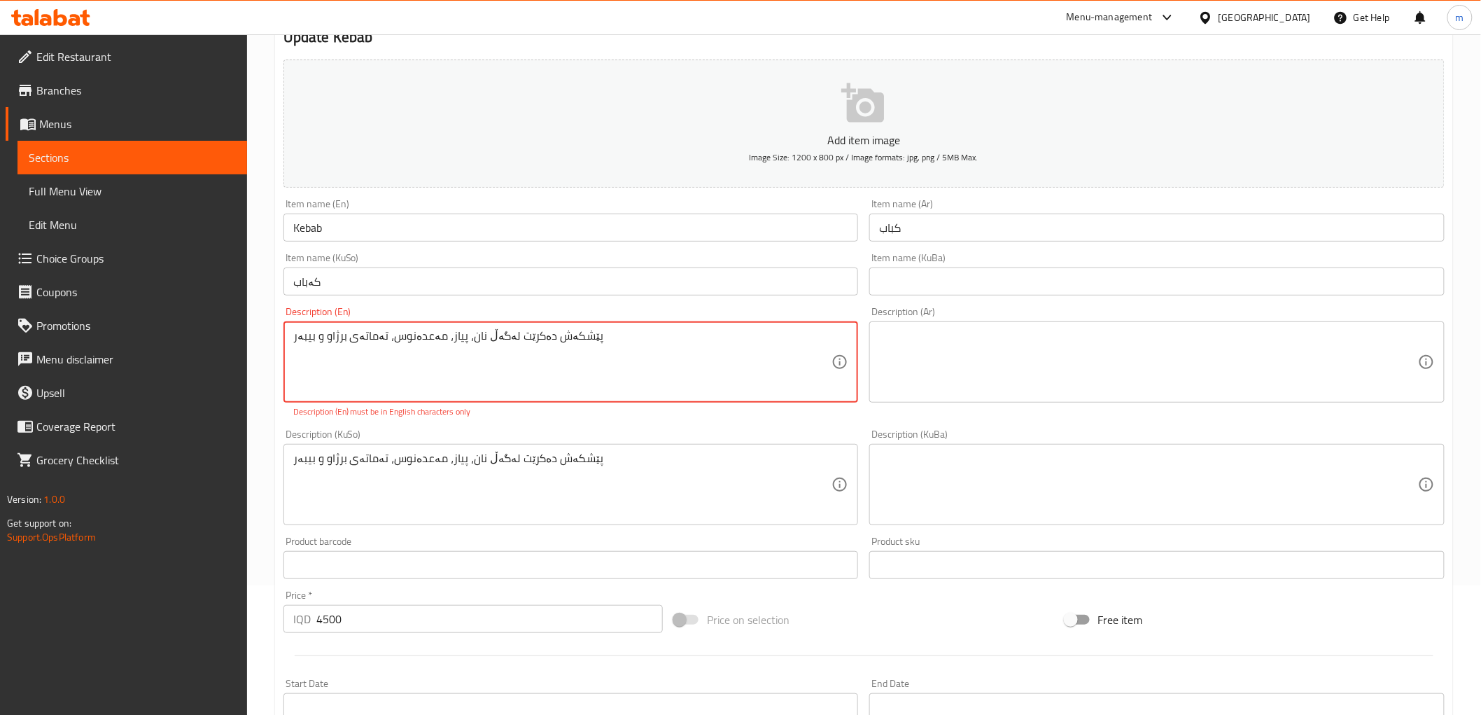
click at [814, 352] on textarea "پێشکەش دەکرێت لەگەڵ نان، پیاز، مەعدەنوس، تەماتەی برژاو و بیبەر" at bounding box center [562, 362] width 539 height 66
paste textarea "Served with bread, onion, parsley, grilled tomato and pepper"
type textarea "Served with bread, onion, parsley, grilled tomato and pepper"
click at [885, 374] on textarea at bounding box center [1148, 362] width 539 height 66
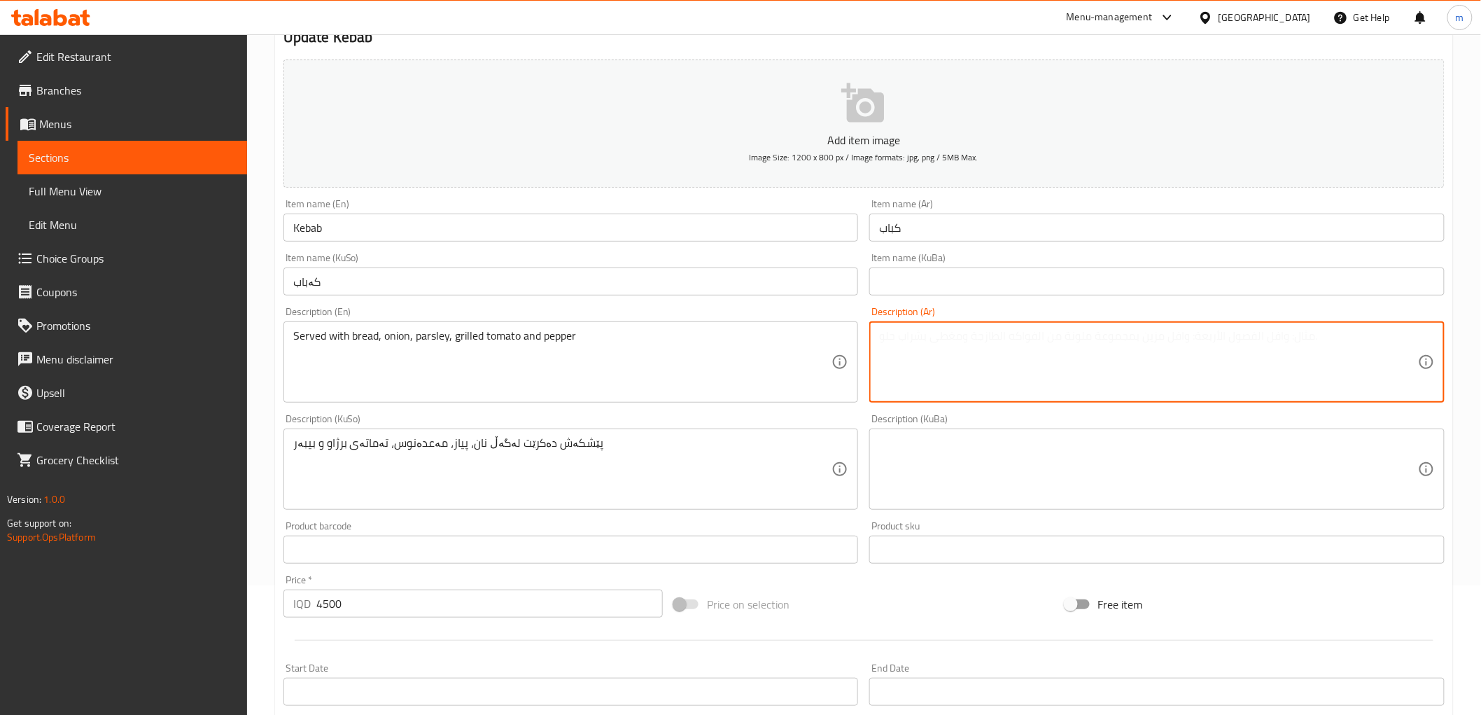
paste textarea "تقدم مع خبز، بصل، بقدونس، طماطم مشوية وفلفل"
type textarea "تقدم مع خبز، بصل، بقدونس، طماطم مشوية وفلفل"
click at [732, 281] on input "کەباب" at bounding box center [570, 281] width 575 height 28
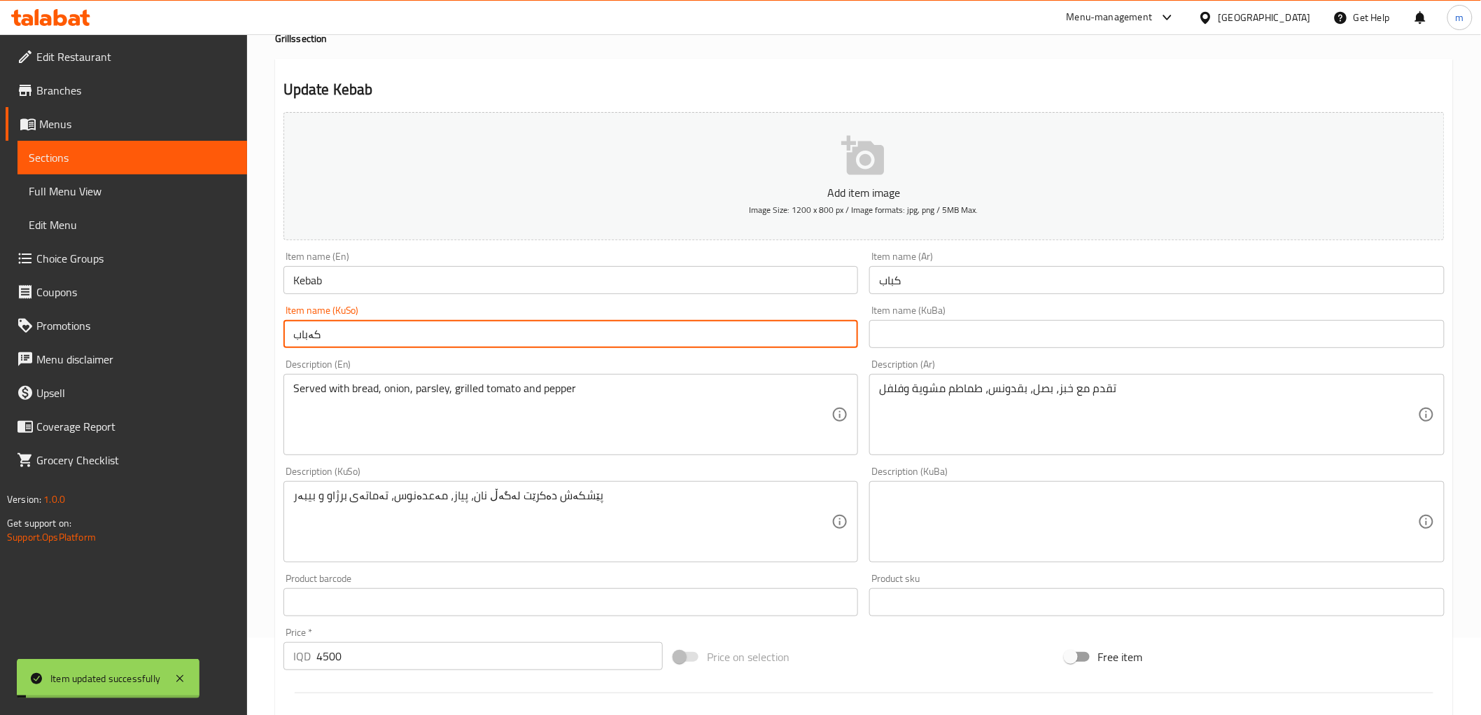
scroll to position [0, 0]
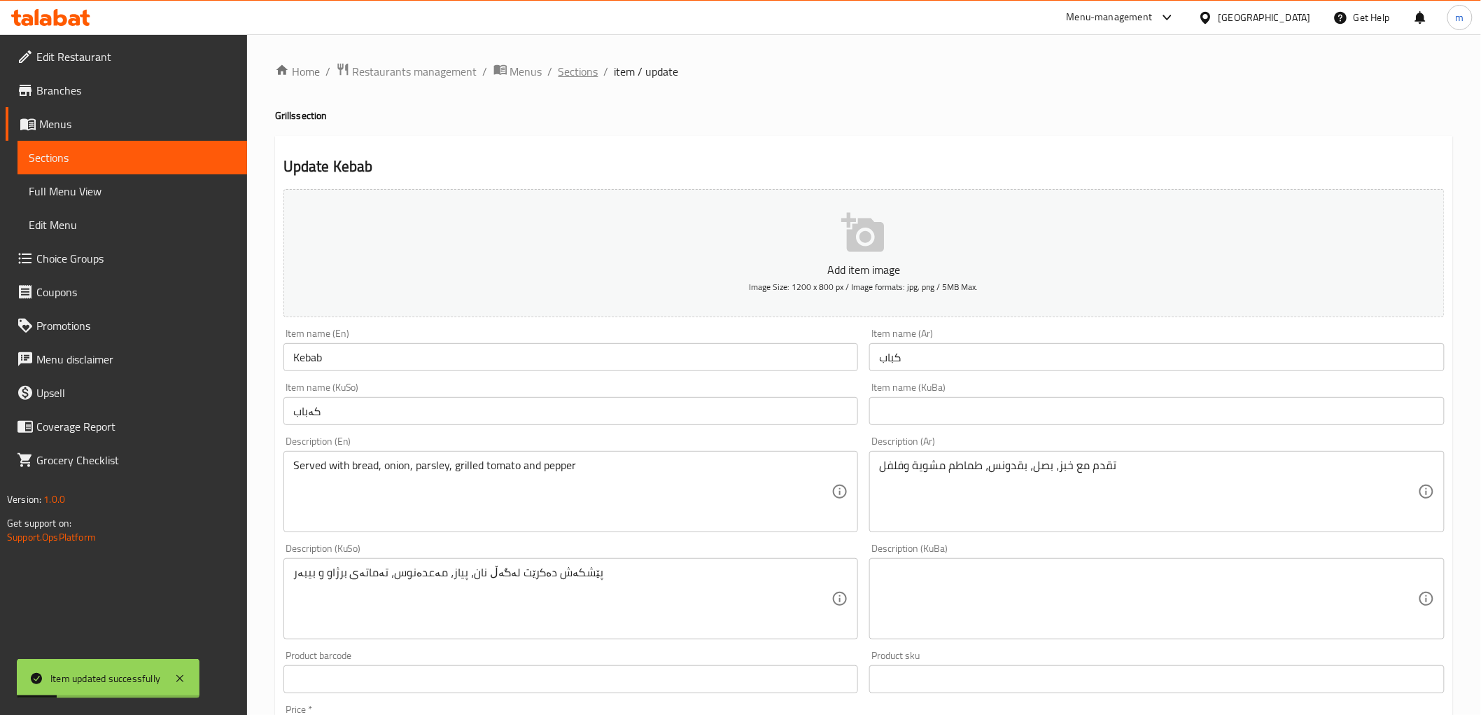
click at [582, 64] on span "Sections" at bounding box center [579, 71] width 40 height 17
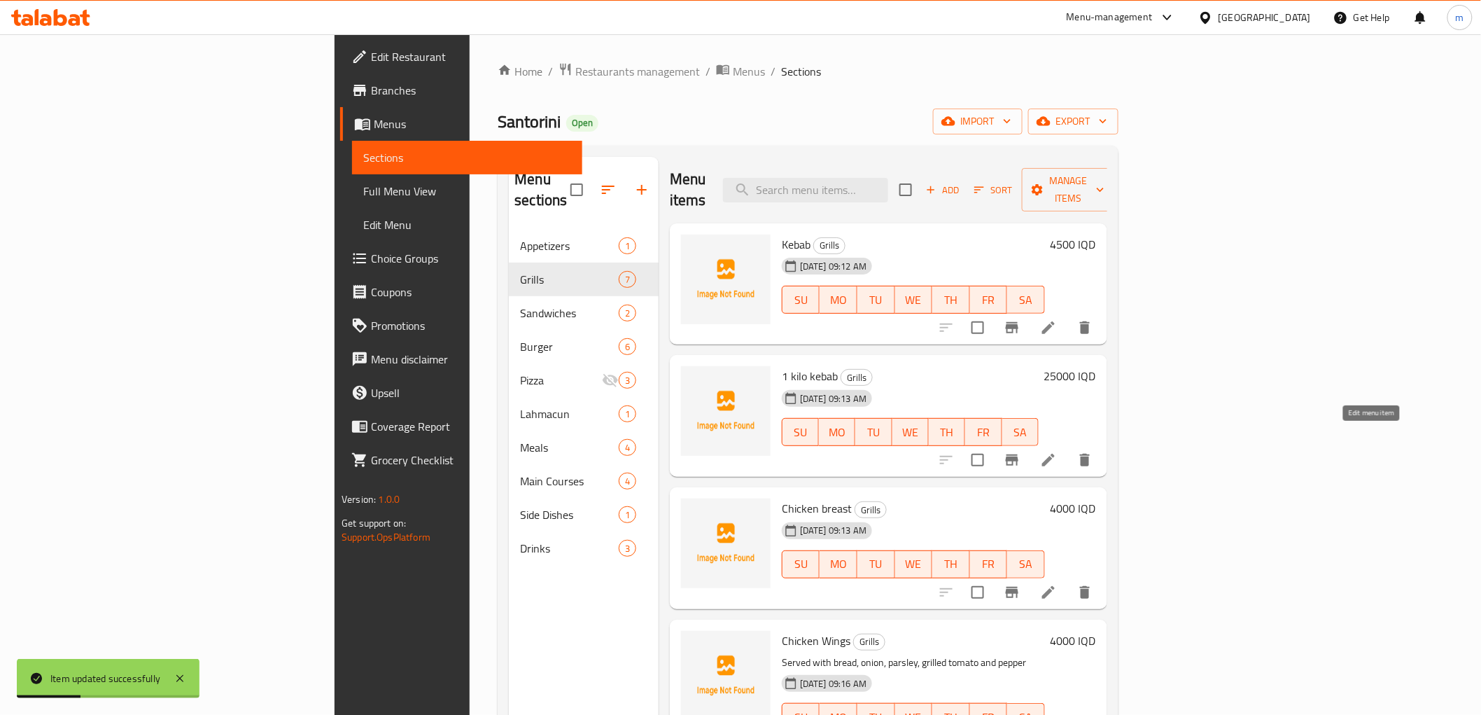
click at [1057, 451] on icon at bounding box center [1048, 459] width 17 height 17
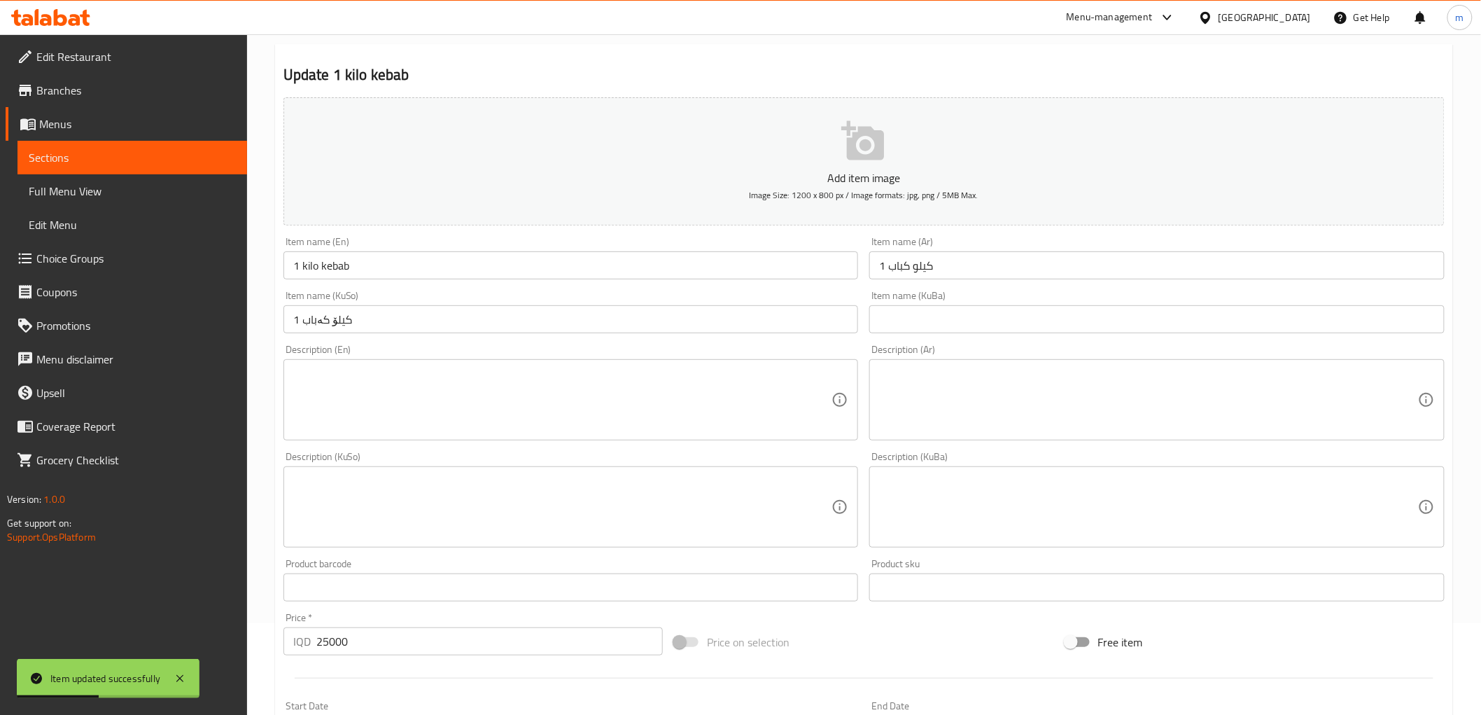
scroll to position [129, 0]
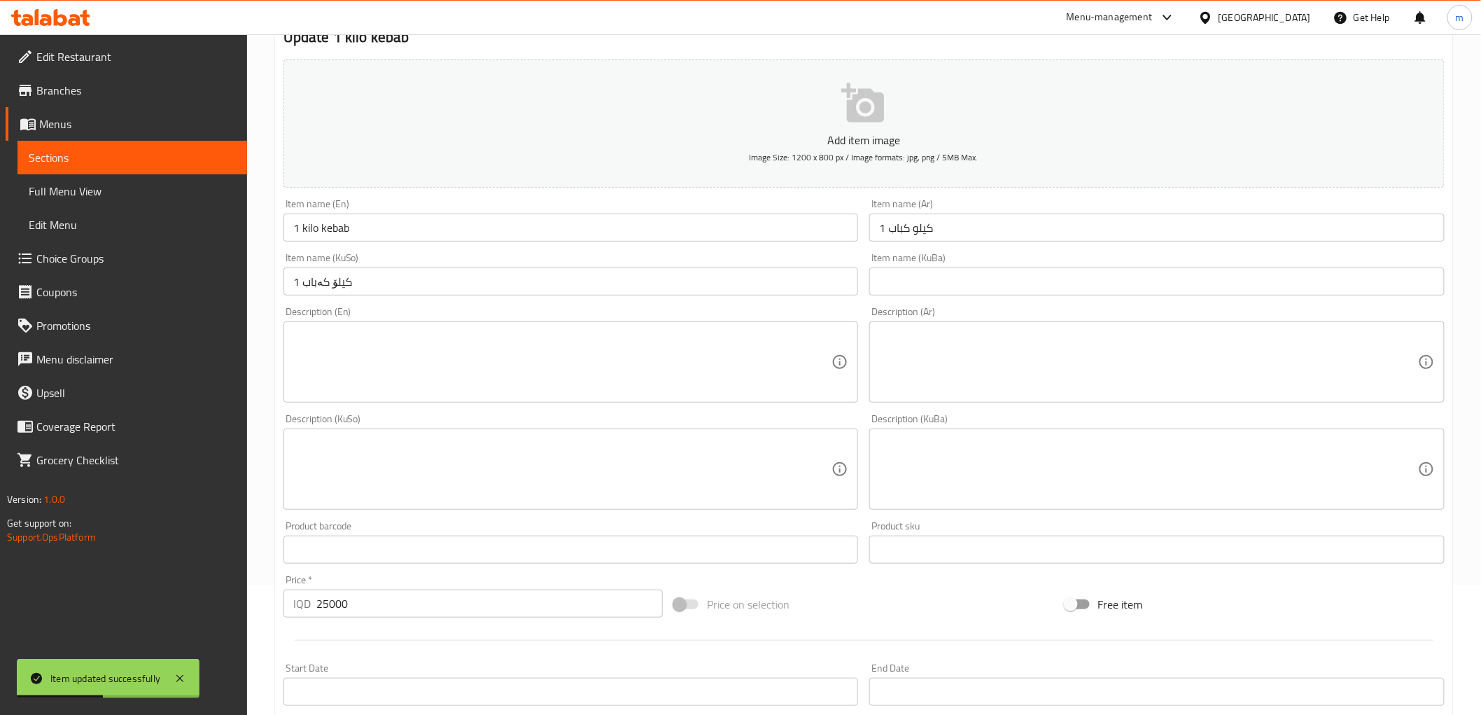
click at [680, 378] on textarea at bounding box center [562, 362] width 539 height 66
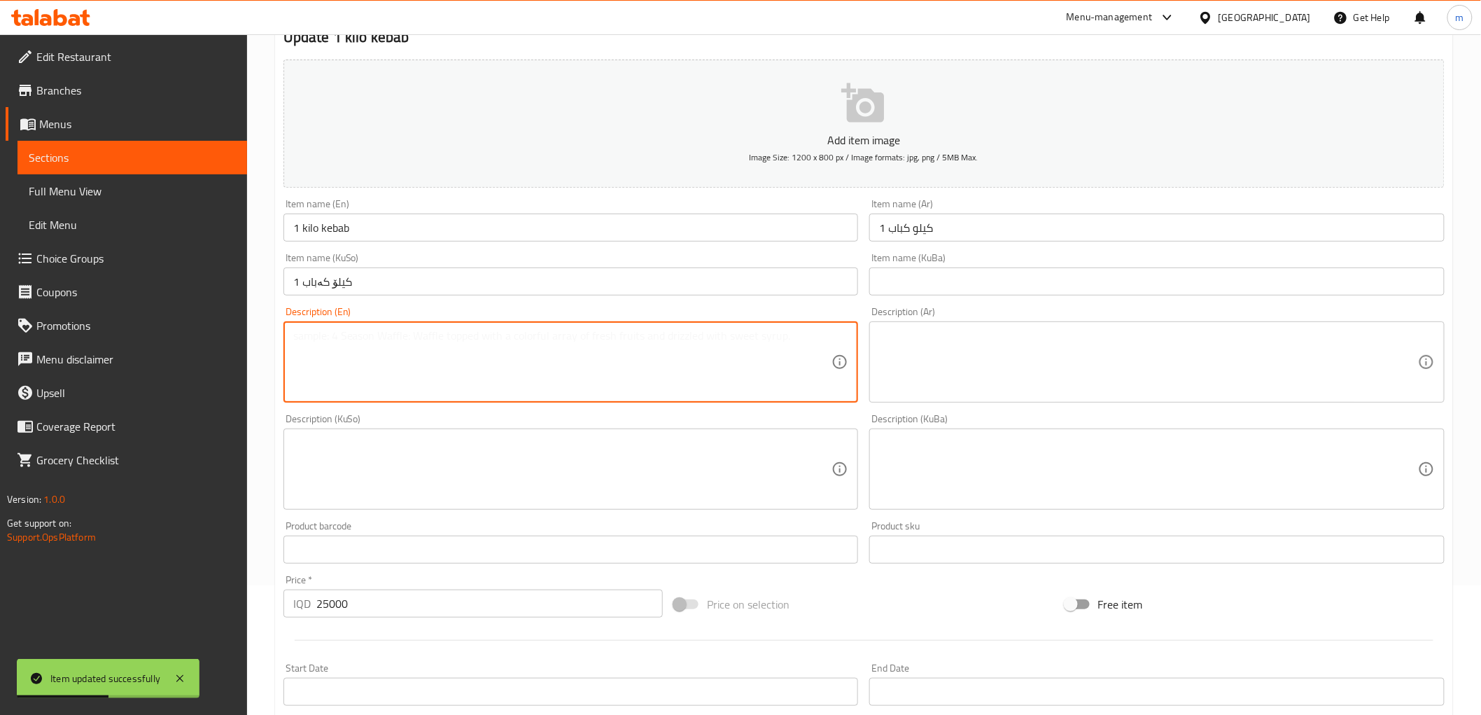
paste textarea "تقدم مع خبز، بصل، بقدونس، طماطم مشوية وفلفل"
type textarea "تقدم مع خبز، بصل، بقدونس، طماطم مشوية وفلفل"
click at [964, 366] on textarea at bounding box center [1148, 362] width 539 height 66
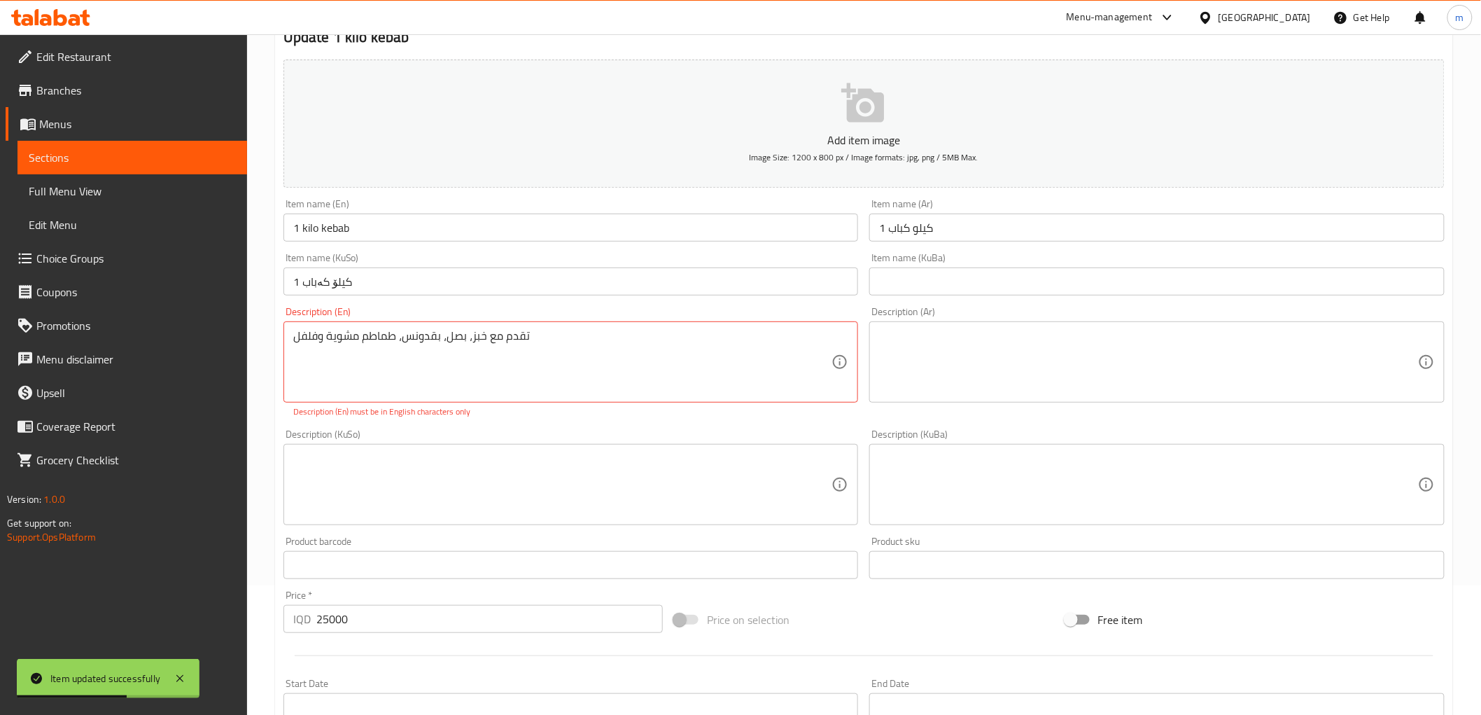
drag, startPoint x: 940, startPoint y: 390, endPoint x: 901, endPoint y: 390, distance: 39.2
click at [940, 390] on textarea at bounding box center [1148, 362] width 539 height 66
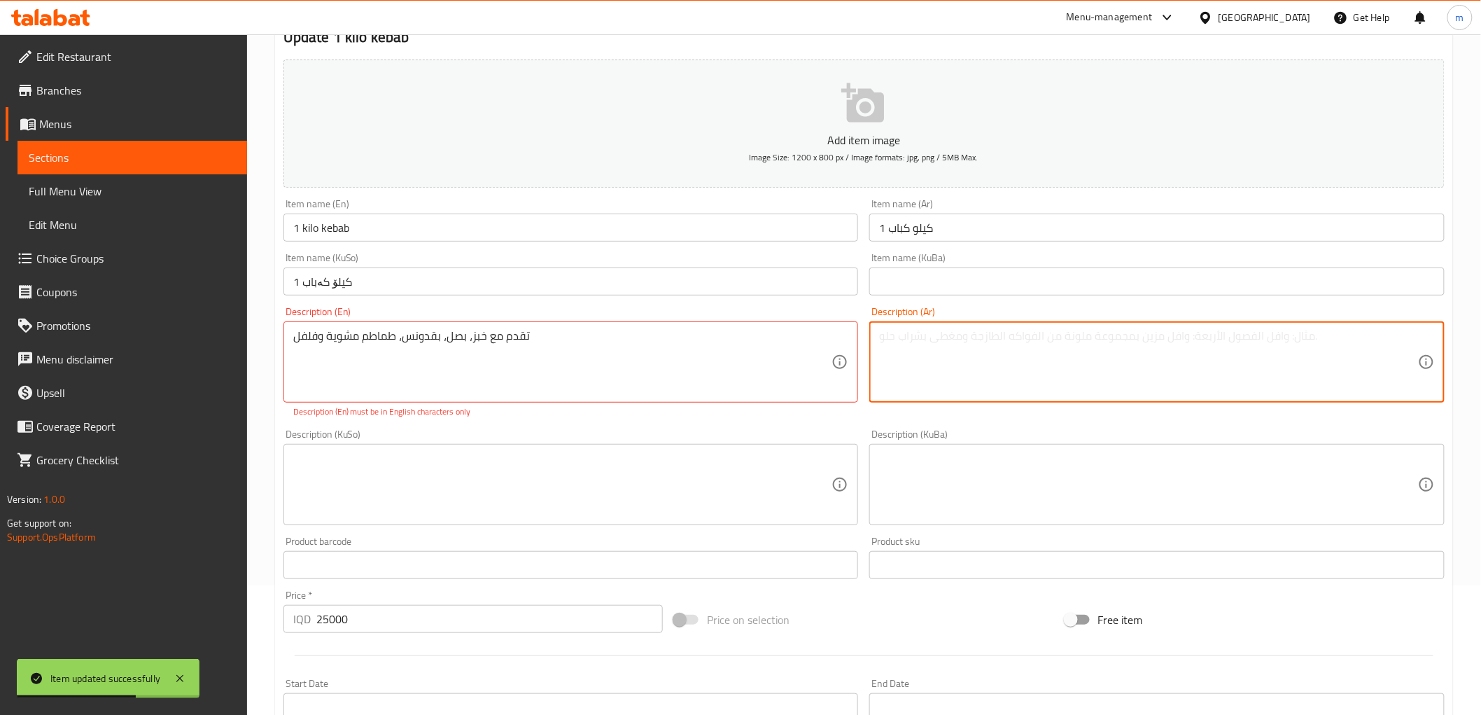
paste textarea "تقدم مع خبز، بصل، بقدونس، طماطم مشوية وفلفل"
type textarea "تقدم مع خبز، بصل، بقدونس، طماطم مشوية وفلفل"
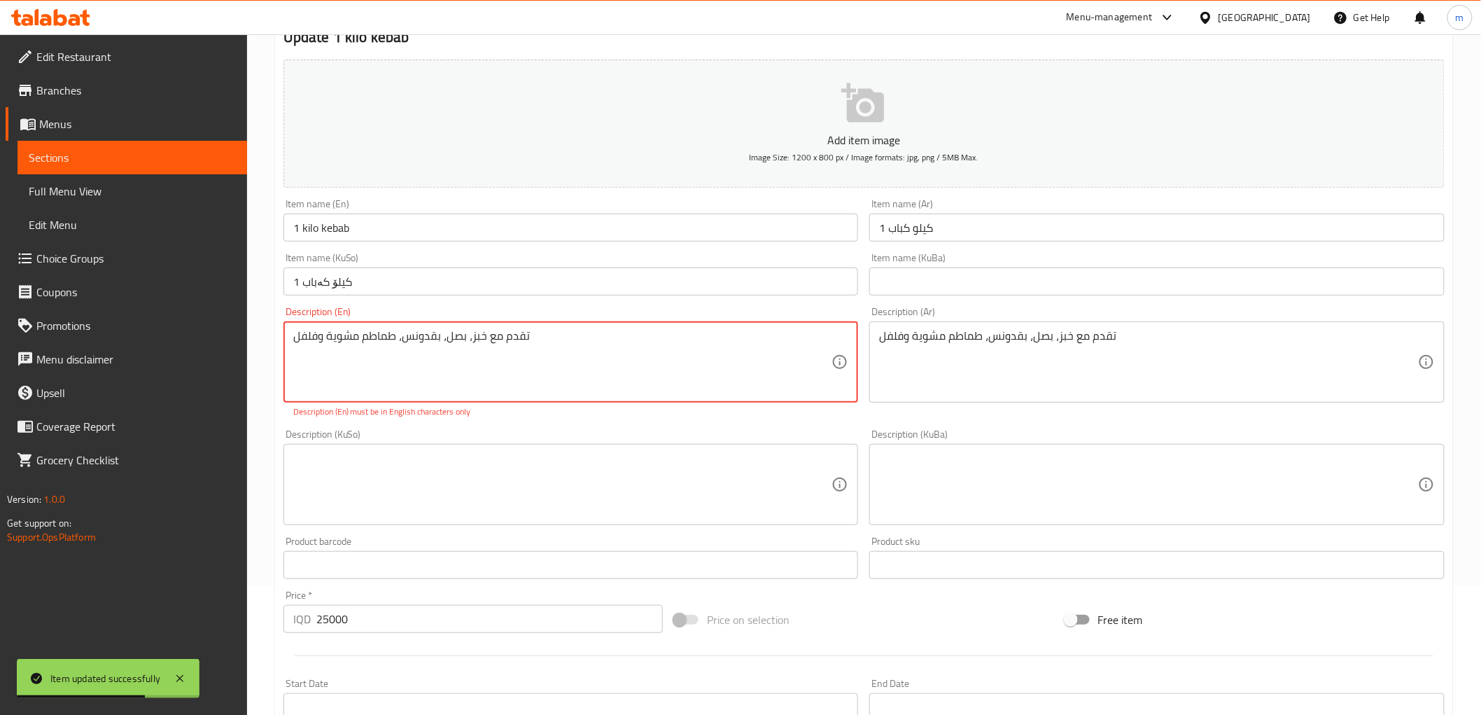
click at [700, 370] on textarea "تقدم مع خبز، بصل، بقدونس، طماطم مشوية وفلفل" at bounding box center [562, 362] width 539 height 66
paste textarea "Served with bread, onion, parsley, grilled tomato and pepper"
type textarea "Served with bread, onion, parsley, grilled tomato and pepper"
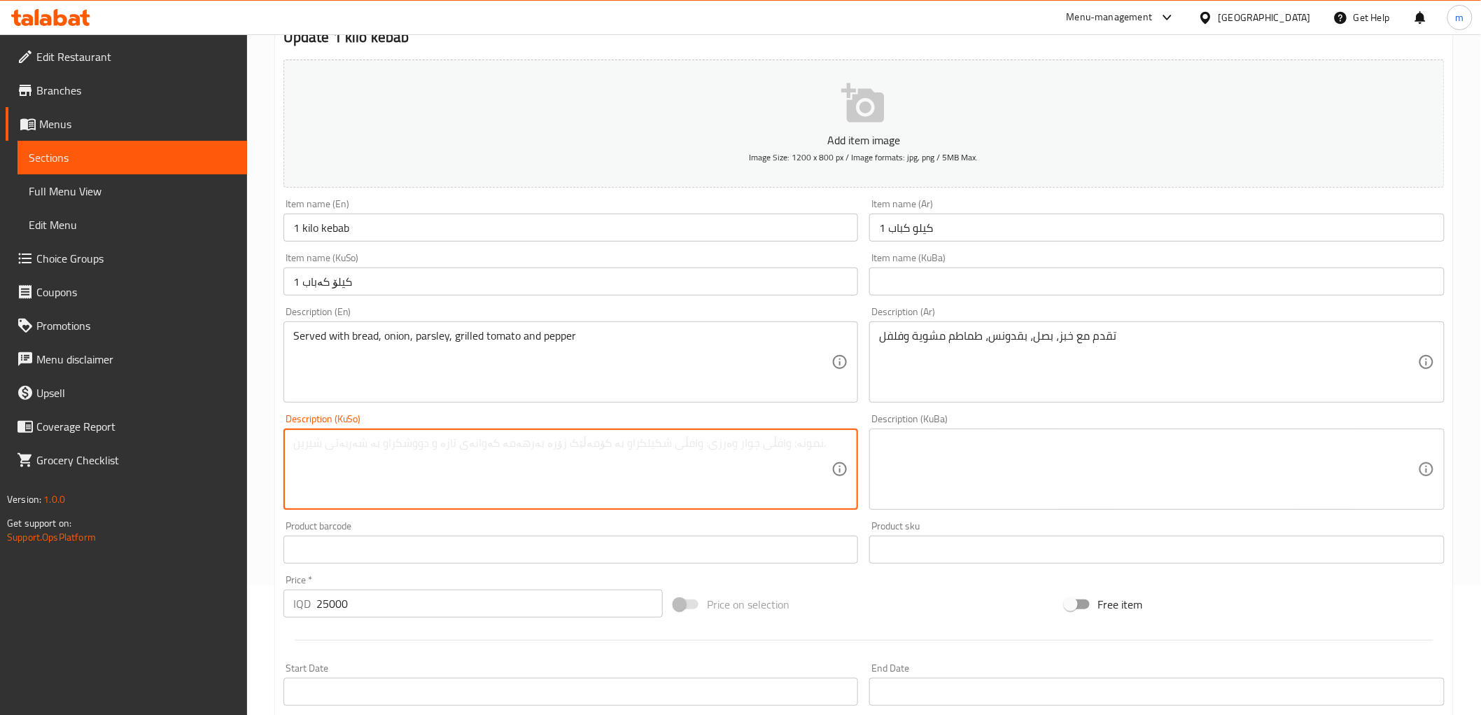
click at [493, 484] on textarea at bounding box center [562, 469] width 539 height 66
paste textarea "پێشکەش دەکرێت لەگەڵ نان، پیاز، مەعدەنوس، تەماتەی برژاو و بیبەر"
type textarea "پێشکەش دەکرێت لەگەڵ نان، پیاز، مەعدەنوس، تەماتەی برژاو و بیبەر"
click at [488, 286] on input "1 کیلۆ کەباب" at bounding box center [570, 281] width 575 height 28
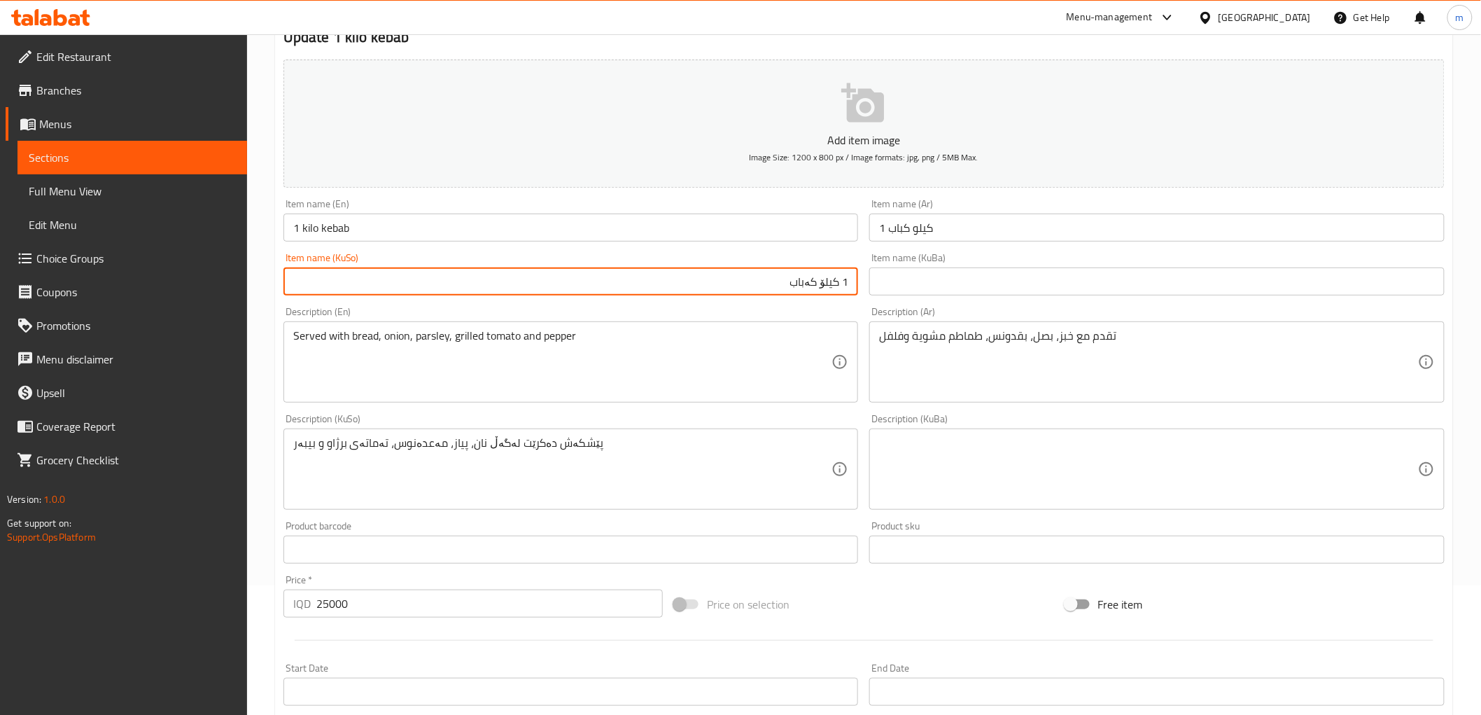
click at [1023, 215] on input "1 كيلو كباب" at bounding box center [1156, 227] width 575 height 28
click at [603, 289] on input "1 کیلۆ کەباب" at bounding box center [570, 281] width 575 height 28
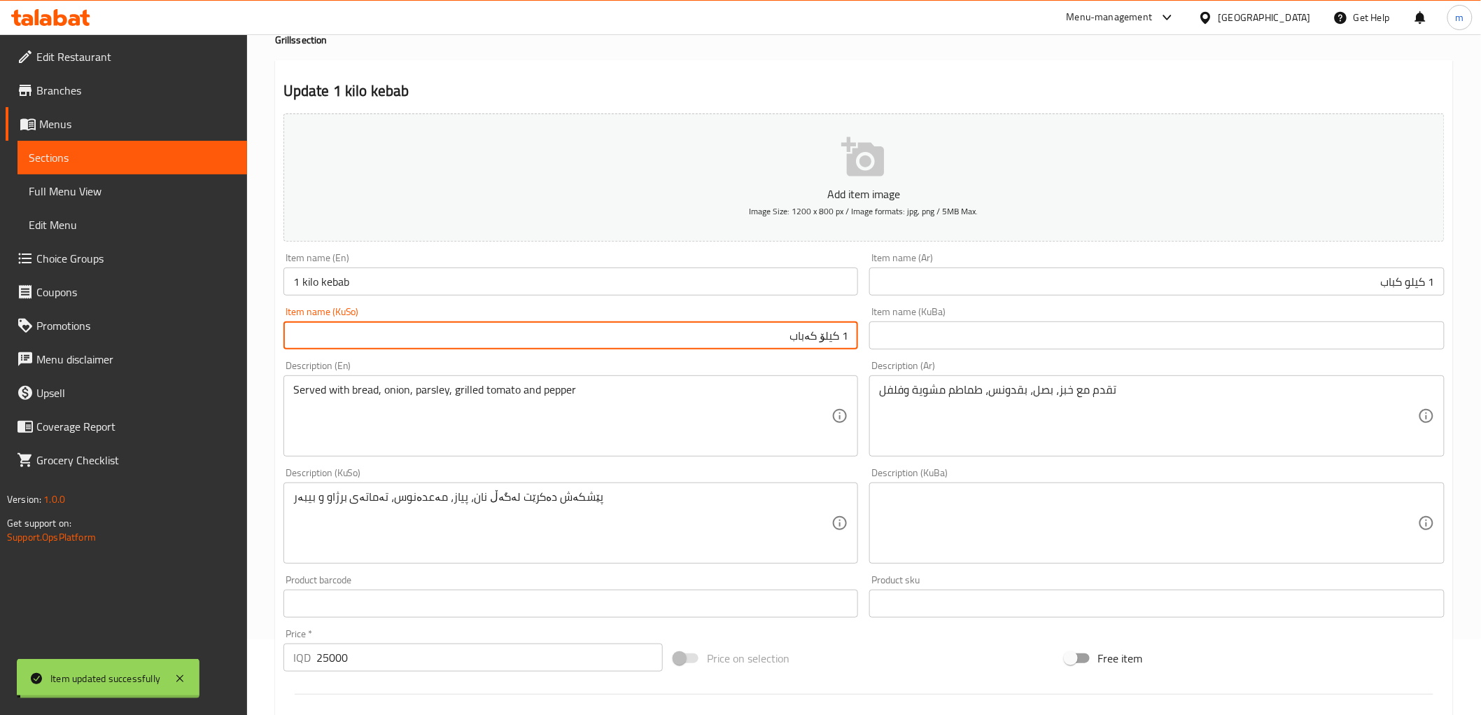
scroll to position [0, 0]
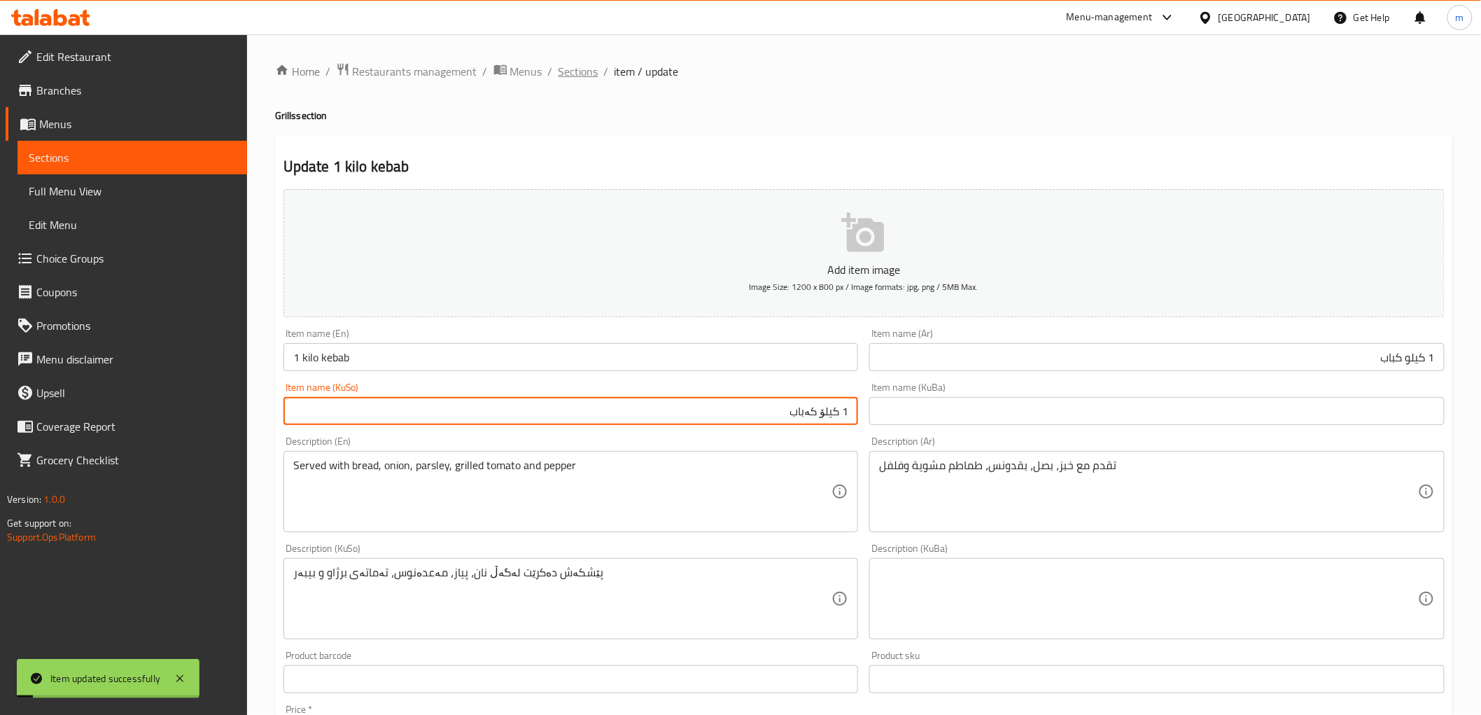
click at [580, 76] on span "Sections" at bounding box center [579, 71] width 40 height 17
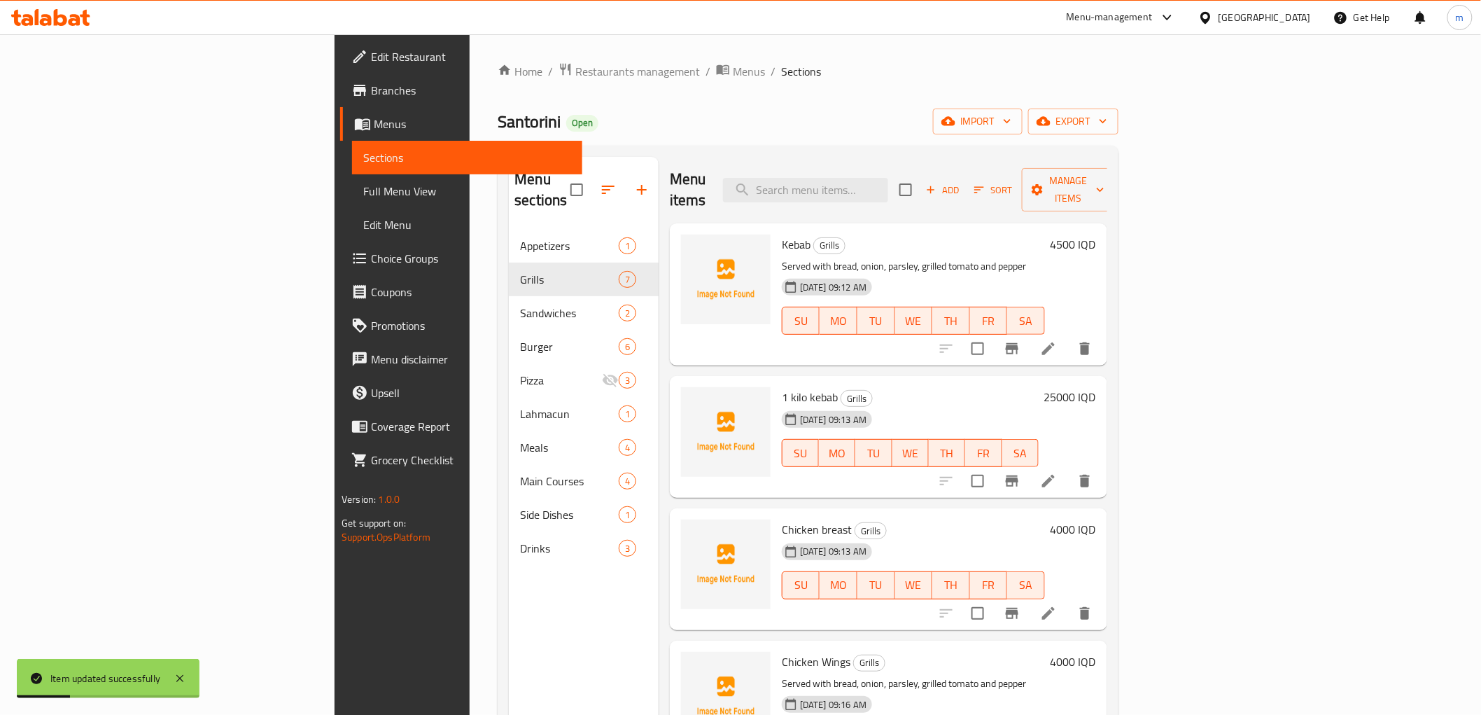
click at [1068, 601] on li at bounding box center [1048, 613] width 39 height 25
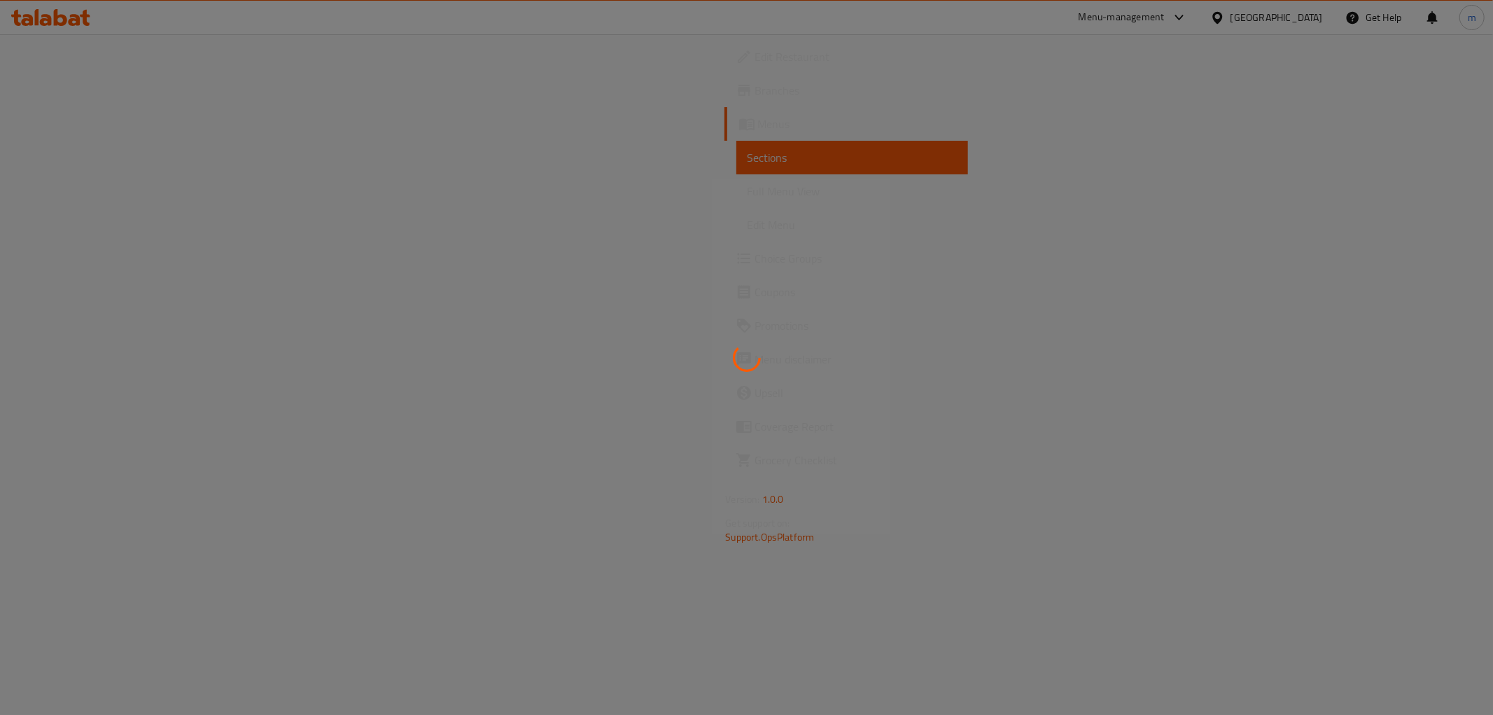
click at [694, 340] on div at bounding box center [746, 357] width 1493 height 715
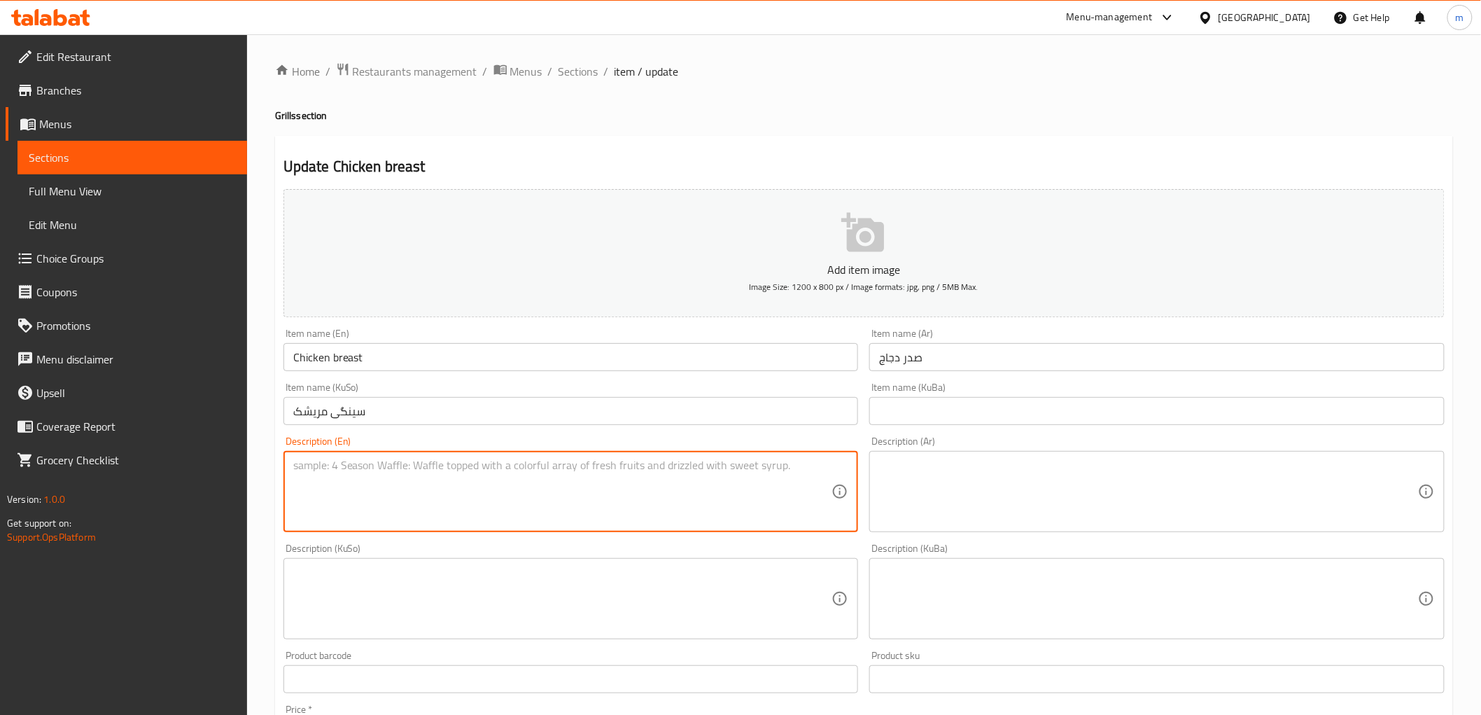
click at [588, 465] on textarea at bounding box center [562, 491] width 539 height 66
paste textarea "Served with bread, onion, parsley, grilled tomato and pepper"
type textarea "Served with bread, onion, parsley, grilled tomato and pepper"
click at [963, 509] on textarea at bounding box center [1148, 491] width 539 height 66
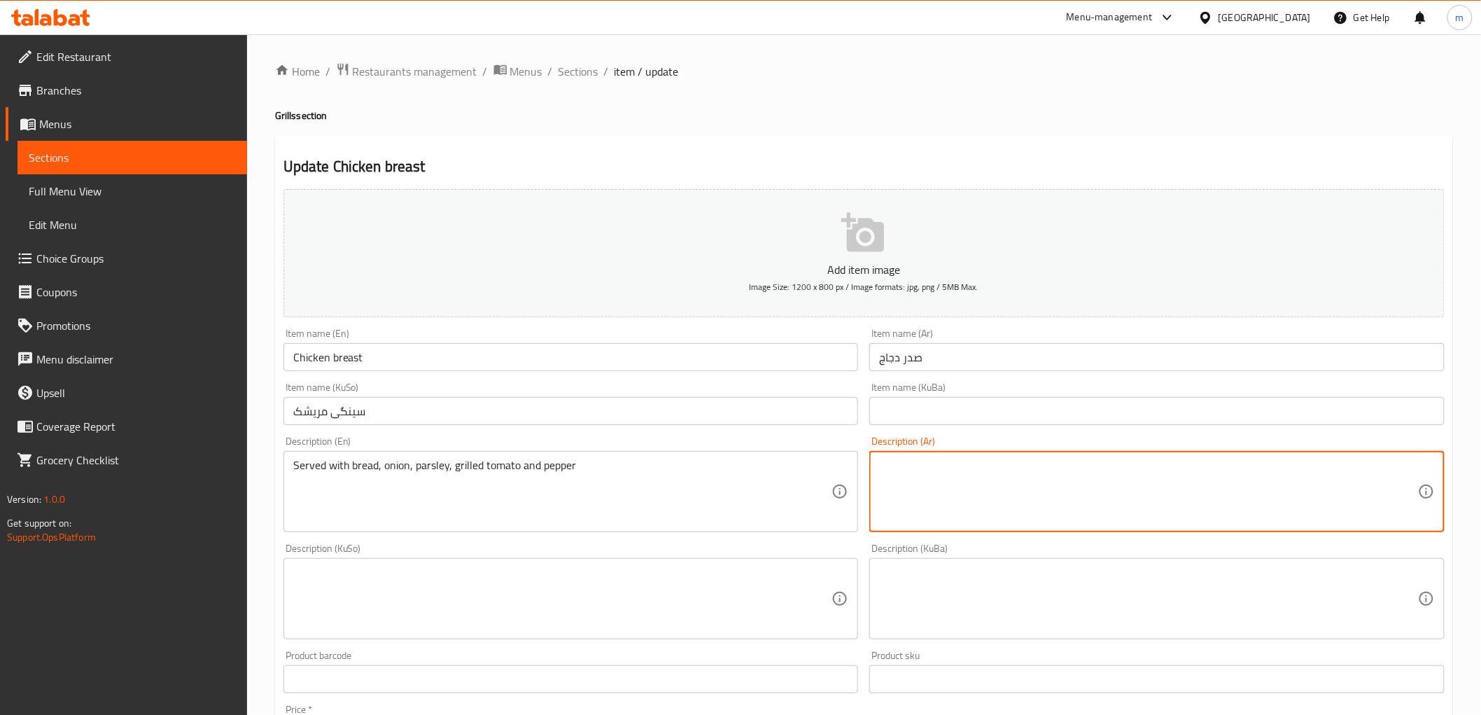
paste textarea "تقدم مع خبز، بصل، بقدونس، طماطم مشوية وفلفل"
type textarea "تقدم مع خبز، بصل، بقدونس، طماطم مشوية وفلفل"
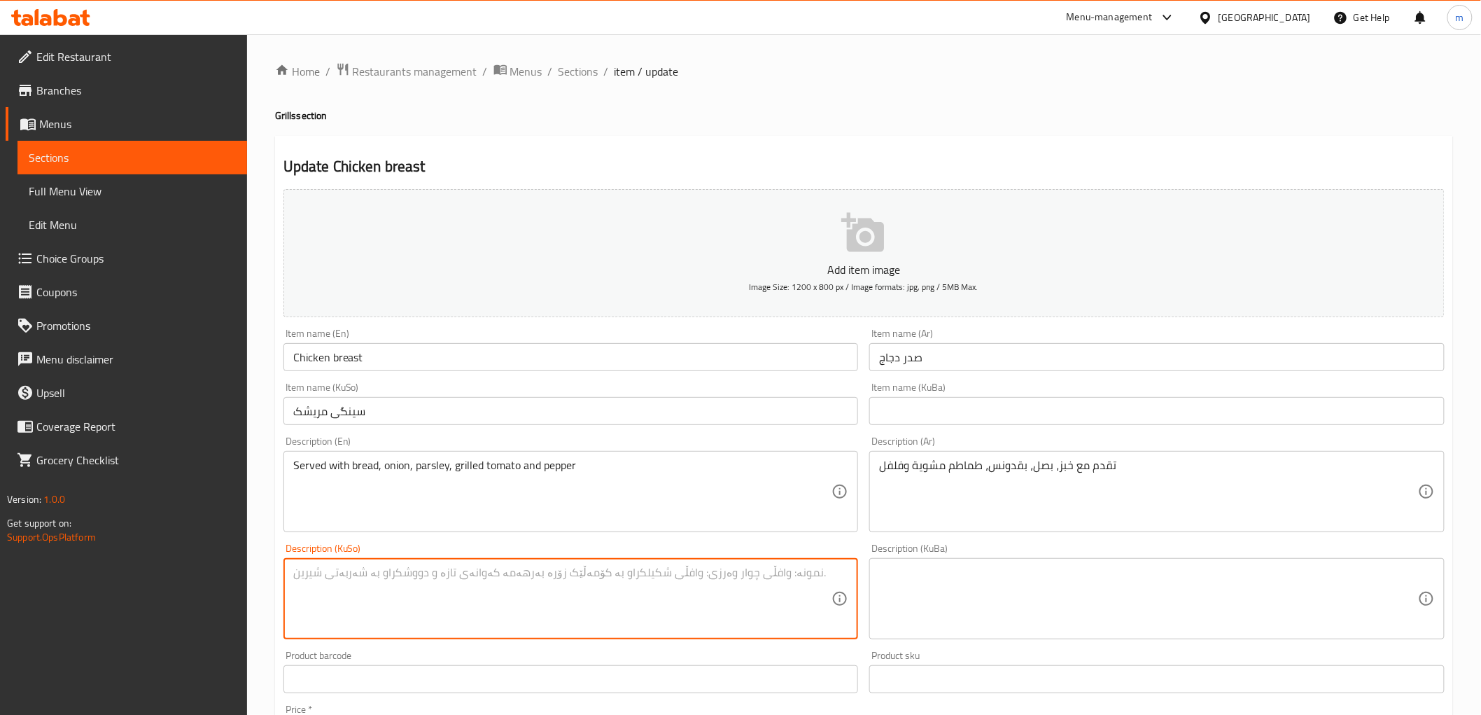
click at [787, 582] on textarea at bounding box center [562, 599] width 539 height 66
paste textarea "پێشکەش دەکرێت لەگەڵ نان، پیاز، مەعدەنوس، تەماتەی برژاو و بیبەر"
type textarea "پێشکەش دەکرێت لەگەڵ نان، پیاز، مەعدەنوس، تەماتەی برژاو و بیبەر"
click at [545, 406] on input "سینگی مریشک" at bounding box center [570, 411] width 575 height 28
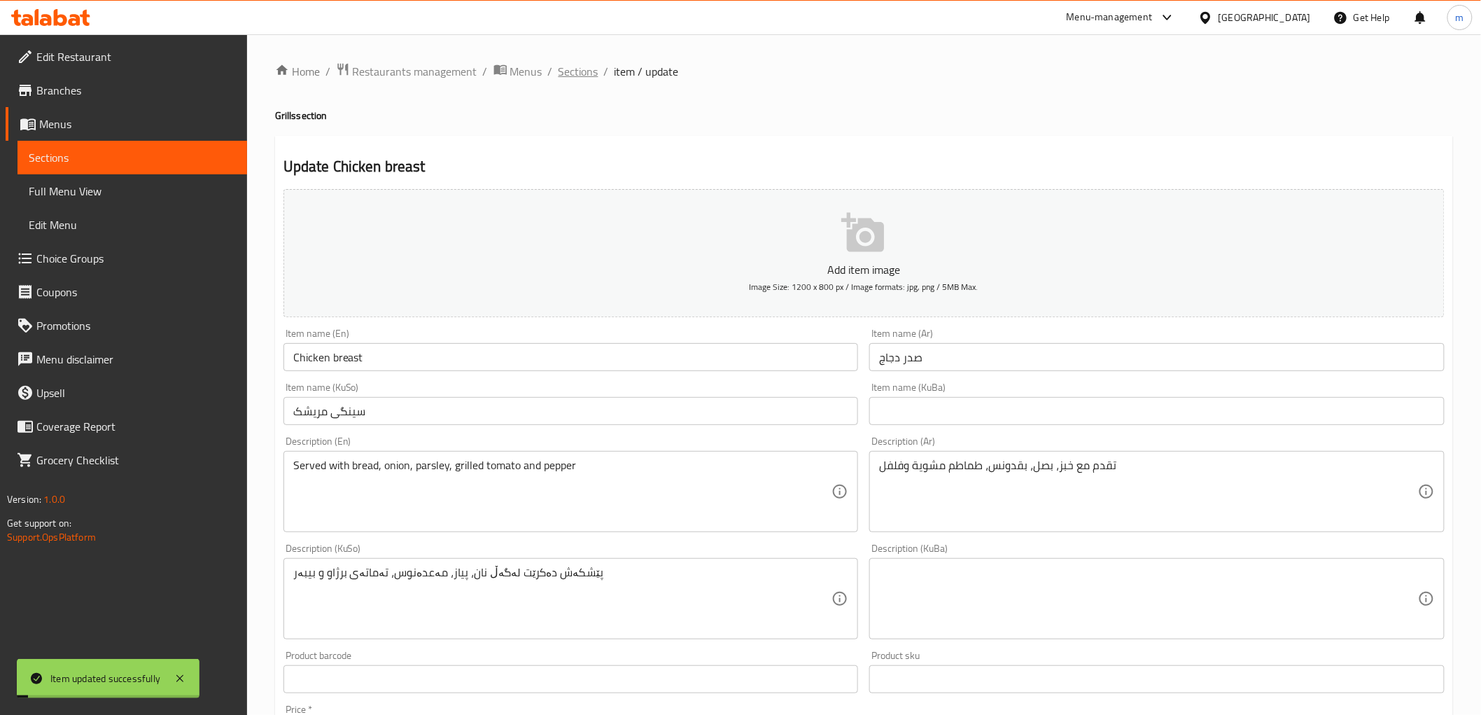
click at [590, 73] on span "Sections" at bounding box center [579, 71] width 40 height 17
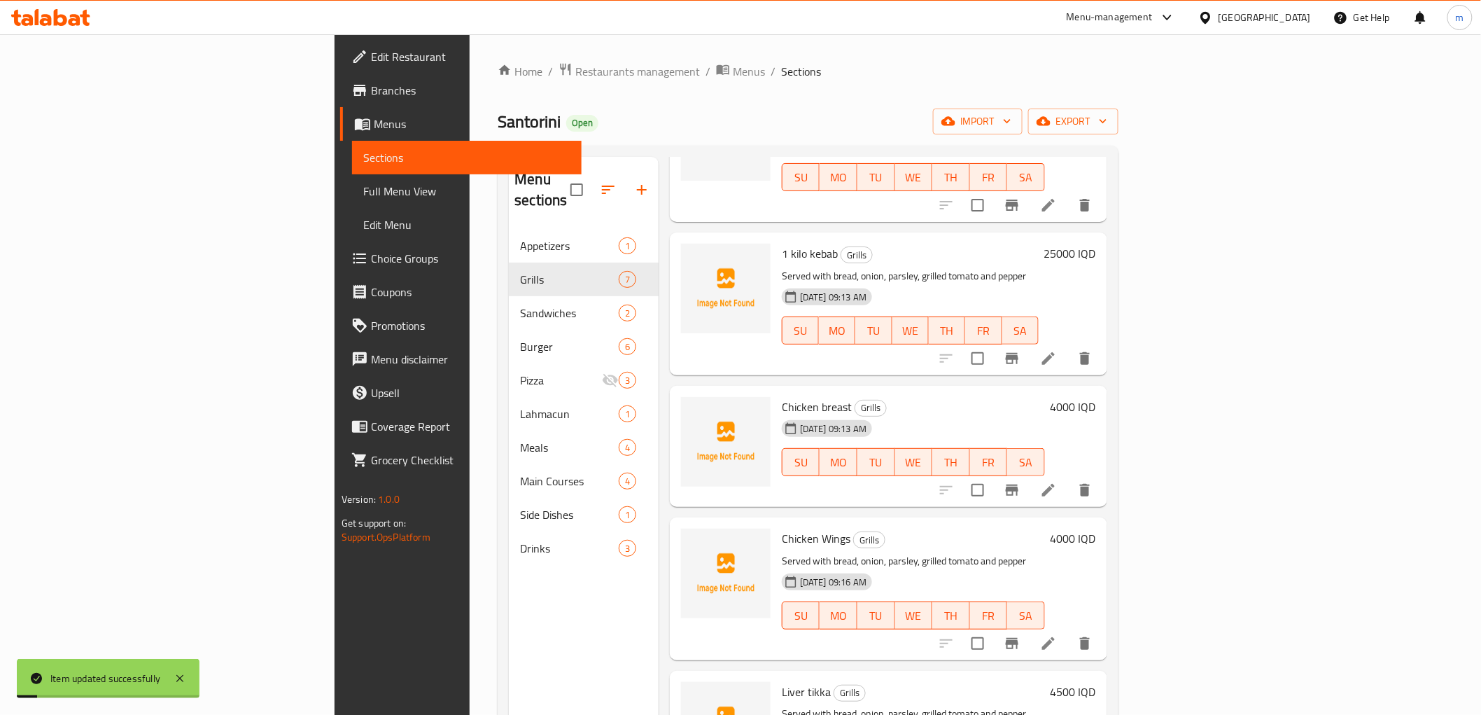
scroll to position [259, 0]
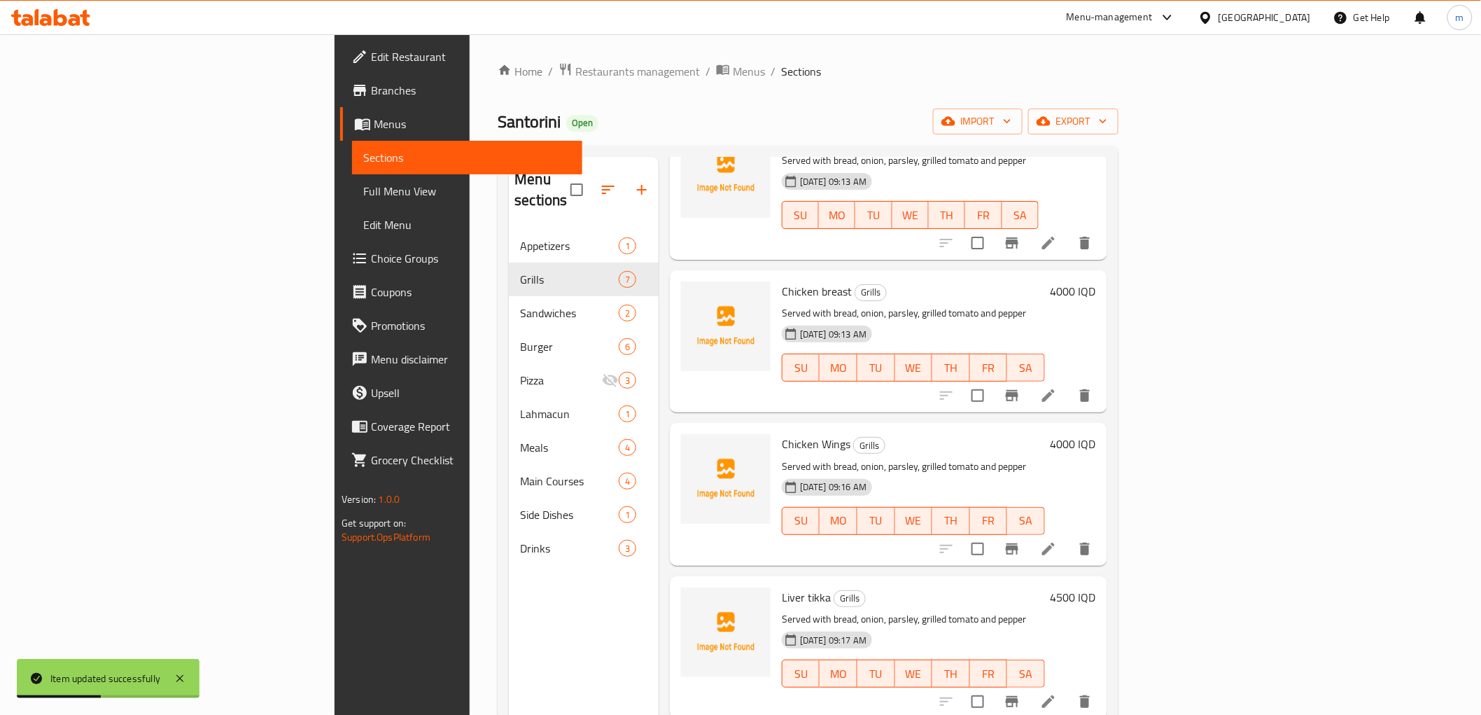
click at [363, 197] on span "Full Menu View" at bounding box center [466, 191] width 207 height 17
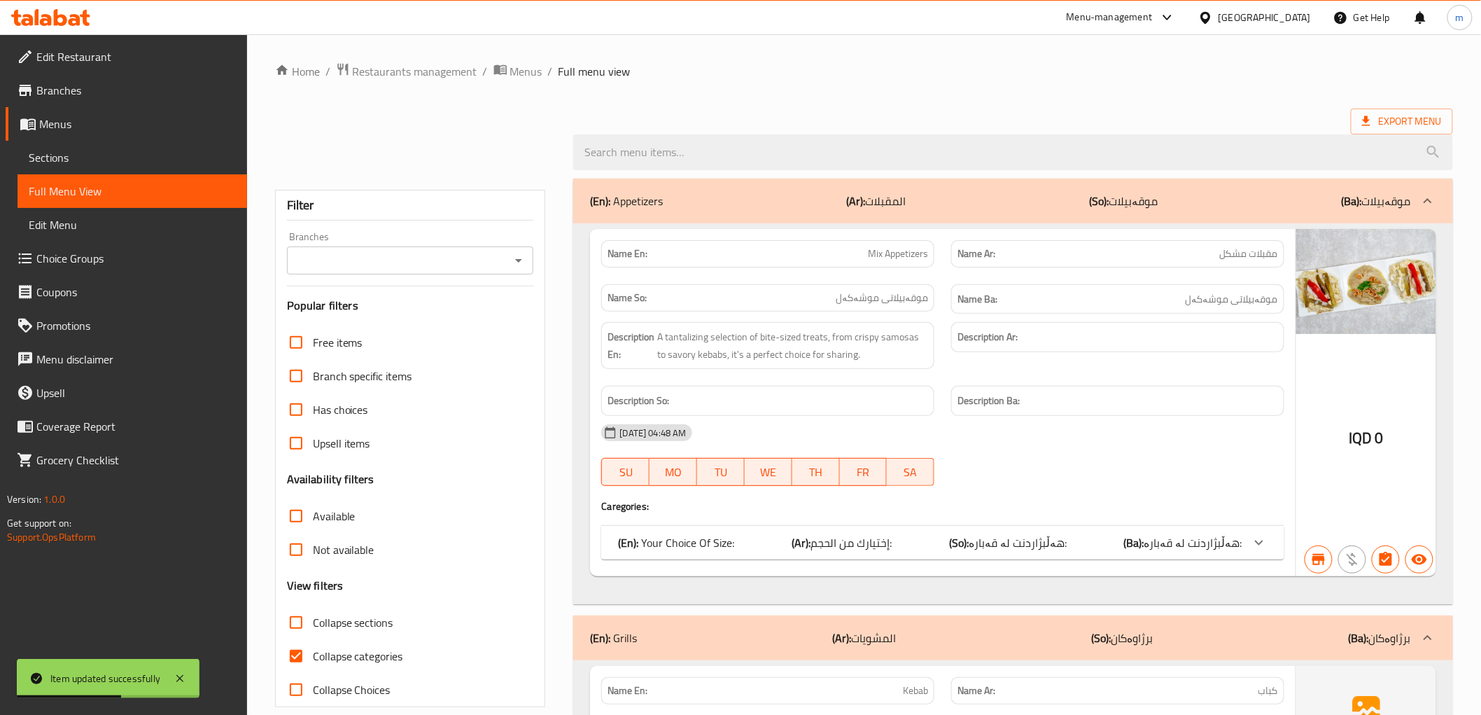
click at [509, 262] on div at bounding box center [518, 261] width 18 height 20
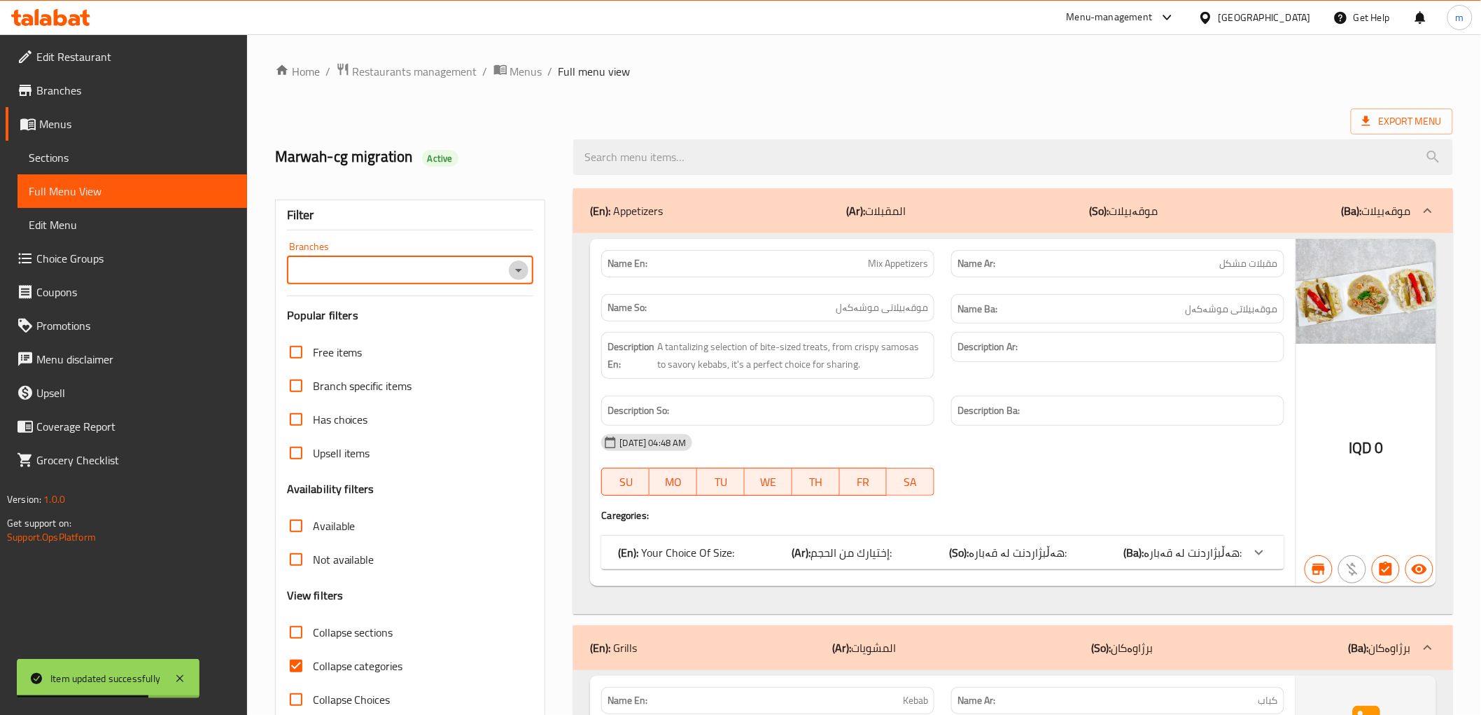
click at [521, 267] on icon "Open" at bounding box center [518, 270] width 17 height 17
click at [465, 337] on li "Santorini, [GEOGRAPHIC_DATA]" at bounding box center [409, 330] width 247 height 25
type input "Santorini, [GEOGRAPHIC_DATA]"
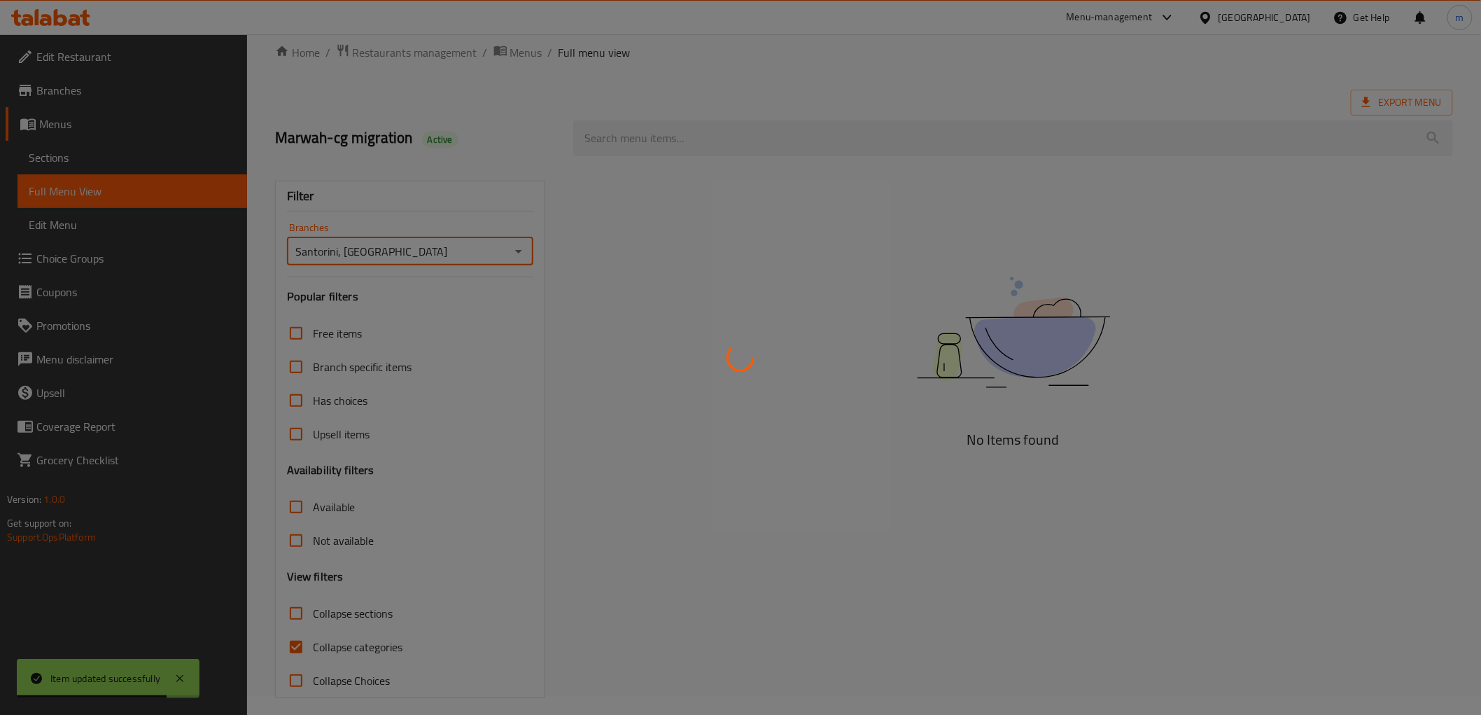
scroll to position [30, 0]
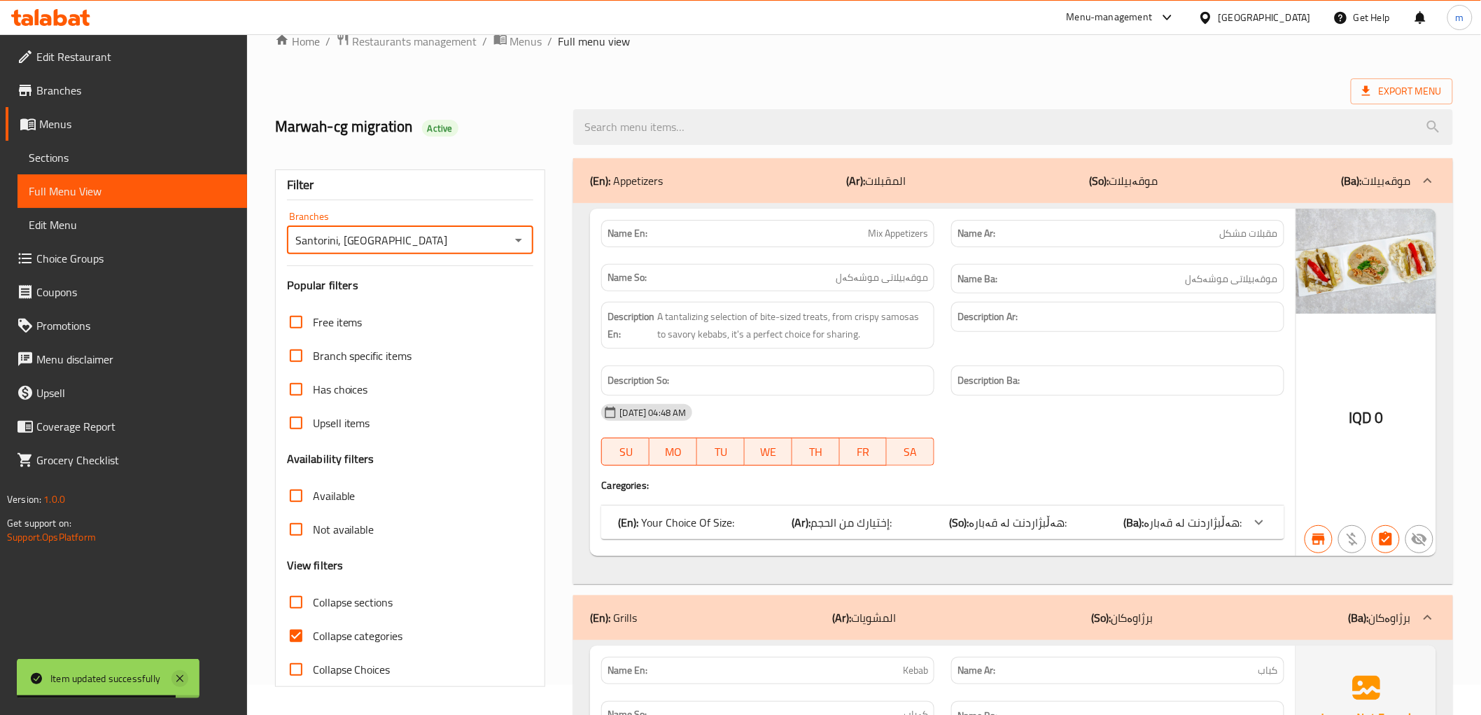
click at [183, 676] on icon at bounding box center [179, 678] width 17 height 17
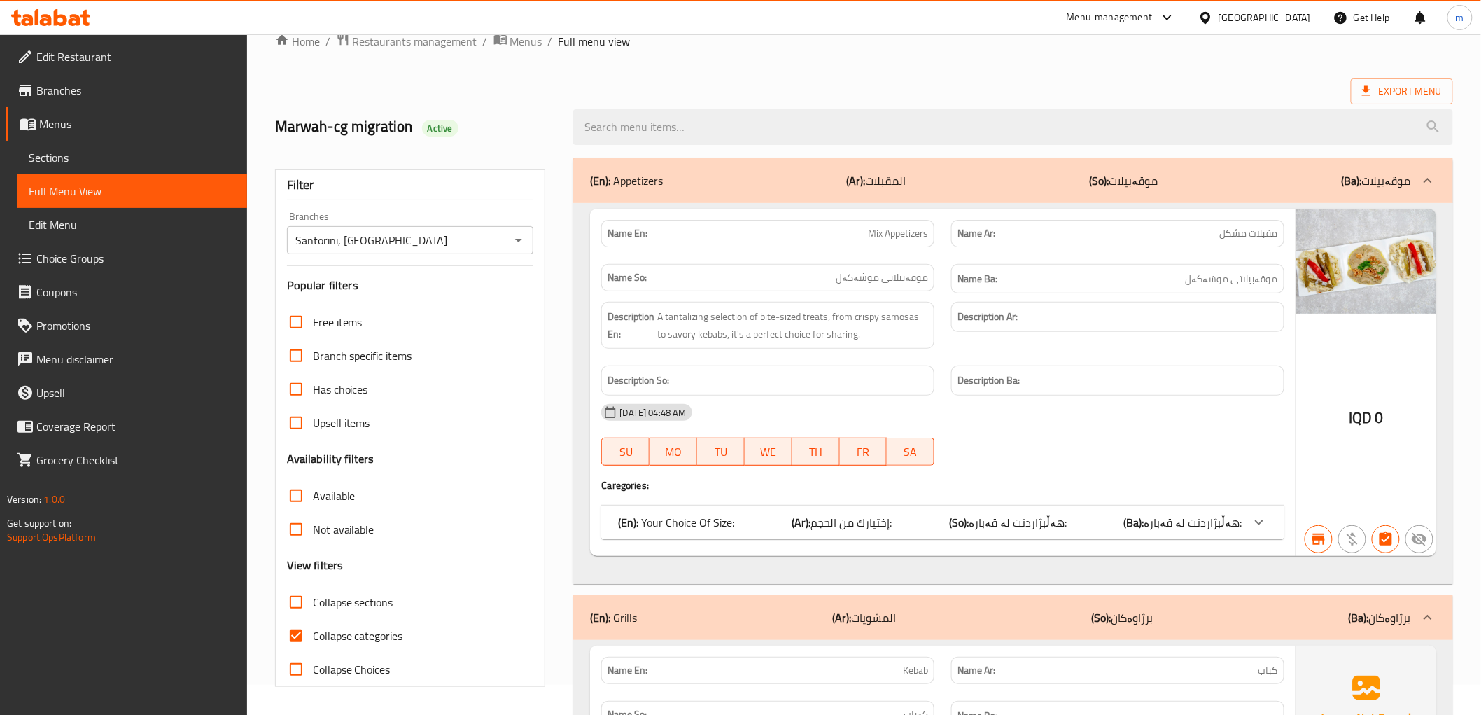
drag, startPoint x: 323, startPoint y: 645, endPoint x: 365, endPoint y: 598, distance: 62.4
click at [323, 644] on span "Collapse categories" at bounding box center [358, 635] width 90 height 17
click at [313, 644] on input "Collapse categories" at bounding box center [296, 636] width 34 height 34
checkbox input "false"
click at [349, 603] on span "Collapse sections" at bounding box center [353, 602] width 80 height 17
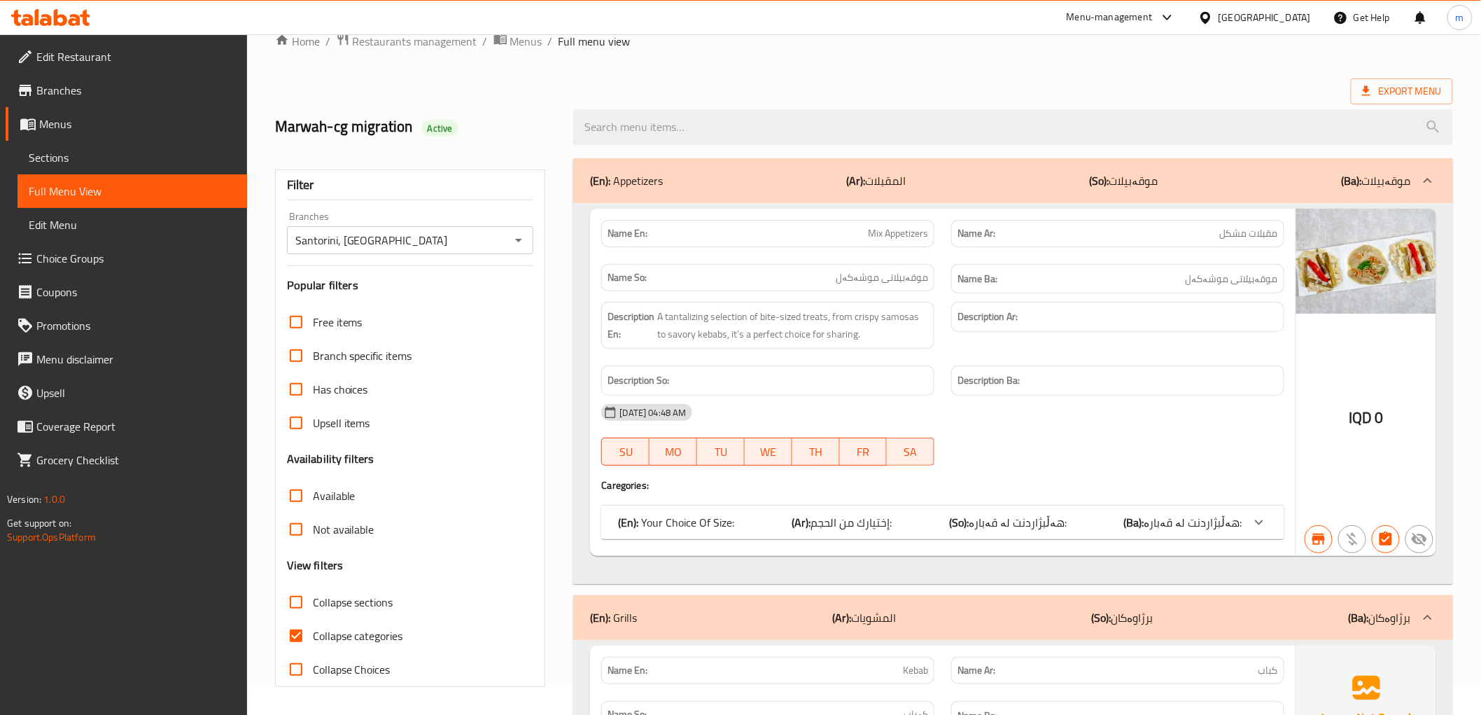
click at [313, 603] on input "Collapse sections" at bounding box center [296, 602] width 34 height 34
checkbox input "true"
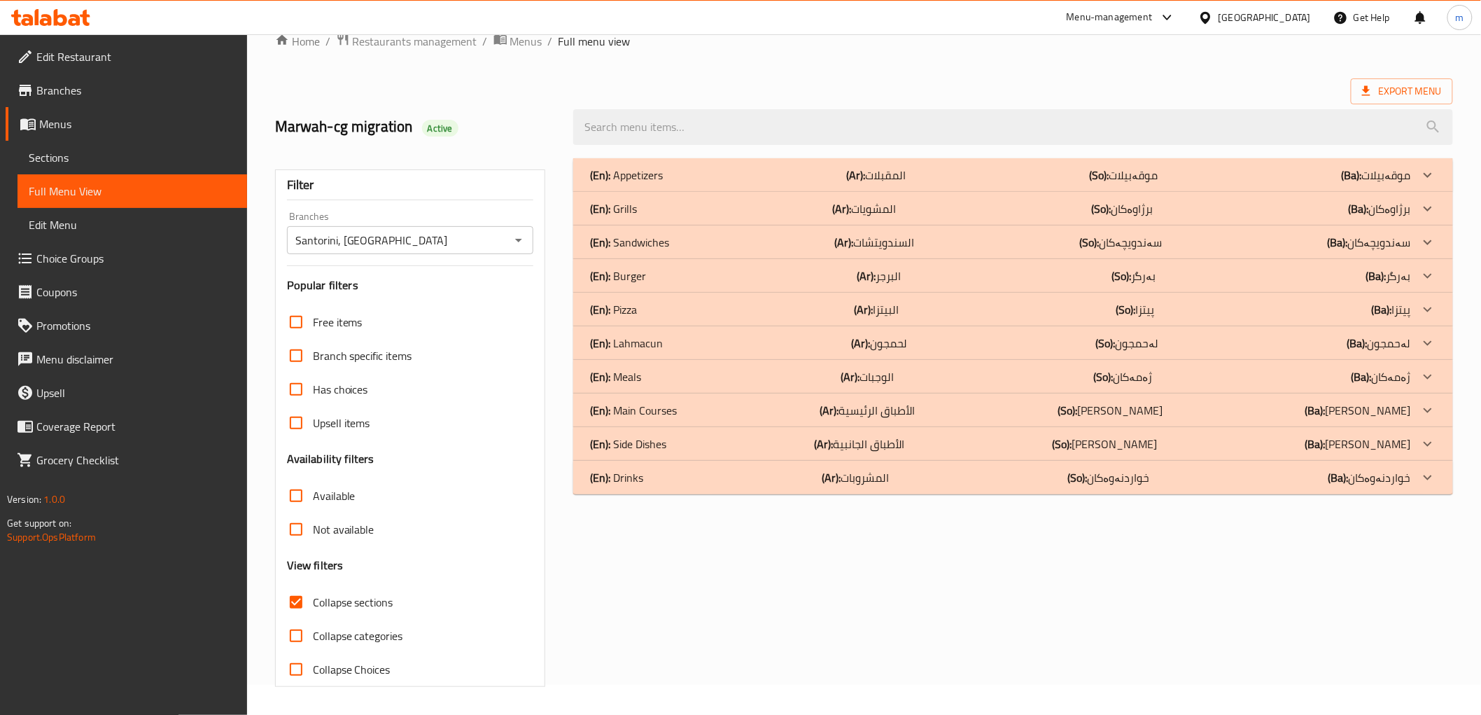
click at [664, 200] on div "(En): Grills (Ar): المشويات (So): برژاوەکان (Ba): برژاوەکان" at bounding box center [1000, 208] width 820 height 17
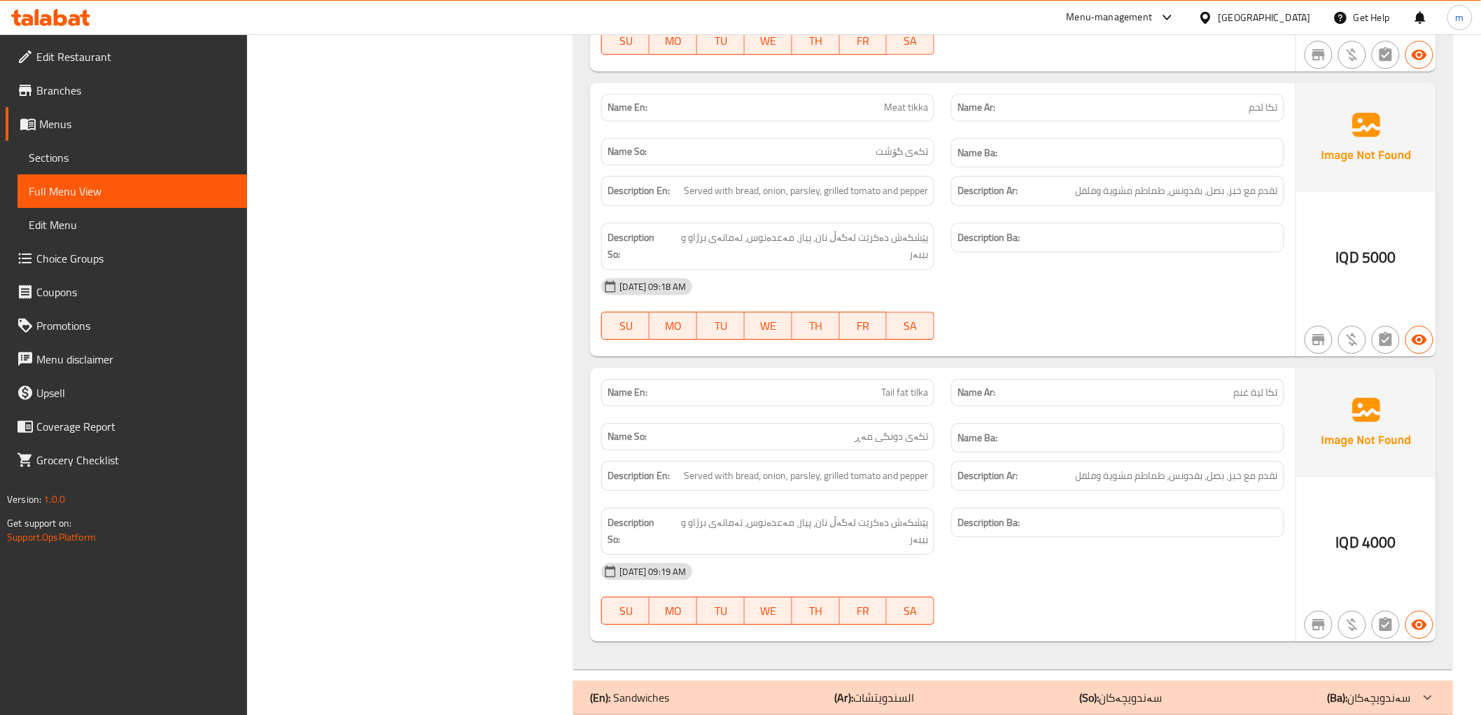
scroll to position [1512, 0]
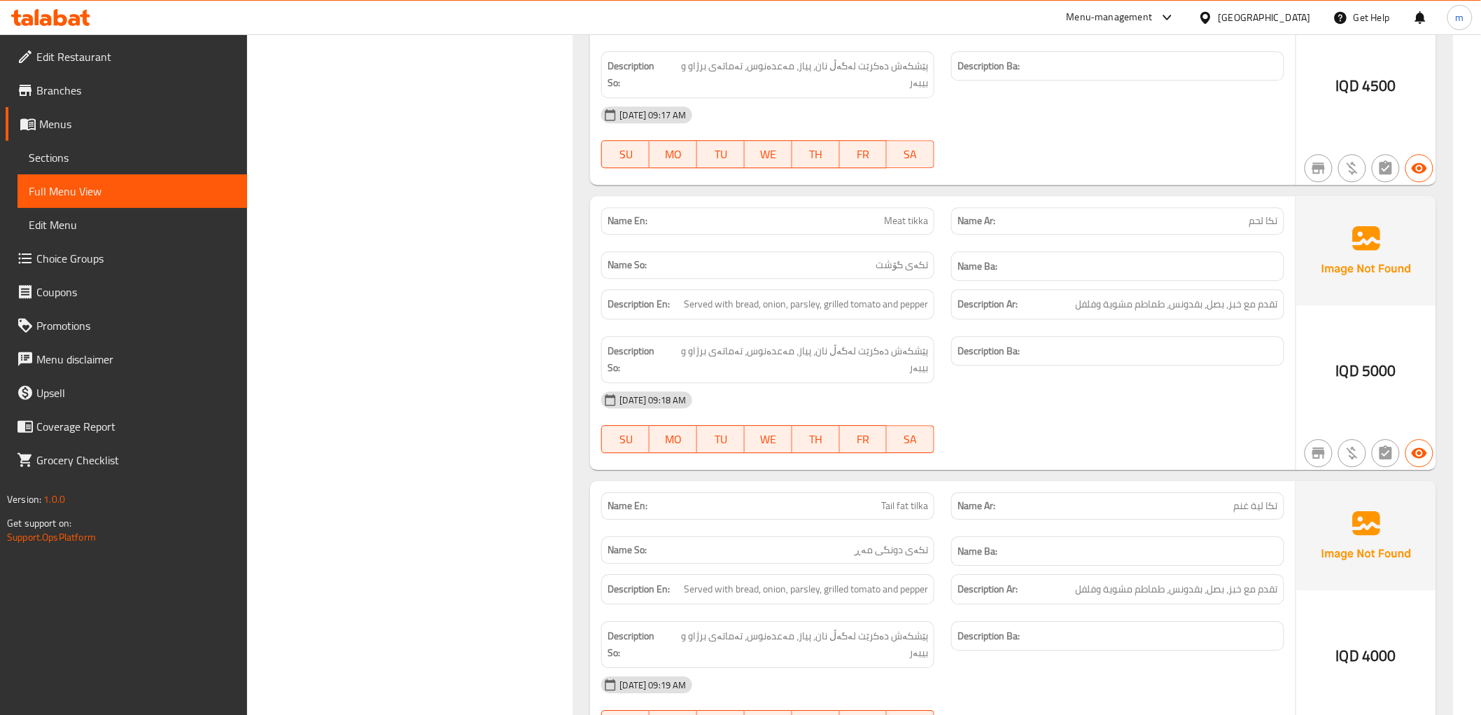
click at [918, 492] on div "Name En: Tail fat tilka" at bounding box center [767, 505] width 333 height 27
click at [918, 498] on span "Tail fat tilka" at bounding box center [904, 505] width 47 height 15
copy span "tilka"
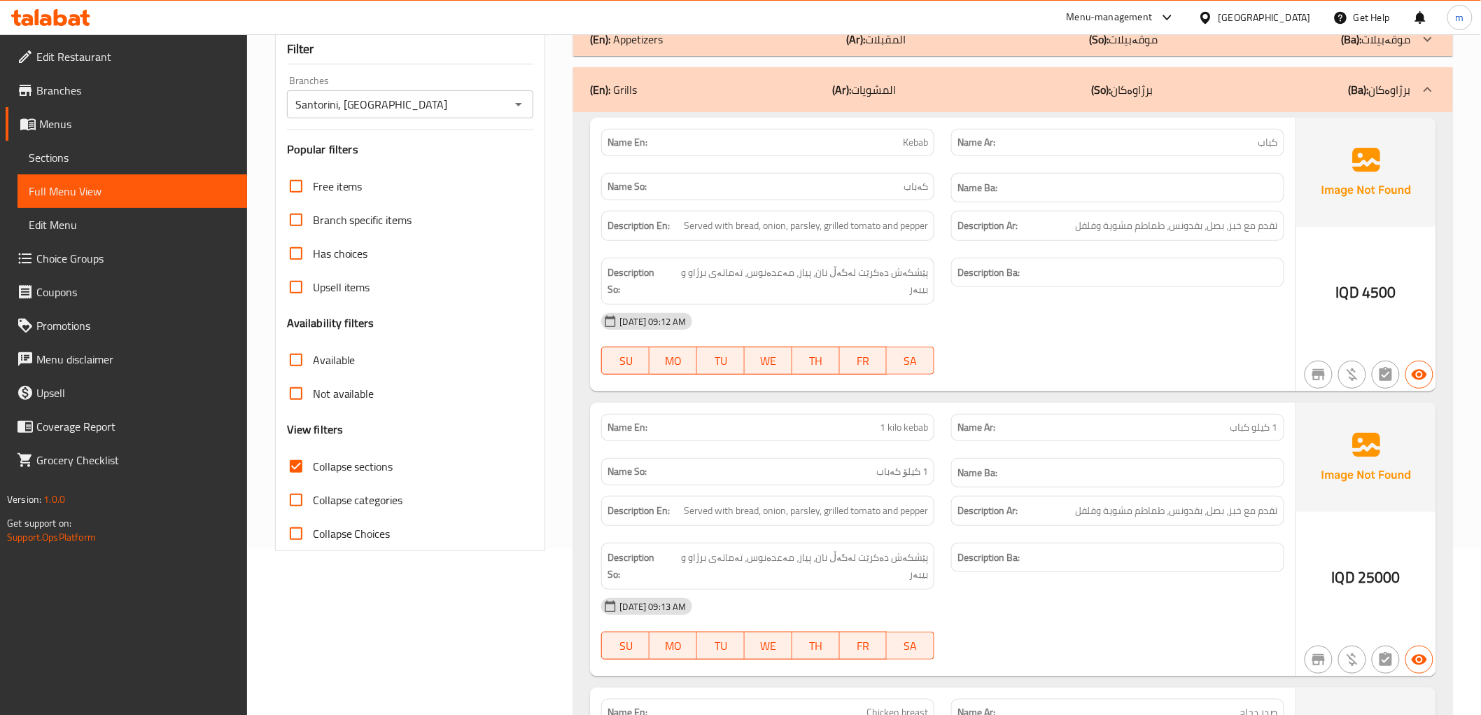
scroll to position [0, 0]
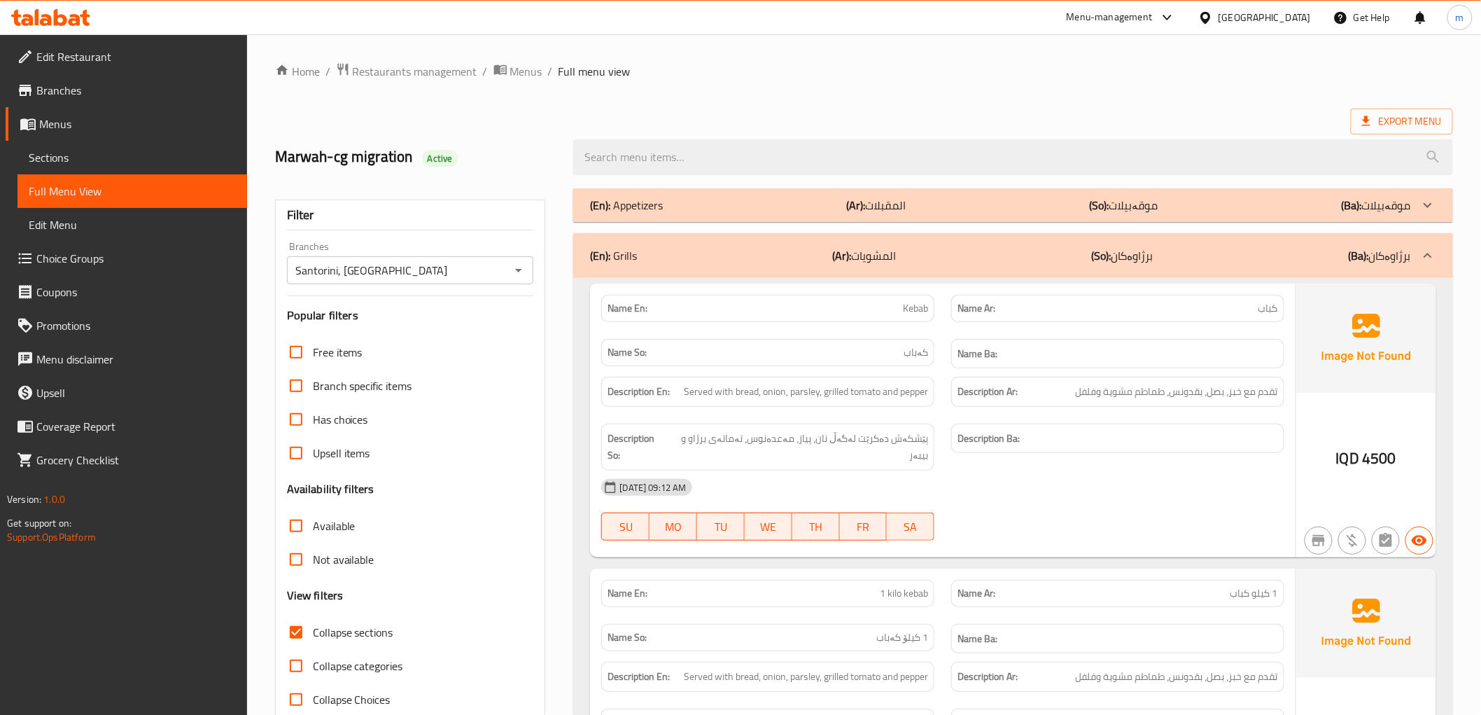
click at [693, 127] on div "Marwah-cg migration Active" at bounding box center [864, 157] width 1195 height 62
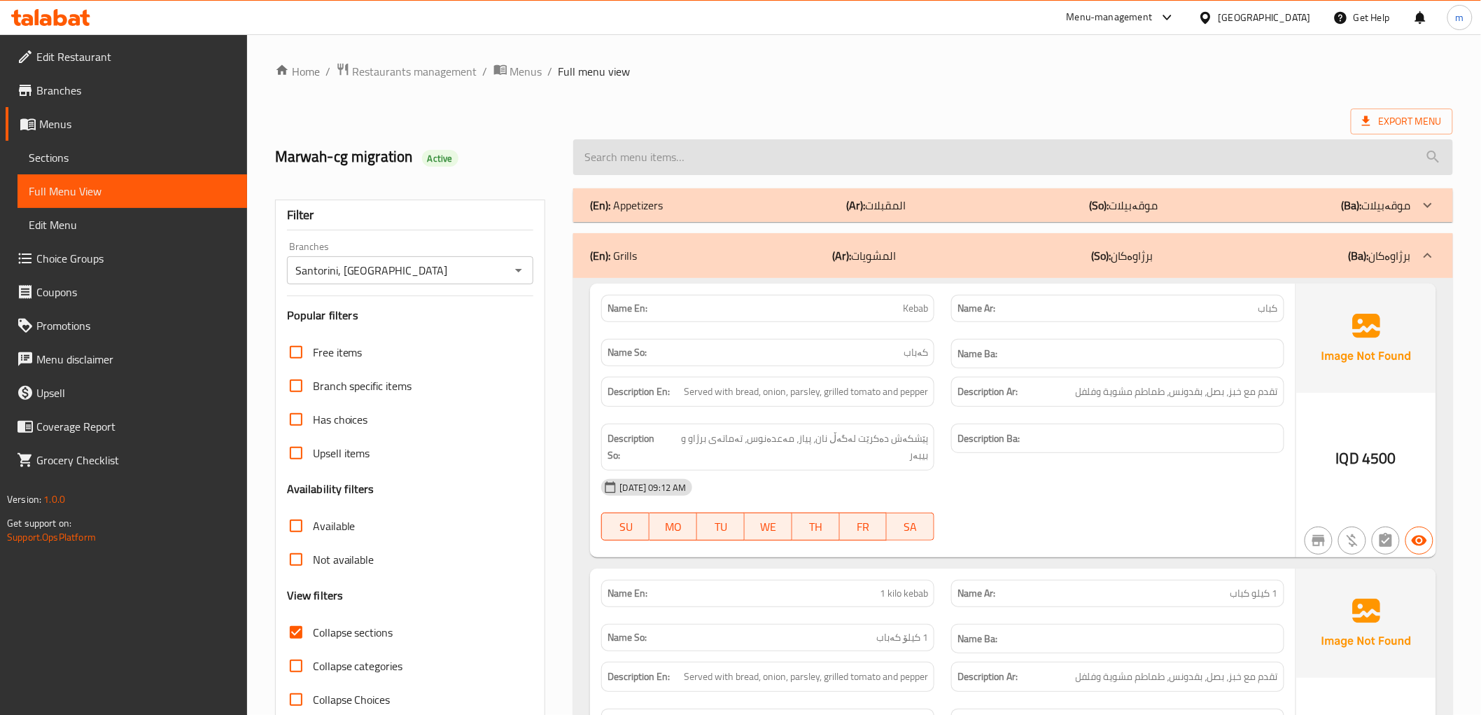
paste input "tilka"
click at [699, 155] on input "search" at bounding box center [1012, 157] width 879 height 36
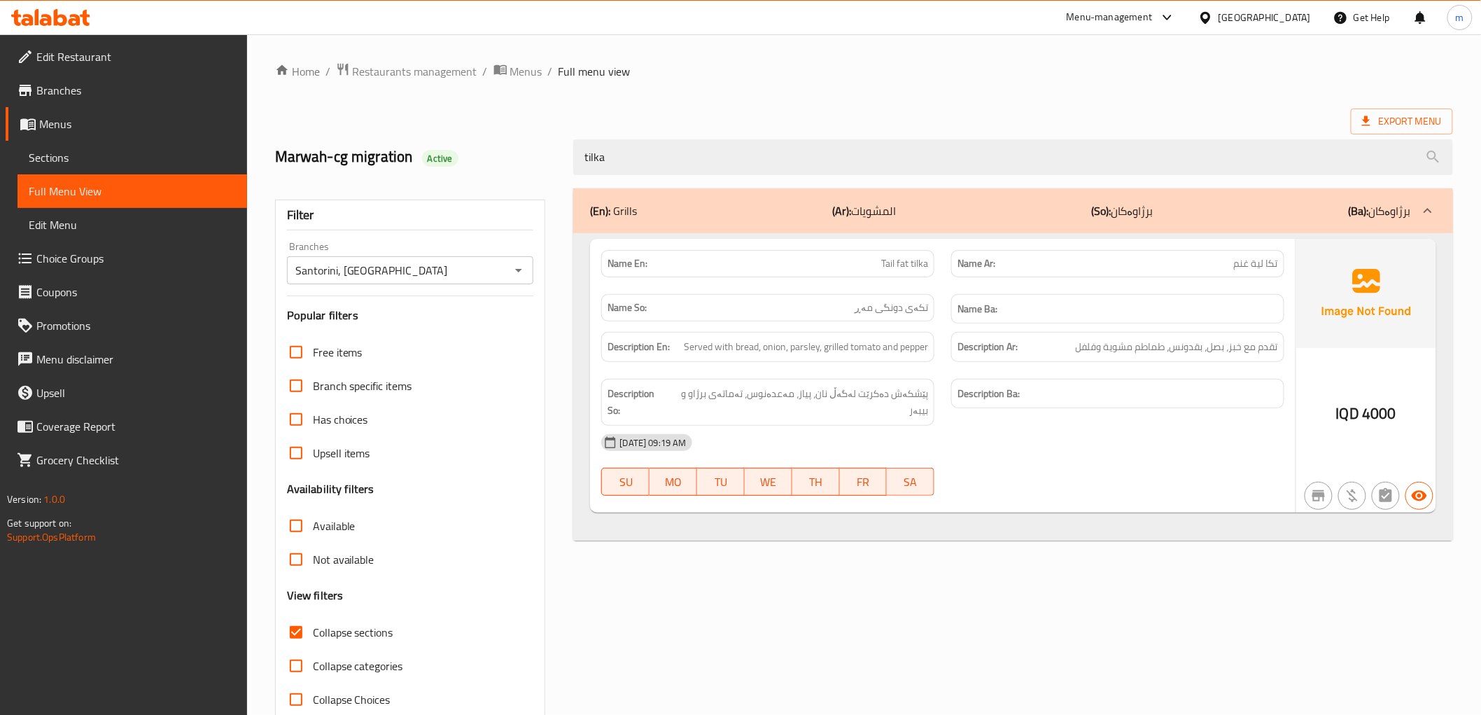
type input "tilka"
click at [917, 269] on span "Tail fat tilka" at bounding box center [904, 263] width 47 height 15
click at [139, 162] on span "Sections" at bounding box center [132, 157] width 207 height 17
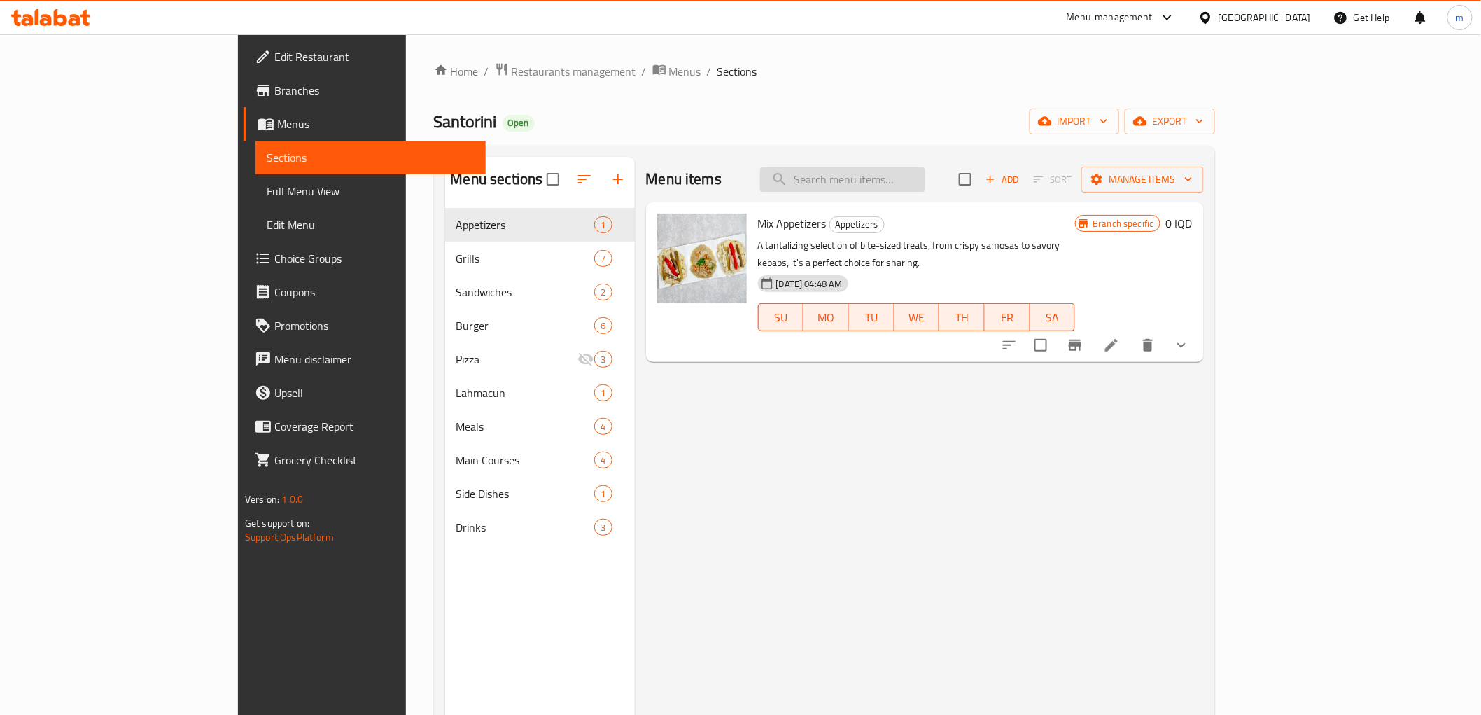
click at [887, 185] on input "search" at bounding box center [842, 179] width 165 height 24
paste input "tilka"
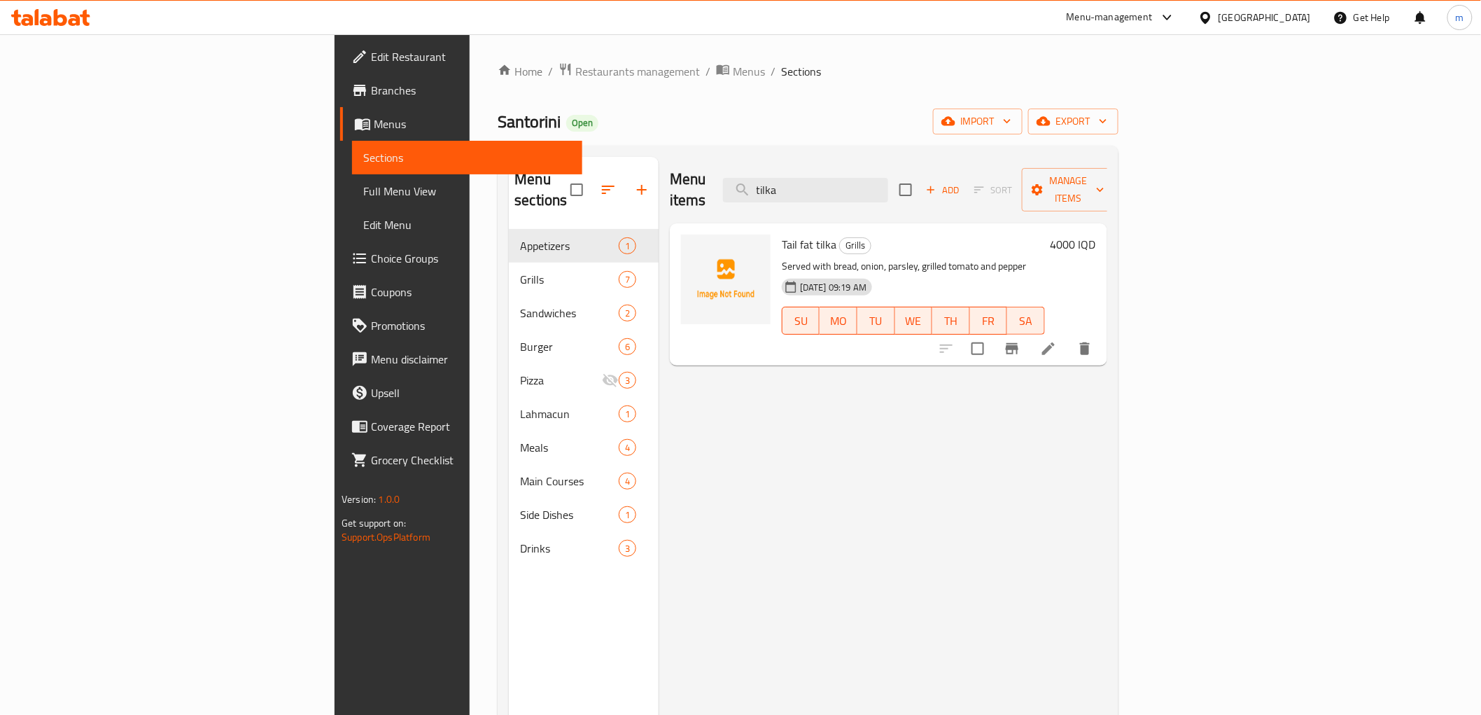
type input "tilka"
click at [1057, 340] on icon at bounding box center [1048, 348] width 17 height 17
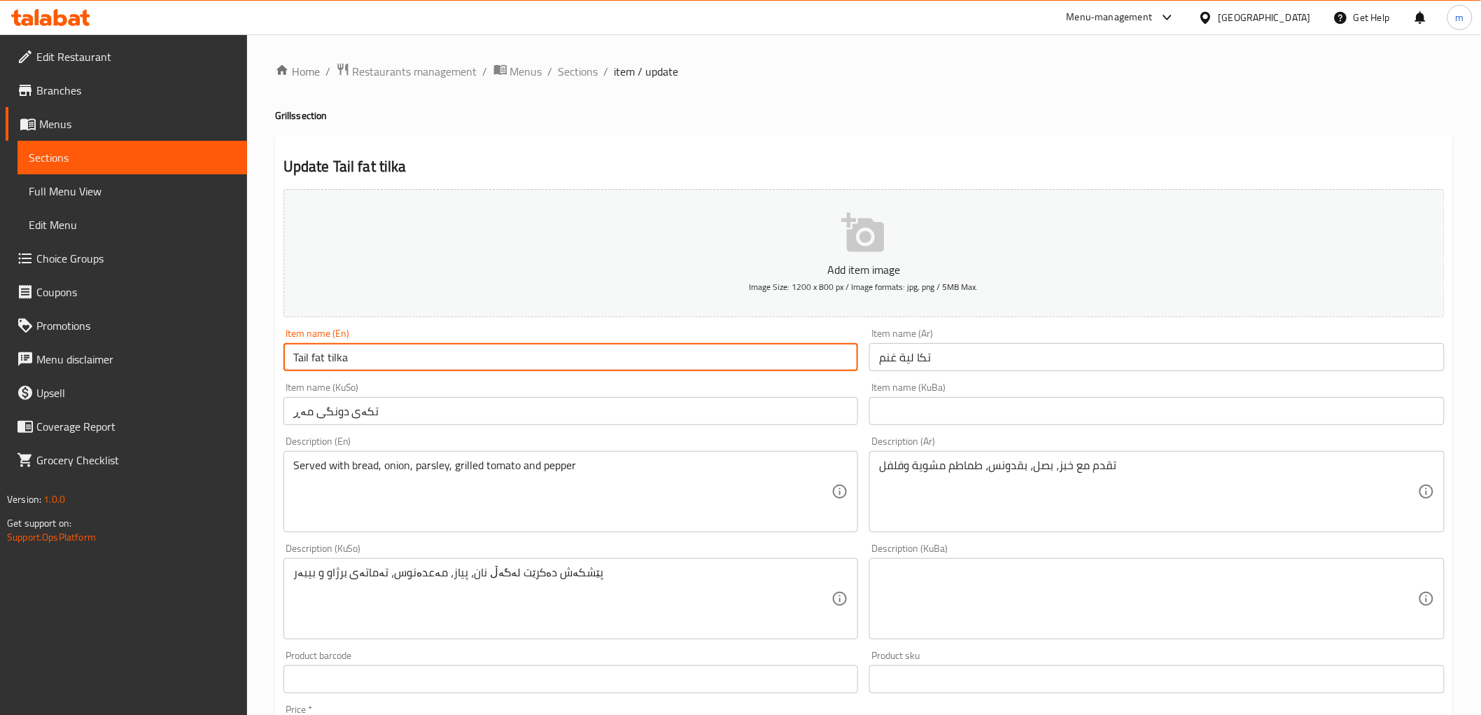
click at [342, 355] on input "Tail fat tilka" at bounding box center [570, 357] width 575 height 28
paste input "k"
click at [342, 355] on input "Tail fat tikka" at bounding box center [570, 357] width 575 height 28
type input "Tail fat tikka"
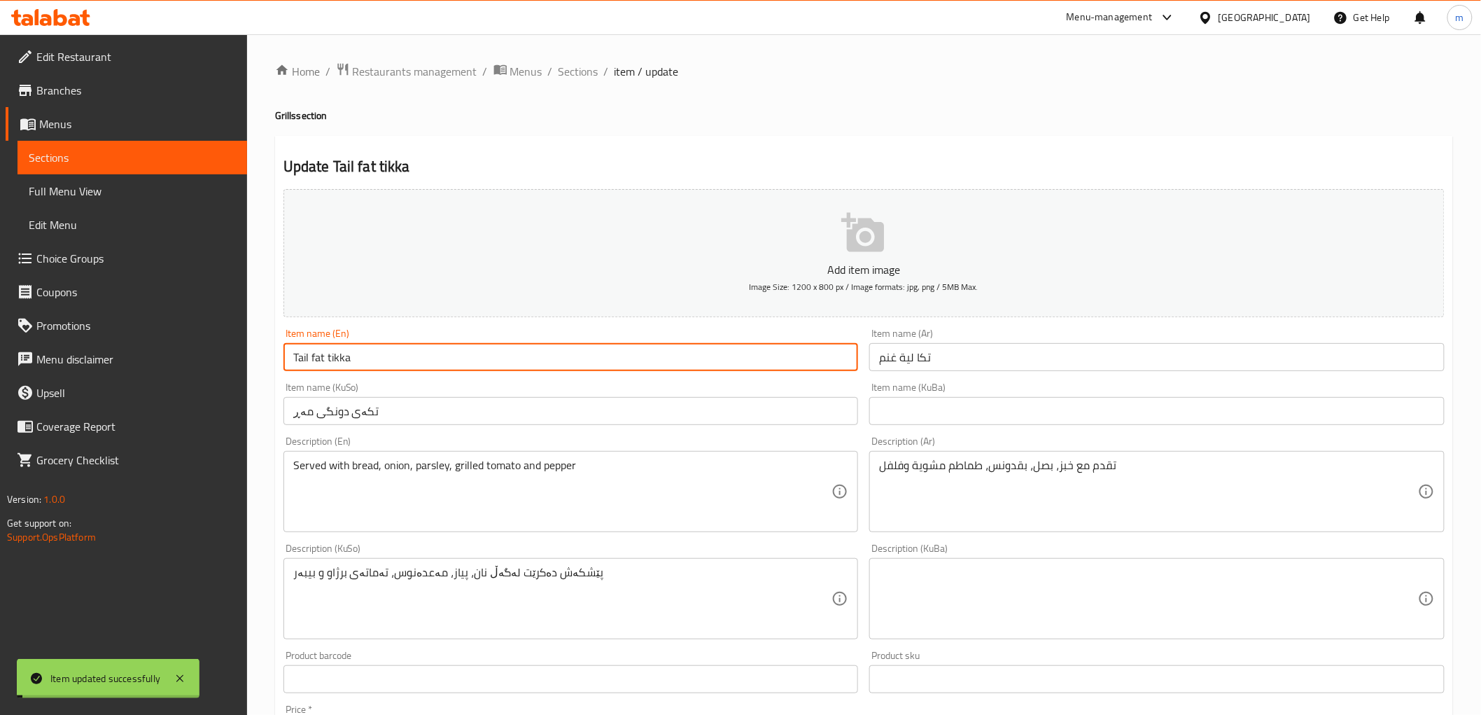
click at [364, 360] on input "Tail fat tikka" at bounding box center [570, 357] width 575 height 28
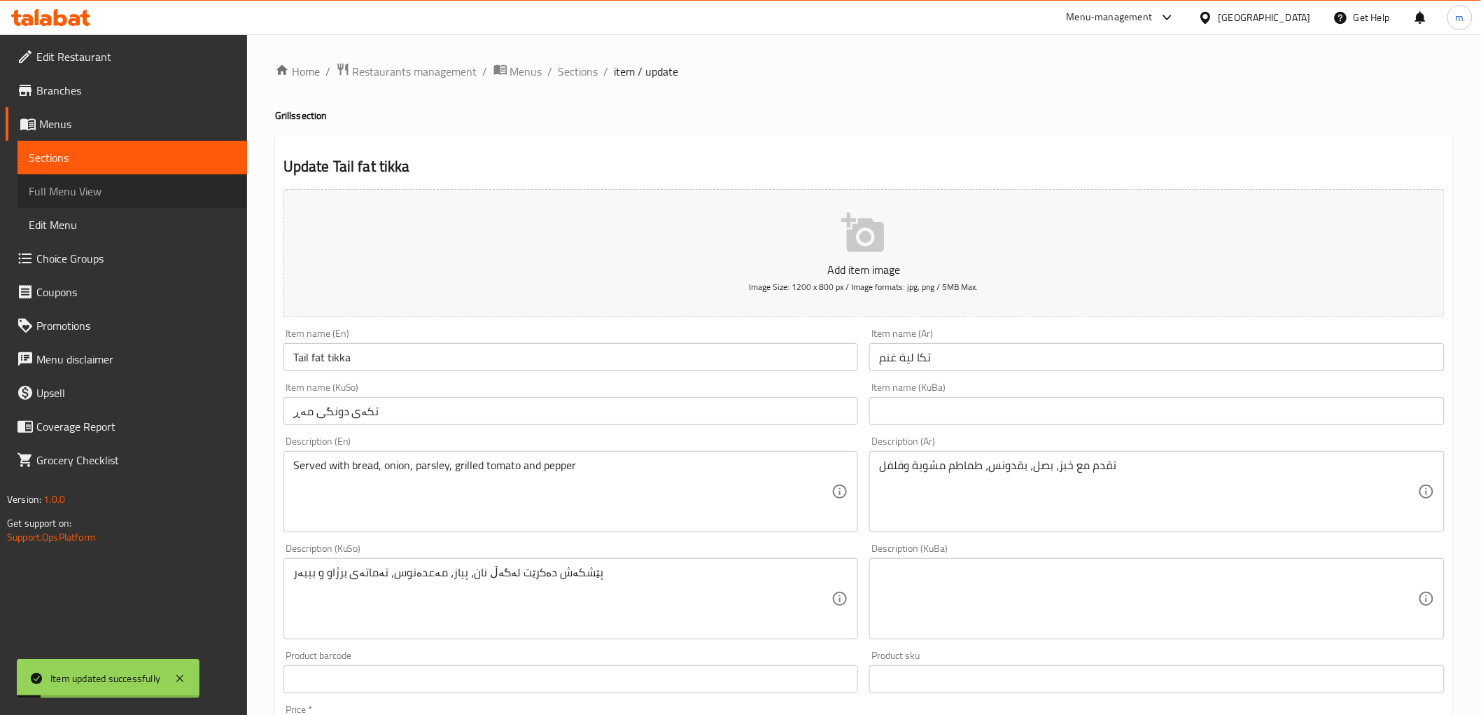
click at [174, 197] on span "Full Menu View" at bounding box center [132, 191] width 207 height 17
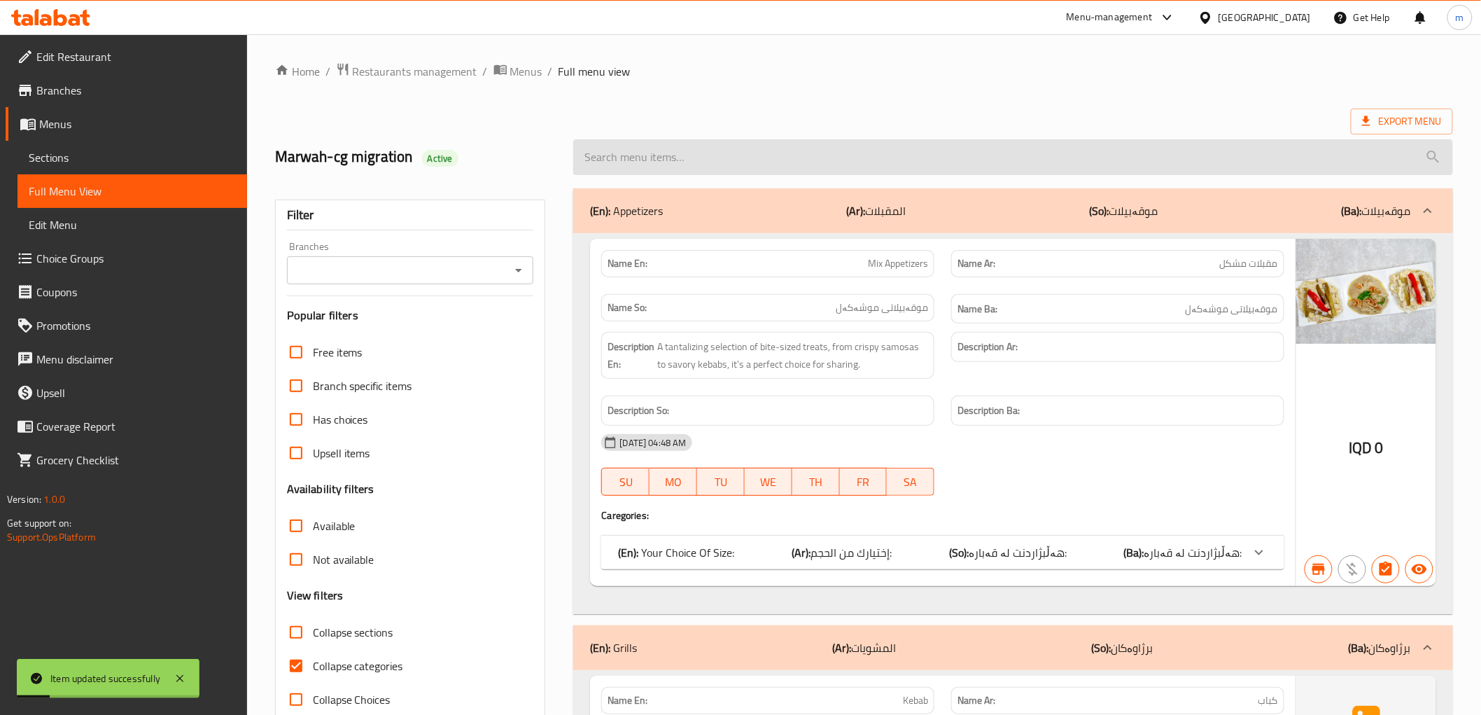
click at [733, 157] on input "search" at bounding box center [1012, 157] width 879 height 36
paste input "Tail fat tikka"
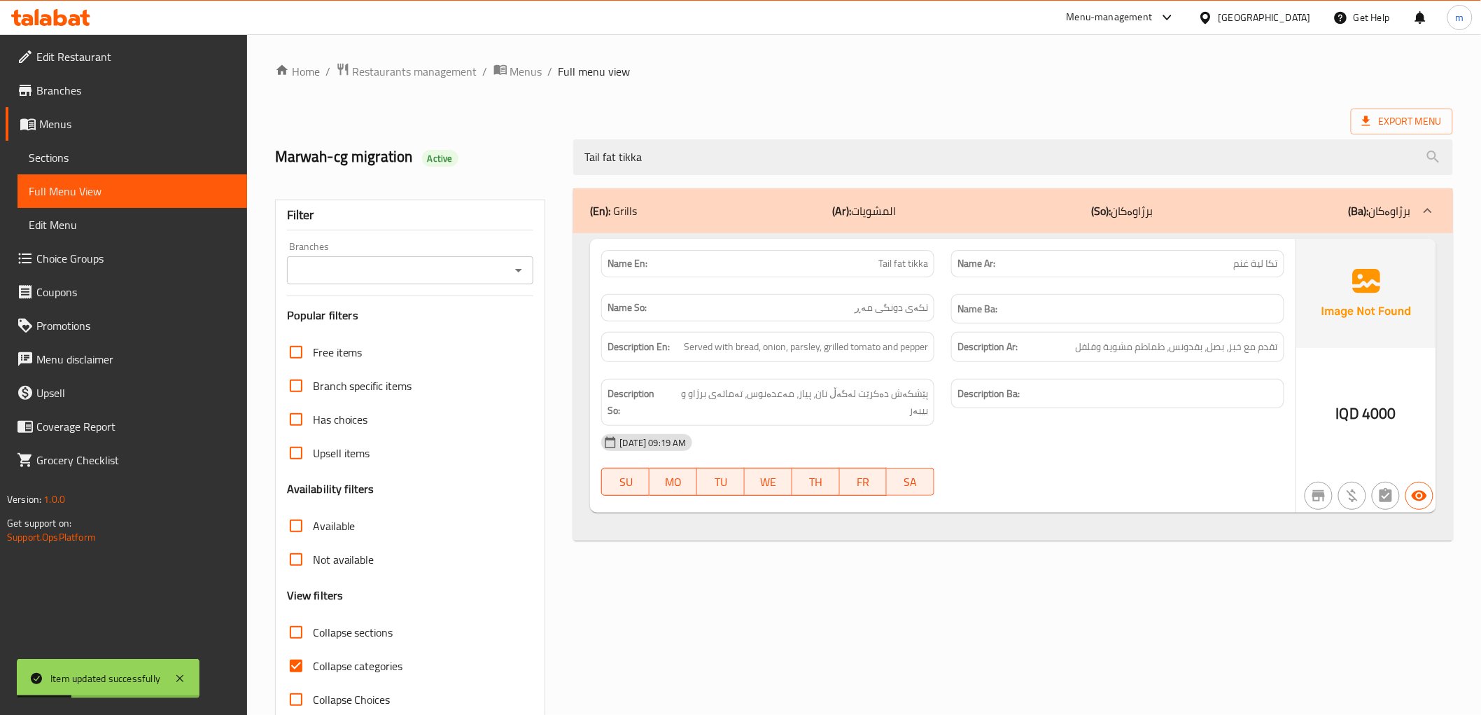
click at [524, 271] on icon "Open" at bounding box center [518, 270] width 17 height 17
type input "Tail fat tikka"
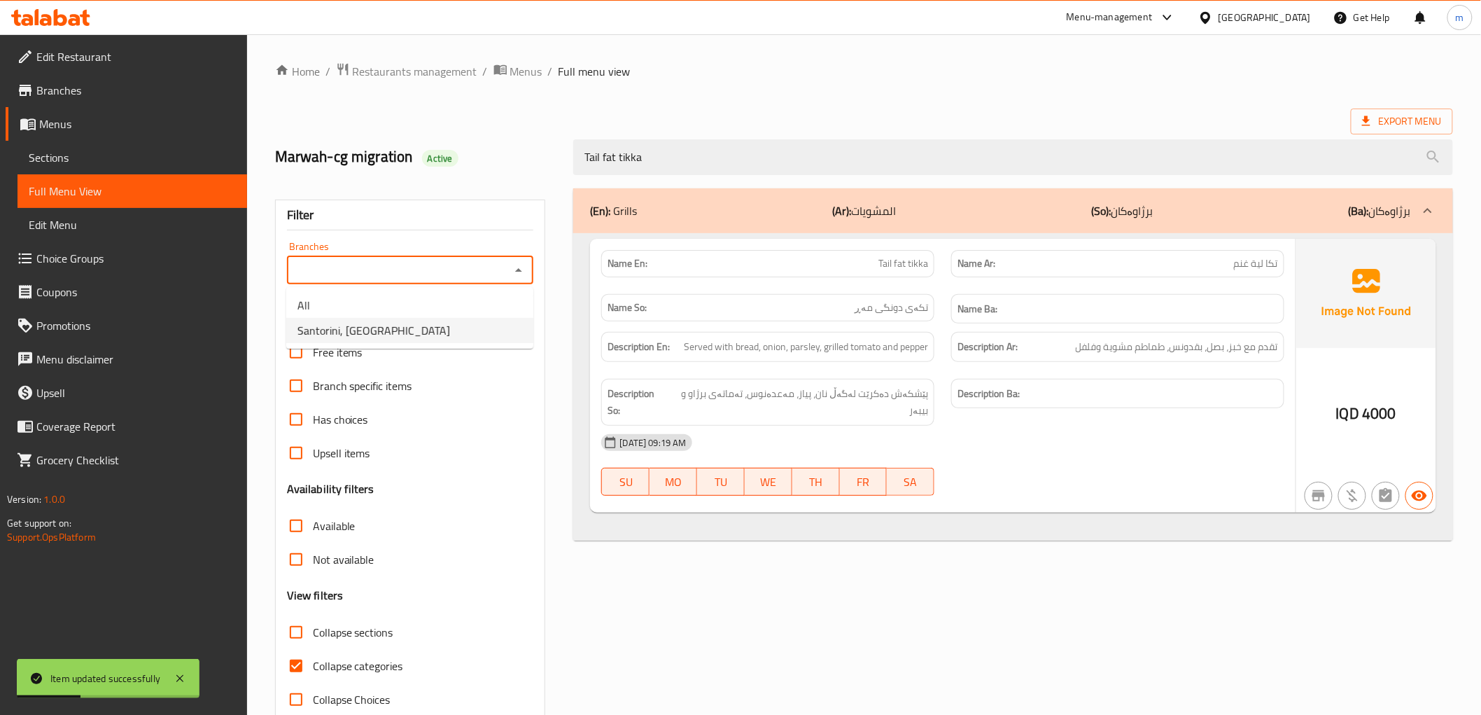
click at [477, 340] on li "Santorini, [GEOGRAPHIC_DATA]" at bounding box center [409, 330] width 247 height 25
type input "Santorini, [GEOGRAPHIC_DATA]"
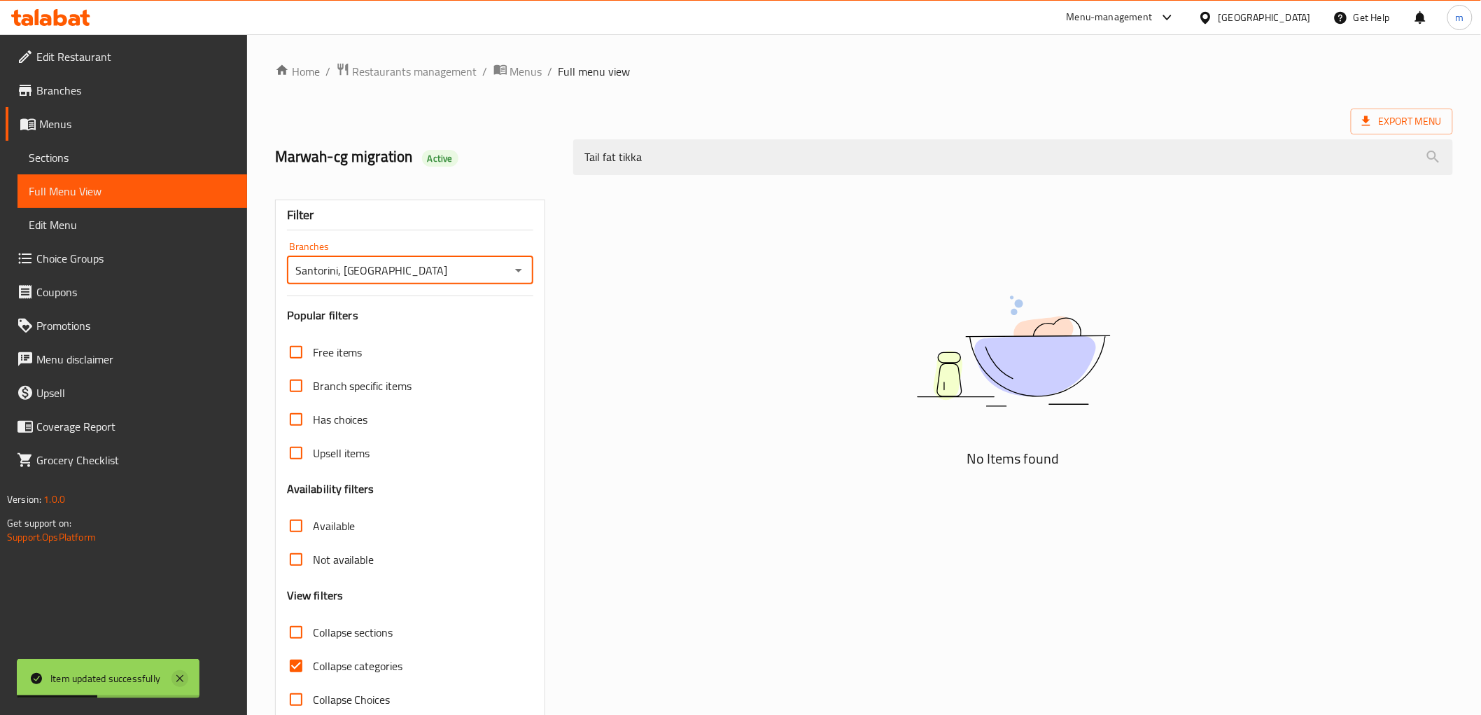
click at [180, 673] on icon at bounding box center [179, 678] width 17 height 17
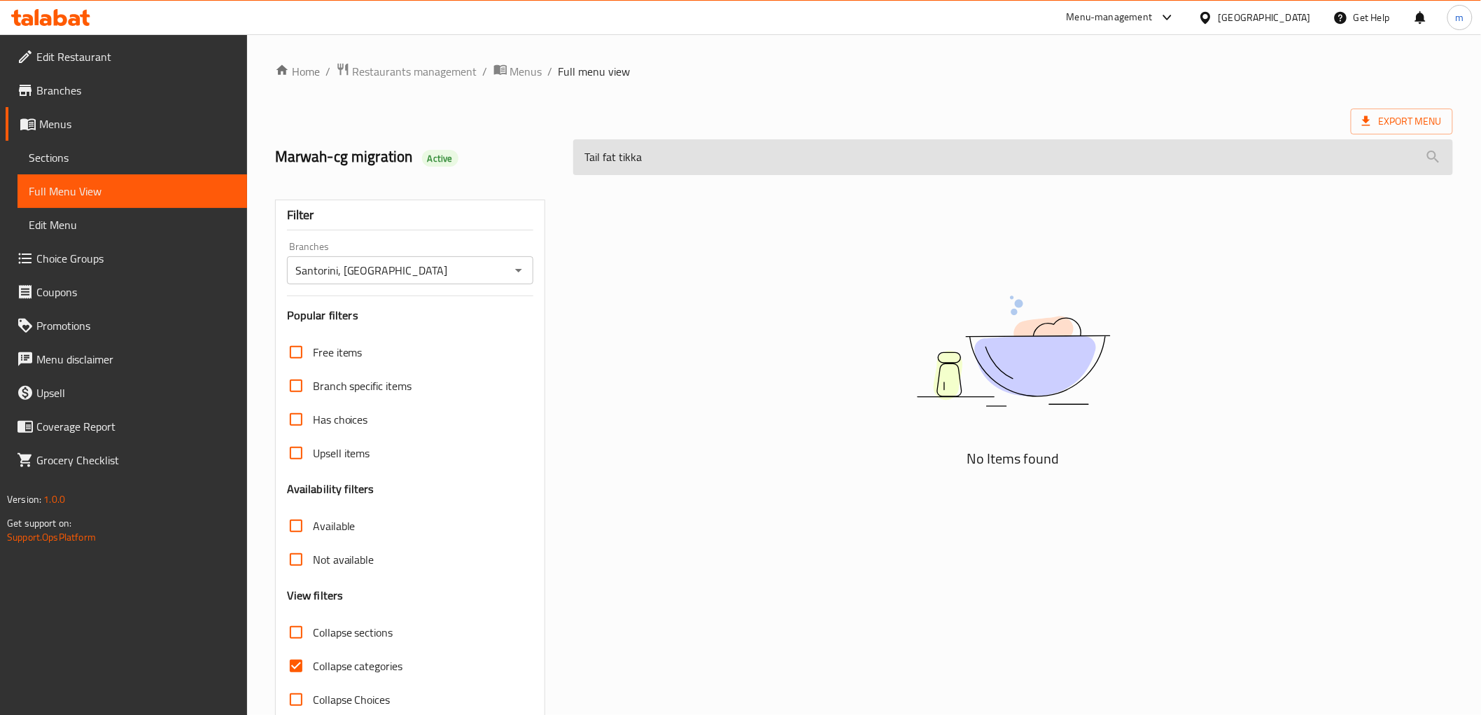
click at [624, 169] on input "Tail fat tikka" at bounding box center [1012, 157] width 879 height 36
click at [619, 163] on input "Tail fat tikka" at bounding box center [1012, 157] width 879 height 36
click at [654, 157] on input "Tail fat tikka" at bounding box center [1012, 157] width 879 height 36
type input "Tail fat tikka"
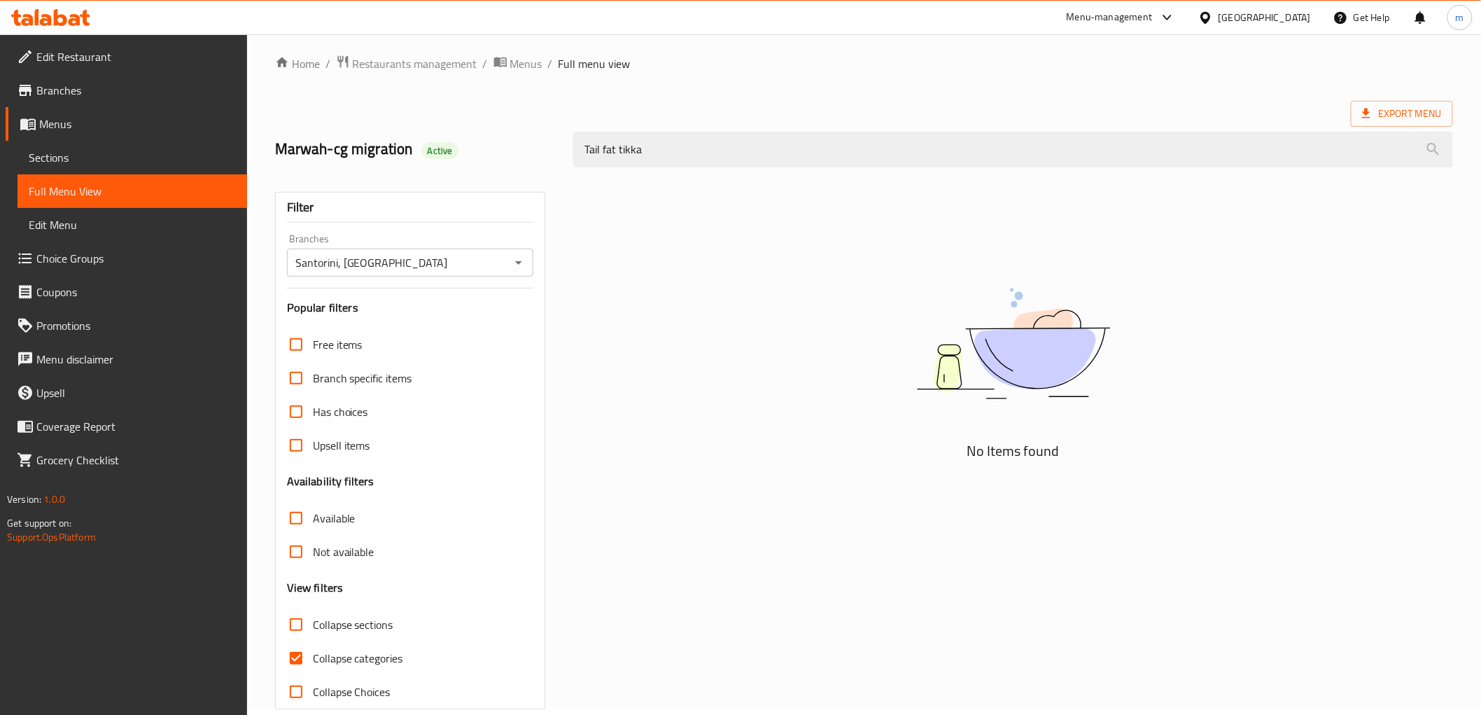
scroll to position [30, 0]
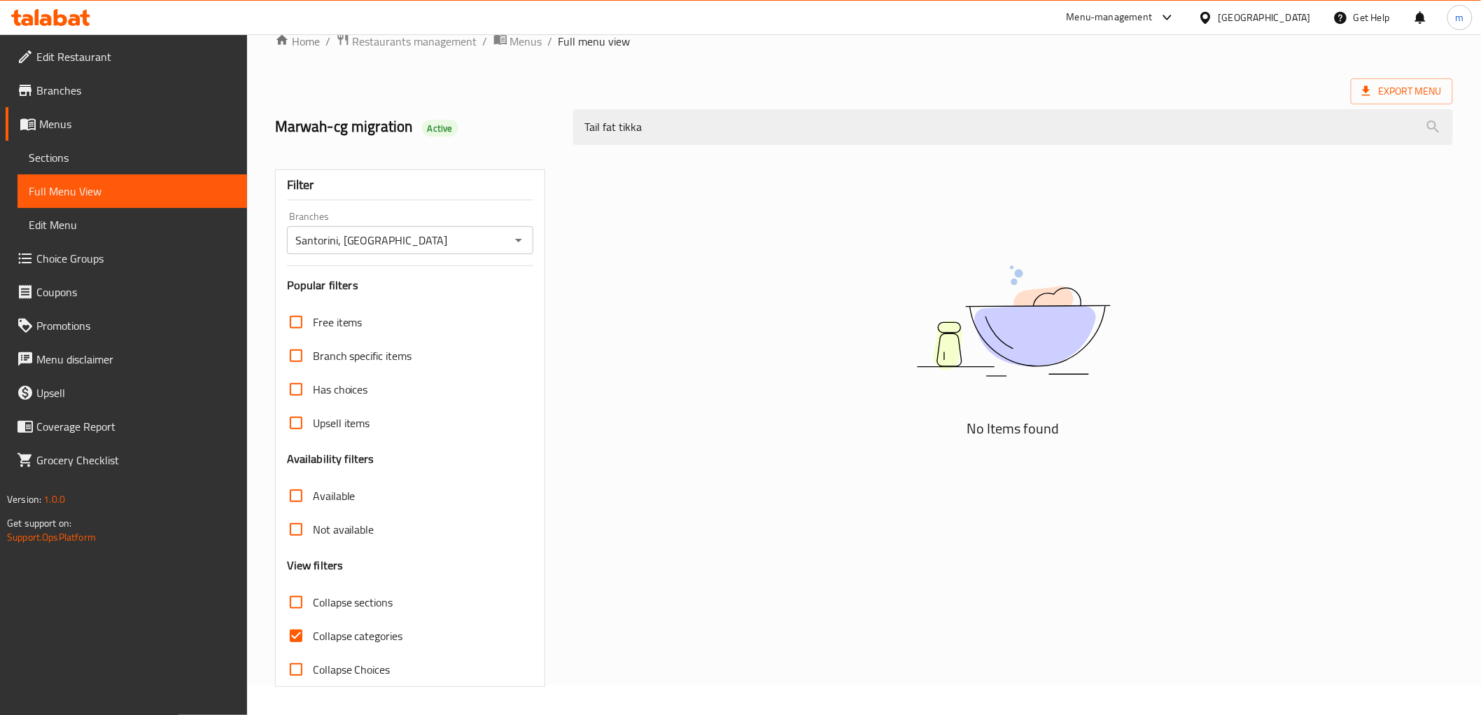
click at [376, 630] on span "Collapse categories" at bounding box center [358, 635] width 90 height 17
click at [313, 630] on input "Collapse categories" at bounding box center [296, 636] width 34 height 34
checkbox input "false"
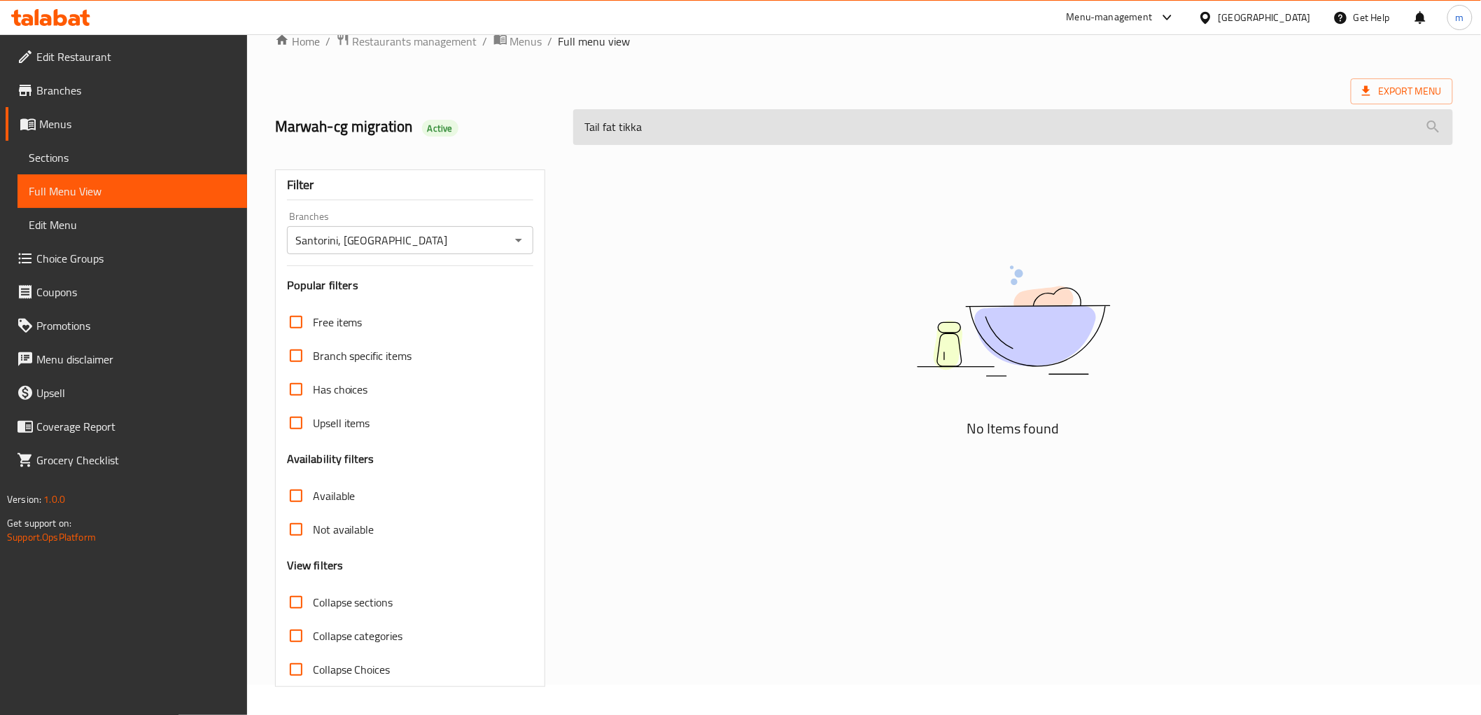
click at [592, 129] on input "Tail fat tikka" at bounding box center [1012, 127] width 879 height 36
click at [654, 135] on input "fat tikka" at bounding box center [1012, 127] width 879 height 36
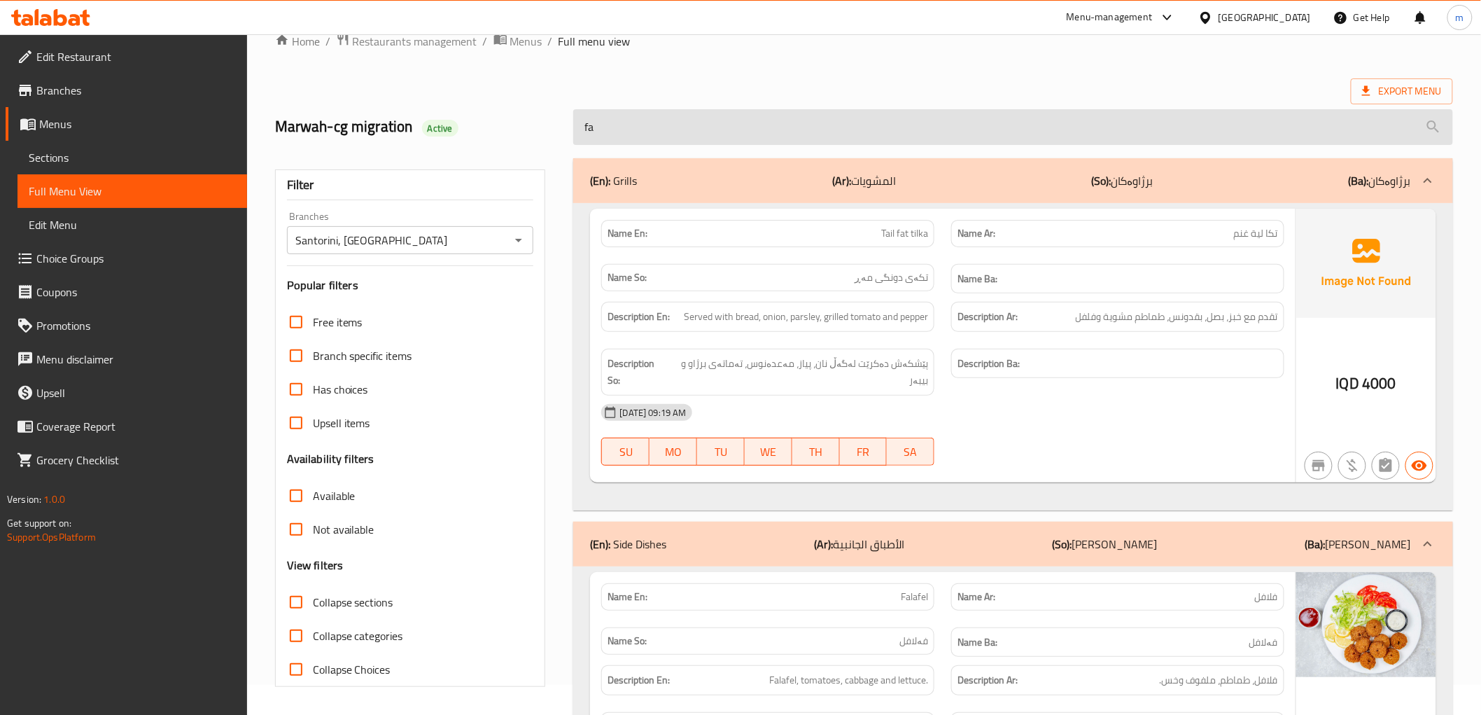
type input "f"
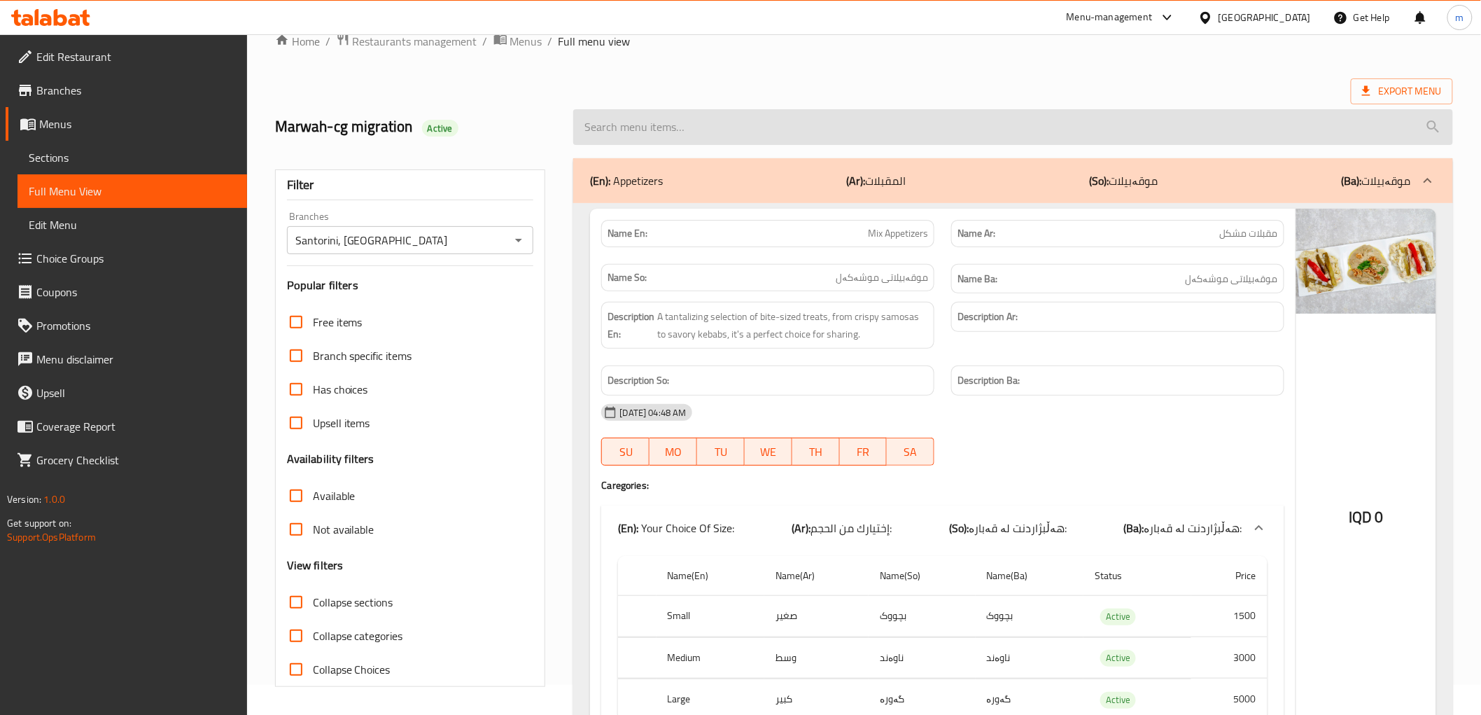
paste input "Tail fat tikka"
type input "Tail fat tikka"
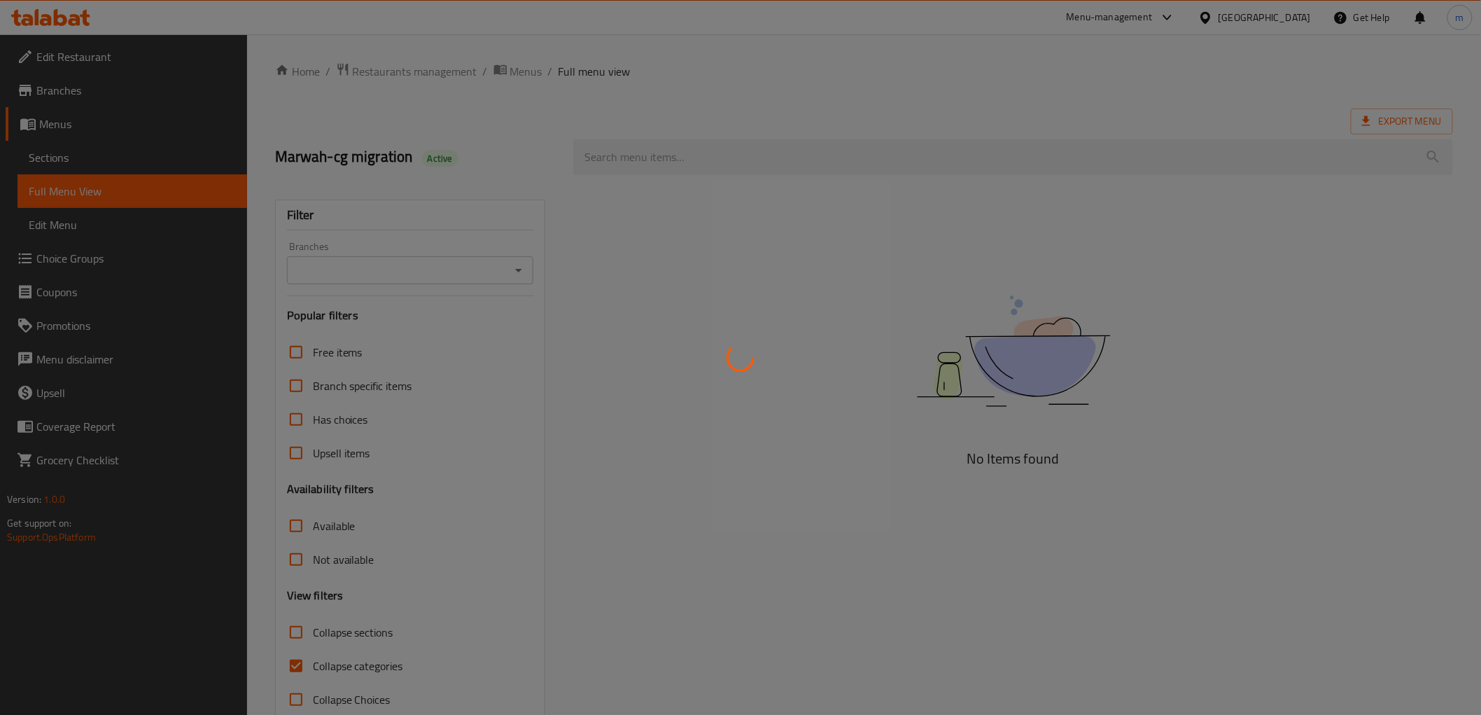
click at [722, 148] on div at bounding box center [740, 357] width 1481 height 715
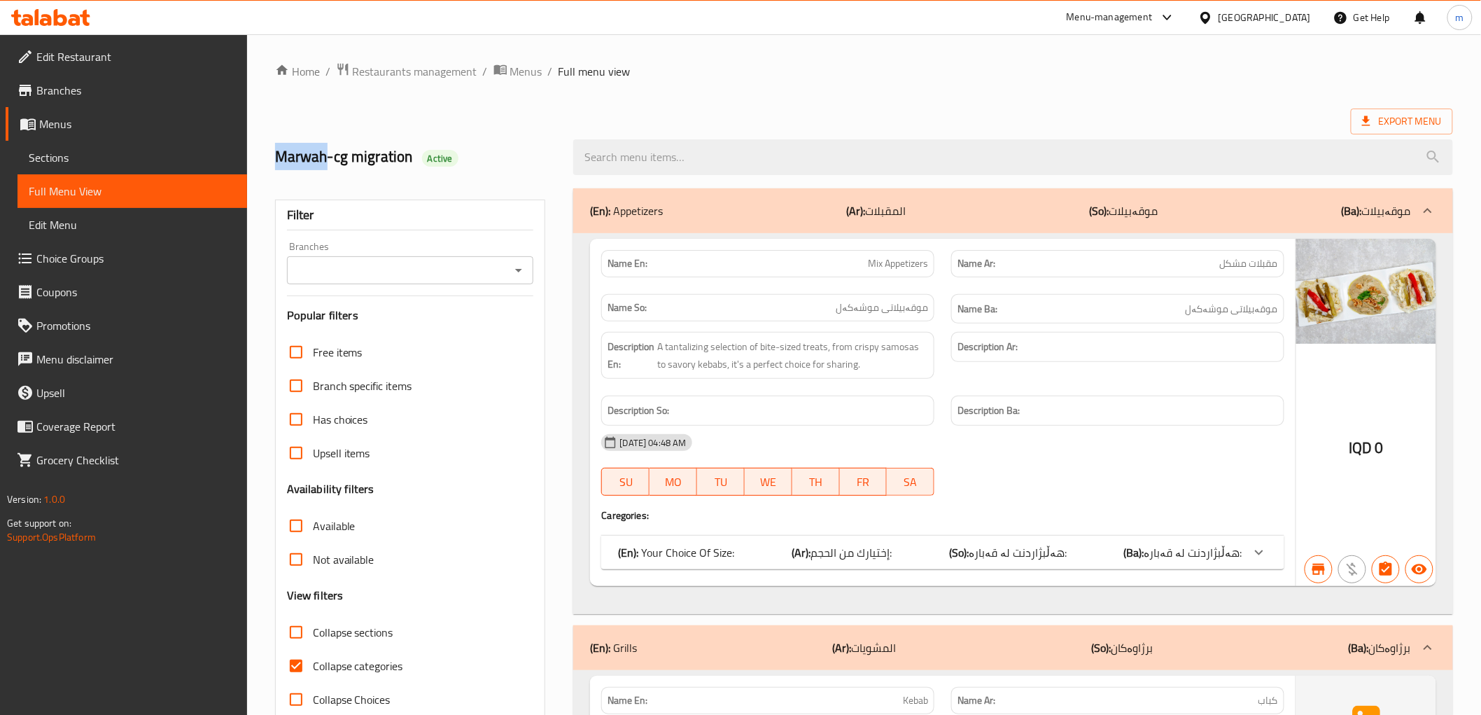
click at [722, 148] on div at bounding box center [740, 357] width 1481 height 715
click at [722, 148] on input "search" at bounding box center [1012, 157] width 879 height 36
paste input "Tail fat tikka"
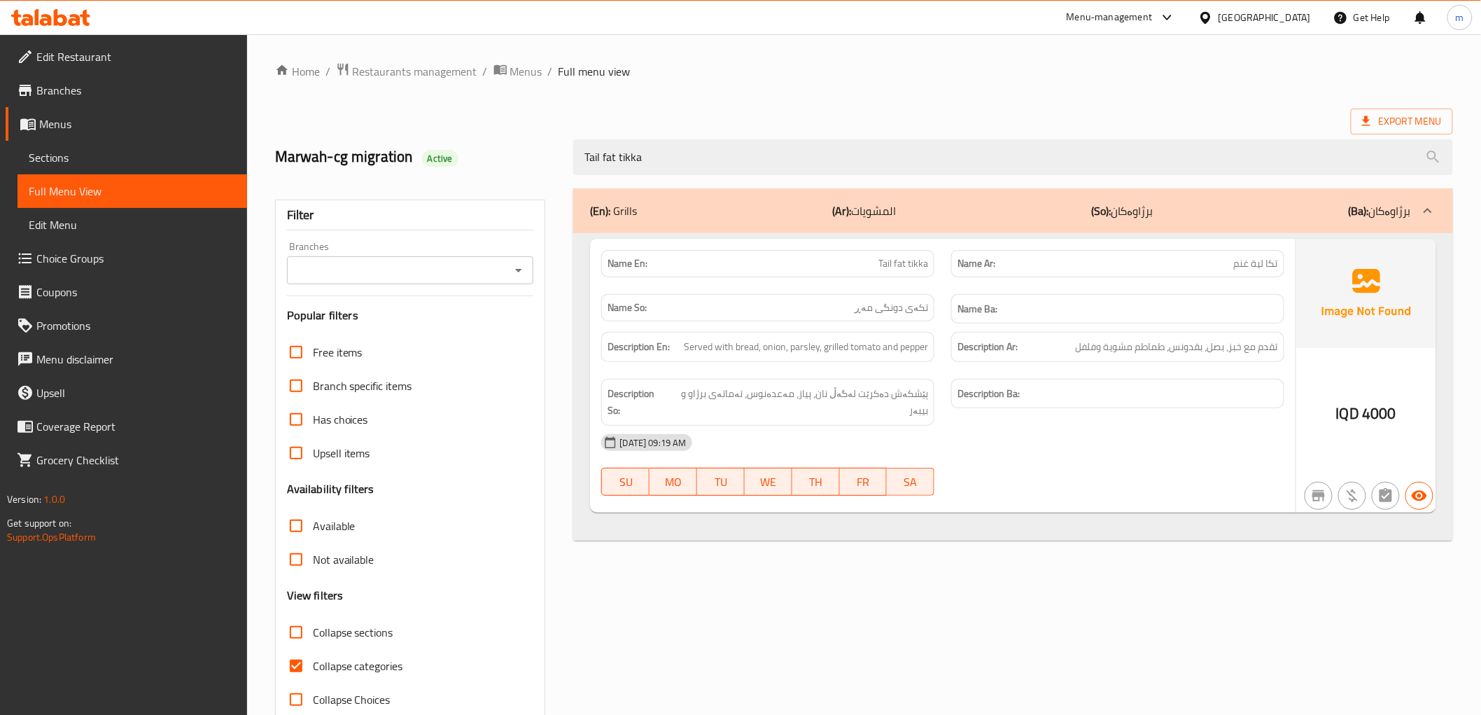
click at [521, 265] on icon "Open" at bounding box center [518, 270] width 17 height 17
type input "Tail fat tikka"
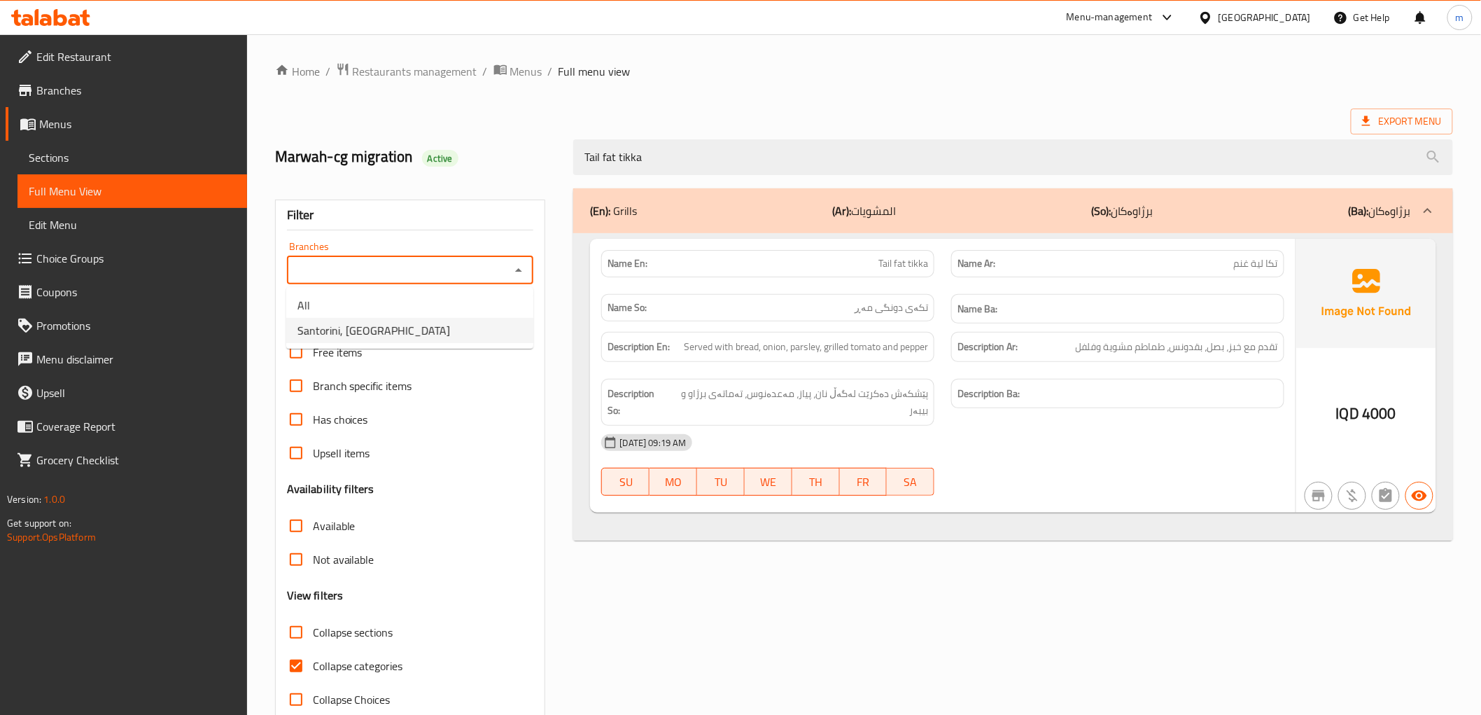
click at [464, 334] on li "Santorini, [GEOGRAPHIC_DATA]" at bounding box center [409, 330] width 247 height 25
type input "Santorini, [GEOGRAPHIC_DATA]"
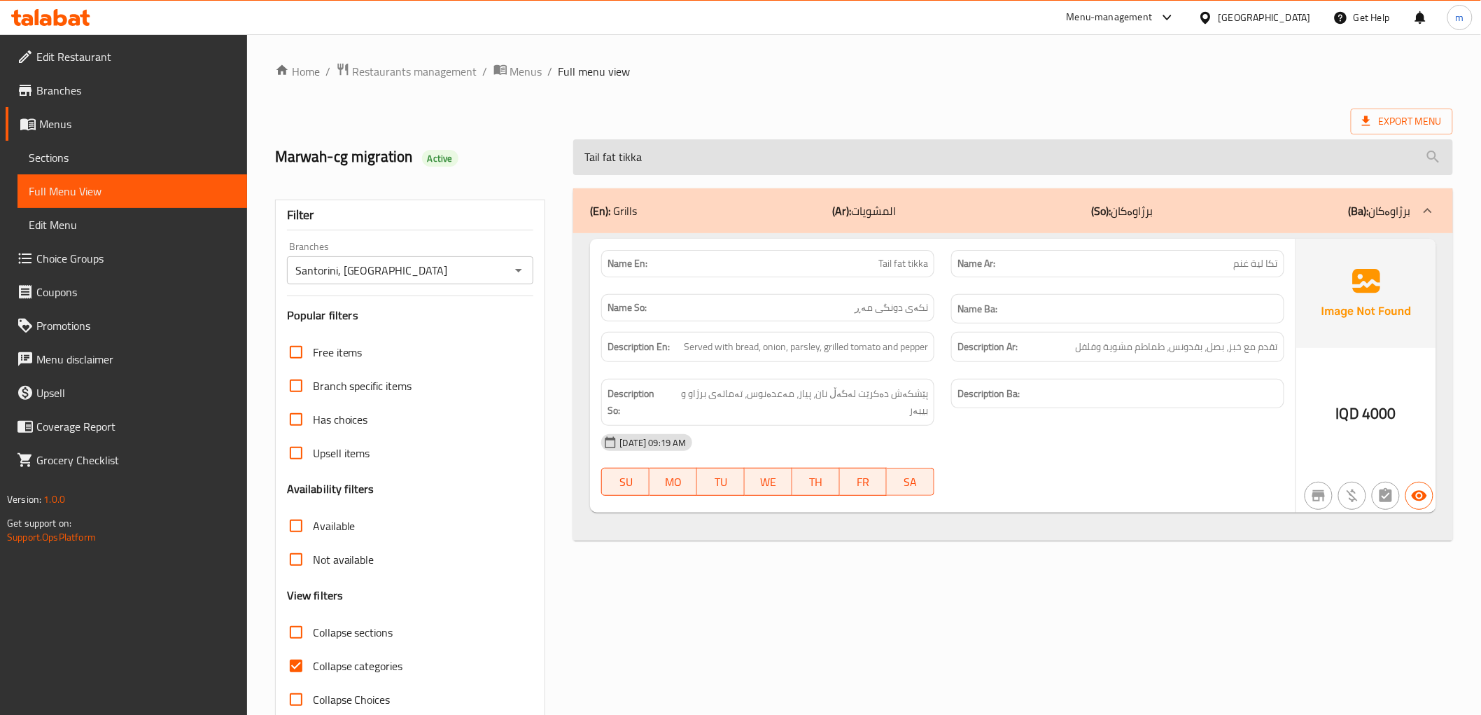
click at [702, 146] on input "Tail fat tikka" at bounding box center [1012, 157] width 879 height 36
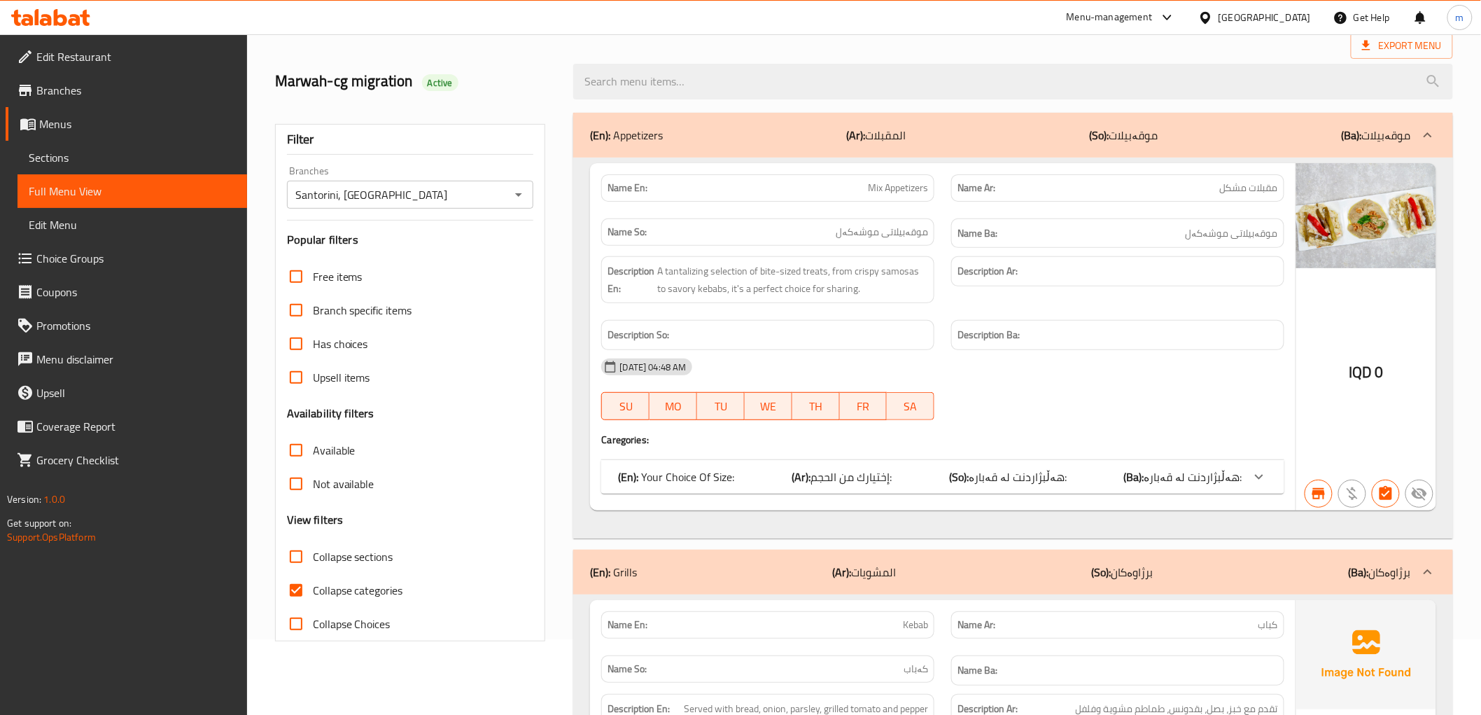
scroll to position [129, 0]
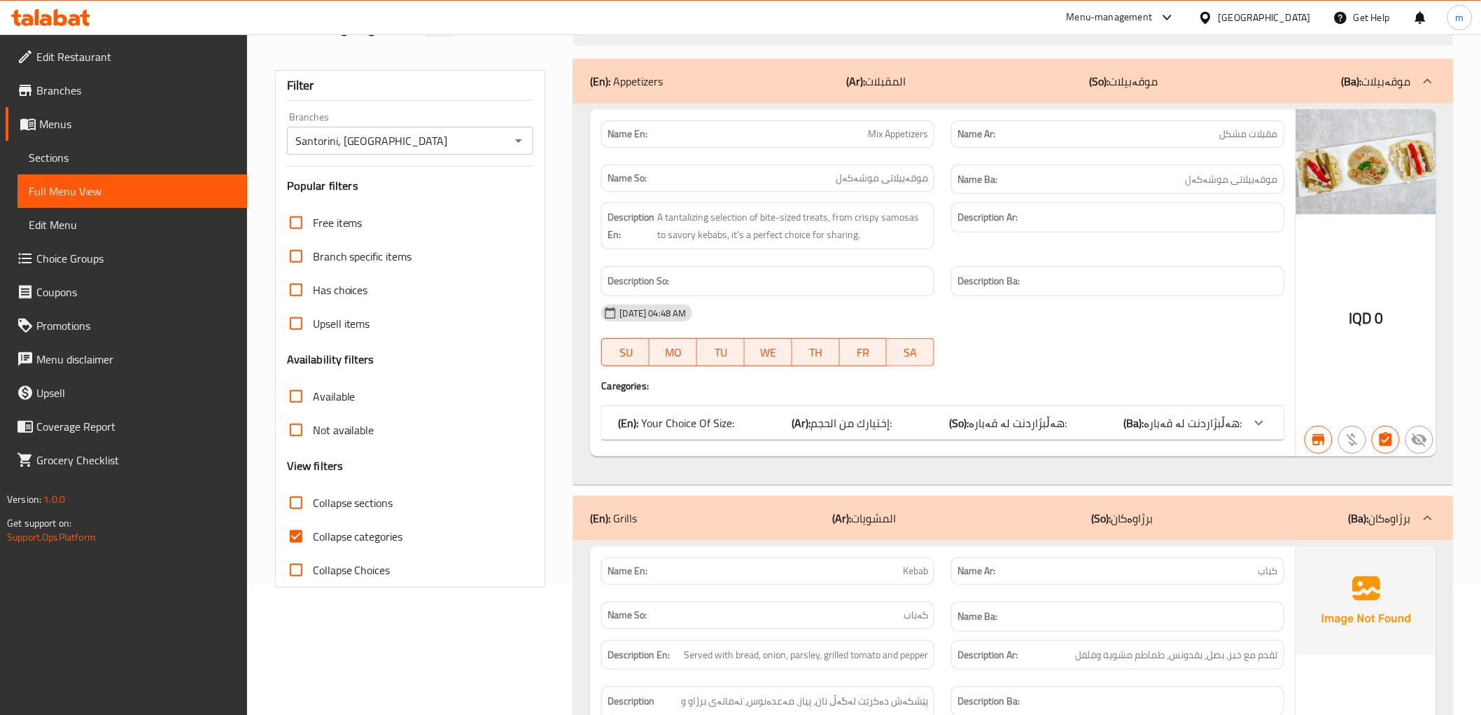
click at [318, 540] on span "Collapse categories" at bounding box center [358, 536] width 90 height 17
click at [313, 540] on input "Collapse categories" at bounding box center [296, 536] width 34 height 34
checkbox input "false"
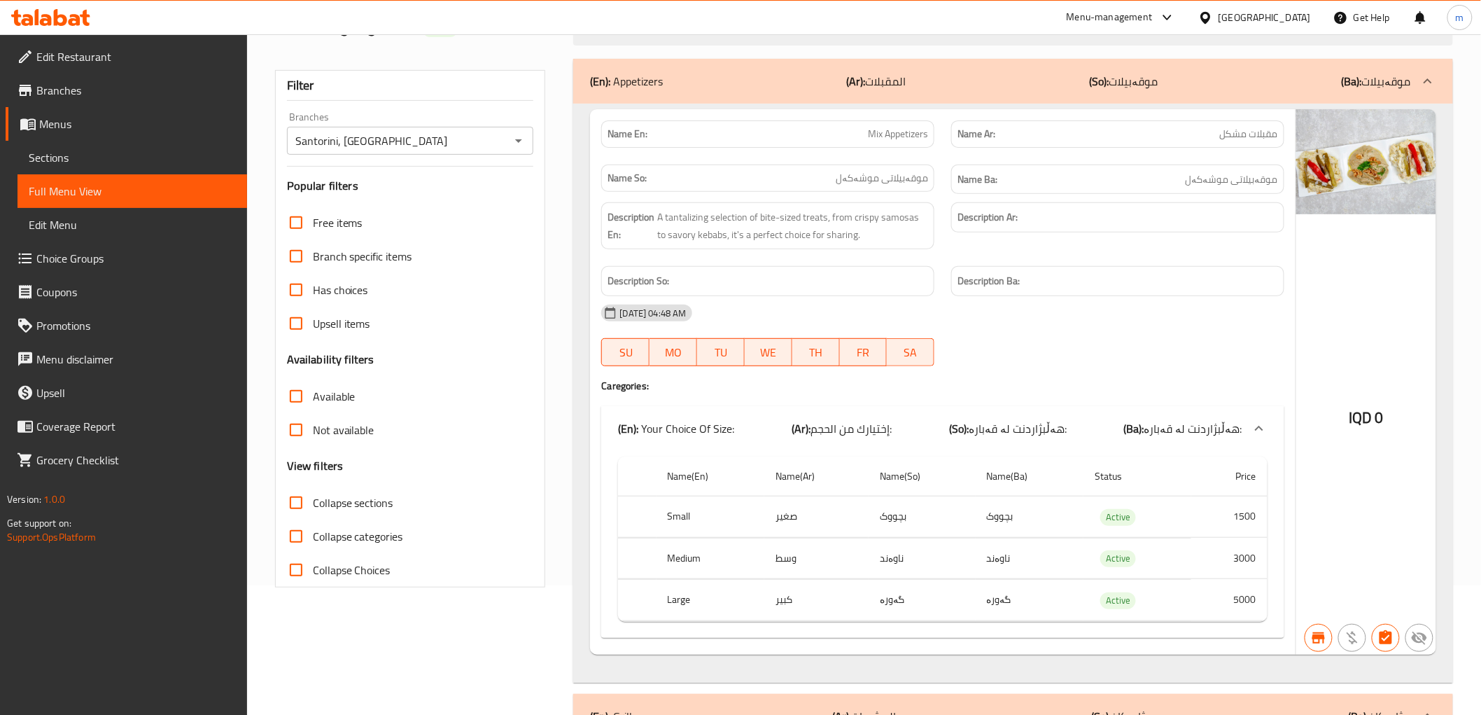
click at [342, 502] on span "Collapse sections" at bounding box center [353, 502] width 80 height 17
click at [313, 502] on input "Collapse sections" at bounding box center [296, 503] width 34 height 34
checkbox input "true"
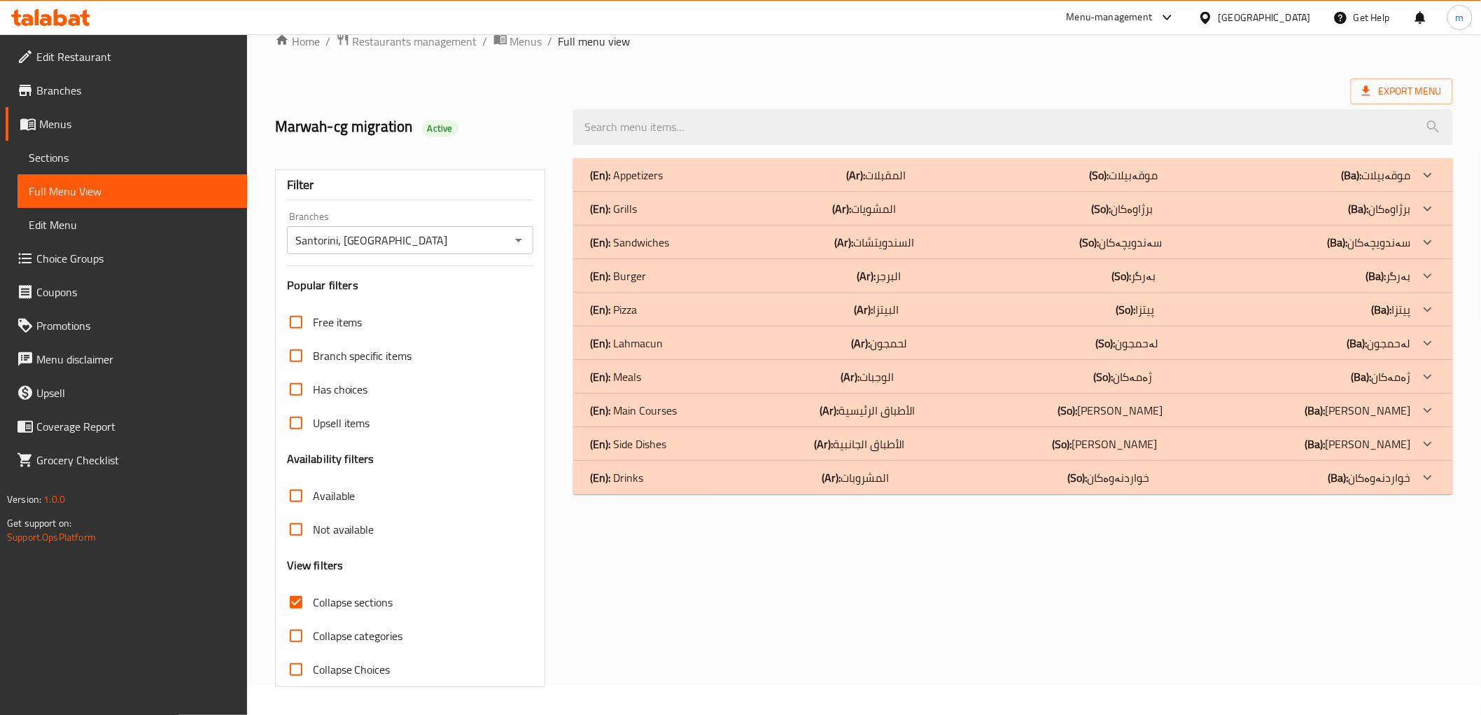
scroll to position [0, 0]
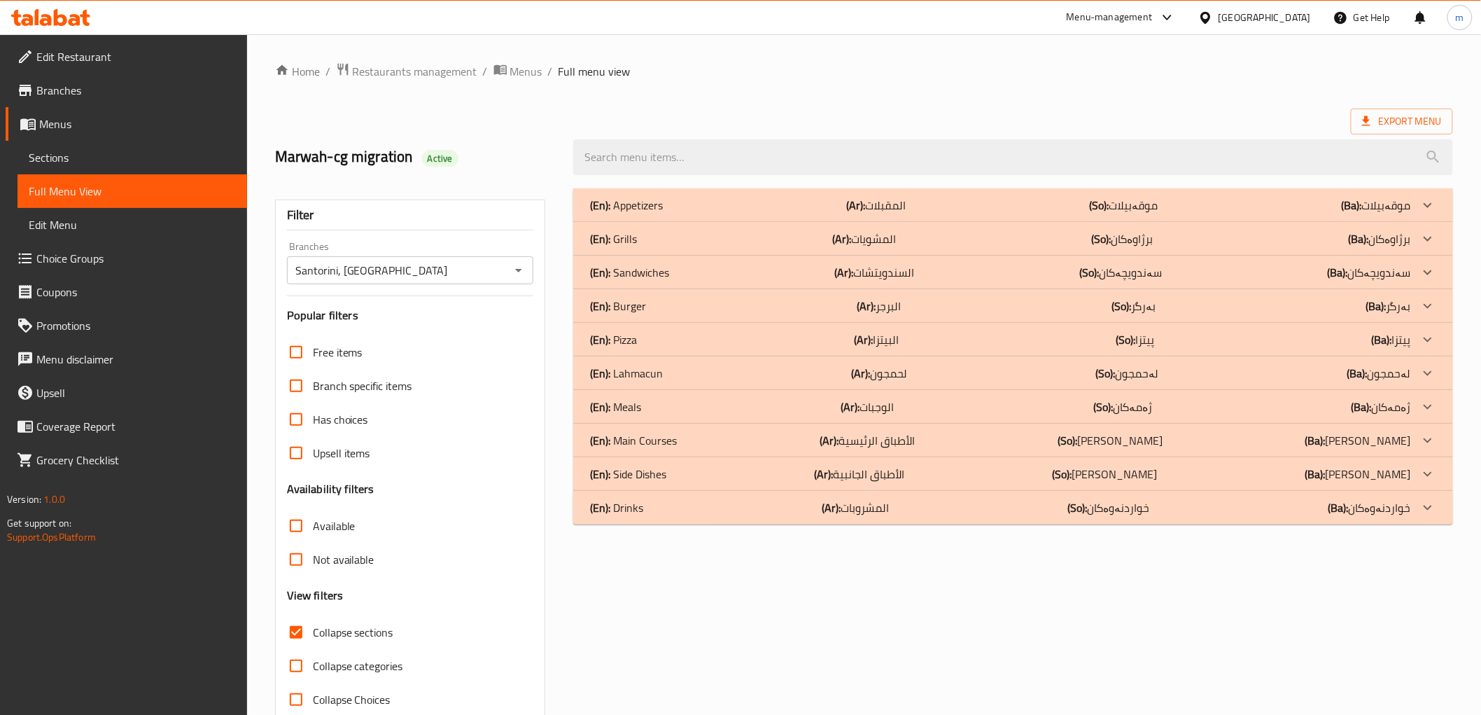
click at [876, 235] on p "(Ar): المشويات" at bounding box center [865, 238] width 64 height 17
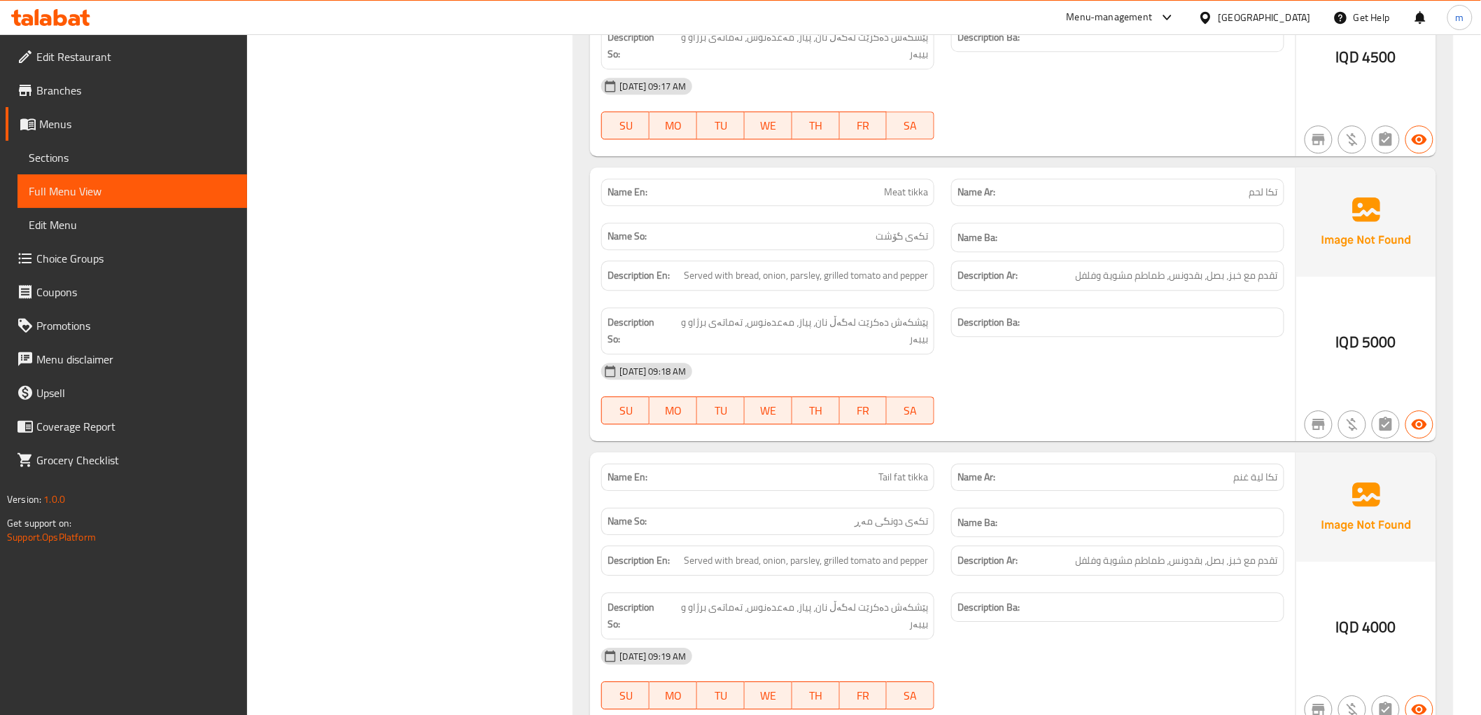
scroll to position [1685, 0]
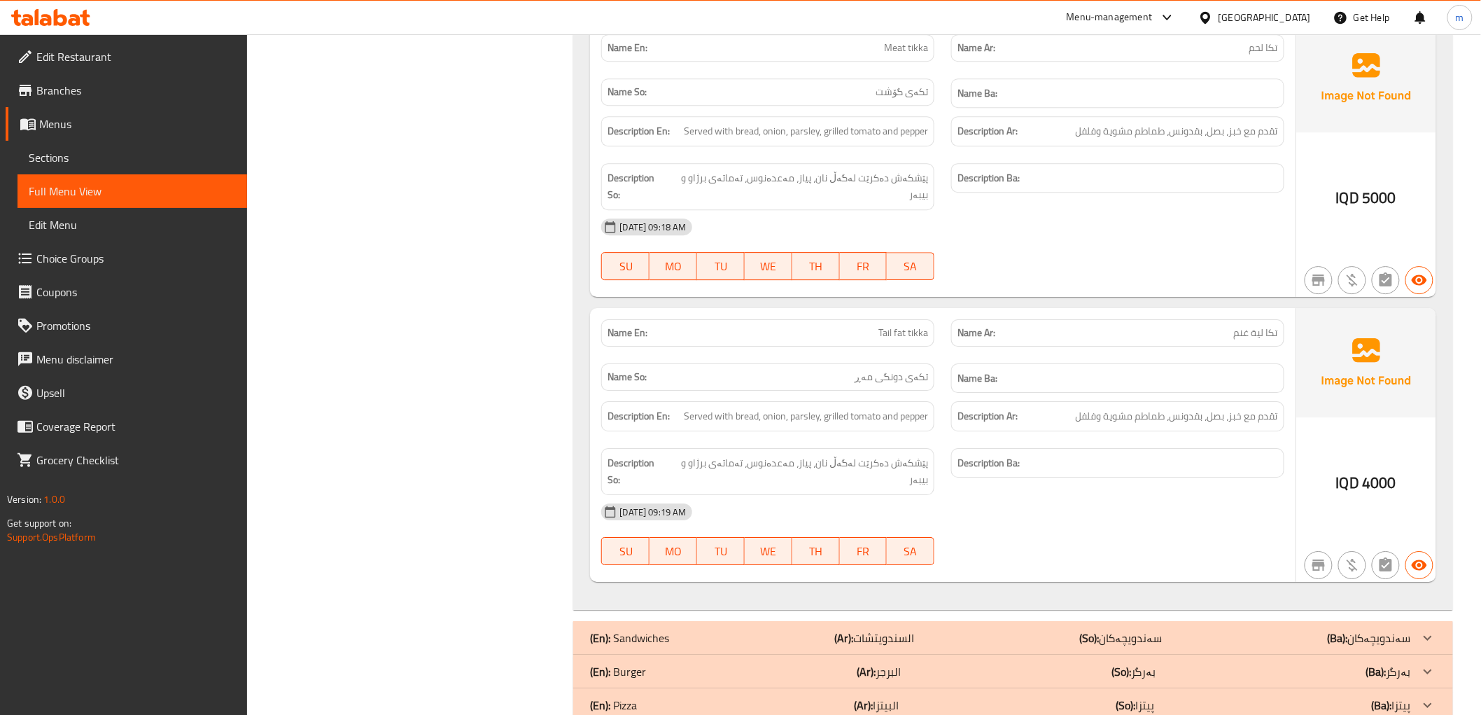
click at [73, 15] on icon at bounding box center [75, 20] width 12 height 12
